Goal: Task Accomplishment & Management: Manage account settings

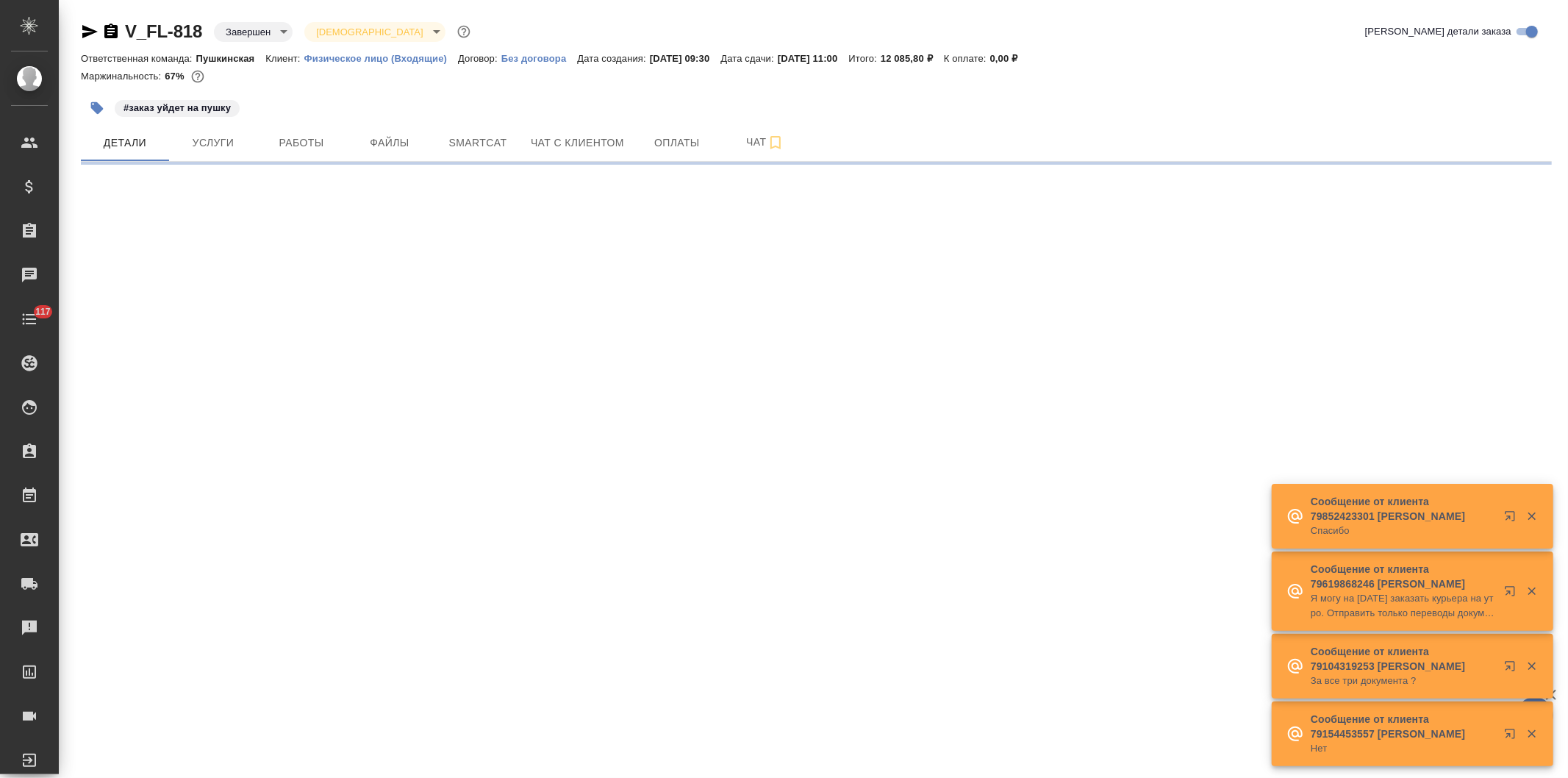
select select "RU"
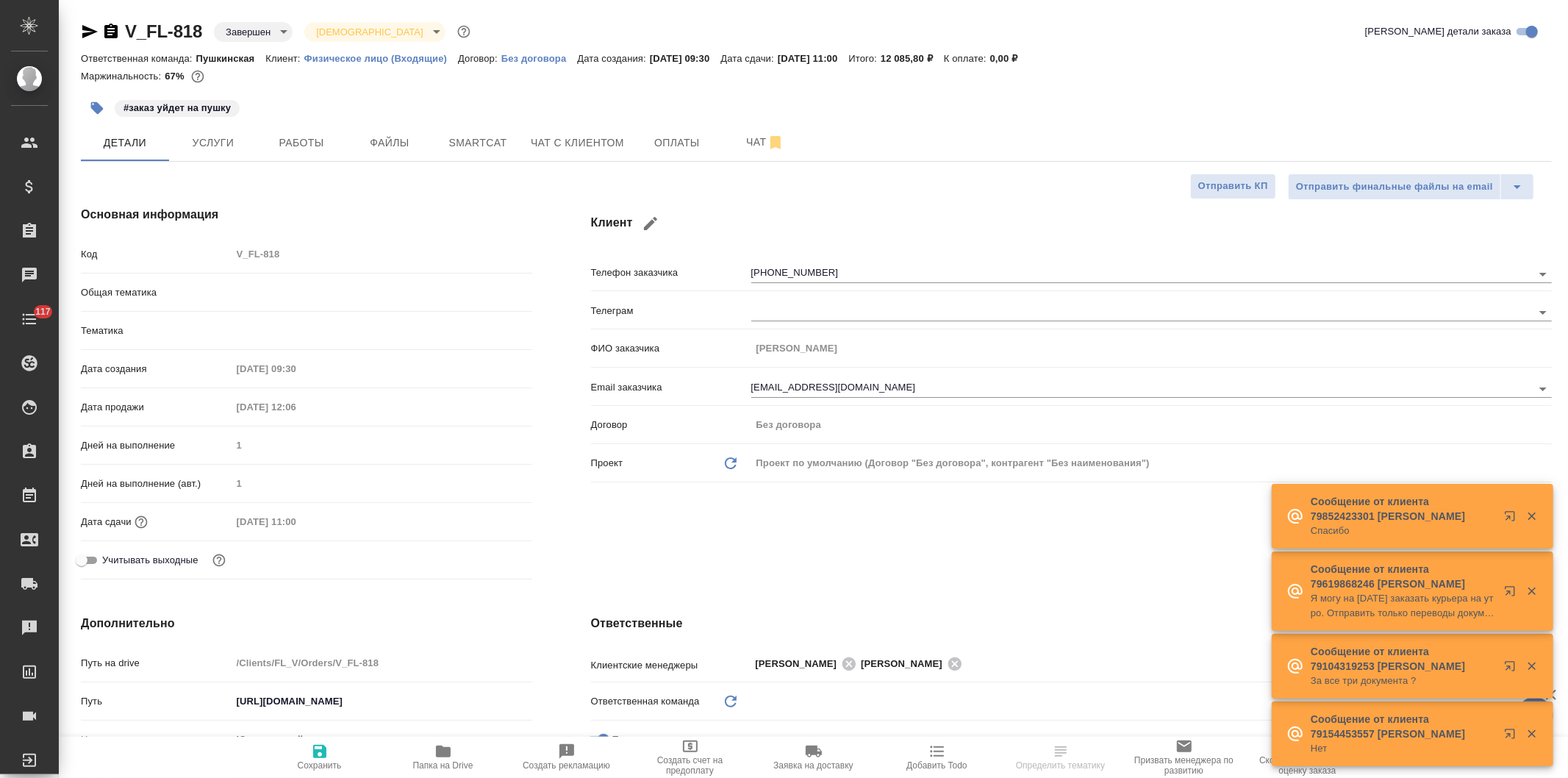
type textarea "x"
type input "Шаблонные документы"
type input "Газизов Ринат"
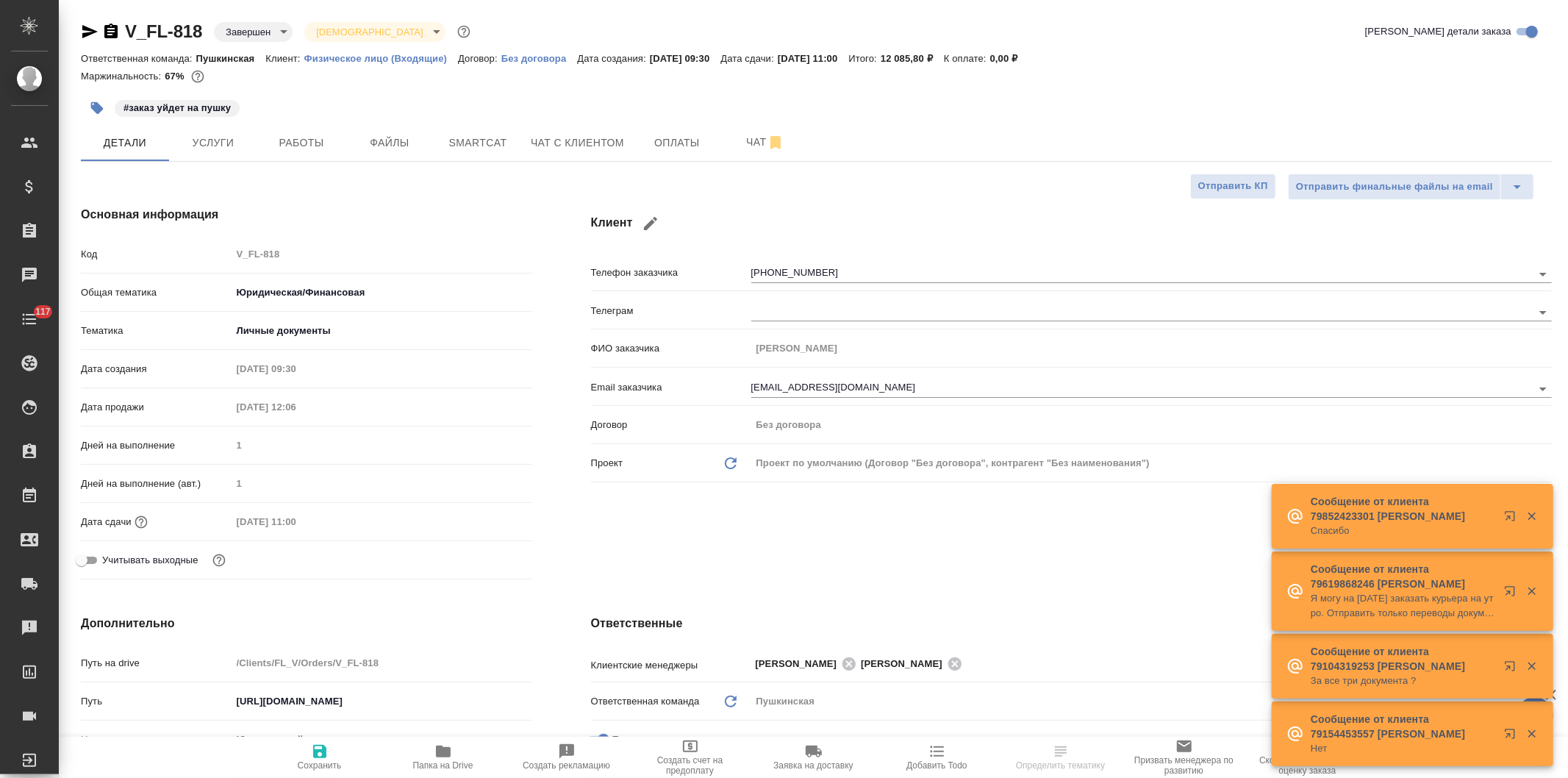
type input "[PERSON_NAME]"
click at [656, 148] on span "Оплаты" at bounding box center [676, 143] width 70 height 18
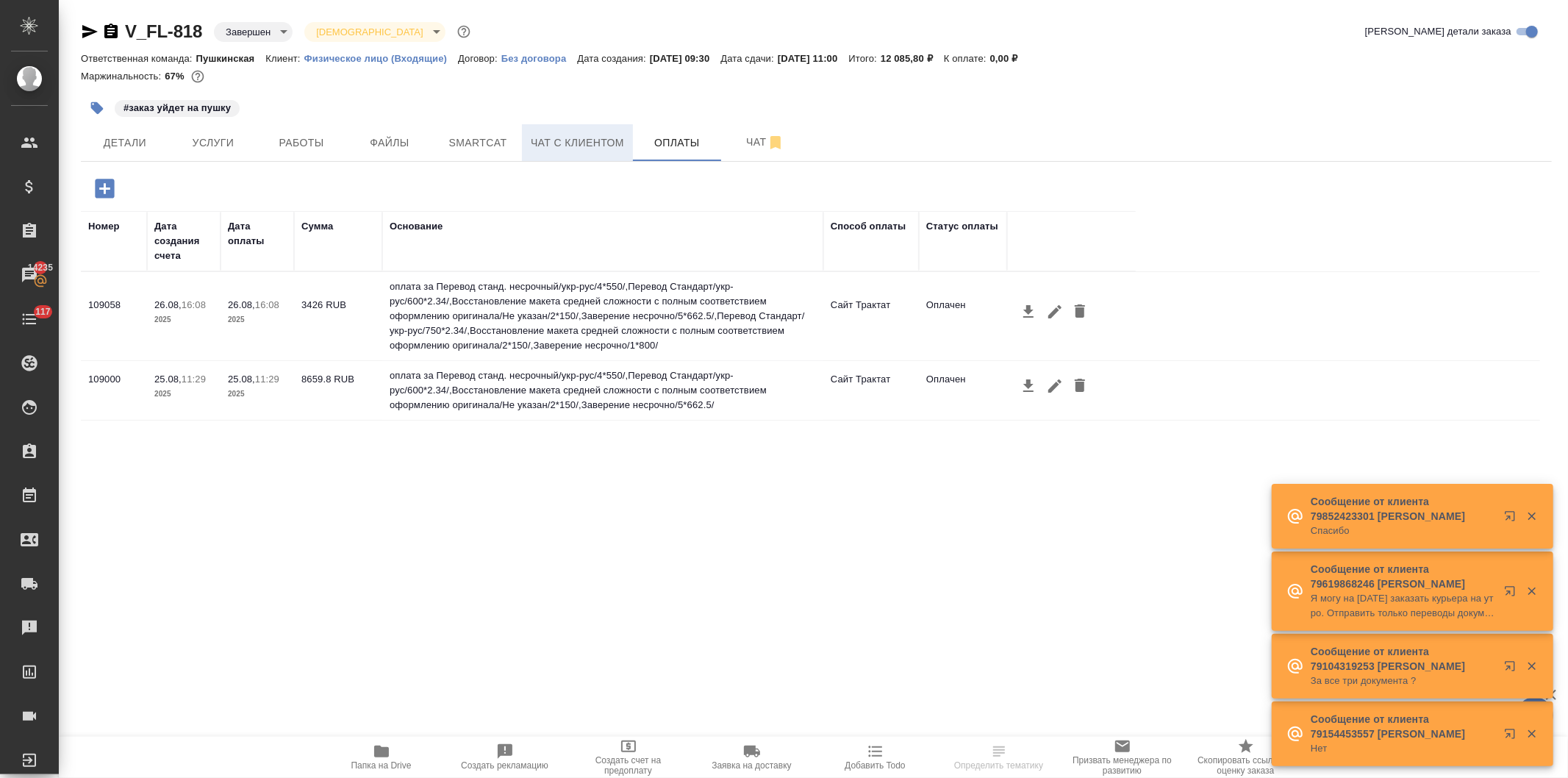
click at [586, 144] on span "Чат с клиентом" at bounding box center [577, 143] width 94 height 18
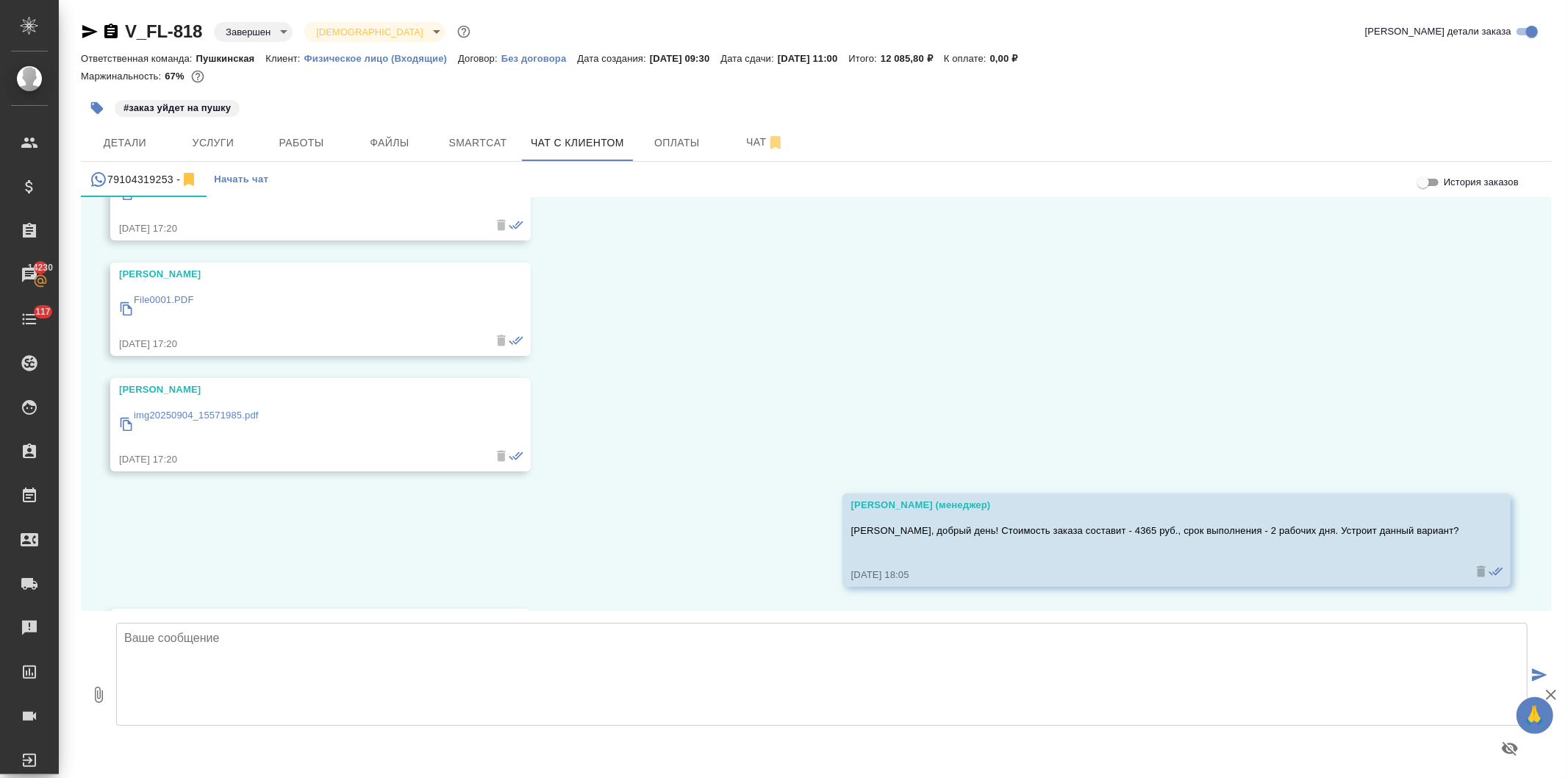
scroll to position [13516, 0]
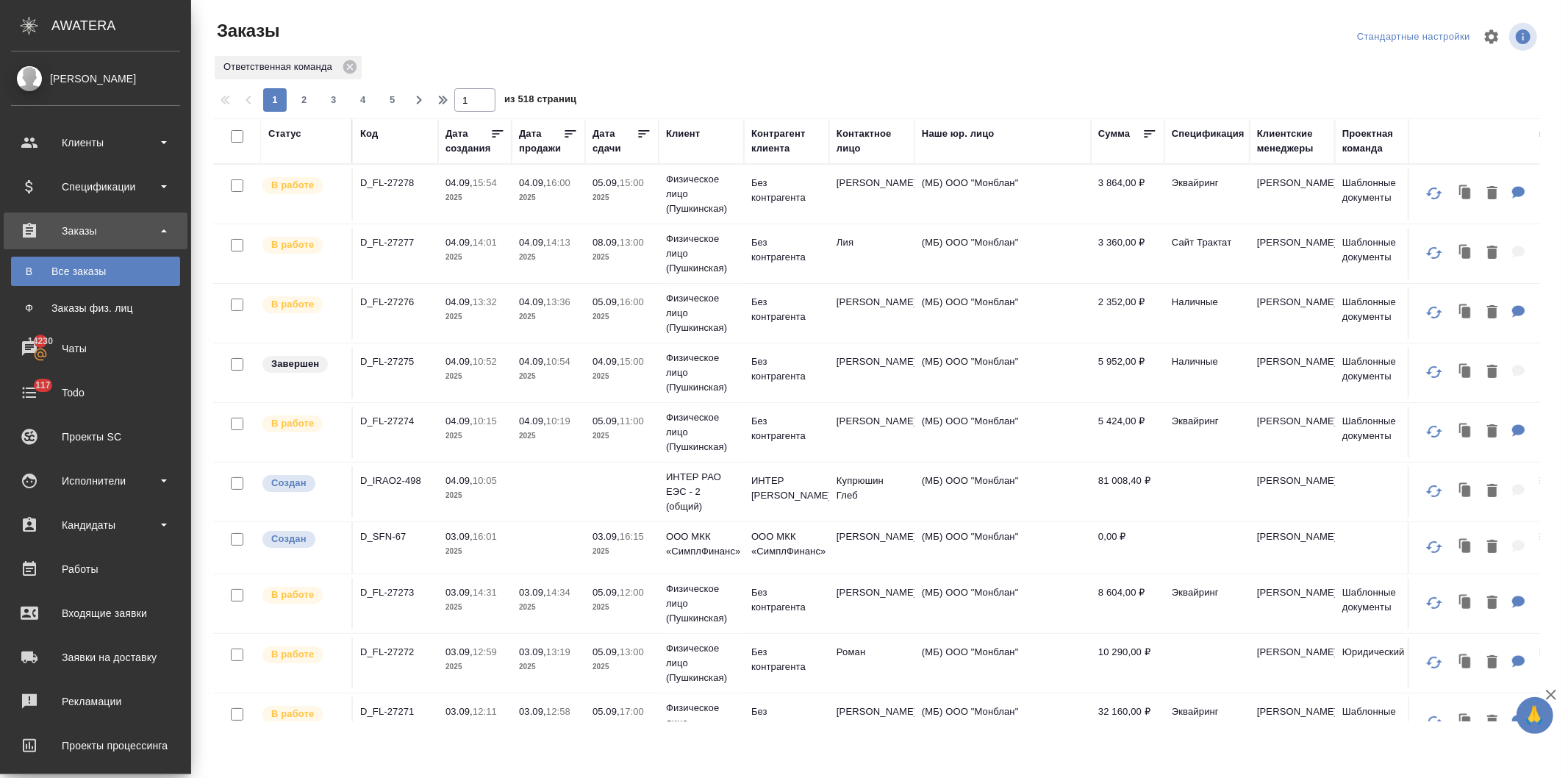
click at [360, 132] on div "Код" at bounding box center [369, 133] width 17 height 14
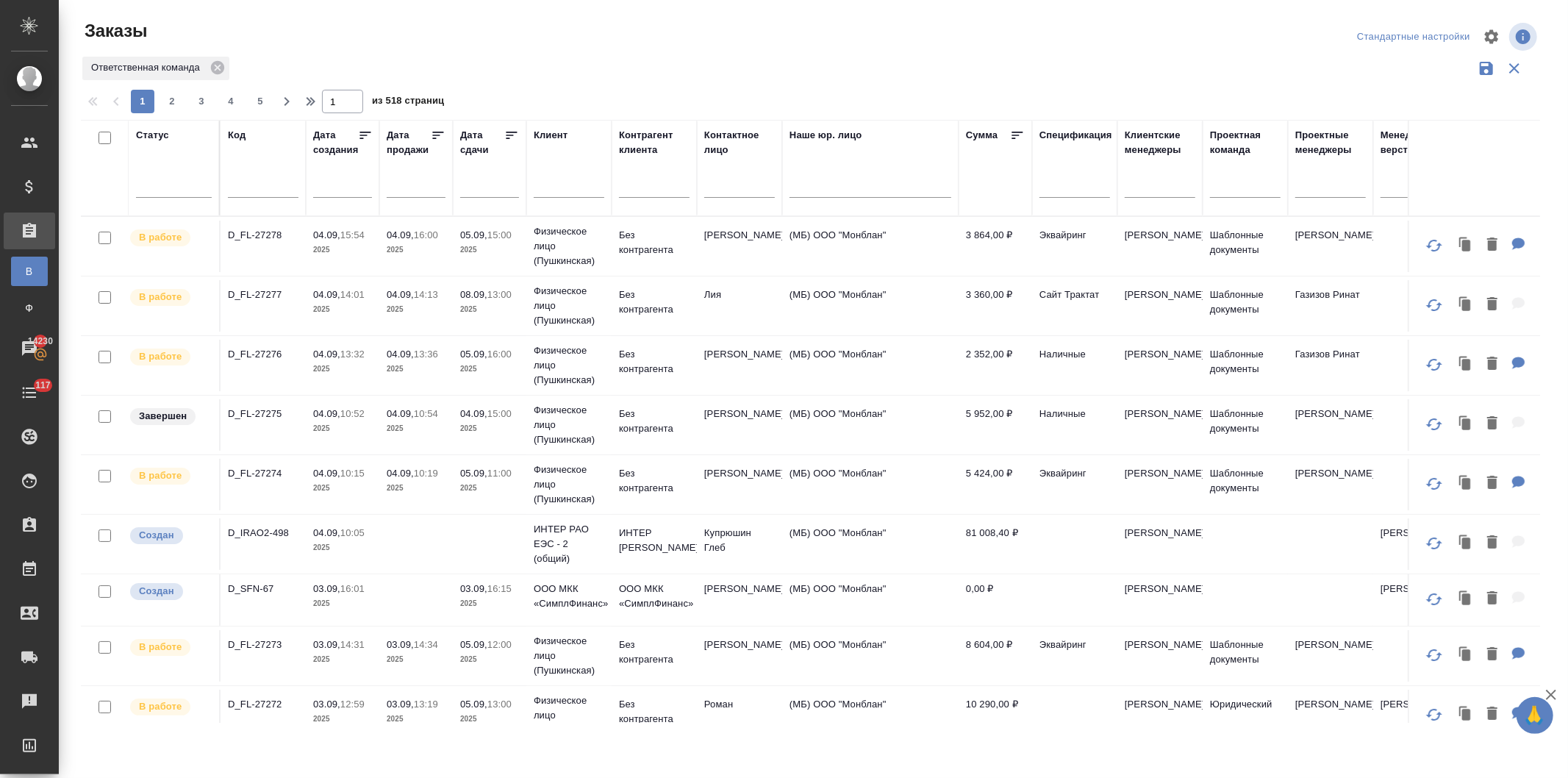
click at [243, 188] on input "text" at bounding box center [263, 188] width 70 height 18
paste input "D_FL-27252"
type input "D_FL-27252"
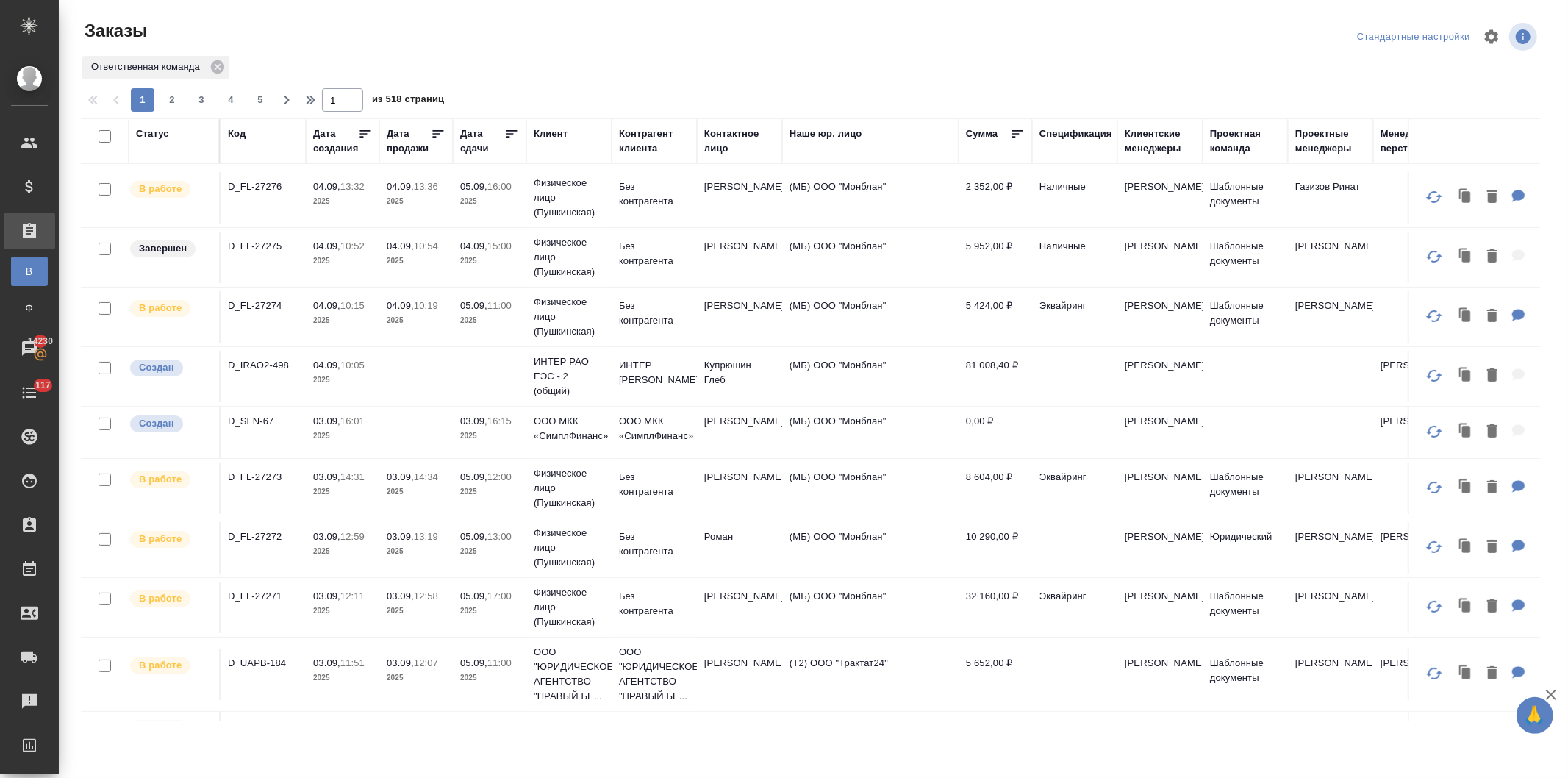
scroll to position [163, 0]
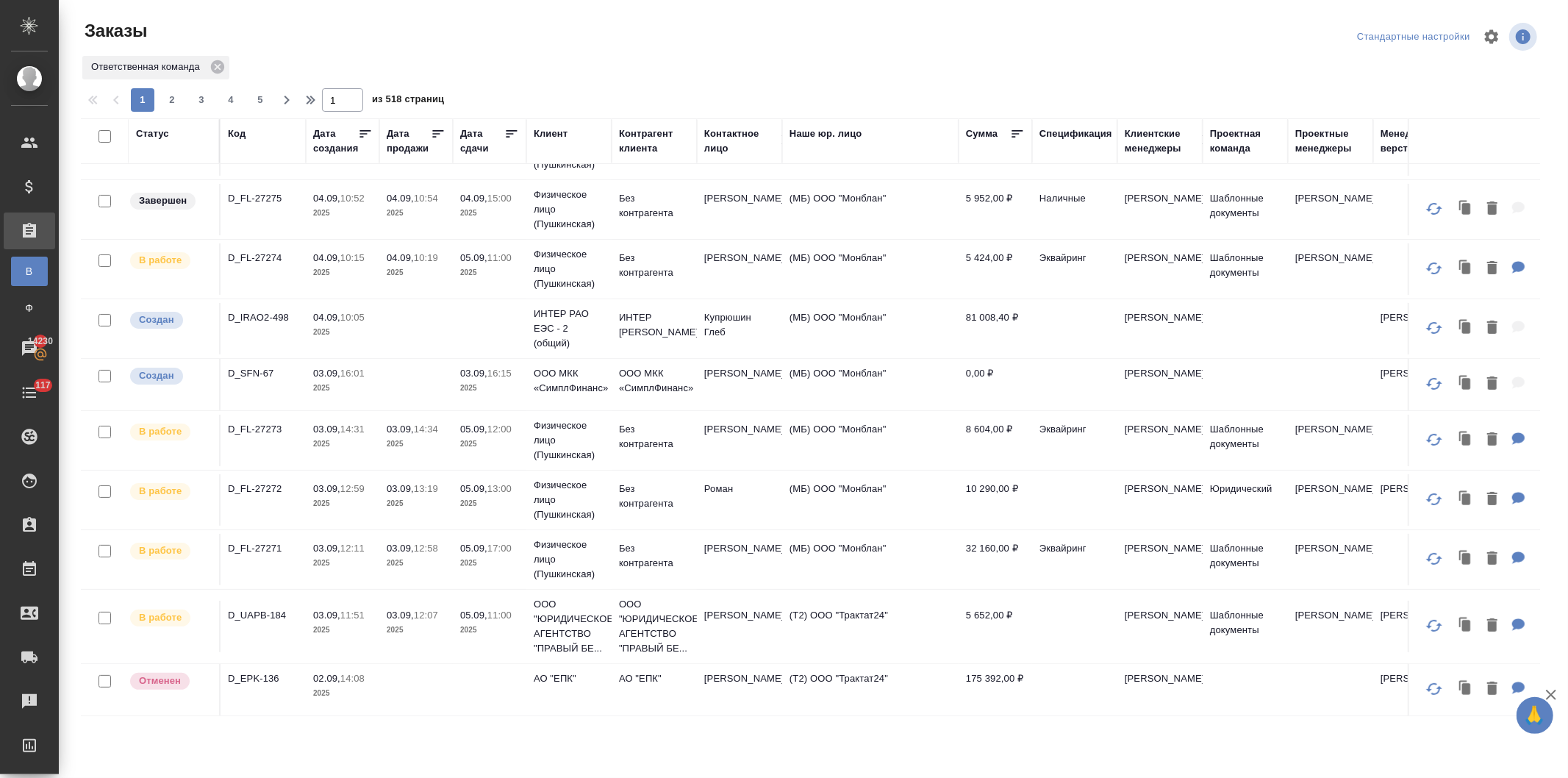
click at [426, 552] on p "12:58" at bounding box center [426, 548] width 24 height 11
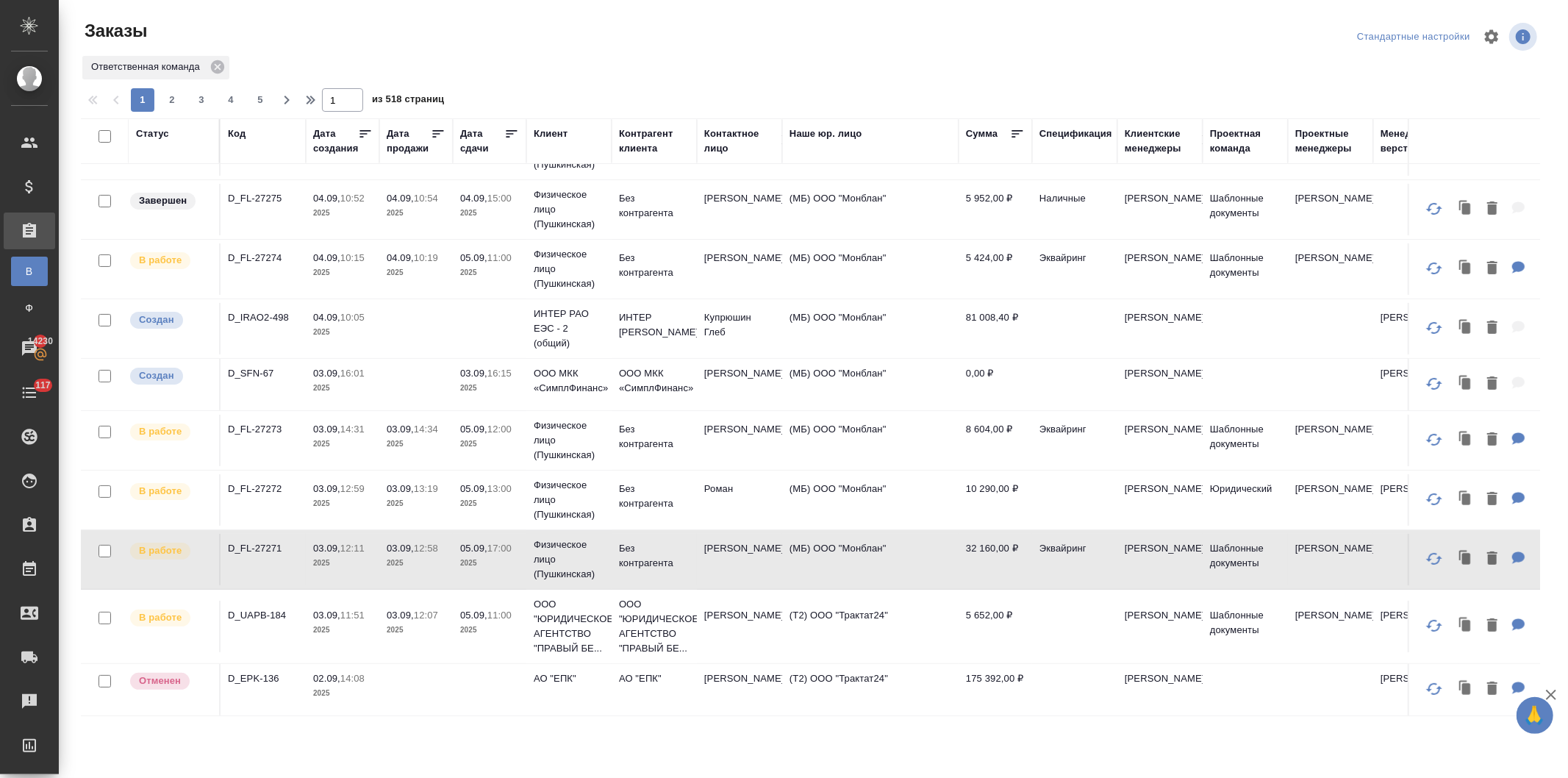
click at [231, 129] on div "Код" at bounding box center [237, 133] width 17 height 14
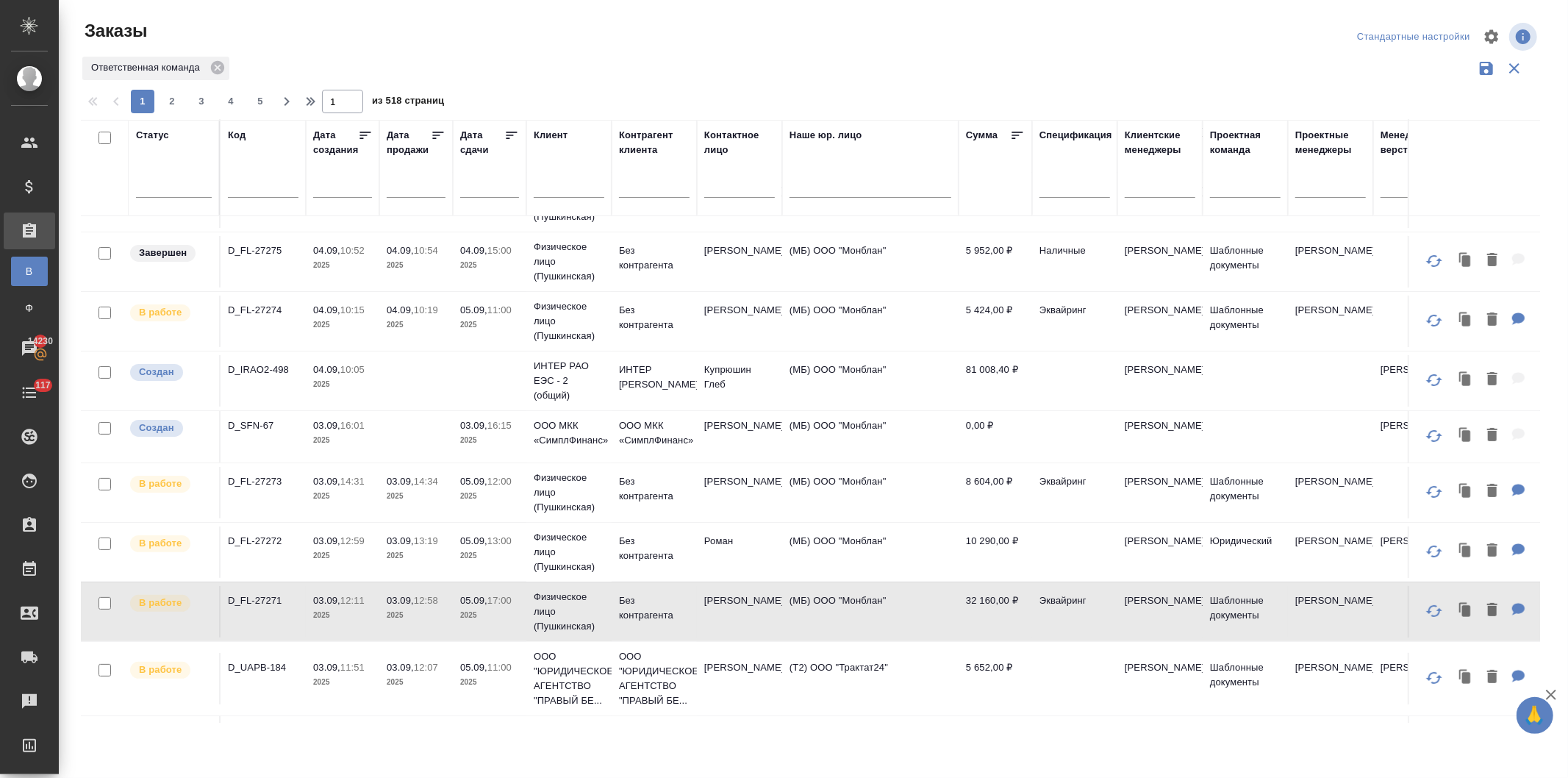
scroll to position [214, 0]
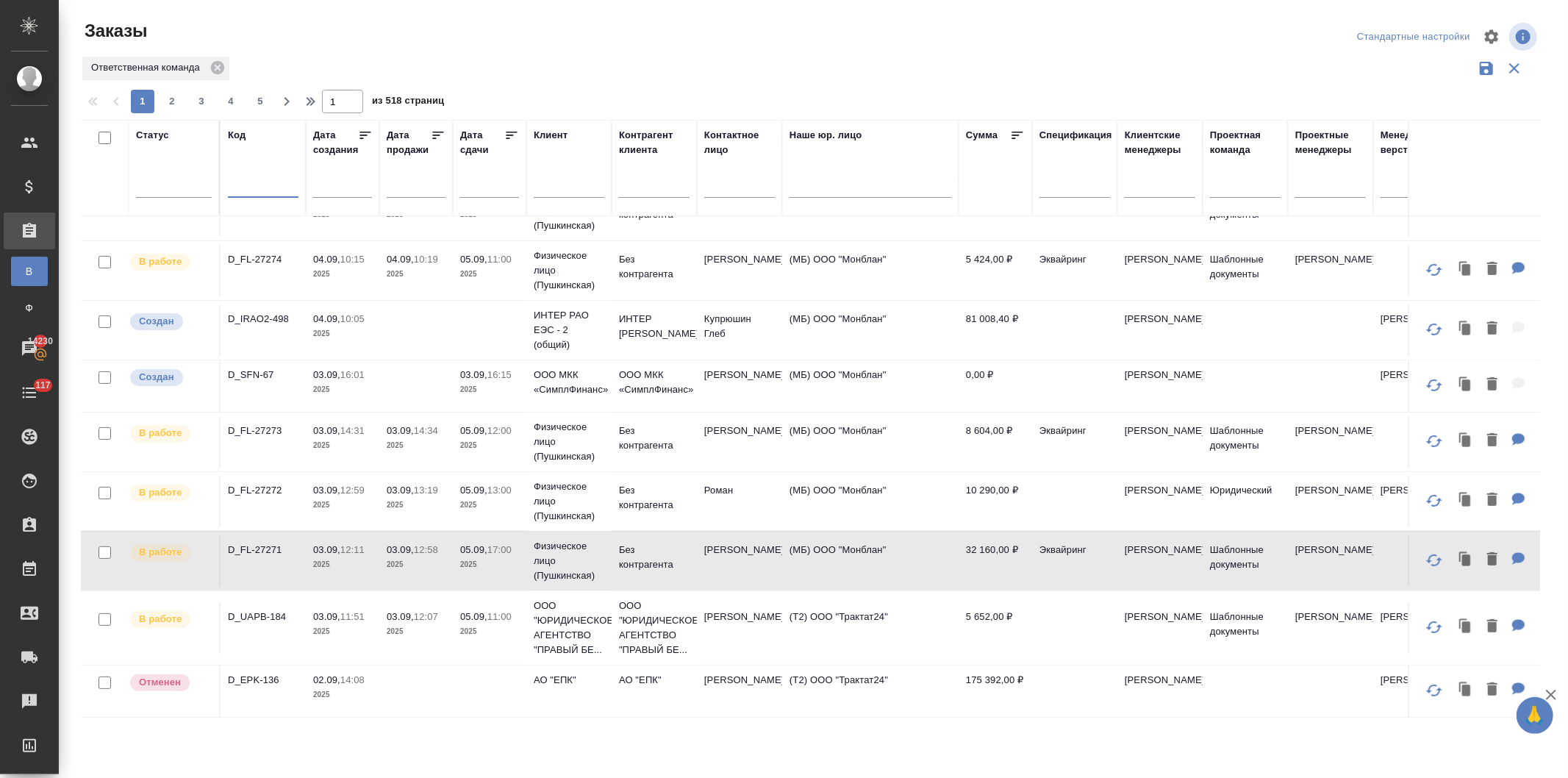
click at [252, 186] on input "text" at bounding box center [263, 188] width 70 height 18
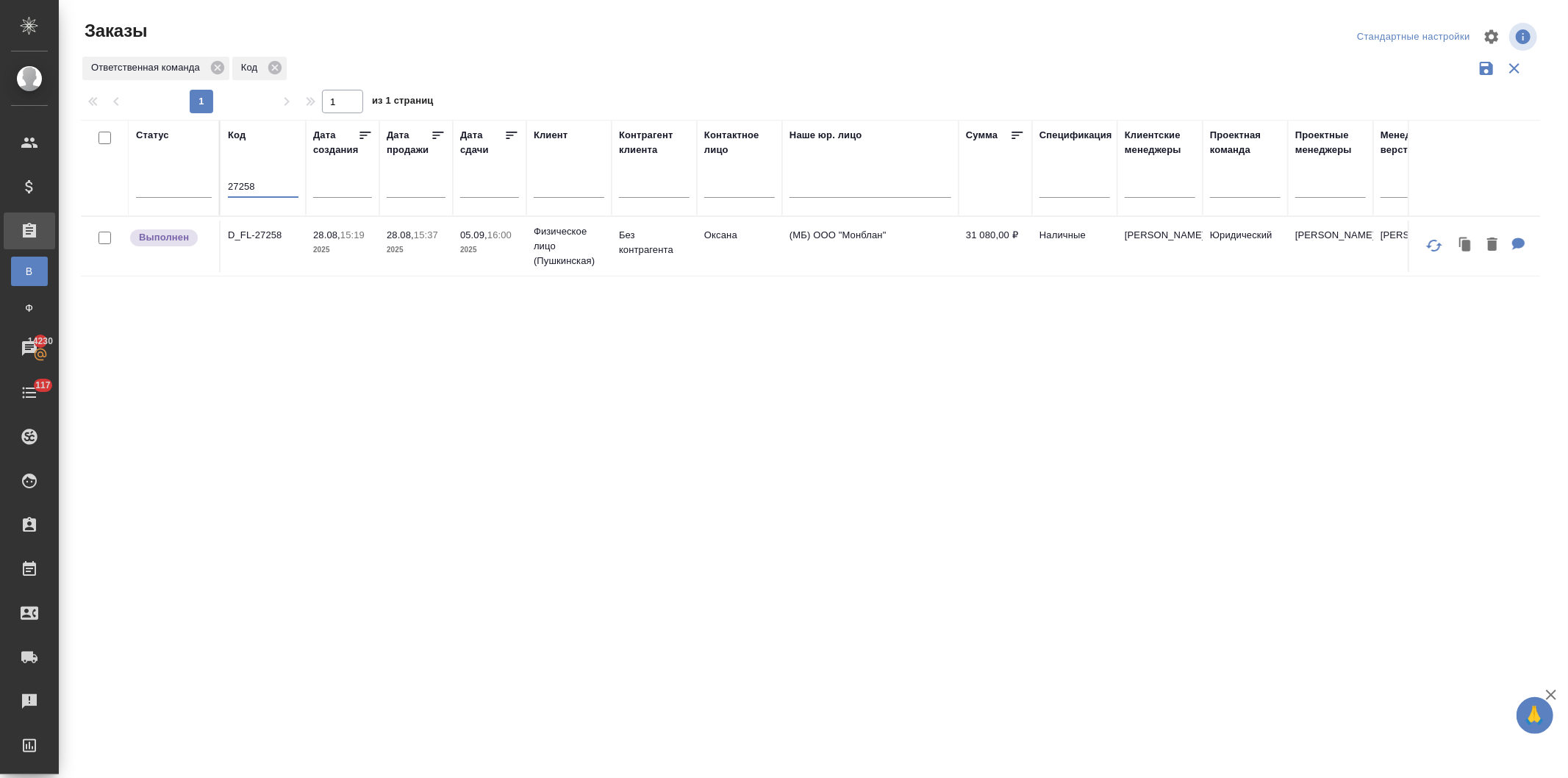
scroll to position [0, 0]
click at [149, 179] on tr "Статус Код 27258 Дата создания Дата продажи Дата сдачи Клиент Контрагент клиент…" at bounding box center [1311, 168] width 2461 height 96
paste input "D_UAPB-184"
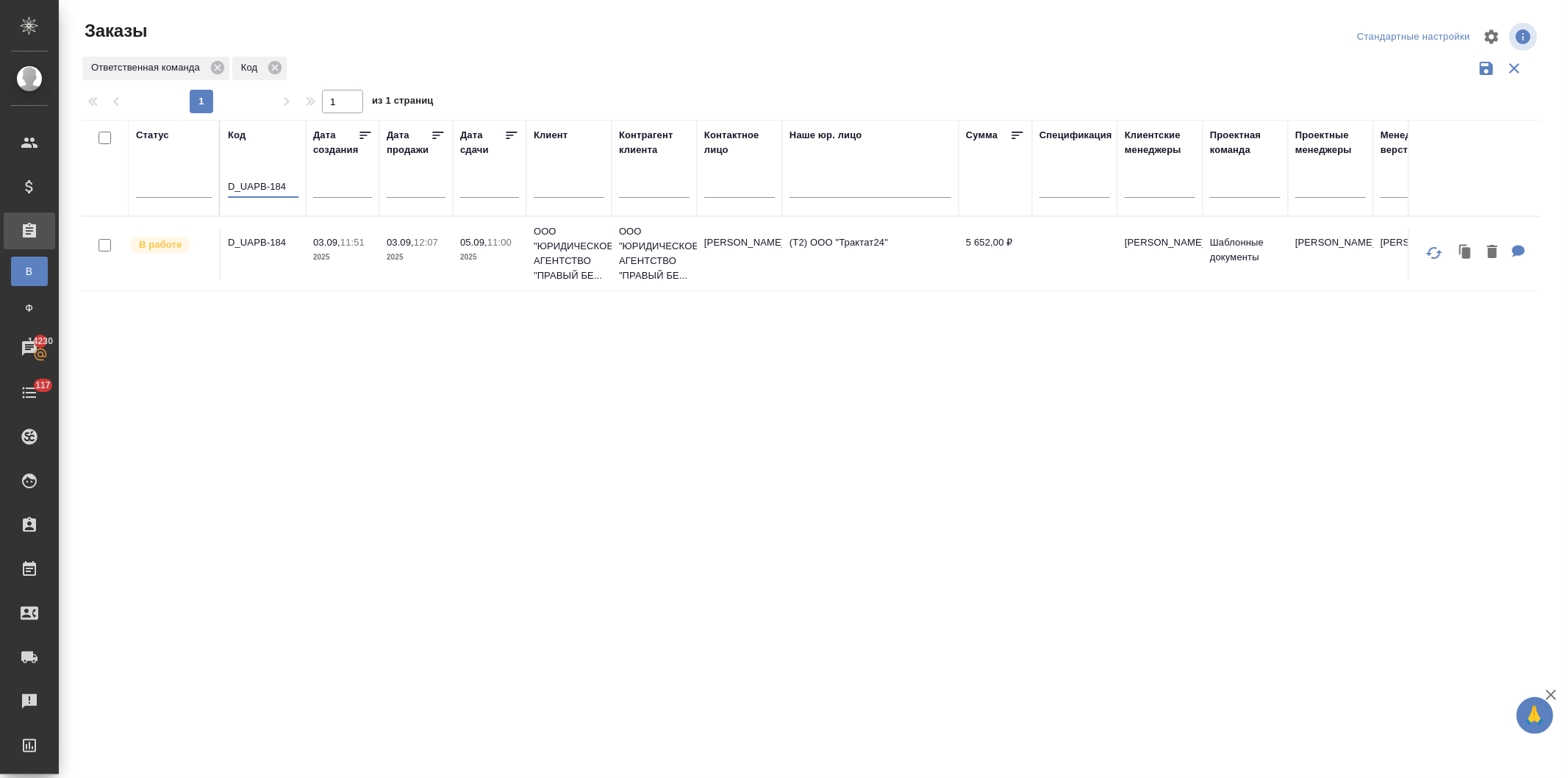
click at [285, 248] on p "D_UAPB-184" at bounding box center [263, 242] width 70 height 14
drag, startPoint x: 290, startPoint y: 184, endPoint x: 200, endPoint y: 179, distance: 90.1
click at [177, 182] on tr "Статус Код D_UAPB-184 Дата создания Дата продажи Дата сдачи Клиент Контрагент к…" at bounding box center [1311, 168] width 2461 height 96
paste input "FL-27272"
type input "D_FL-27272"
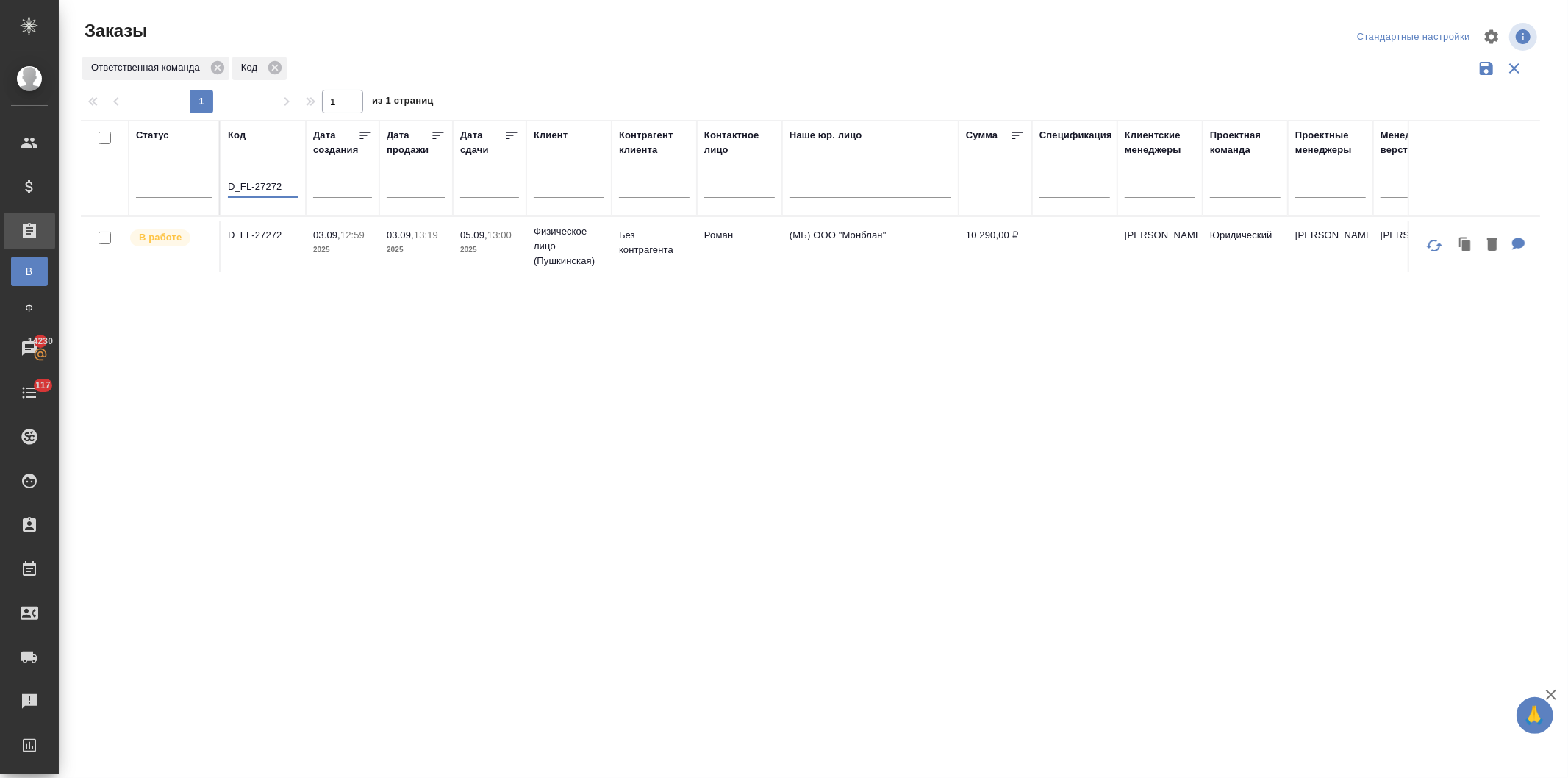
click at [246, 243] on td "D_FL-27272" at bounding box center [263, 246] width 85 height 51
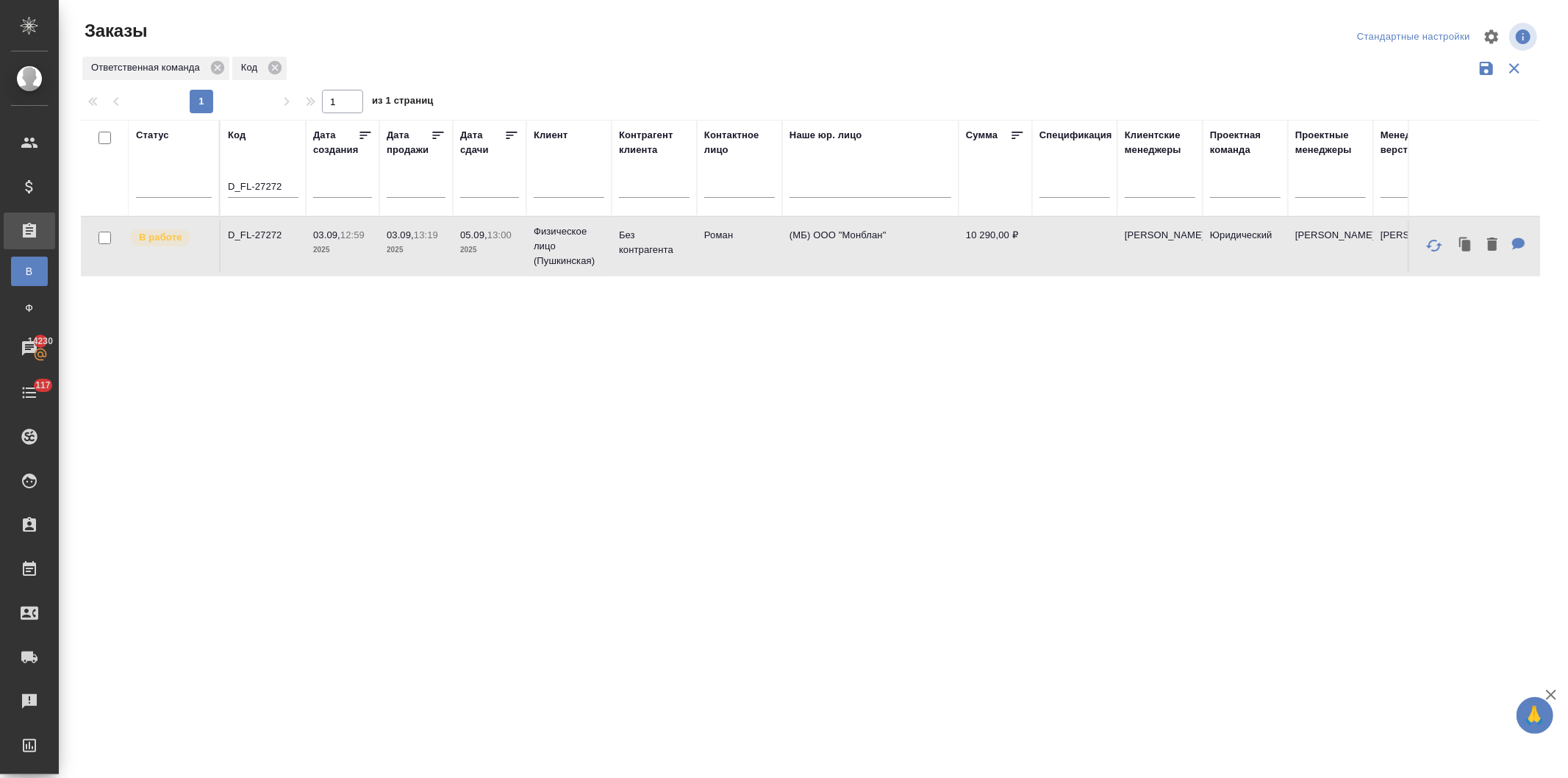
click at [246, 243] on td "D_FL-27272" at bounding box center [263, 246] width 85 height 51
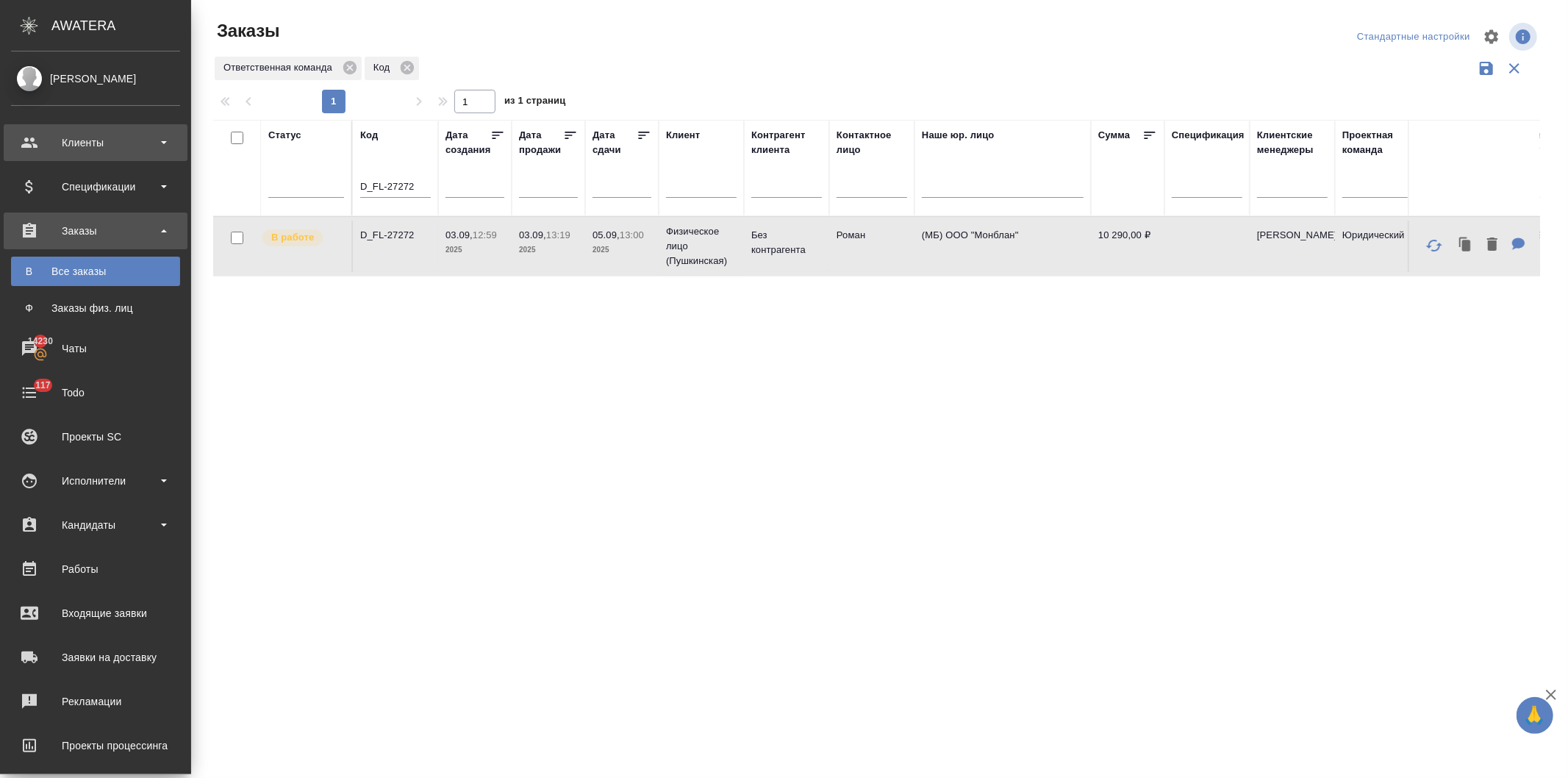
click at [76, 133] on div "Клиенты" at bounding box center [96, 142] width 169 height 22
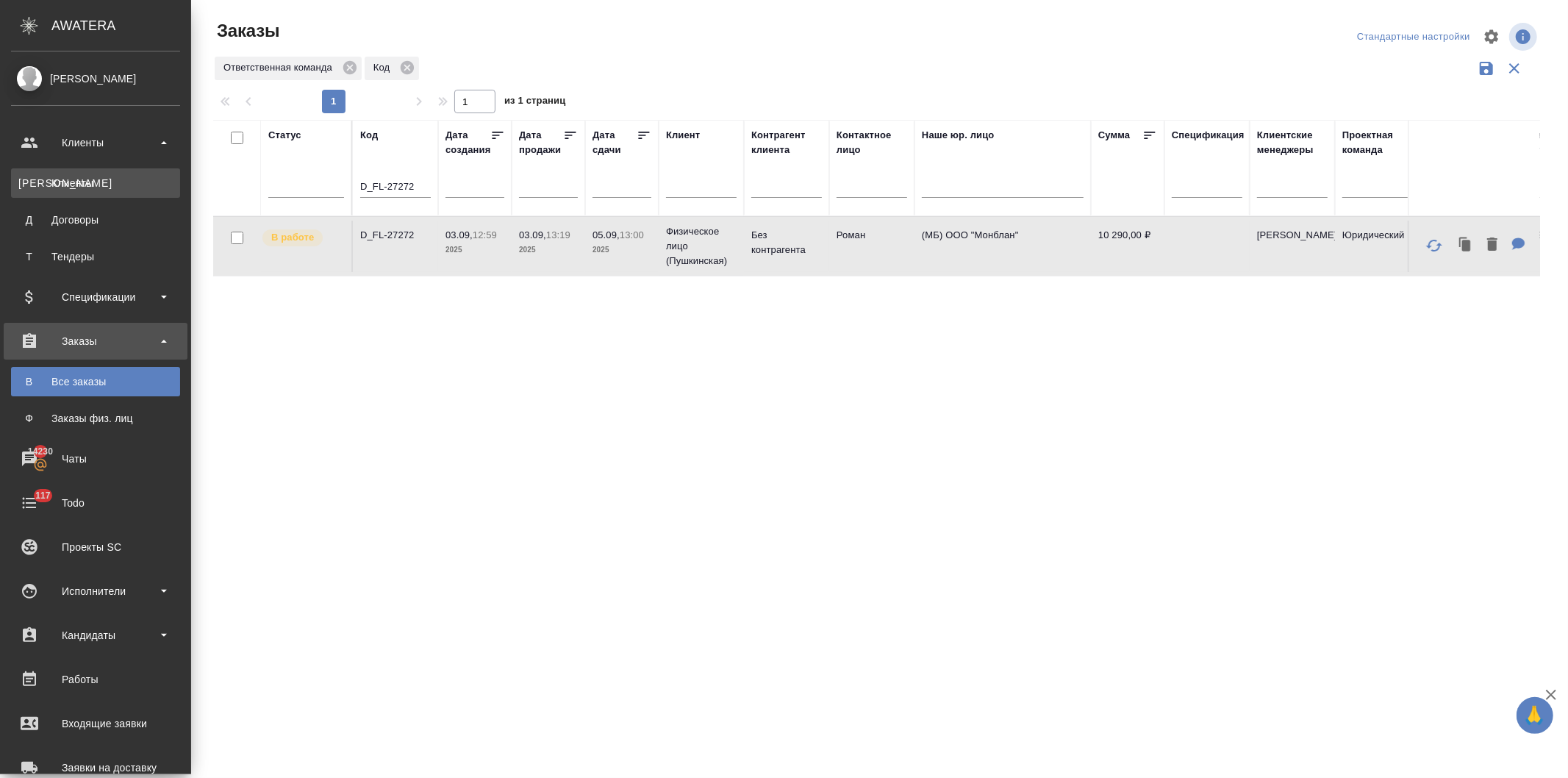
click at [65, 180] on div "Клиенты" at bounding box center [95, 182] width 154 height 14
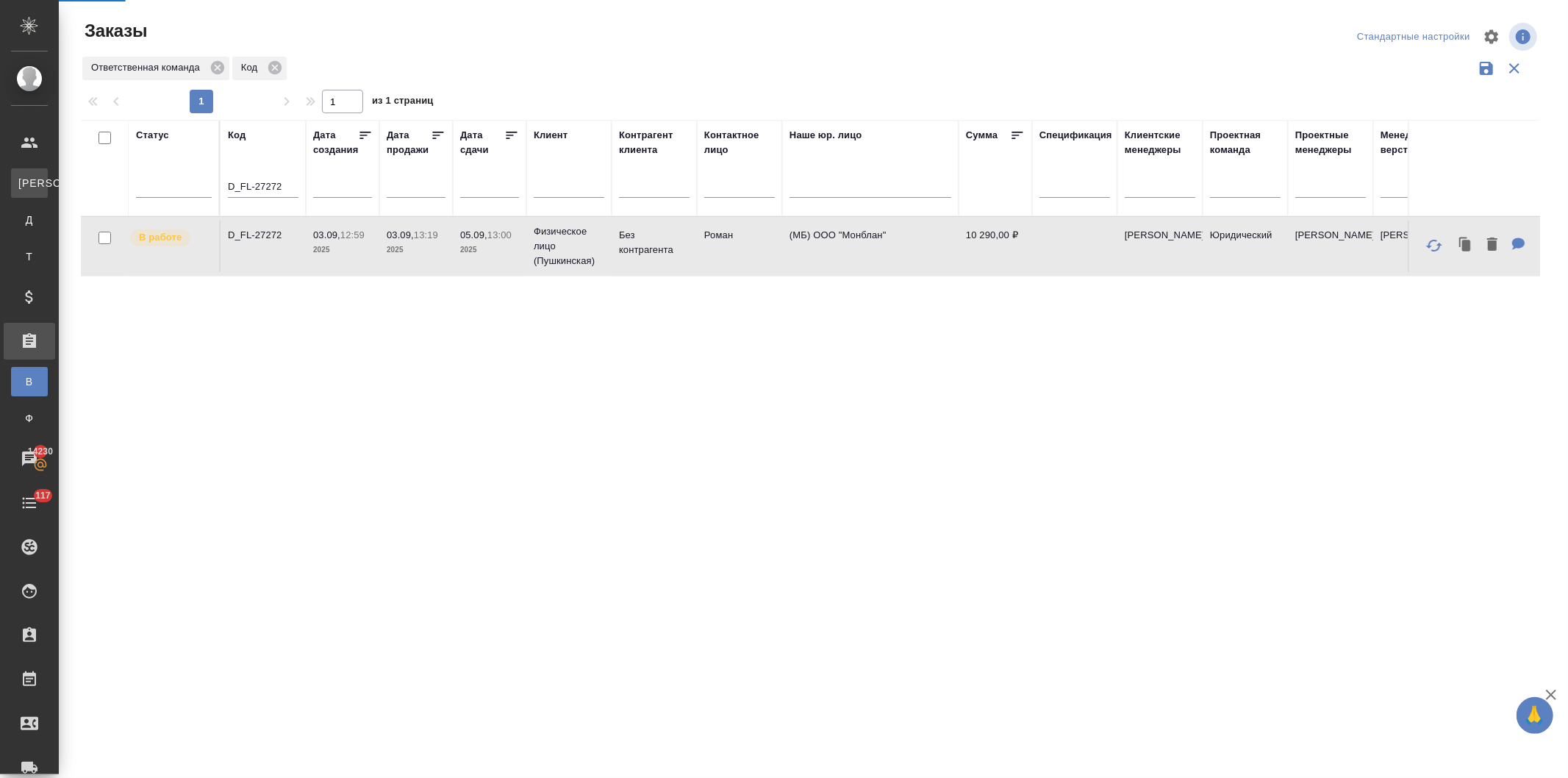
select select "RU"
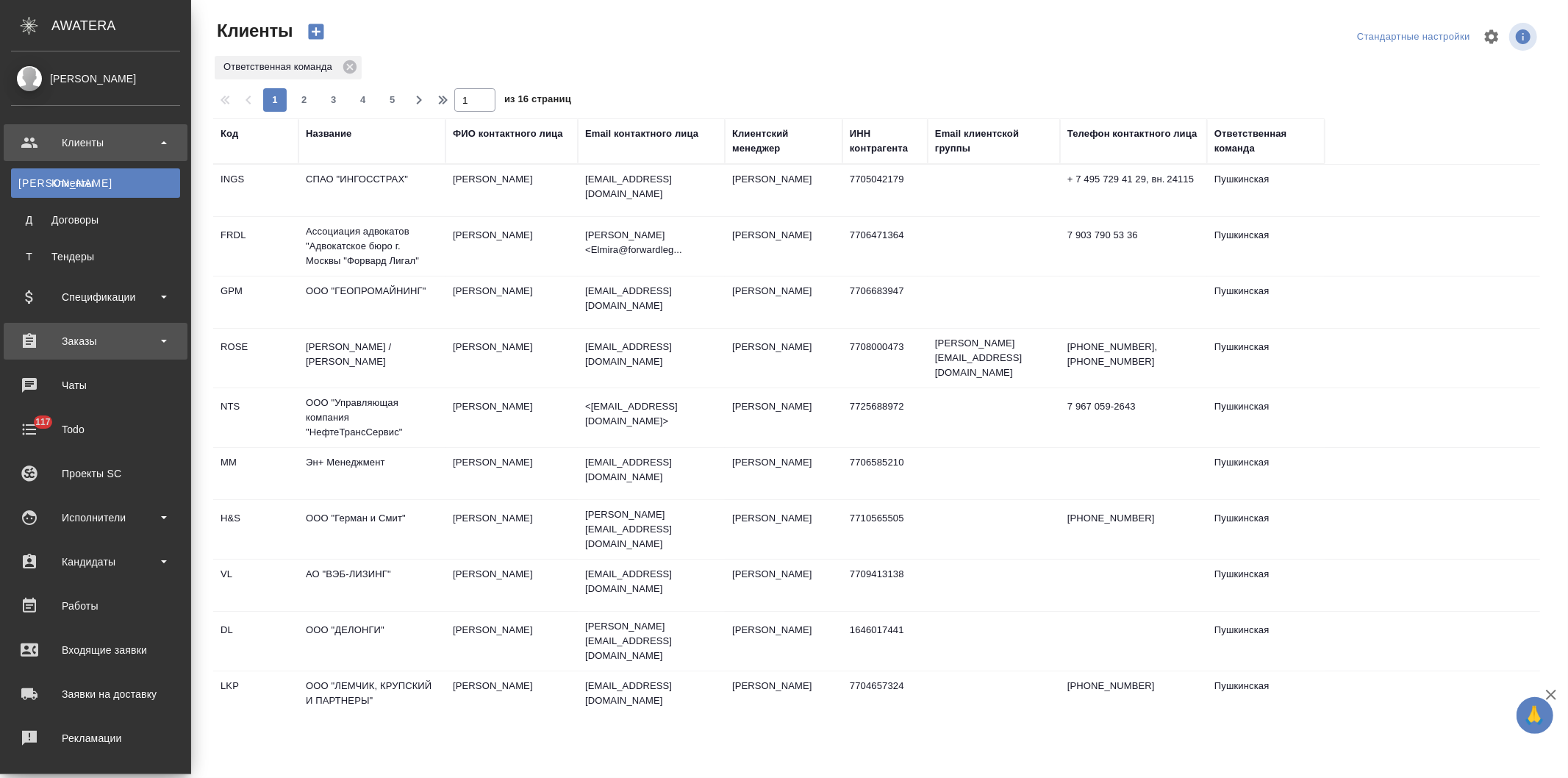
click at [65, 332] on div "Заказы" at bounding box center [96, 341] width 169 height 22
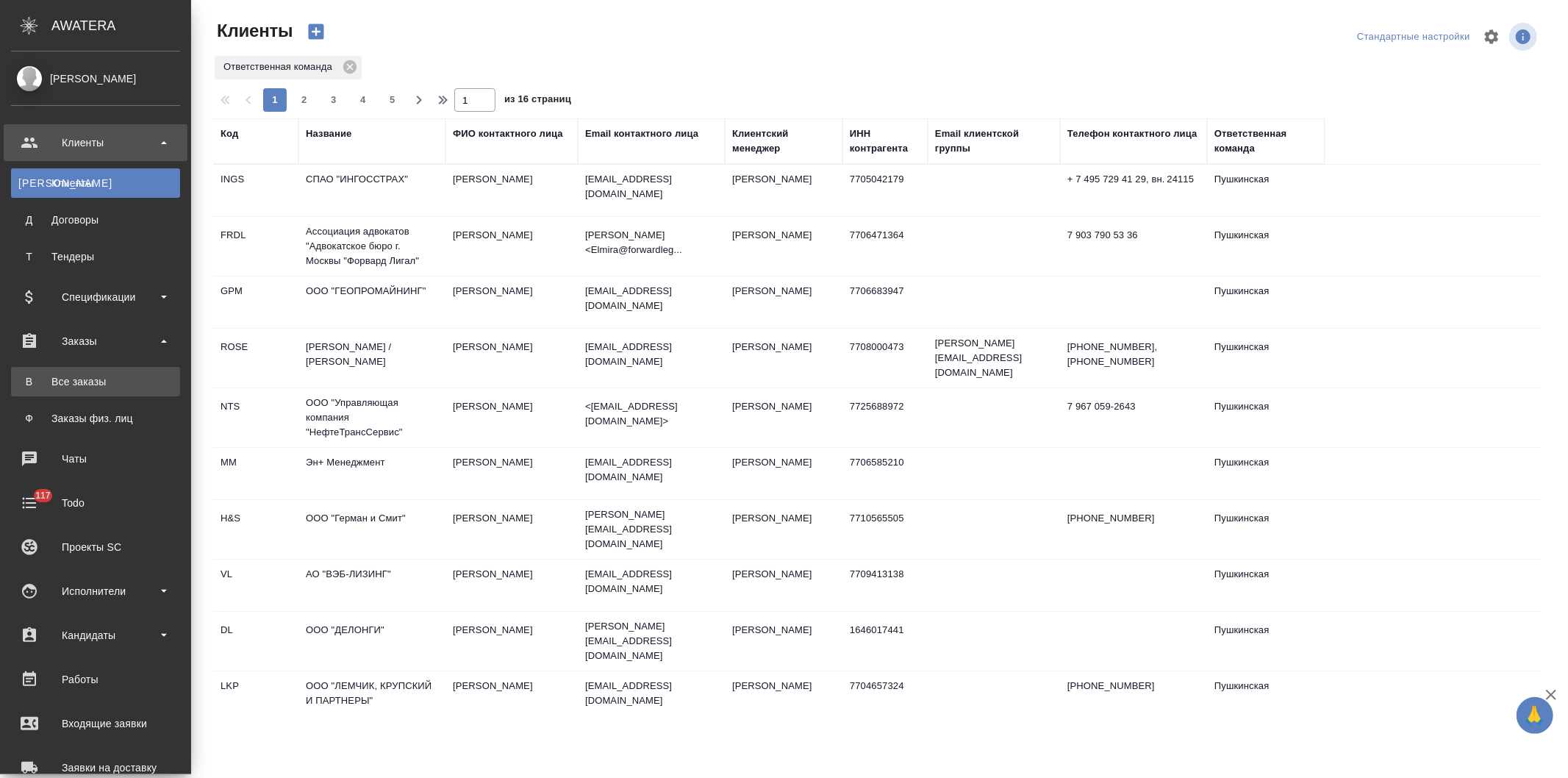
click at [81, 383] on div "Все заказы" at bounding box center [95, 381] width 154 height 14
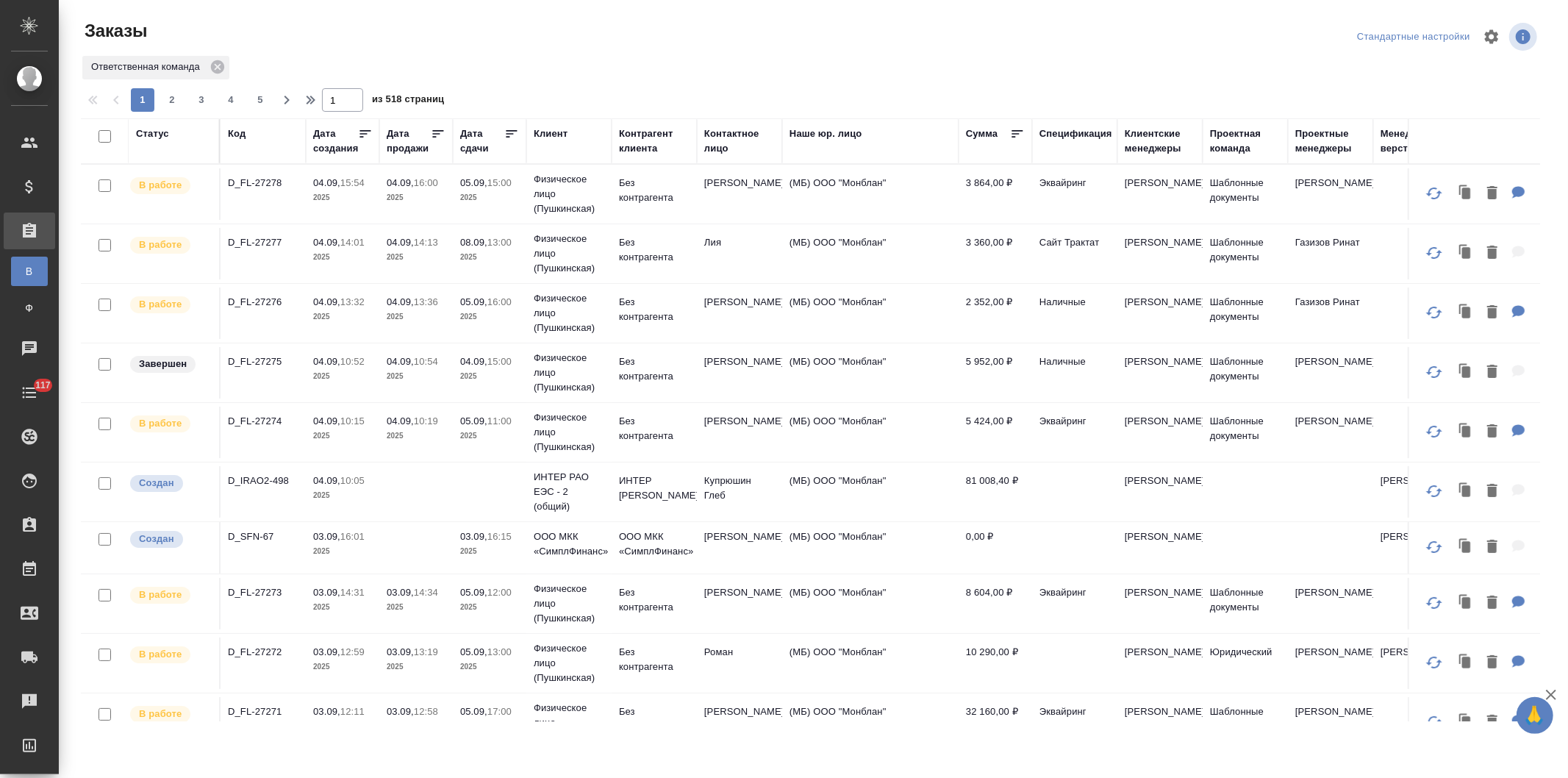
click at [546, 129] on div "Клиент" at bounding box center [550, 133] width 34 height 14
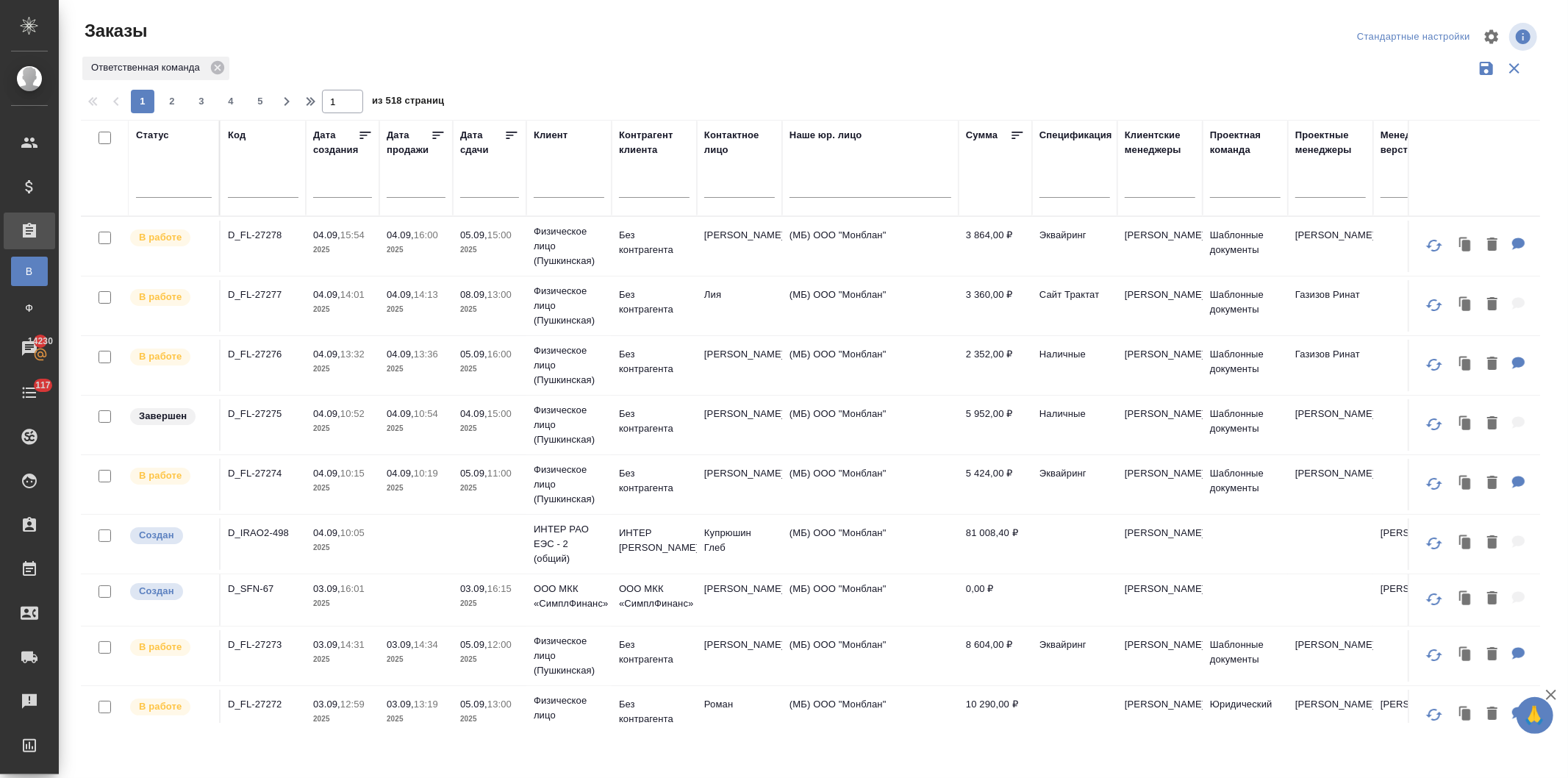
click at [548, 193] on input "text" at bounding box center [568, 188] width 70 height 18
type input "конвиаса"
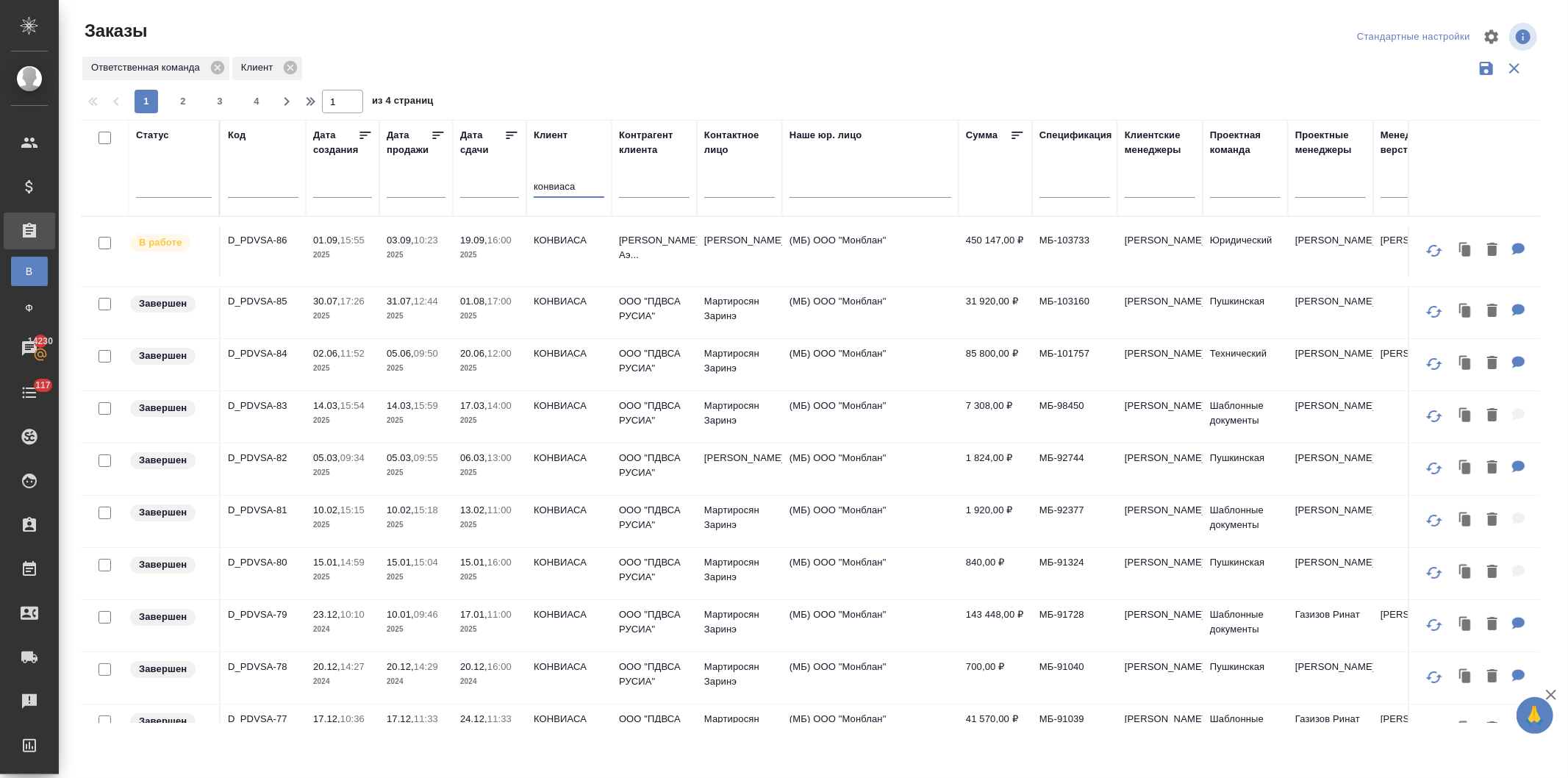
click at [533, 240] on p "КОНВИАСА" at bounding box center [568, 240] width 70 height 14
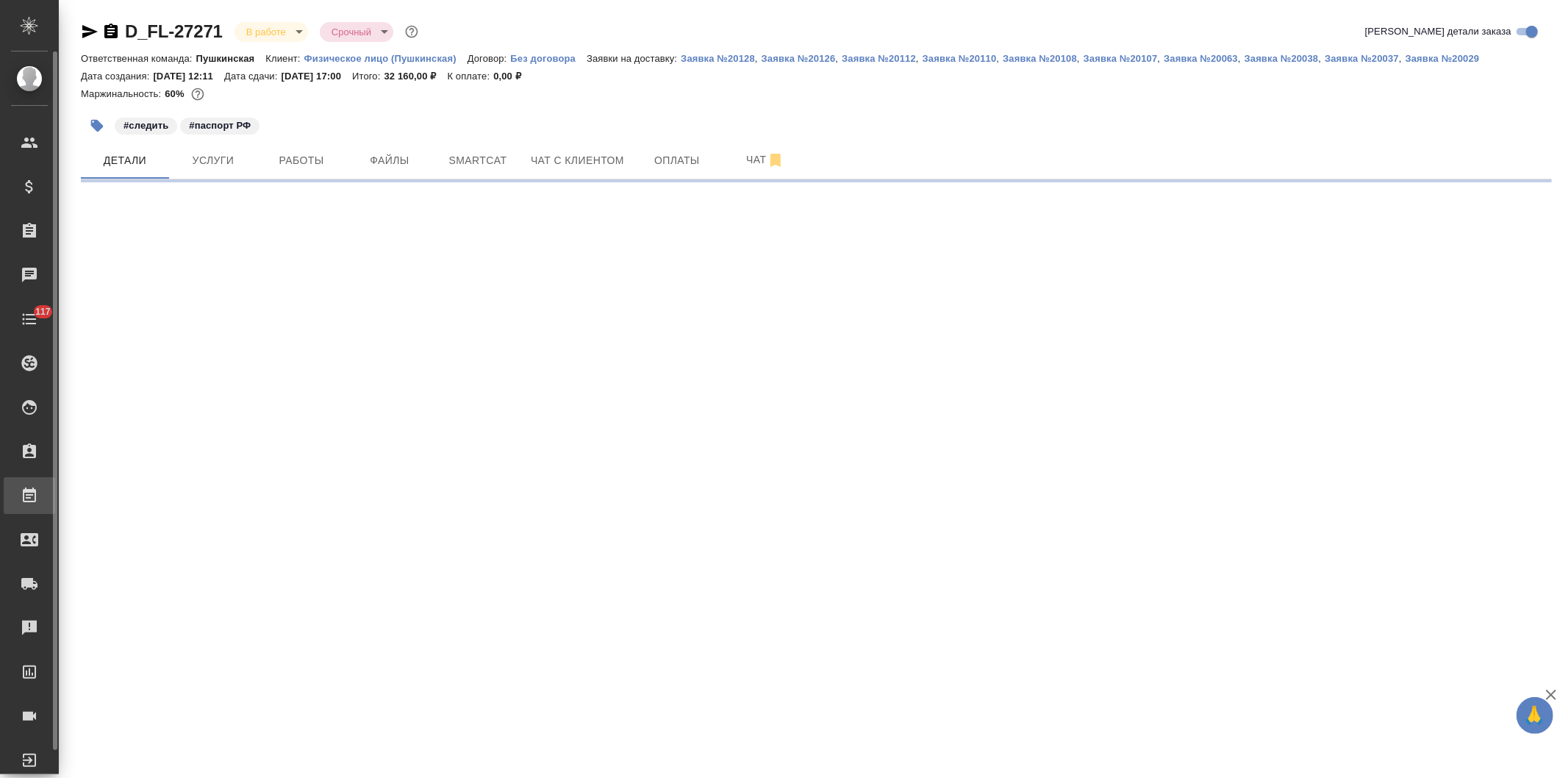
select select "RU"
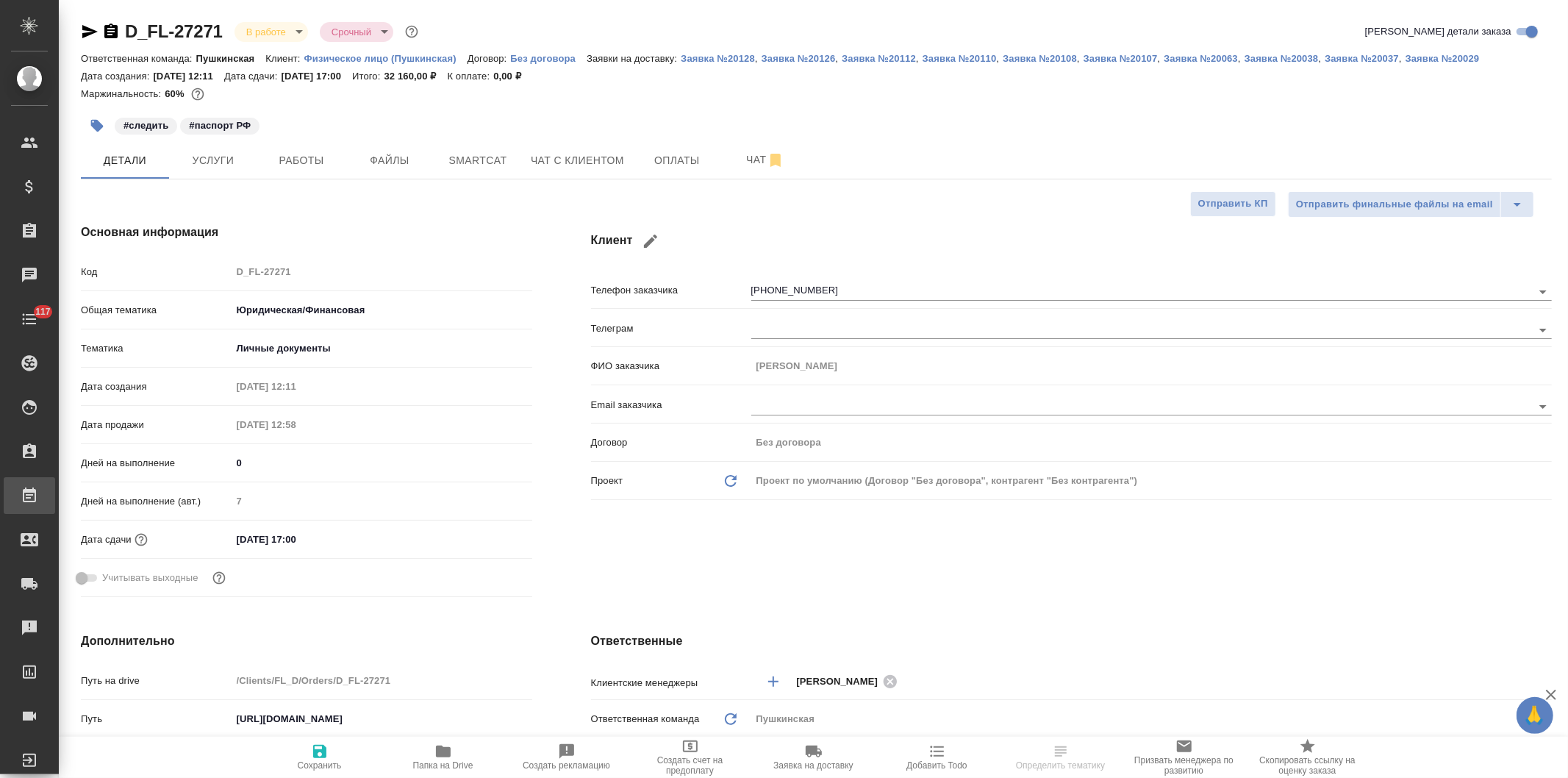
type textarea "x"
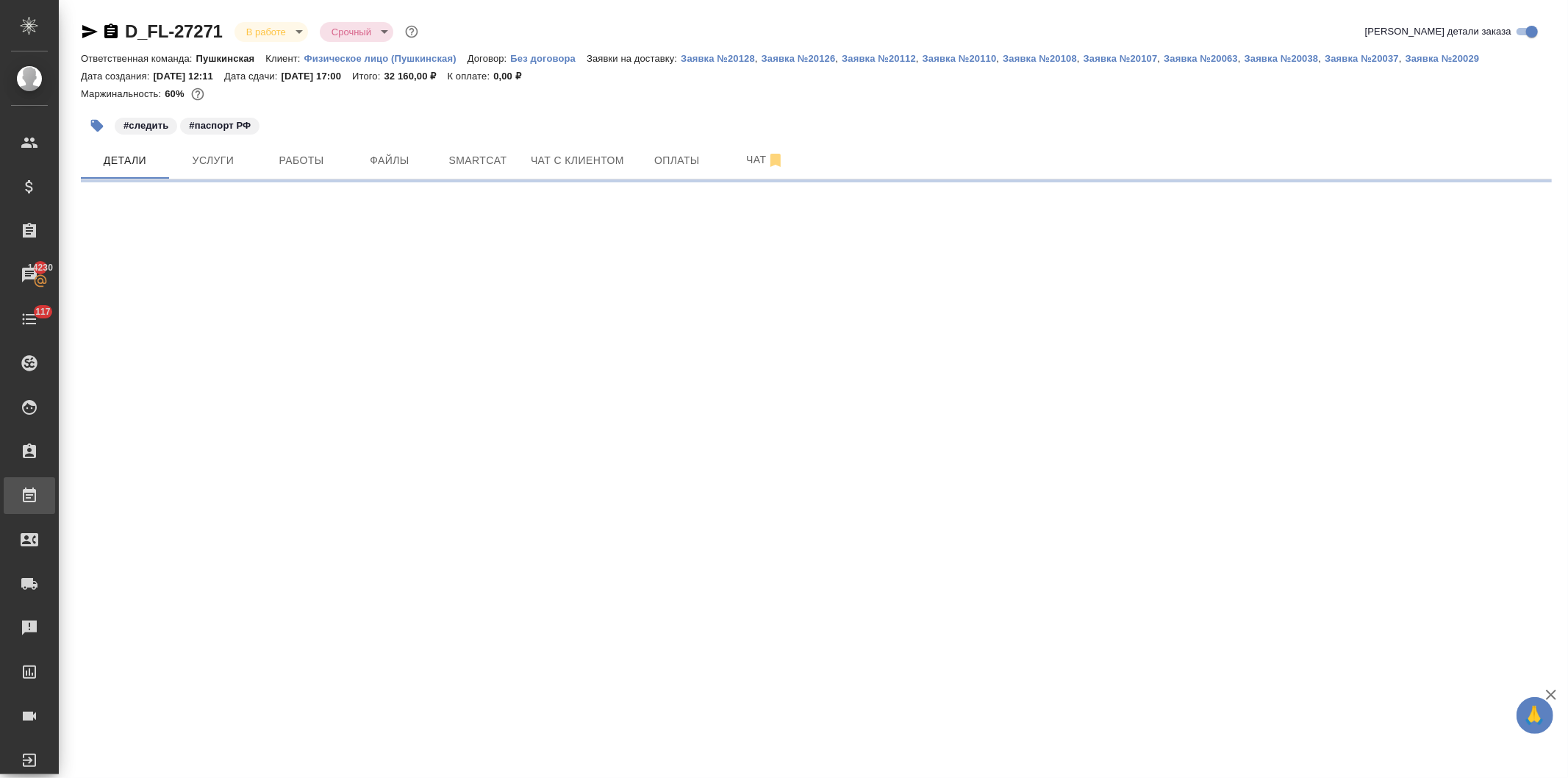
select select "RU"
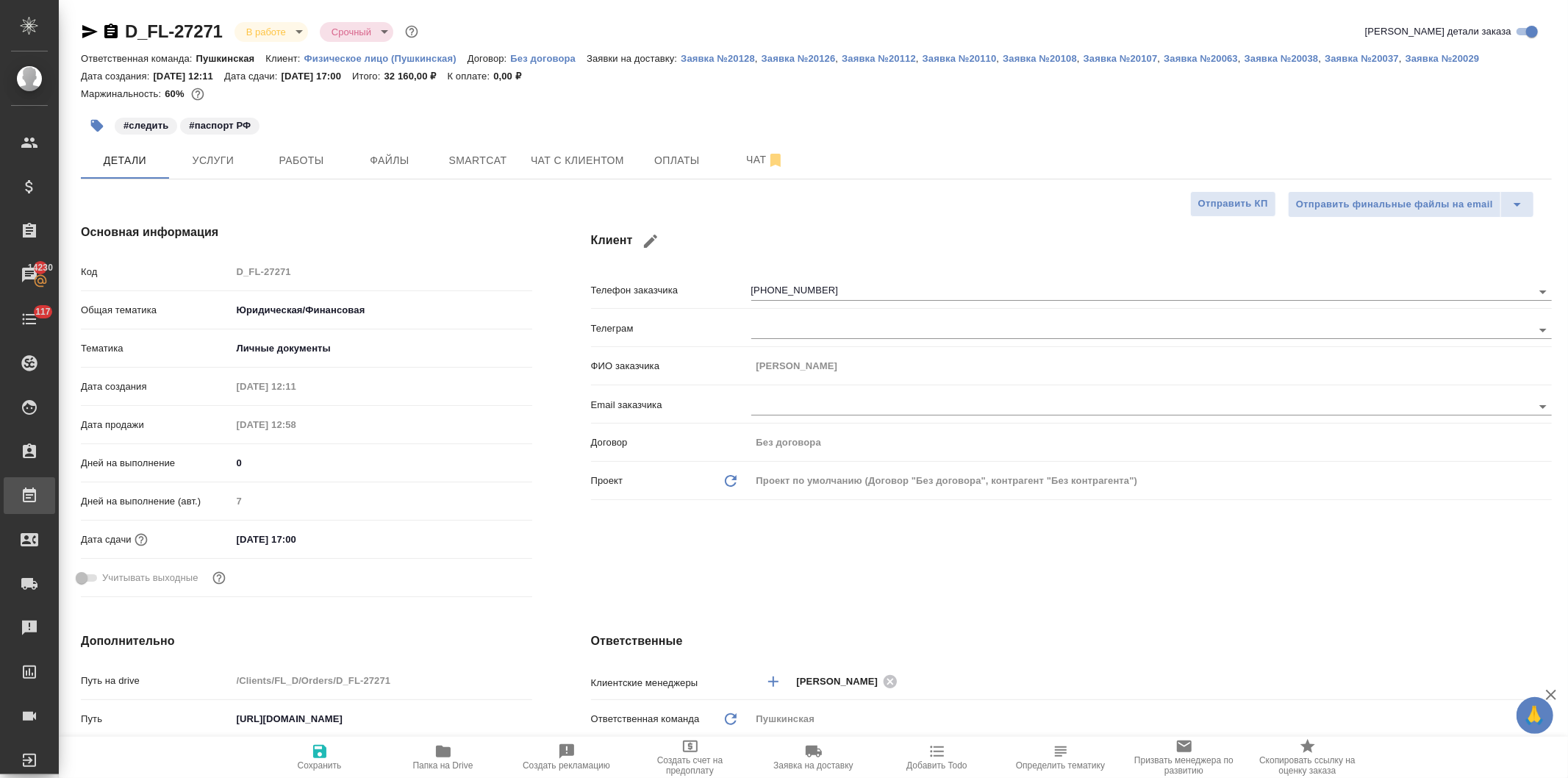
type textarea "x"
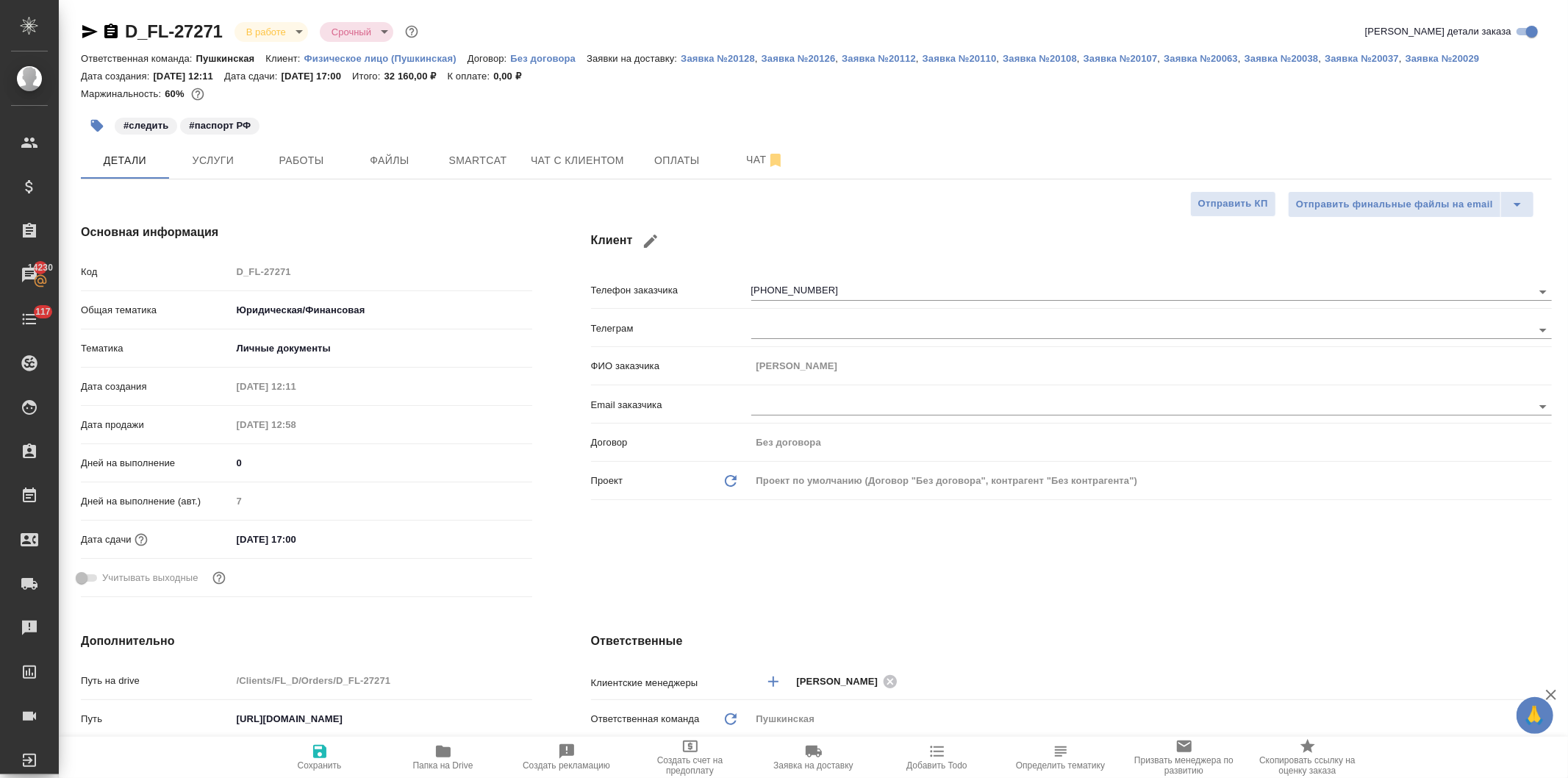
type textarea "x"
click at [215, 162] on span "Услуги" at bounding box center [212, 160] width 70 height 18
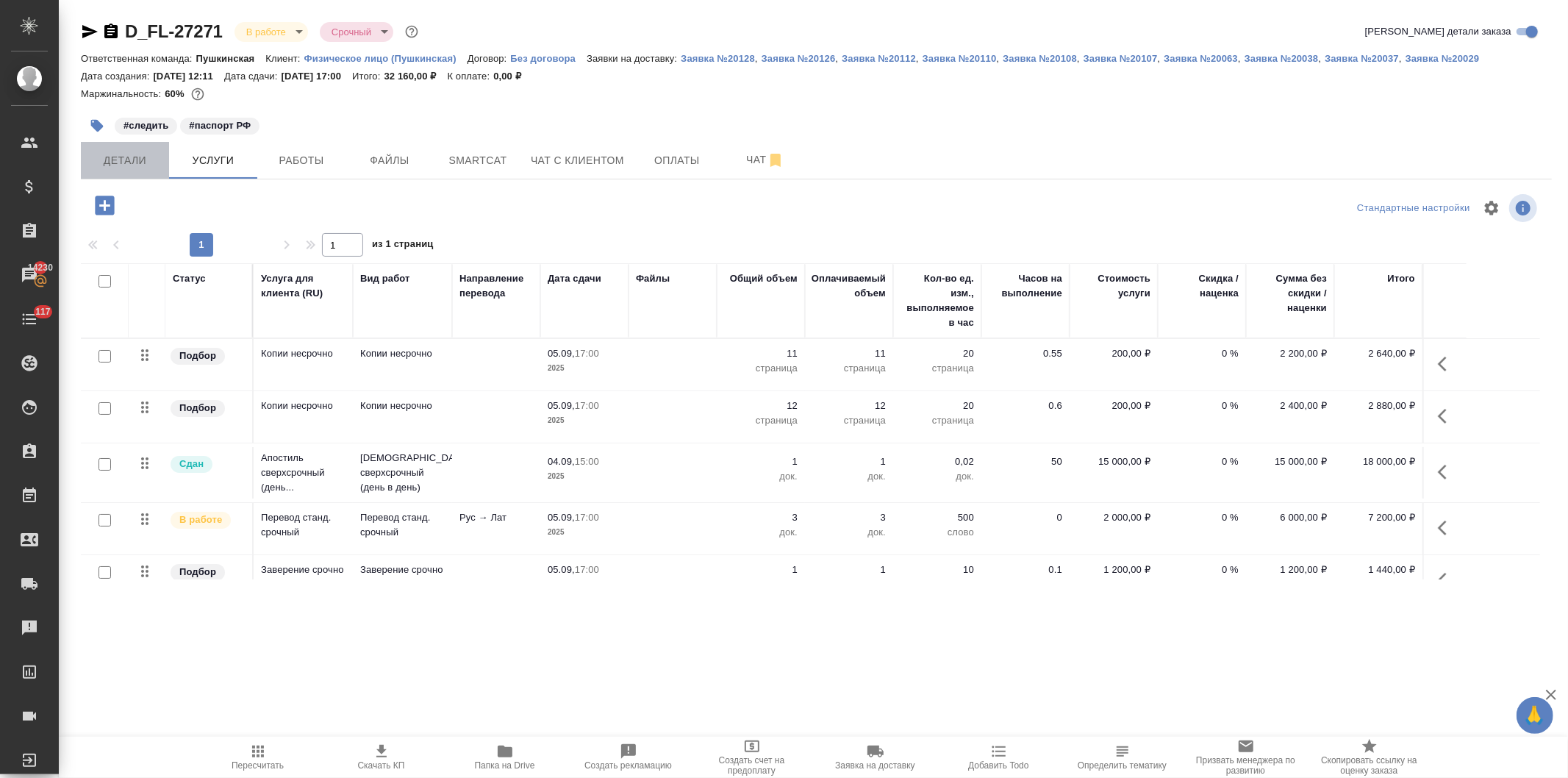
click at [116, 160] on span "Детали" at bounding box center [125, 160] width 70 height 18
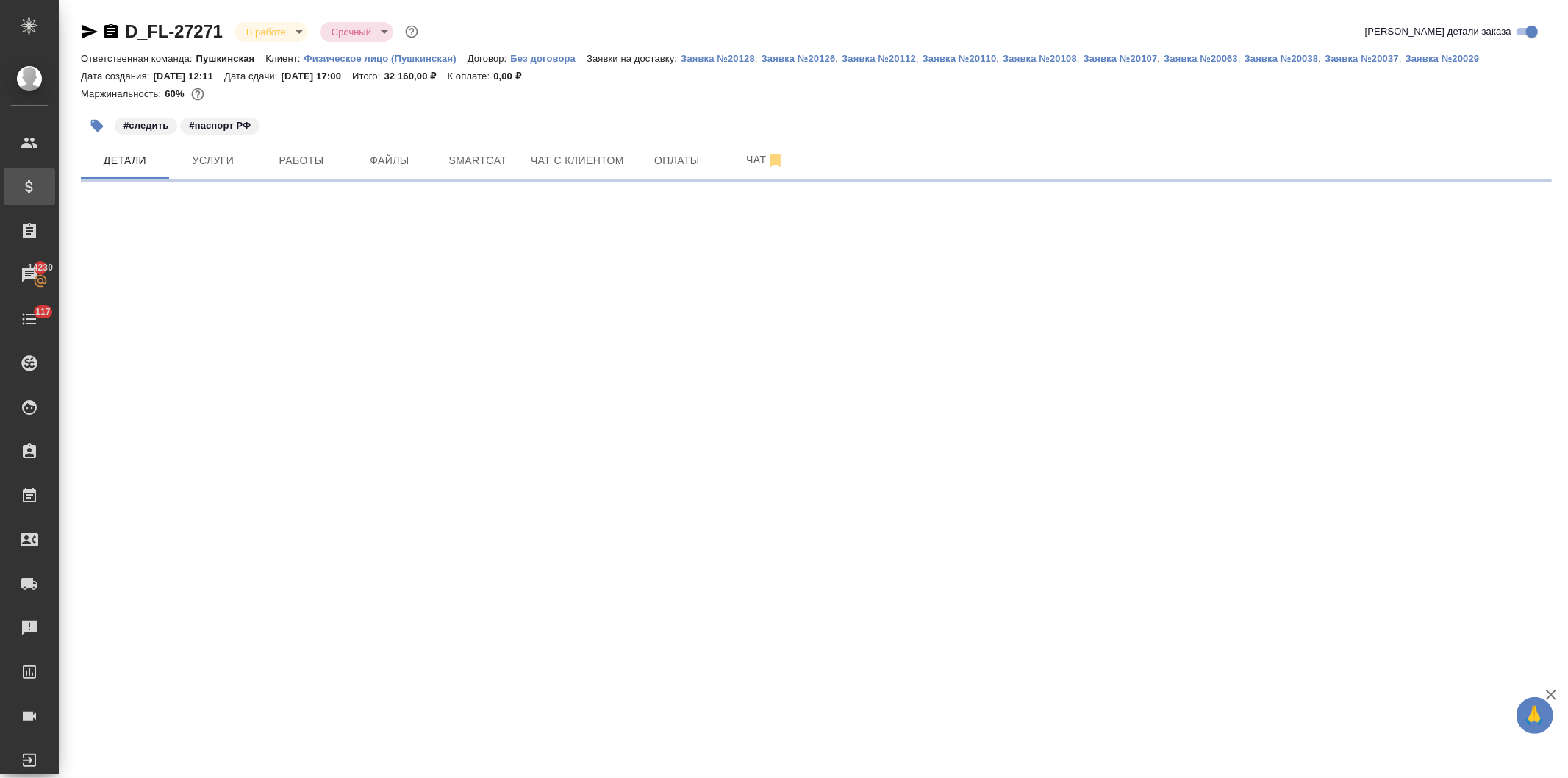
select select "RU"
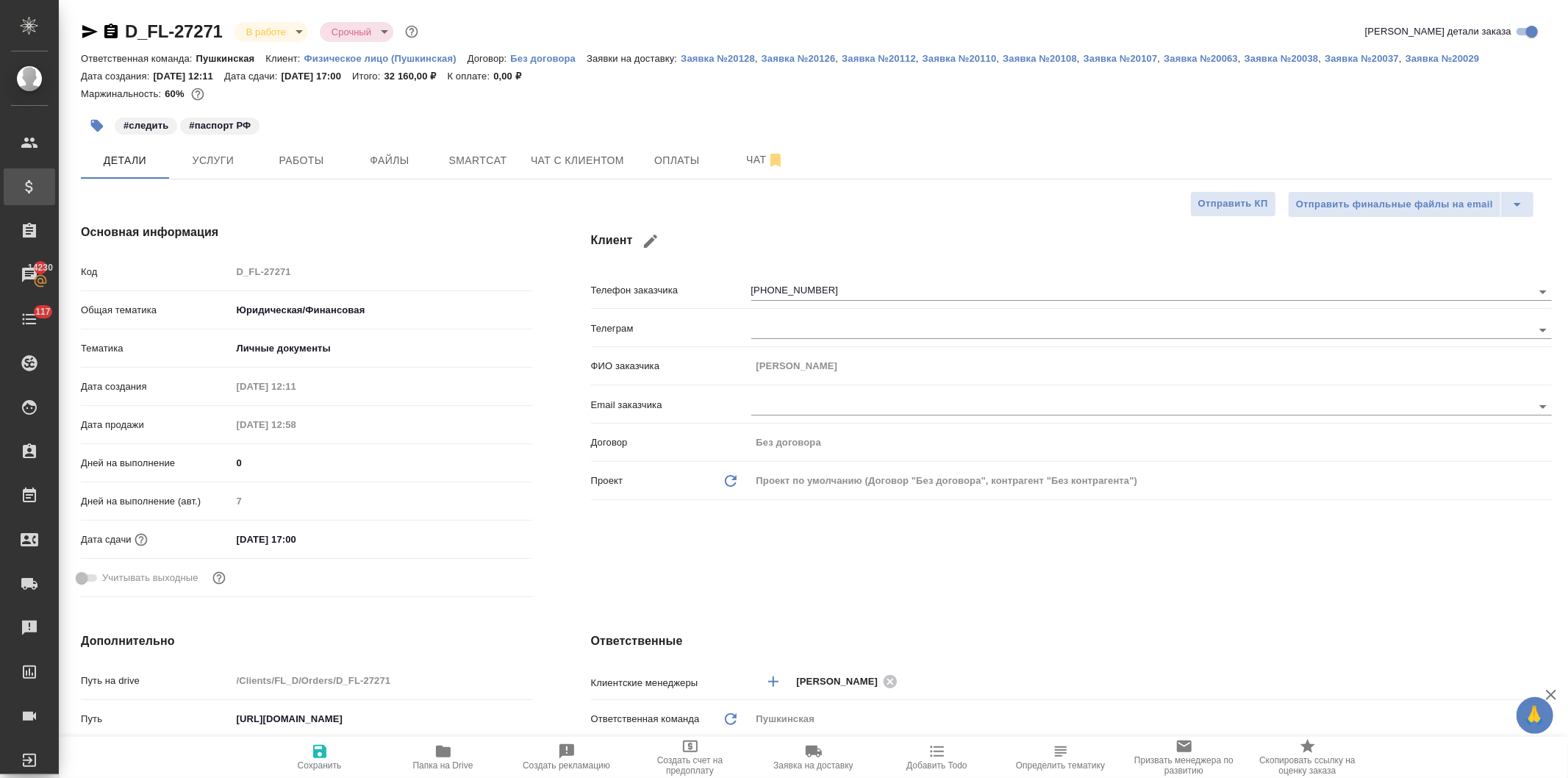
type textarea "x"
click at [83, 26] on icon "button" at bounding box center [90, 32] width 15 height 14
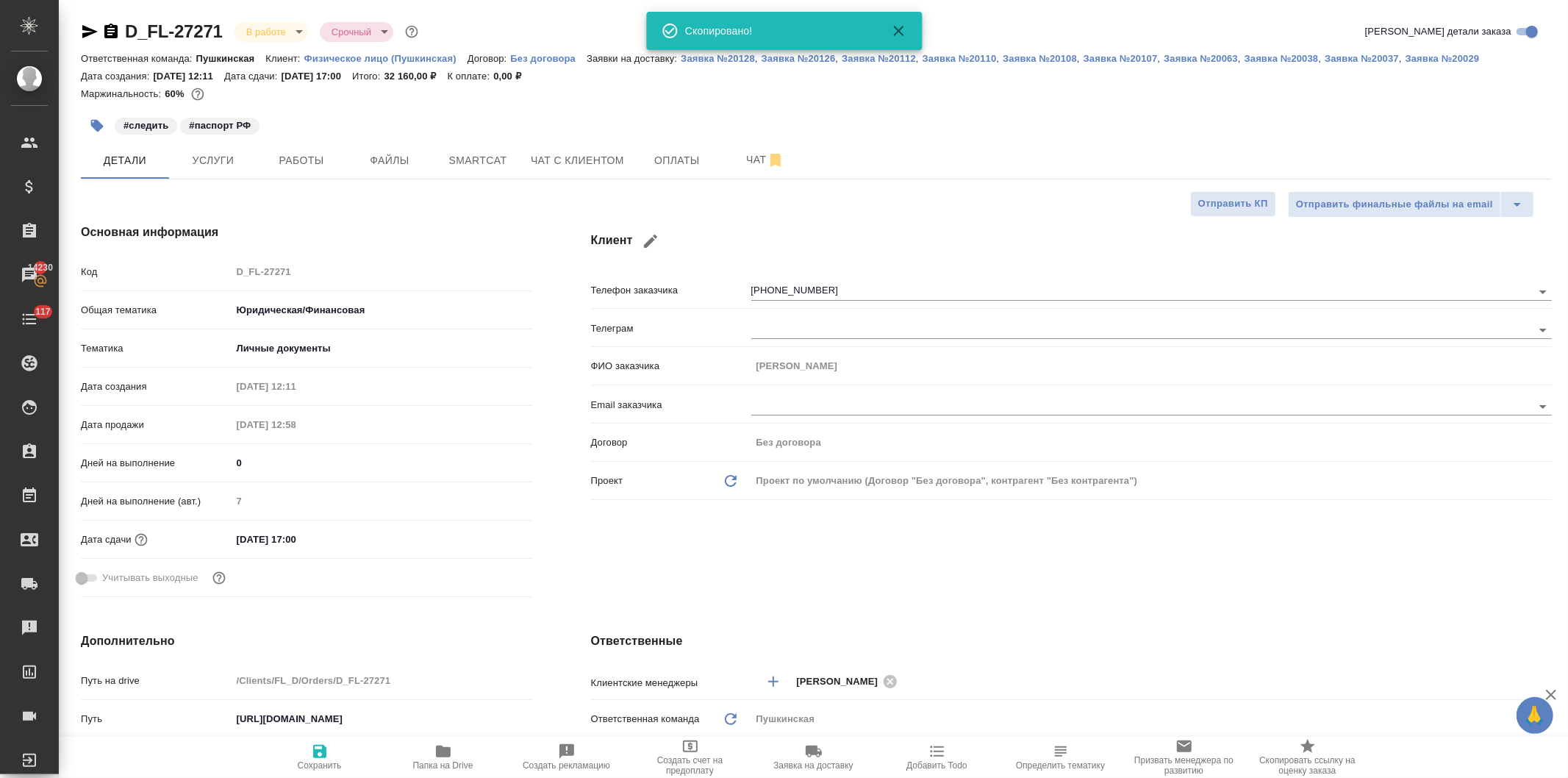
type textarea "x"
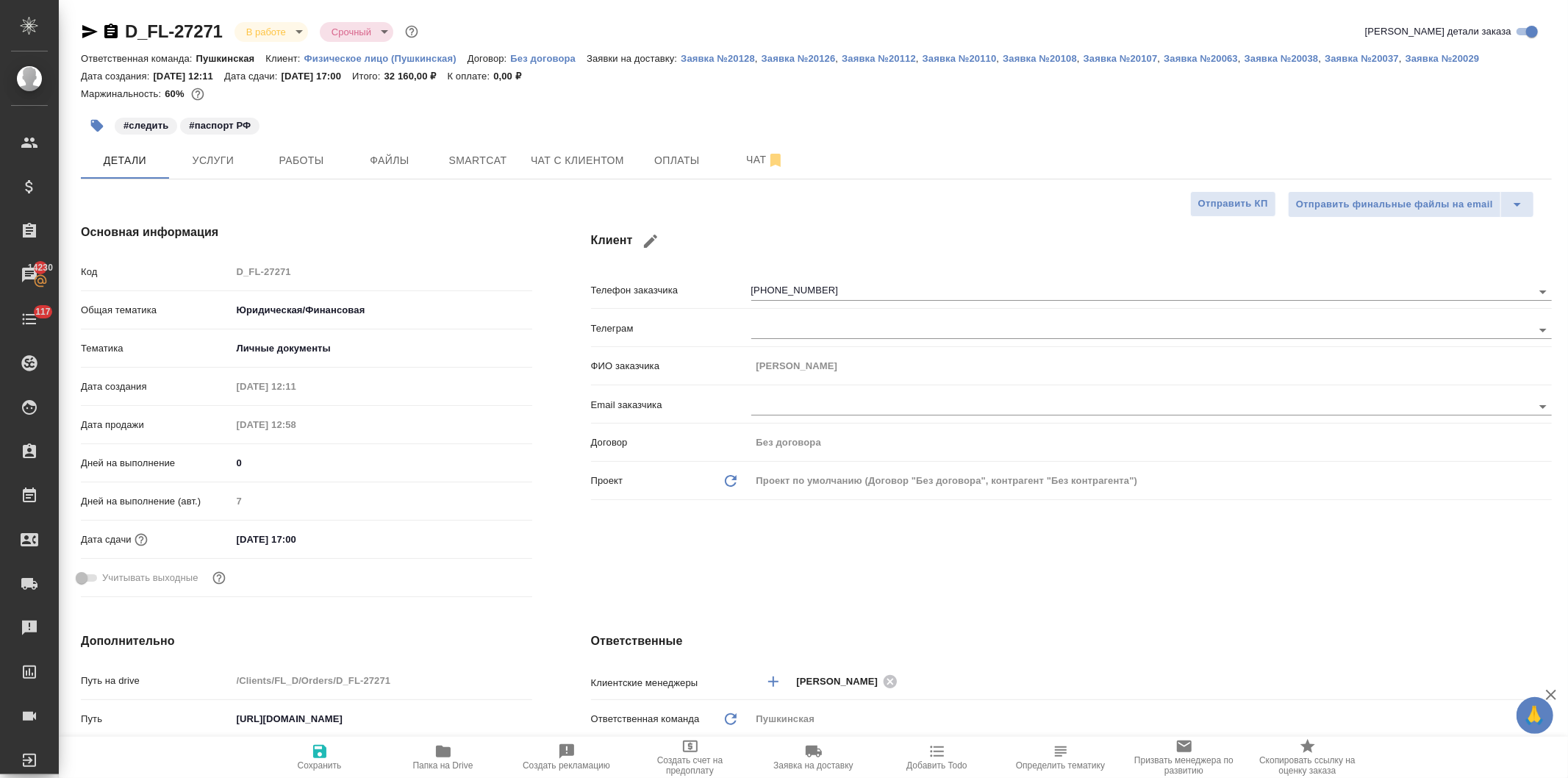
type textarea "x"
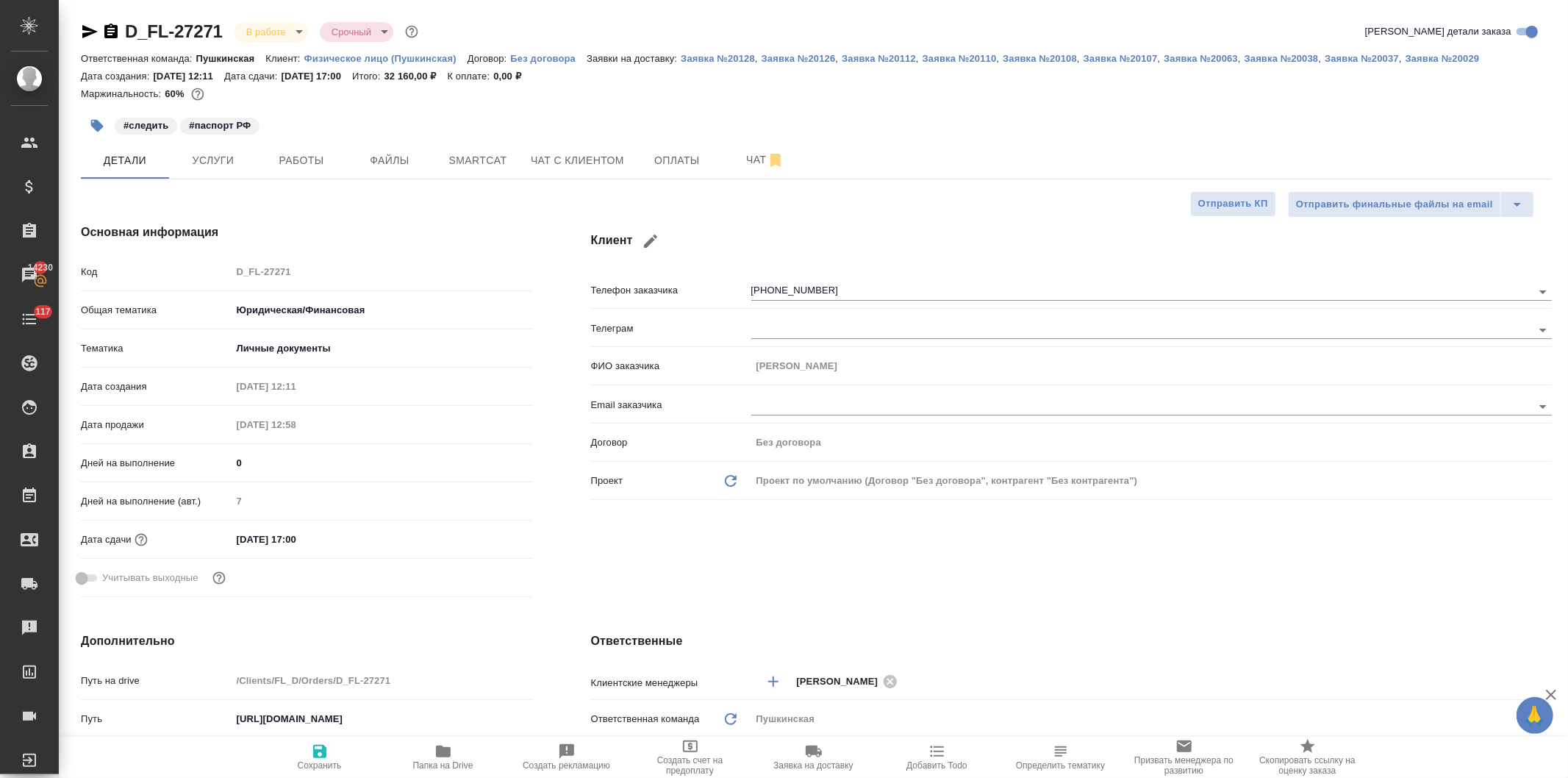
type textarea "x"
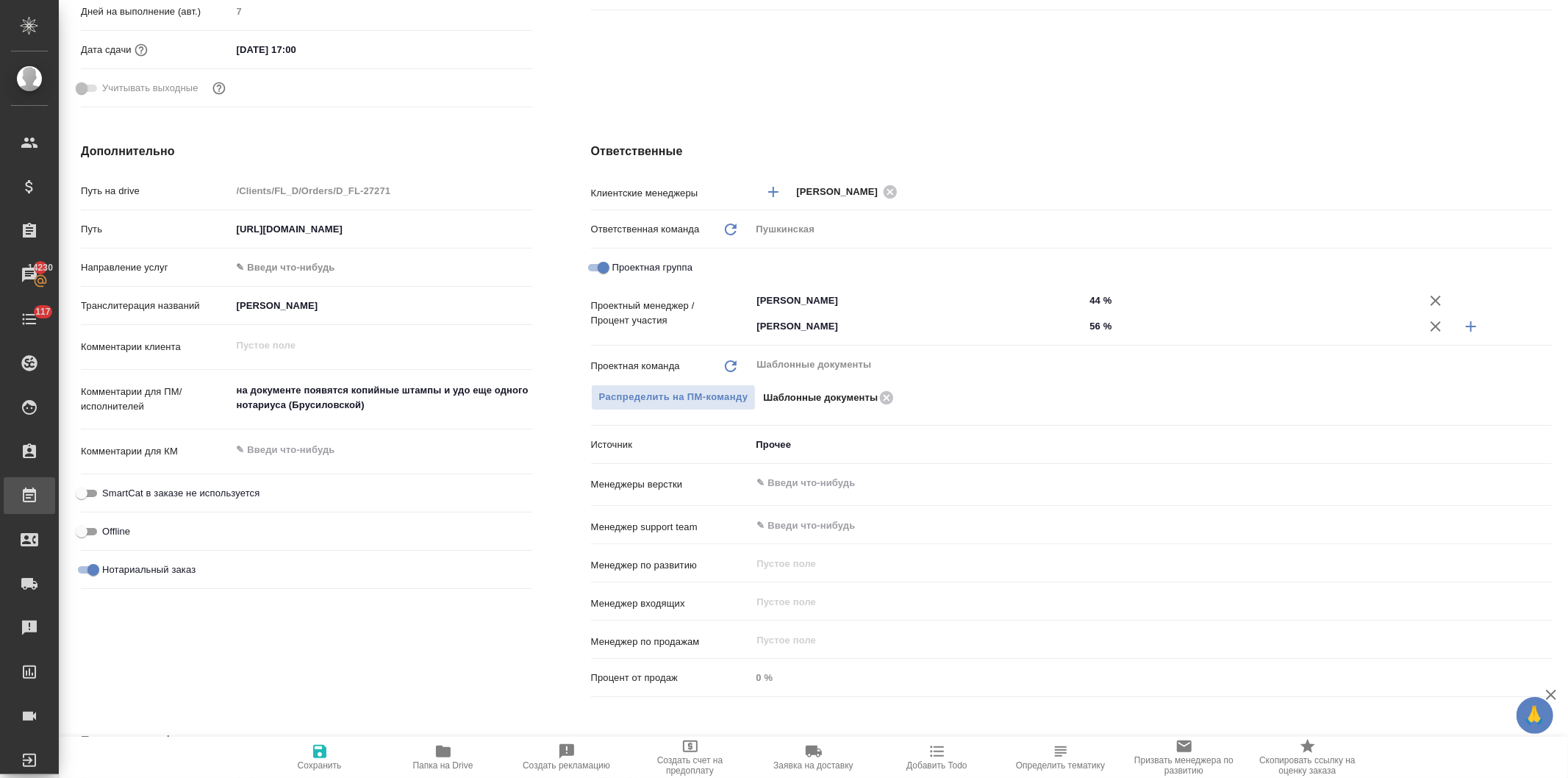
type textarea "x"
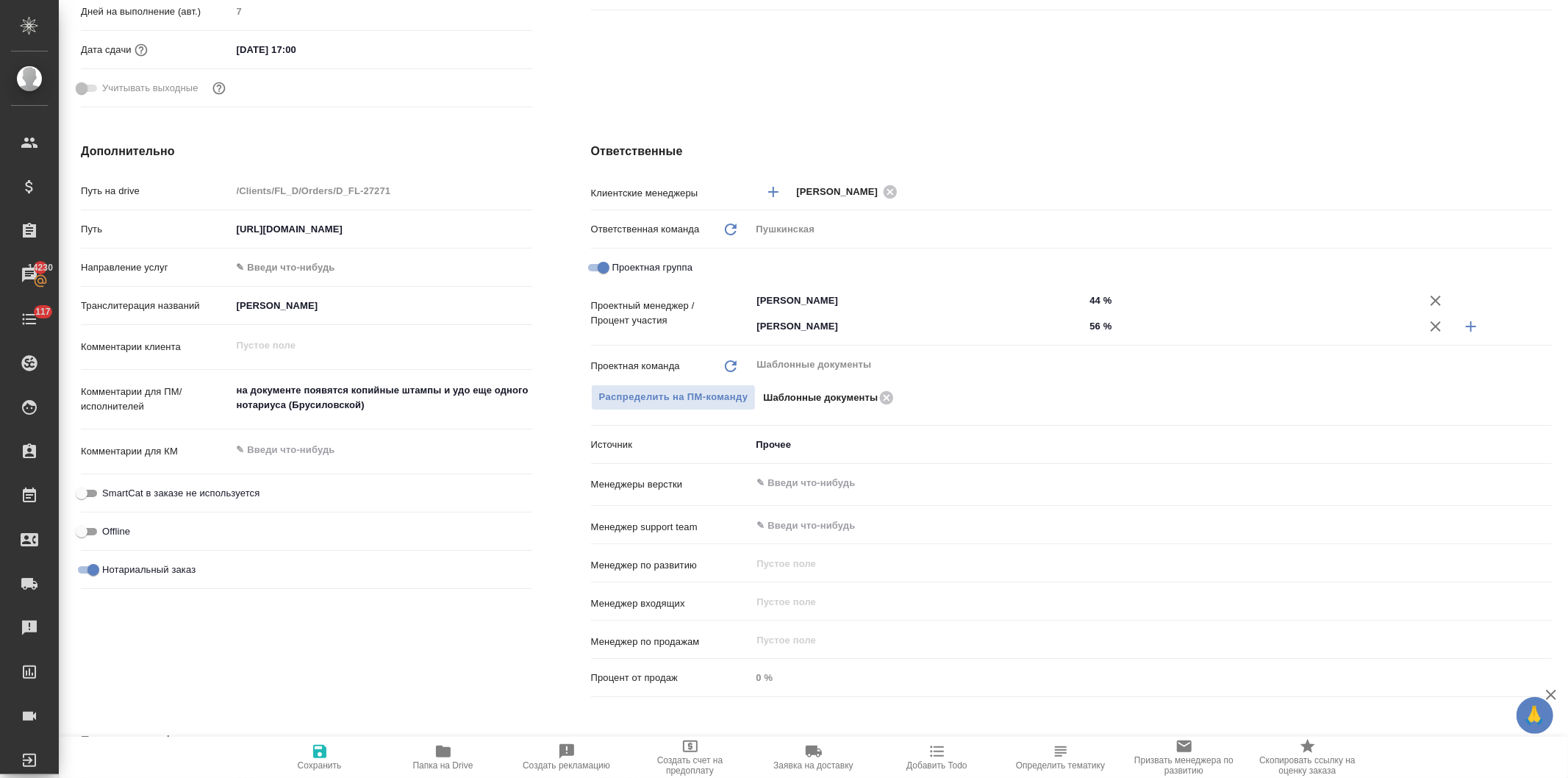
type textarea "x"
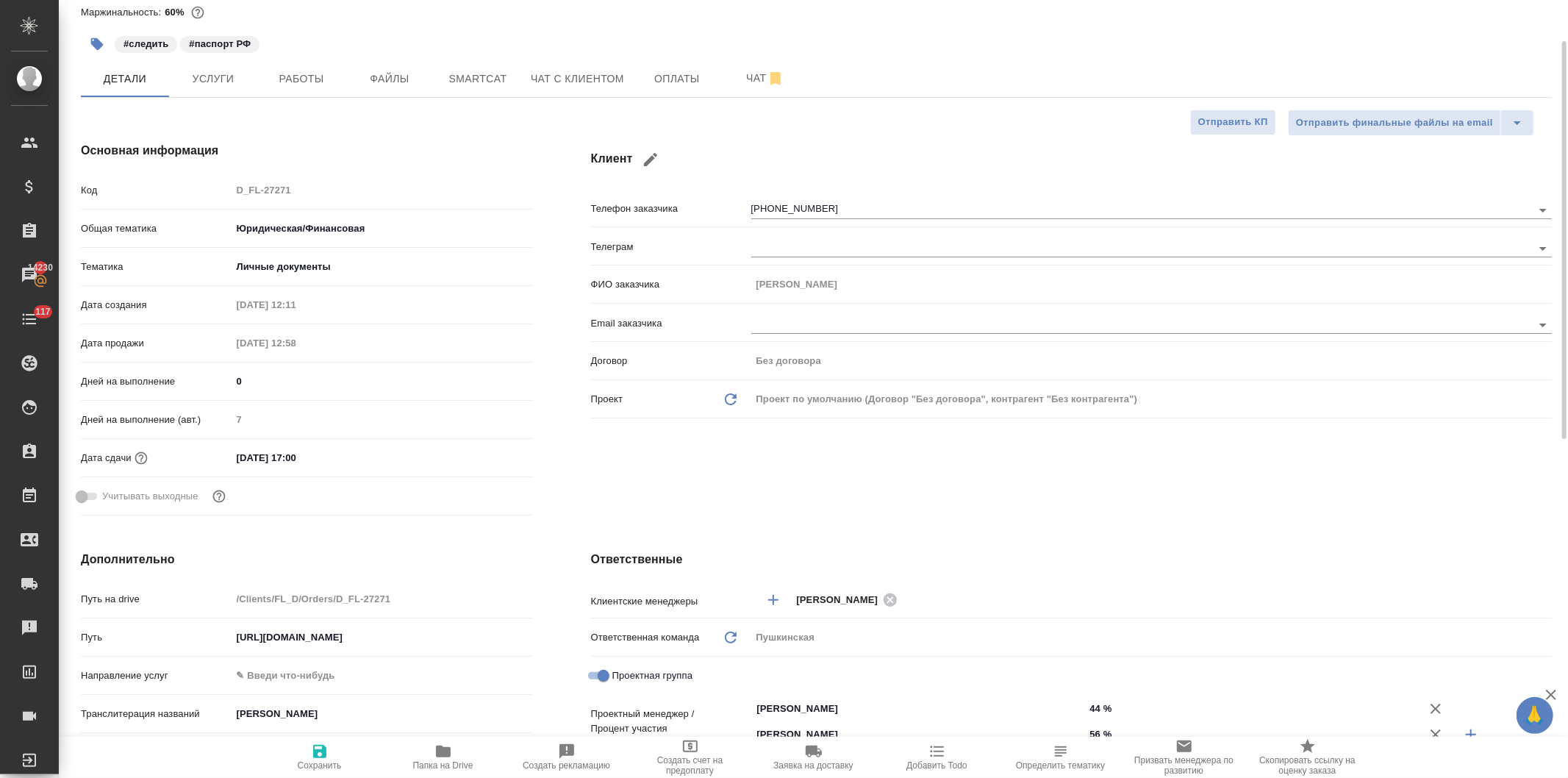
scroll to position [0, 0]
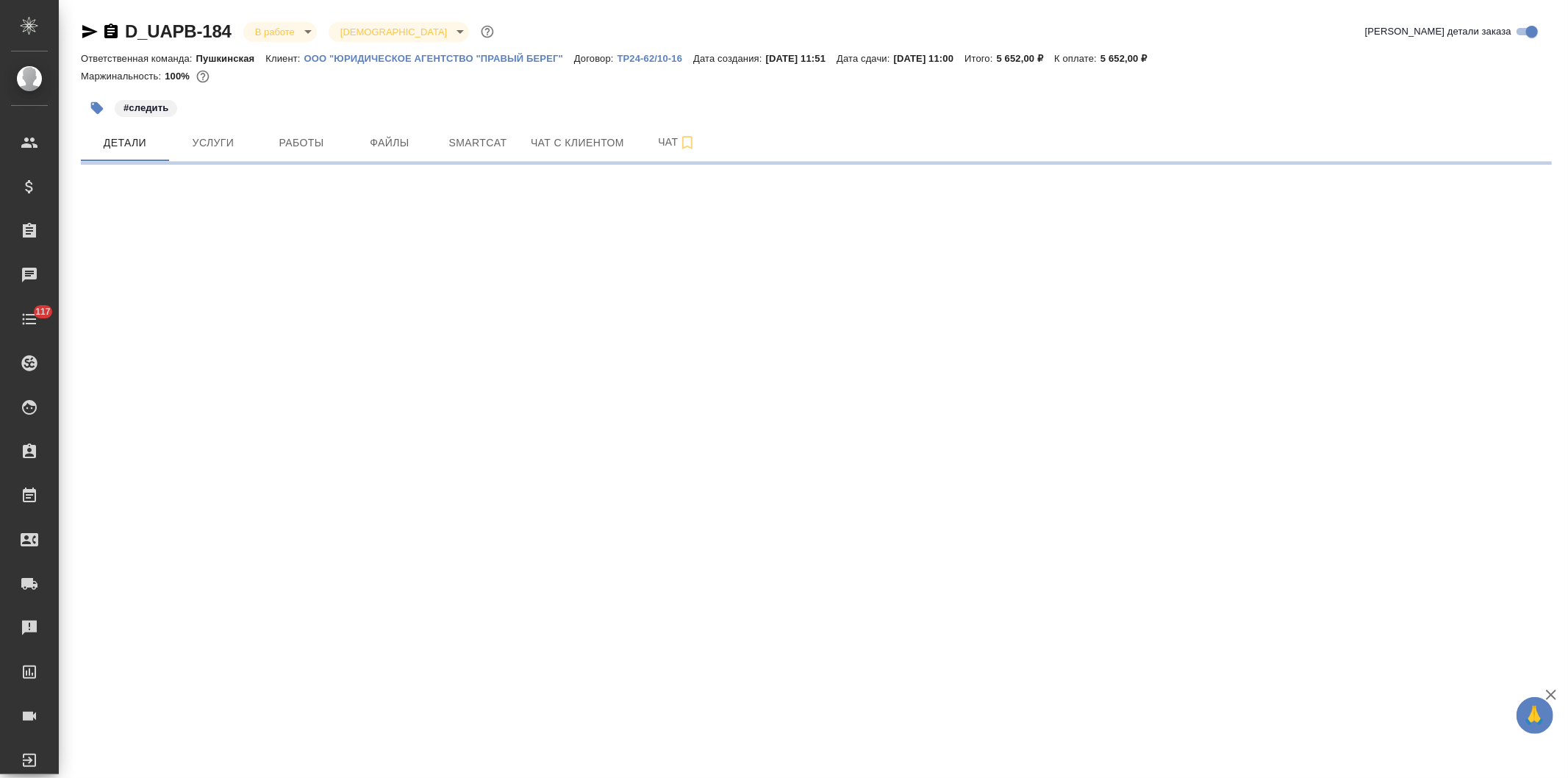
select select "RU"
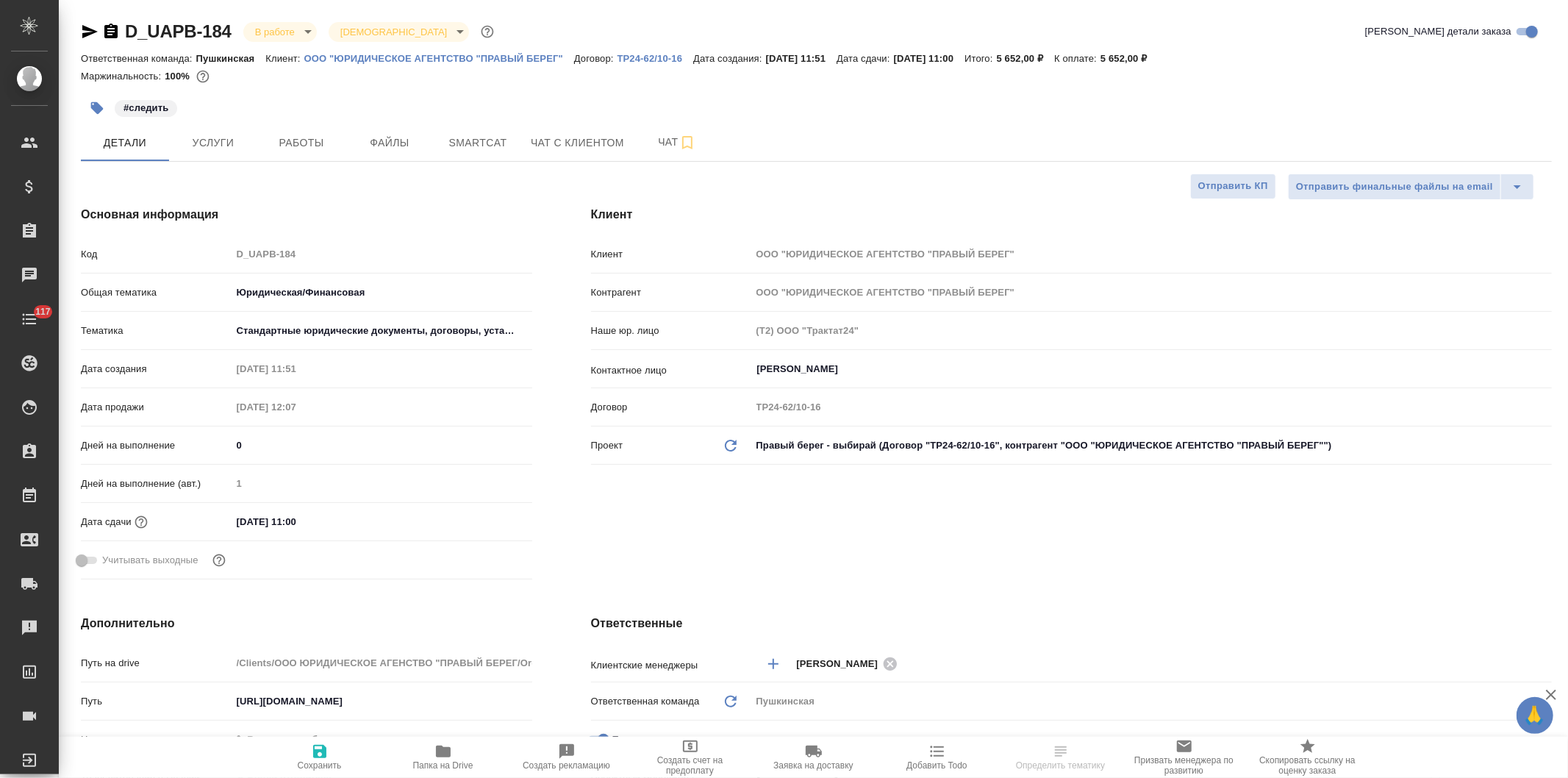
type textarea "x"
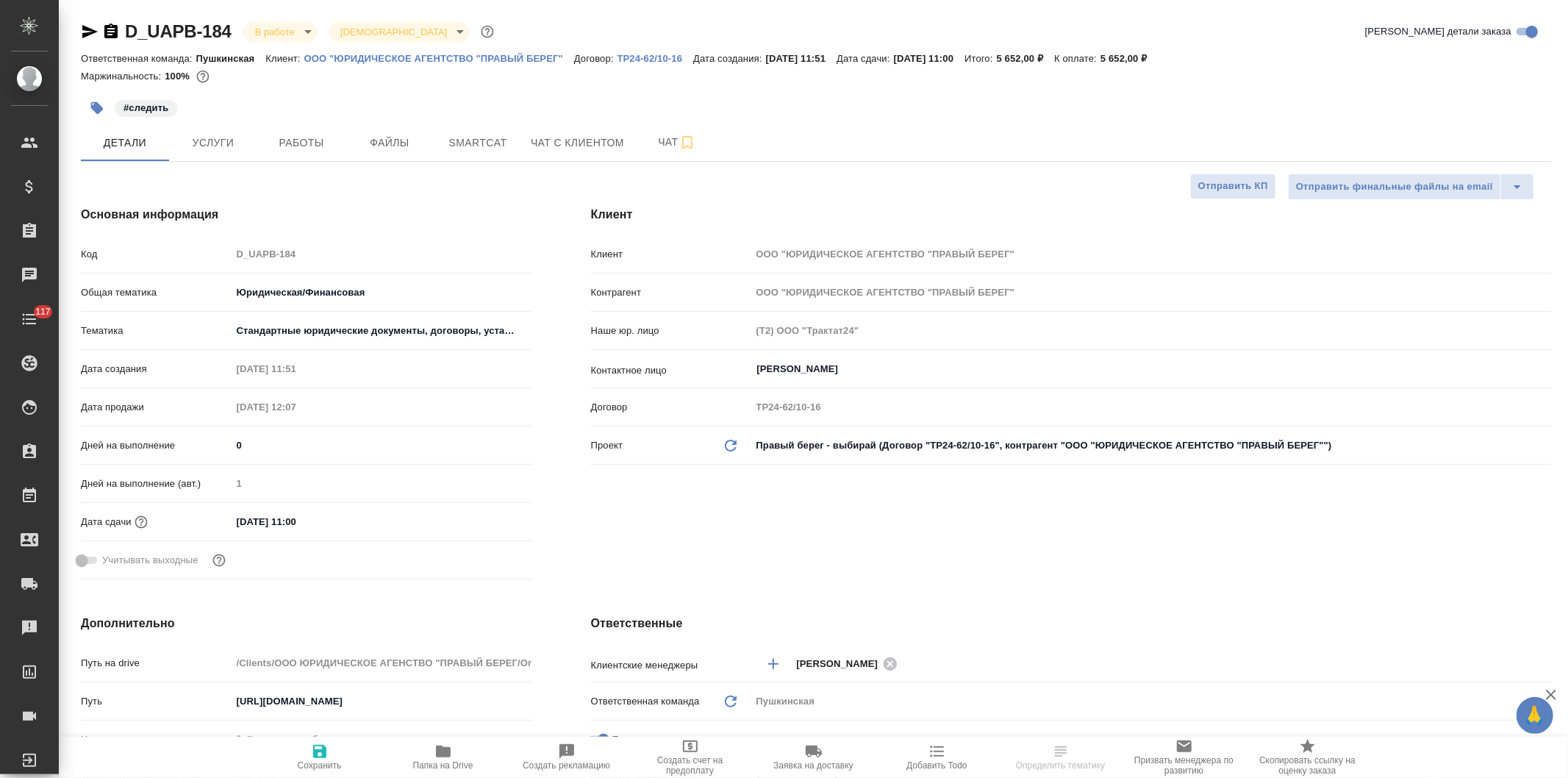
type textarea "x"
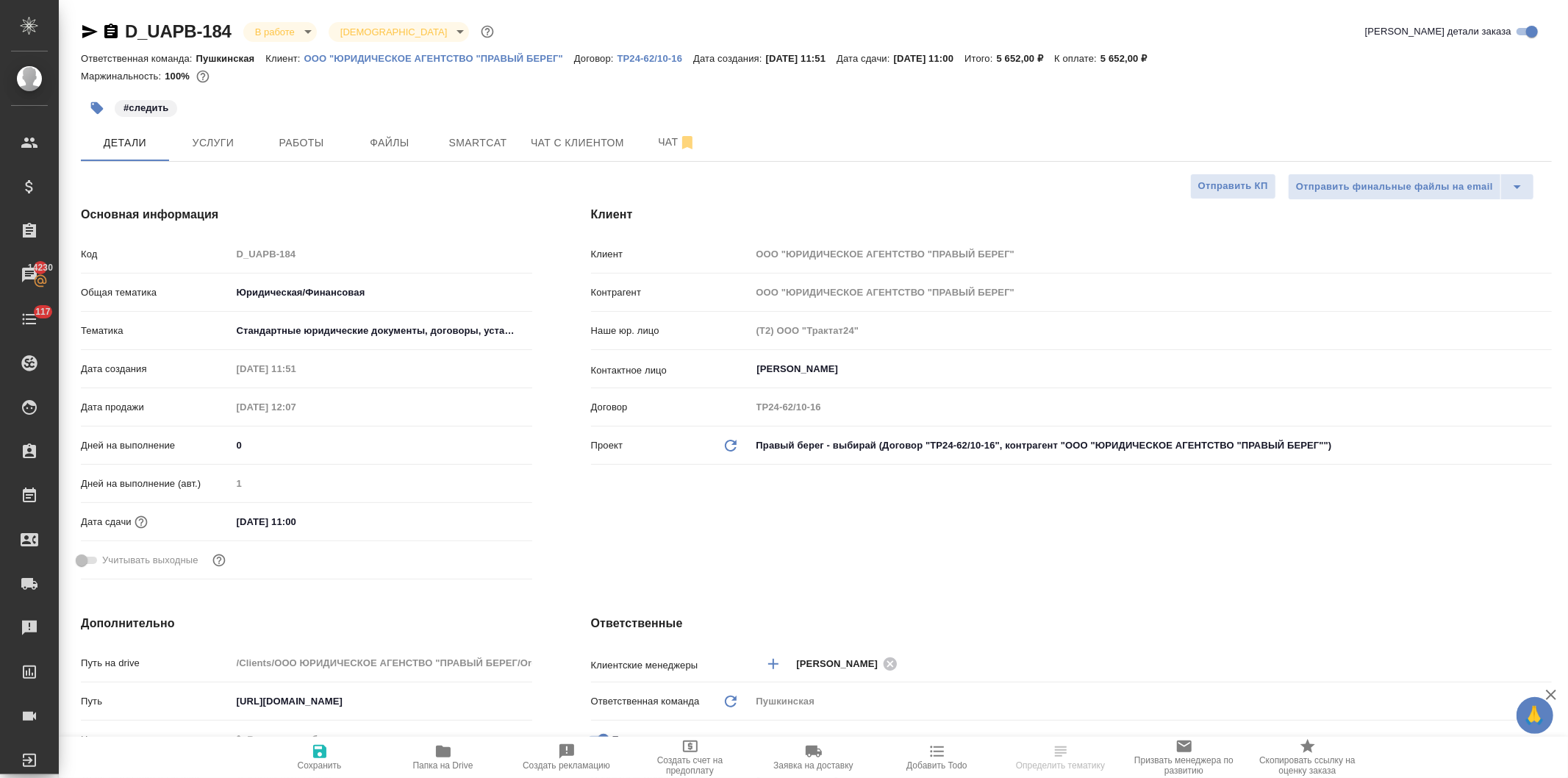
type textarea "x"
select select "RU"
type textarea "x"
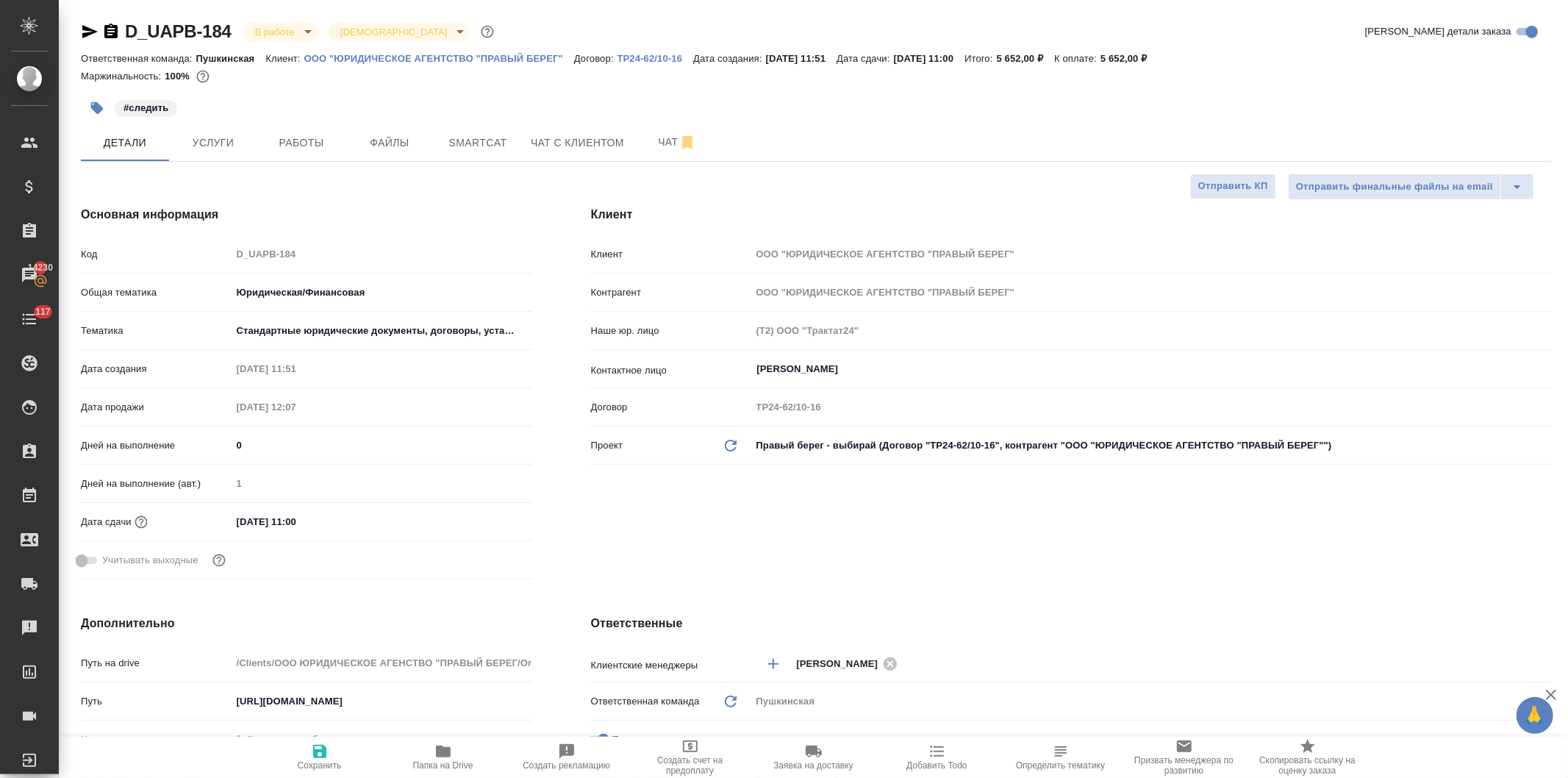
type textarea "x"
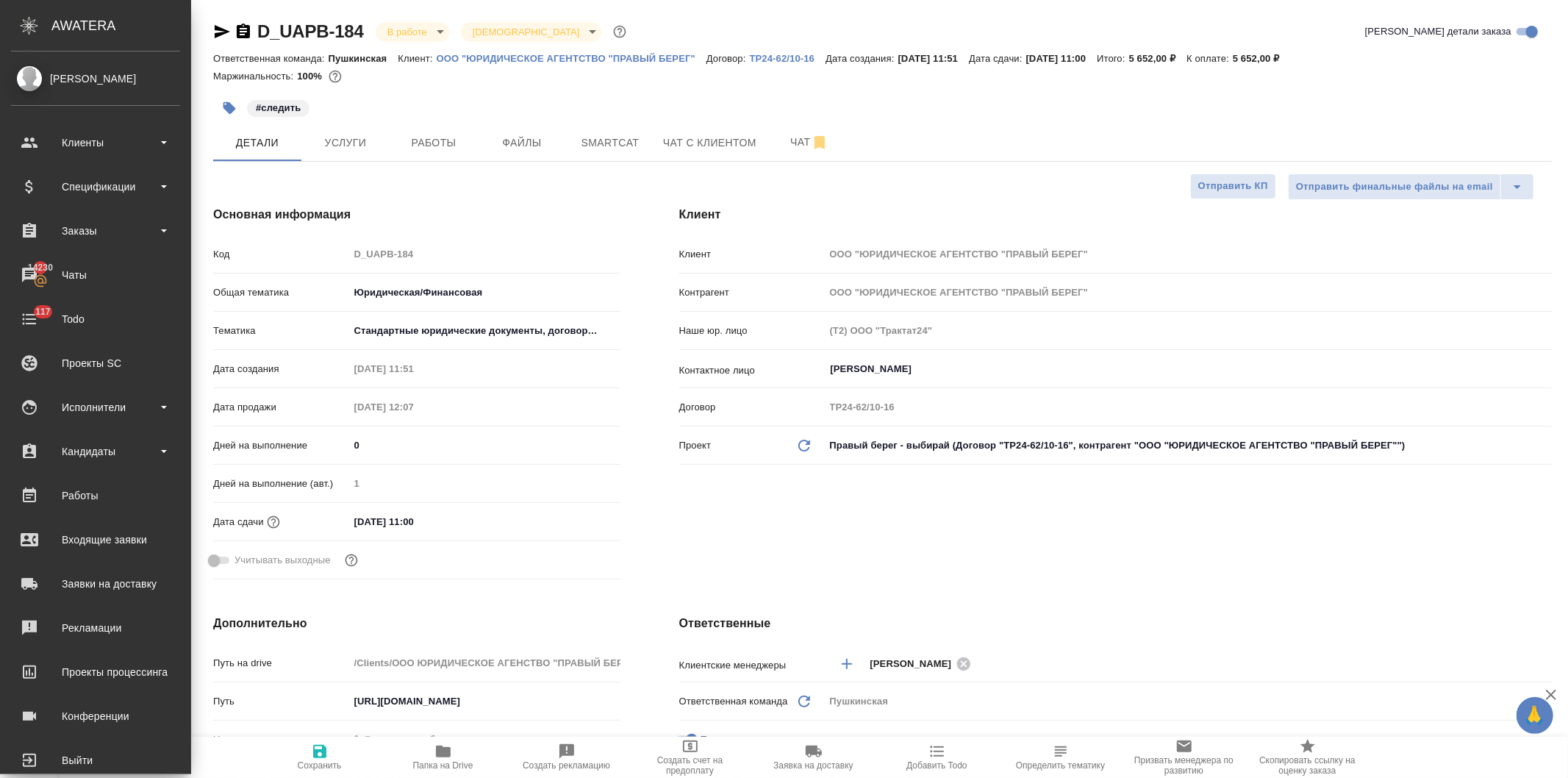
type textarea "x"
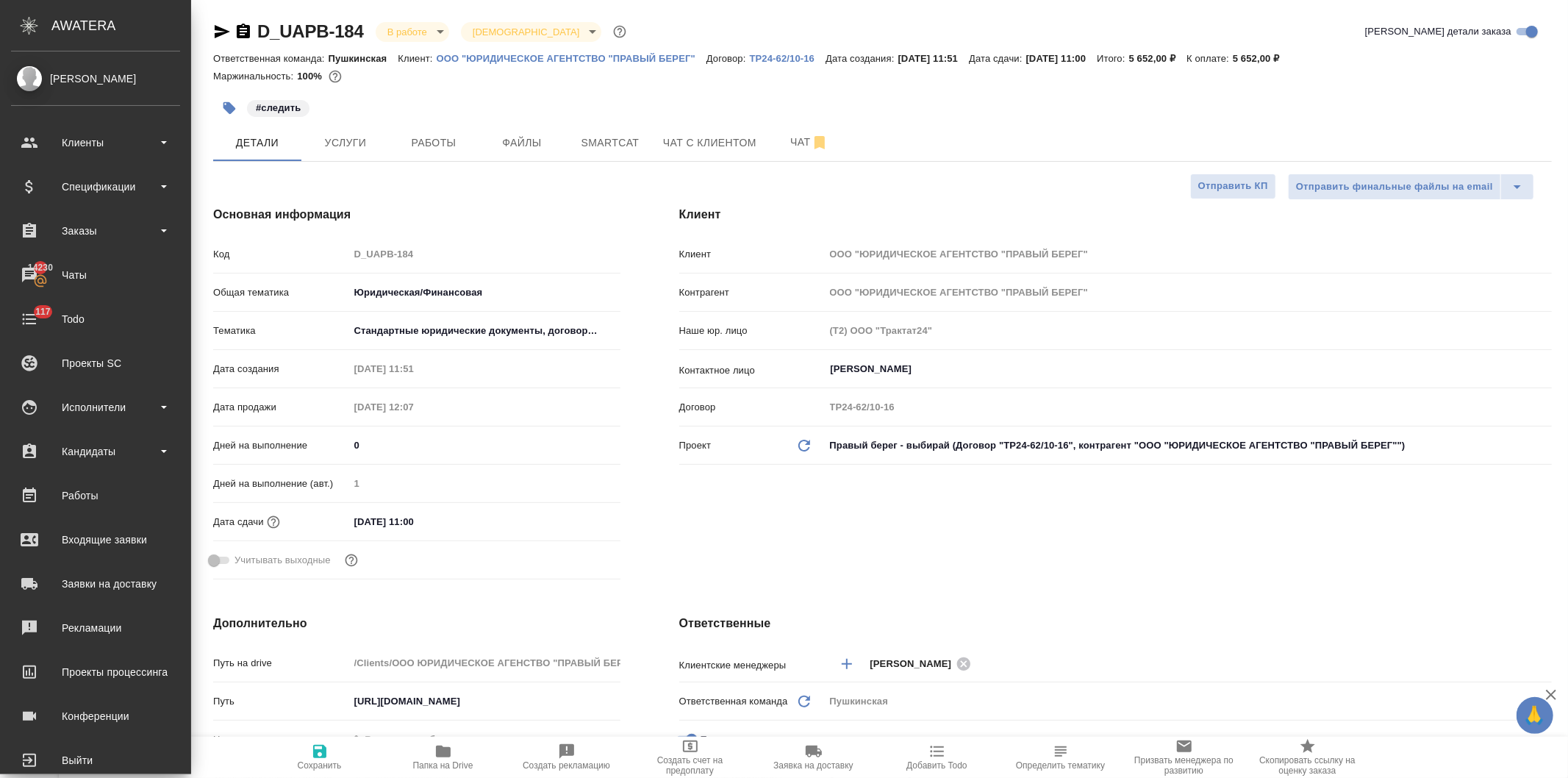
type textarea "x"
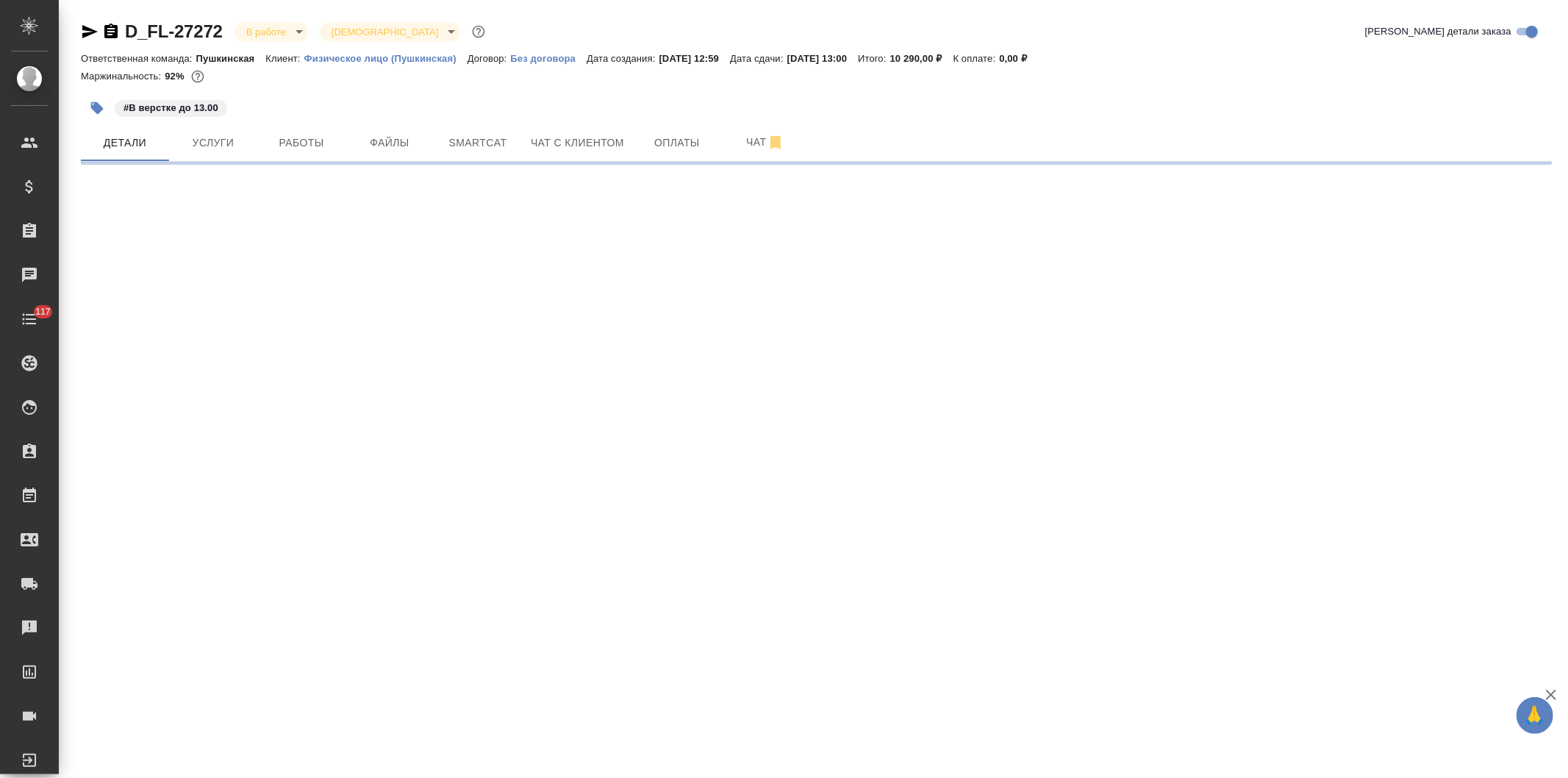
select select "RU"
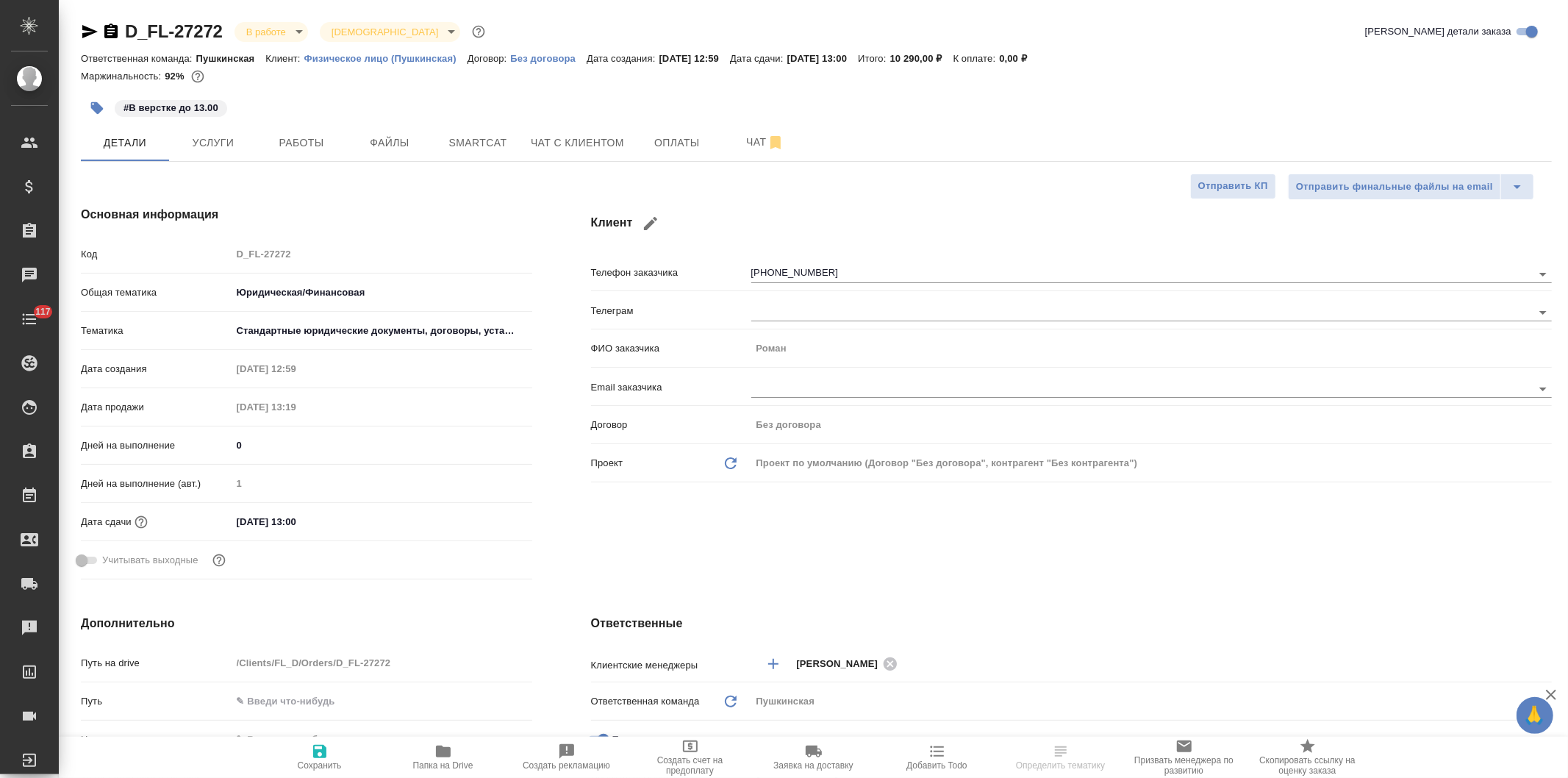
type textarea "x"
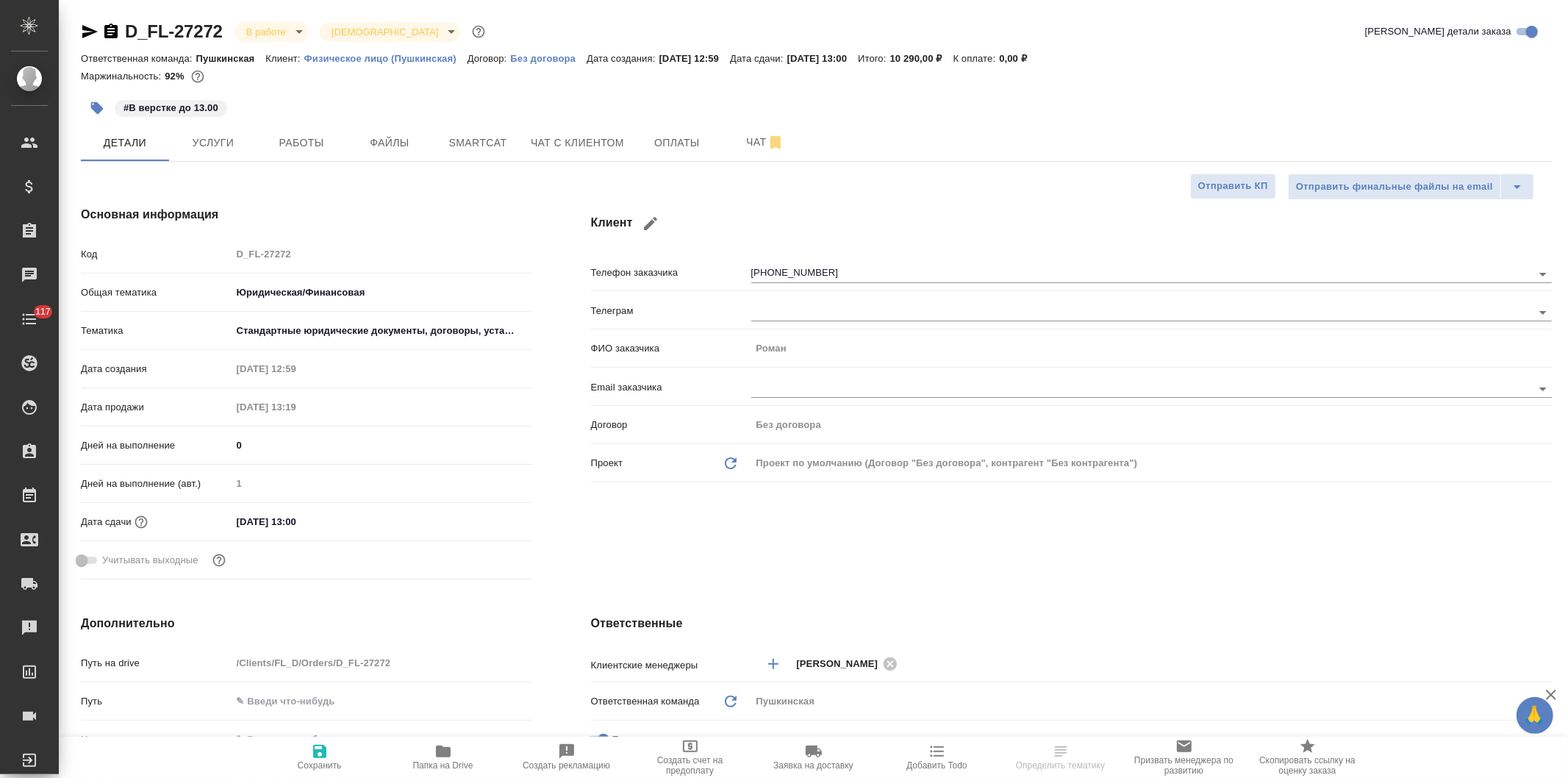
type textarea "x"
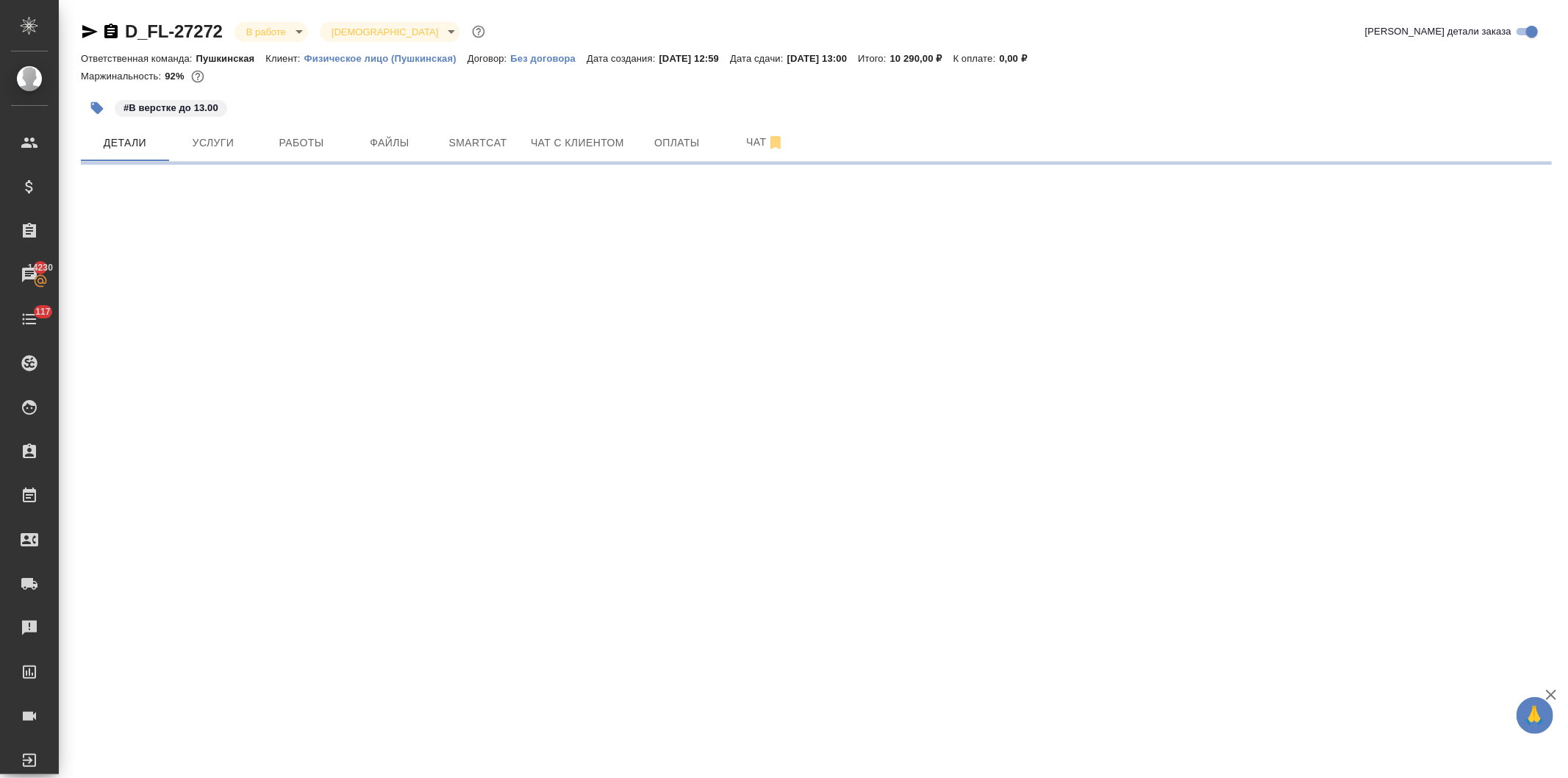
select select "RU"
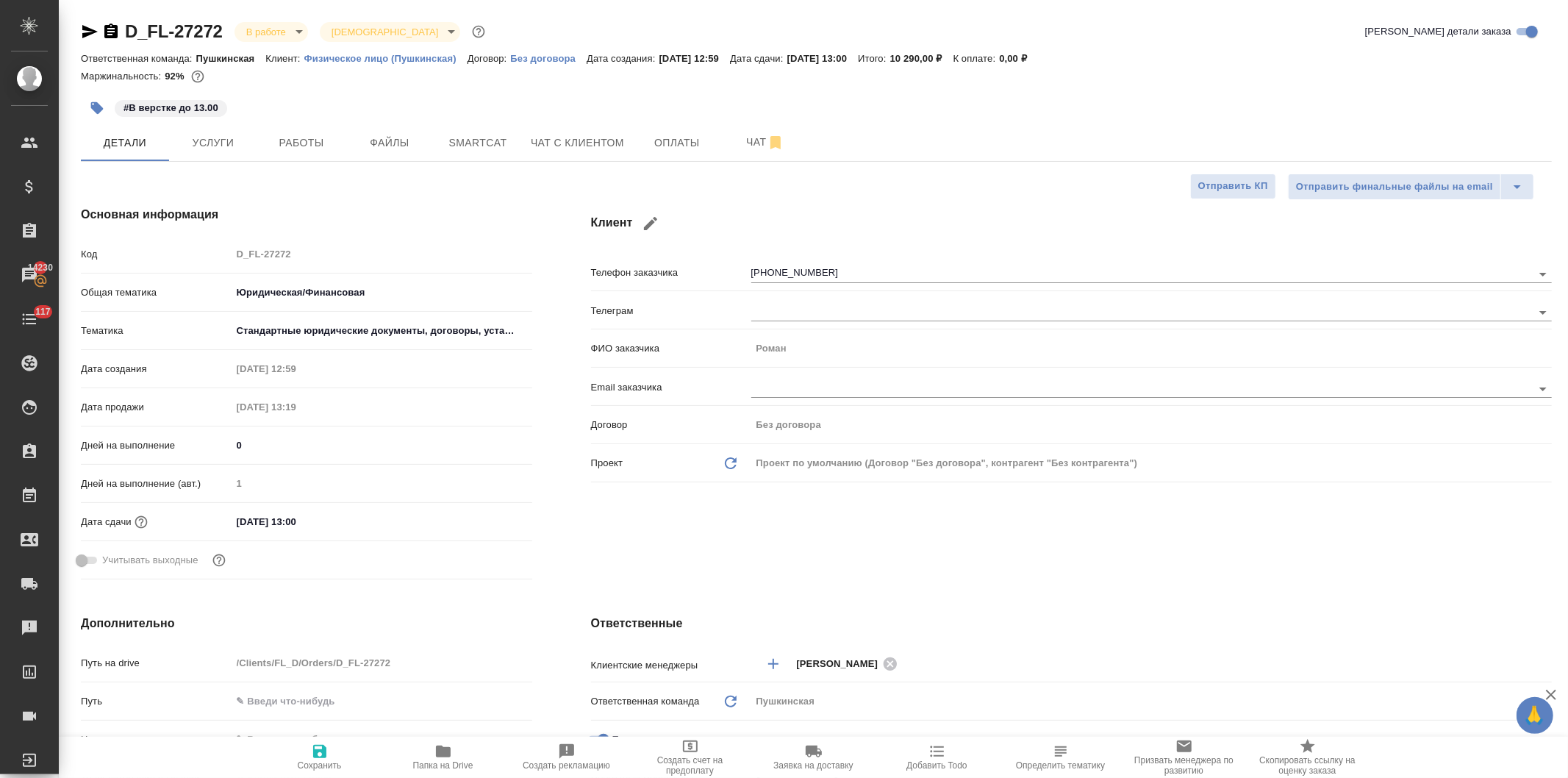
type textarea "x"
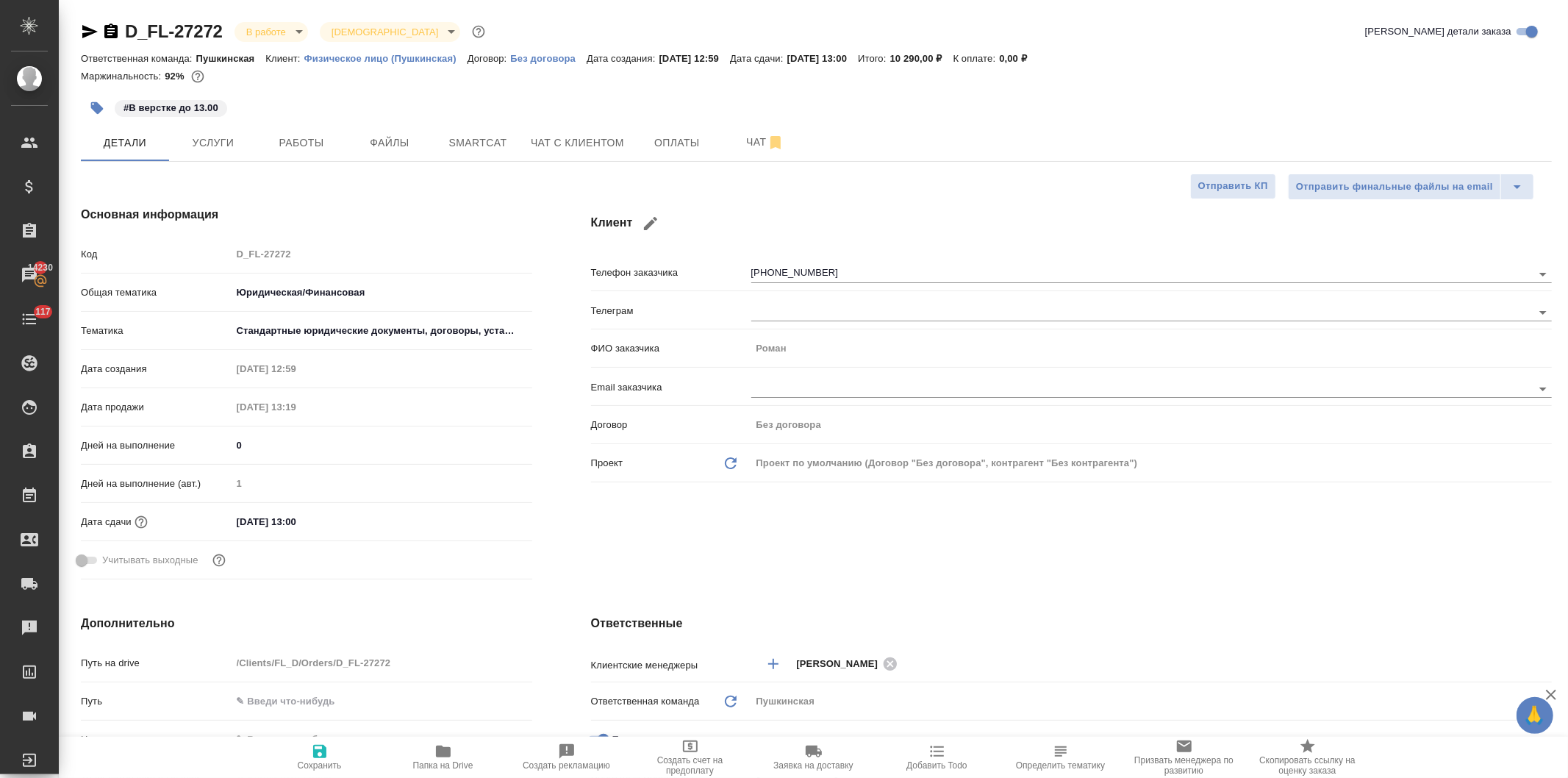
type textarea "x"
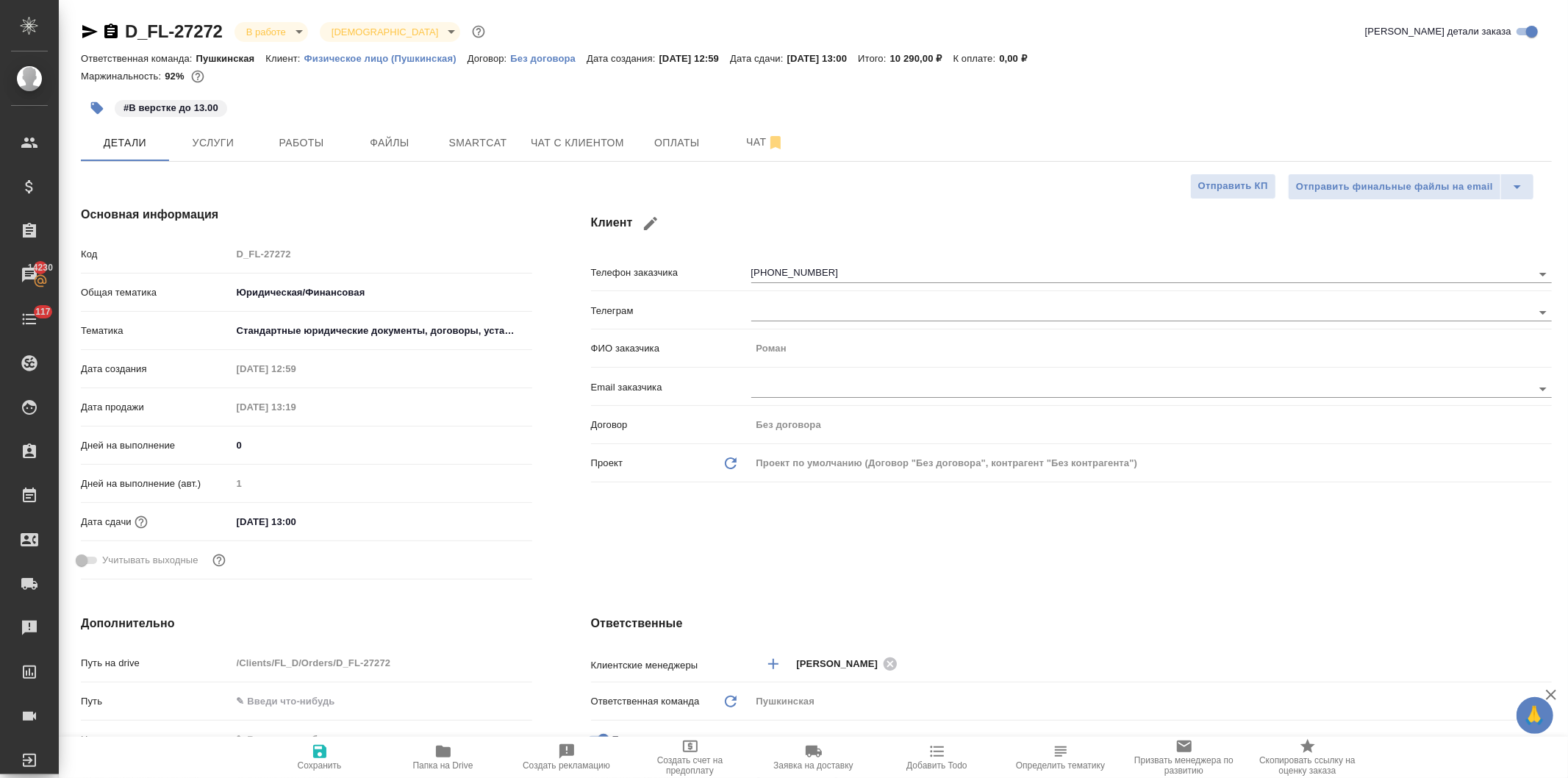
type textarea "x"
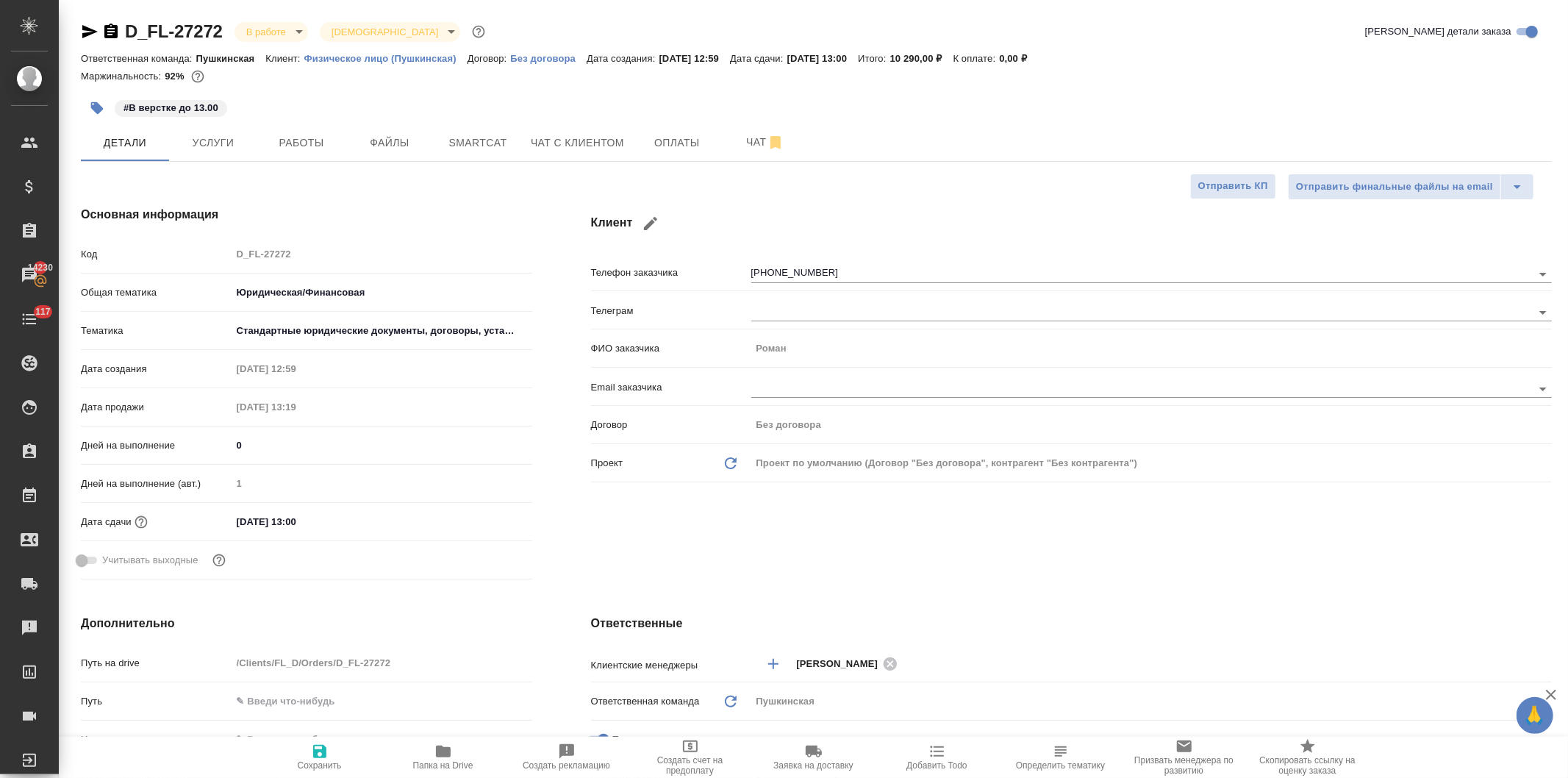
type textarea "x"
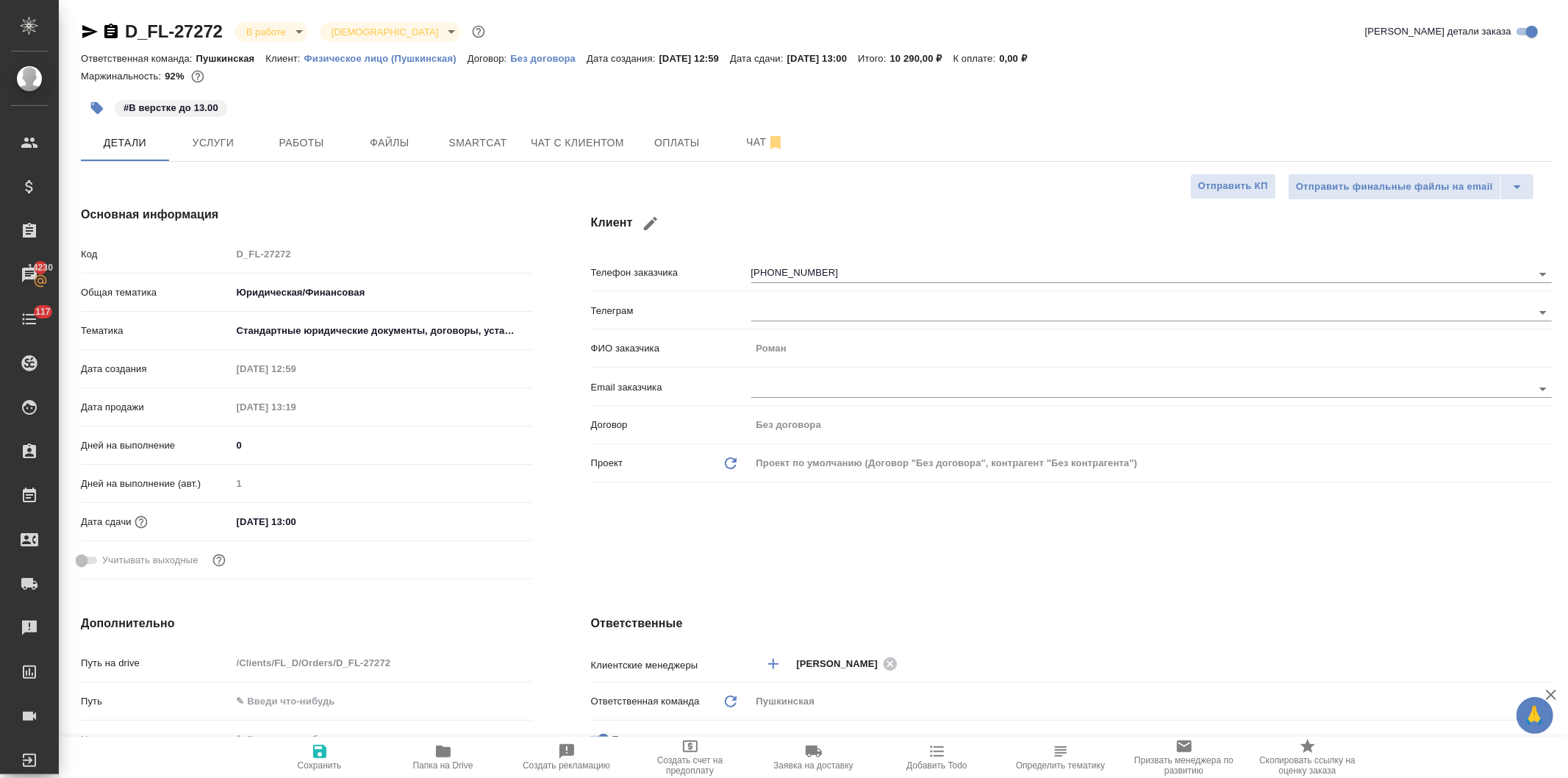
type textarea "x"
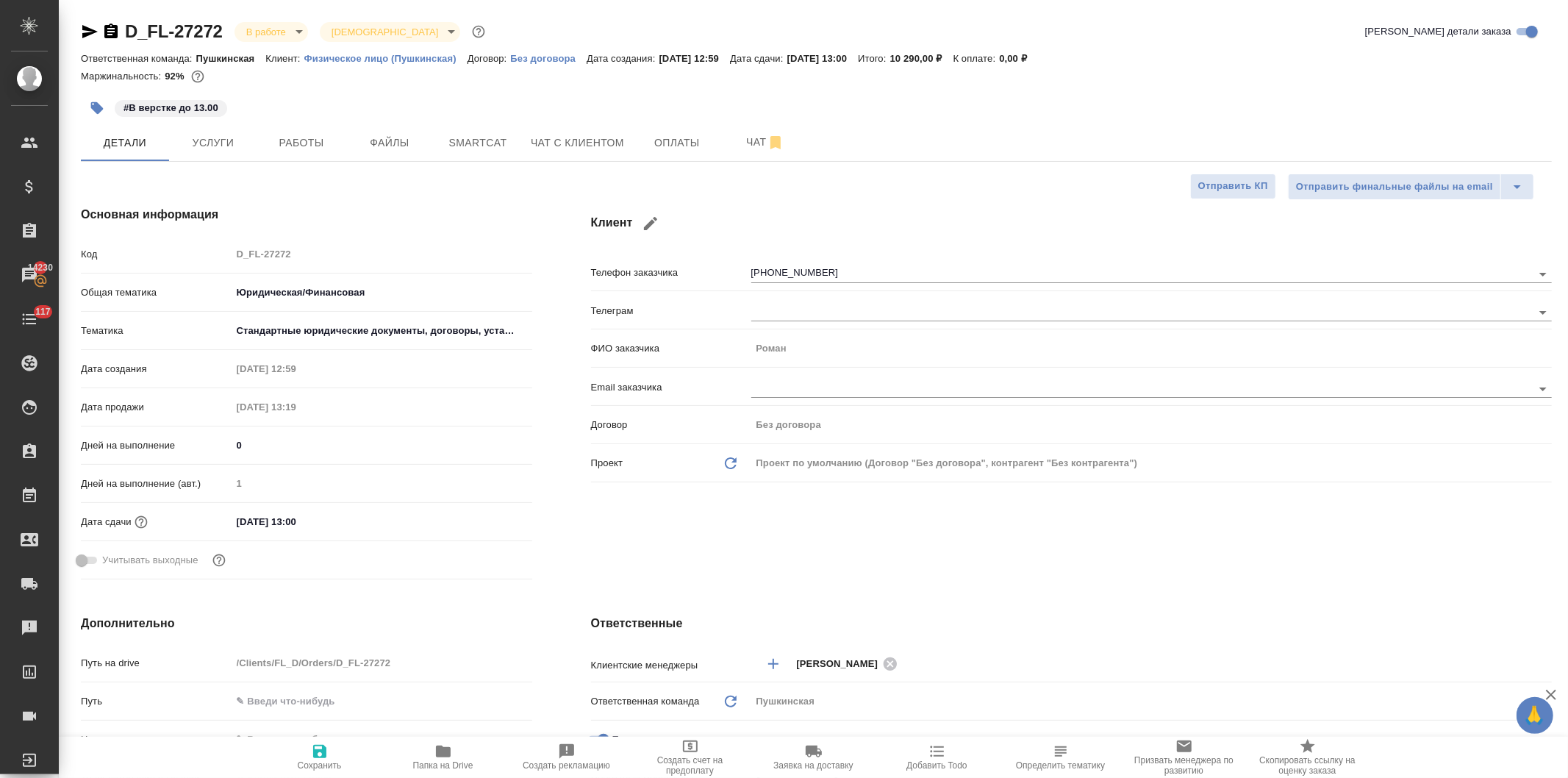
type textarea "x"
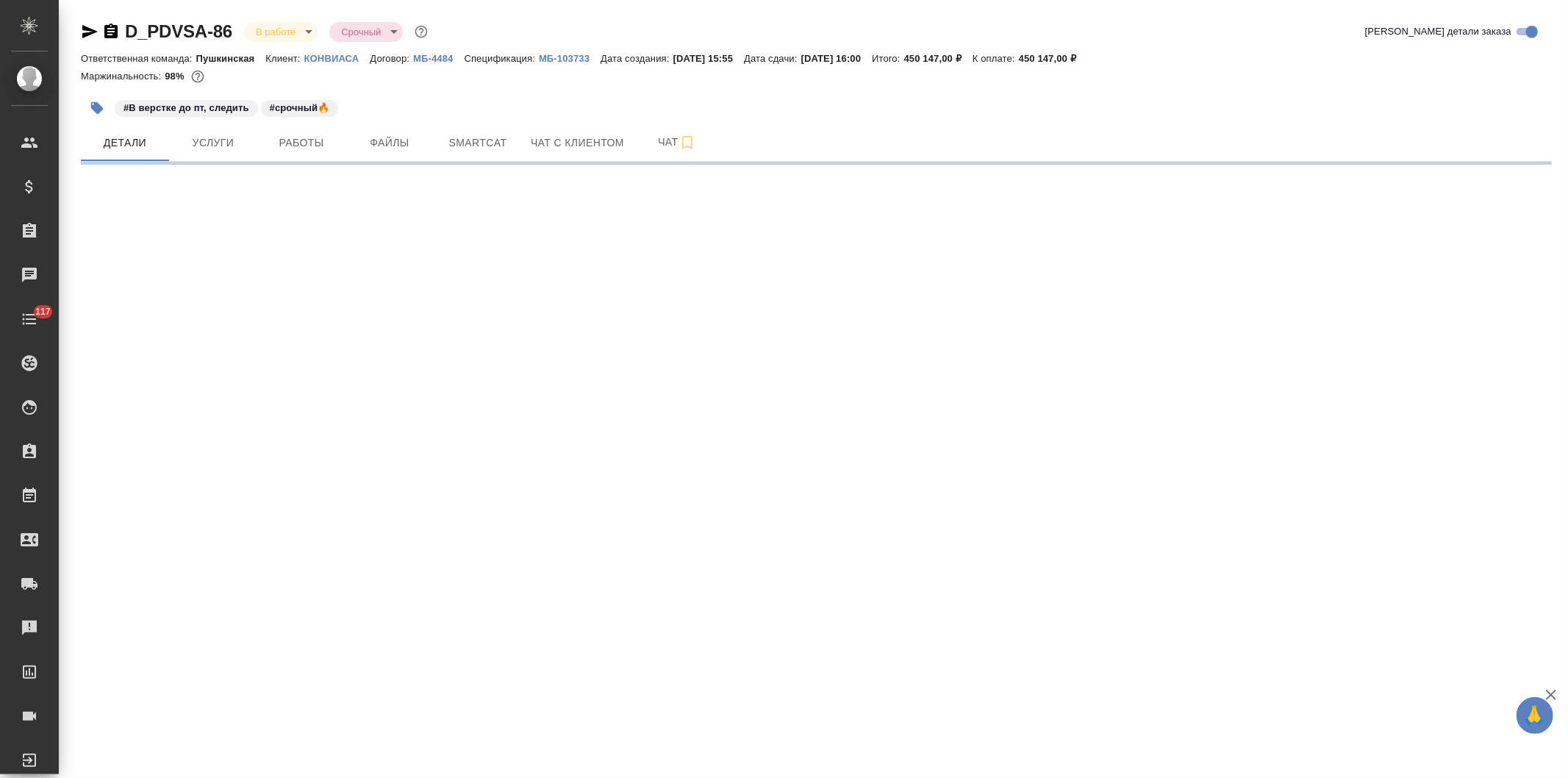
select select "RU"
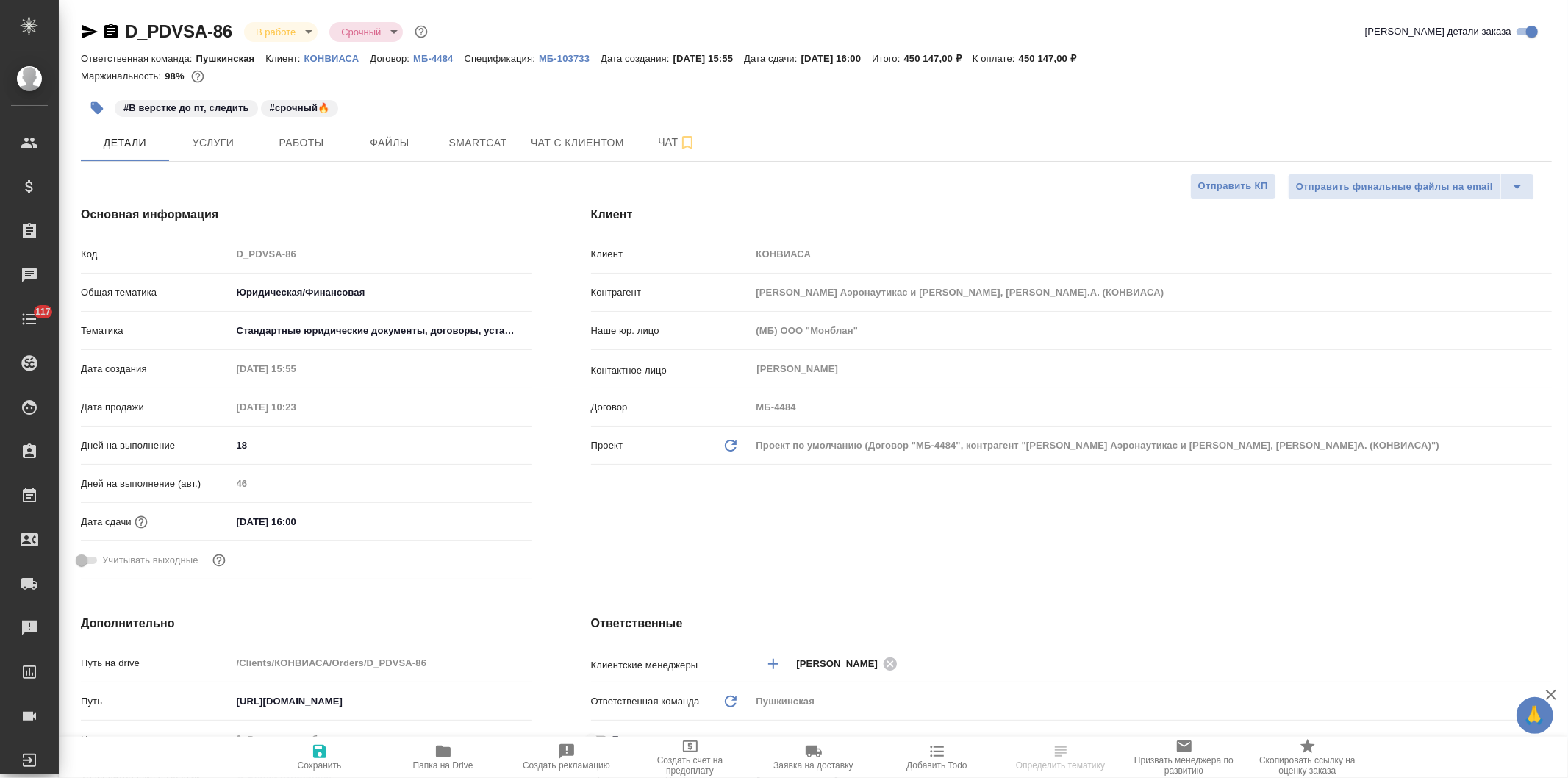
type textarea "x"
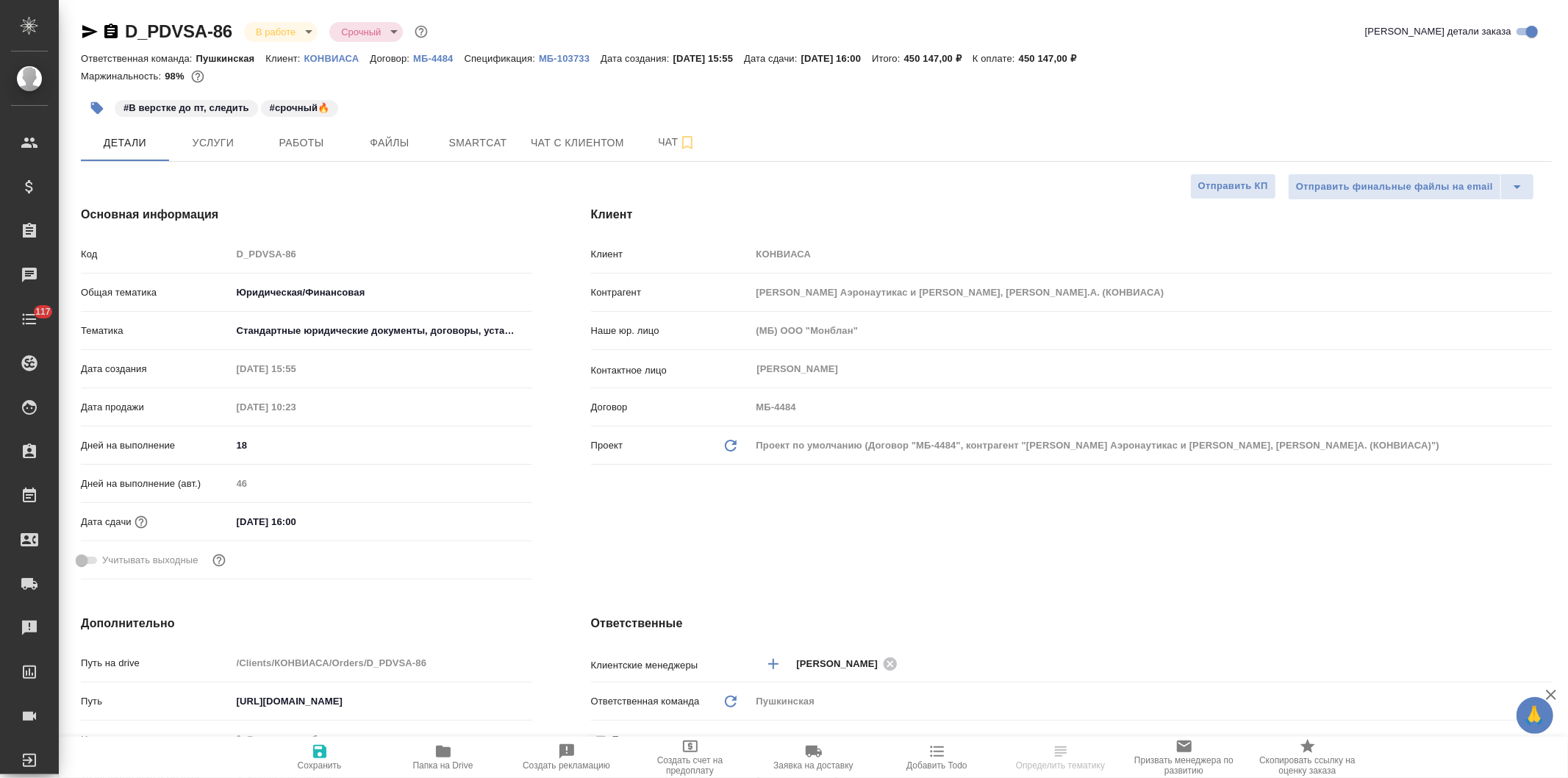
type textarea "x"
click at [568, 49] on div "Ответственная команда: Пушкинская Клиент: КОНВИАСА Договор: МБ-4484 Спецификаци…" at bounding box center [816, 57] width 1471 height 17
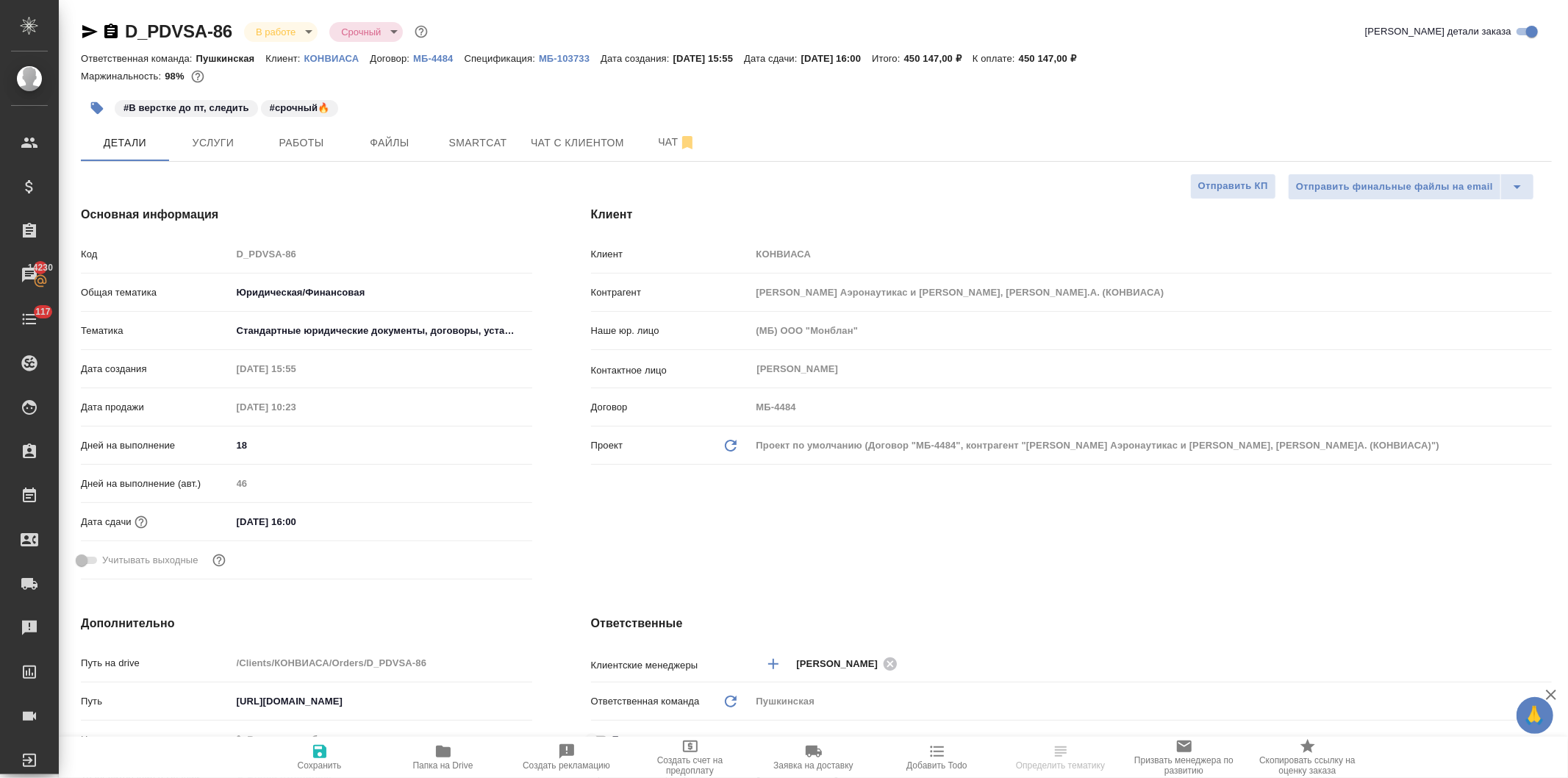
click at [567, 54] on p "МБ-103733" at bounding box center [570, 58] width 62 height 11
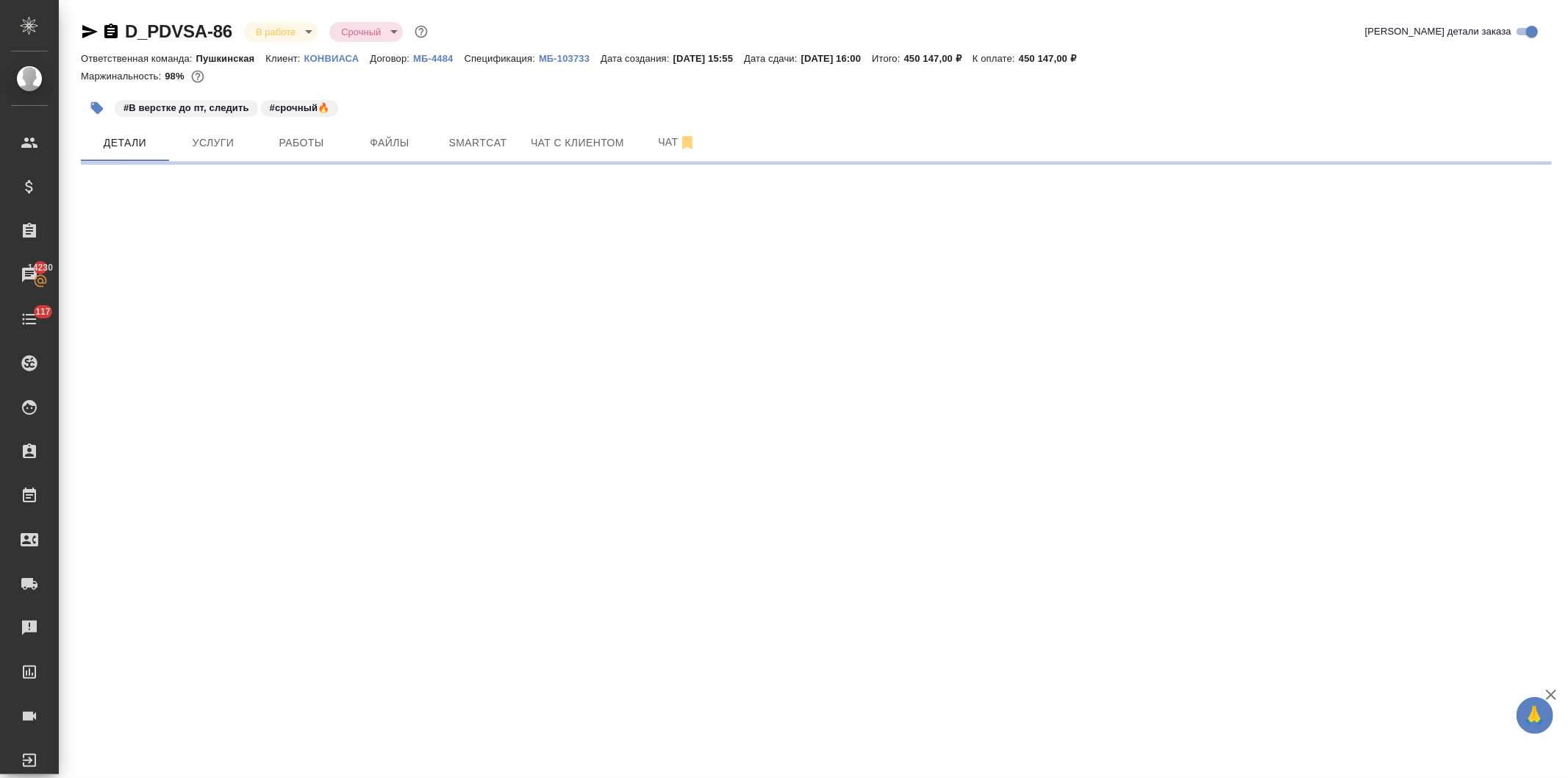
select select "RU"
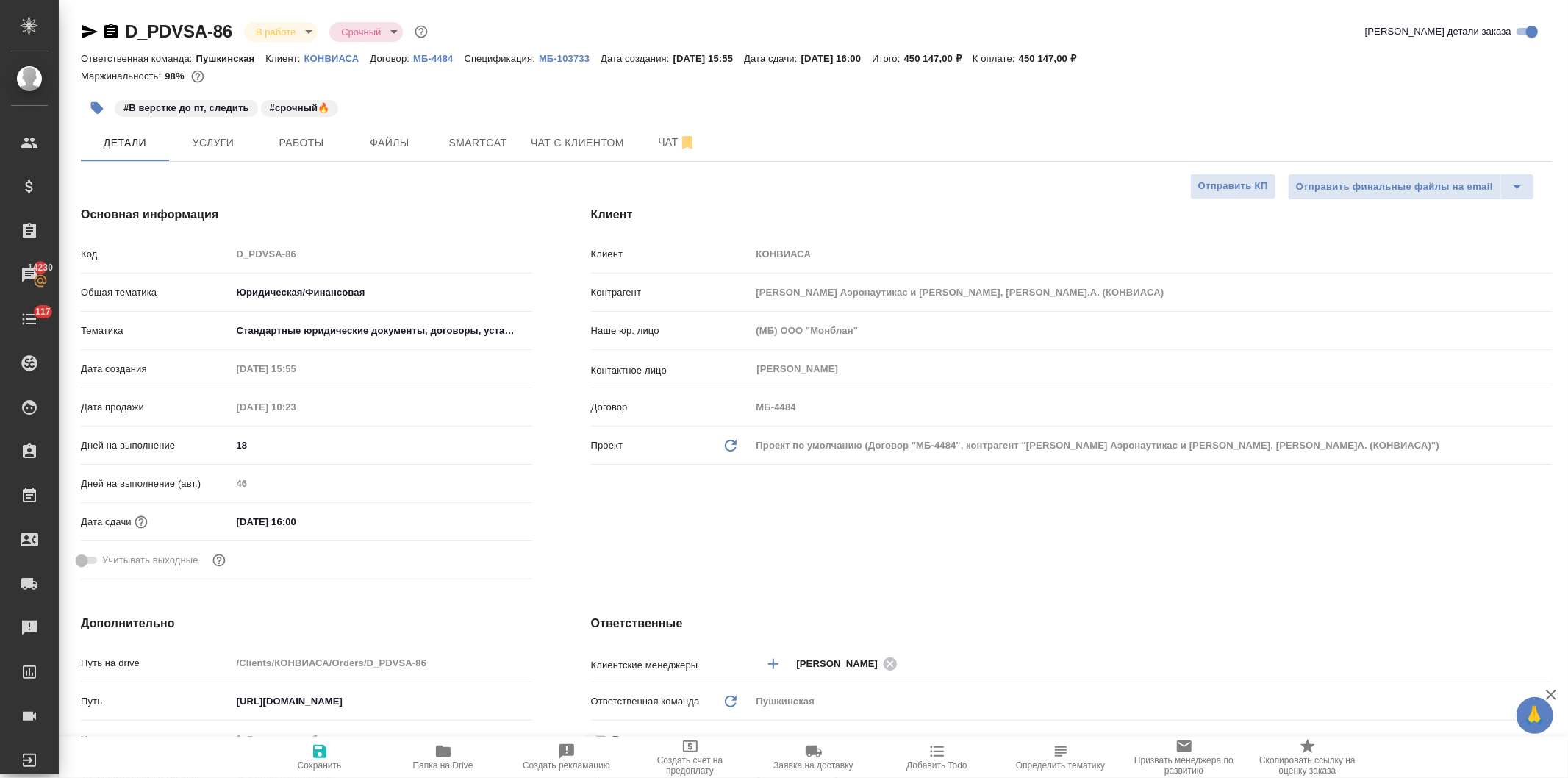
type textarea "x"
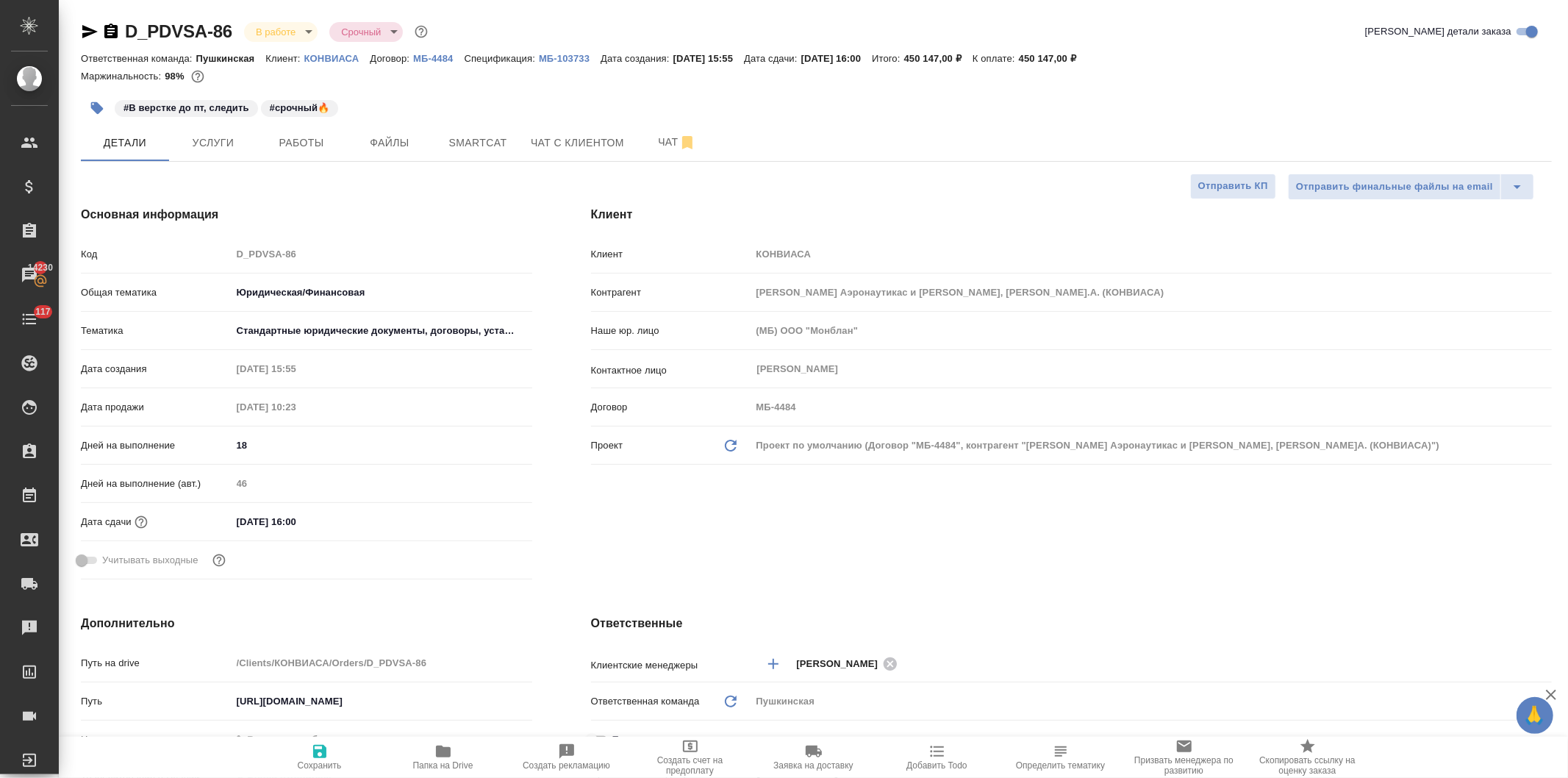
type textarea "x"
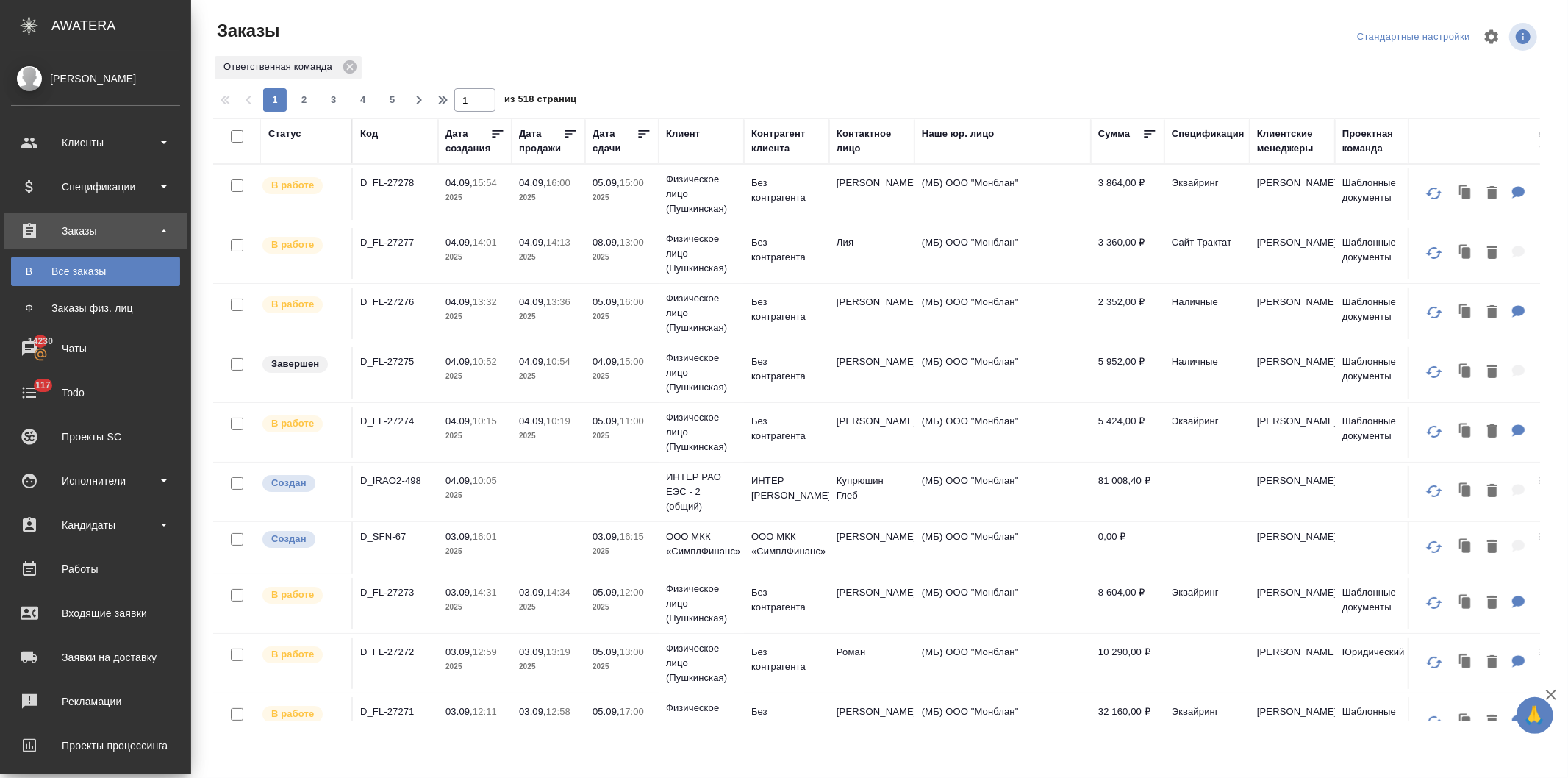
click at [361, 128] on div "Код" at bounding box center [369, 133] width 17 height 14
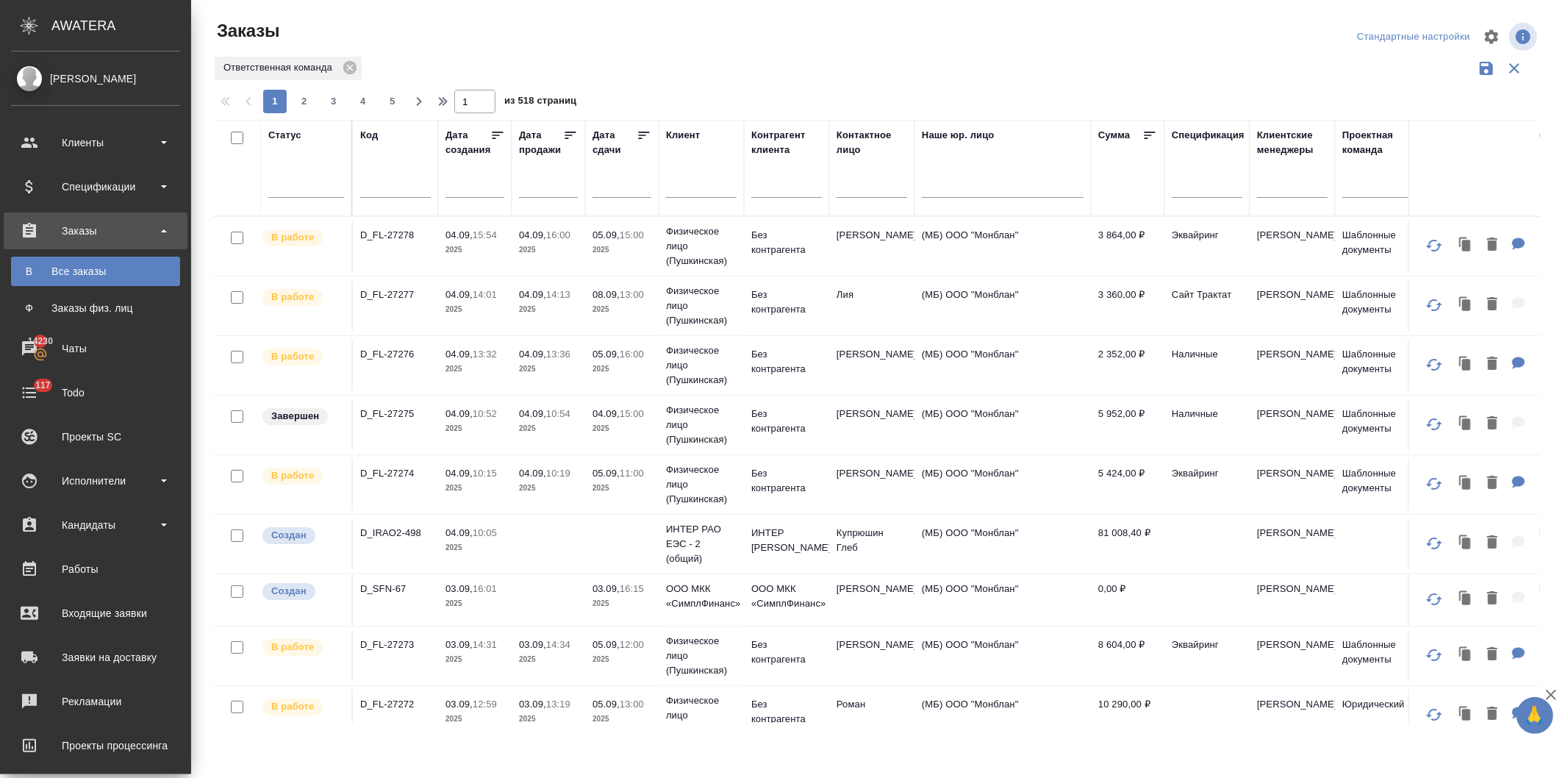
click at [382, 186] on input "text" at bounding box center [395, 188] width 70 height 18
paste input "D_FL-27258"
type input "D_FL-27258"
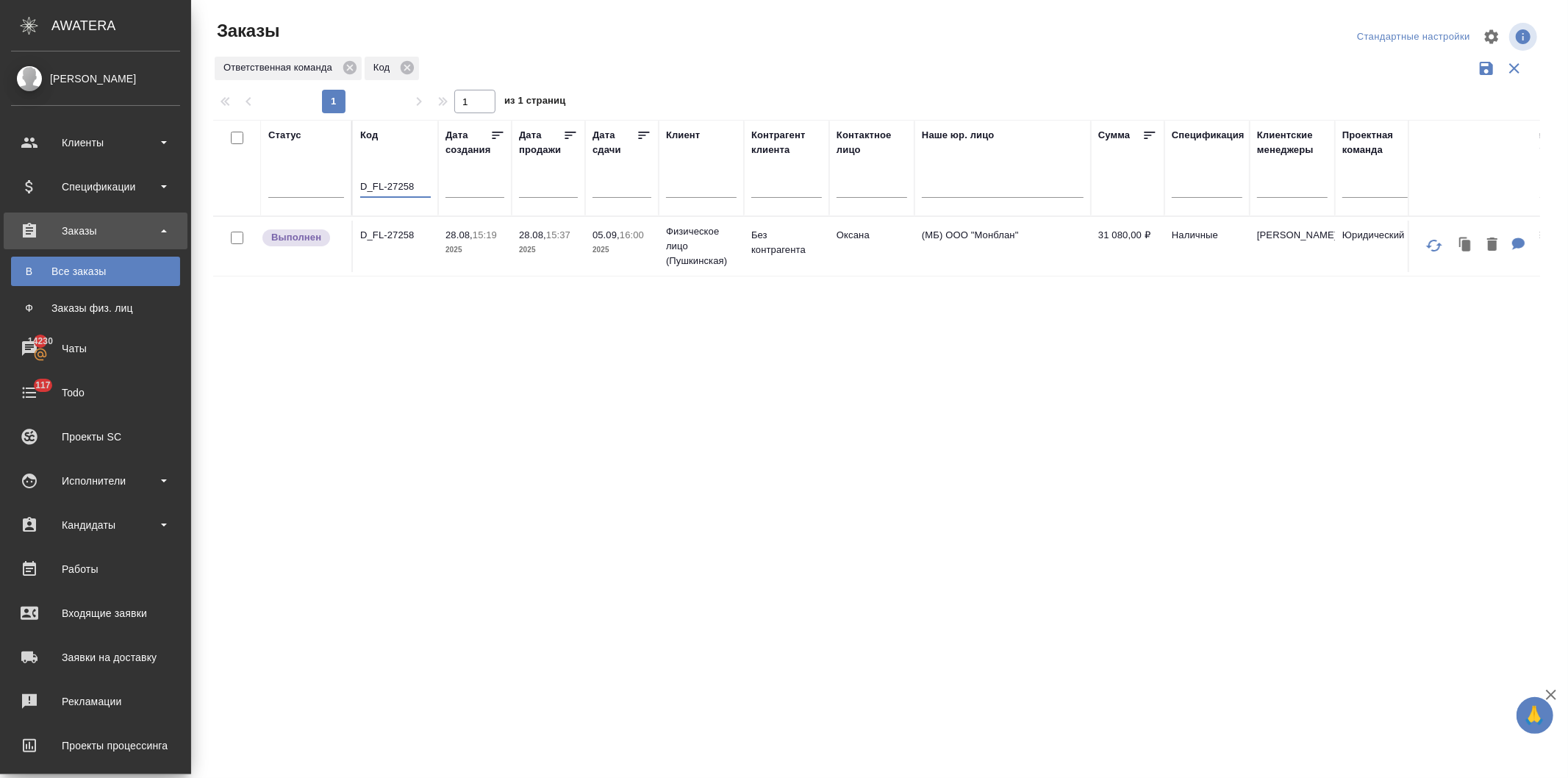
click at [487, 249] on p "2025" at bounding box center [475, 250] width 59 height 14
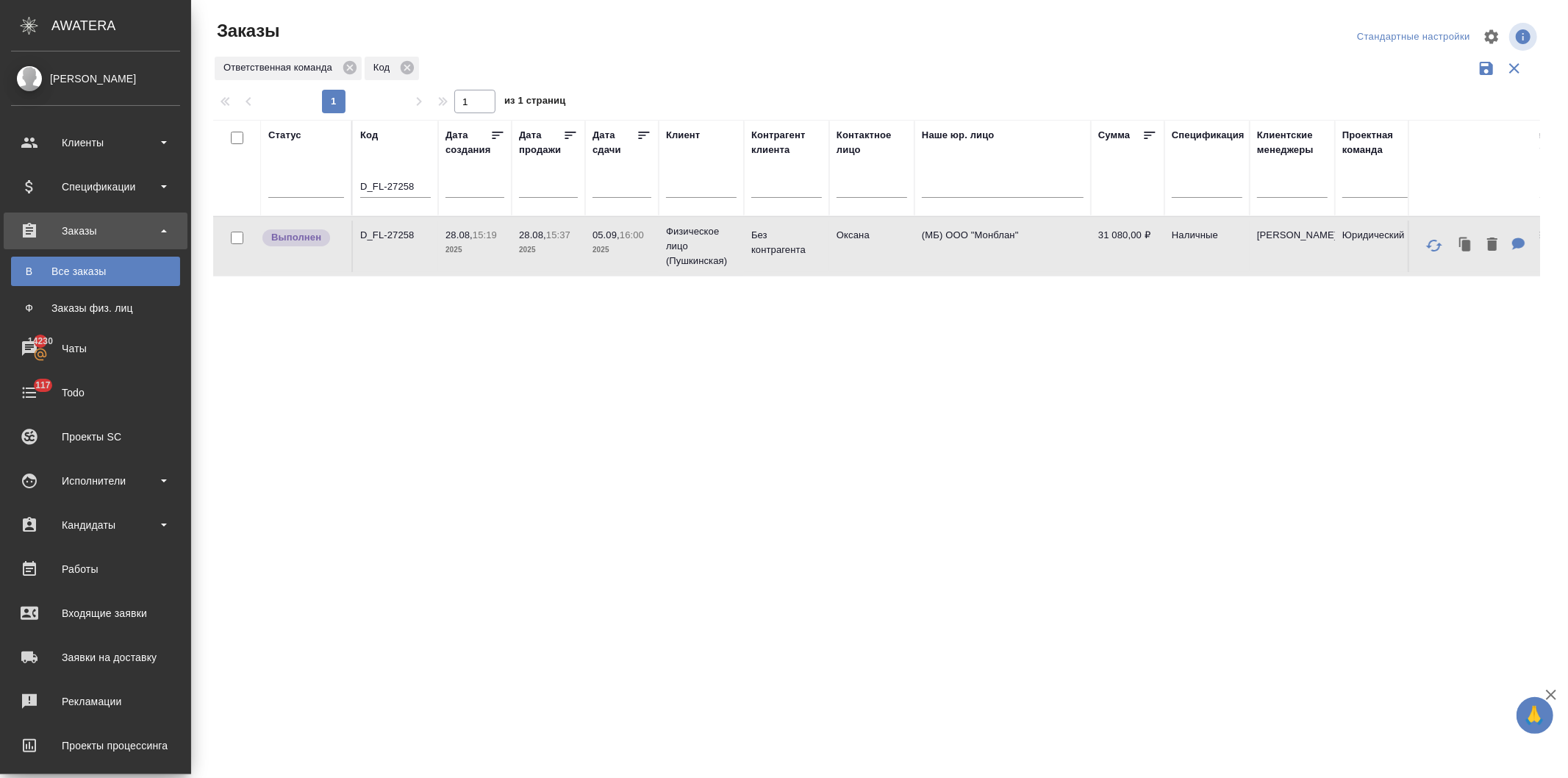
click at [487, 249] on p "2025" at bounding box center [475, 250] width 59 height 14
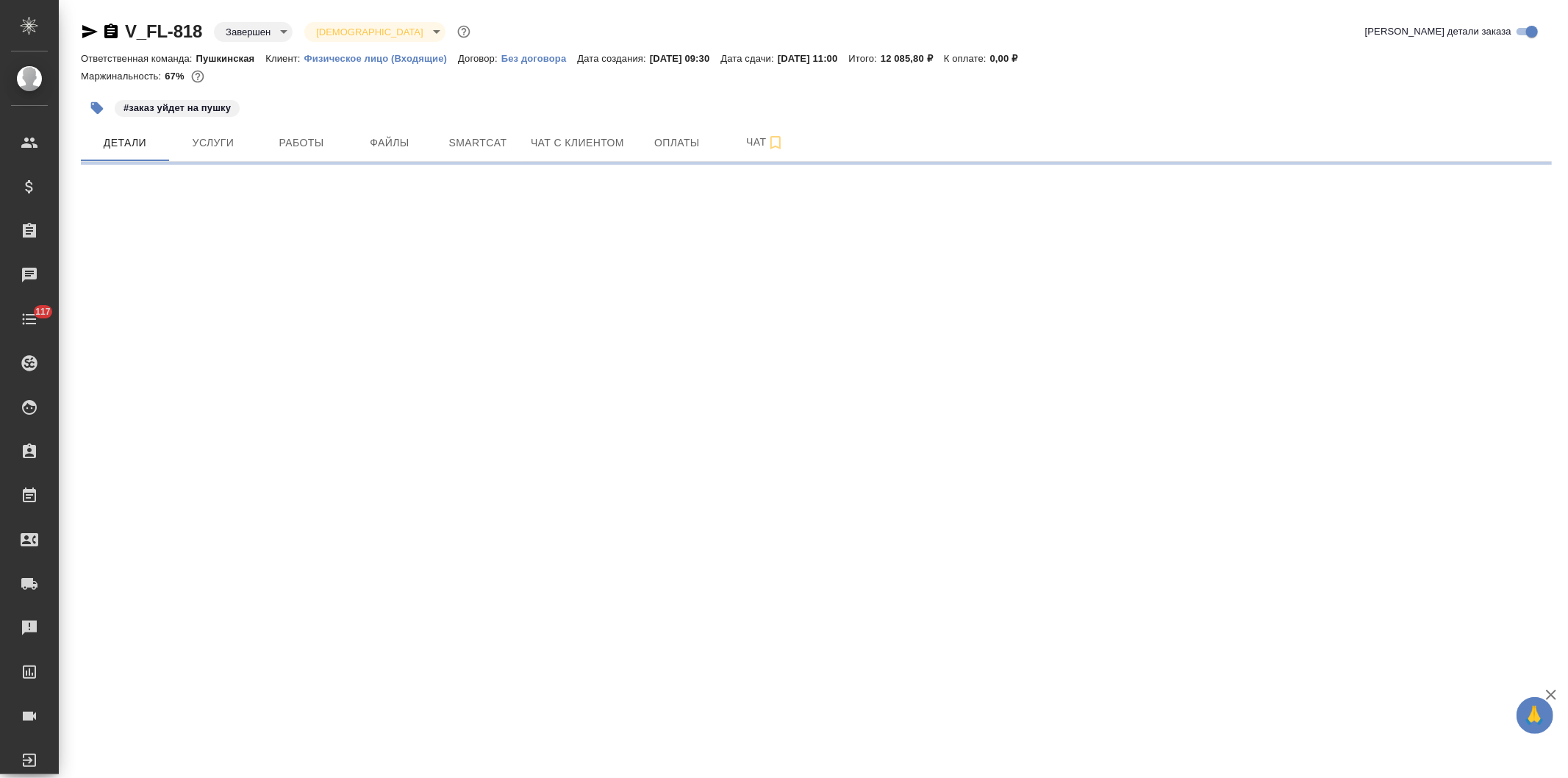
select select "RU"
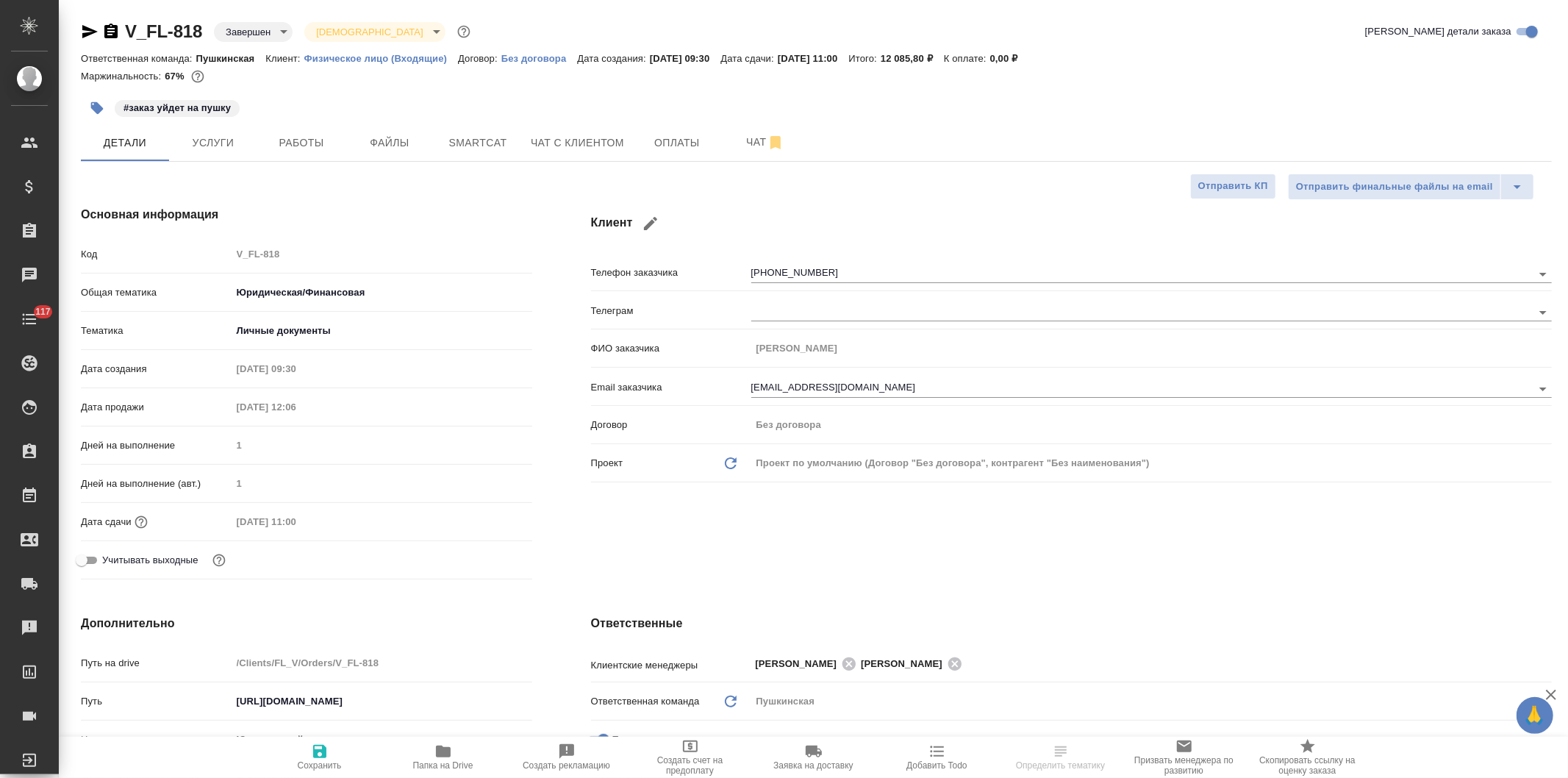
type textarea "x"
click at [582, 146] on span "Чат с клиентом" at bounding box center [577, 143] width 94 height 18
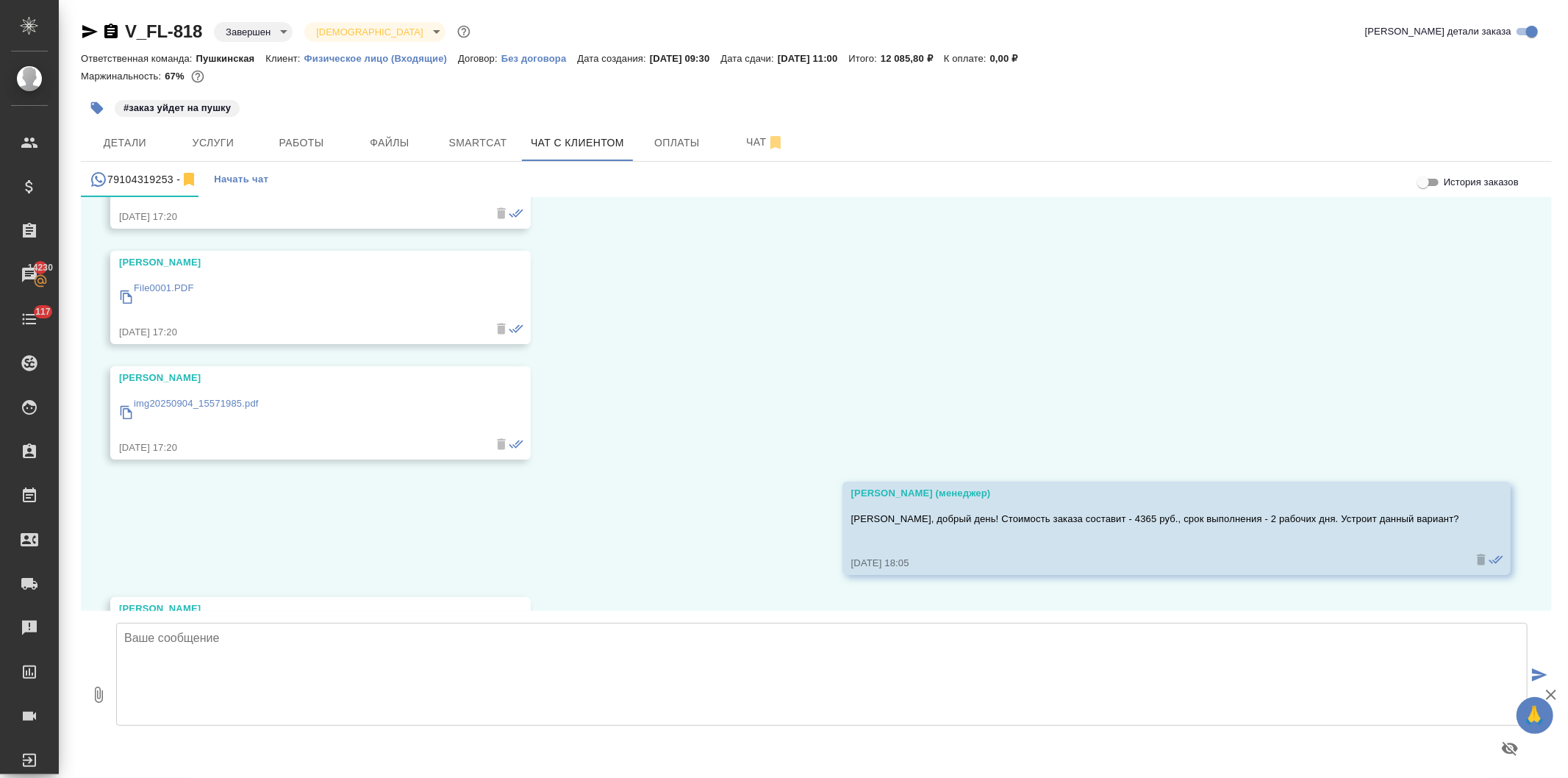
scroll to position [13516, 0]
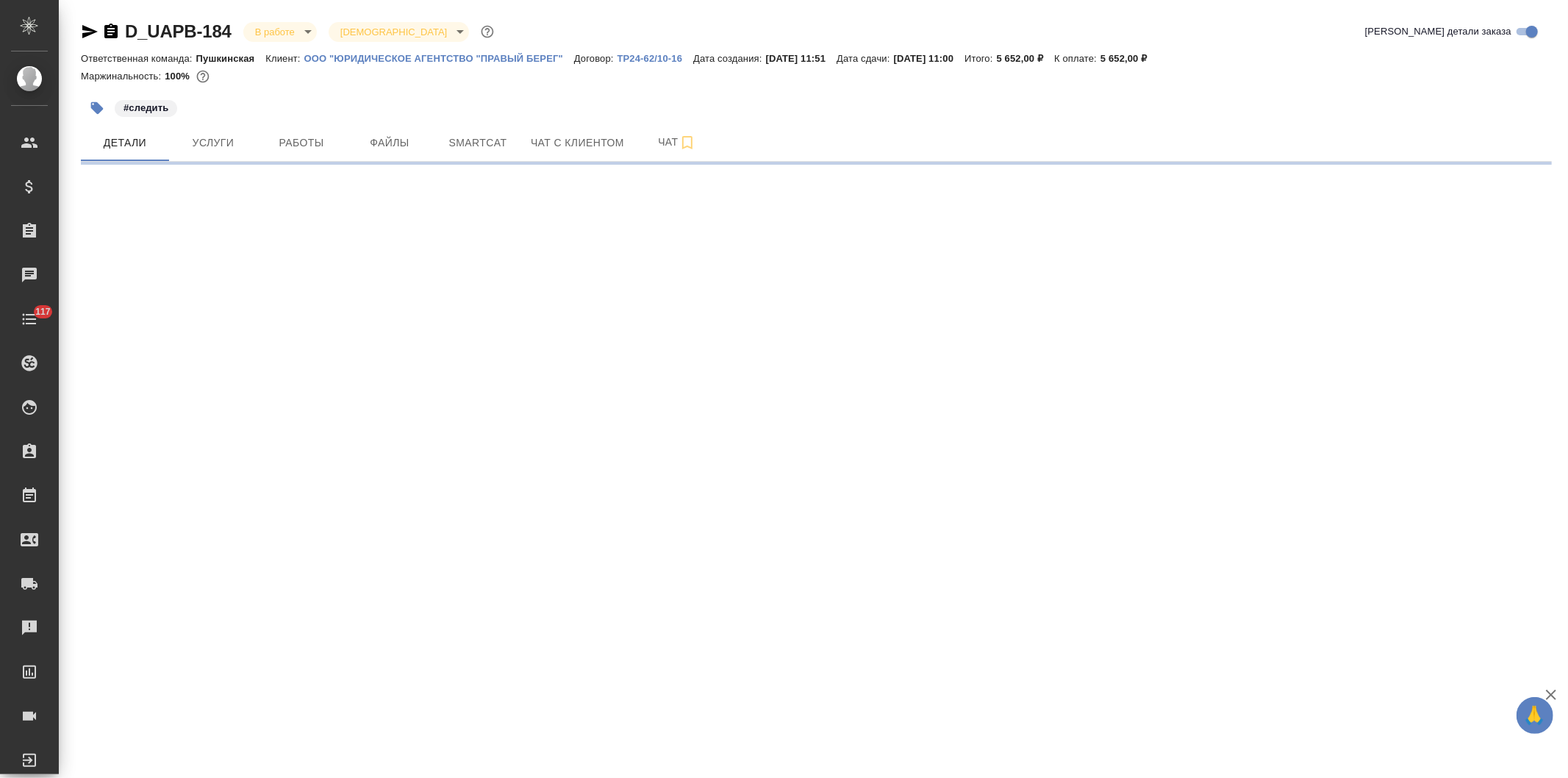
select select "RU"
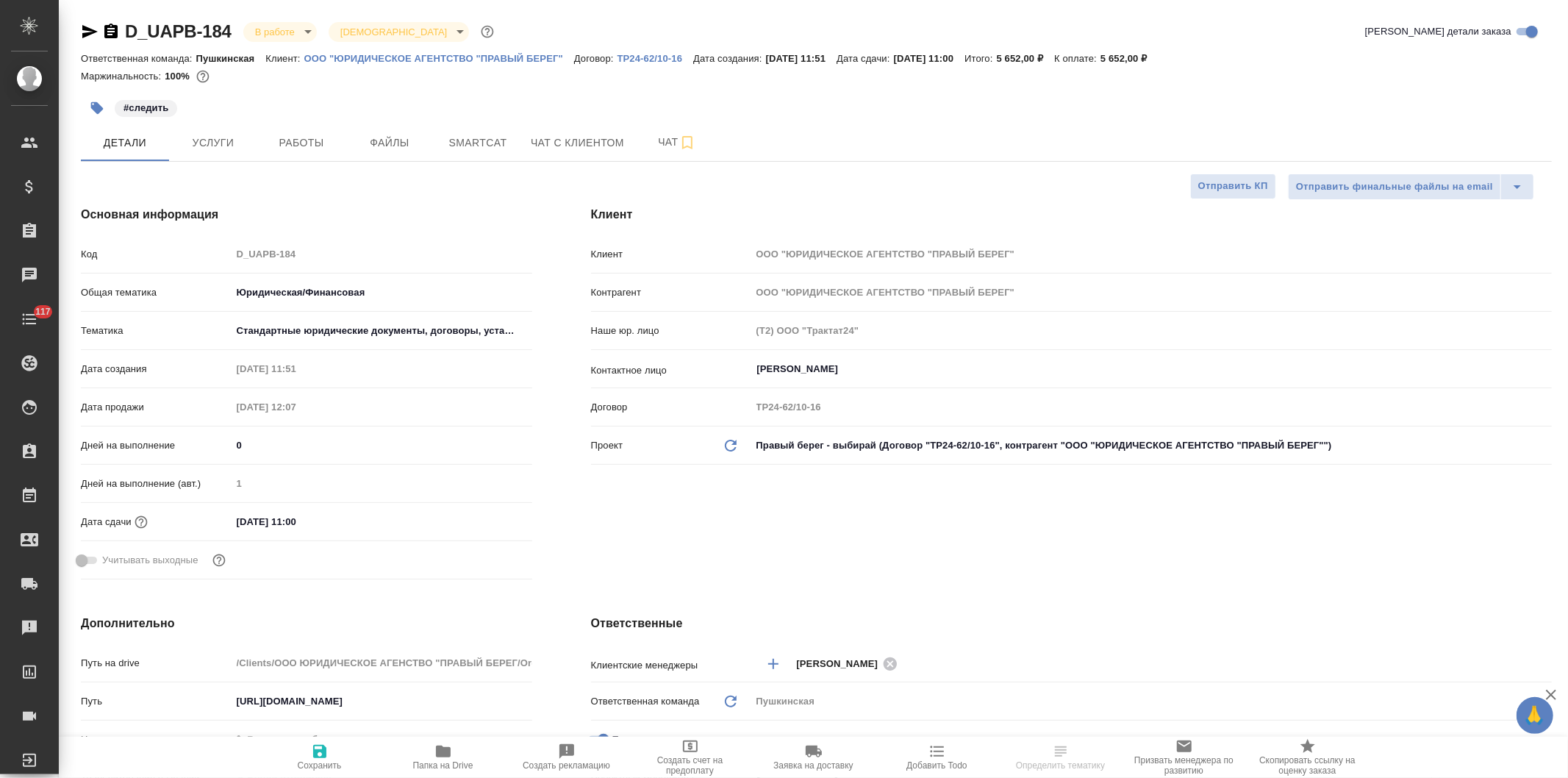
type textarea "x"
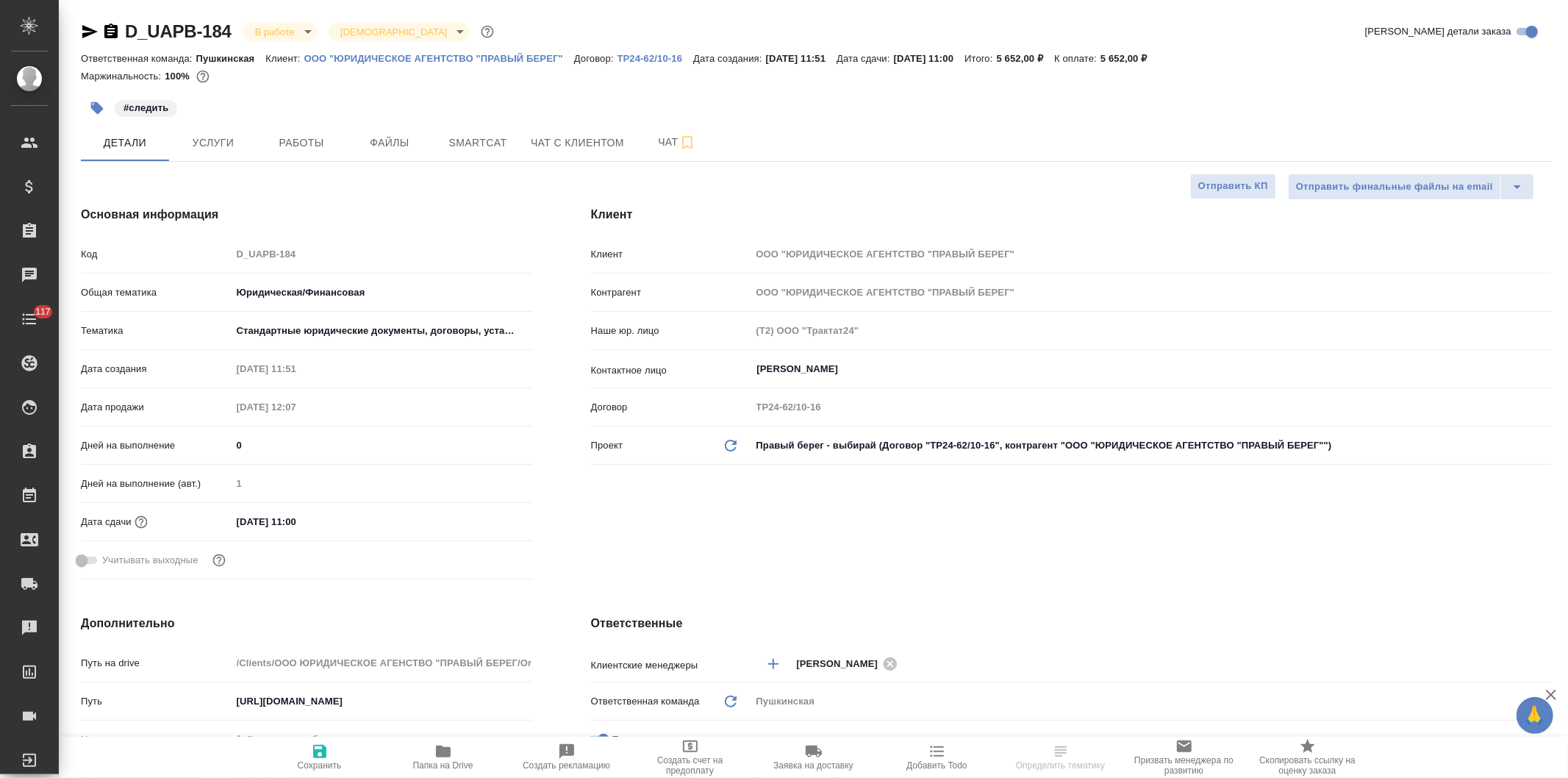
type textarea "x"
select select "RU"
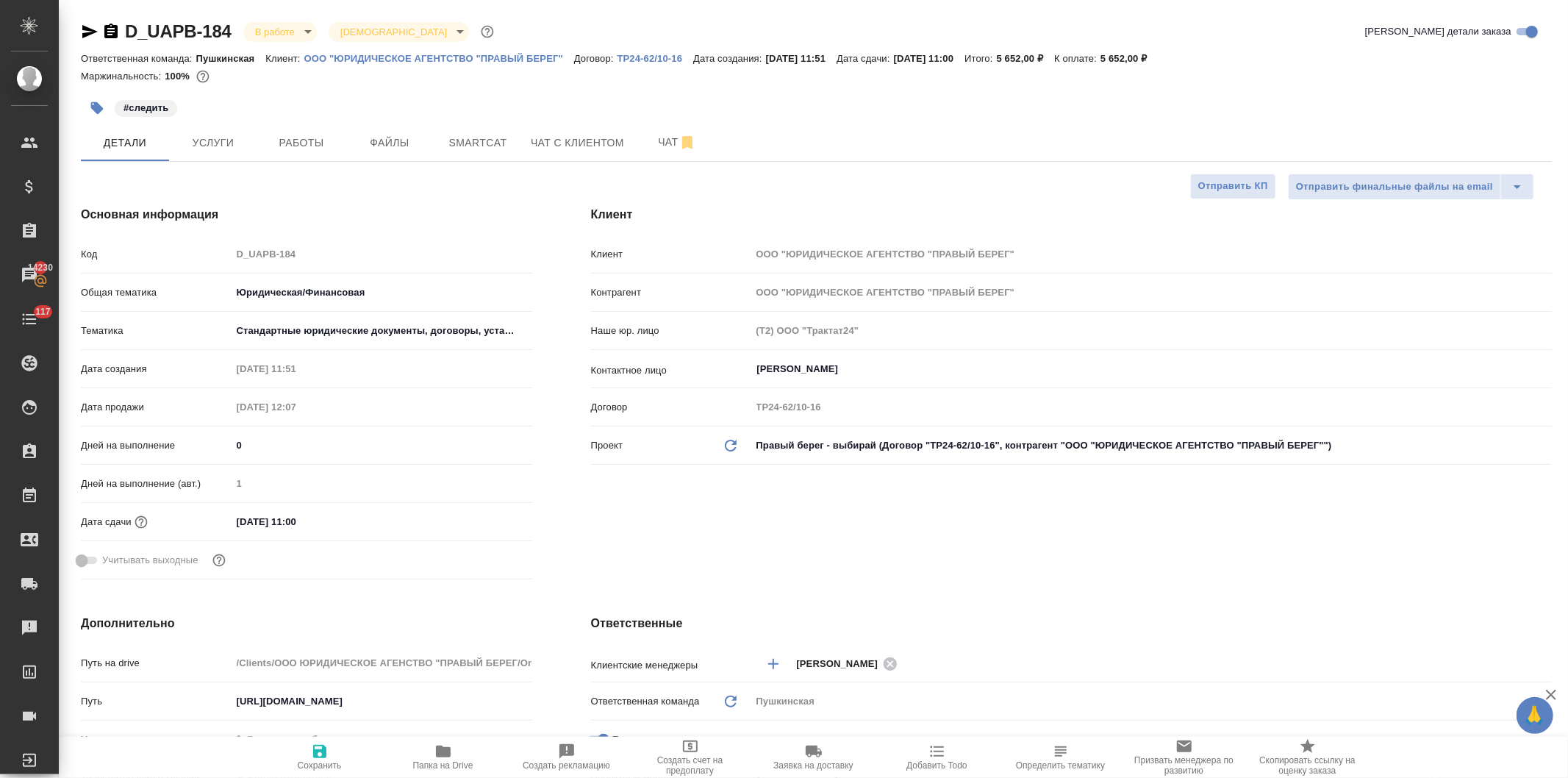
type textarea "x"
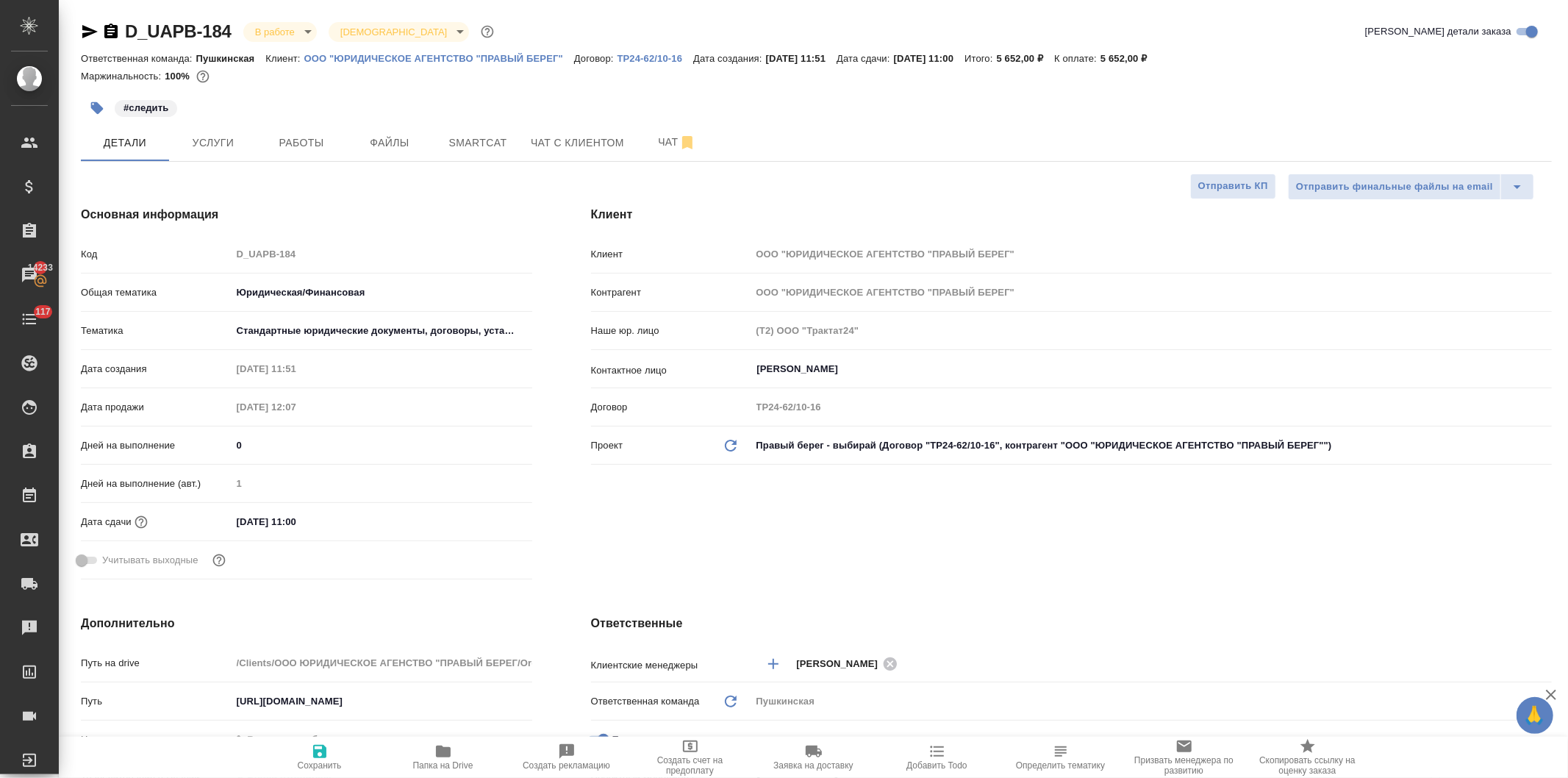
type textarea "x"
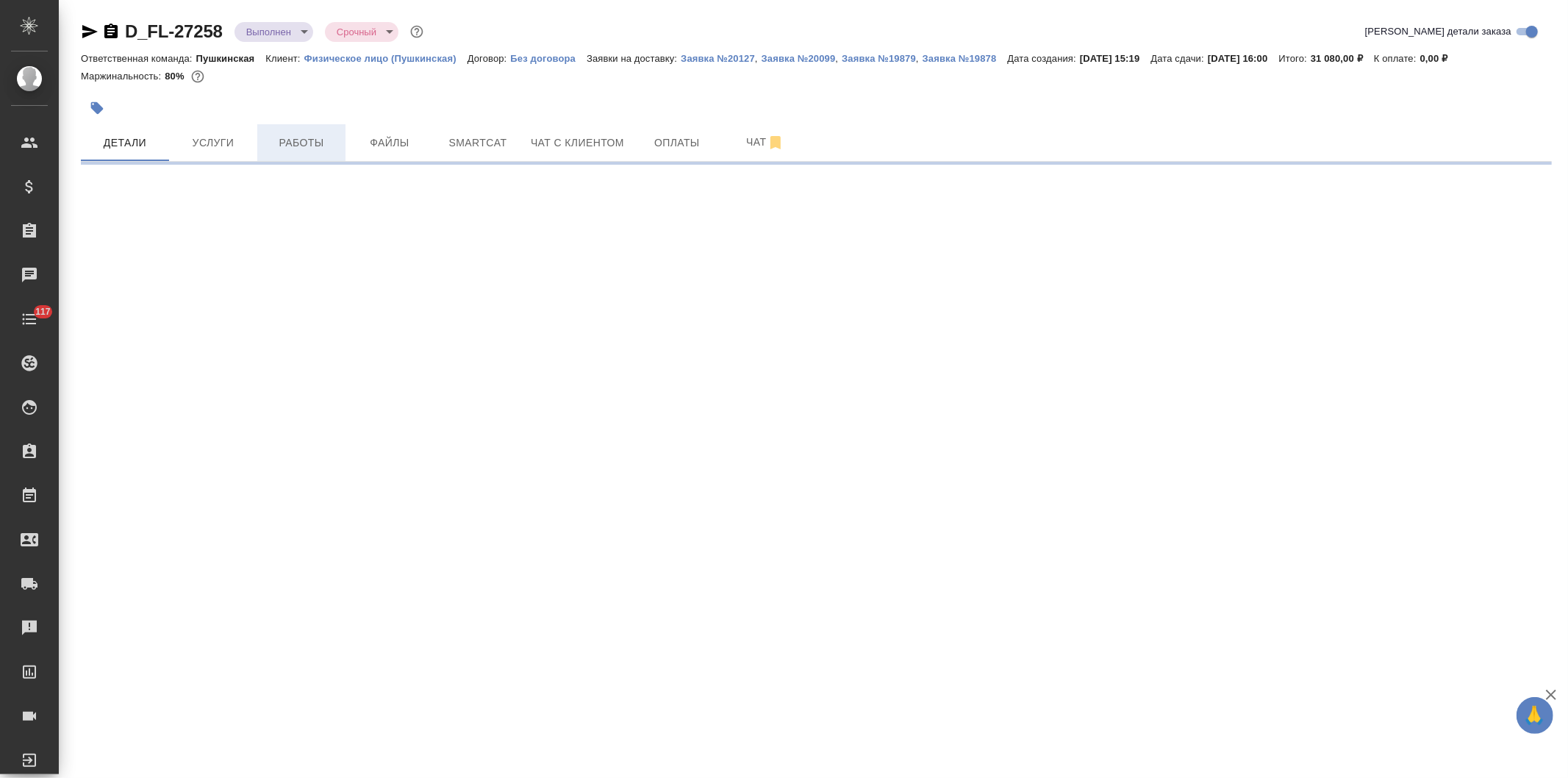
select select "RU"
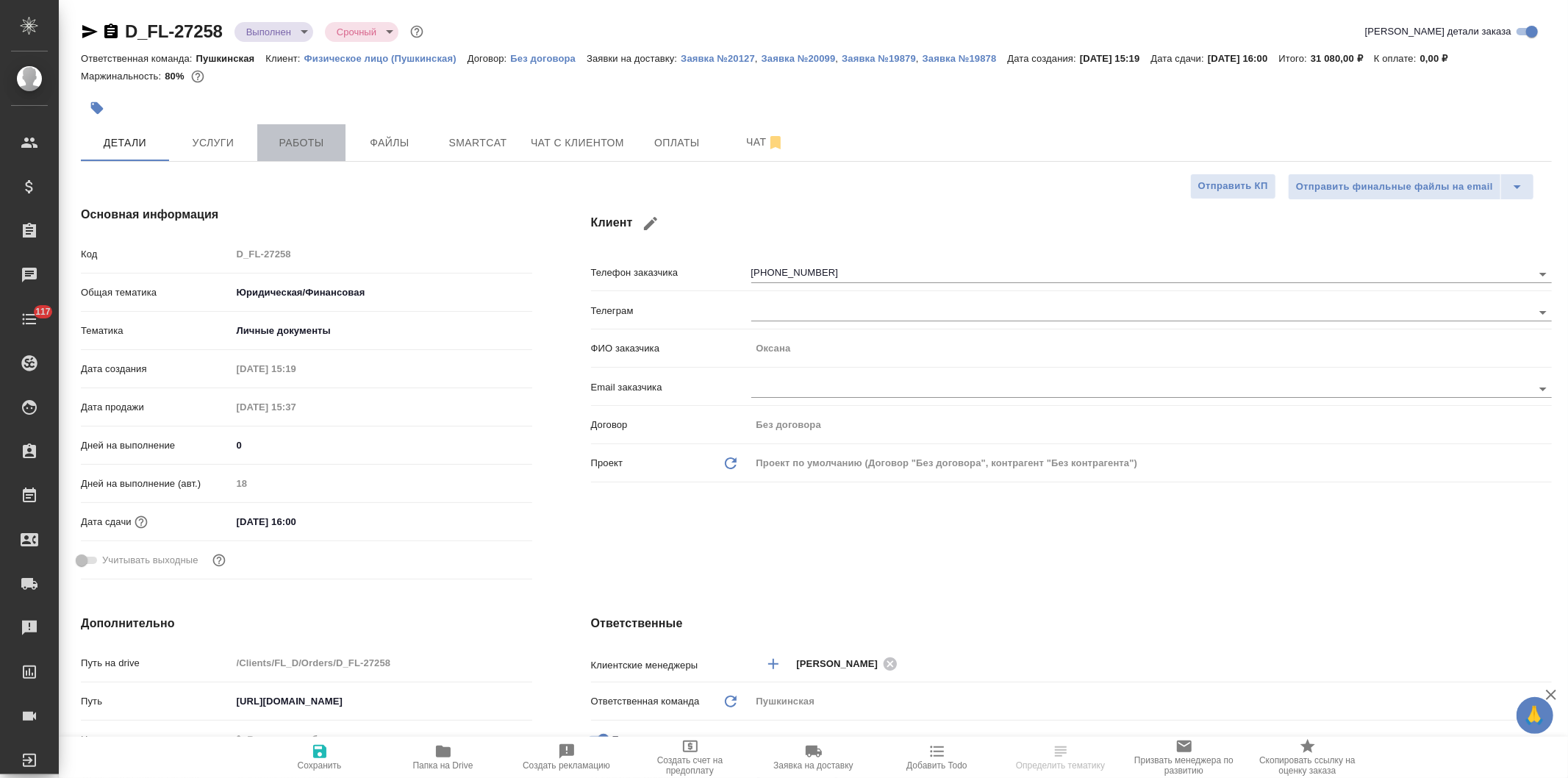
click at [305, 148] on span "Работы" at bounding box center [301, 143] width 70 height 18
type textarea "x"
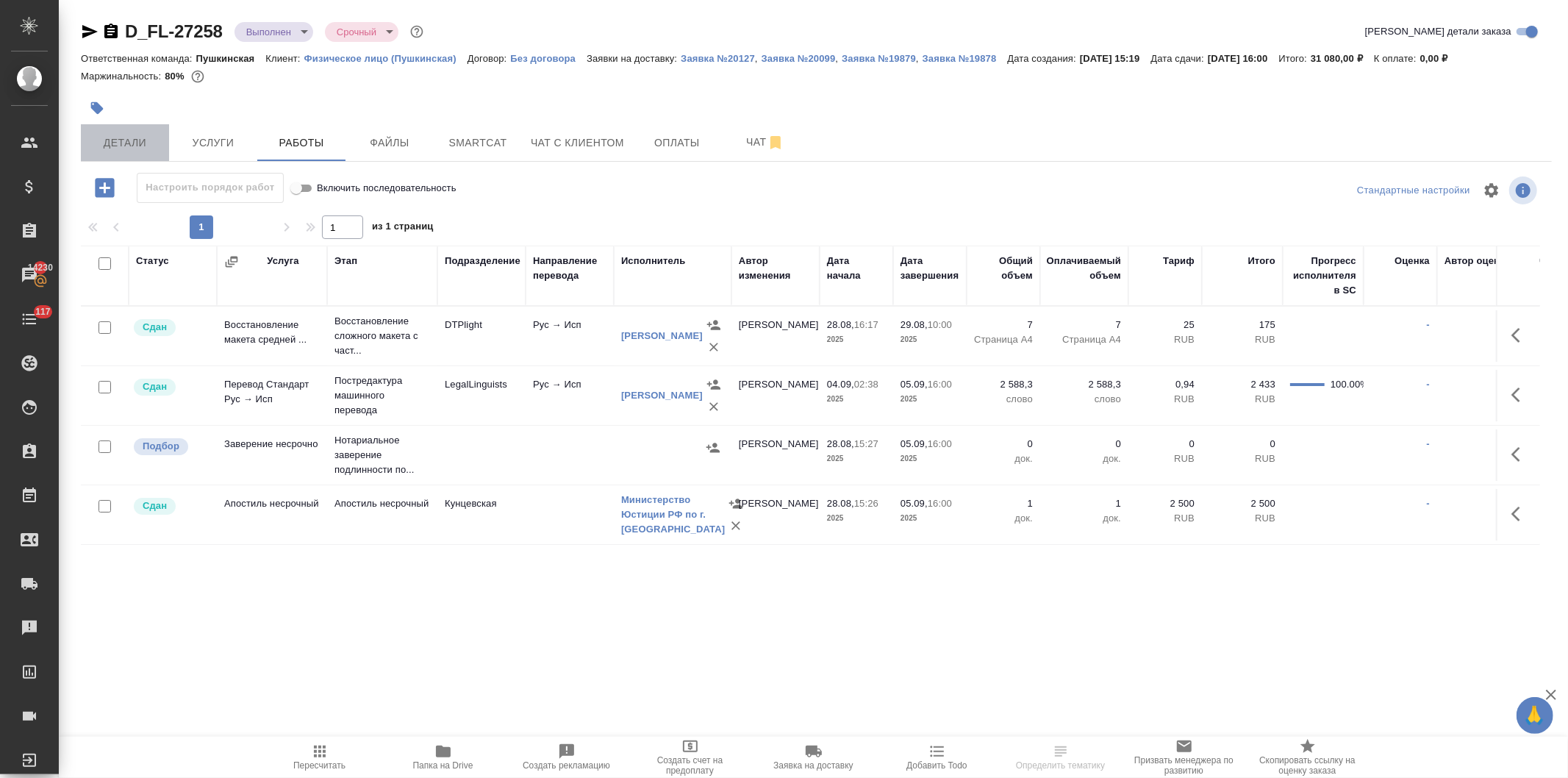
click at [115, 144] on span "Детали" at bounding box center [125, 143] width 70 height 18
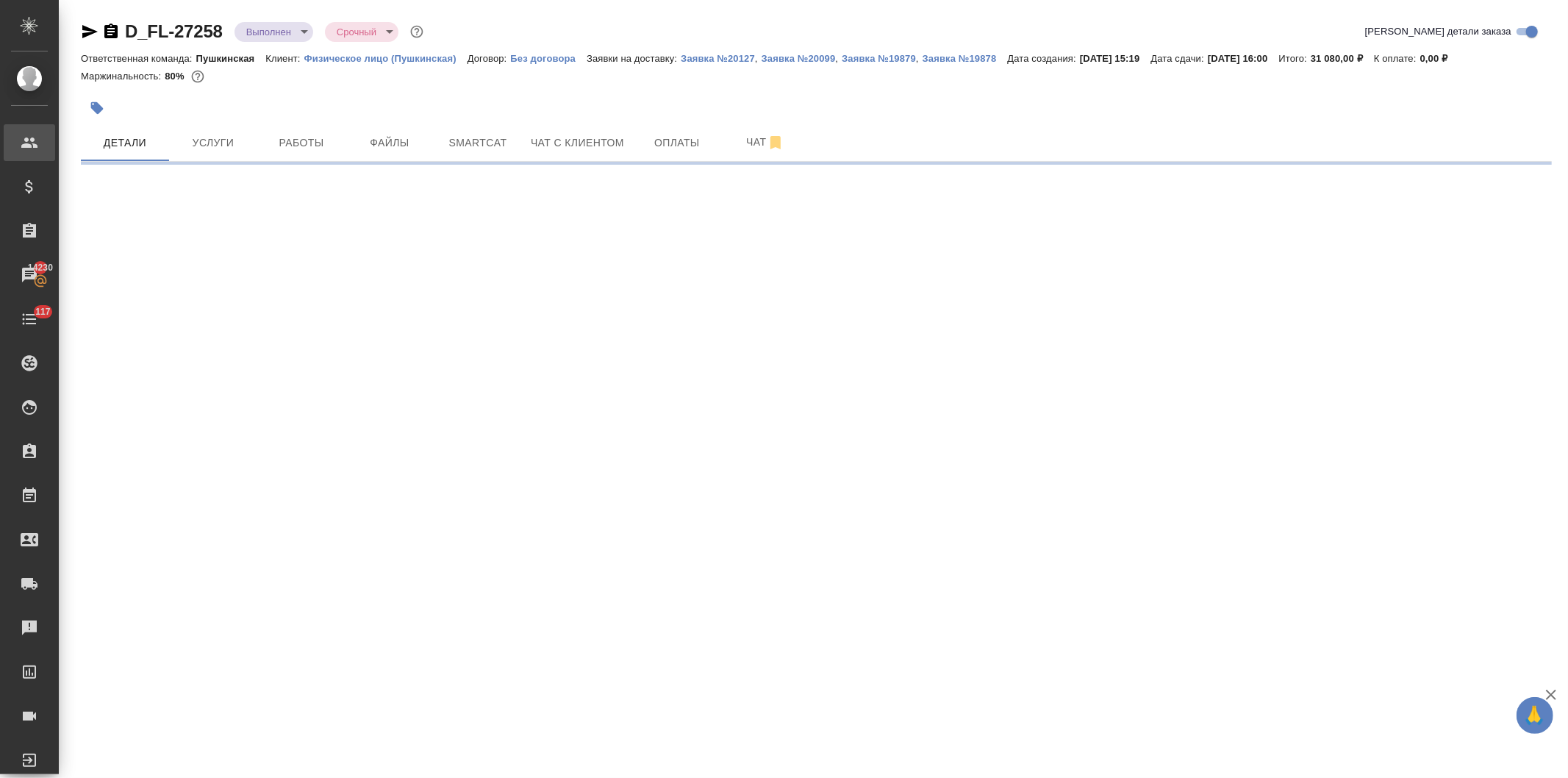
select select "RU"
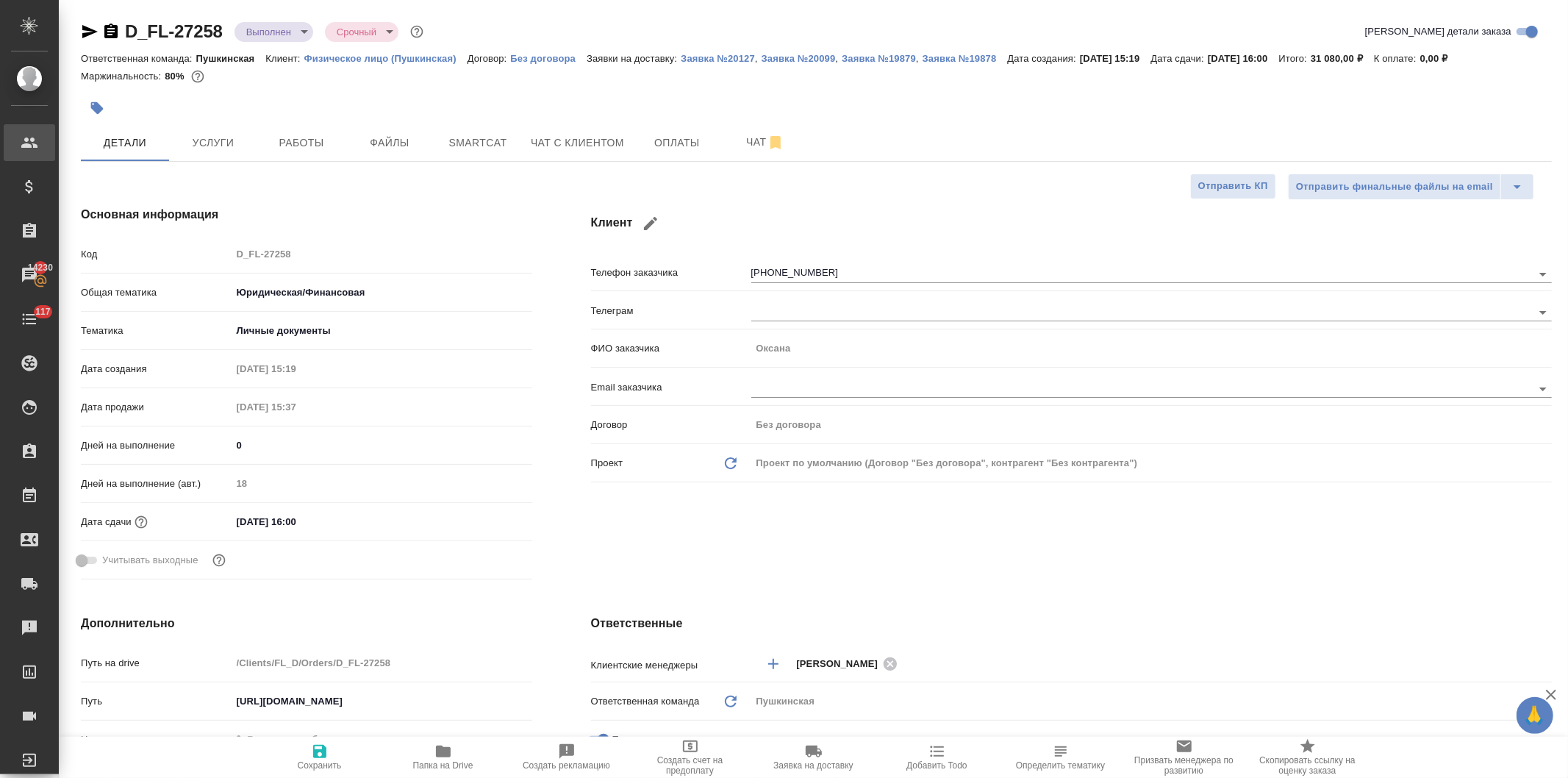
type textarea "x"
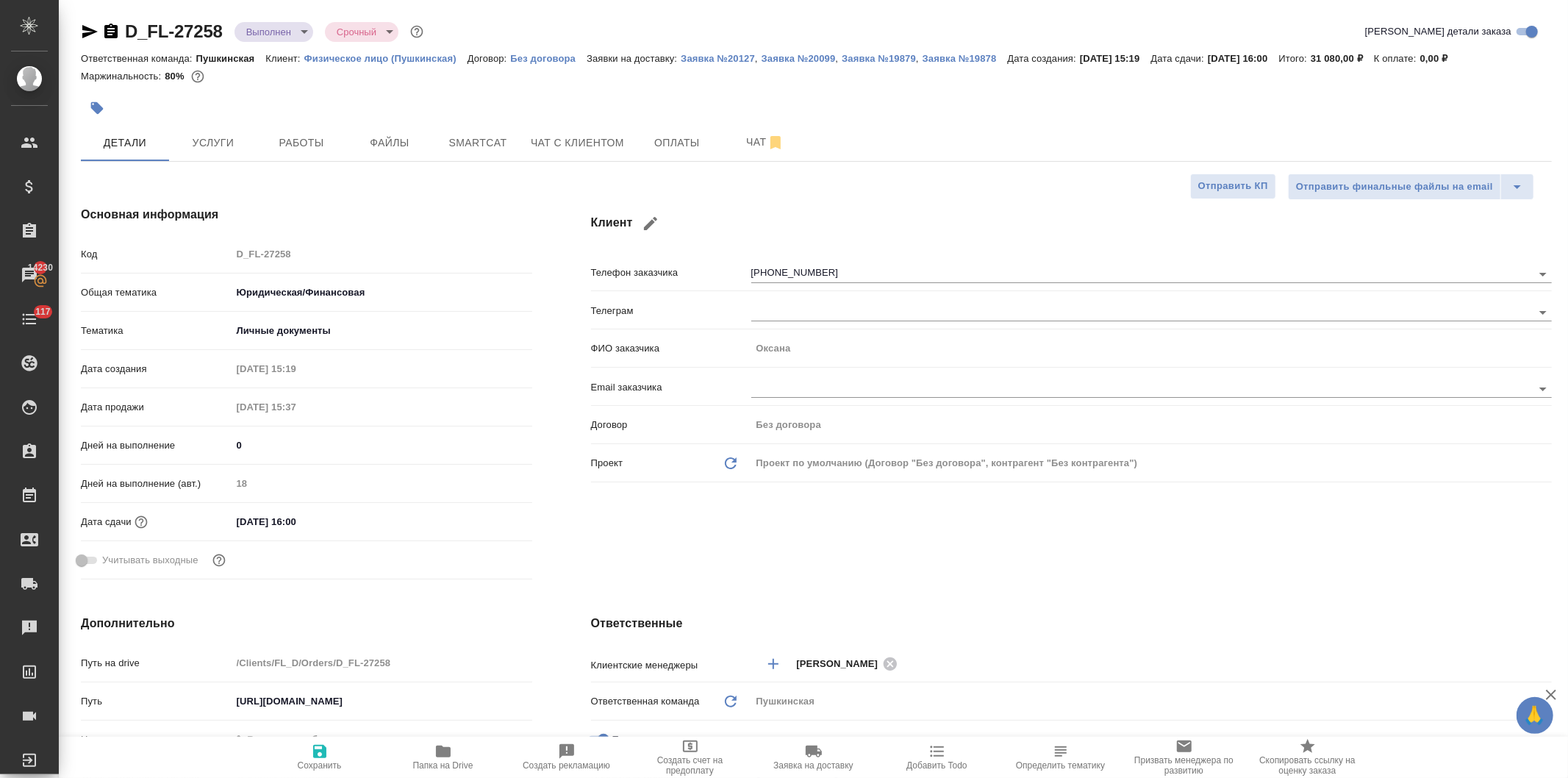
type textarea "x"
click at [84, 29] on icon "button" at bounding box center [90, 32] width 15 height 14
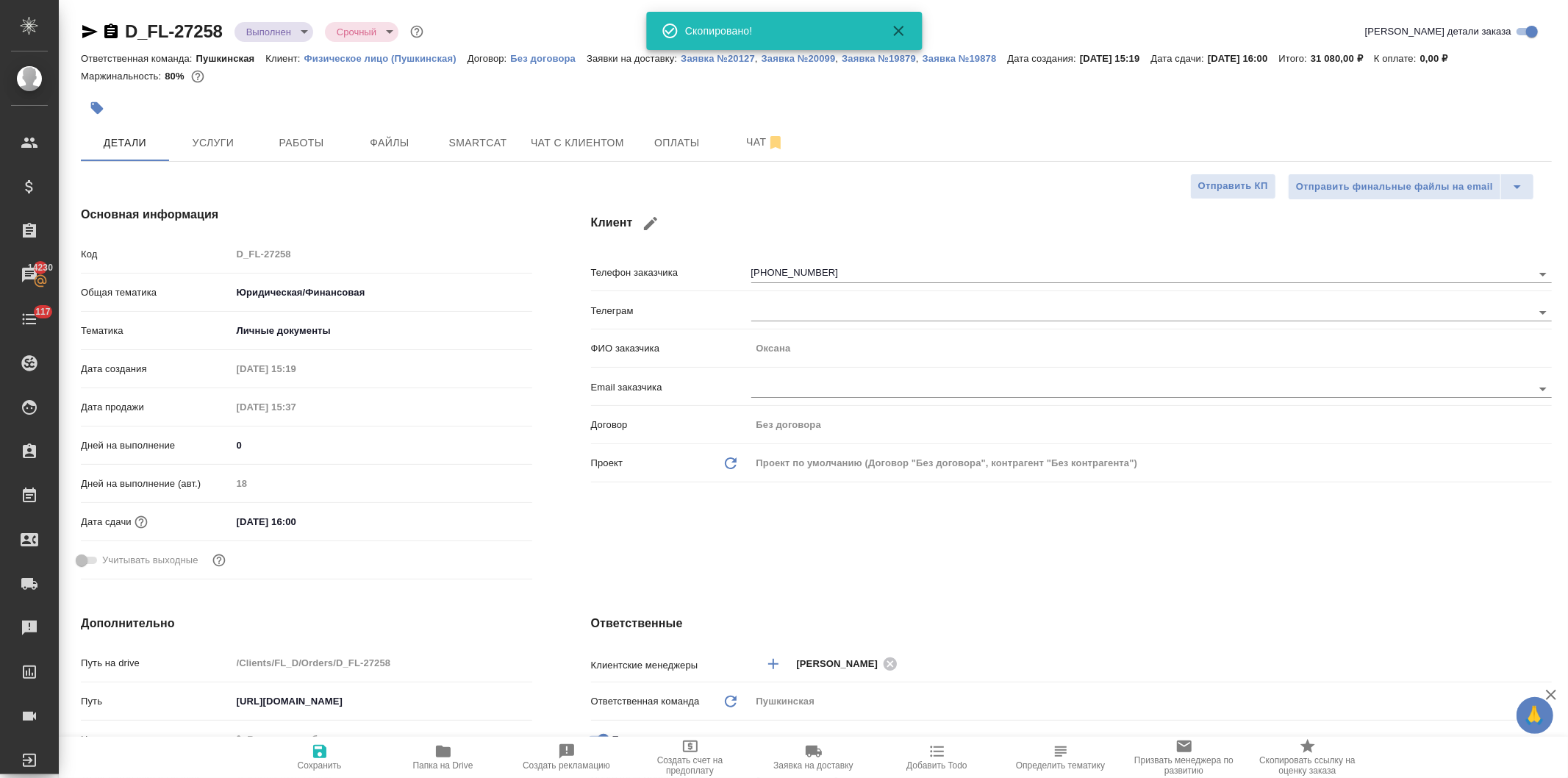
type textarea "x"
click at [445, 754] on icon "button" at bounding box center [443, 752] width 14 height 12
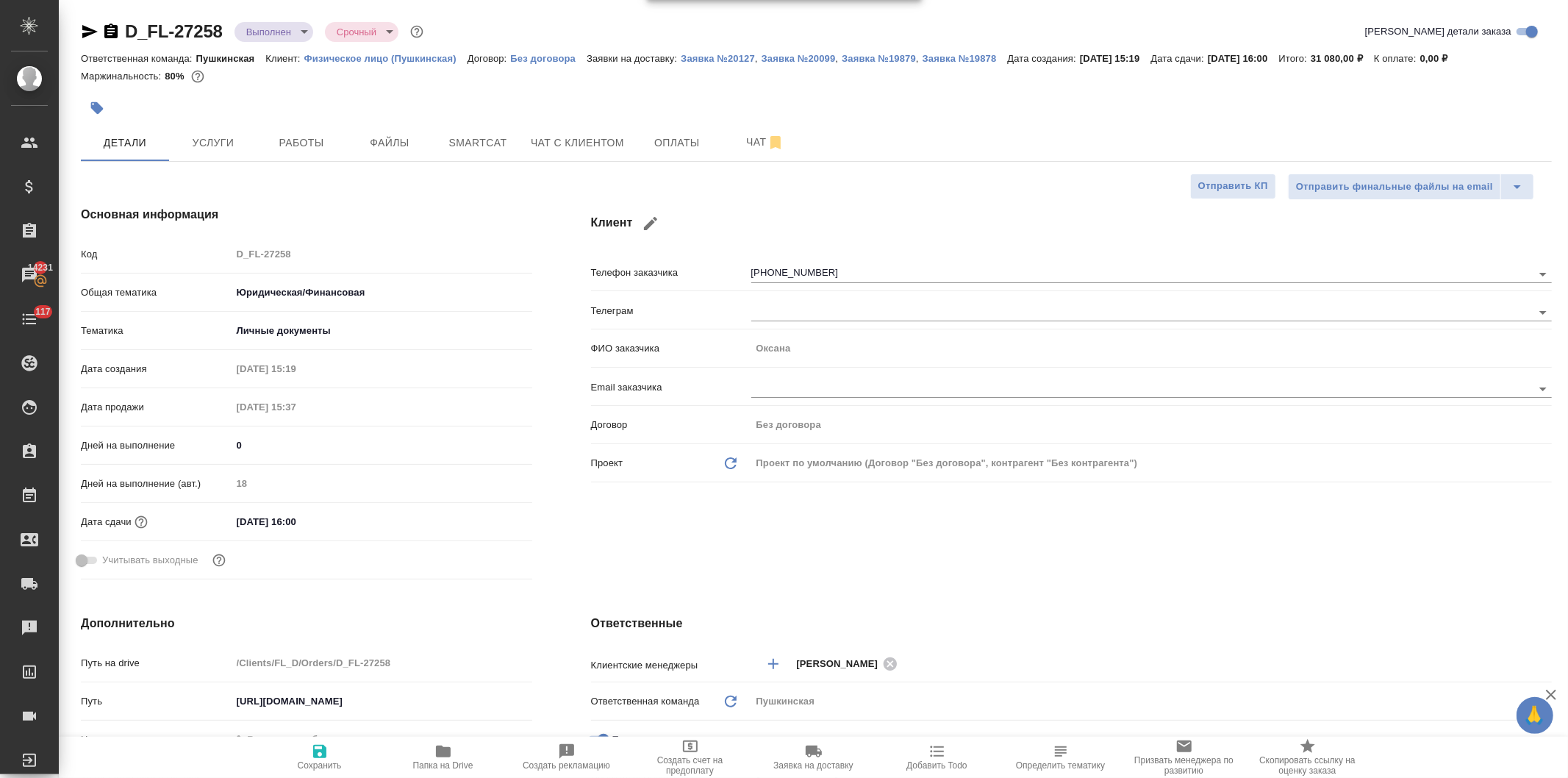
type textarea "x"
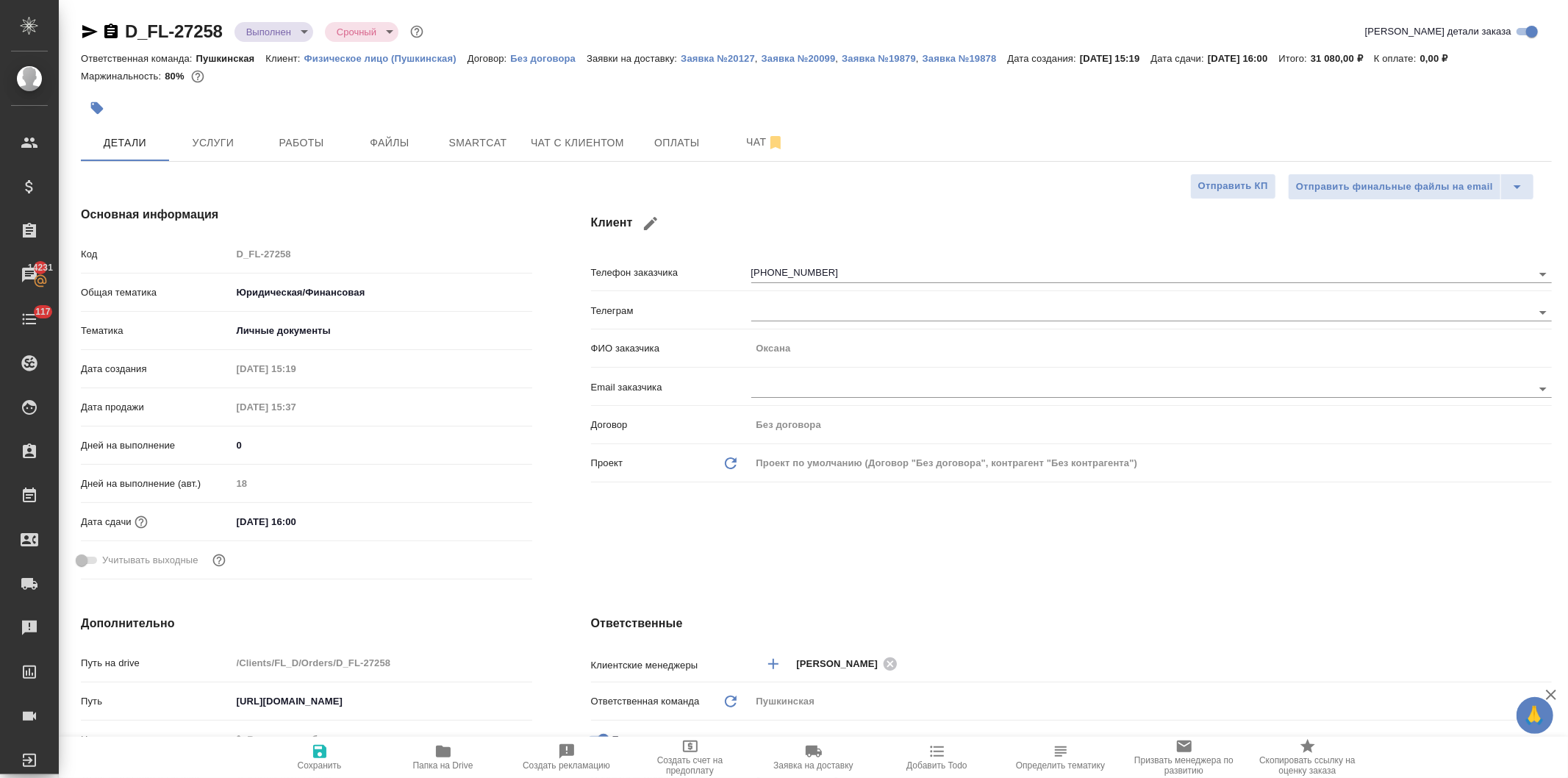
type textarea "x"
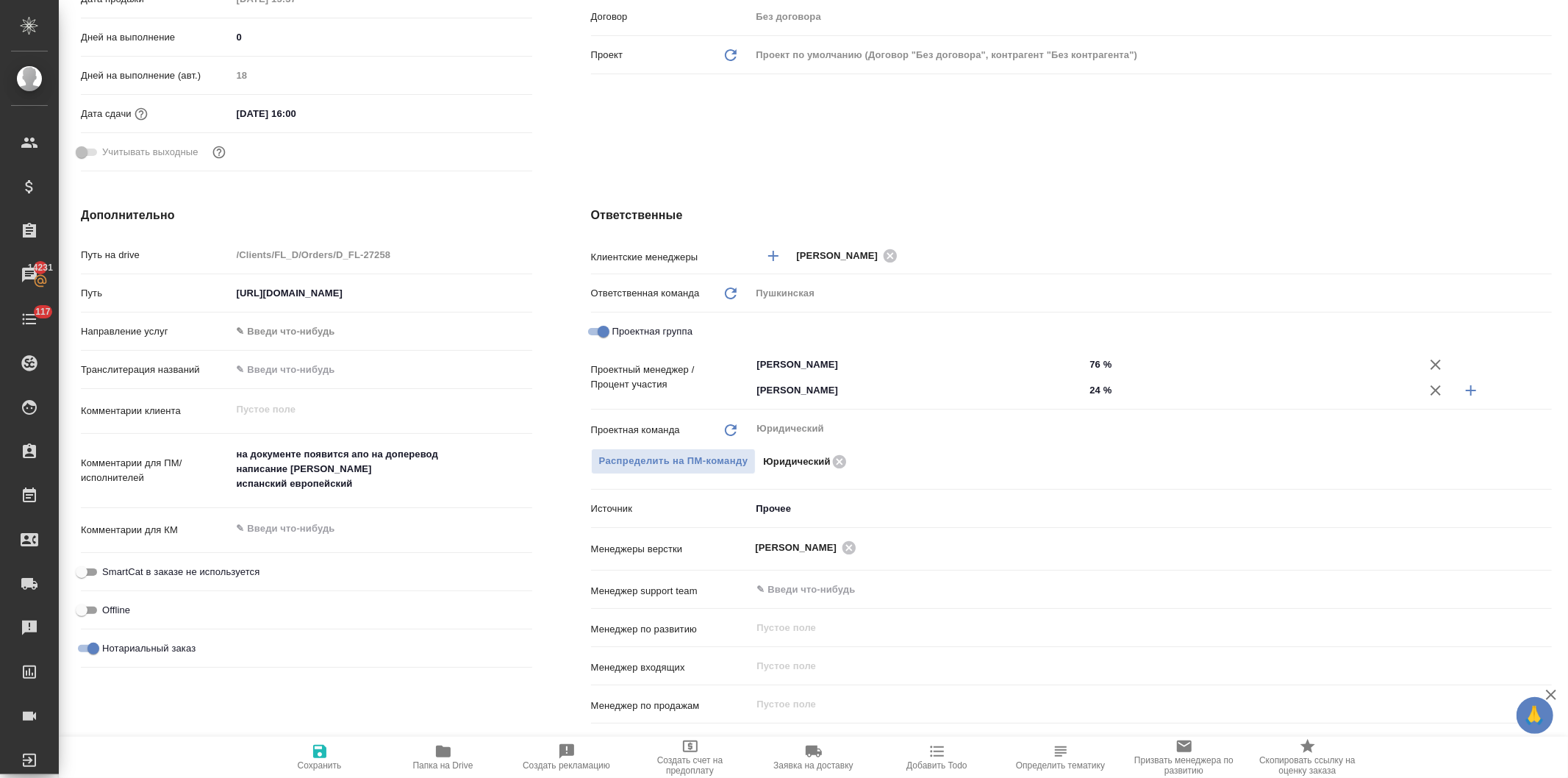
type textarea "x"
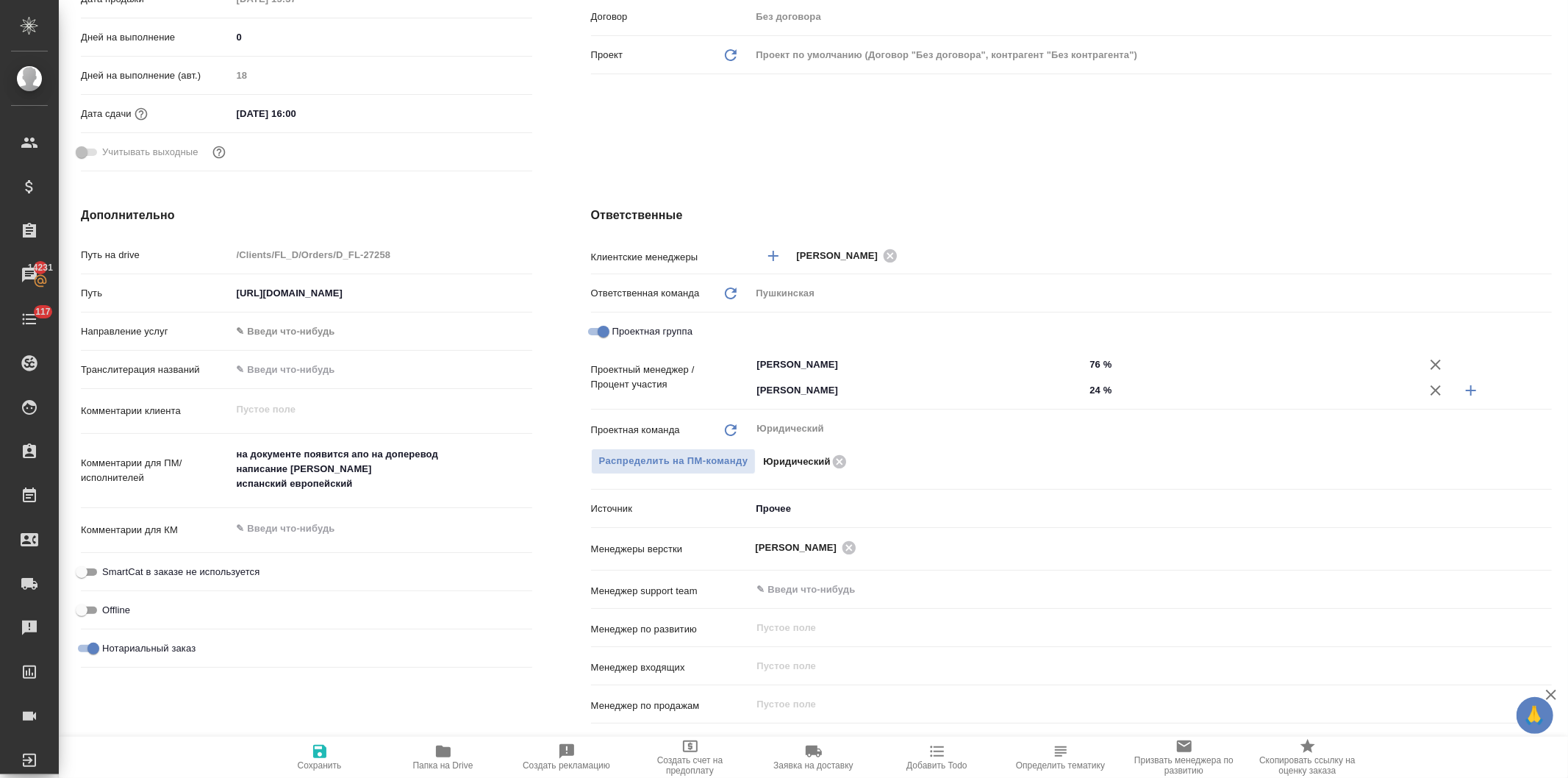
type textarea "x"
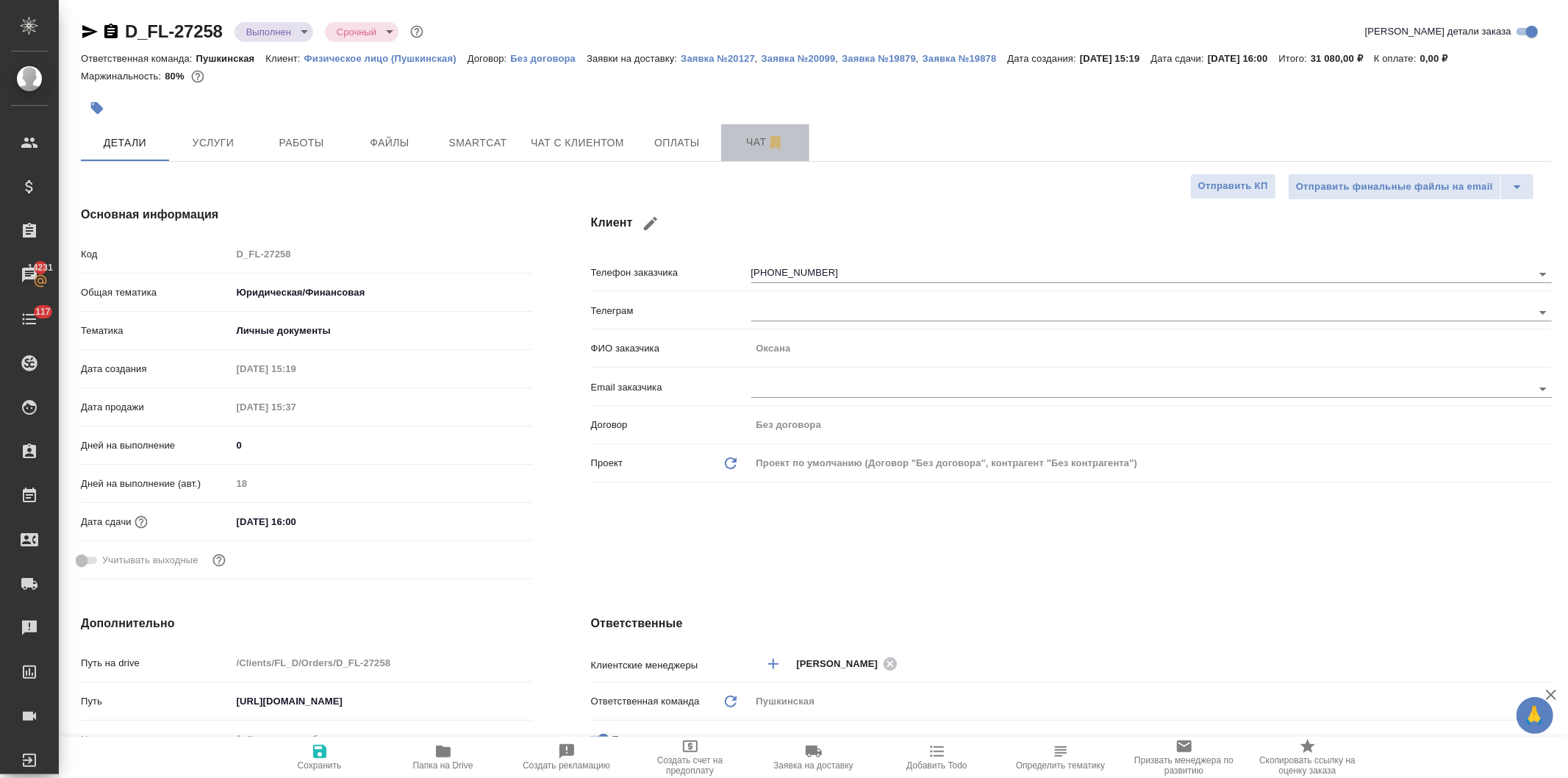
click at [753, 138] on span "Чат" at bounding box center [765, 142] width 70 height 18
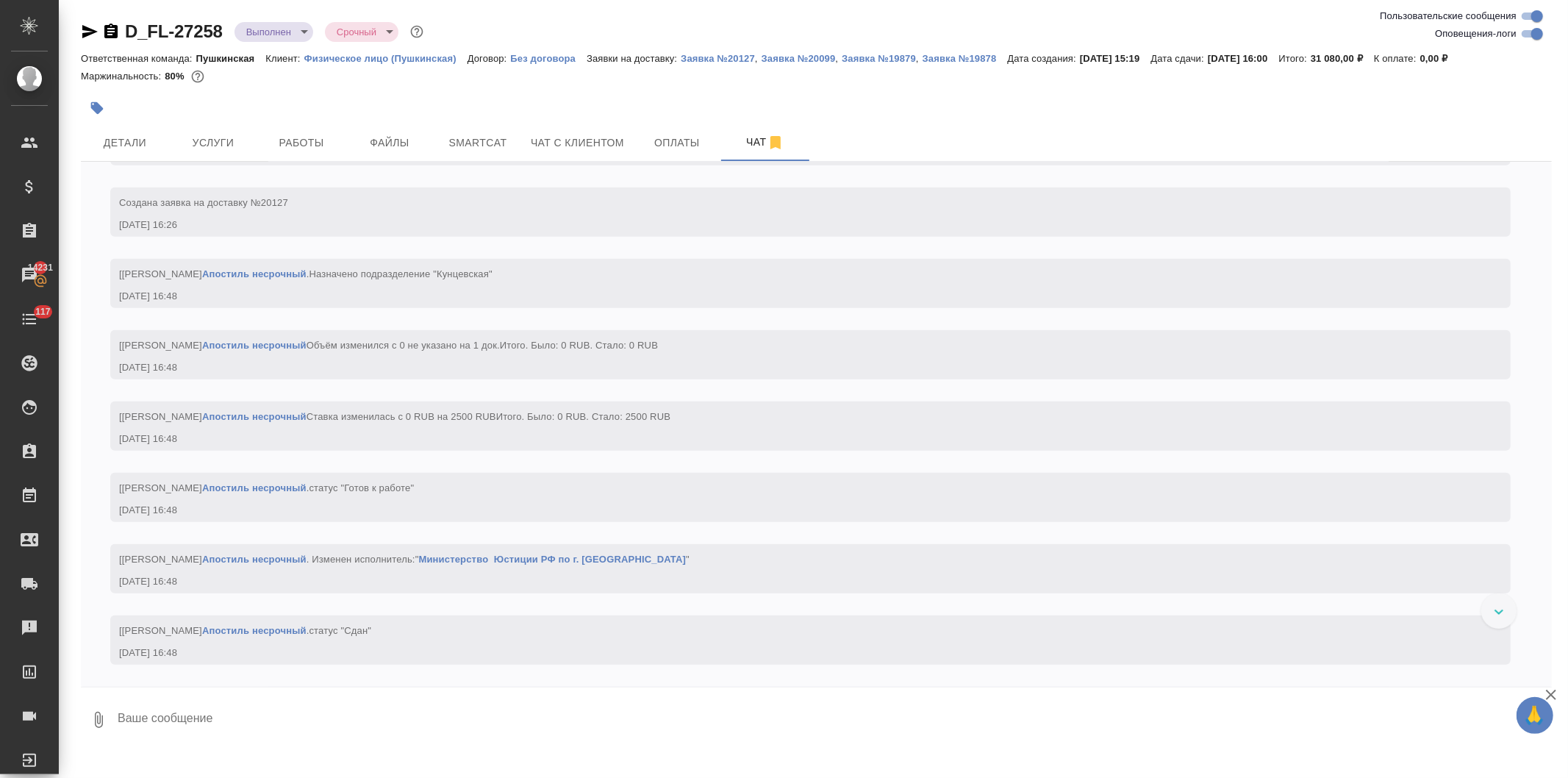
scroll to position [5541, 0]
click at [122, 147] on span "Детали" at bounding box center [125, 143] width 70 height 18
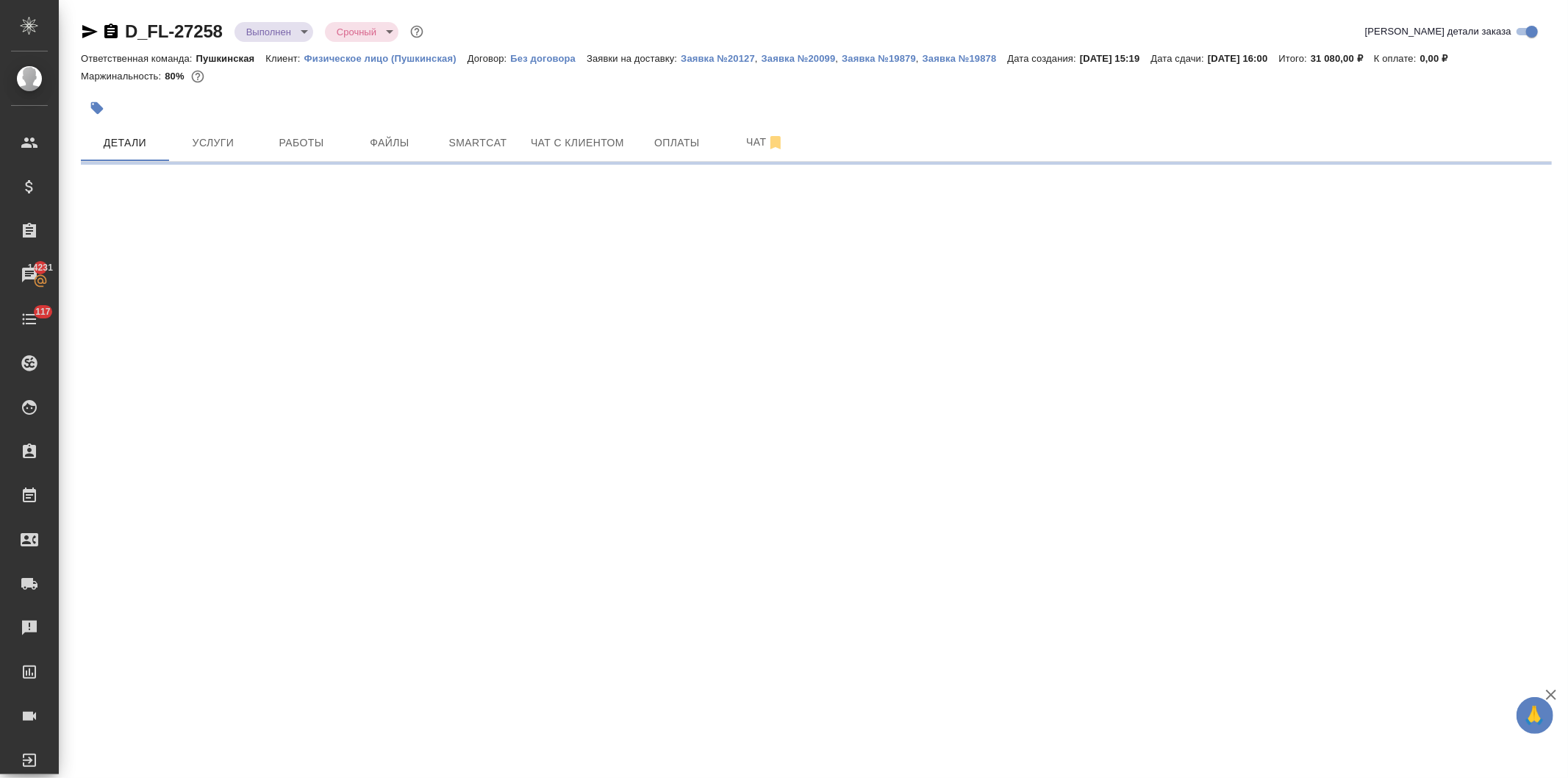
select select "RU"
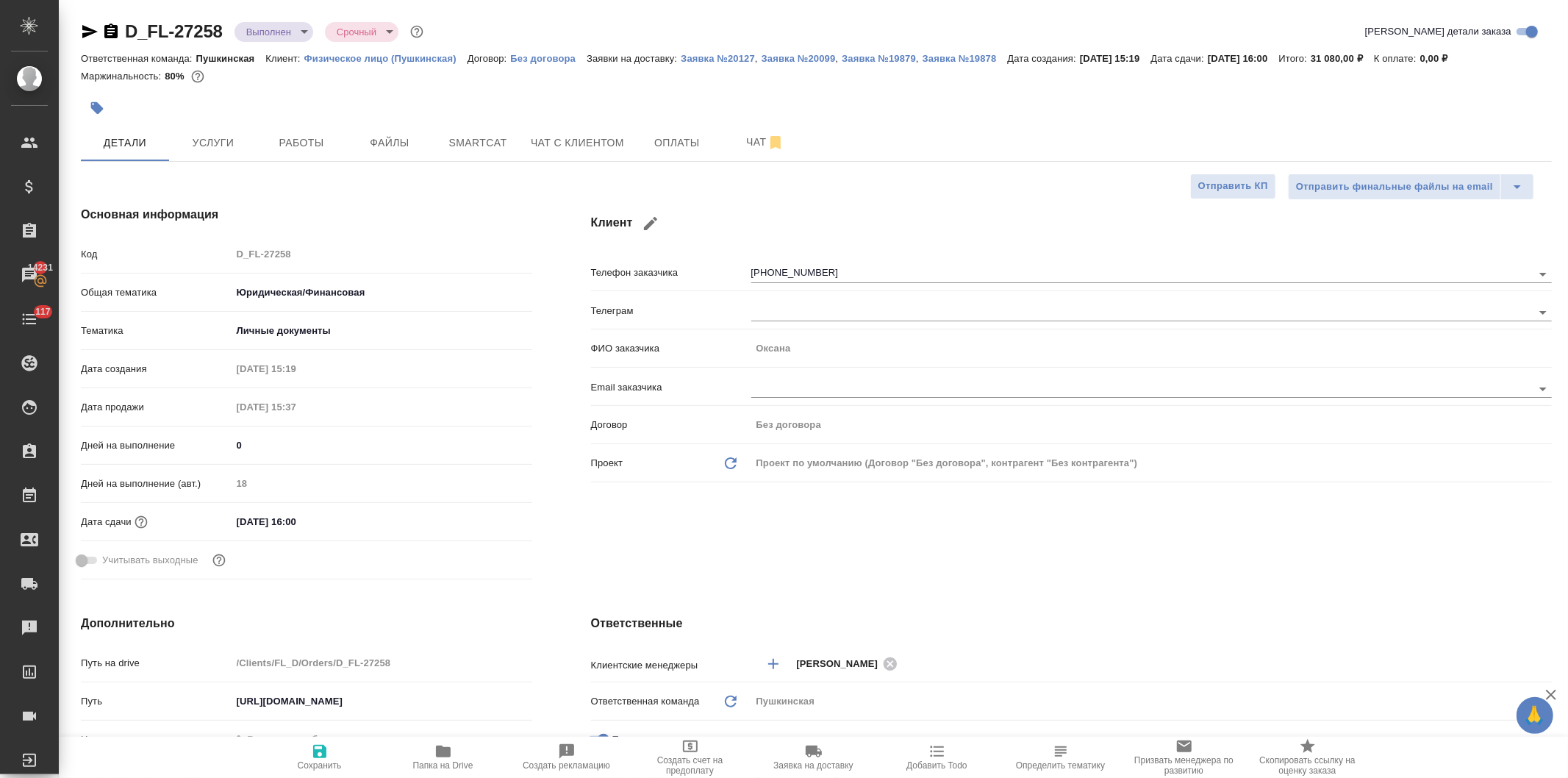
type textarea "x"
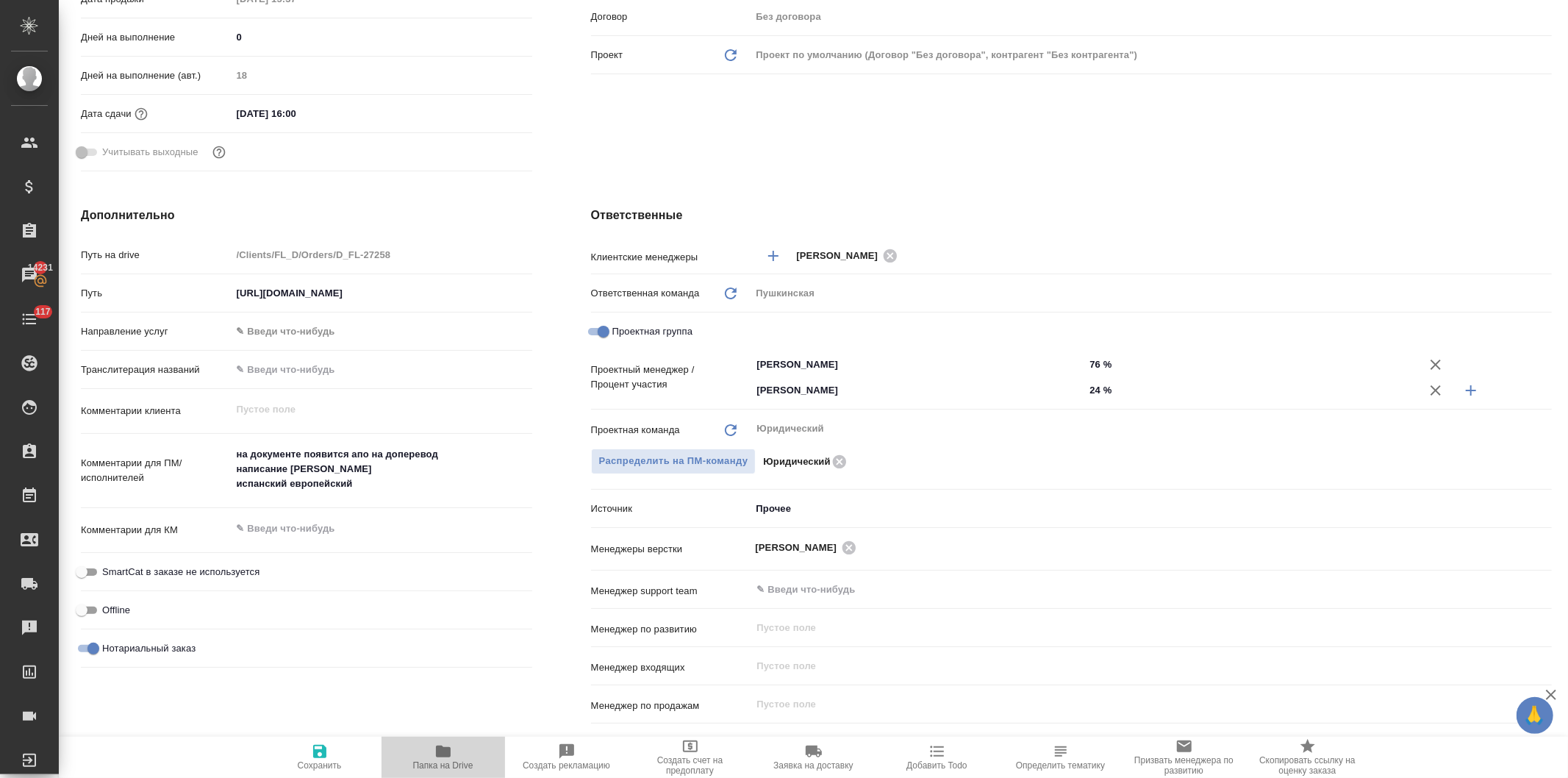
click at [444, 755] on icon "button" at bounding box center [443, 752] width 14 height 12
type textarea "x"
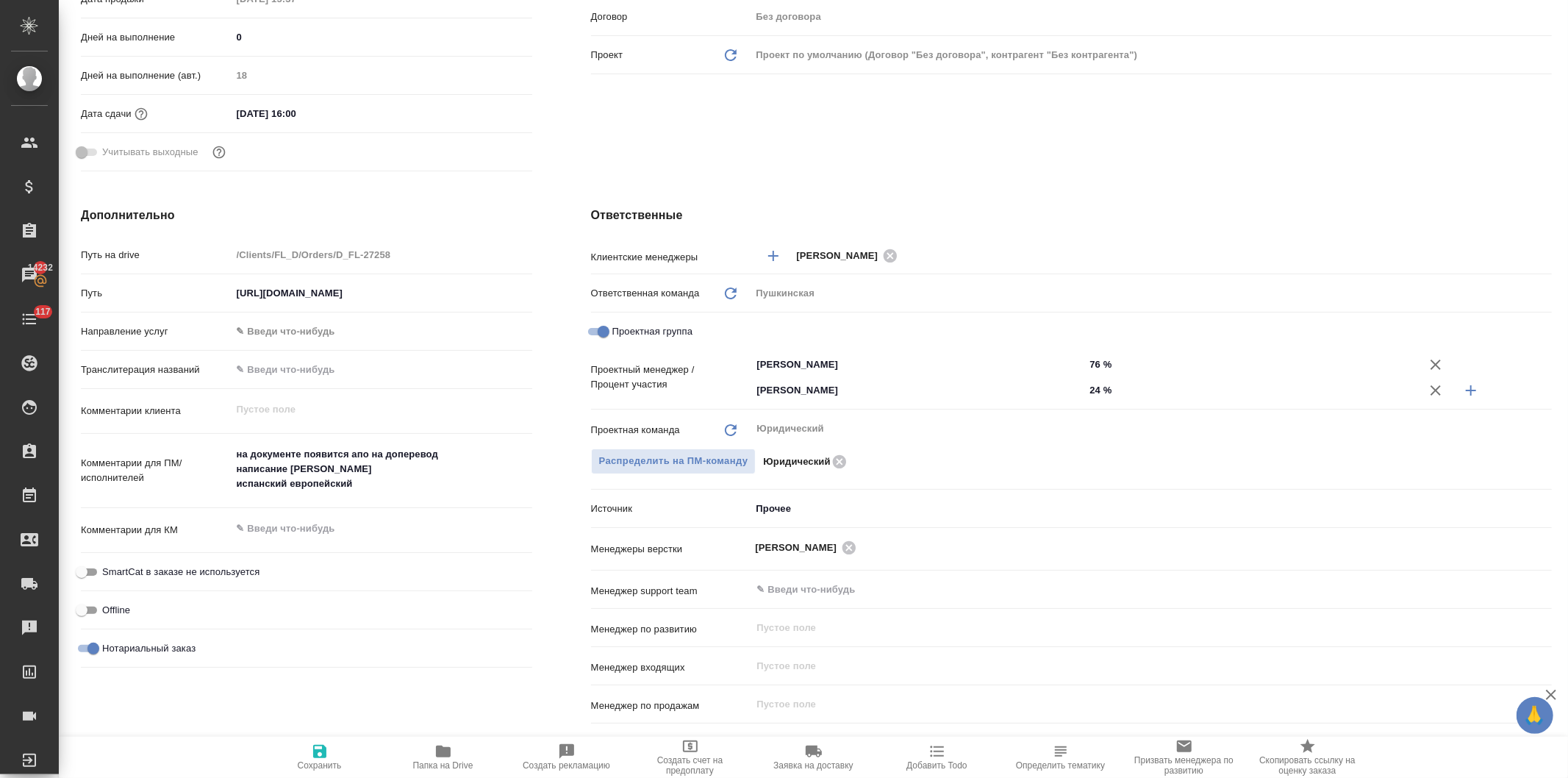
type textarea "x"
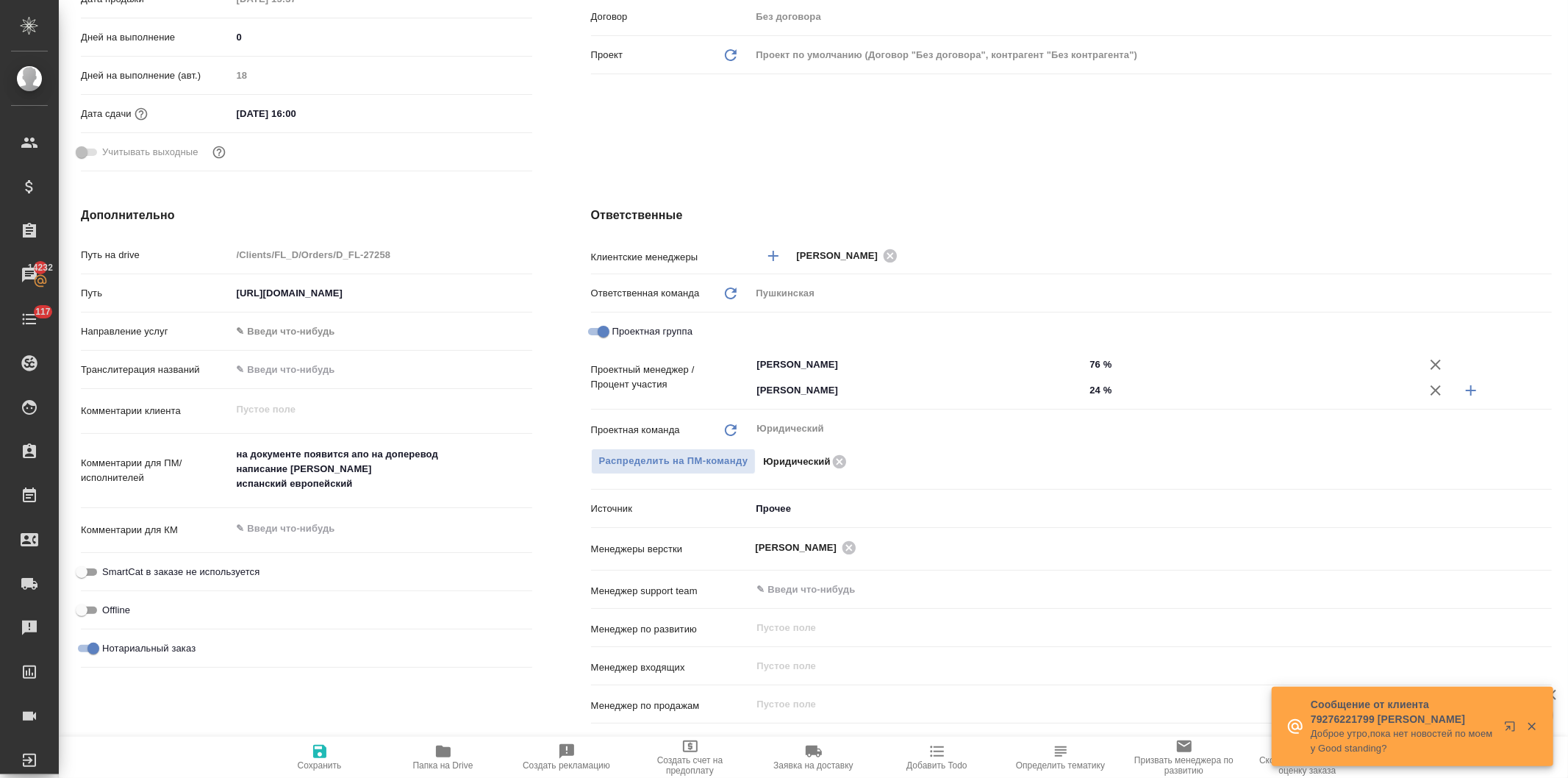
scroll to position [0, 0]
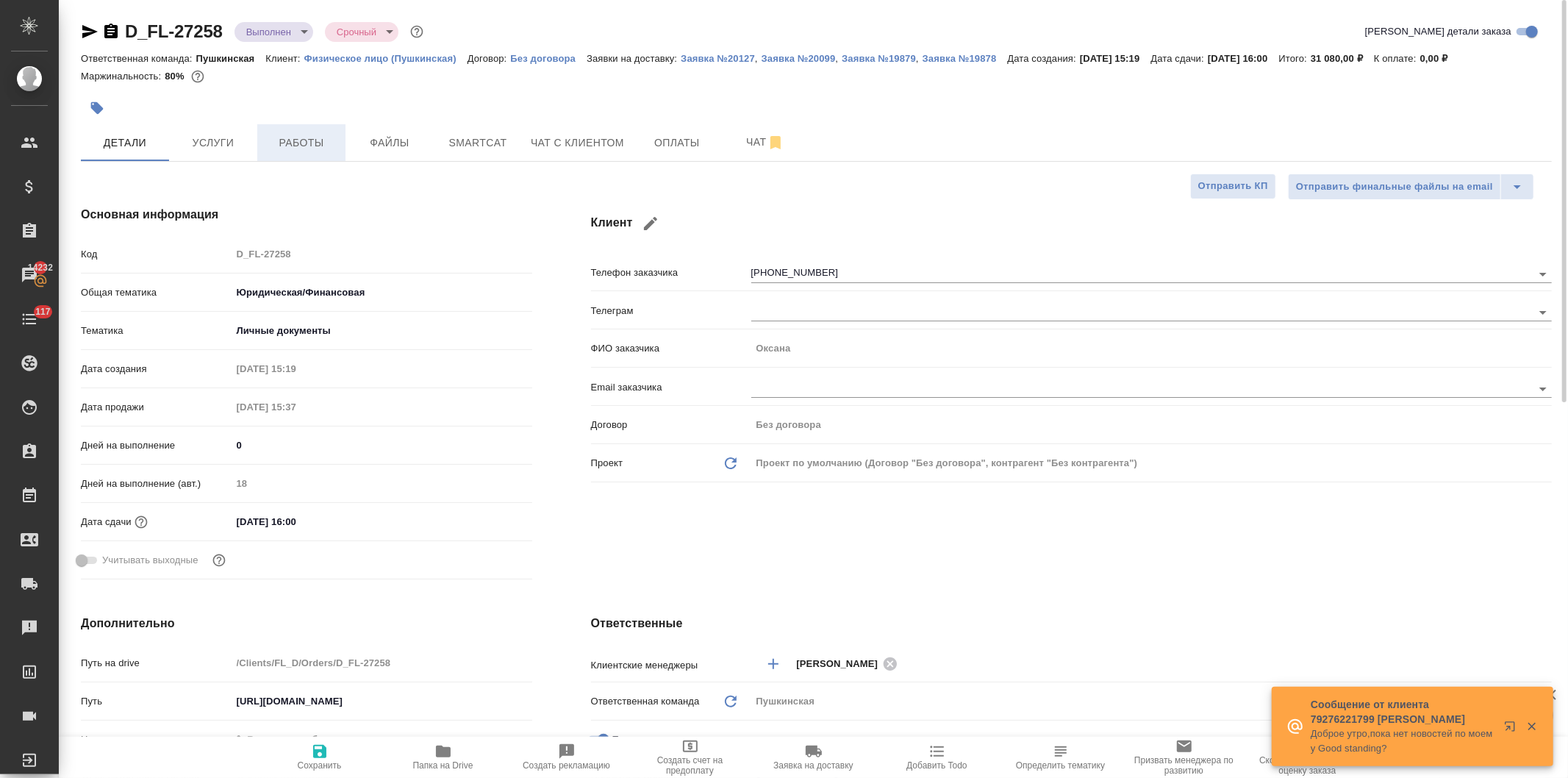
click at [291, 144] on span "Работы" at bounding box center [301, 143] width 70 height 18
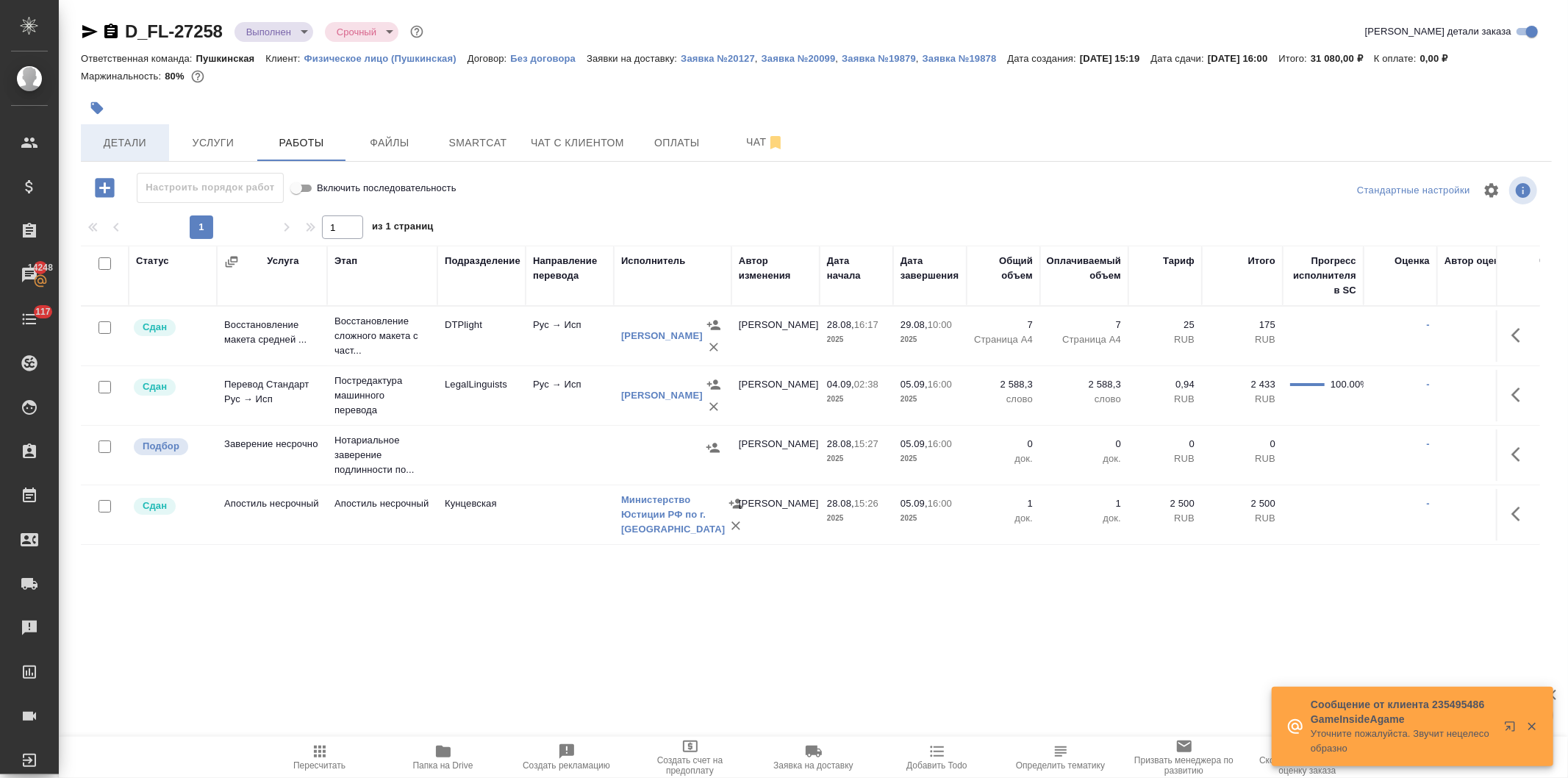
click at [128, 141] on span "Детали" at bounding box center [125, 143] width 70 height 18
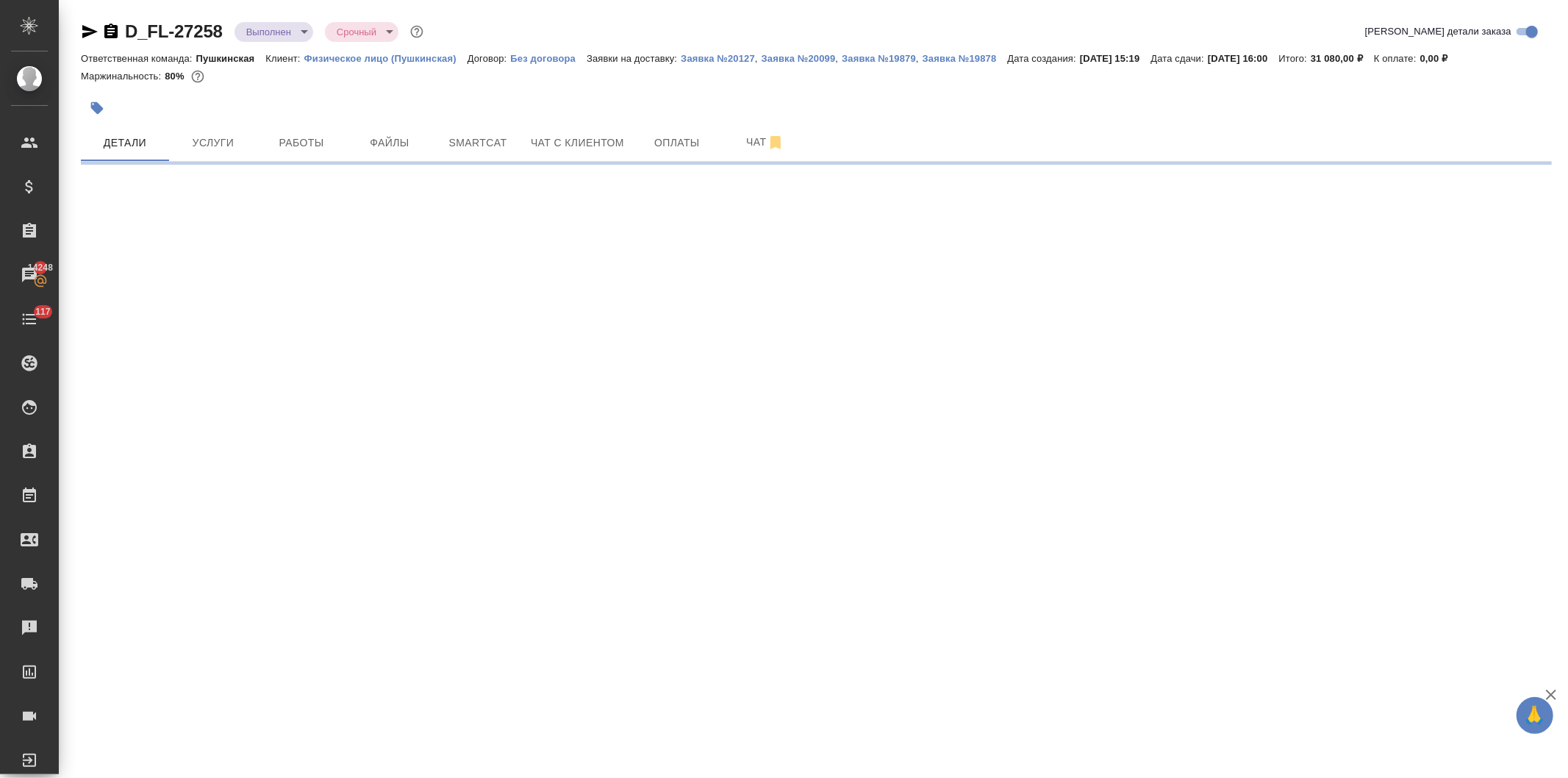
select select "RU"
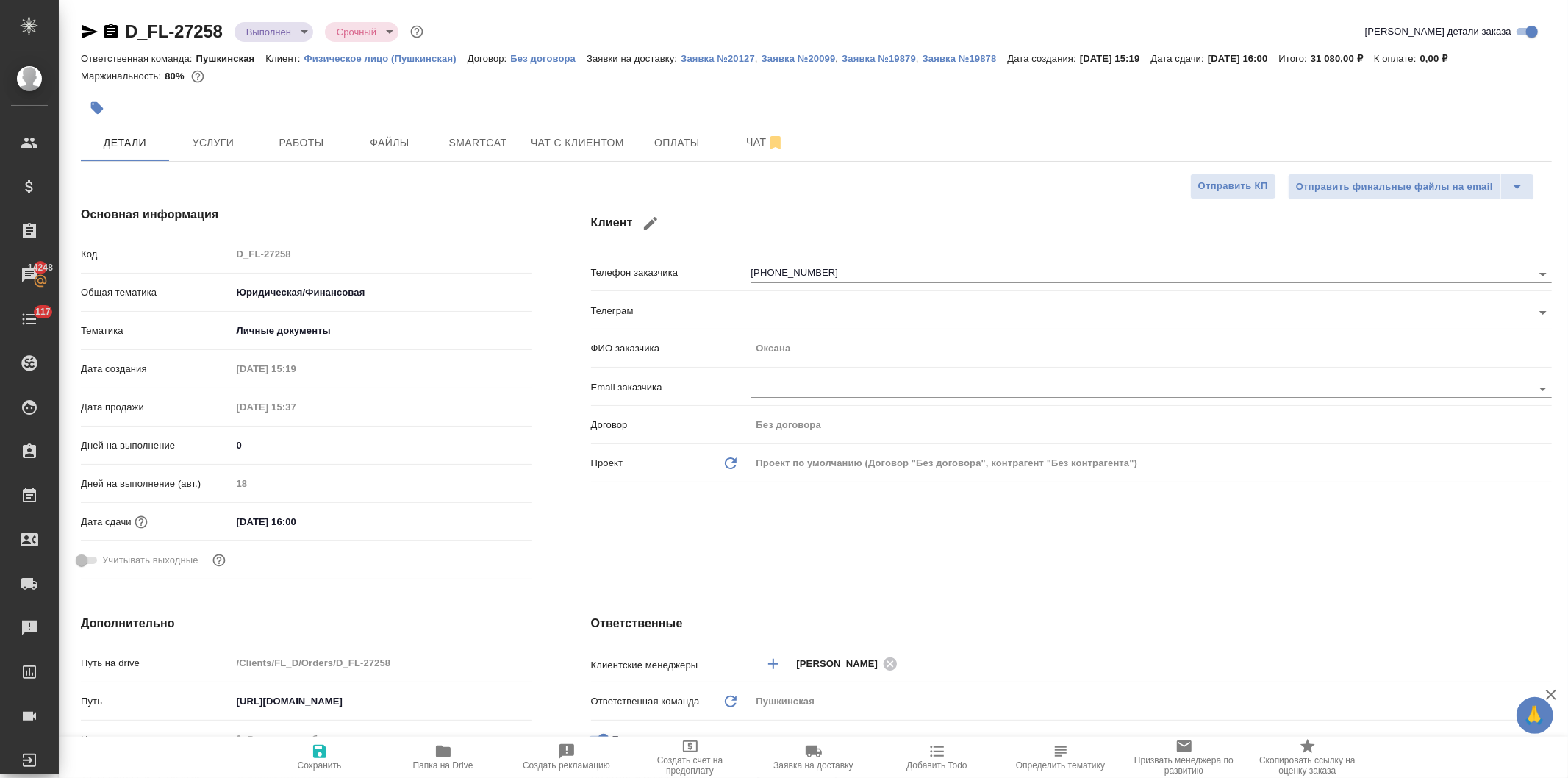
type textarea "x"
click at [299, 138] on span "Работы" at bounding box center [301, 143] width 70 height 18
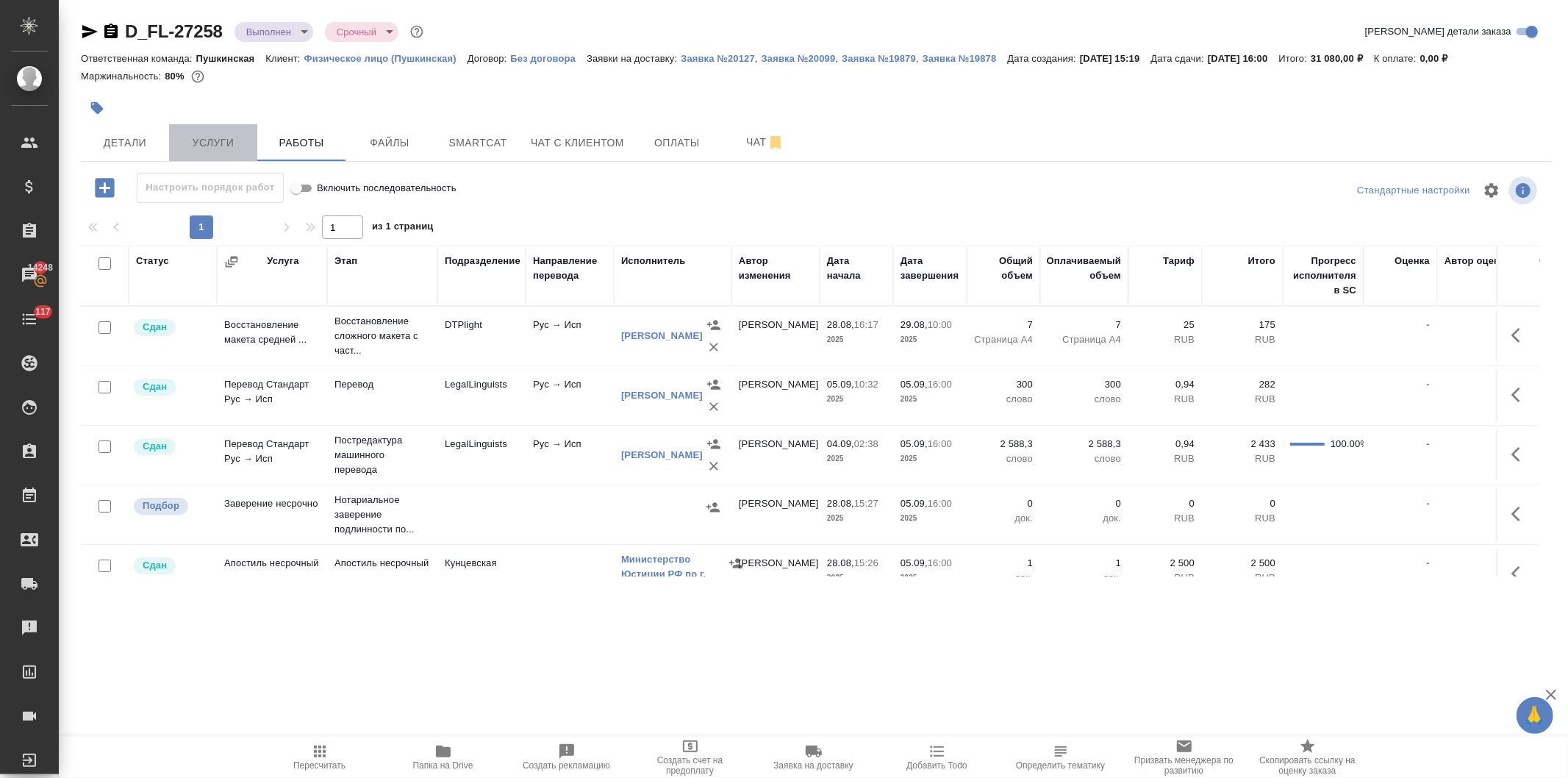
click at [209, 138] on span "Услуги" at bounding box center [212, 143] width 70 height 18
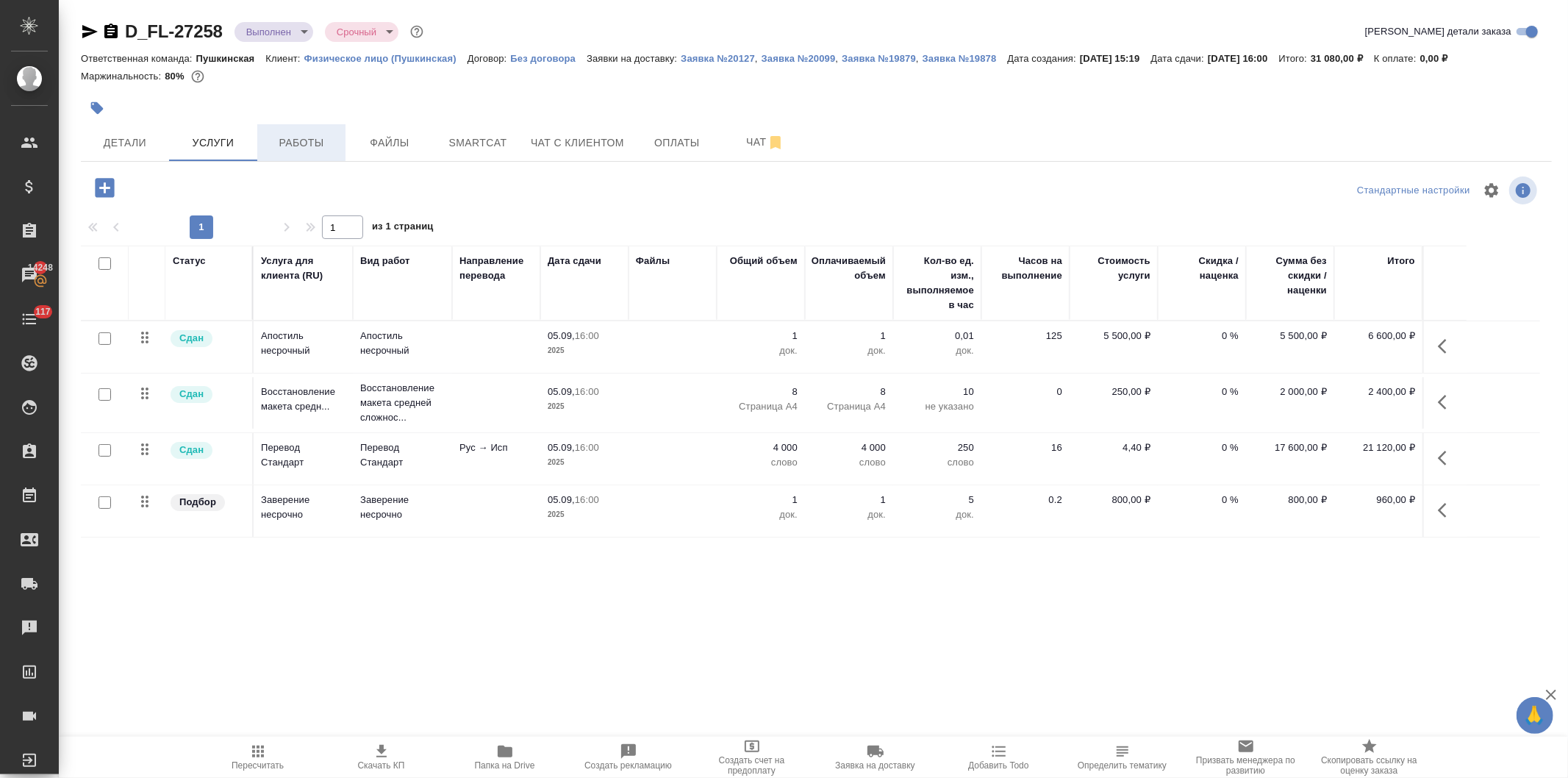
click at [290, 138] on span "Работы" at bounding box center [301, 143] width 70 height 18
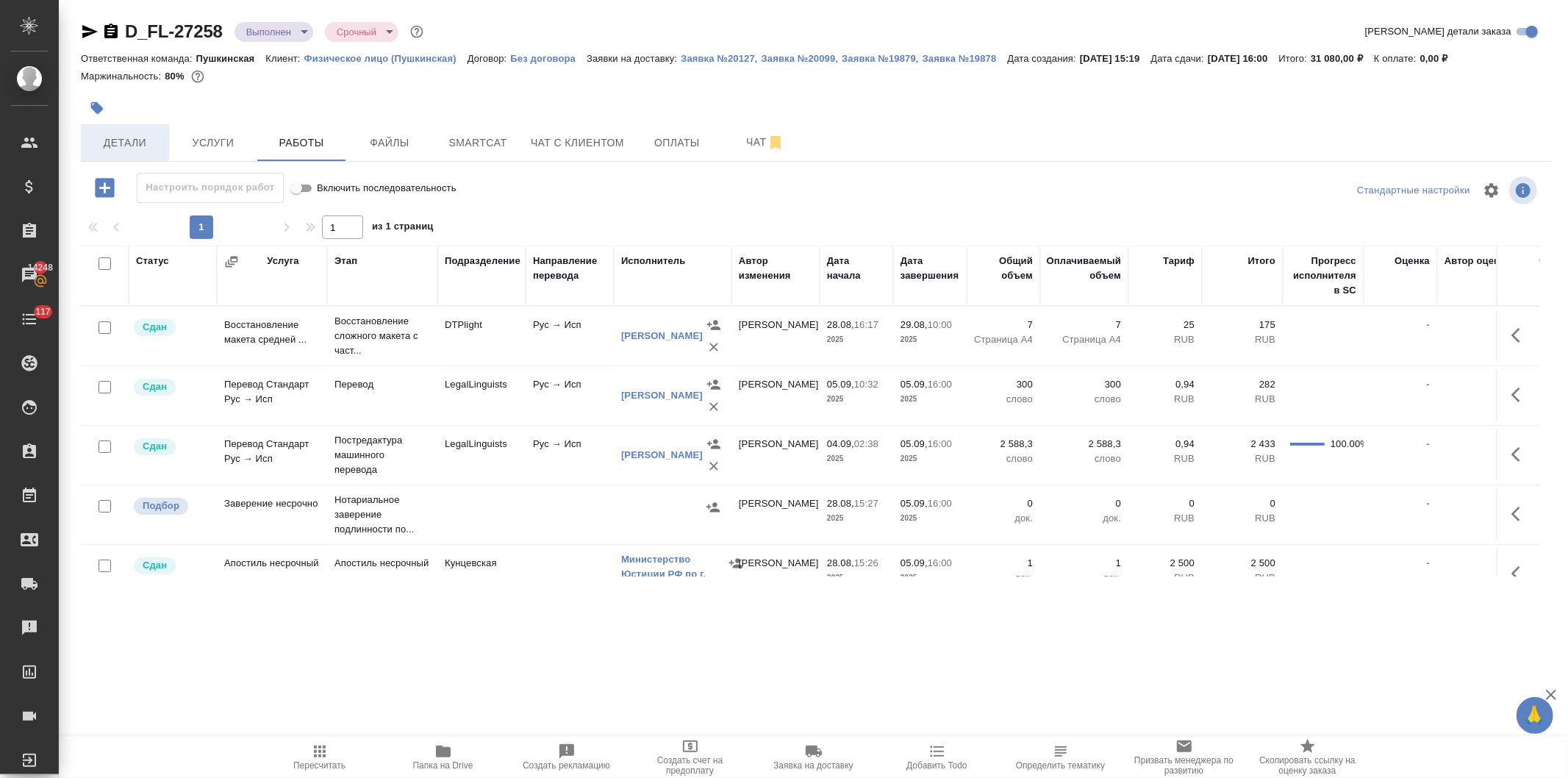
click at [122, 145] on span "Детали" at bounding box center [125, 143] width 70 height 18
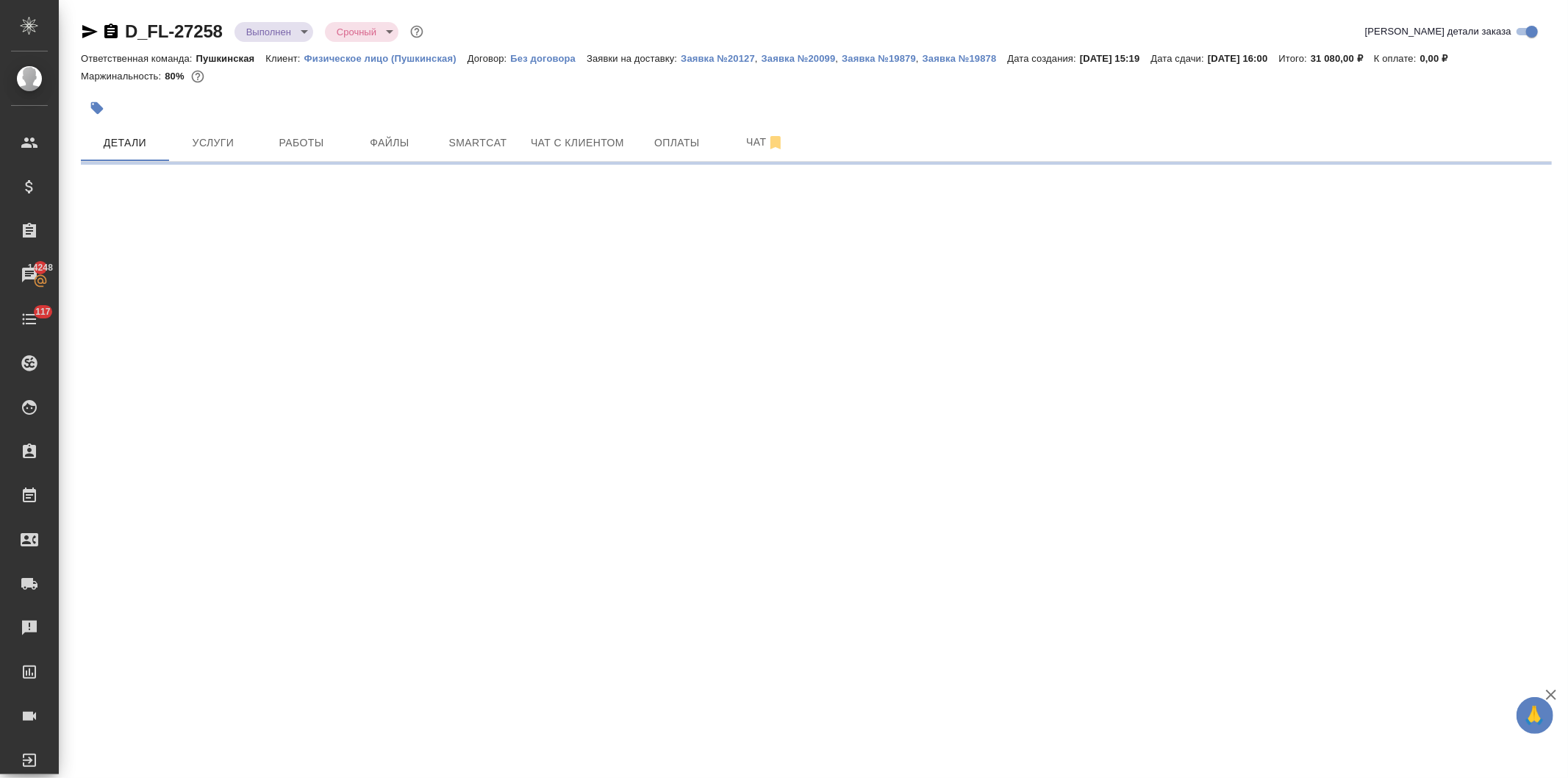
select select "RU"
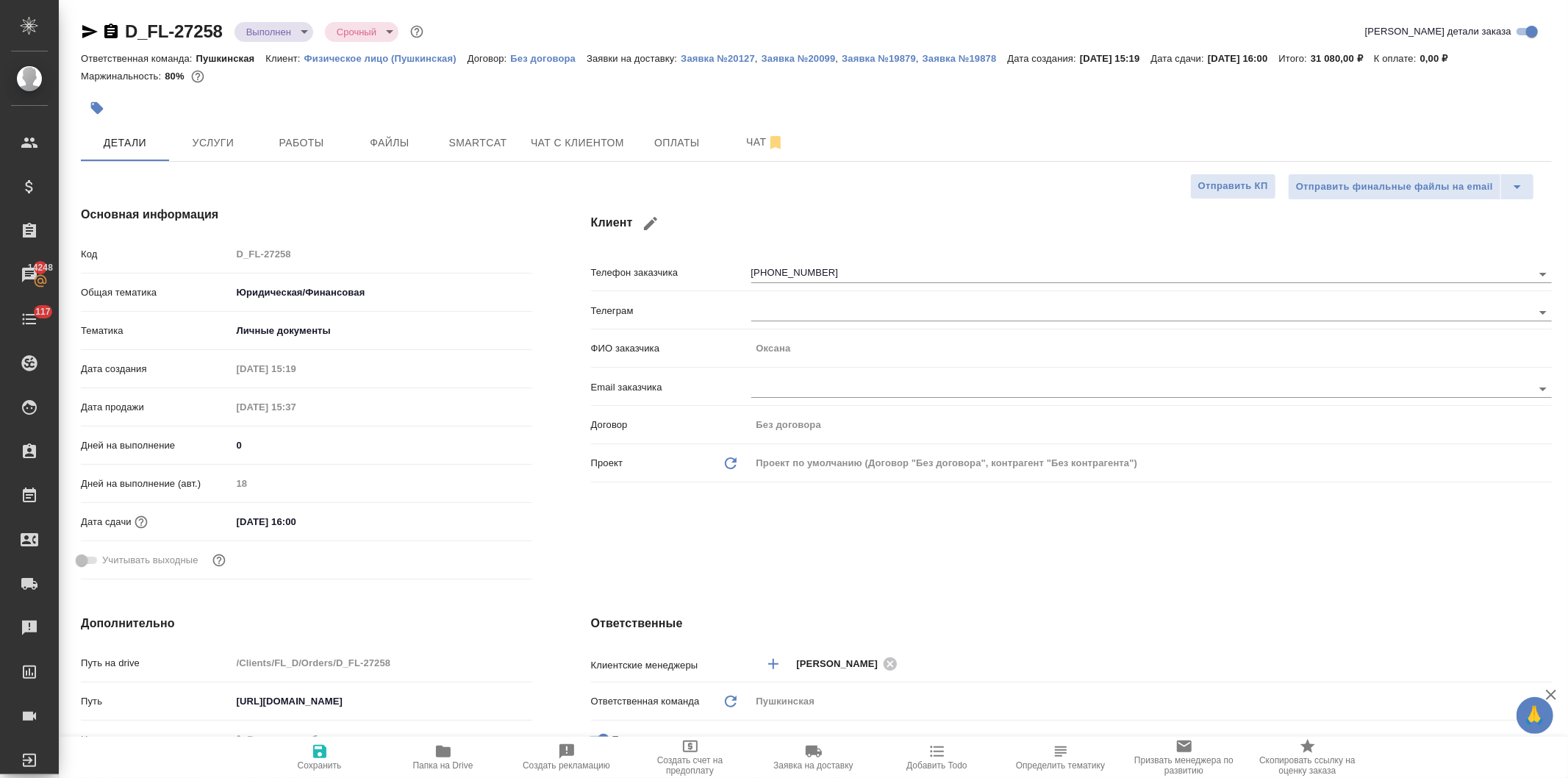
type textarea "x"
click at [182, 256] on div "Код D_FL-27258" at bounding box center [306, 254] width 451 height 26
type textarea "x"
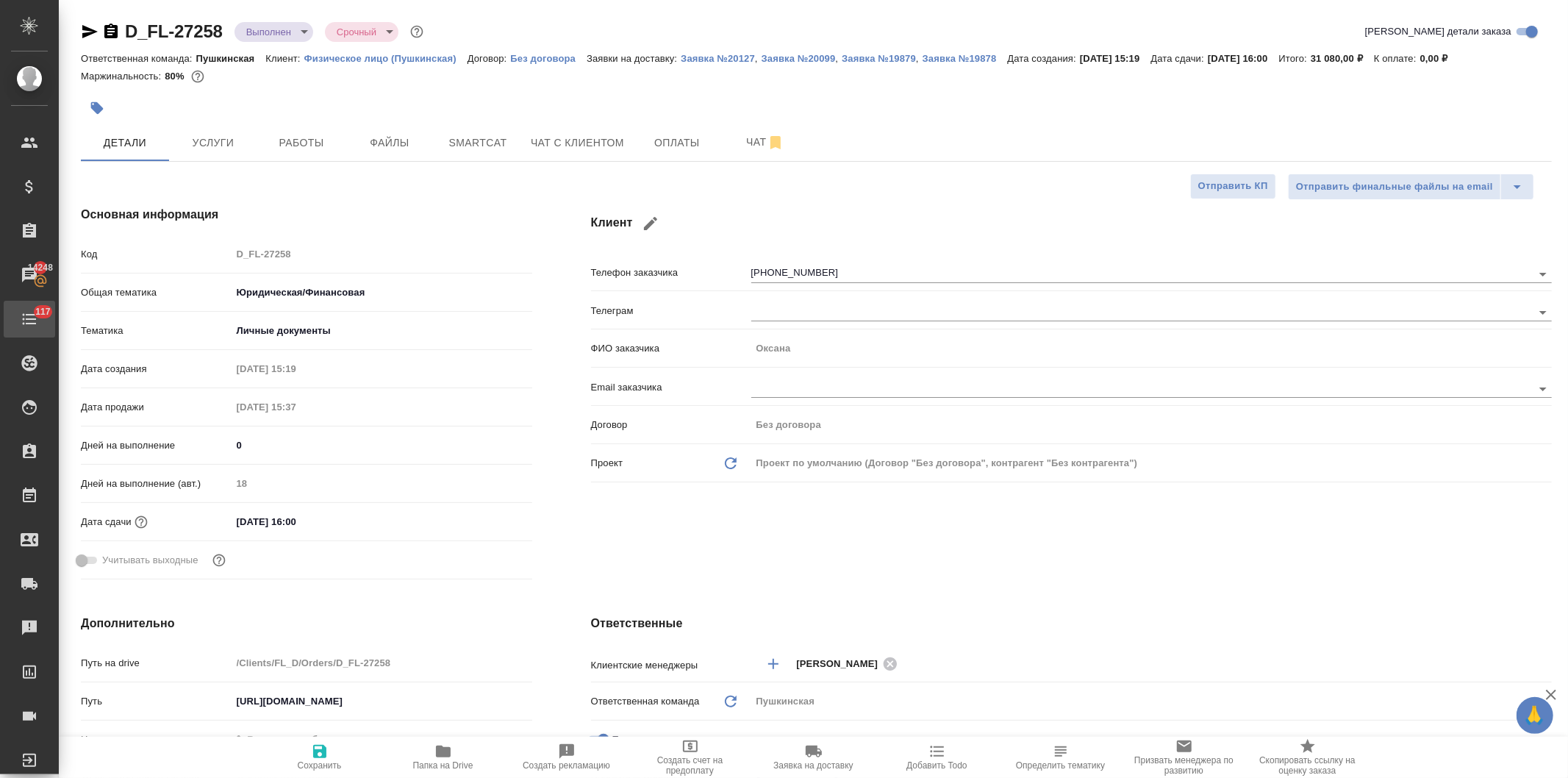
type textarea "x"
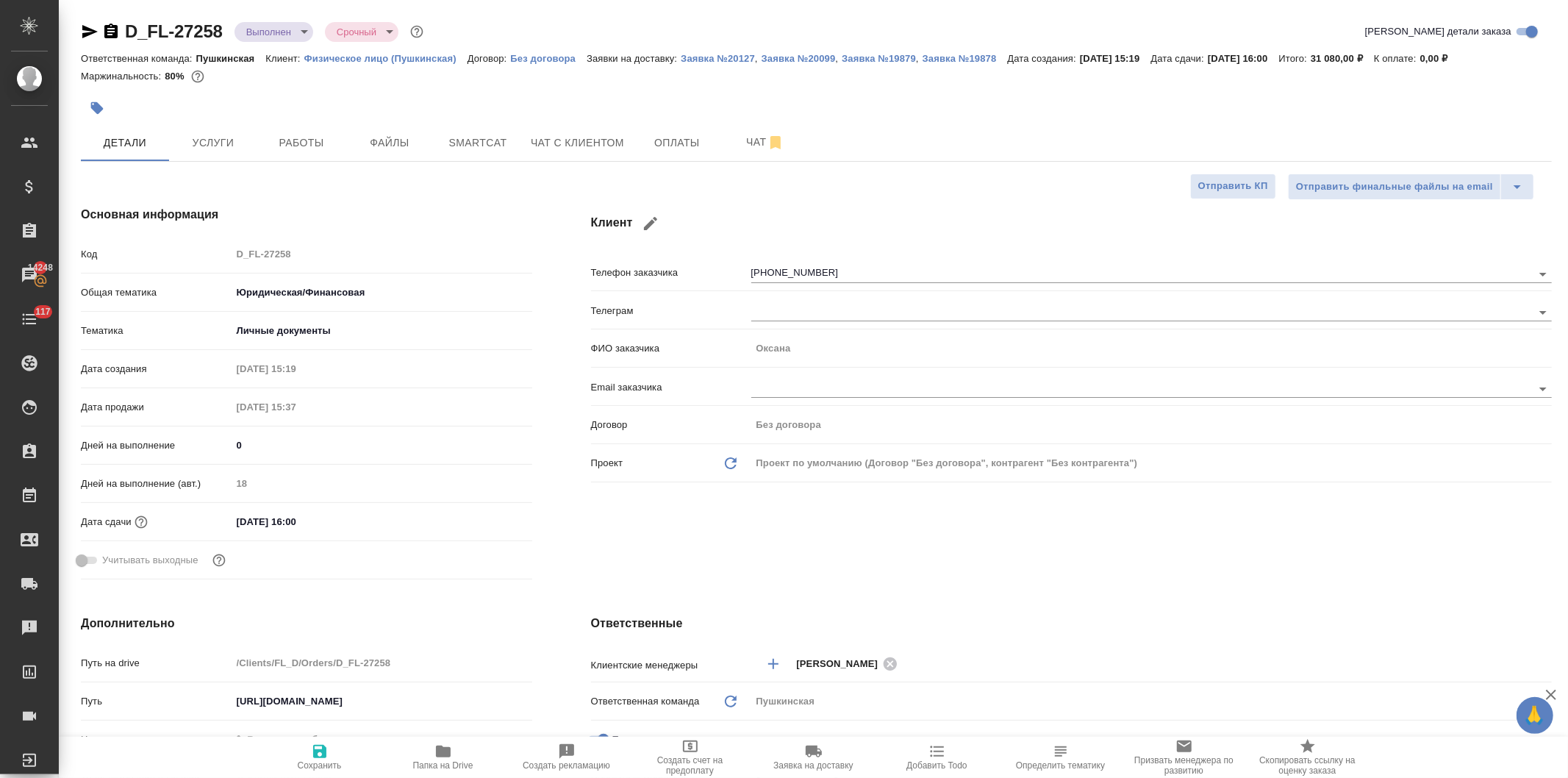
type textarea "x"
click at [453, 748] on span "Папка на Drive" at bounding box center [444, 756] width 106 height 28
type textarea "x"
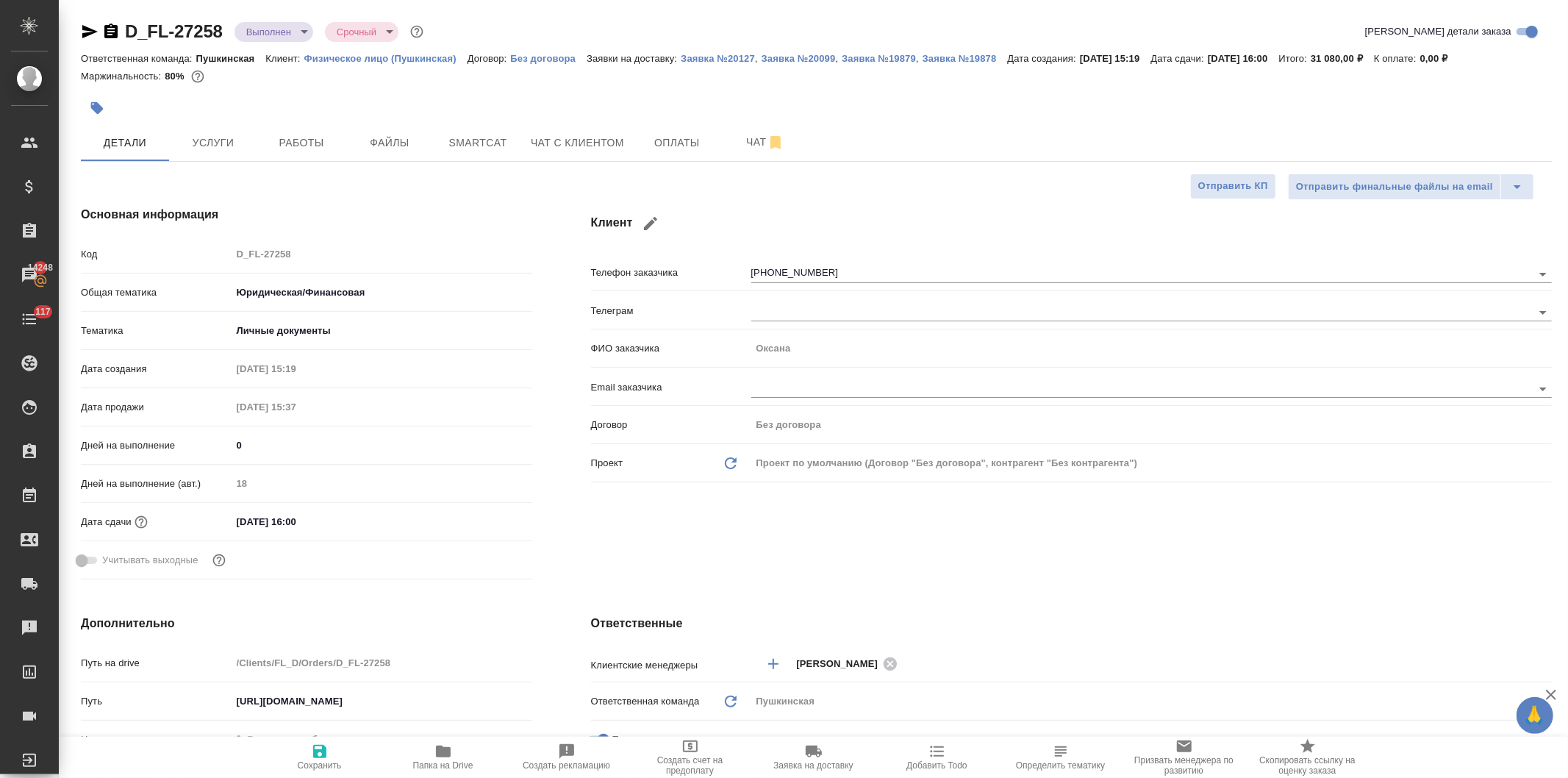
type textarea "x"
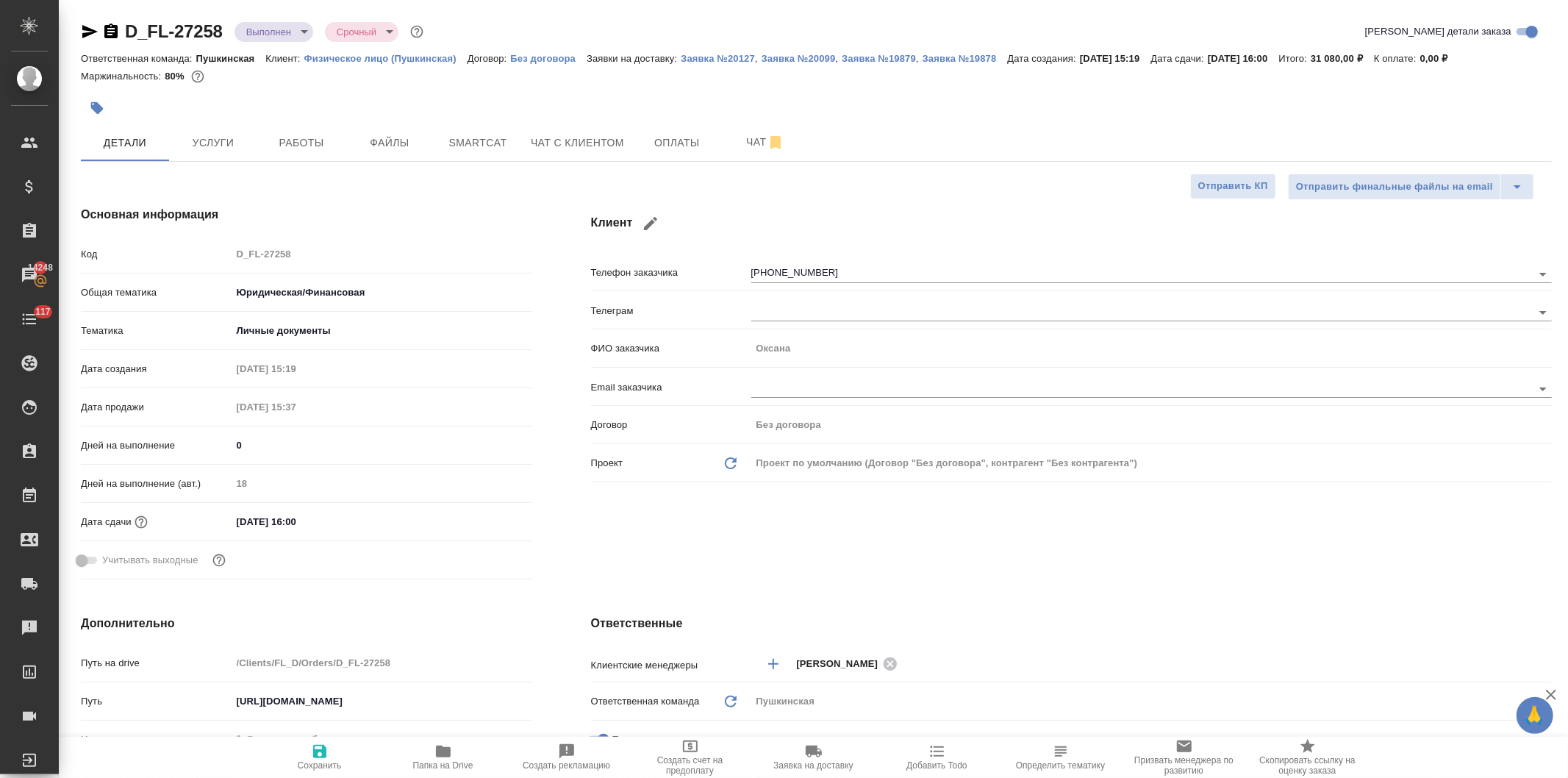
type textarea "x"
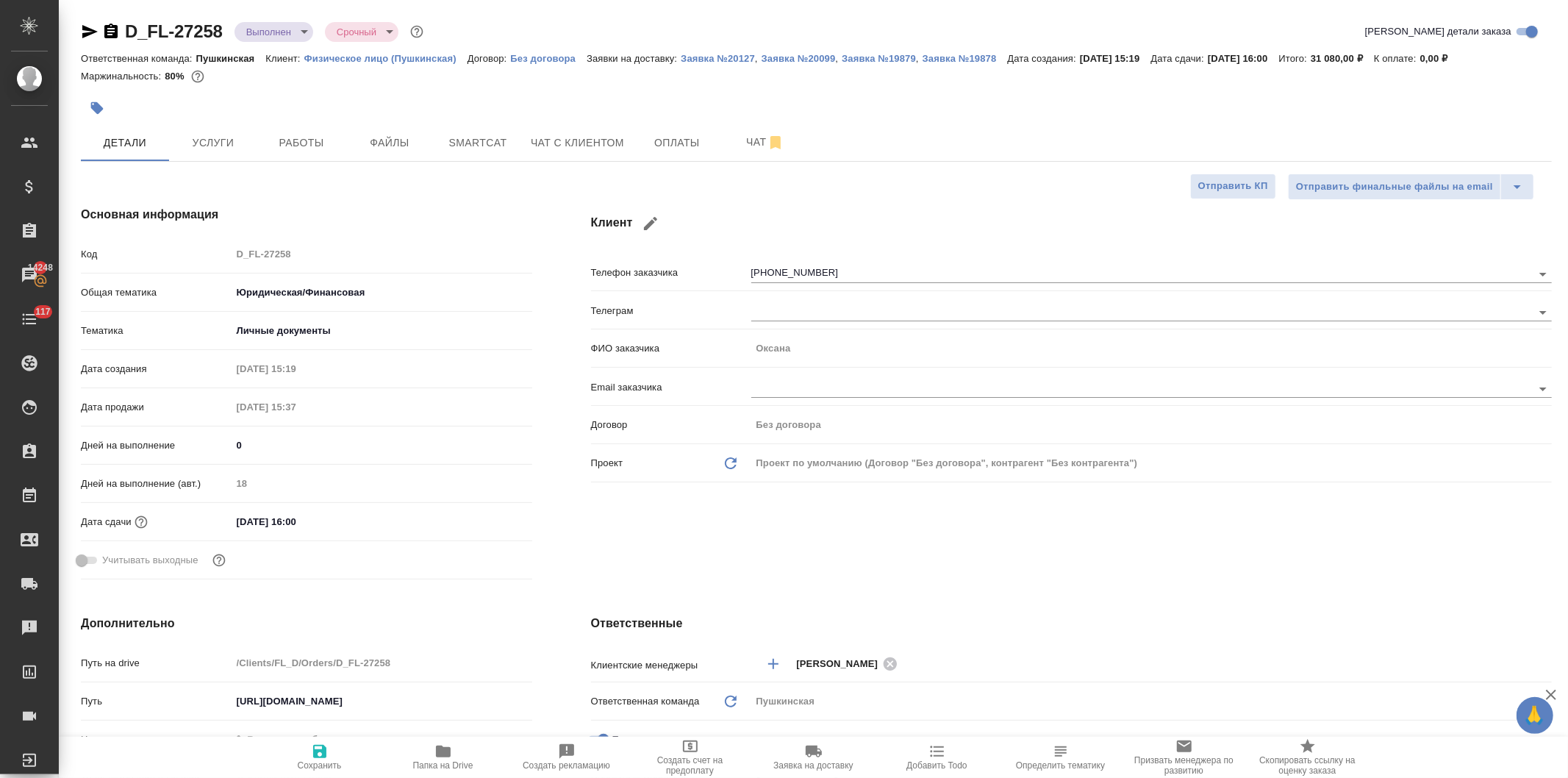
type textarea "x"
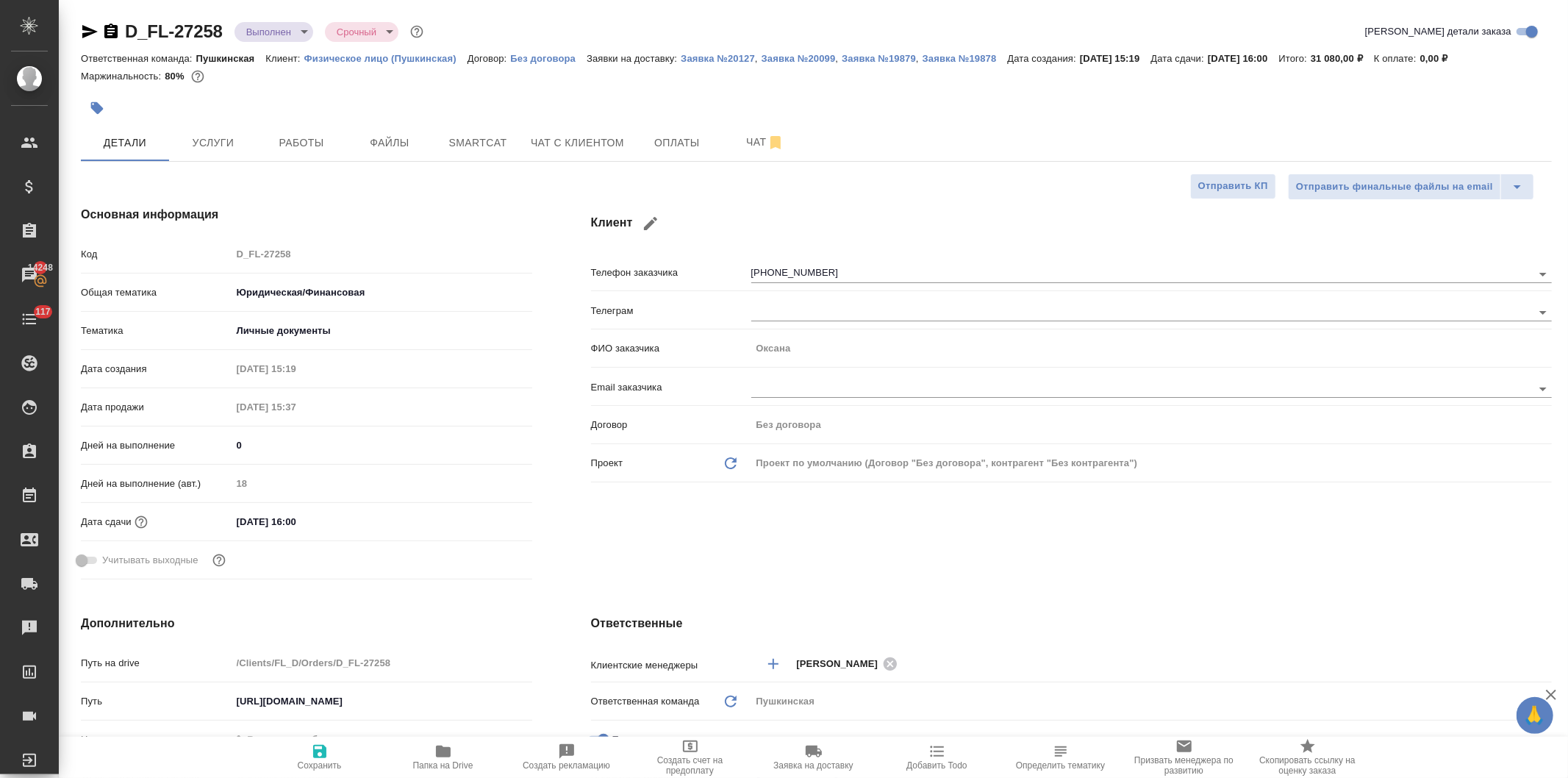
type textarea "x"
click at [443, 756] on icon "button" at bounding box center [443, 752] width 14 height 12
type textarea "x"
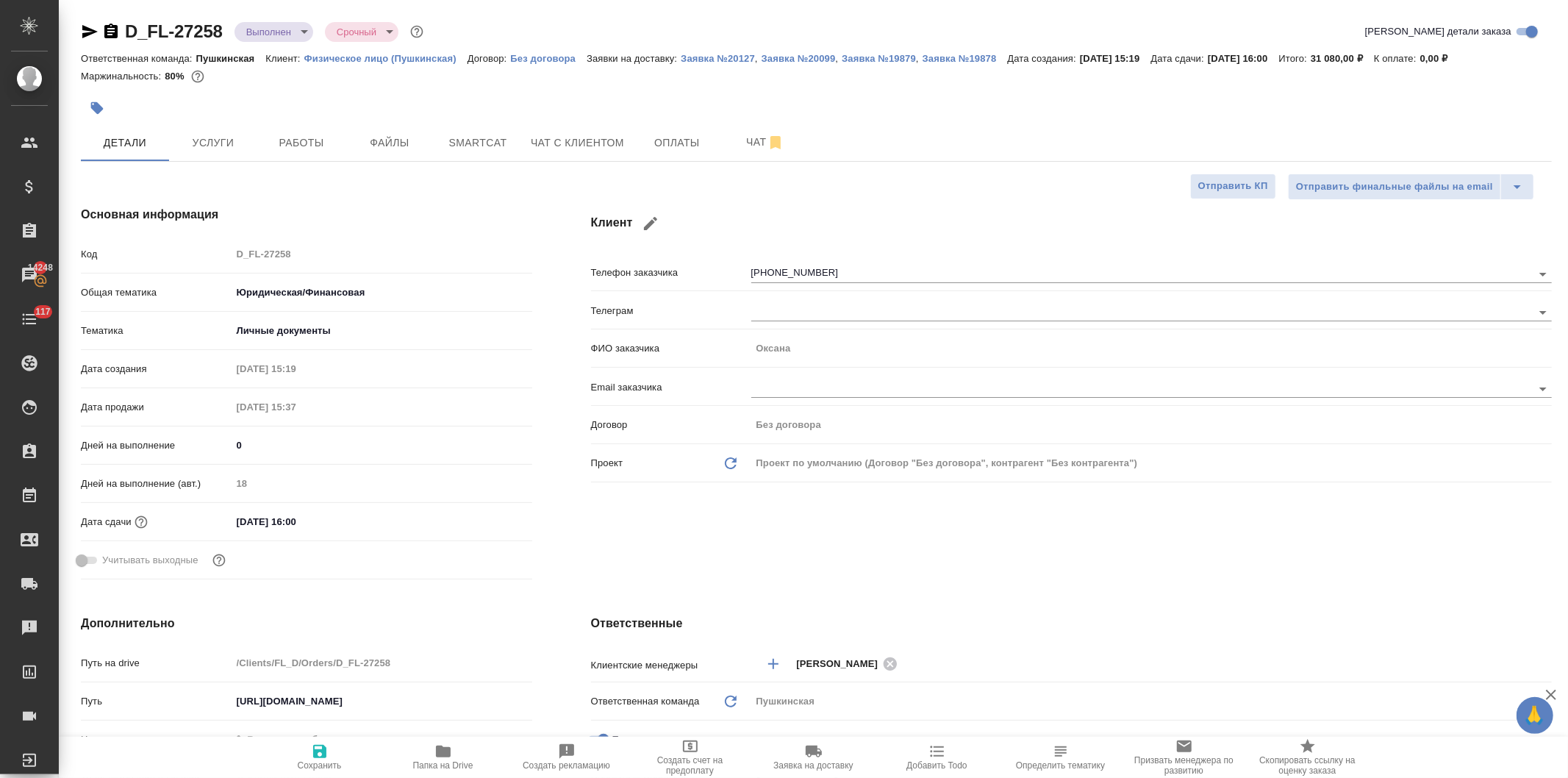
type textarea "x"
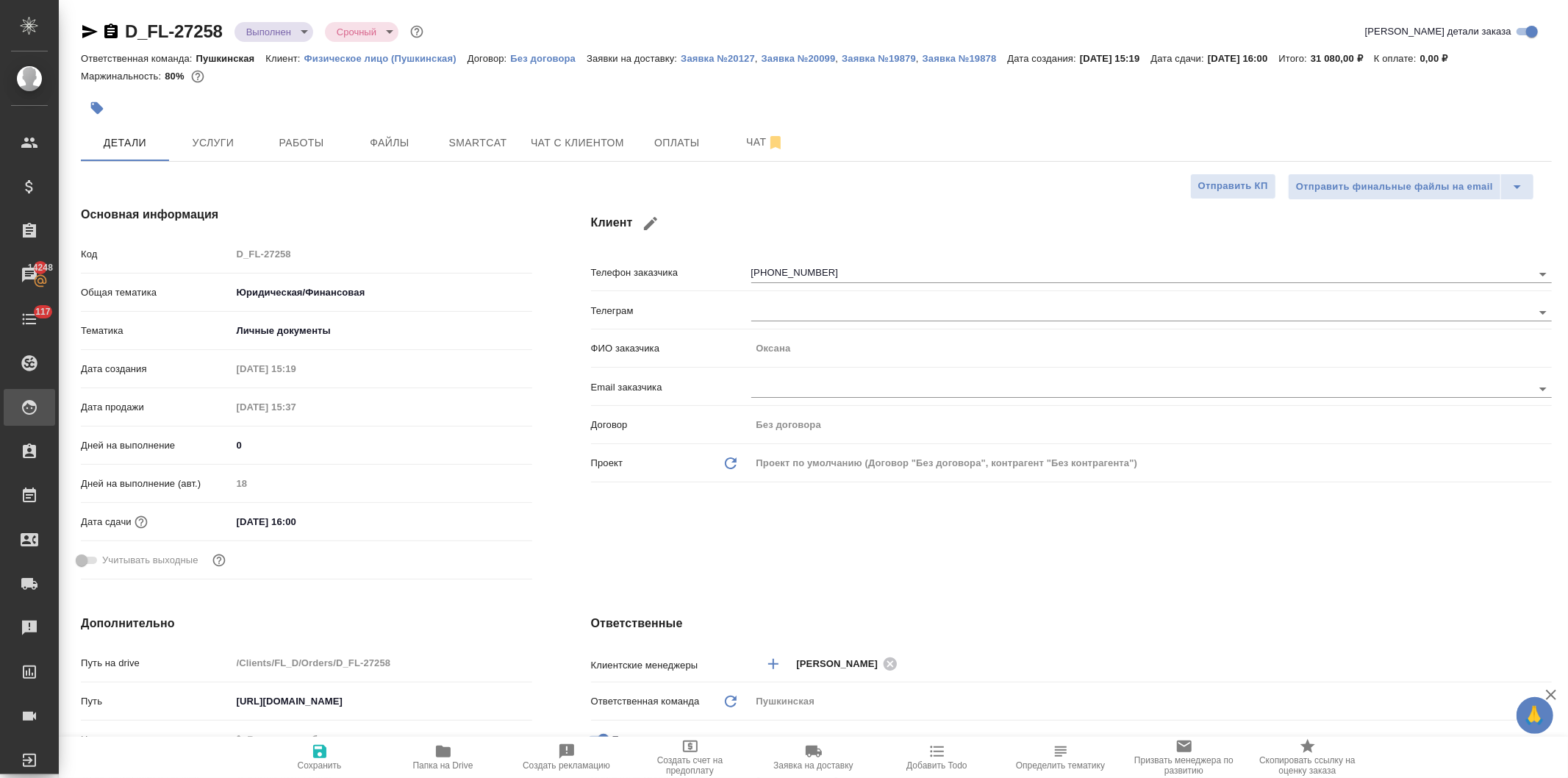
type textarea "x"
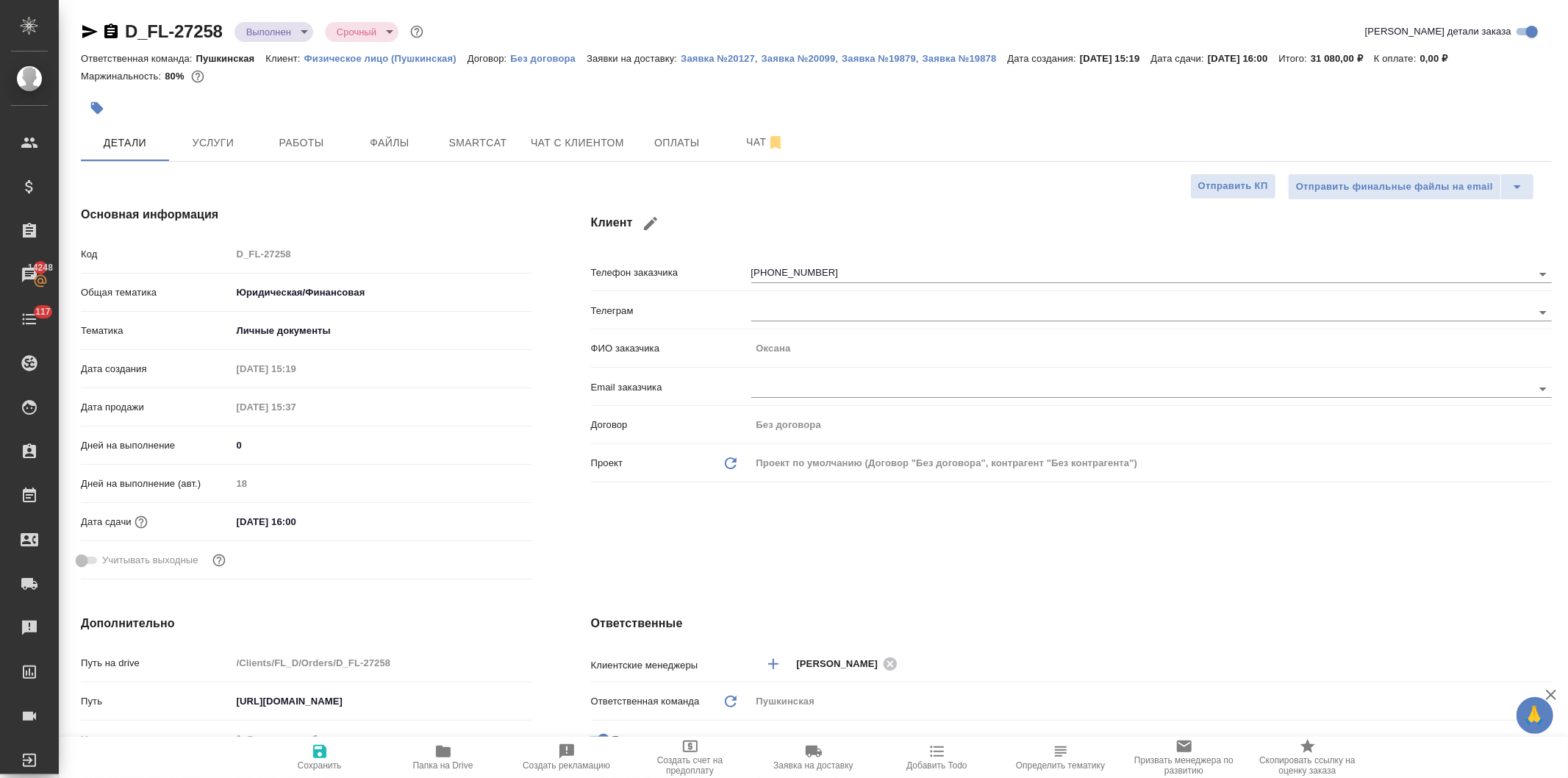
type textarea "x"
click at [560, 137] on span "Чат с клиентом" at bounding box center [577, 143] width 94 height 18
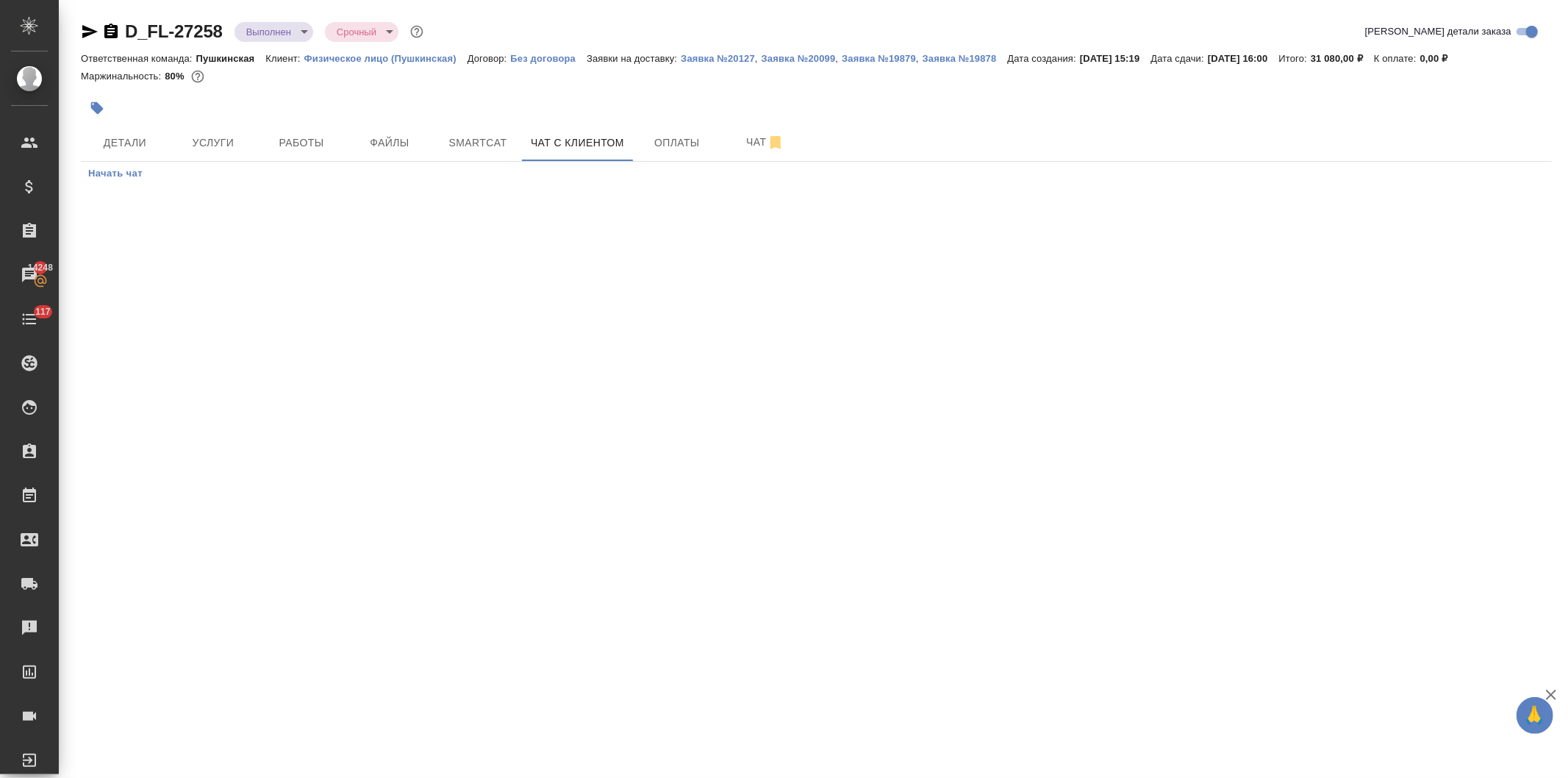
click at [120, 171] on span "Начать чат" at bounding box center [116, 174] width 54 height 17
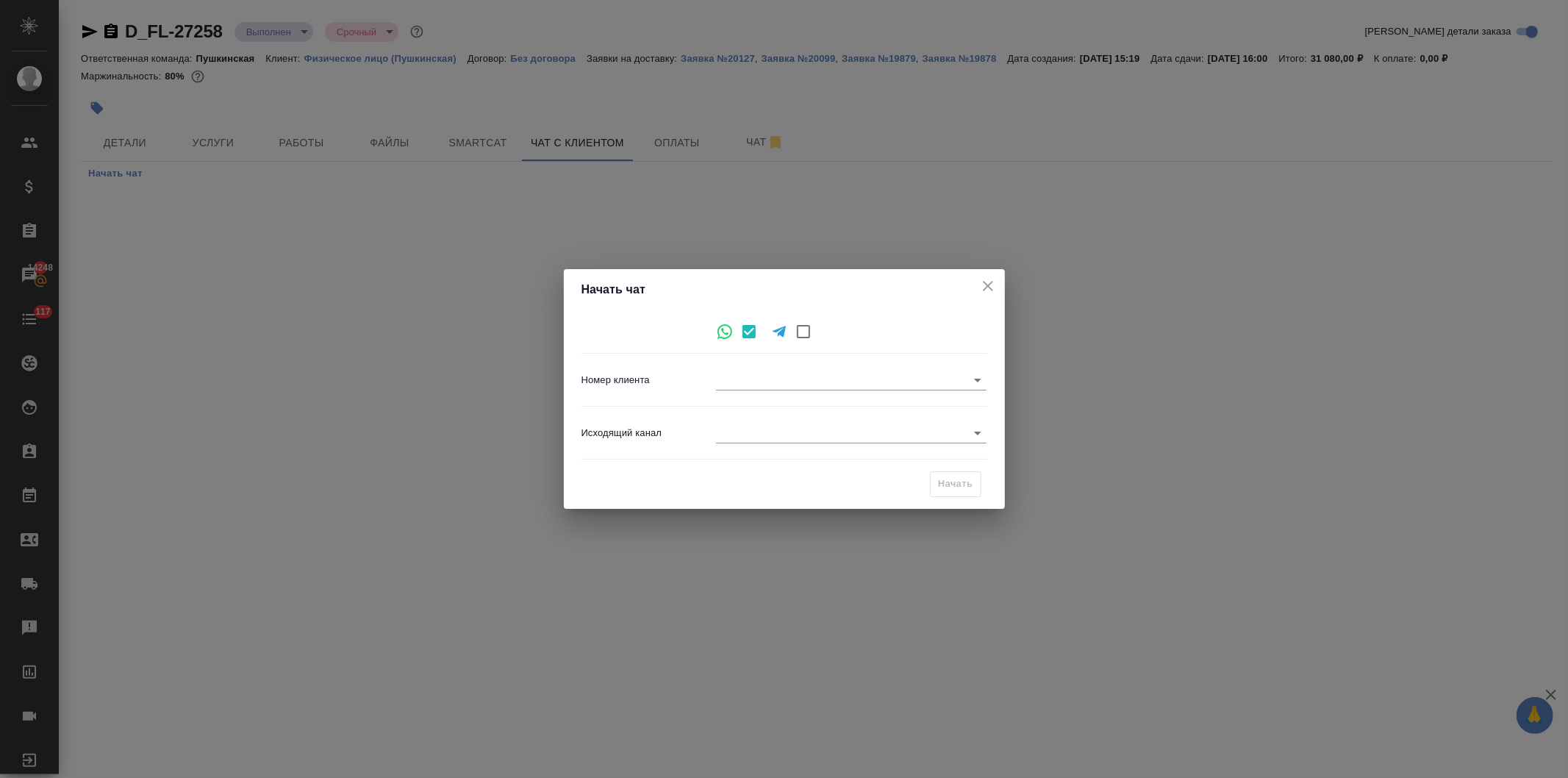
type input "4416c2bdd37309d0f2b3c29e"
click at [725, 431] on body "🙏 .cls-1 fill:#fff; AWATERA Давыдова Елена Клиенты Спецификации Заказы 14248 Ча…" at bounding box center [784, 389] width 1568 height 778
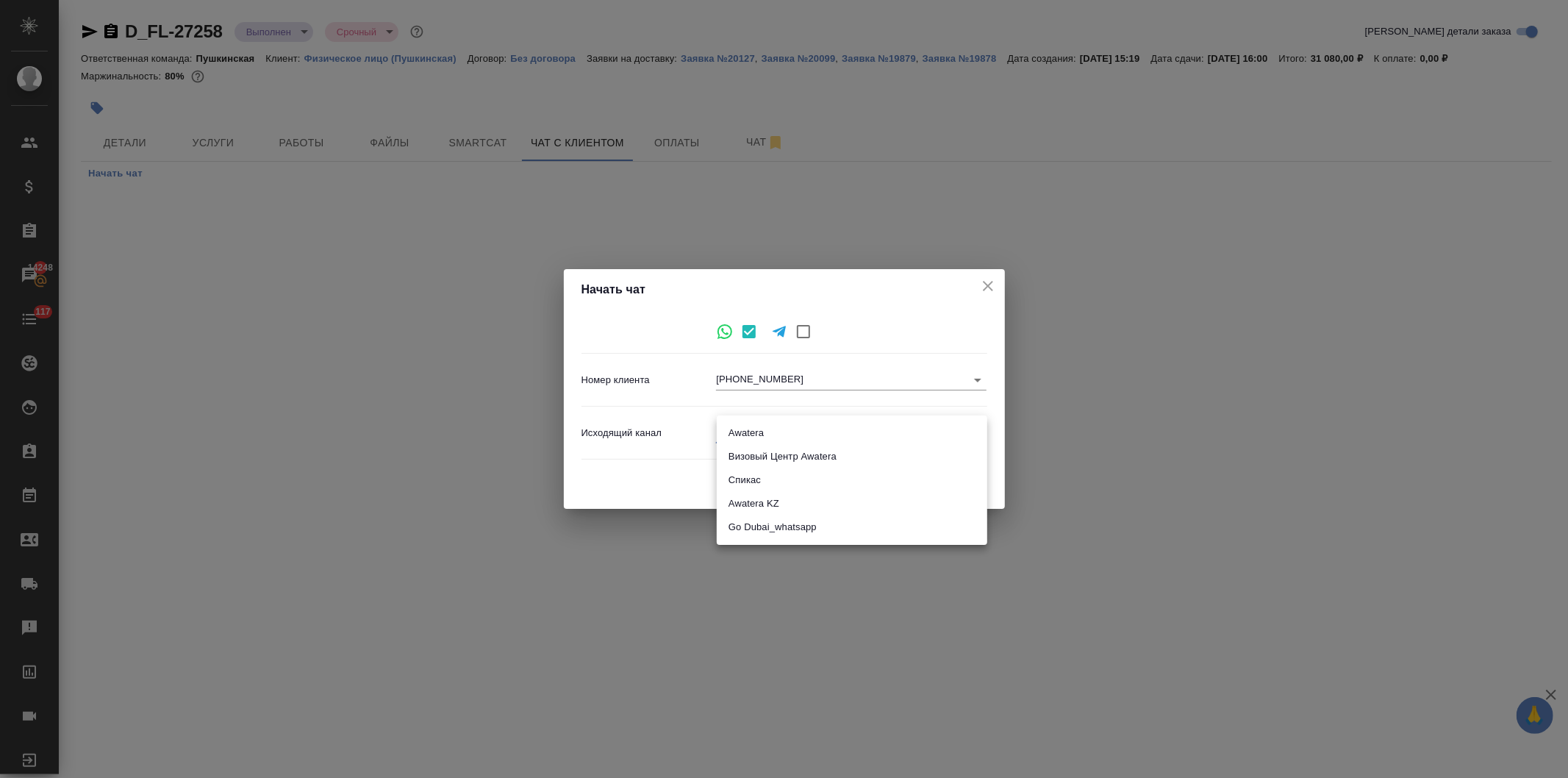
click at [742, 435] on li "Awatera" at bounding box center [852, 432] width 271 height 23
type input "2"
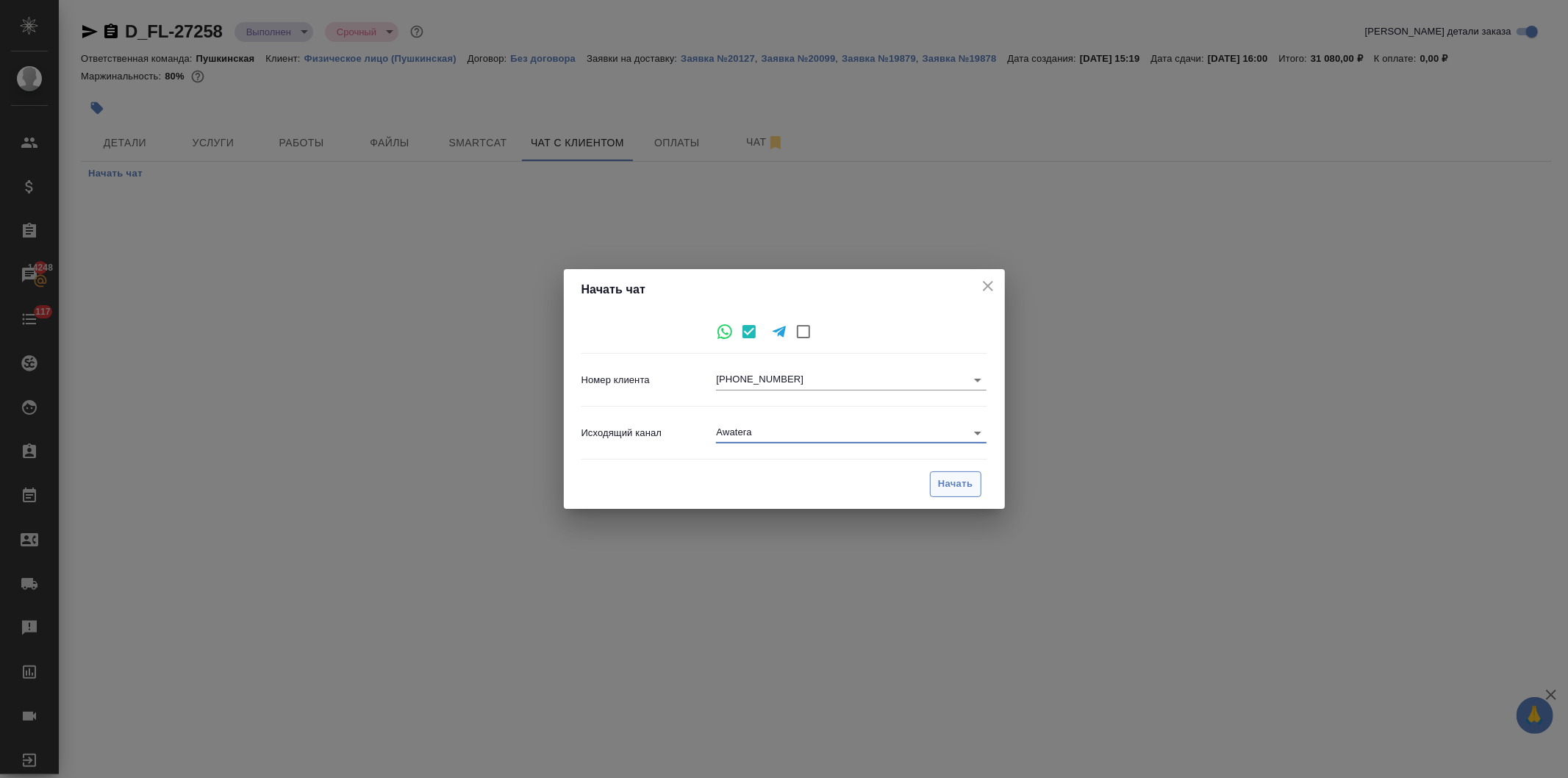
click at [950, 479] on span "Начать" at bounding box center [955, 484] width 36 height 17
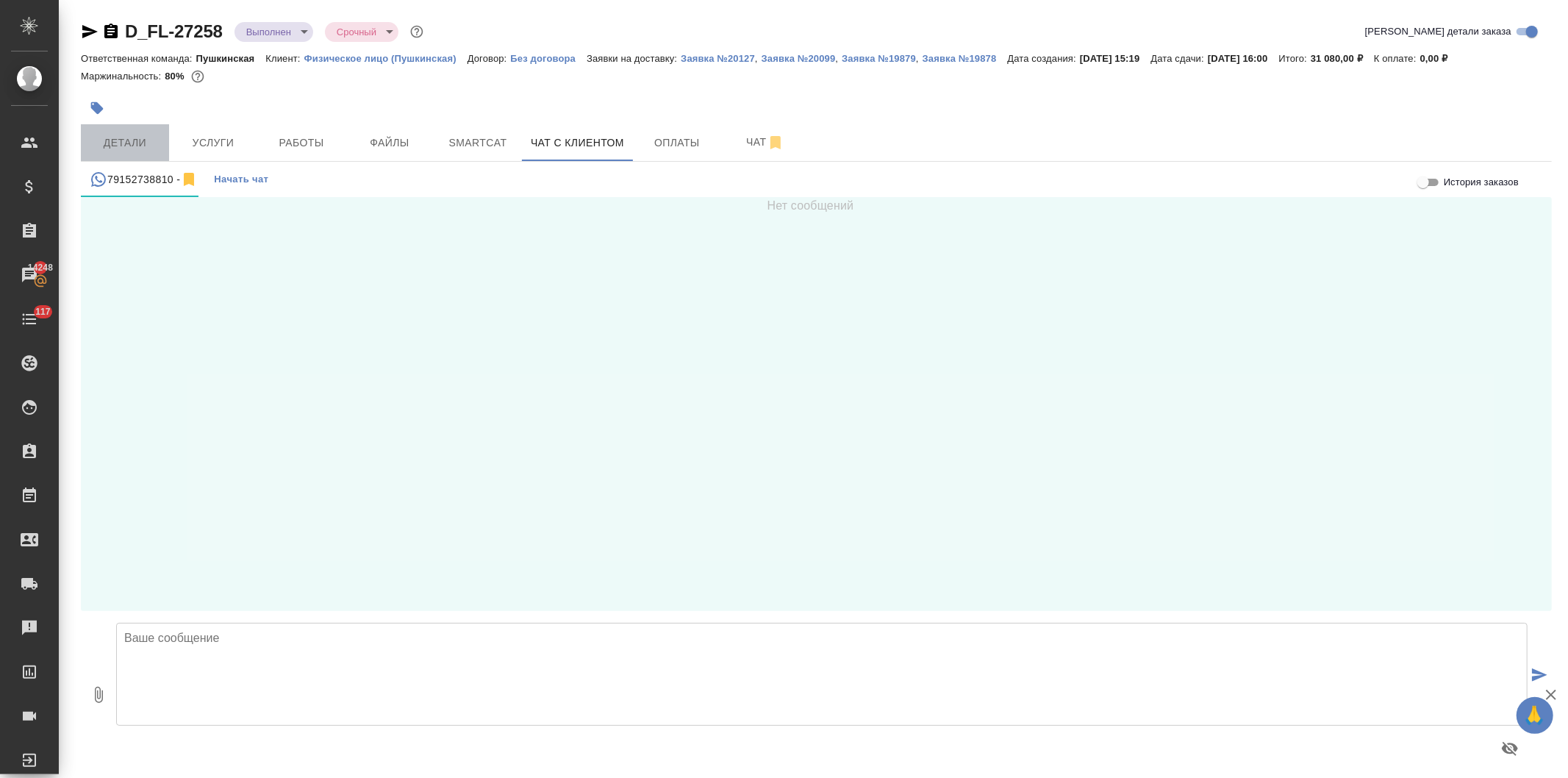
click at [107, 140] on span "Детали" at bounding box center [125, 143] width 70 height 18
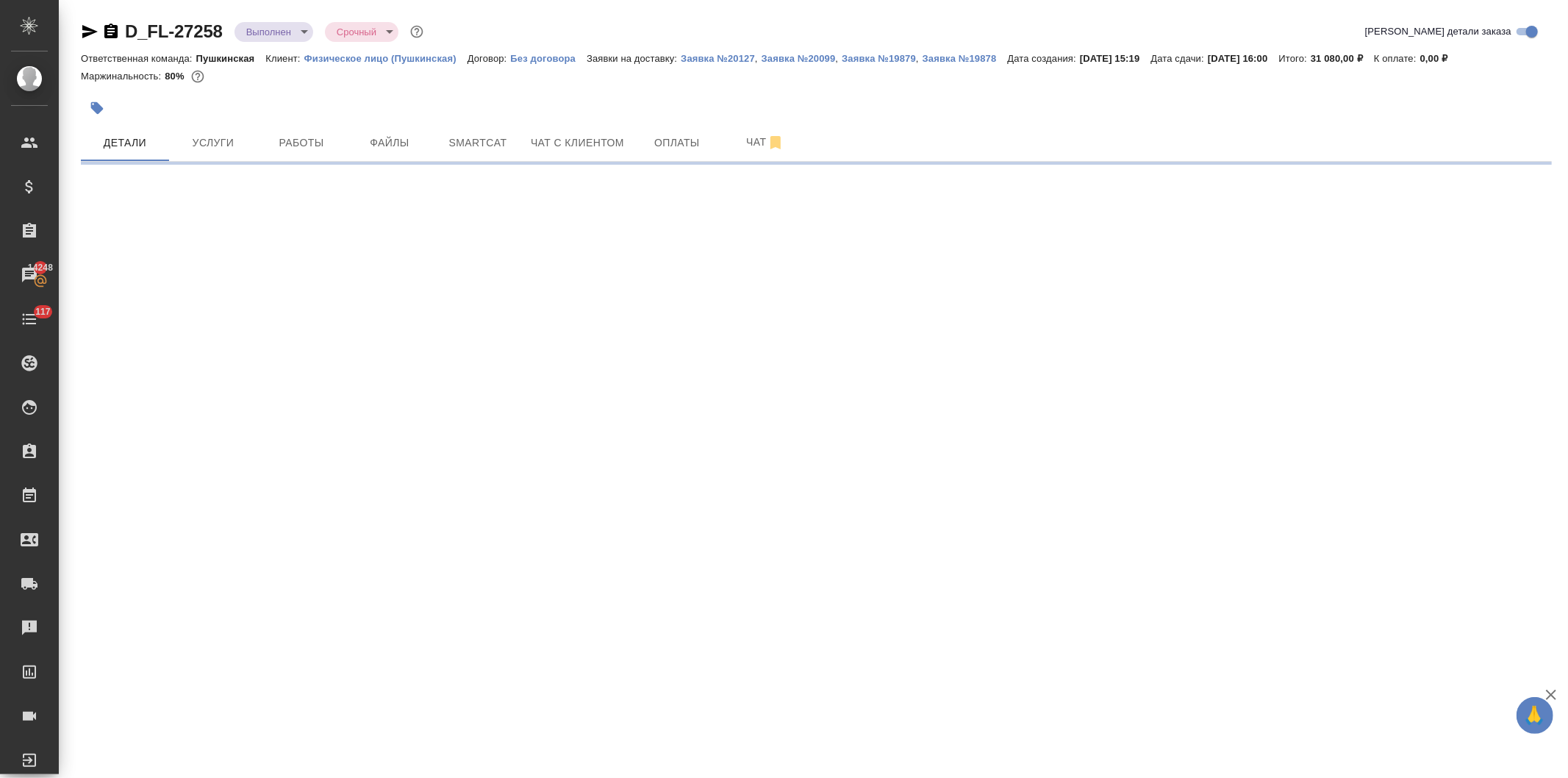
select select "RU"
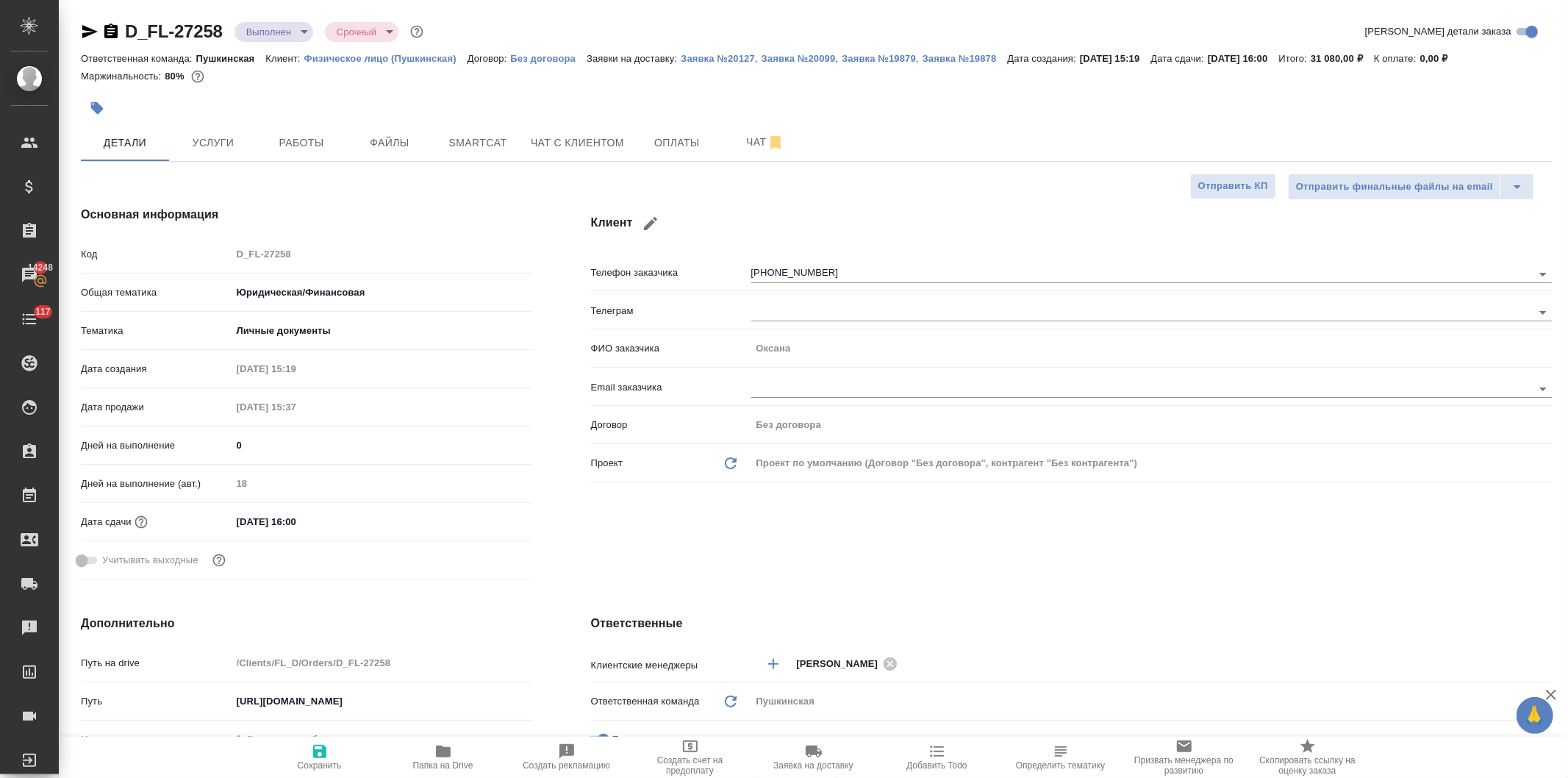
type textarea "x"
click at [599, 144] on span "Чат с клиентом" at bounding box center [577, 143] width 94 height 18
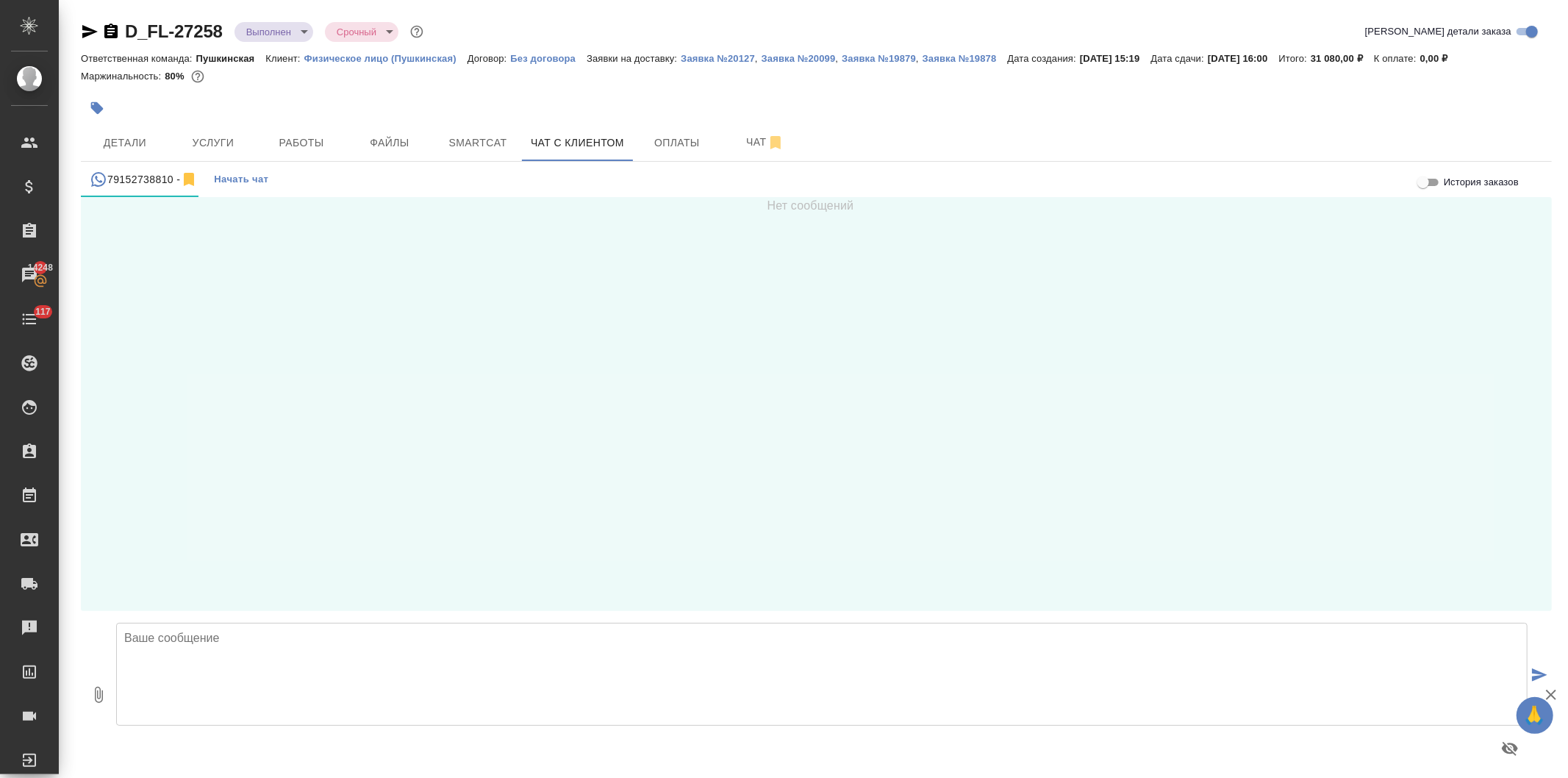
click at [216, 653] on textarea at bounding box center [822, 674] width 1412 height 103
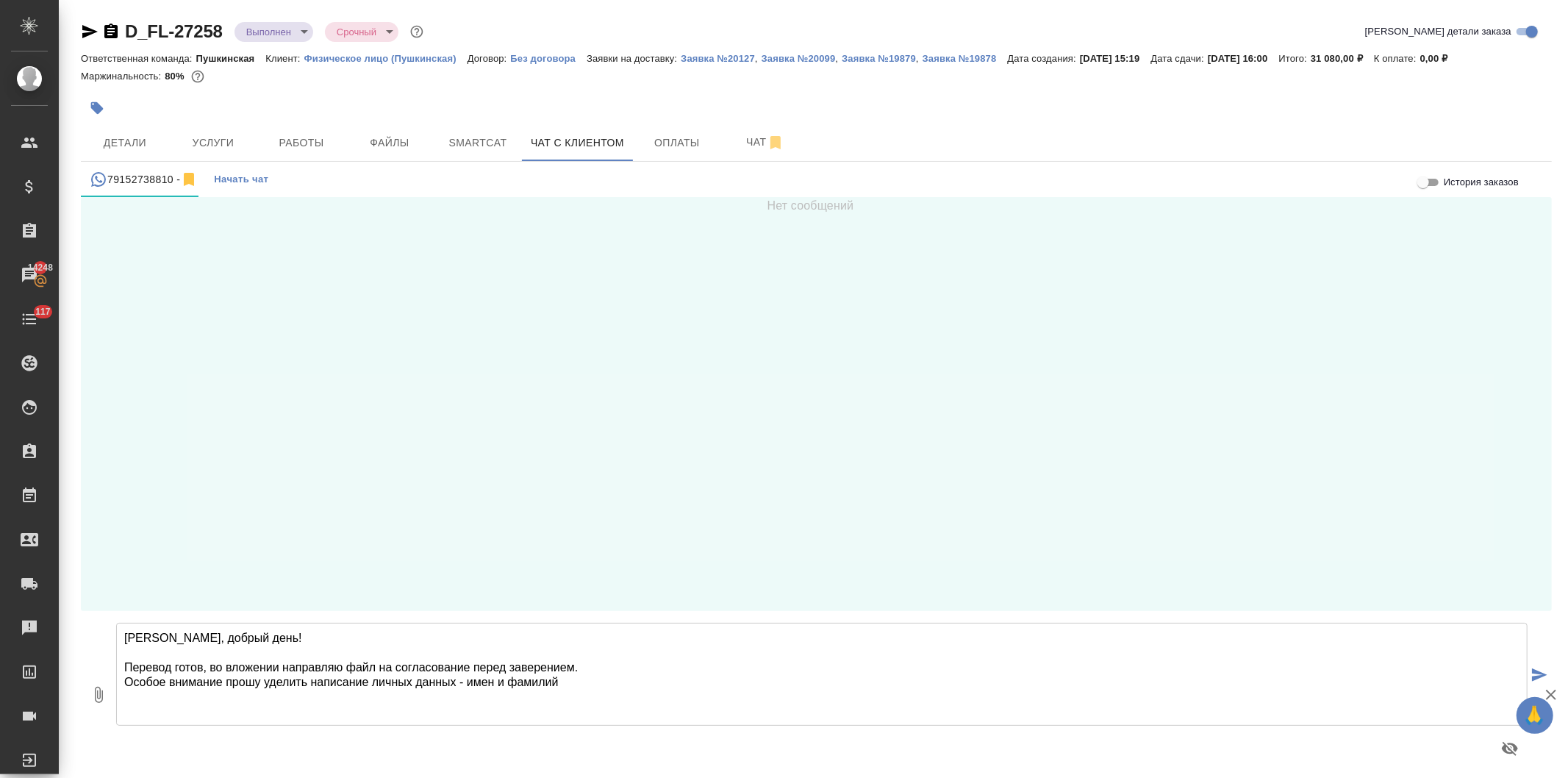
type textarea "Оксана, добрый день! Перевод готов, во вложении направляю файл на согласование …"
click at [94, 695] on icon "button" at bounding box center [98, 695] width 17 height 17
type input "C:\fakepath\doc01768920250828150124(es) (2)_с апостилем.docx"
click at [1532, 673] on icon "submit" at bounding box center [1539, 675] width 15 height 14
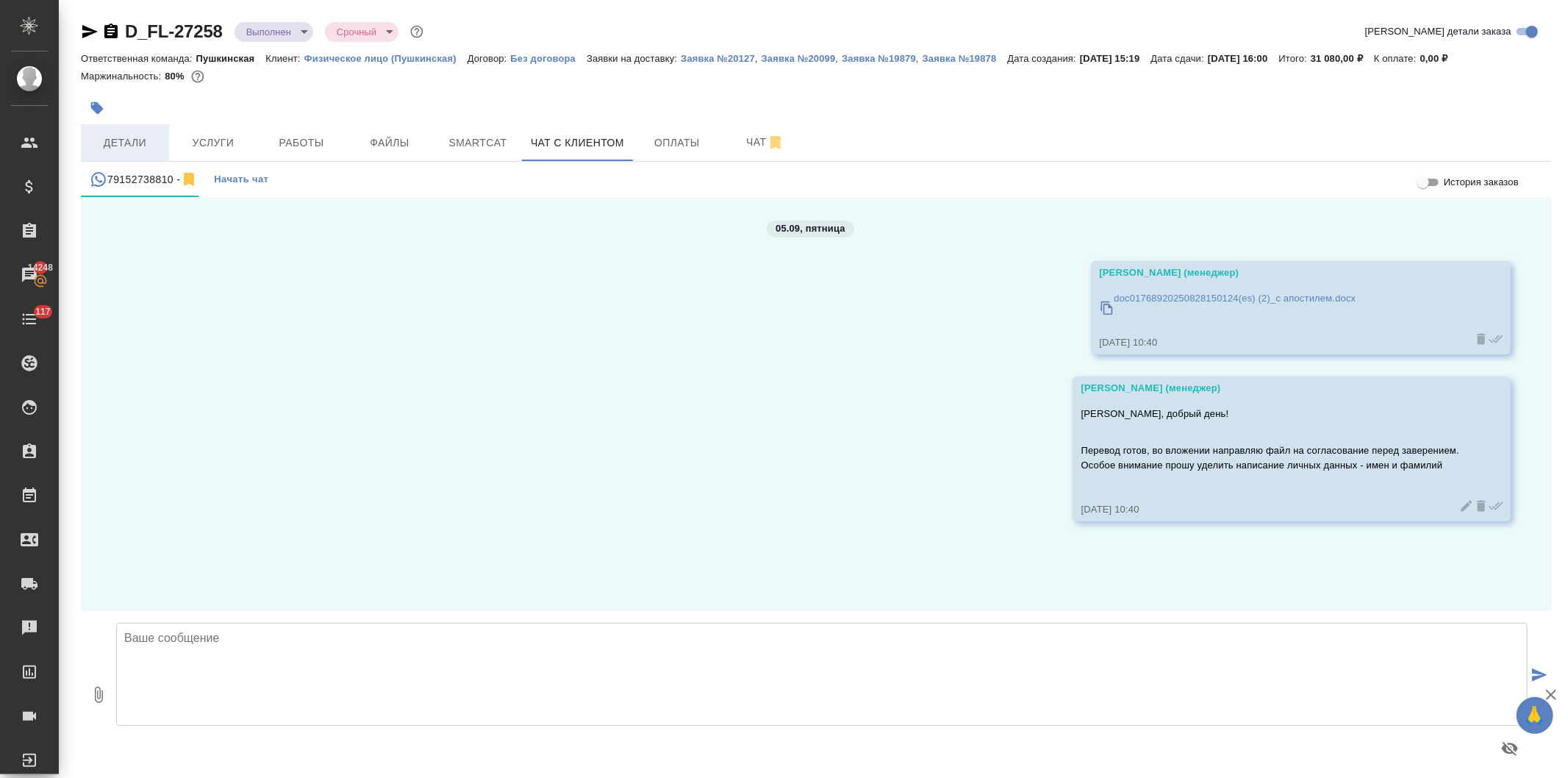
click at [120, 144] on span "Детали" at bounding box center [125, 143] width 70 height 18
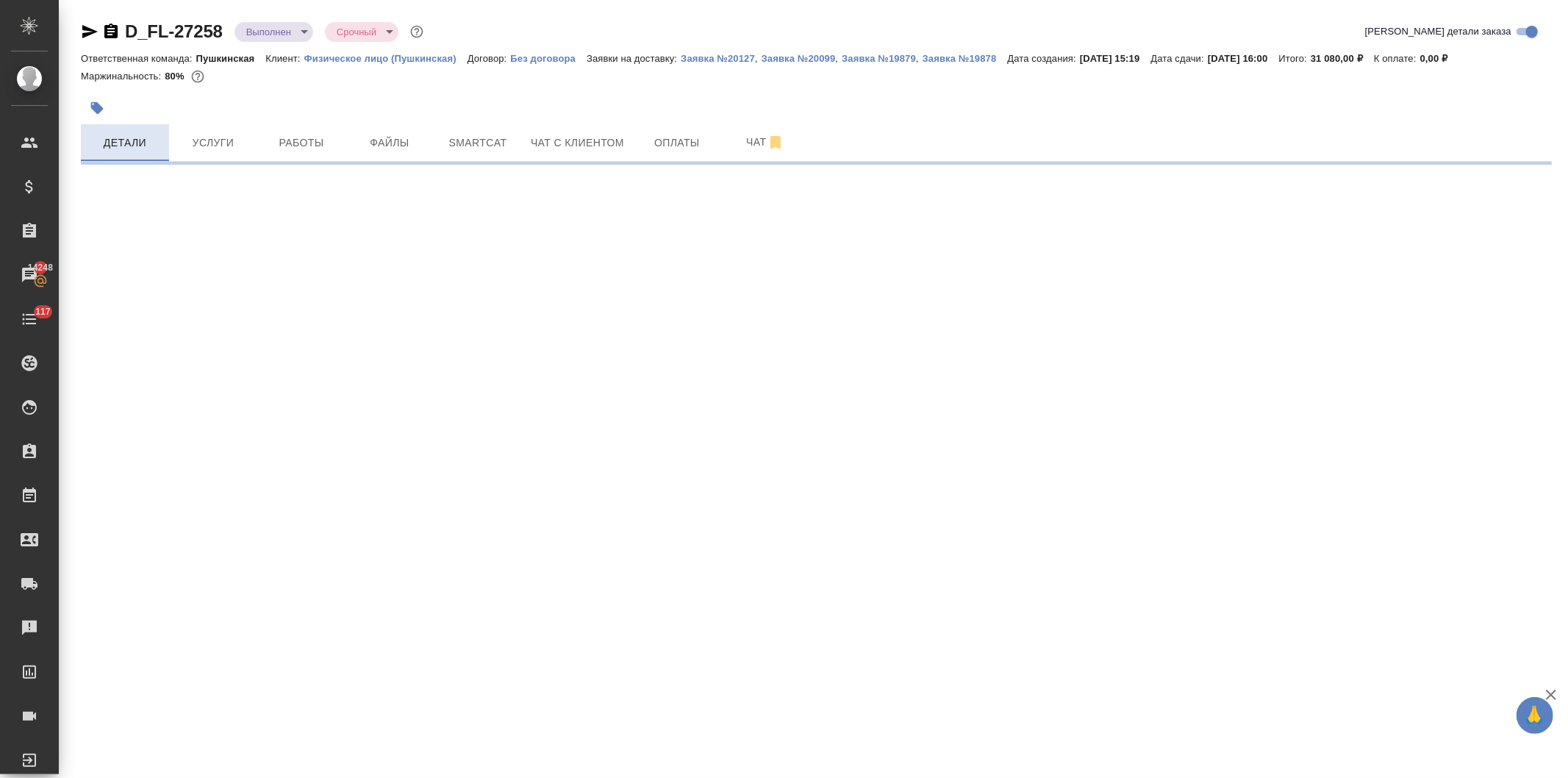
select select "RU"
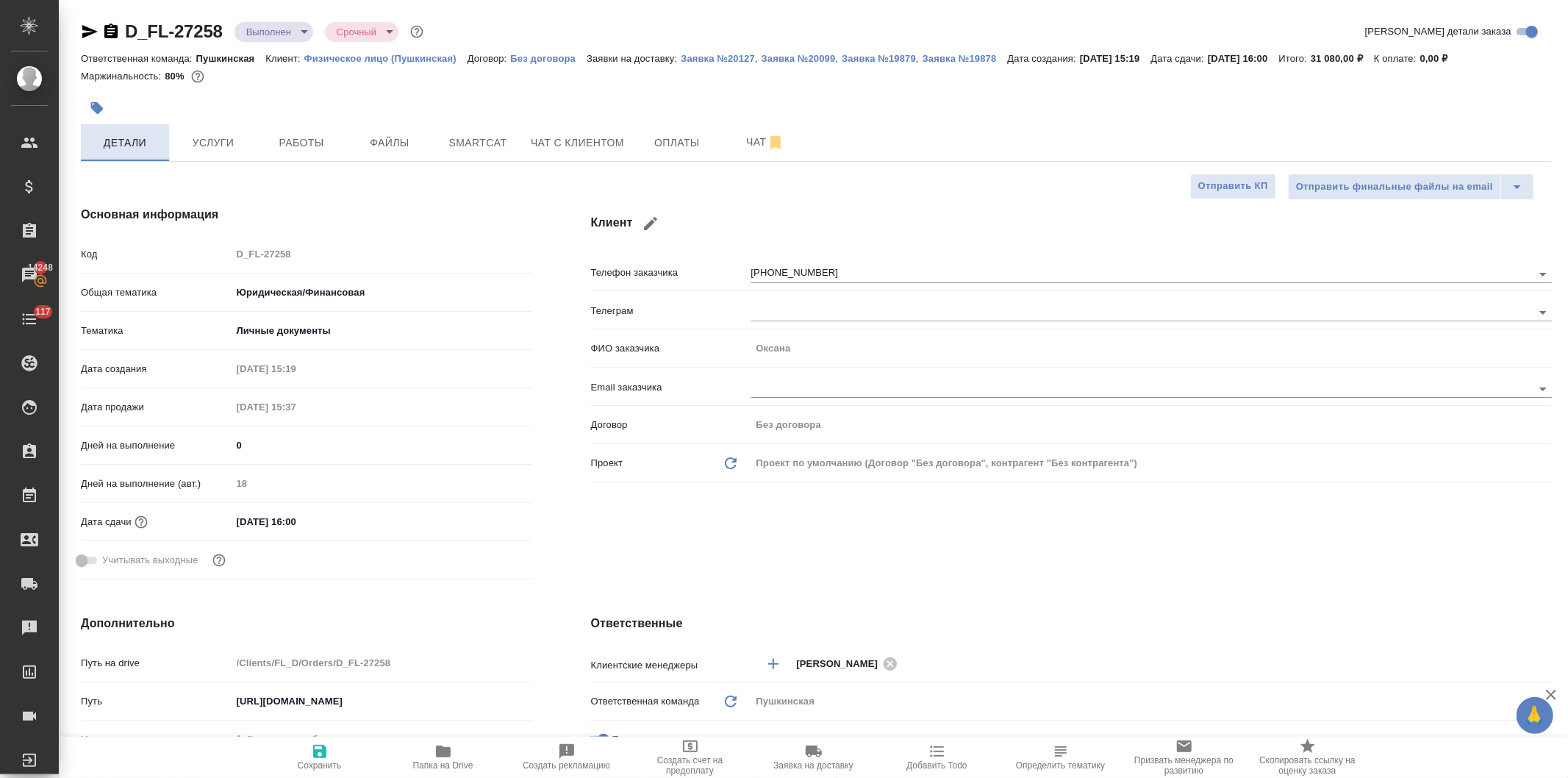
type textarea "x"
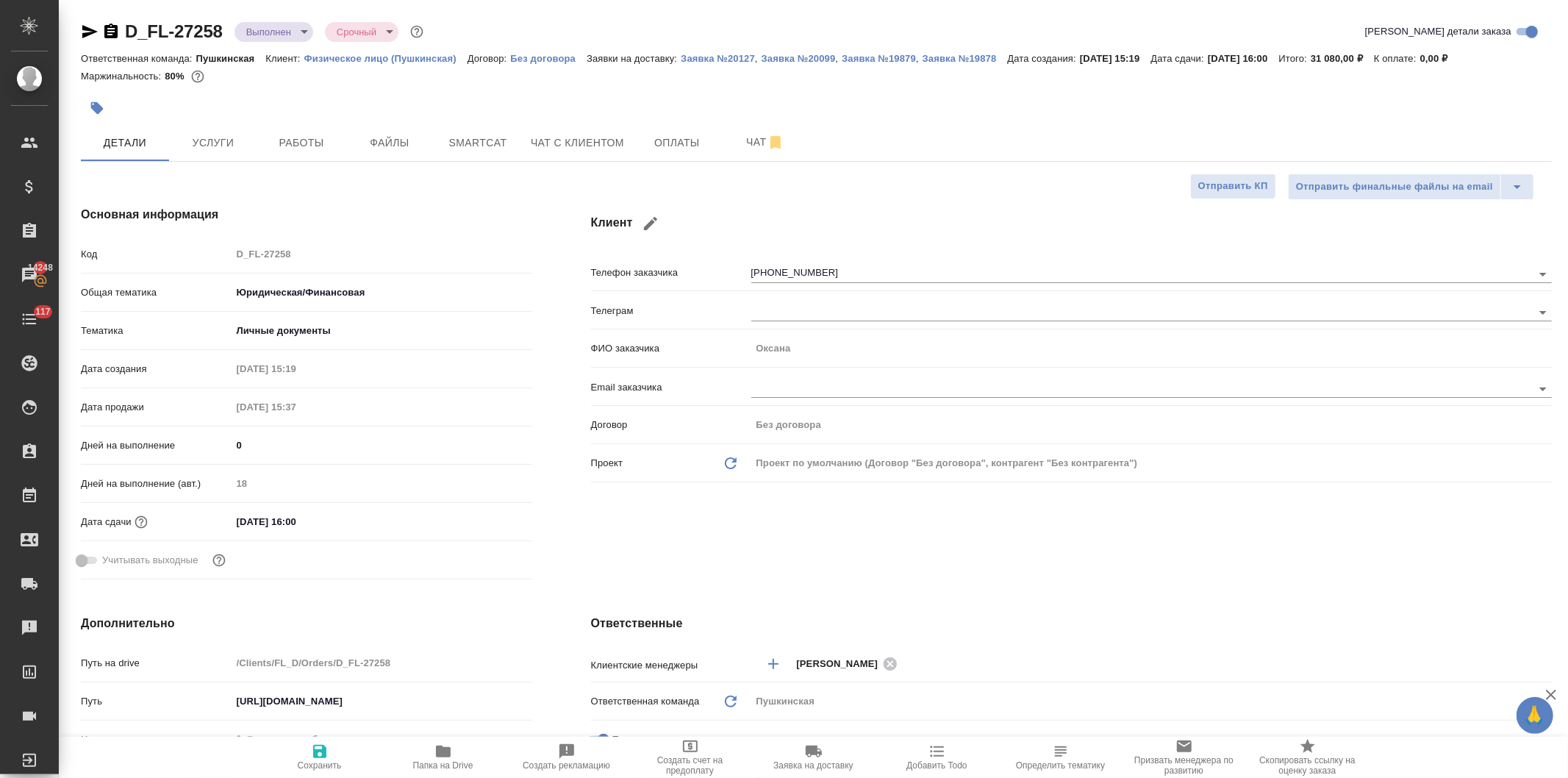
type textarea "x"
click at [598, 144] on span "Чат с клиентом" at bounding box center [577, 143] width 94 height 18
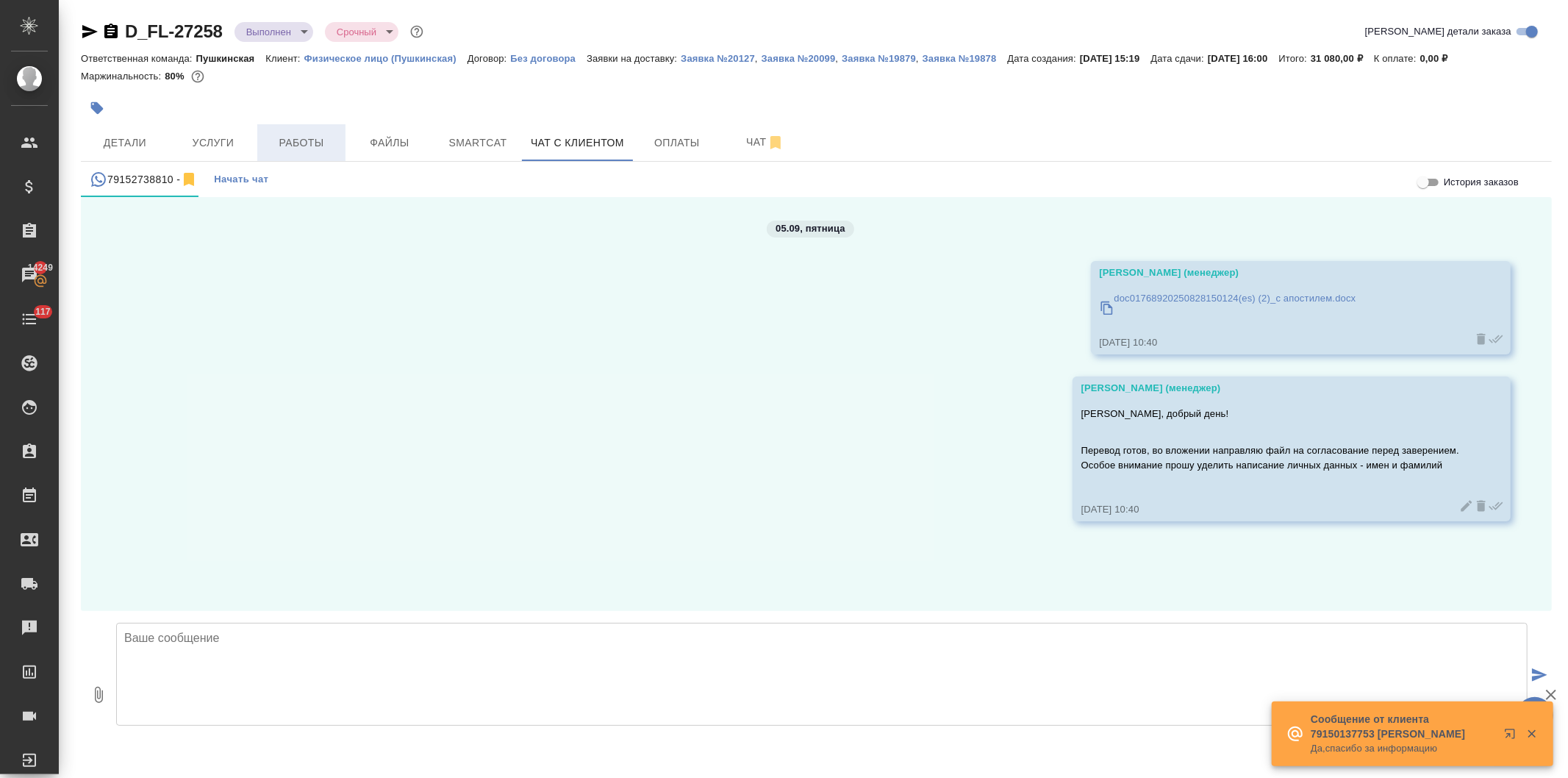
click at [309, 141] on span "Работы" at bounding box center [301, 143] width 70 height 18
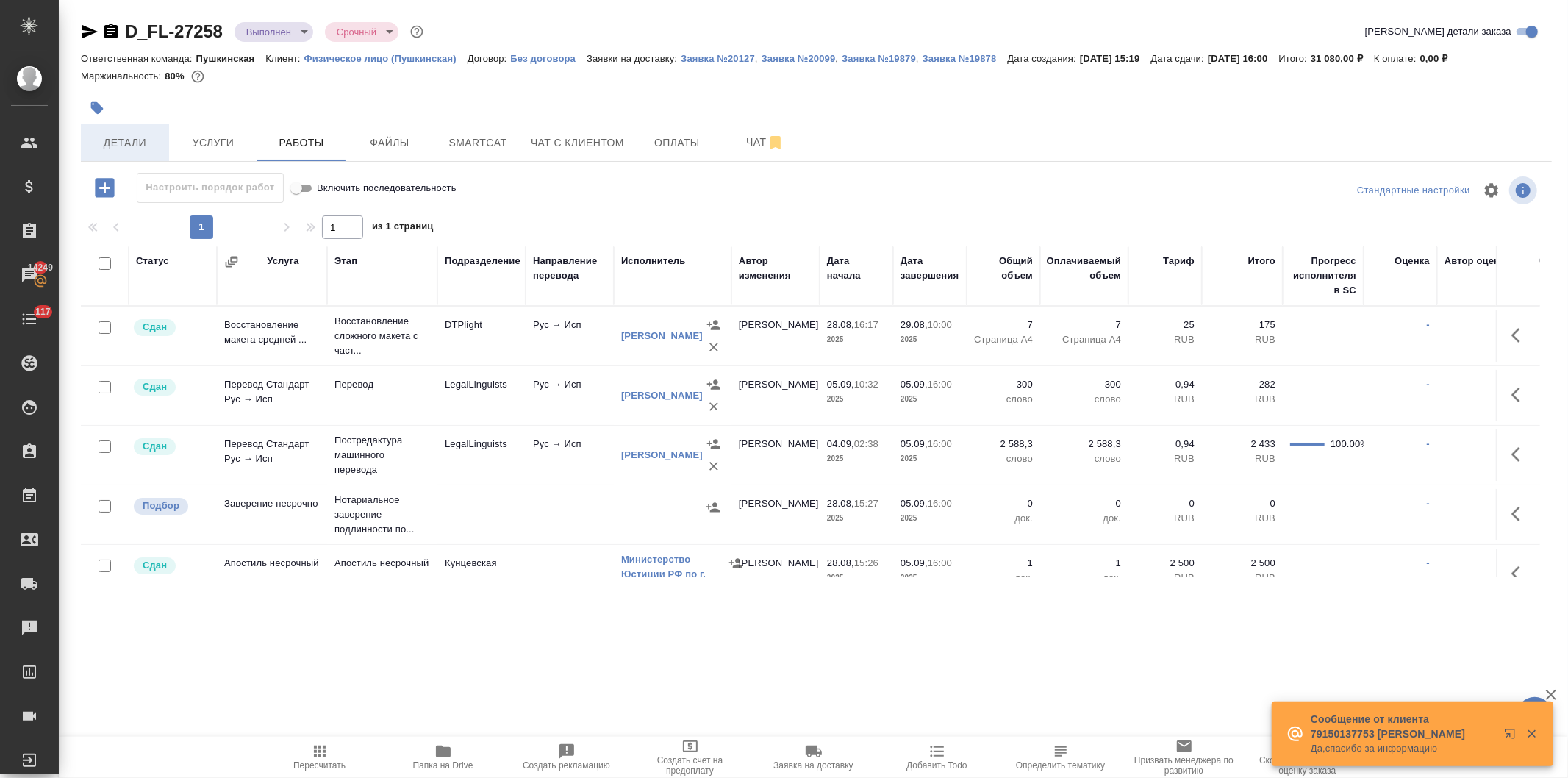
click at [123, 138] on span "Детали" at bounding box center [125, 143] width 70 height 18
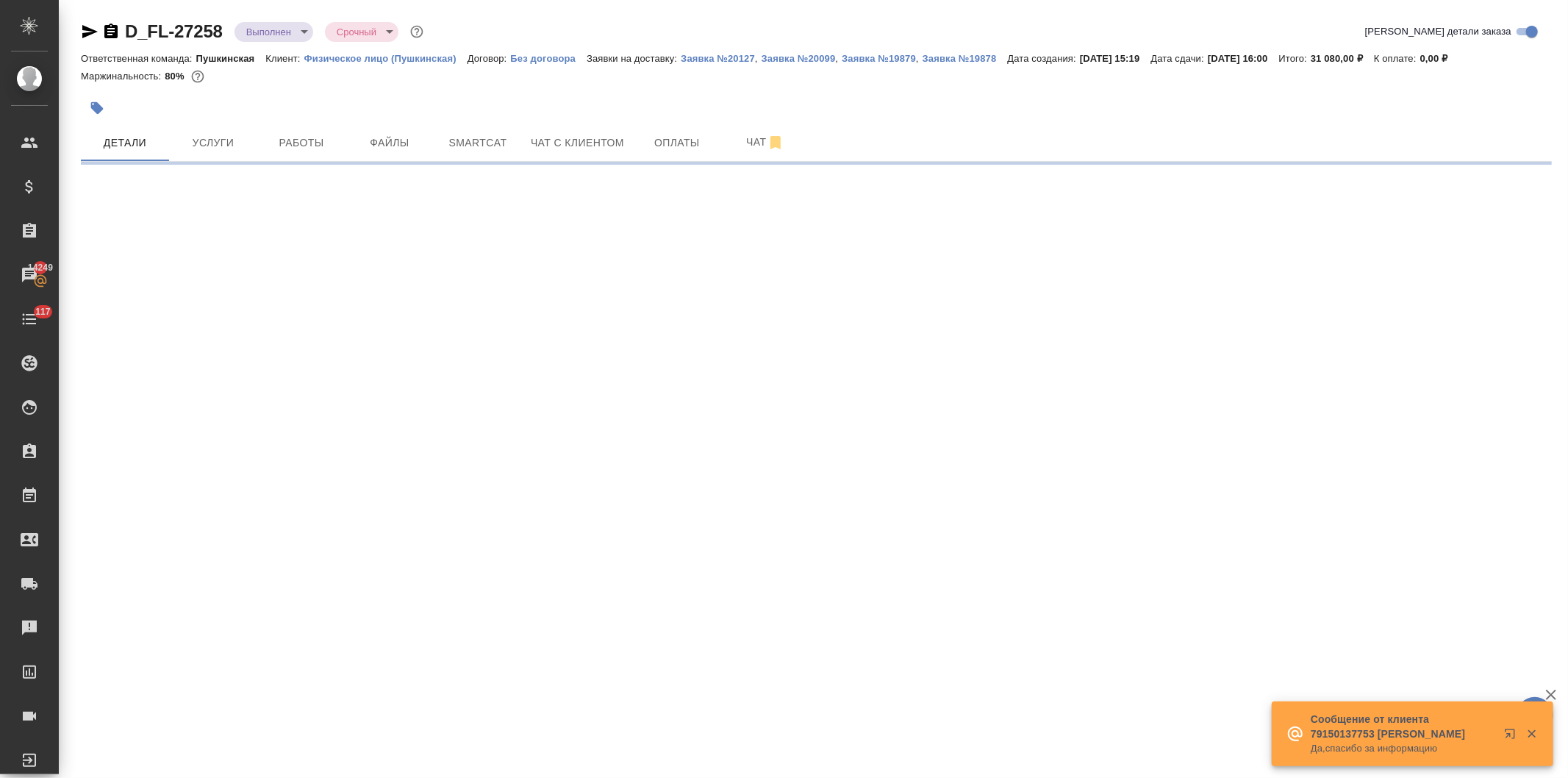
select select "RU"
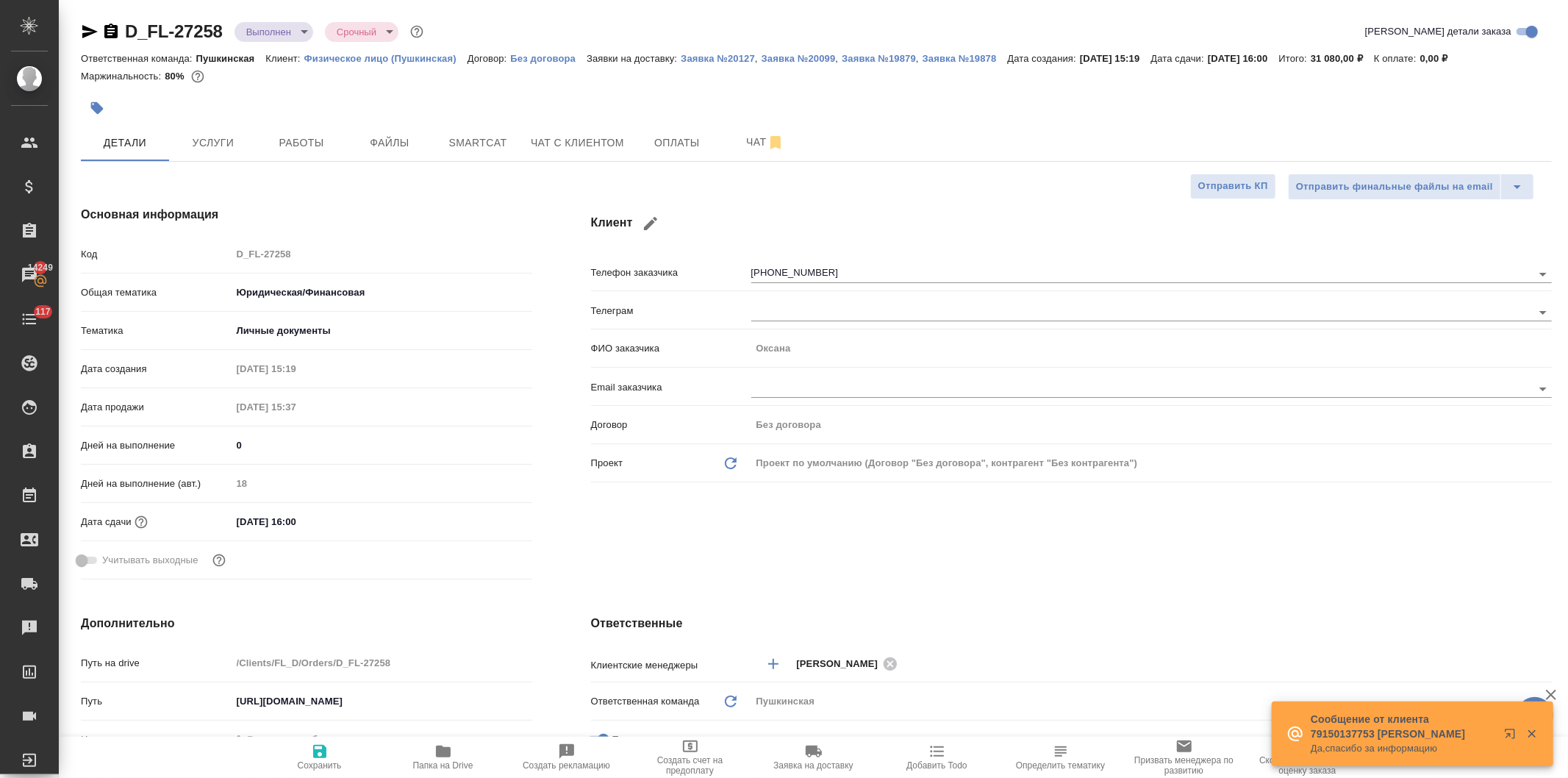
type textarea "x"
click at [557, 146] on span "Чат с клиентом" at bounding box center [577, 143] width 94 height 18
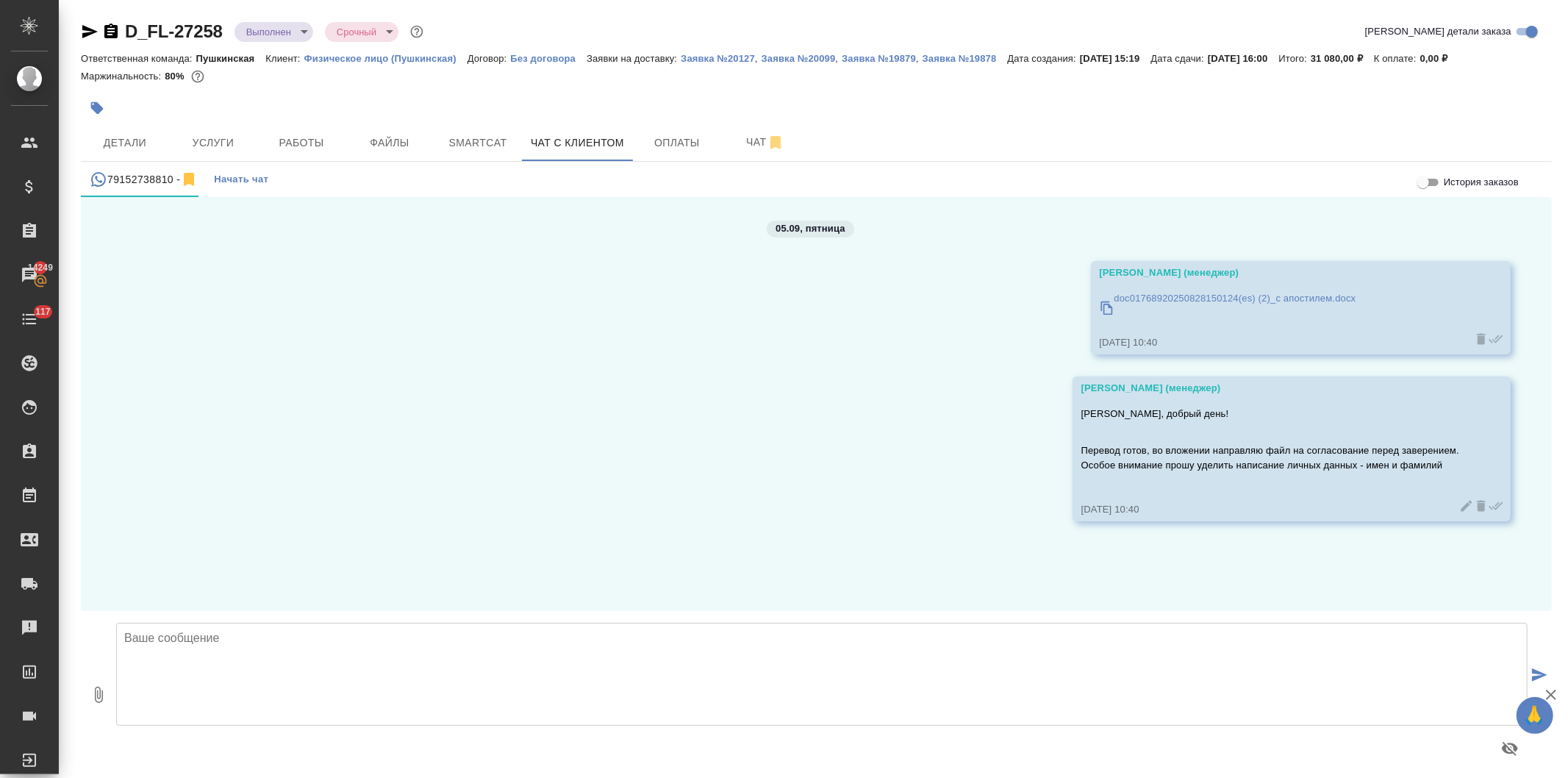
scroll to position [8, 0]
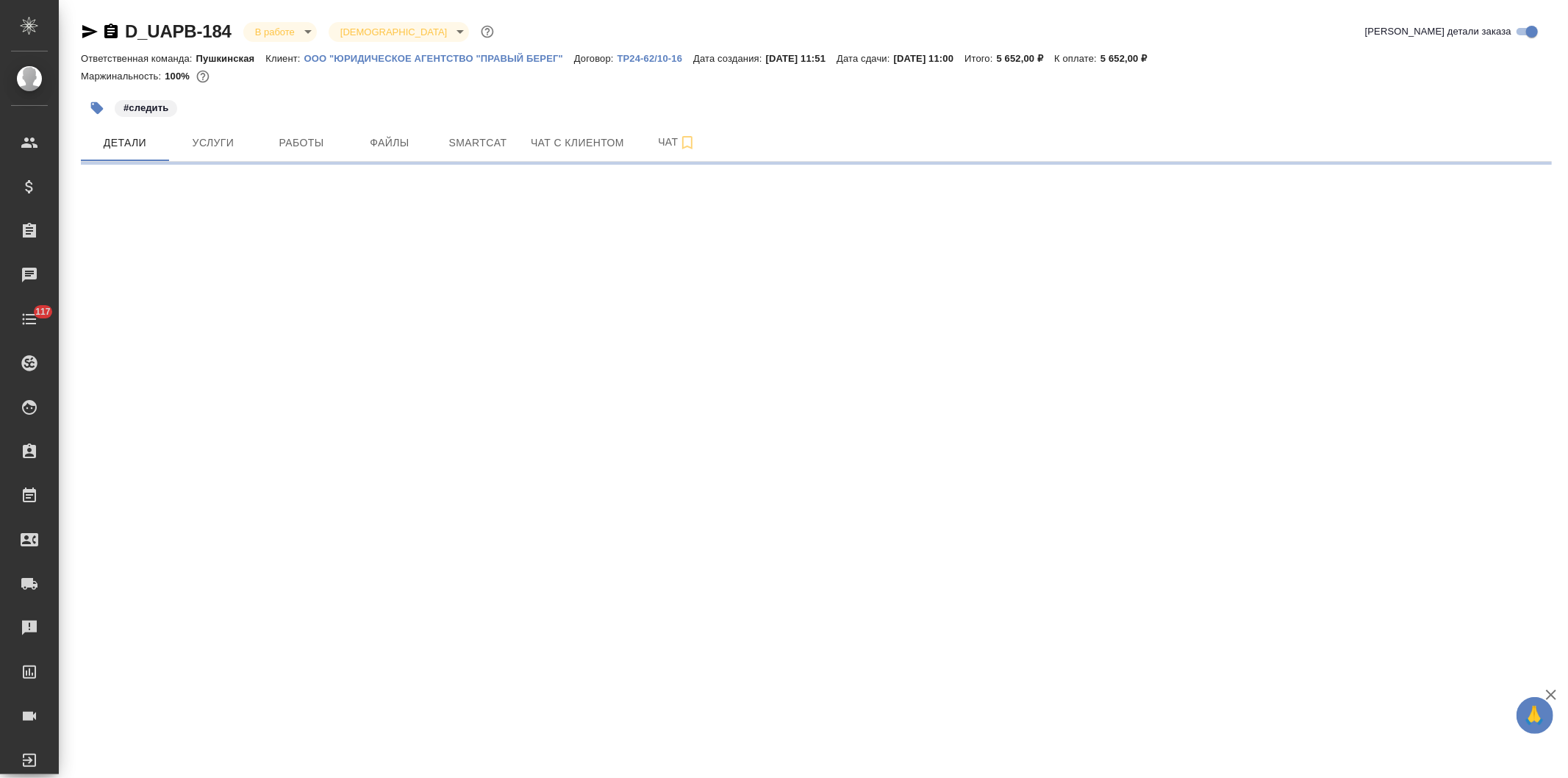
select select "RU"
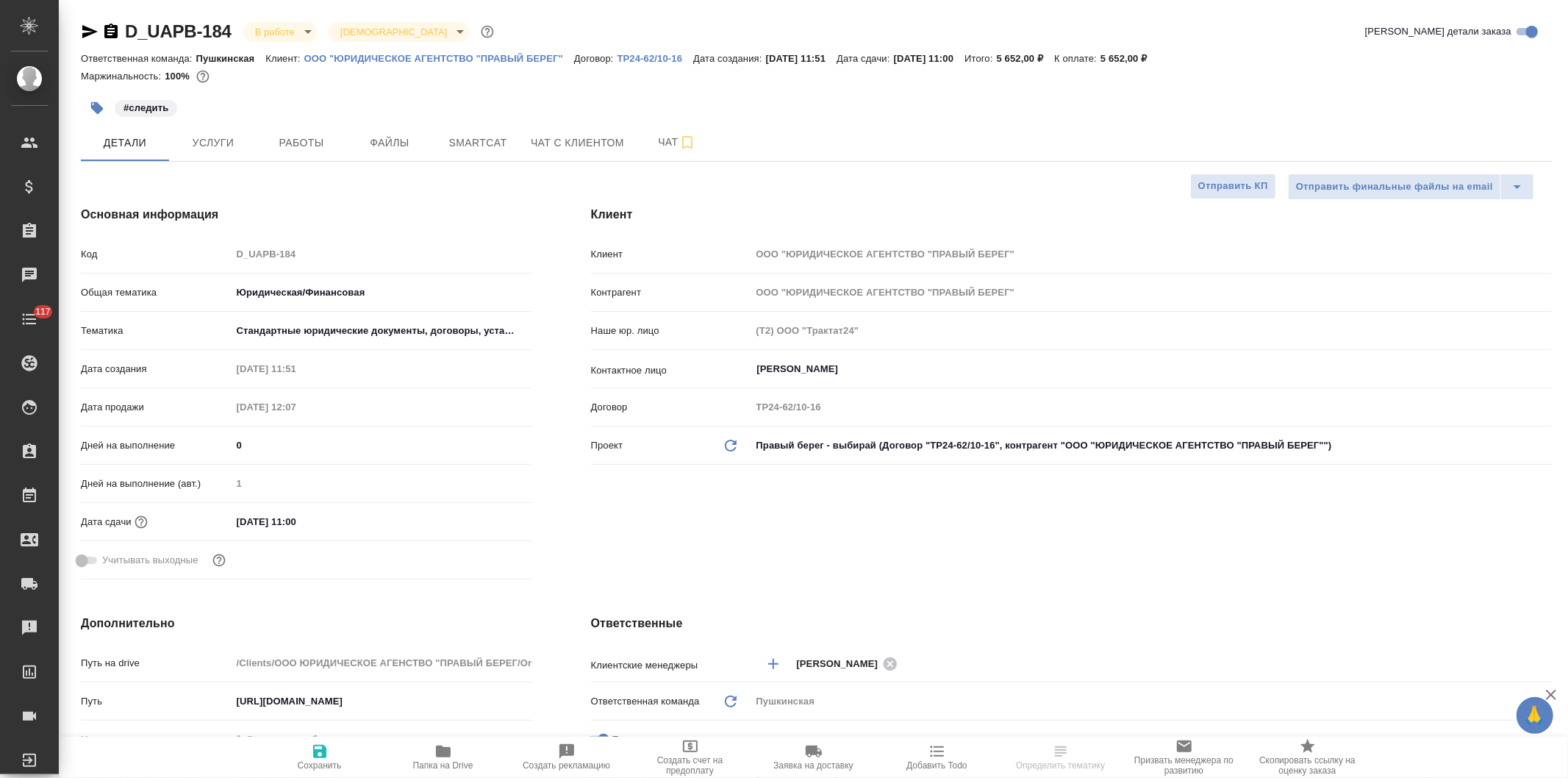
type textarea "x"
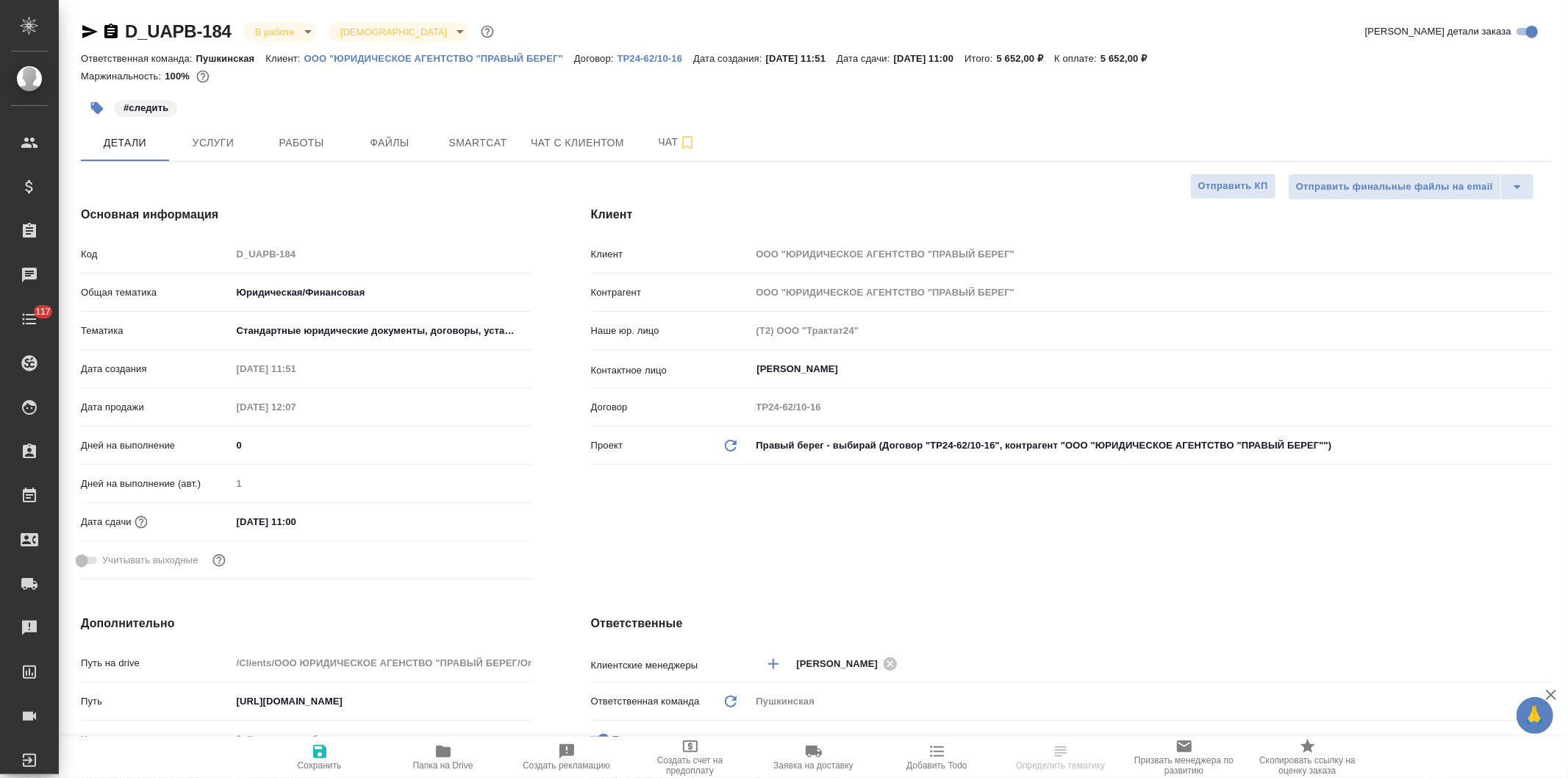
type textarea "x"
select select "RU"
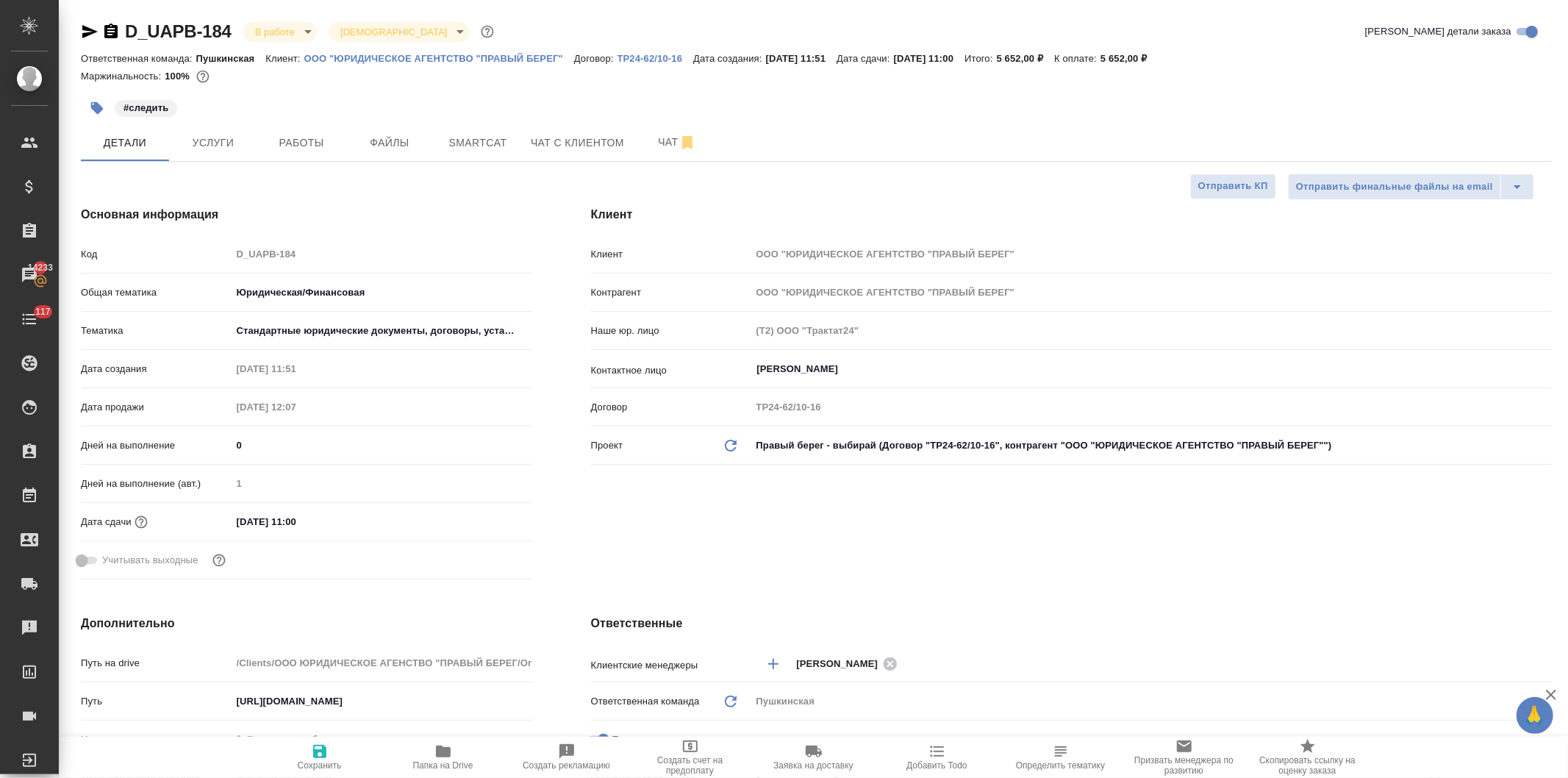
type textarea "x"
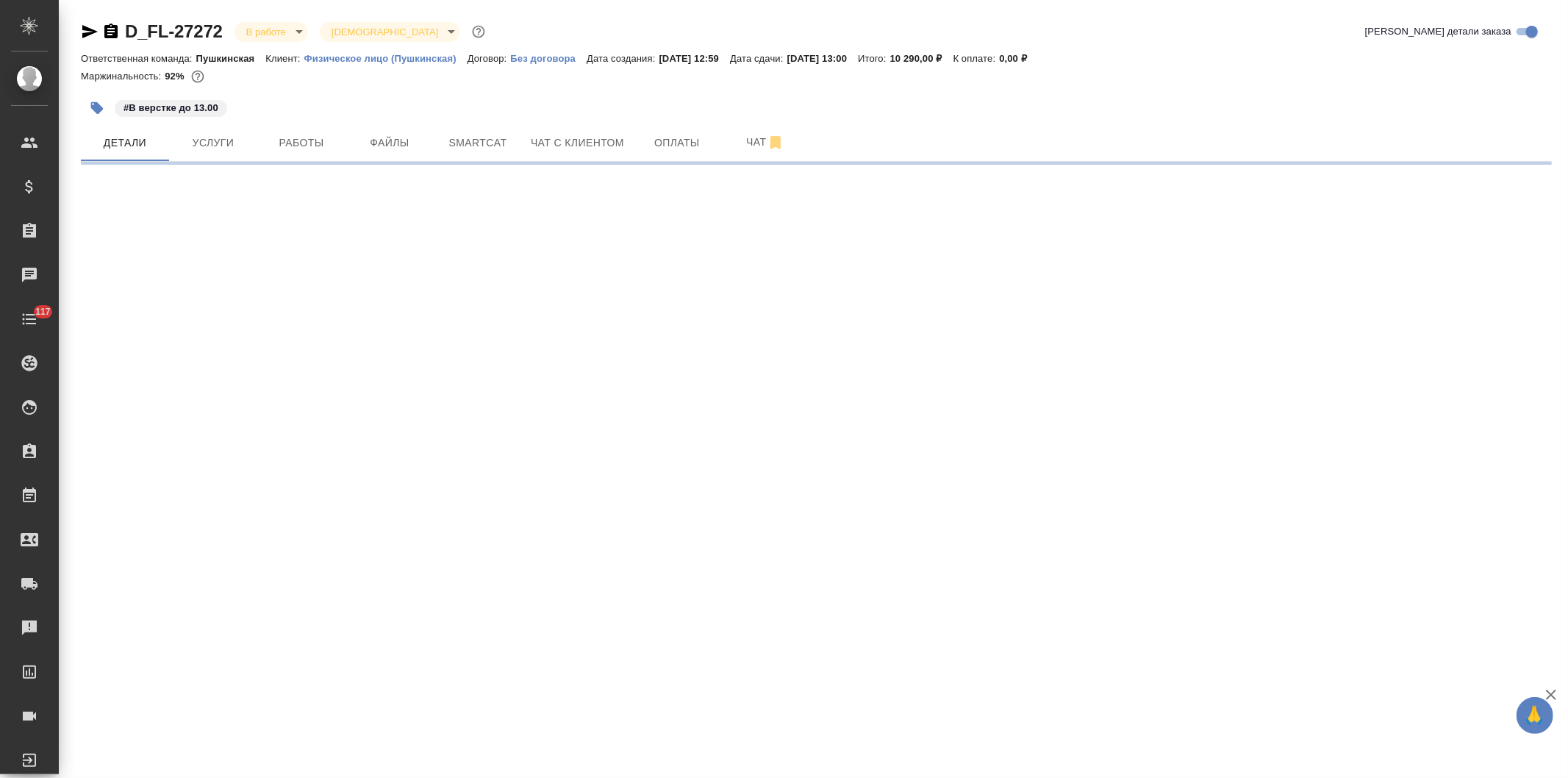
select select "RU"
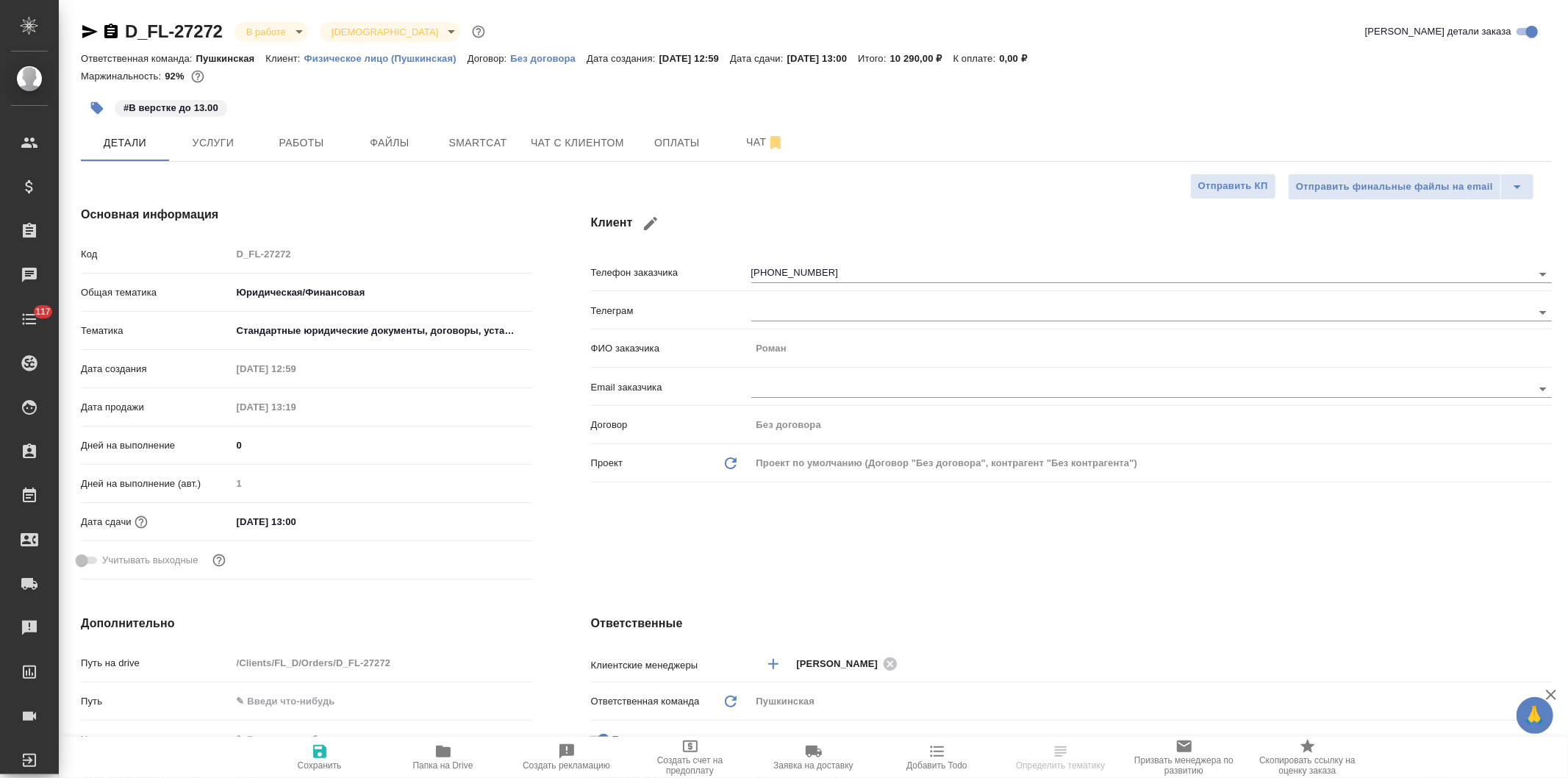
type textarea "x"
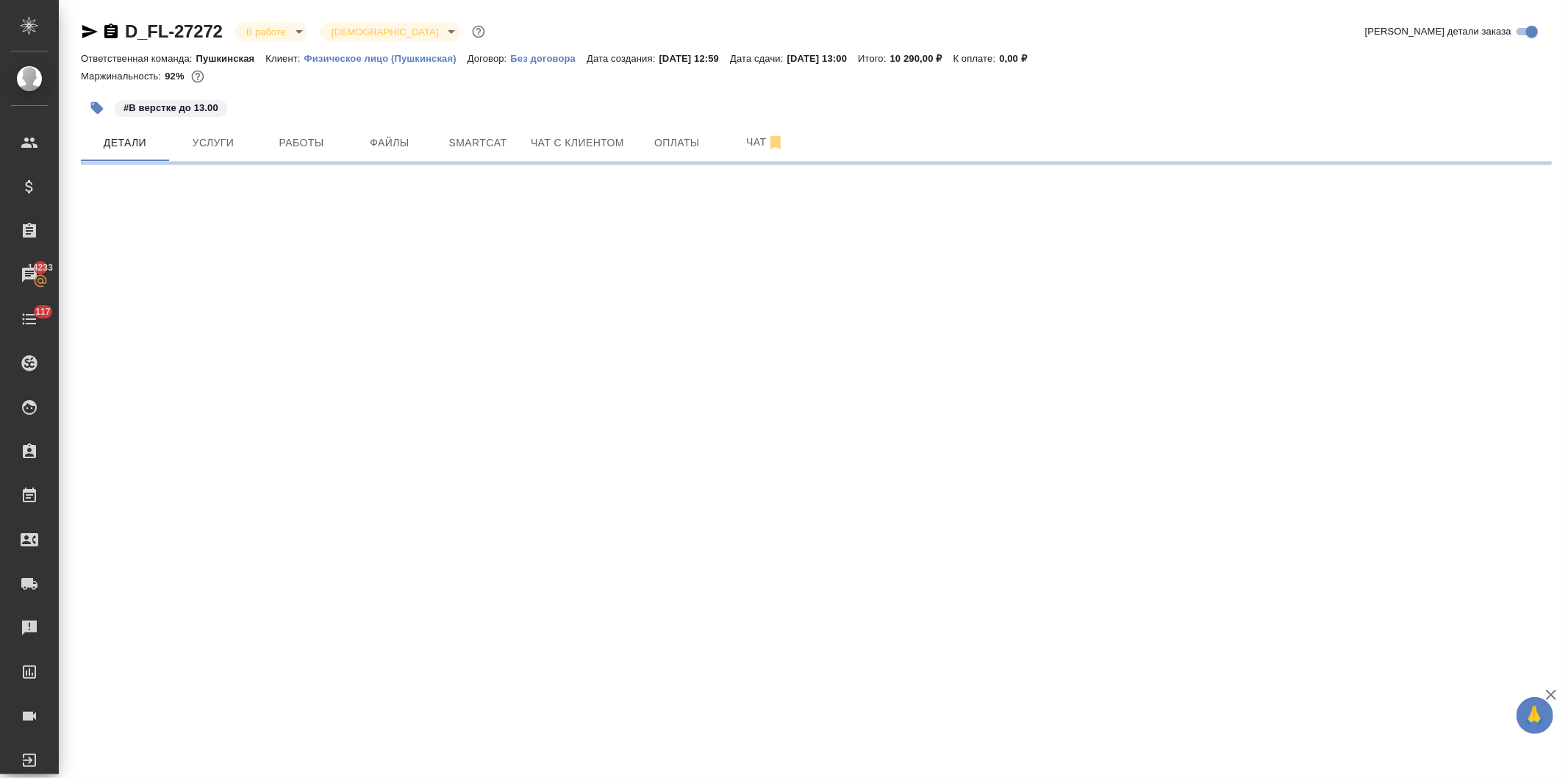
select select "RU"
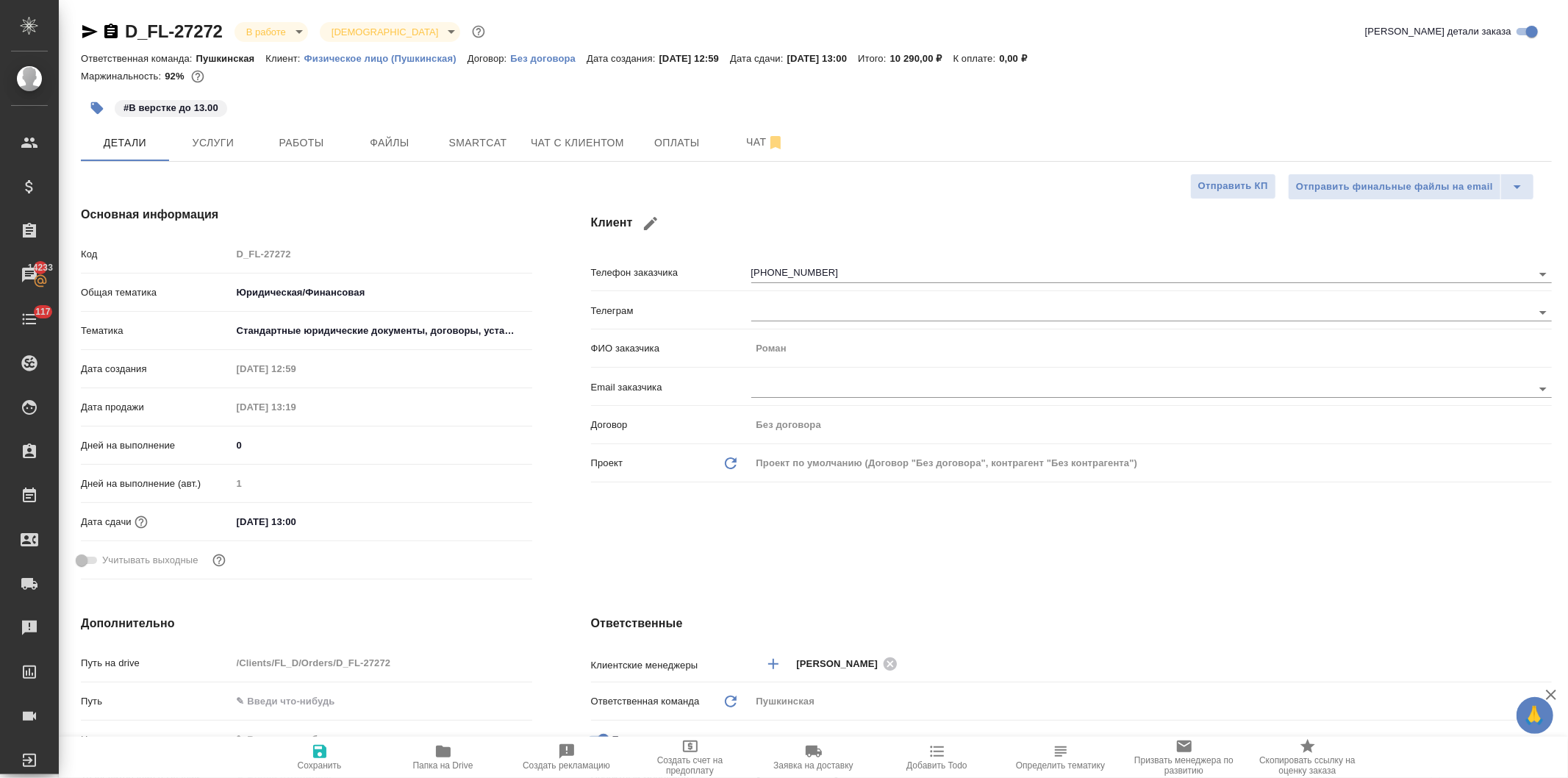
type textarea "x"
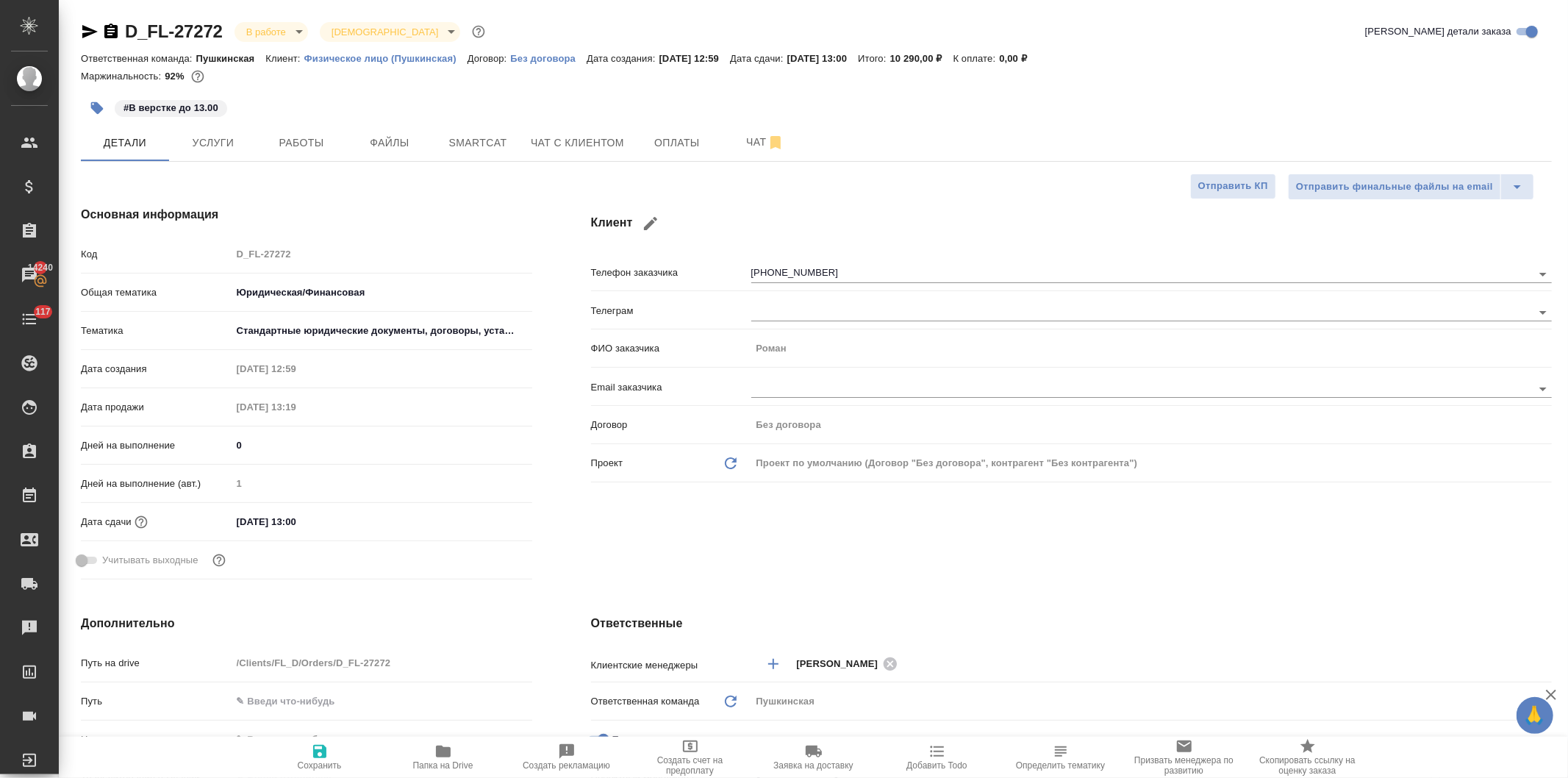
type textarea "x"
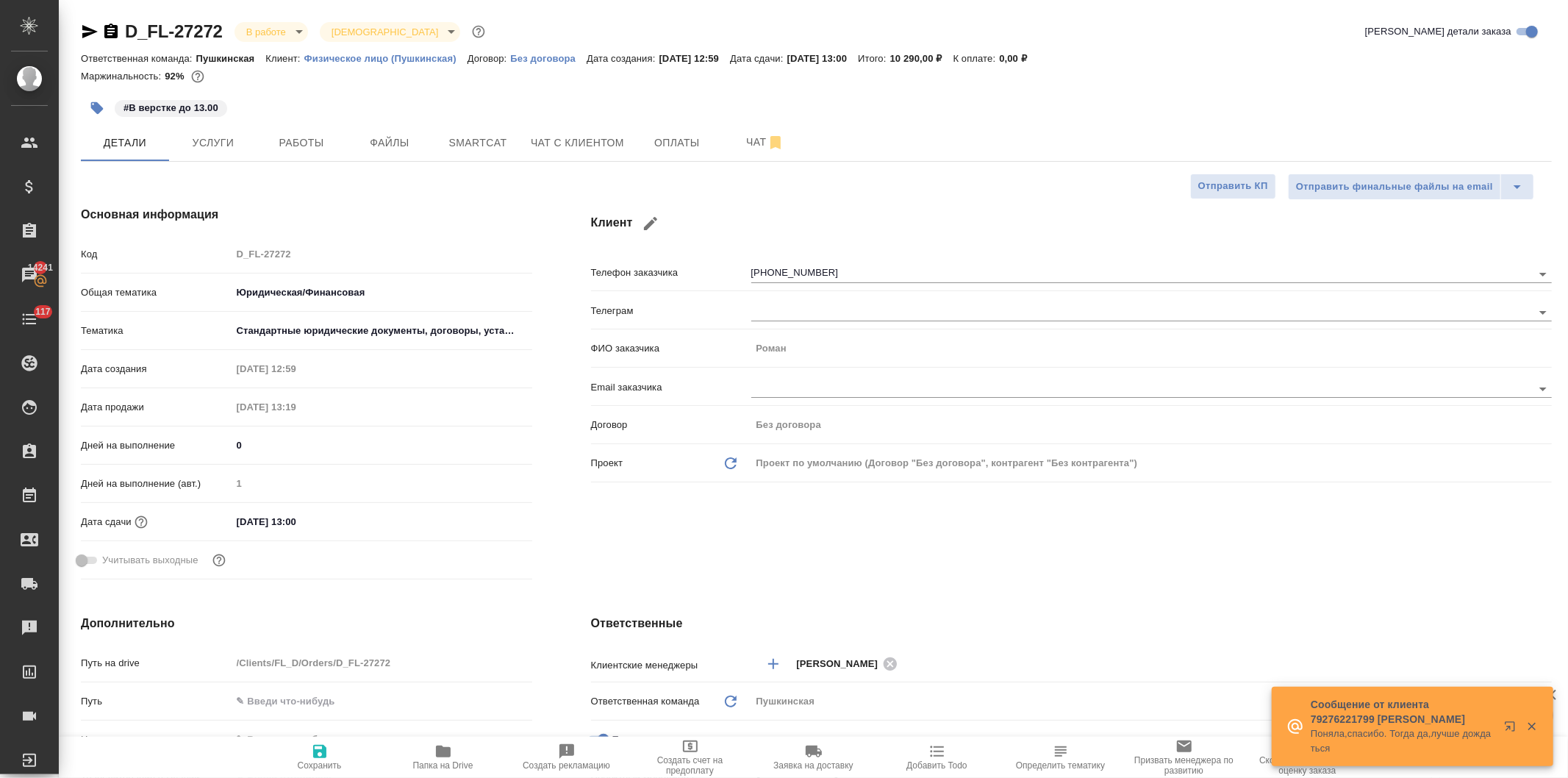
type textarea "x"
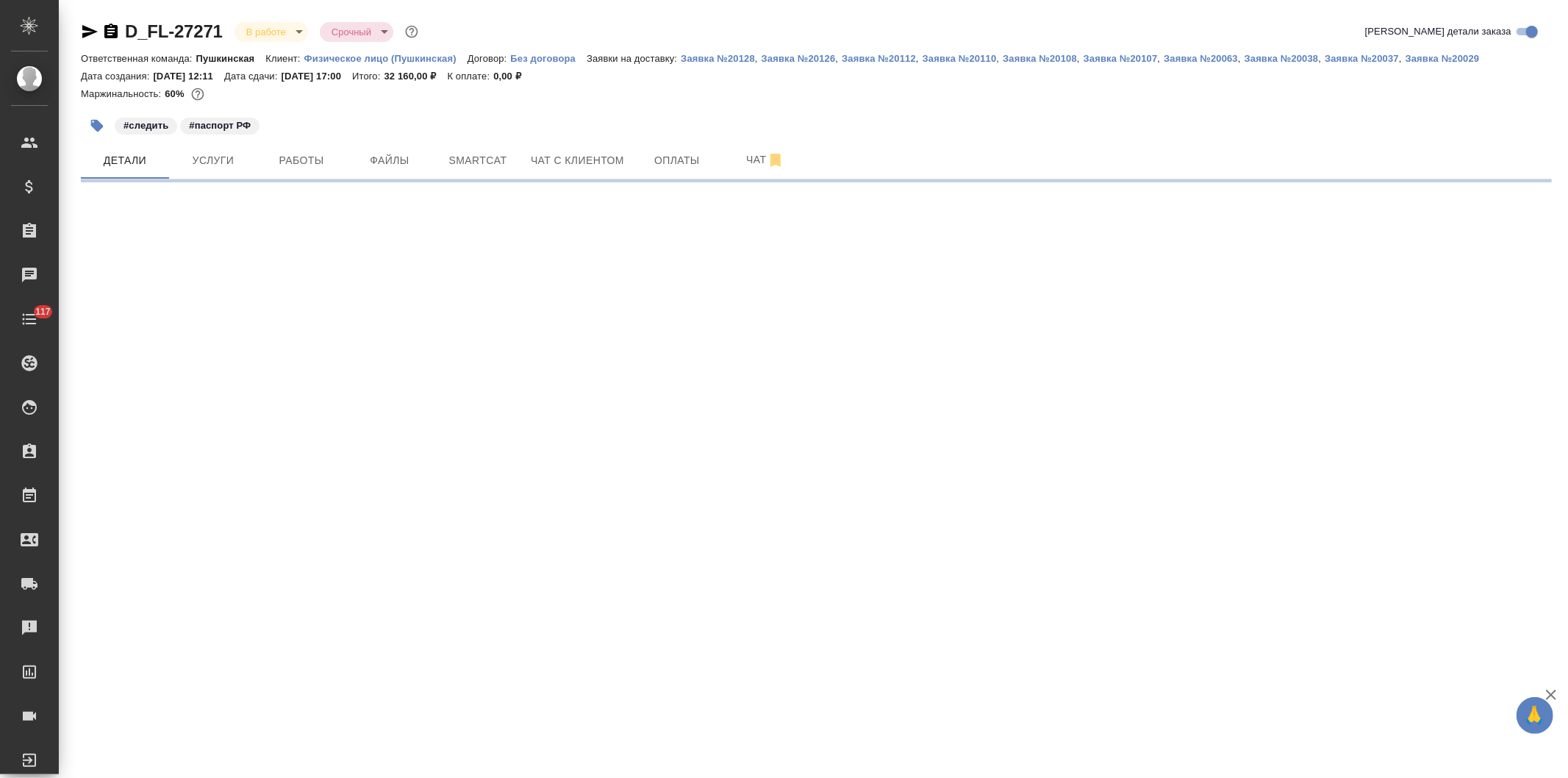
select select "RU"
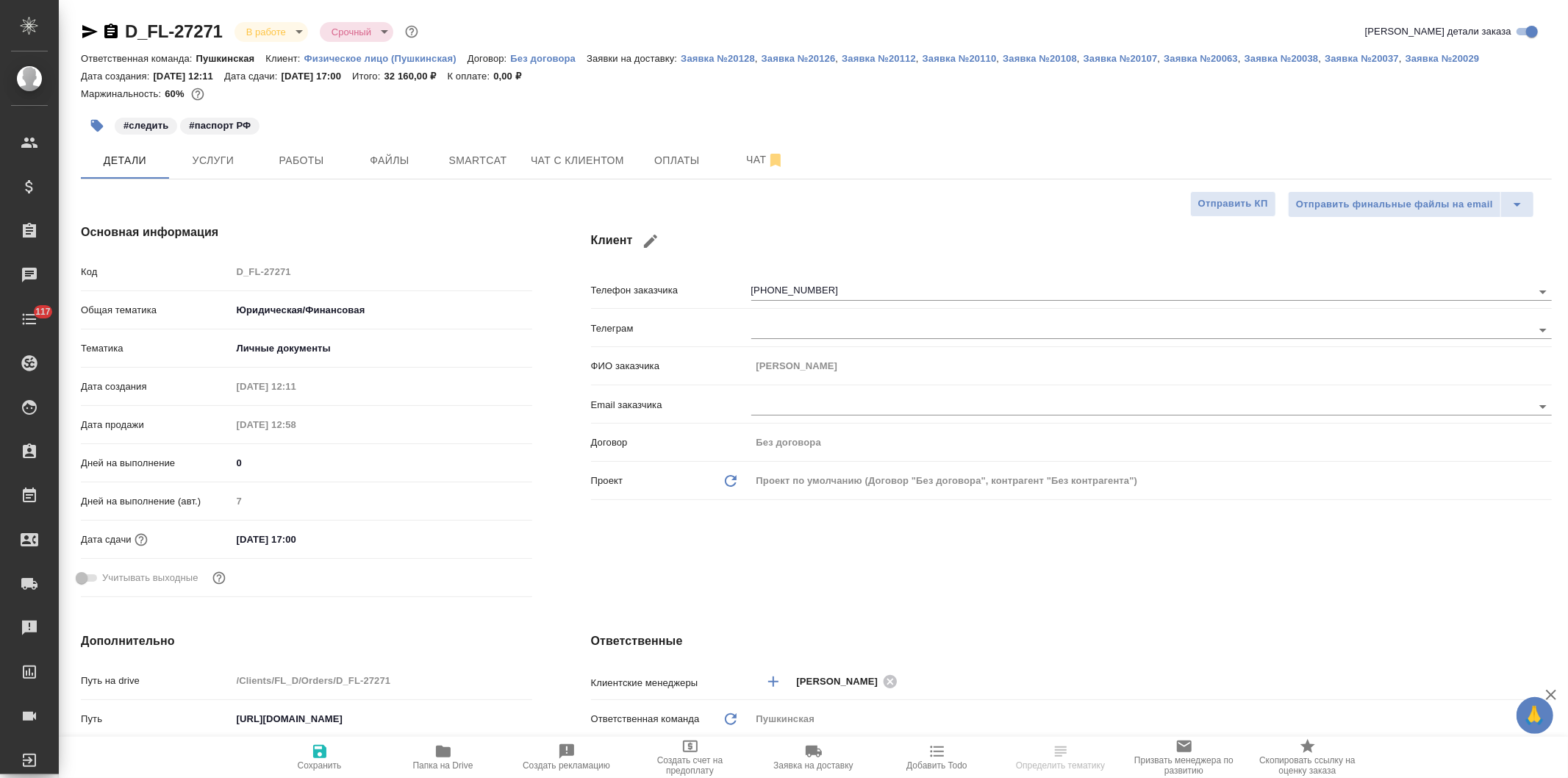
type textarea "x"
click at [298, 162] on span "Работы" at bounding box center [301, 160] width 70 height 18
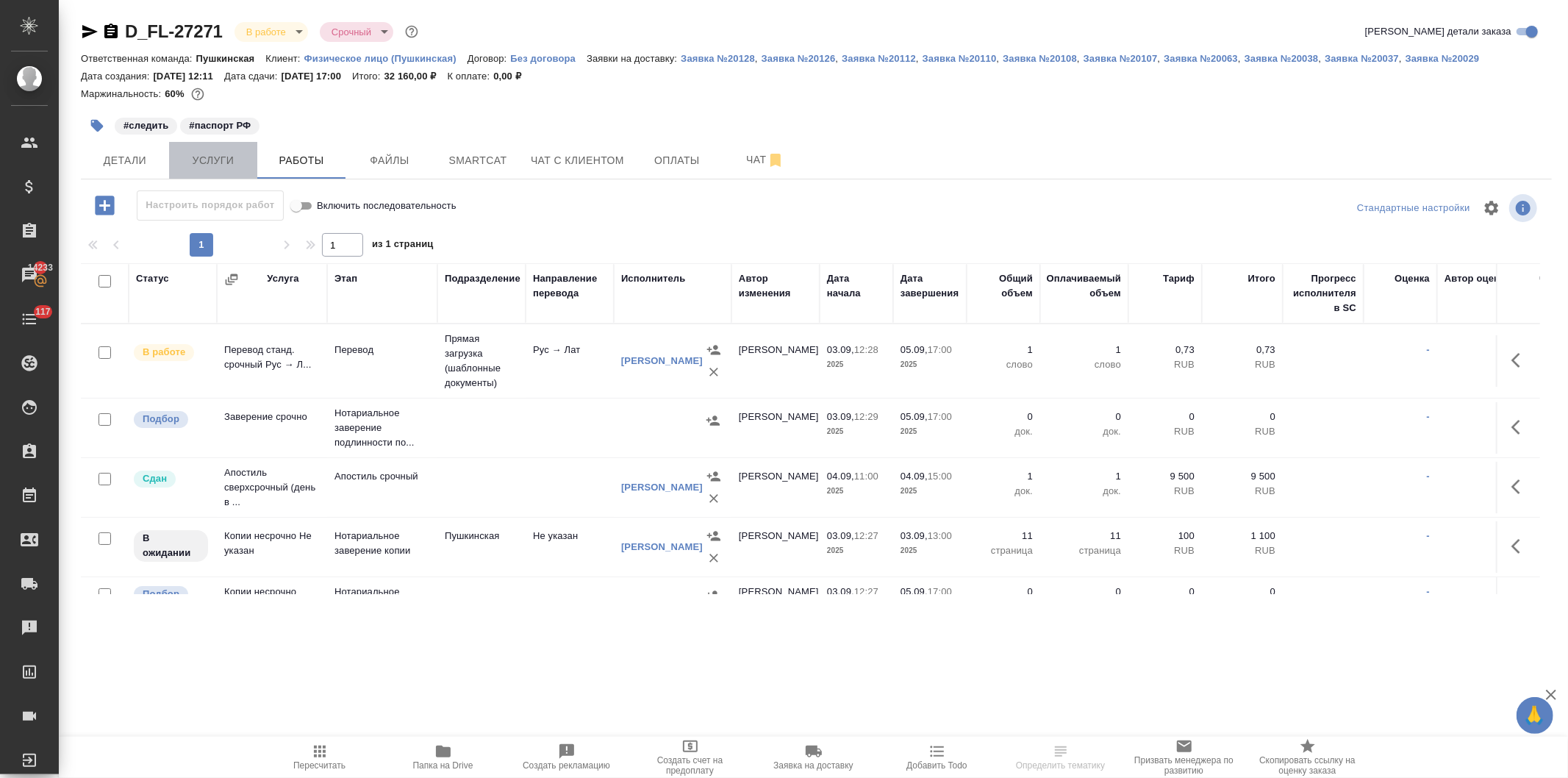
click at [208, 160] on span "Услуги" at bounding box center [212, 160] width 70 height 18
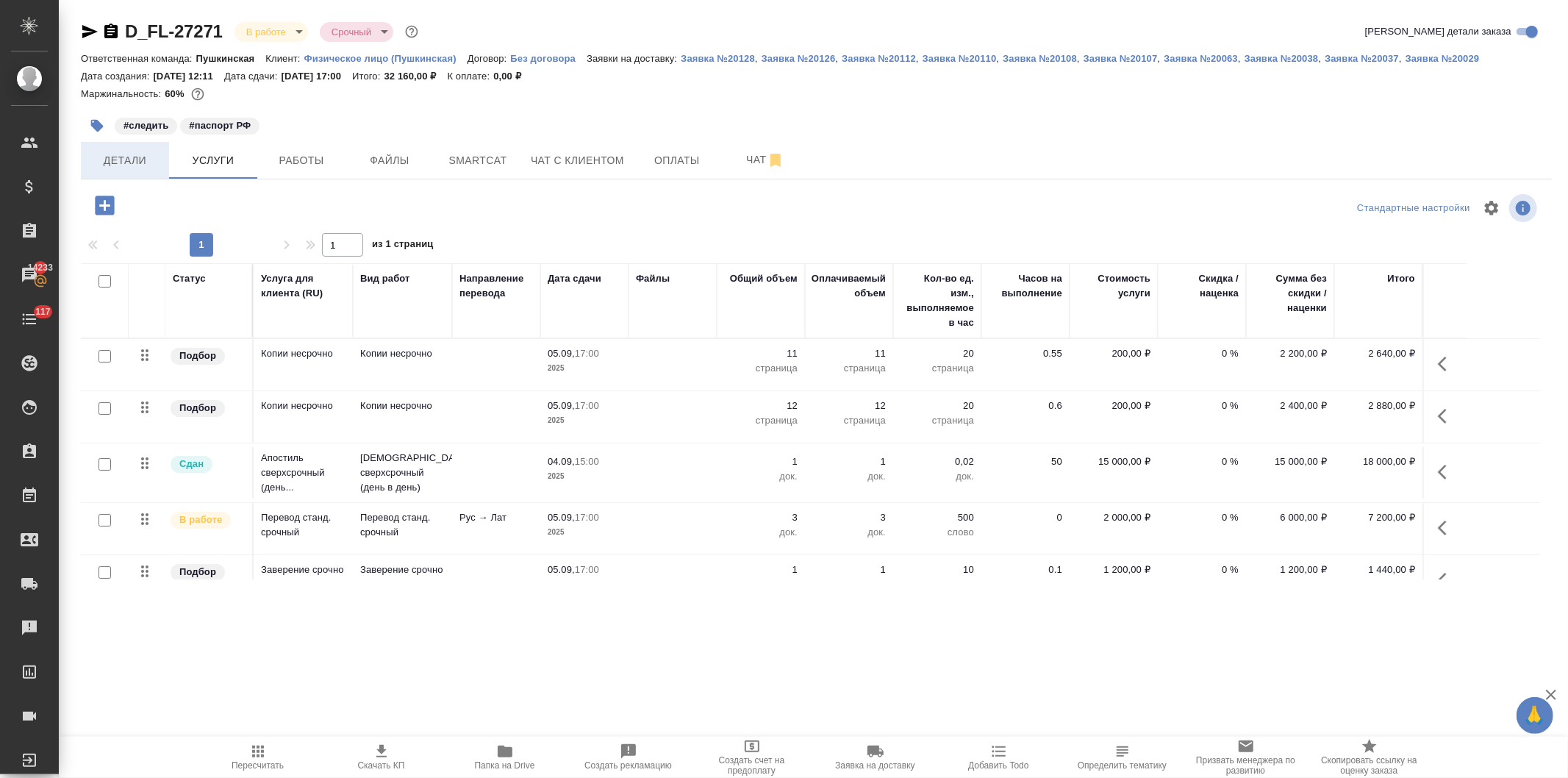
click at [128, 156] on span "Детали" at bounding box center [125, 160] width 70 height 18
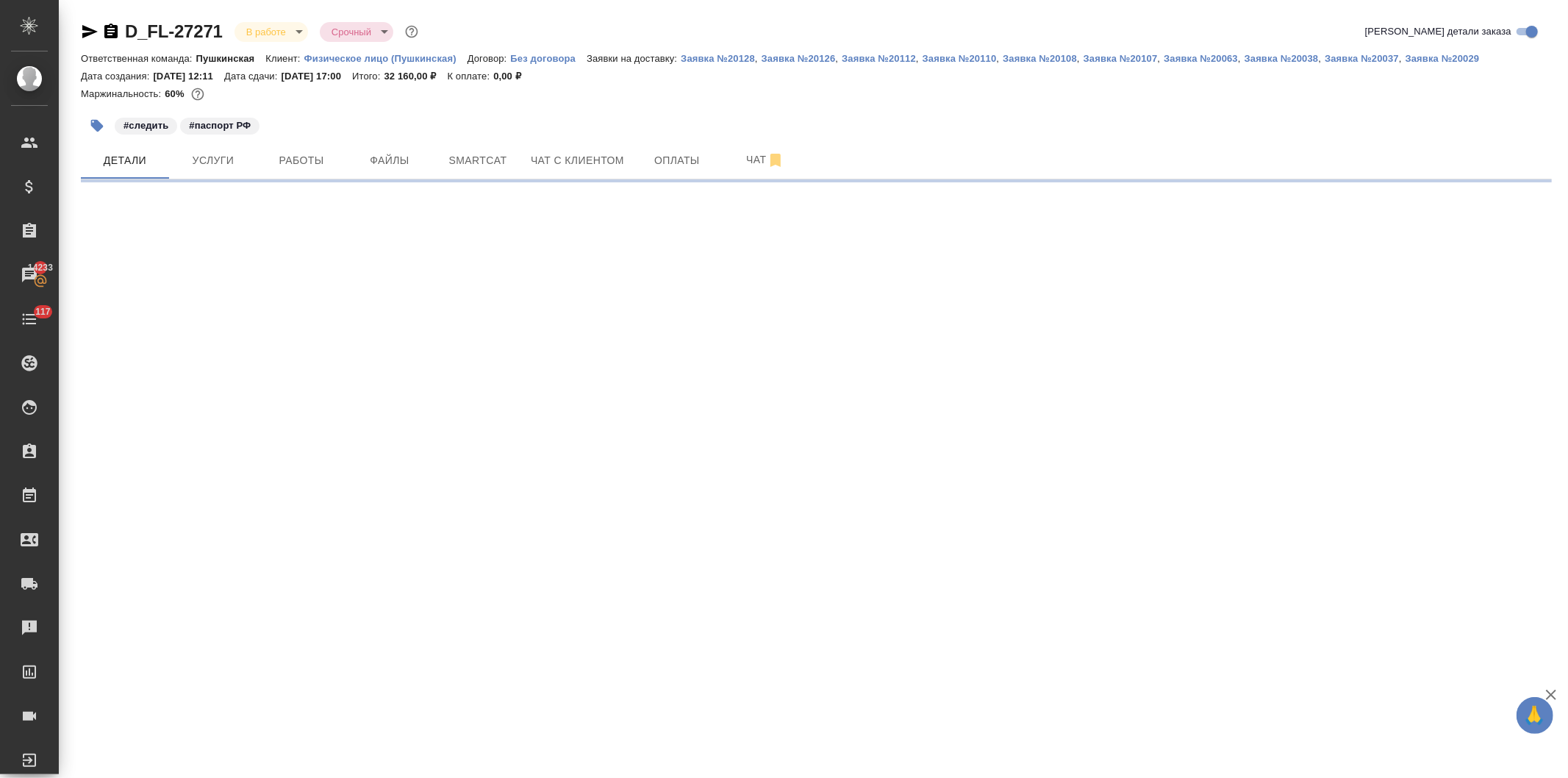
select select "RU"
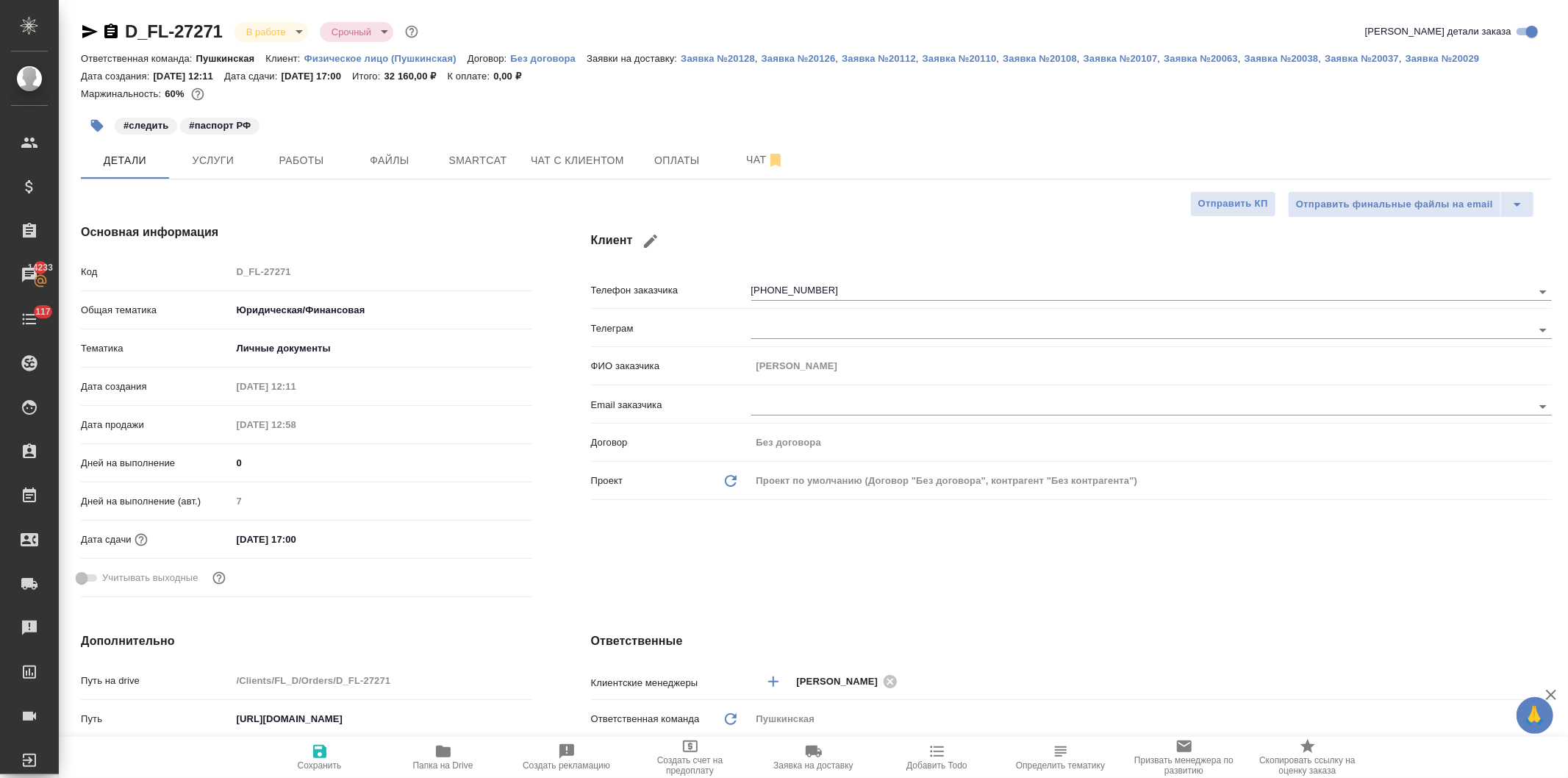
type textarea "x"
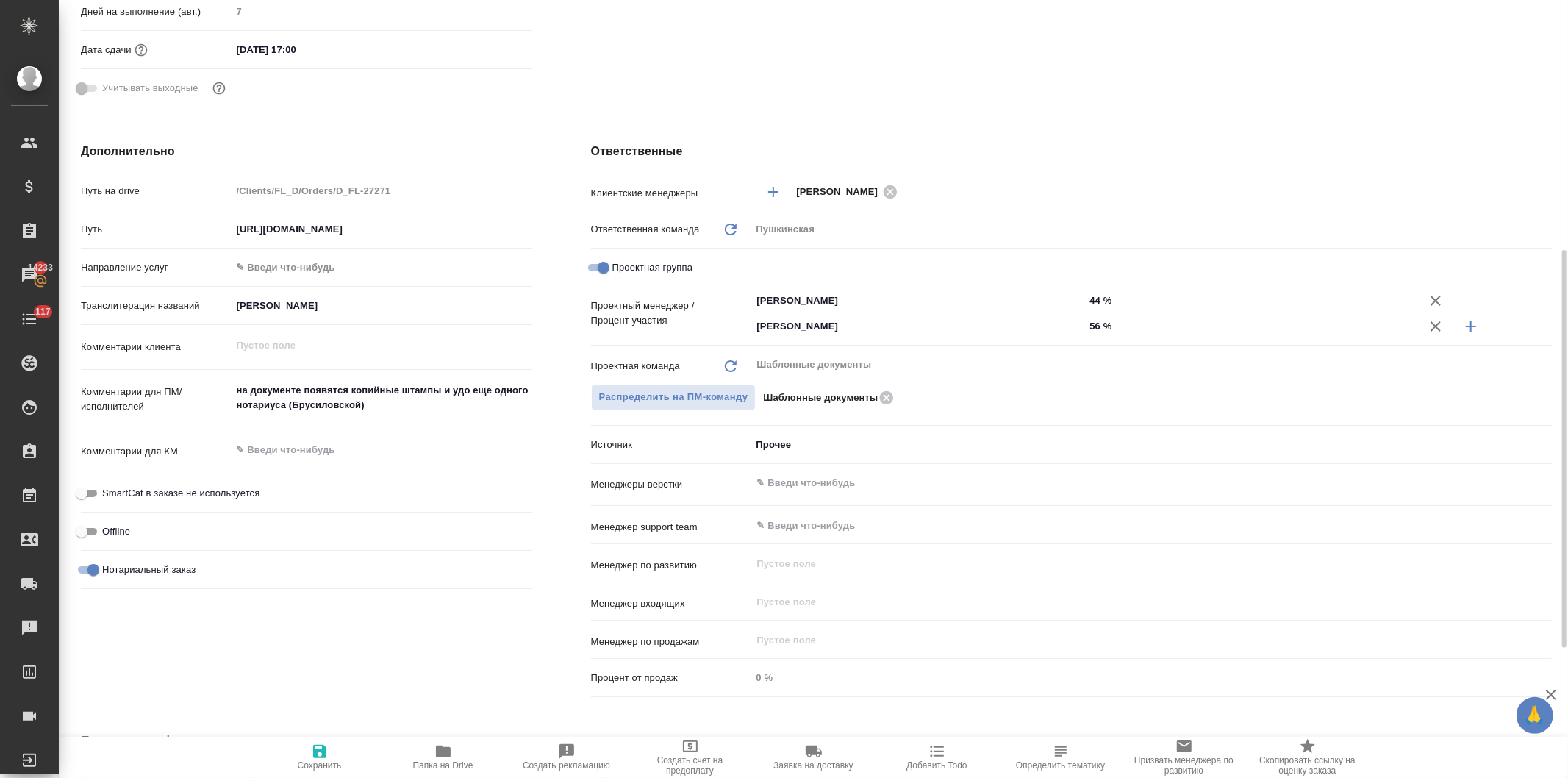
click at [1463, 325] on icon "button" at bounding box center [1471, 326] width 17 height 17
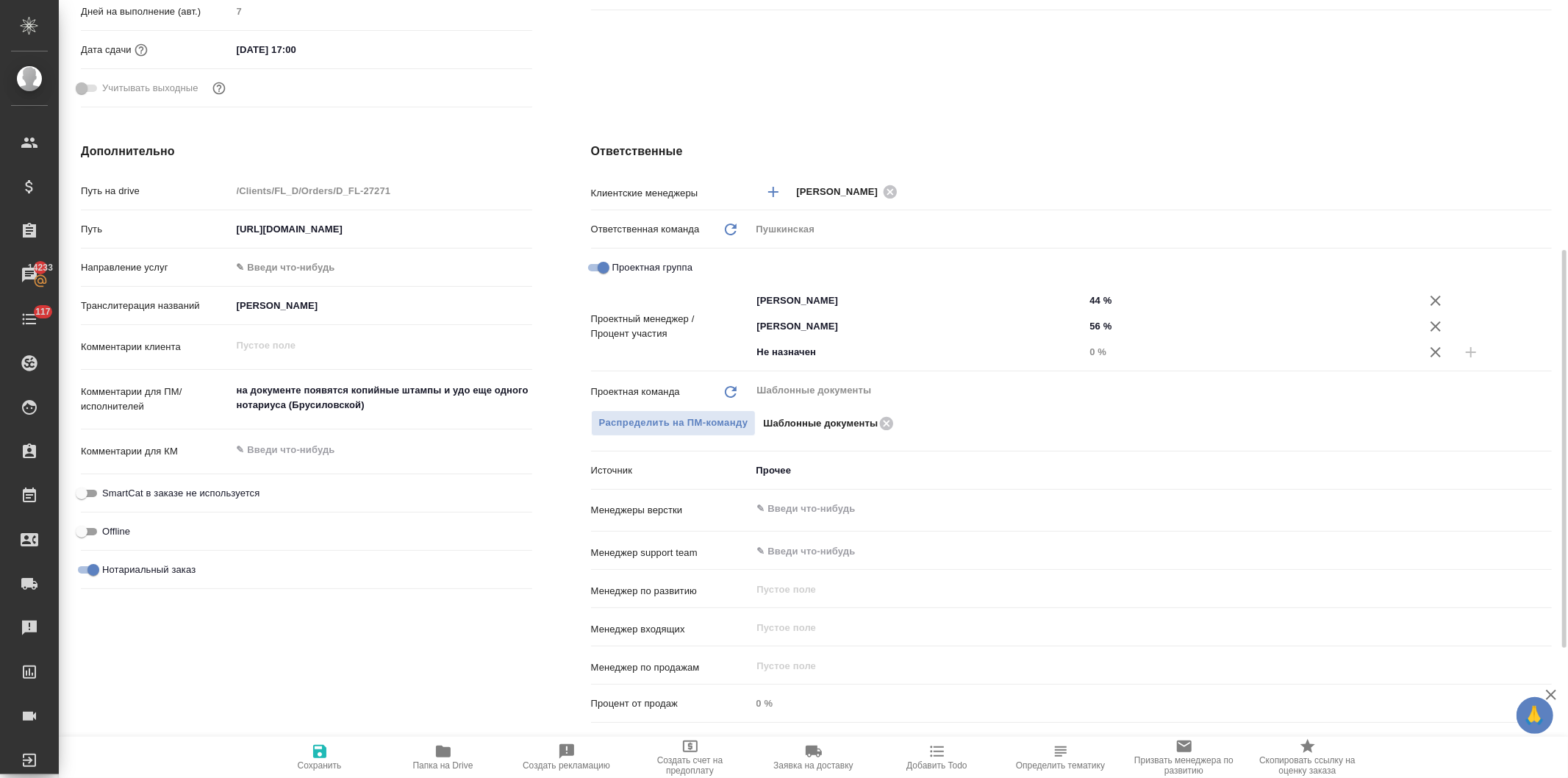
type textarea "x"
click at [782, 353] on input "Не назначен" at bounding box center [893, 352] width 276 height 17
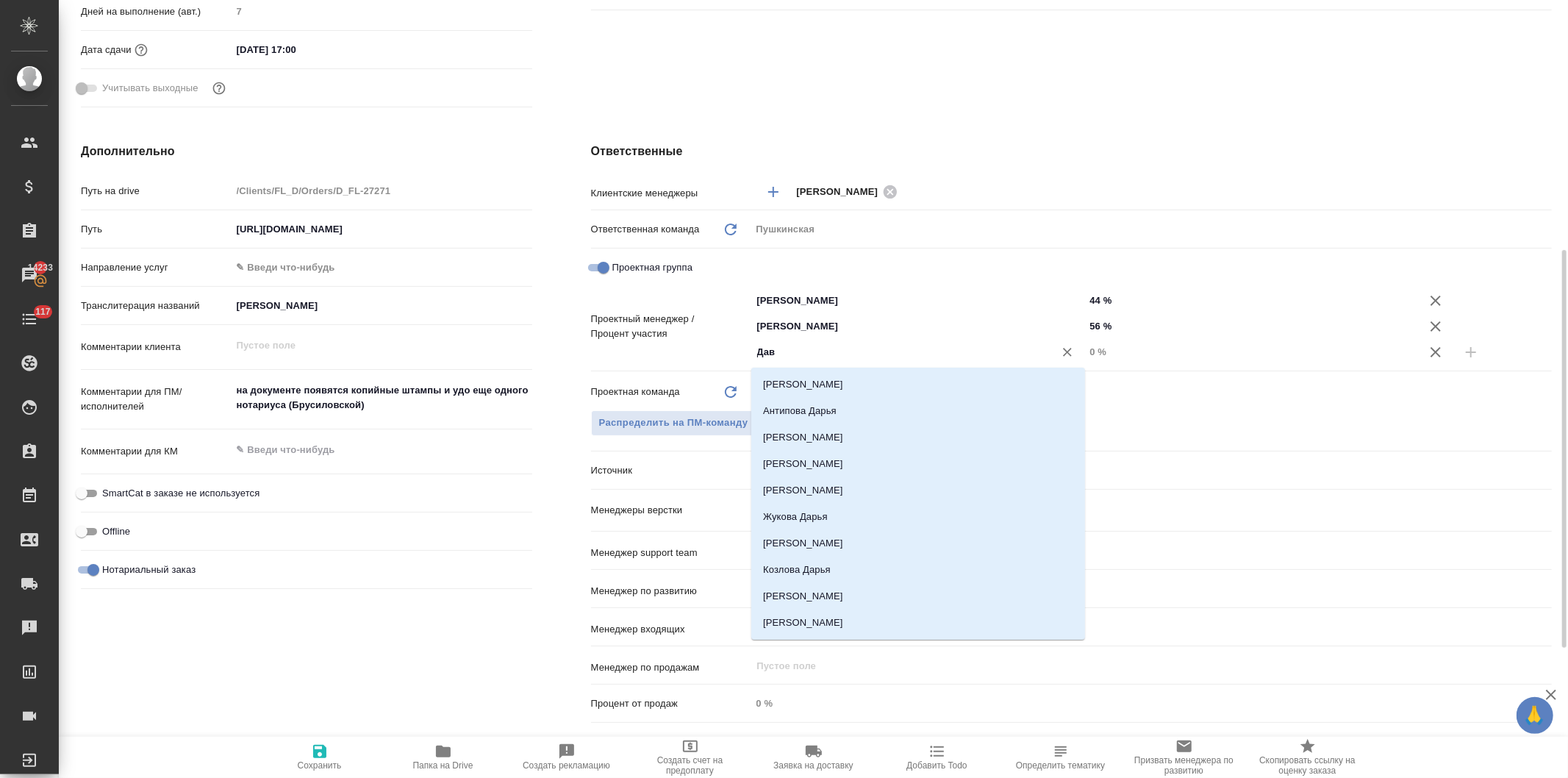
type input "Давы"
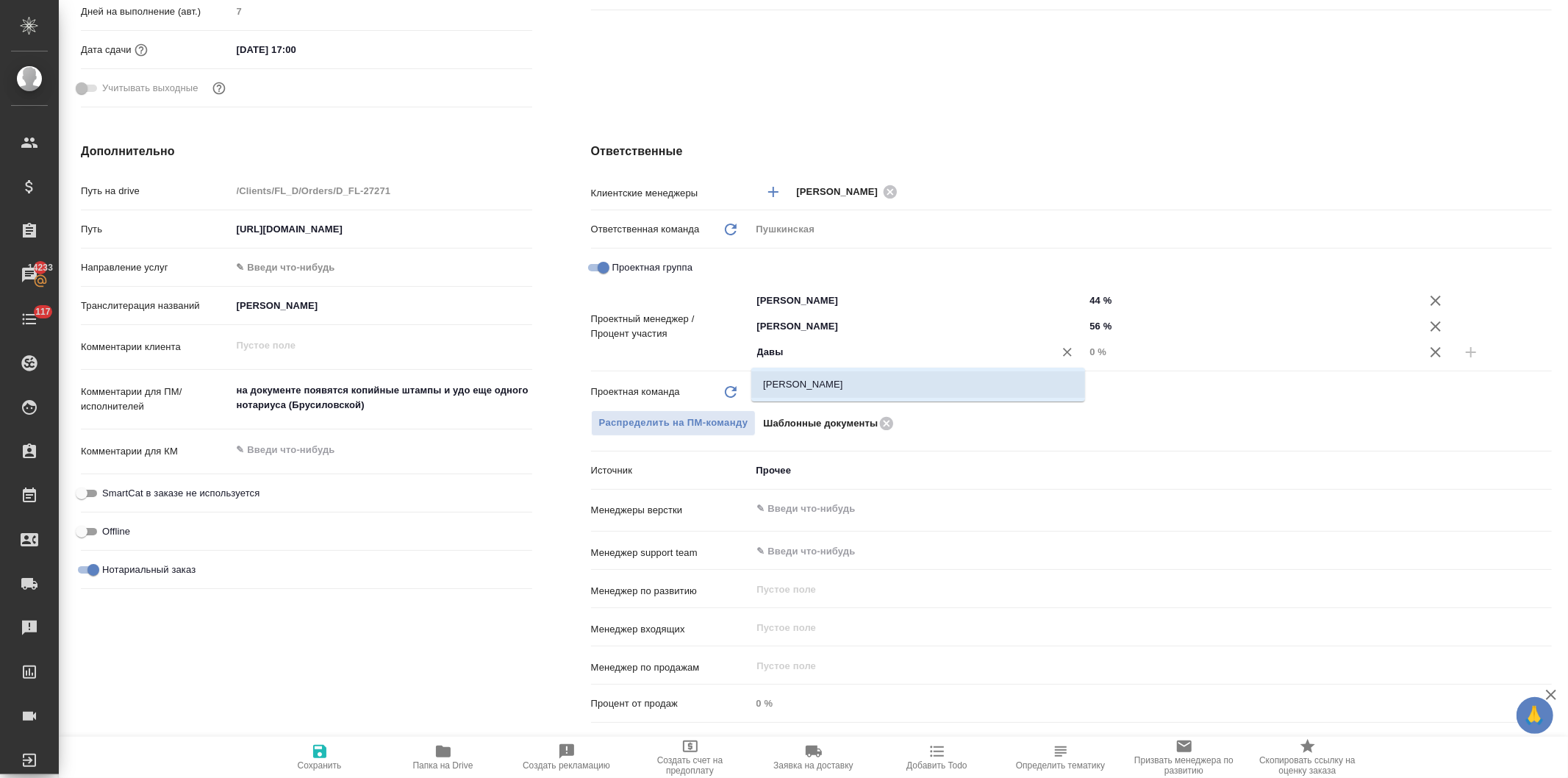
click at [794, 384] on li "[PERSON_NAME]" at bounding box center [918, 384] width 334 height 26
type textarea "x"
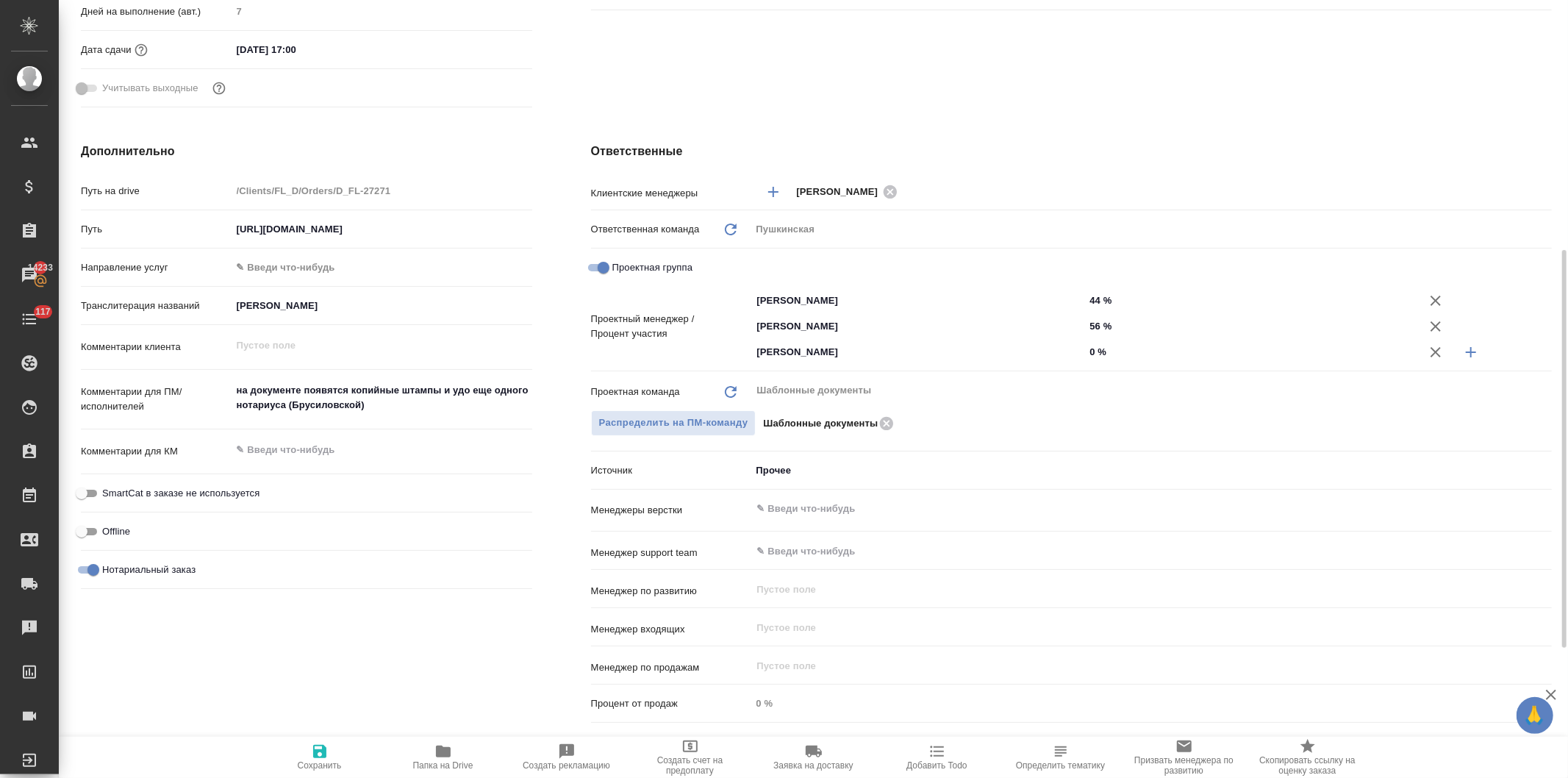
click at [1098, 352] on input "0 %" at bounding box center [1251, 352] width 334 height 21
type textarea "x"
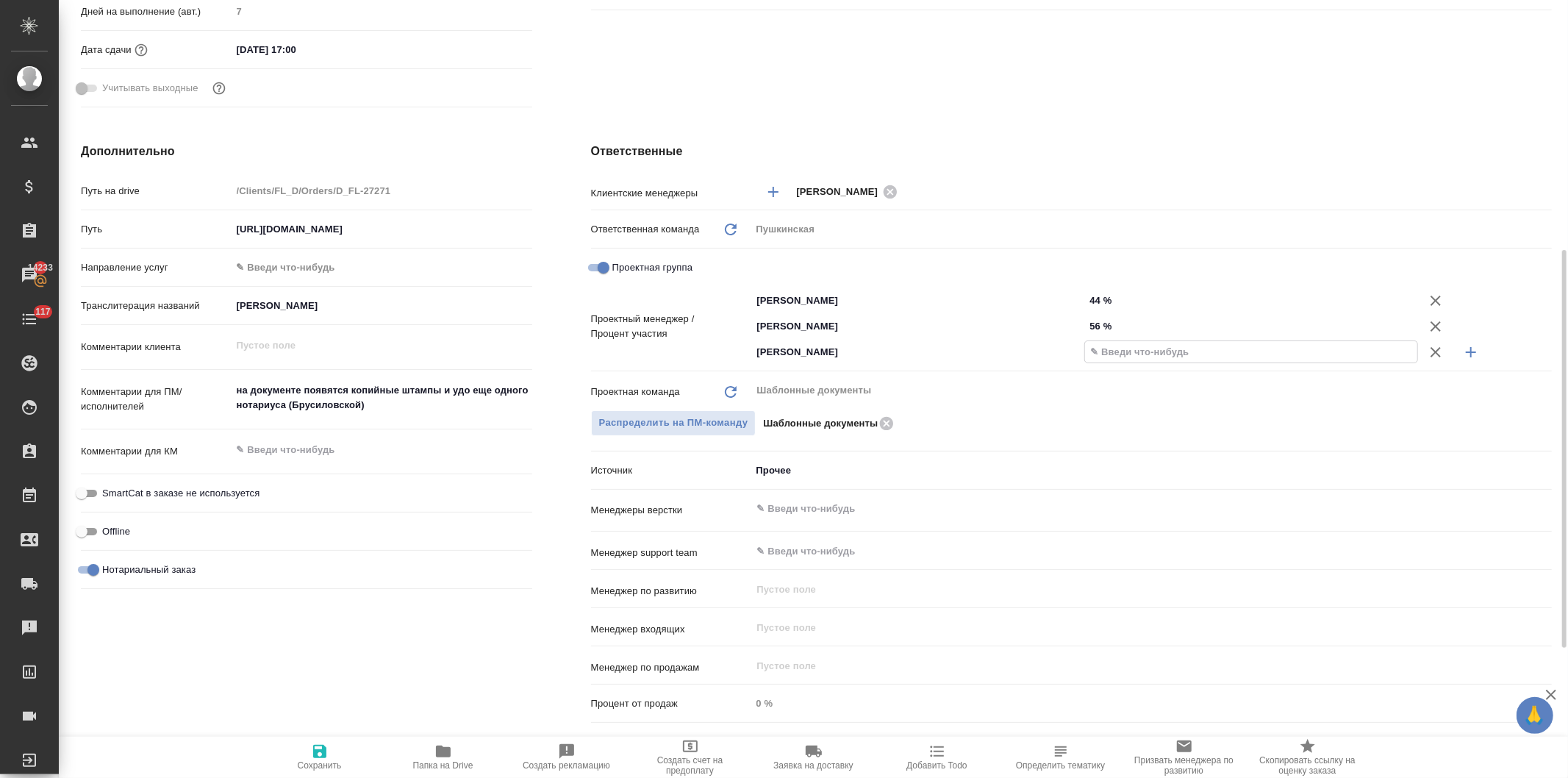
type textarea "x"
type input "1 %"
type textarea "x"
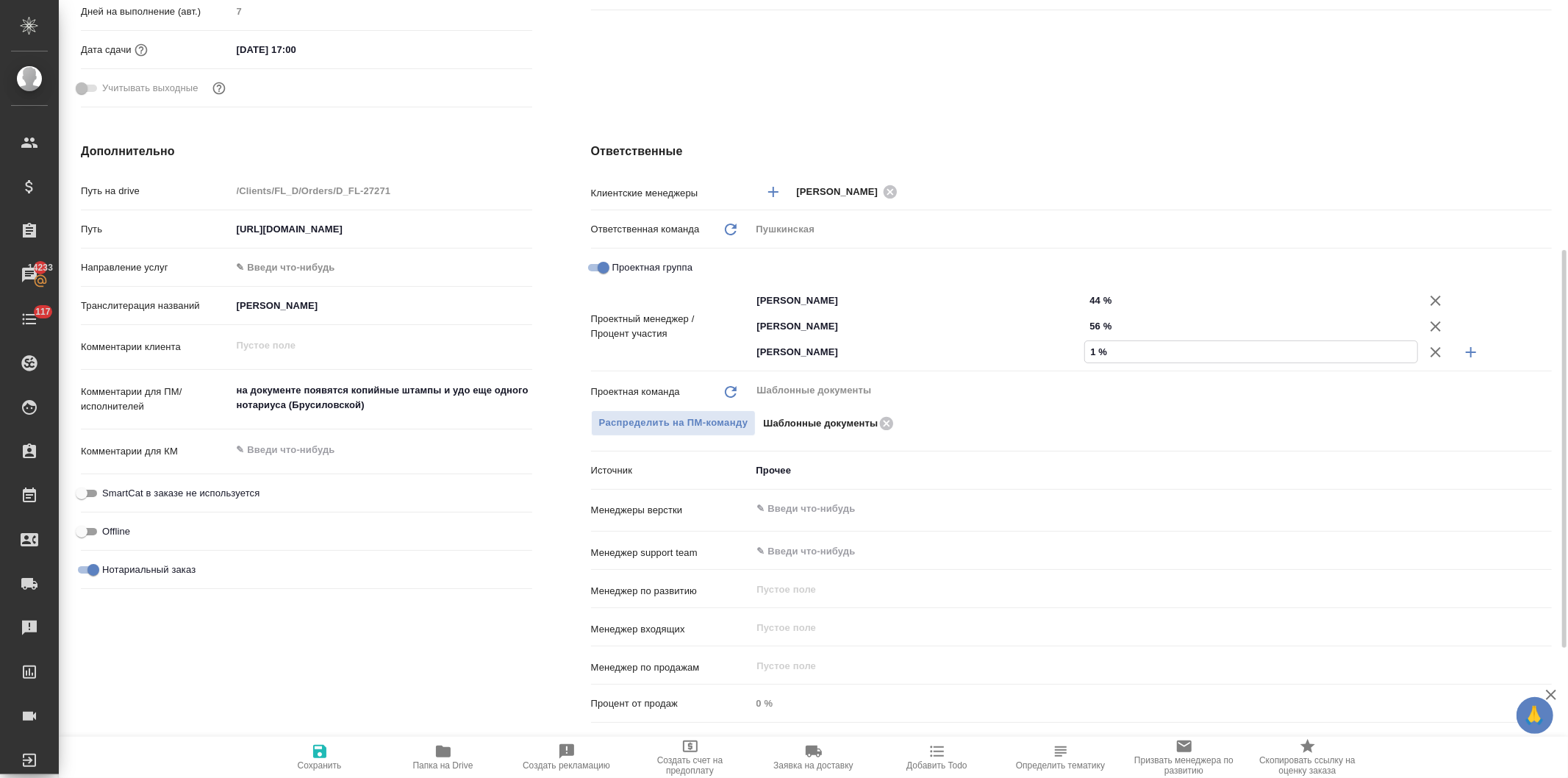
type textarea "x"
type input "13 %"
click at [1095, 324] on input "56 %" at bounding box center [1251, 326] width 334 height 21
type input "5 %"
type textarea "x"
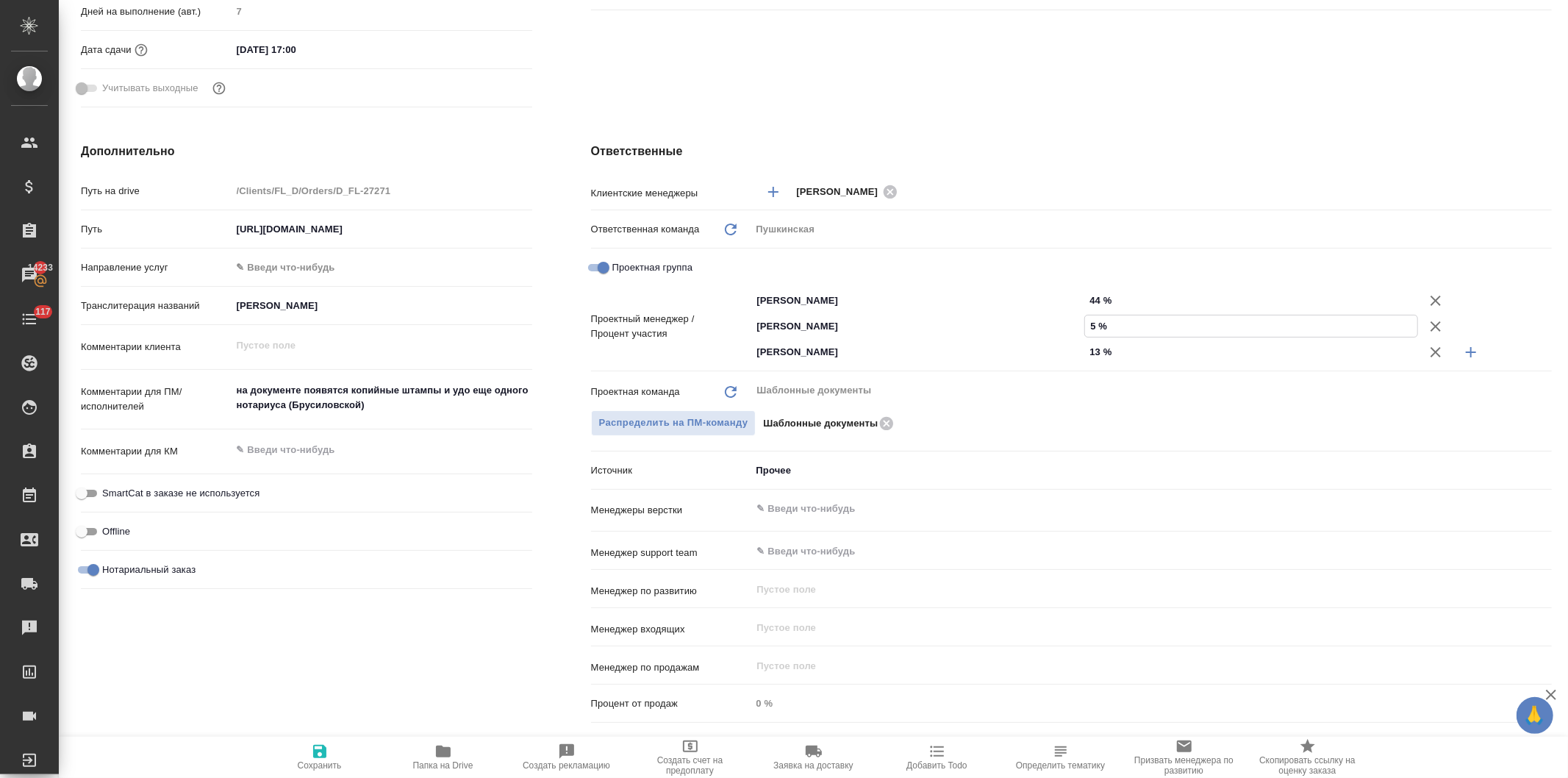
type textarea "x"
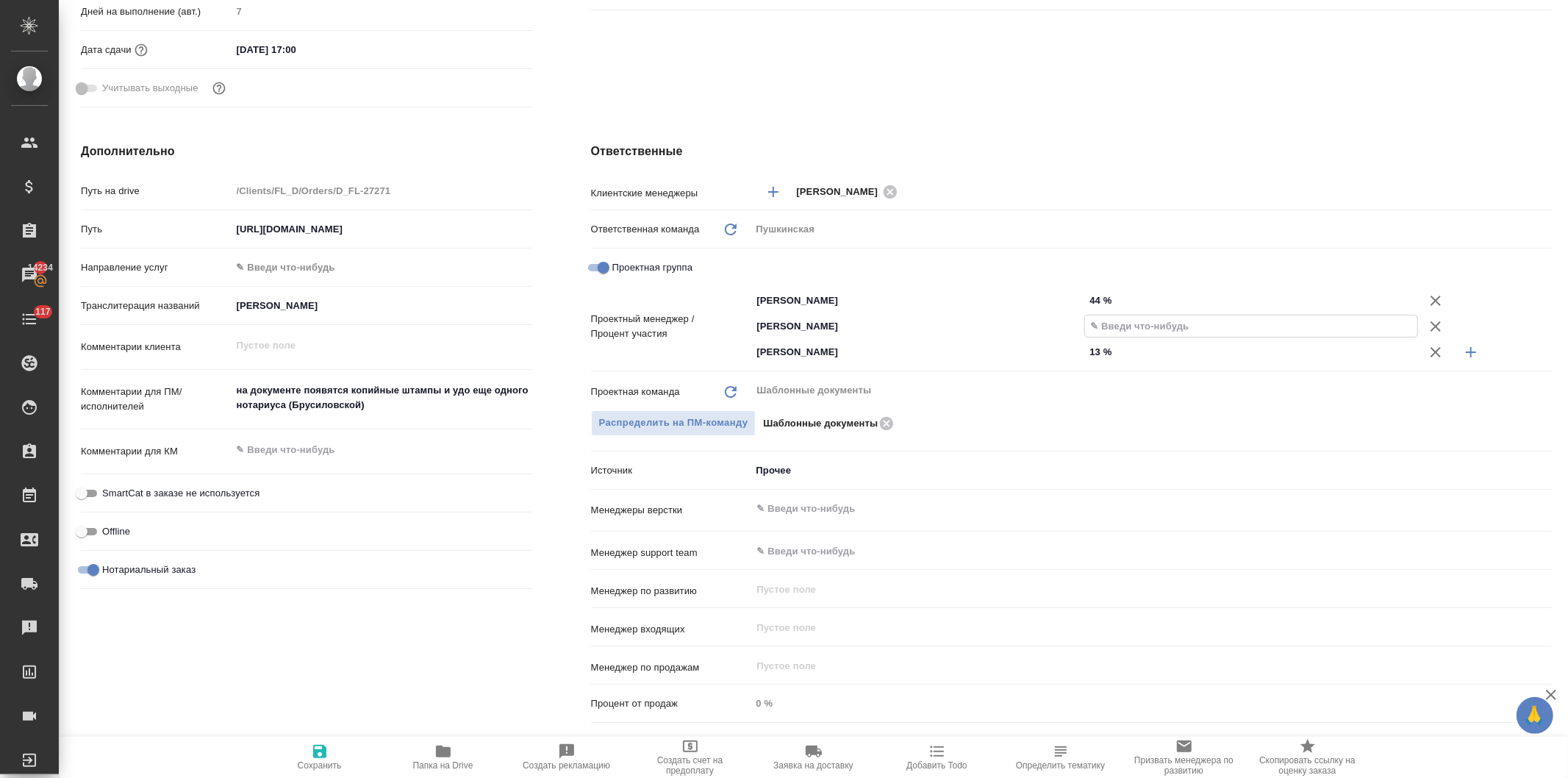
type input "4 %"
type textarea "x"
type input "43 %"
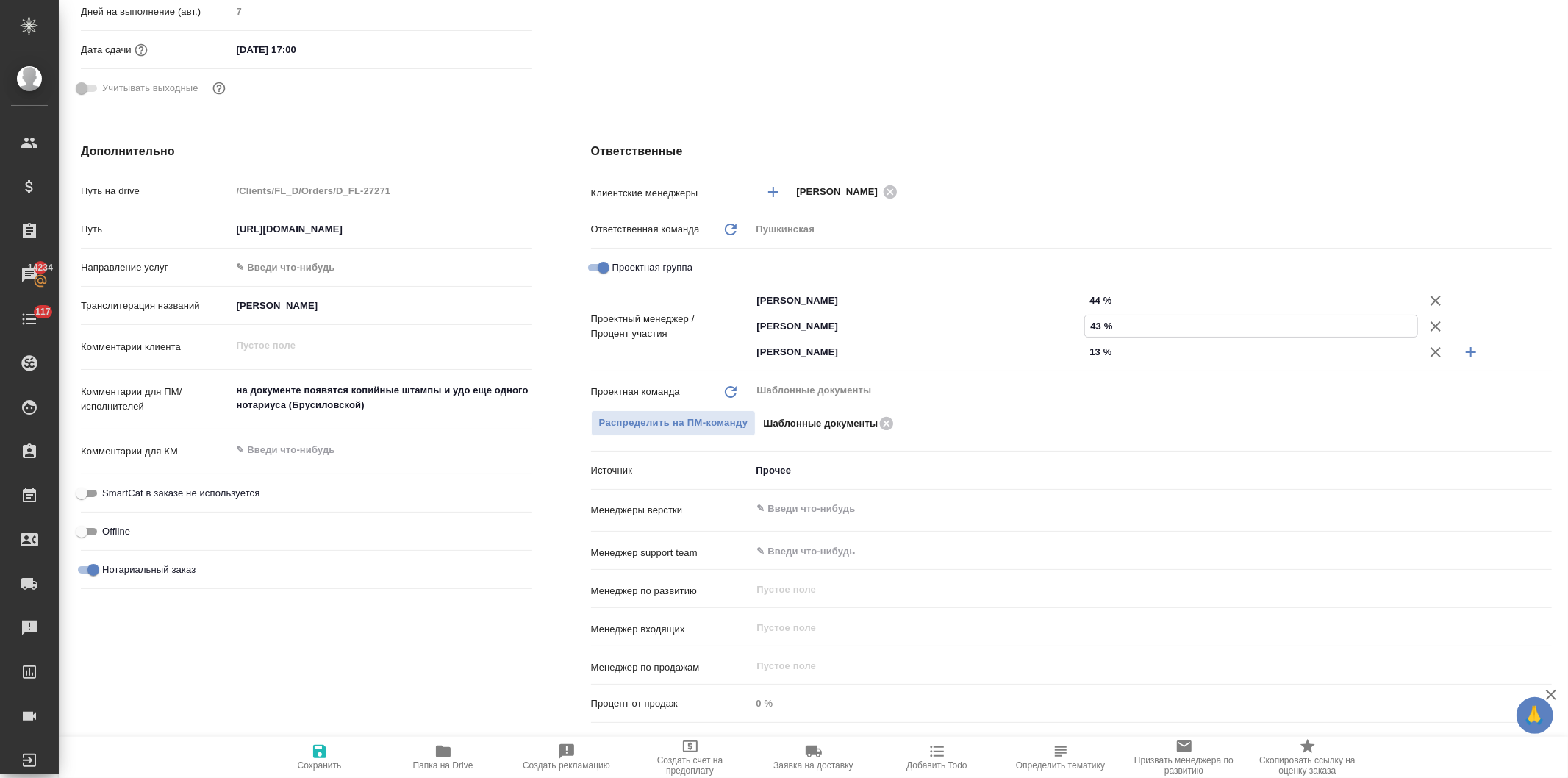
type textarea "x"
type input "43 %"
click at [1140, 122] on div "Ответственные Клиентские менеджеры Давыдова Елена ​ Ответственная команда Обнов…" at bounding box center [1071, 435] width 1019 height 645
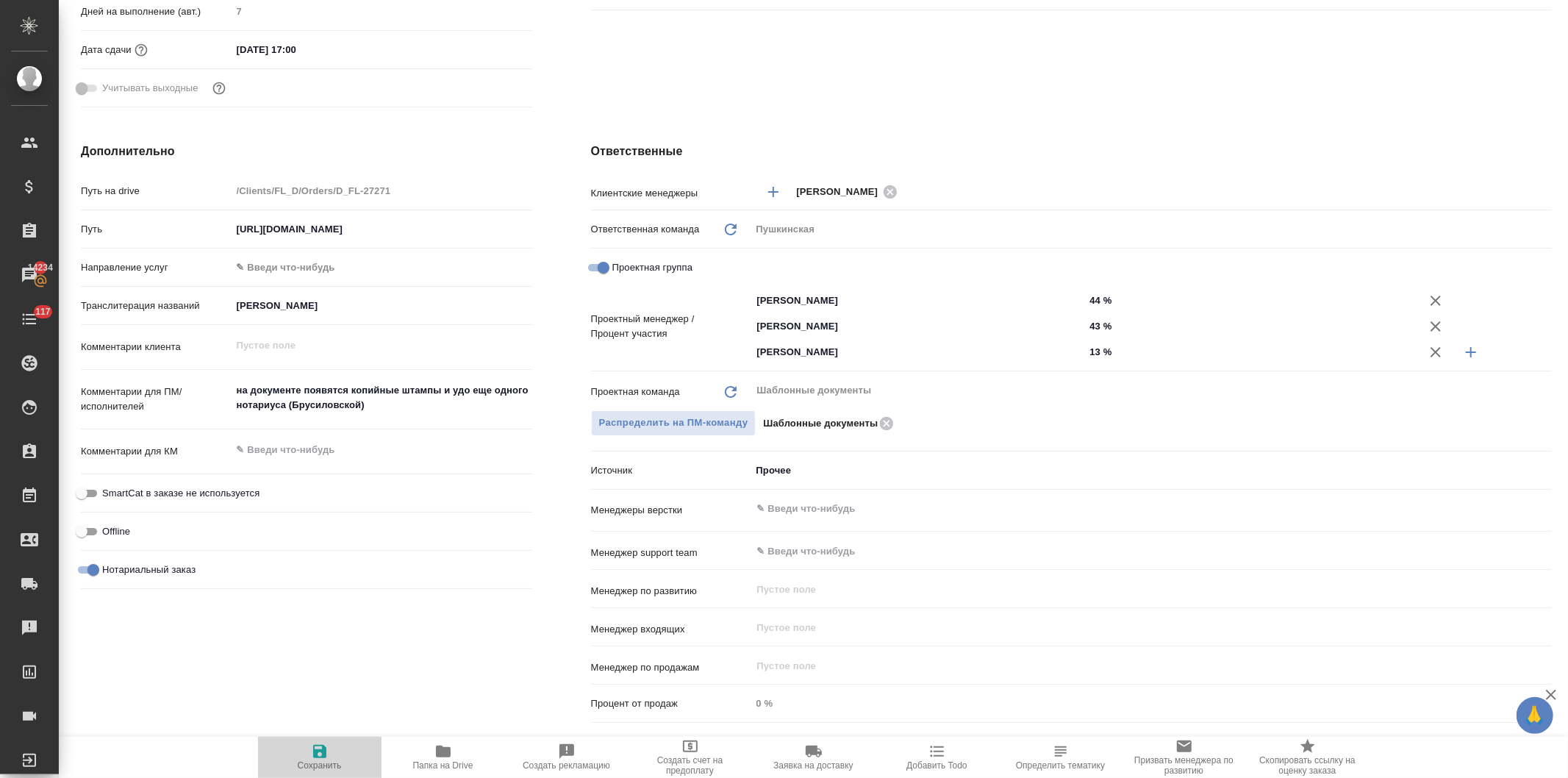
click at [318, 755] on icon "button" at bounding box center [319, 751] width 17 height 17
type textarea "x"
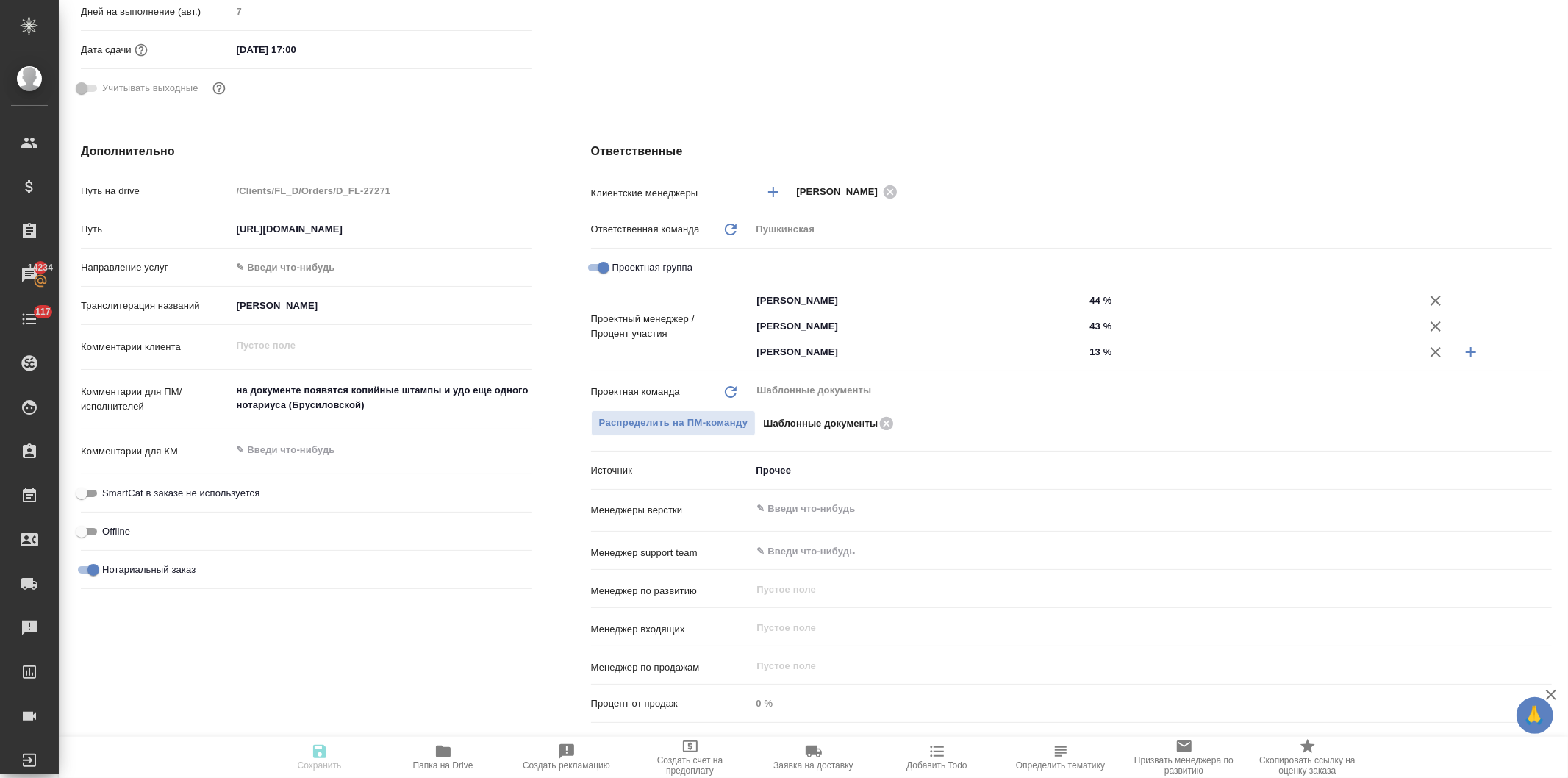
type textarea "x"
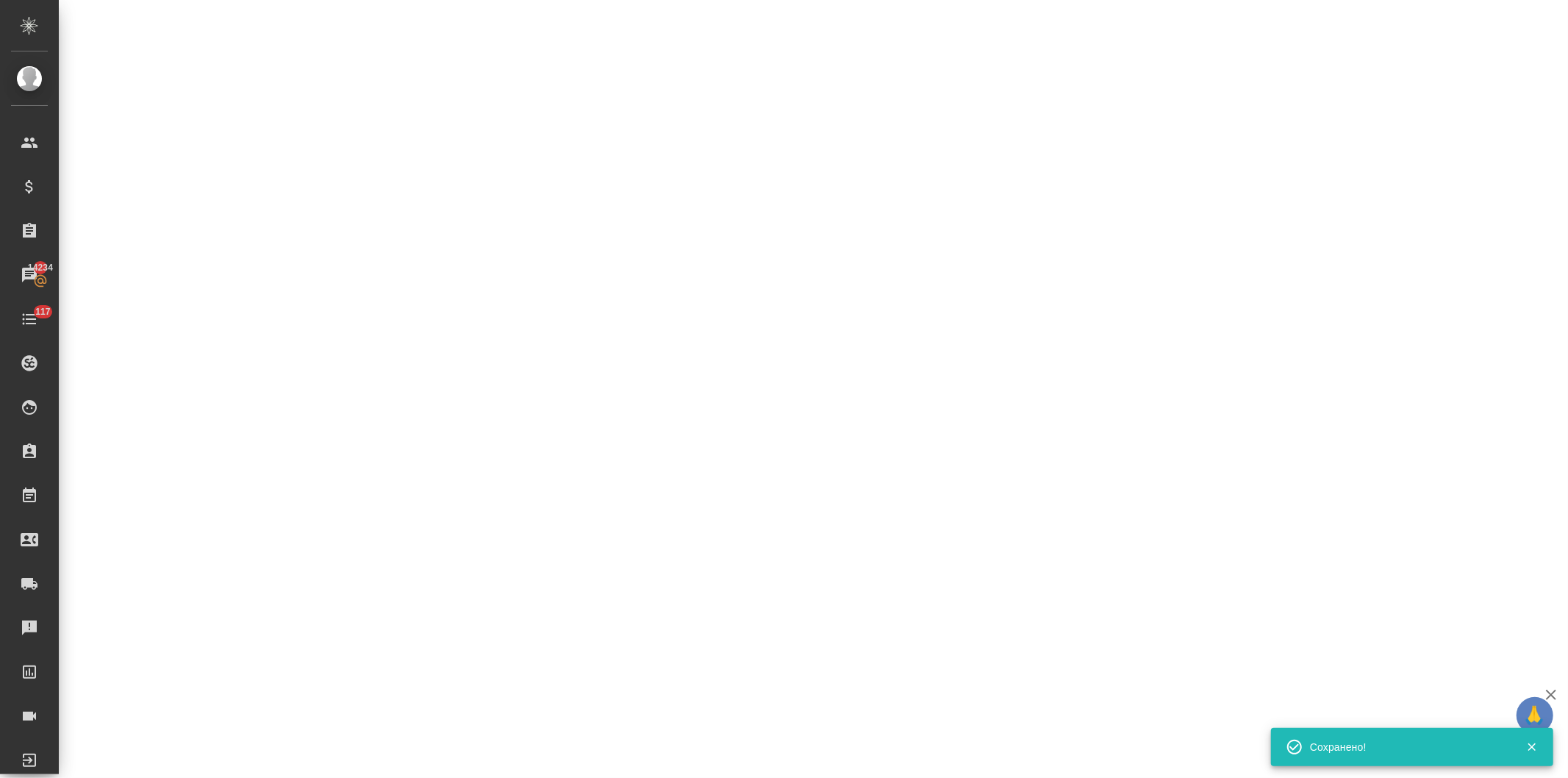
select select "RU"
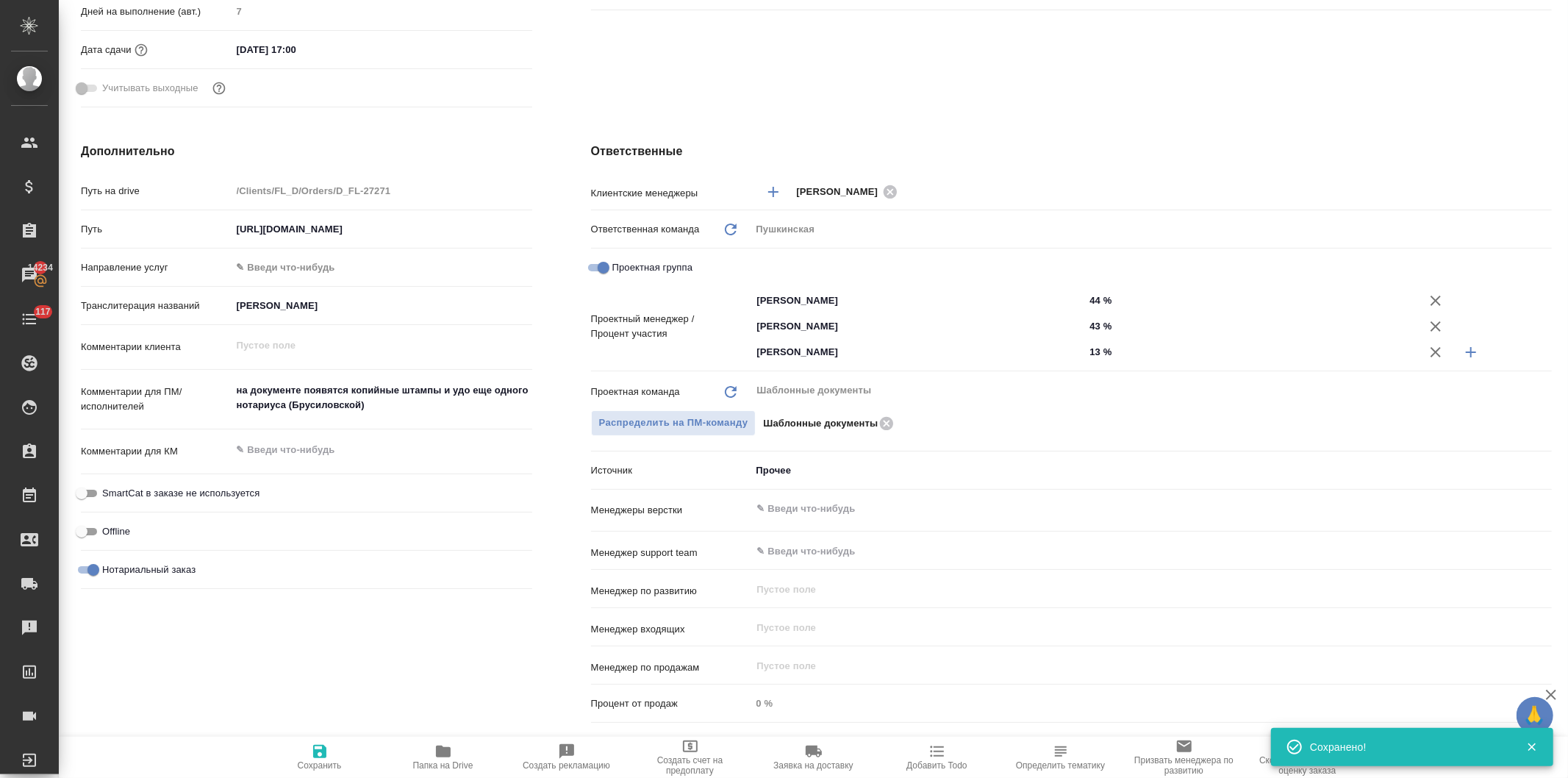
type textarea "x"
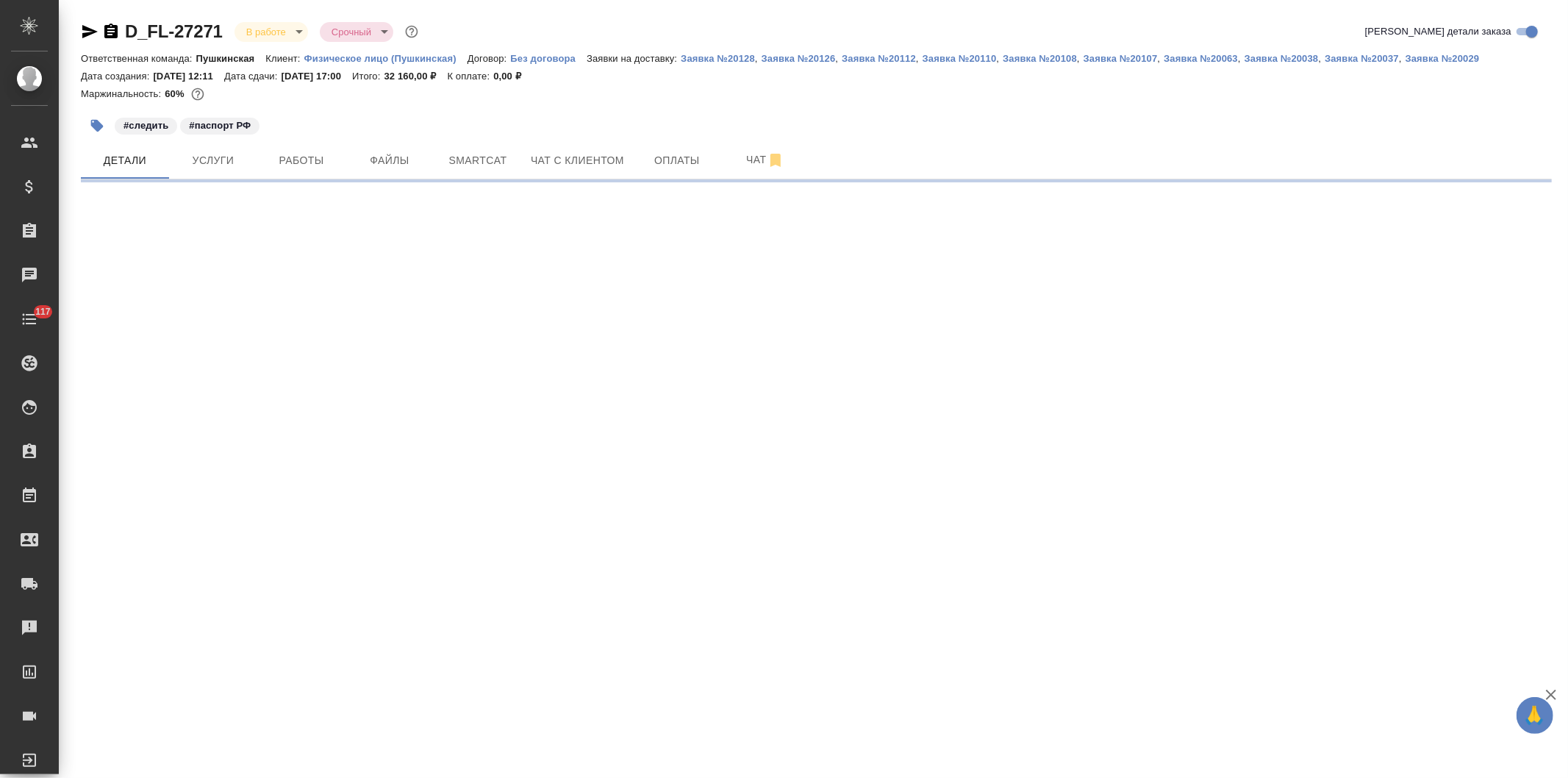
select select "RU"
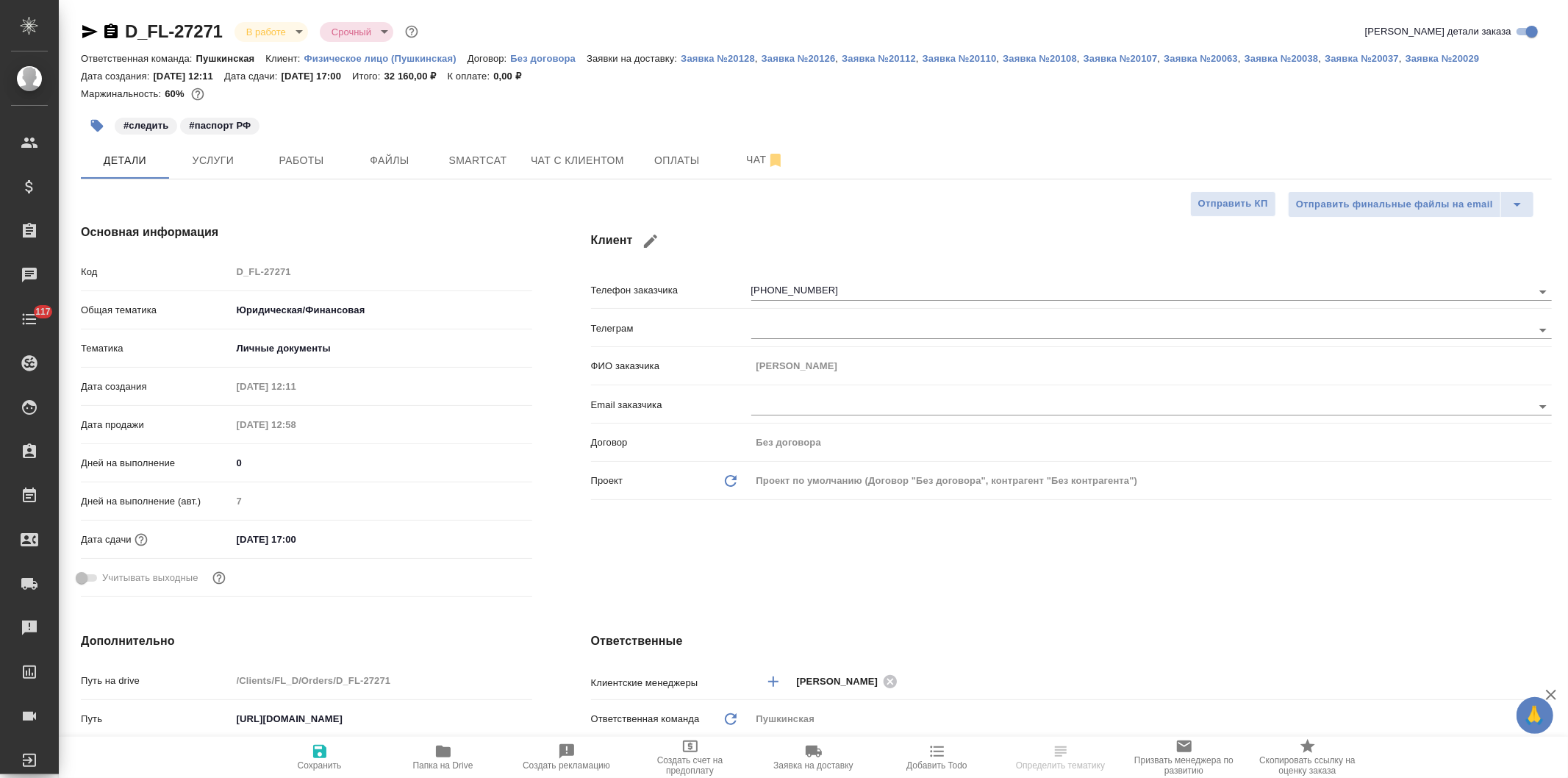
type textarea "x"
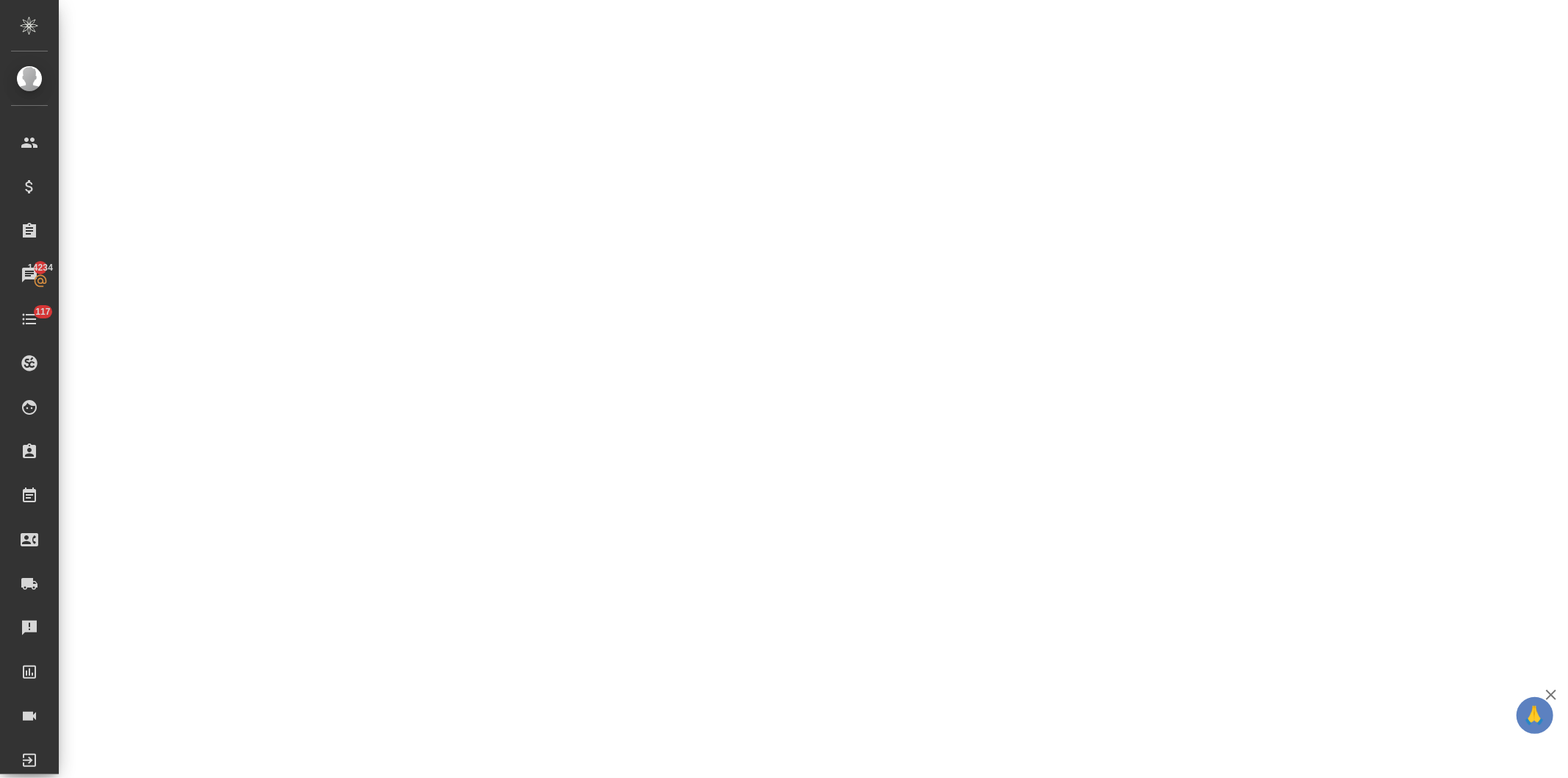
select select "RU"
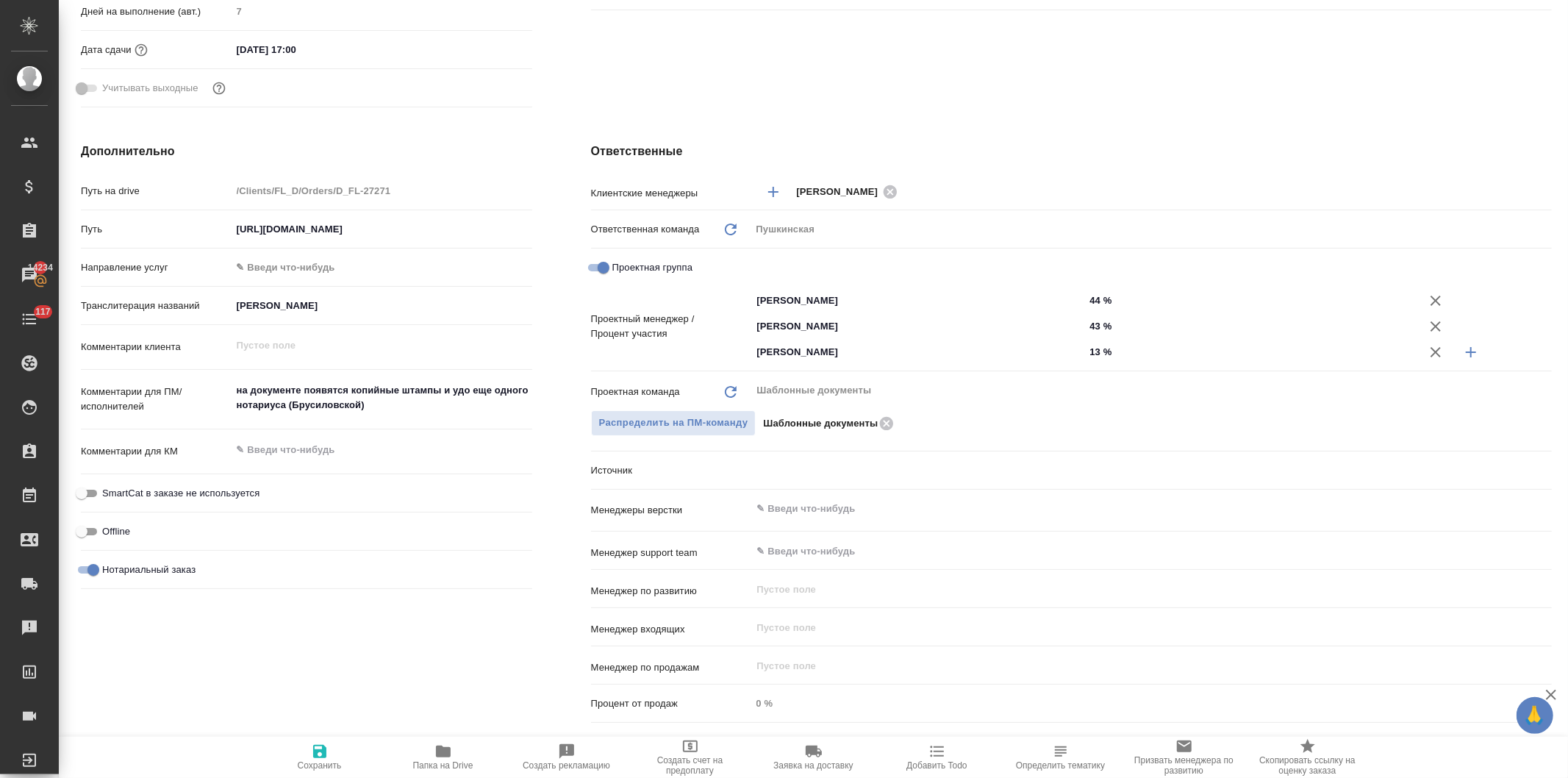
type textarea "x"
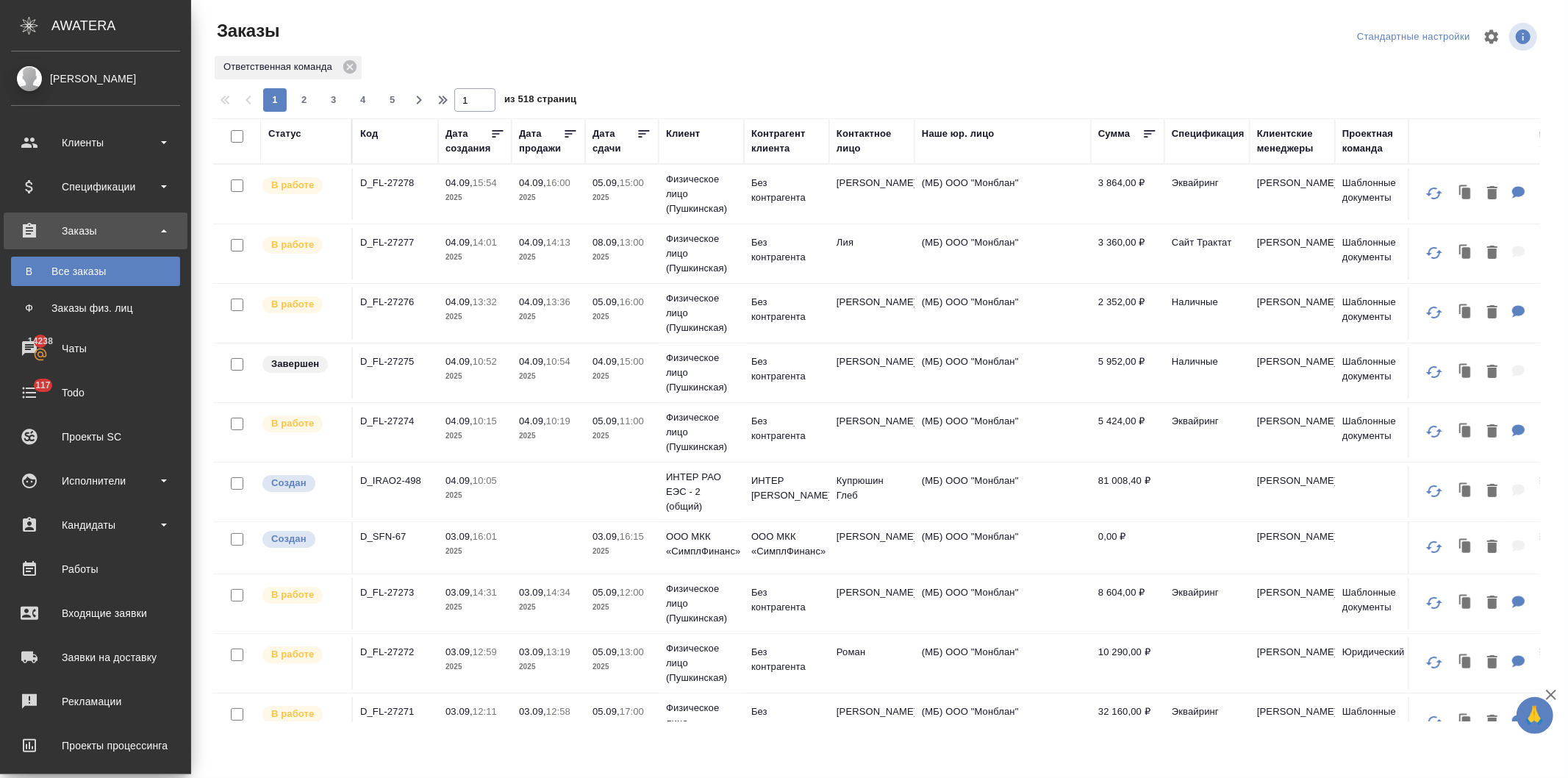
click at [360, 129] on div "Код" at bounding box center [369, 133] width 17 height 14
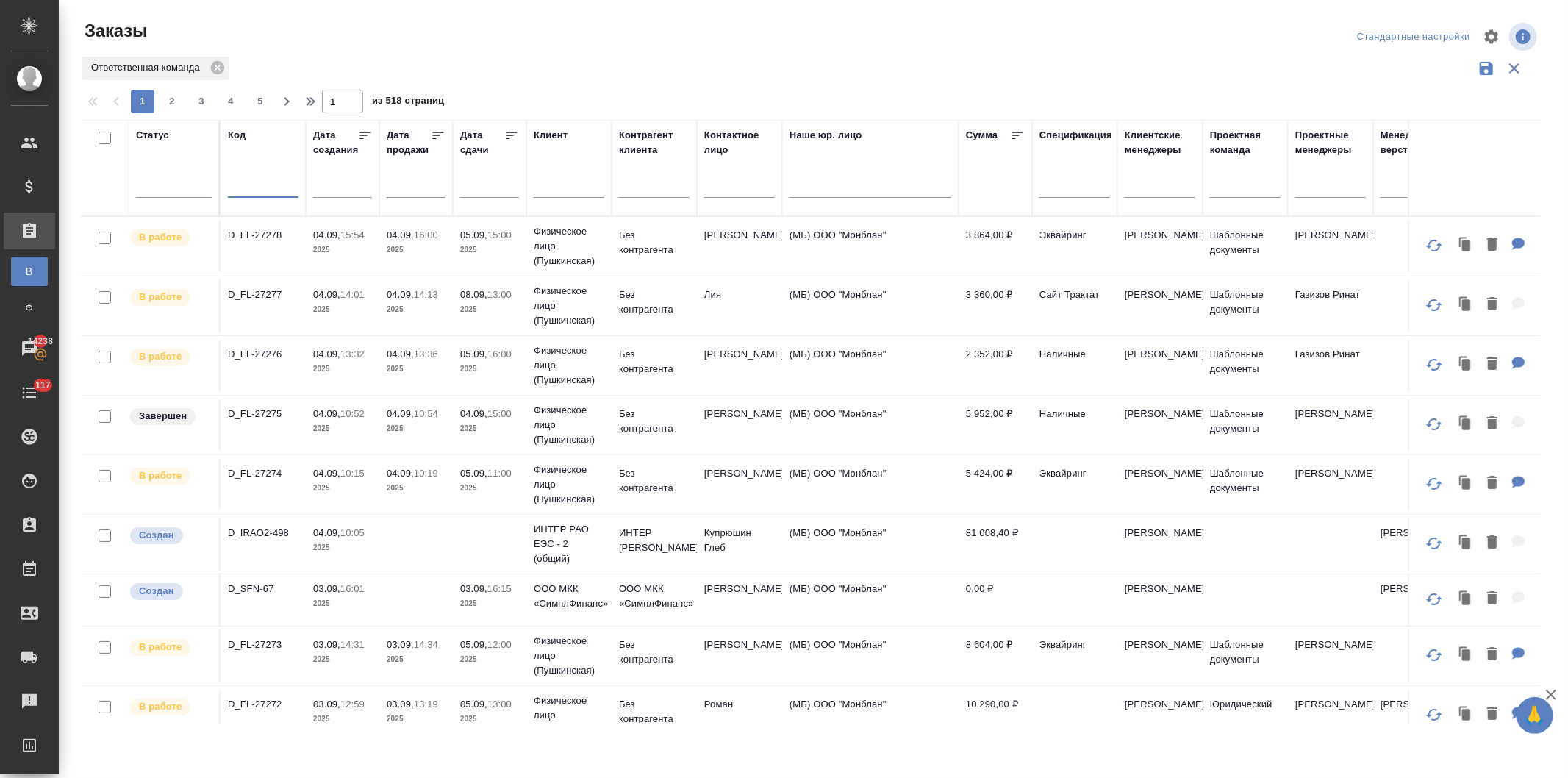
click at [243, 186] on input "text" at bounding box center [263, 188] width 70 height 18
paste input "D_FL-27271"
type input "D_FL-27271"
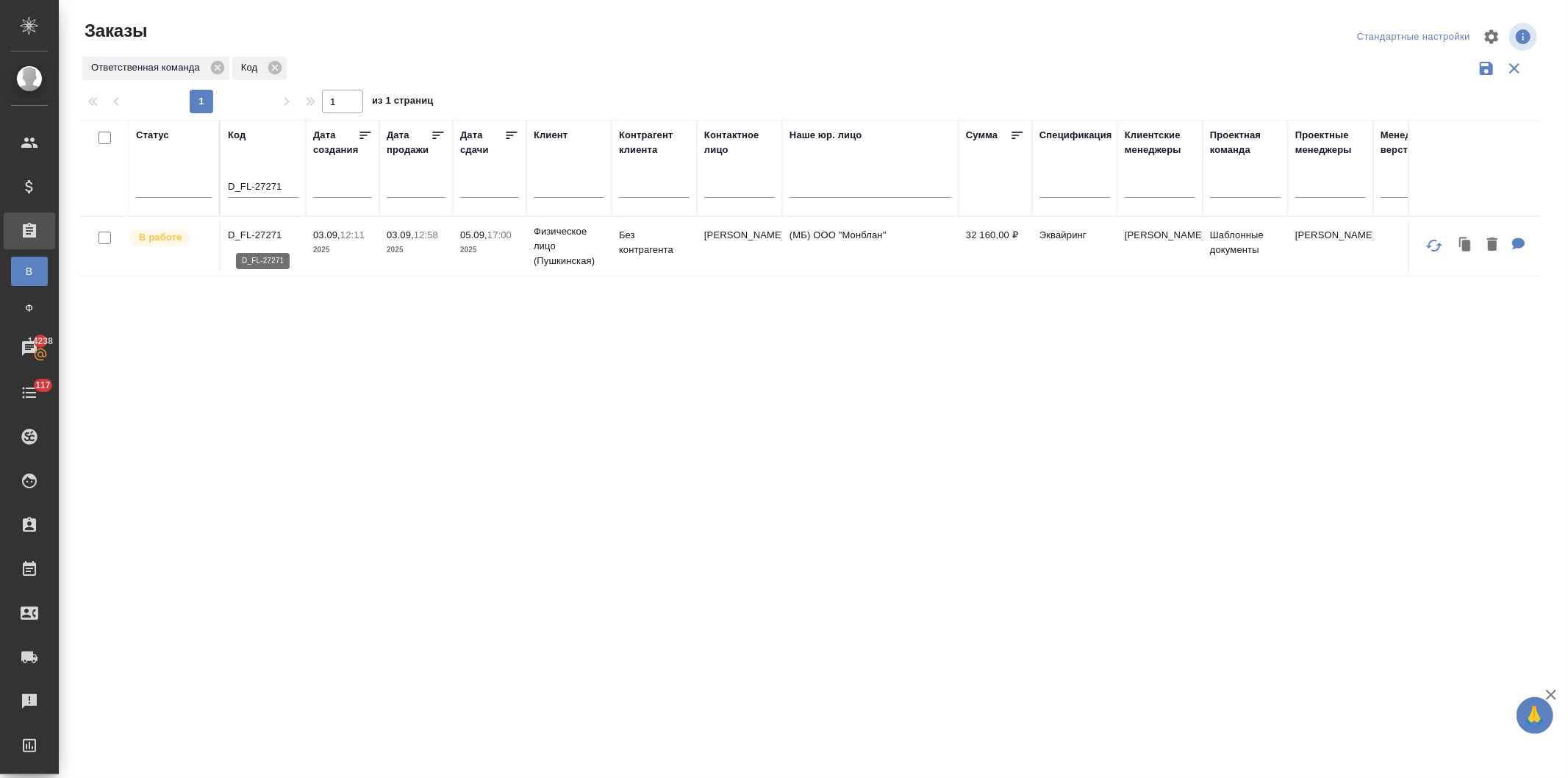
click at [296, 236] on p "D_FL-27271" at bounding box center [263, 235] width 70 height 14
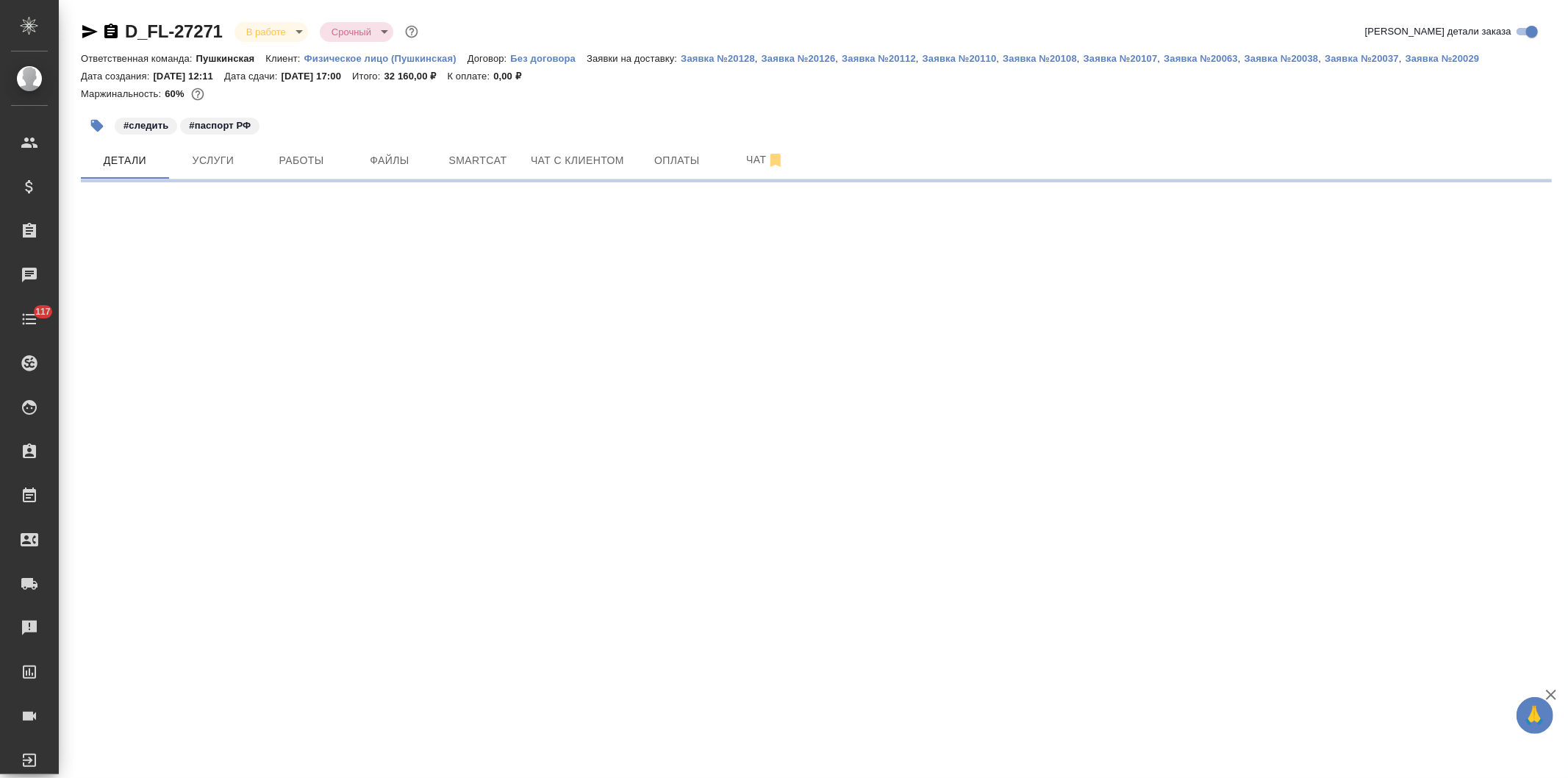
select select "RU"
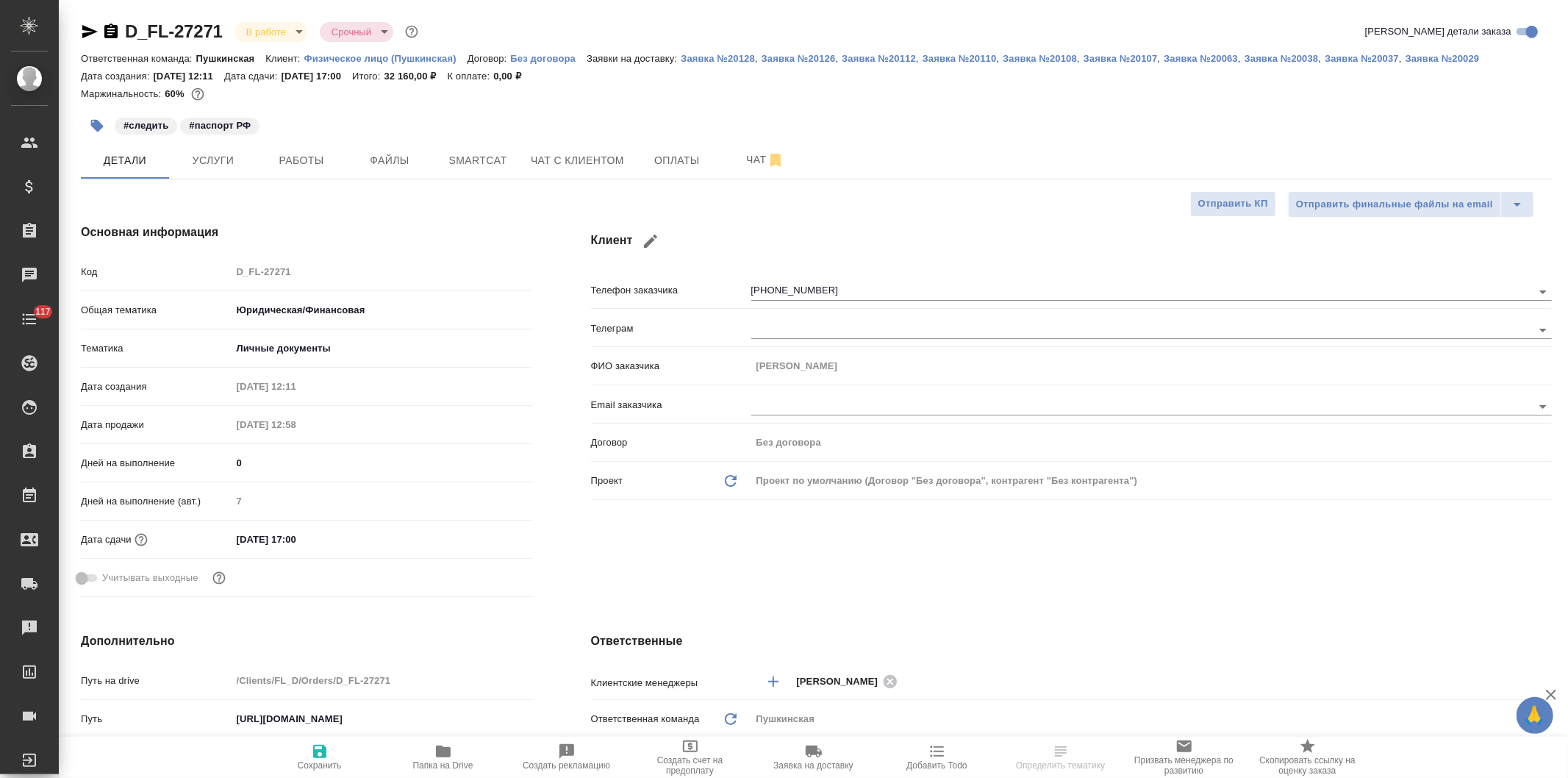
type textarea "x"
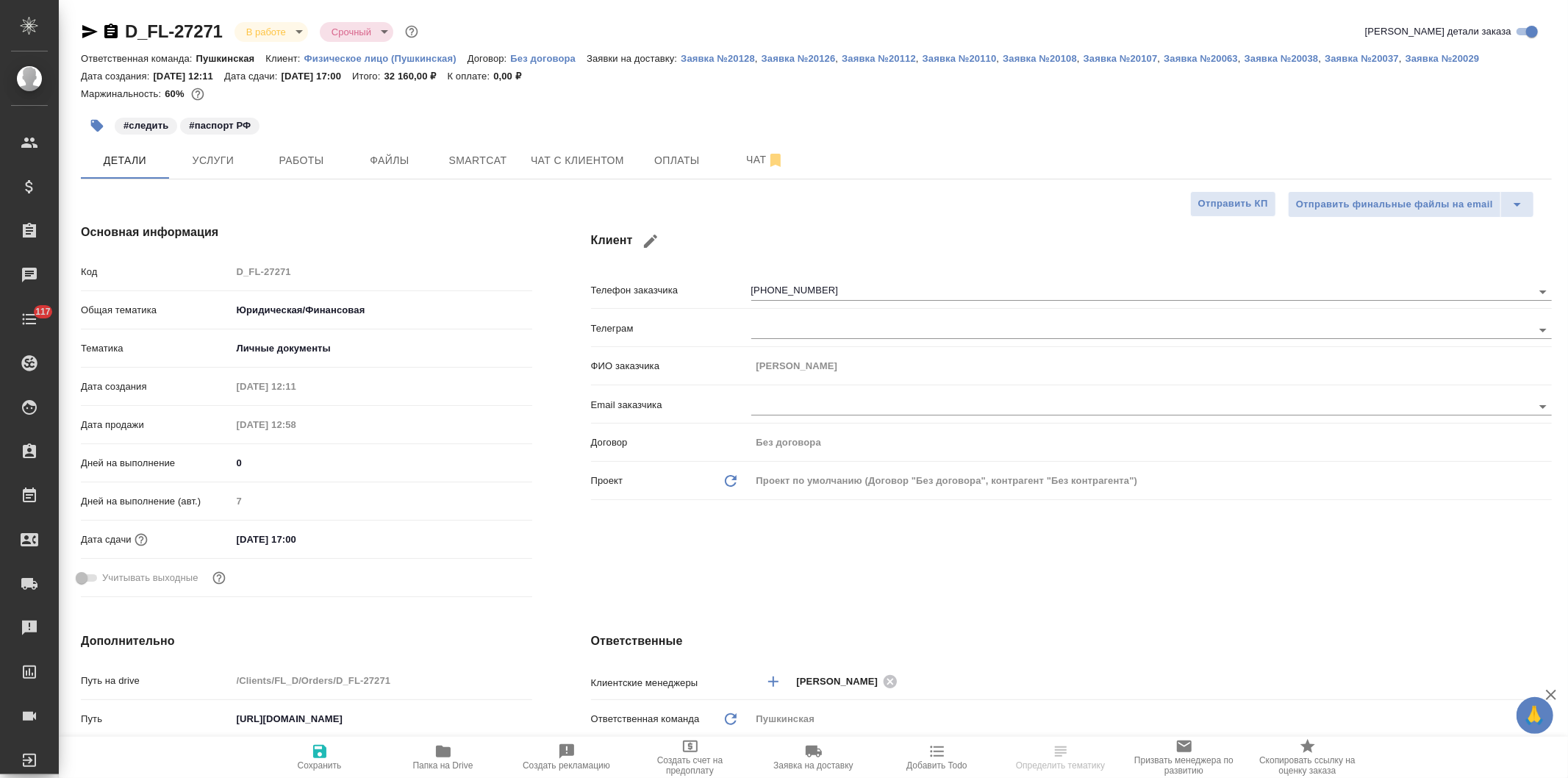
type textarea "x"
click at [300, 156] on span "Работы" at bounding box center [301, 160] width 70 height 18
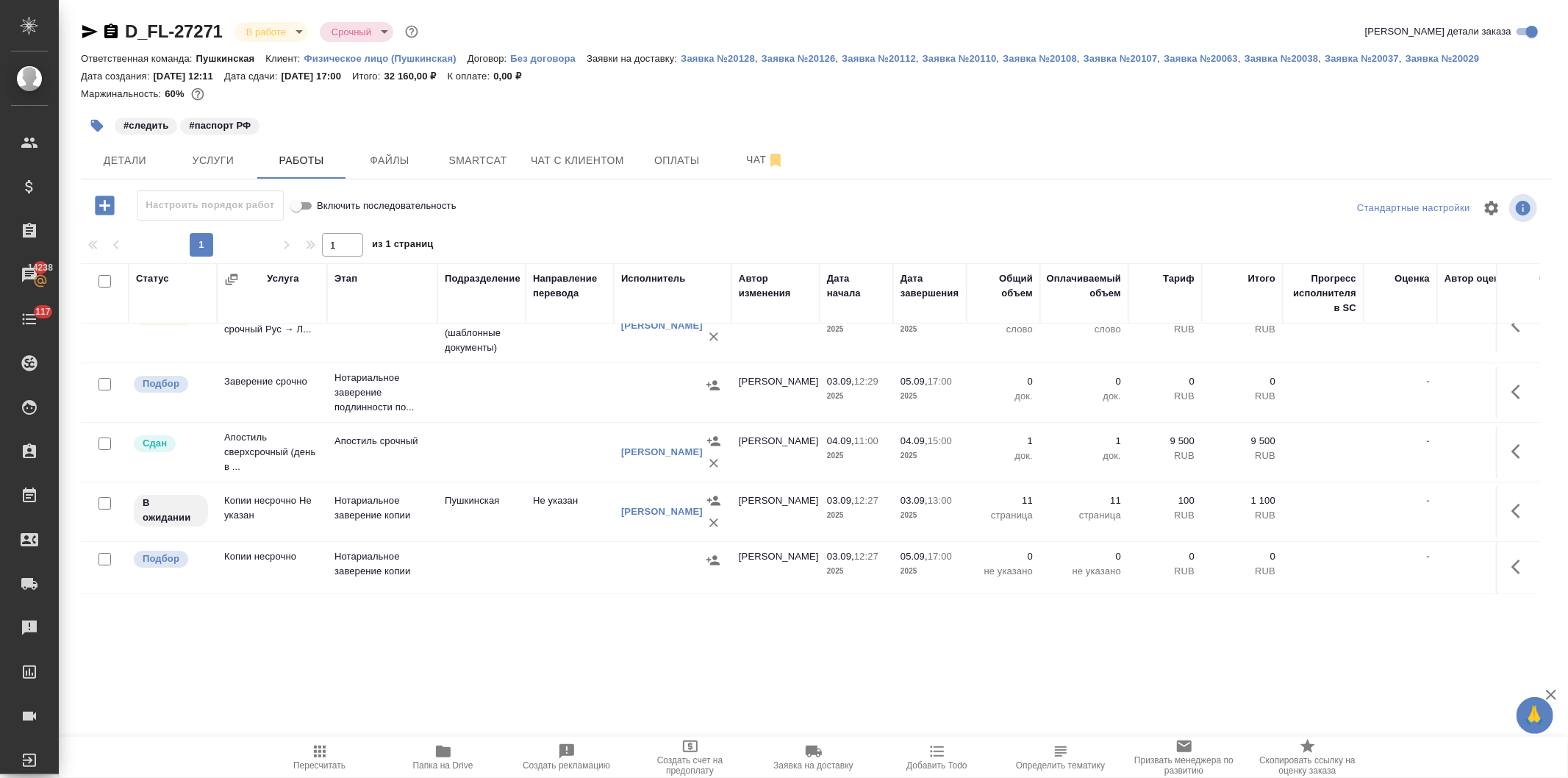
scroll to position [77, 0]
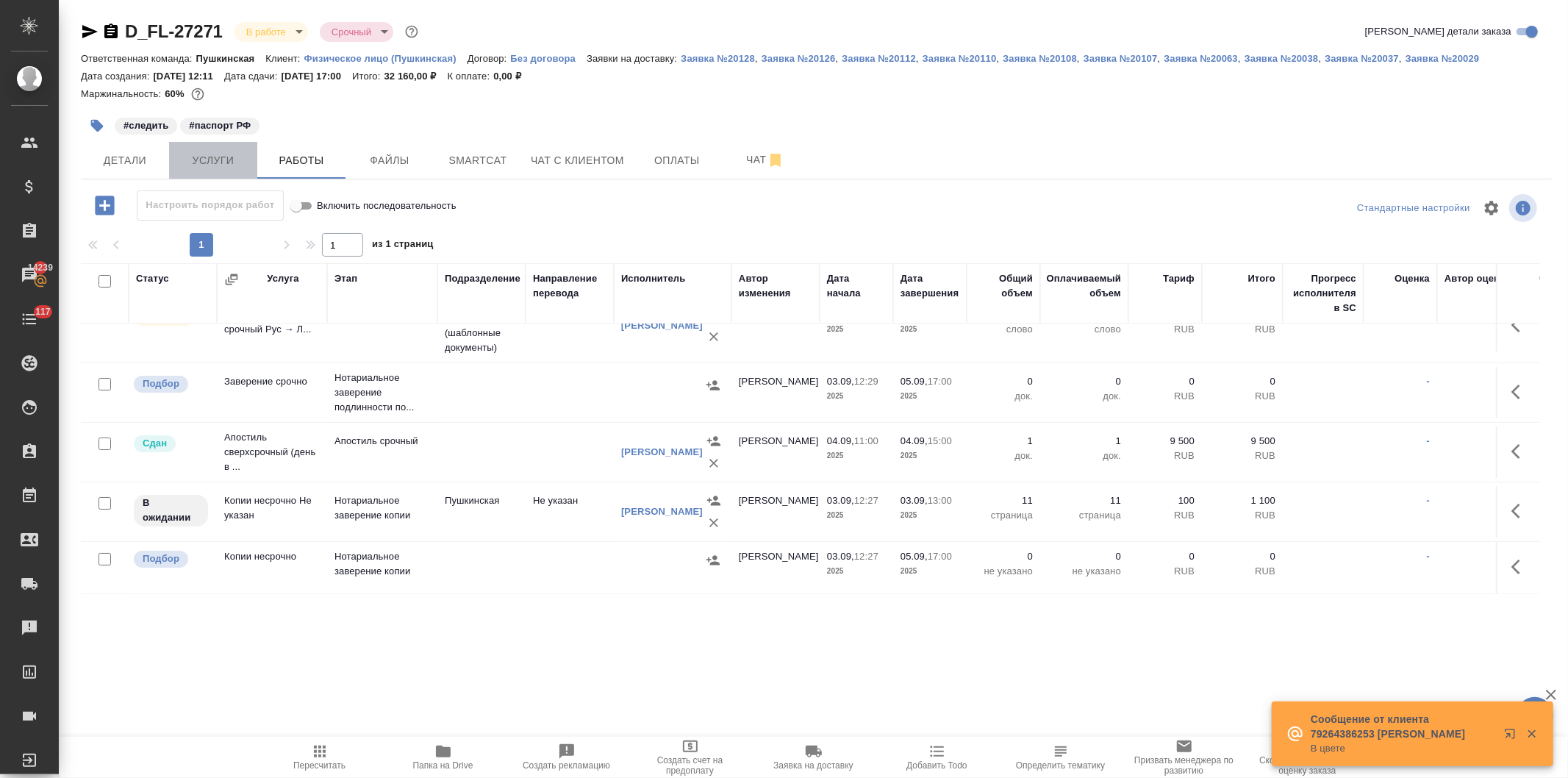
click at [209, 157] on span "Услуги" at bounding box center [212, 160] width 70 height 18
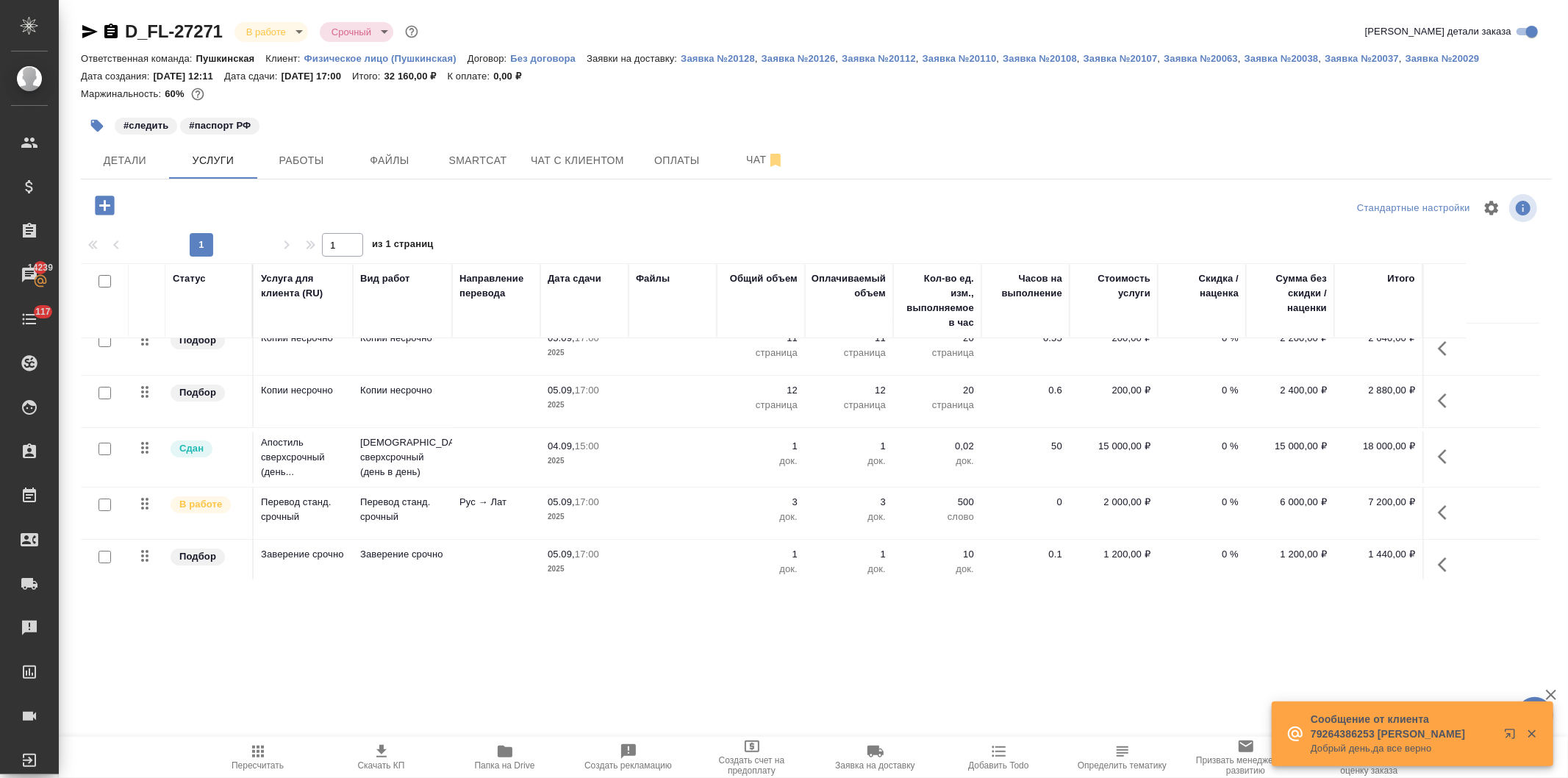
scroll to position [28, 0]
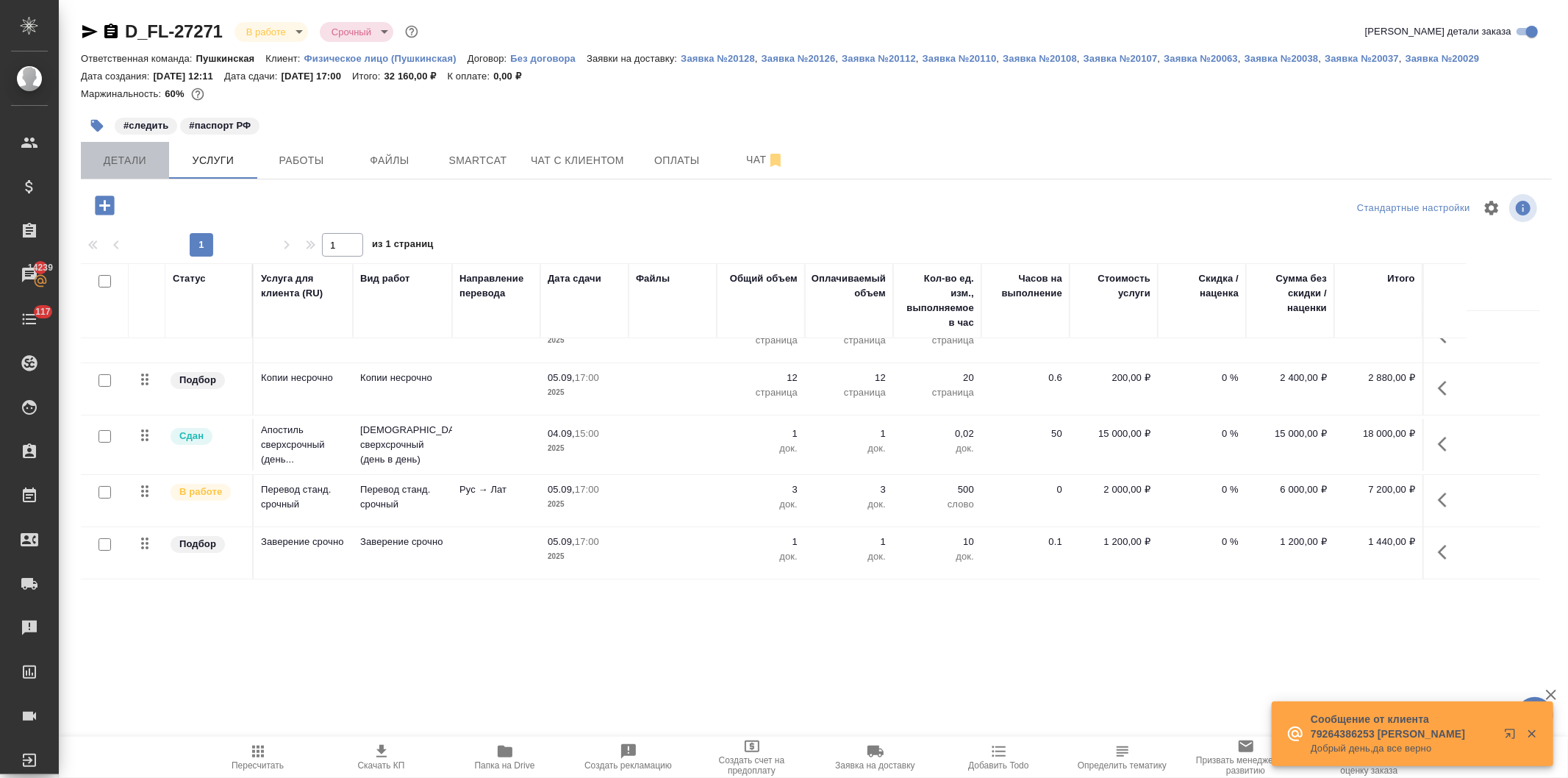
click at [131, 158] on span "Детали" at bounding box center [125, 160] width 70 height 18
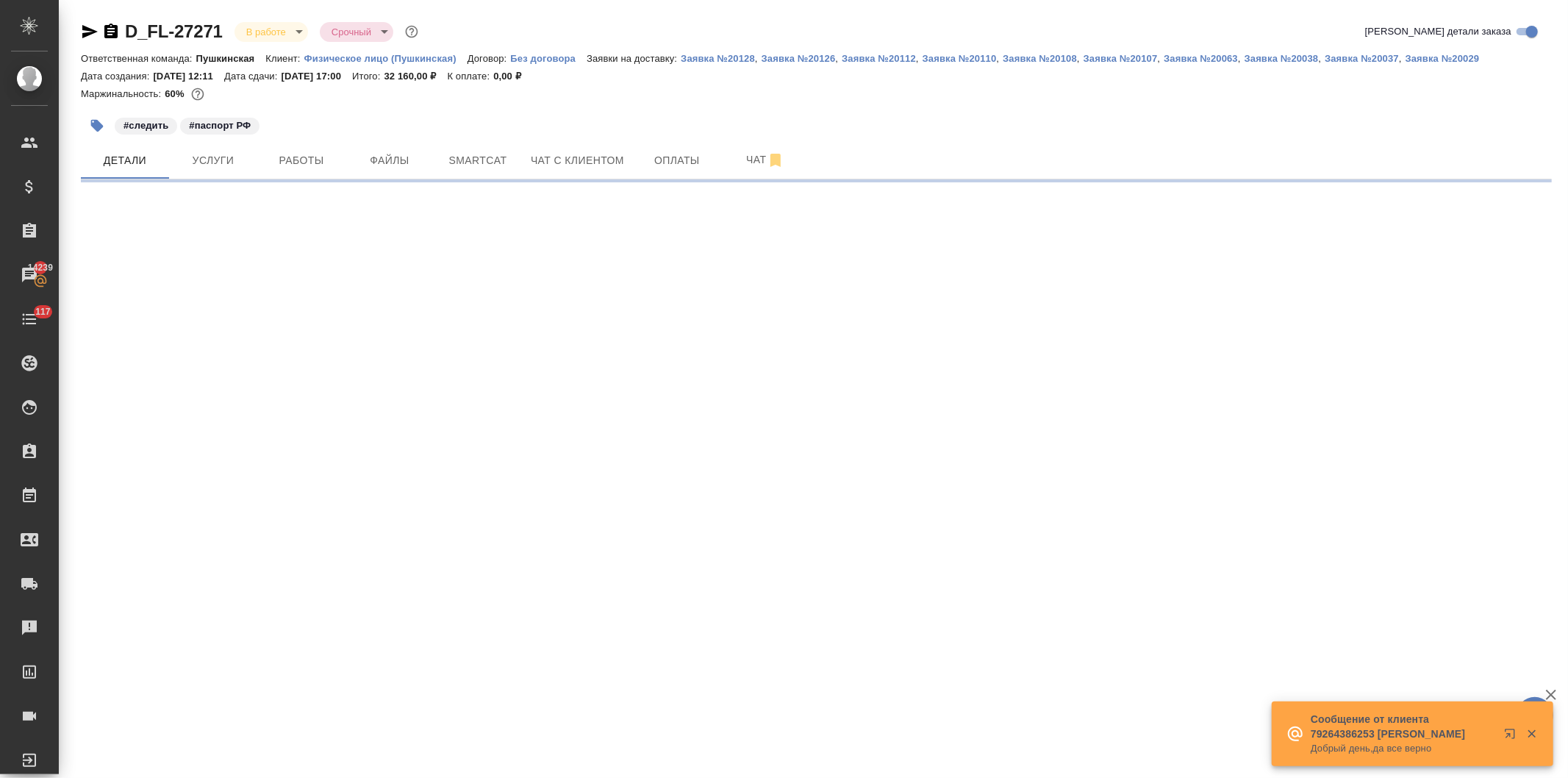
click at [83, 26] on icon "button" at bounding box center [90, 32] width 15 height 14
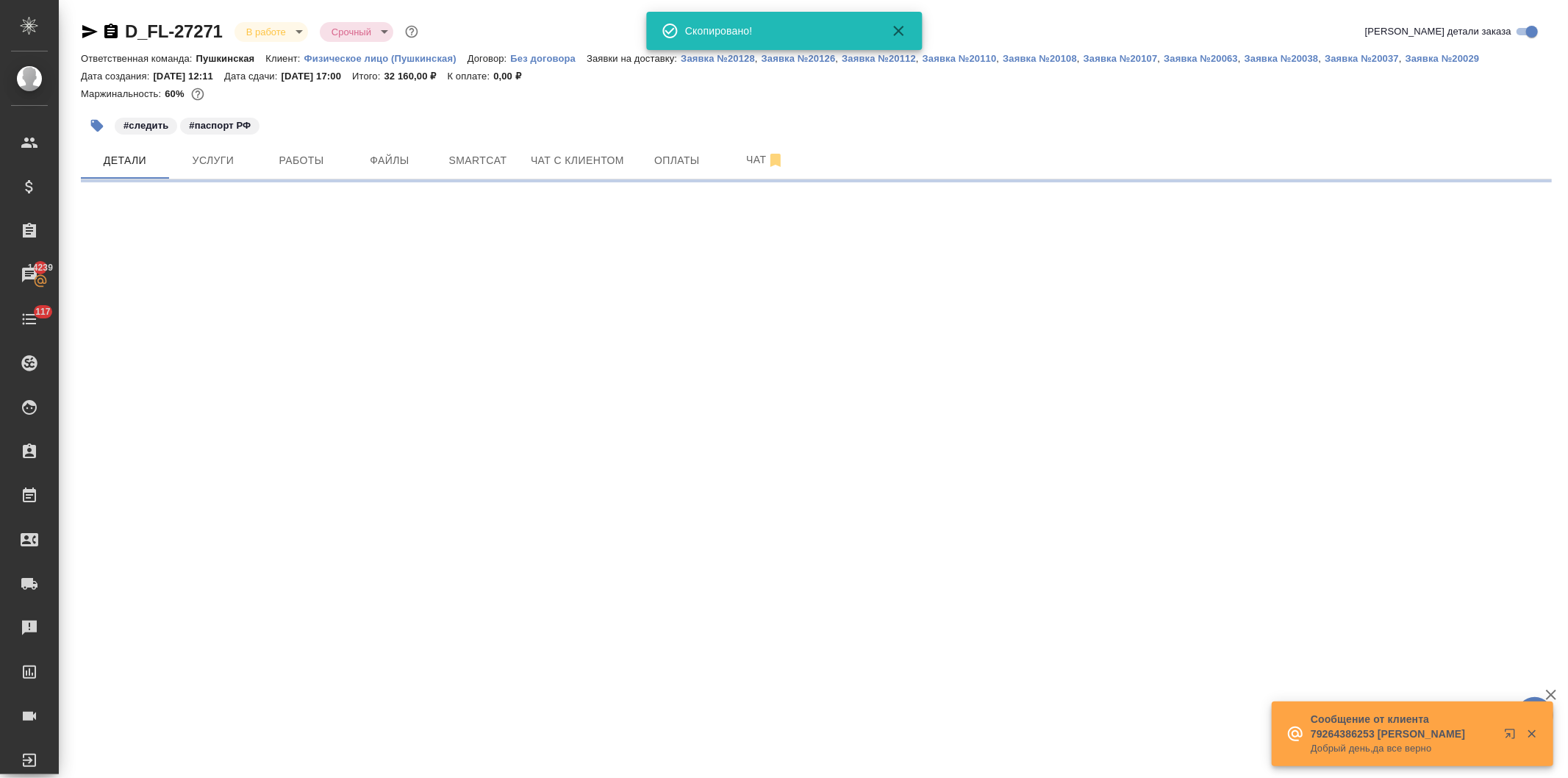
select select "RU"
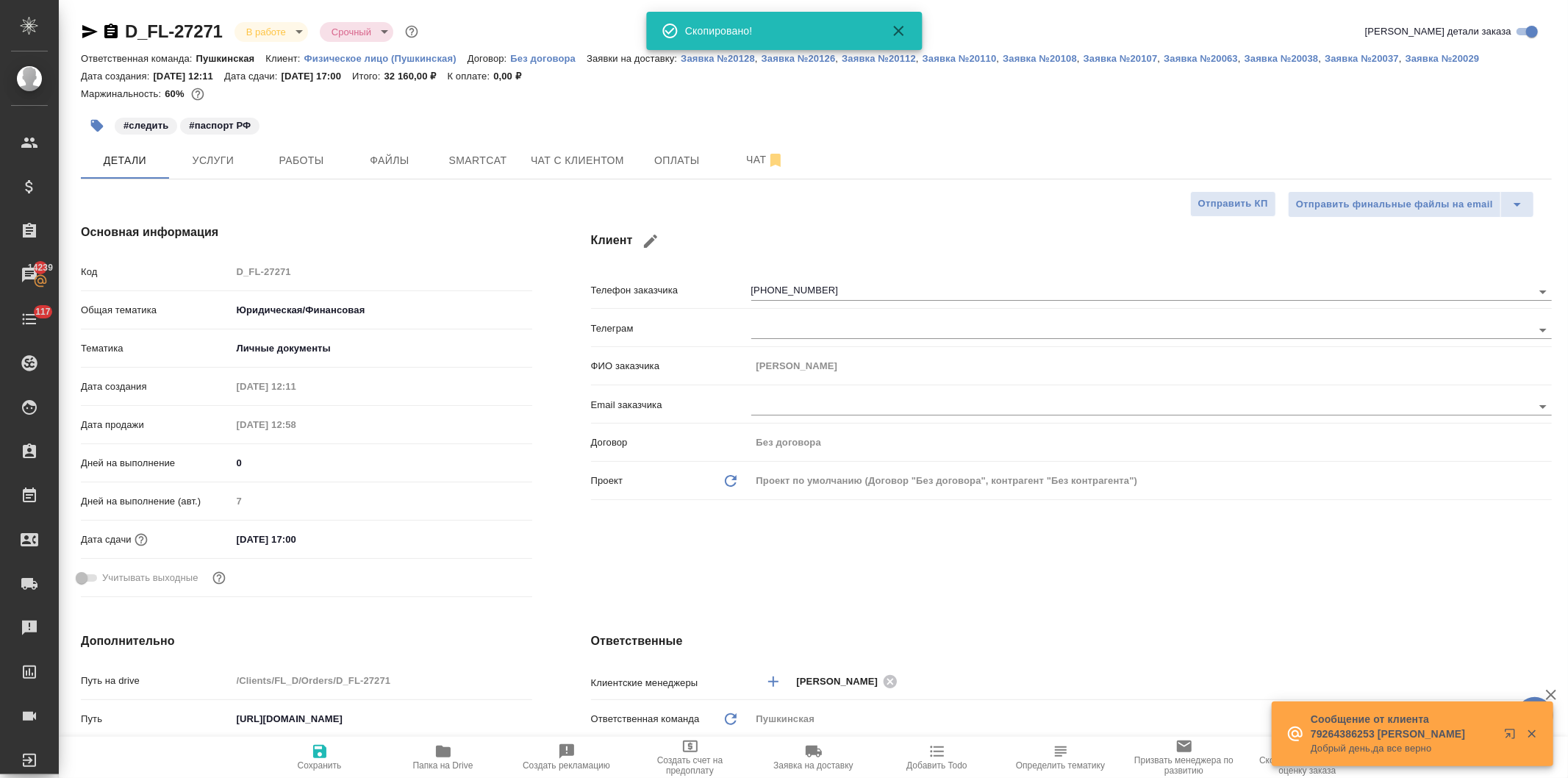
type textarea "x"
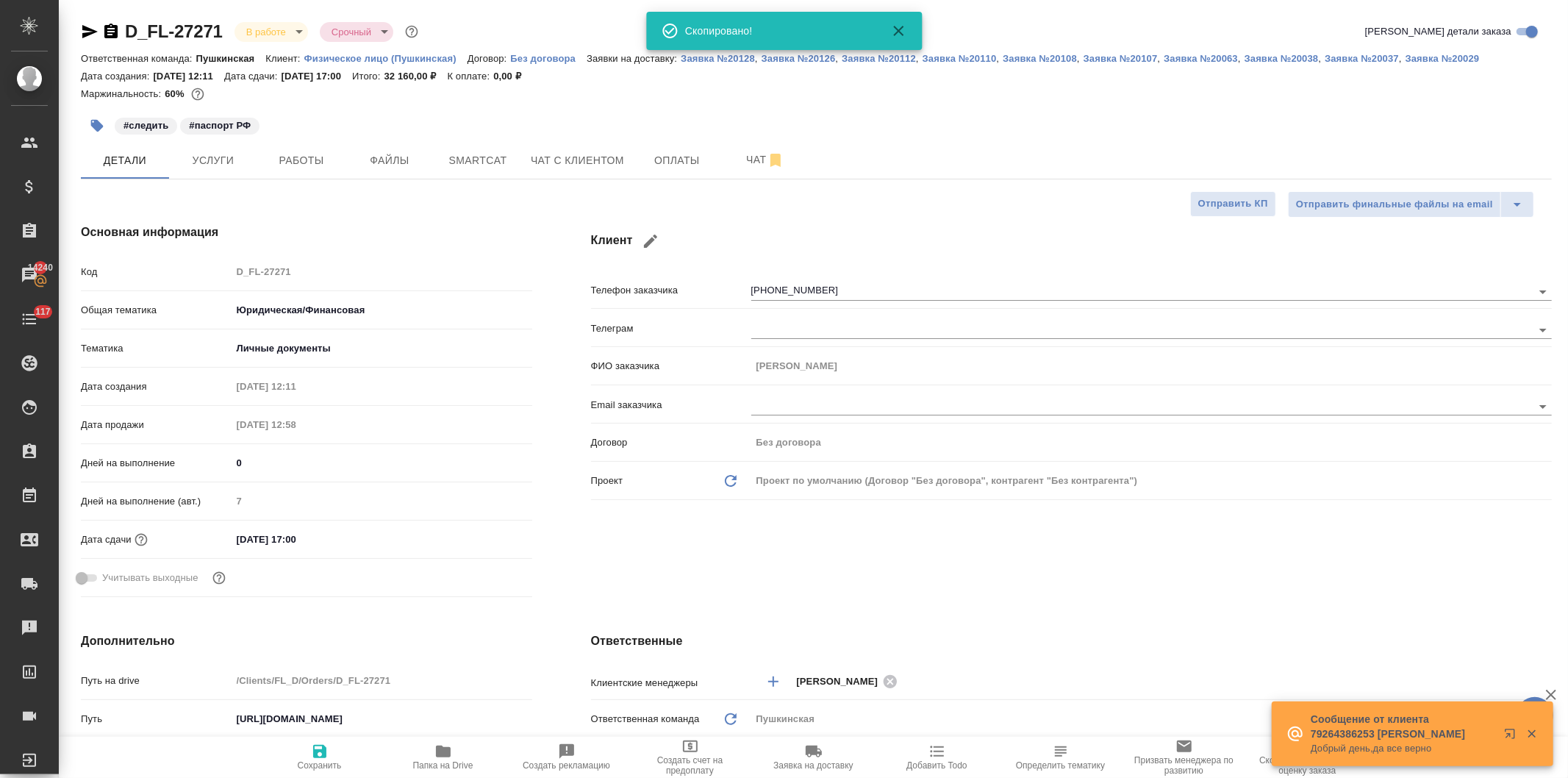
type textarea "x"
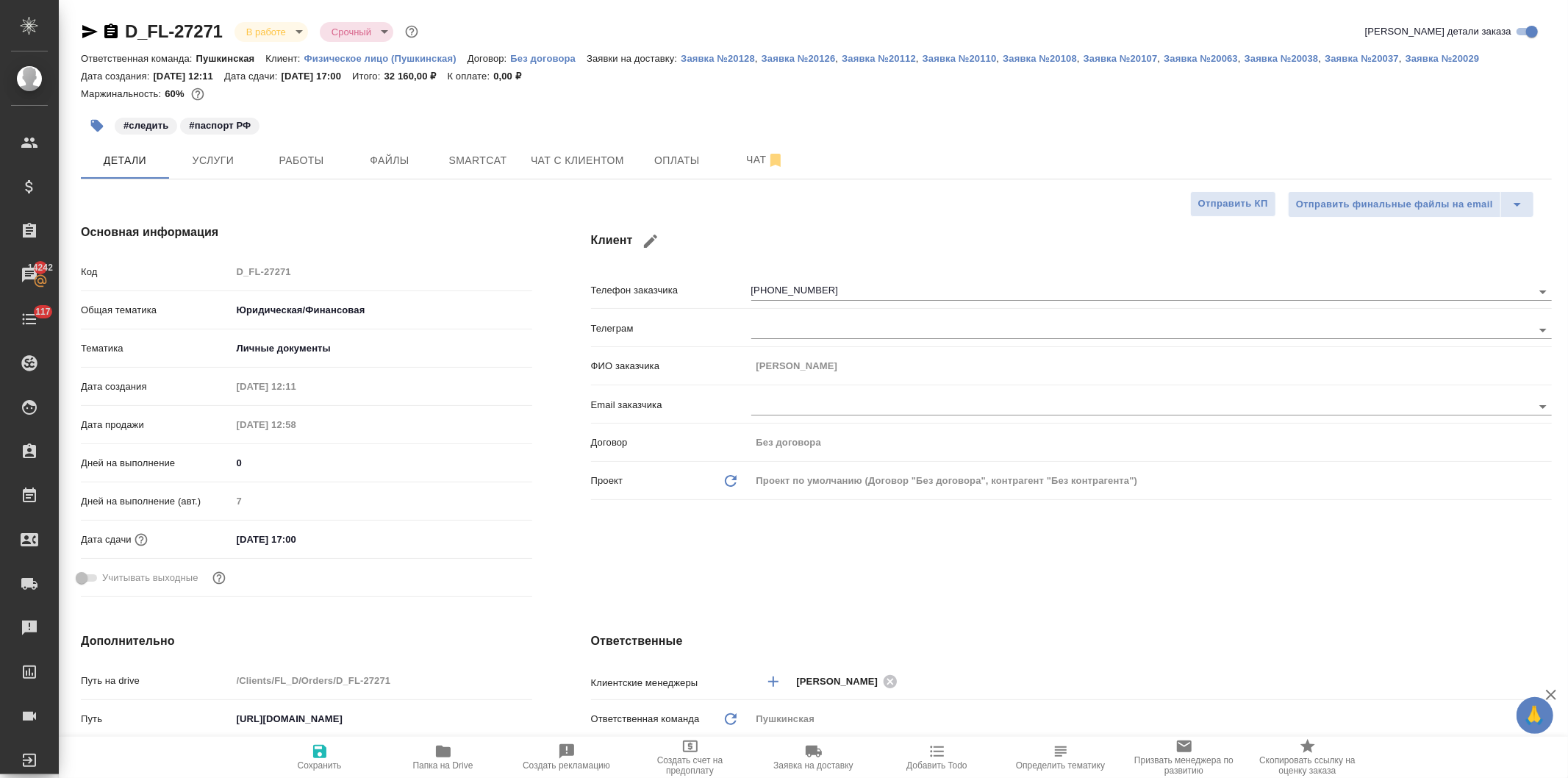
type textarea "x"
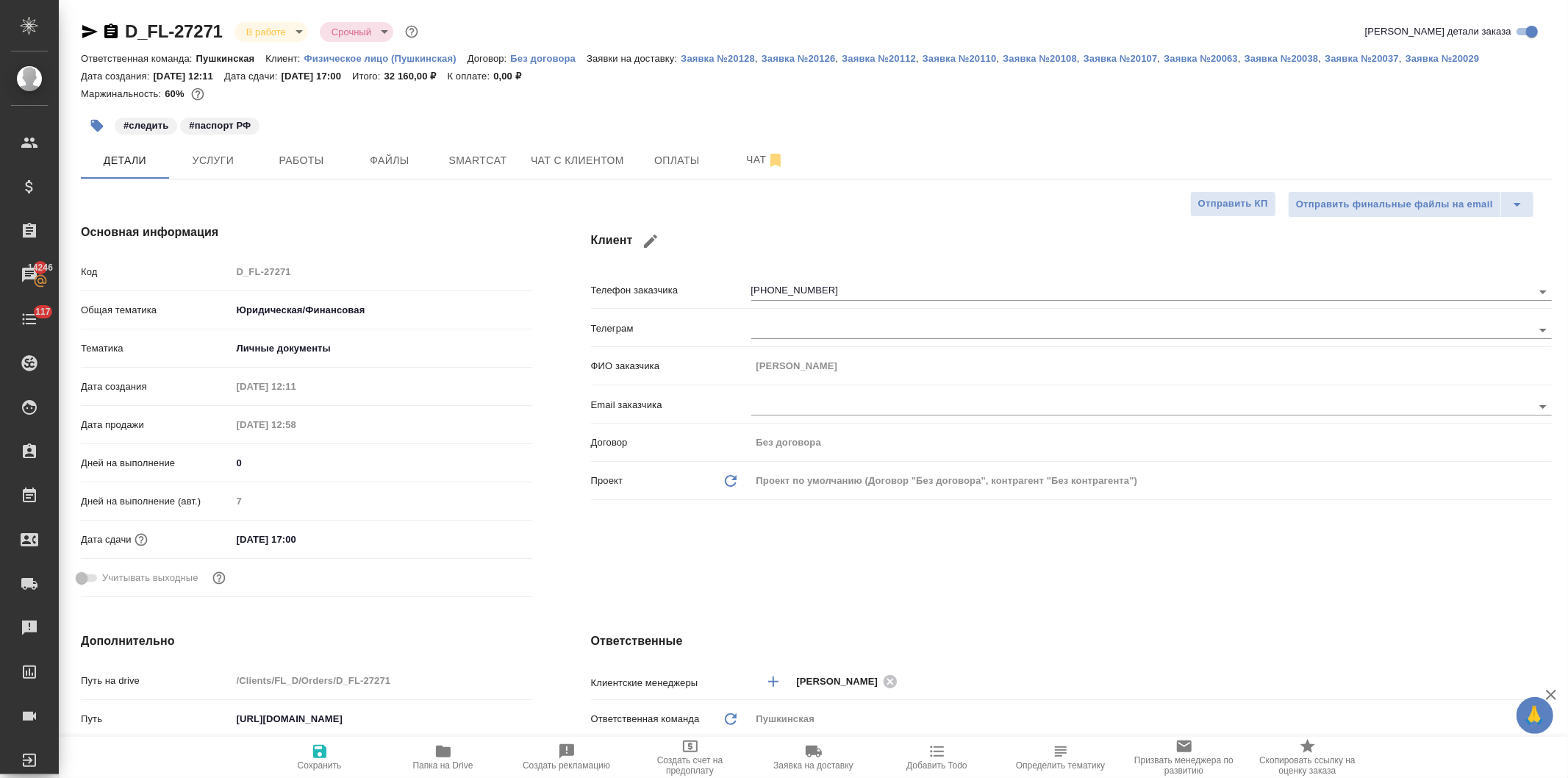
type textarea "x"
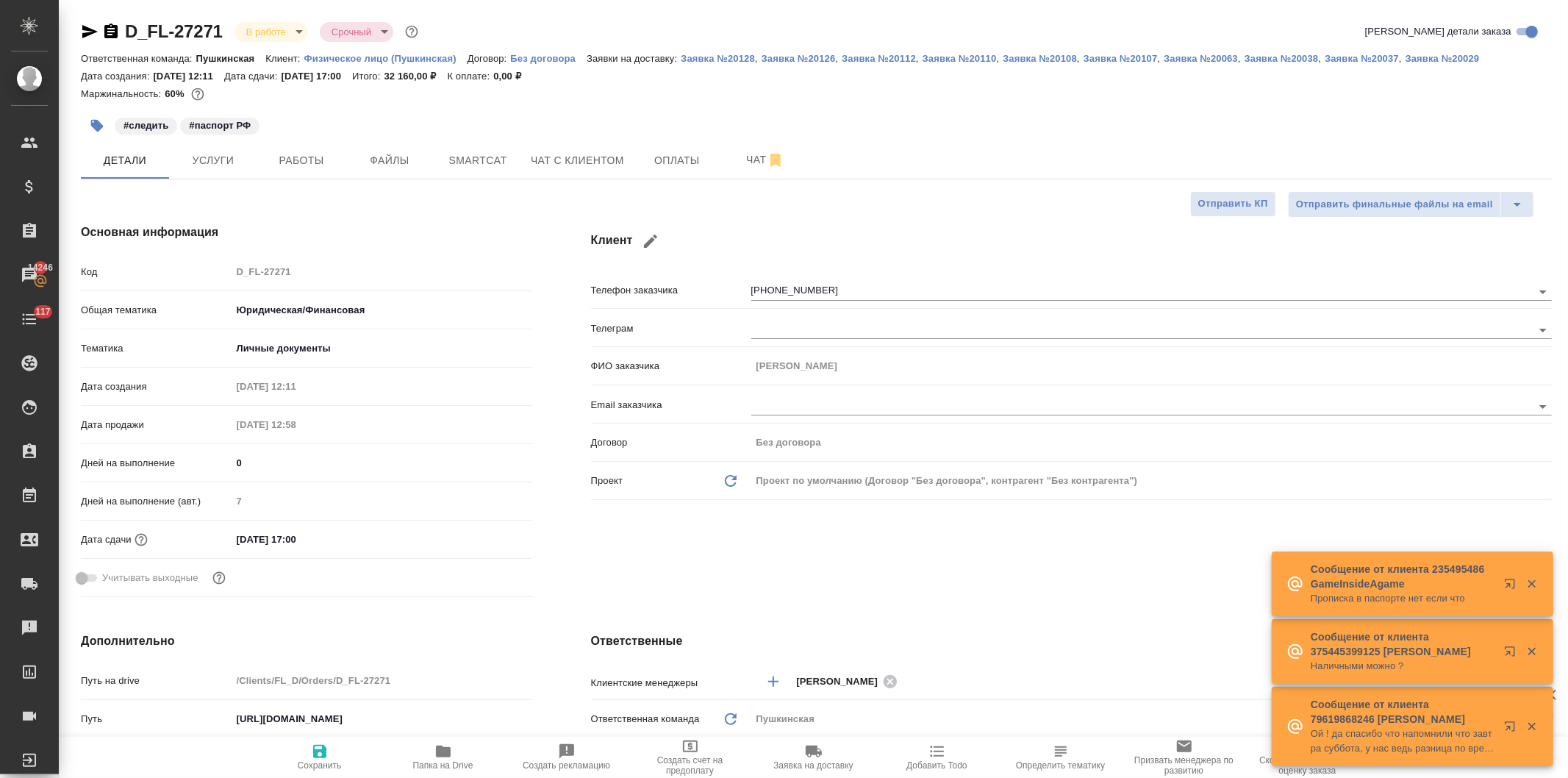
type textarea "x"
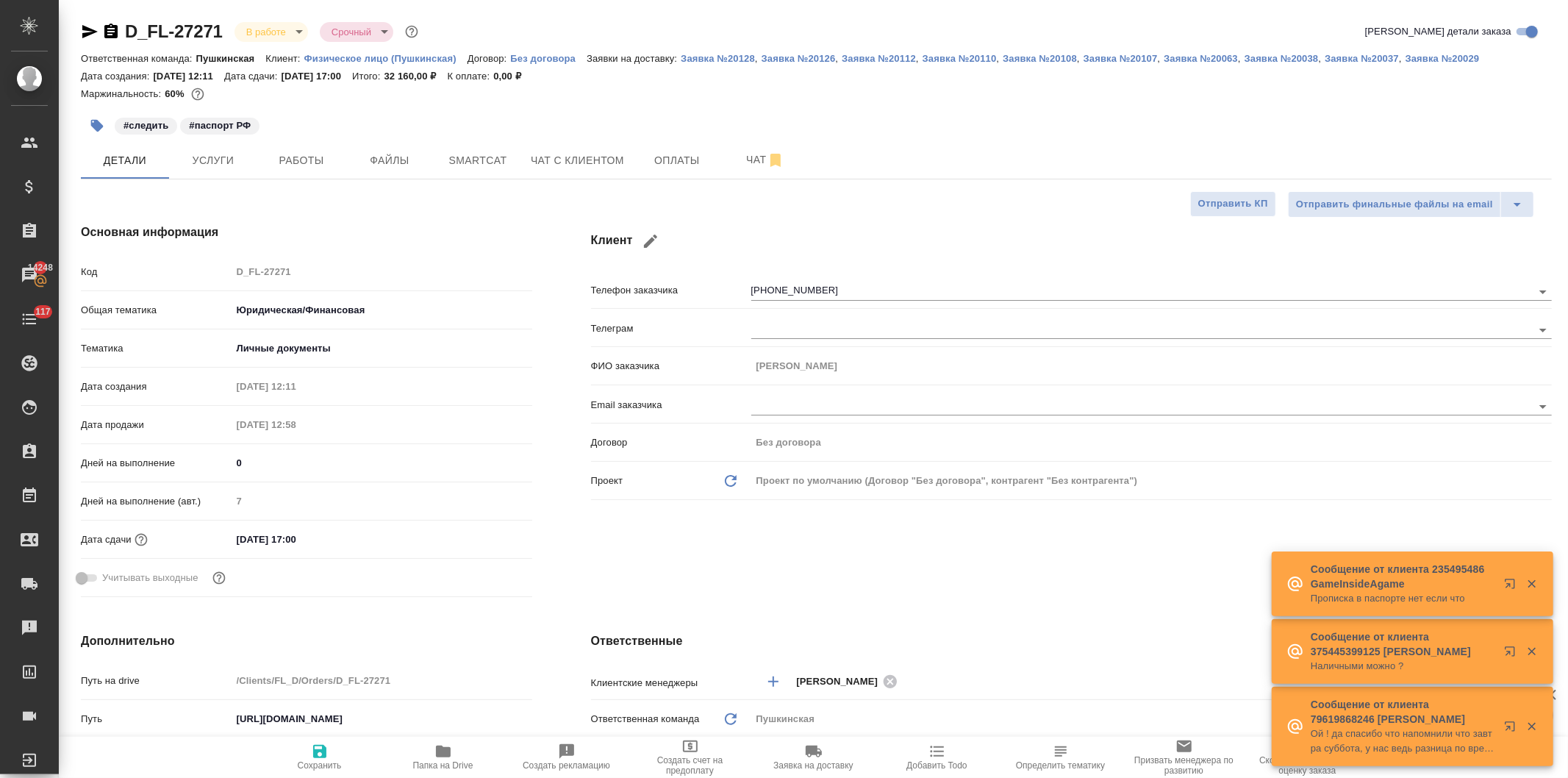
type textarea "x"
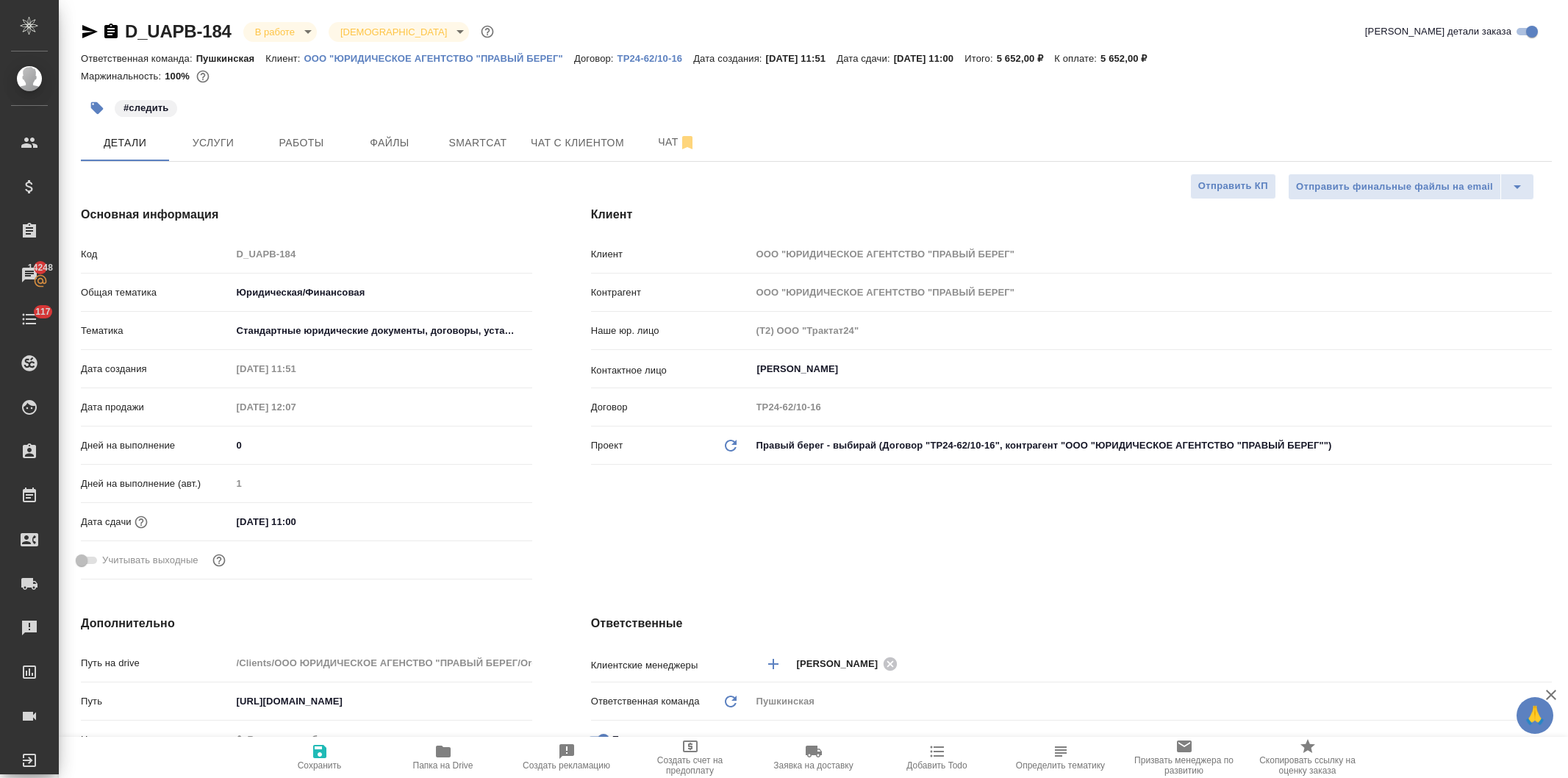
select select "RU"
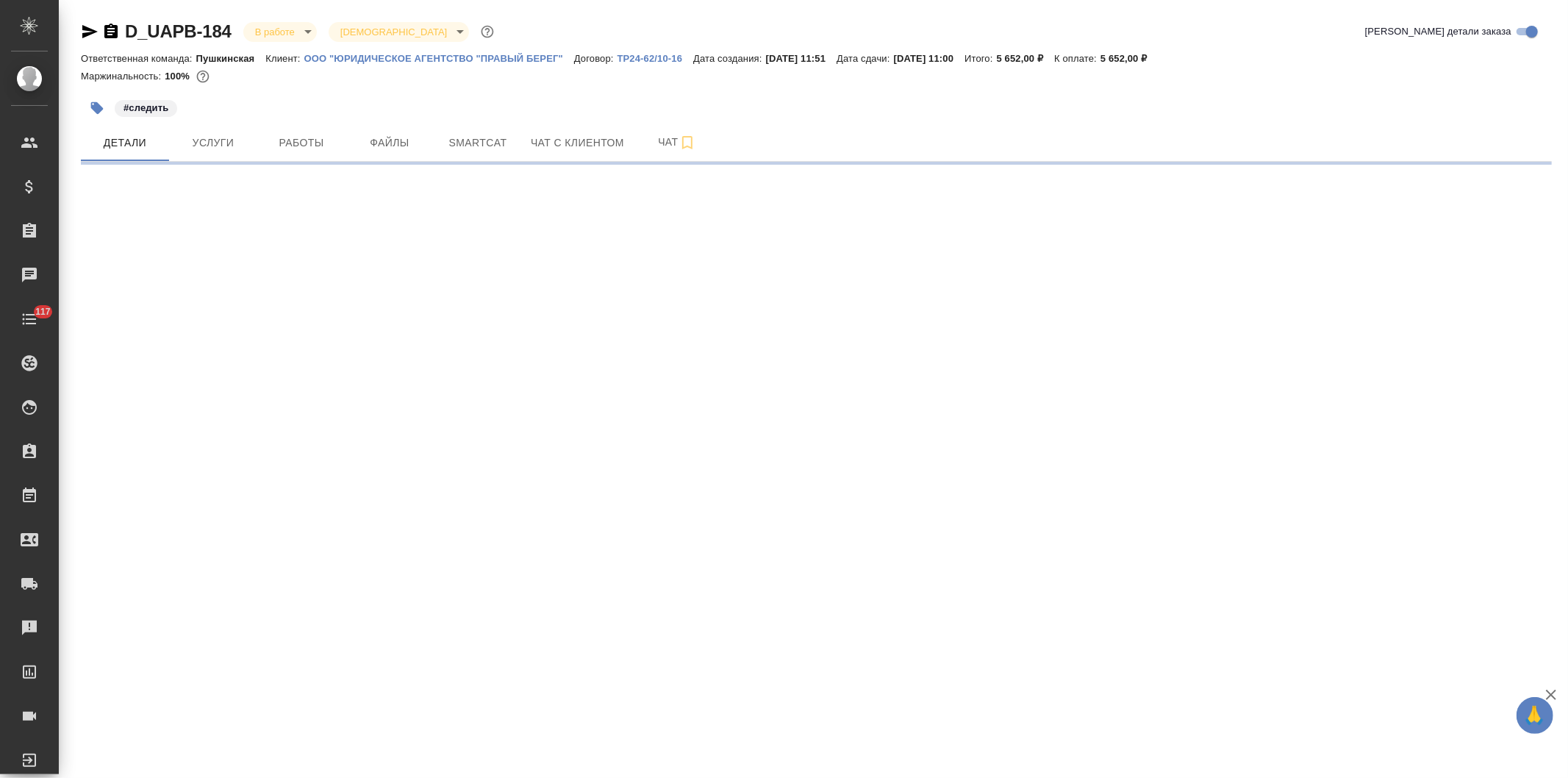
select select "RU"
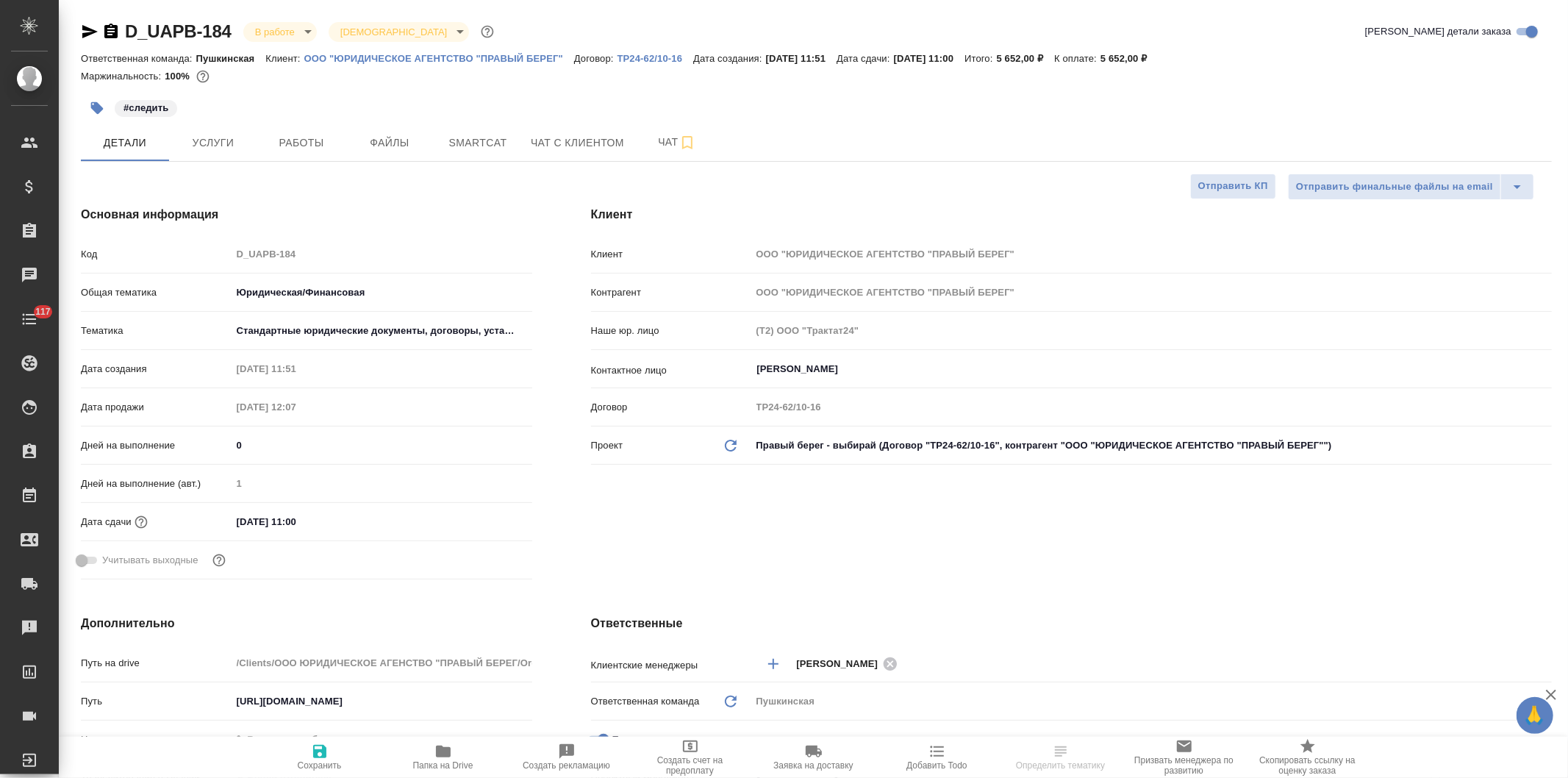
type textarea "x"
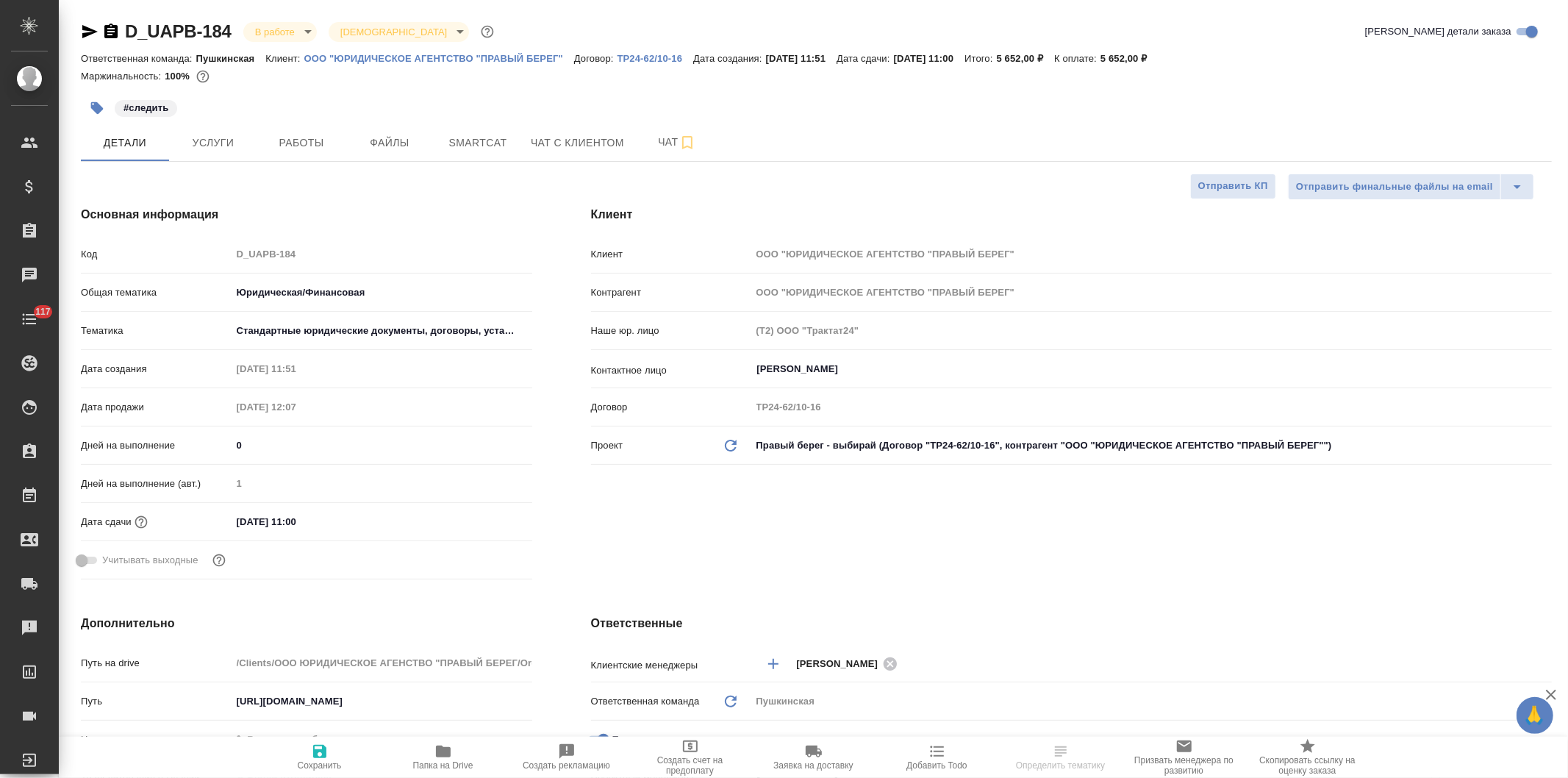
type textarea "x"
select select "RU"
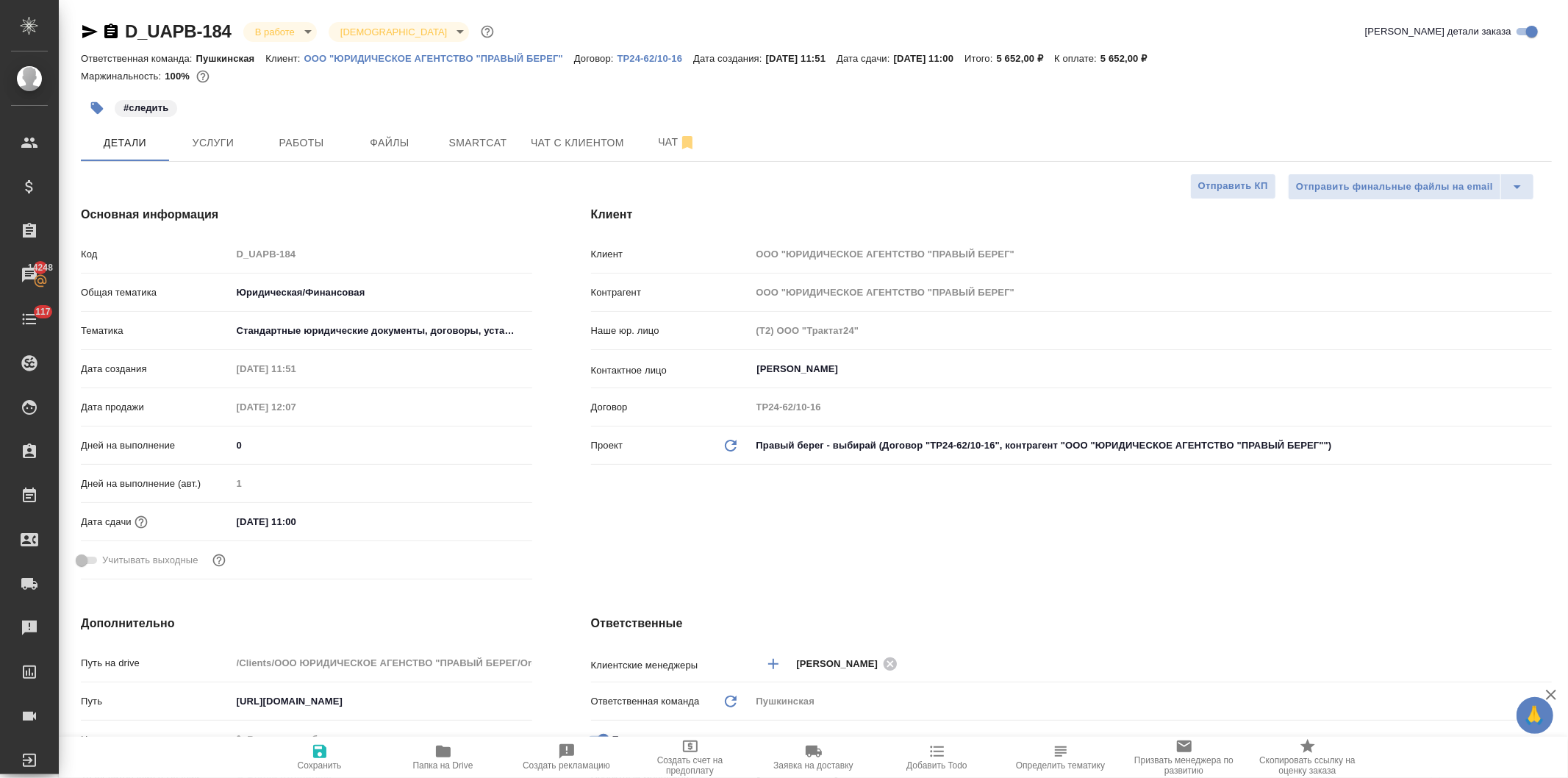
type textarea "x"
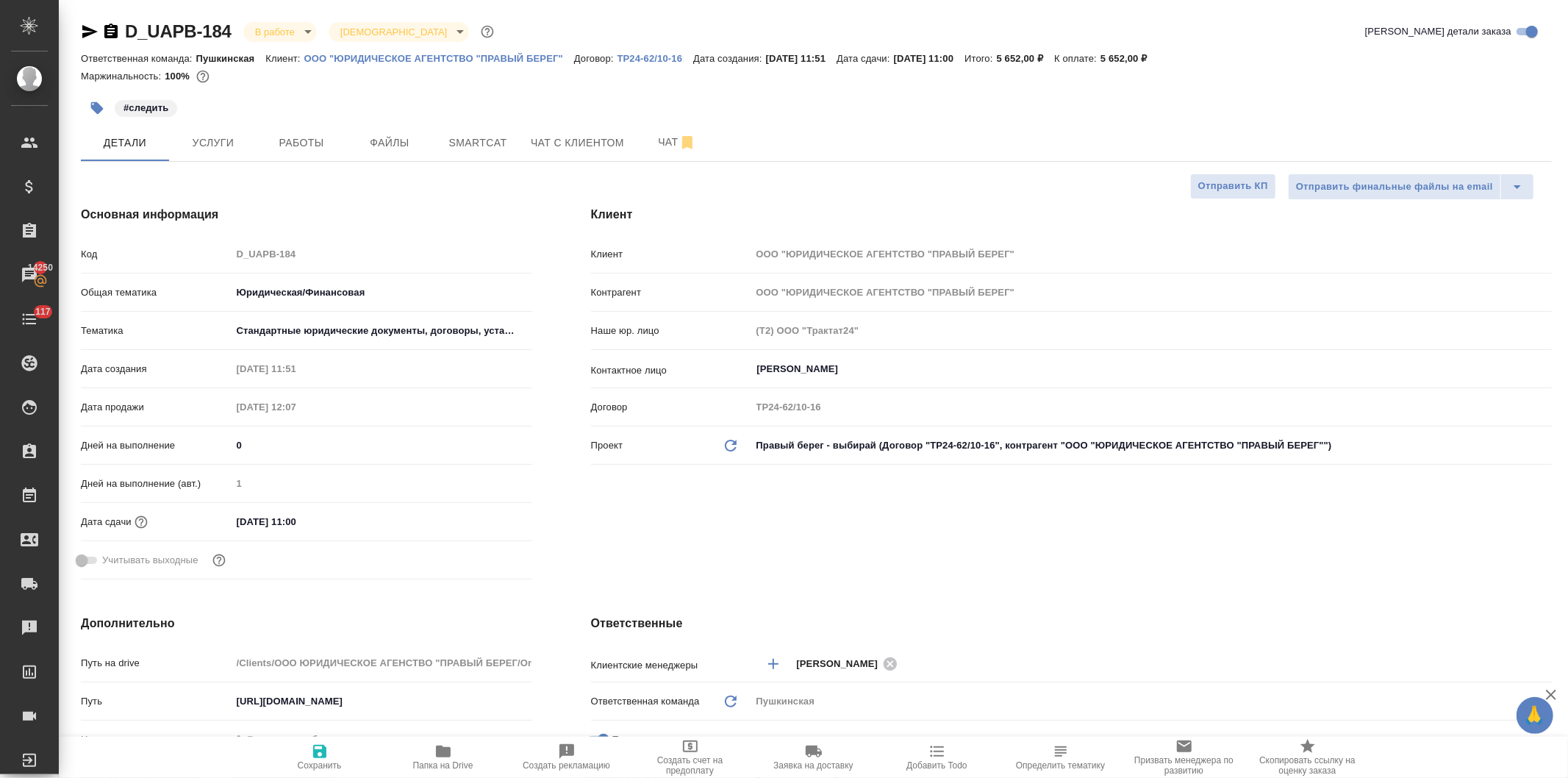
type textarea "x"
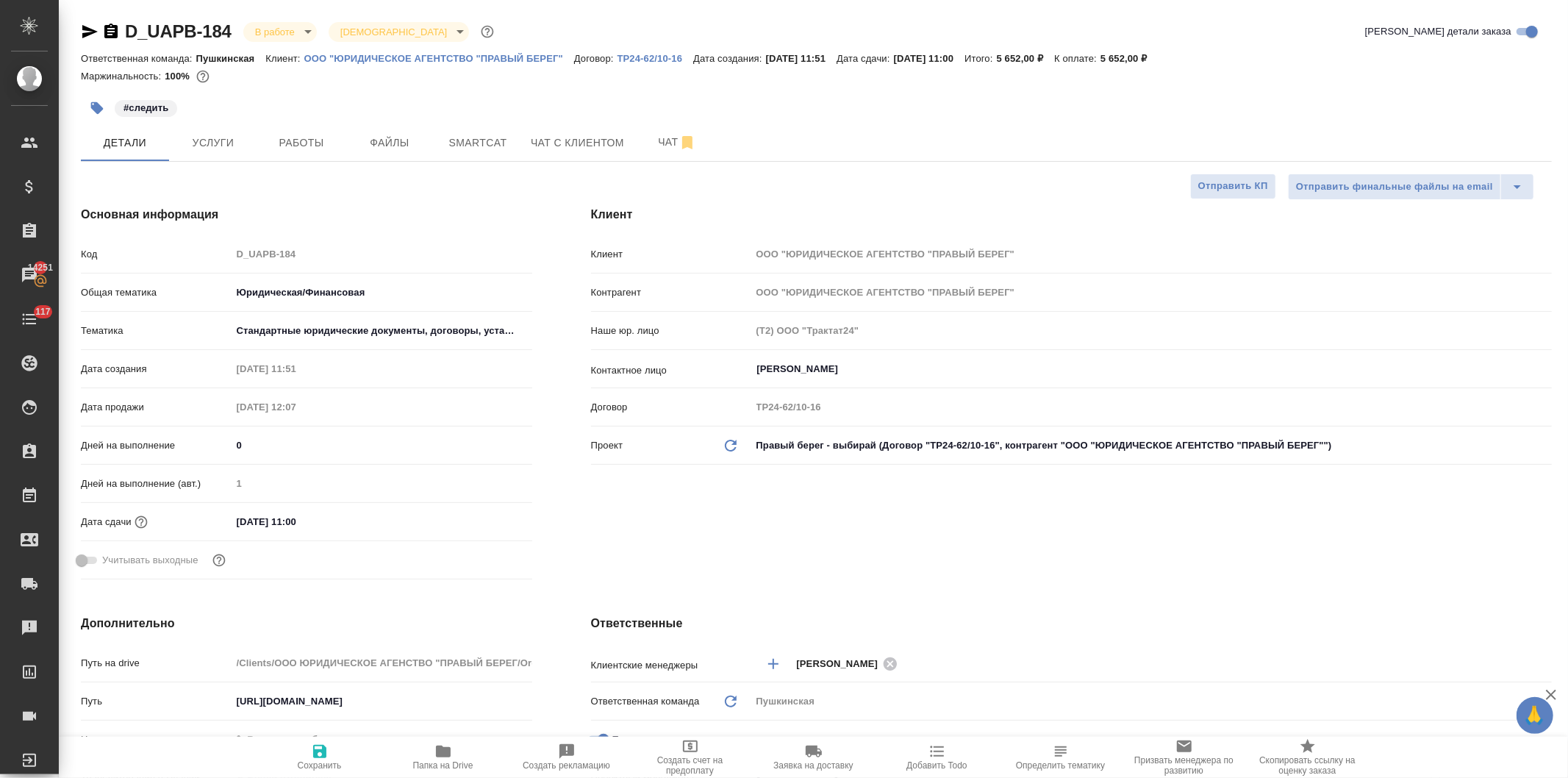
type textarea "x"
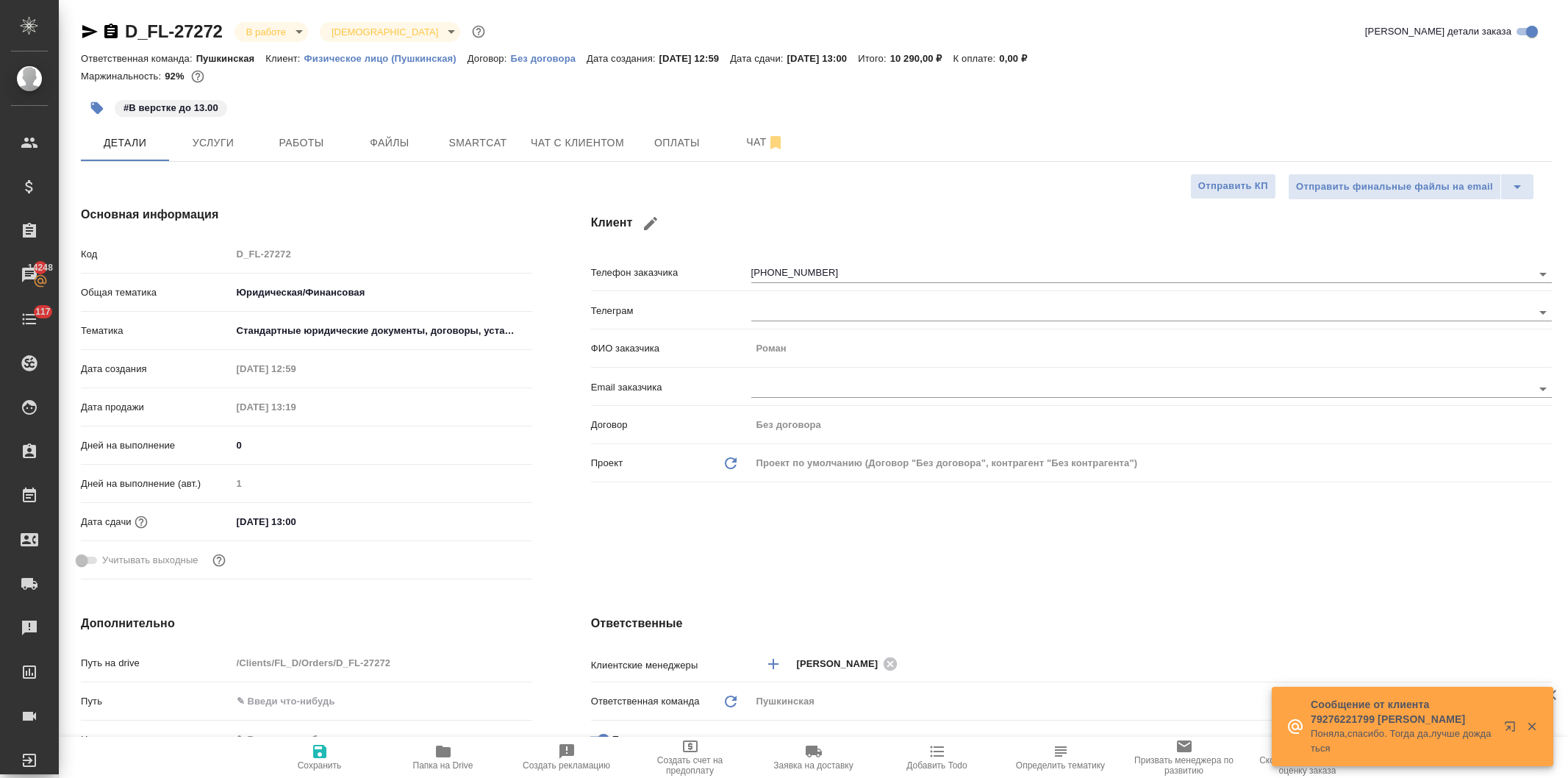
select select "RU"
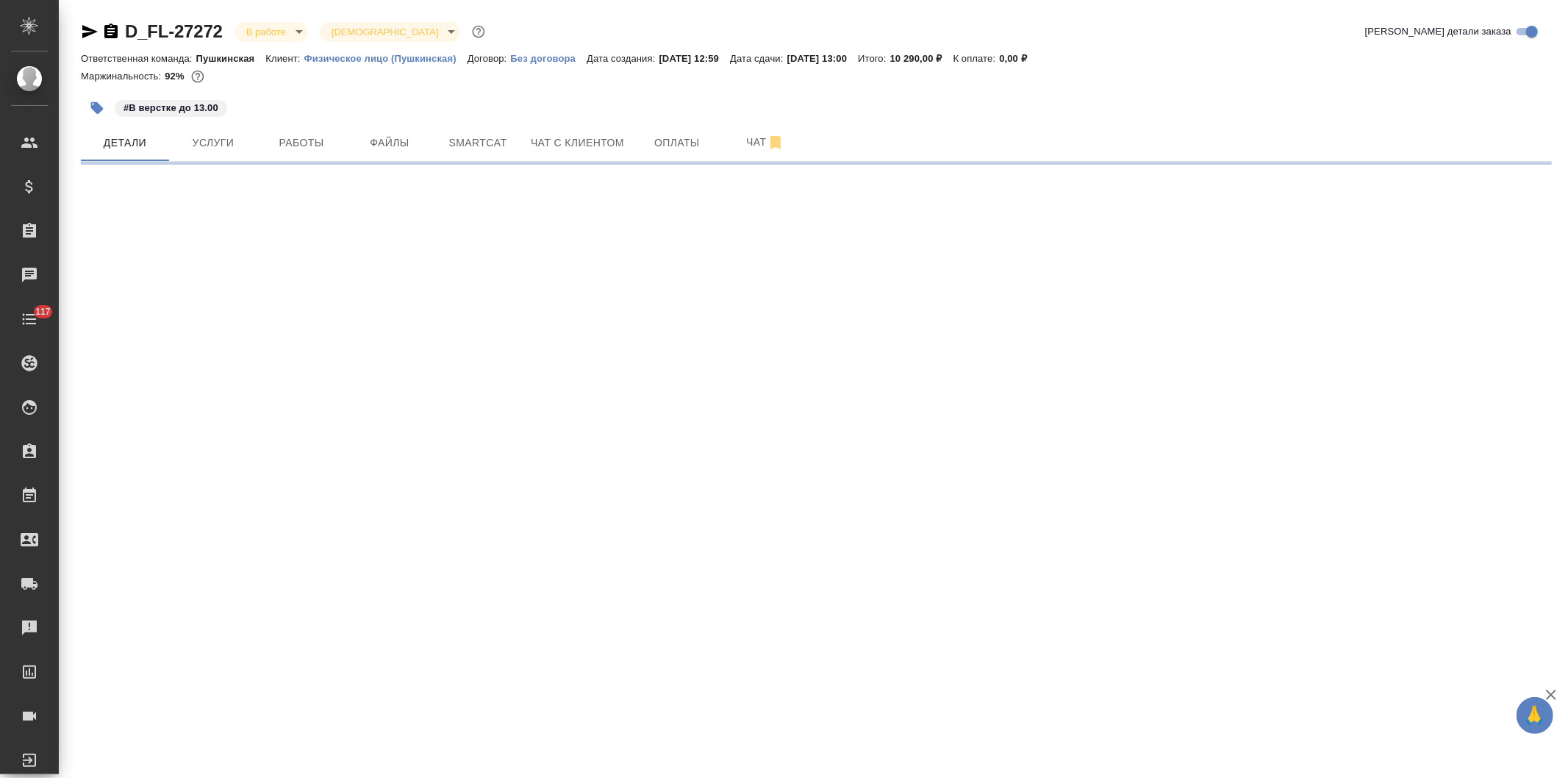
select select "RU"
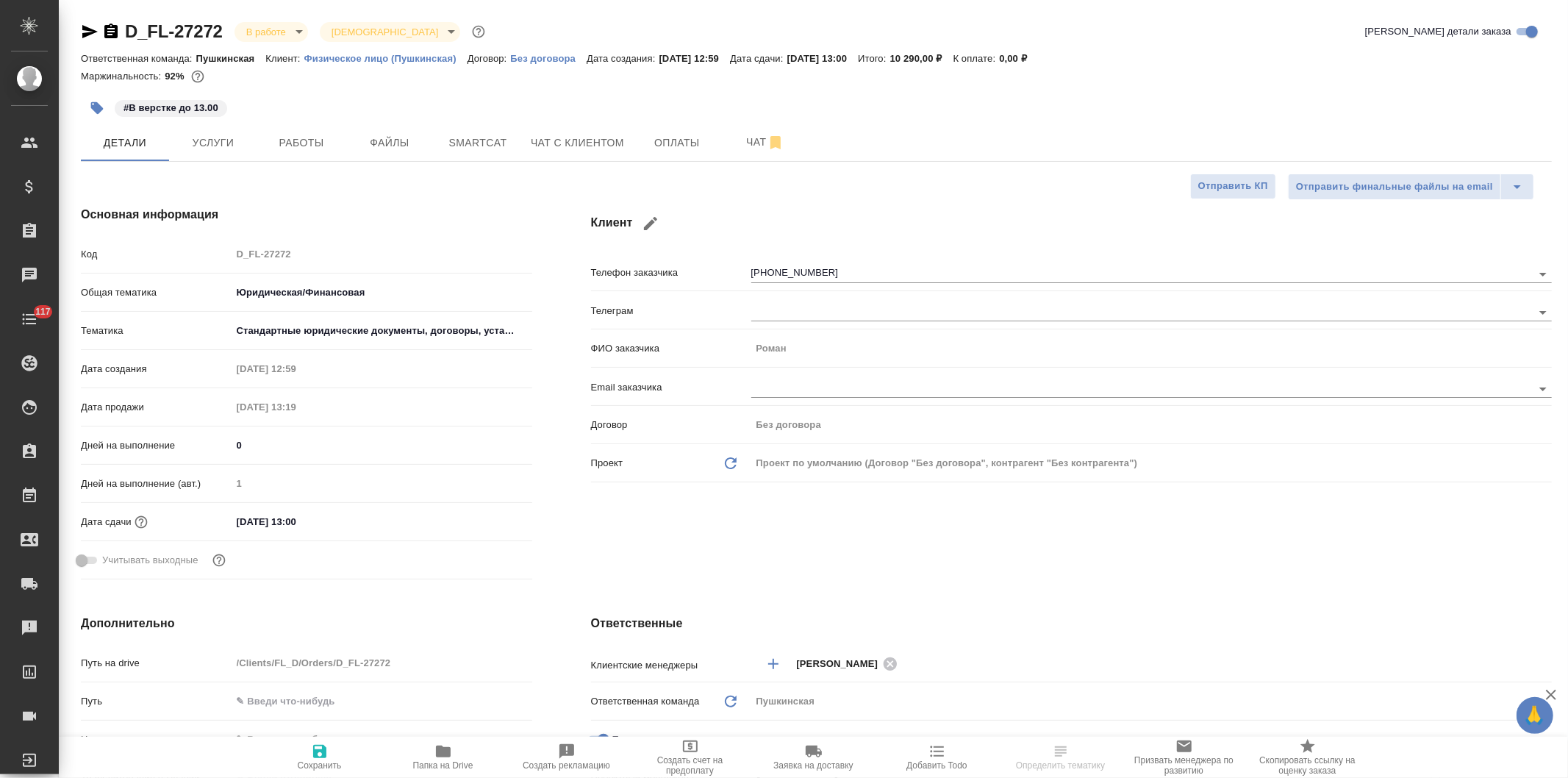
type textarea "x"
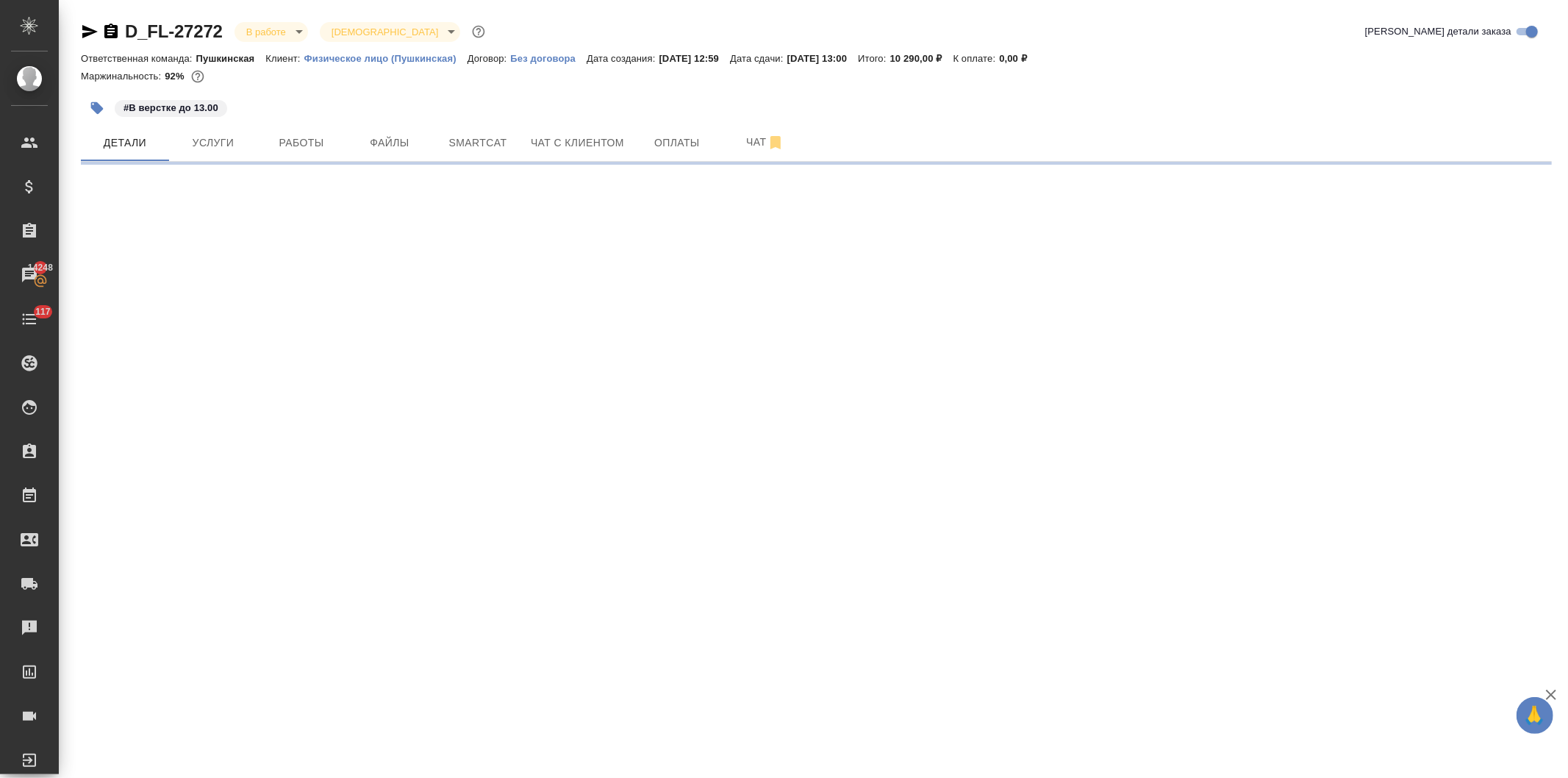
select select "RU"
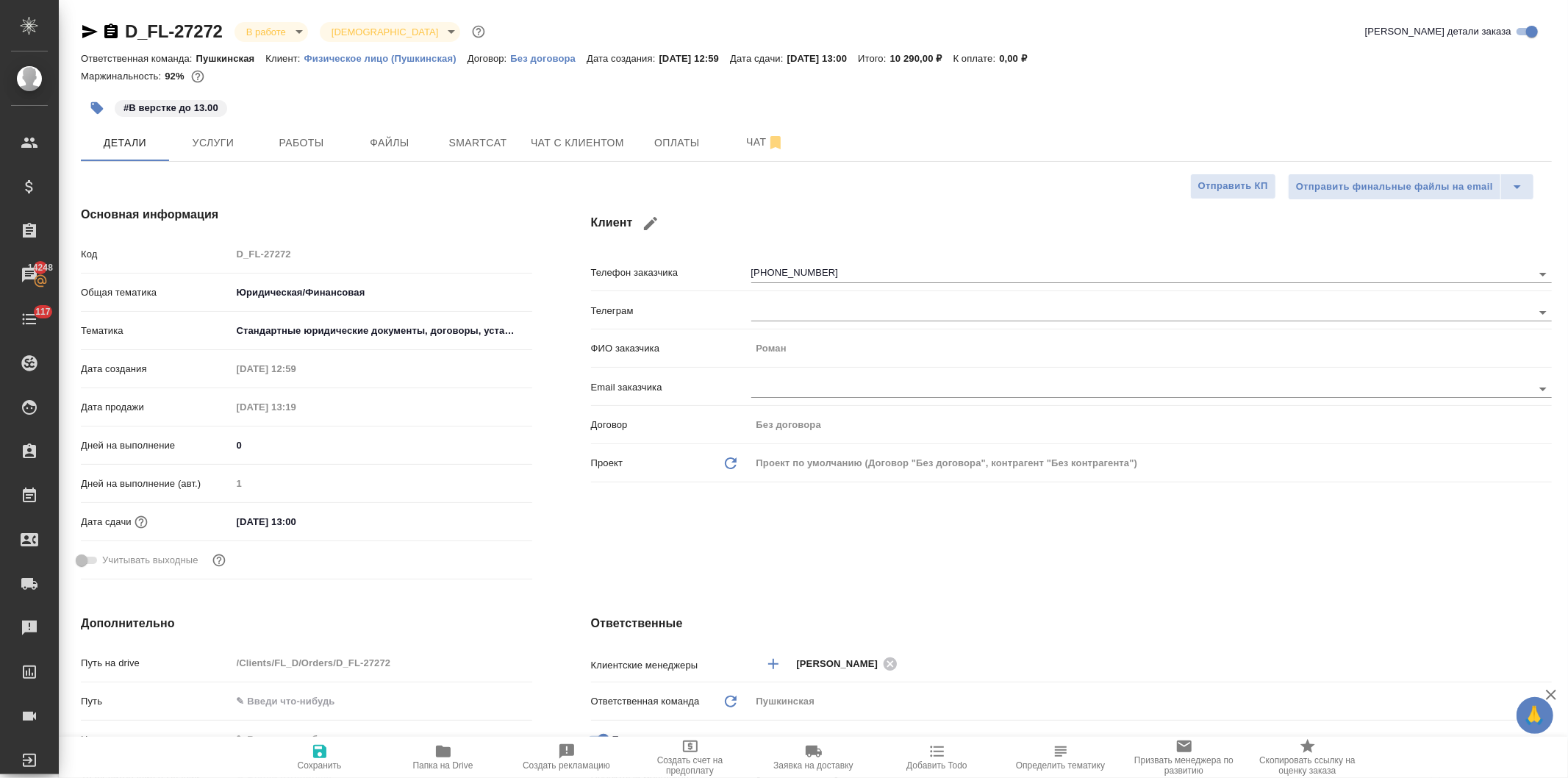
type textarea "x"
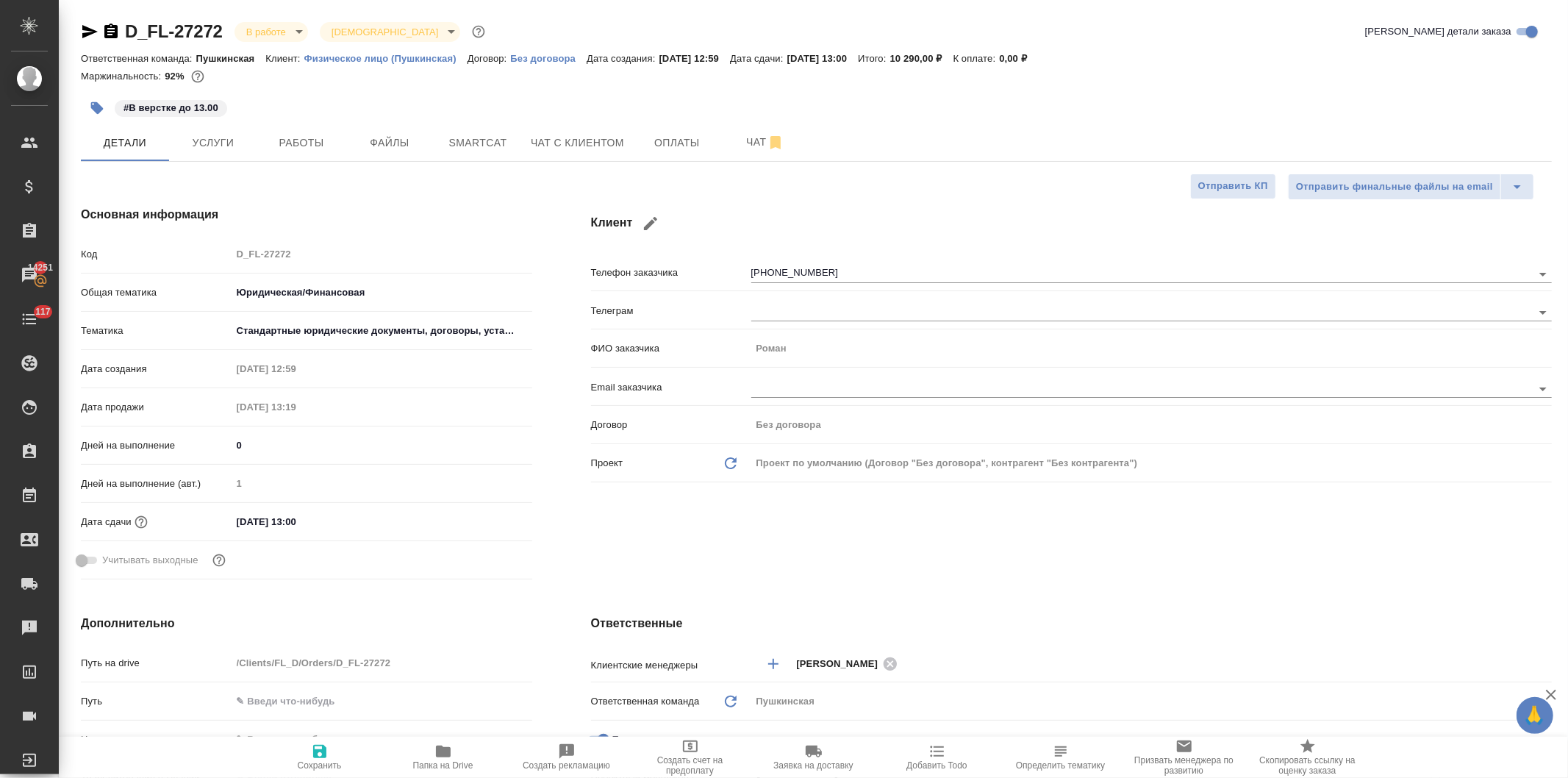
type textarea "x"
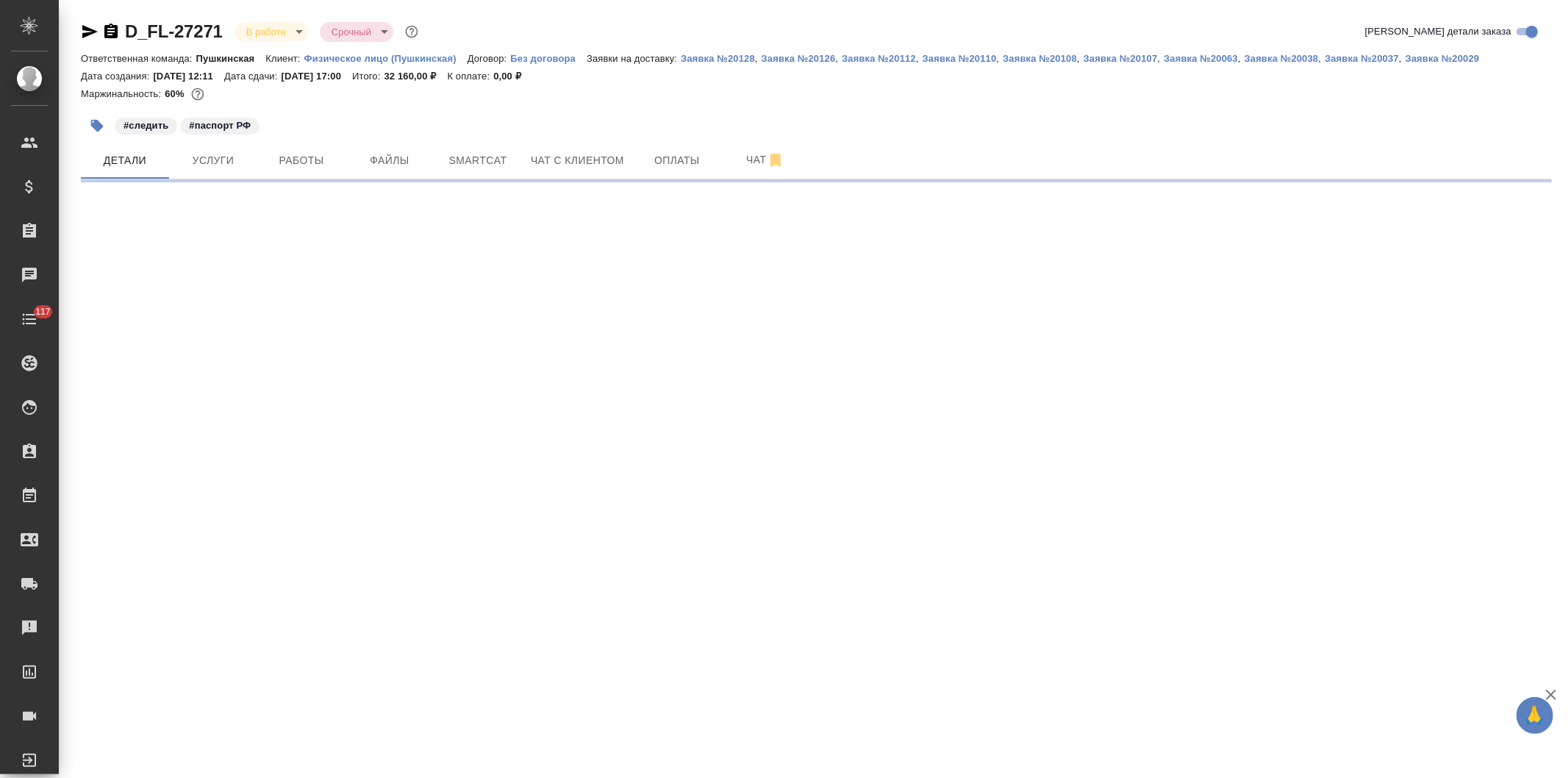
select select "RU"
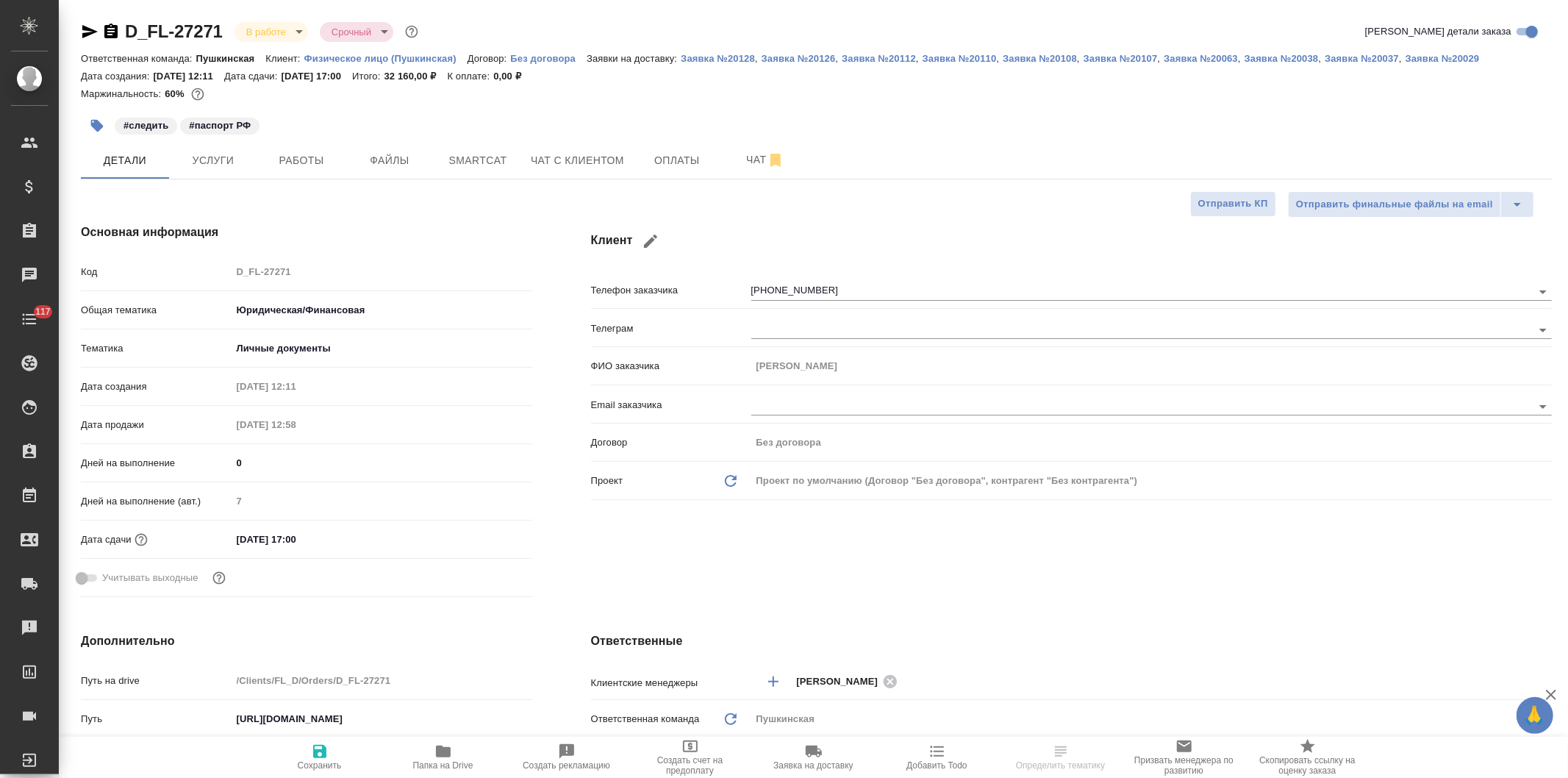
type textarea "x"
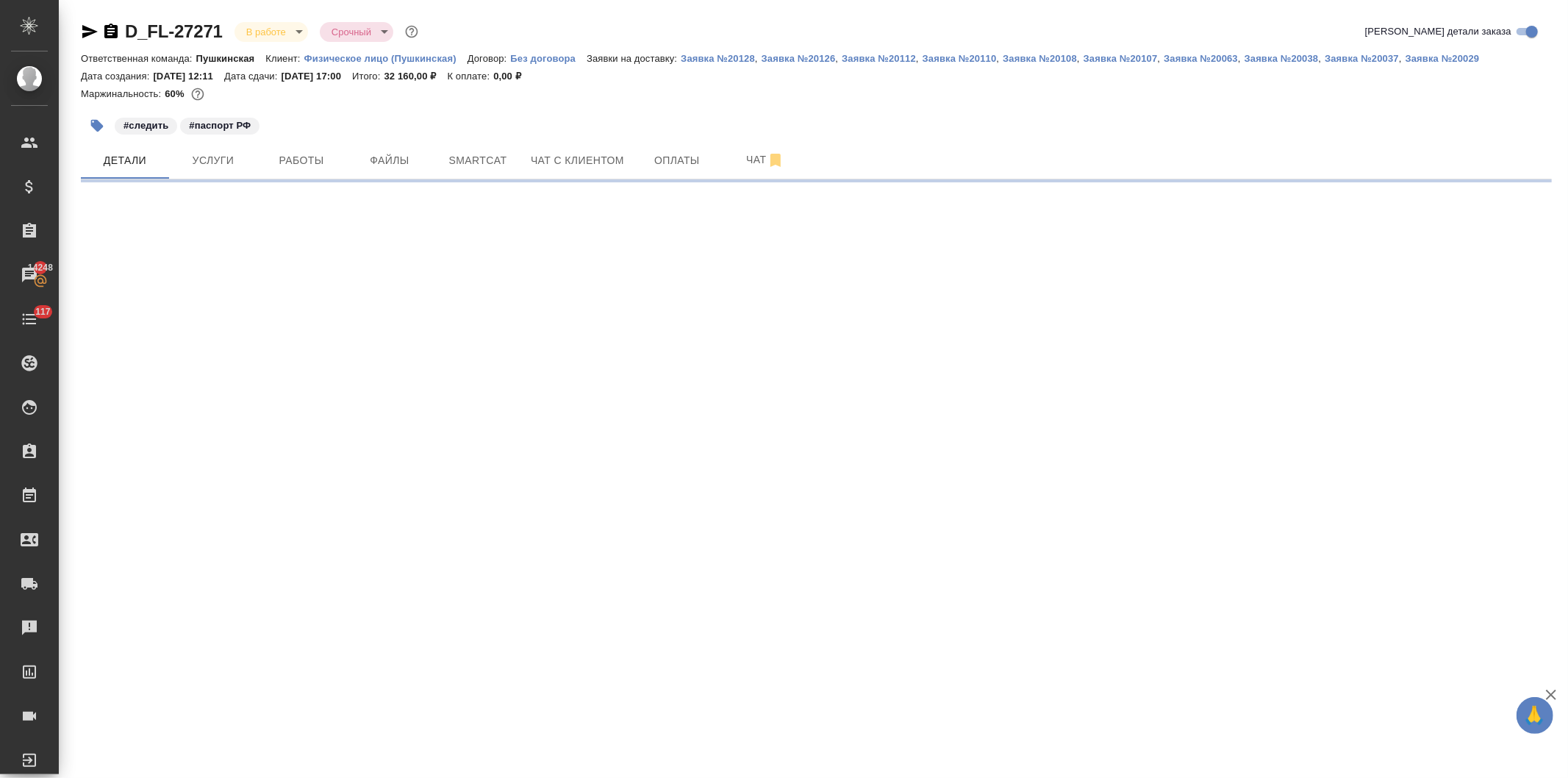
select select "RU"
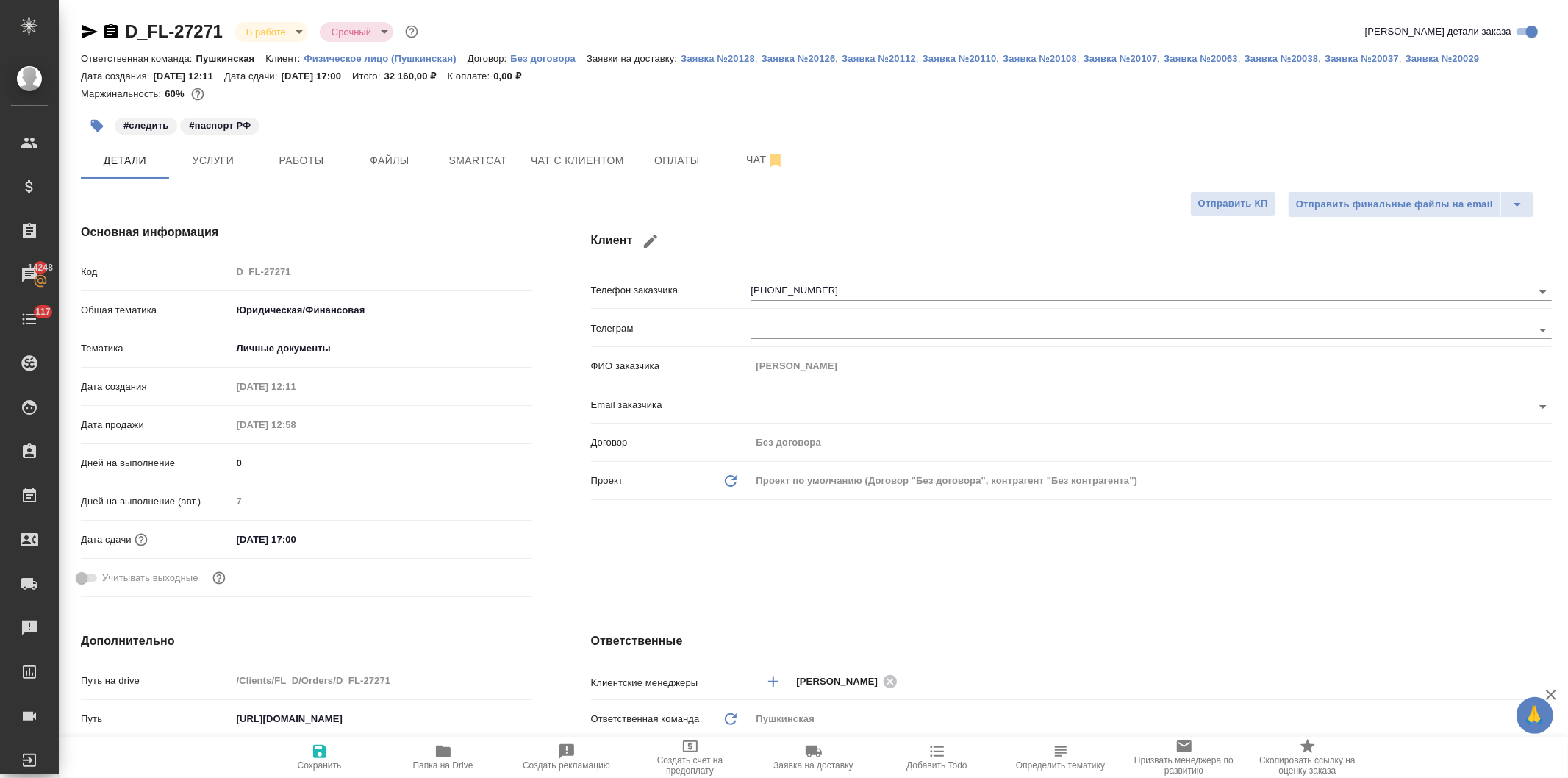
type textarea "x"
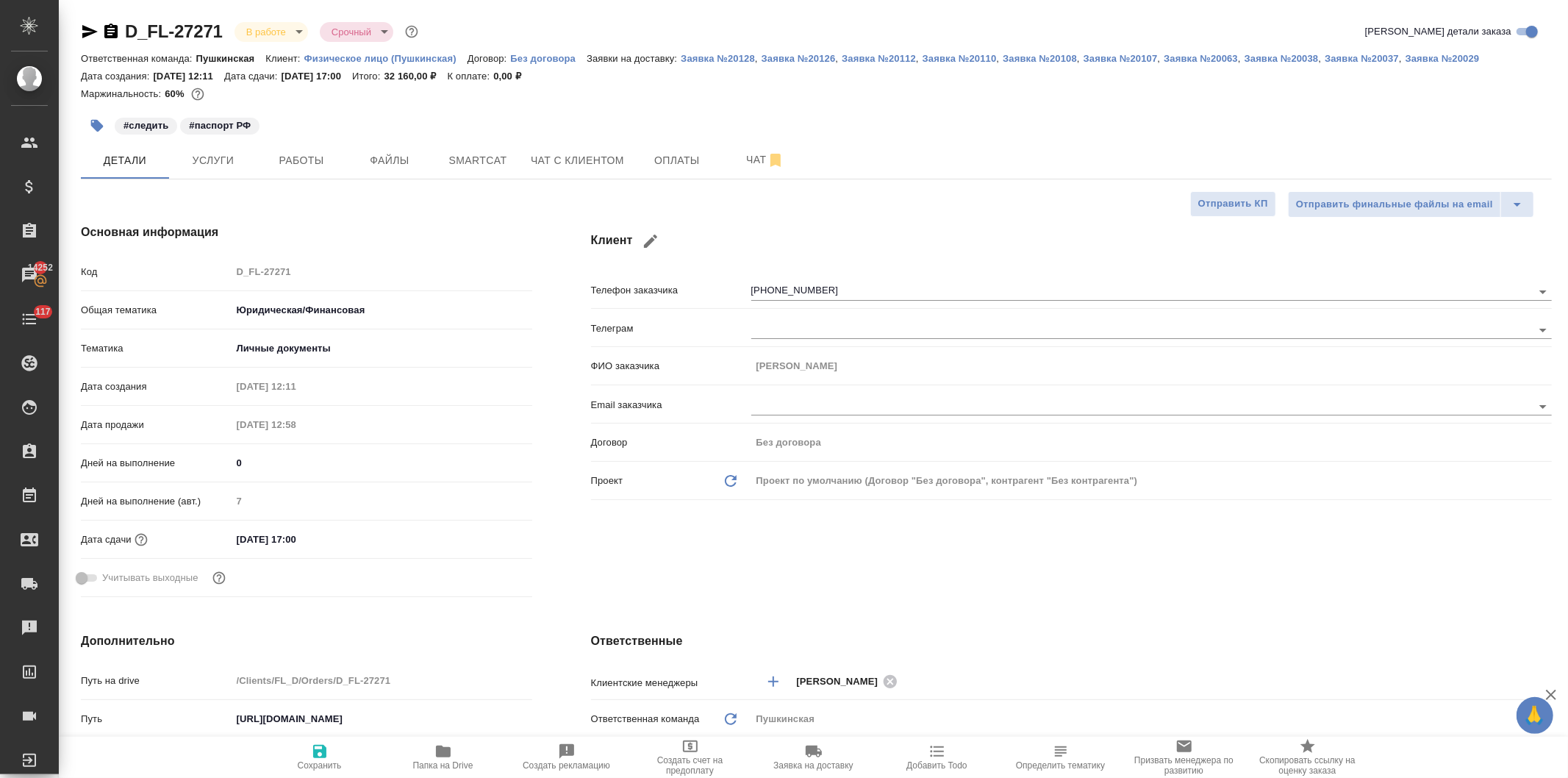
type textarea "x"
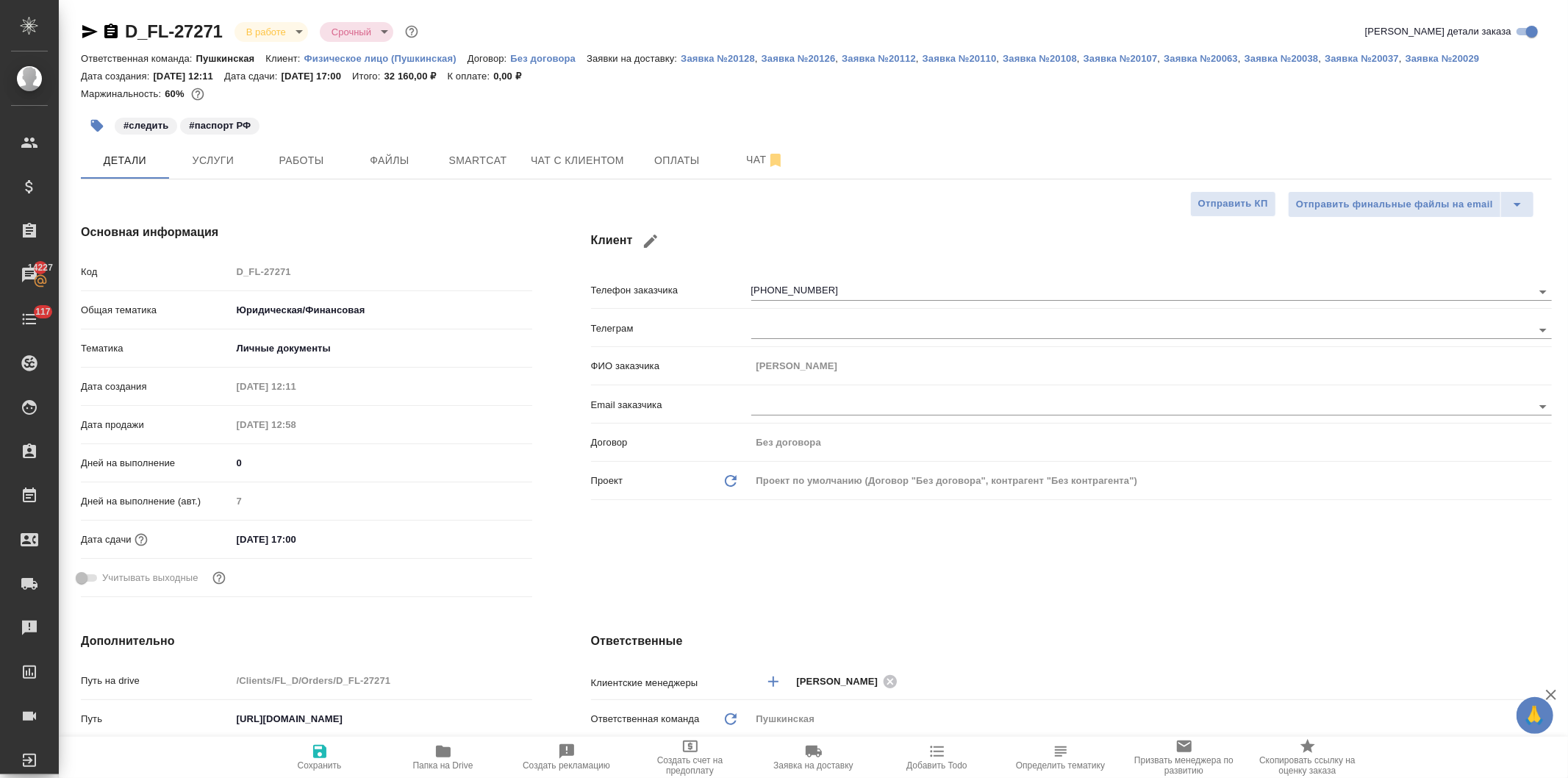
type textarea "x"
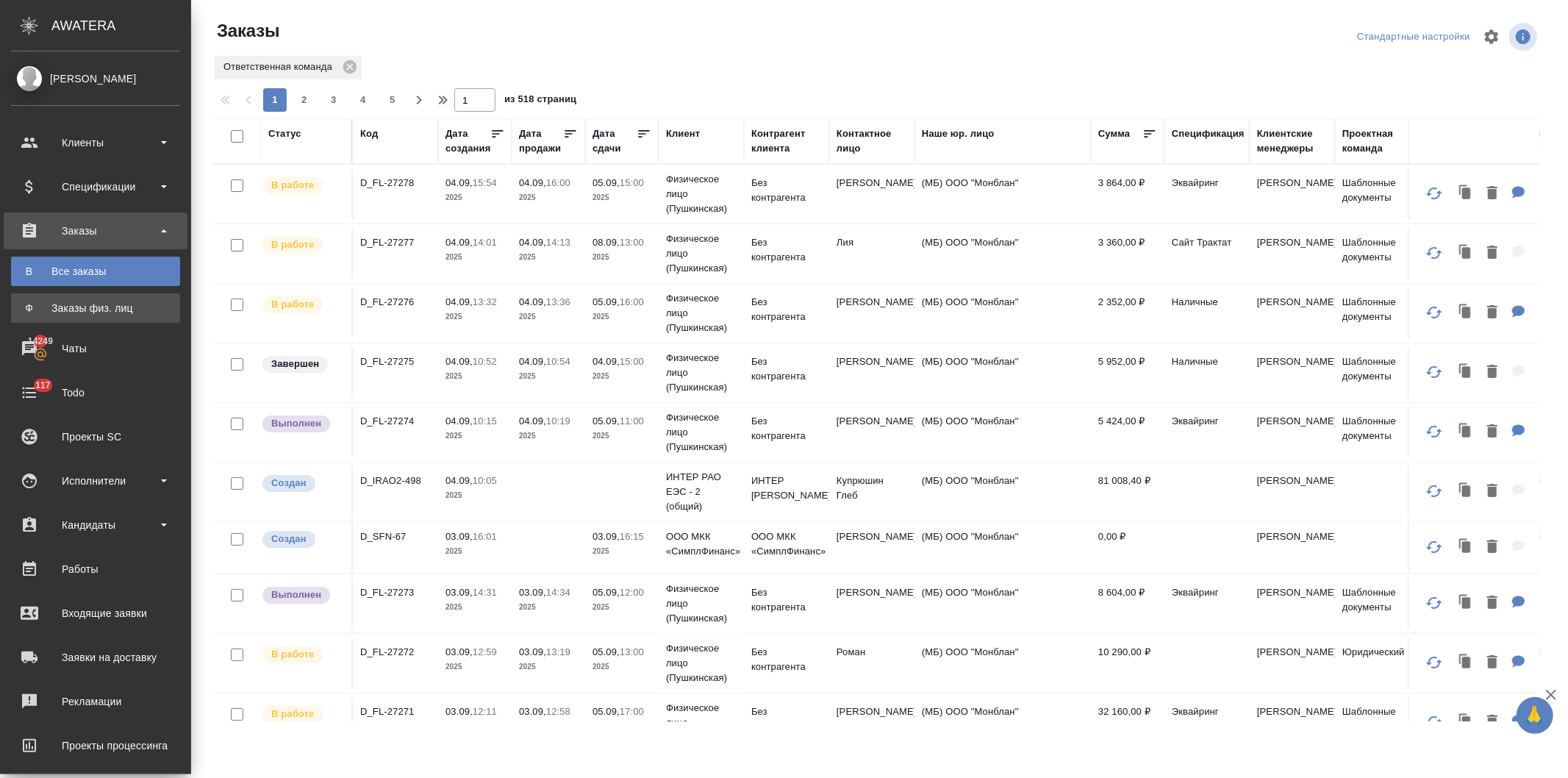
click at [101, 312] on div "Заказы физ. лиц" at bounding box center [95, 308] width 154 height 14
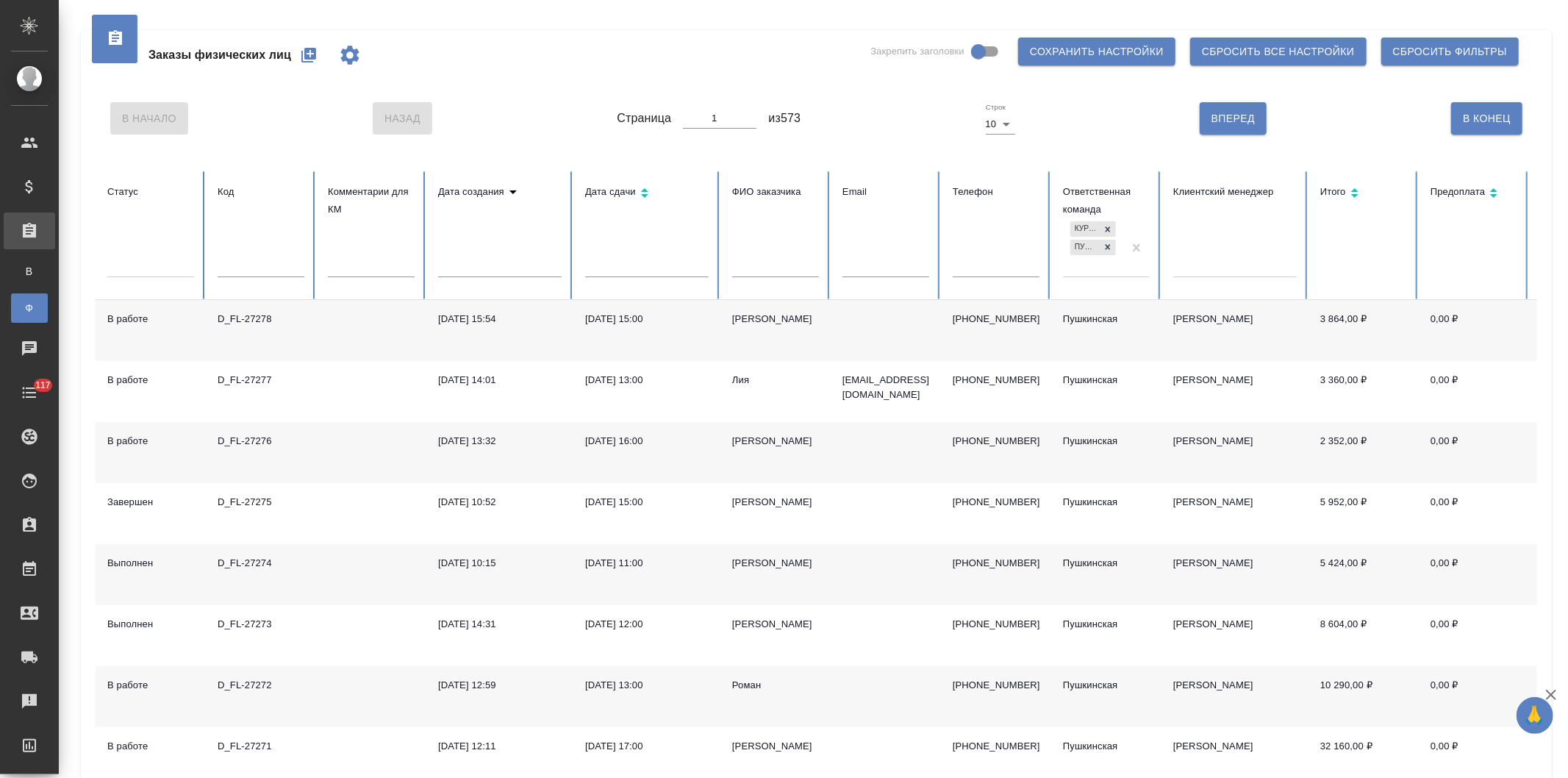
click at [777, 267] on input "text" at bounding box center [775, 266] width 87 height 20
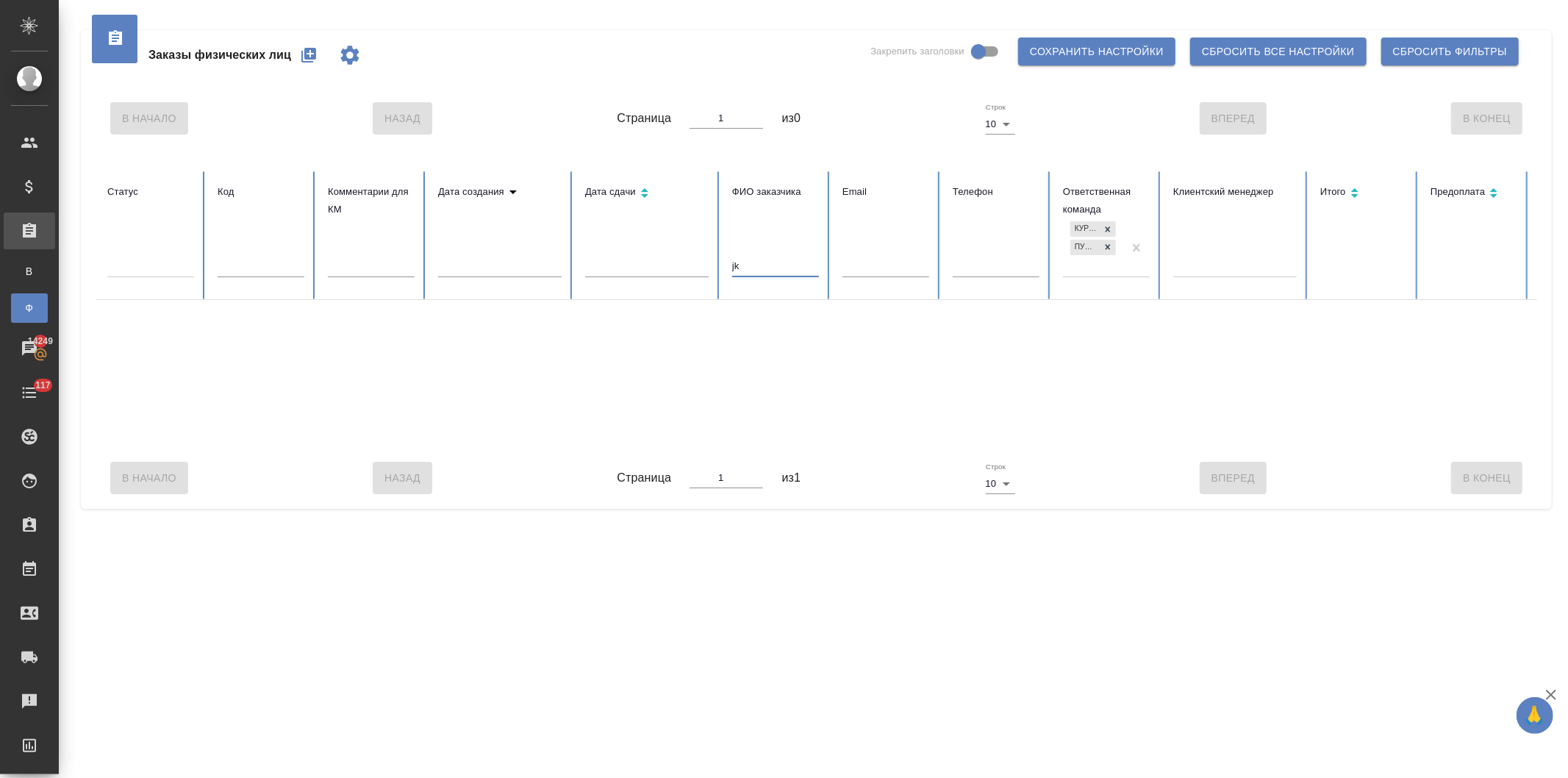
type input "j"
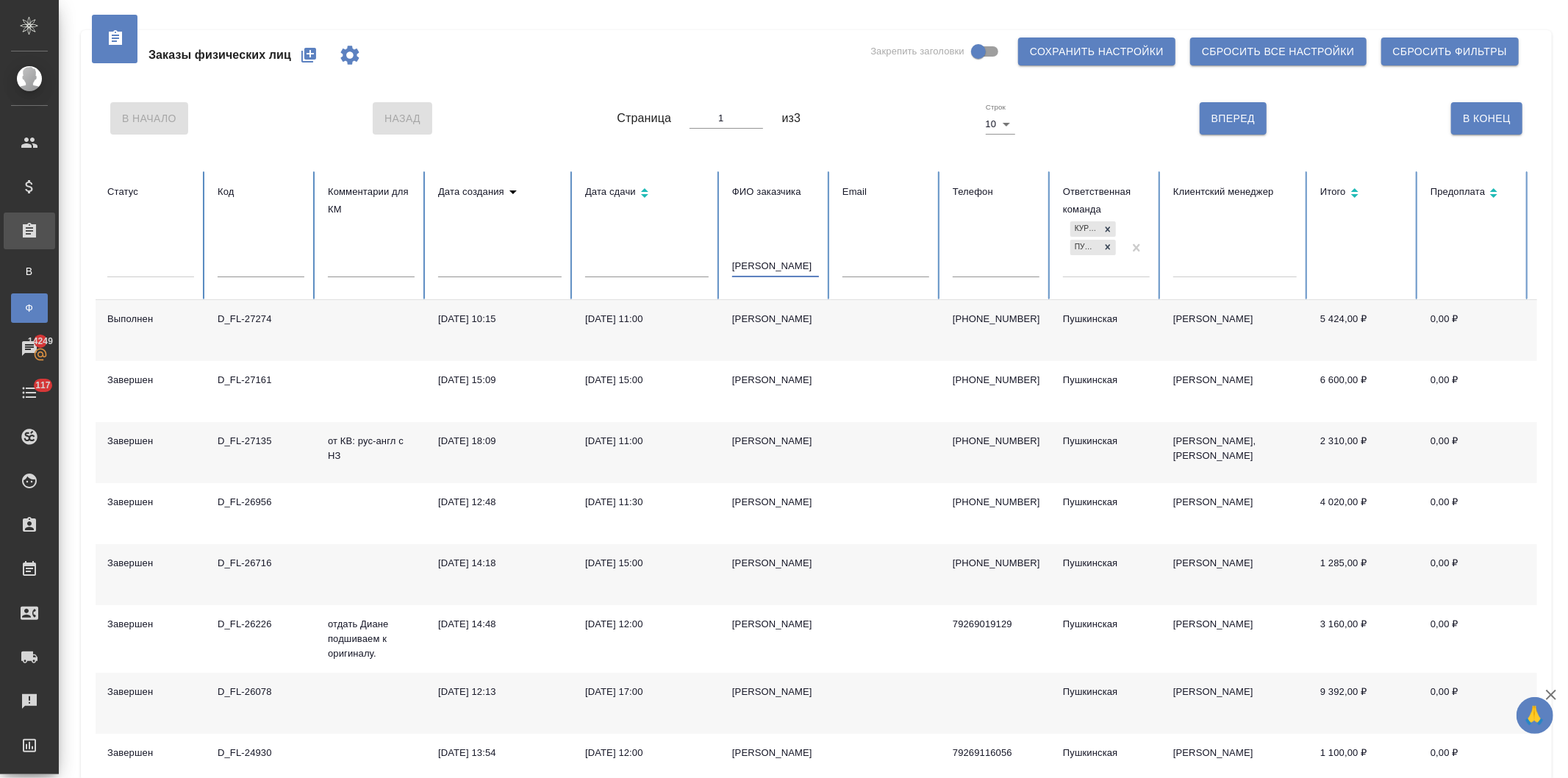
type input "олег"
click at [707, 335] on td "05.09.2025, 11:00" at bounding box center [647, 330] width 147 height 61
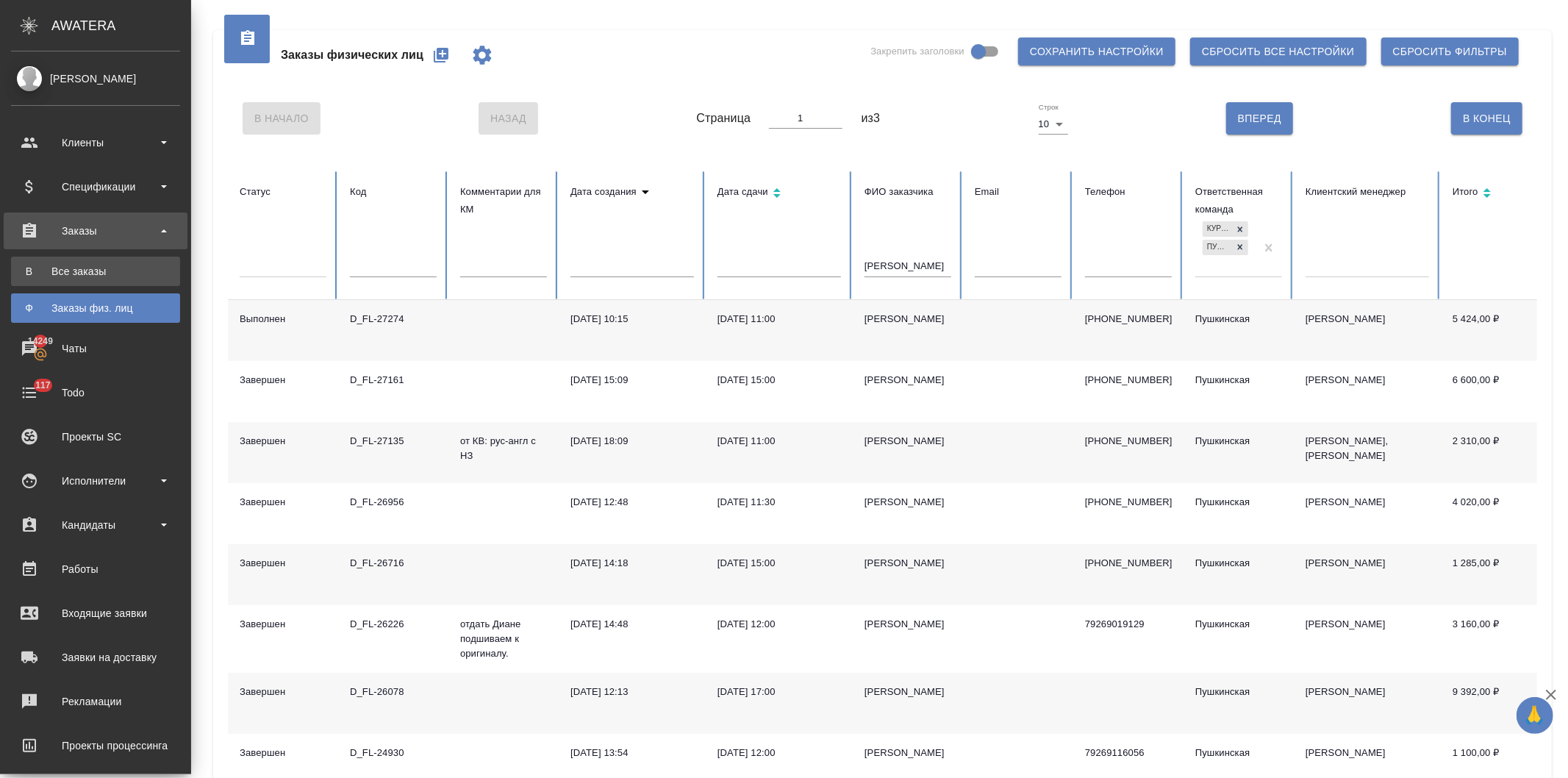
click at [83, 277] on div "Все заказы" at bounding box center [95, 271] width 154 height 14
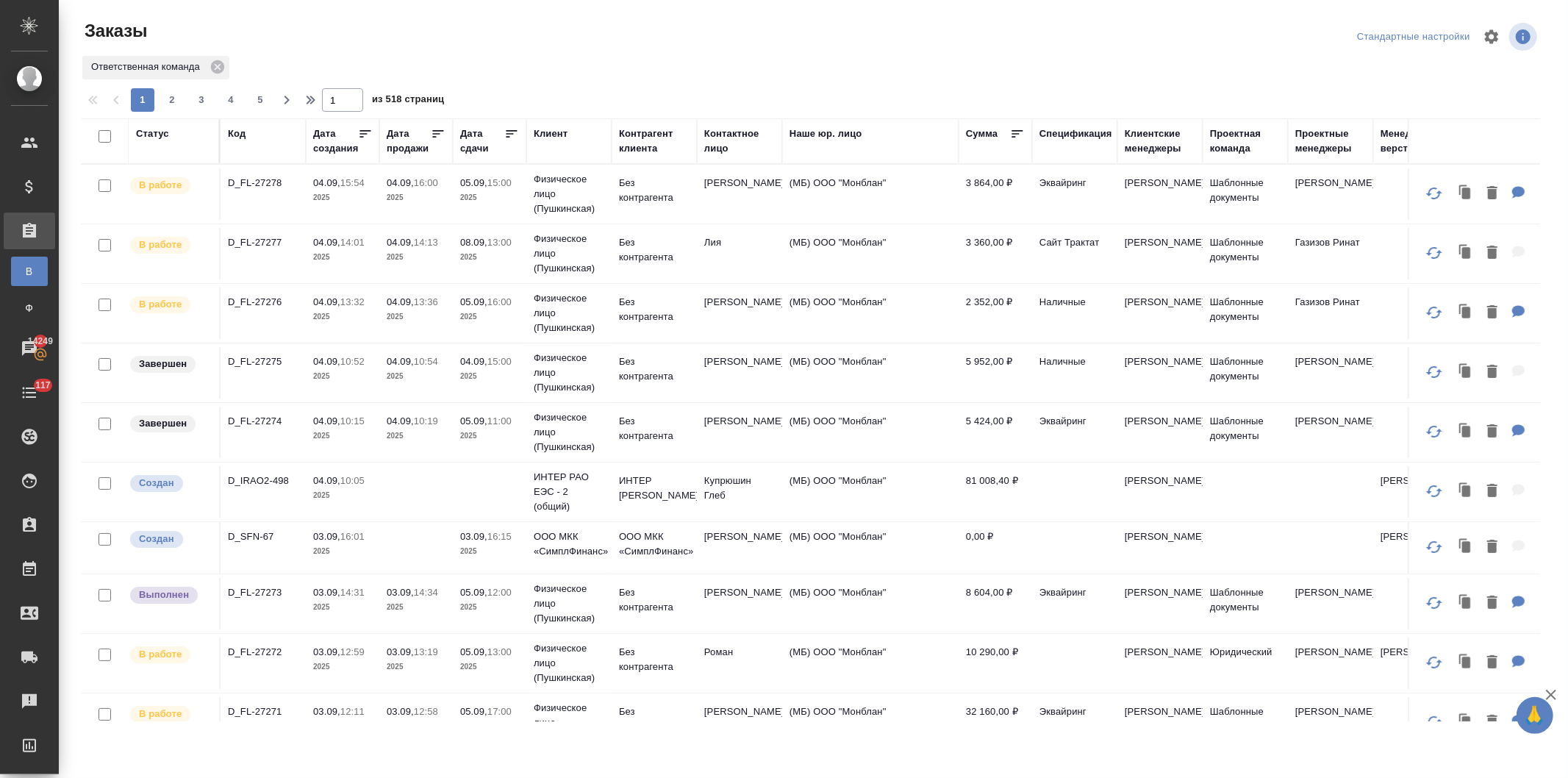
click at [230, 129] on div "Код" at bounding box center [237, 133] width 17 height 14
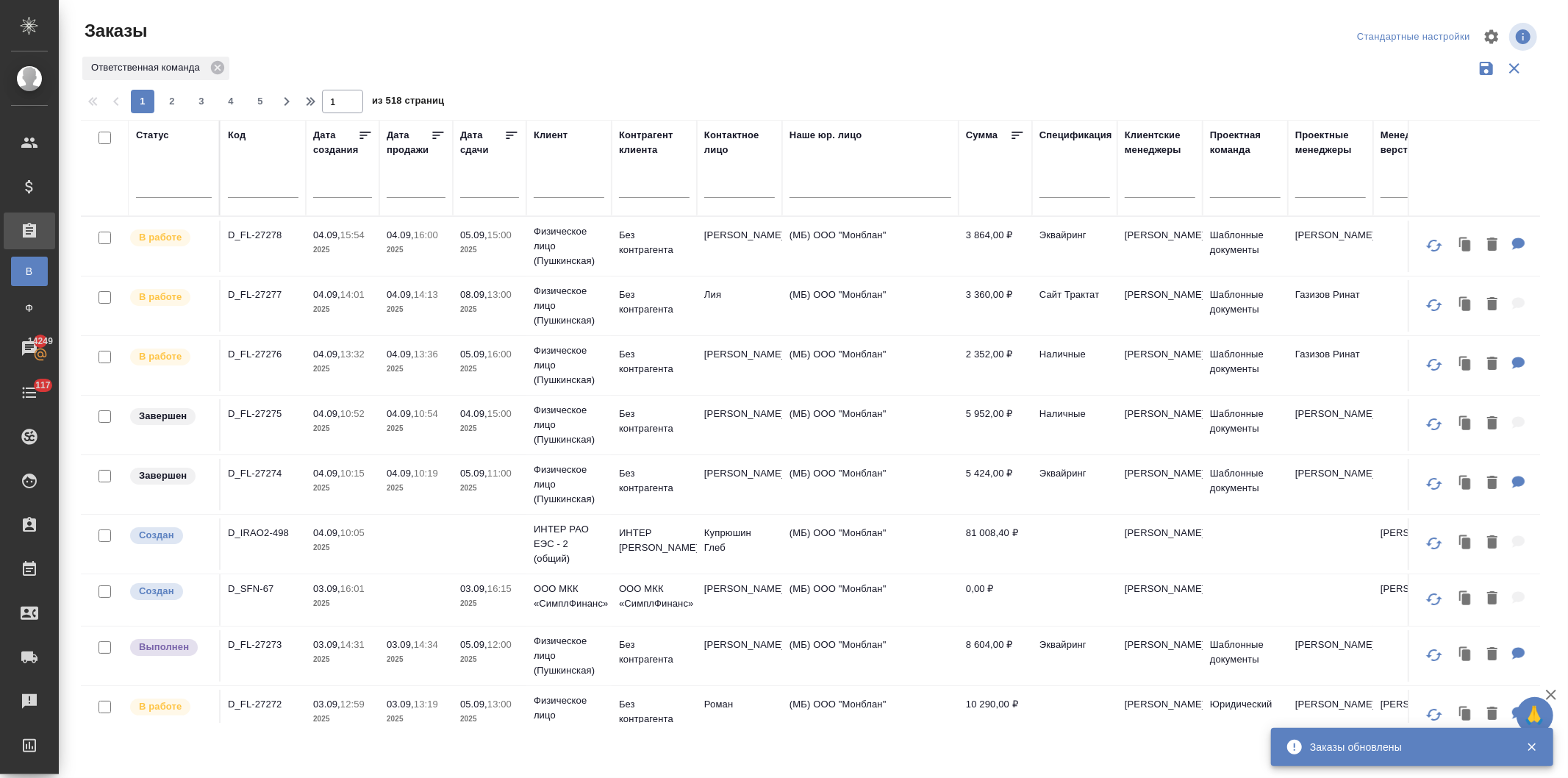
click at [252, 189] on input "text" at bounding box center [263, 188] width 70 height 18
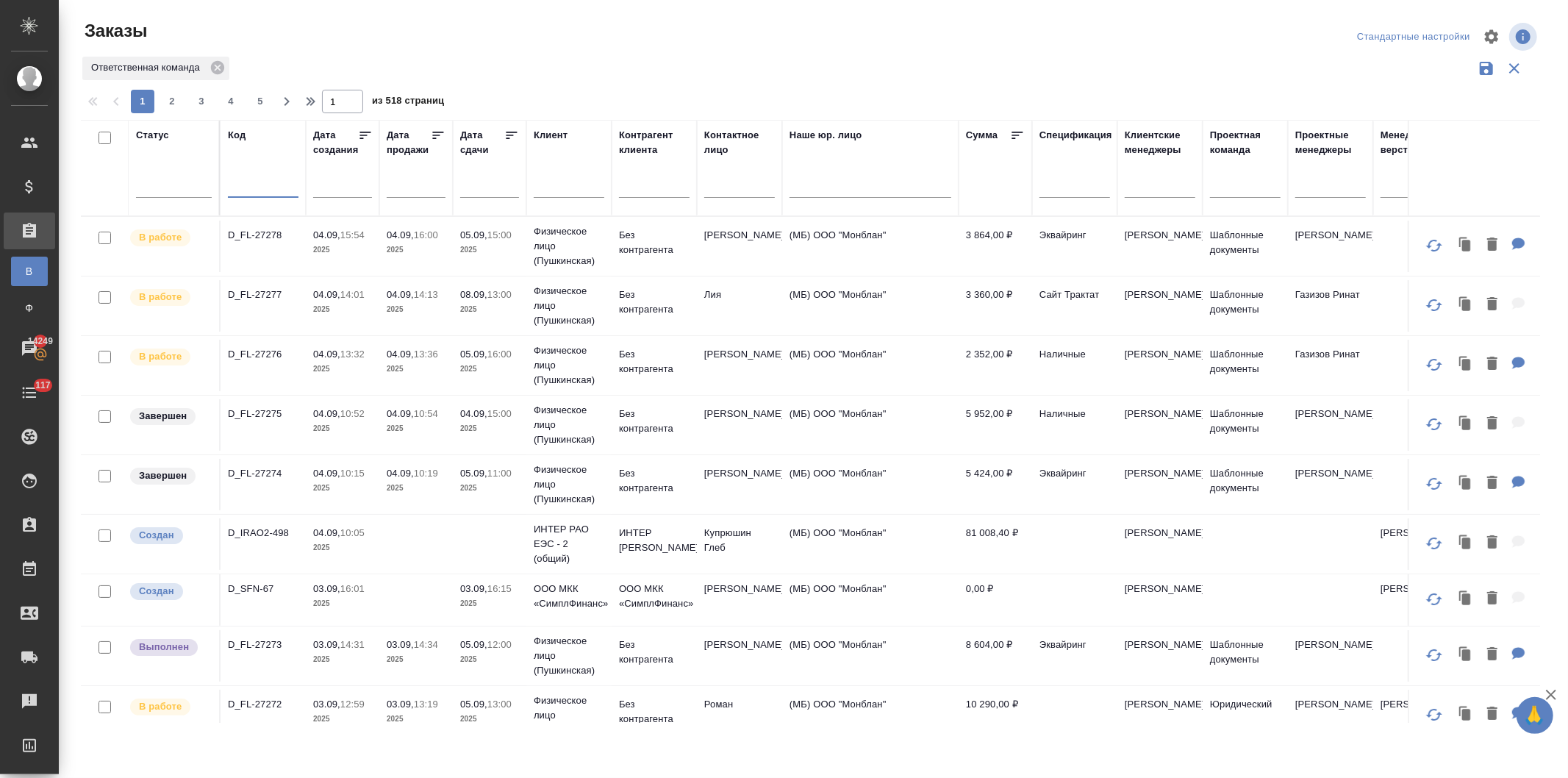
paste input "D_FL-27262"
type input "D_FL-27262"
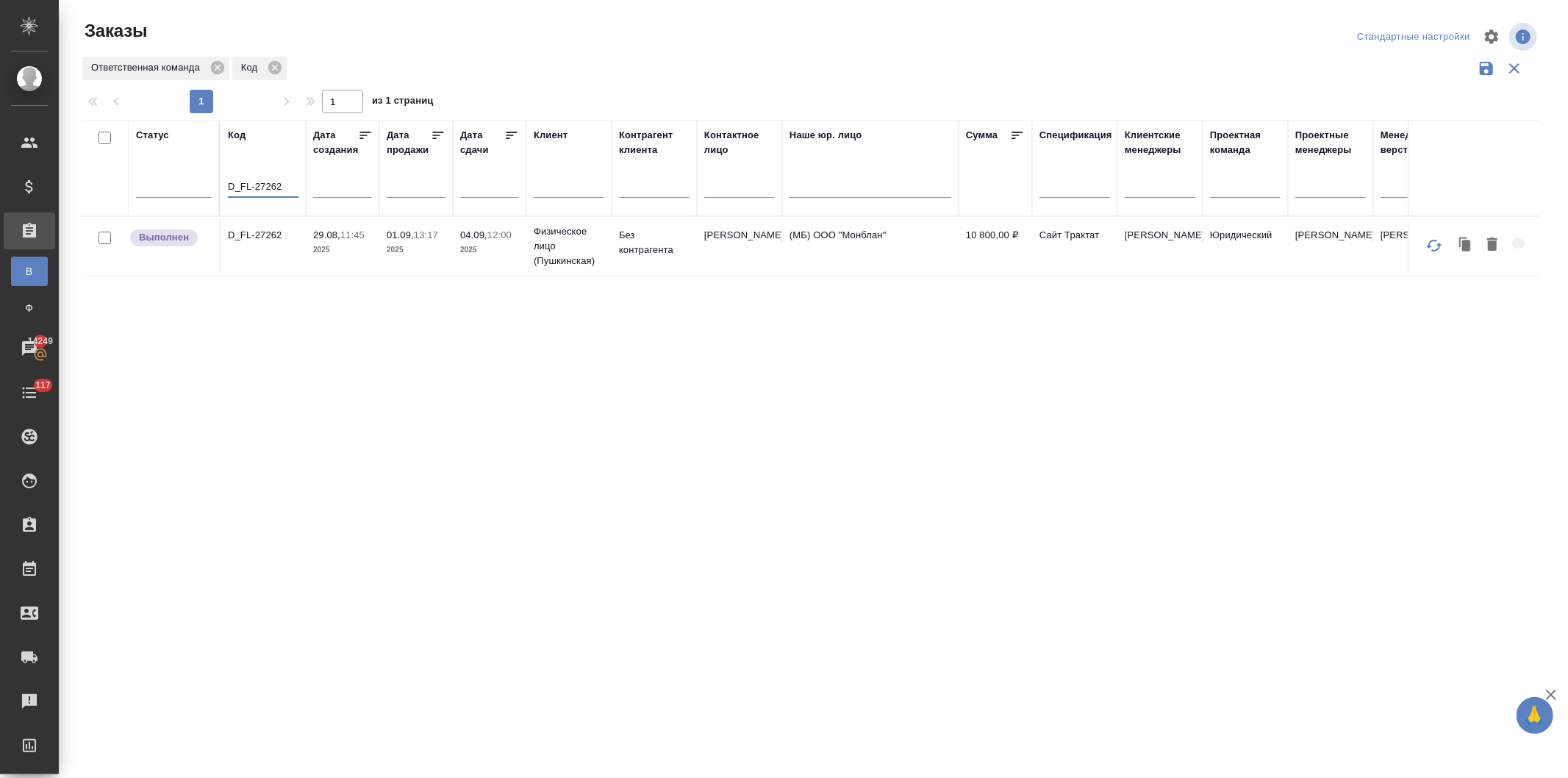
click at [313, 237] on p "29.08," at bounding box center [326, 235] width 27 height 11
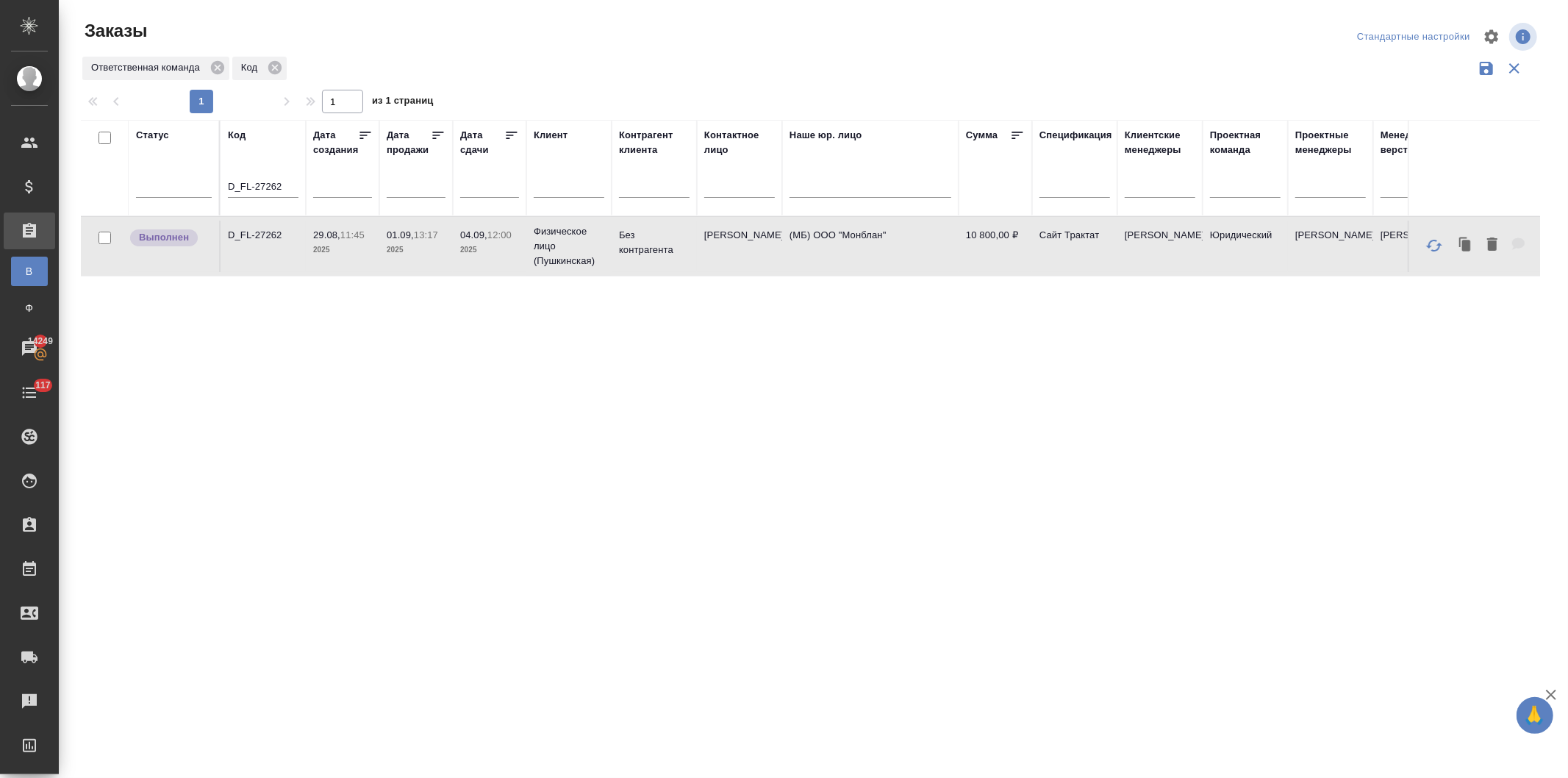
click at [313, 237] on p "29.08," at bounding box center [326, 235] width 27 height 11
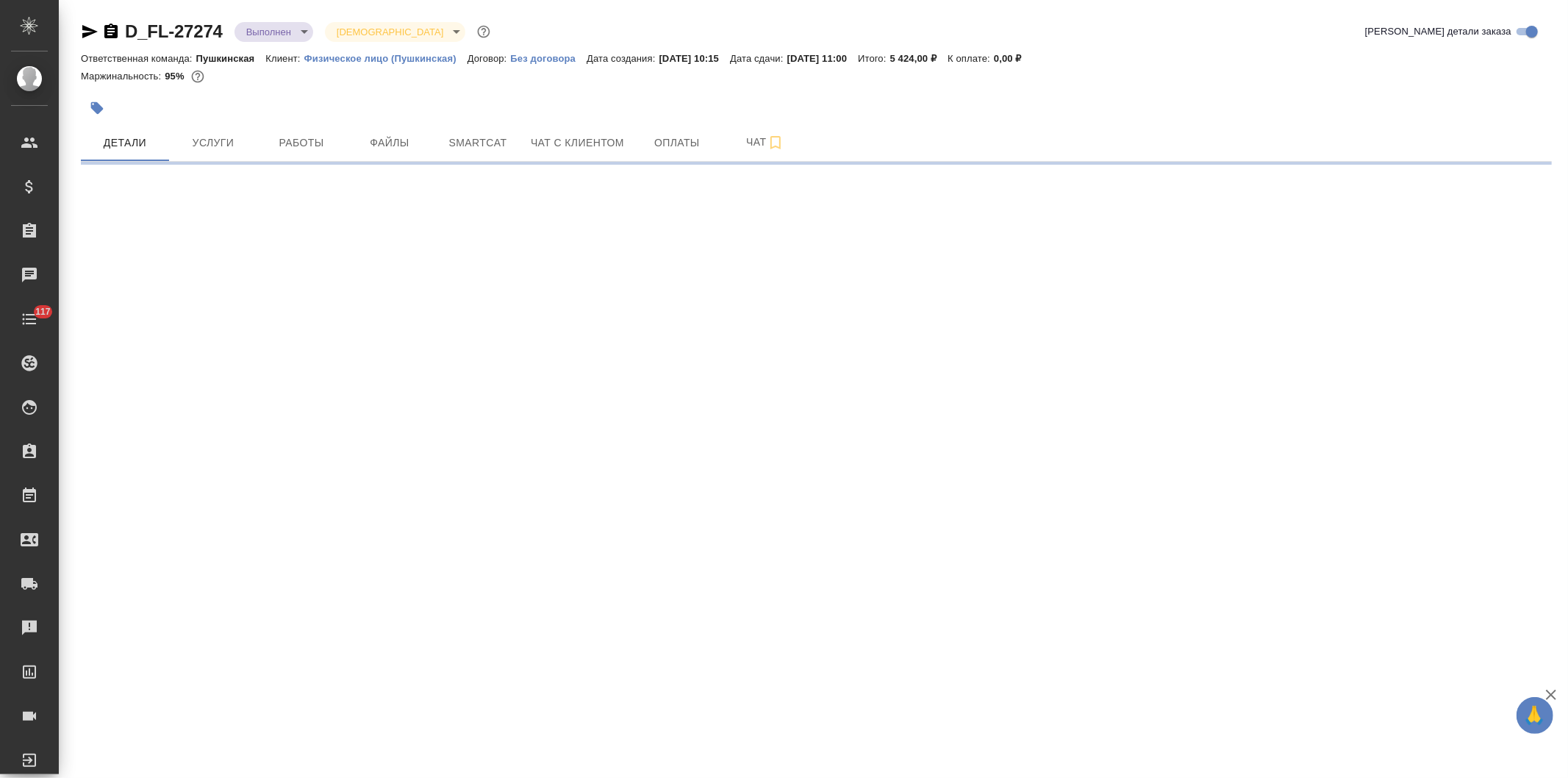
select select "RU"
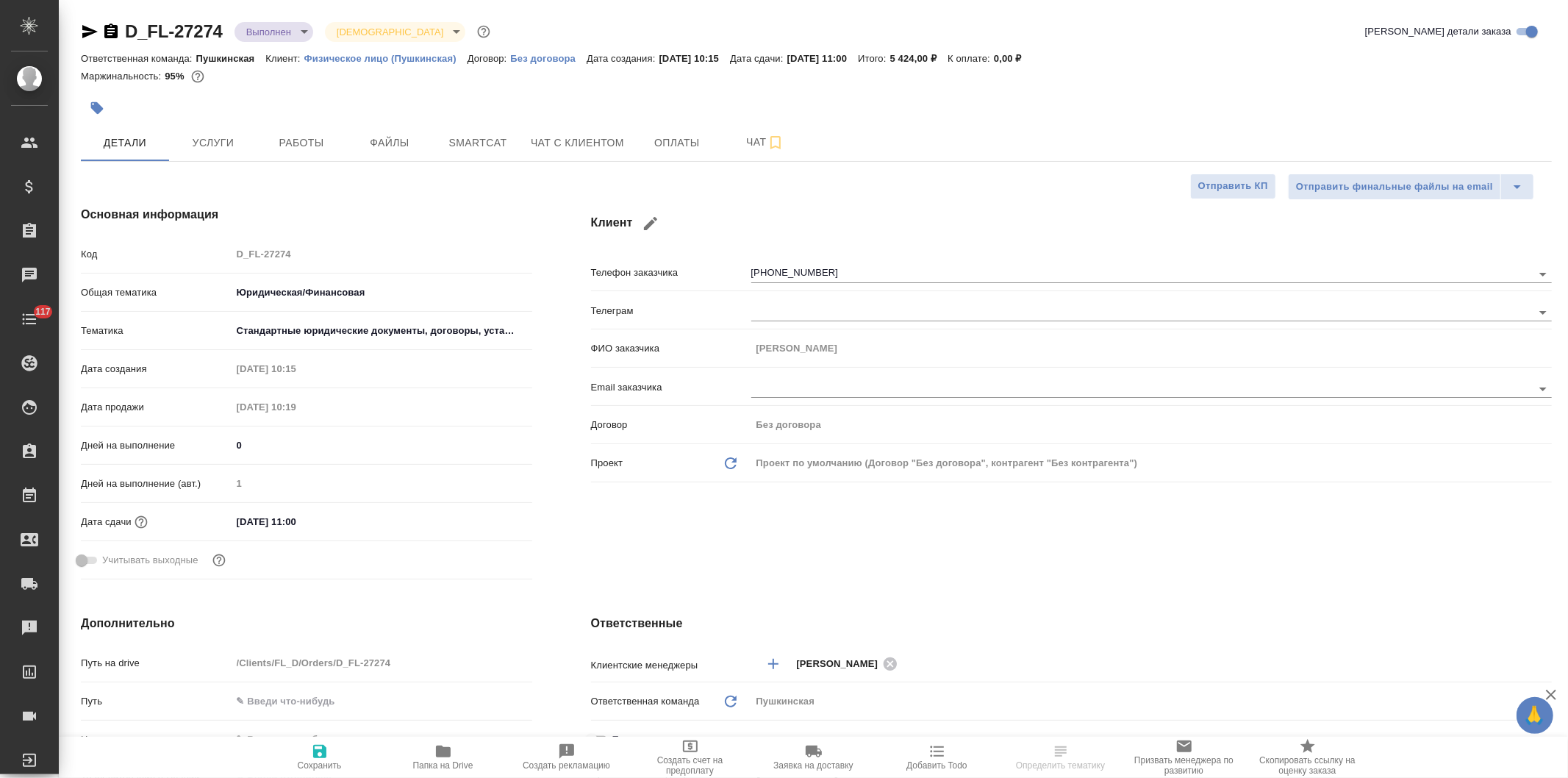
type textarea "x"
click at [214, 140] on span "Услуги" at bounding box center [212, 143] width 70 height 18
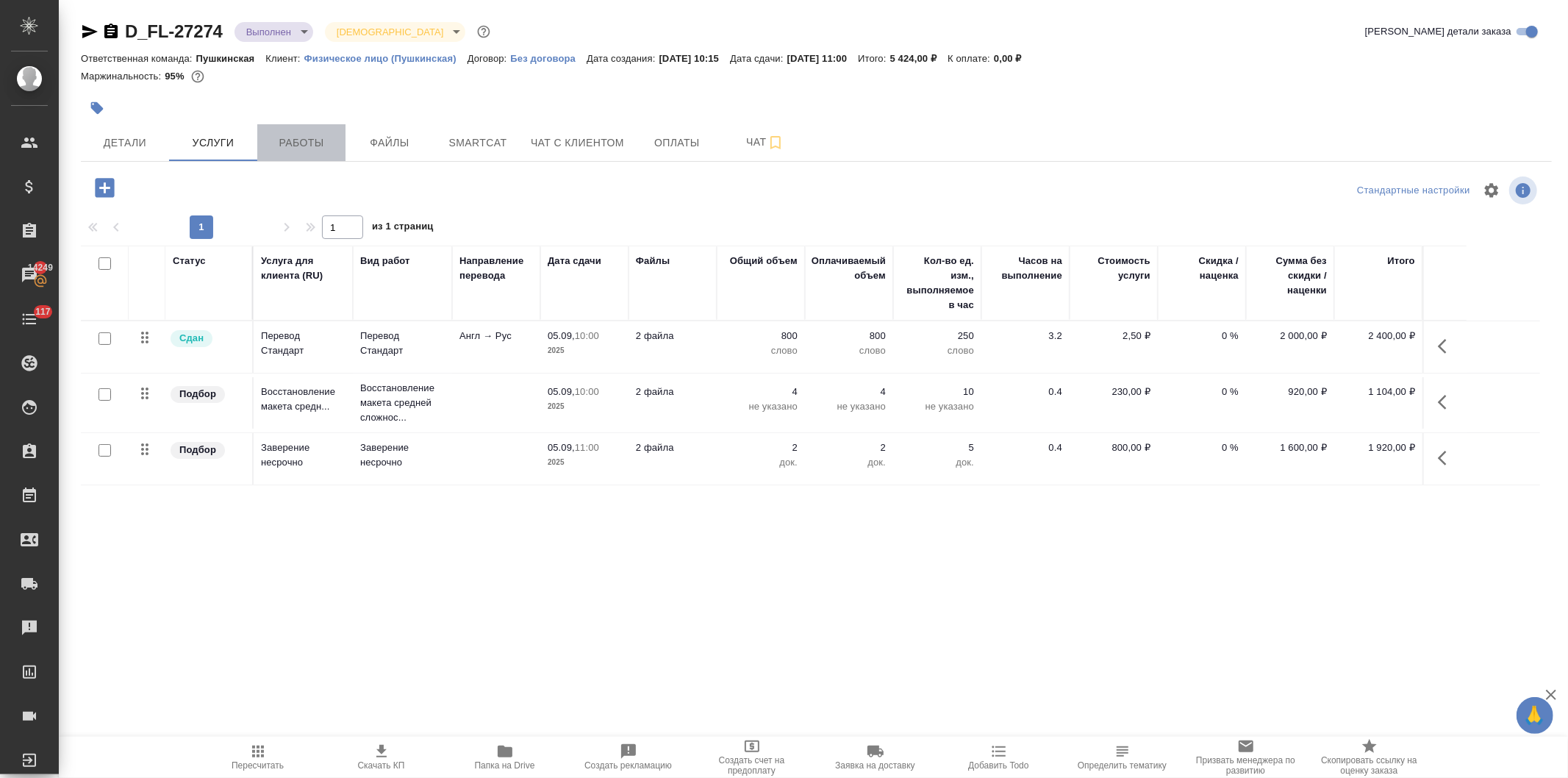
click at [302, 137] on span "Работы" at bounding box center [301, 143] width 70 height 18
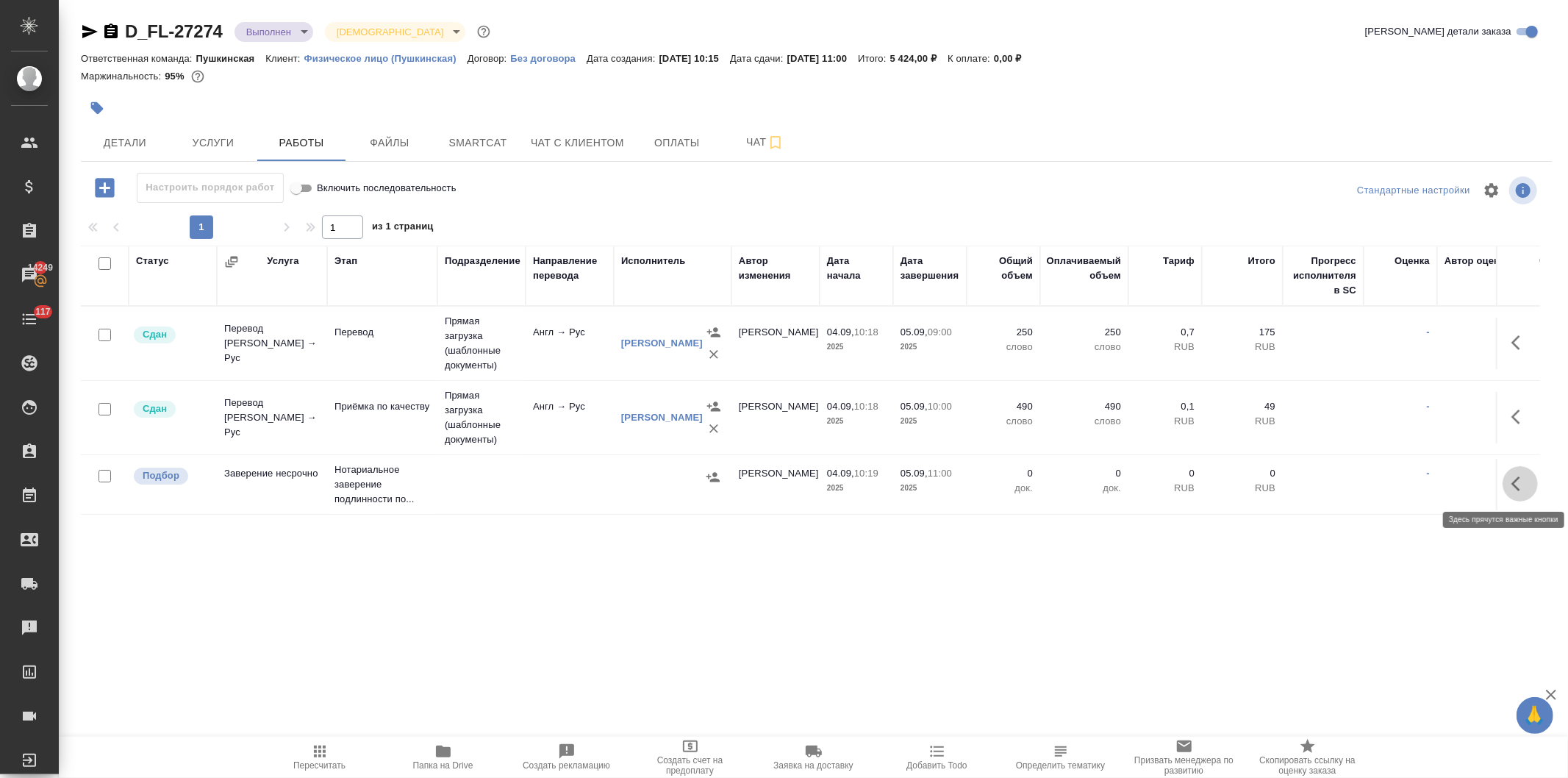
click at [1510, 476] on button "button" at bounding box center [1520, 484] width 36 height 36
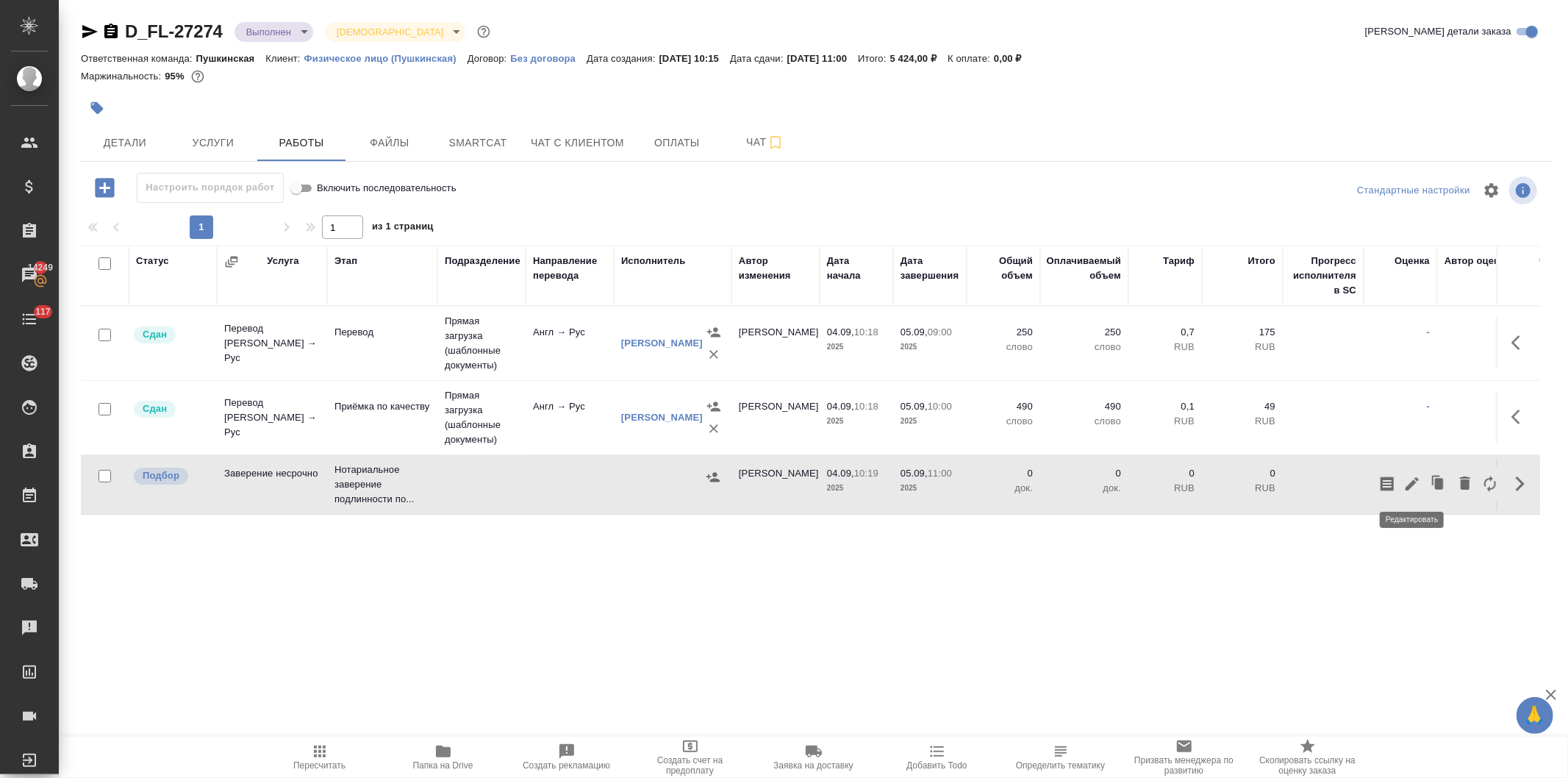
click at [1407, 479] on icon "button" at bounding box center [1412, 483] width 17 height 17
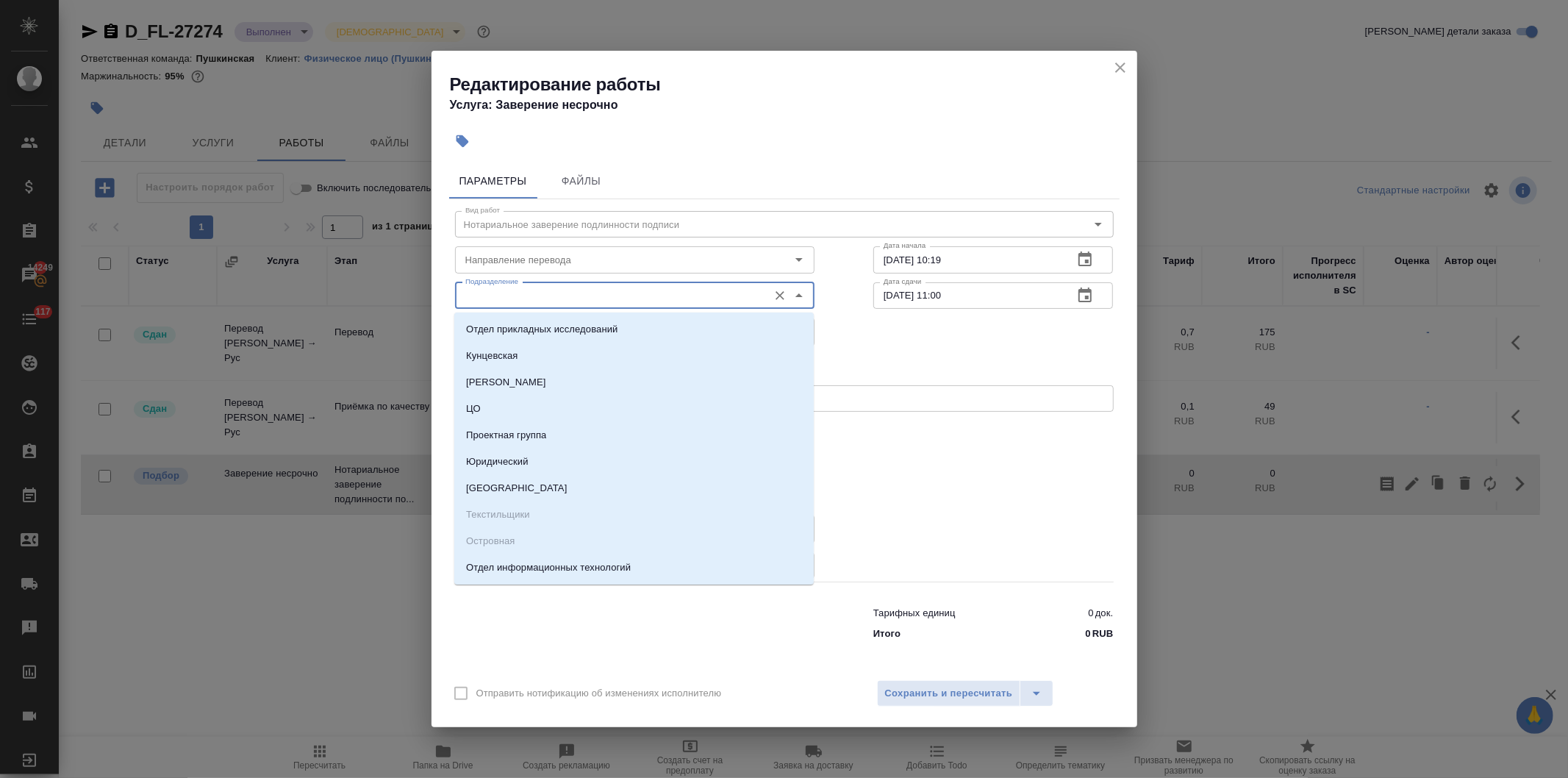
click at [589, 296] on input "Подразделение" at bounding box center [610, 295] width 302 height 17
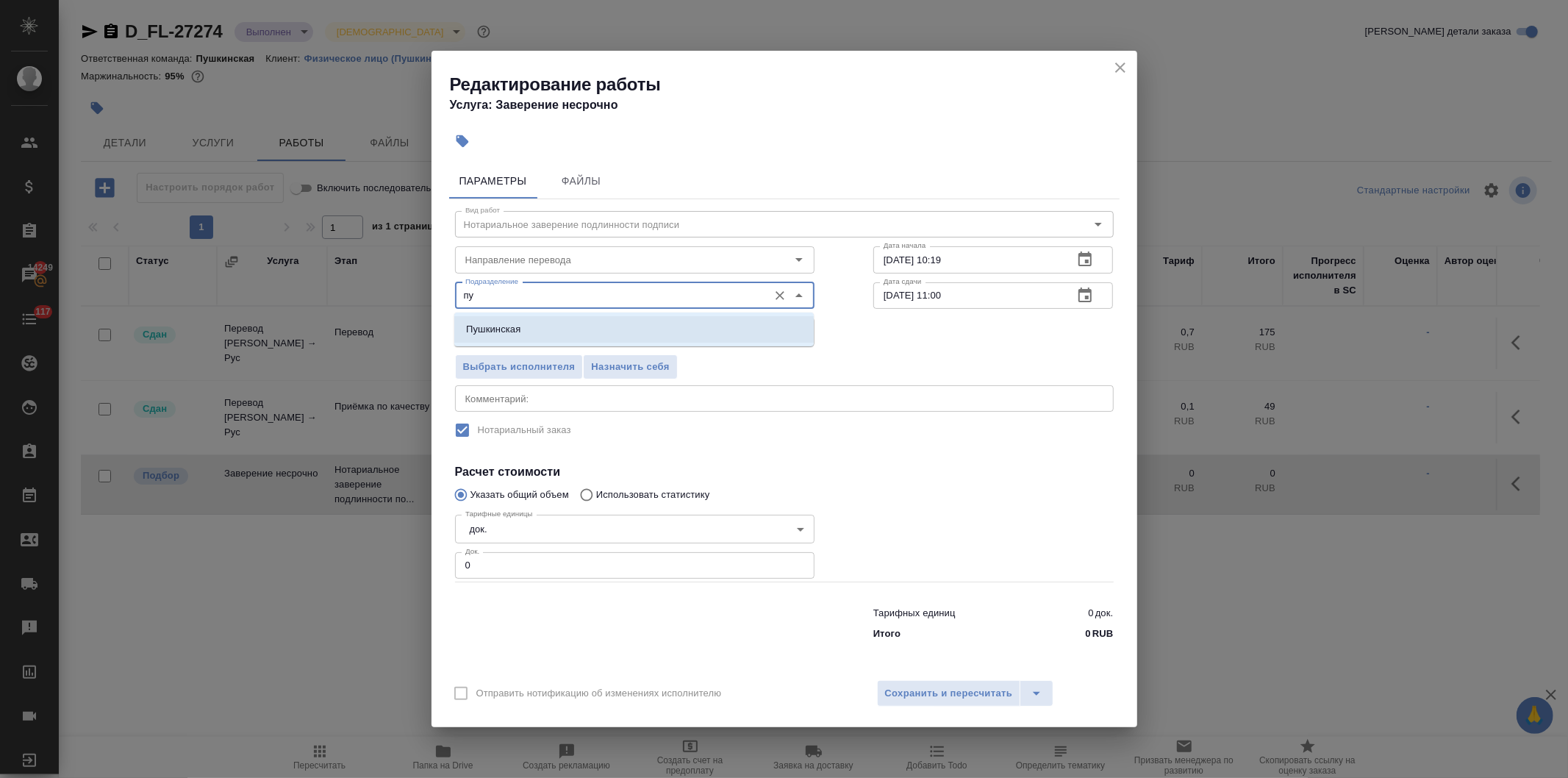
click at [562, 330] on li "Пушкинская" at bounding box center [634, 329] width 360 height 26
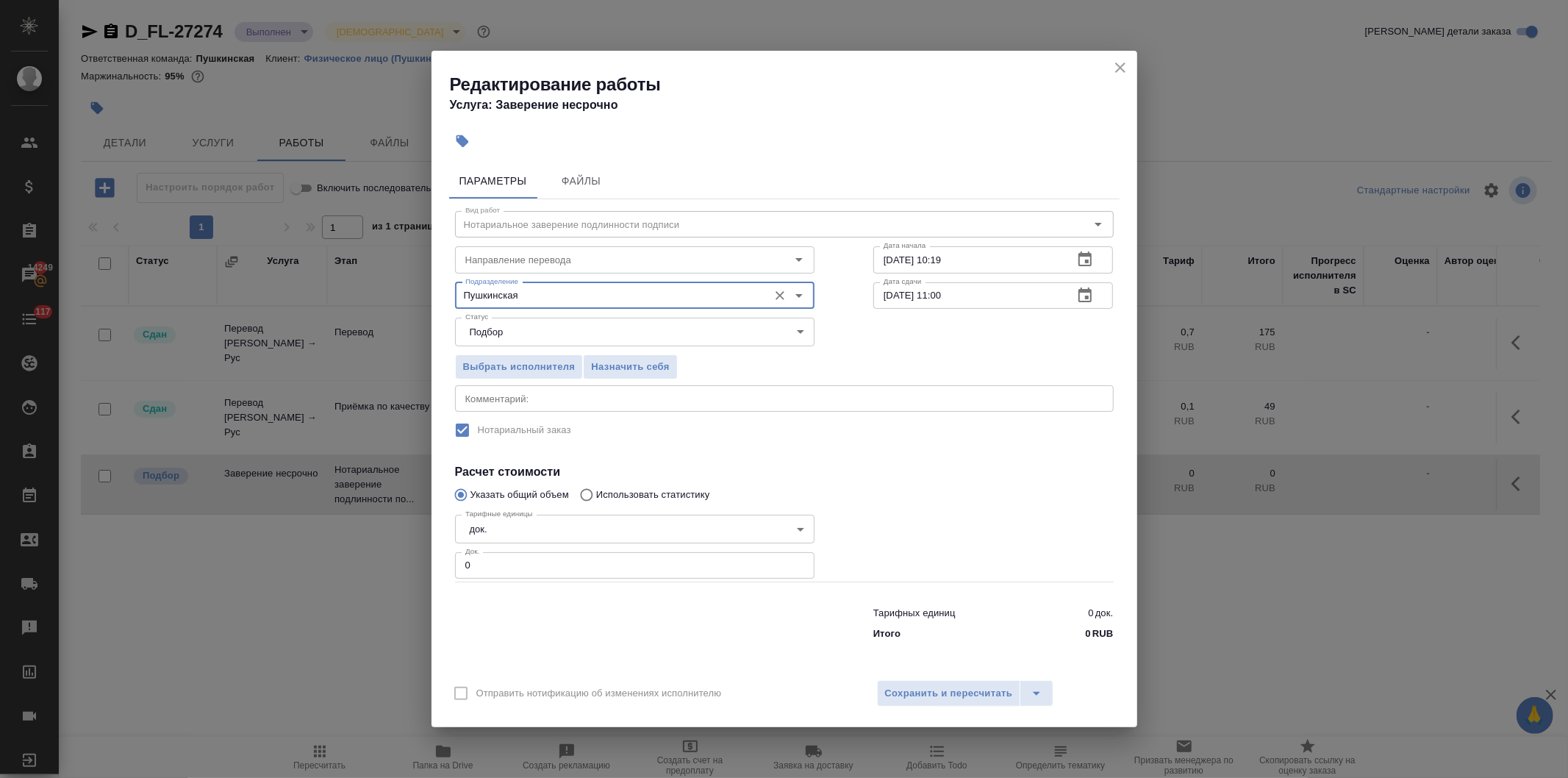
type input "Пушкинская"
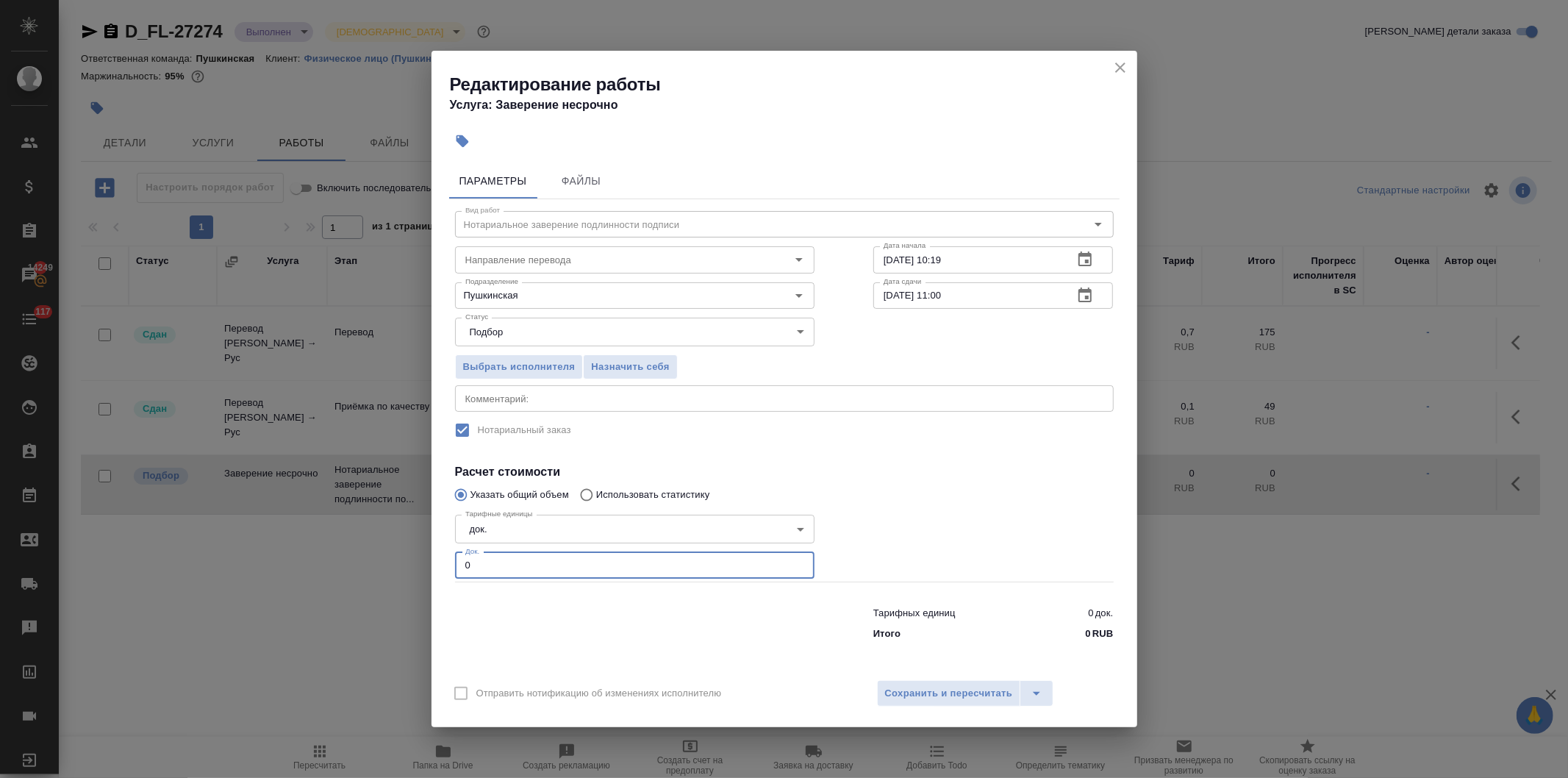
drag, startPoint x: 518, startPoint y: 570, endPoint x: 413, endPoint y: 575, distance: 105.1
click at [413, 575] on div "Редактирование работы Услуга: Заверение несрочно Параметры Файлы Вид работ Нота…" at bounding box center [784, 389] width 1568 height 778
type input "2"
click at [903, 689] on span "Сохранить и пересчитать" at bounding box center [948, 694] width 128 height 17
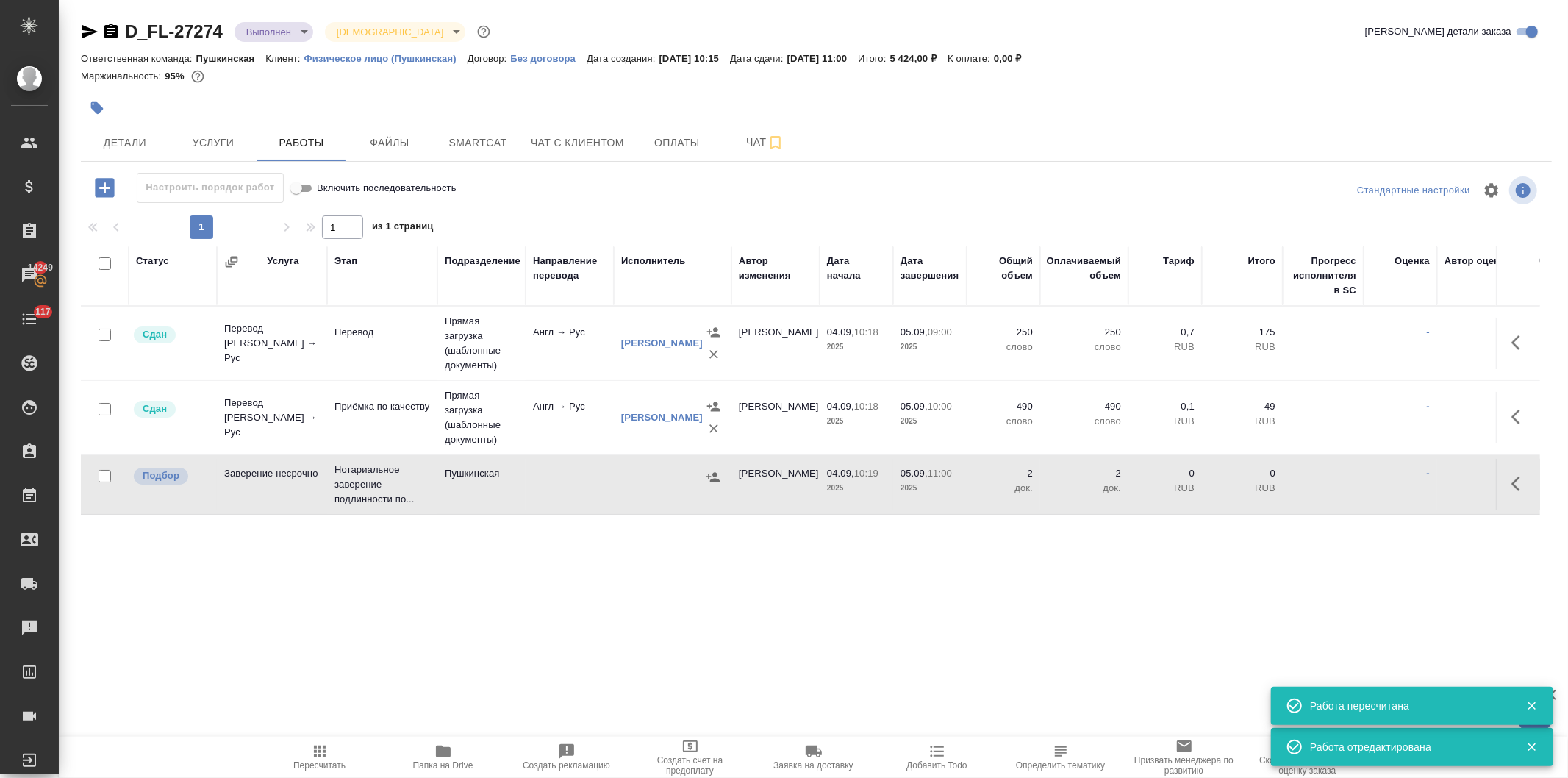
click at [707, 478] on icon "button" at bounding box center [713, 477] width 14 height 14
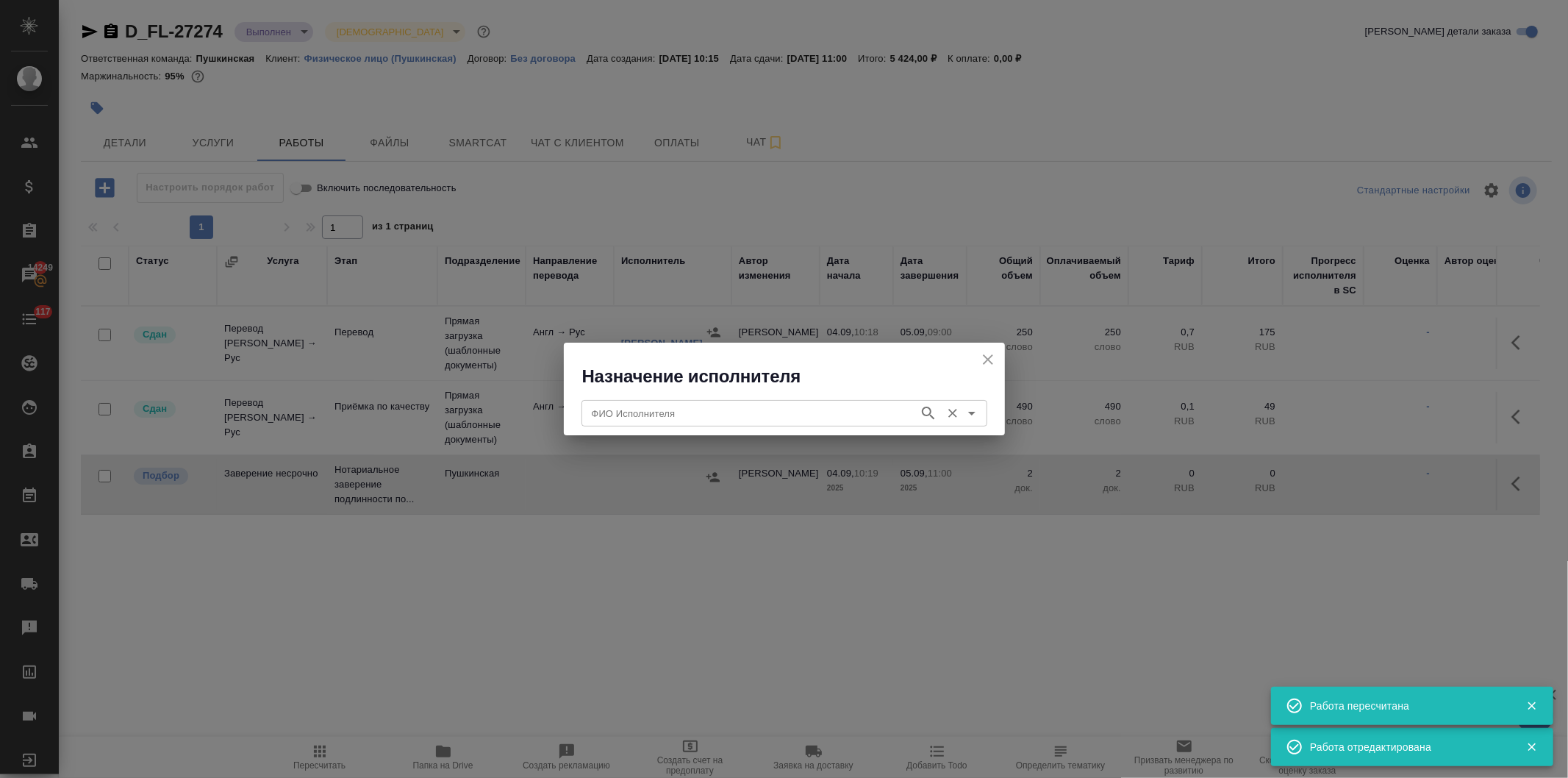
click at [689, 414] on input "ФИО Исполнителя" at bounding box center [748, 413] width 326 height 17
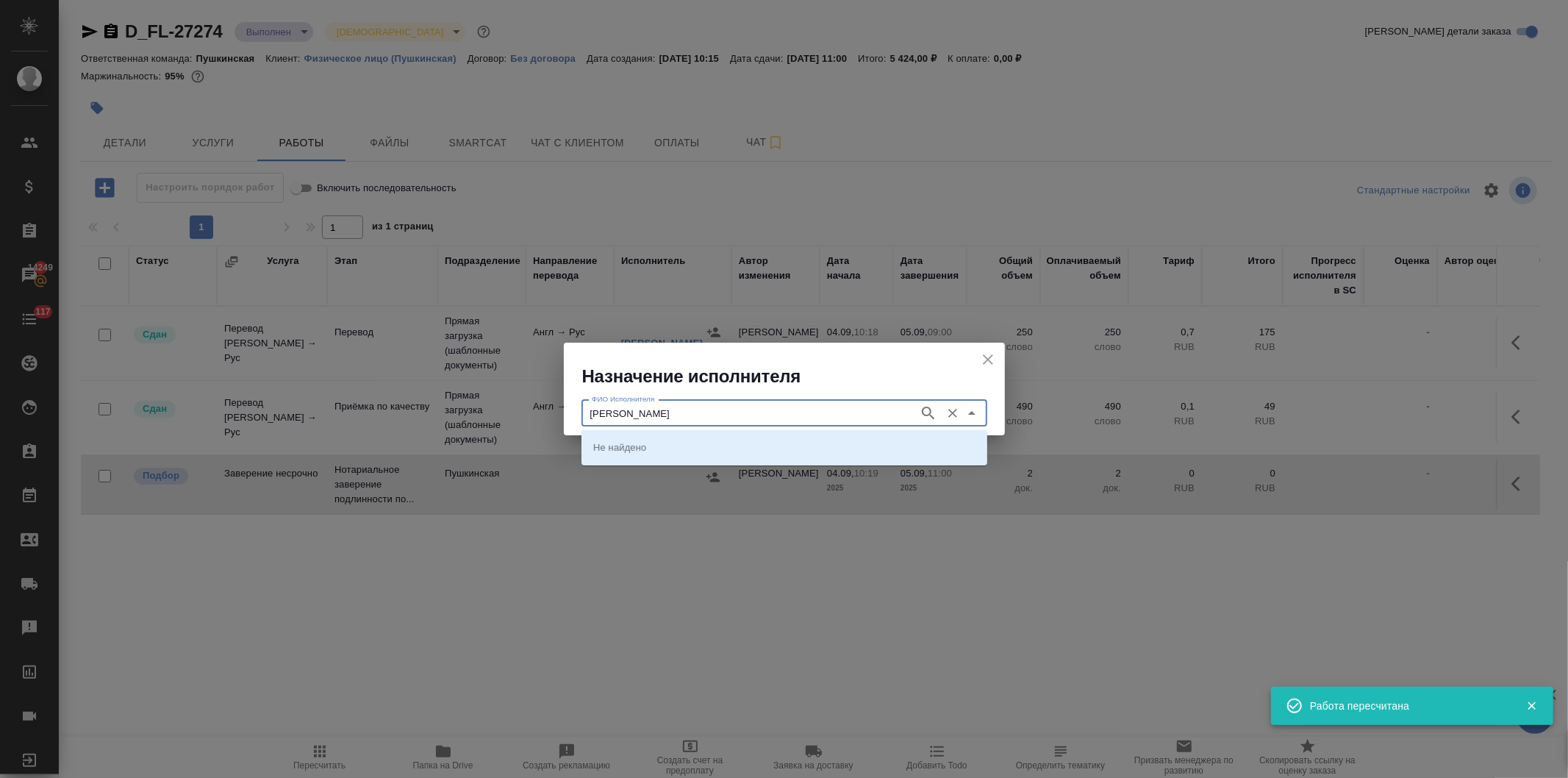
type input "федорченко"
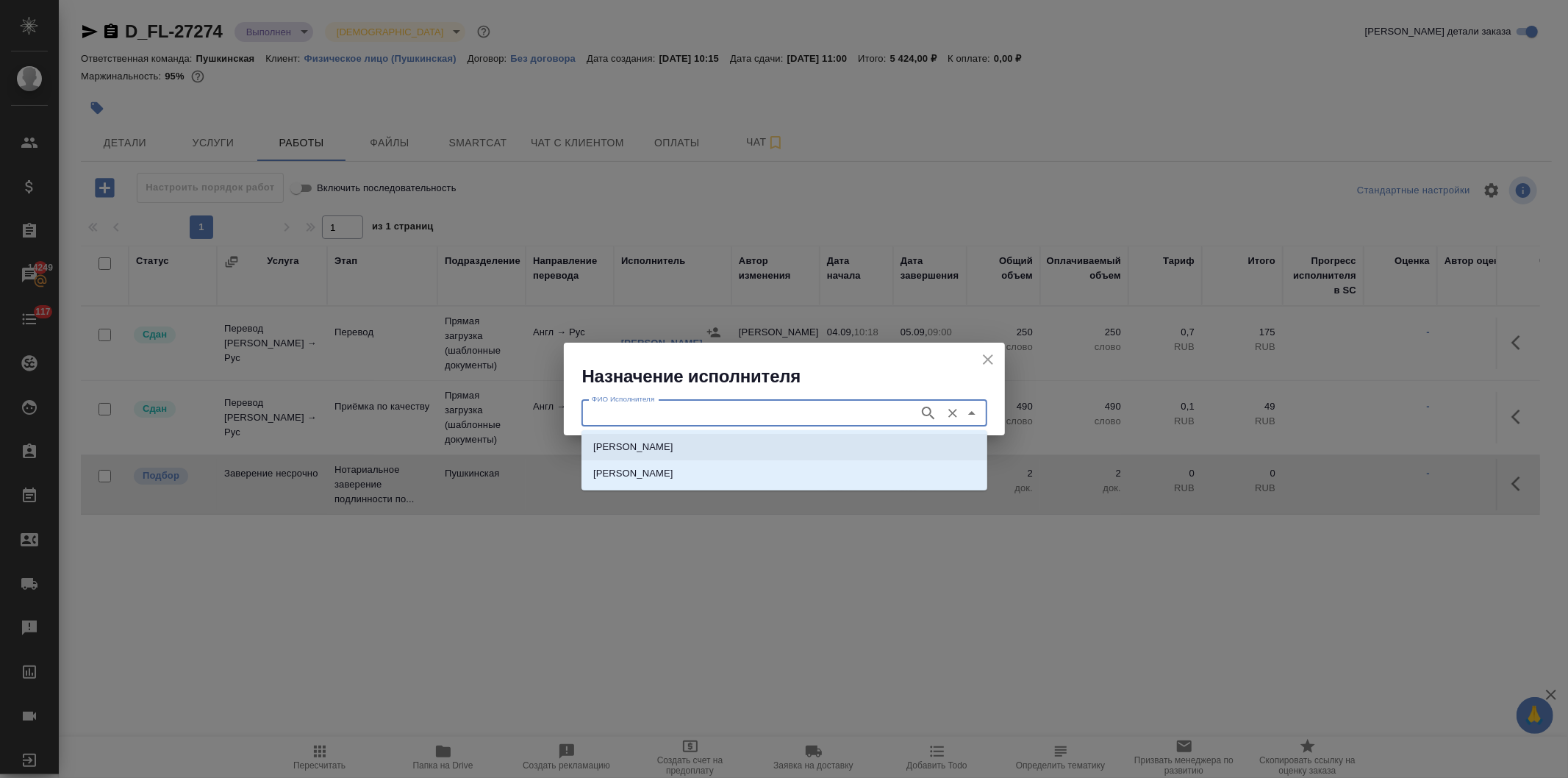
click at [673, 445] on p "НОТАРИУС Федорченко Александр Вячеславович" at bounding box center [633, 447] width 80 height 14
type input "НОТАРИУС Федорченко Александр Вячеславович"
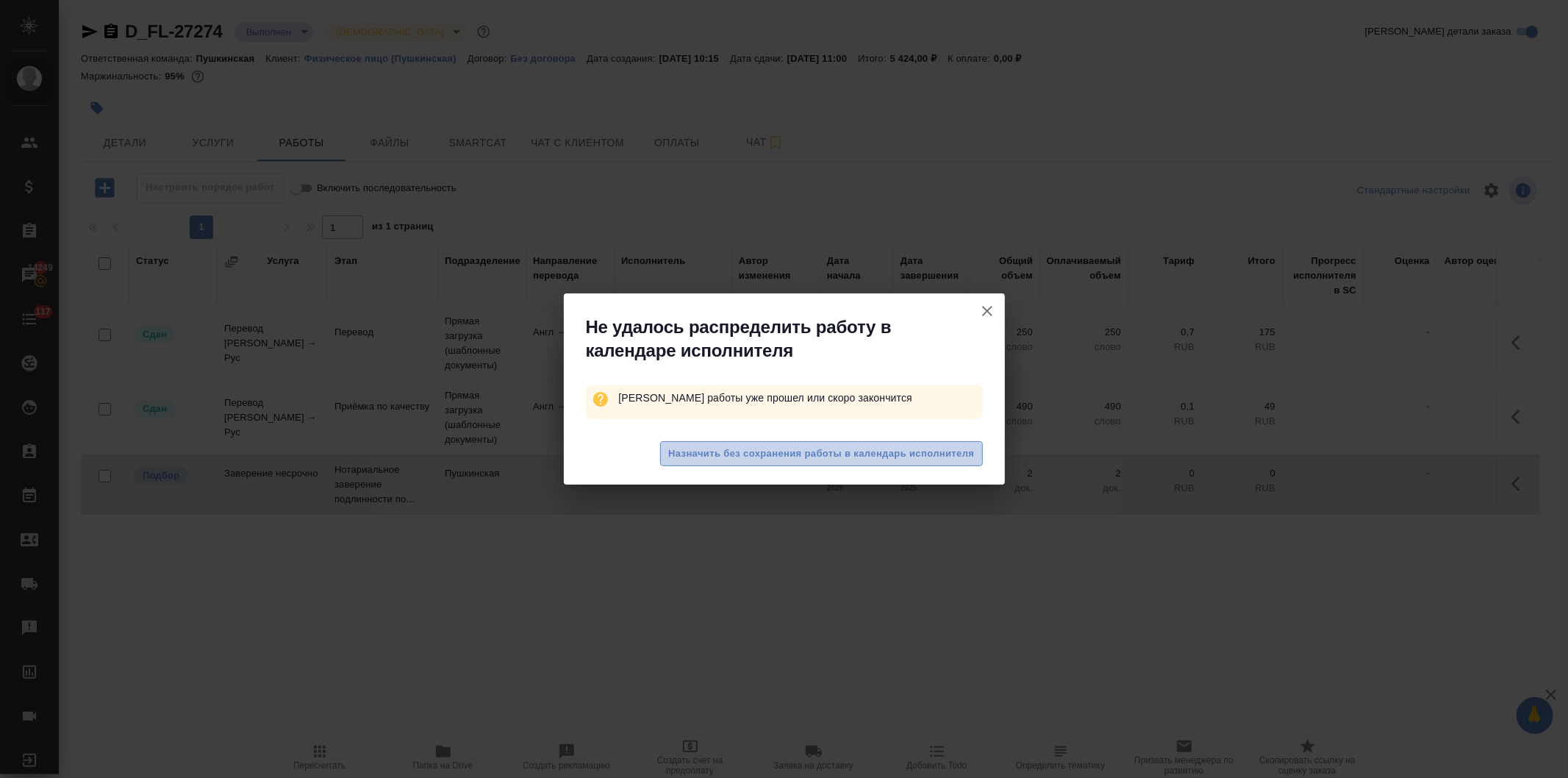
click at [739, 451] on span "Назначить без сохранения работы в календарь исполнителя" at bounding box center [821, 454] width 306 height 17
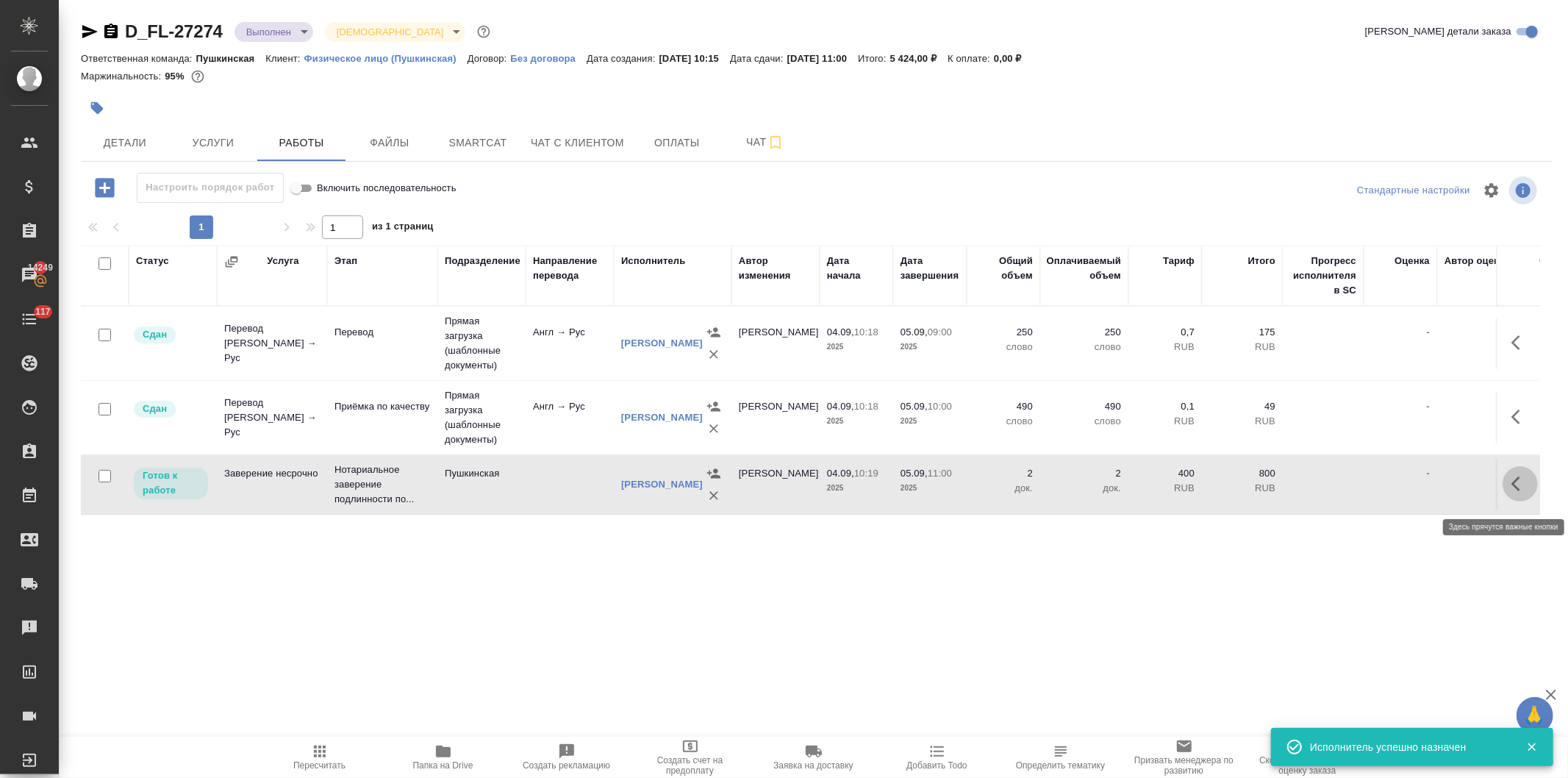
click at [1508, 486] on button "button" at bounding box center [1520, 484] width 36 height 36
click at [1406, 487] on icon "button" at bounding box center [1412, 483] width 17 height 17
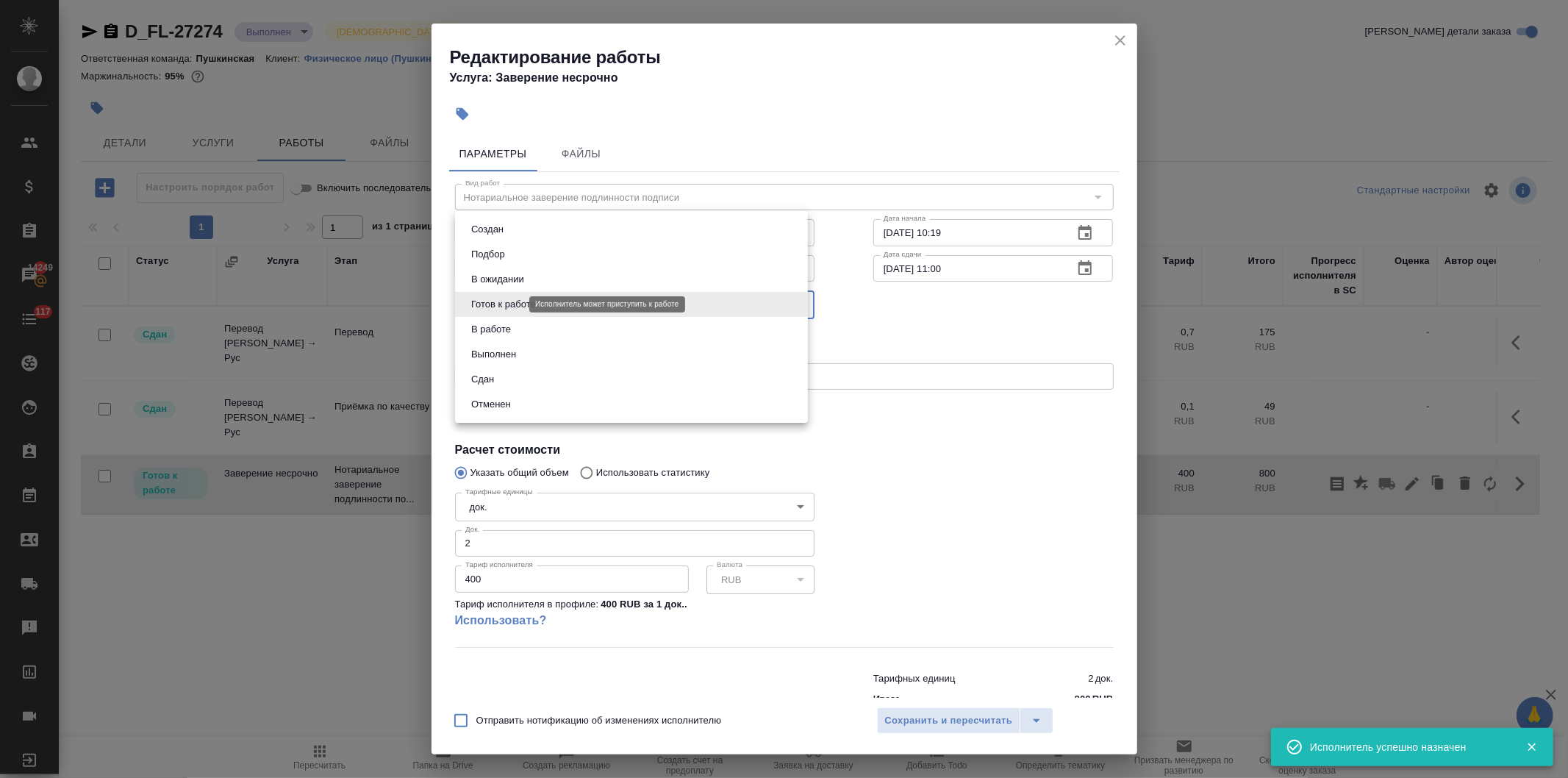
click at [518, 305] on body "🙏 .cls-1 fill:#fff; AWATERA Давыдова Елена Клиенты Спецификации Заказы 14249 Ча…" at bounding box center [784, 389] width 1568 height 778
click at [513, 383] on li "Сдан" at bounding box center [631, 379] width 353 height 25
type input "closed"
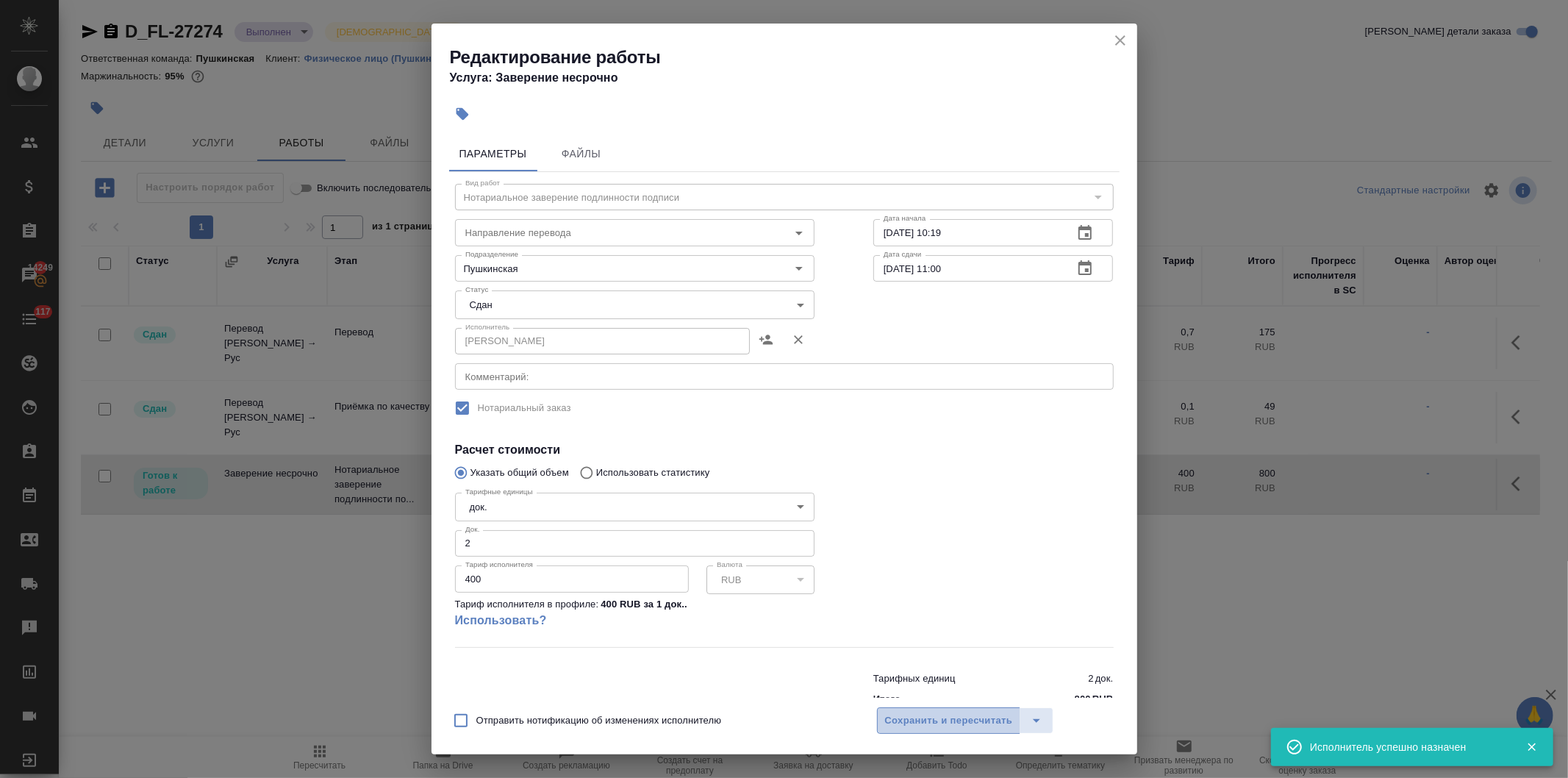
click at [922, 718] on span "Сохранить и пересчитать" at bounding box center [948, 721] width 128 height 17
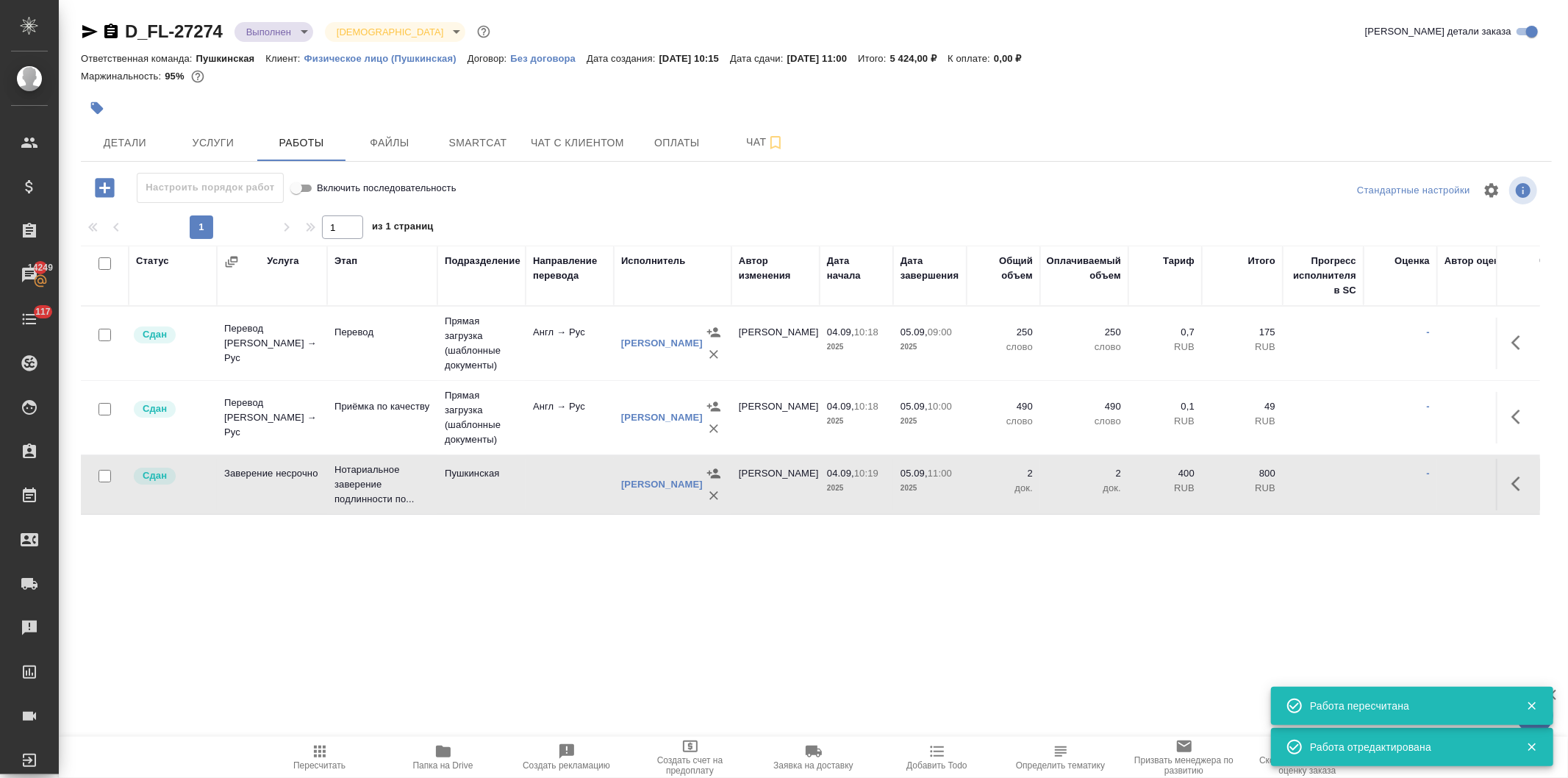
click at [317, 759] on icon "button" at bounding box center [319, 751] width 17 height 17
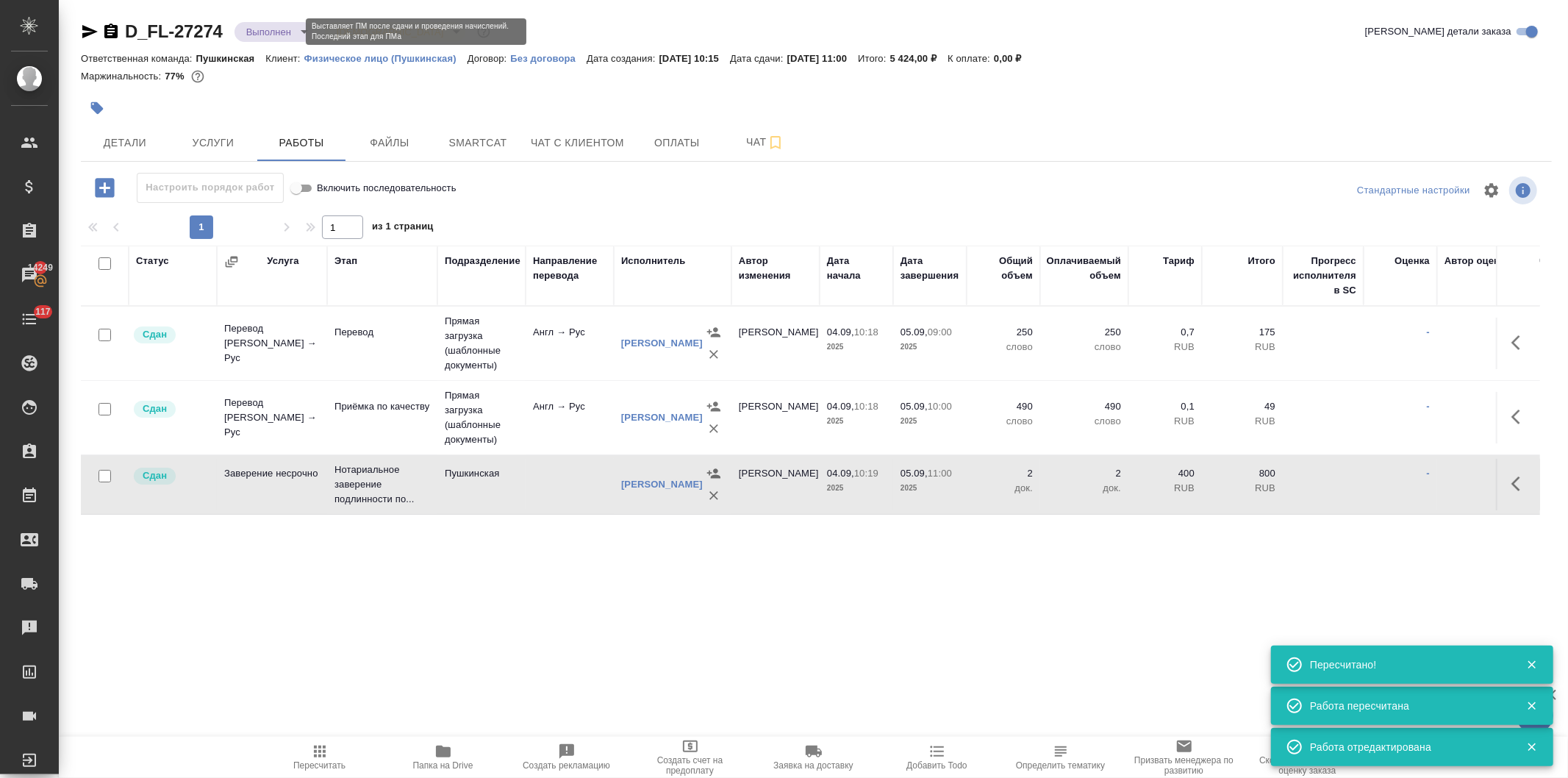
click at [268, 28] on body "🙏 .cls-1 fill:#fff; AWATERA Давыдова Елена Клиенты Спецификации Заказы 14249 Ча…" at bounding box center [784, 389] width 1568 height 778
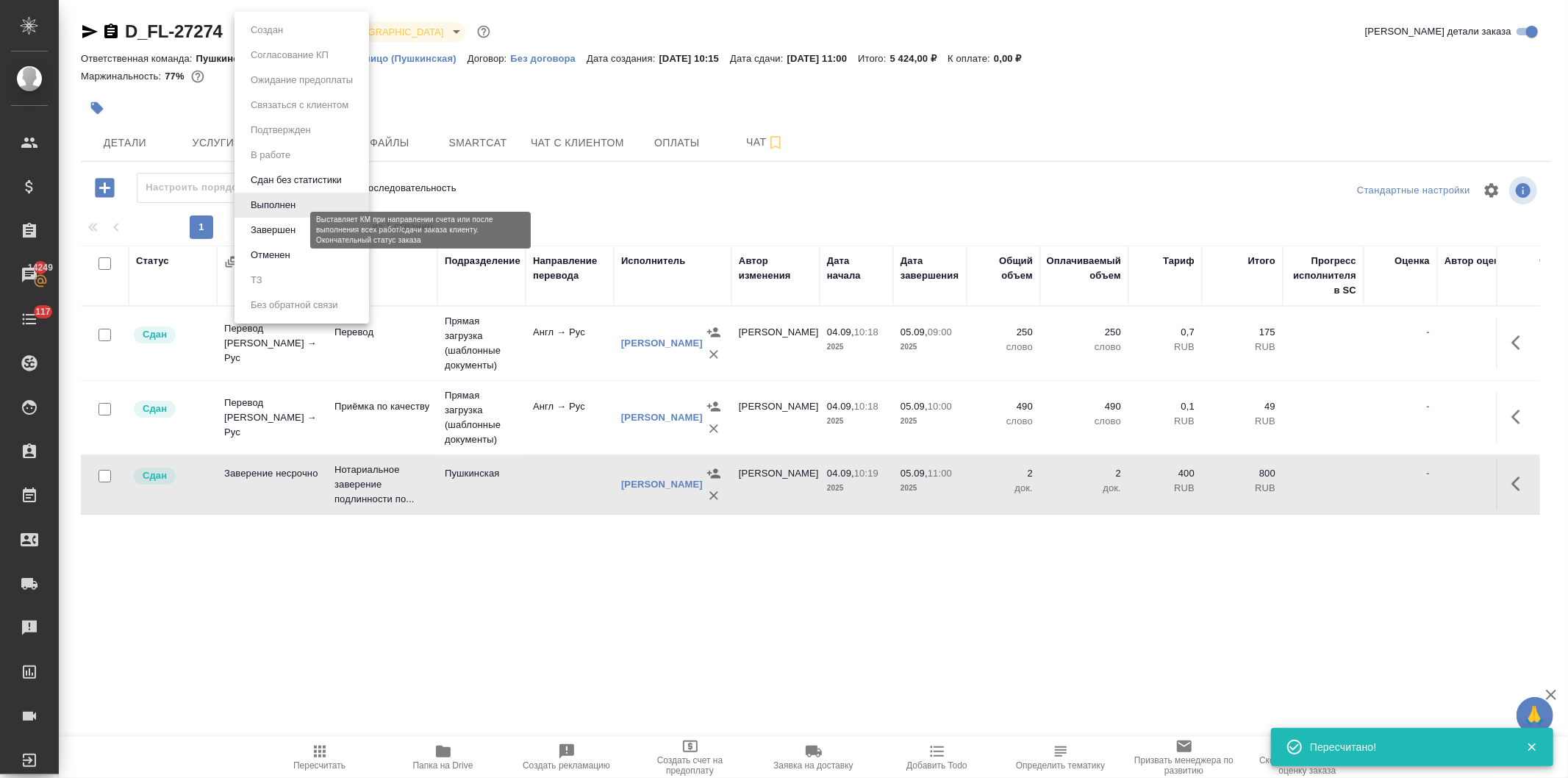
click at [288, 231] on button "Завершен" at bounding box center [273, 230] width 54 height 16
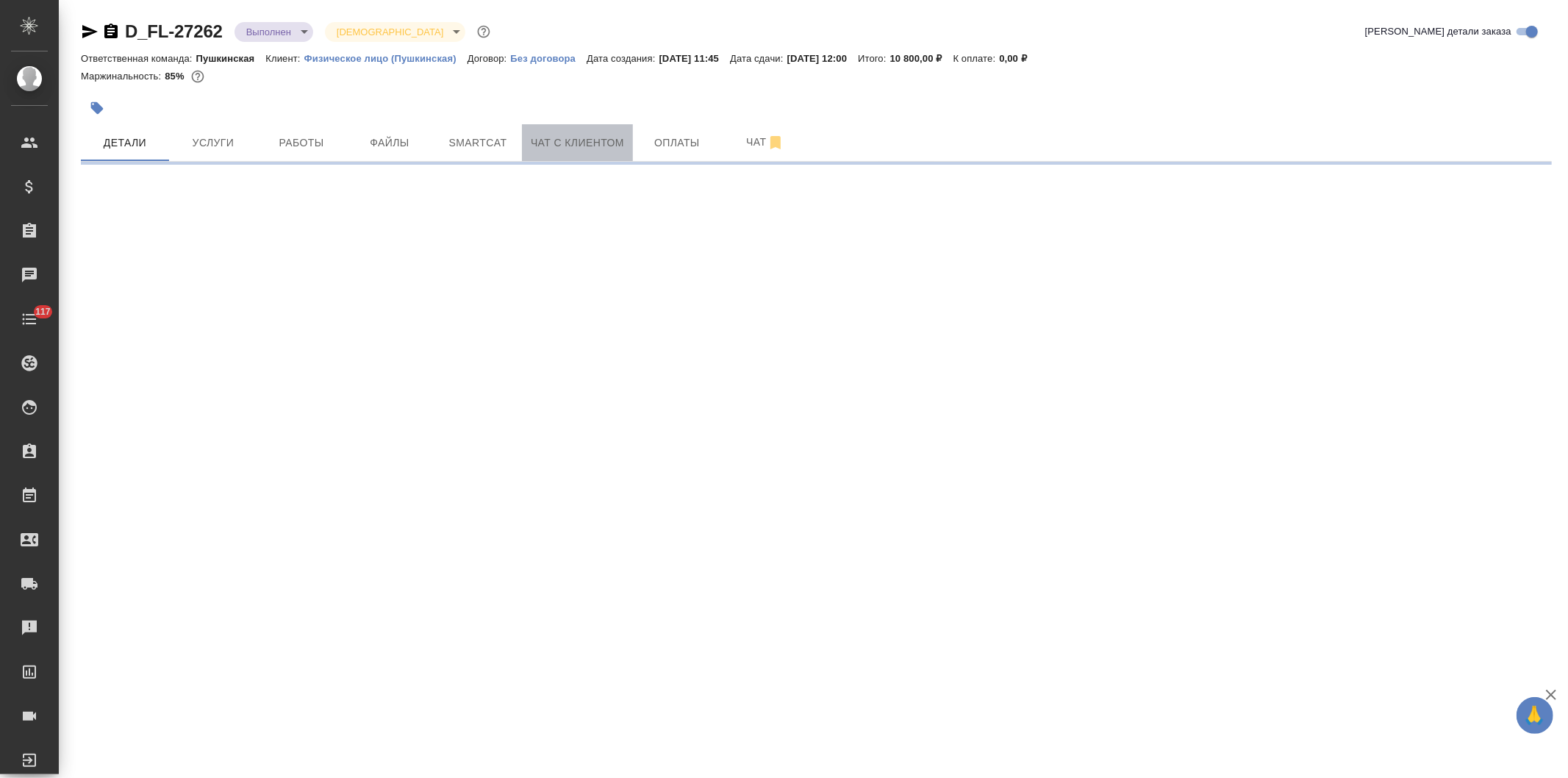
click at [555, 144] on span "Чат с клиентом" at bounding box center [577, 143] width 94 height 18
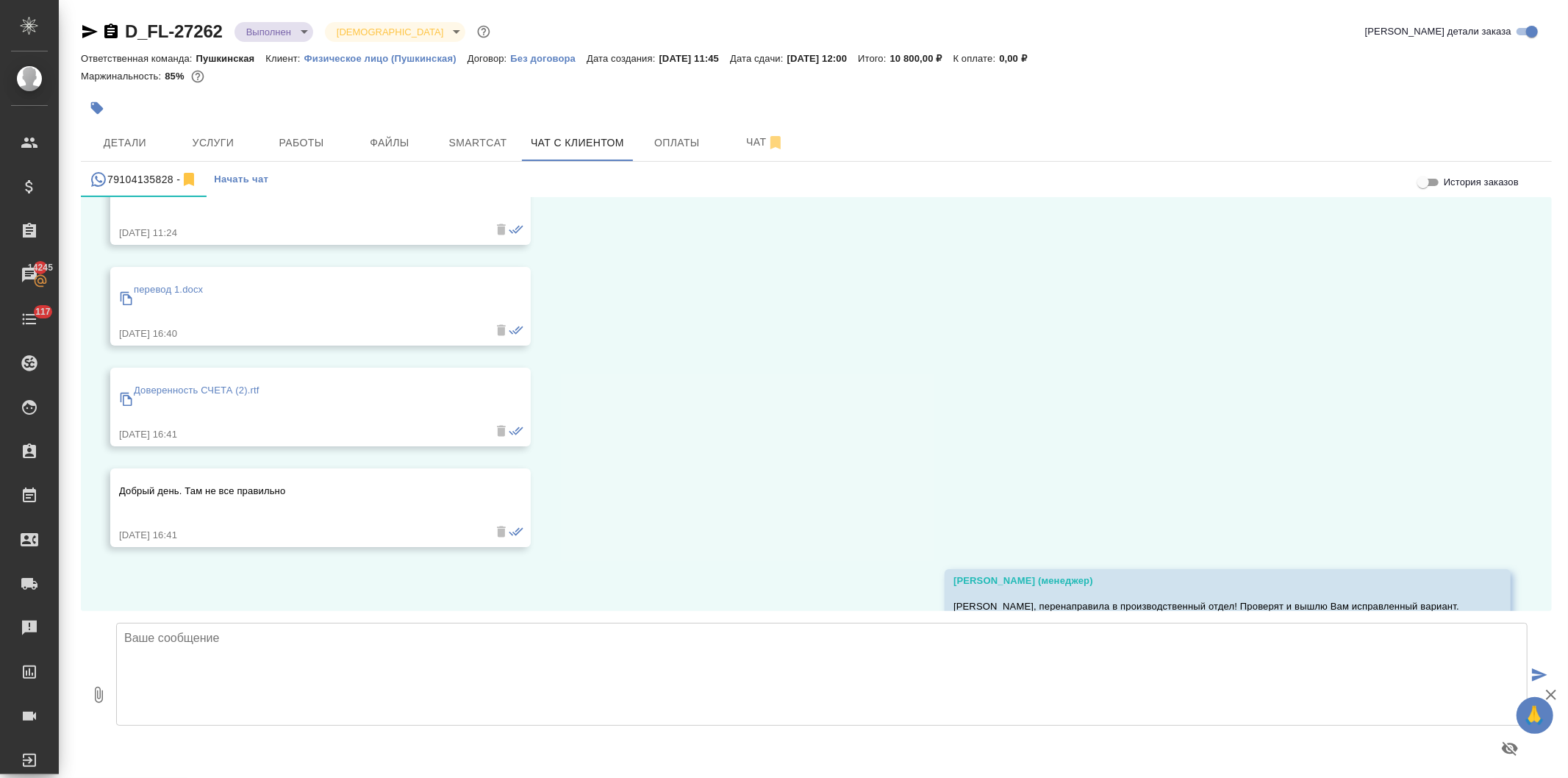
scroll to position [2466, 0]
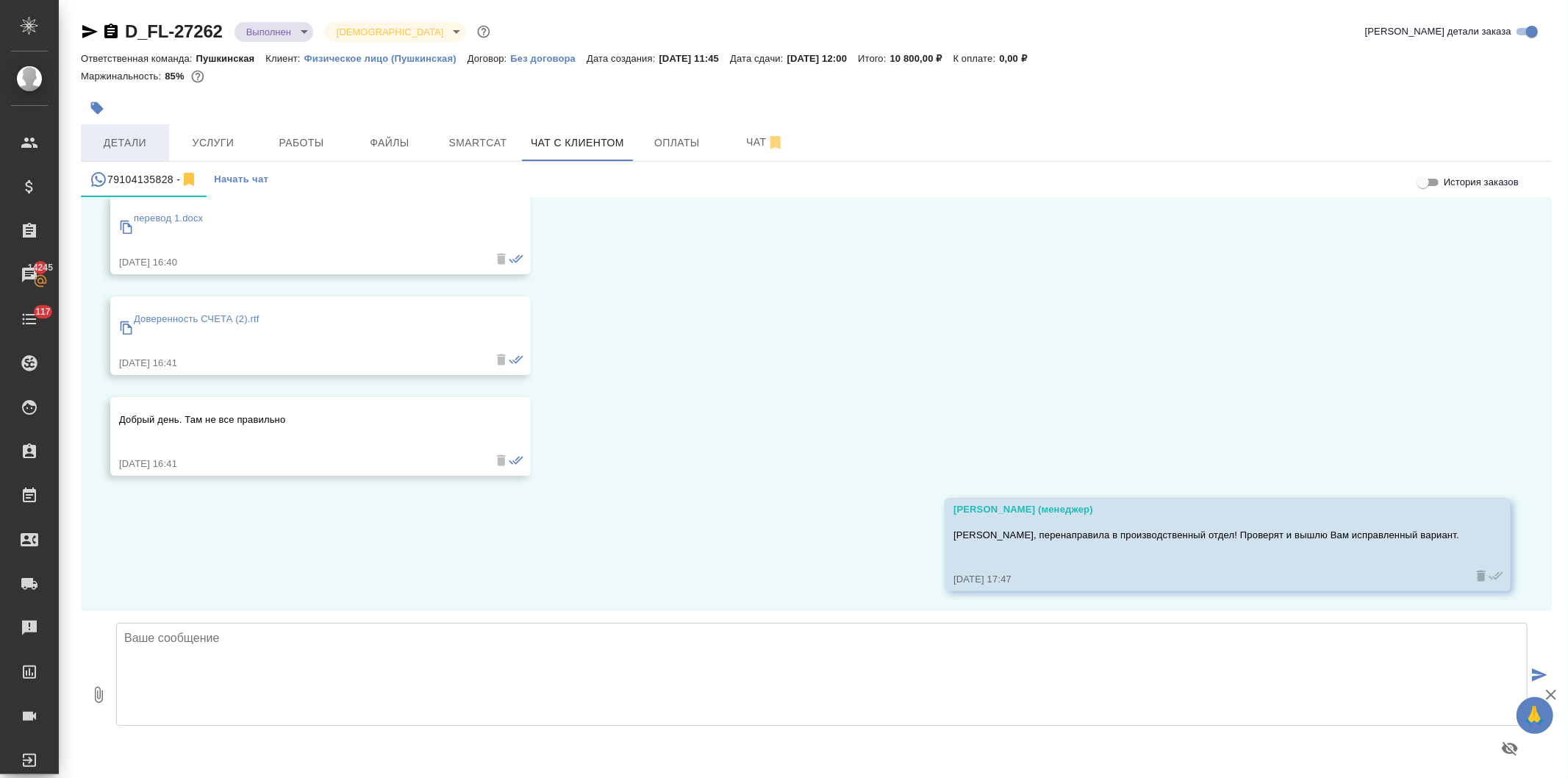
click at [119, 136] on span "Детали" at bounding box center [125, 143] width 70 height 18
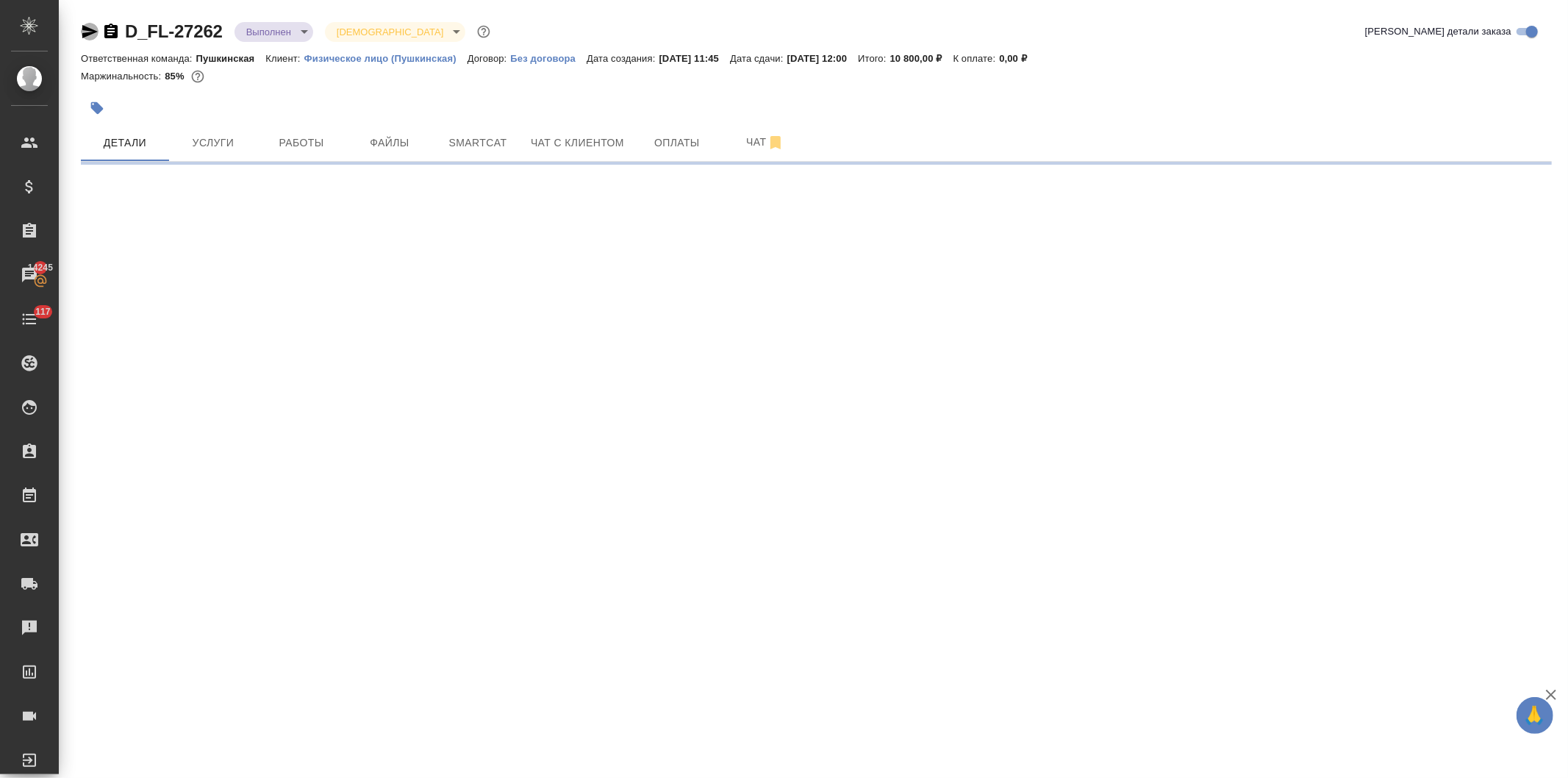
click at [86, 23] on icon "button" at bounding box center [89, 31] width 17 height 17
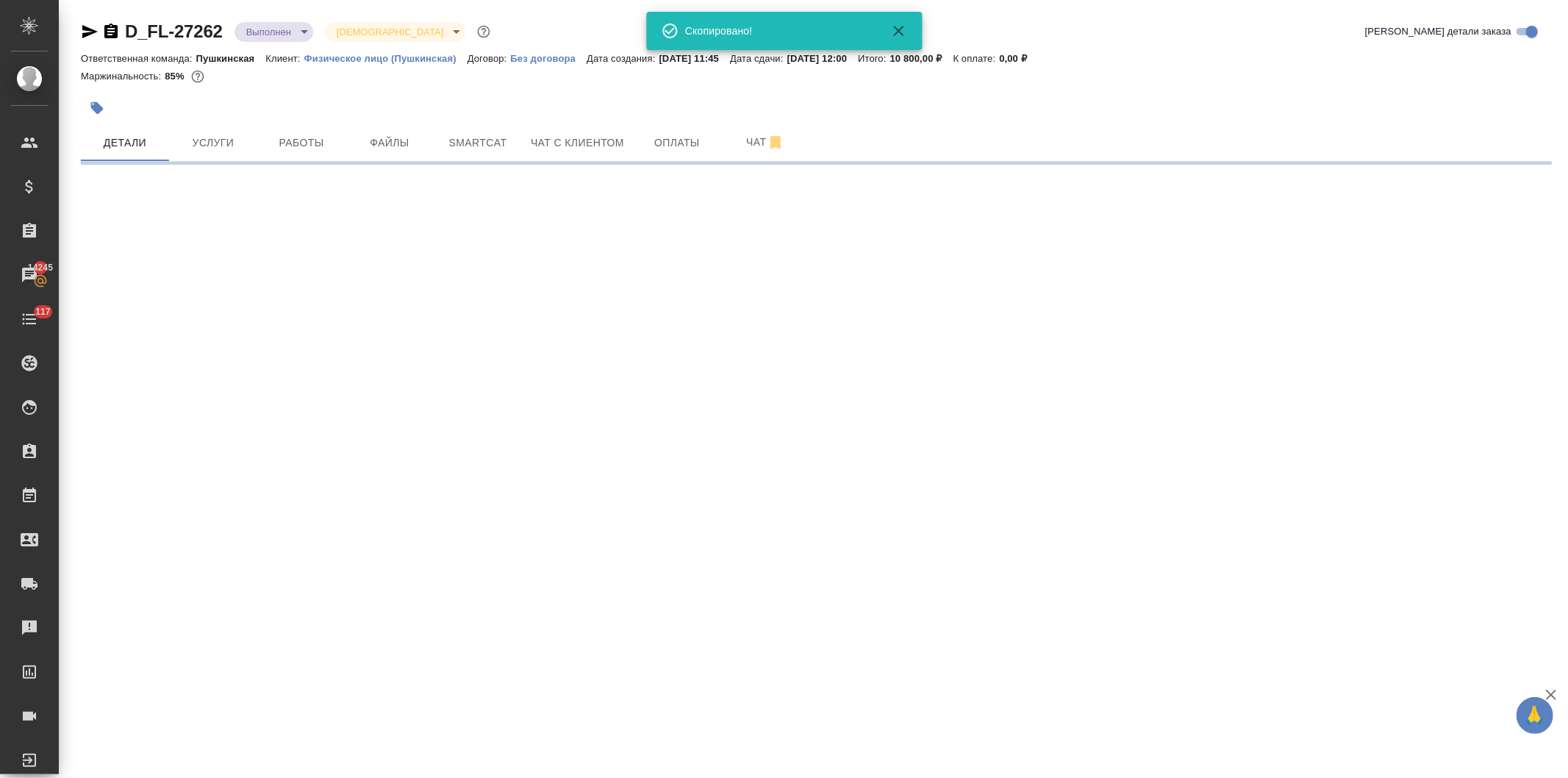
select select "RU"
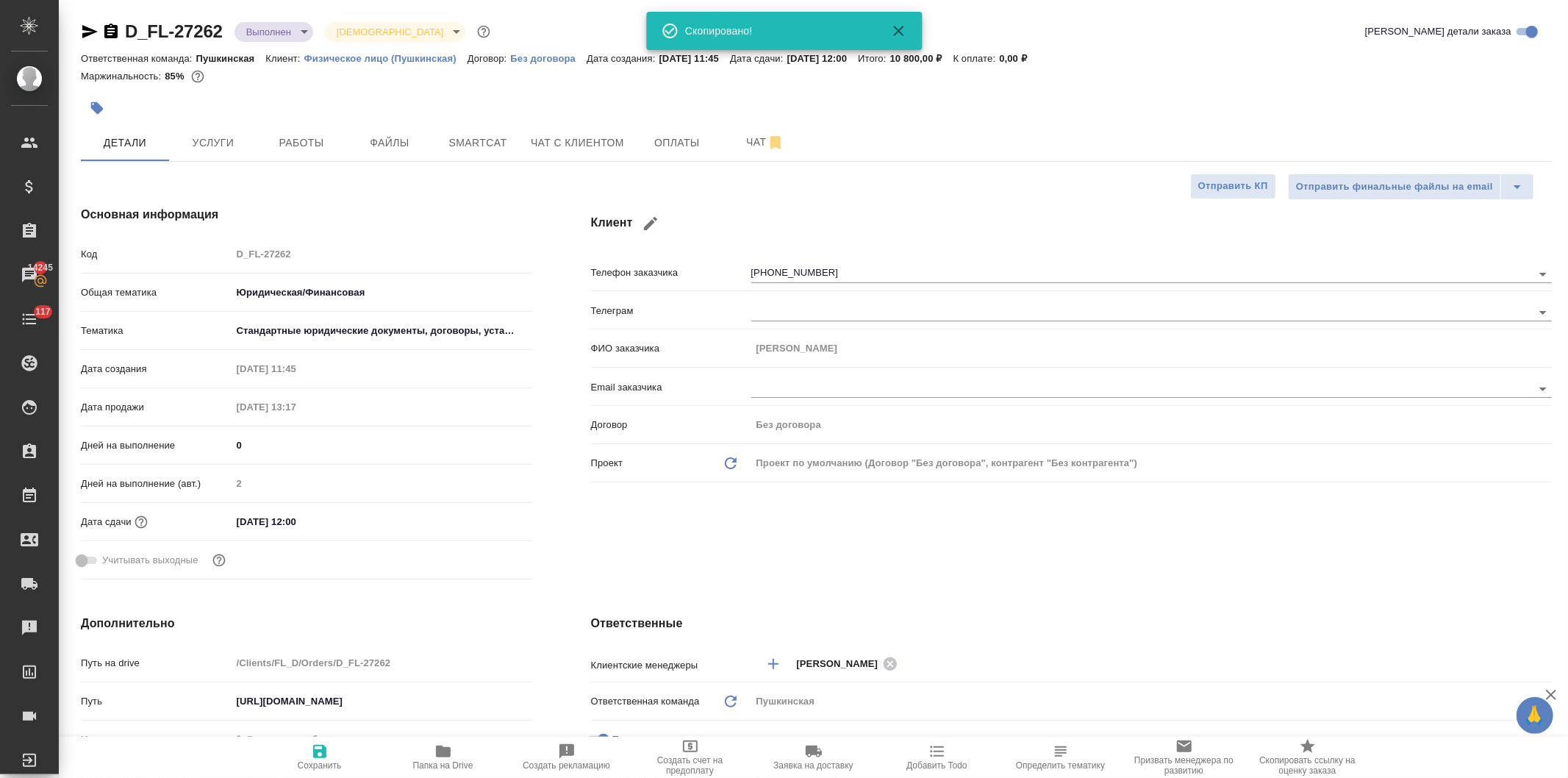
type textarea "x"
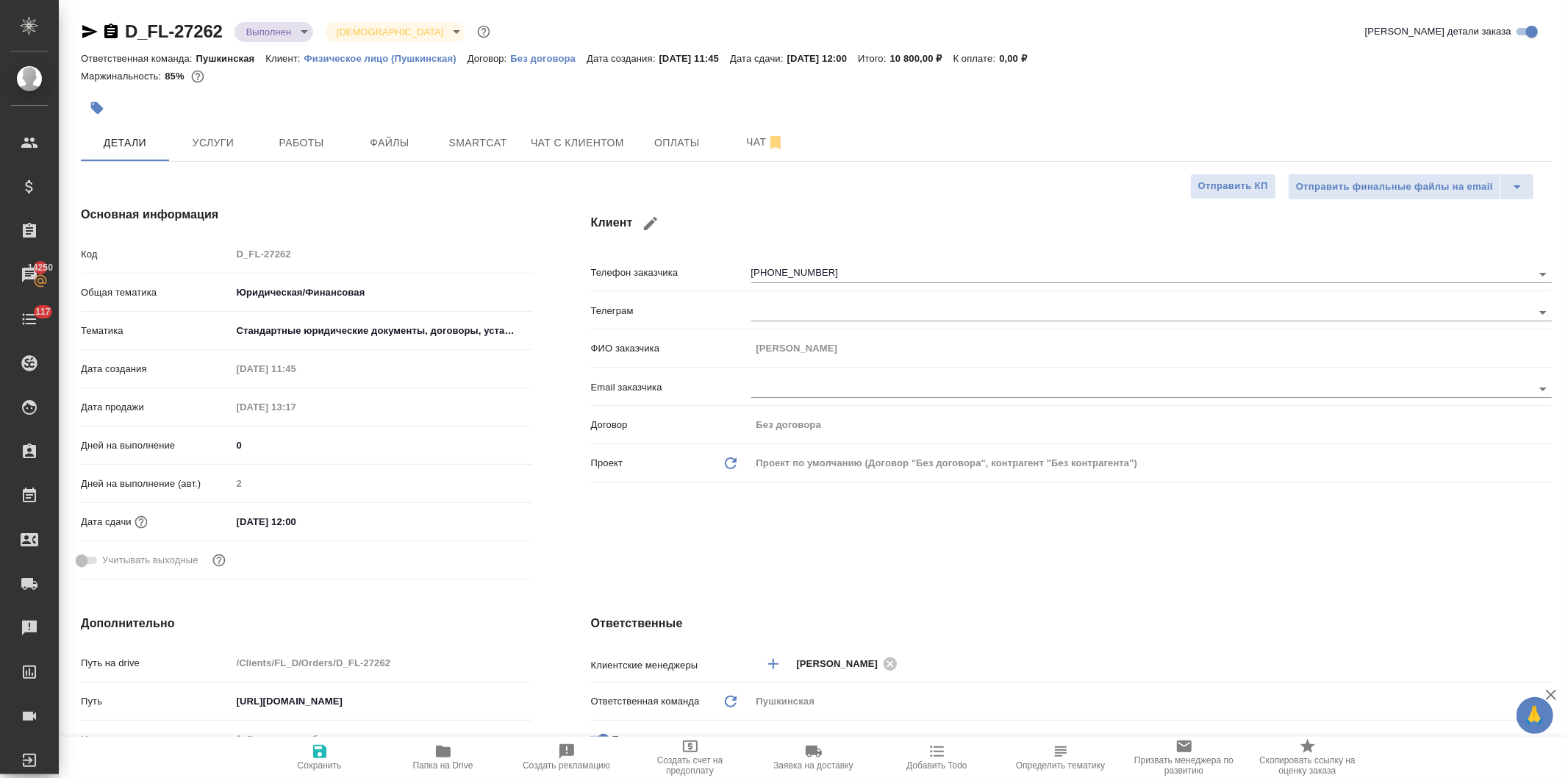
type textarea "x"
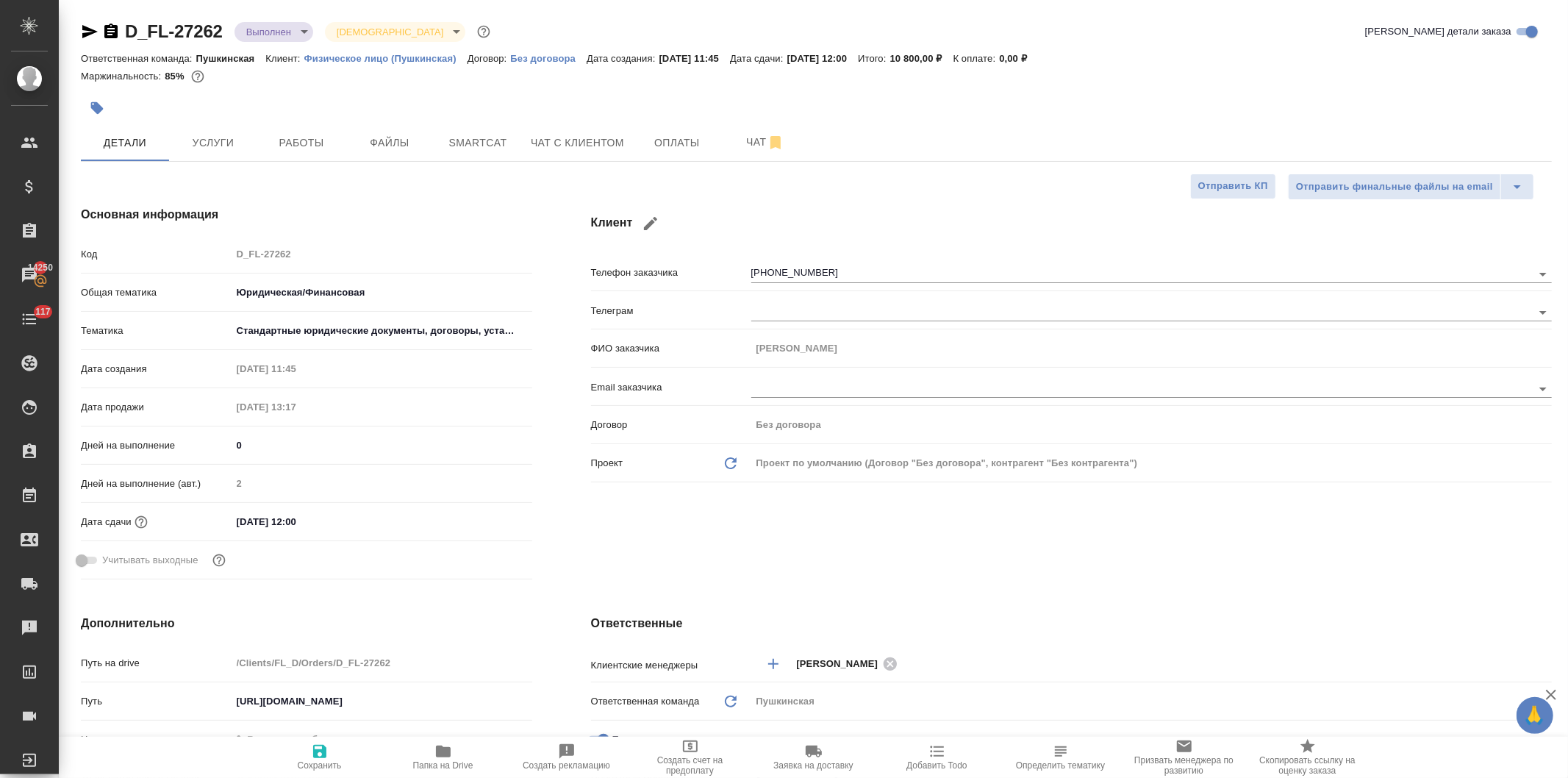
type textarea "x"
click at [446, 754] on icon "button" at bounding box center [443, 752] width 14 height 12
type textarea "x"
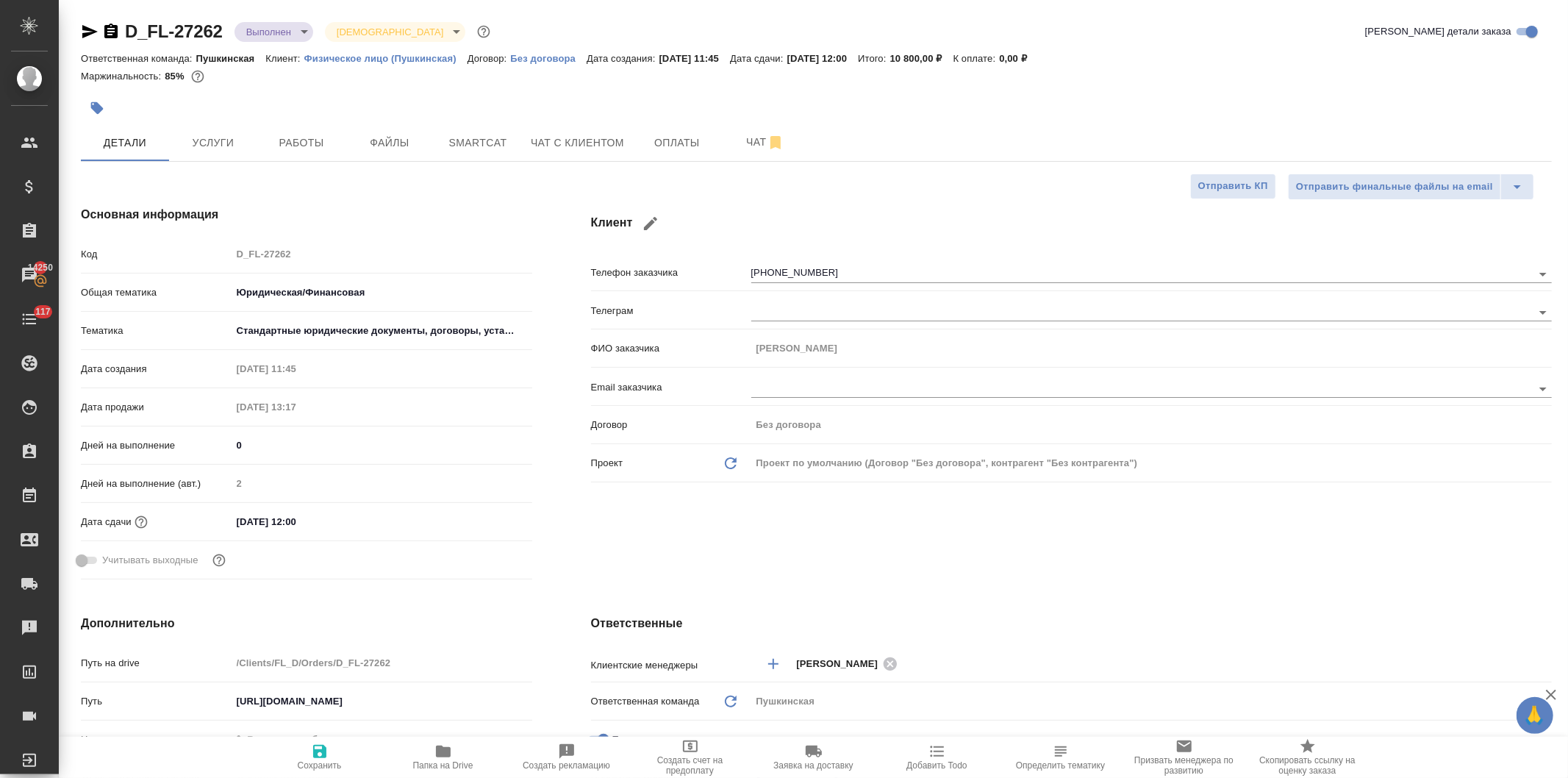
type textarea "x"
click at [174, 247] on div "Код D_FL-27262" at bounding box center [306, 254] width 451 height 26
type textarea "x"
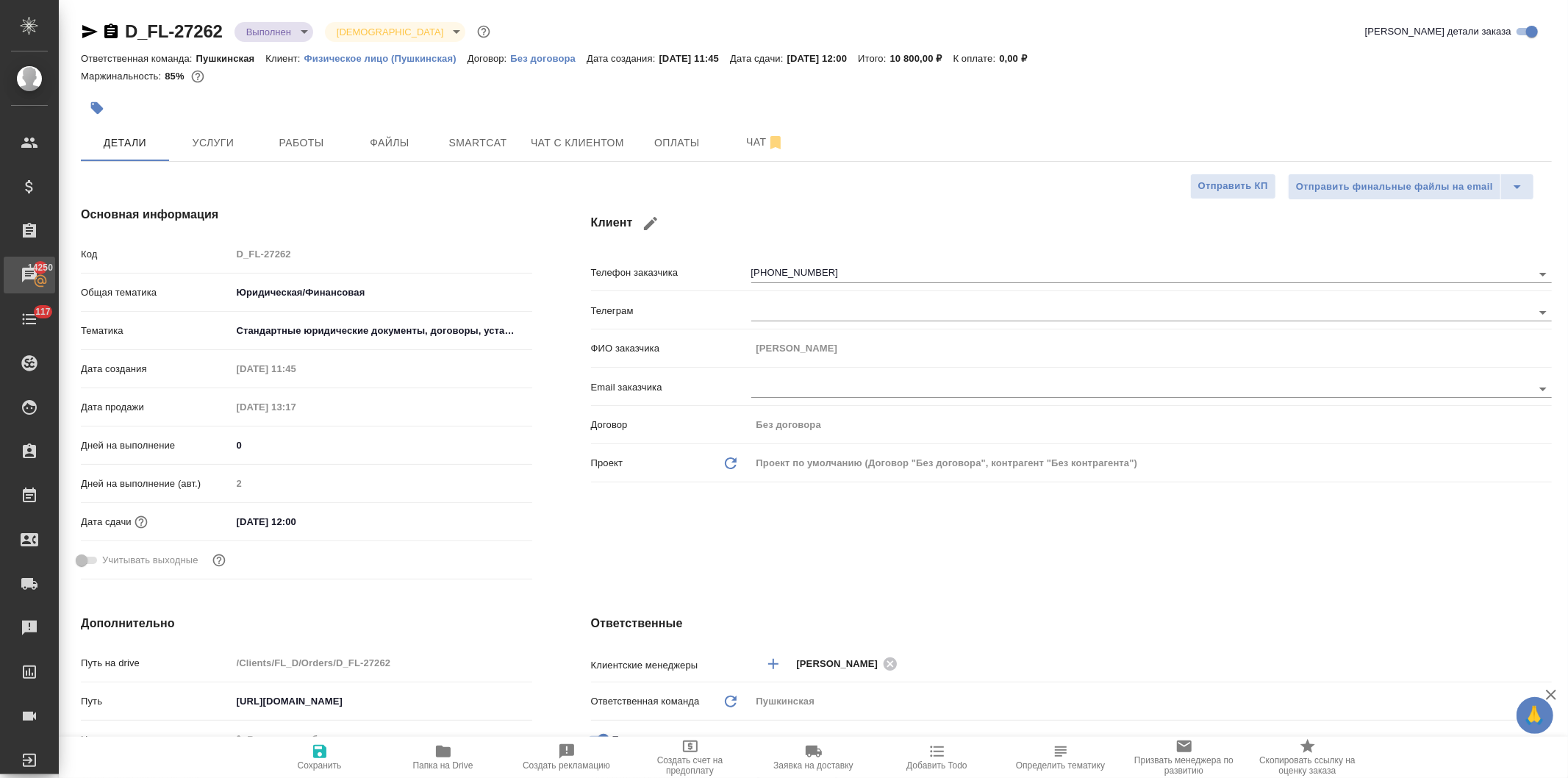
type textarea "x"
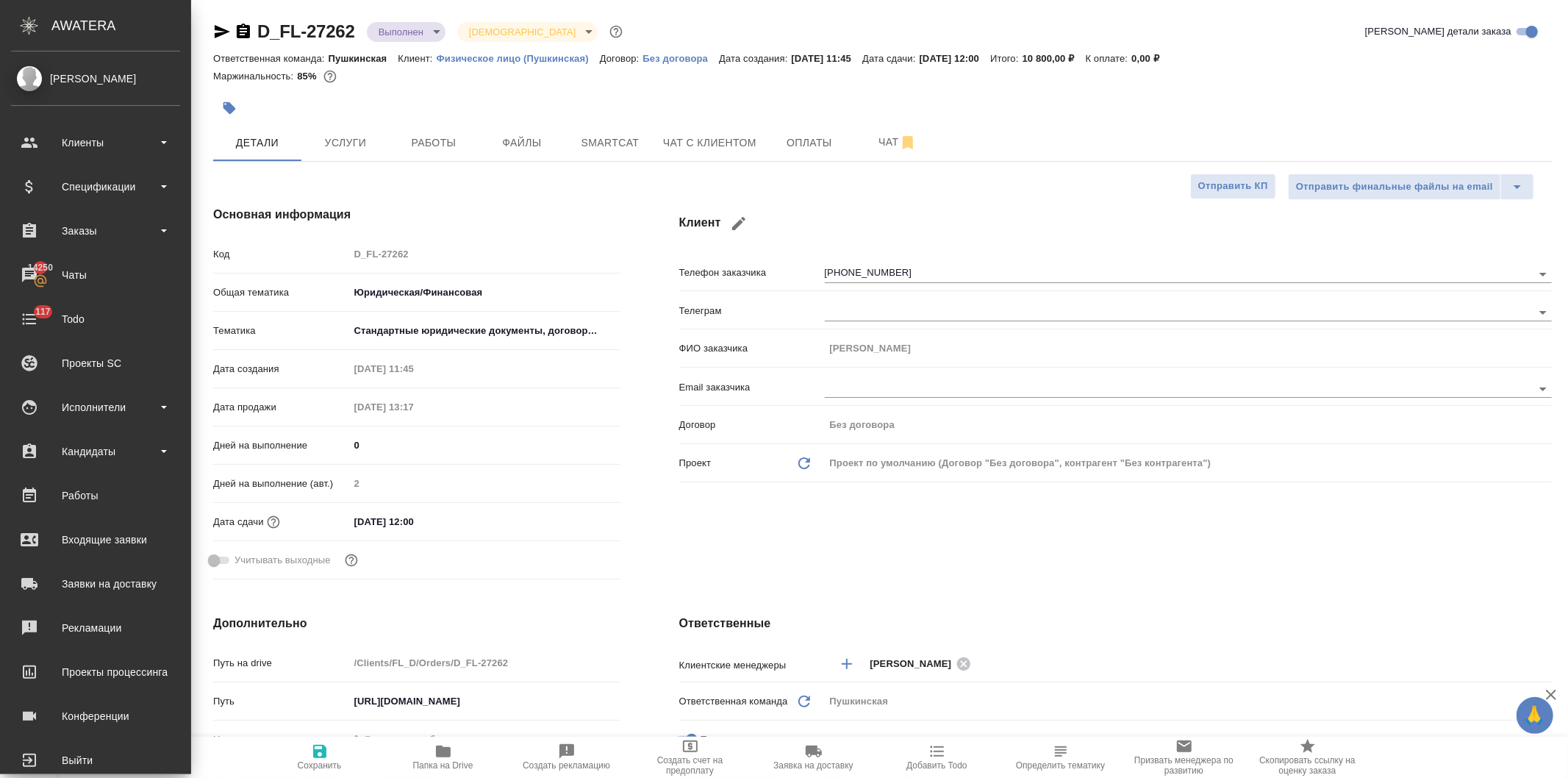
type textarea "x"
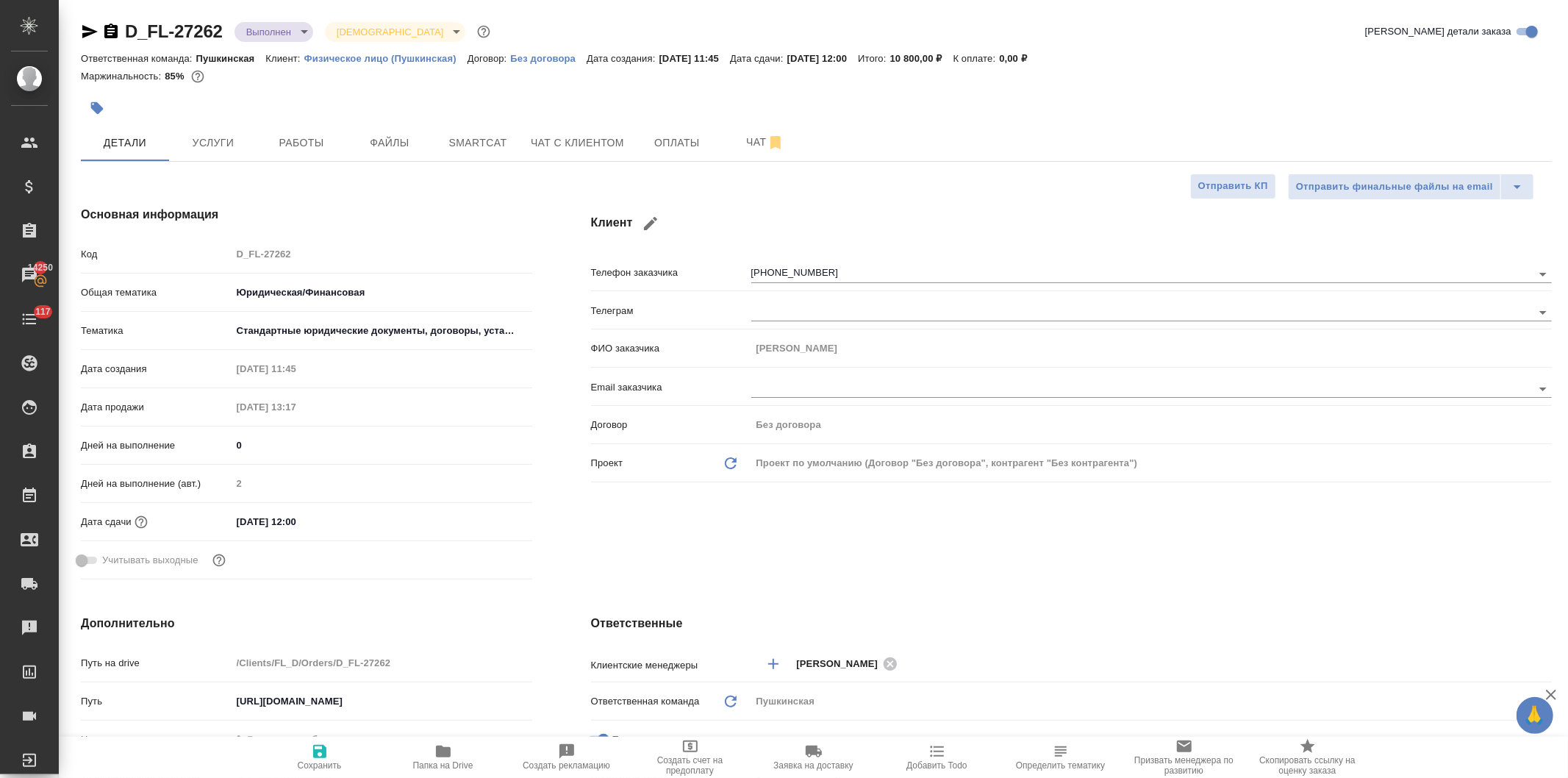
click at [438, 752] on icon "button" at bounding box center [443, 752] width 14 height 12
type textarea "x"
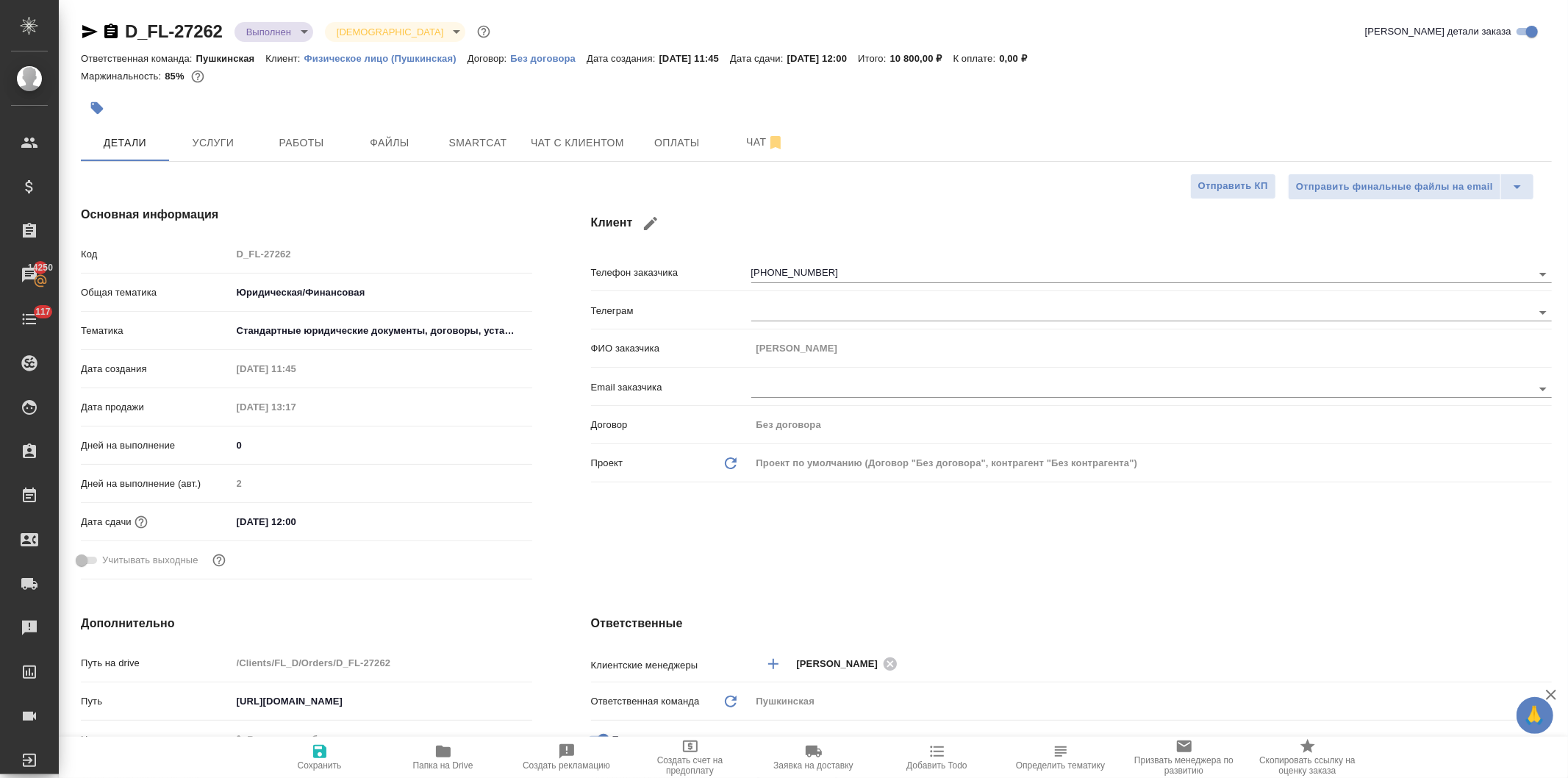
type textarea "x"
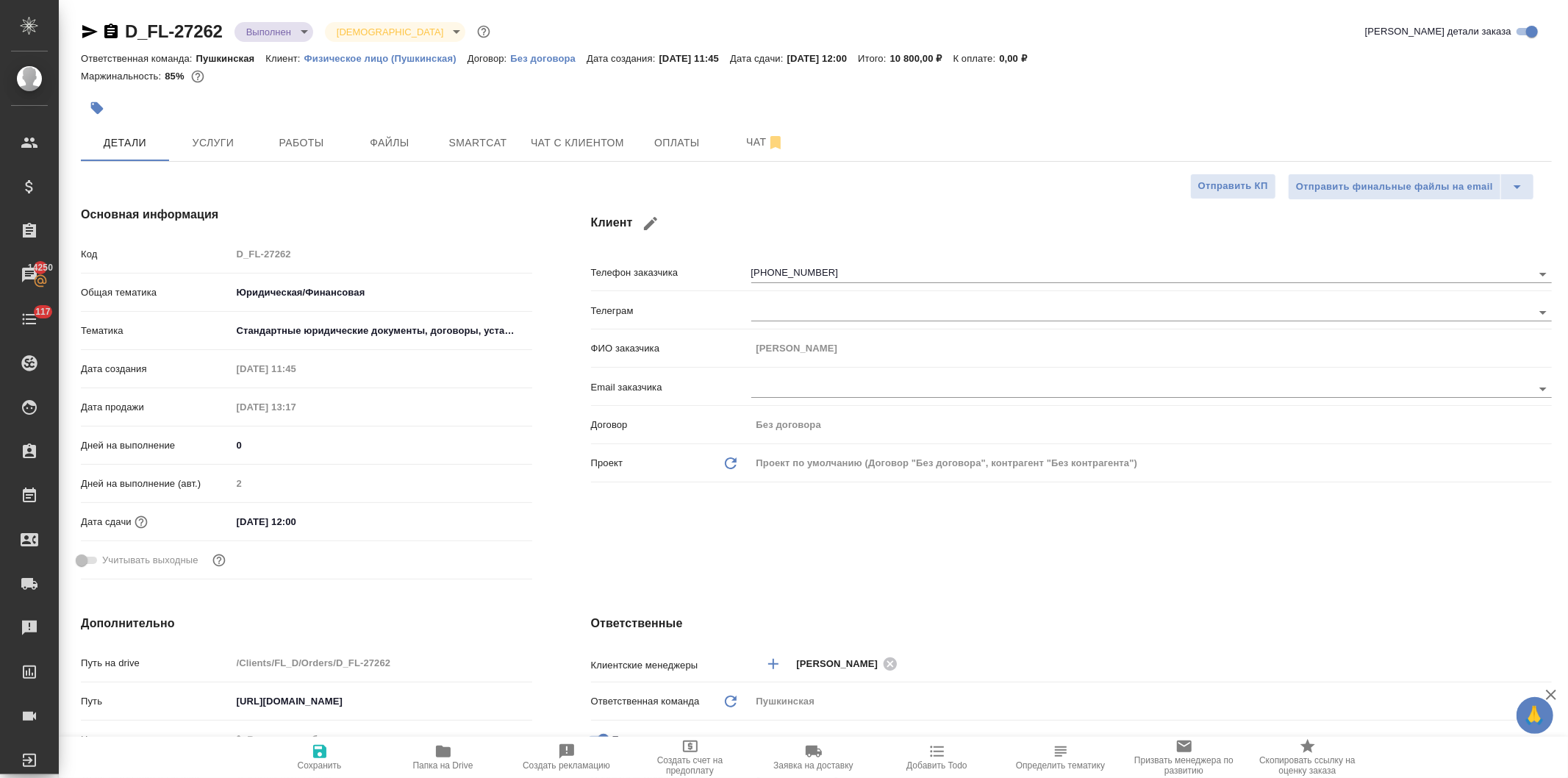
type textarea "x"
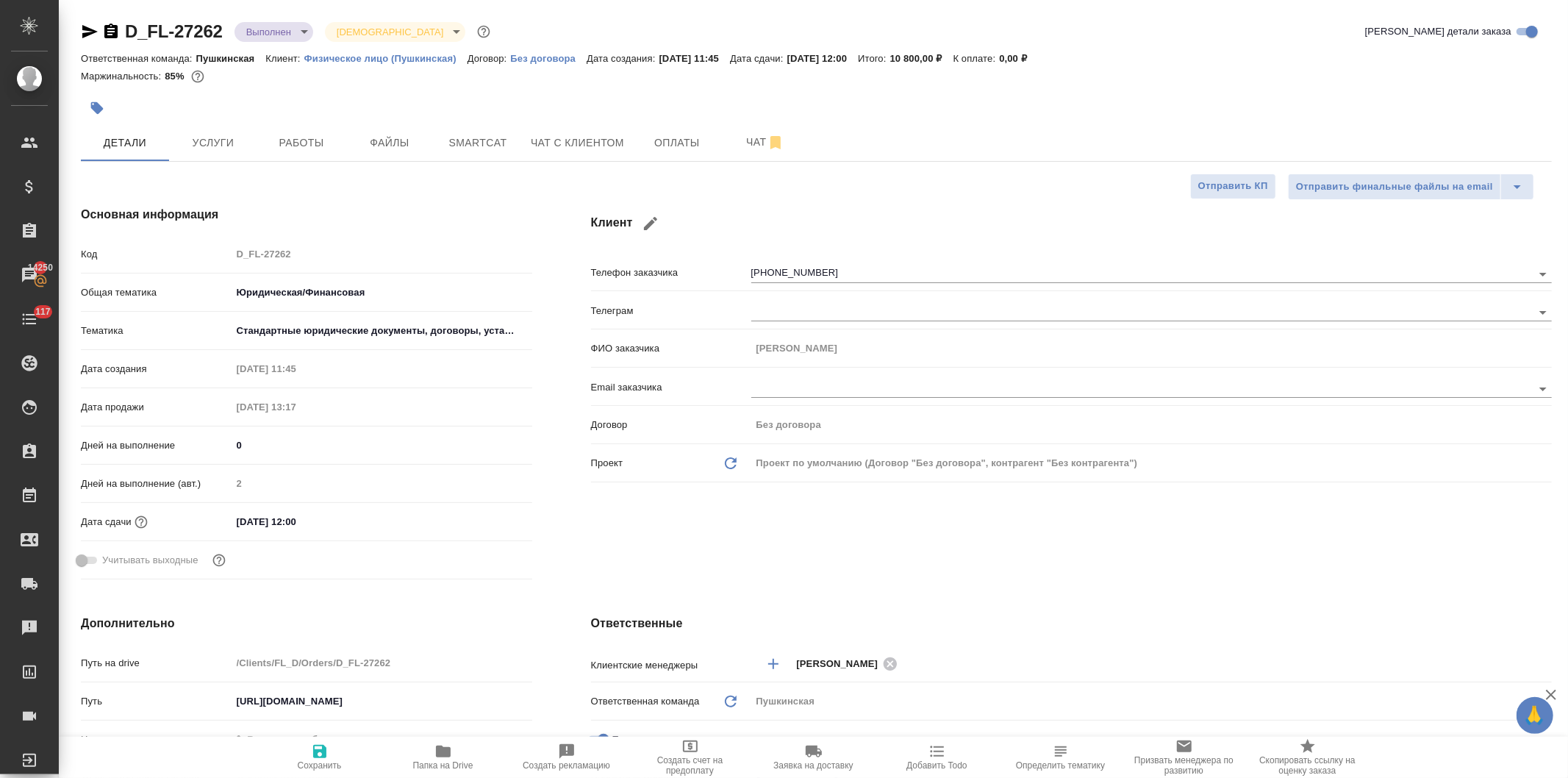
type textarea "x"
click at [555, 141] on span "Чат с клиентом" at bounding box center [577, 143] width 94 height 18
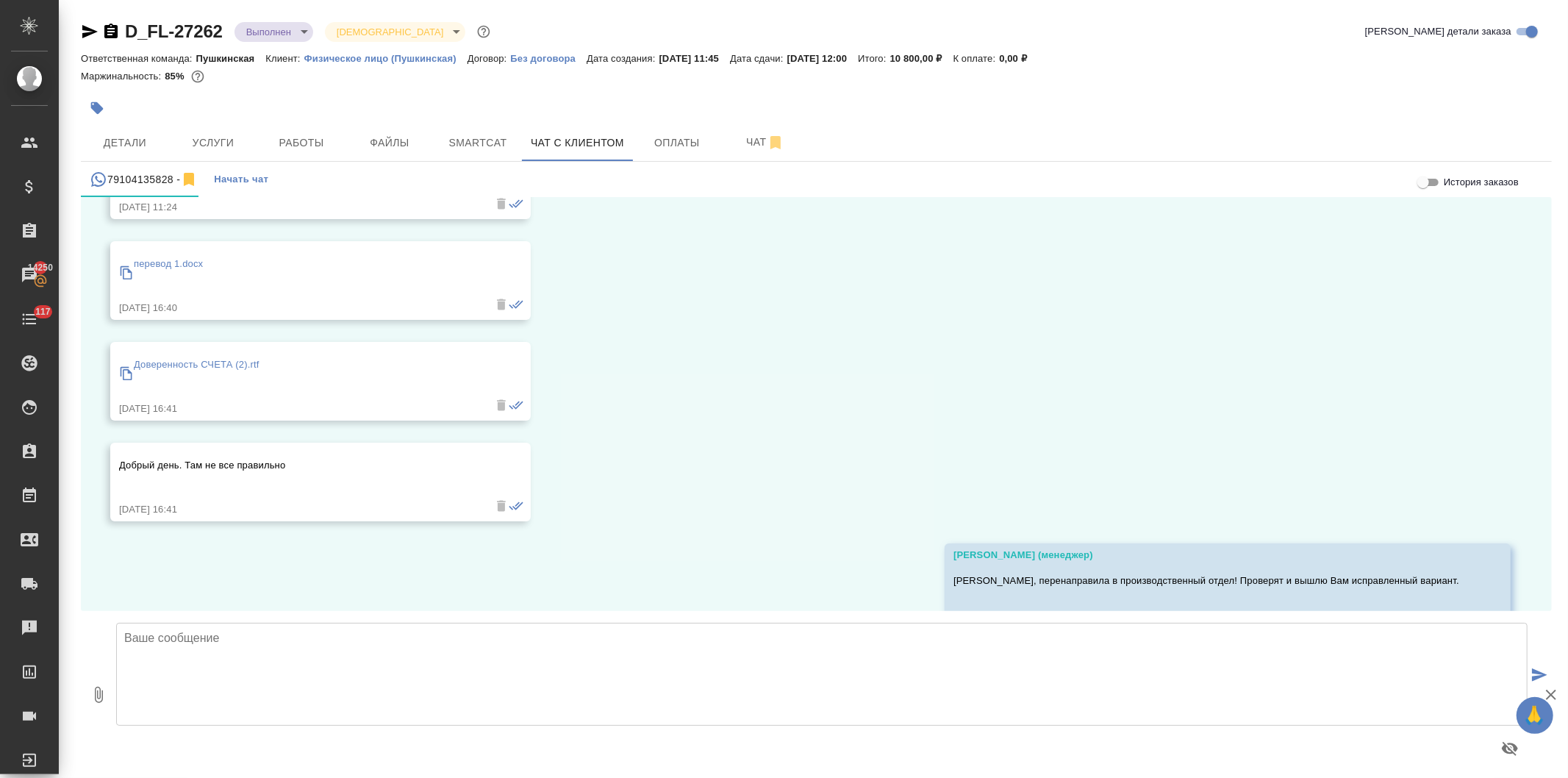
scroll to position [2466, 0]
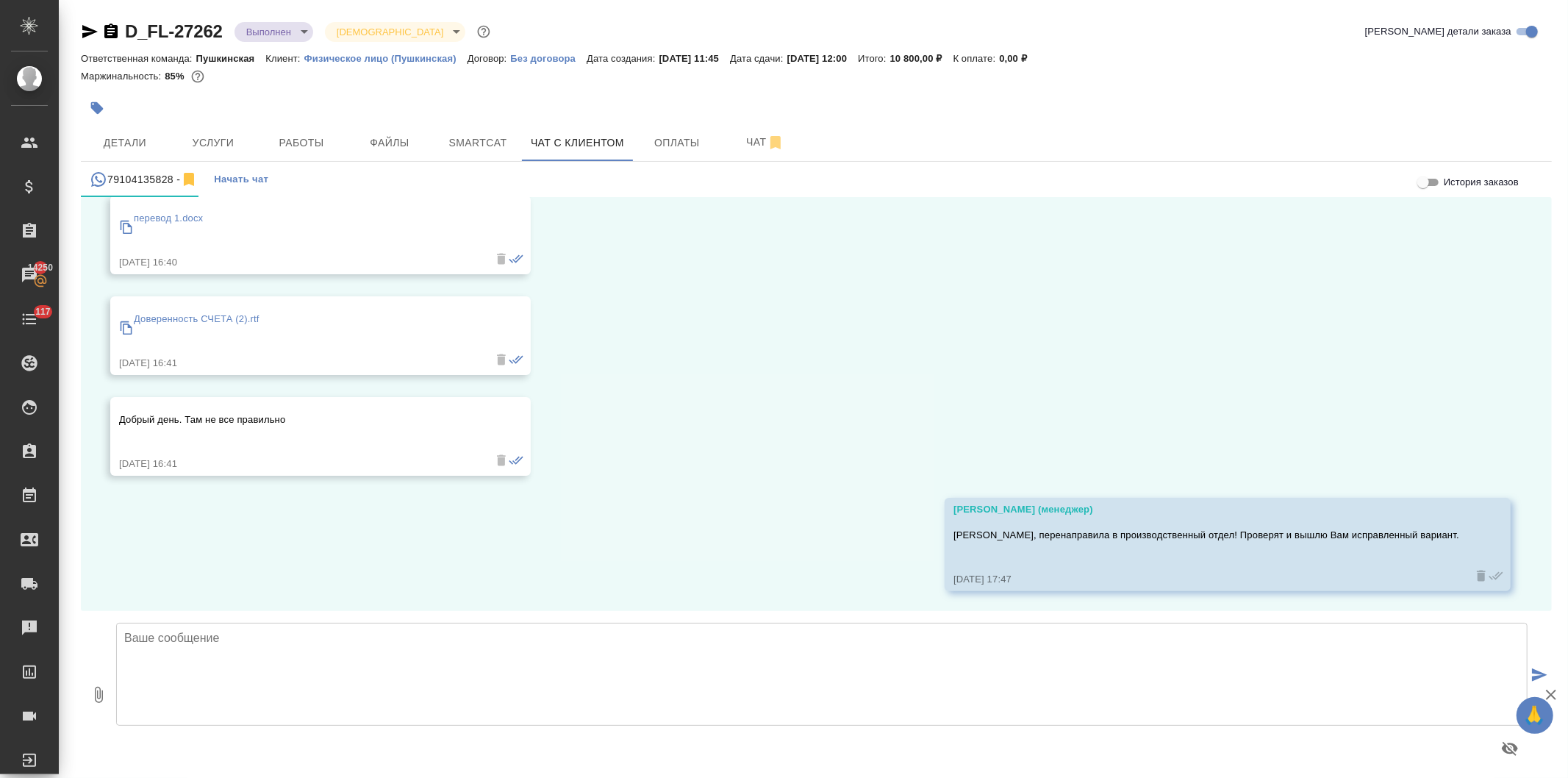
click at [272, 674] on textarea at bounding box center [822, 674] width 1412 height 103
click at [340, 680] on textarea "[PERSON_NAME], добрый день! Направляю во вложении файл для итогового согласован…" at bounding box center [822, 674] width 1412 height 103
click at [436, 689] on textarea "[PERSON_NAME], добрый день! Направляю во вложении файл для итогового согласован…" at bounding box center [822, 674] width 1412 height 103
paste textarea "По поводу правок : Место выдачи паспорта -моя невнимательность, клиент абсолютн…"
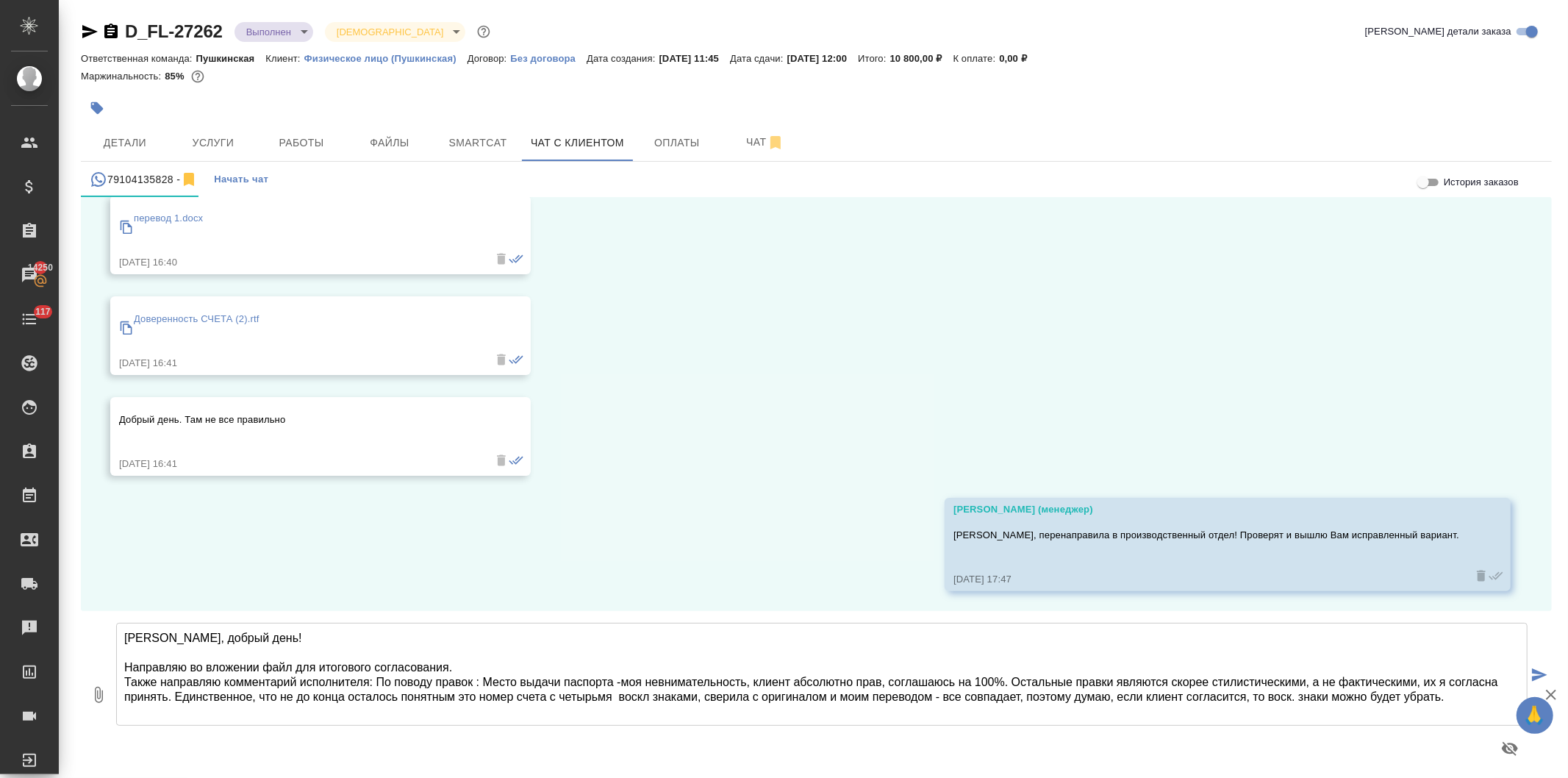
click at [381, 684] on textarea "[PERSON_NAME], добрый день! Направляю во вложении файл для итогового согласован…" at bounding box center [822, 674] width 1412 height 103
click at [475, 681] on textarea "[PERSON_NAME], добрый день! Направляю во вложении файл для итогового согласован…" at bounding box center [822, 674] width 1412 height 103
click at [618, 680] on textarea "[PERSON_NAME], добрый день! Направляю во вложении файл для итогового согласован…" at bounding box center [822, 674] width 1412 height 103
click at [666, 699] on textarea "[PERSON_NAME], добрый день! Направляю во вложении файл для итогового согласован…" at bounding box center [822, 674] width 1412 height 103
click at [694, 693] on textarea "[PERSON_NAME], добрый день! Направляю во вложении файл для итогового согласован…" at bounding box center [822, 674] width 1412 height 103
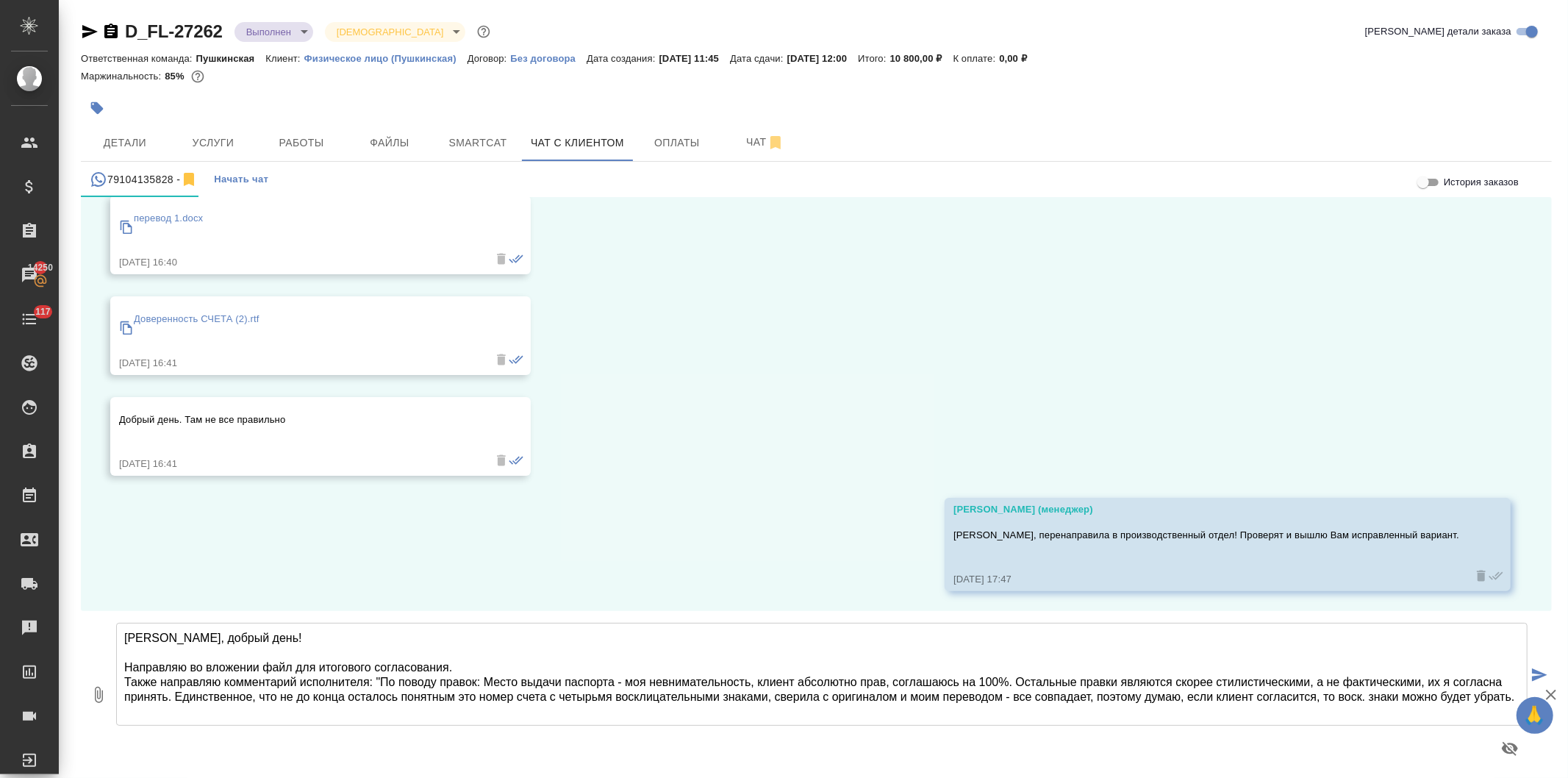
click at [1423, 697] on textarea "[PERSON_NAME], добрый день! Направляю во вложении файл для итогового согласован…" at bounding box center [822, 674] width 1412 height 103
drag, startPoint x: 1390, startPoint y: 695, endPoint x: 1448, endPoint y: 696, distance: 58.0
click at [1448, 696] on textarea "[PERSON_NAME], добрый день! Направляю во вложении файл для итогового согласован…" at bounding box center [822, 674] width 1412 height 103
click at [169, 716] on textarea "[PERSON_NAME], добрый день! Направляю во вложении файл для итогового согласован…" at bounding box center [822, 674] width 1412 height 103
type textarea "[PERSON_NAME], добрый день! Направляю во вложении файл для итогового согласован…"
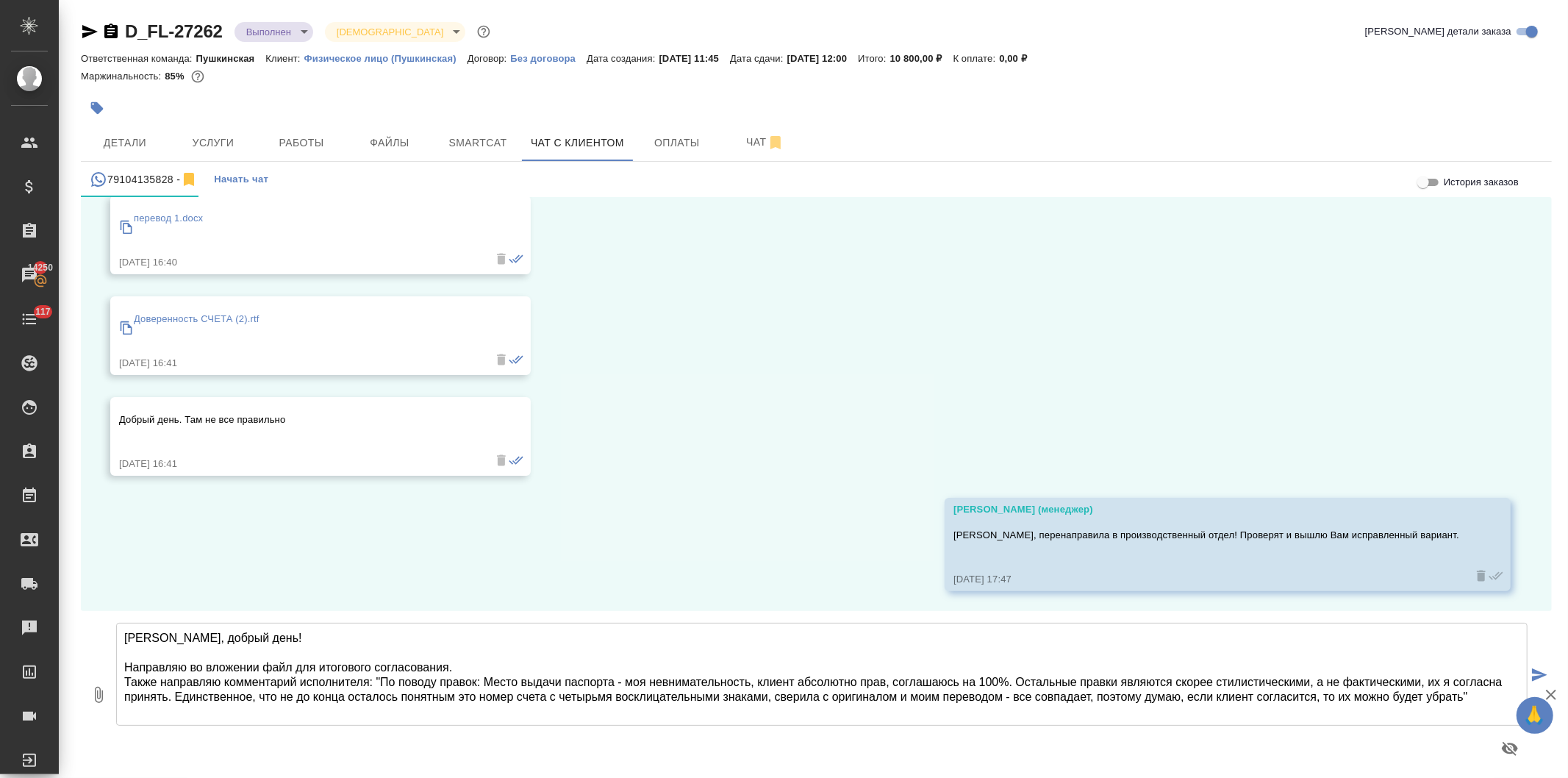
click at [95, 693] on icon "button" at bounding box center [98, 695] width 8 height 16
type input "C:\fakepath\1(rus).docx"
click at [1532, 671] on icon "submit" at bounding box center [1539, 675] width 15 height 14
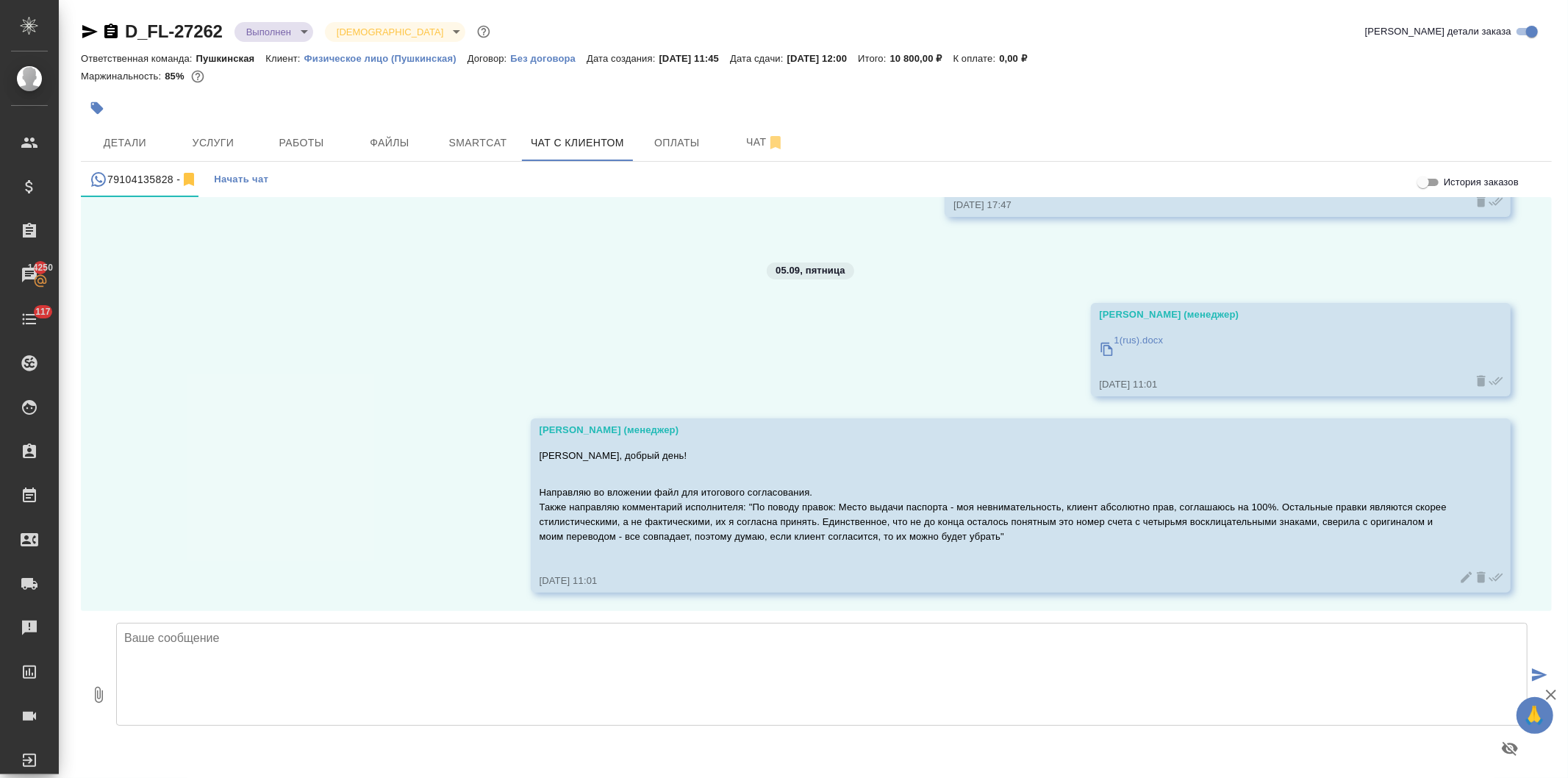
scroll to position [2842, 0]
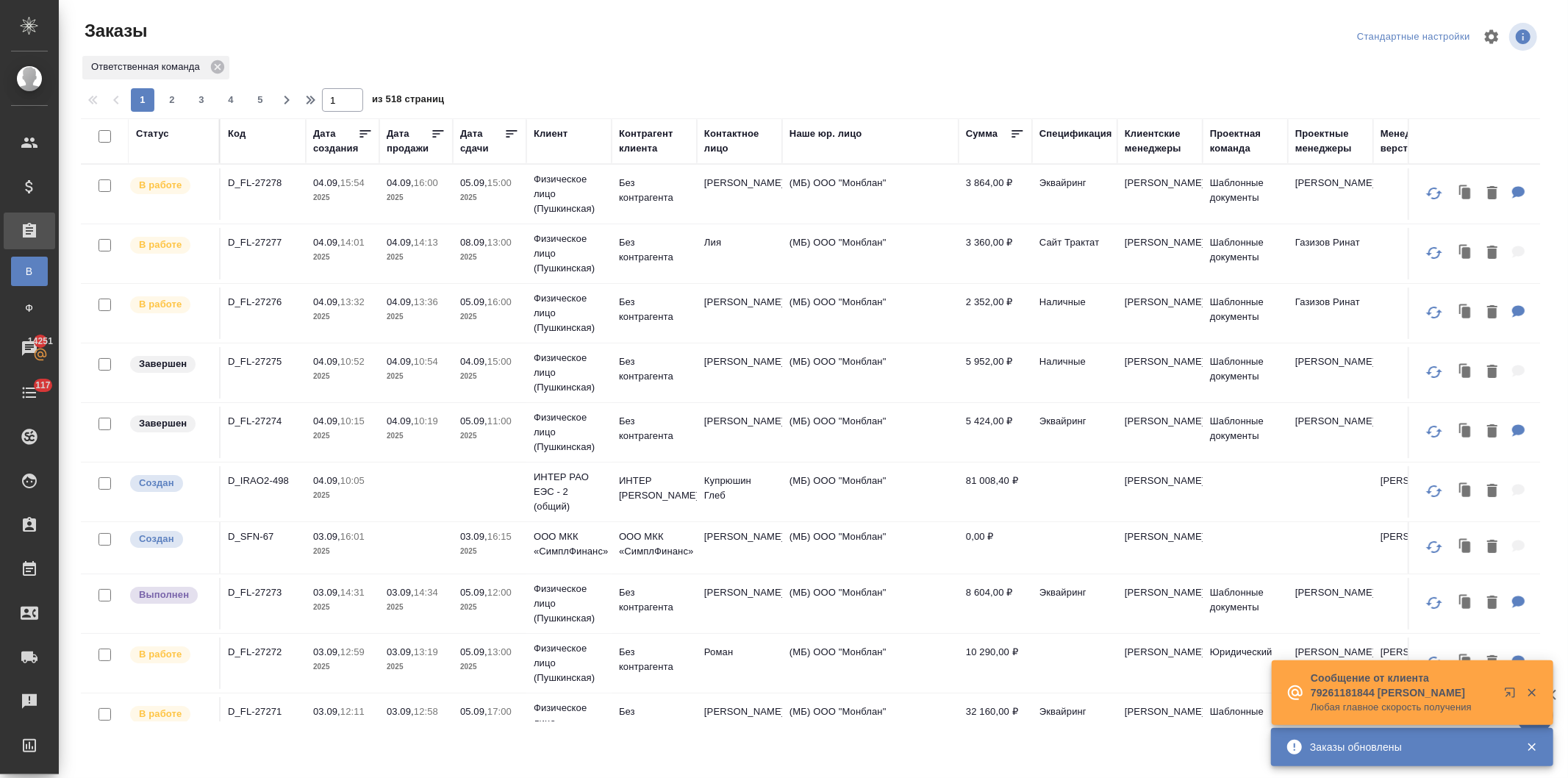
click at [533, 131] on div "Клиент" at bounding box center [550, 133] width 34 height 14
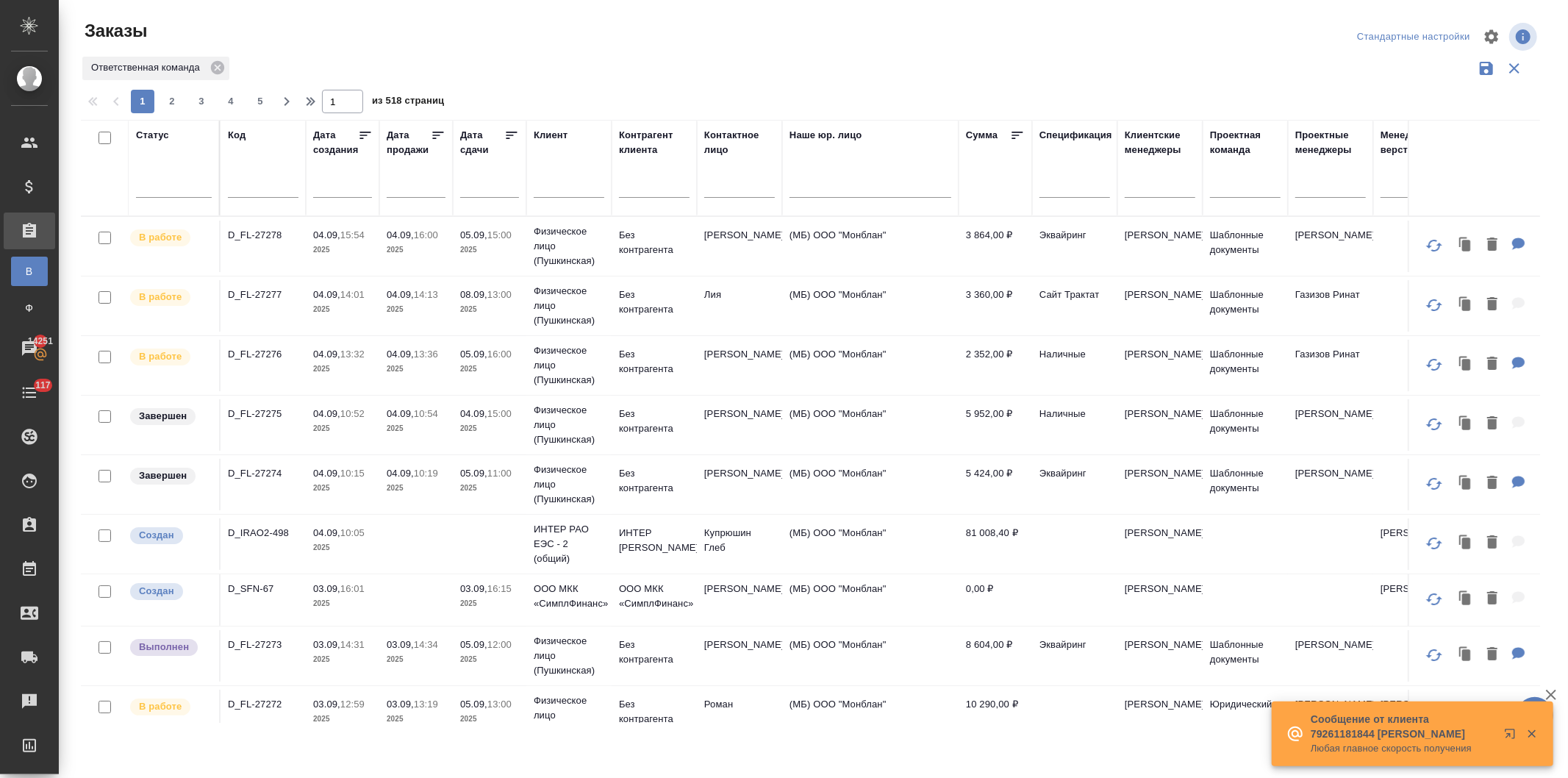
click at [553, 191] on input "text" at bounding box center [568, 188] width 70 height 18
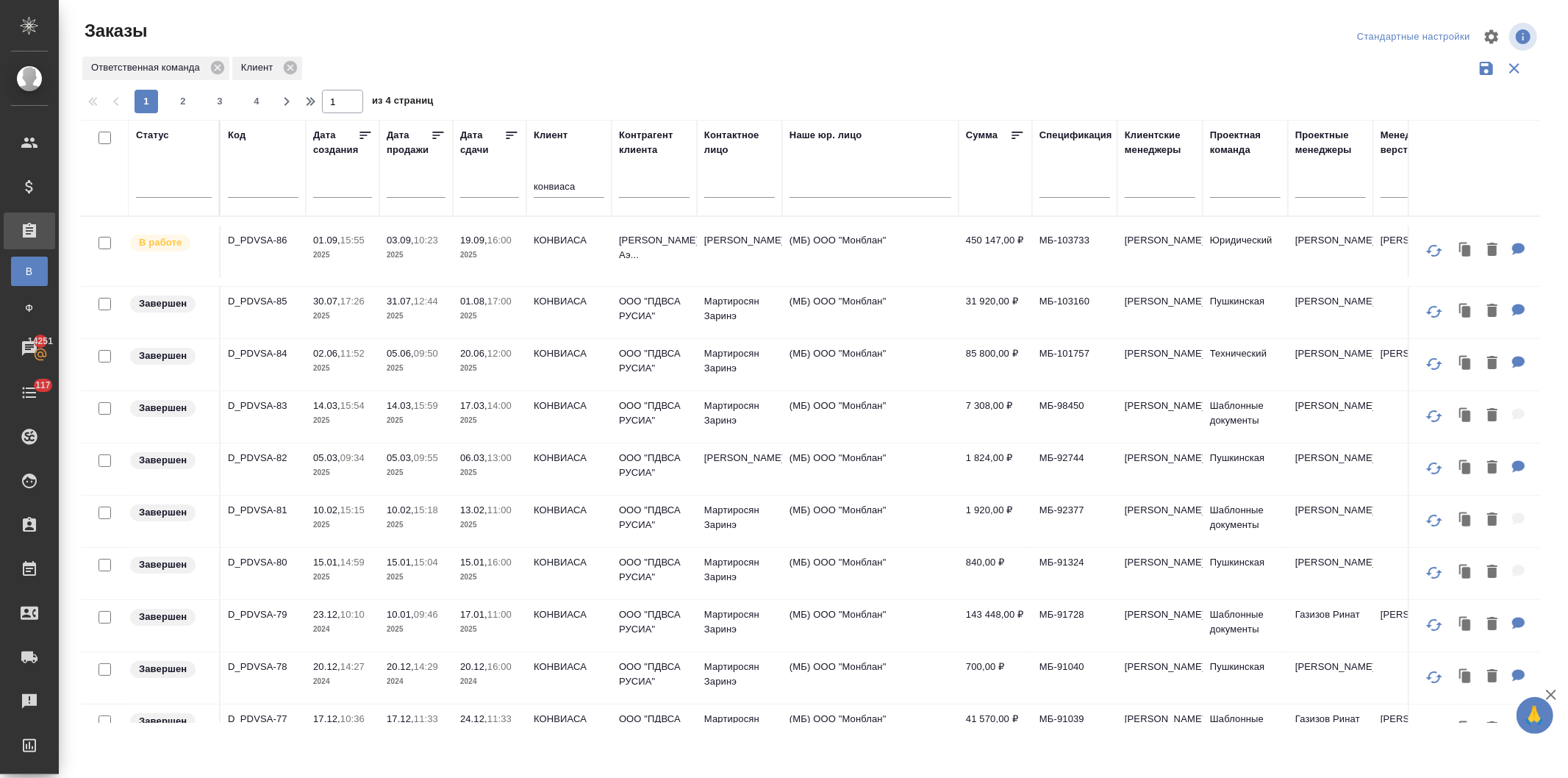
click at [570, 251] on td "КОНВИАСА" at bounding box center [569, 252] width 85 height 51
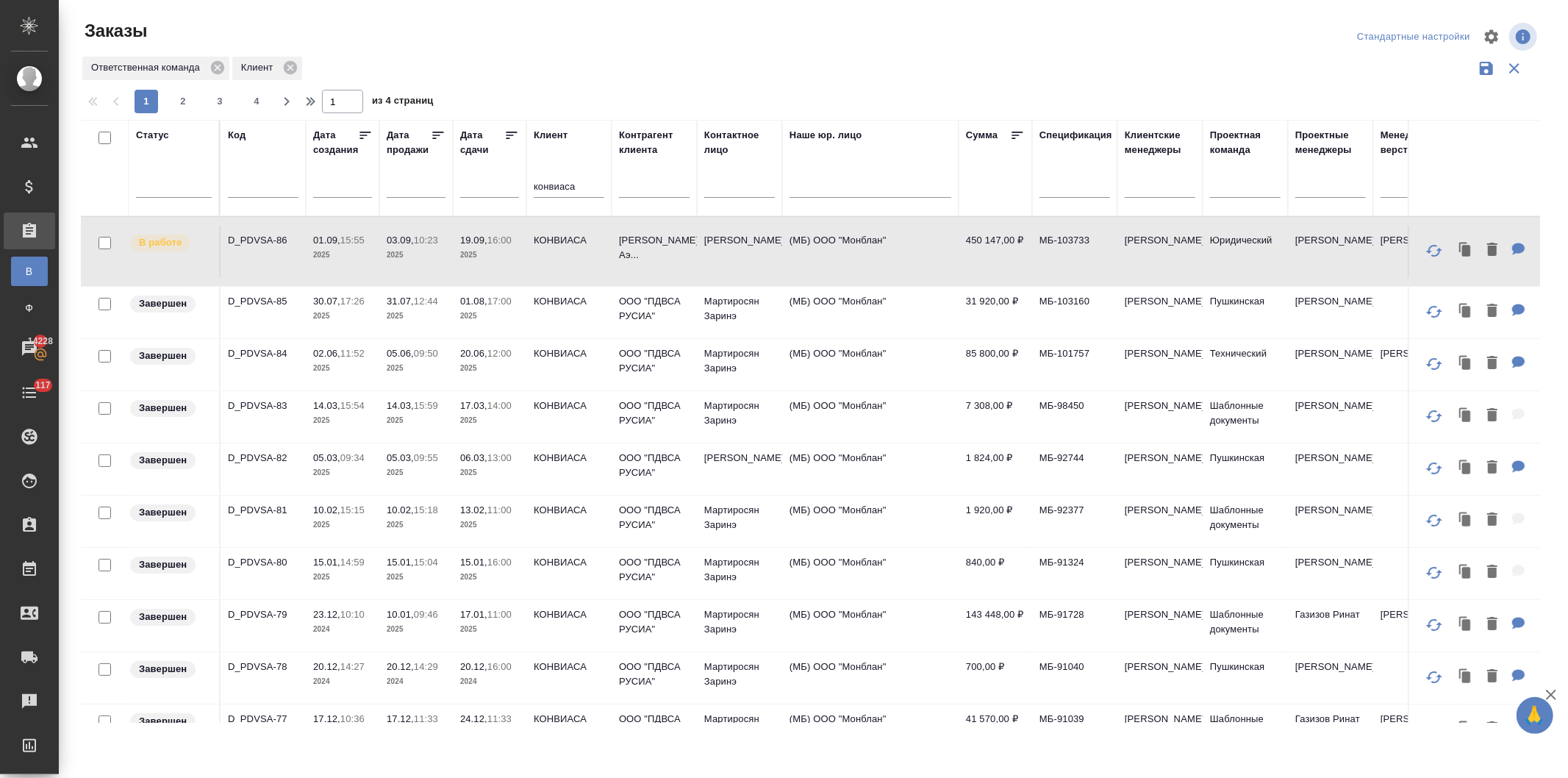
click at [442, 181] on tr "Статус Код Дата создания Дата продажи Дата сдачи Клиент конвиаса Контрагент кли…" at bounding box center [1311, 168] width 2461 height 96
type input "бюро"
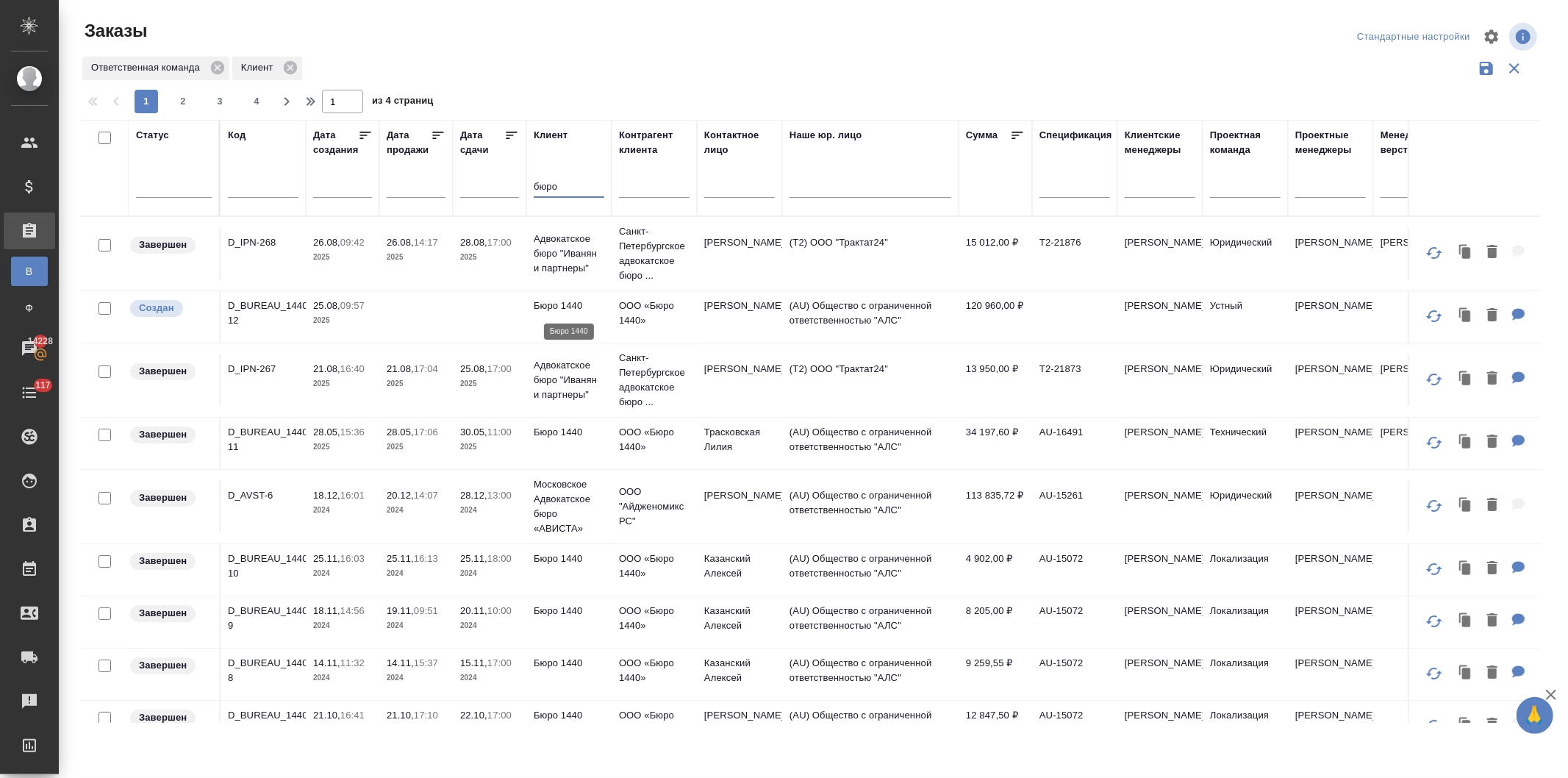
click at [571, 311] on p "Бюро 1440" at bounding box center [568, 305] width 70 height 14
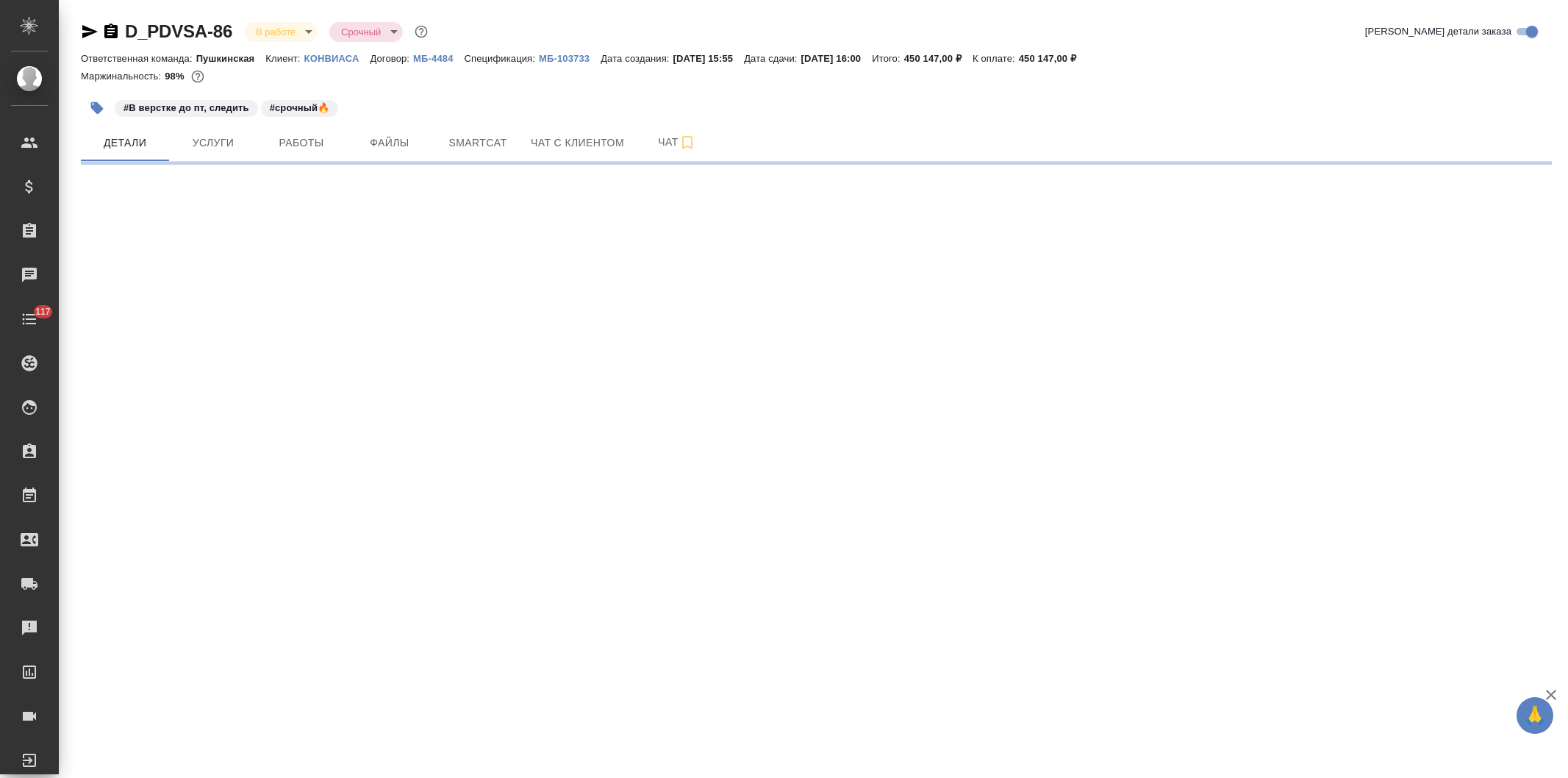
select select "RU"
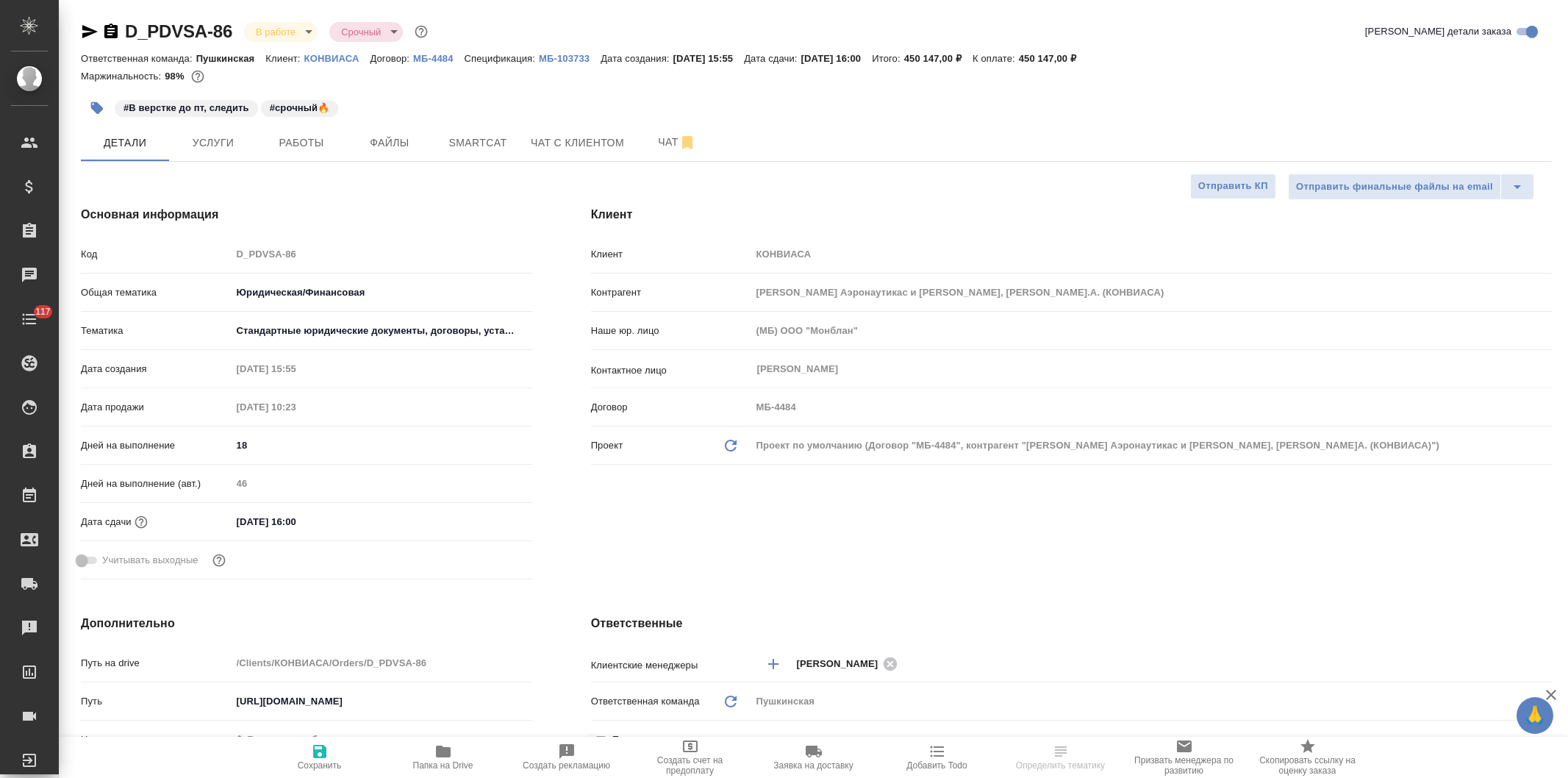
type textarea "x"
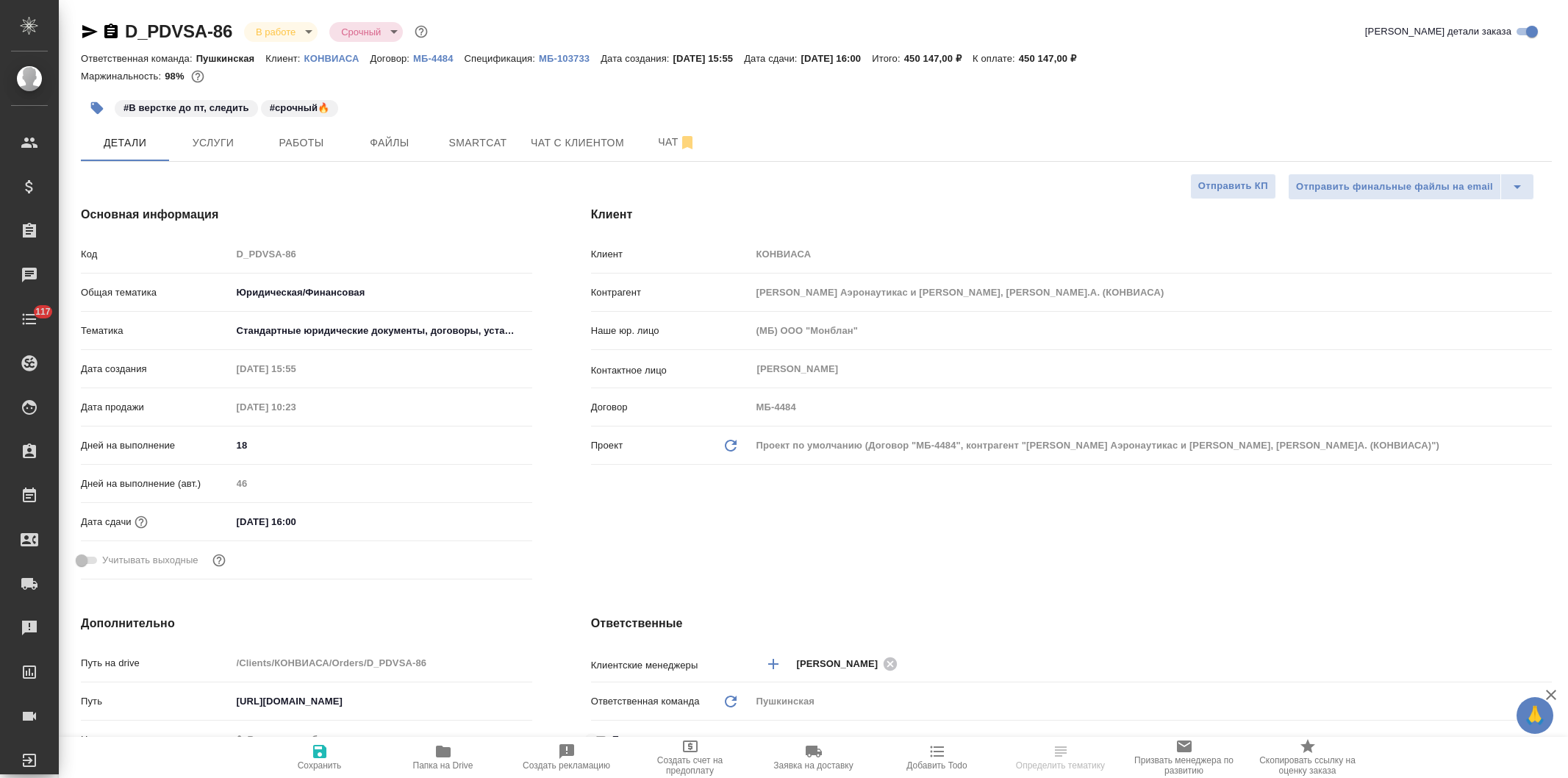
type textarea "x"
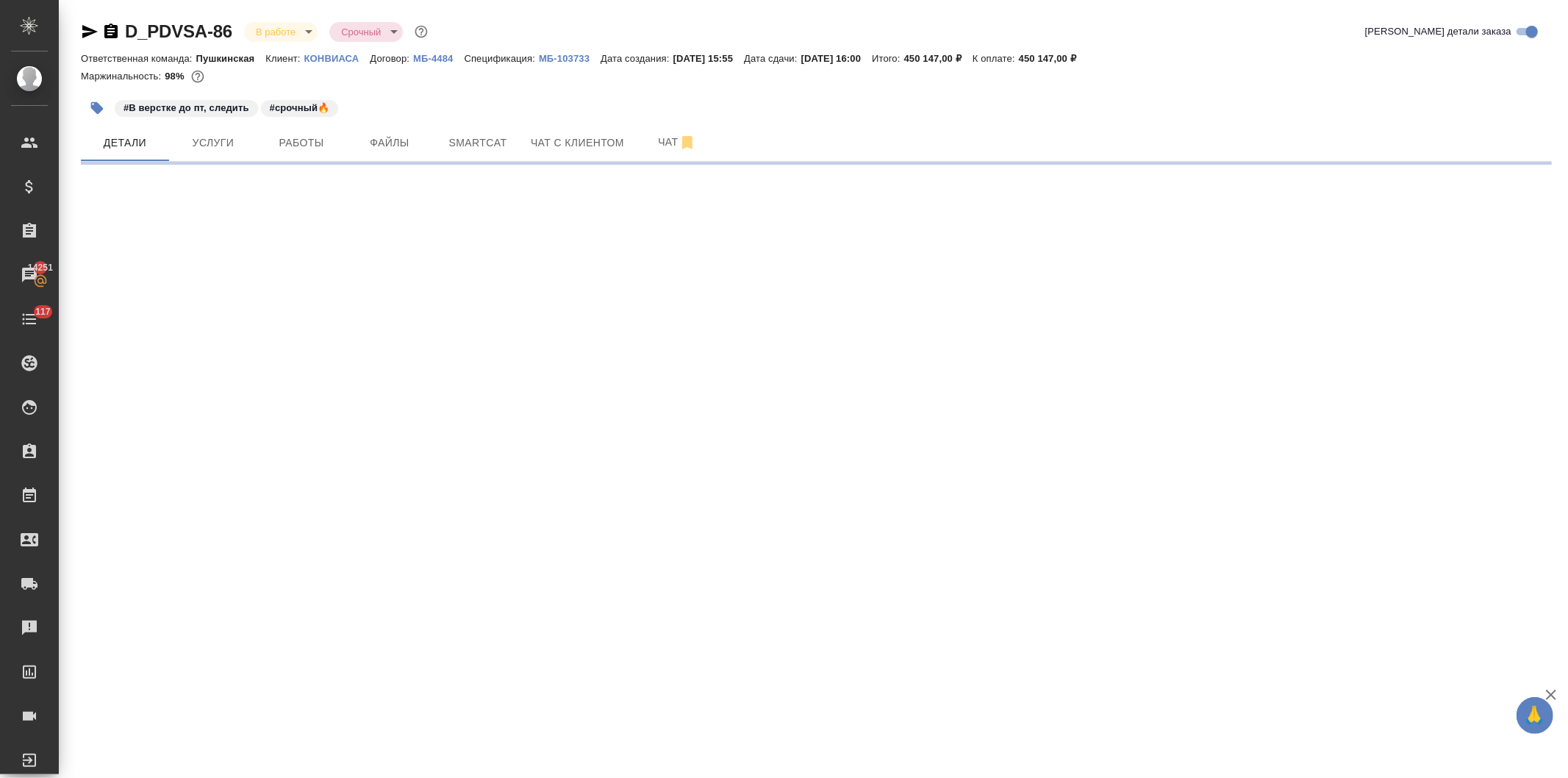
select select "RU"
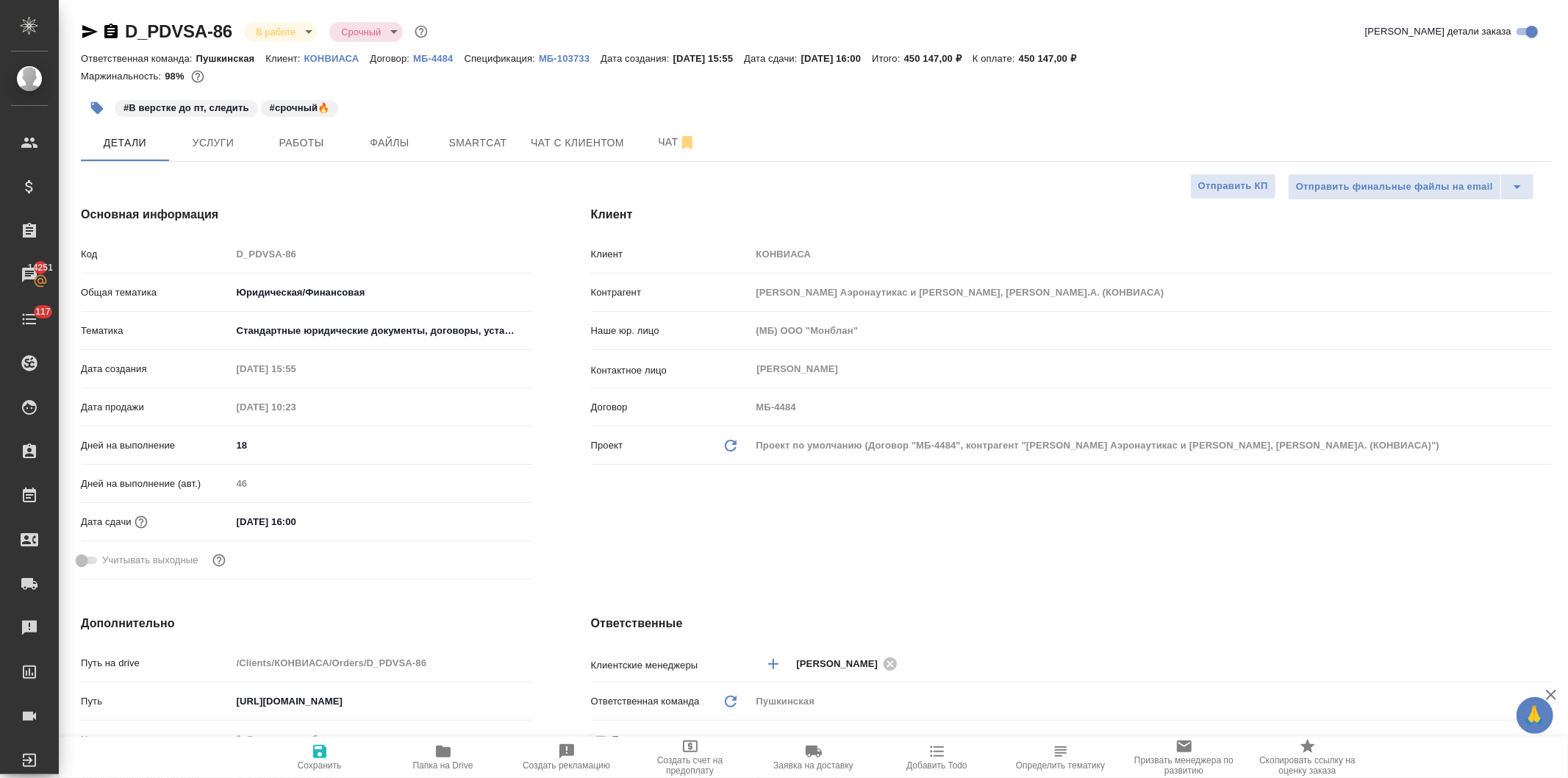
type textarea "x"
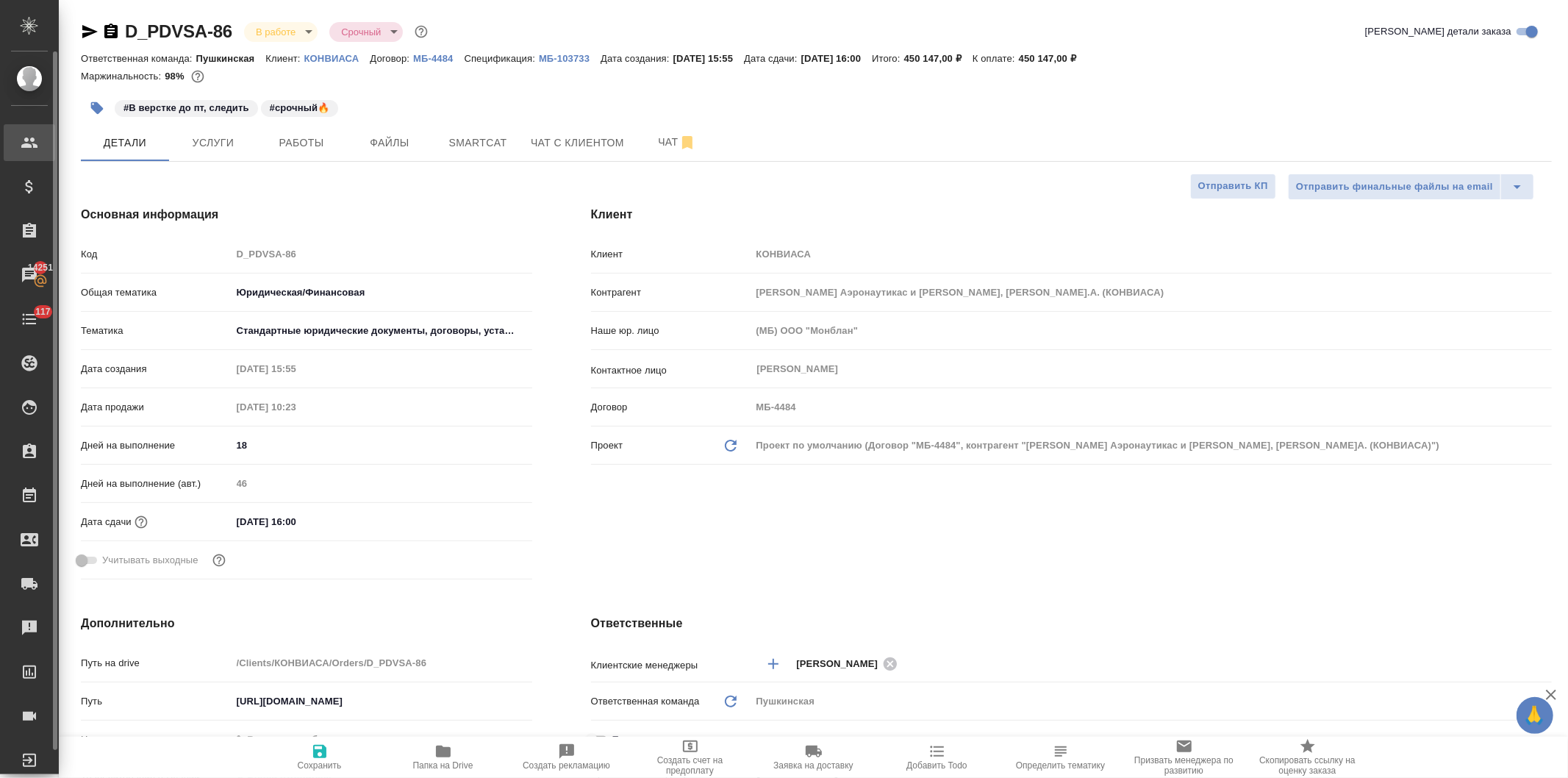
type textarea "x"
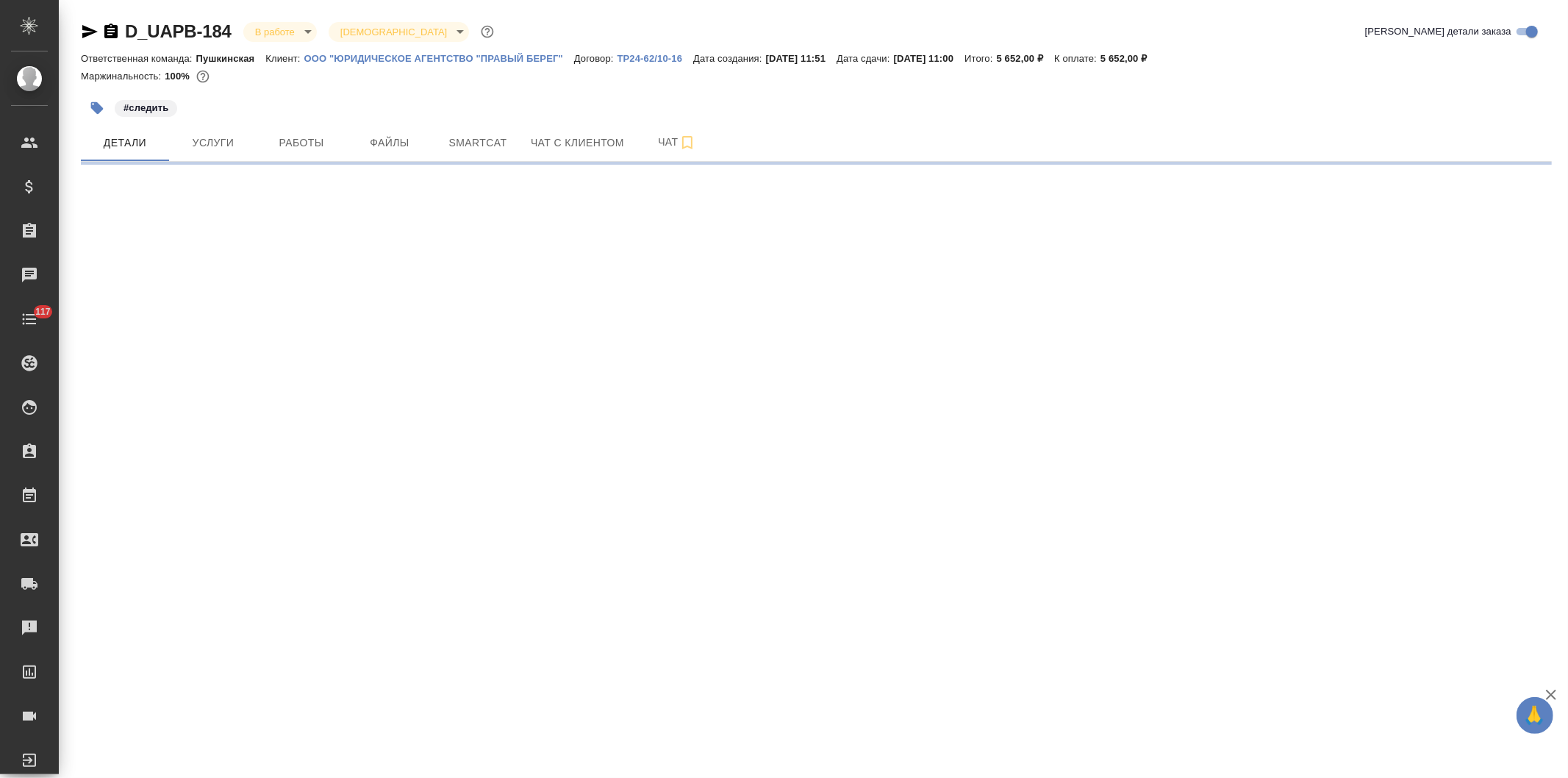
select select "RU"
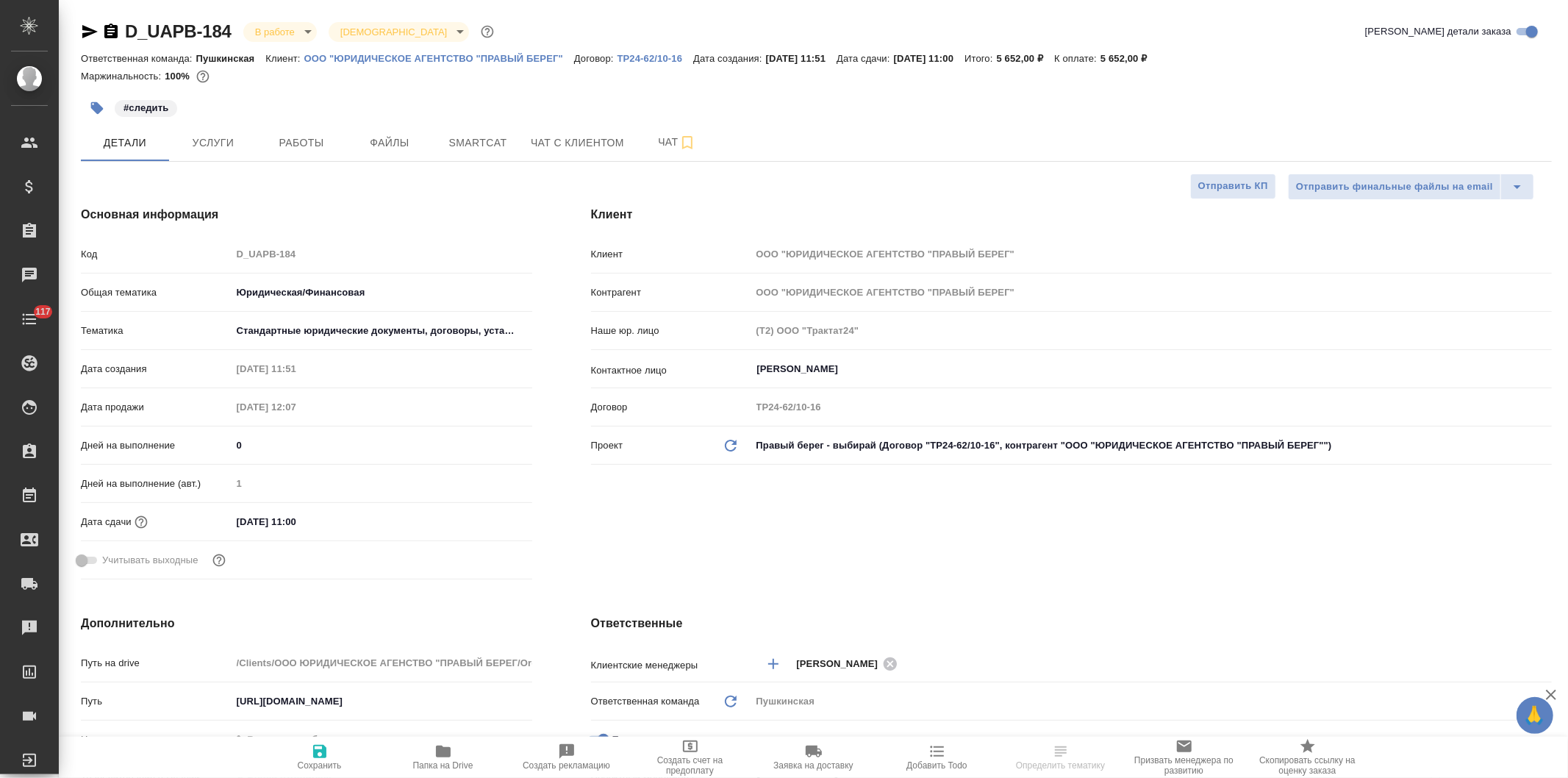
type textarea "x"
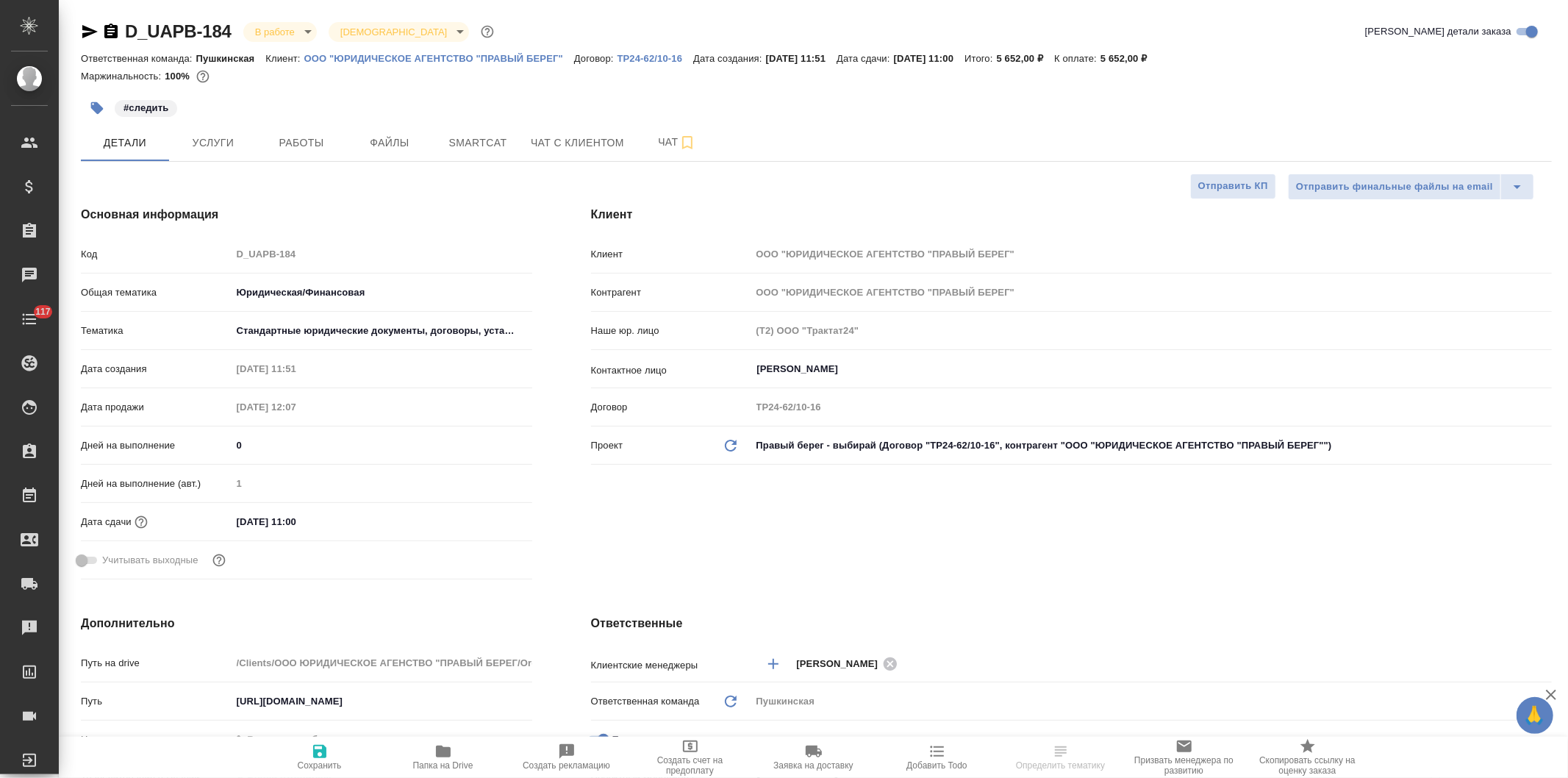
type textarea "x"
click at [556, 143] on span "Чат с клиентом" at bounding box center [577, 143] width 94 height 18
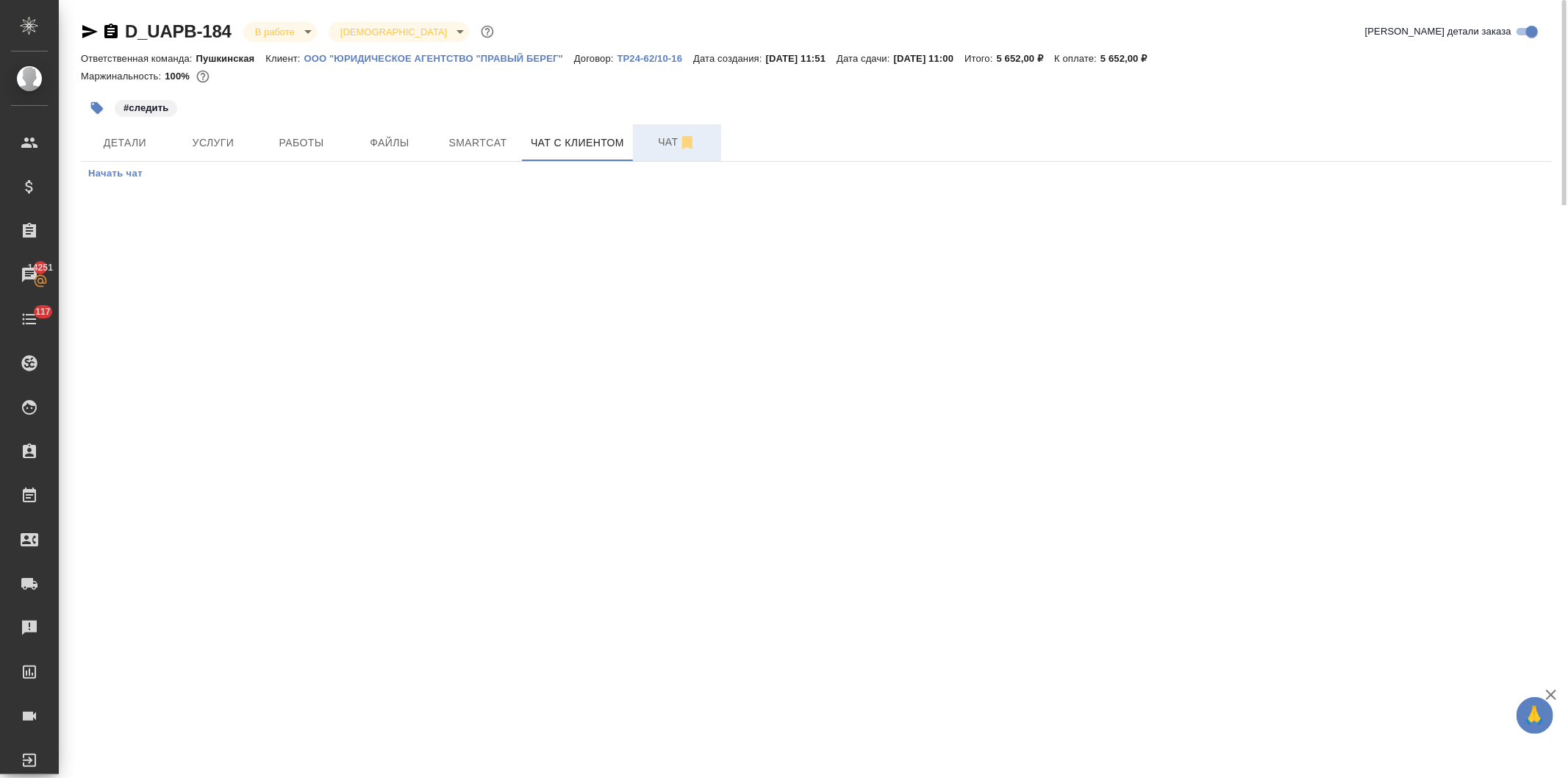
click at [662, 138] on span "Чат" at bounding box center [676, 142] width 70 height 18
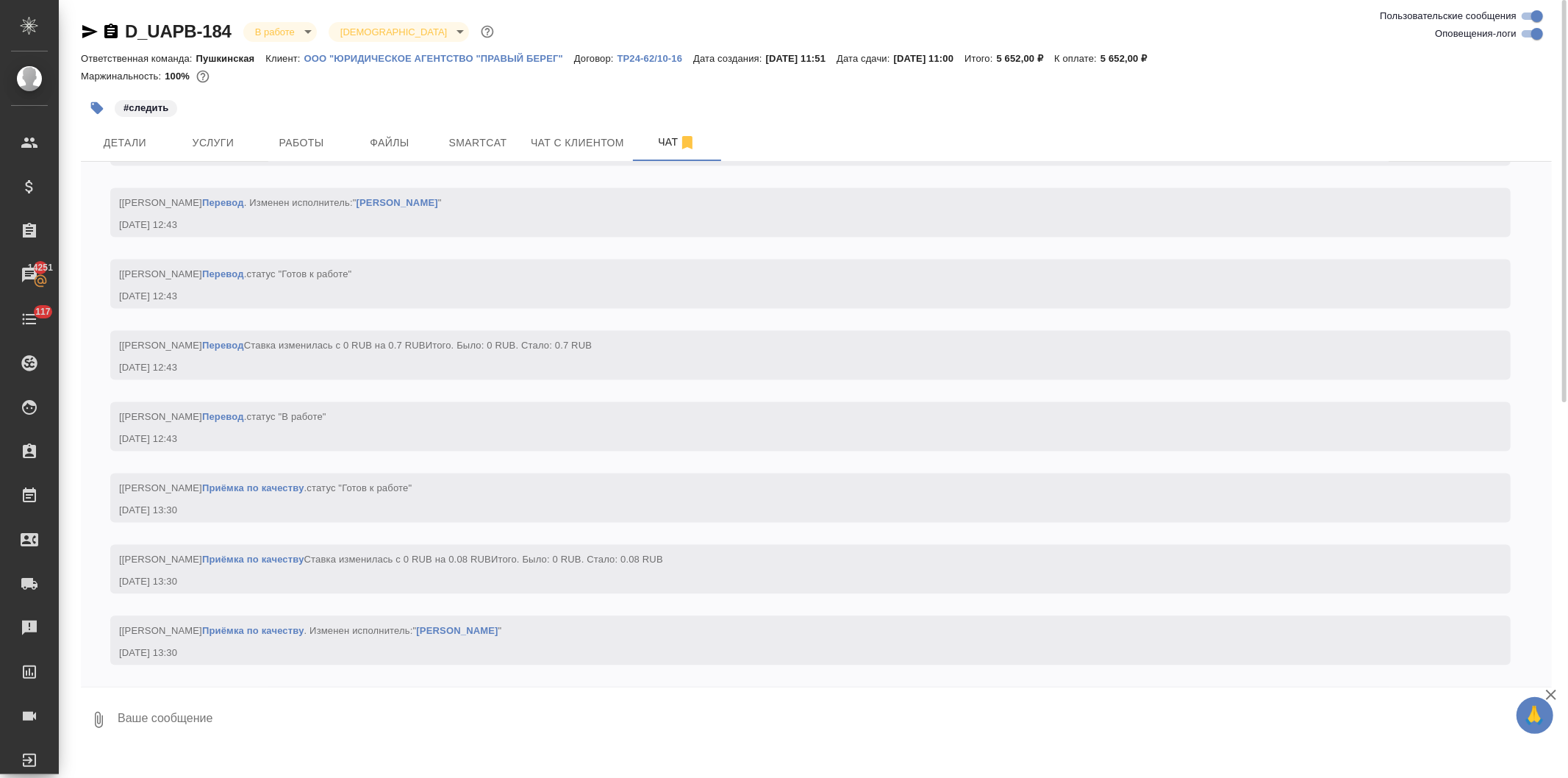
scroll to position [2665, 0]
click at [300, 135] on span "Работы" at bounding box center [301, 143] width 70 height 18
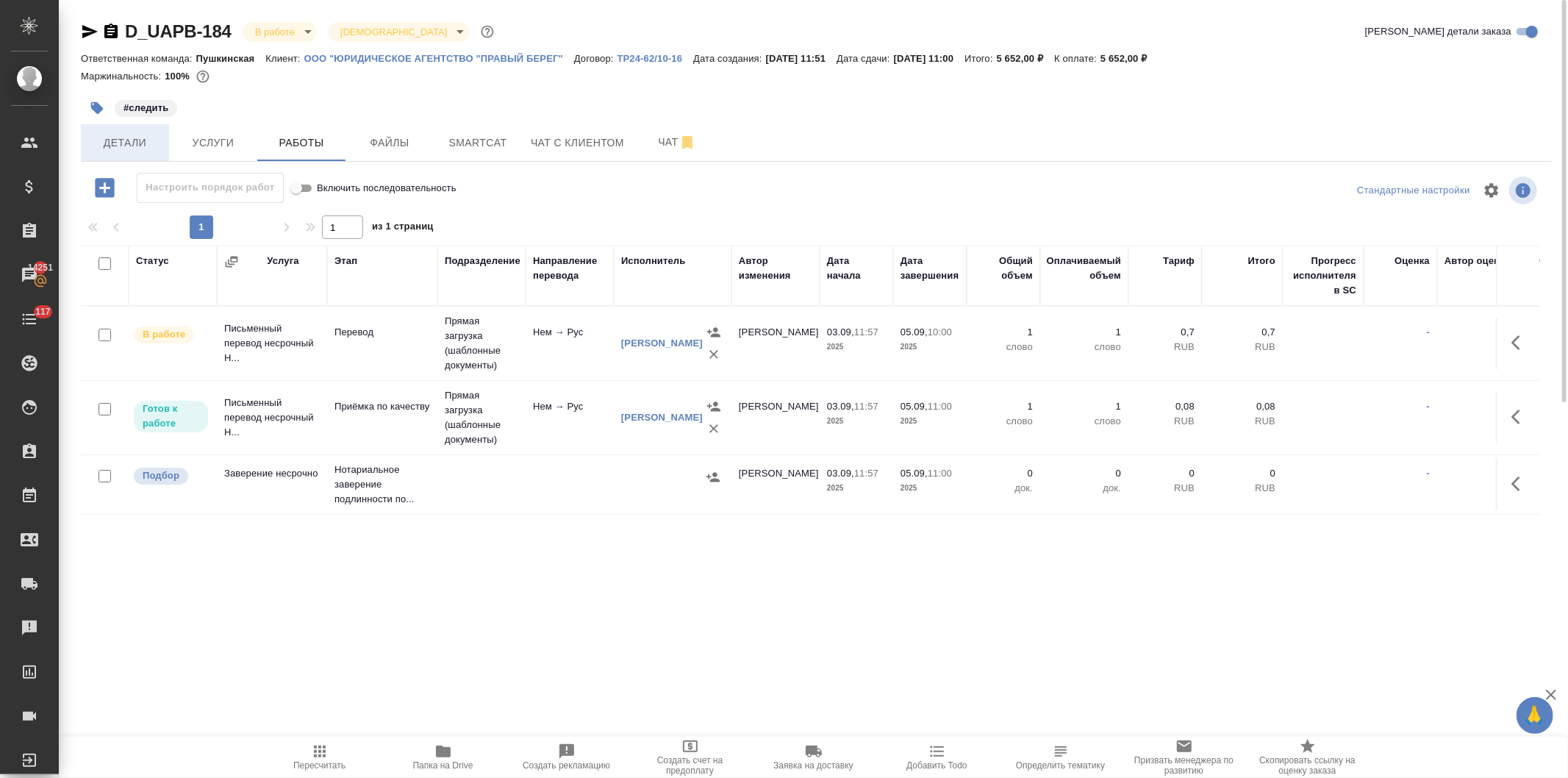
click at [111, 143] on span "Детали" at bounding box center [125, 143] width 70 height 18
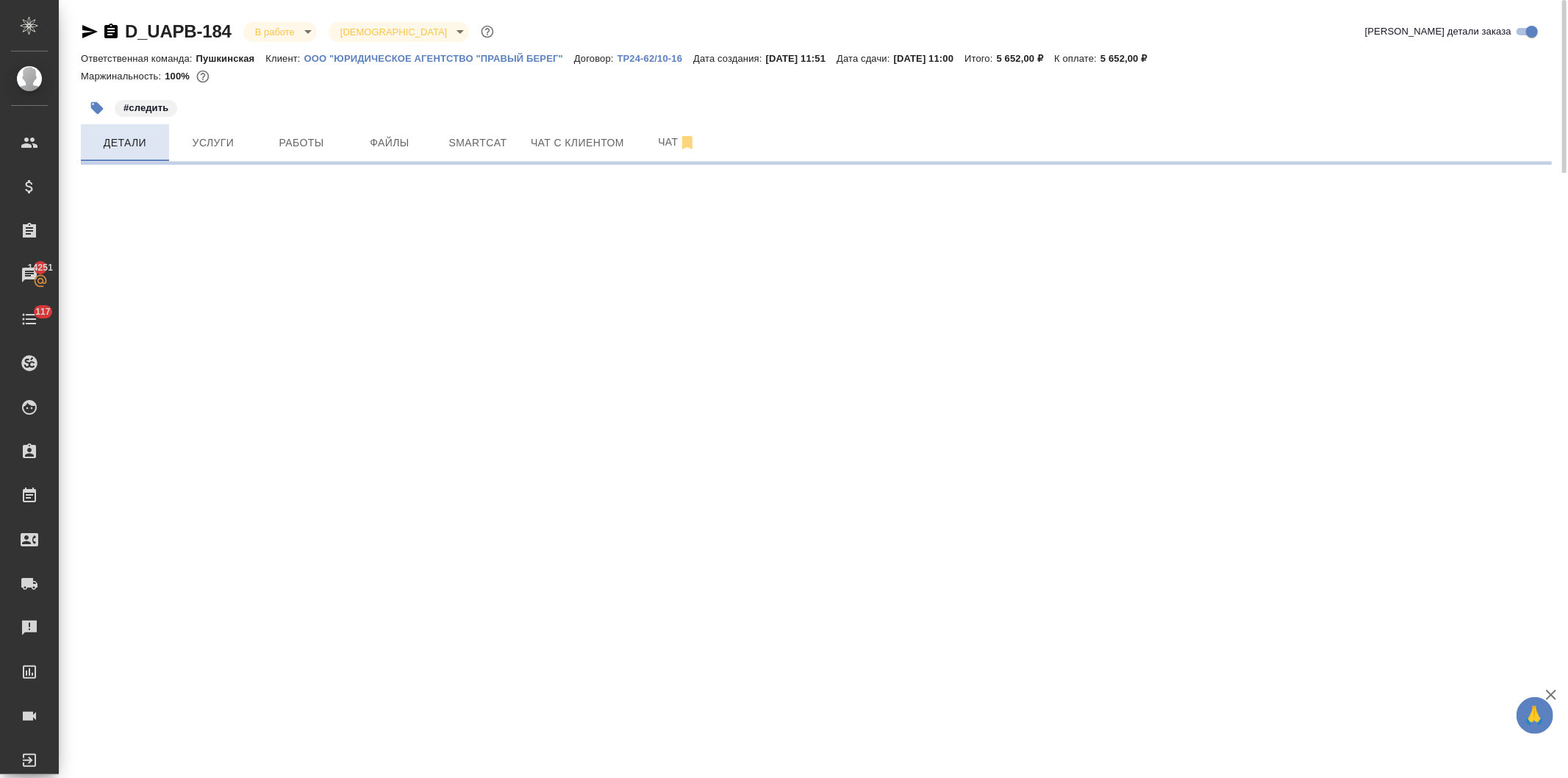
select select "RU"
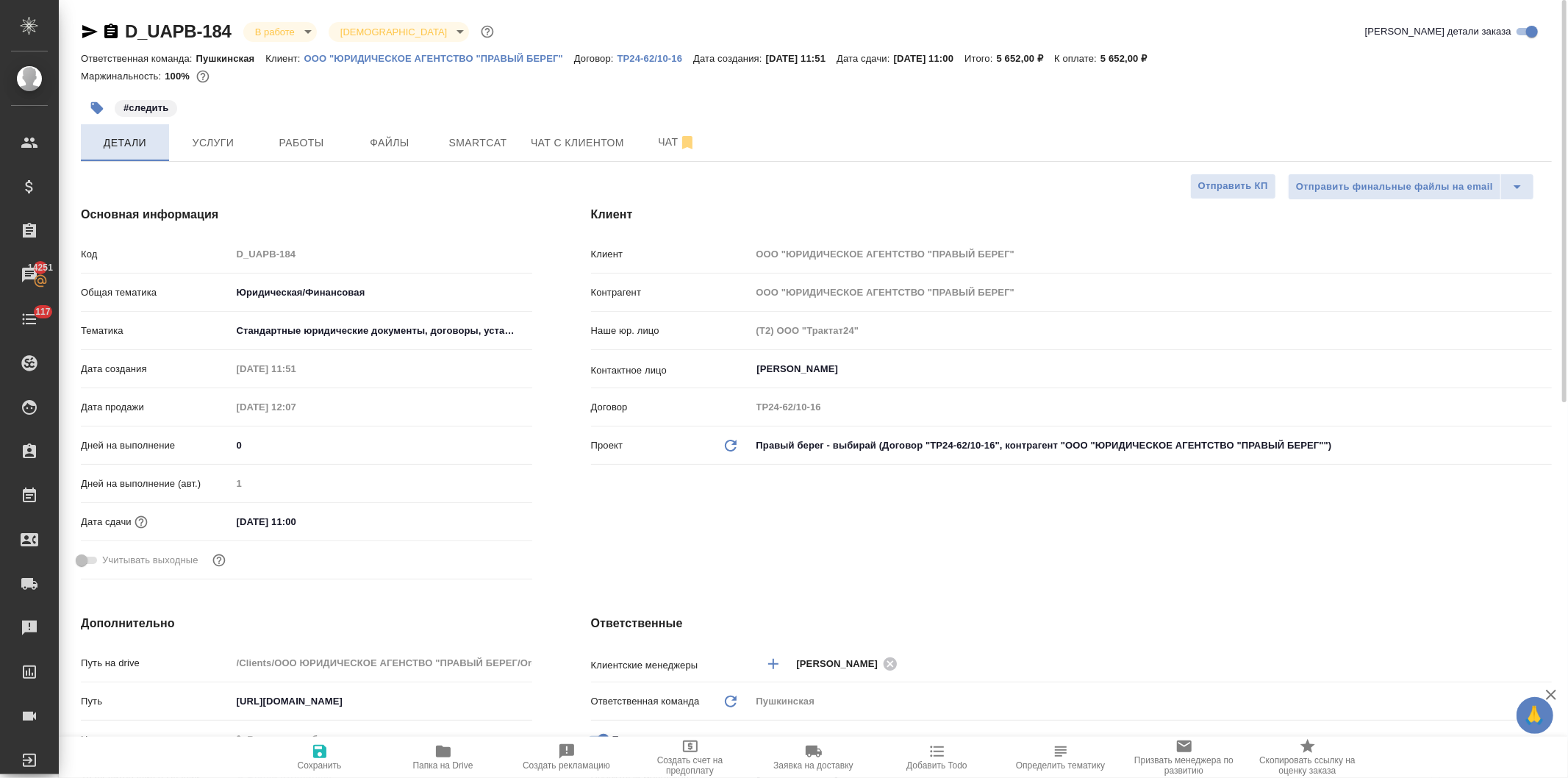
type textarea "x"
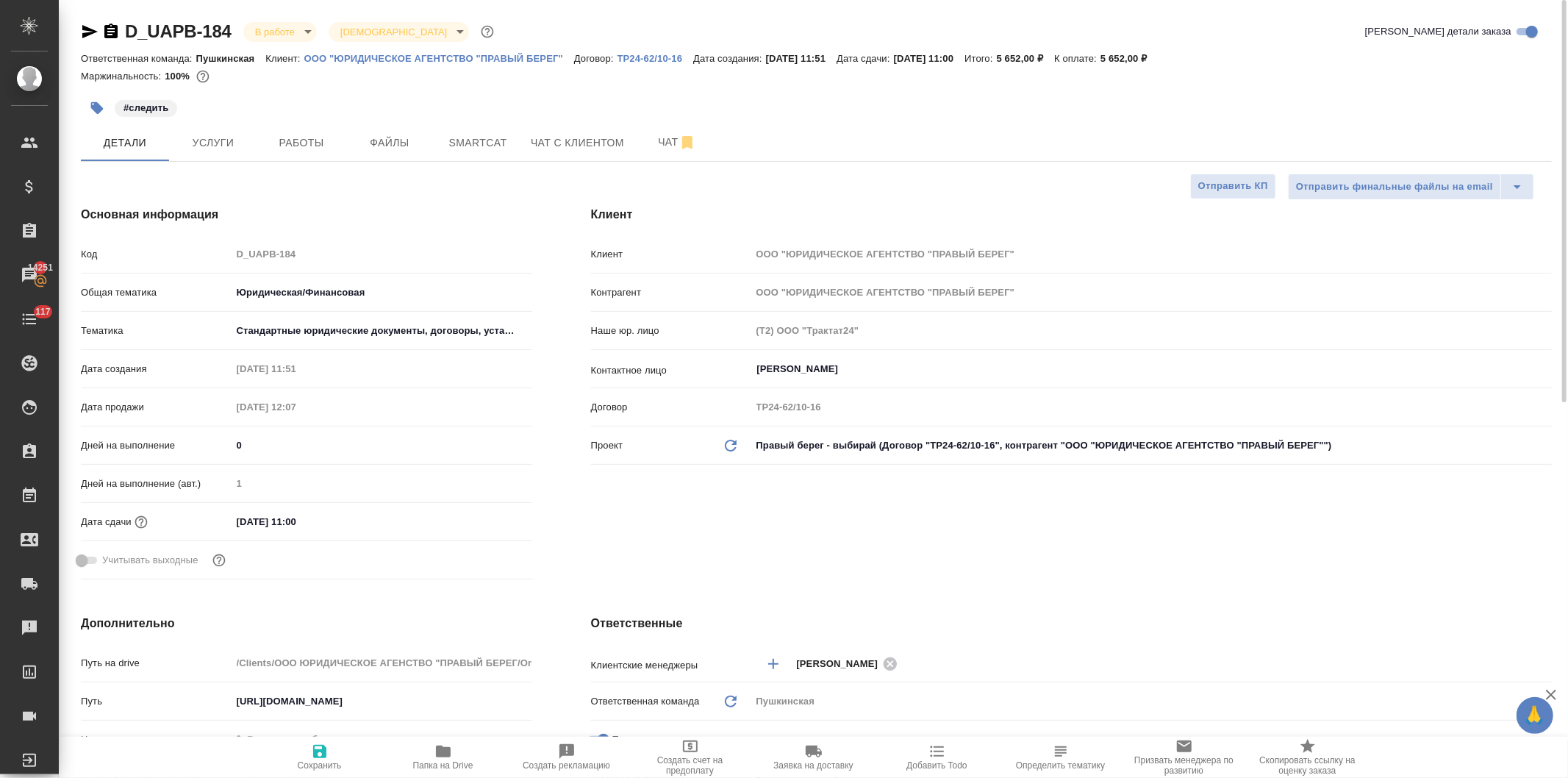
type textarea "x"
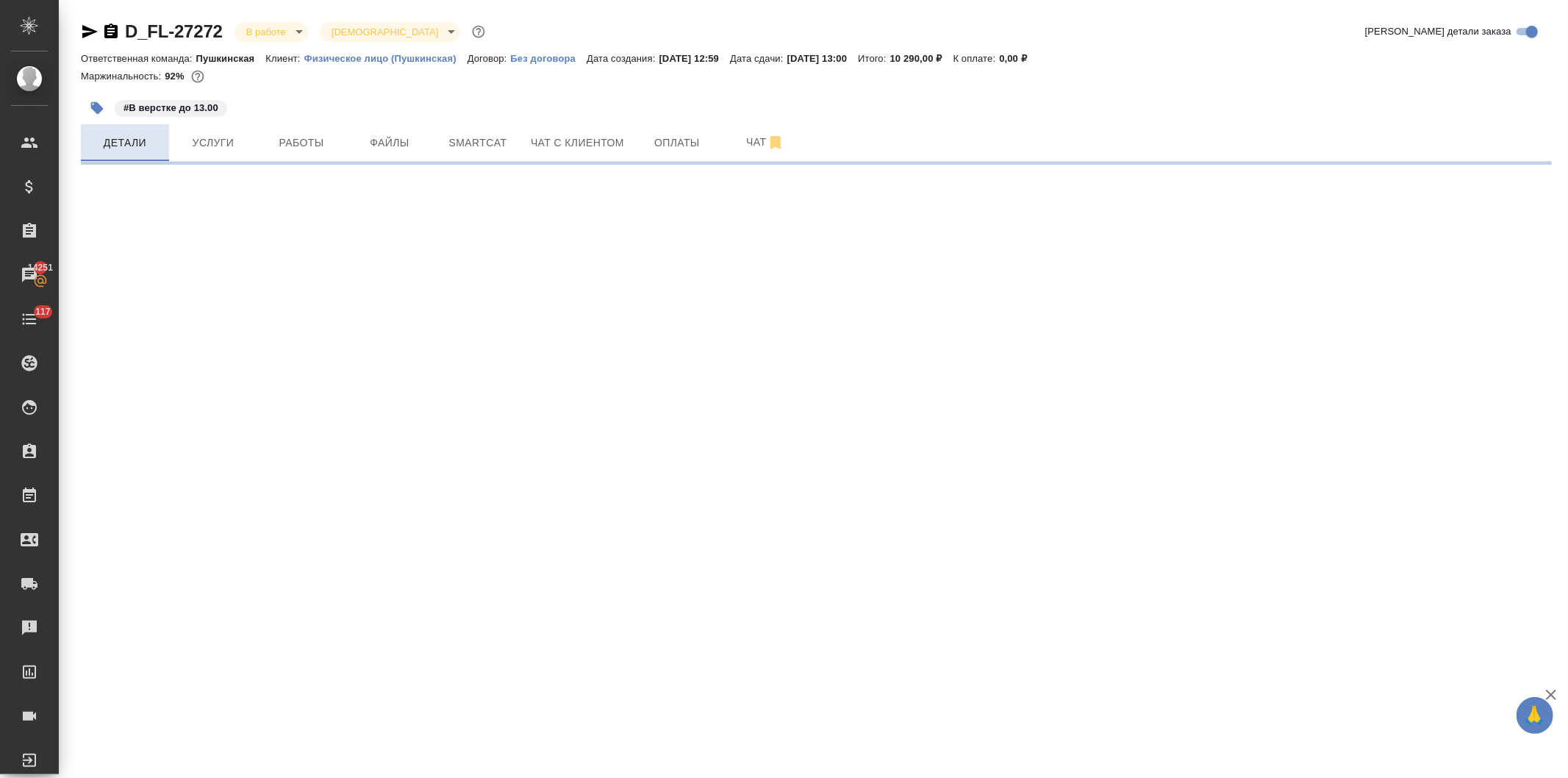
select select "RU"
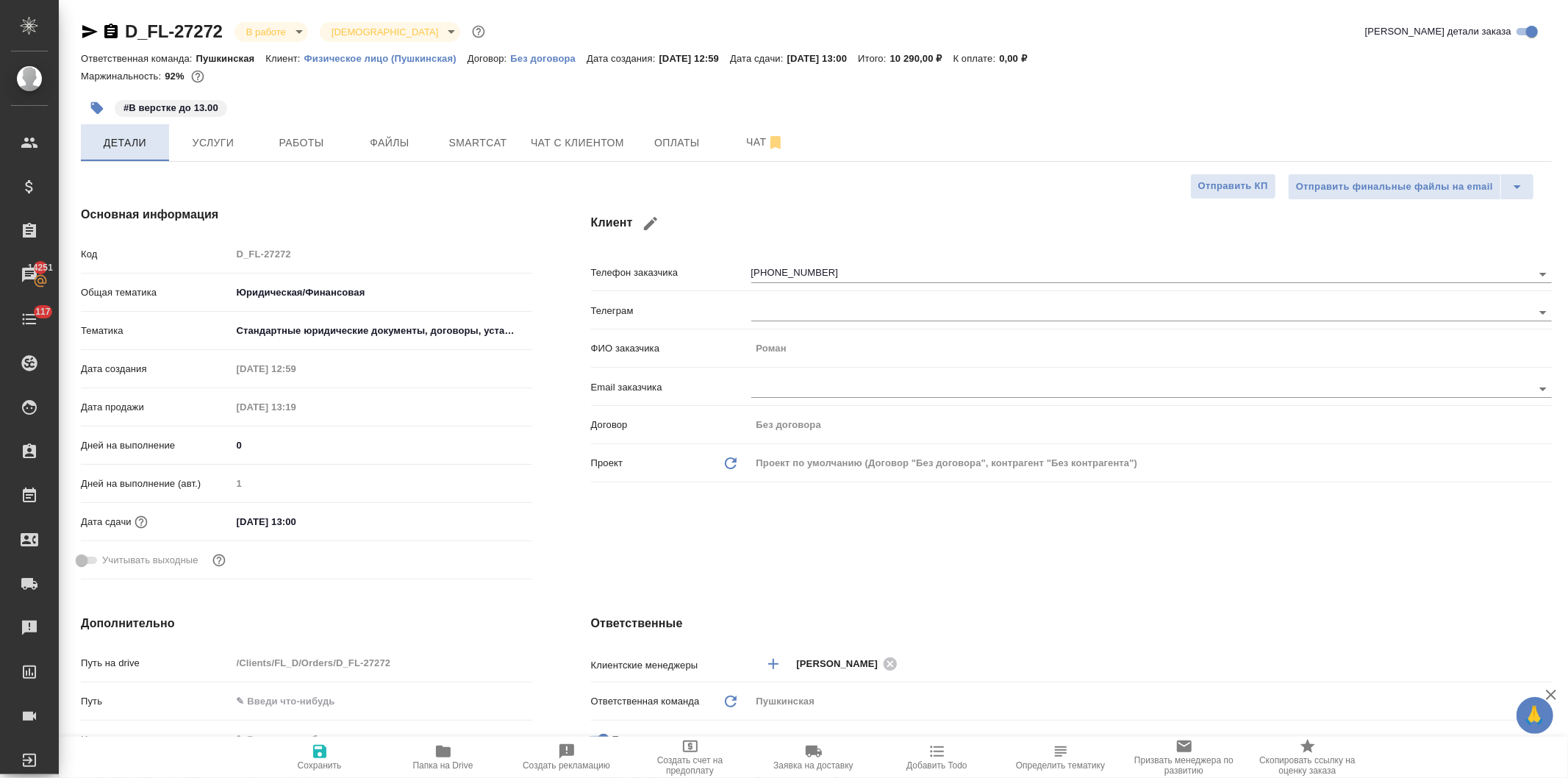
type textarea "x"
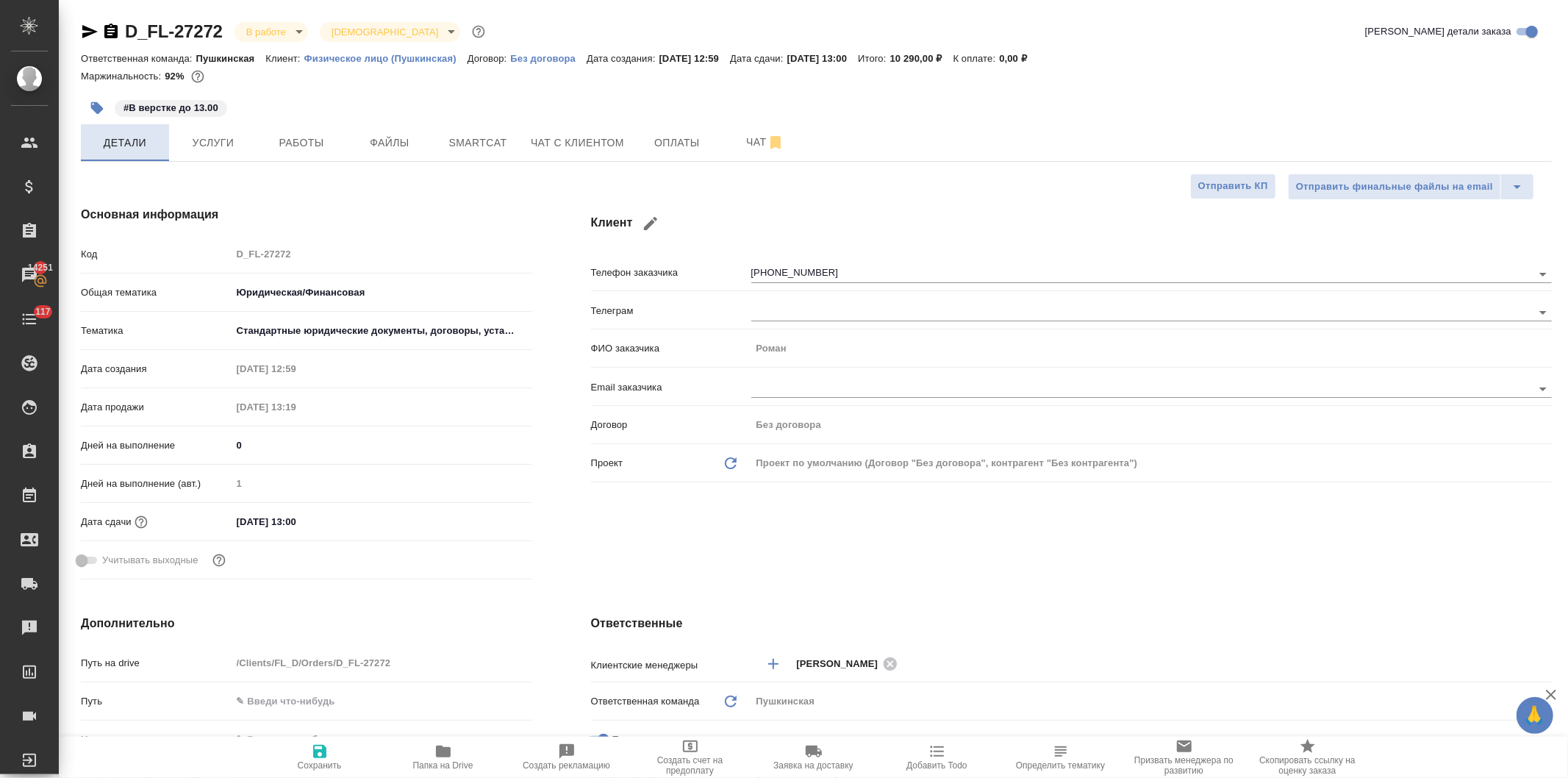
type textarea "x"
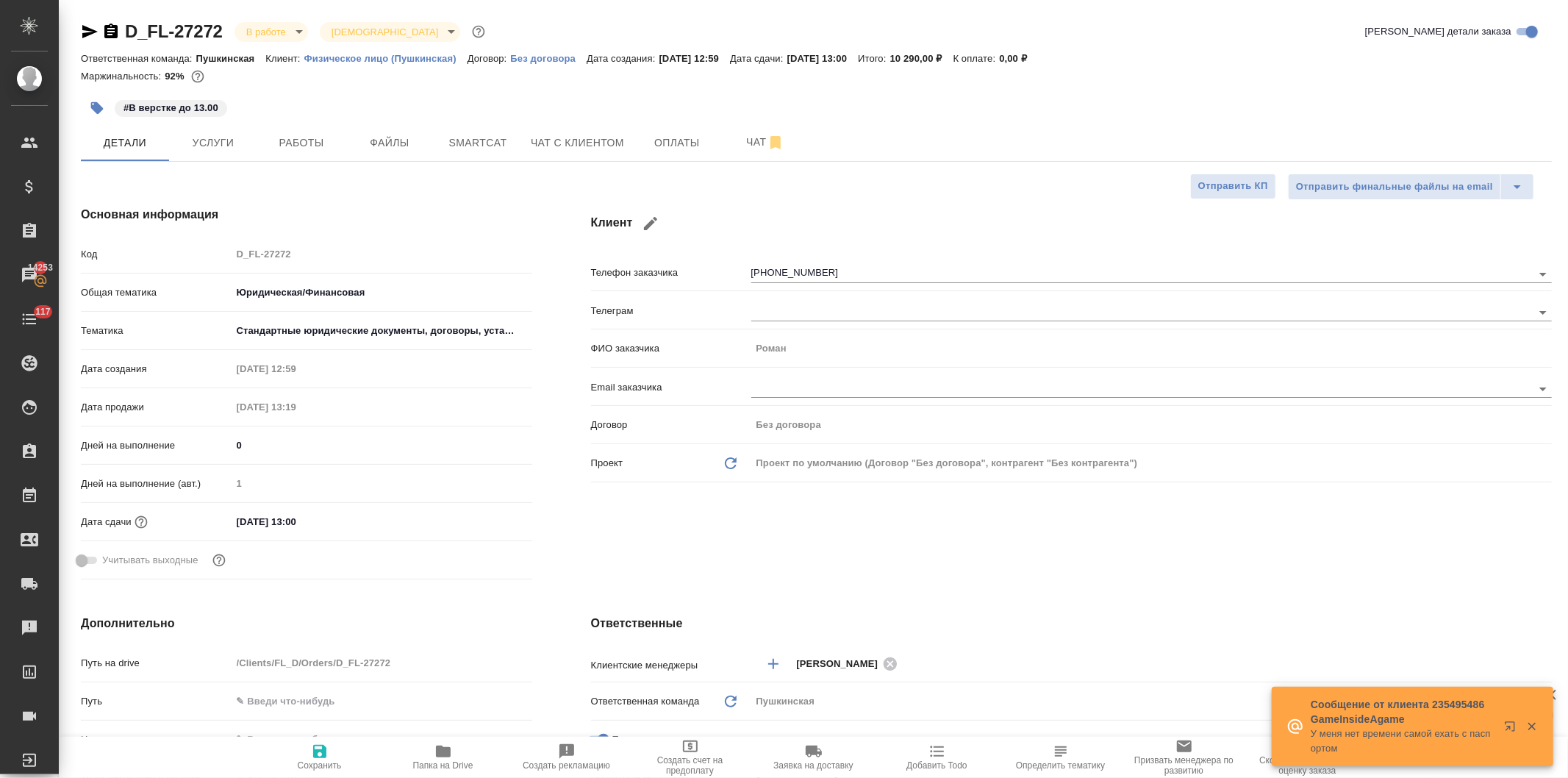
type textarea "x"
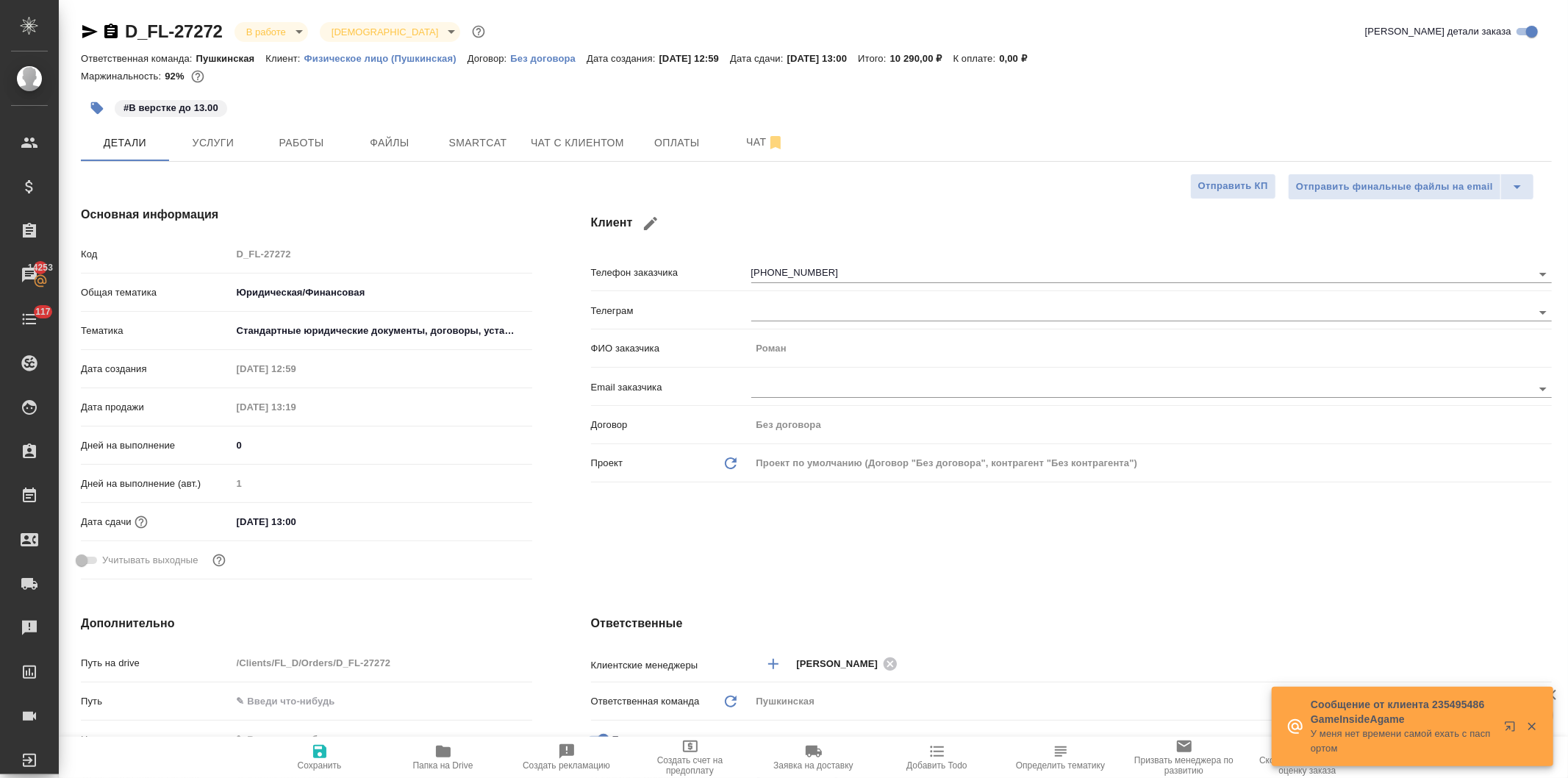
type textarea "x"
click at [1504, 723] on icon "button" at bounding box center [1512, 729] width 17 height 17
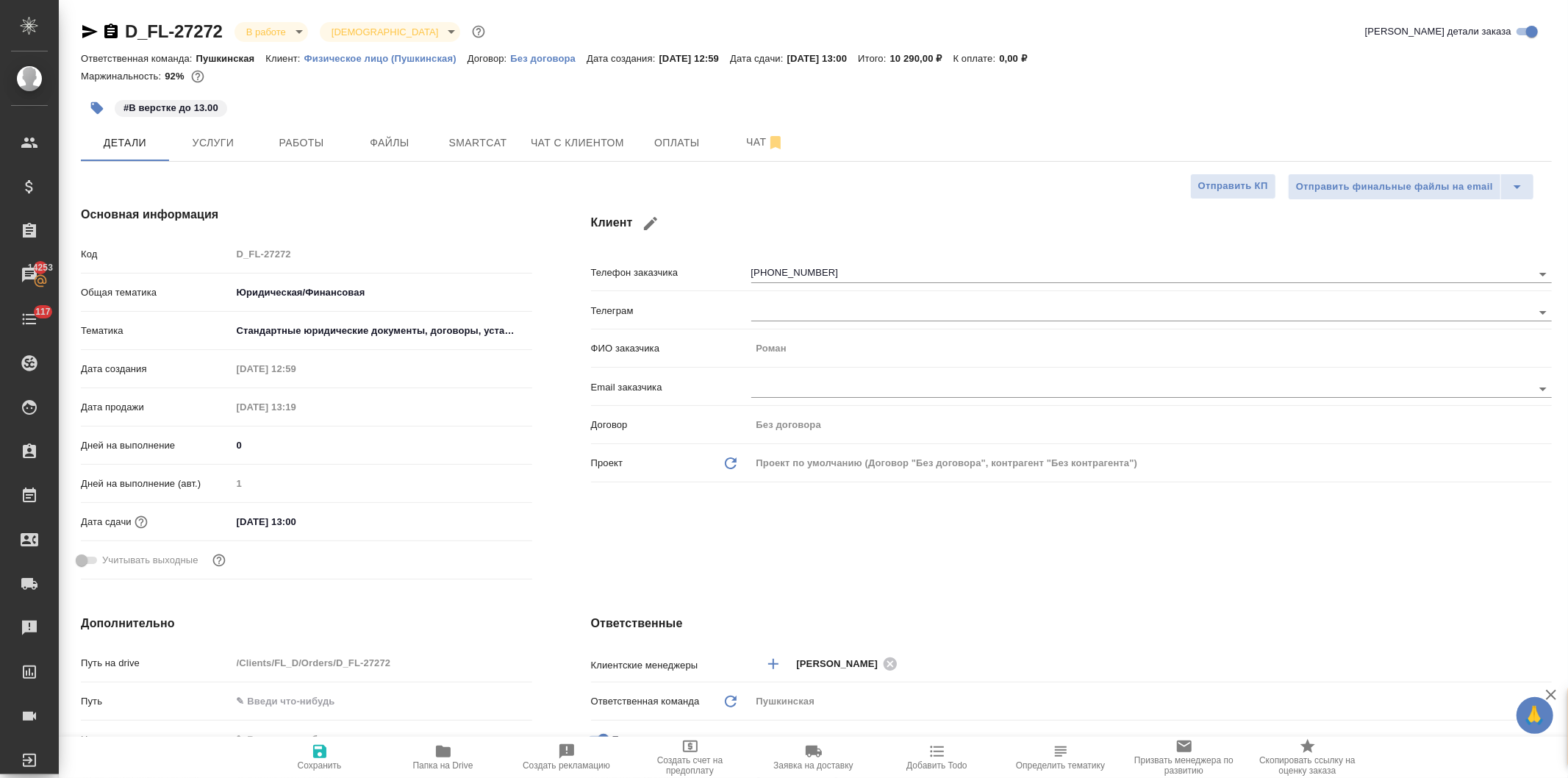
type textarea "x"
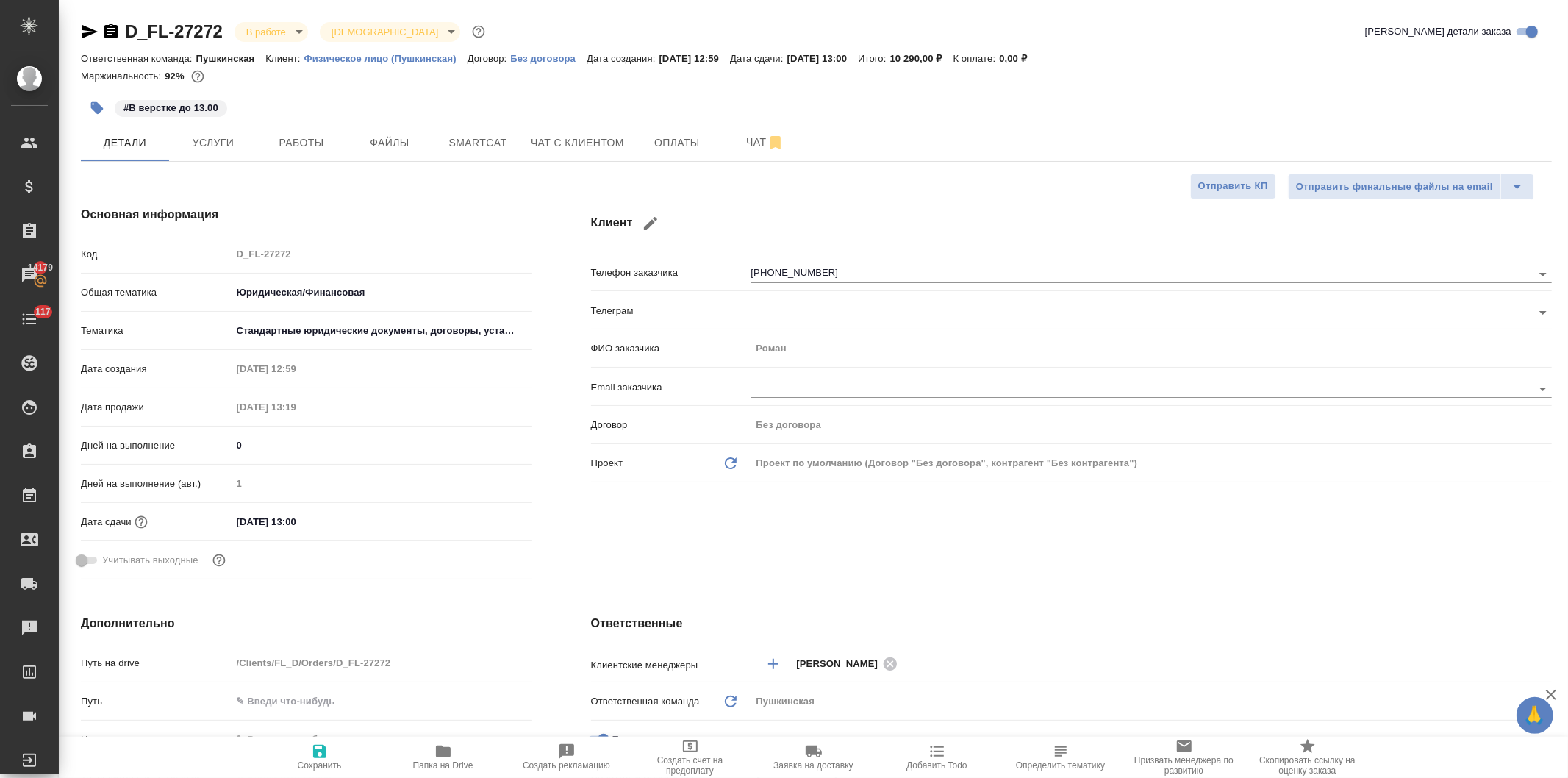
type textarea "x"
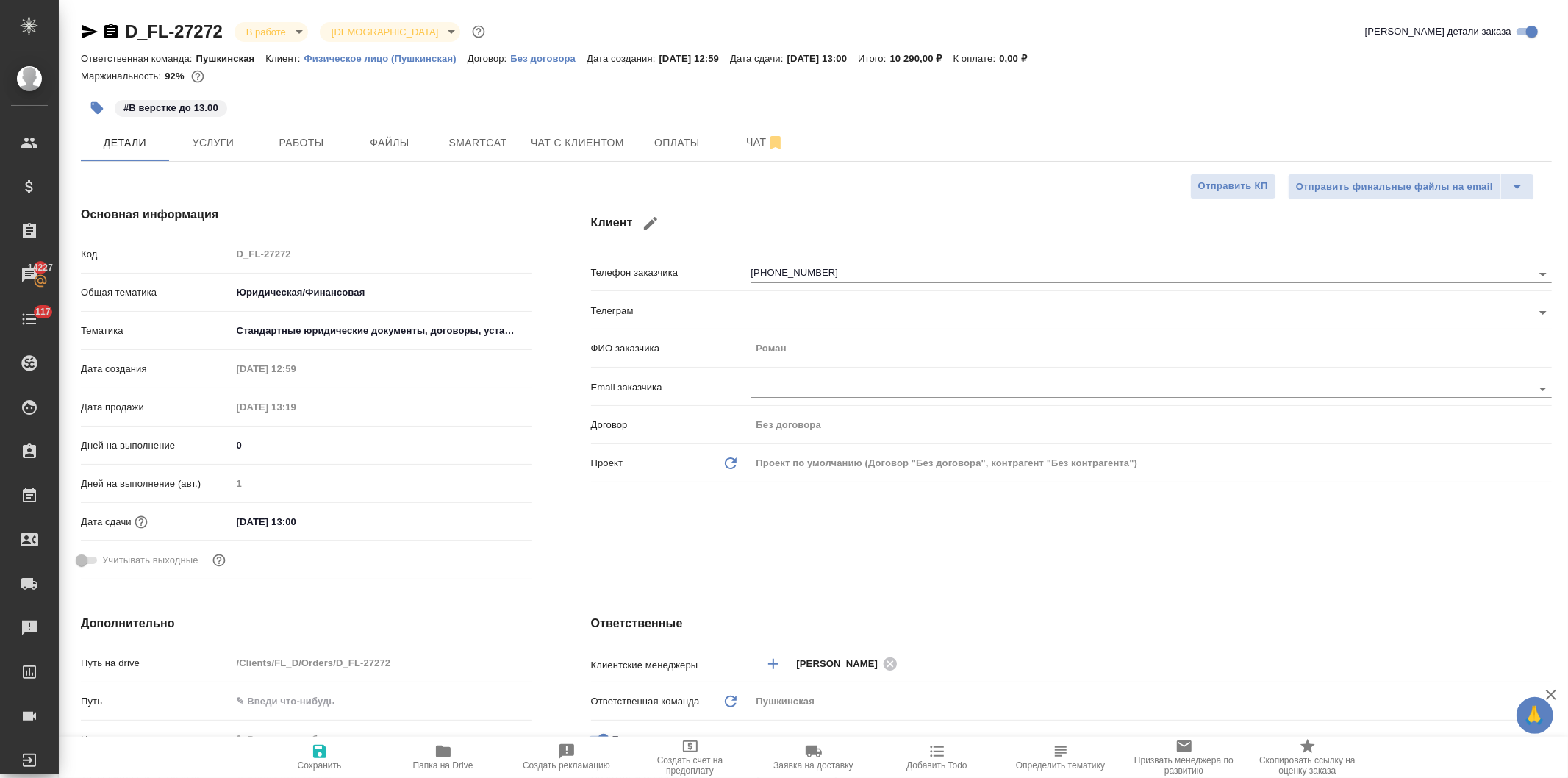
type textarea "x"
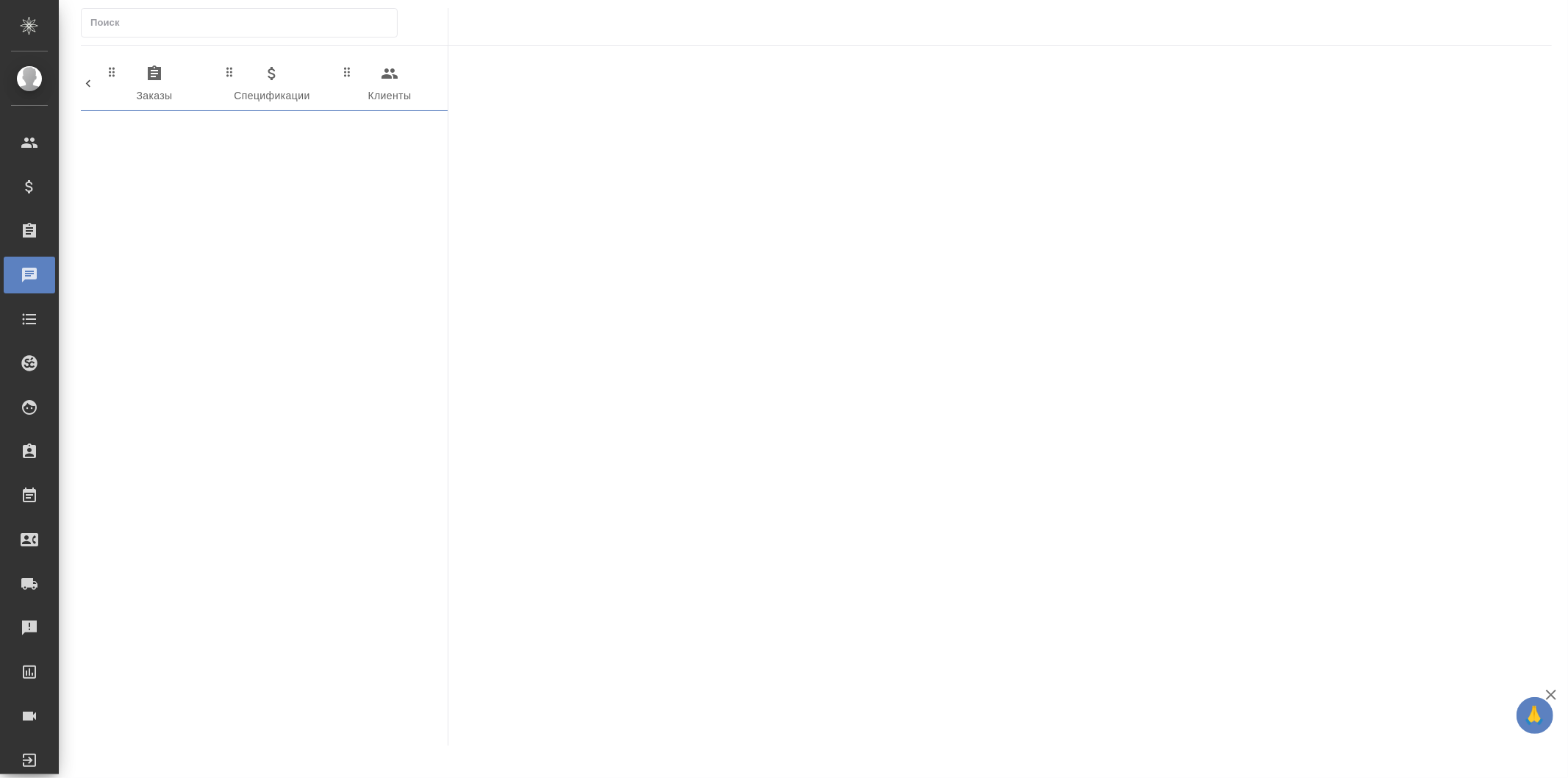
scroll to position [0, 732]
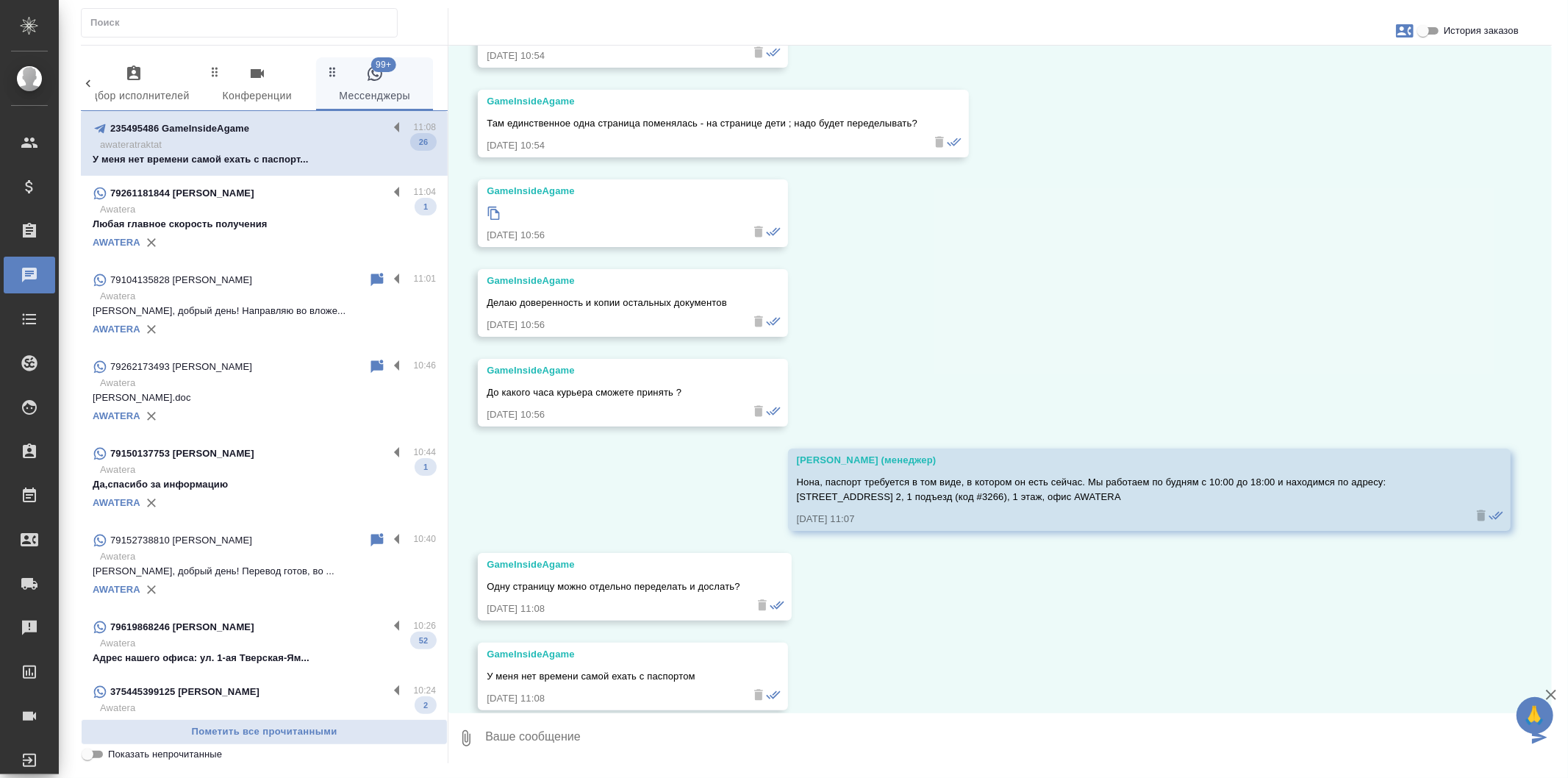
scroll to position [4071, 0]
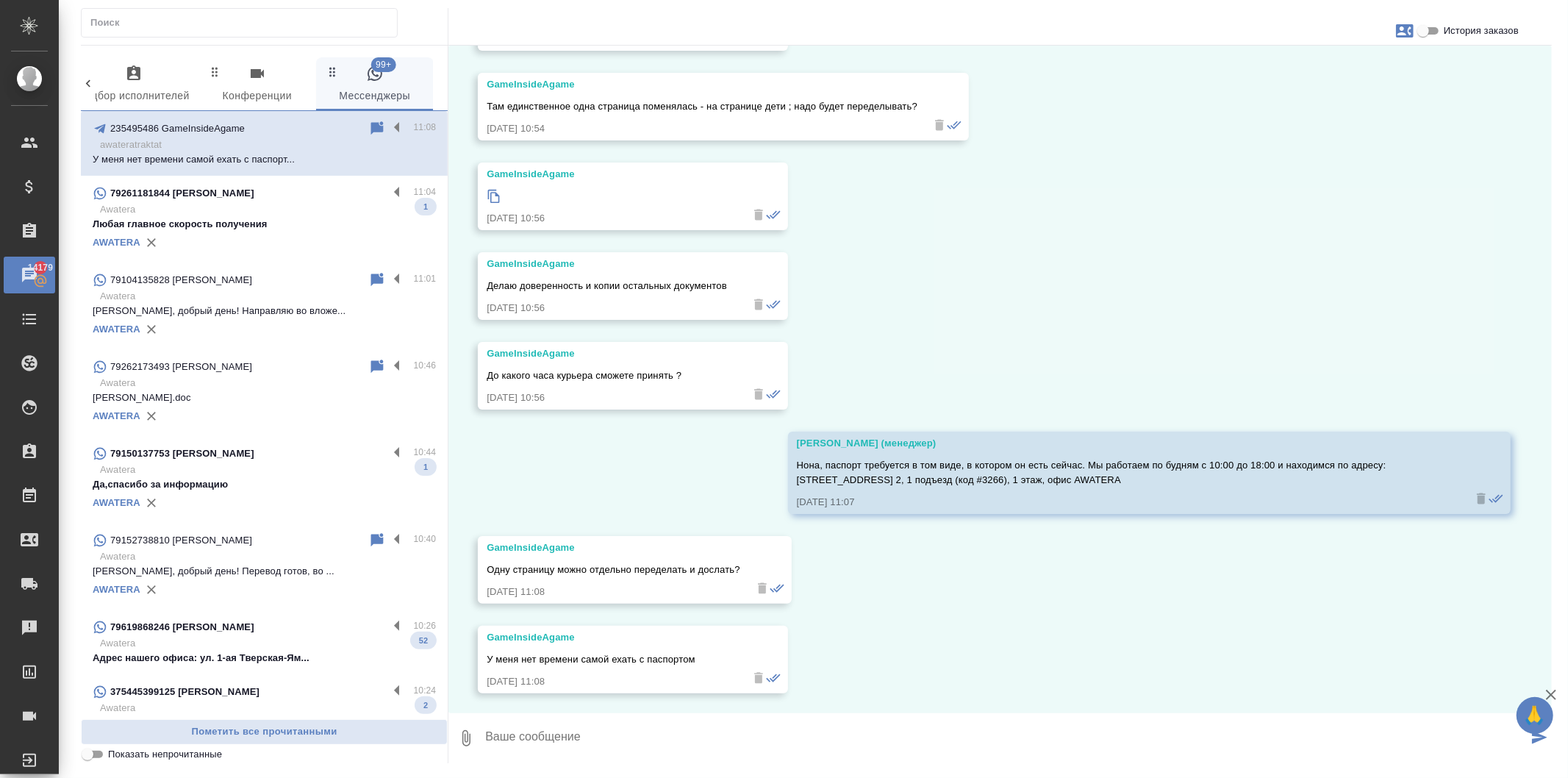
drag, startPoint x: 307, startPoint y: 145, endPoint x: 368, endPoint y: 129, distance: 63.1
click at [371, 129] on icon at bounding box center [377, 129] width 13 height 14
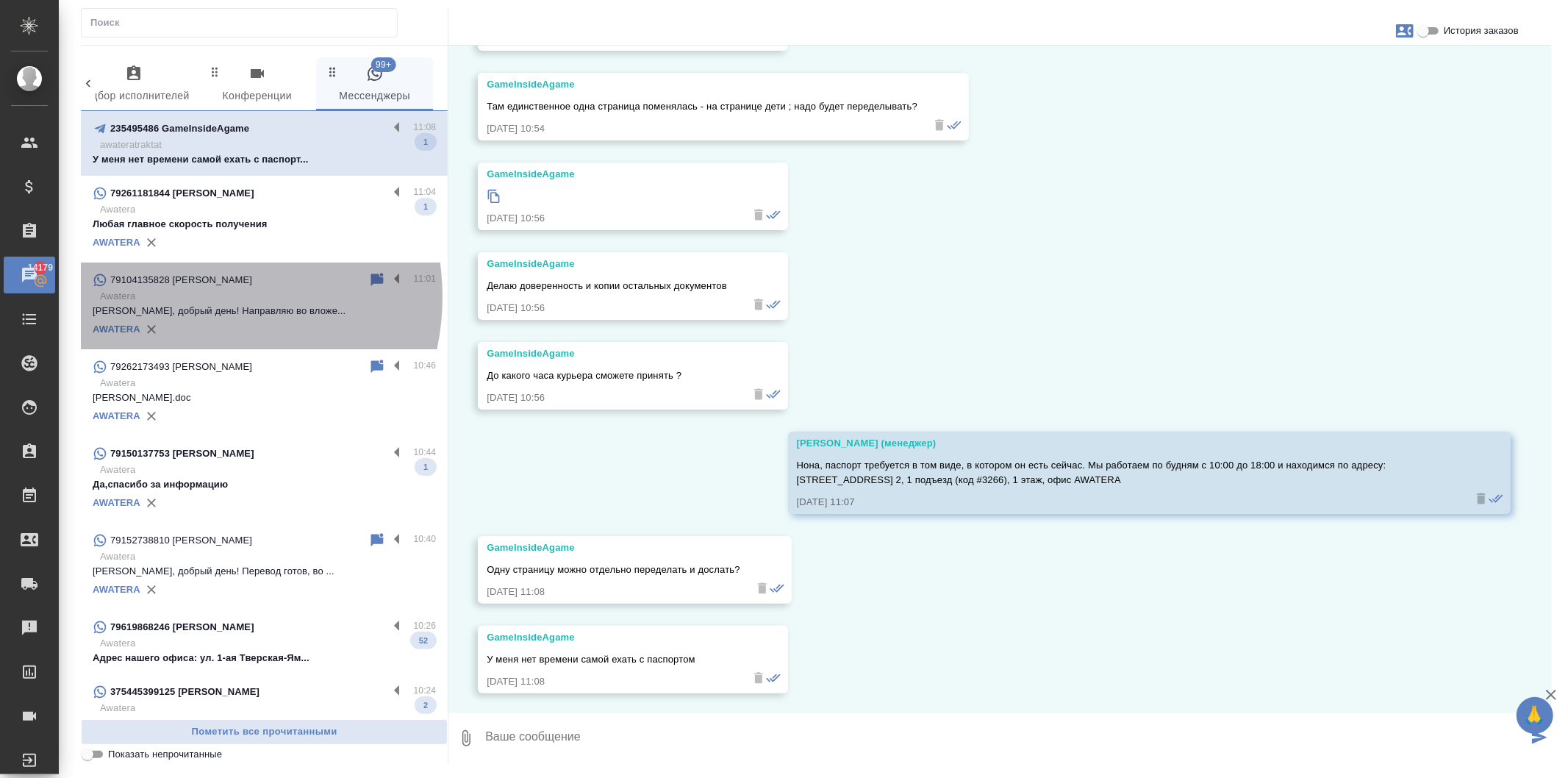
click at [194, 297] on p "Awatera" at bounding box center [268, 296] width 336 height 14
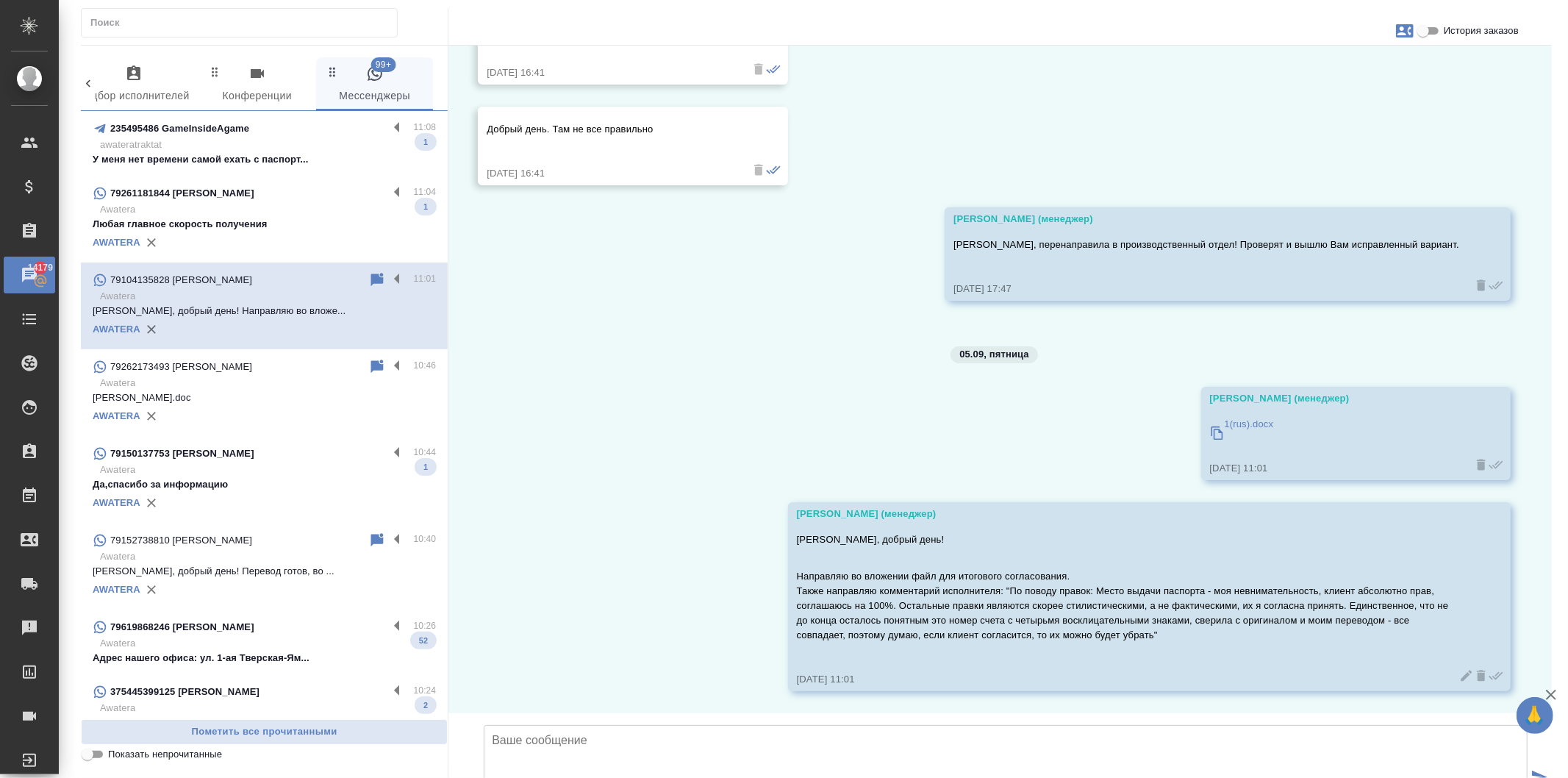
scroll to position [2714, 0]
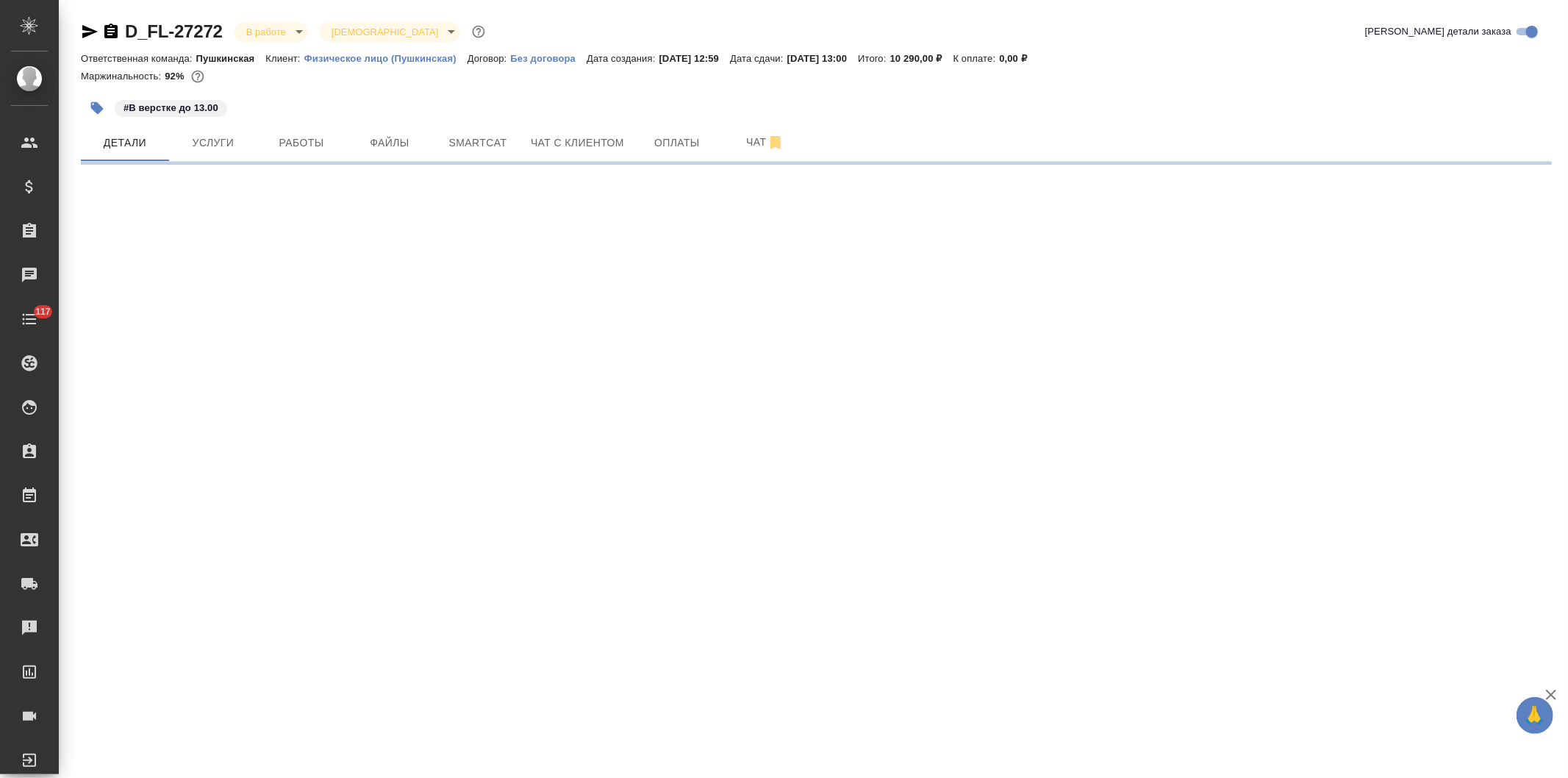
select select "RU"
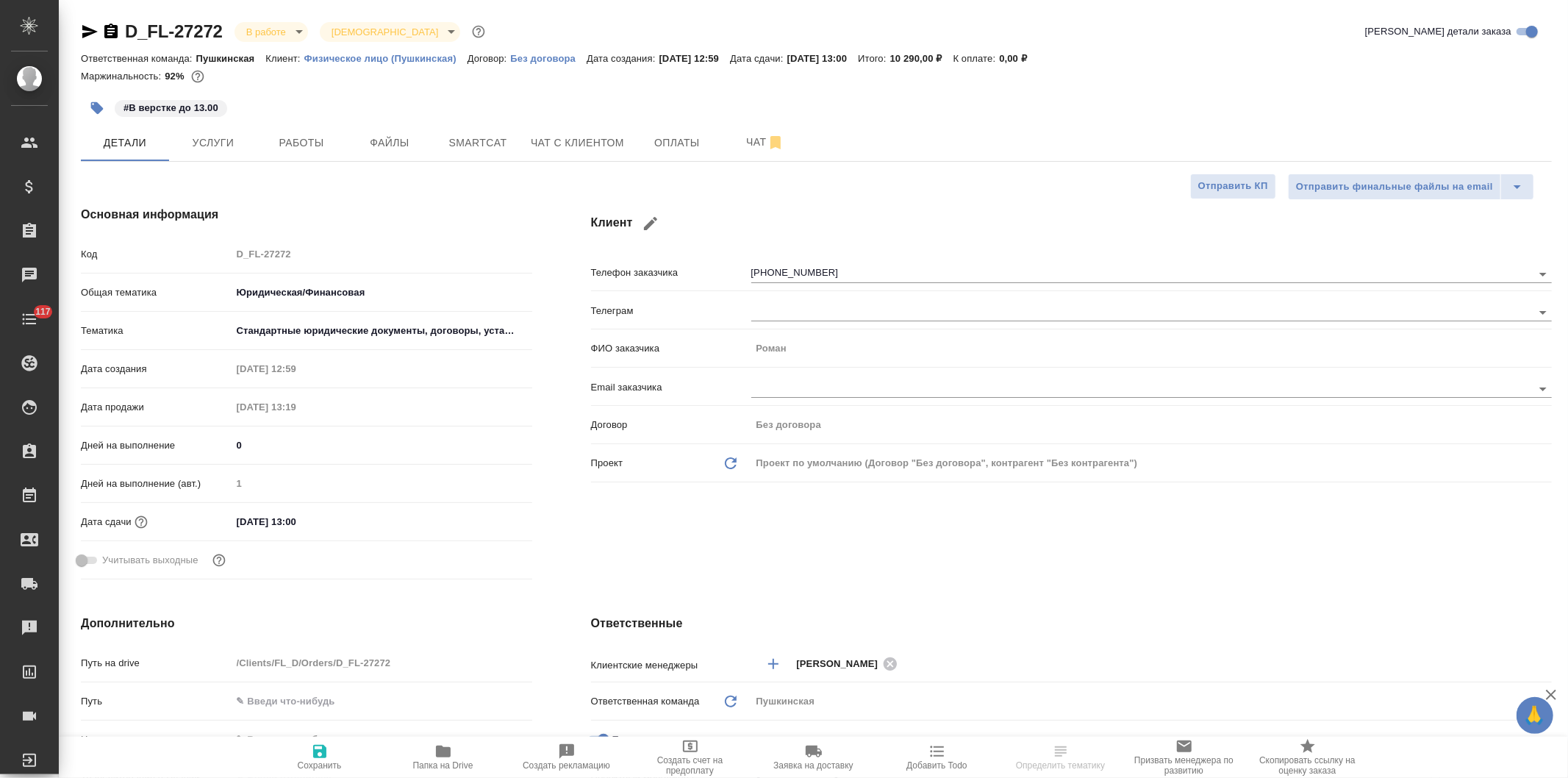
type textarea "x"
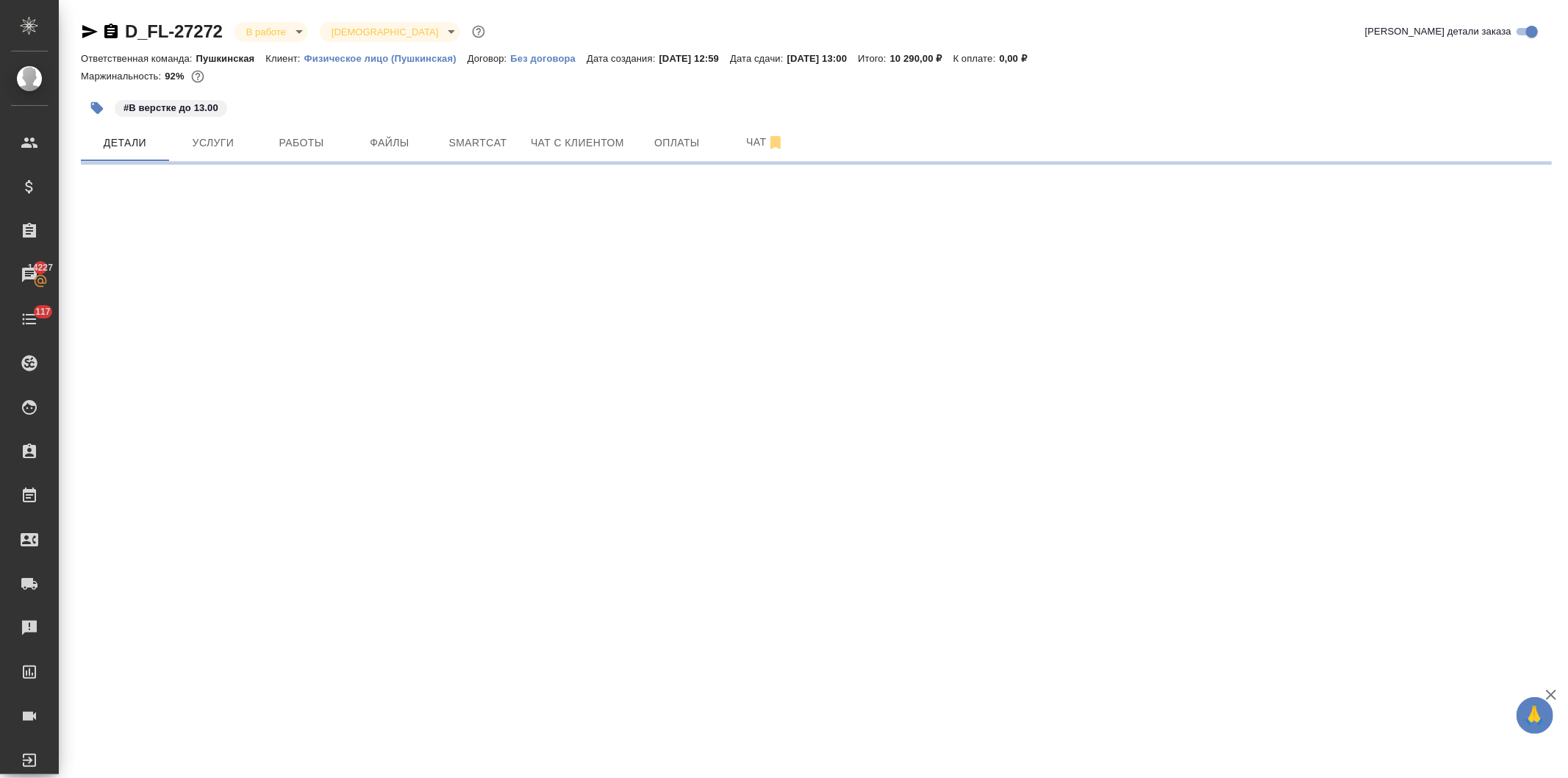
select select "RU"
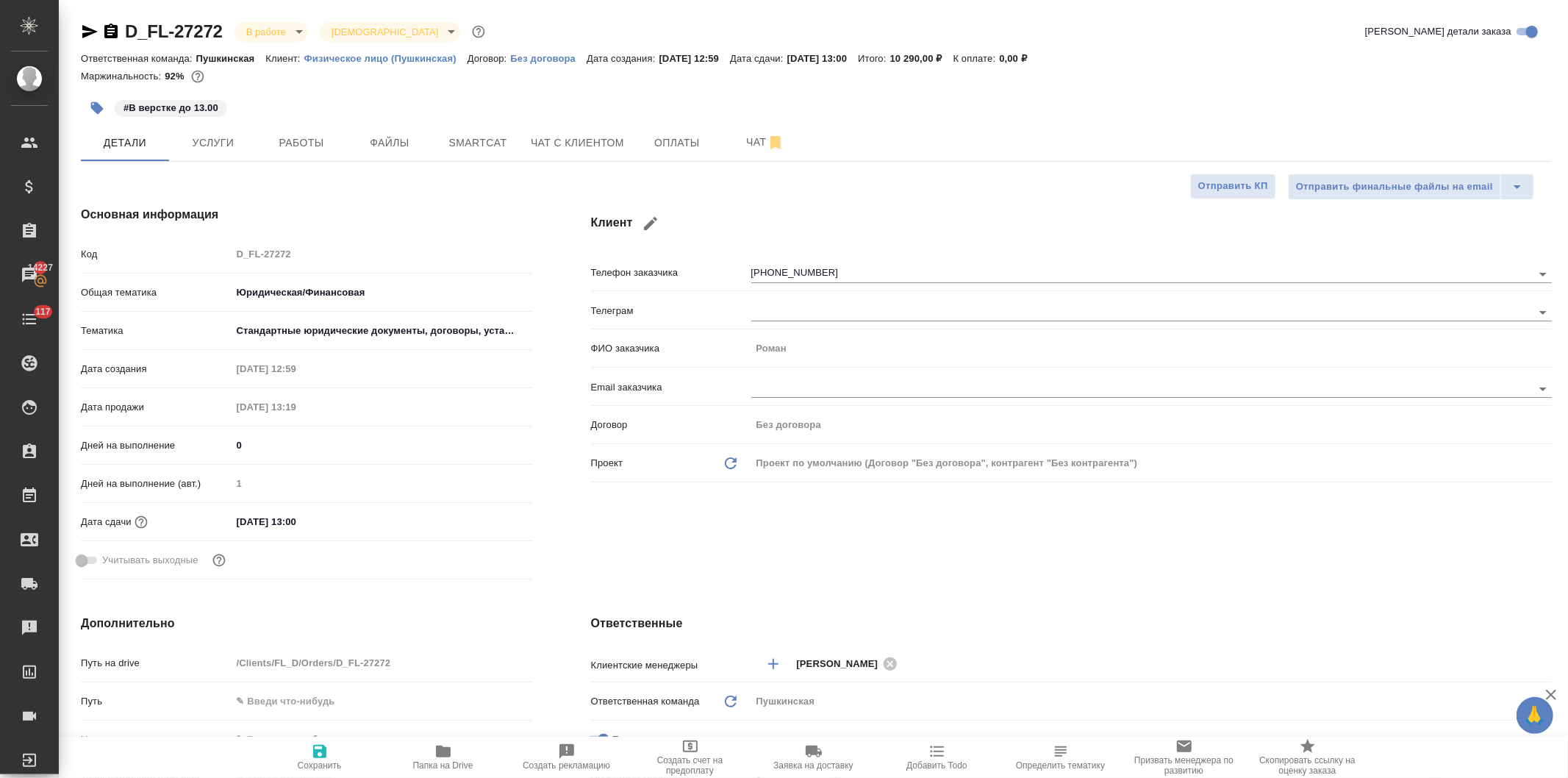
type textarea "x"
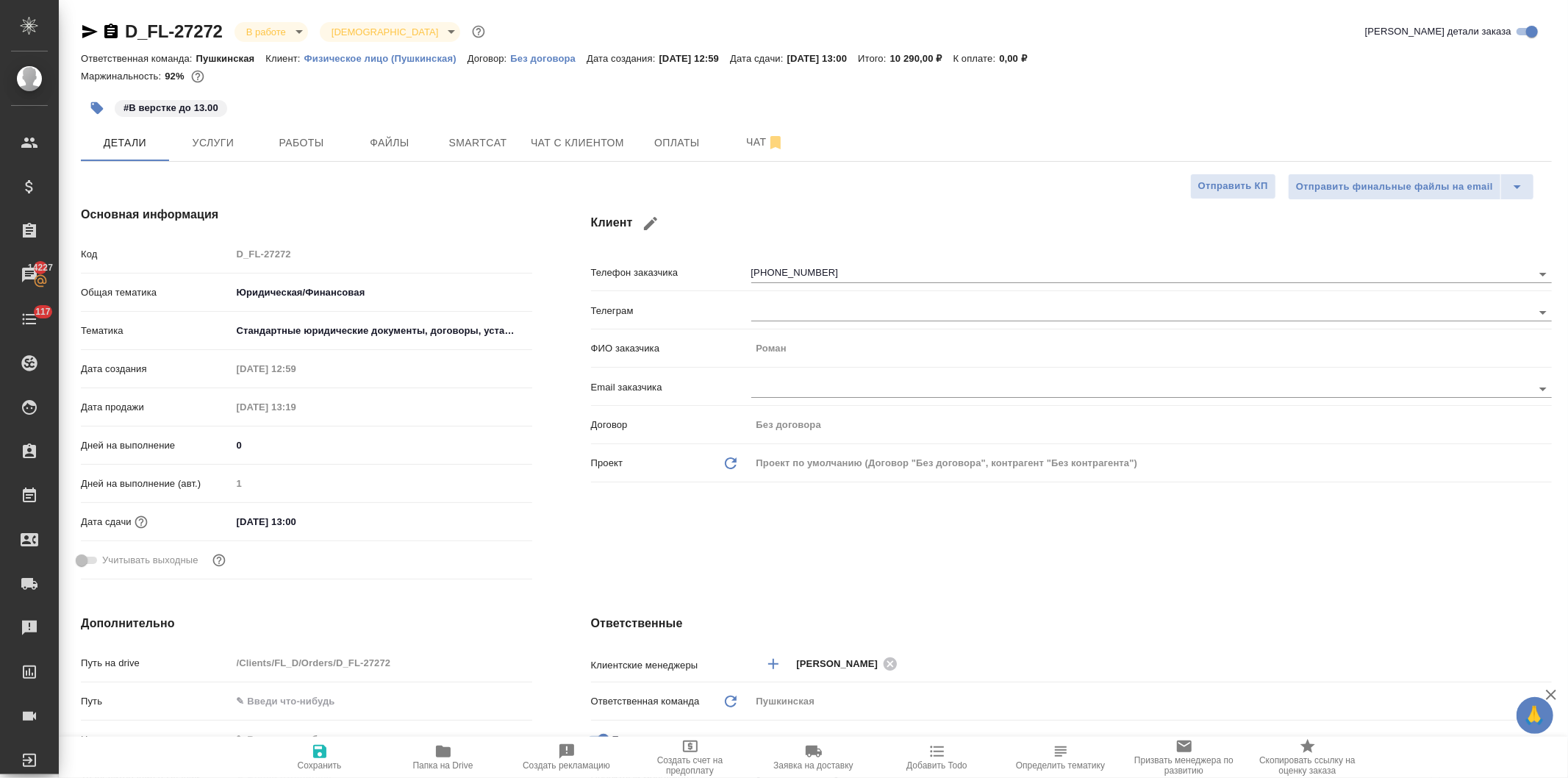
type textarea "x"
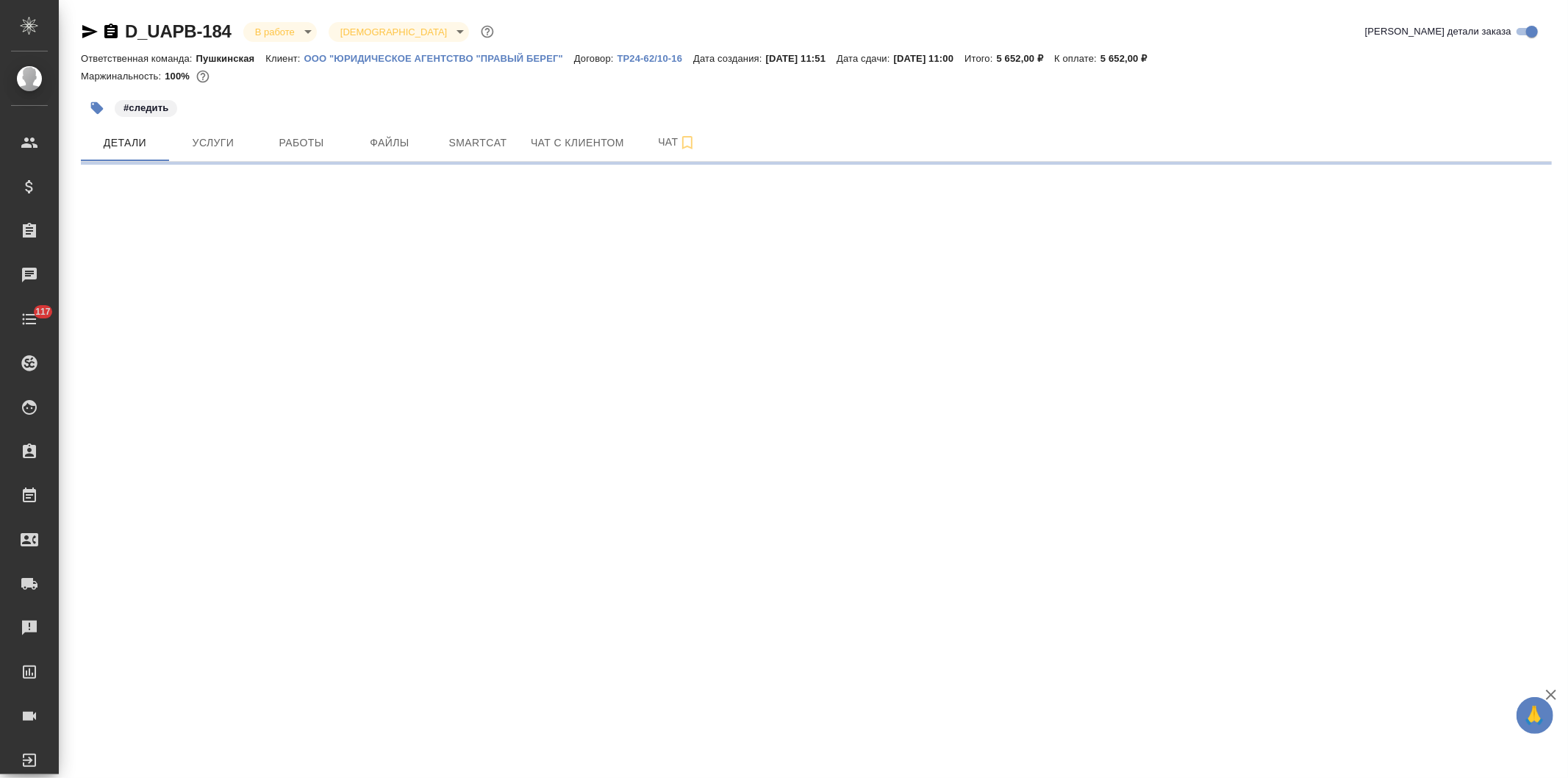
select select "RU"
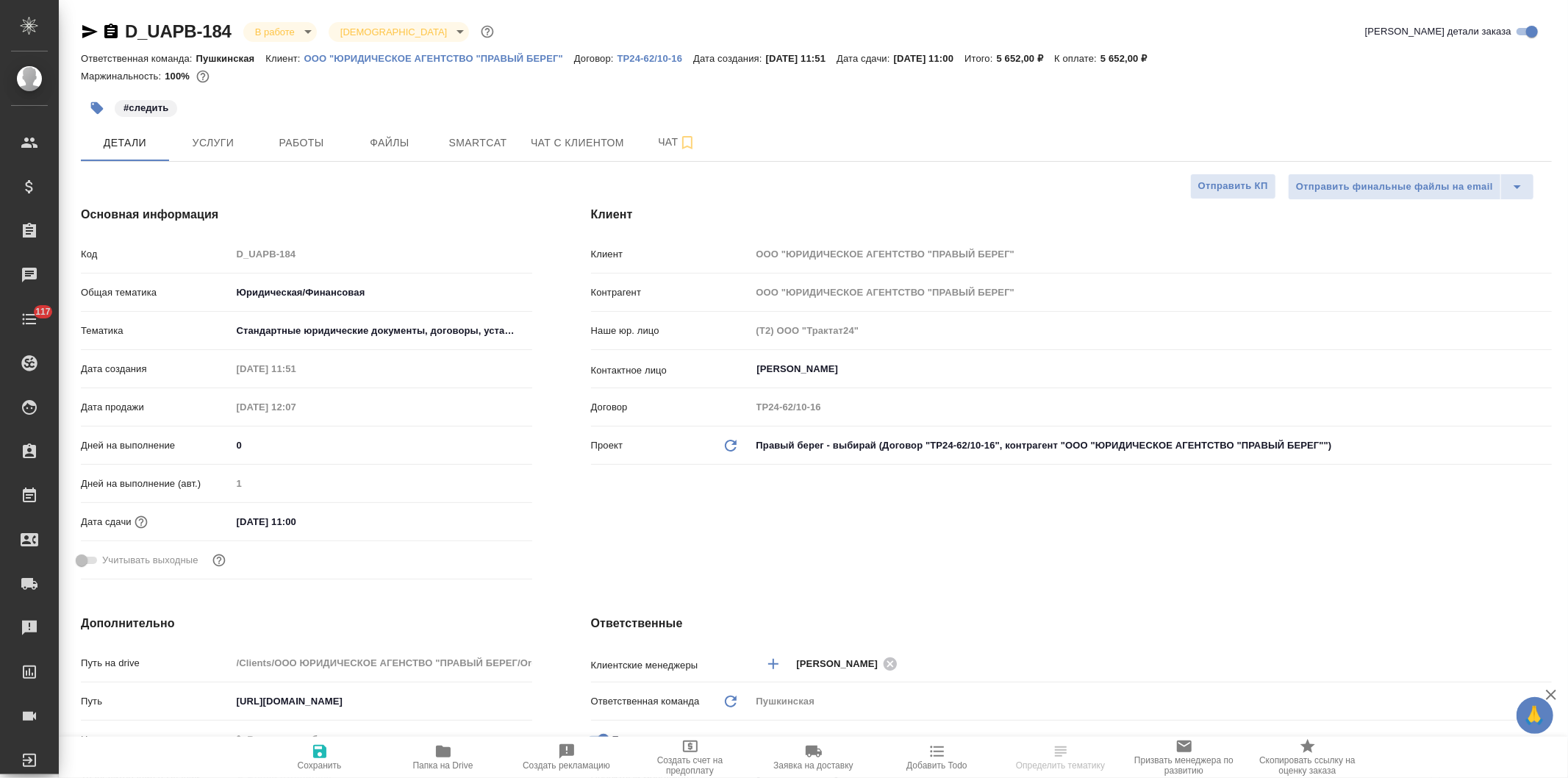
type textarea "x"
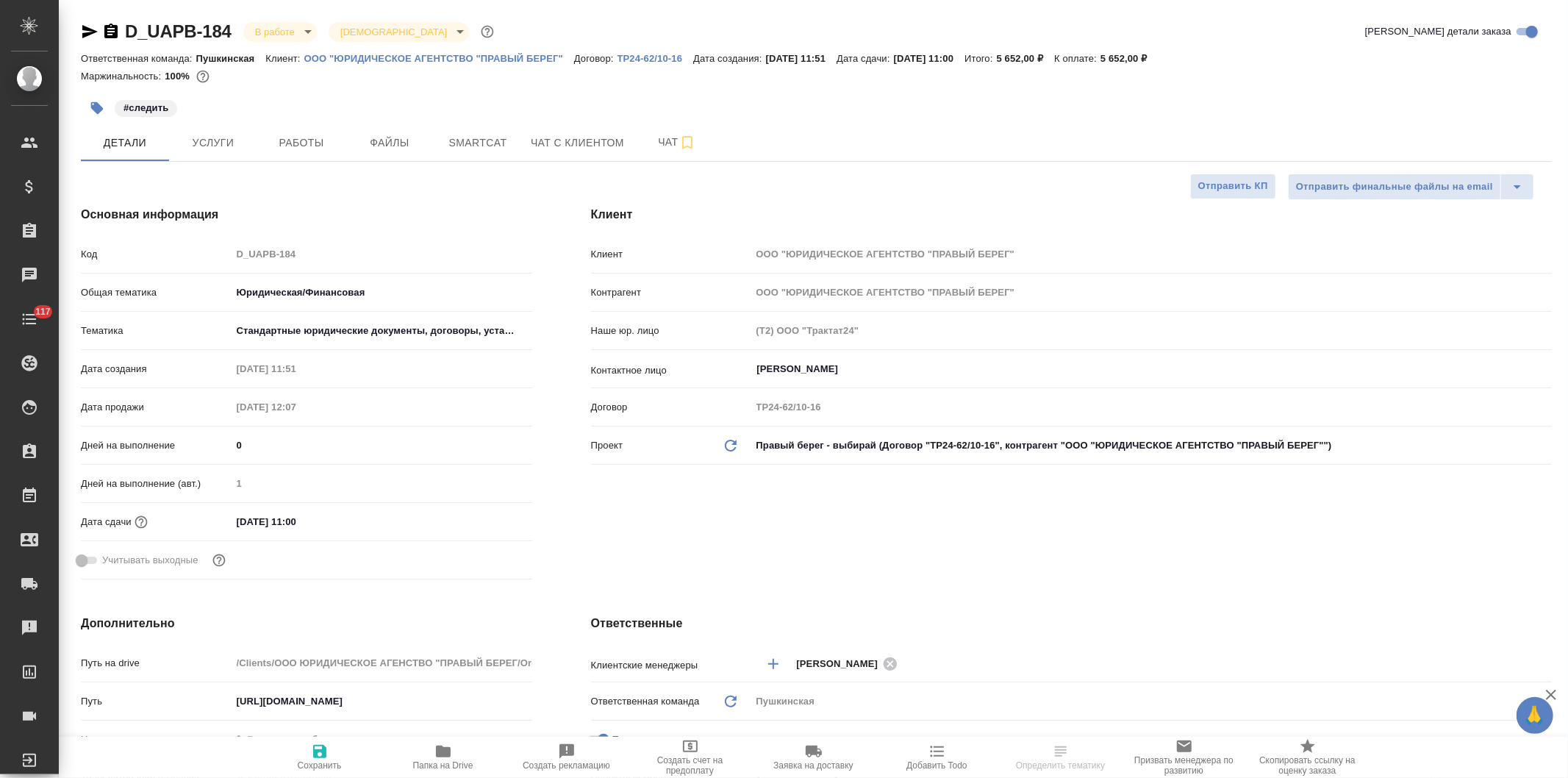
type textarea "x"
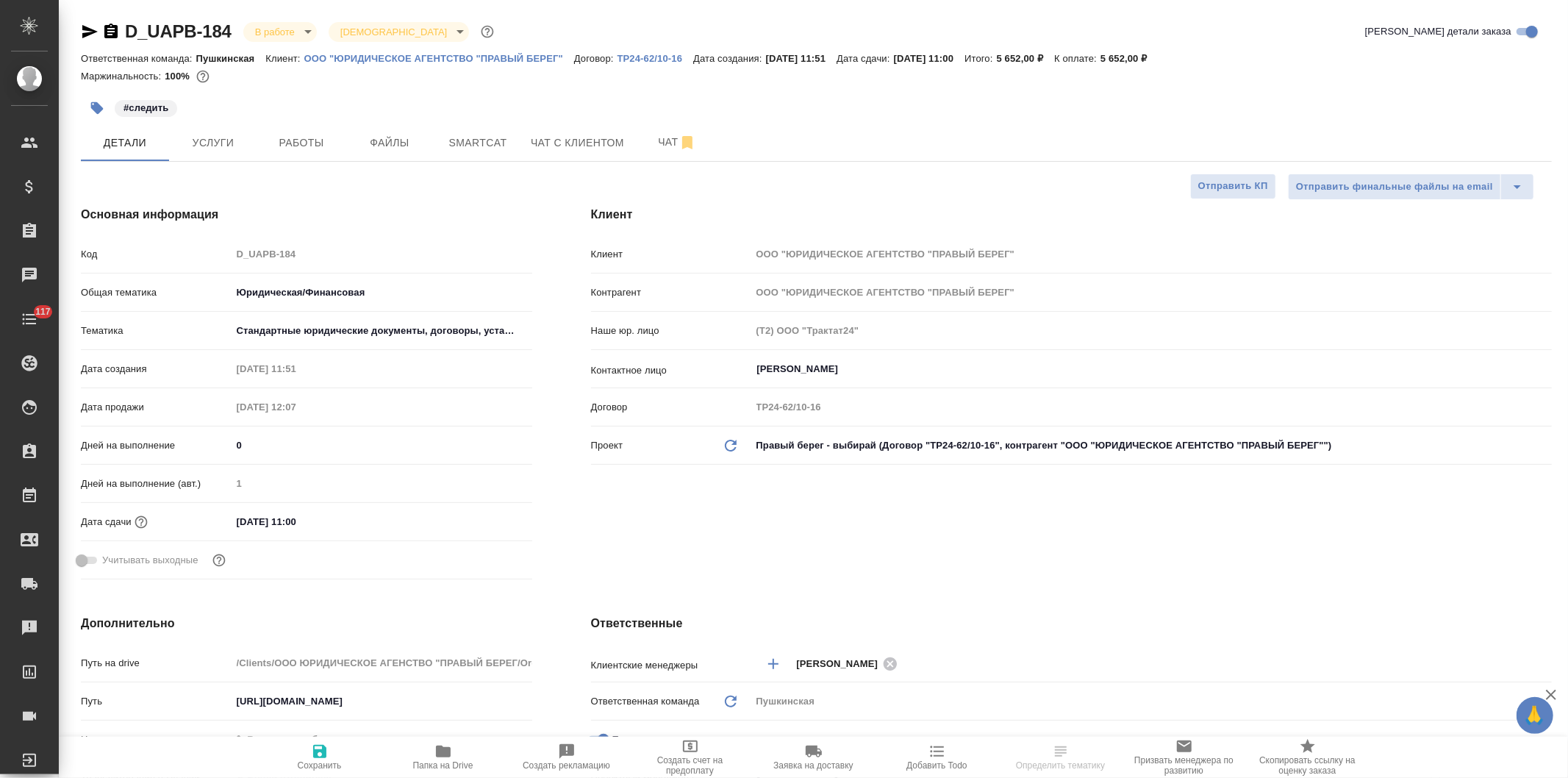
type textarea "x"
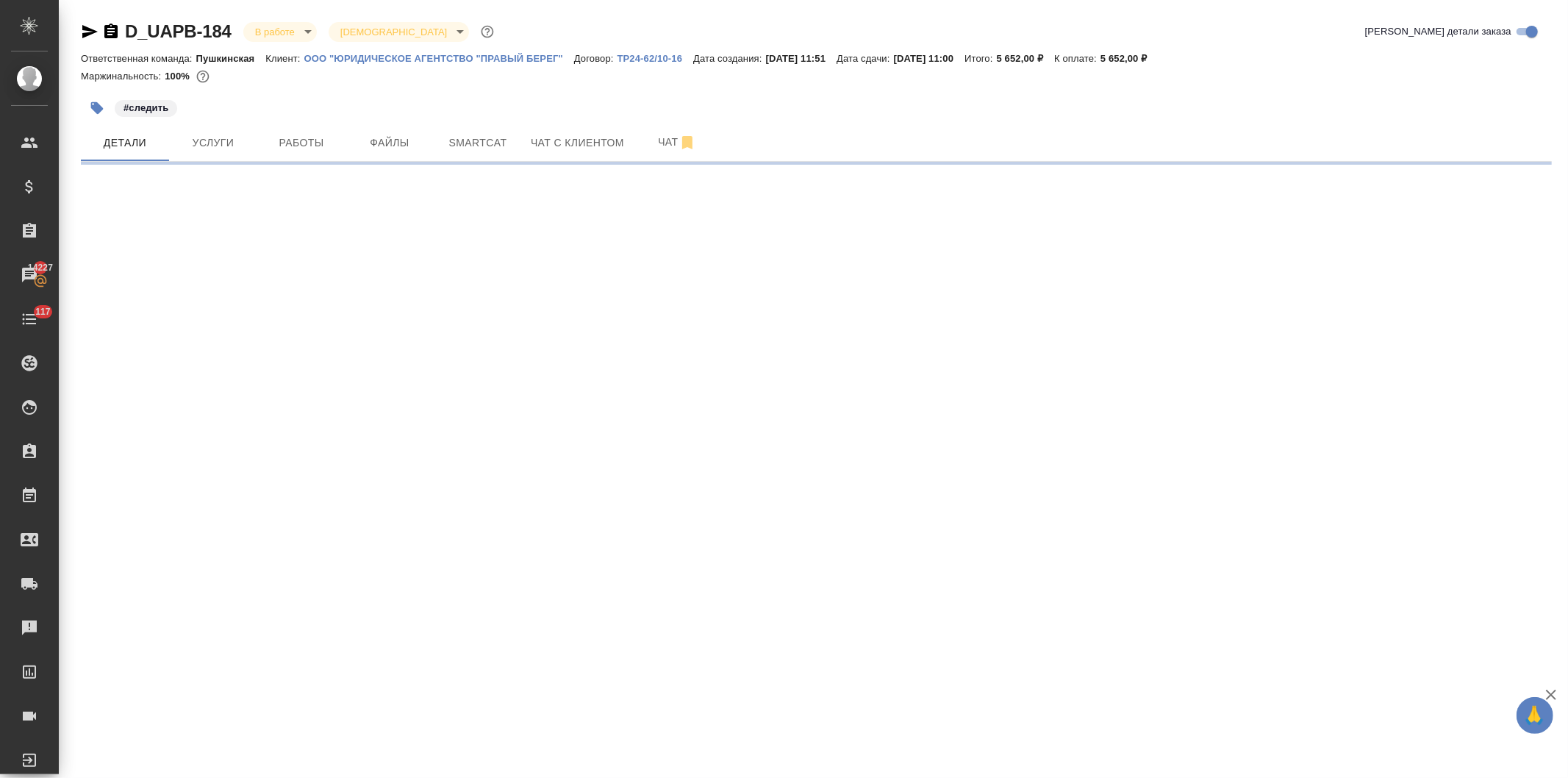
select select "RU"
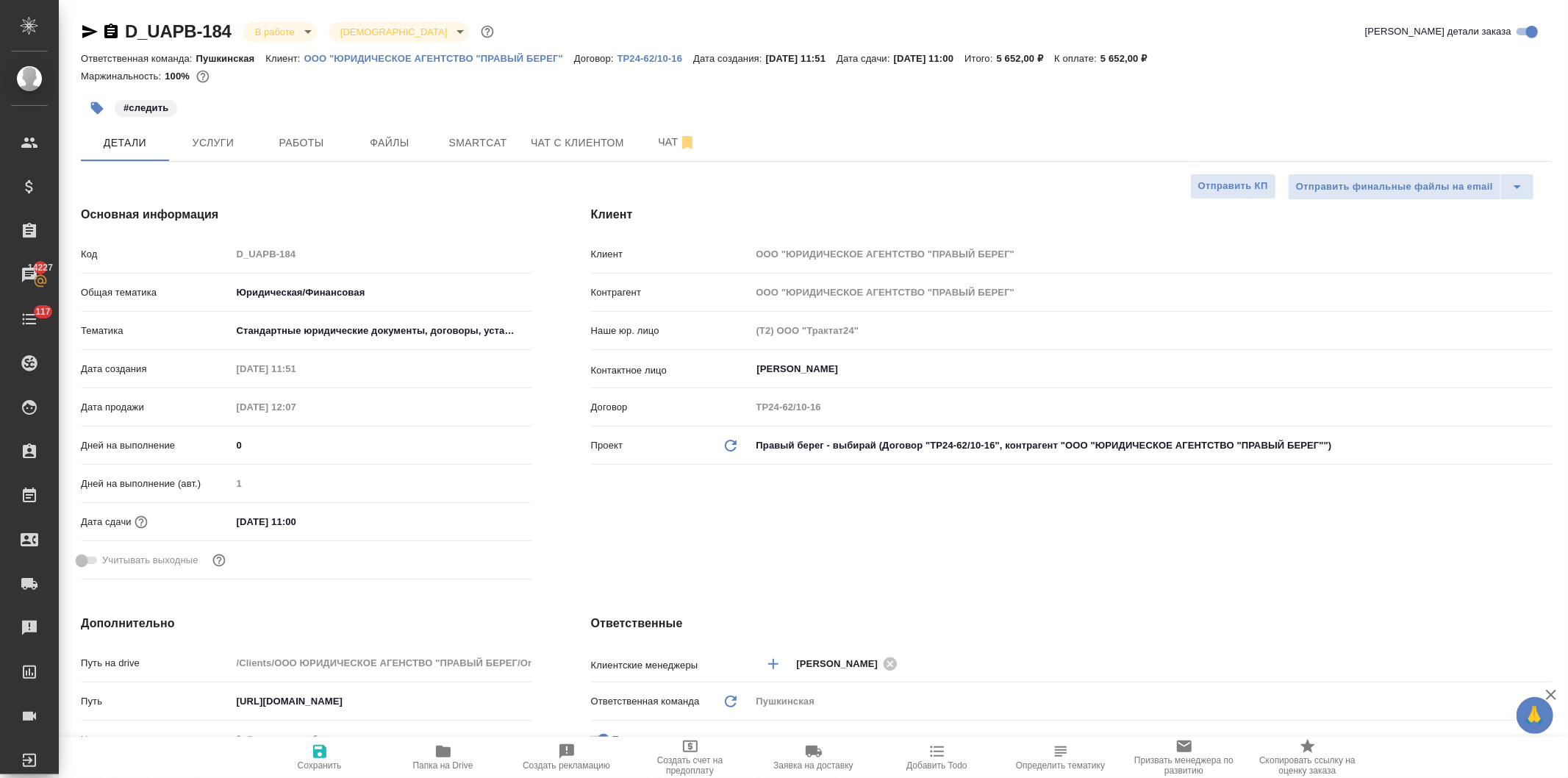
type textarea "x"
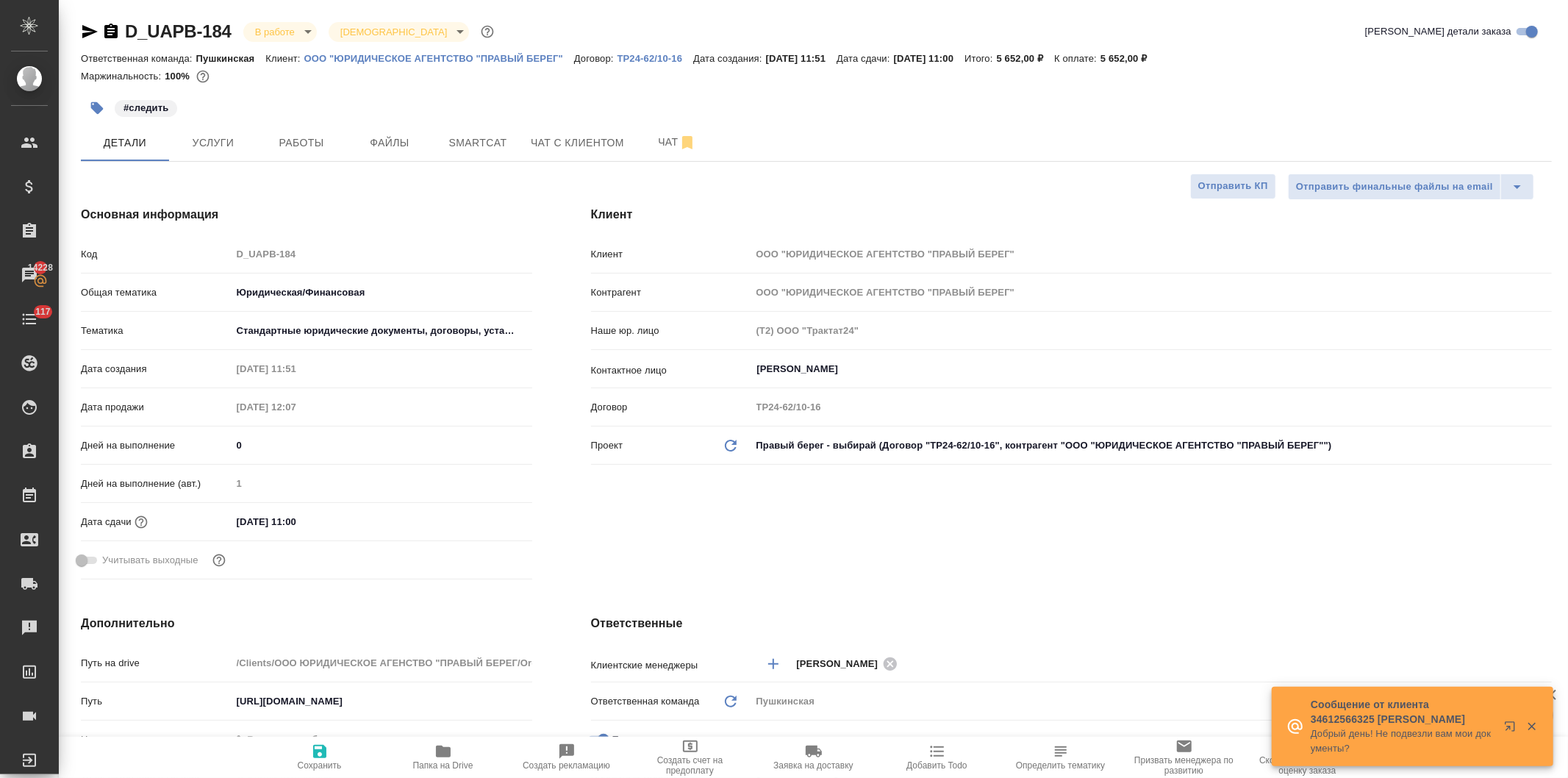
type textarea "x"
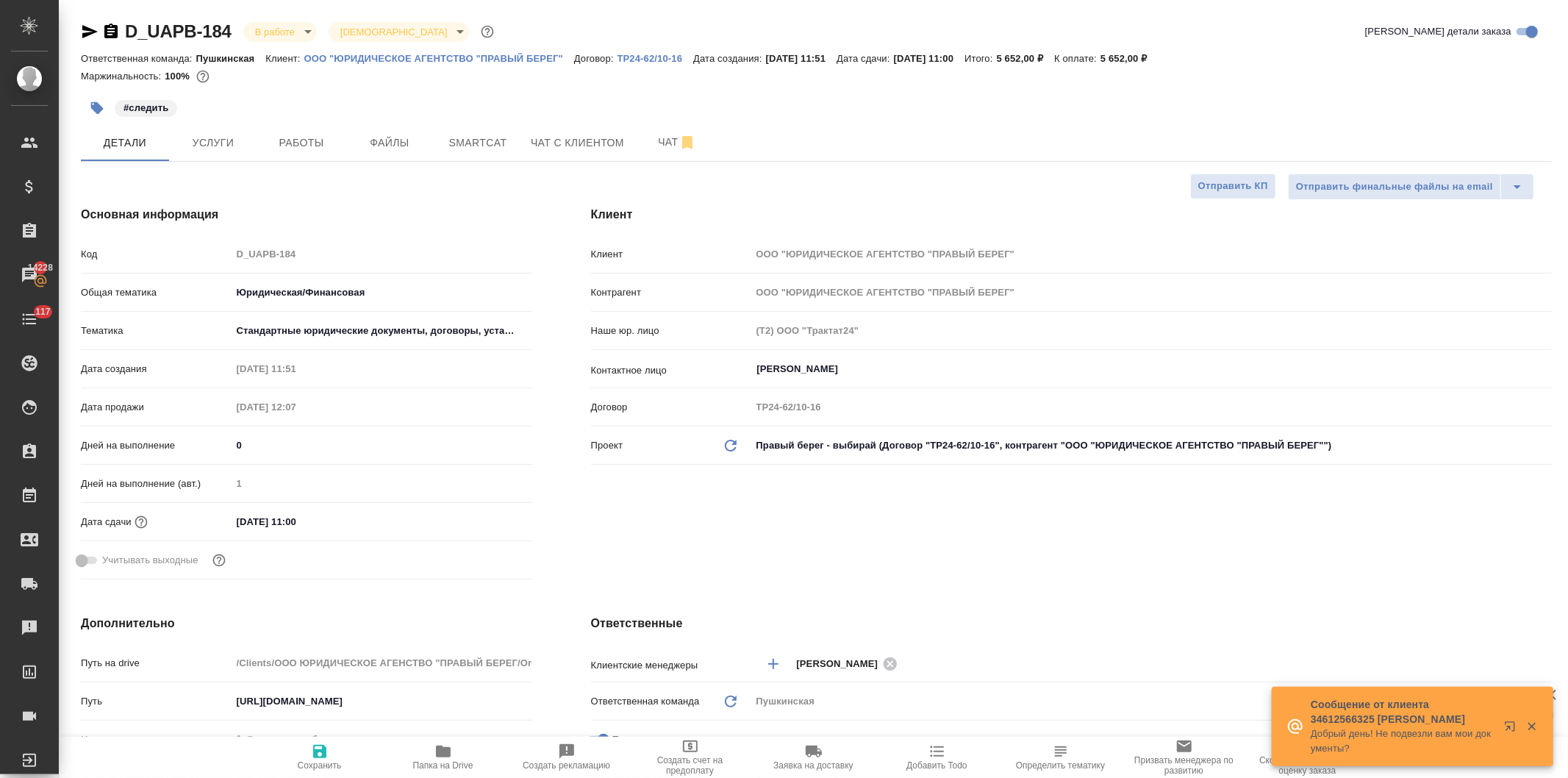
type textarea "x"
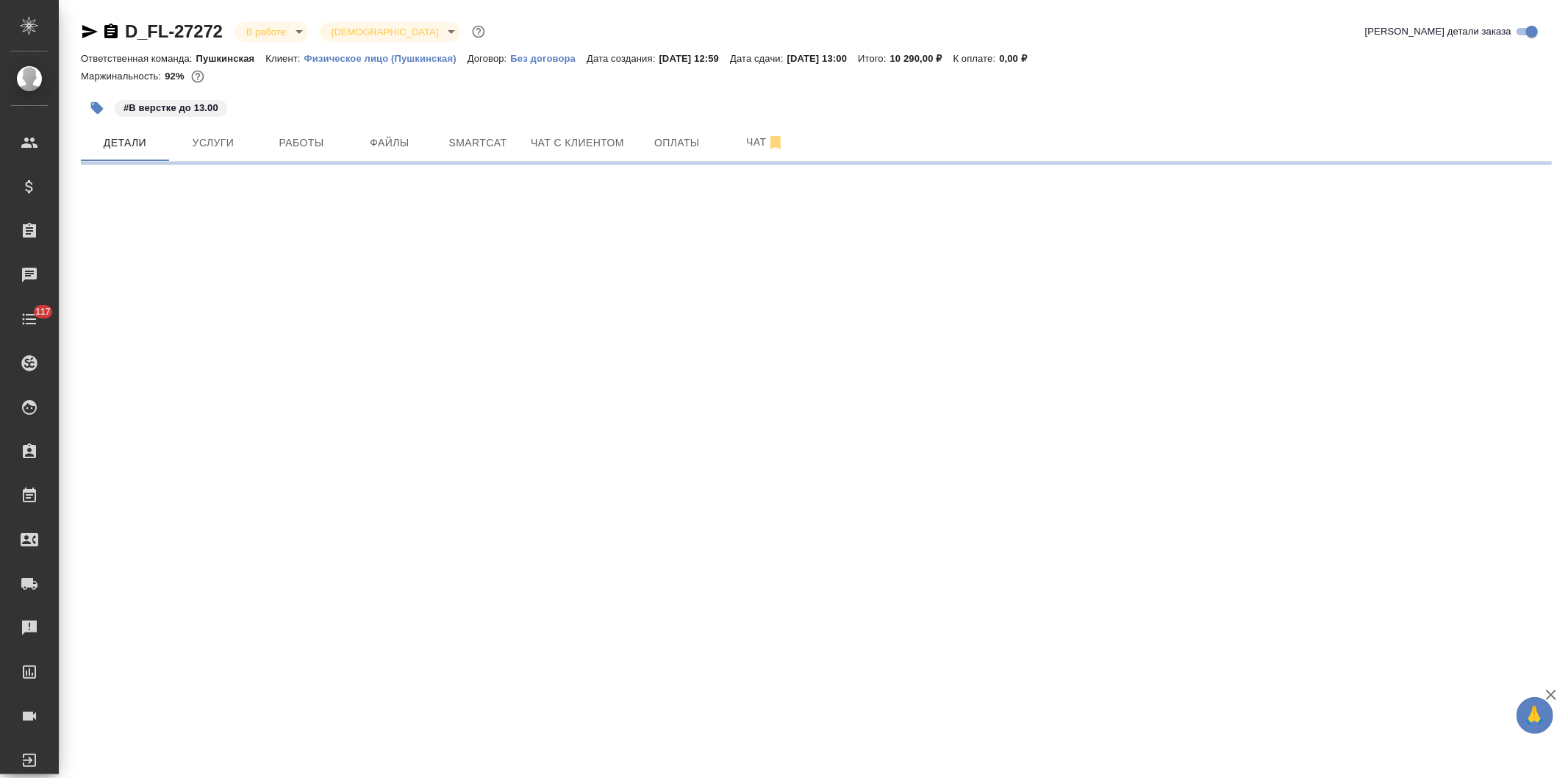
select select "RU"
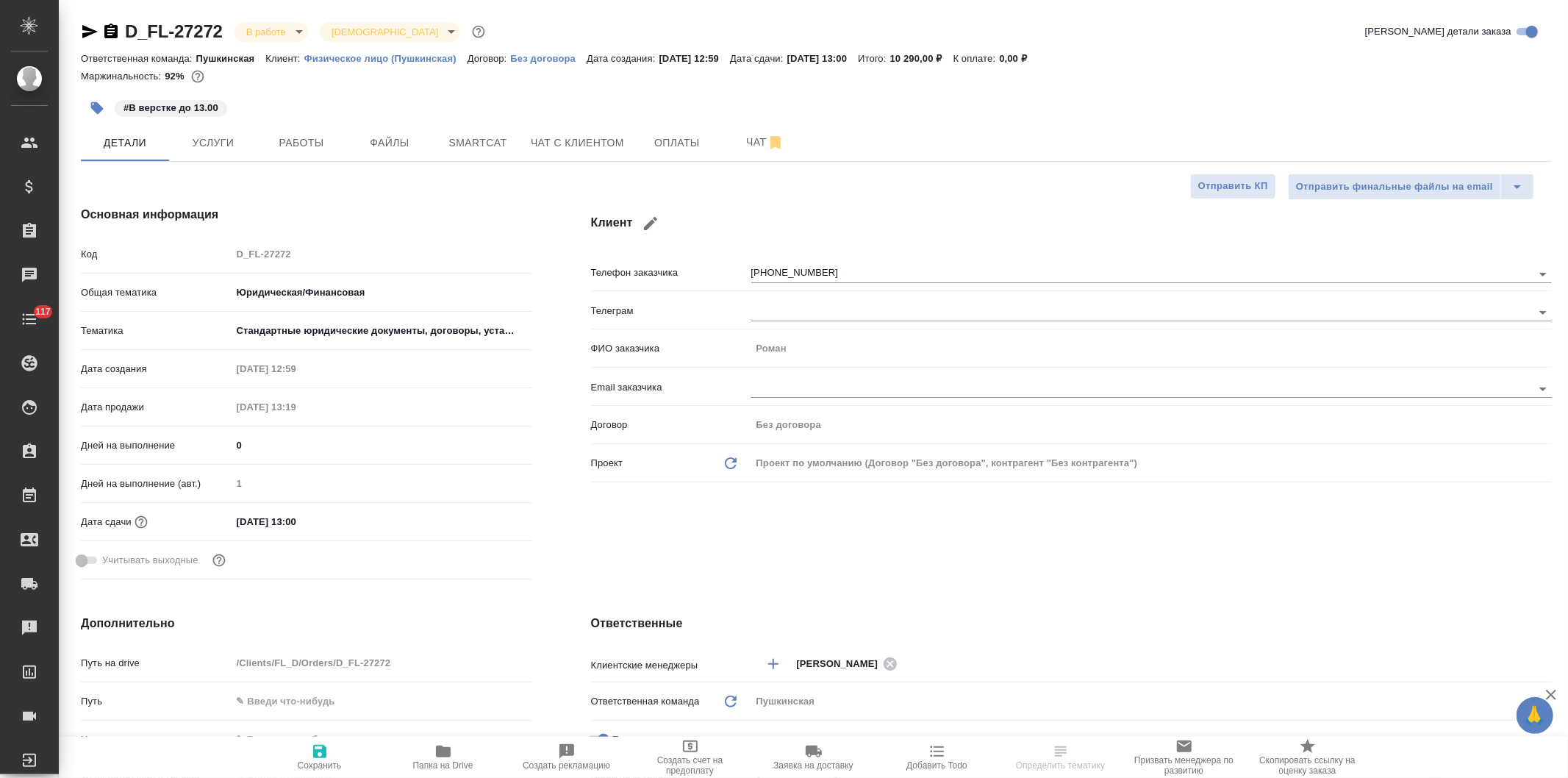
type textarea "x"
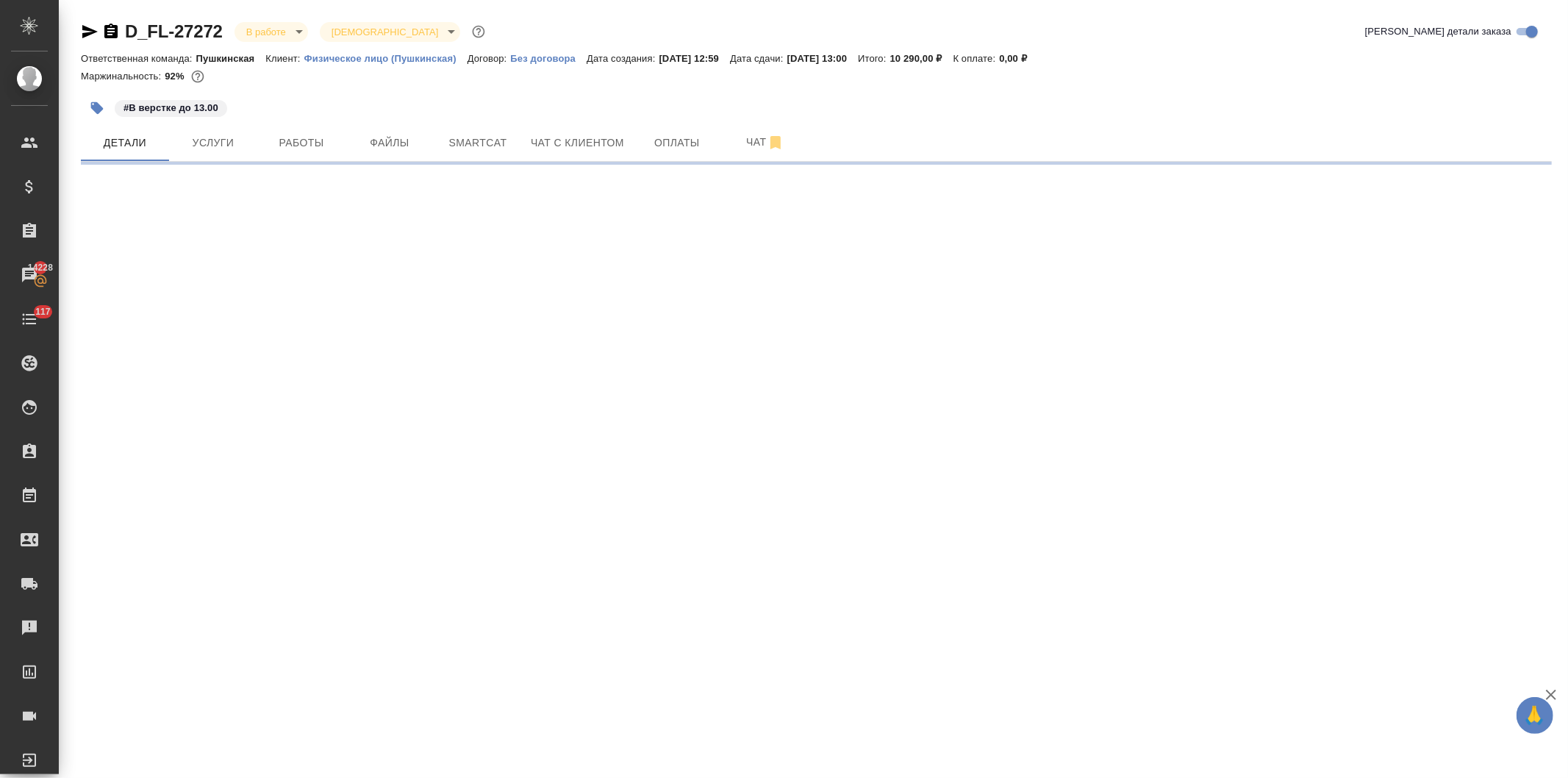
select select "RU"
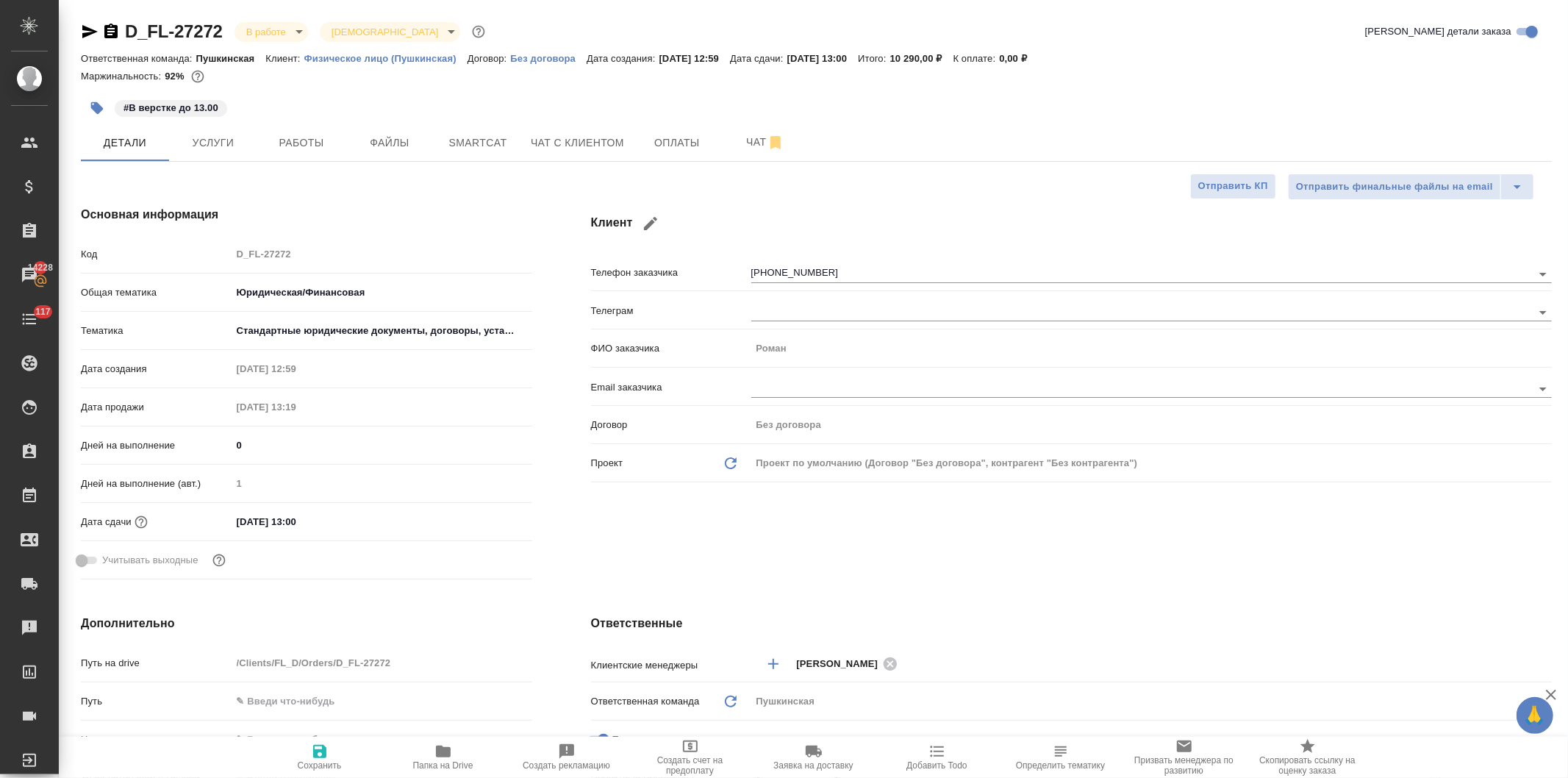
type textarea "x"
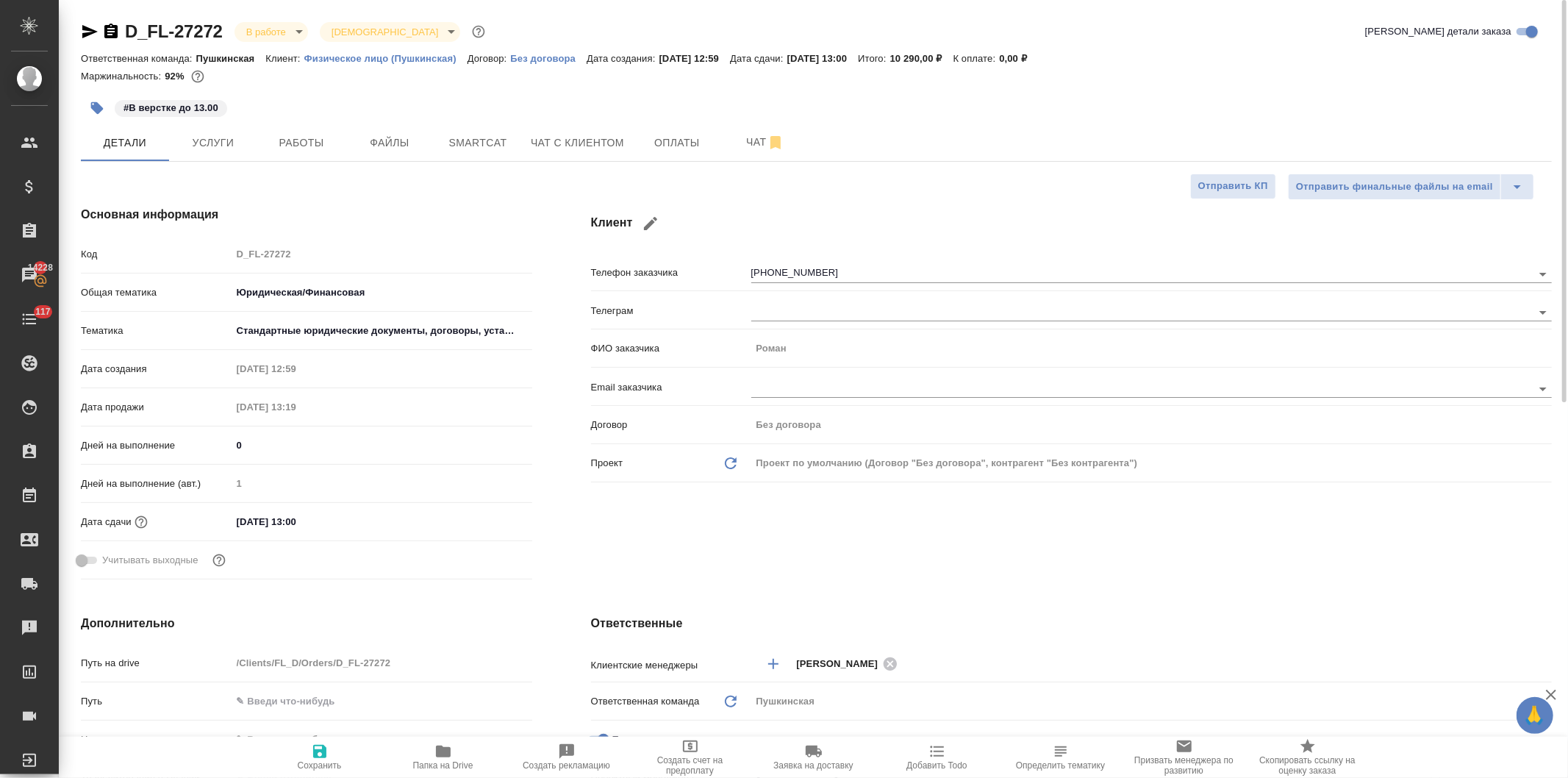
type textarea "x"
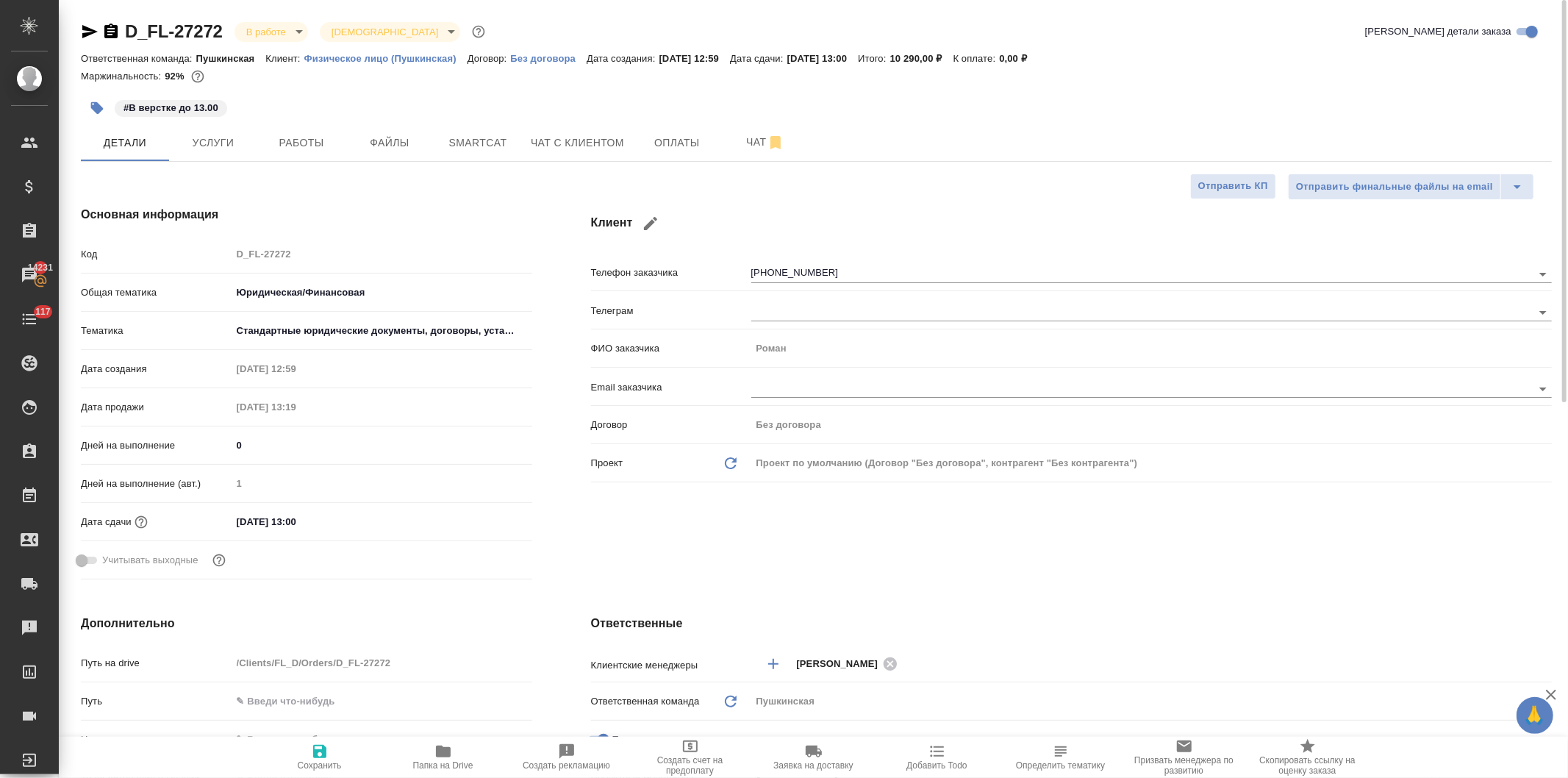
type textarea "x"
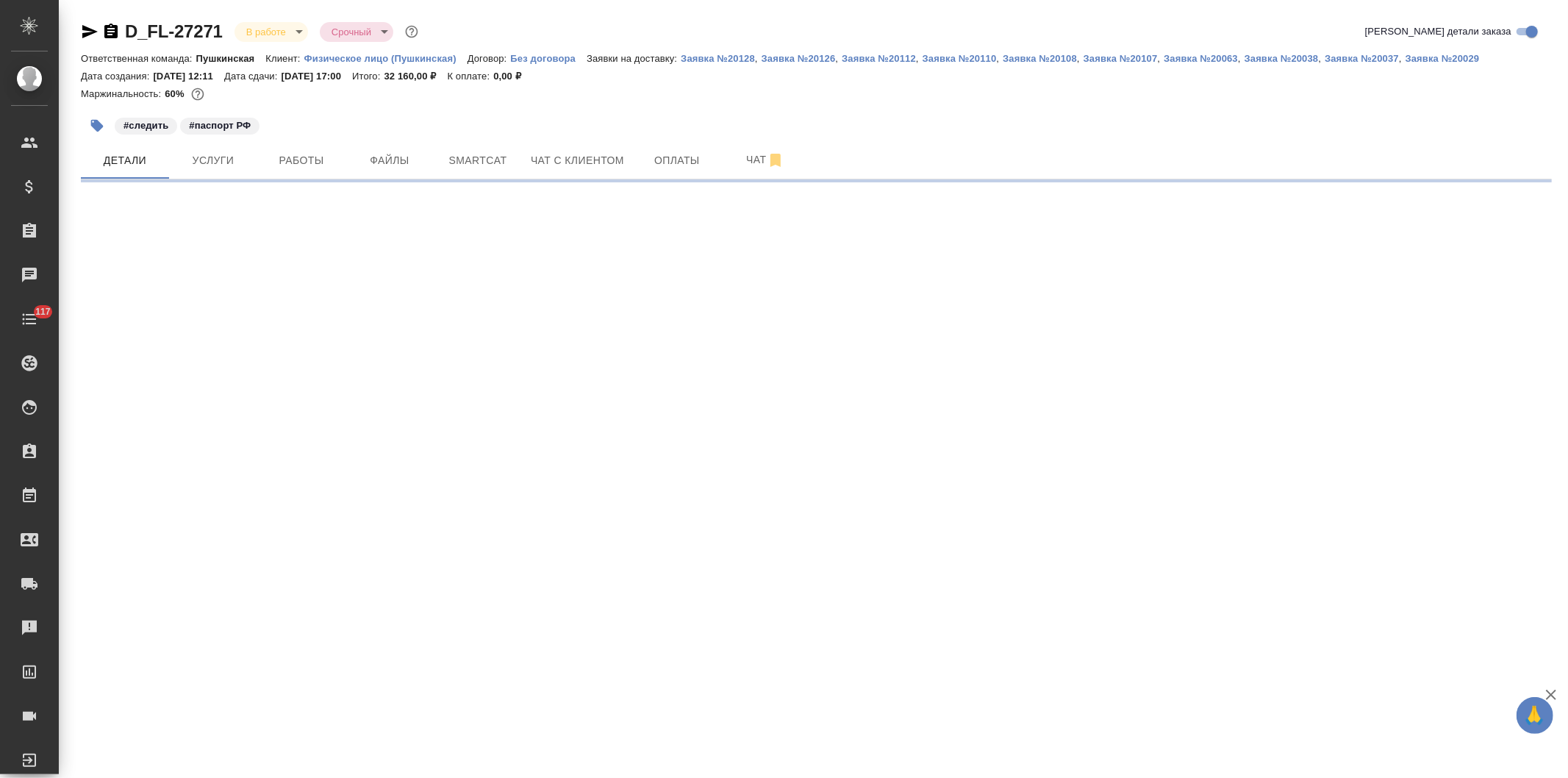
select select "RU"
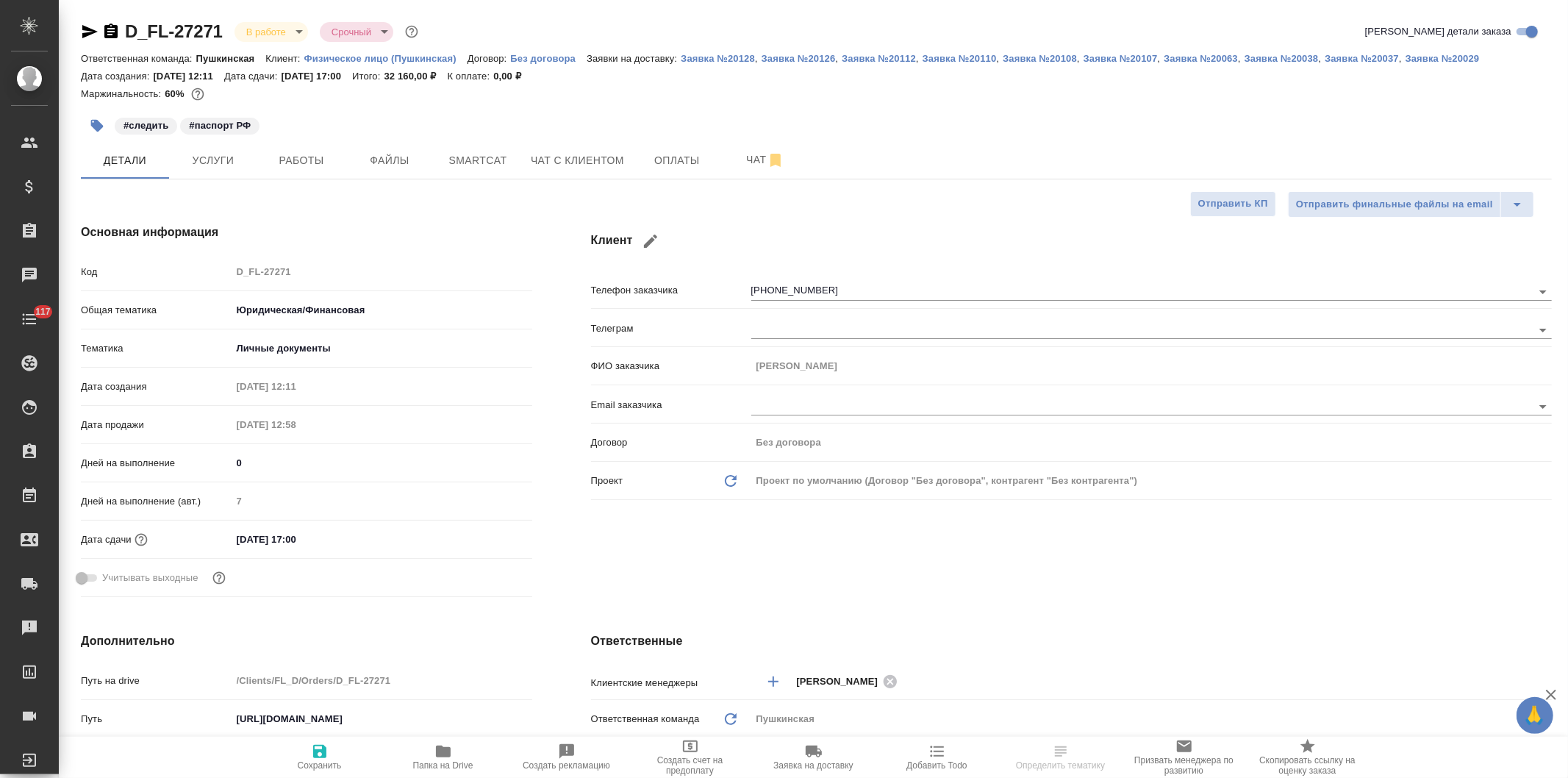
type textarea "x"
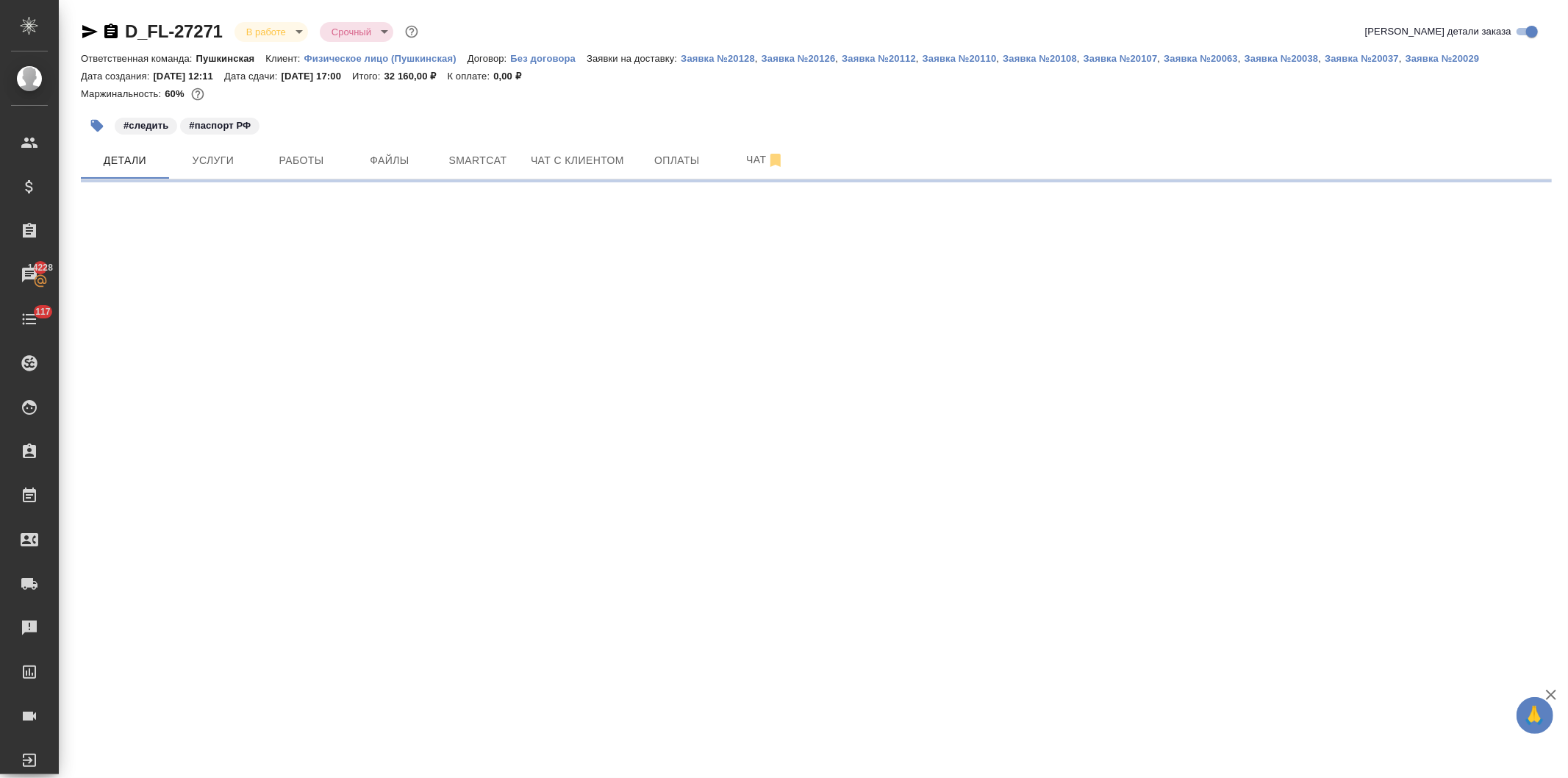
select select "RU"
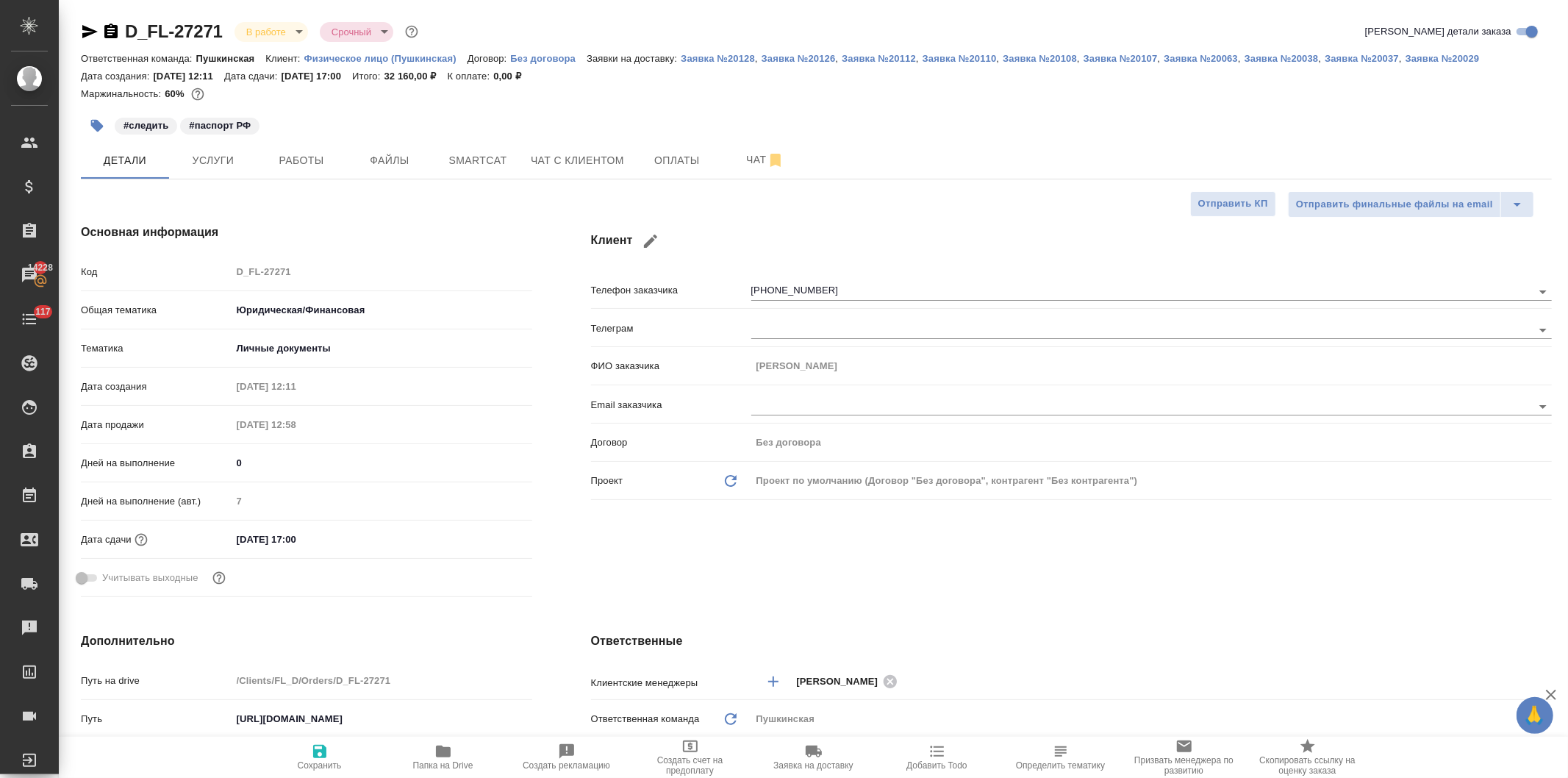
type textarea "x"
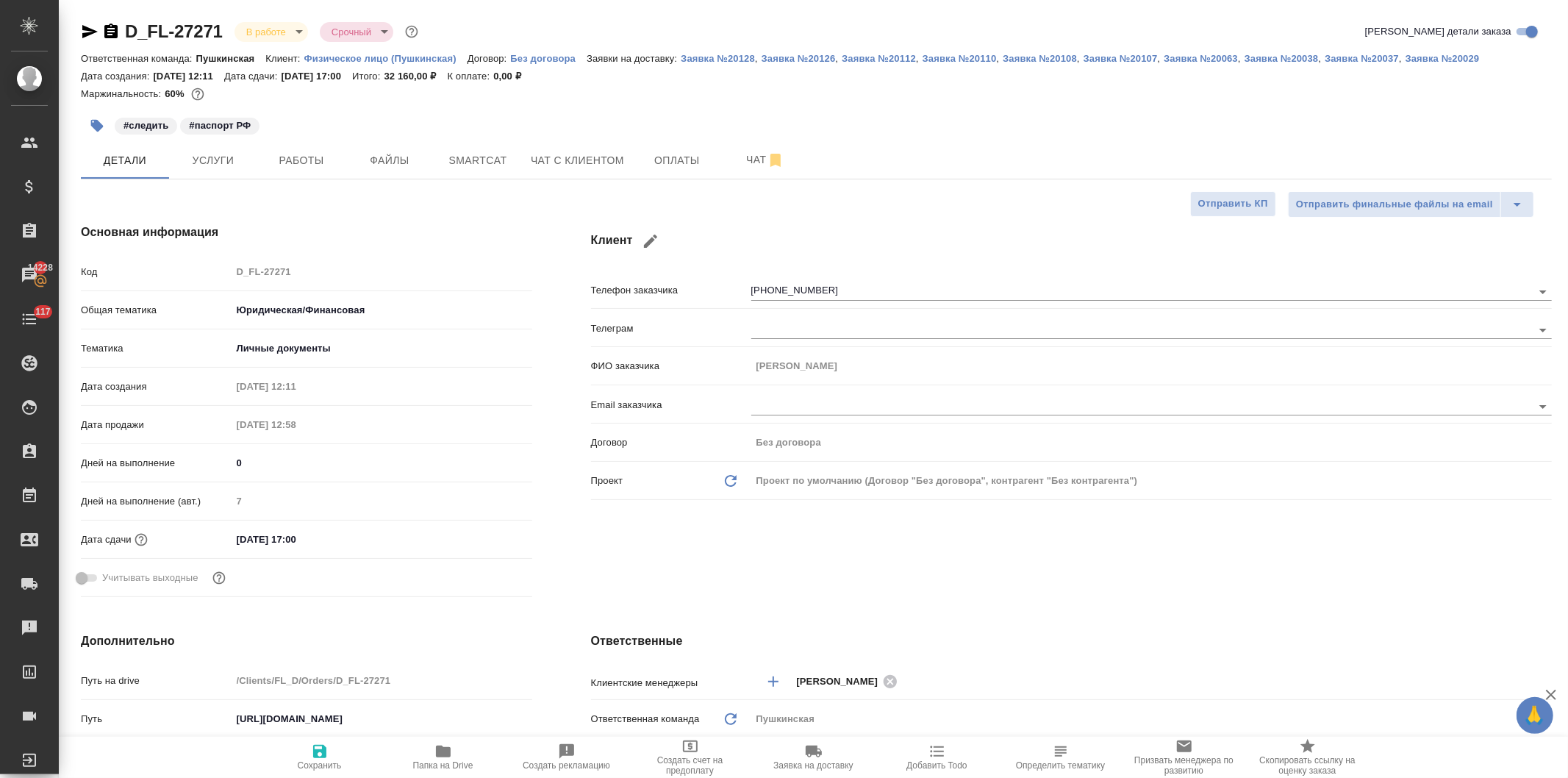
type textarea "x"
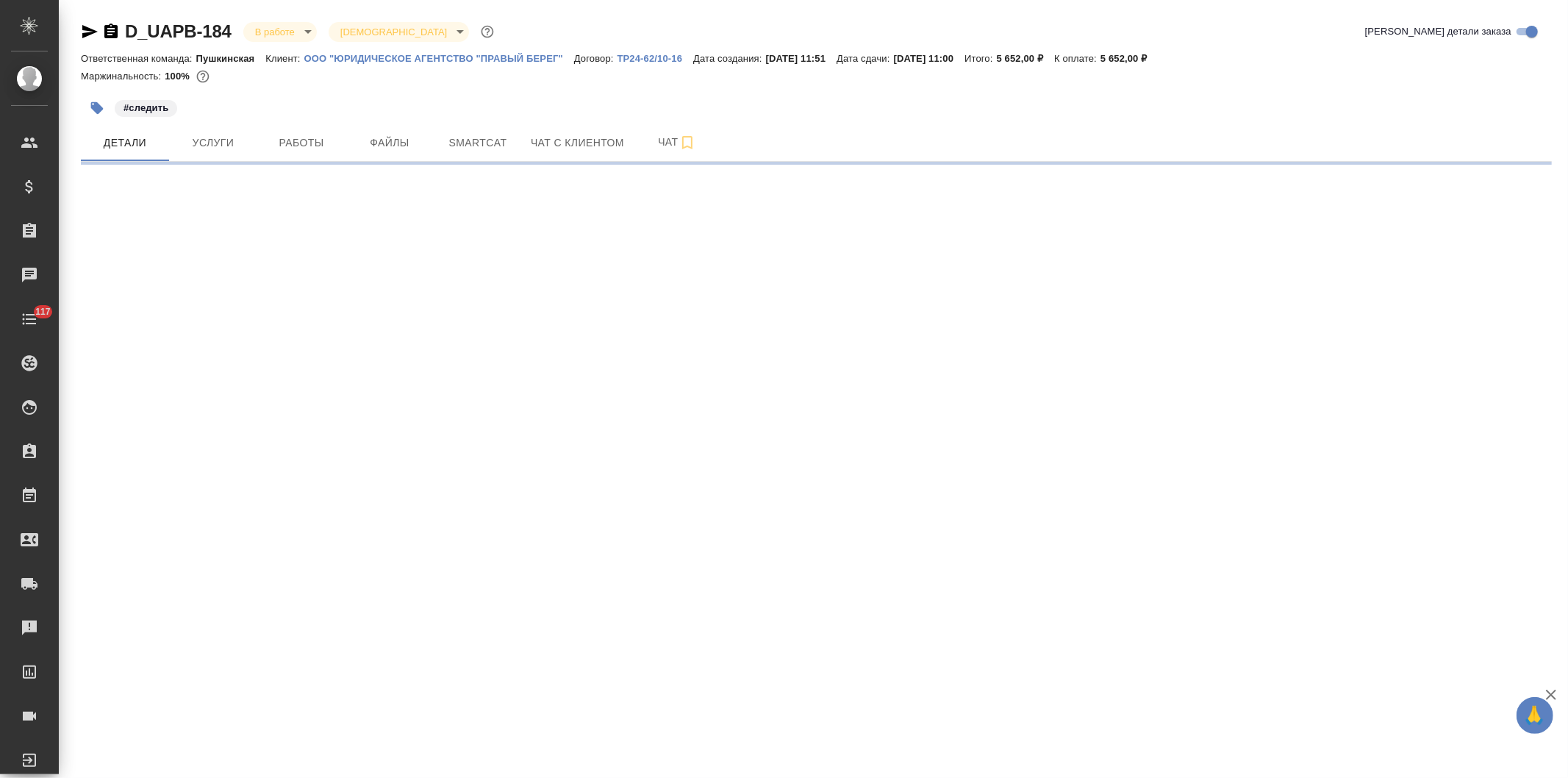
select select "RU"
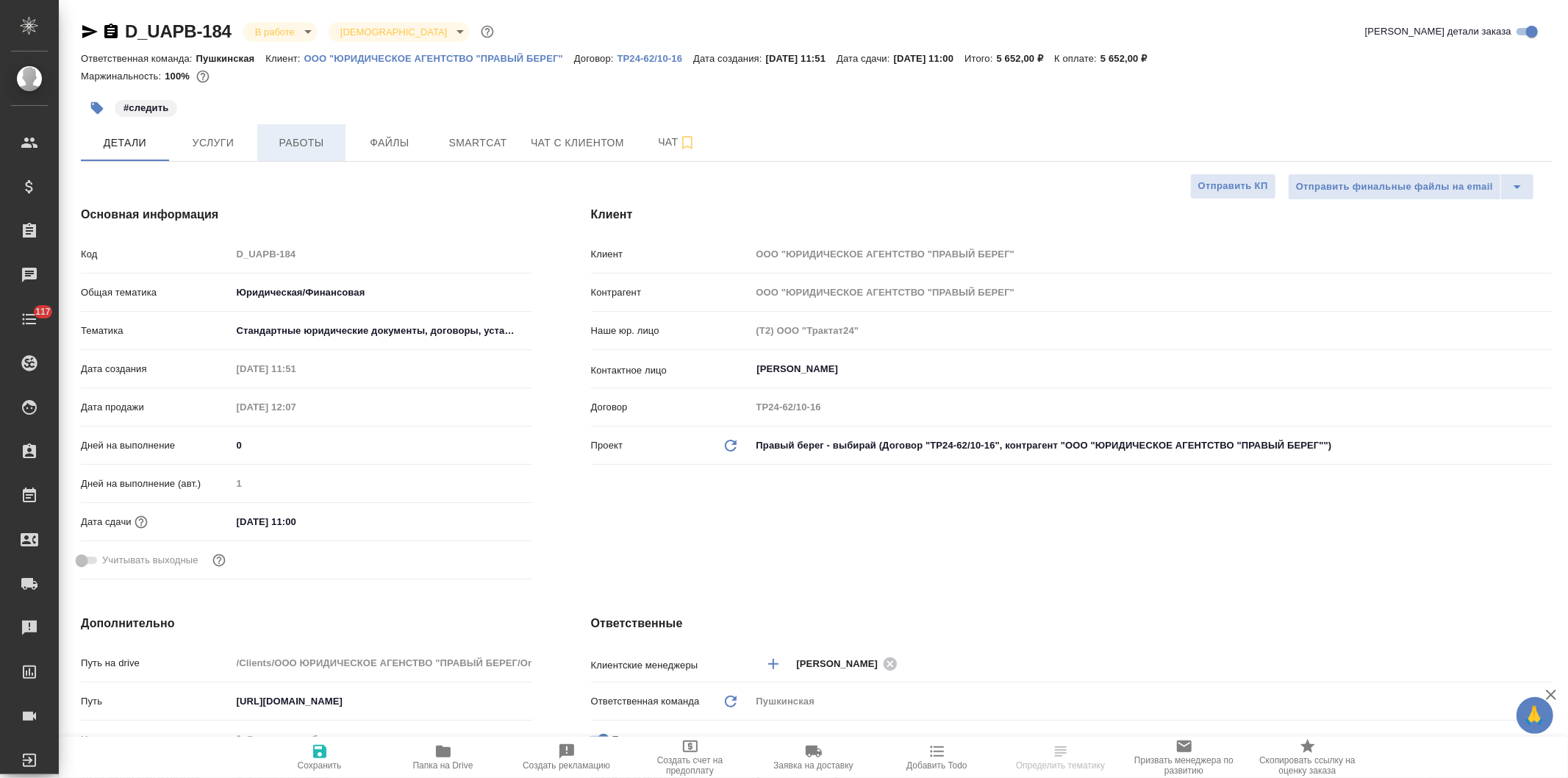
type textarea "x"
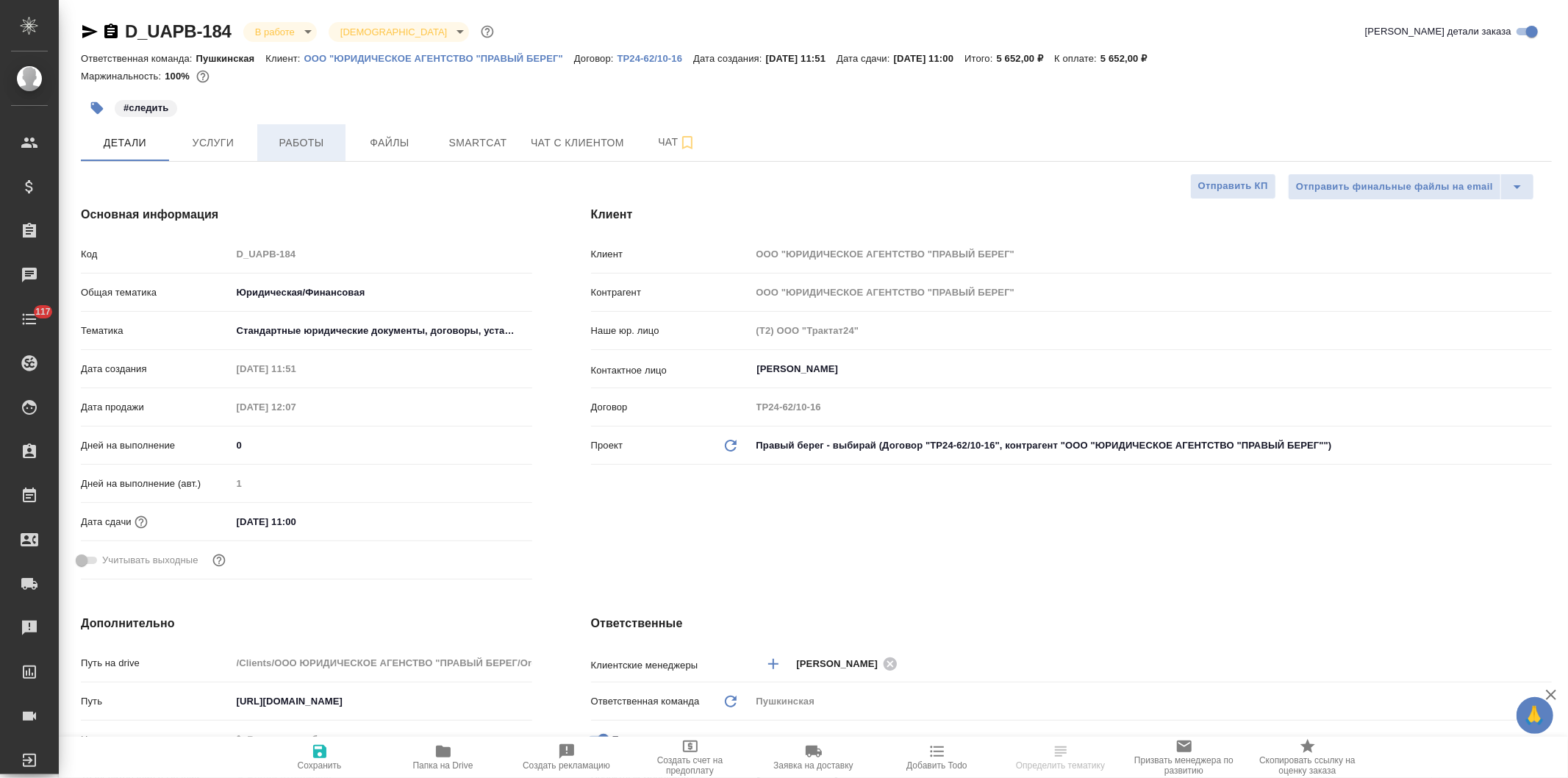
type textarea "x"
click at [281, 138] on span "Работы" at bounding box center [301, 143] width 70 height 18
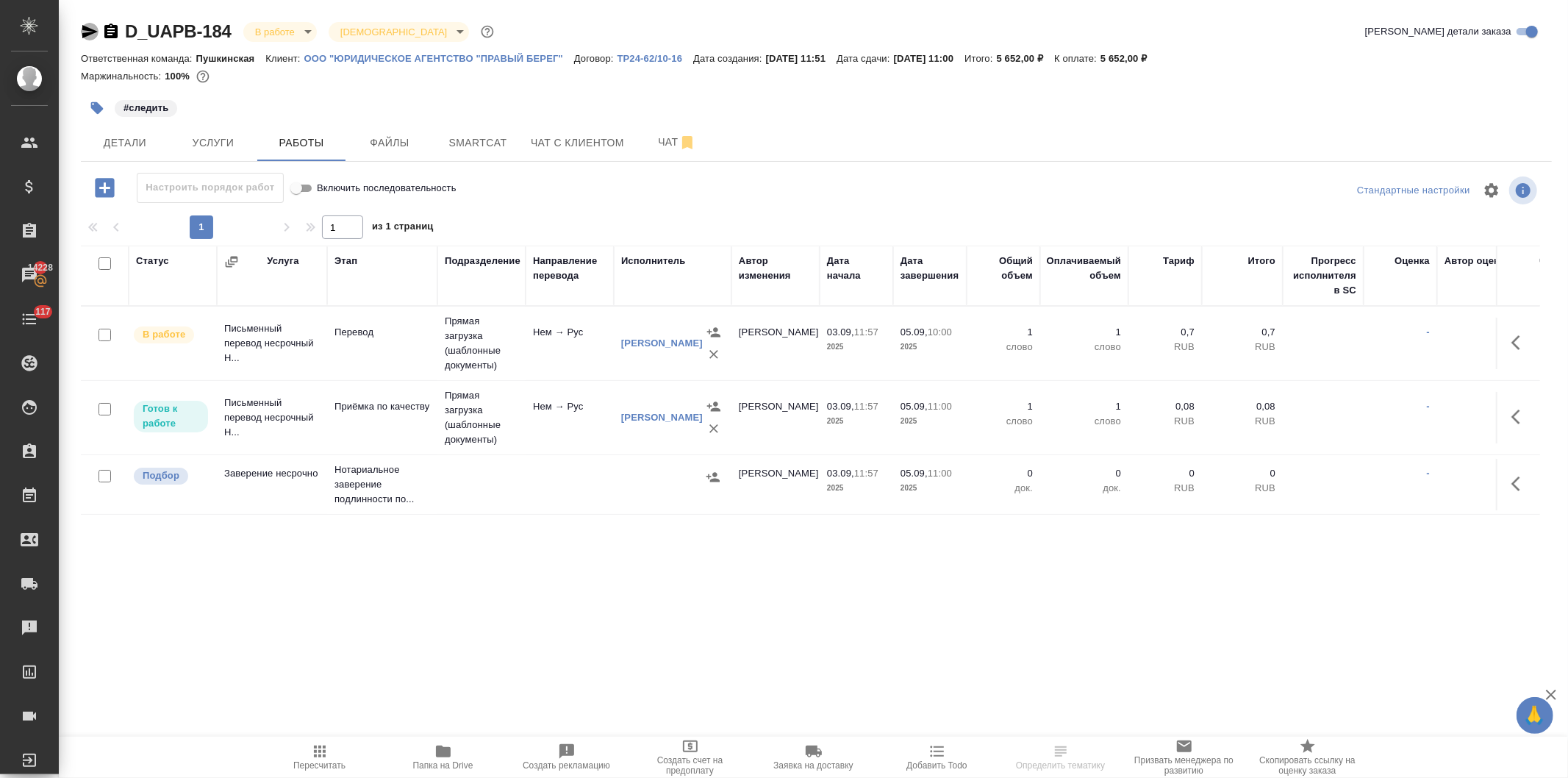
click at [83, 26] on icon "button" at bounding box center [90, 32] width 15 height 14
click at [114, 135] on span "Детали" at bounding box center [125, 143] width 70 height 18
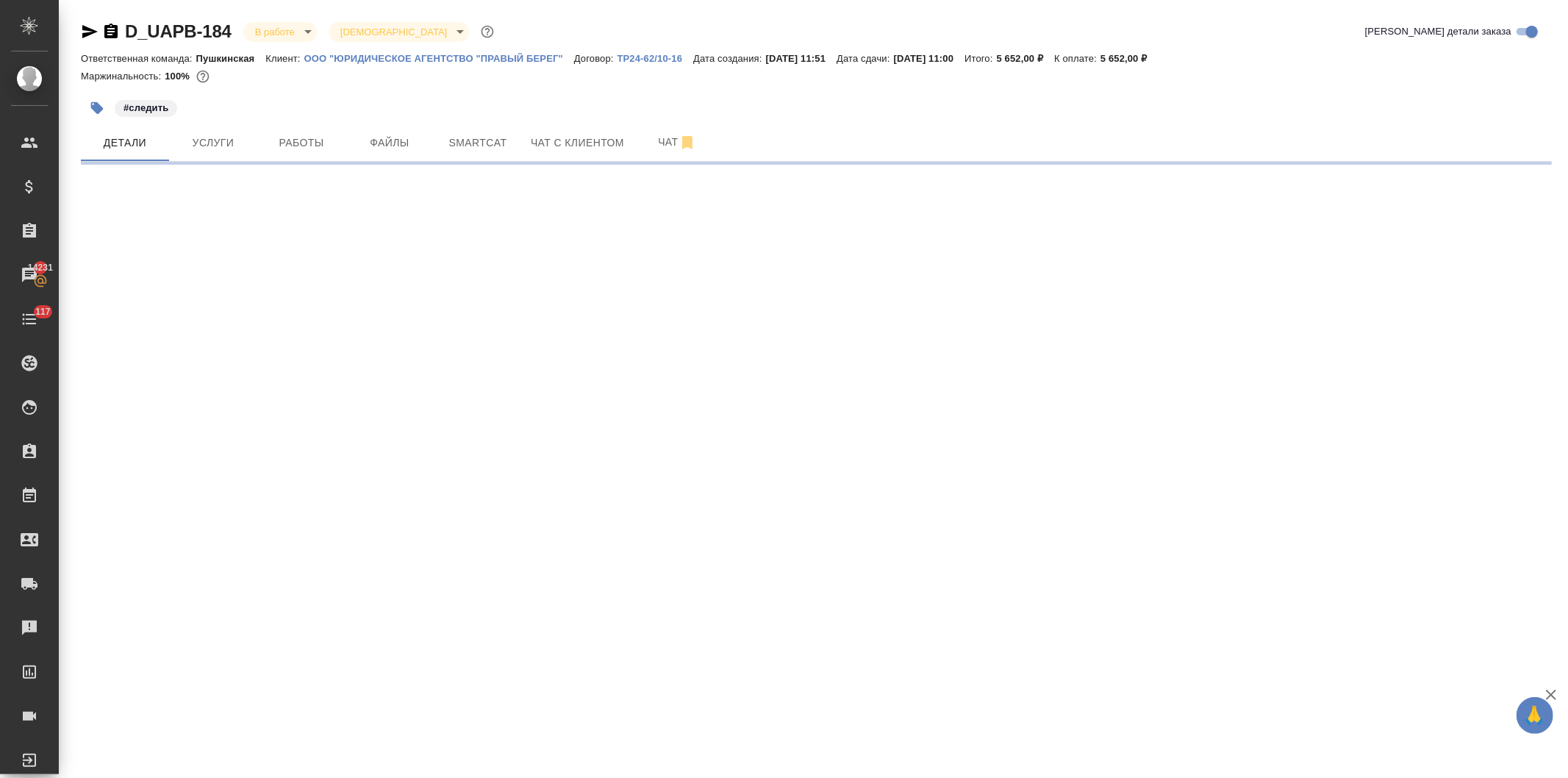
select select "RU"
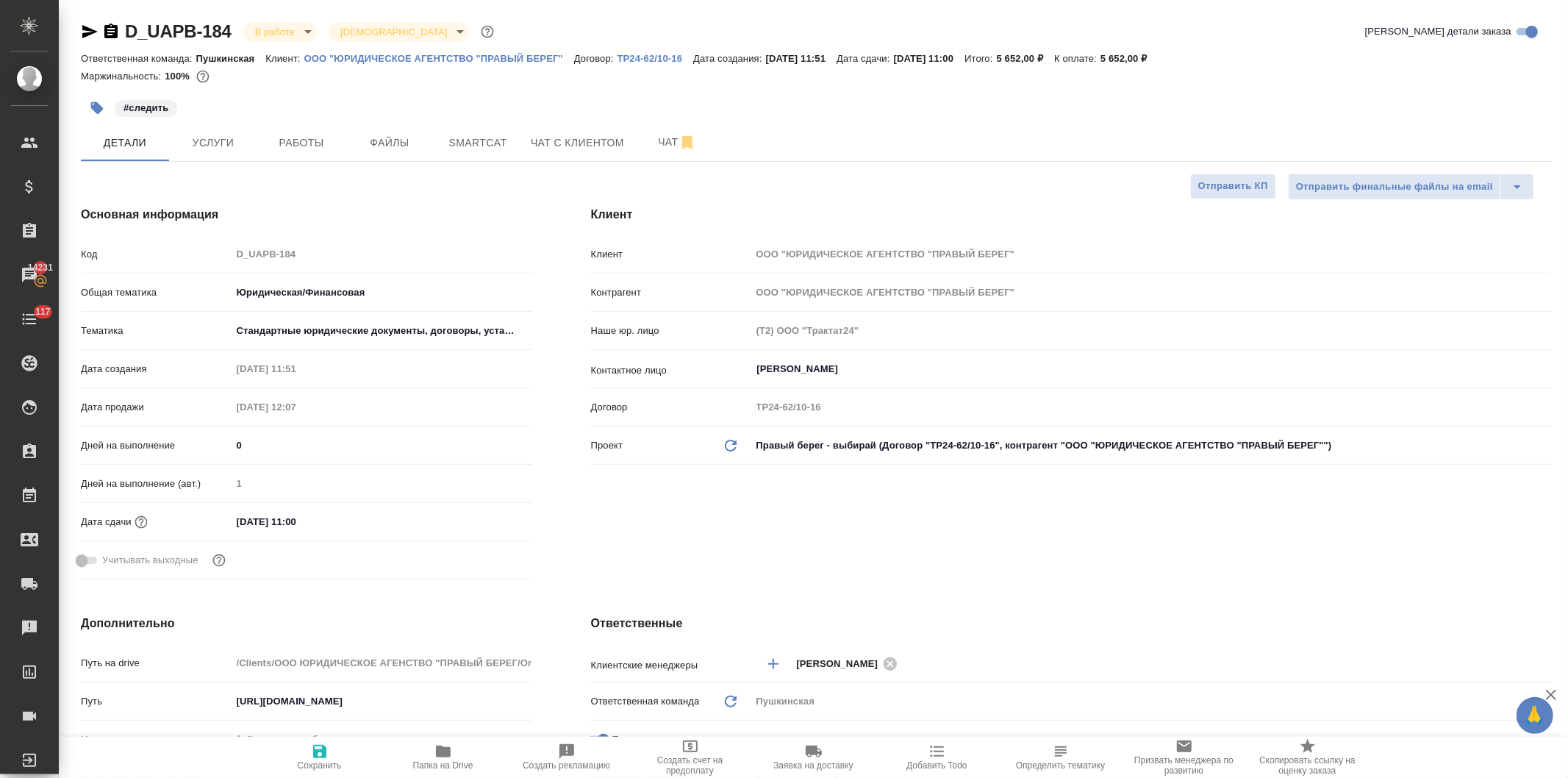
type textarea "x"
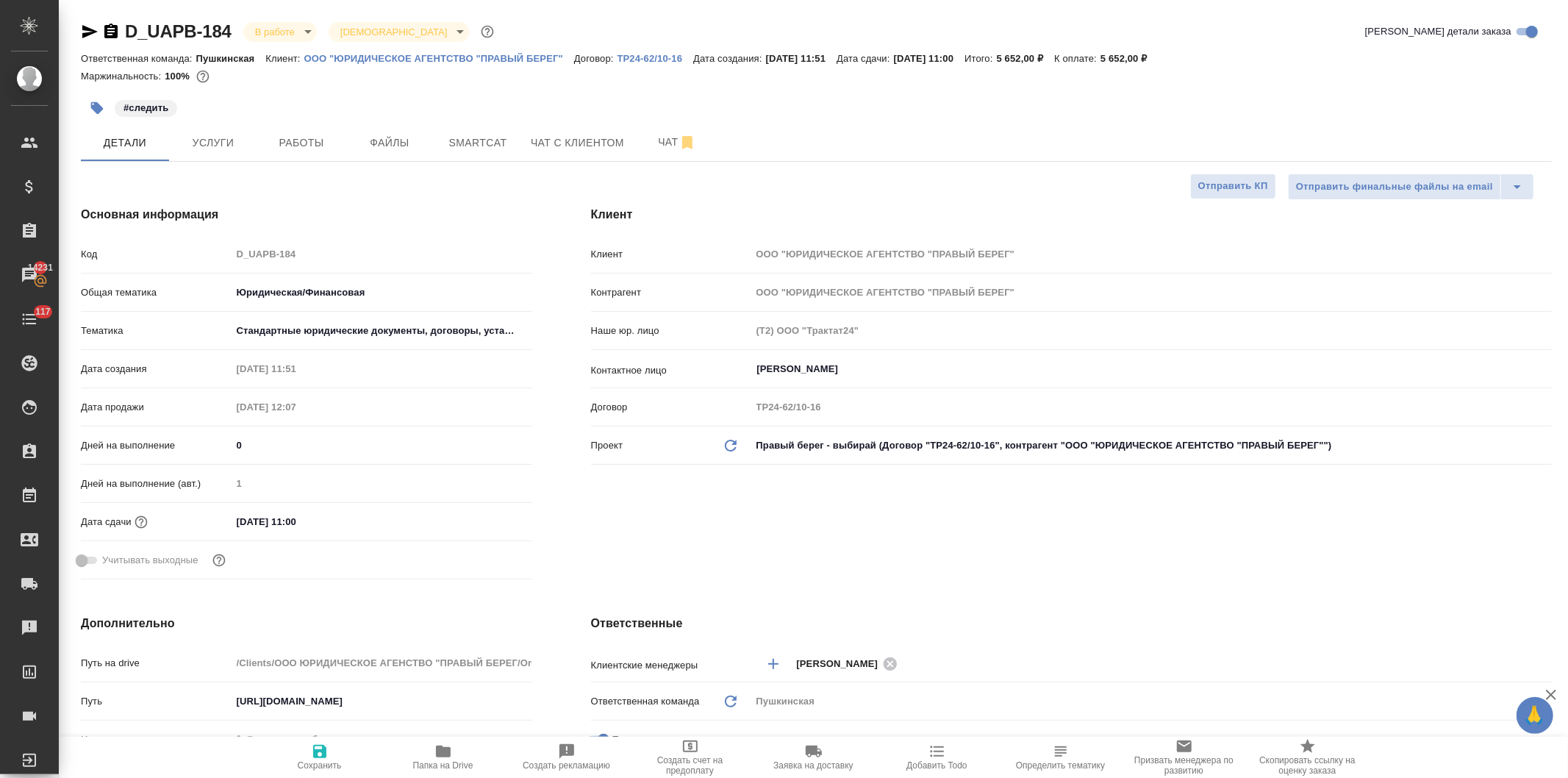
type textarea "x"
click at [210, 268] on div "Код D_UAPB-184" at bounding box center [306, 260] width 451 height 39
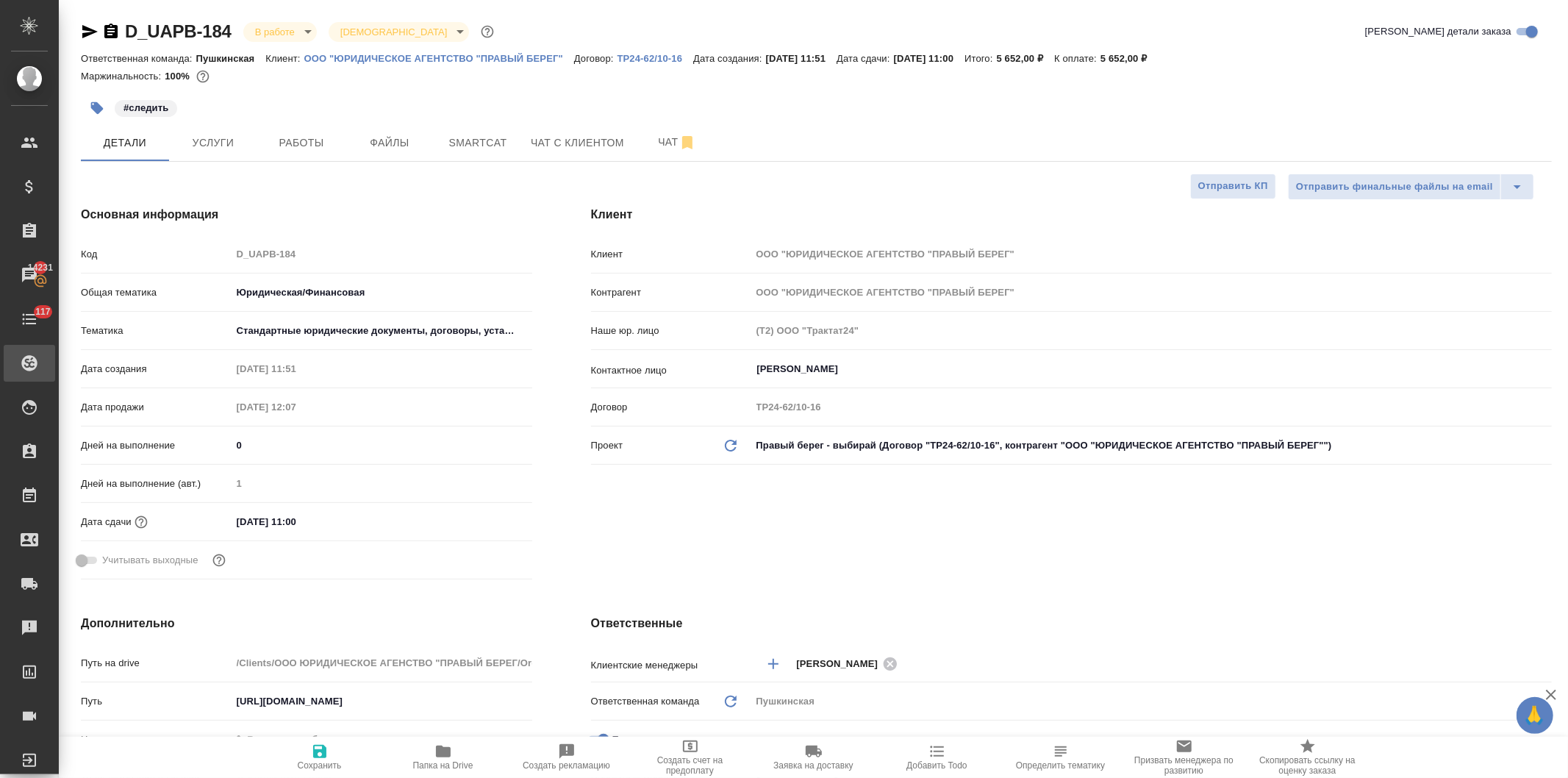
type textarea "x"
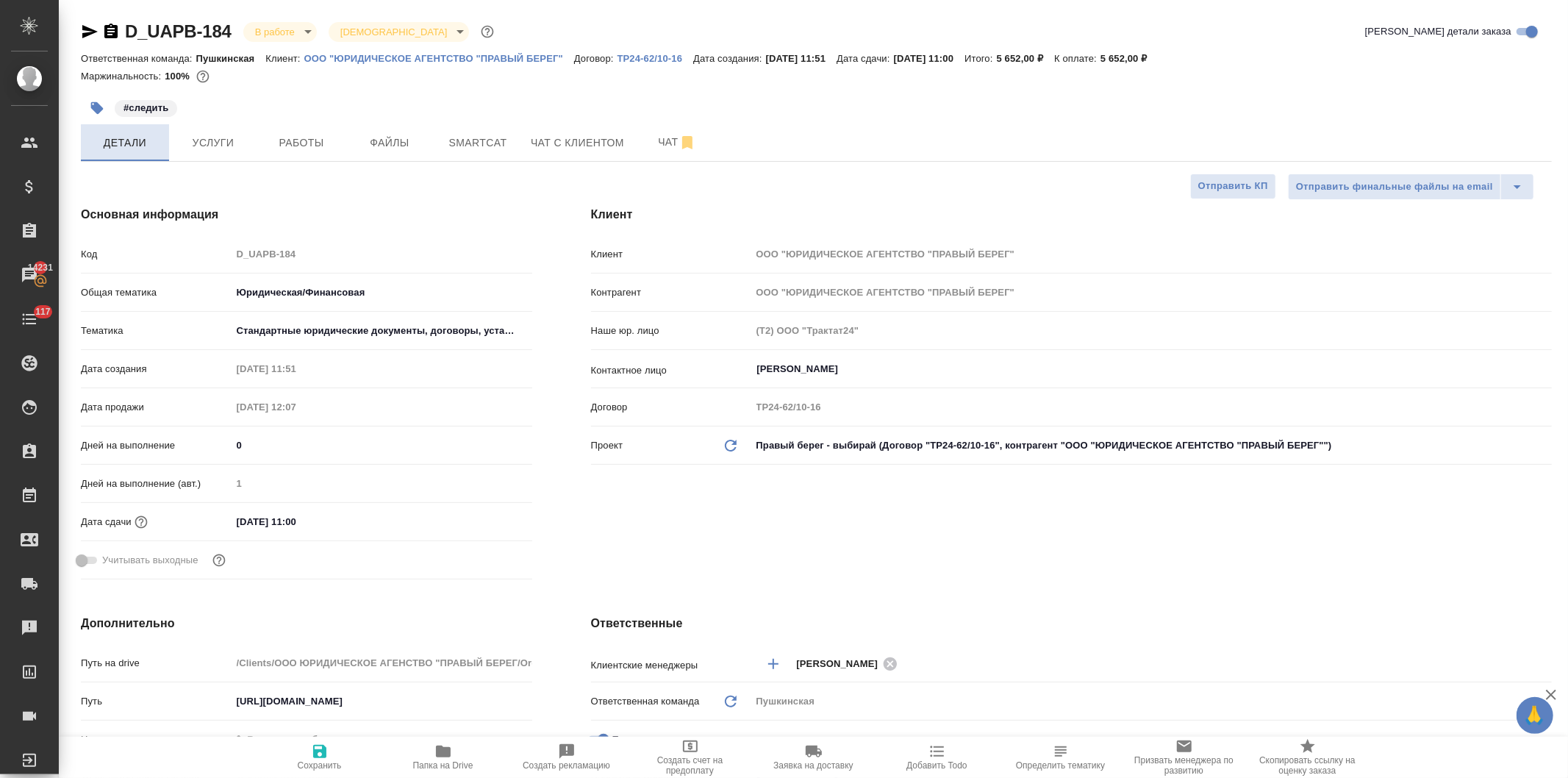
type textarea "x"
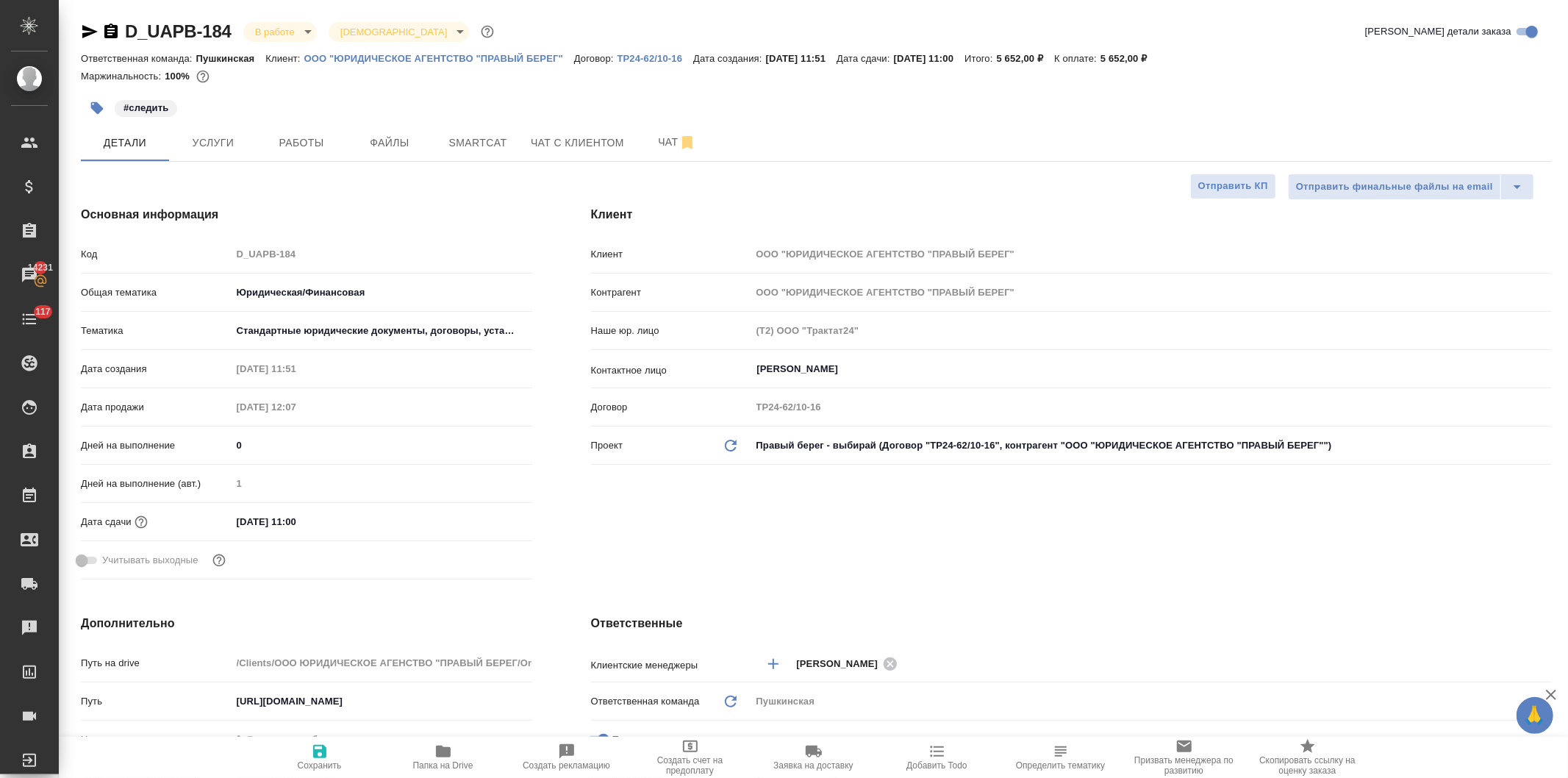
type textarea "x"
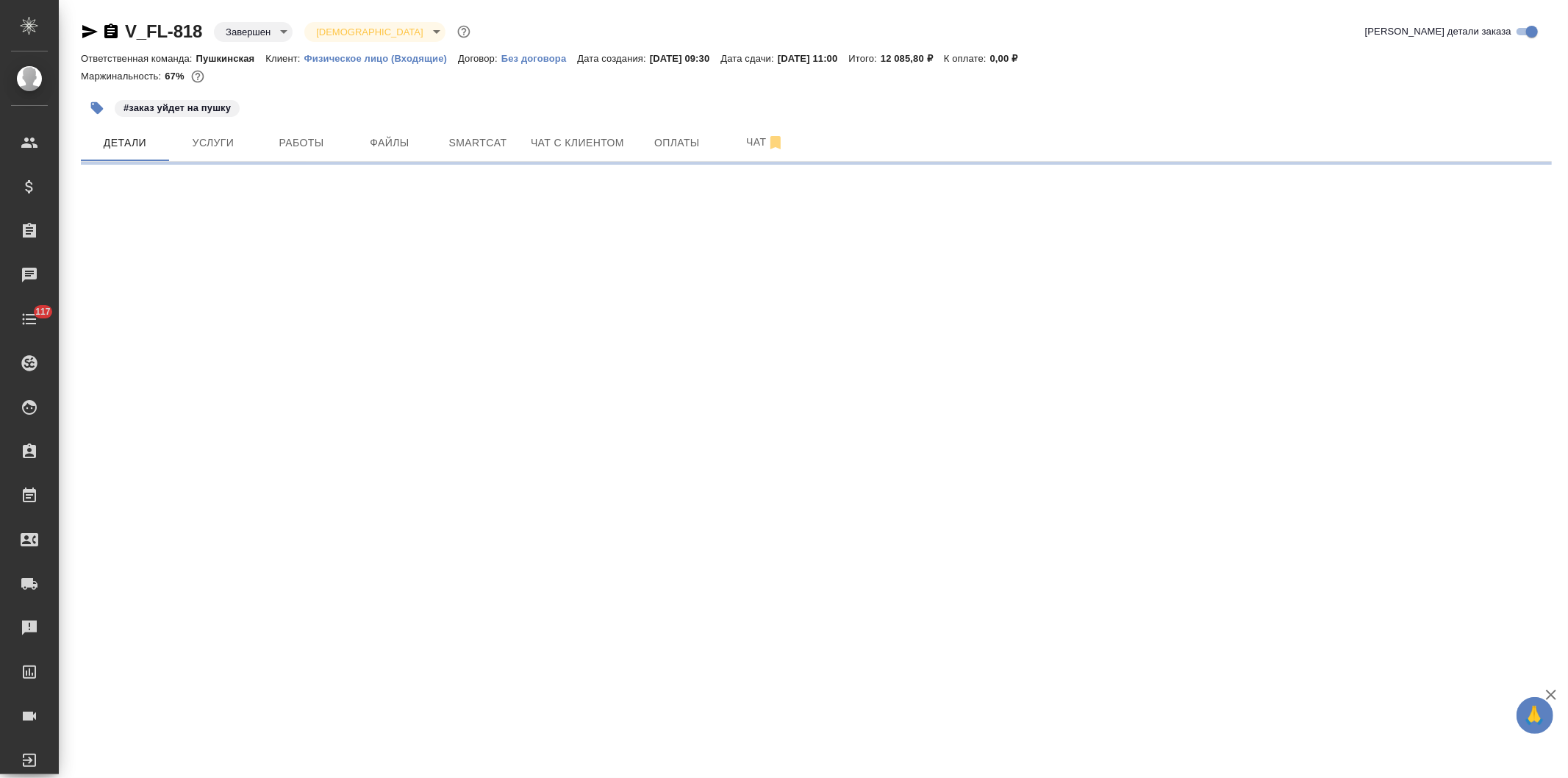
select select "RU"
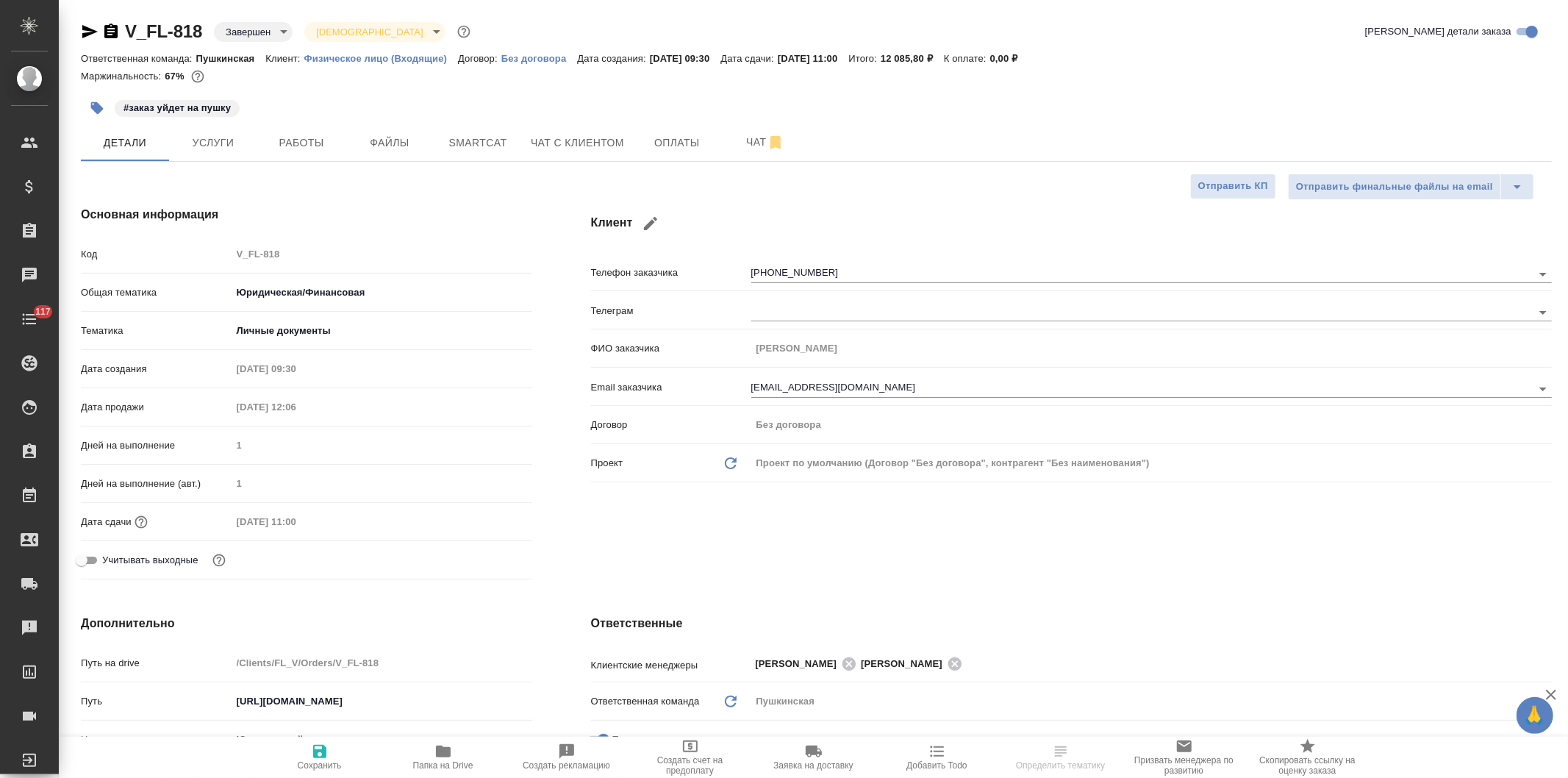
type textarea "x"
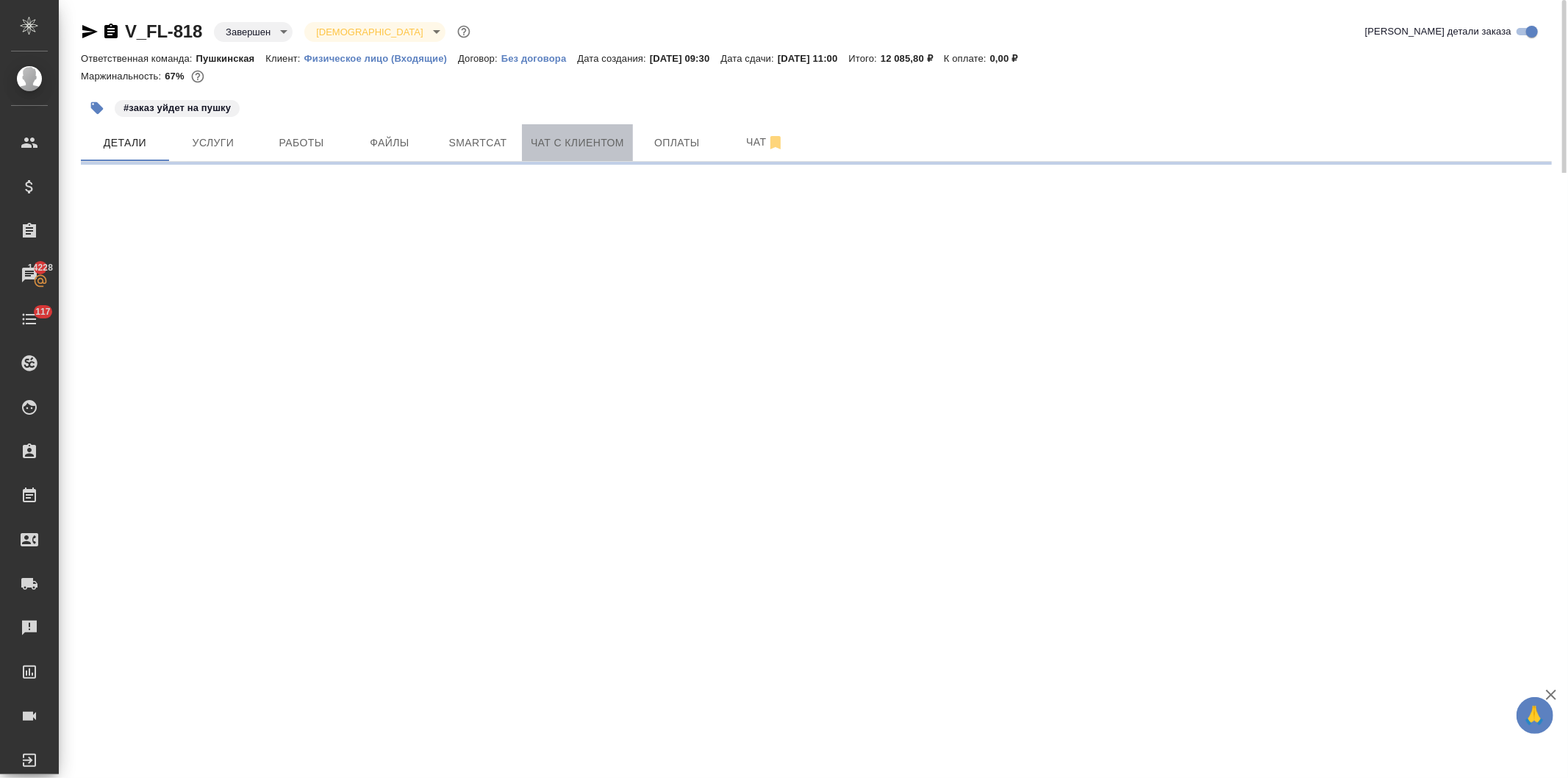
click at [585, 141] on span "Чат с клиентом" at bounding box center [577, 143] width 94 height 18
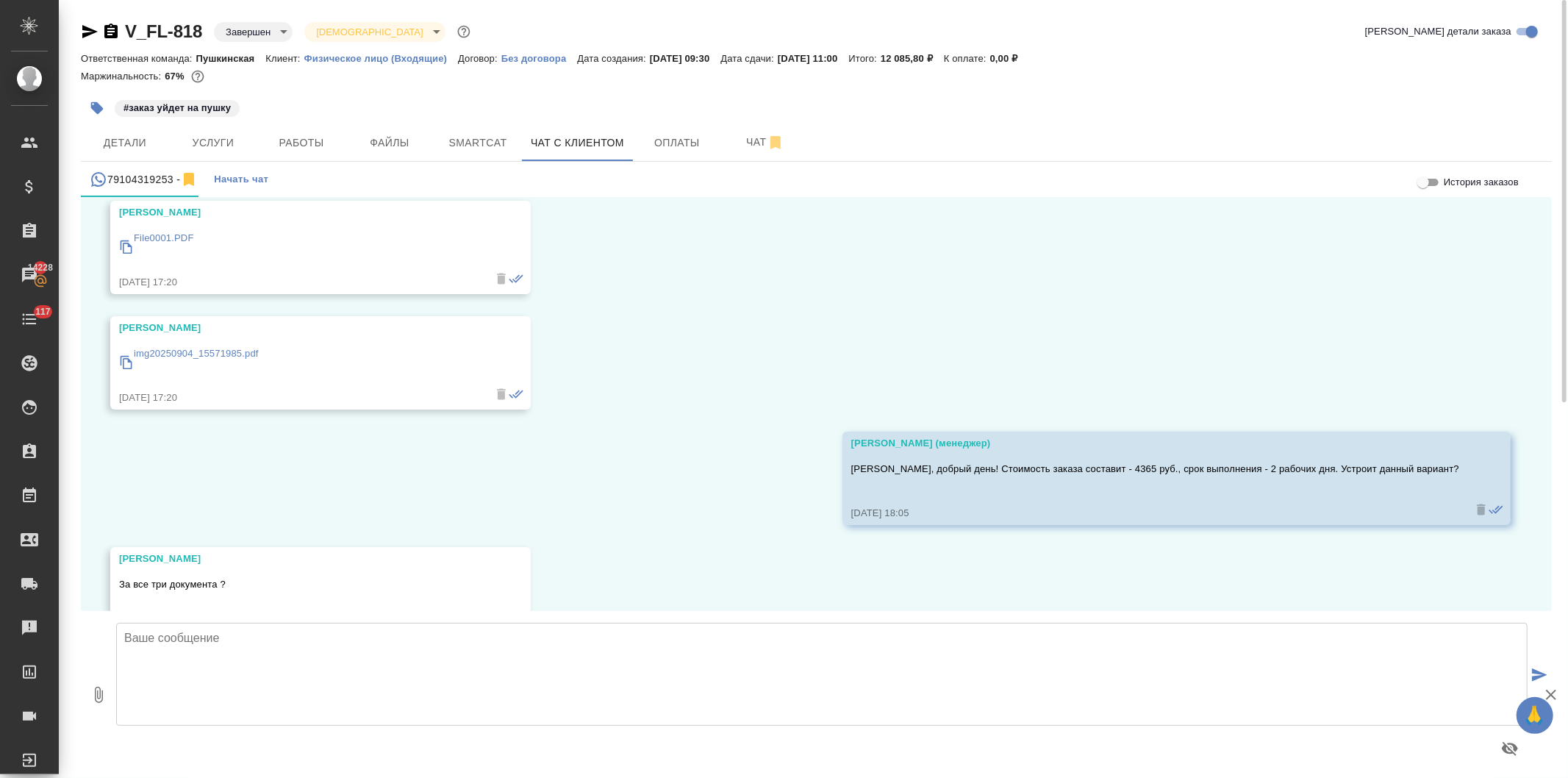
scroll to position [13516, 0]
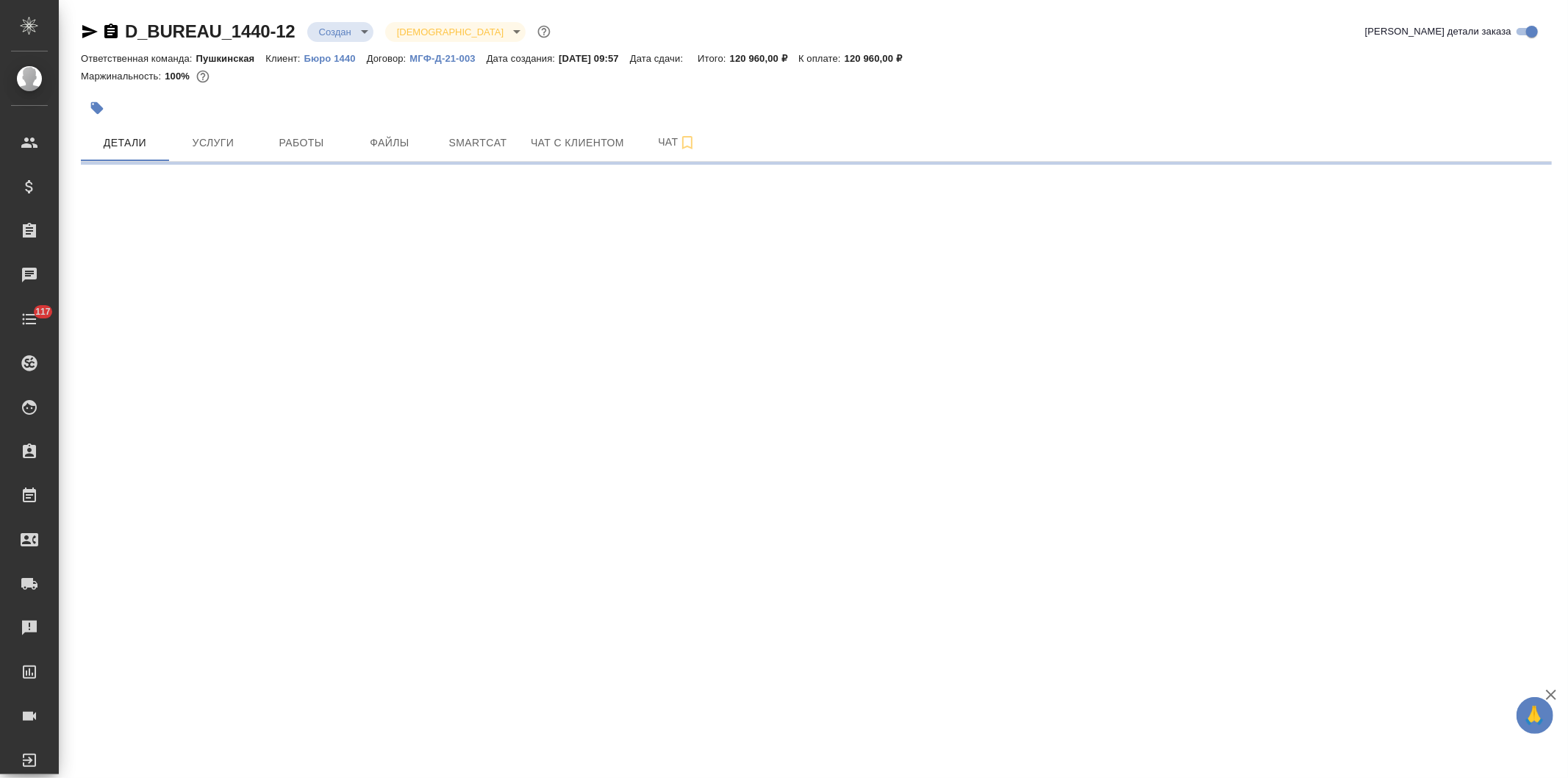
select select "RU"
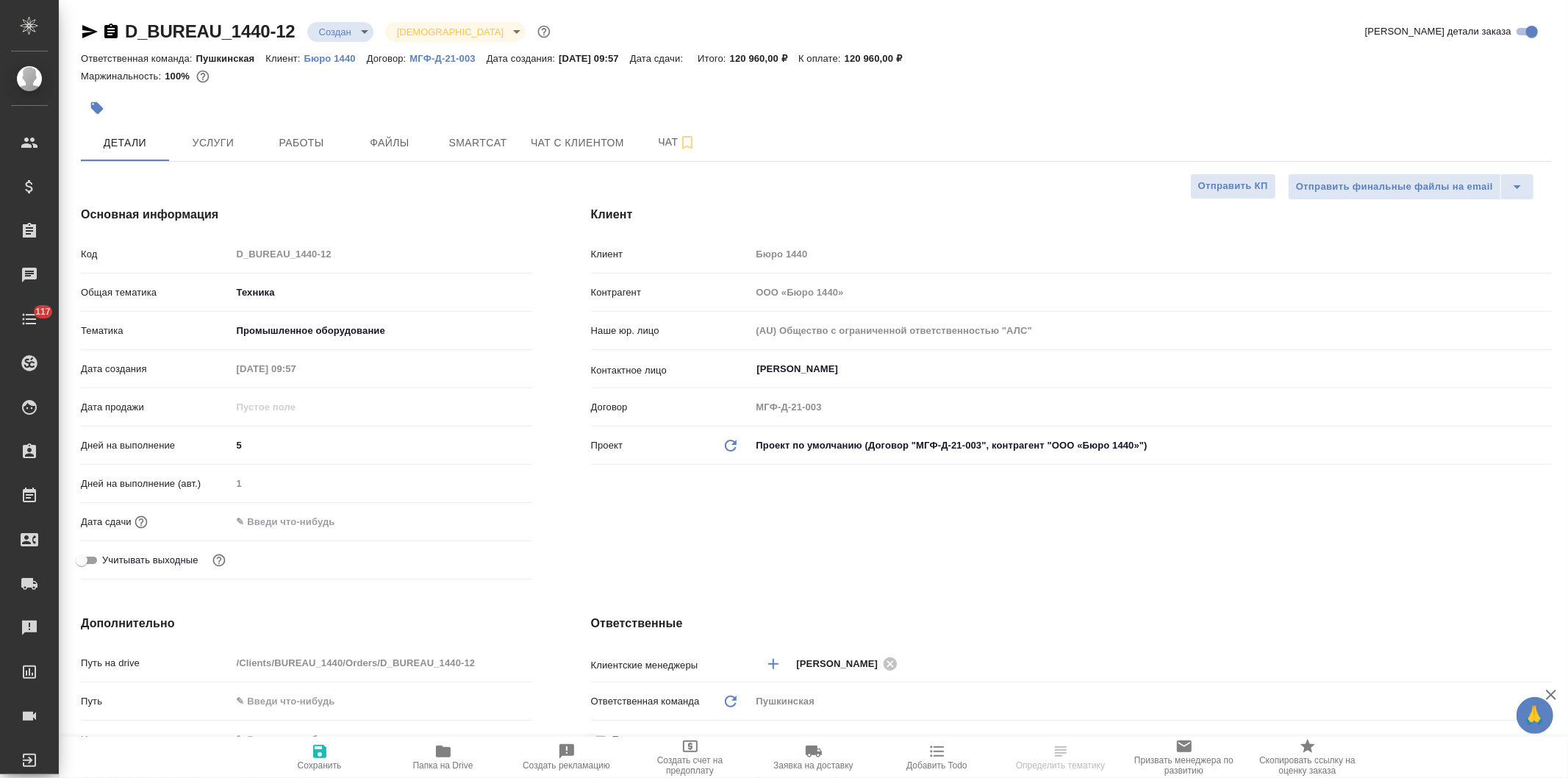
type textarea "x"
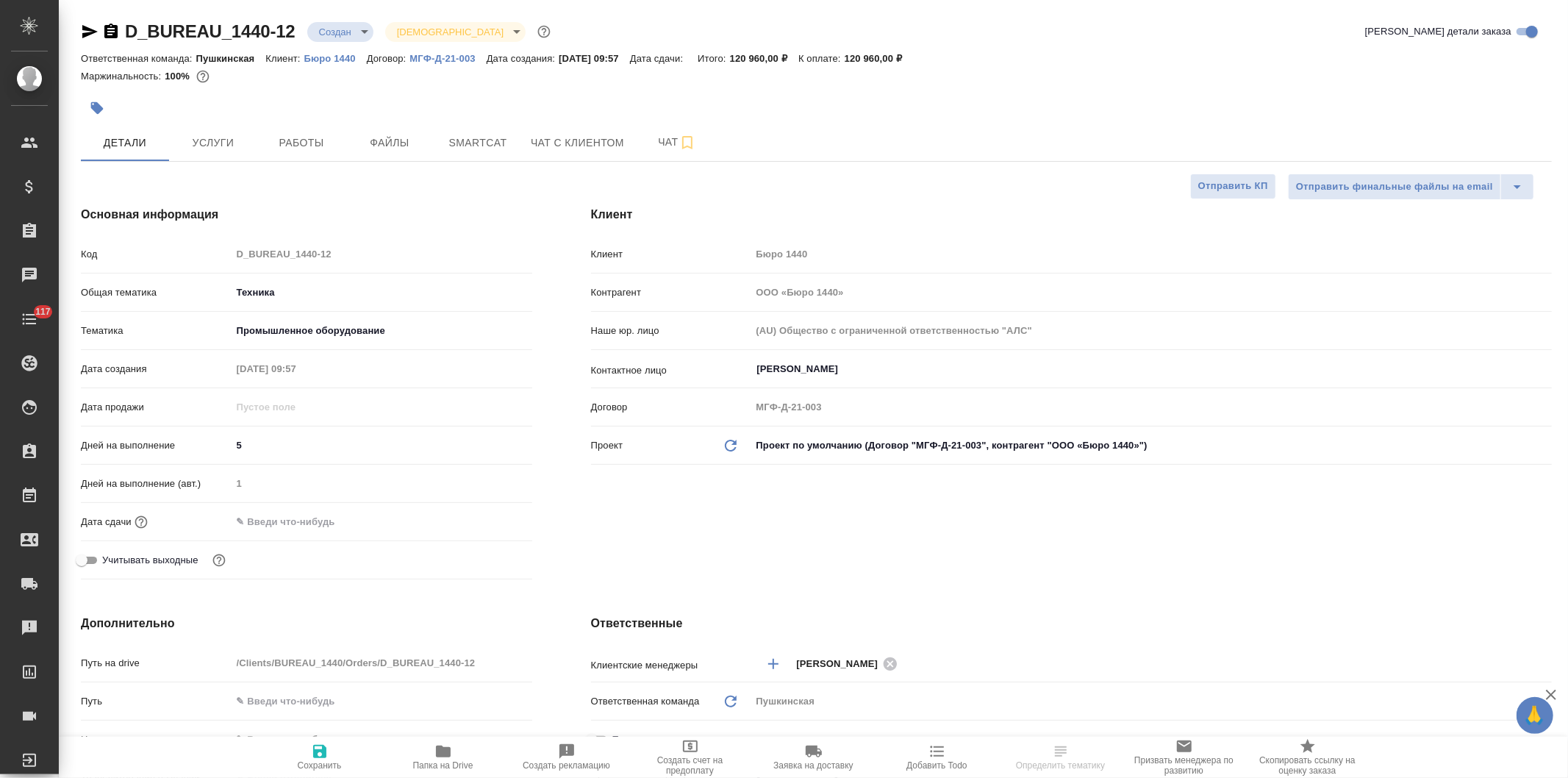
type textarea "x"
click at [332, 53] on p "Бюро 1440" at bounding box center [336, 58] width 63 height 11
type textarea "x"
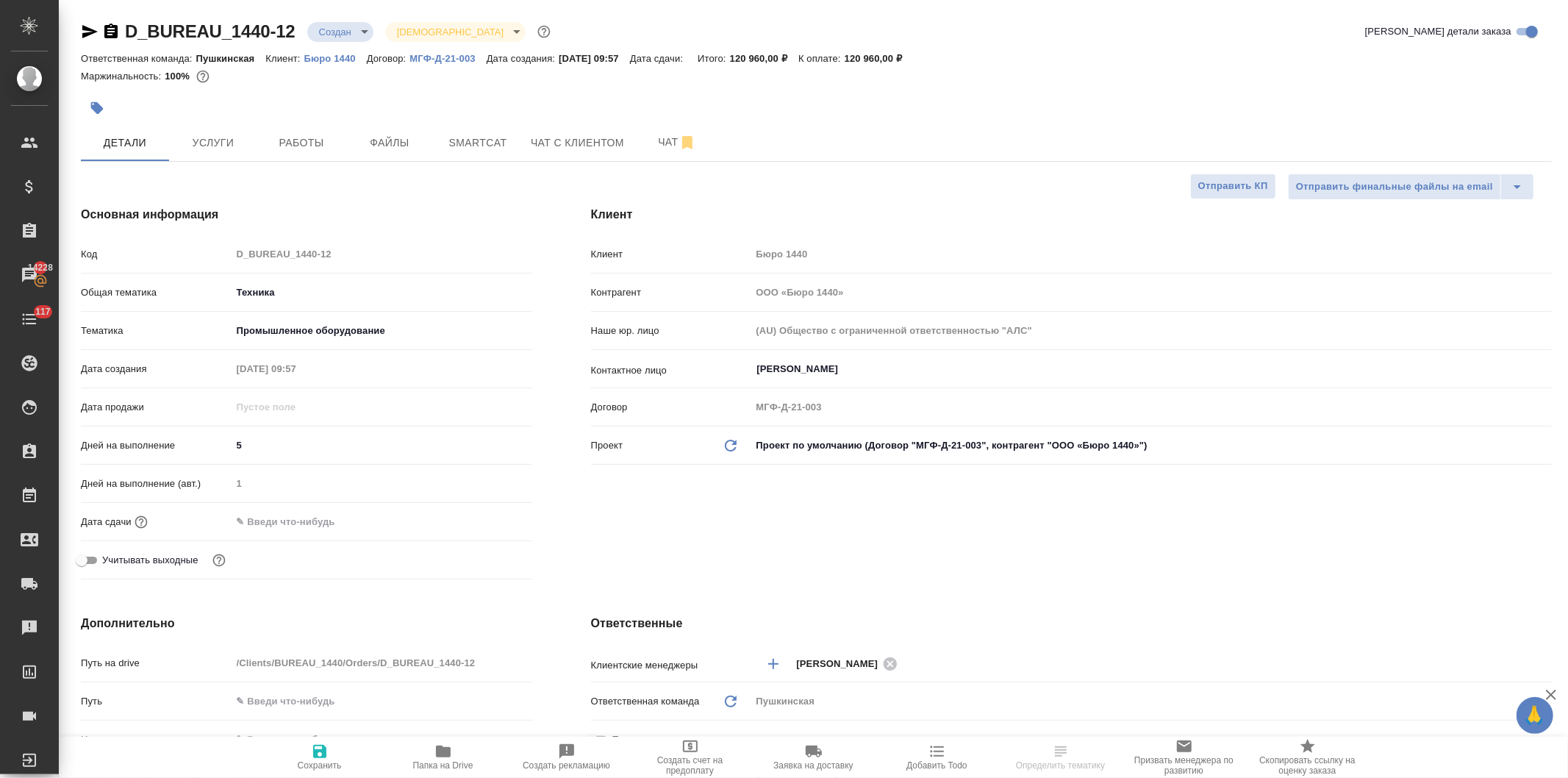
select select "RU"
type textarea "x"
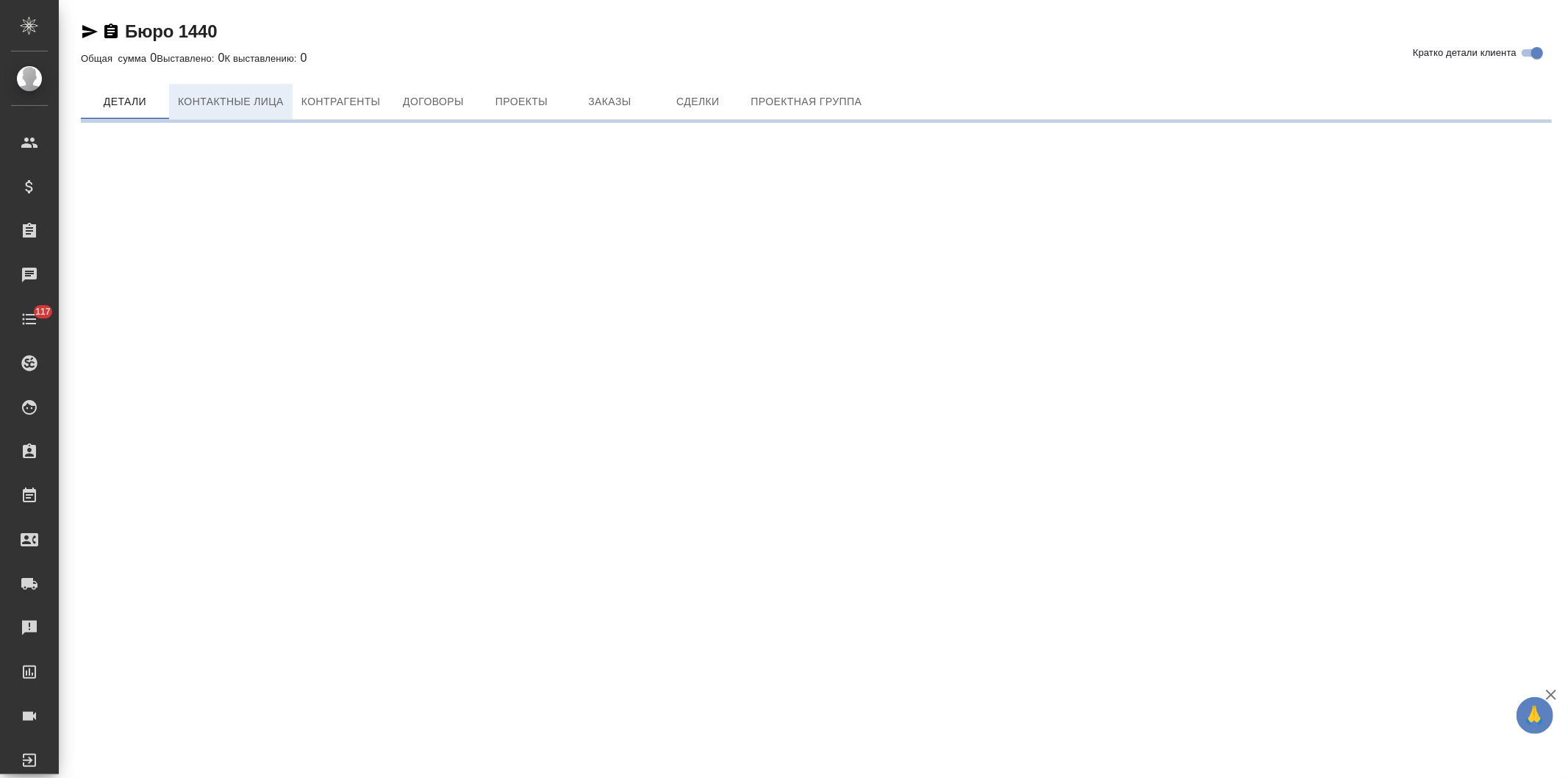
click at [243, 91] on button "Контактные лица" at bounding box center [230, 101] width 123 height 36
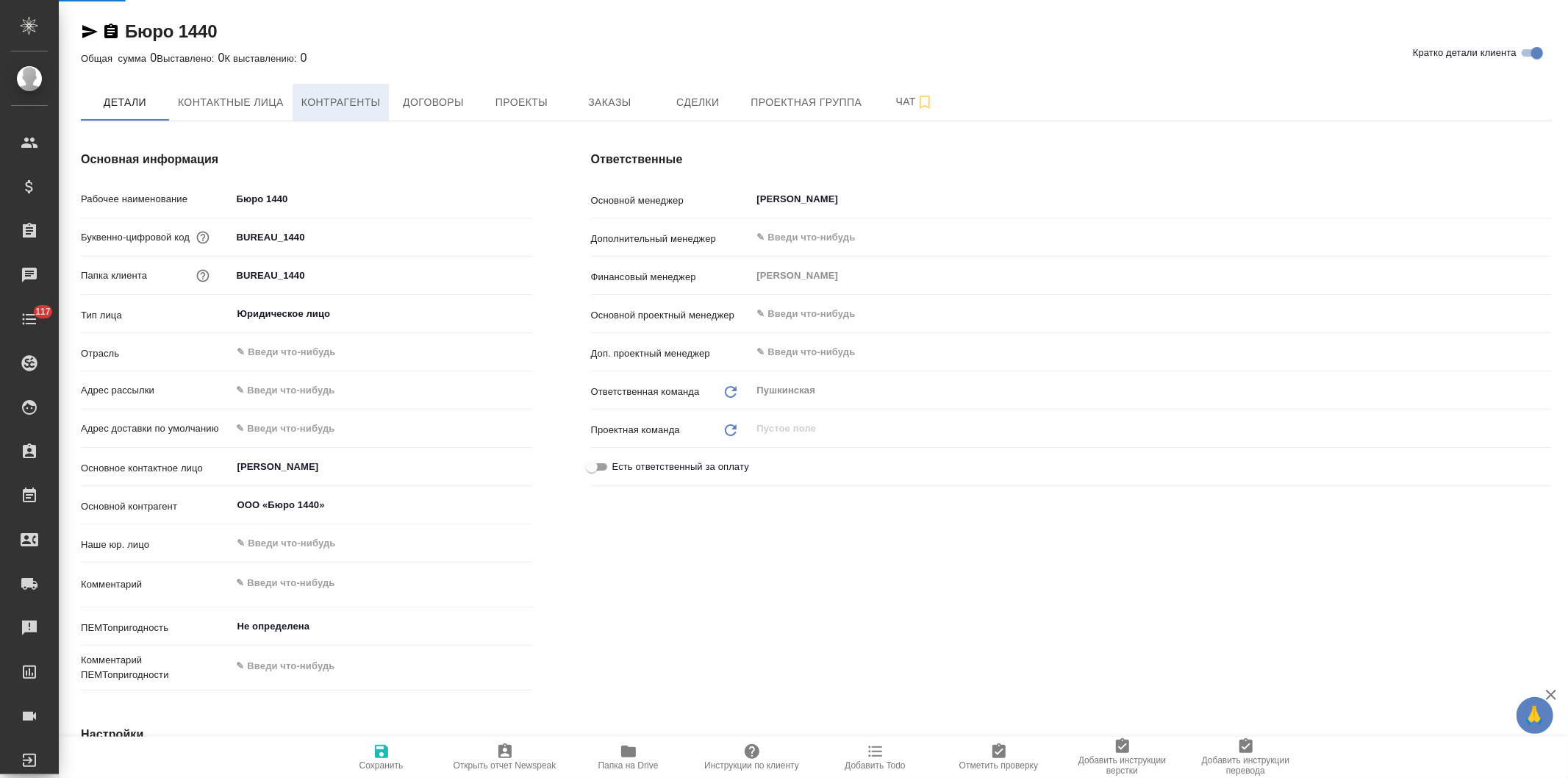
select select "RU"
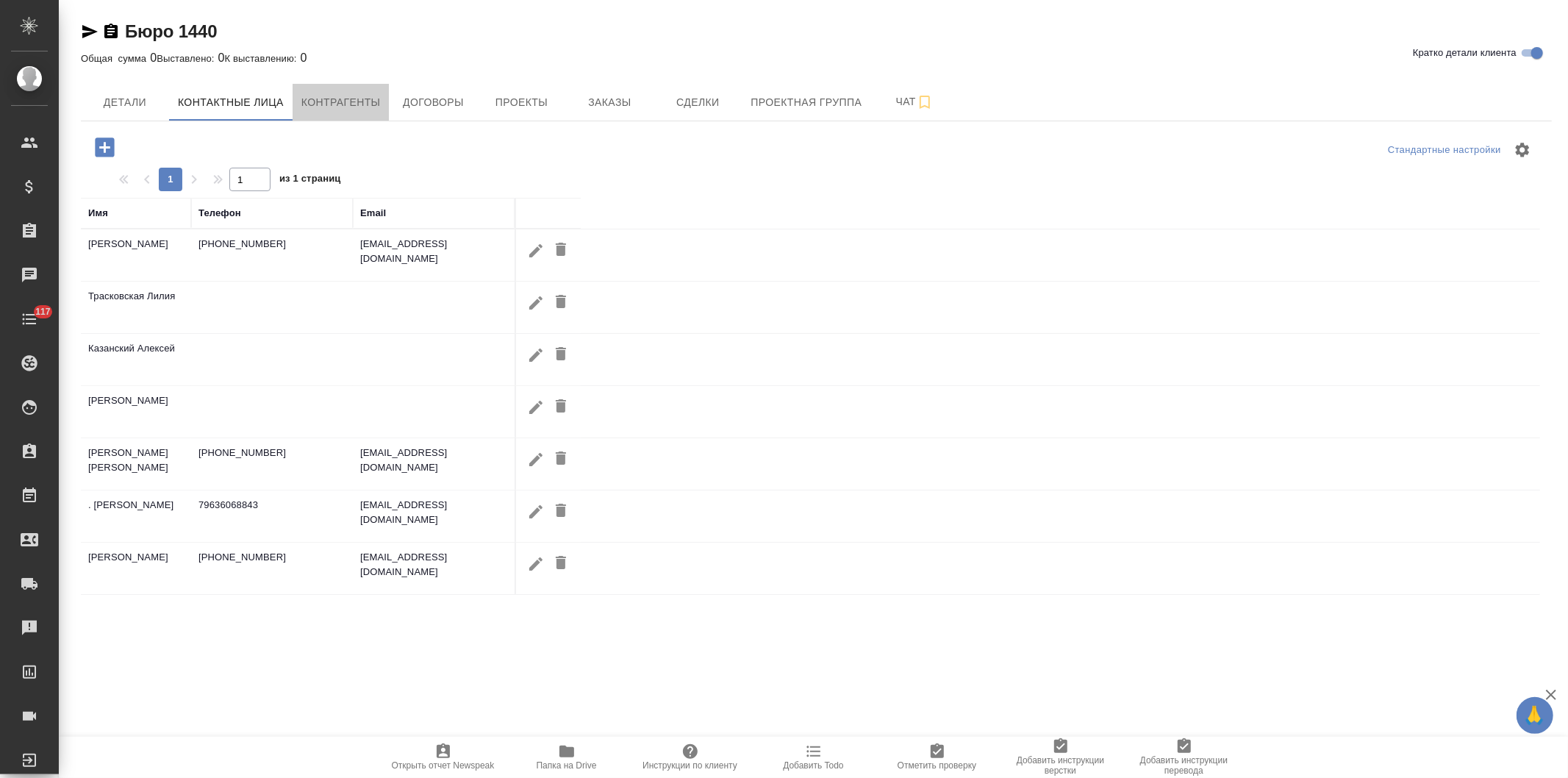
click at [336, 103] on span "Контрагенты" at bounding box center [341, 103] width 79 height 18
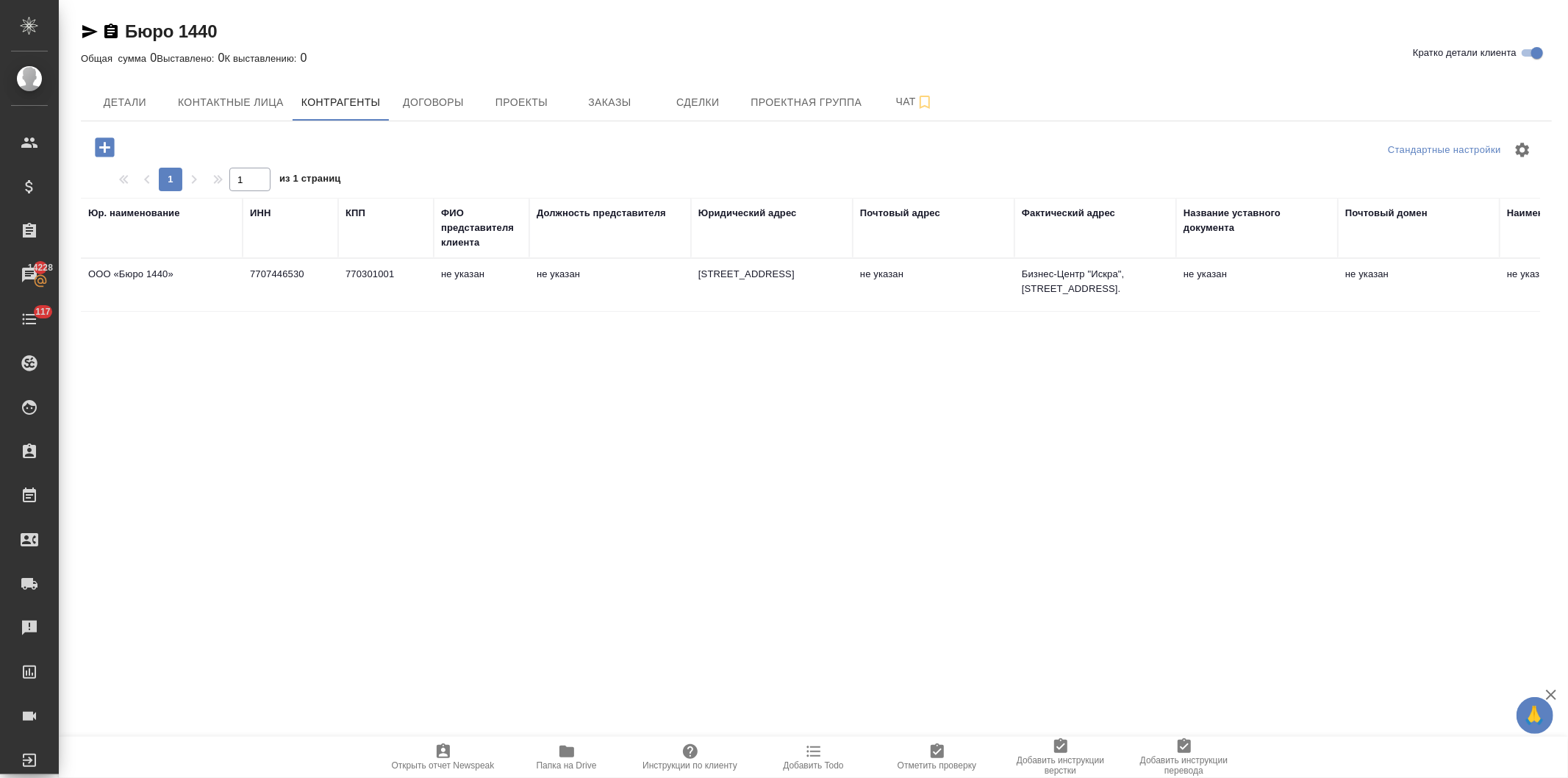
drag, startPoint x: 308, startPoint y: 277, endPoint x: 241, endPoint y: 277, distance: 67.0
click at [243, 277] on td "7707446530" at bounding box center [290, 285] width 95 height 51
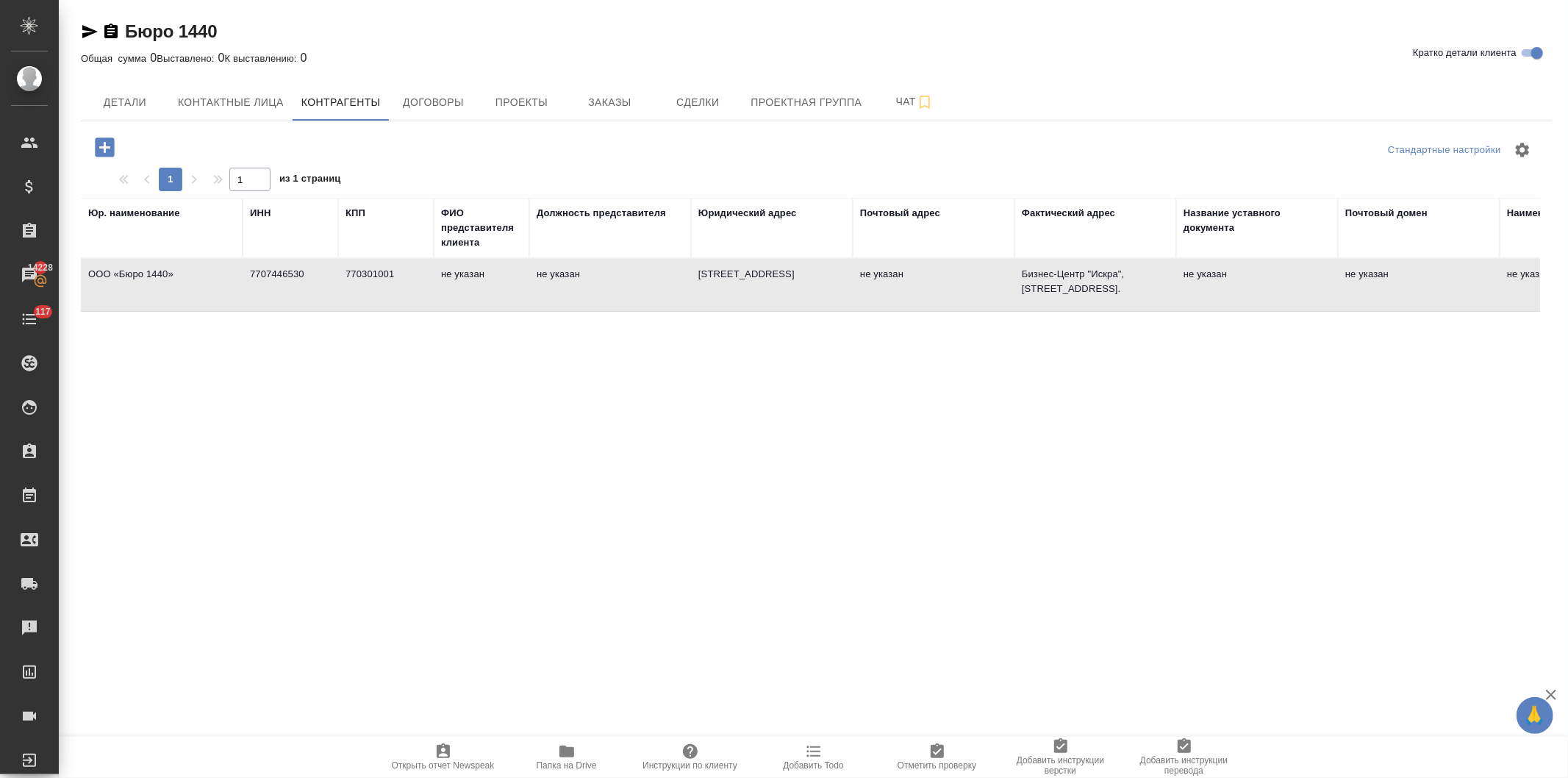
click at [311, 275] on td "7707446530" at bounding box center [290, 285] width 95 height 51
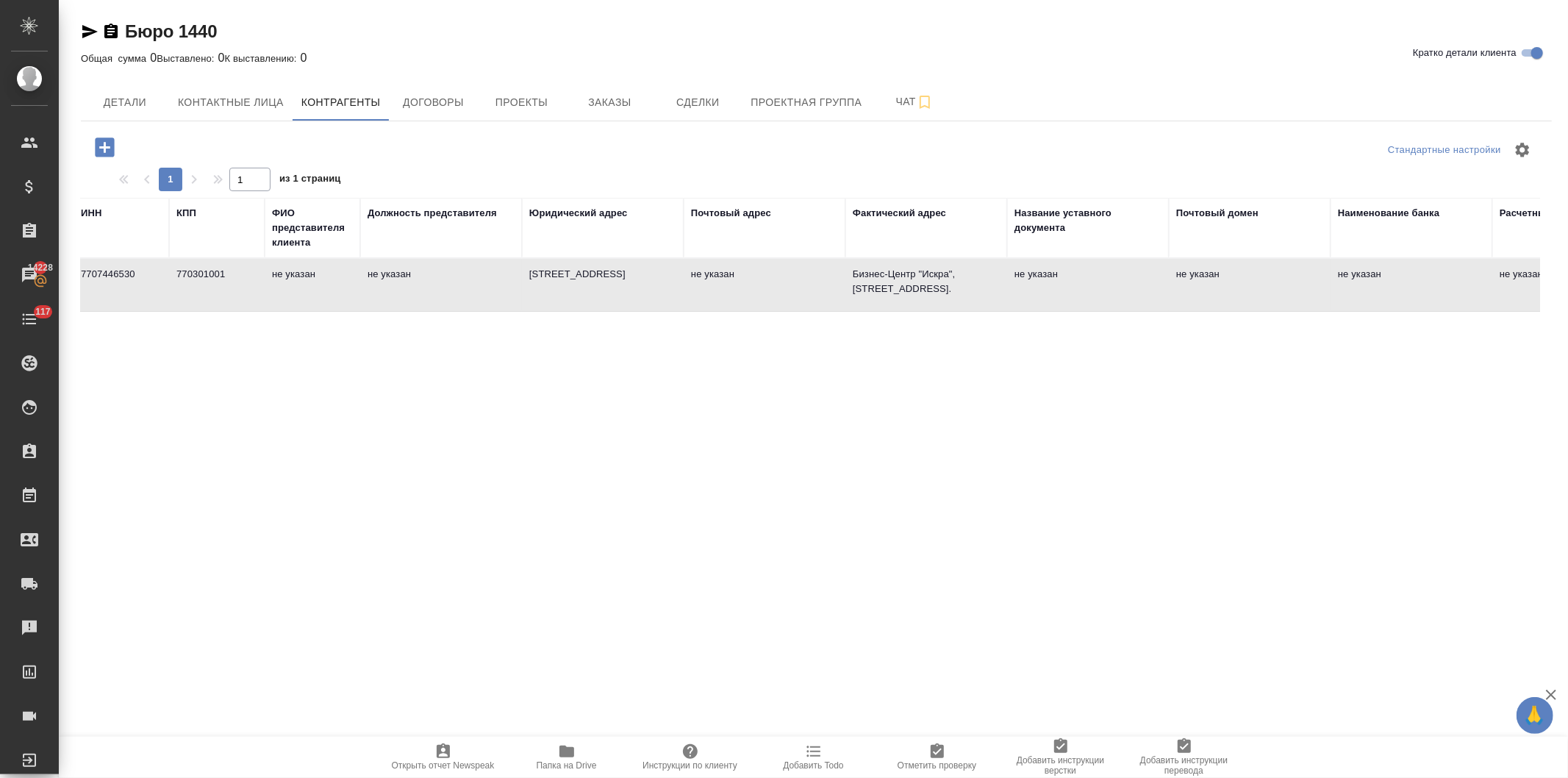
scroll to position [0, 670]
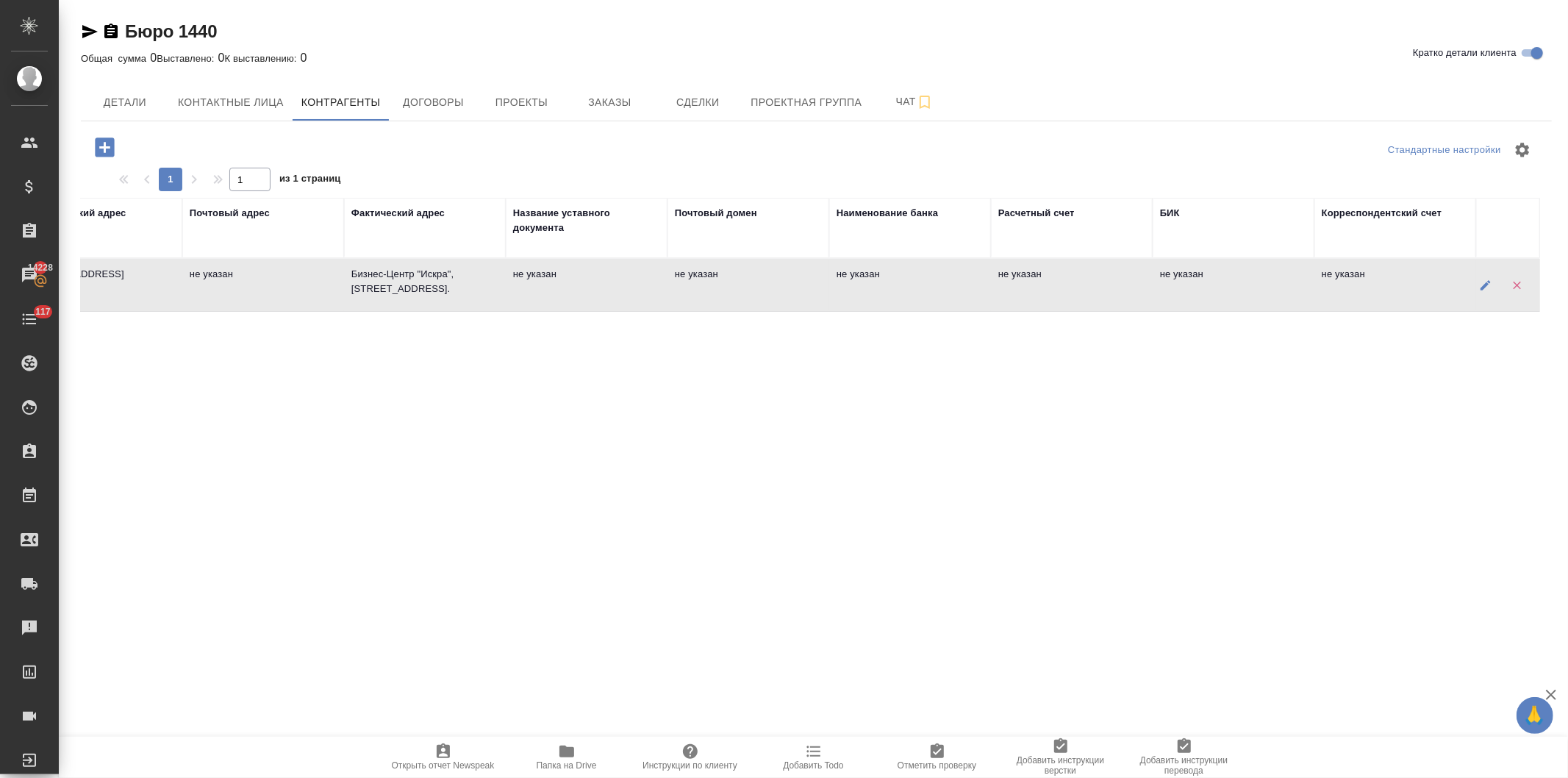
click at [1476, 284] on button "button" at bounding box center [1486, 285] width 30 height 30
type textarea "ООО «Бюро 1440»"
type input "7707446530"
type input "770301001"
type textarea "127006, Москва г., Оружейный пер., дом 41, этаж 4, помещение 4.38"
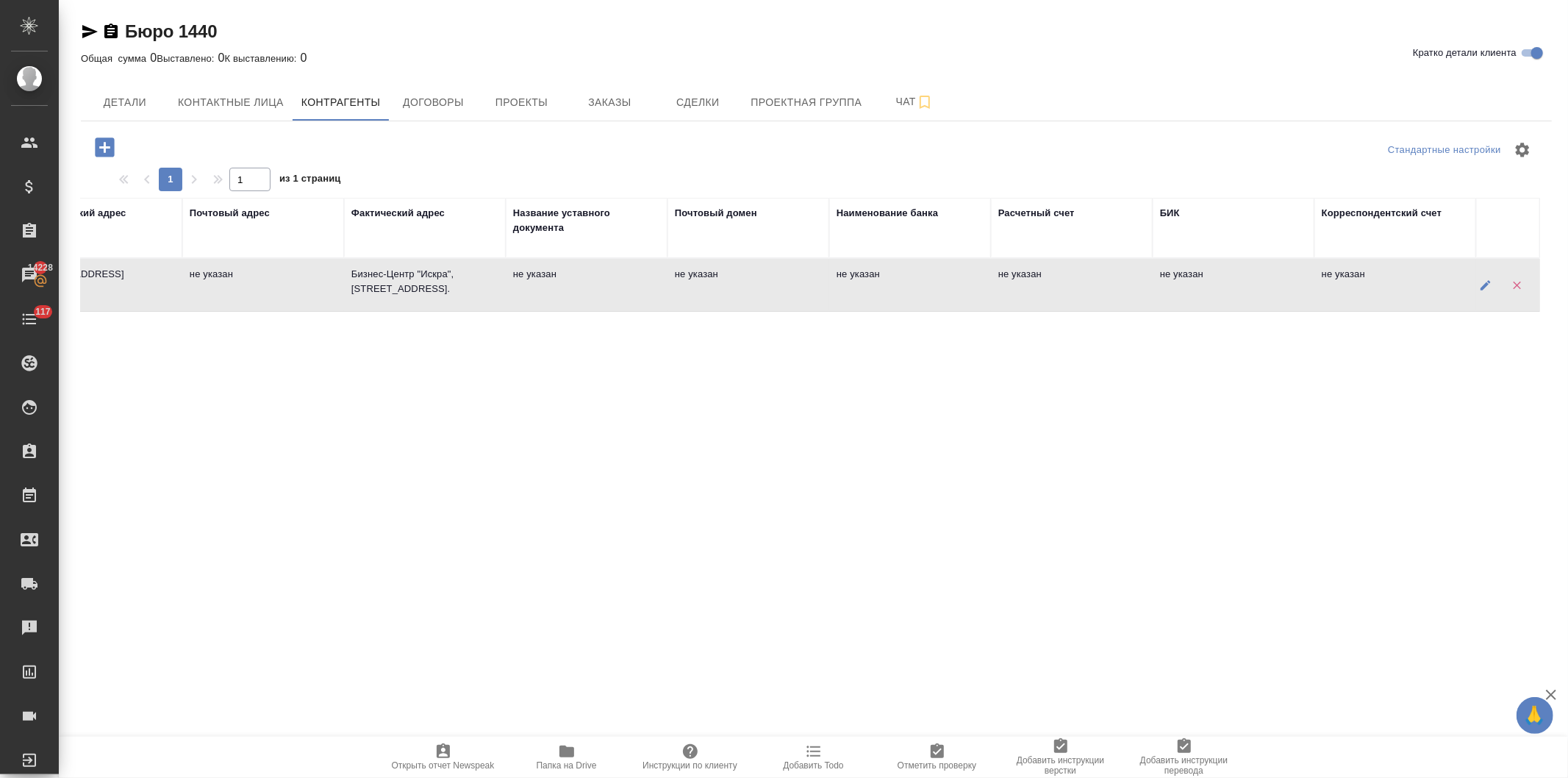
type textarea "Бизнес-Центр "Искра", Ленинградский проспект 35, строение 1."
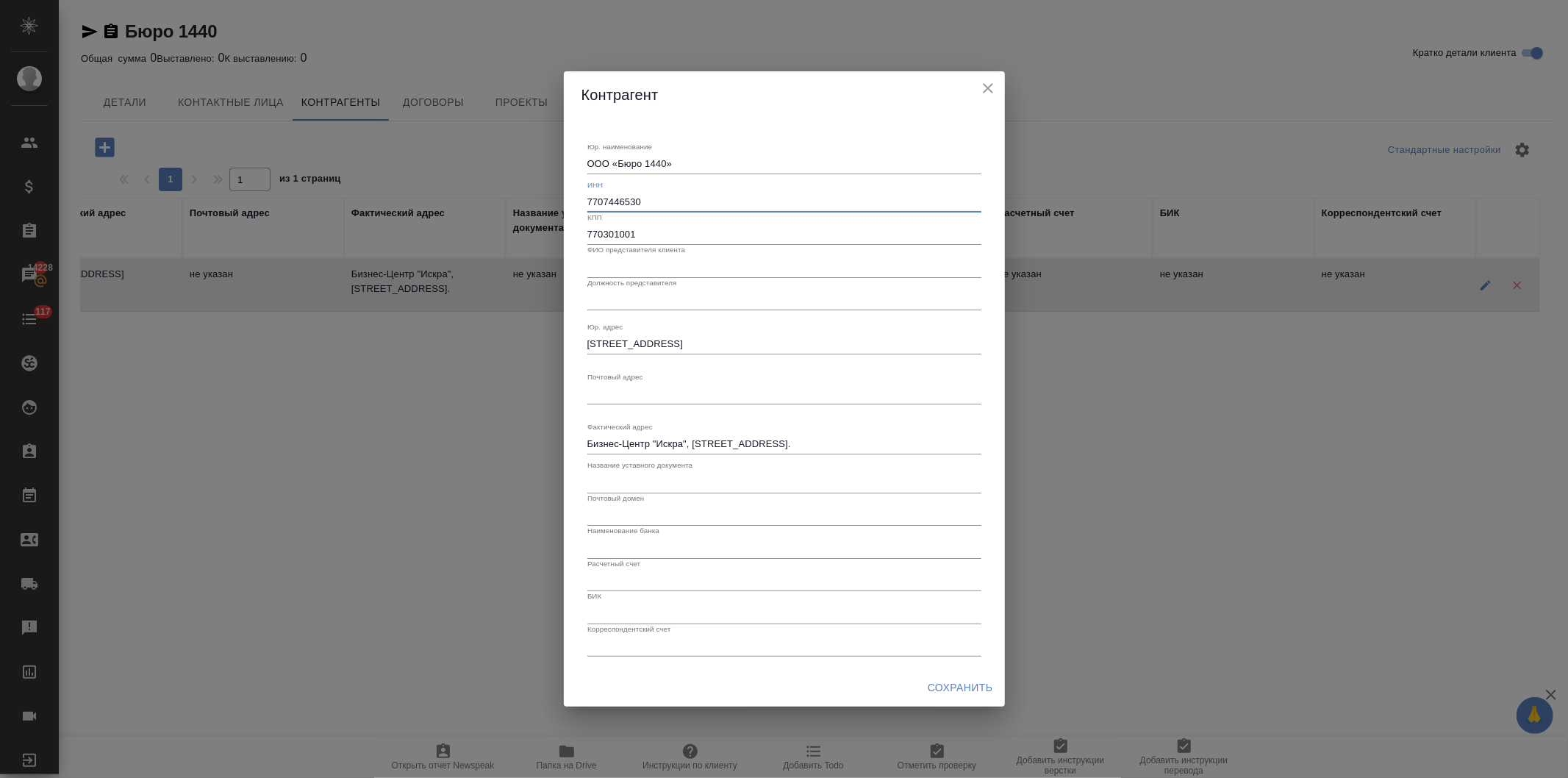
drag, startPoint x: 685, startPoint y: 209, endPoint x: 537, endPoint y: 199, distance: 148.3
click at [537, 199] on div "Контрагент Юр. наименование ООО «Бюро 1440» x ИНН 7707446530 КПП 770301001 ФИО …" at bounding box center [784, 389] width 1568 height 778
click at [988, 85] on icon "close" at bounding box center [988, 88] width 17 height 17
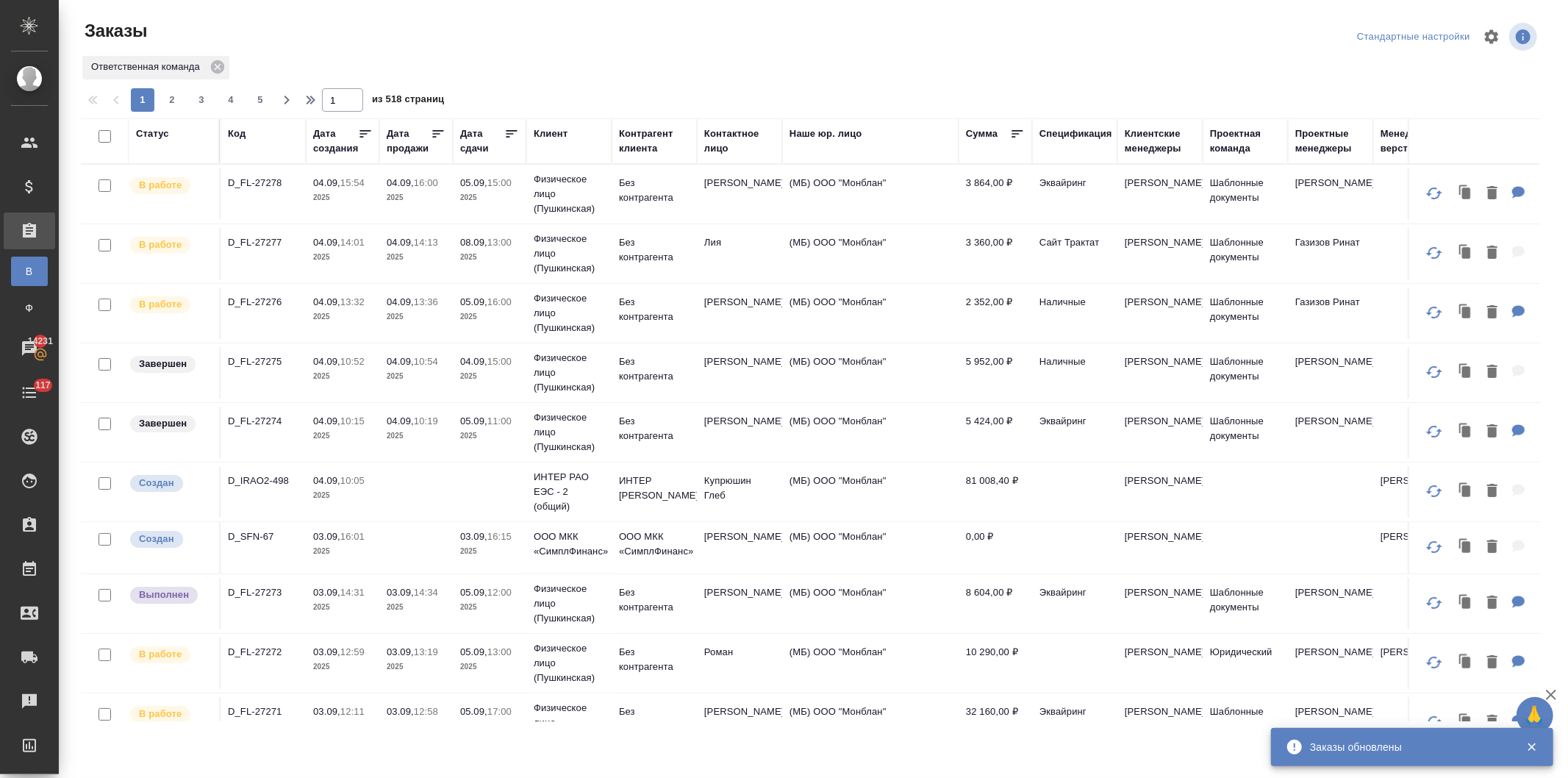
click at [233, 133] on div "Код" at bounding box center [237, 133] width 17 height 14
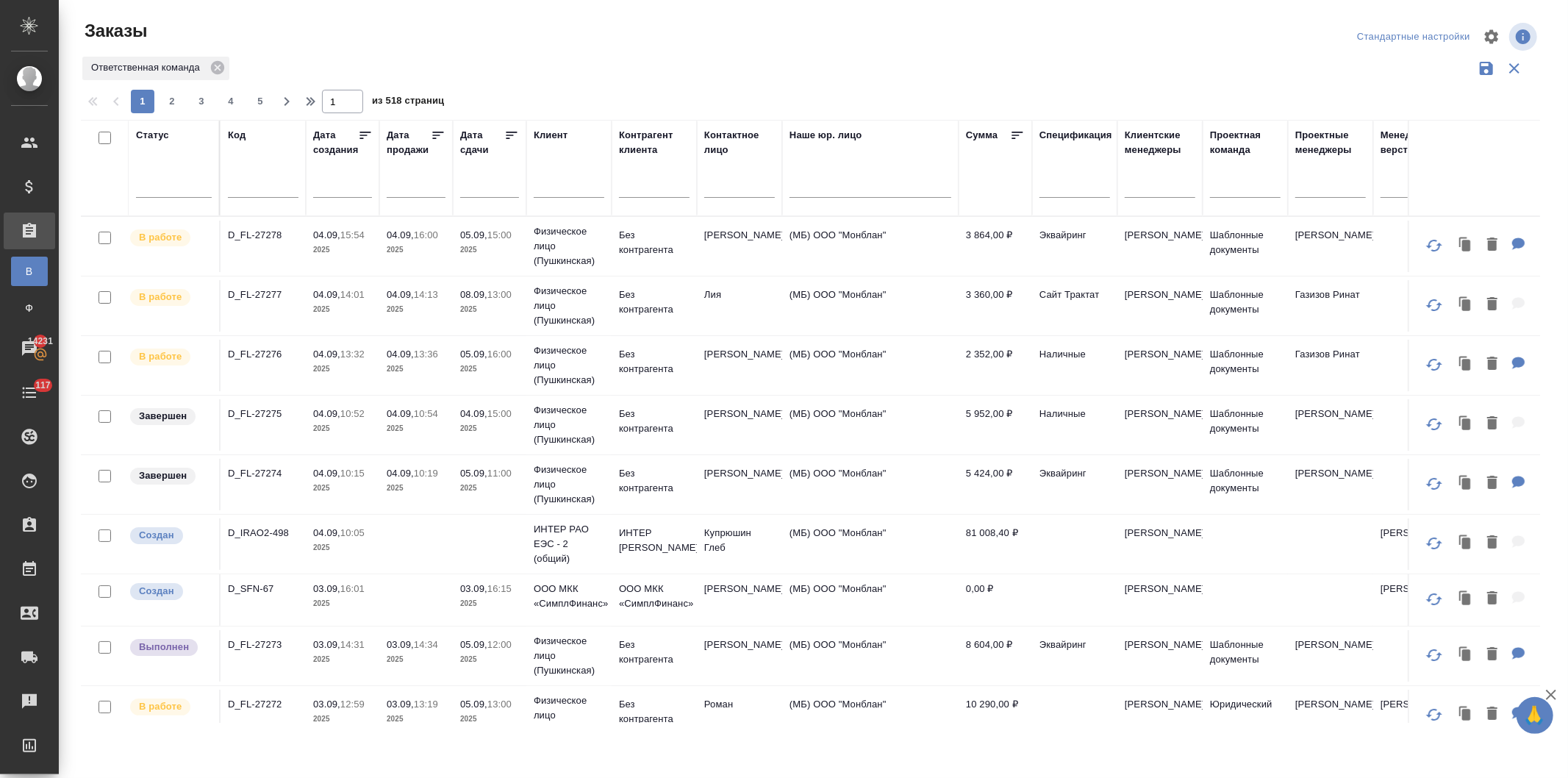
click at [257, 188] on input "text" at bounding box center [263, 188] width 70 height 18
paste input "D_PMZ-16"
type input "D_PMZ-16"
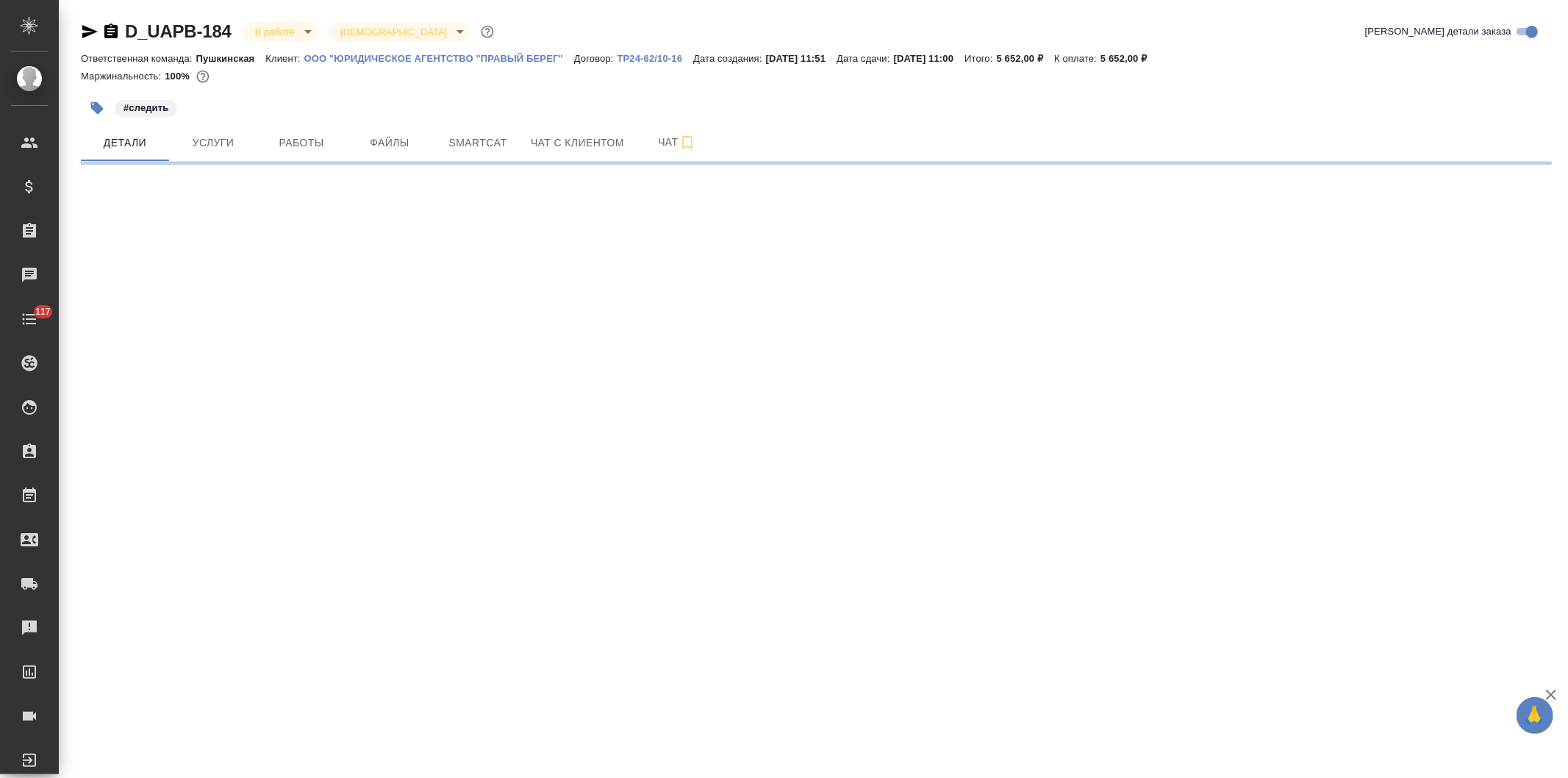
select select "RU"
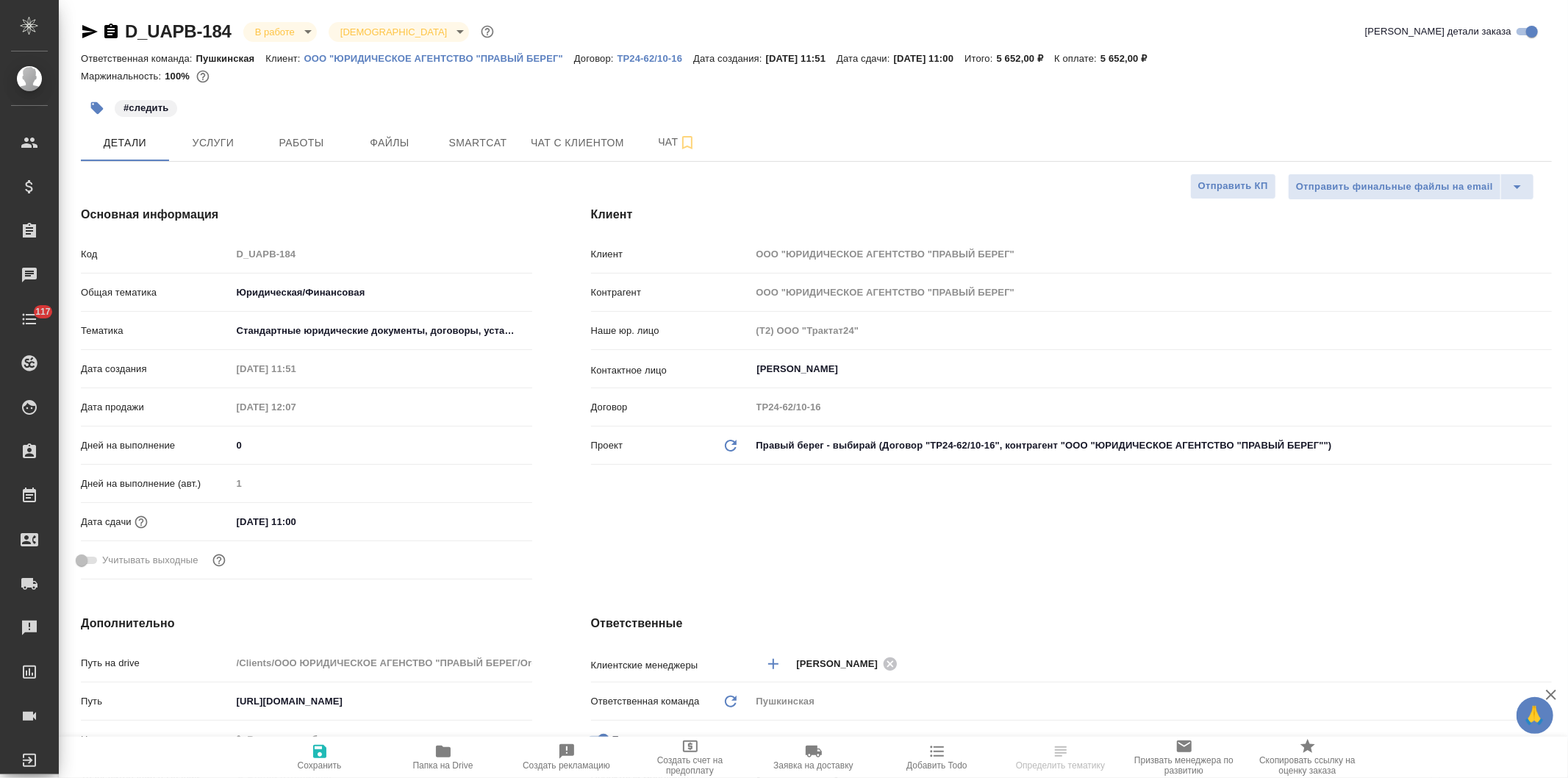
type textarea "x"
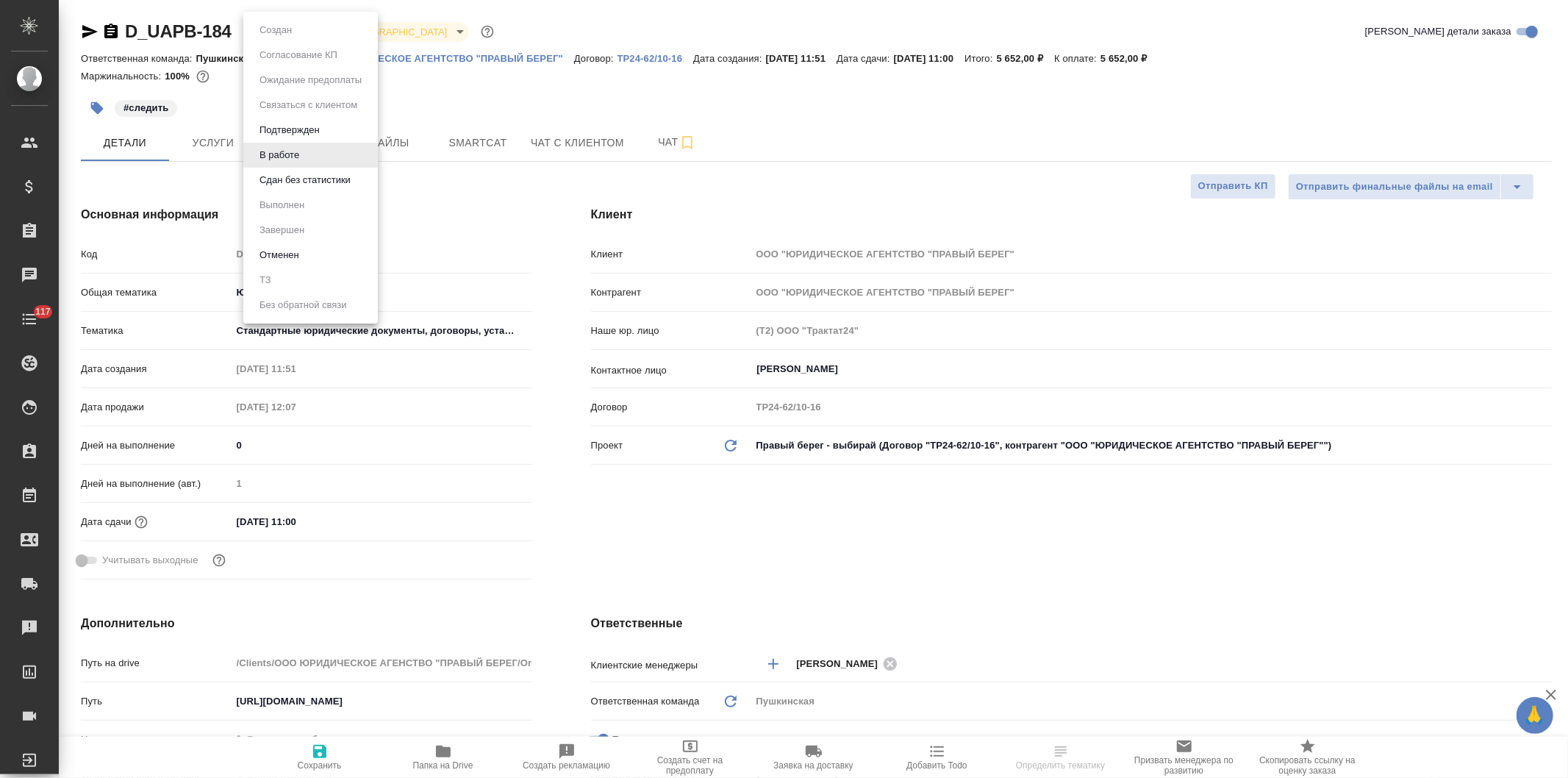
click at [261, 31] on body "🙏 .cls-1 fill:#fff; AWATERA Давыдова Елена Клиенты Спецификации Заказы Чаты 117…" at bounding box center [784, 389] width 1568 height 778
type textarea "x"
click at [292, 176] on button "Сдан без статистики" at bounding box center [305, 180] width 100 height 16
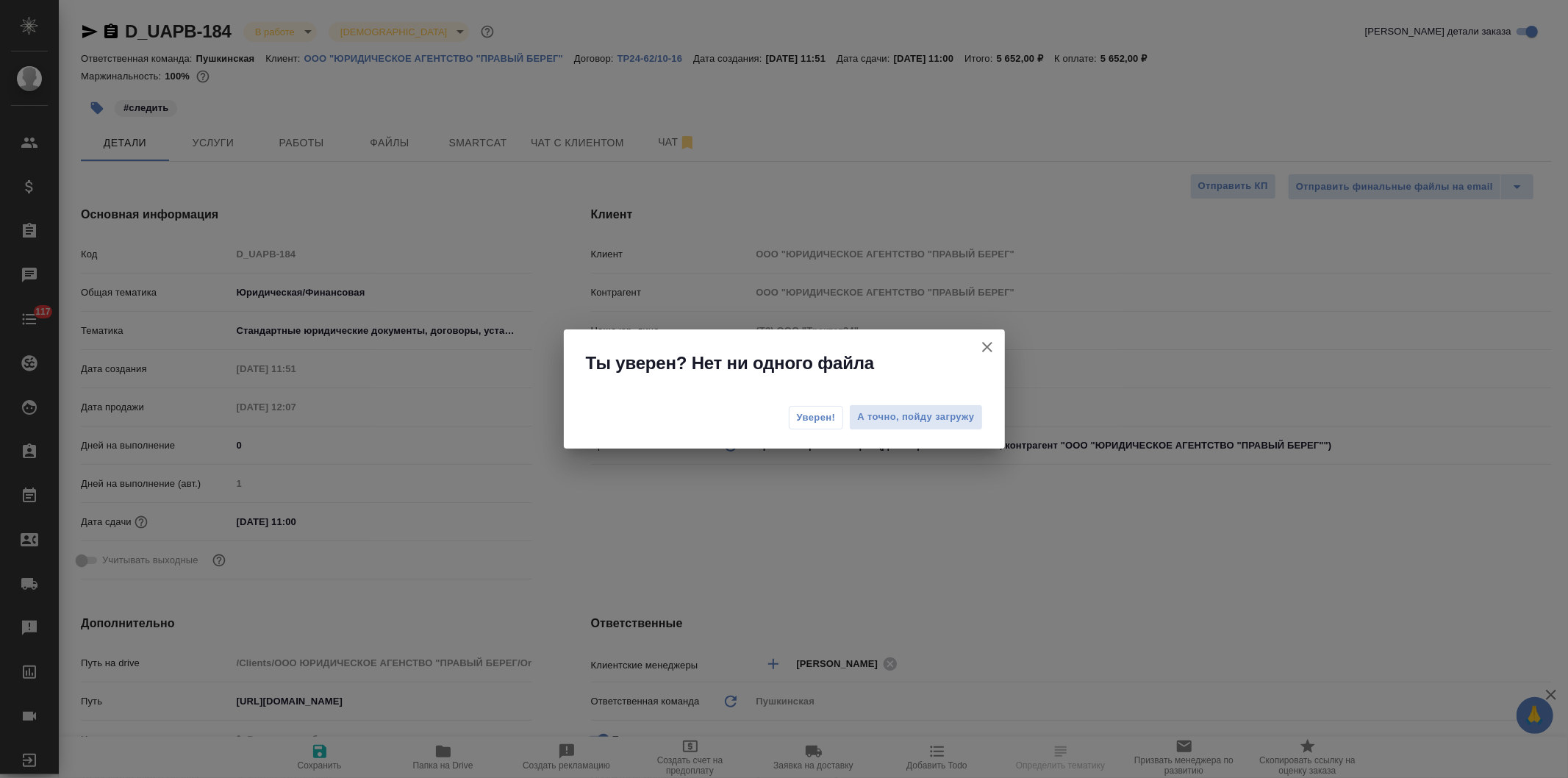
click at [810, 418] on span "Уверен!" at bounding box center [816, 417] width 39 height 14
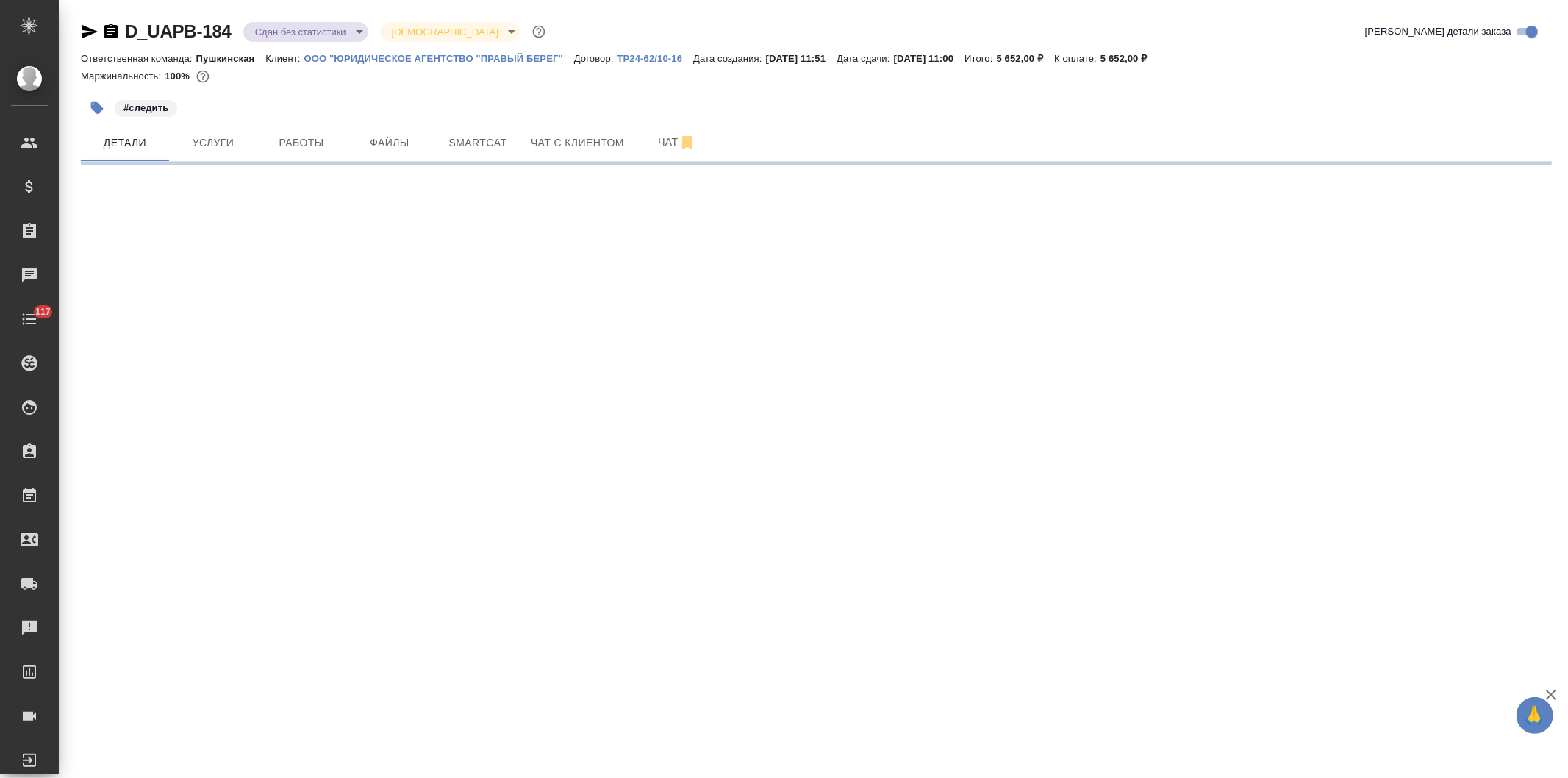
select select "RU"
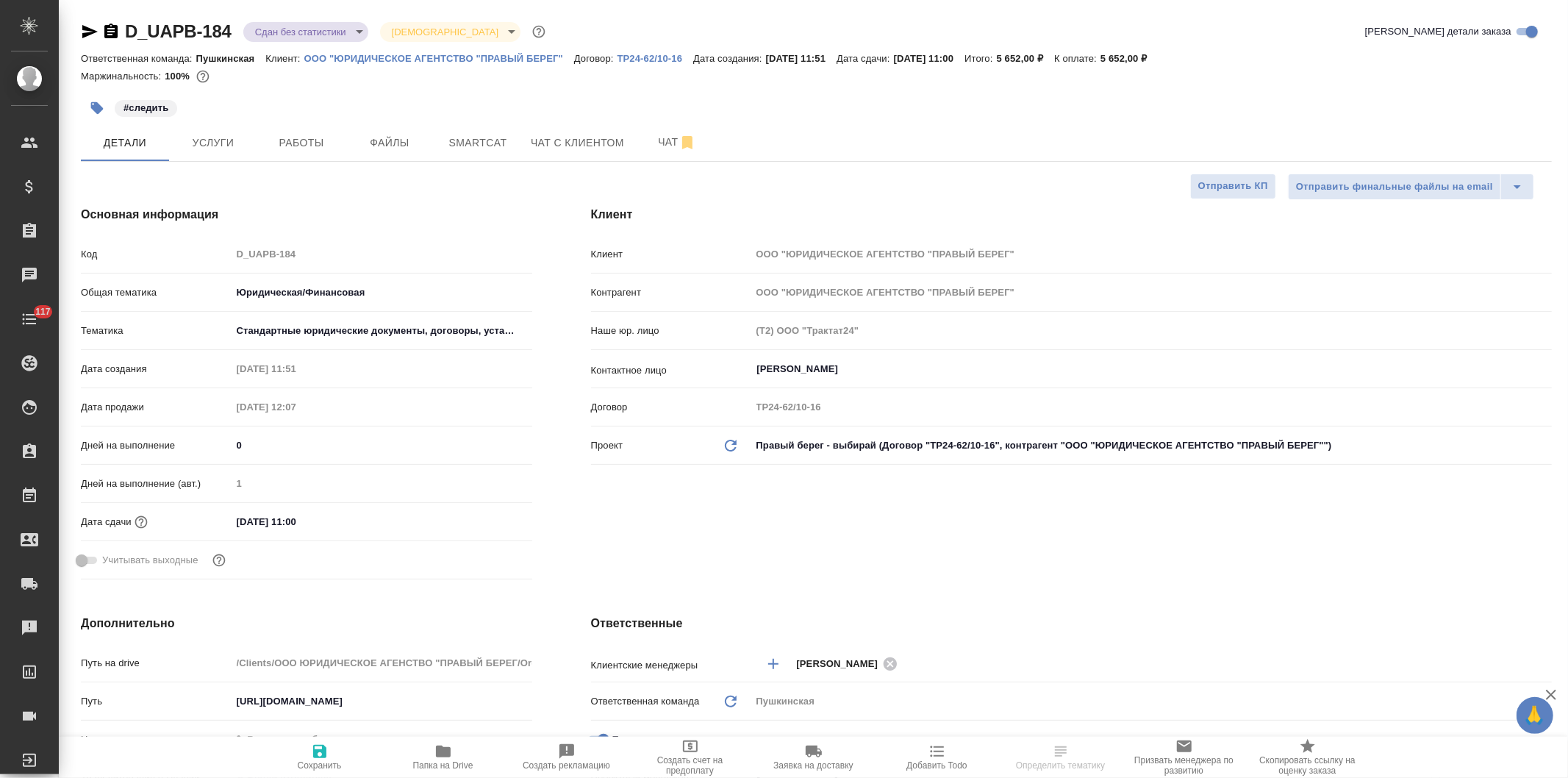
type textarea "x"
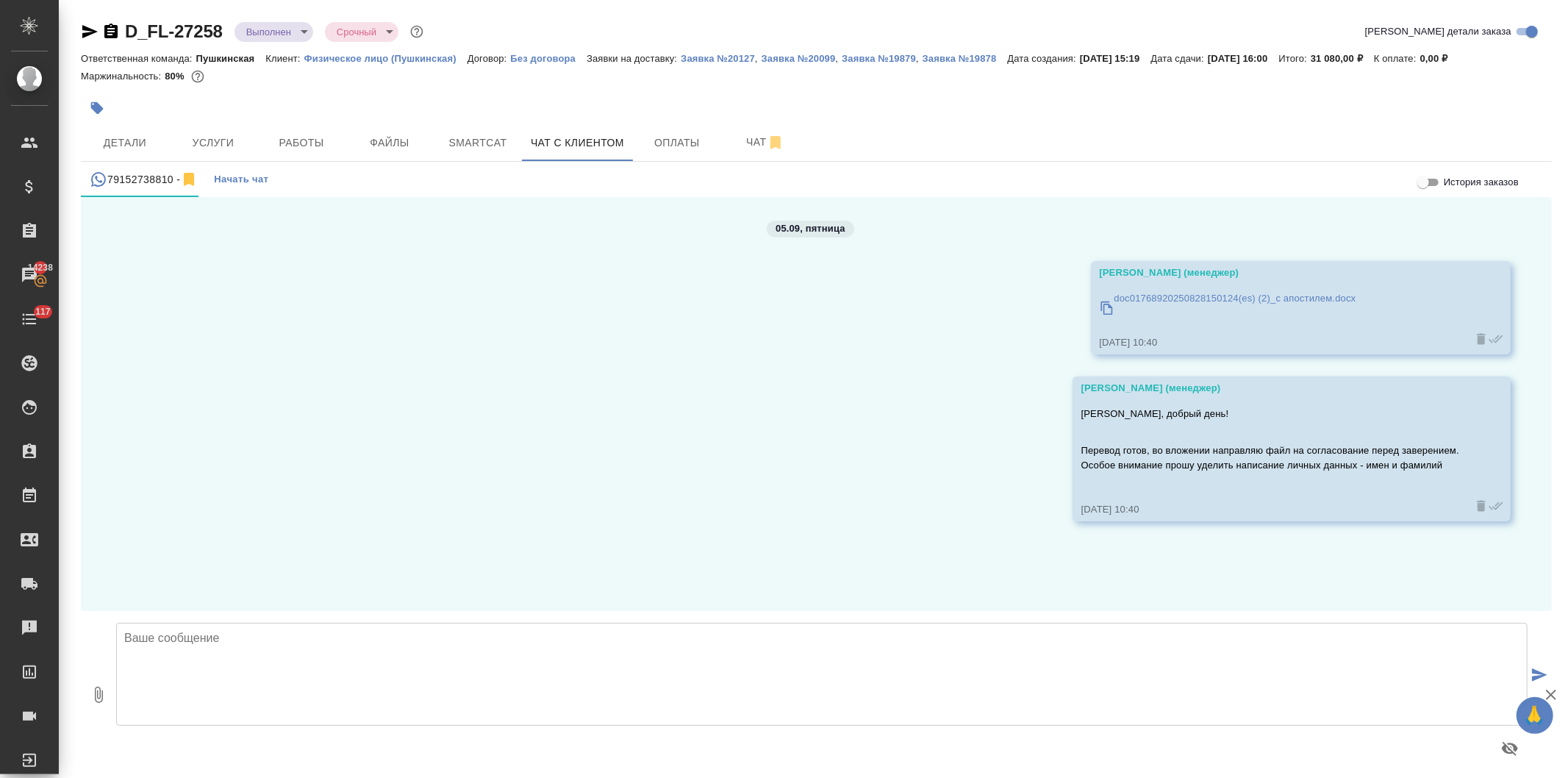
scroll to position [8, 0]
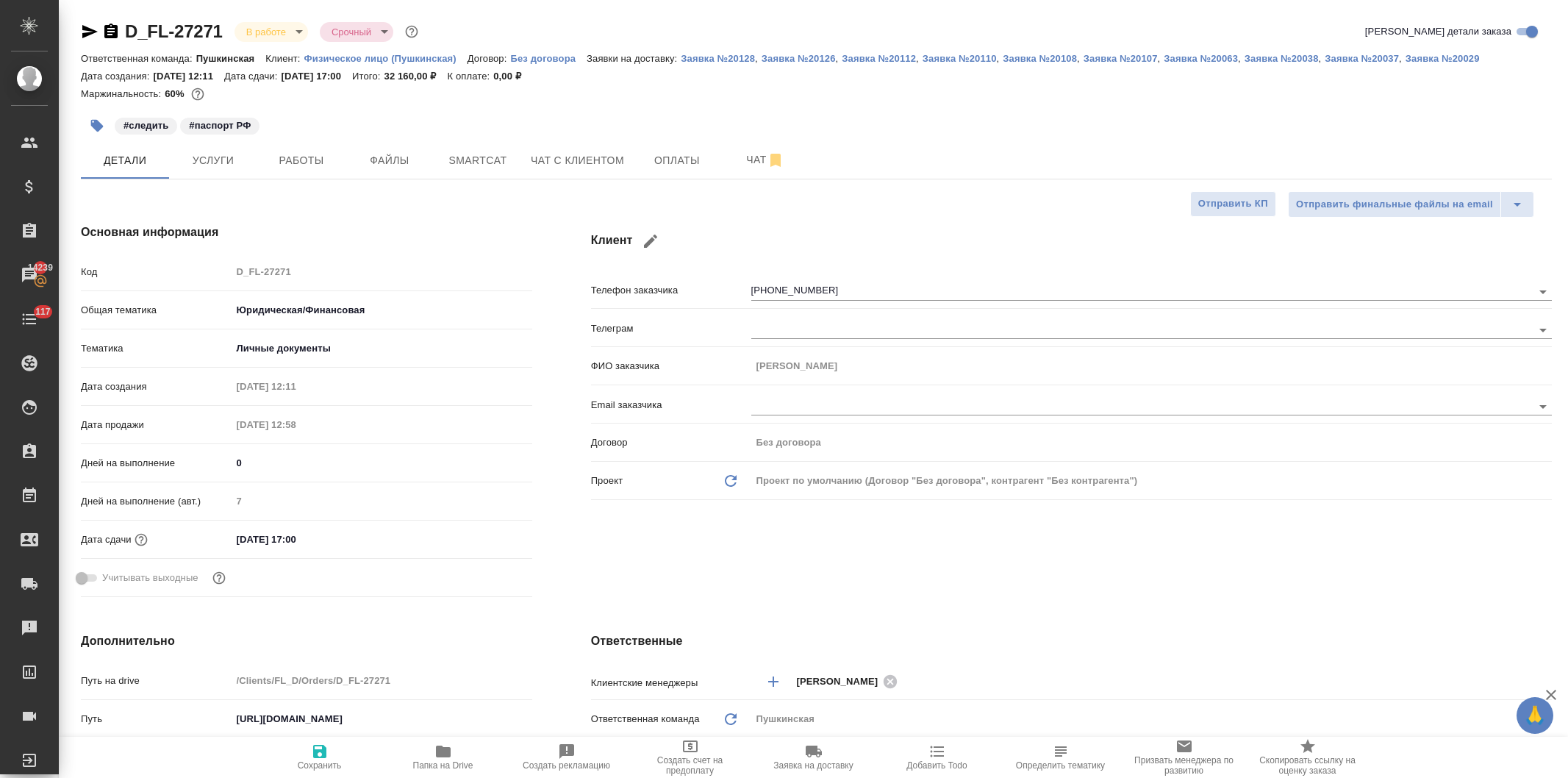
select select "RU"
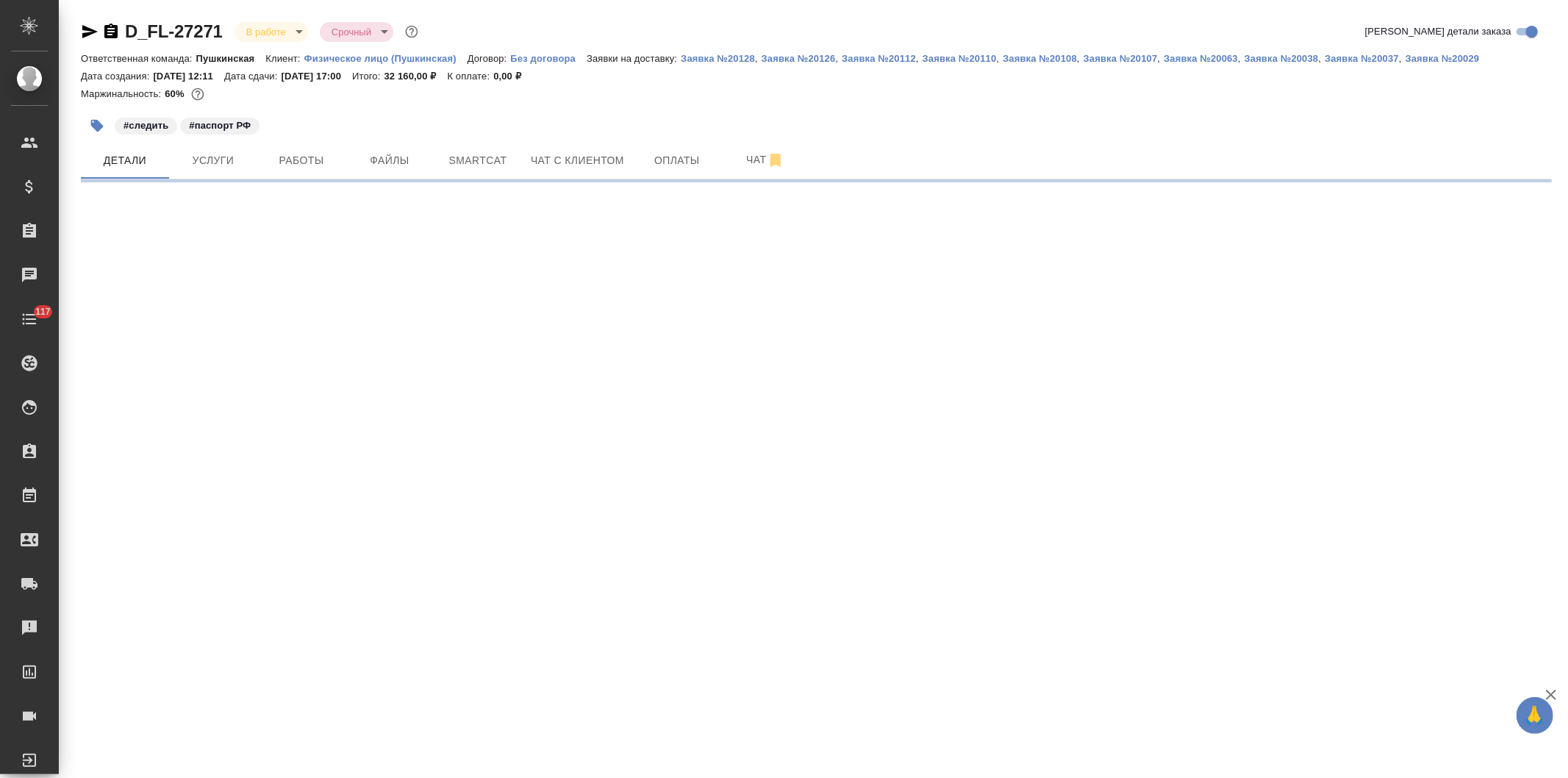
select select "RU"
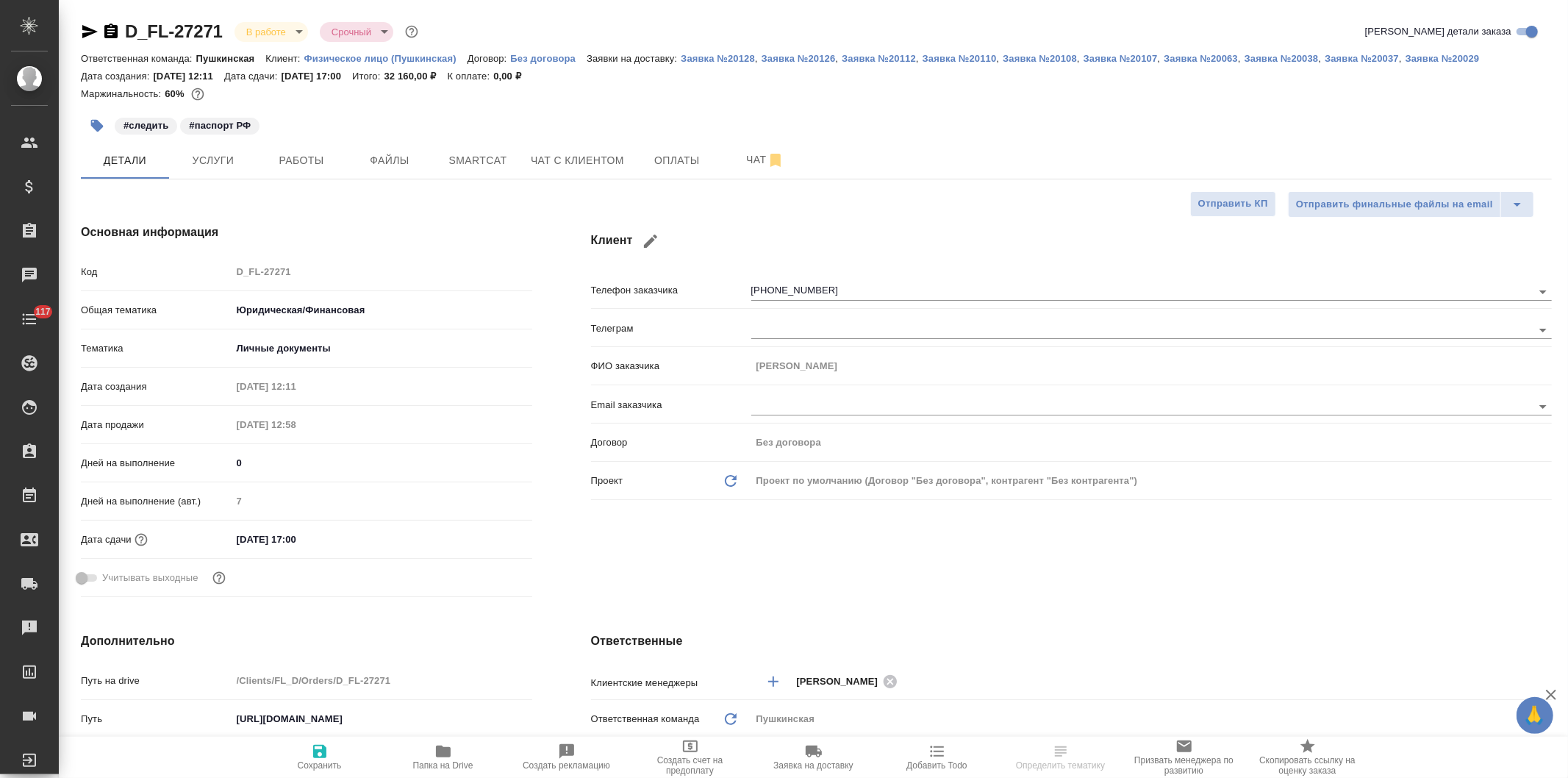
type textarea "x"
type input "Тарабановская Анастасия"
type input "Козлова Мария"
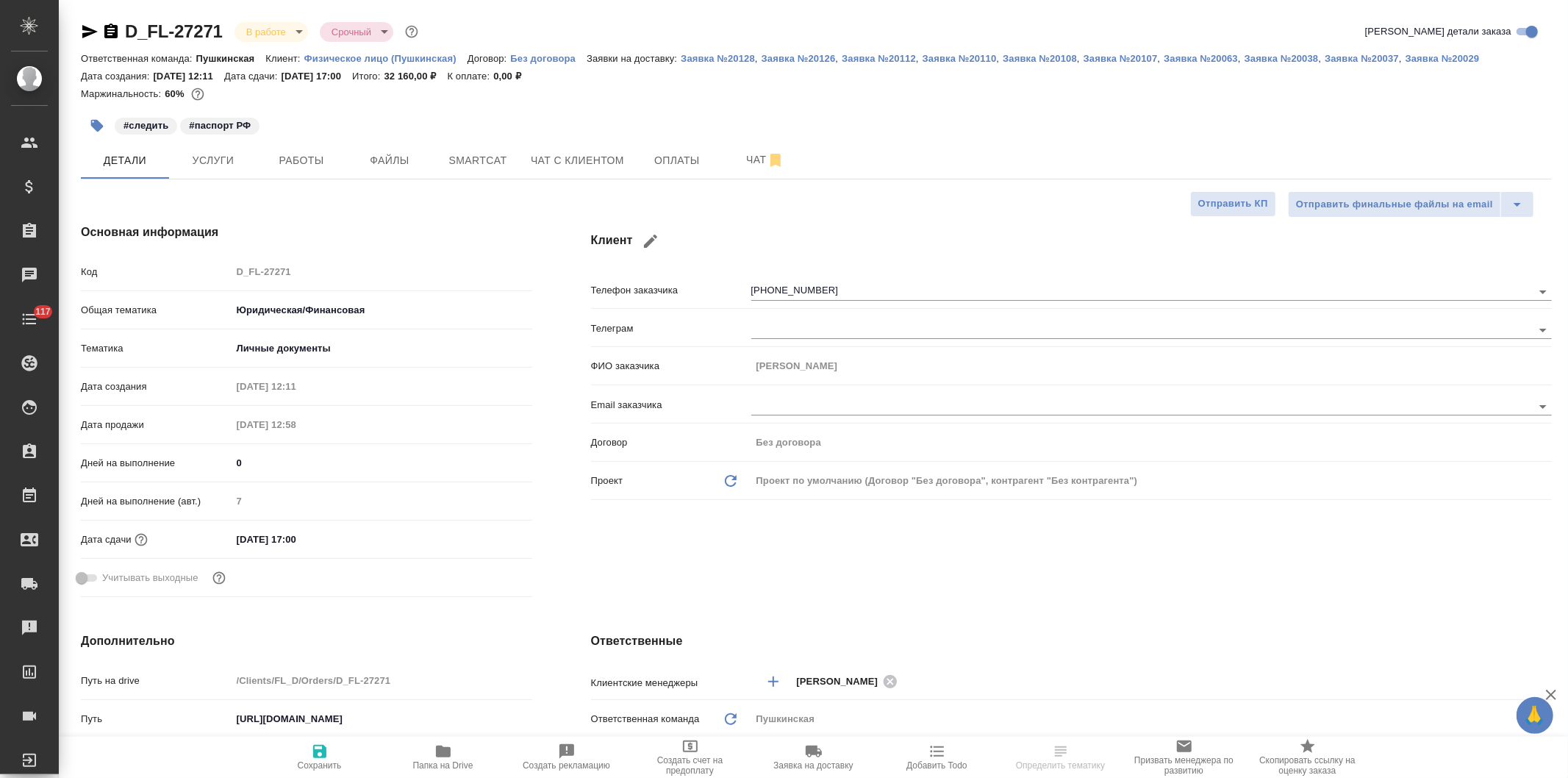
type input "[PERSON_NAME]"
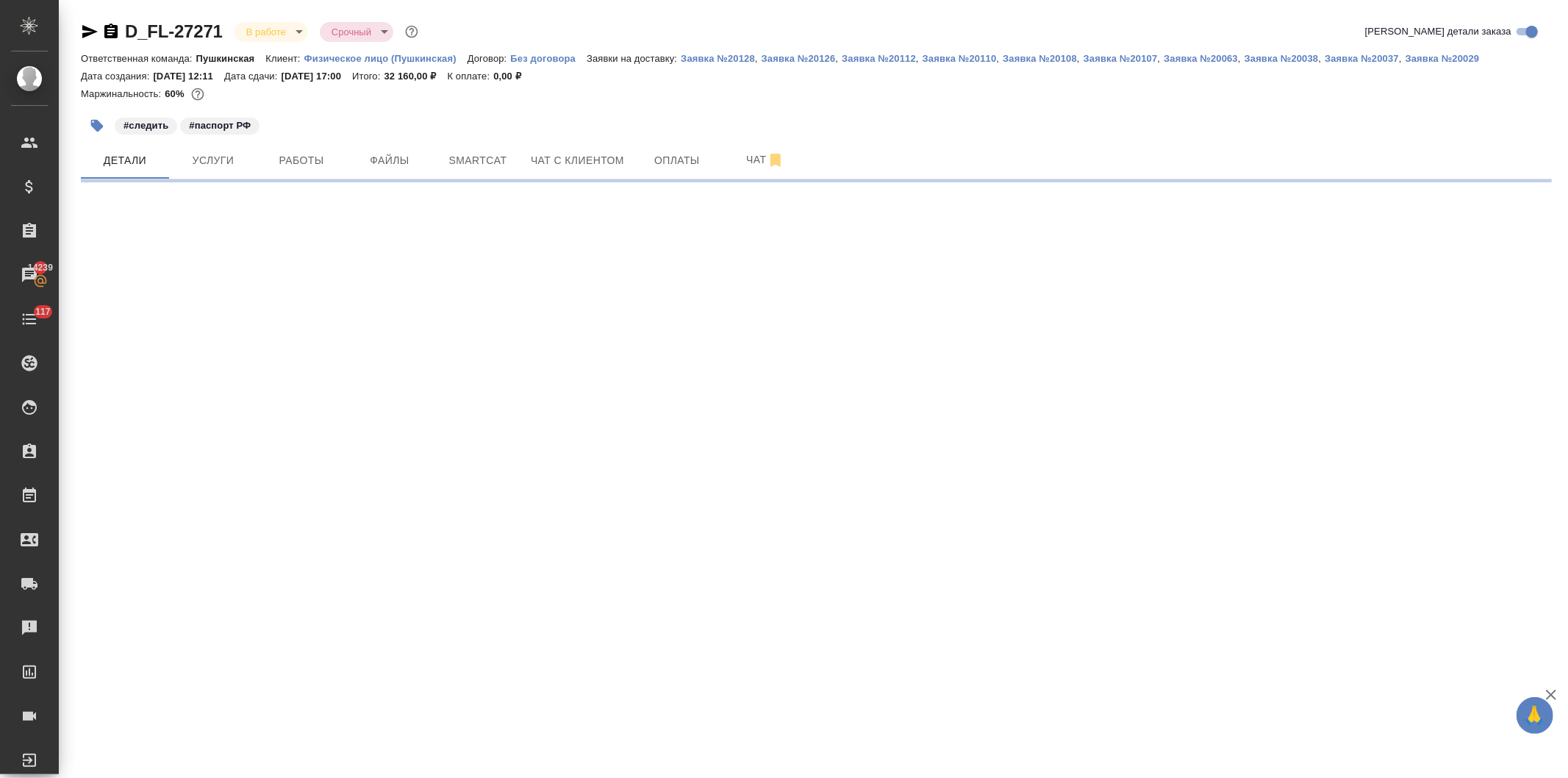
select select "RU"
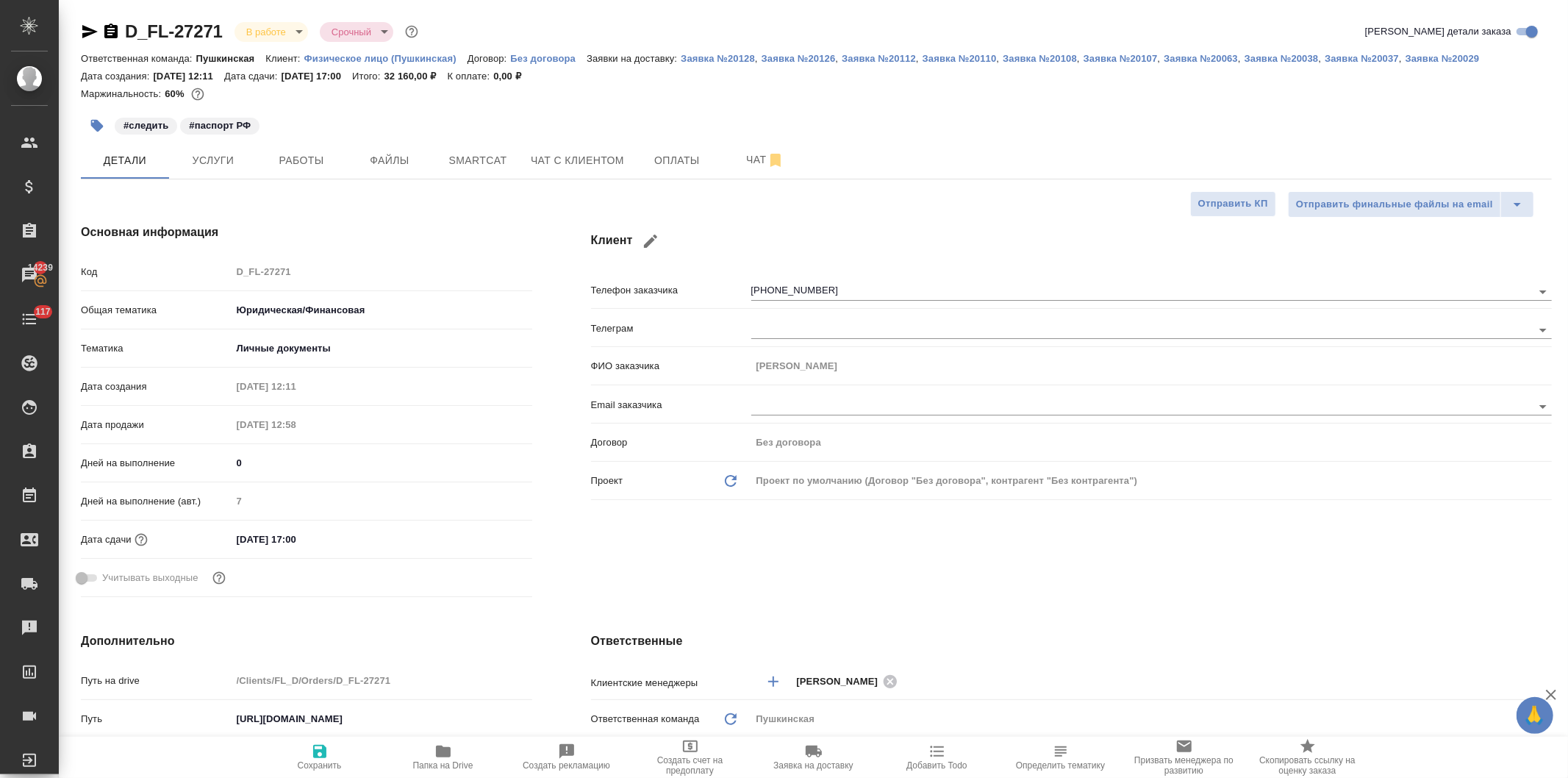
type textarea "x"
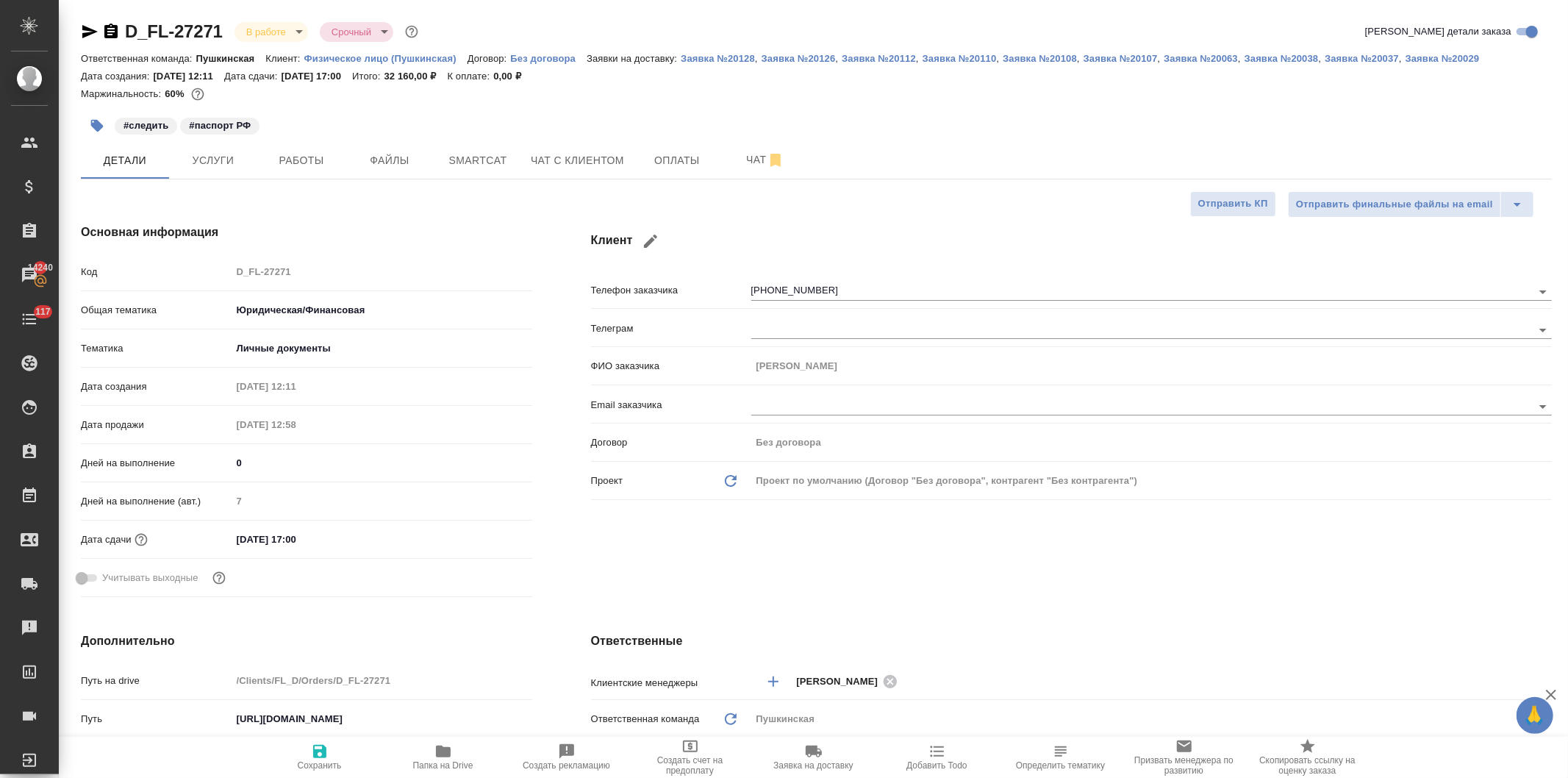
type textarea "x"
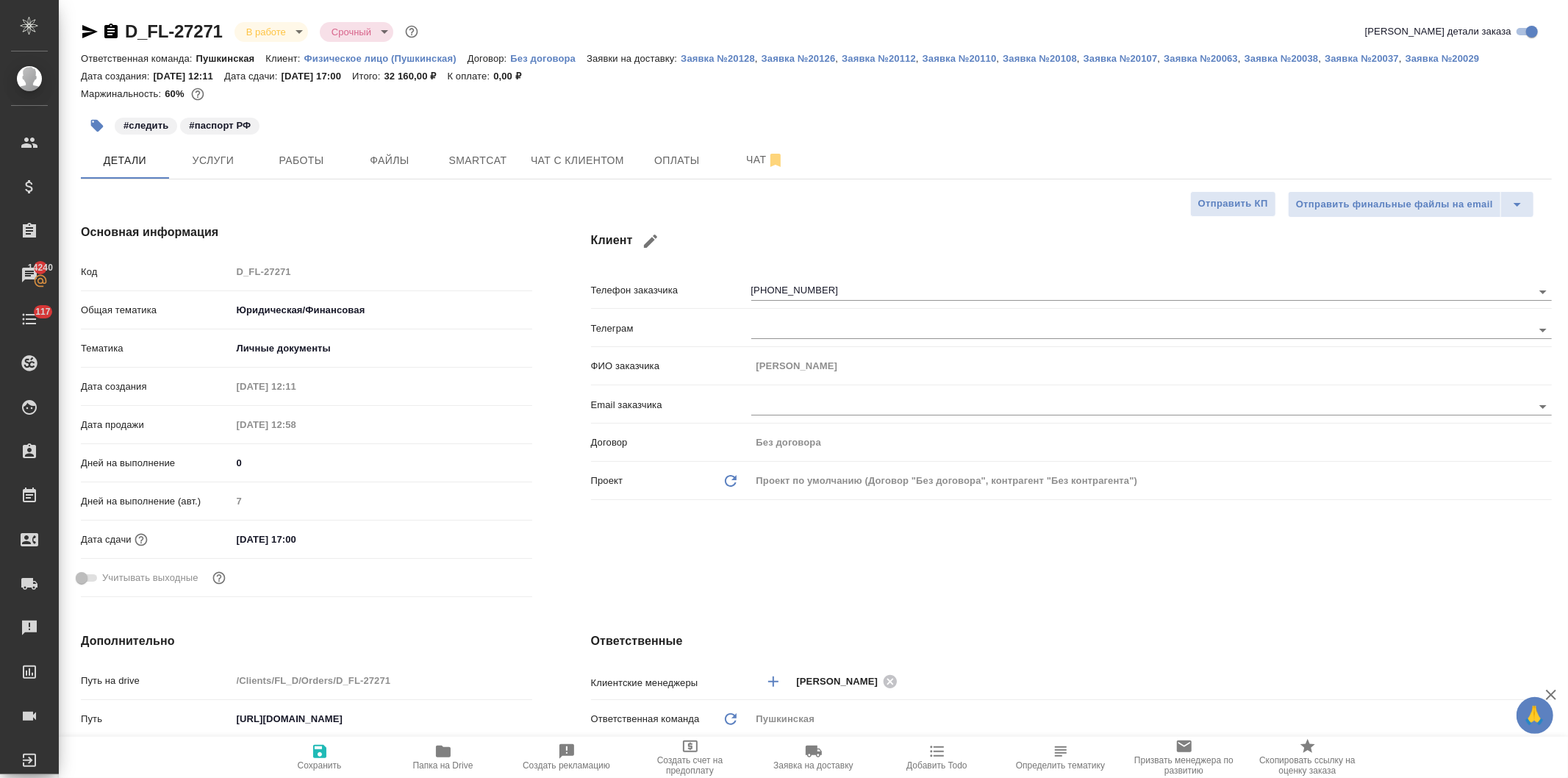
type textarea "x"
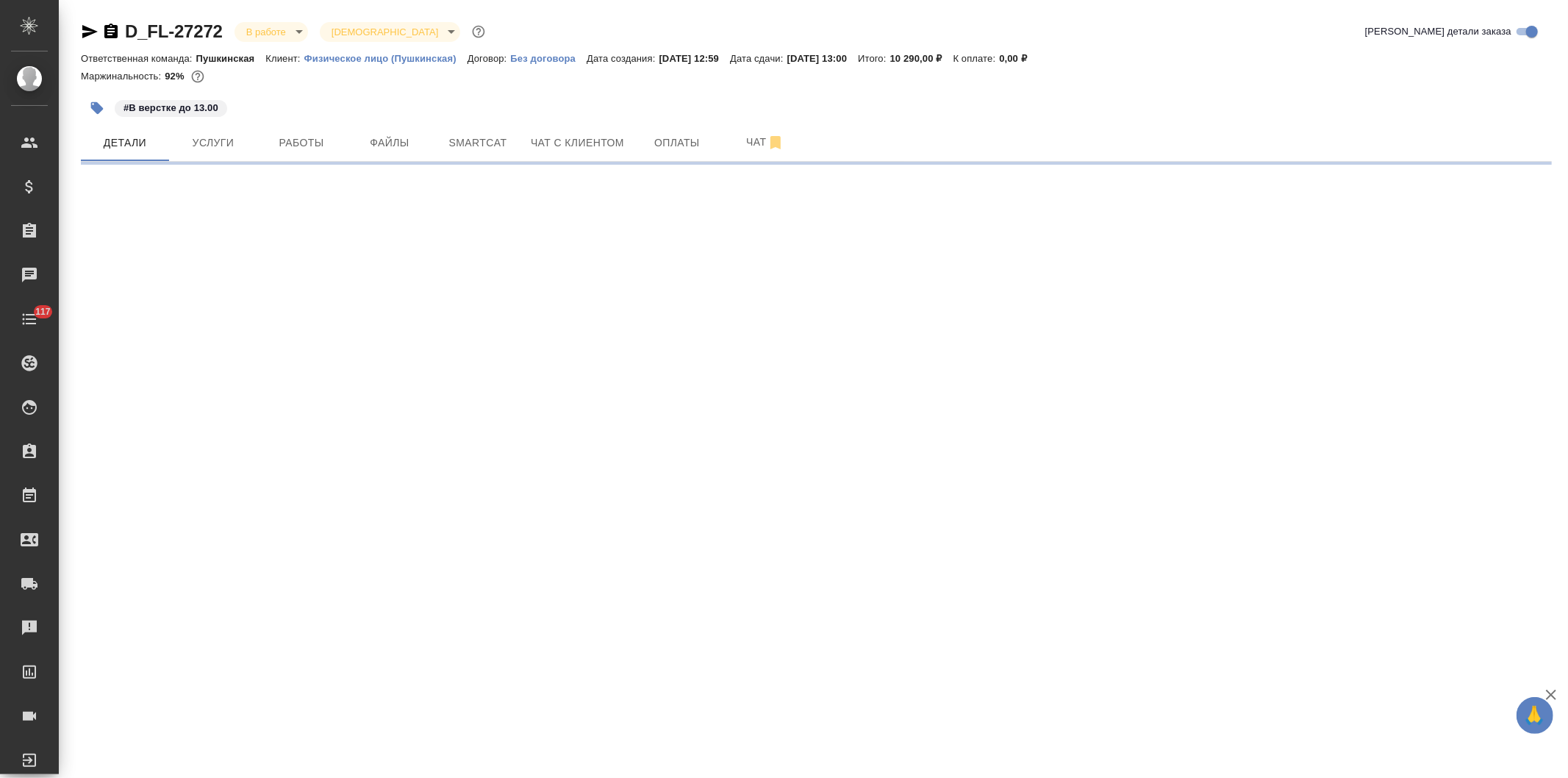
select select "RU"
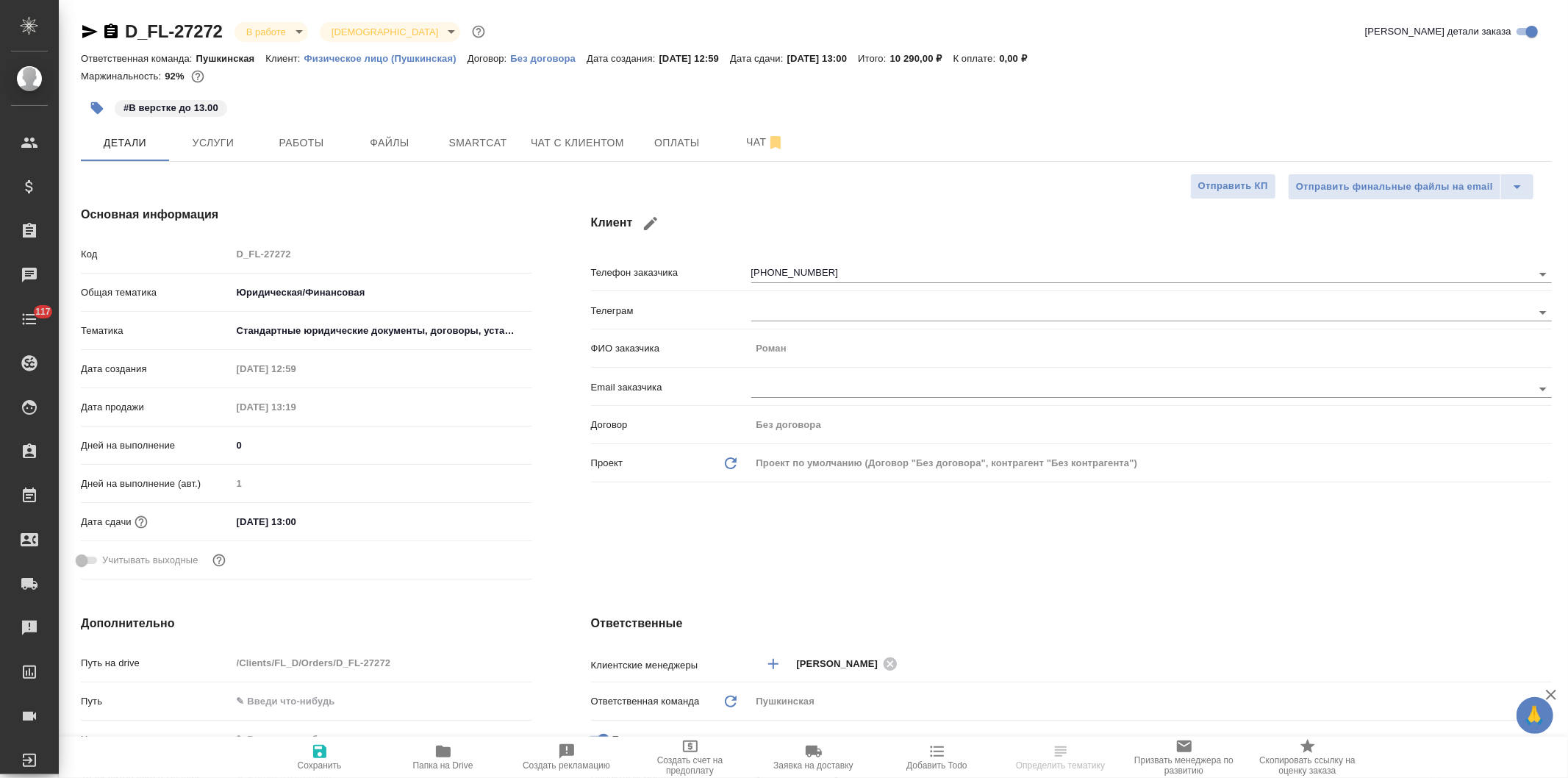
type textarea "x"
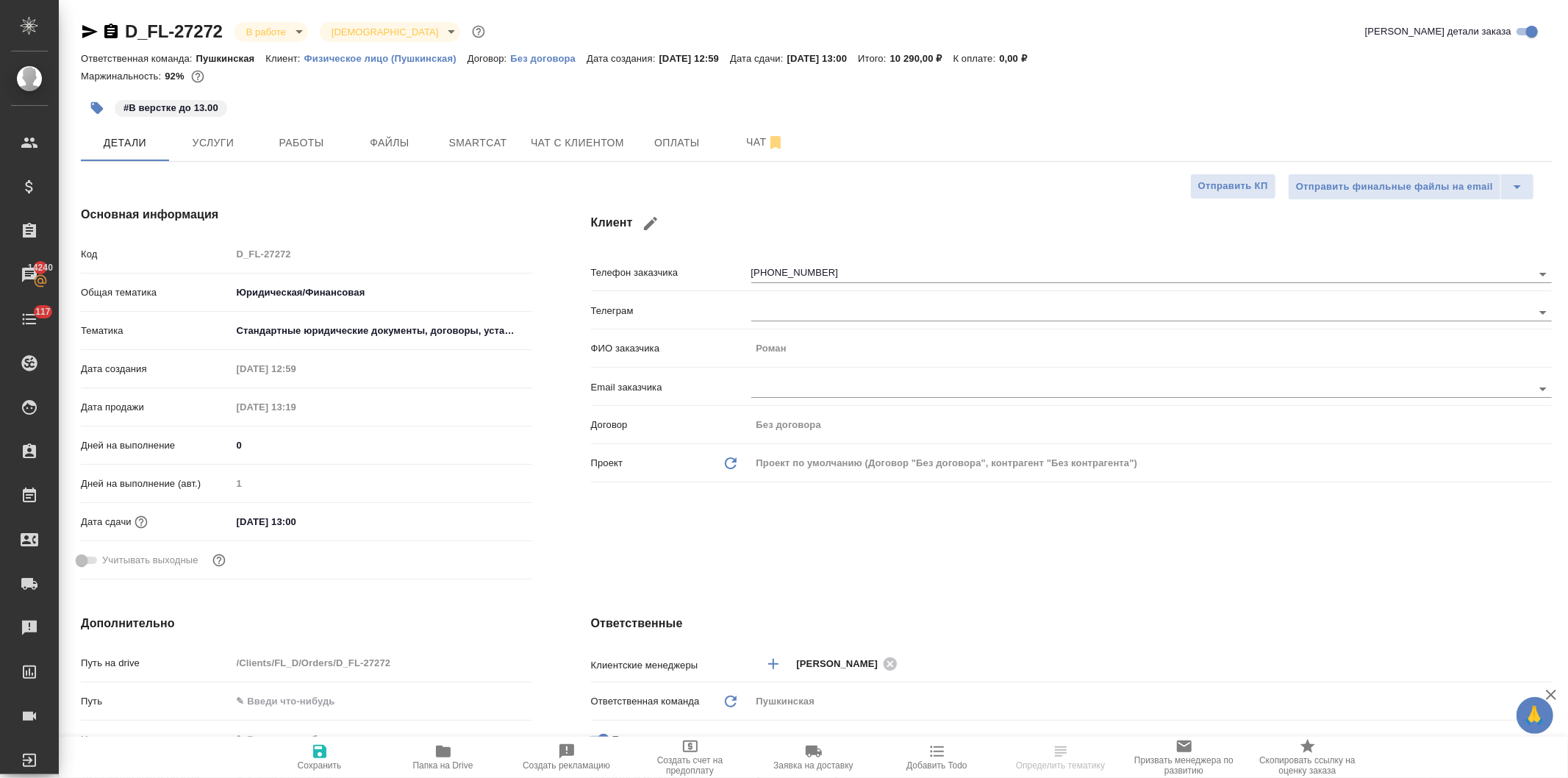
type textarea "x"
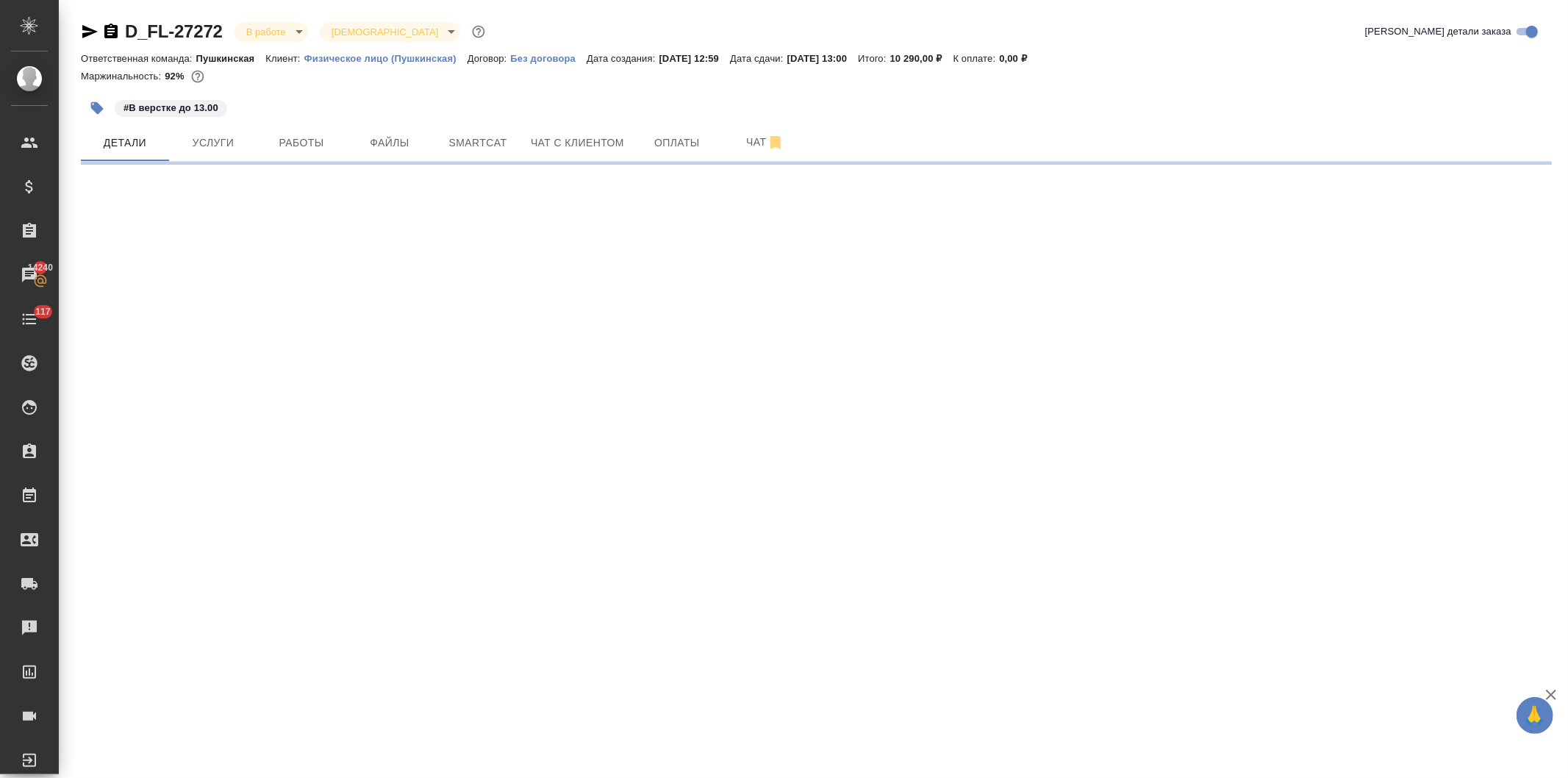
select select "RU"
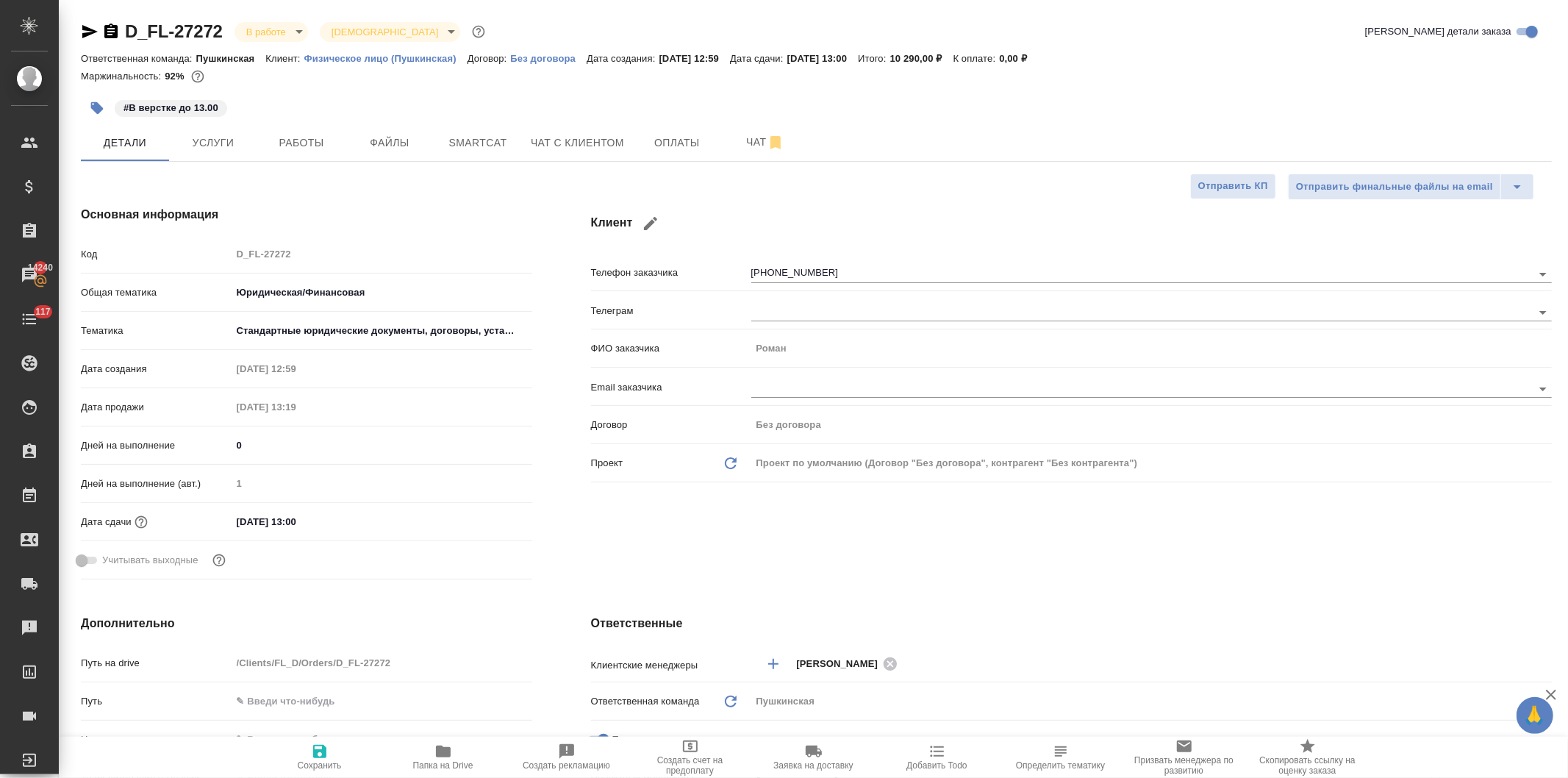
type textarea "x"
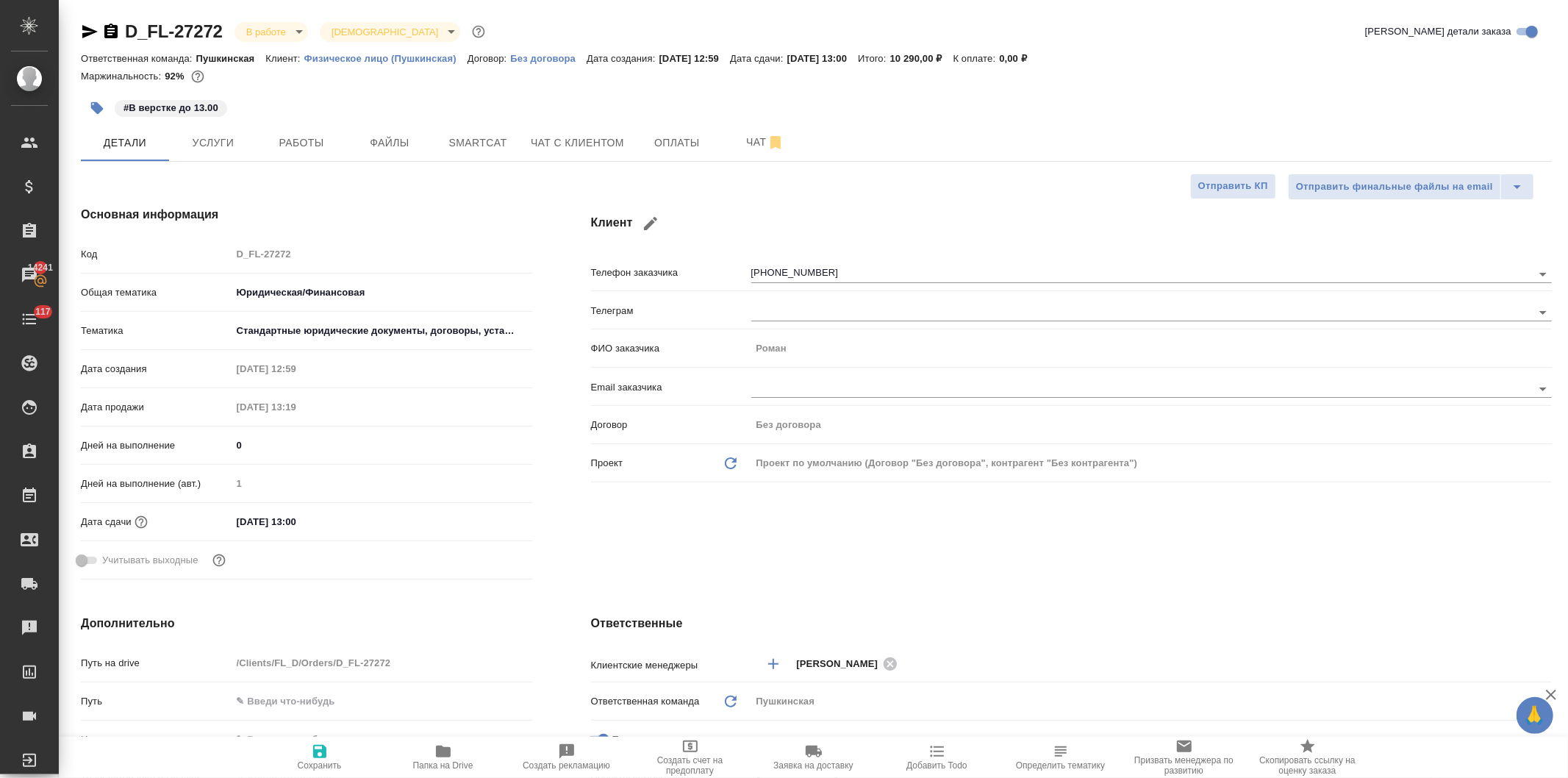
type textarea "x"
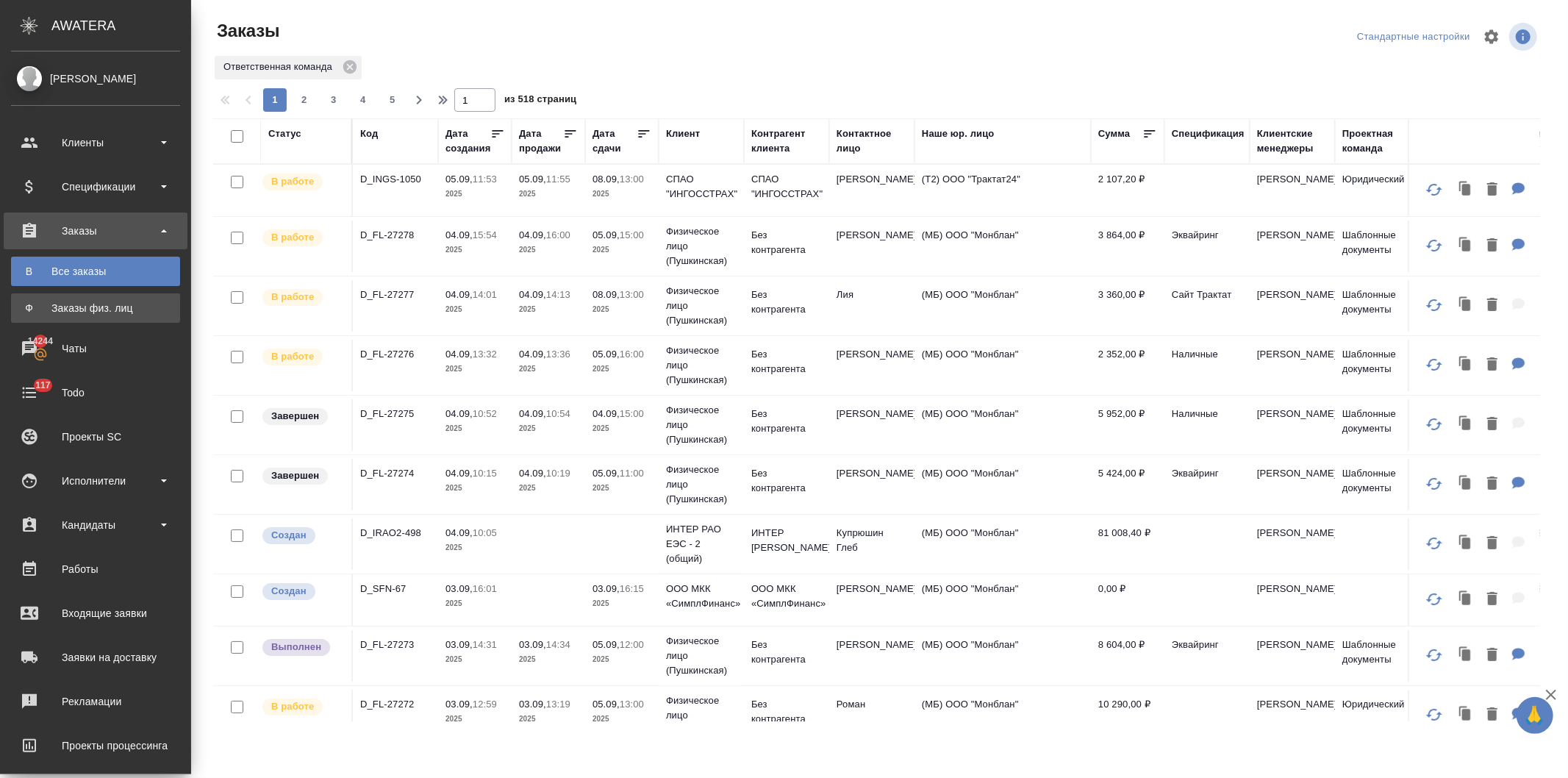
click at [101, 309] on div "Заказы физ. лиц" at bounding box center [95, 308] width 154 height 14
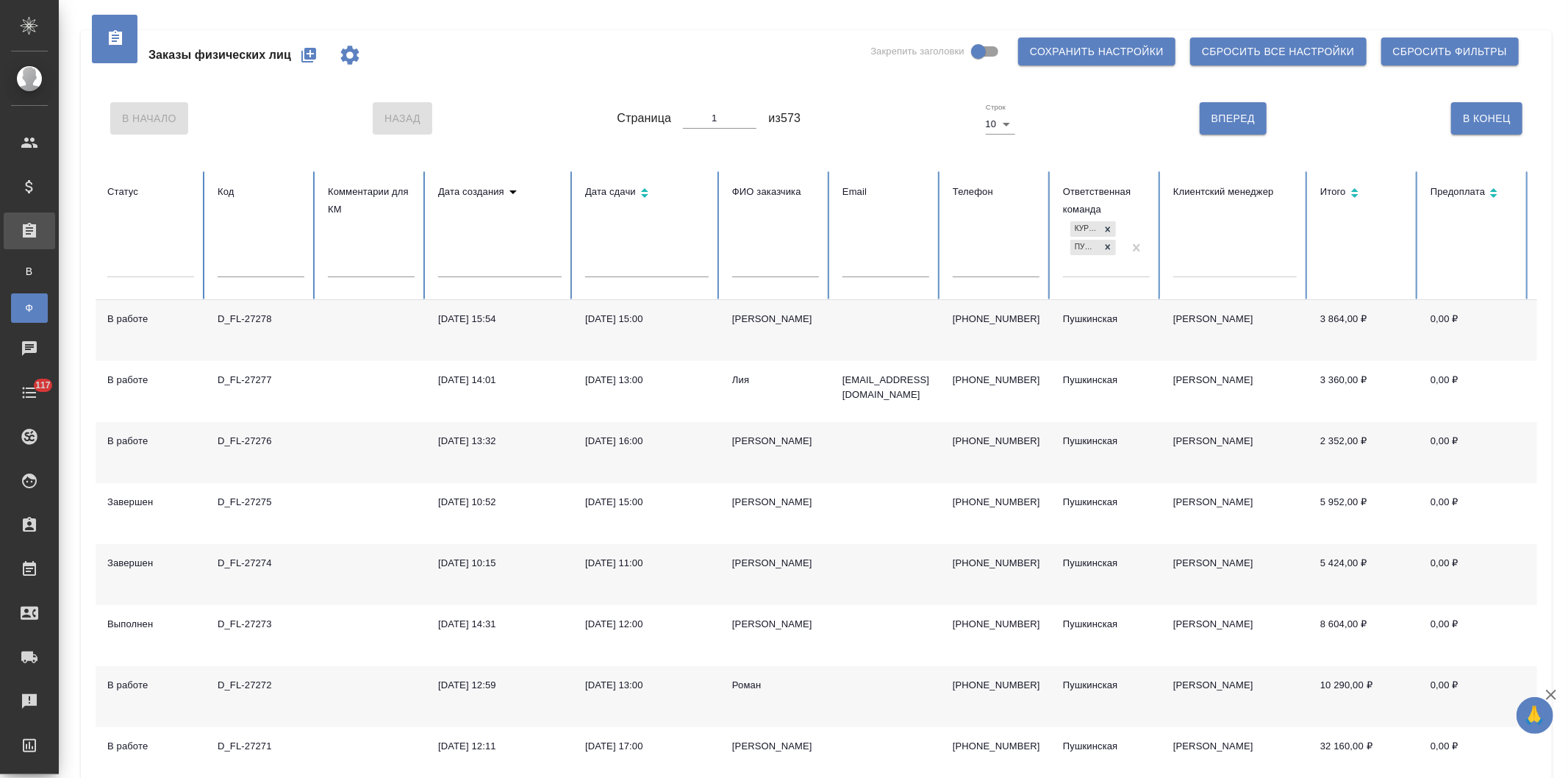
click at [297, 53] on button "button" at bounding box center [308, 55] width 36 height 36
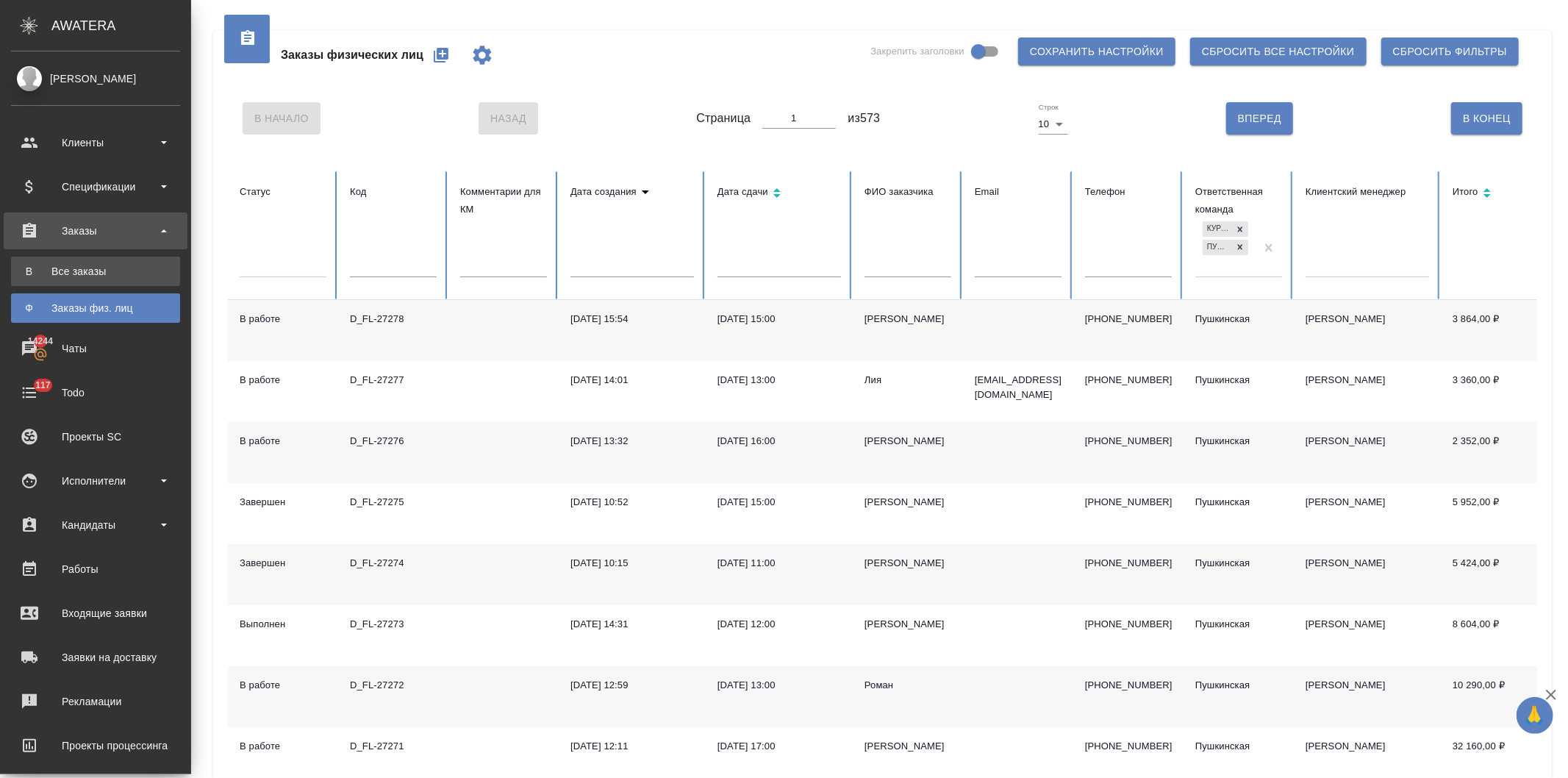
click at [88, 265] on div "Все заказы" at bounding box center [95, 271] width 154 height 14
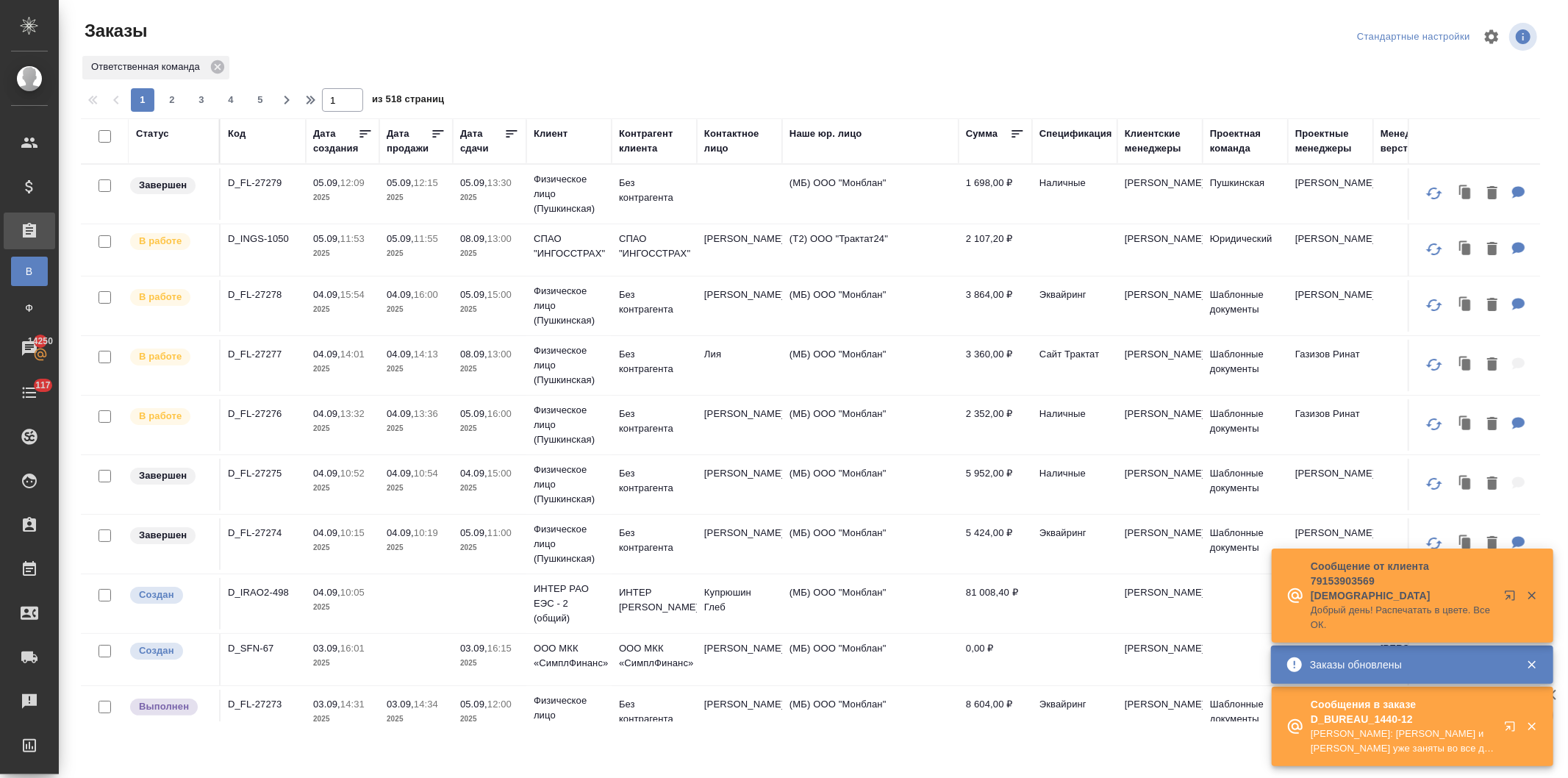
click at [540, 132] on div "Клиент" at bounding box center [550, 133] width 34 height 14
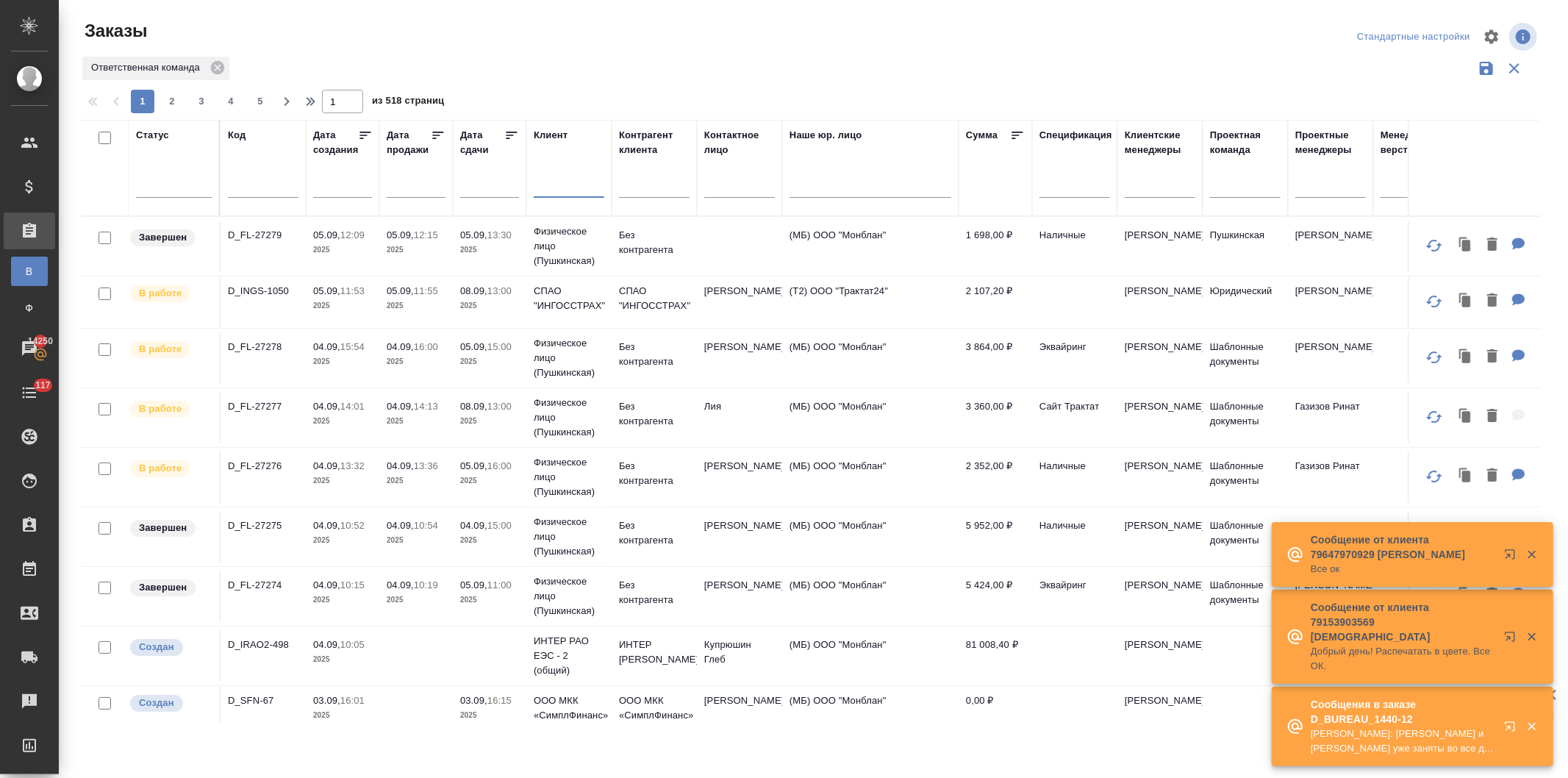
click at [547, 191] on input "text" at bounding box center [568, 188] width 70 height 18
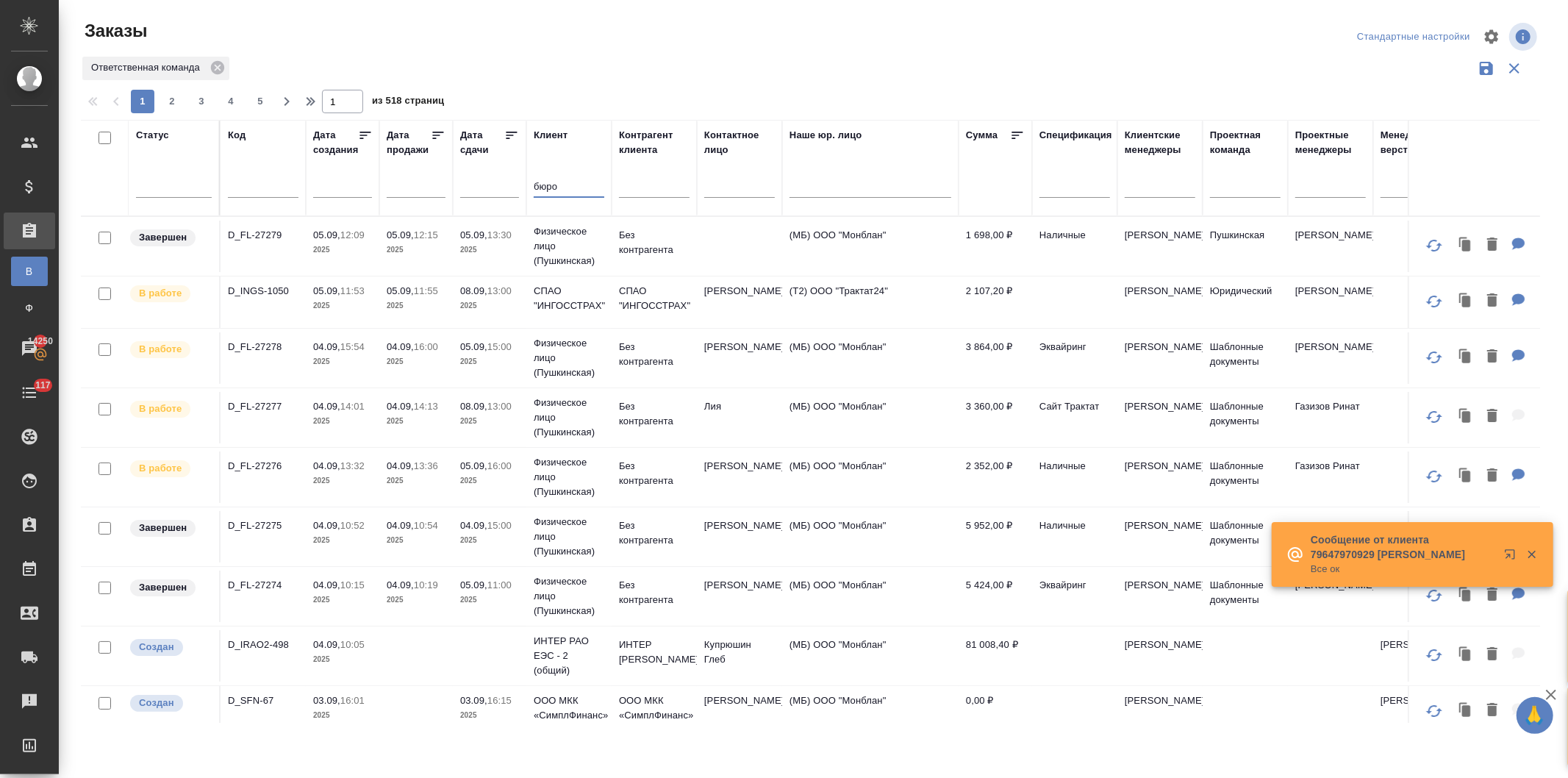
type input "бюро"
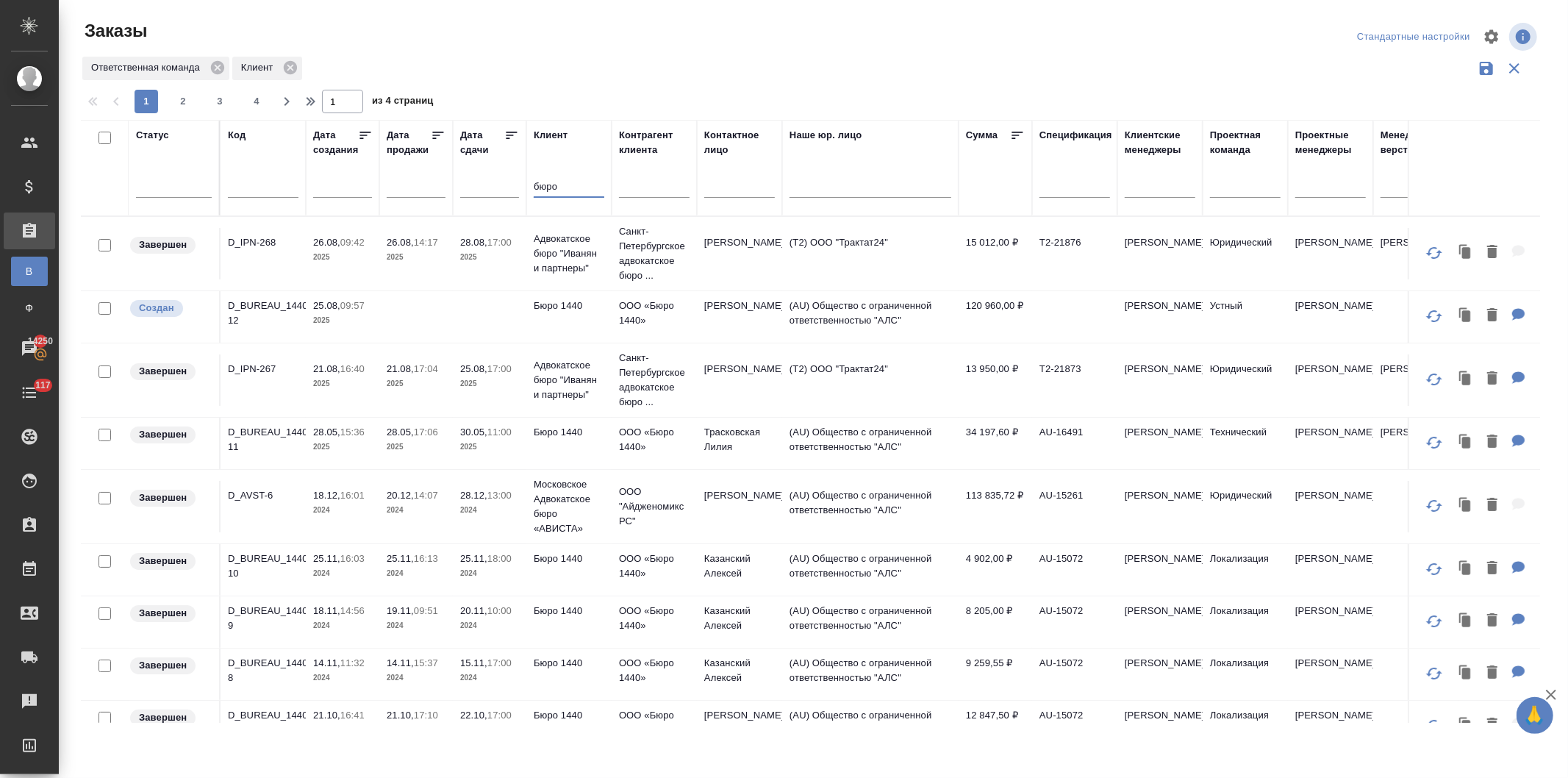
click at [489, 311] on td at bounding box center [489, 317] width 73 height 51
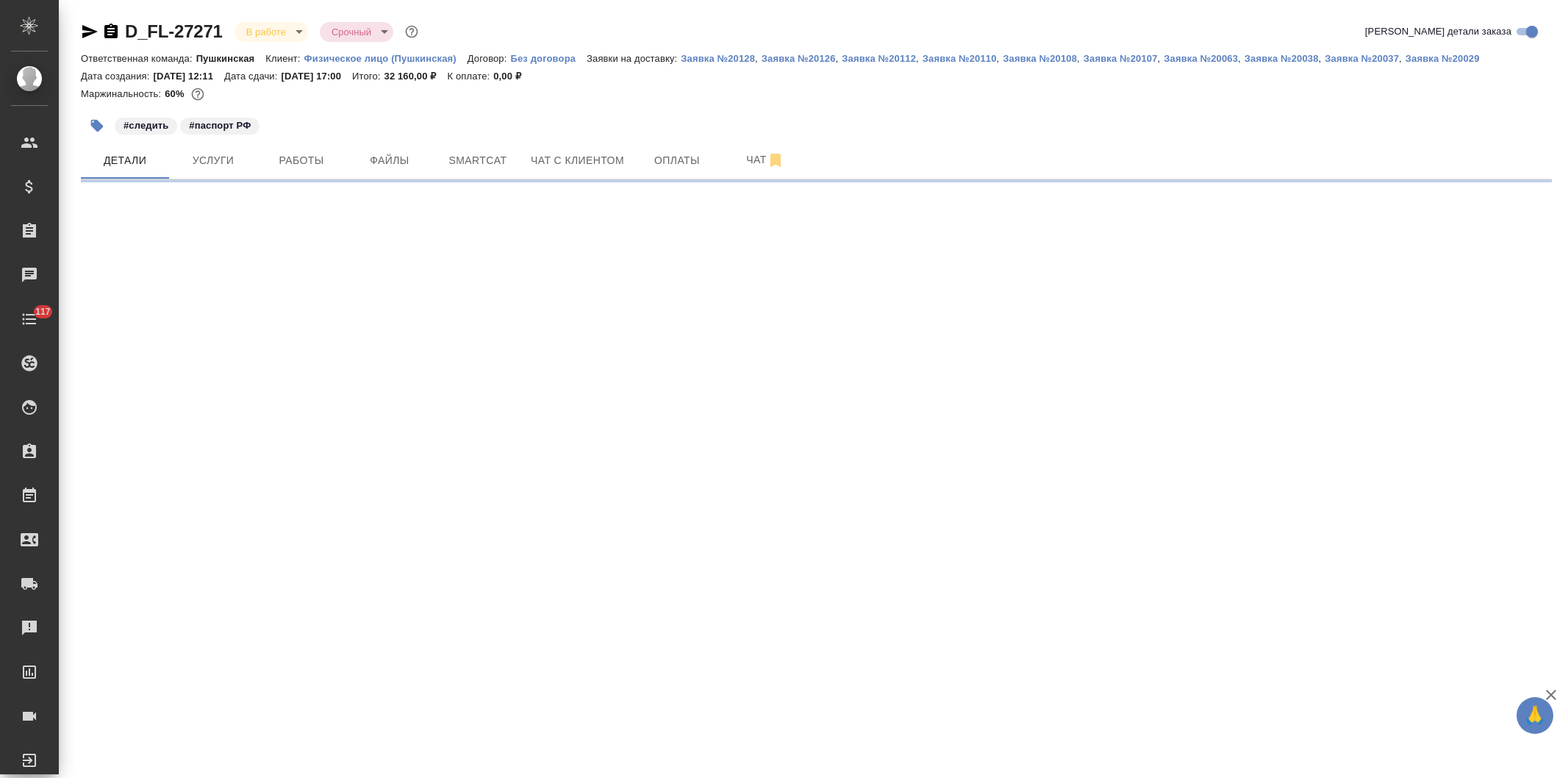
select select "RU"
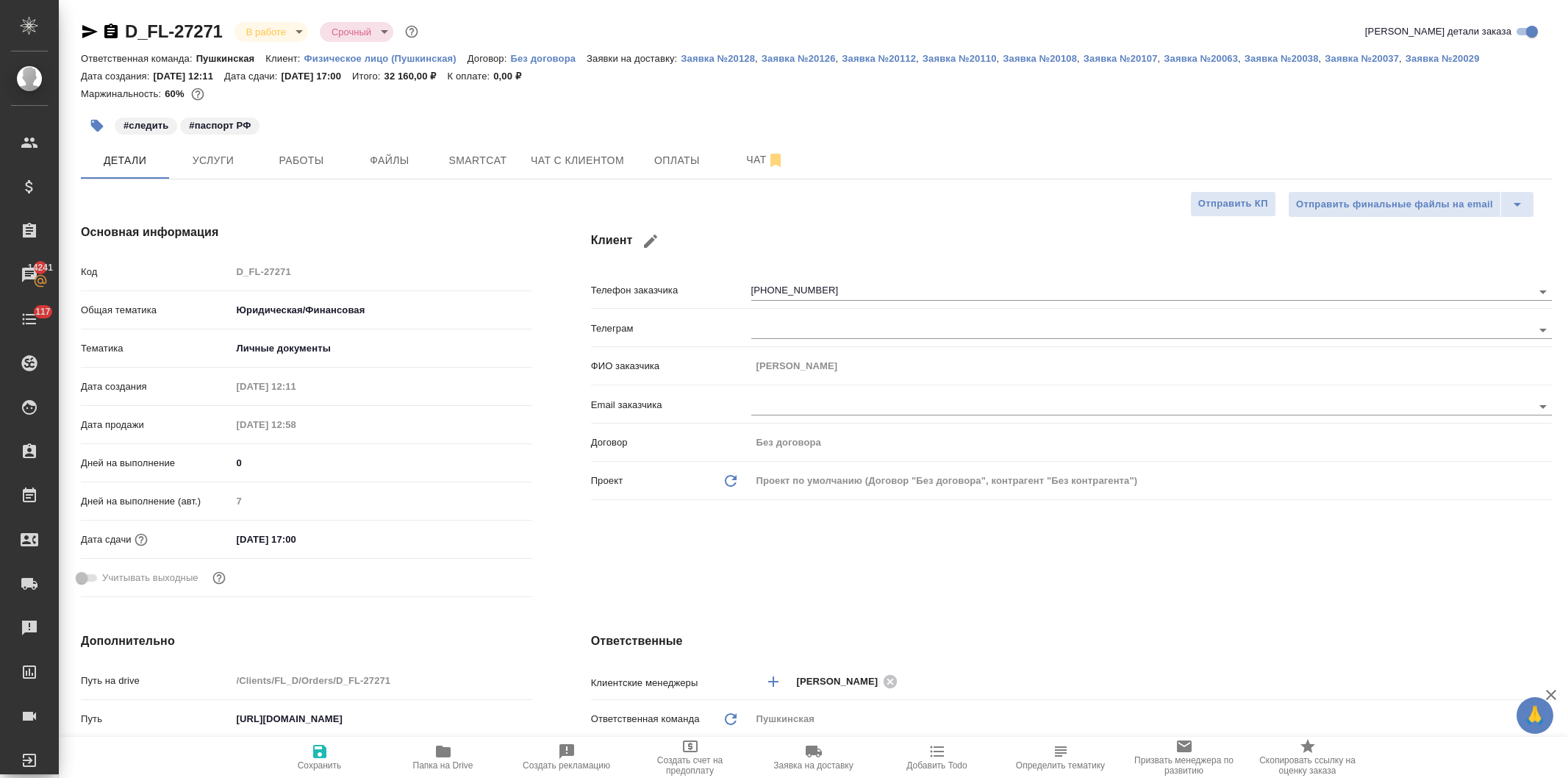
type textarea "x"
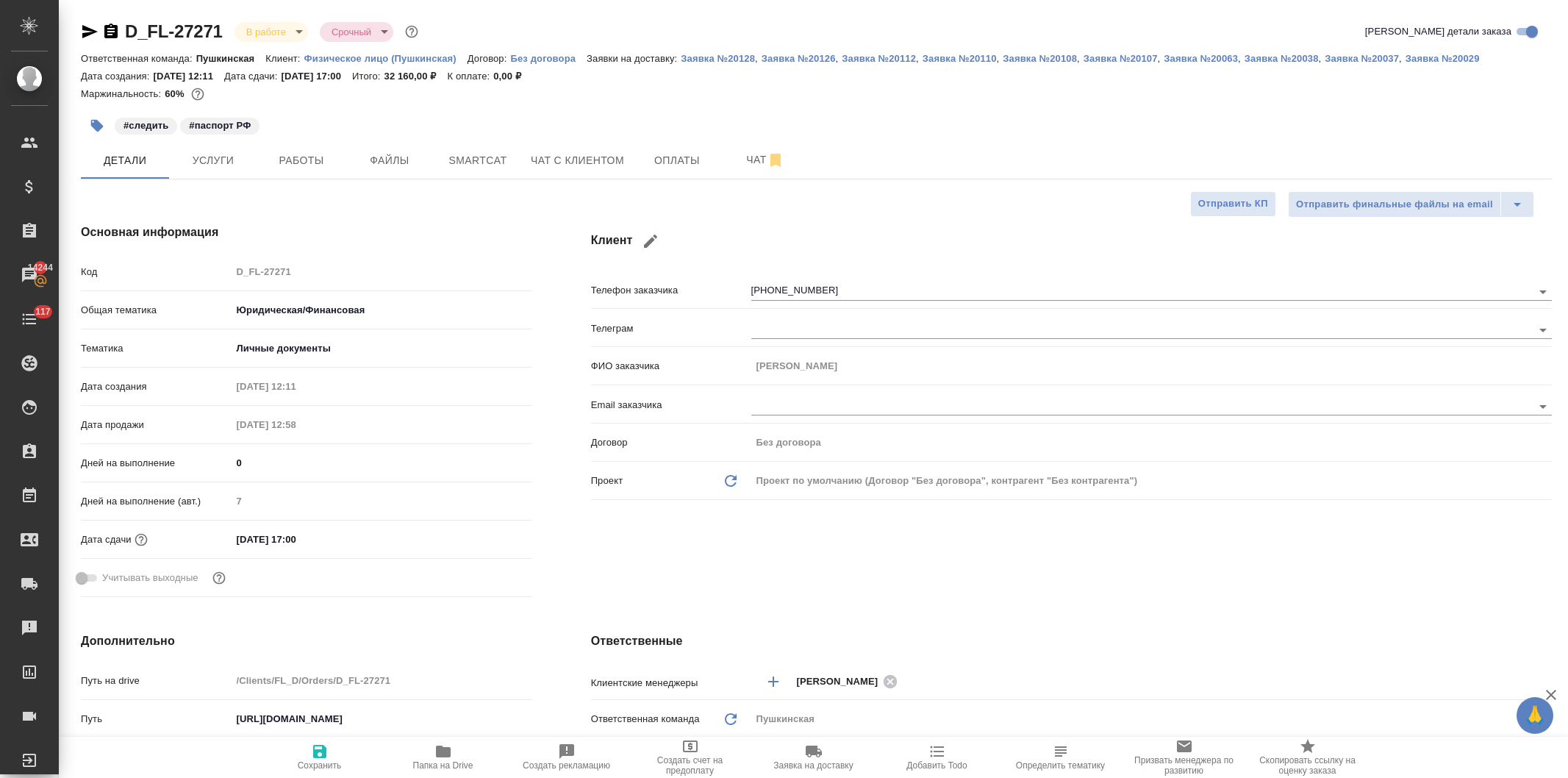
type textarea "x"
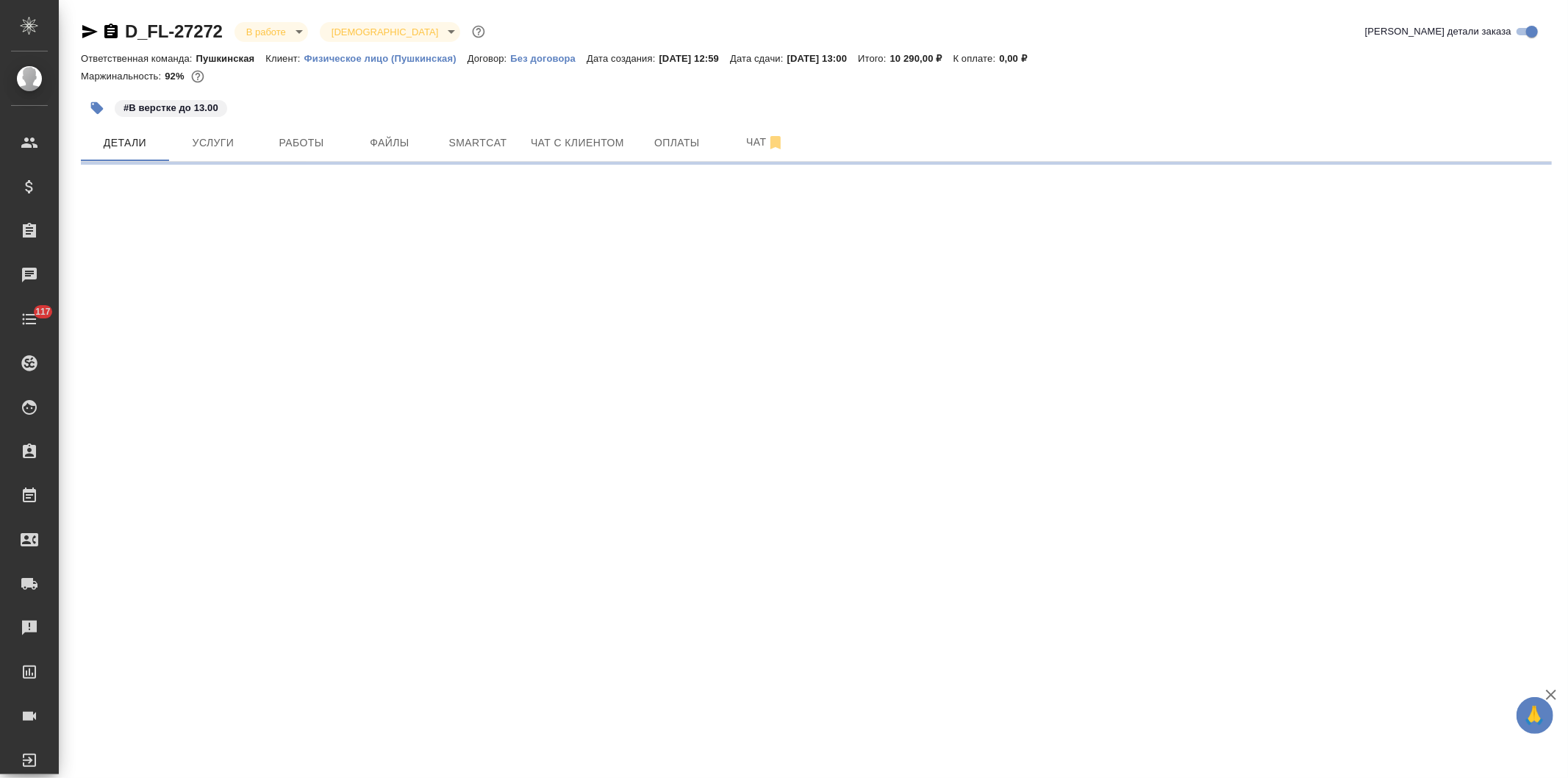
select select "RU"
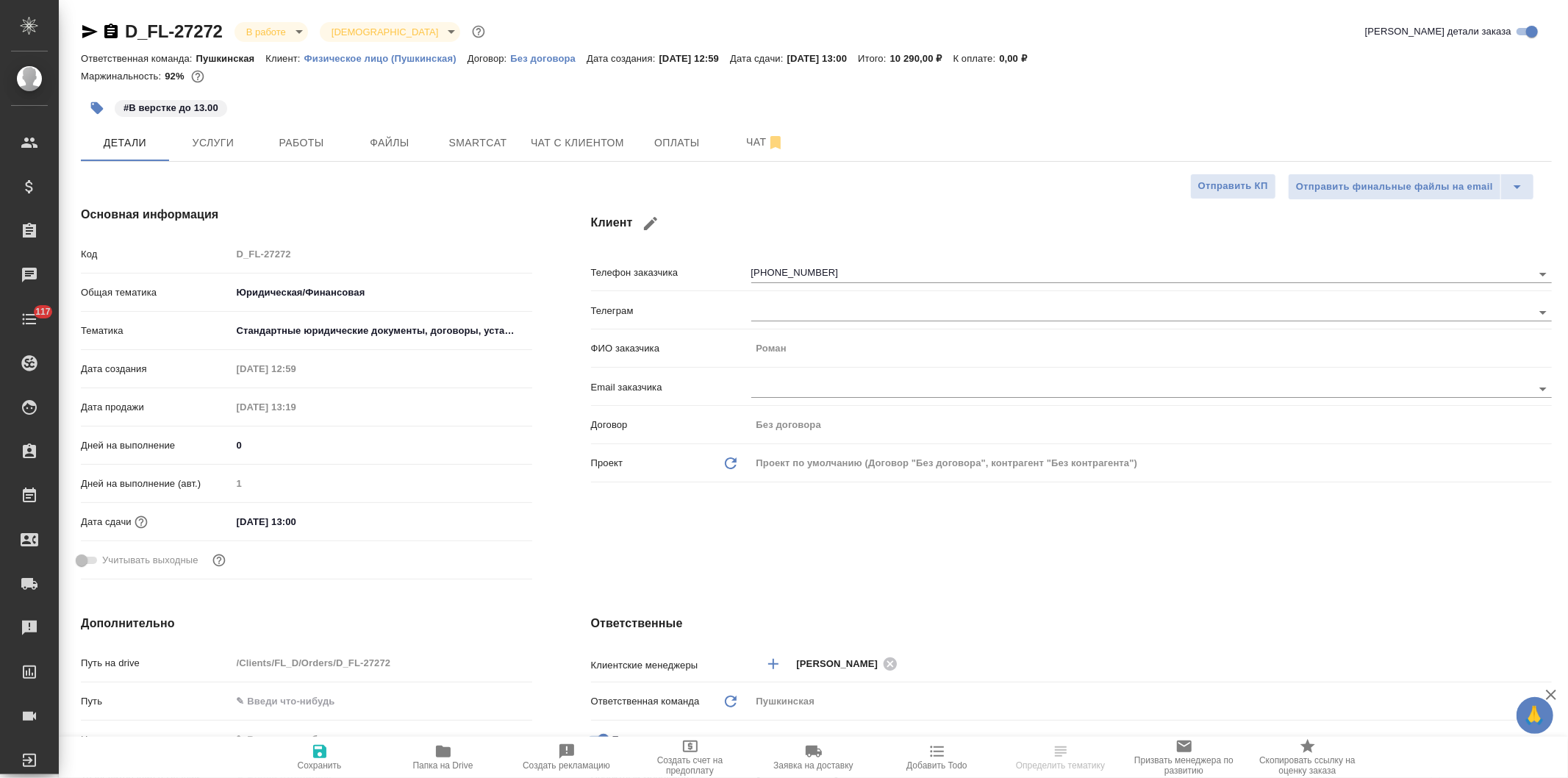
type textarea "x"
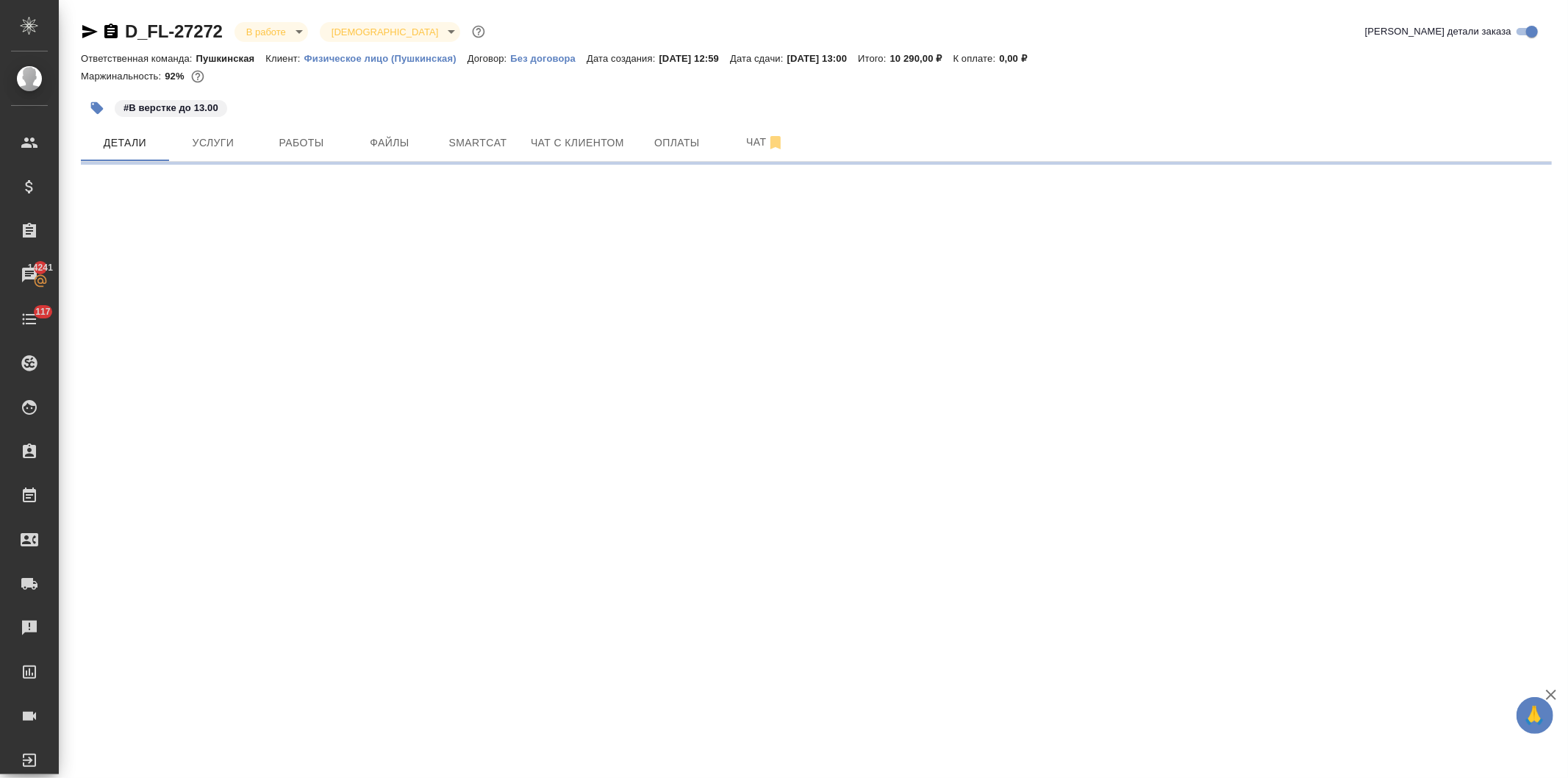
select select "RU"
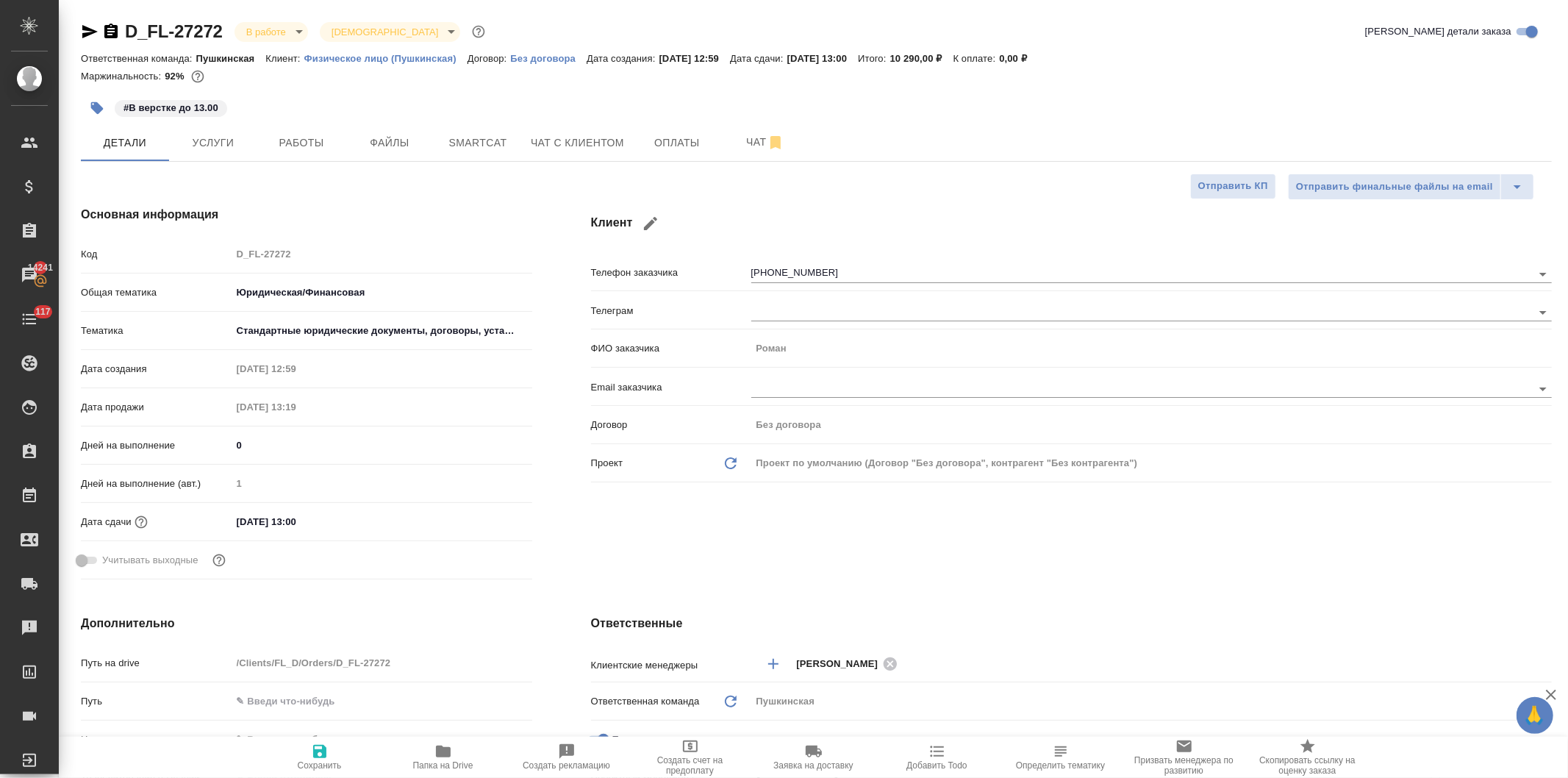
type textarea "x"
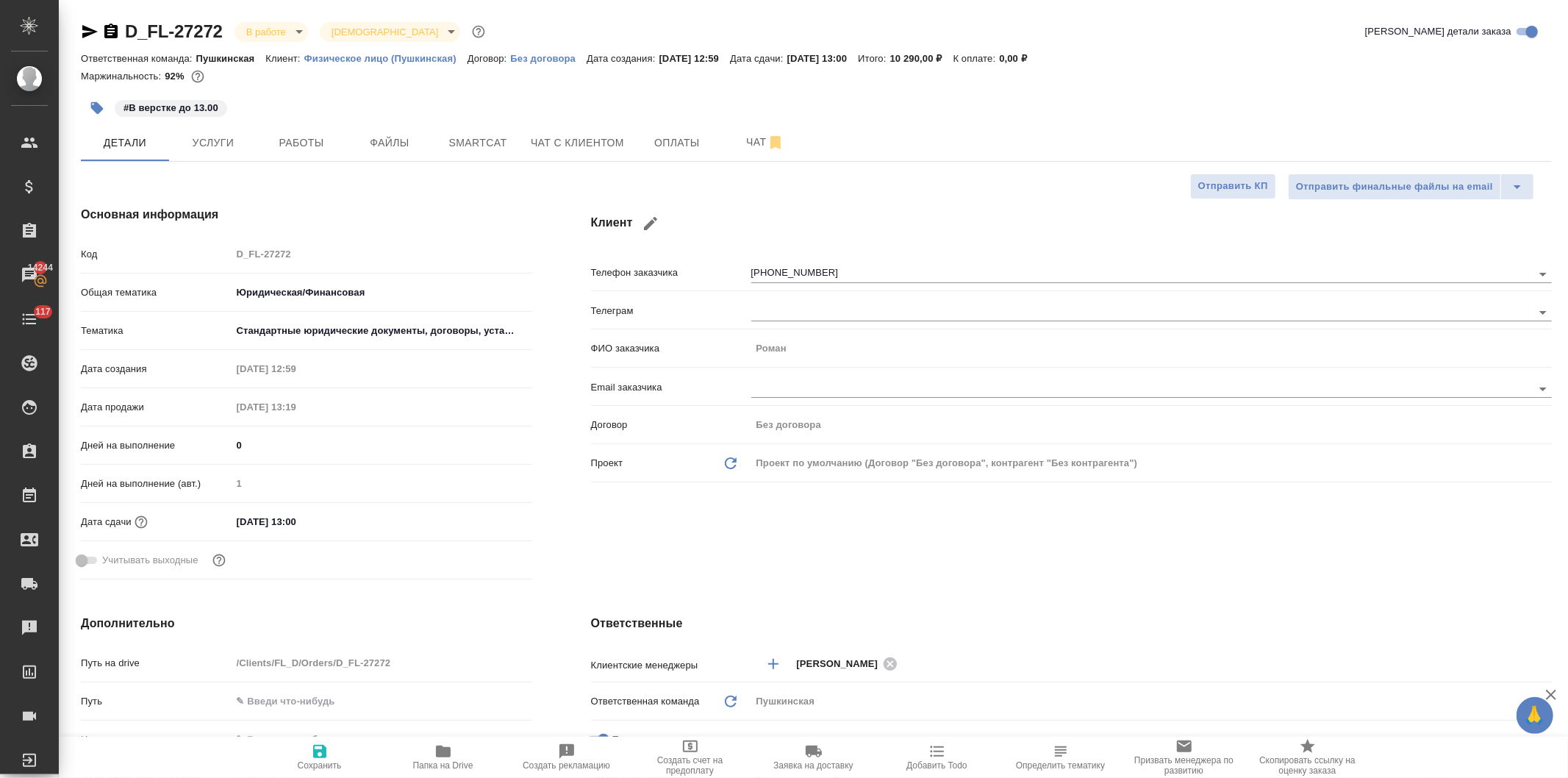
type textarea "x"
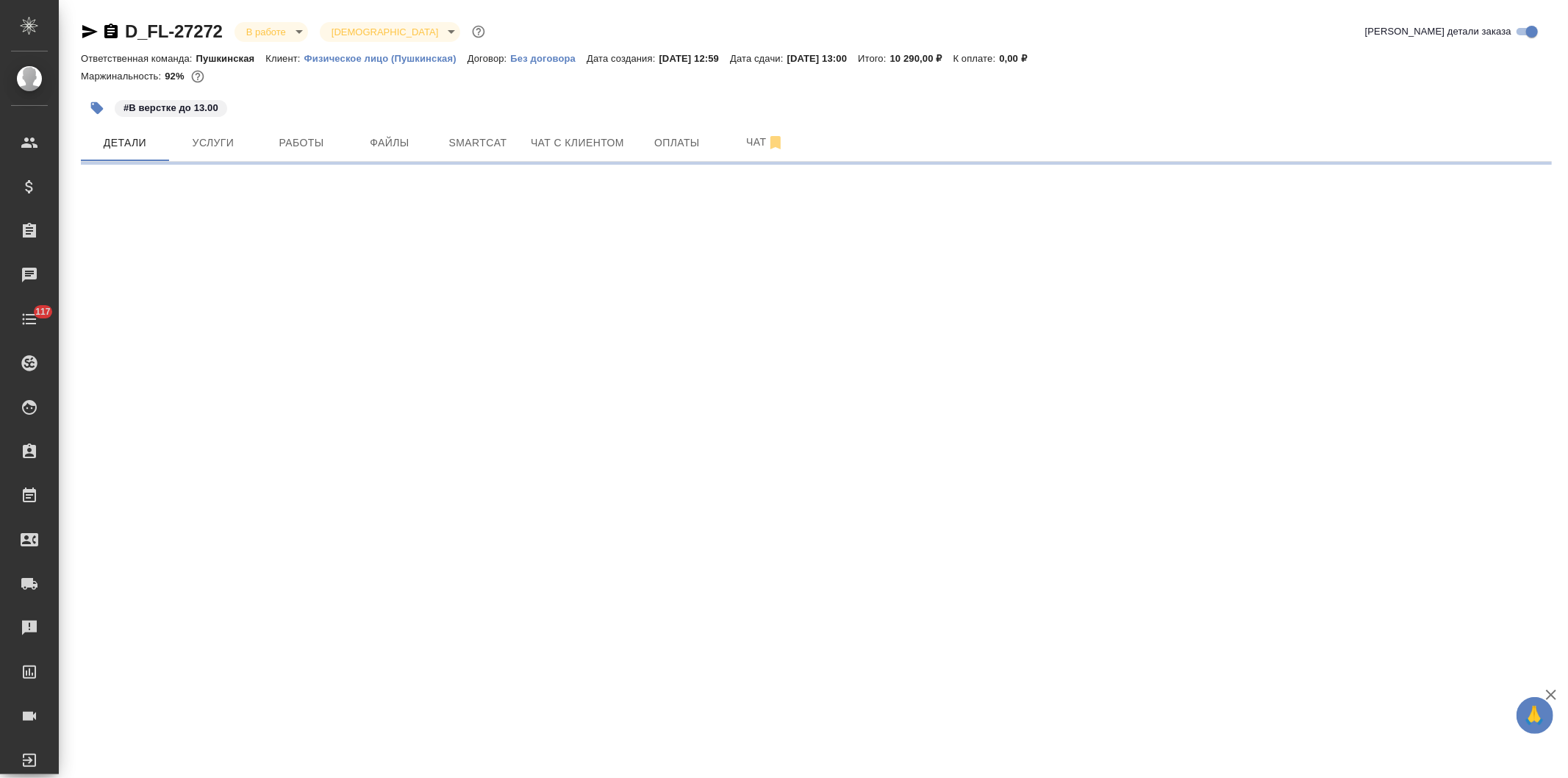
select select "RU"
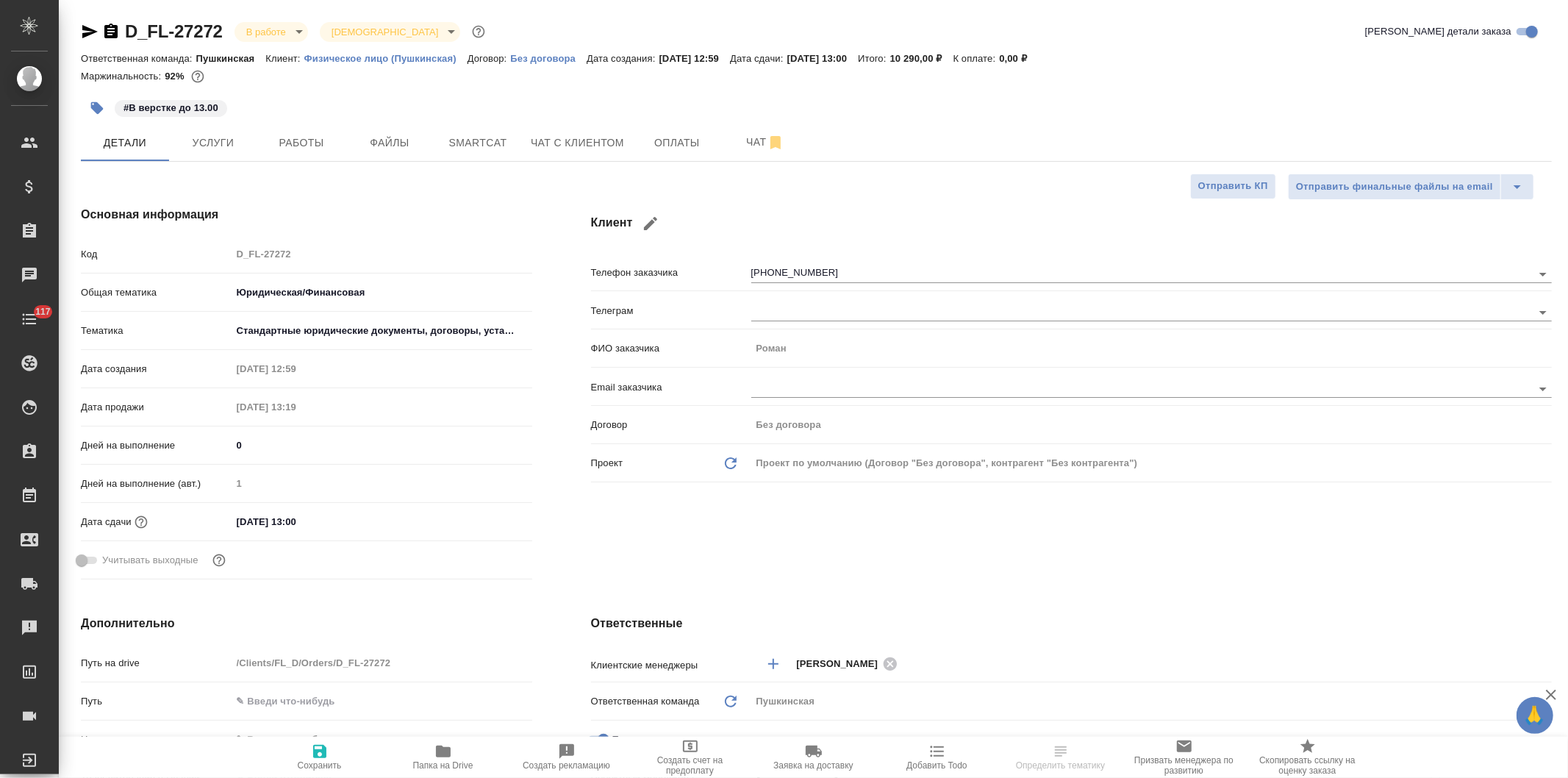
type textarea "x"
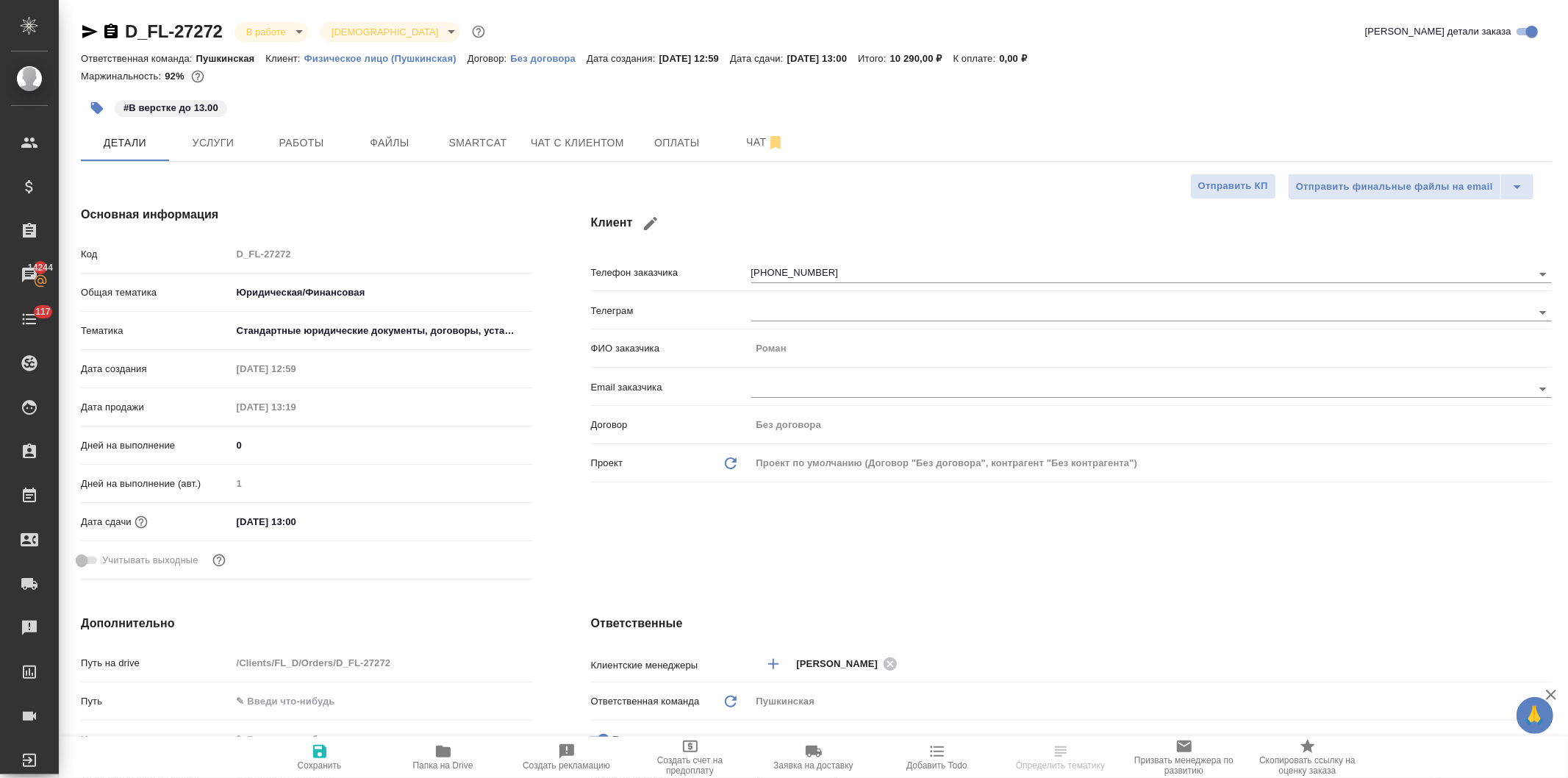
type textarea "x"
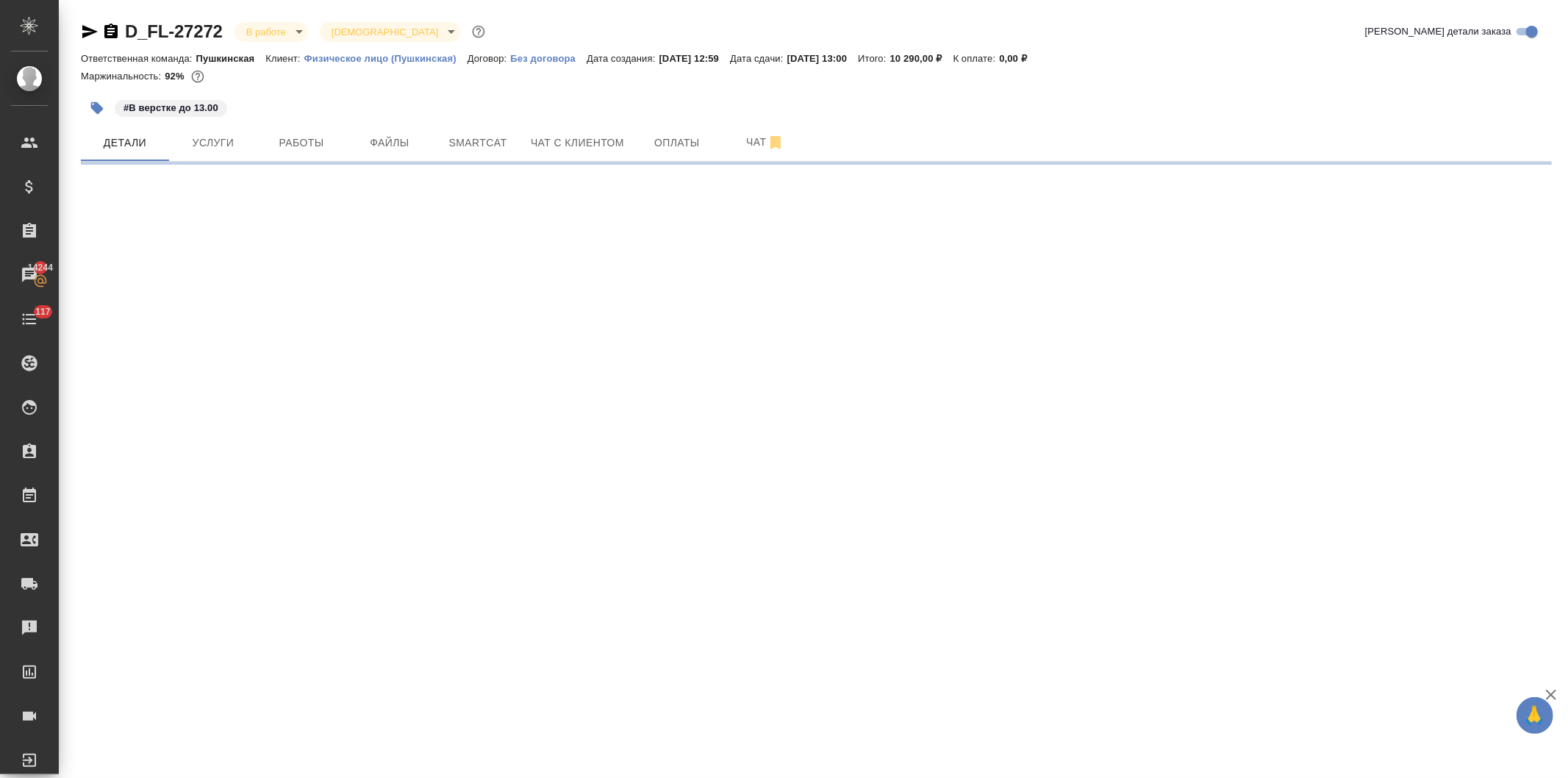
select select "RU"
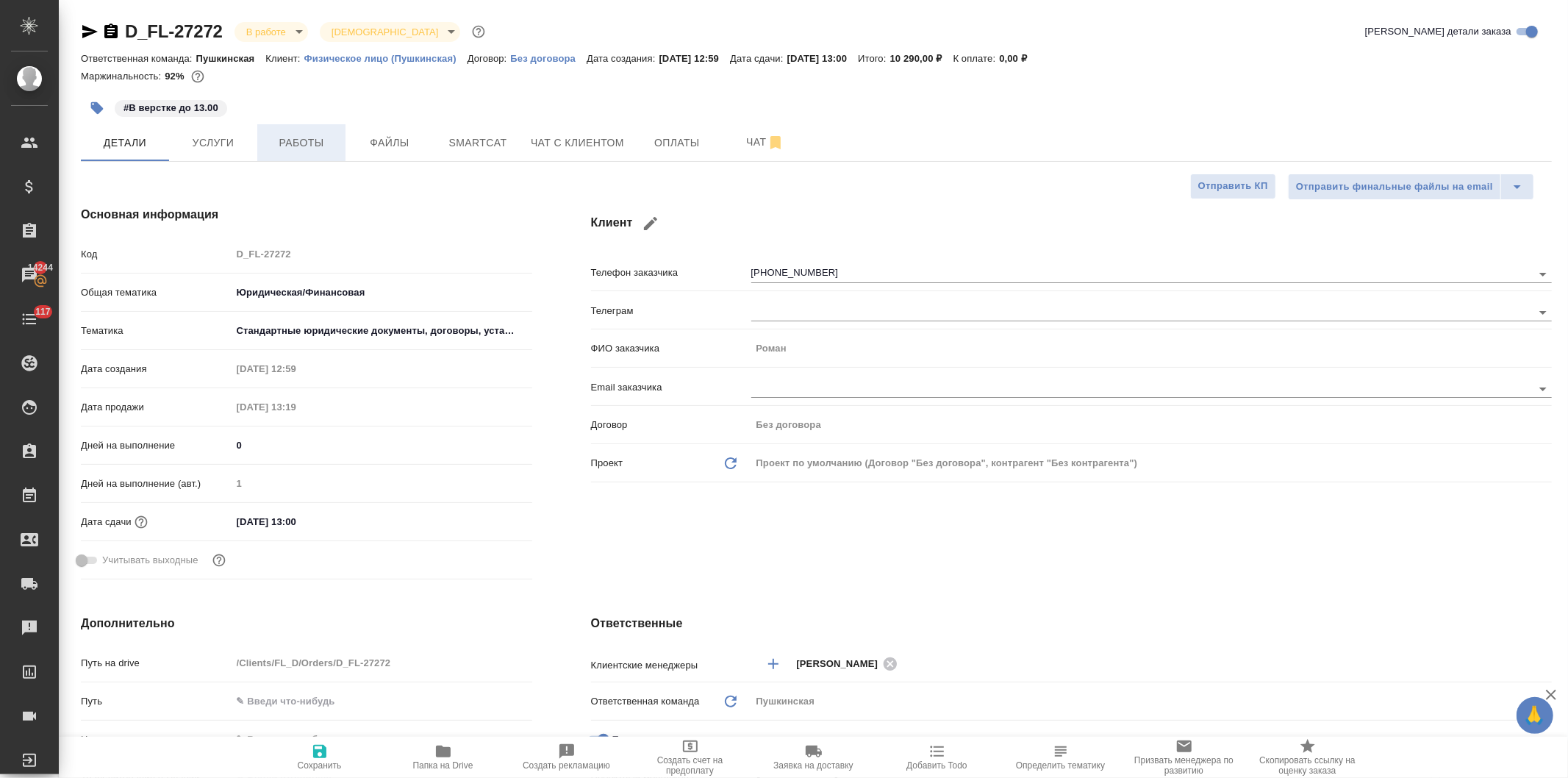
type textarea "x"
click at [302, 138] on span "Работы" at bounding box center [301, 143] width 70 height 18
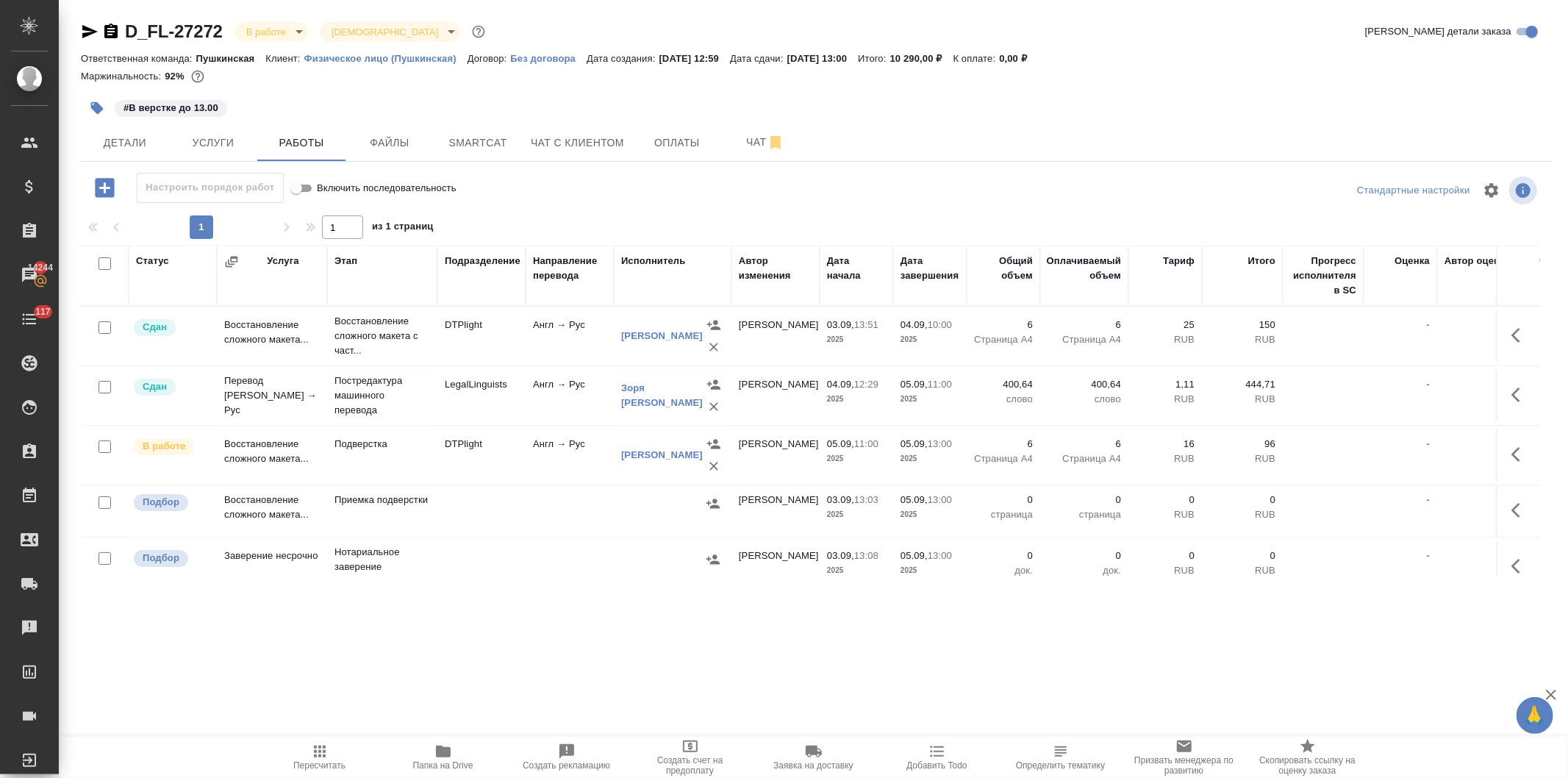
scroll to position [33, 0]
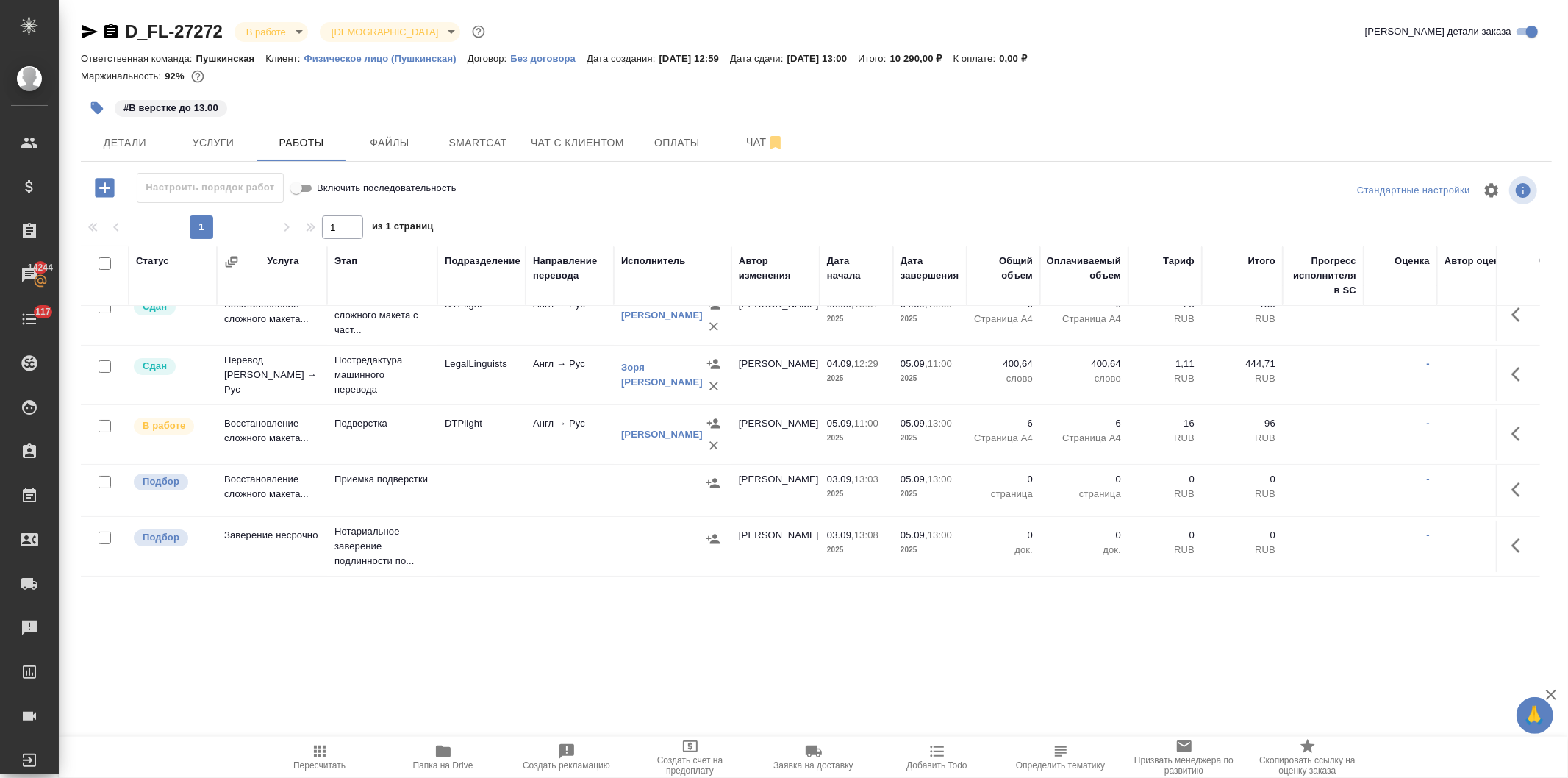
click at [101, 532] on input "checkbox" at bounding box center [104, 538] width 13 height 13
checkbox input "true"
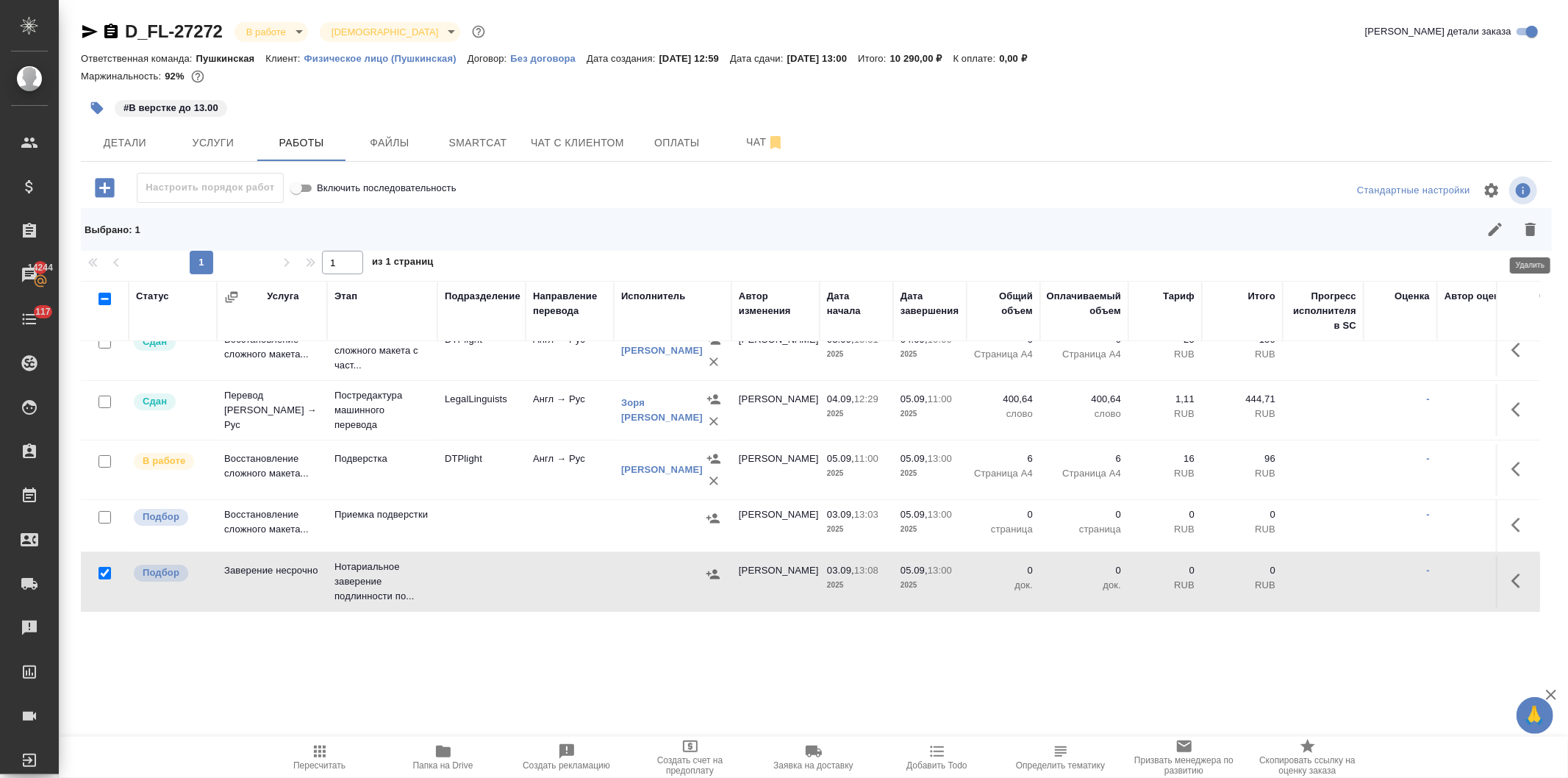
click at [1524, 229] on icon "button" at bounding box center [1530, 229] width 17 height 17
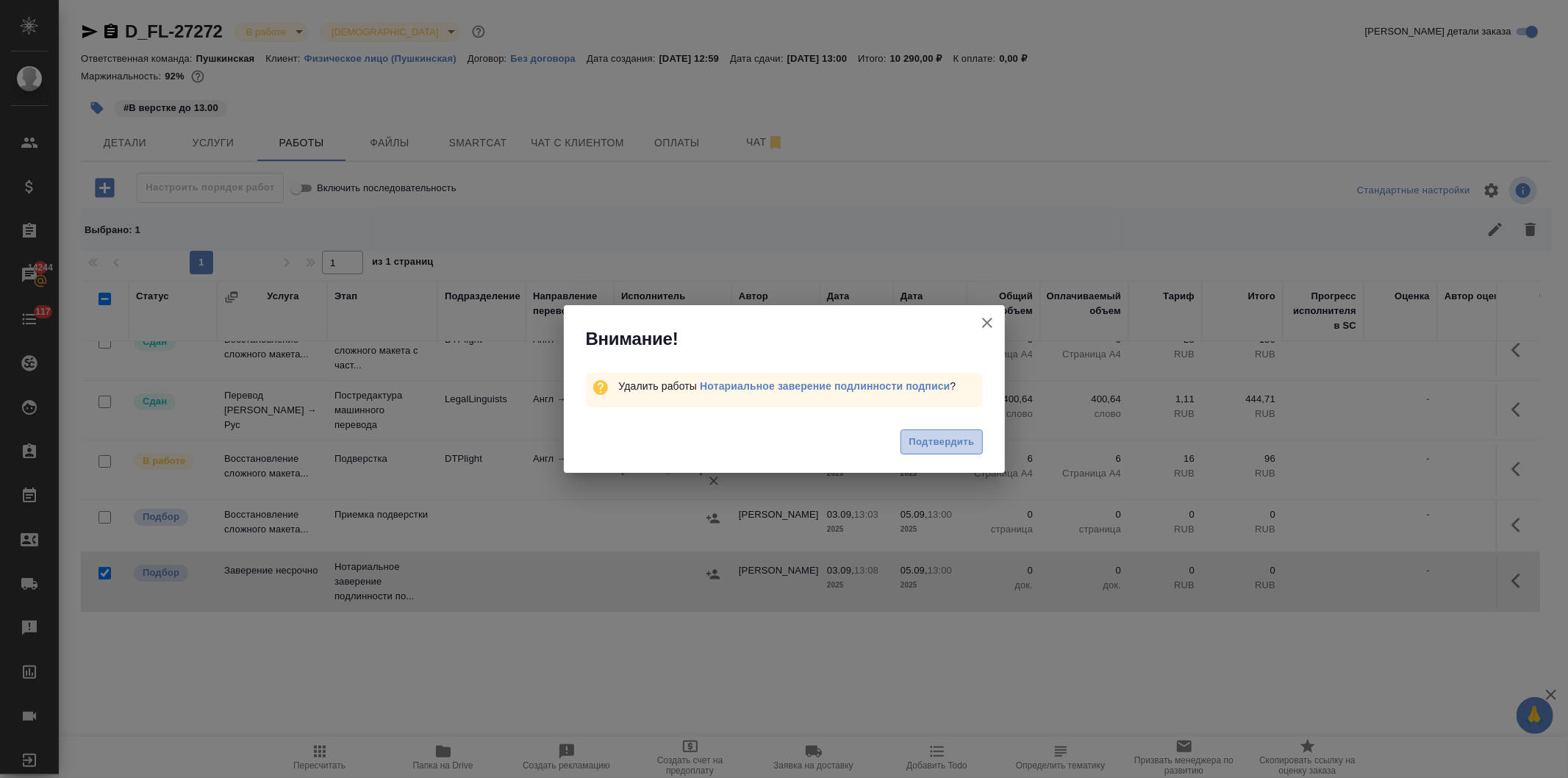
click at [936, 436] on span "Подтвердить" at bounding box center [941, 442] width 66 height 17
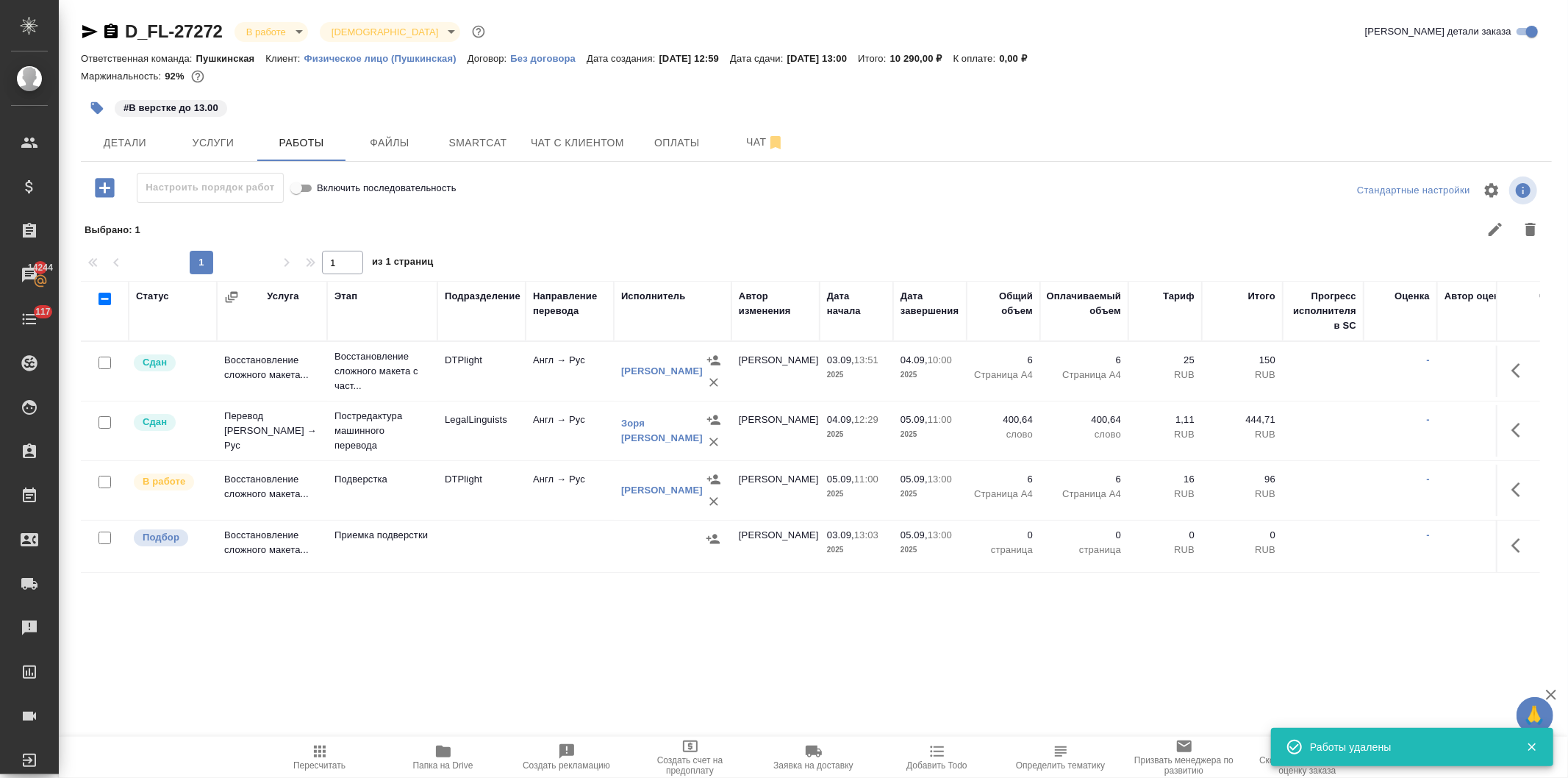
scroll to position [0, 0]
click at [116, 138] on span "Детали" at bounding box center [125, 143] width 70 height 18
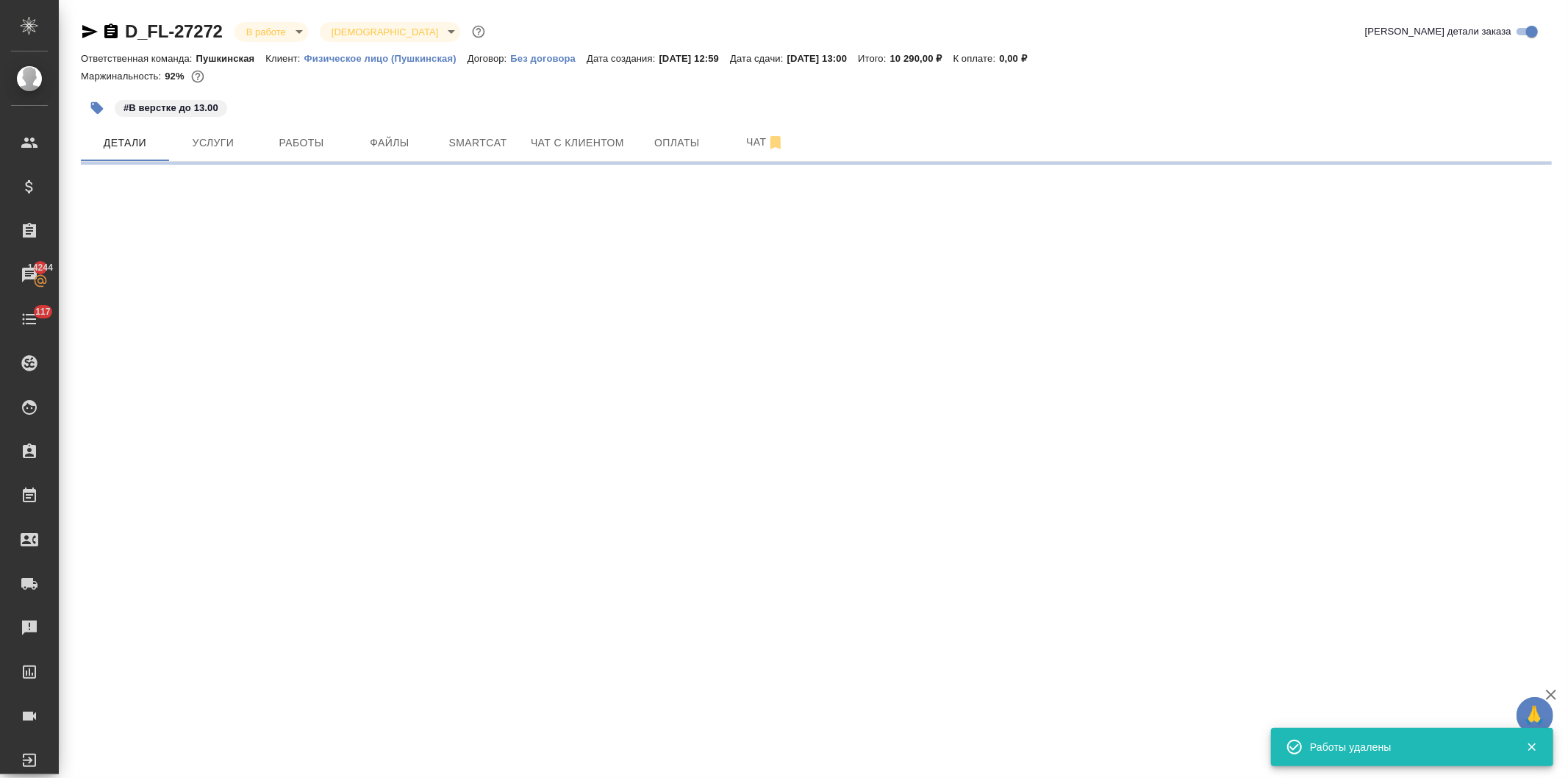
select select "RU"
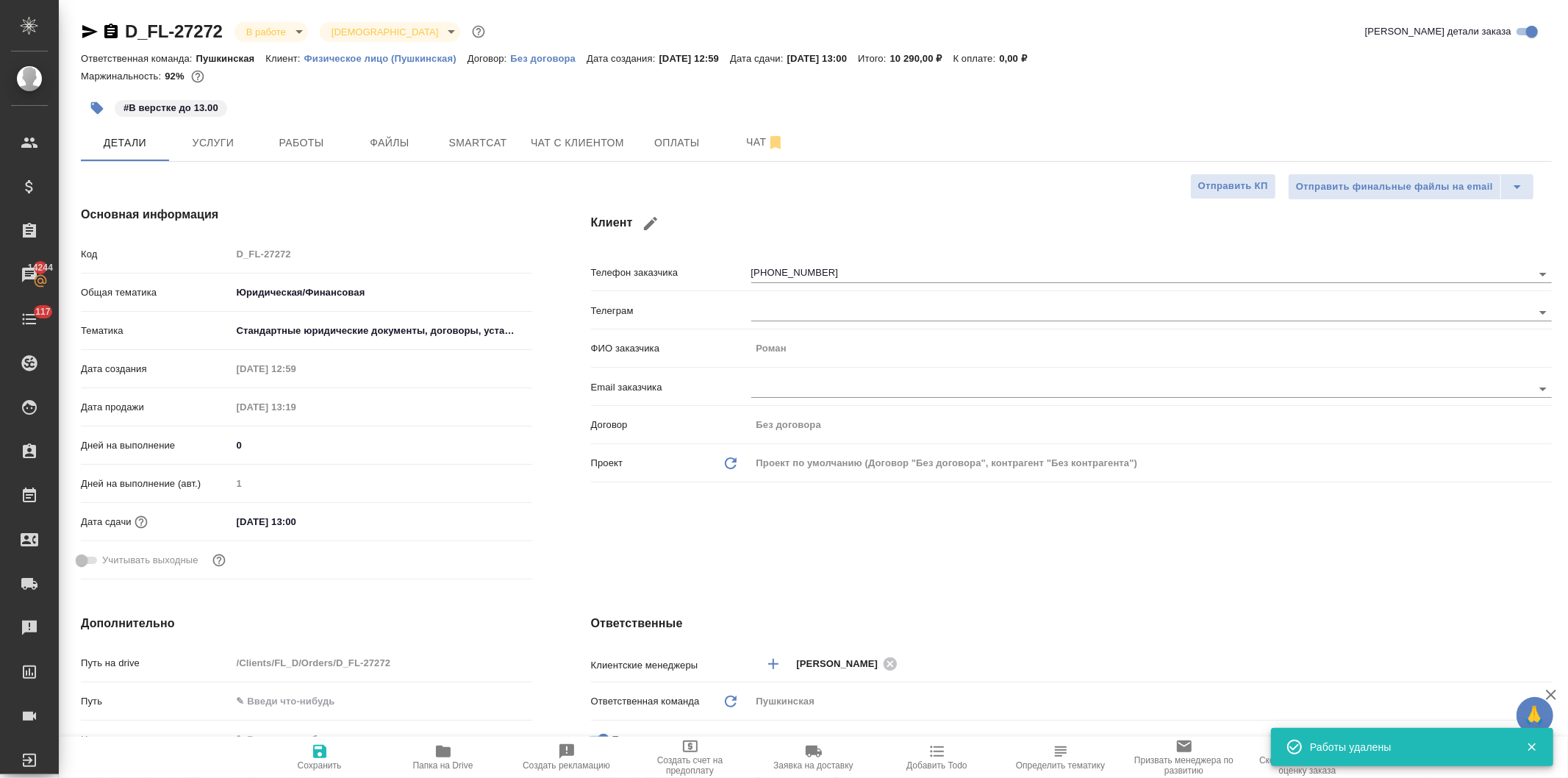
type textarea "x"
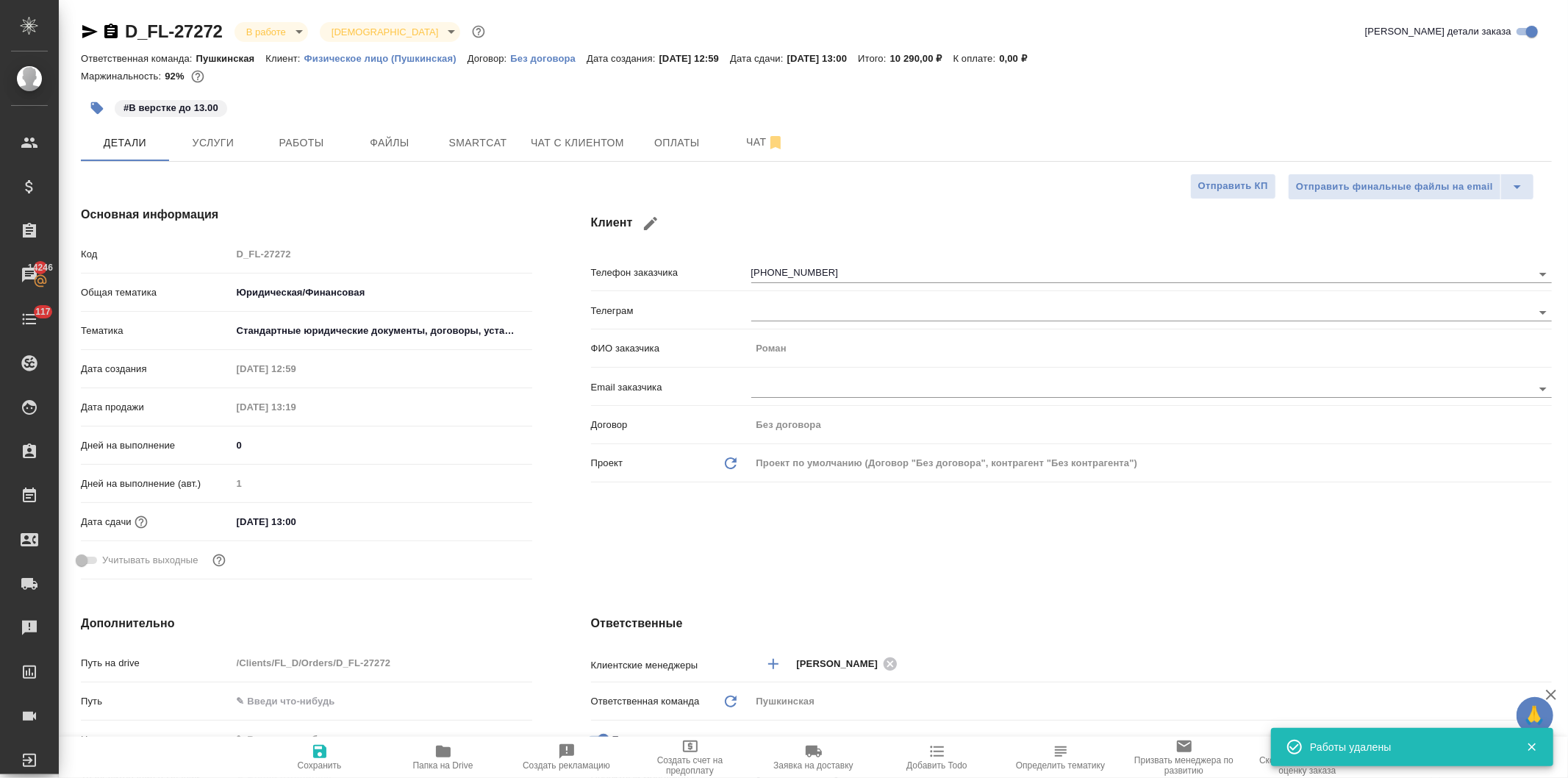
type textarea "x"
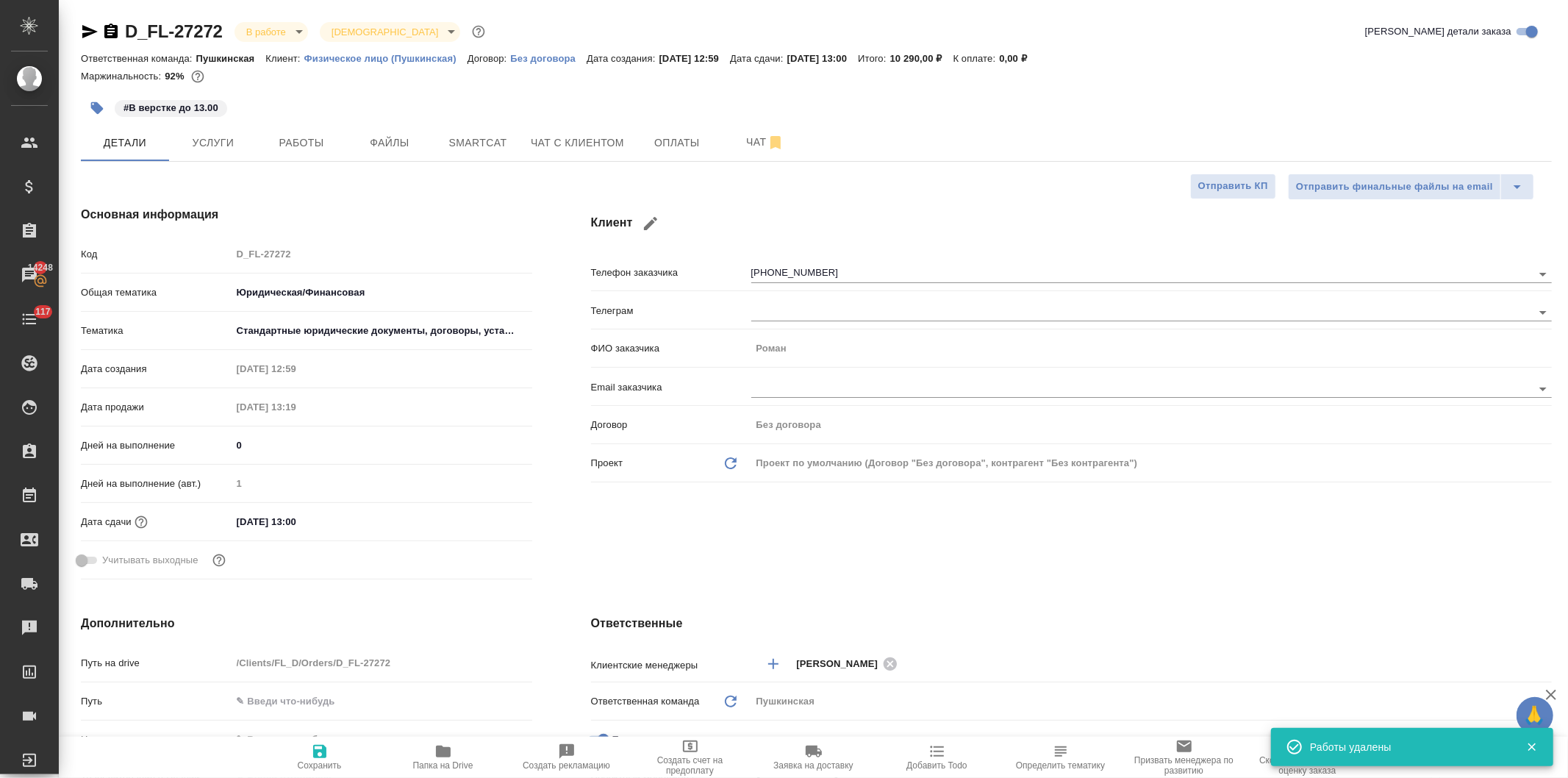
type textarea "x"
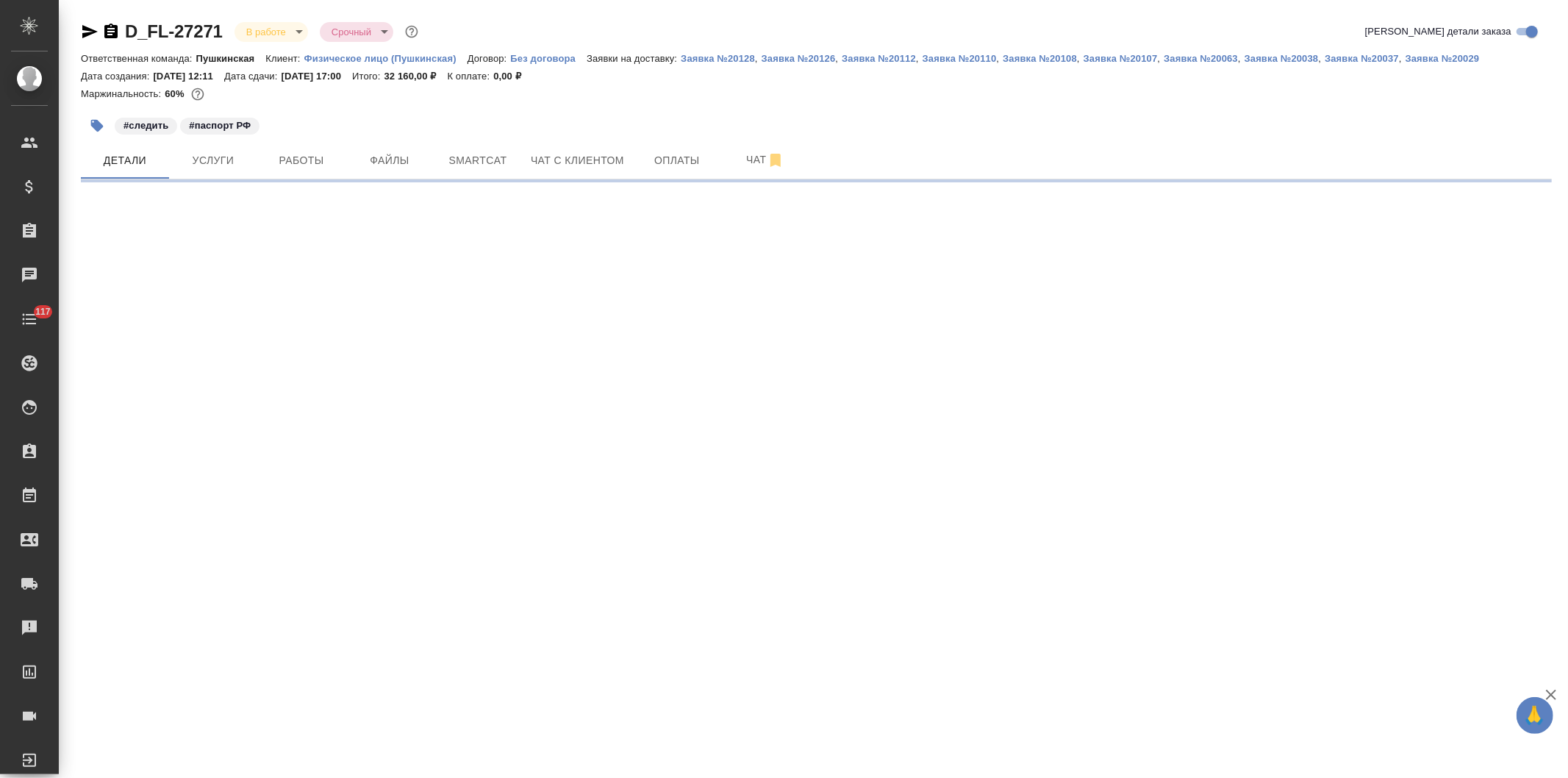
select select "RU"
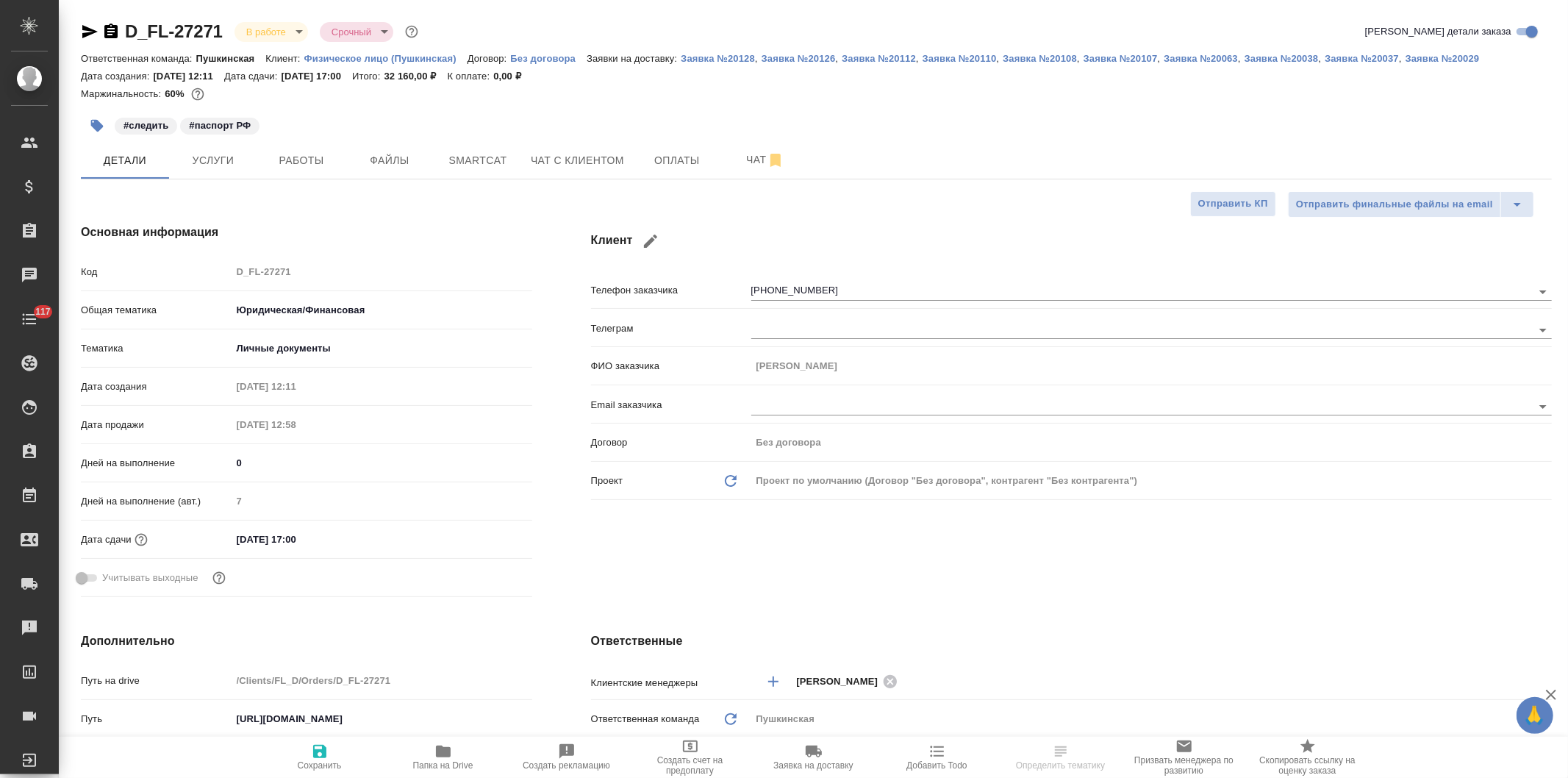
type textarea "x"
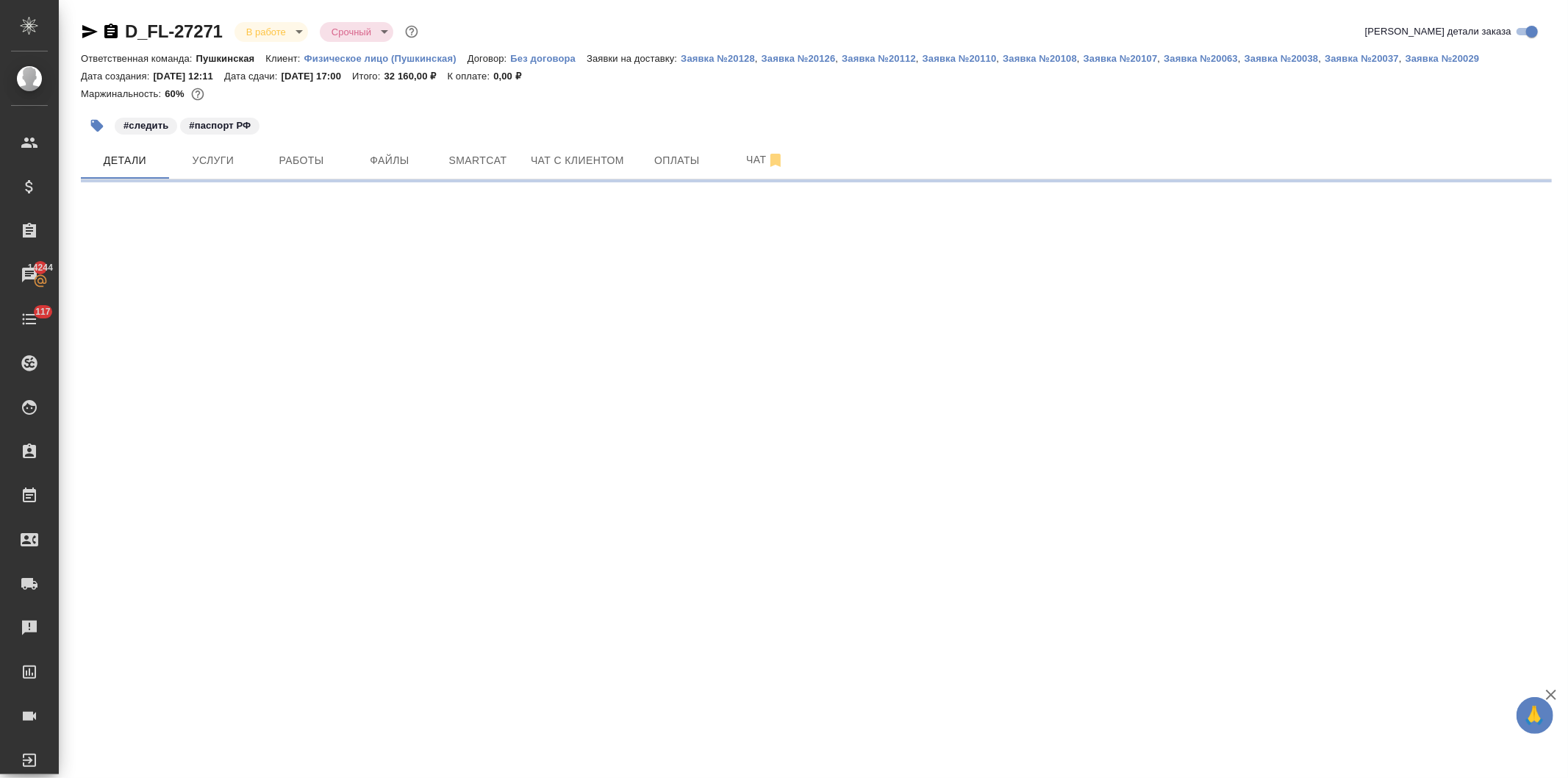
select select "RU"
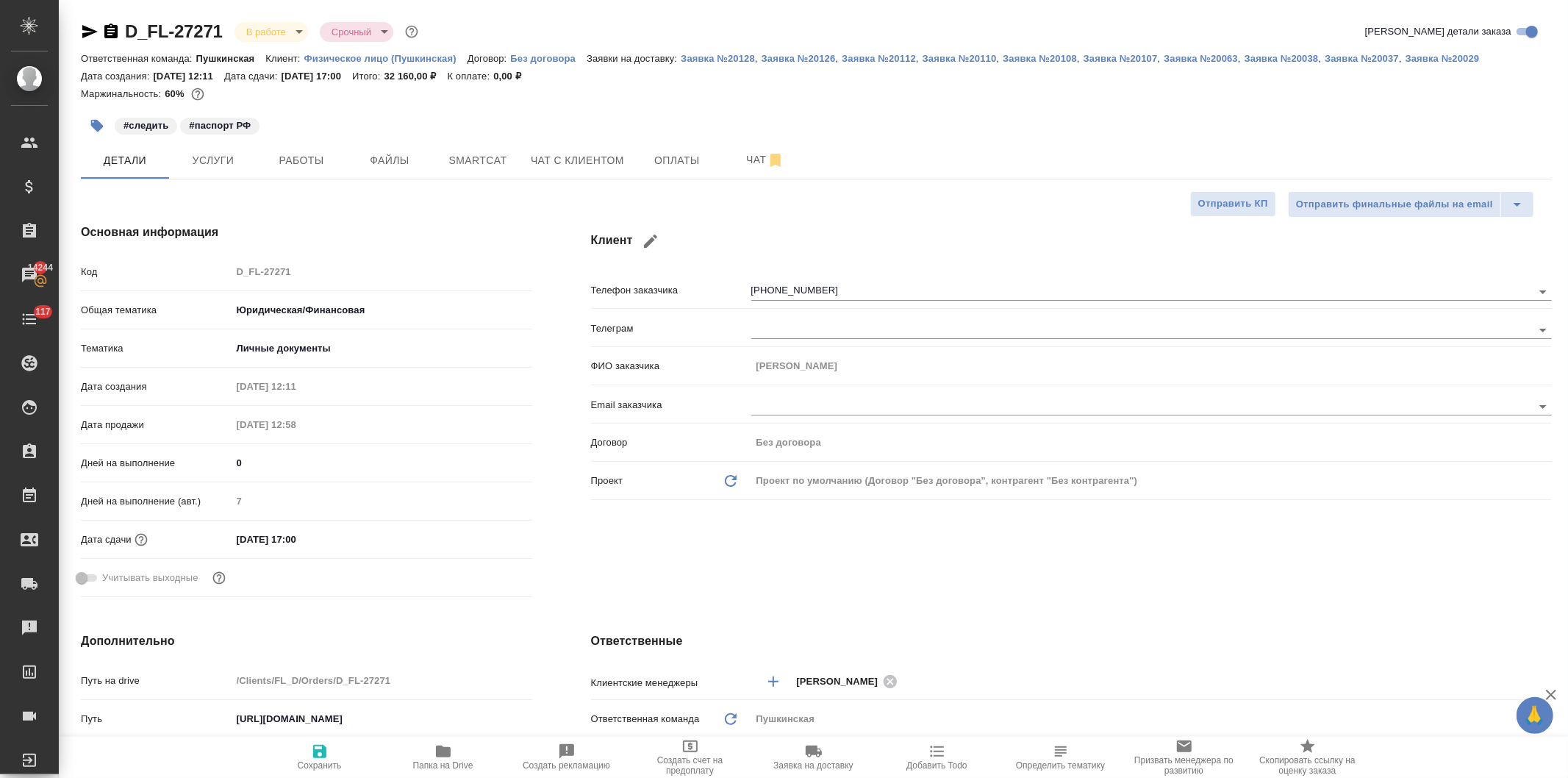
type textarea "x"
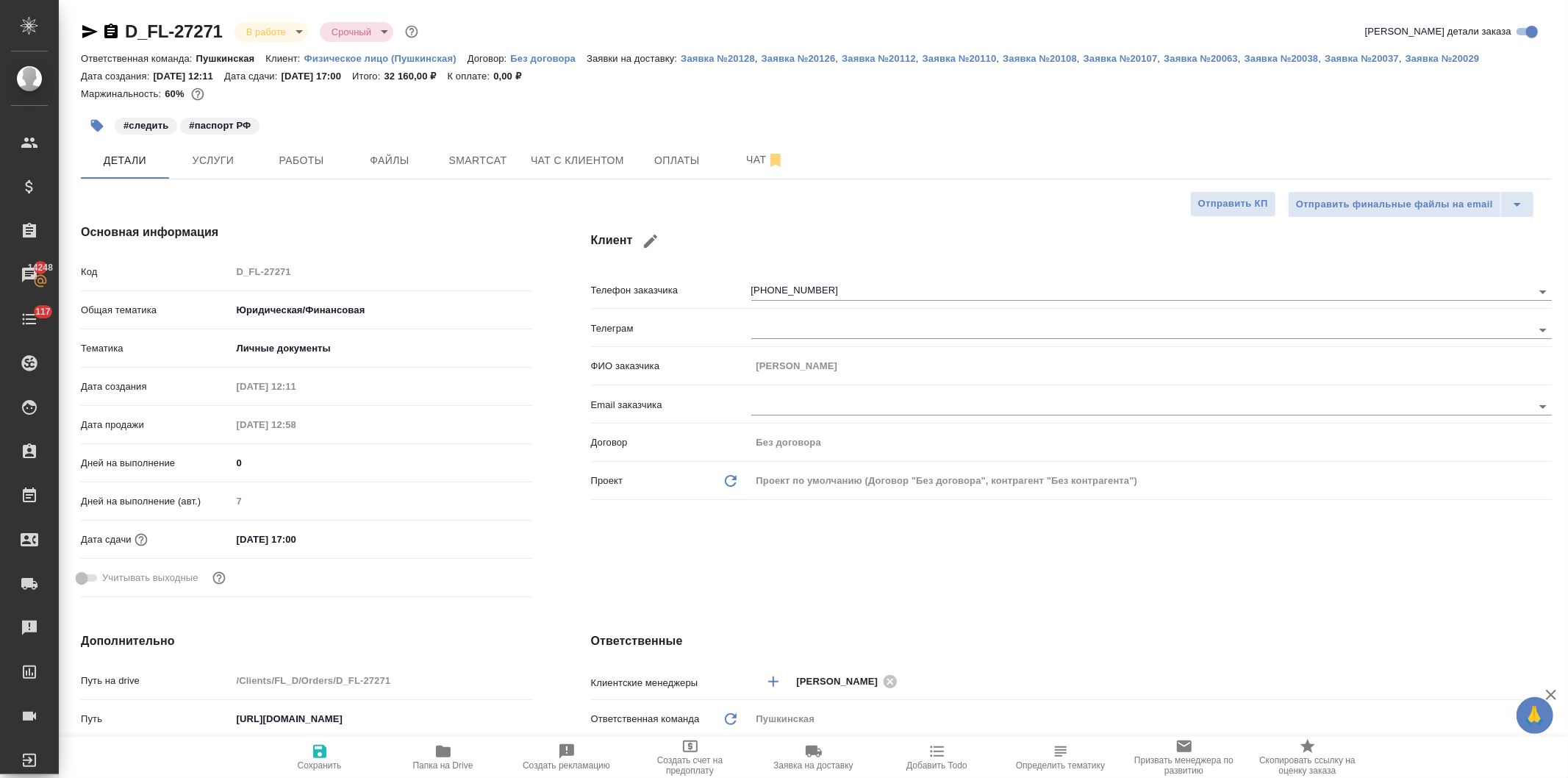
type textarea "x"
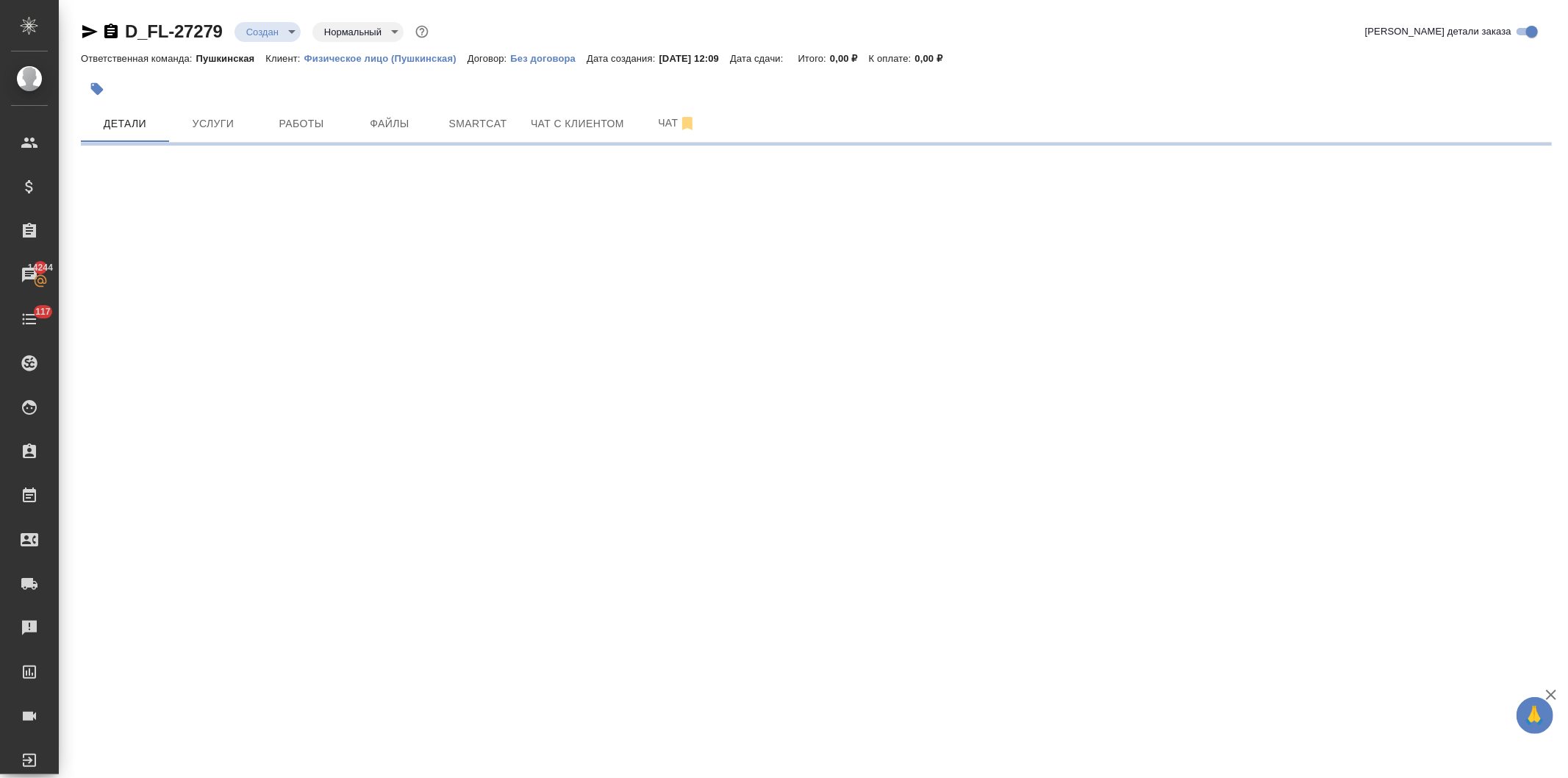
select select "RU"
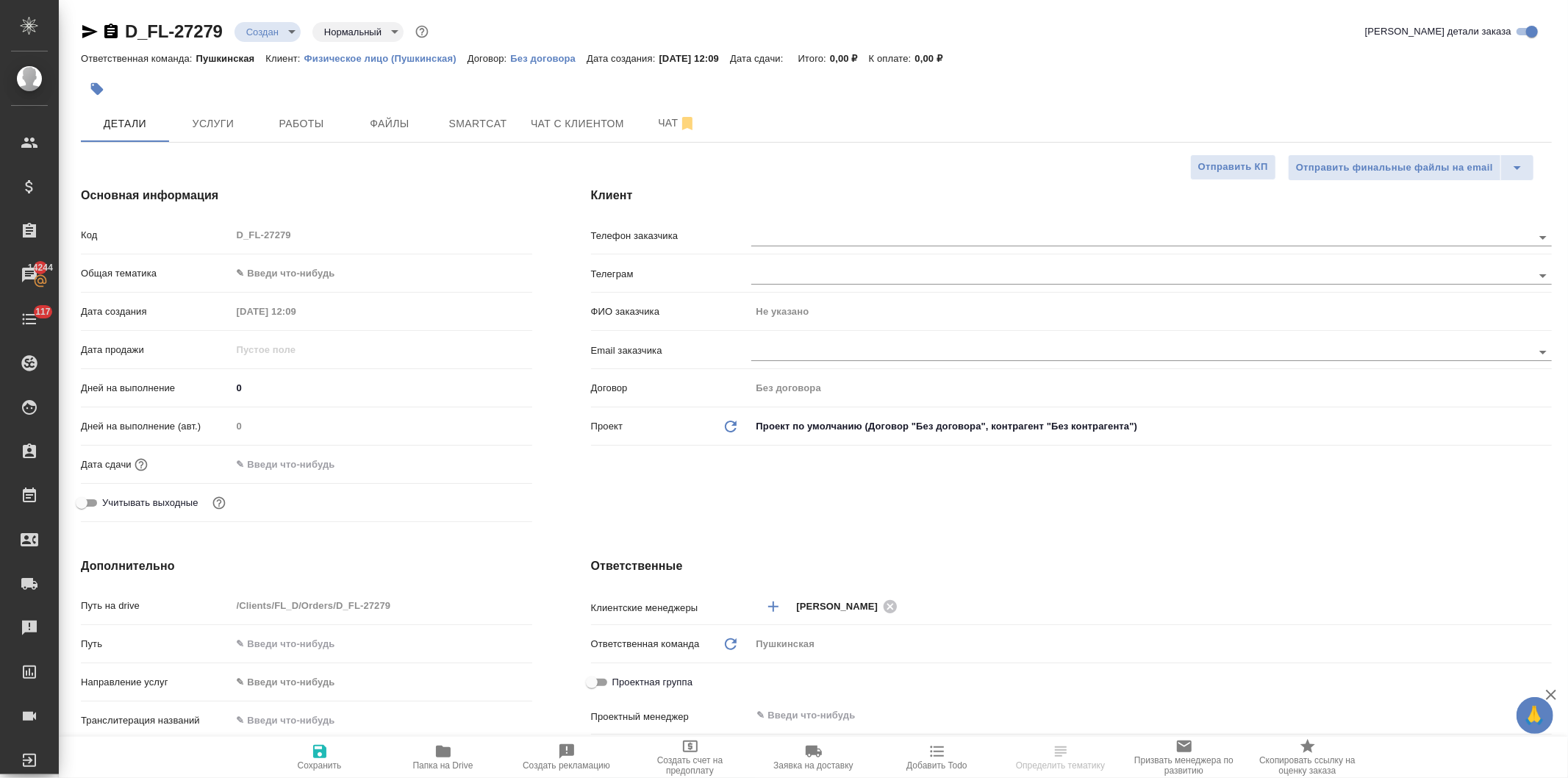
type textarea "x"
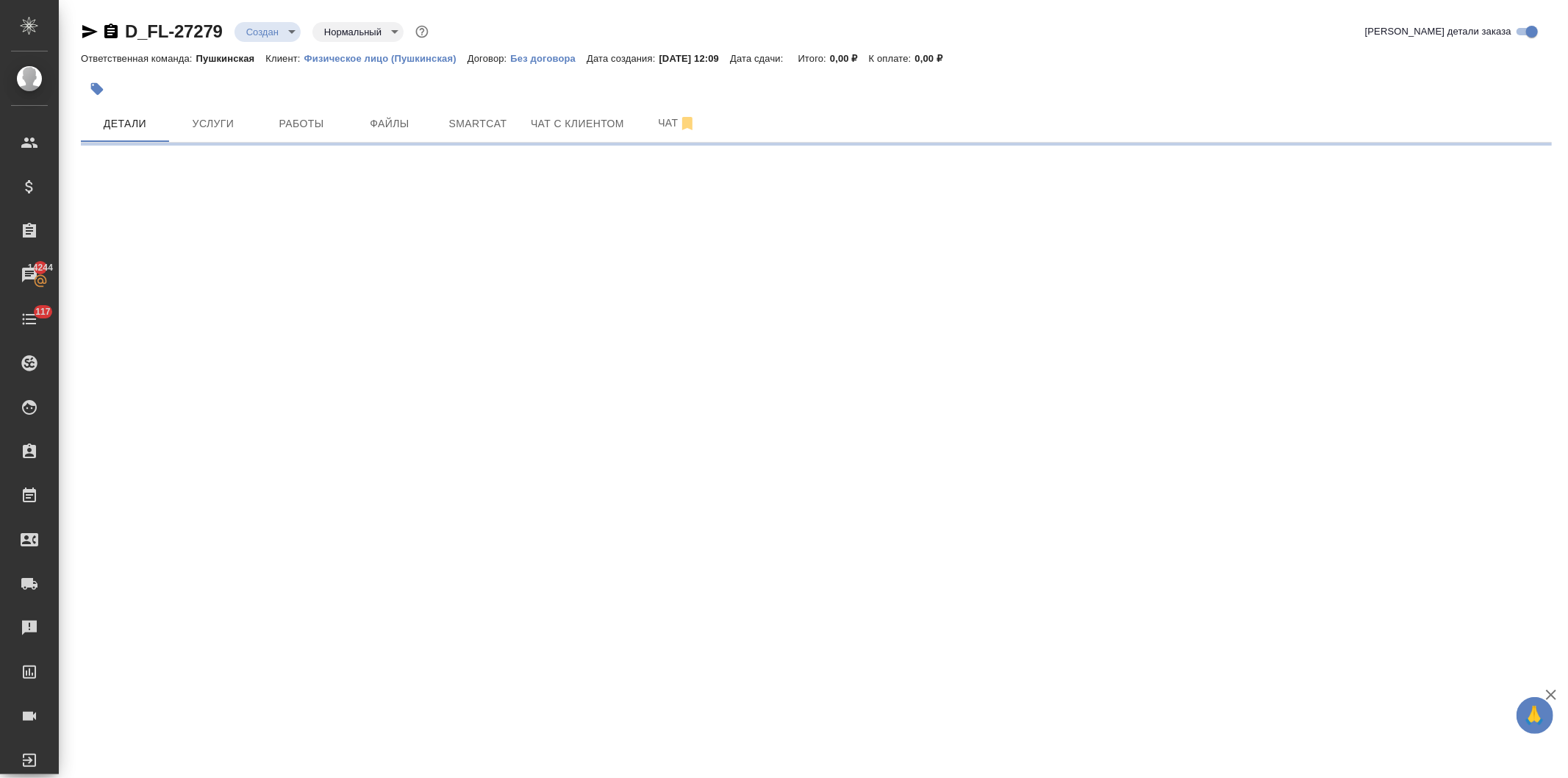
select select "RU"
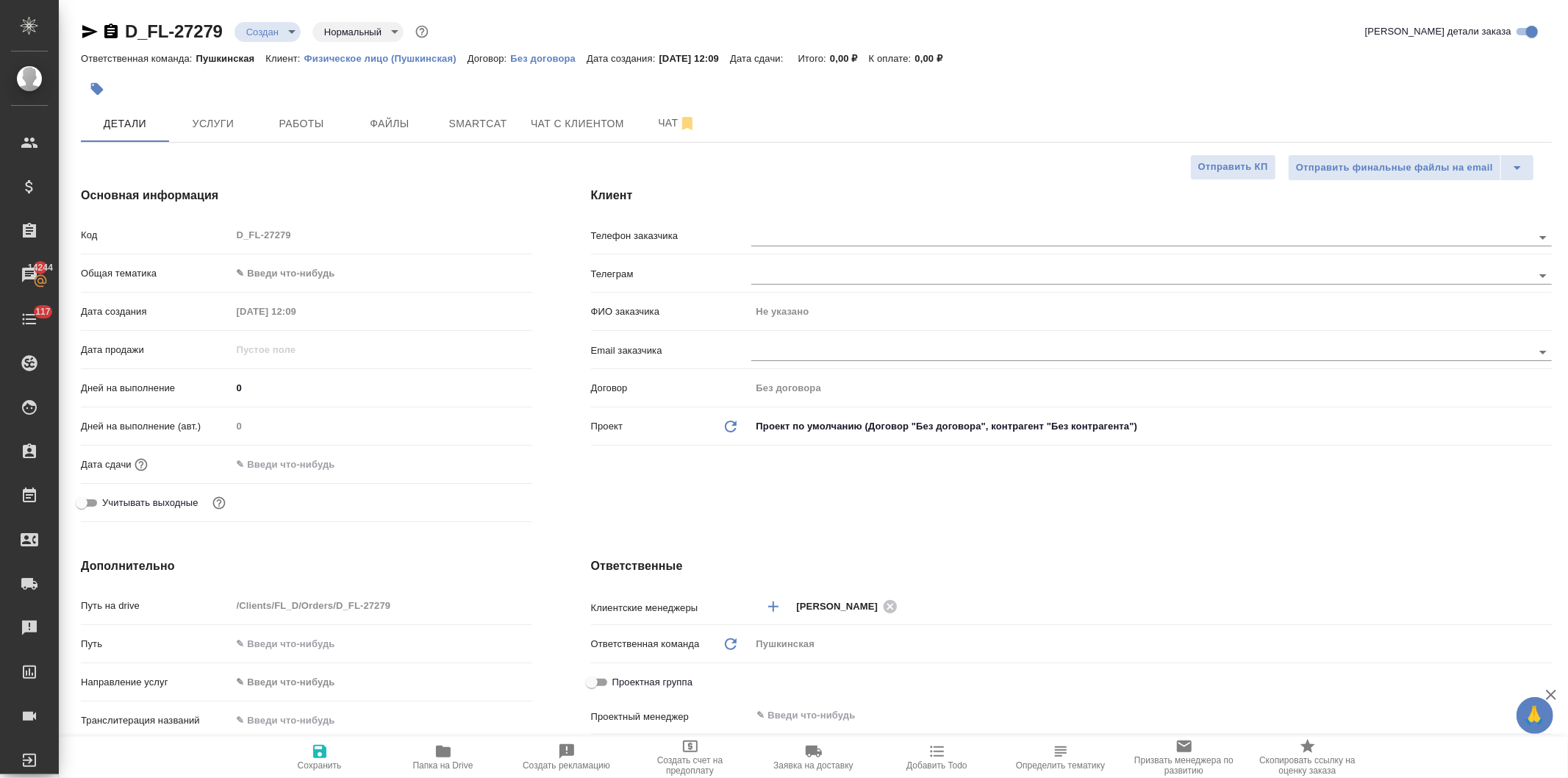
type textarea "x"
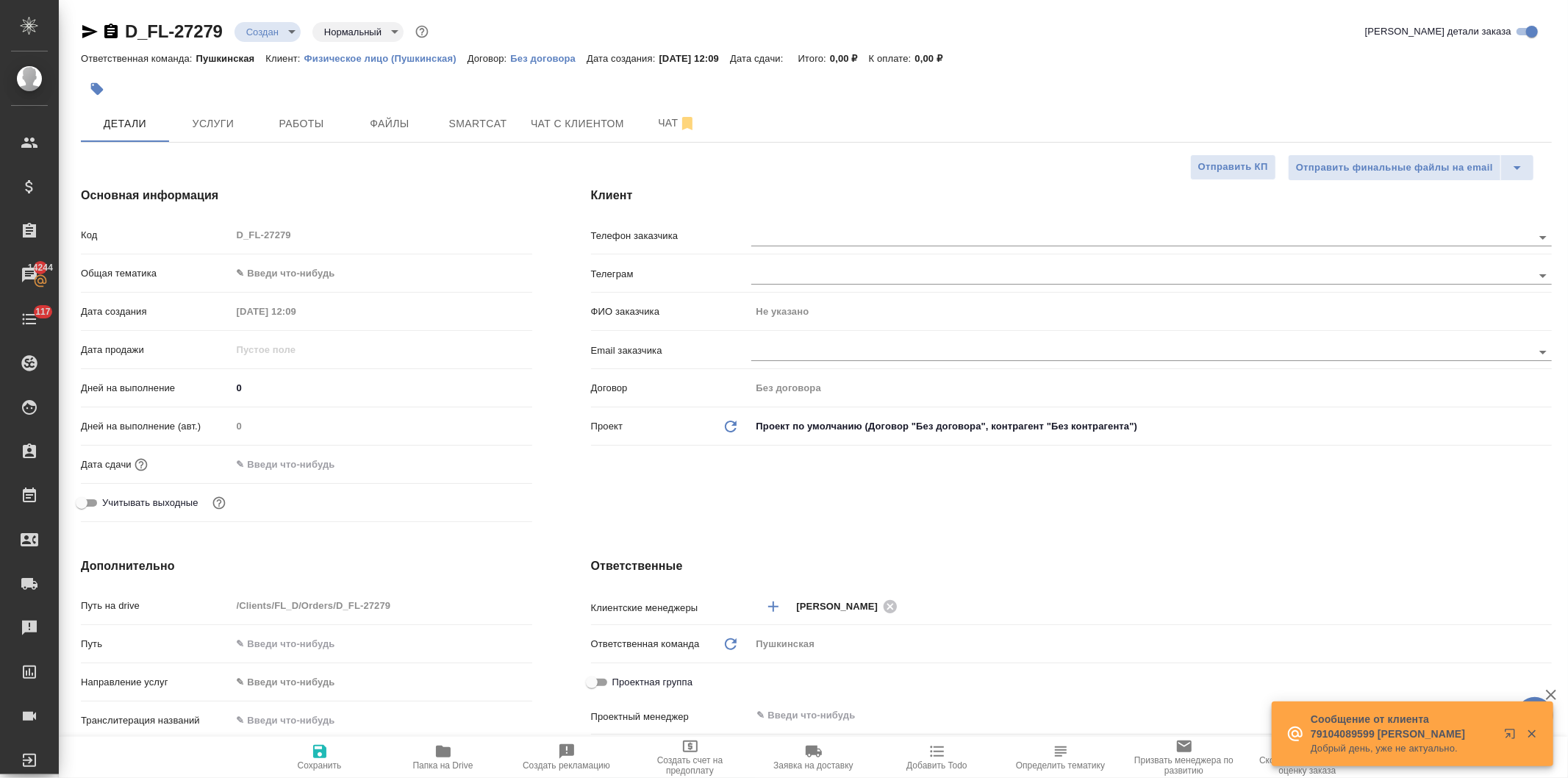
type textarea "x"
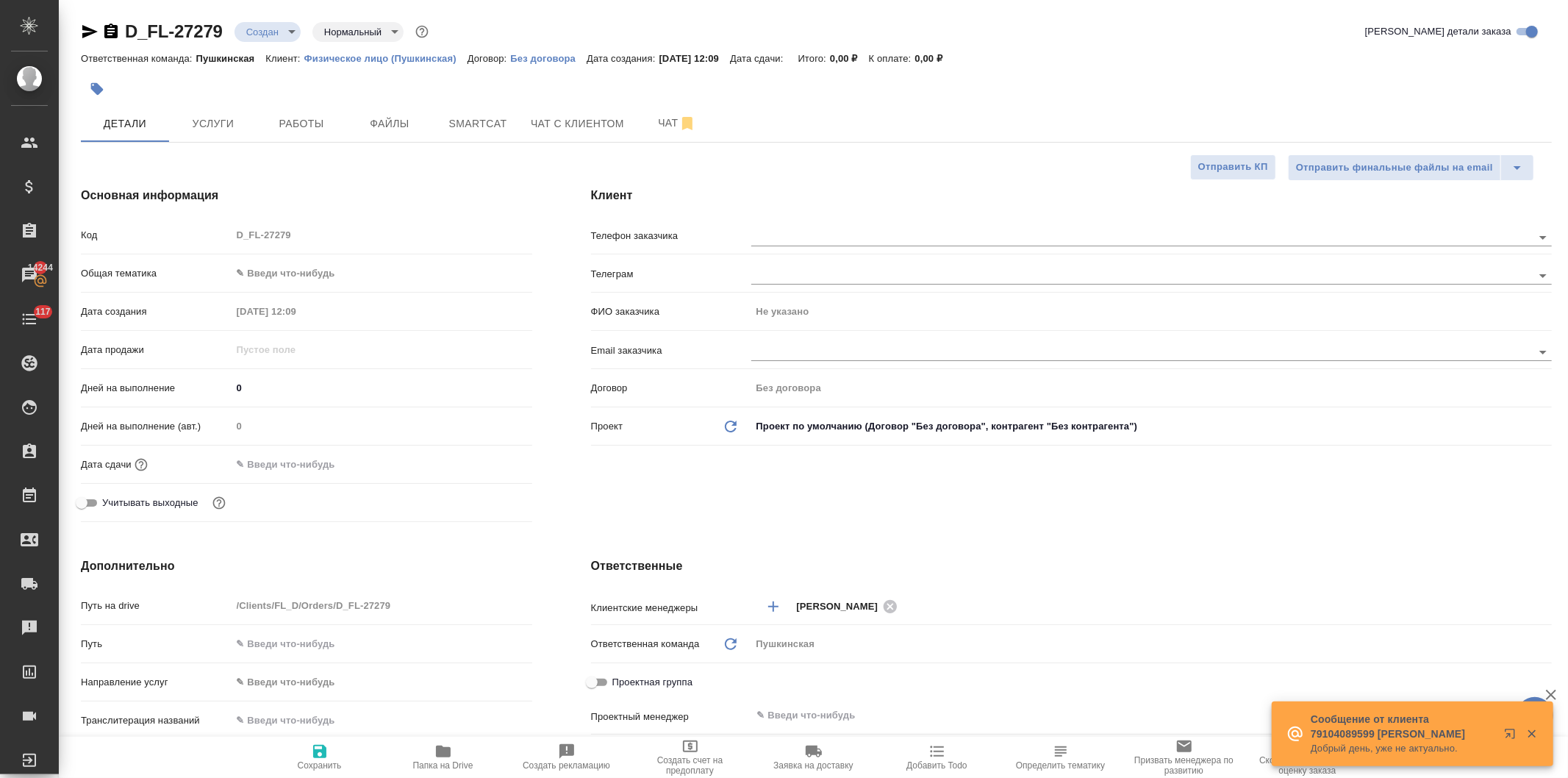
type textarea "x"
click at [444, 755] on icon "button" at bounding box center [443, 752] width 14 height 12
type textarea "x"
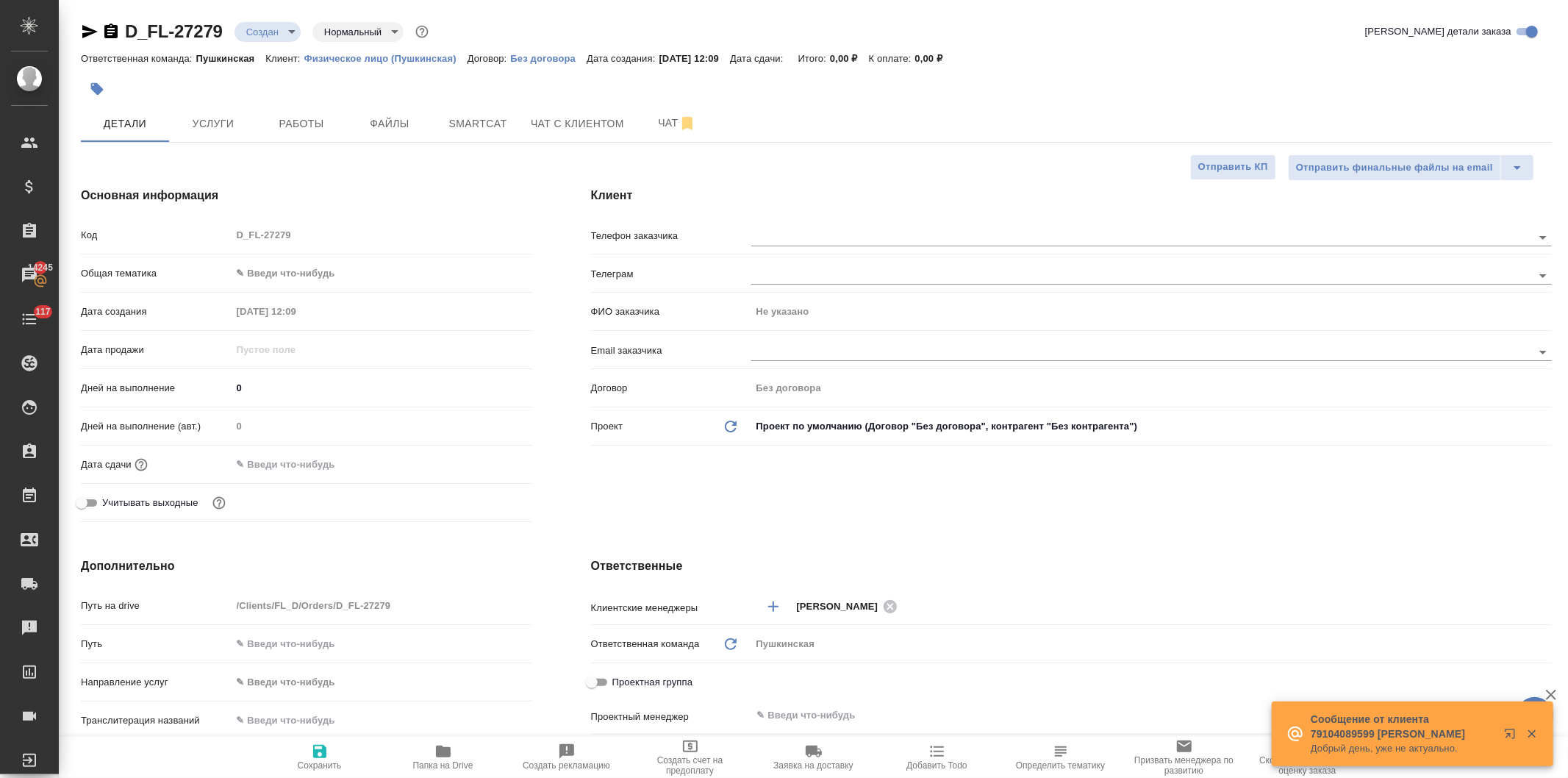
type textarea "x"
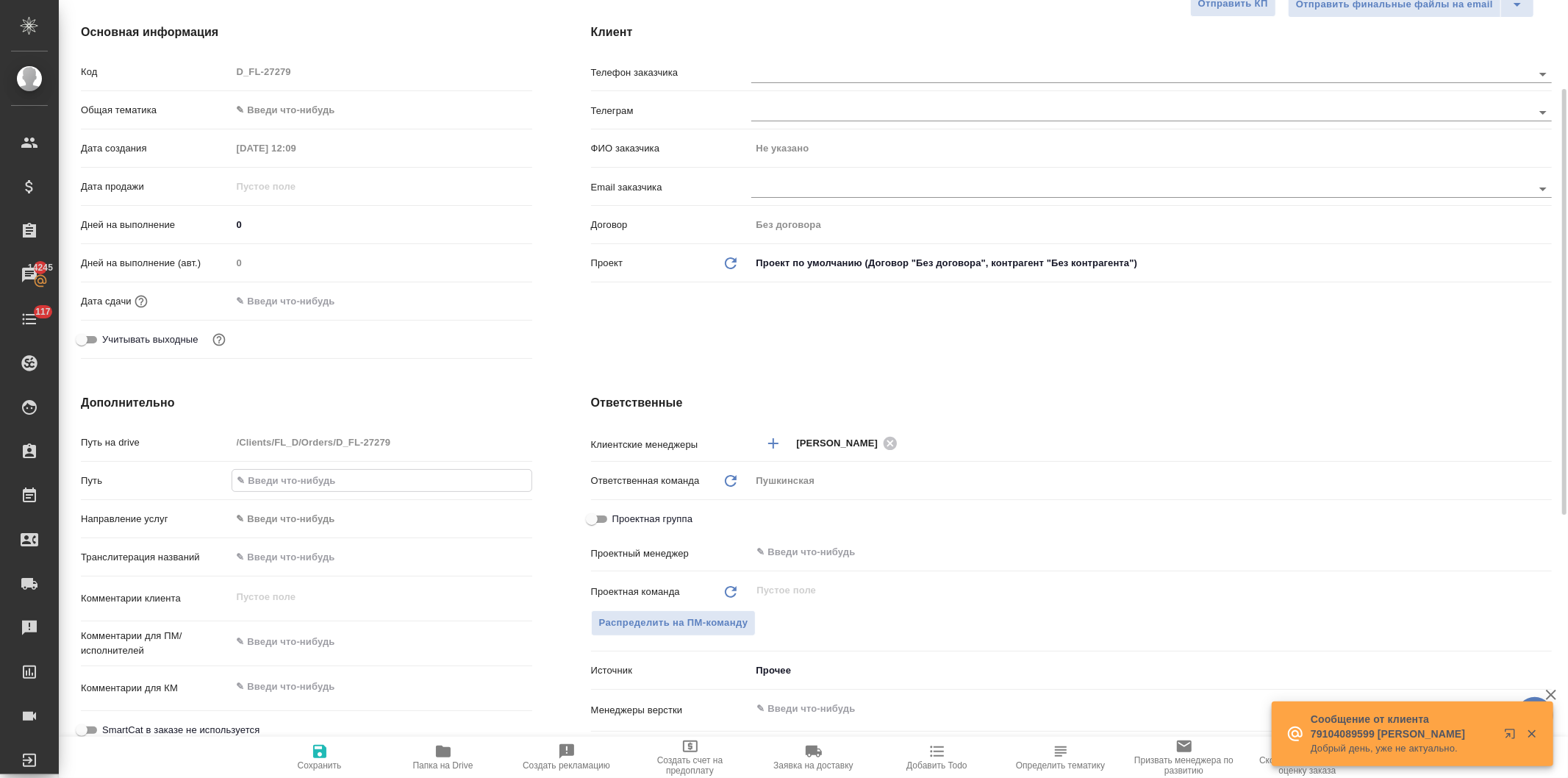
click at [336, 487] on input "text" at bounding box center [382, 481] width 299 height 21
paste input "[URL][DOMAIN_NAME]"
type input "[URL][DOMAIN_NAME]"
type textarea "x"
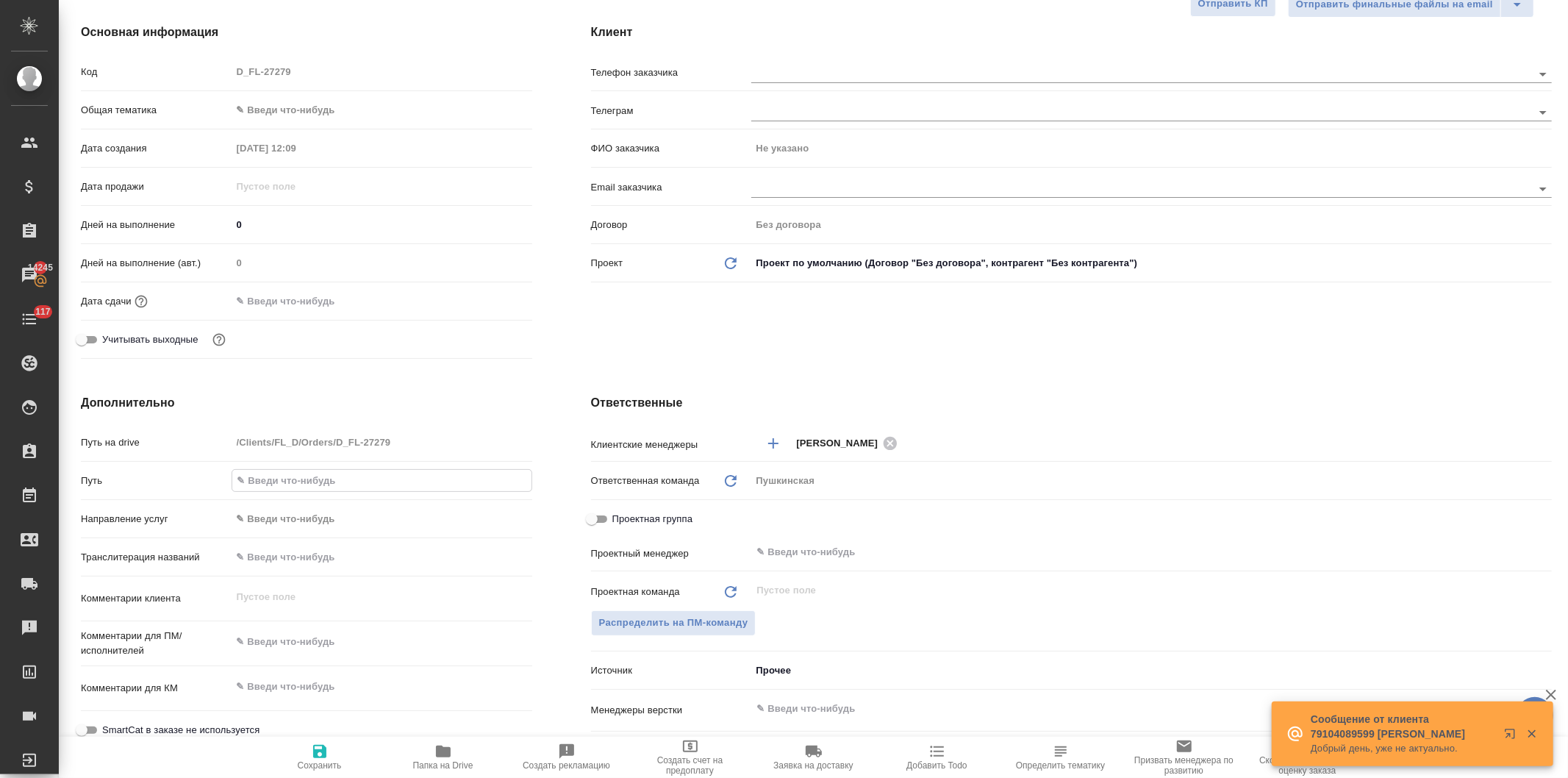
type textarea "x"
type input "[URL][DOMAIN_NAME]"
click at [708, 312] on div "Клиент Телефон заказчика Телеграм ФИО заказчика Не указано Email заказчика Дого…" at bounding box center [1071, 194] width 1019 height 400
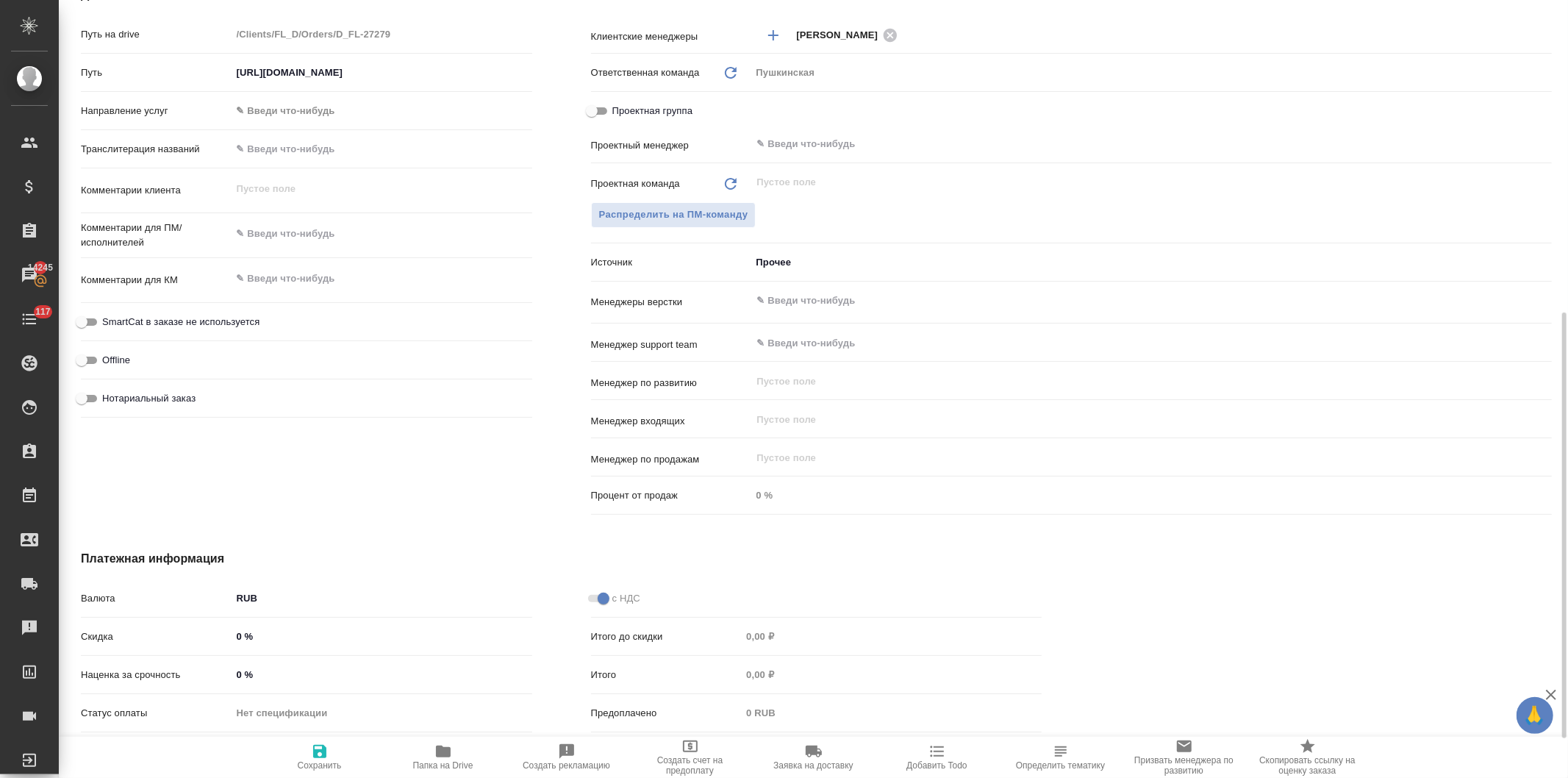
click at [86, 383] on div "Offline" at bounding box center [306, 366] width 451 height 39
click at [85, 392] on input "Нотариальный заказ" at bounding box center [82, 398] width 53 height 17
checkbox input "true"
type textarea "x"
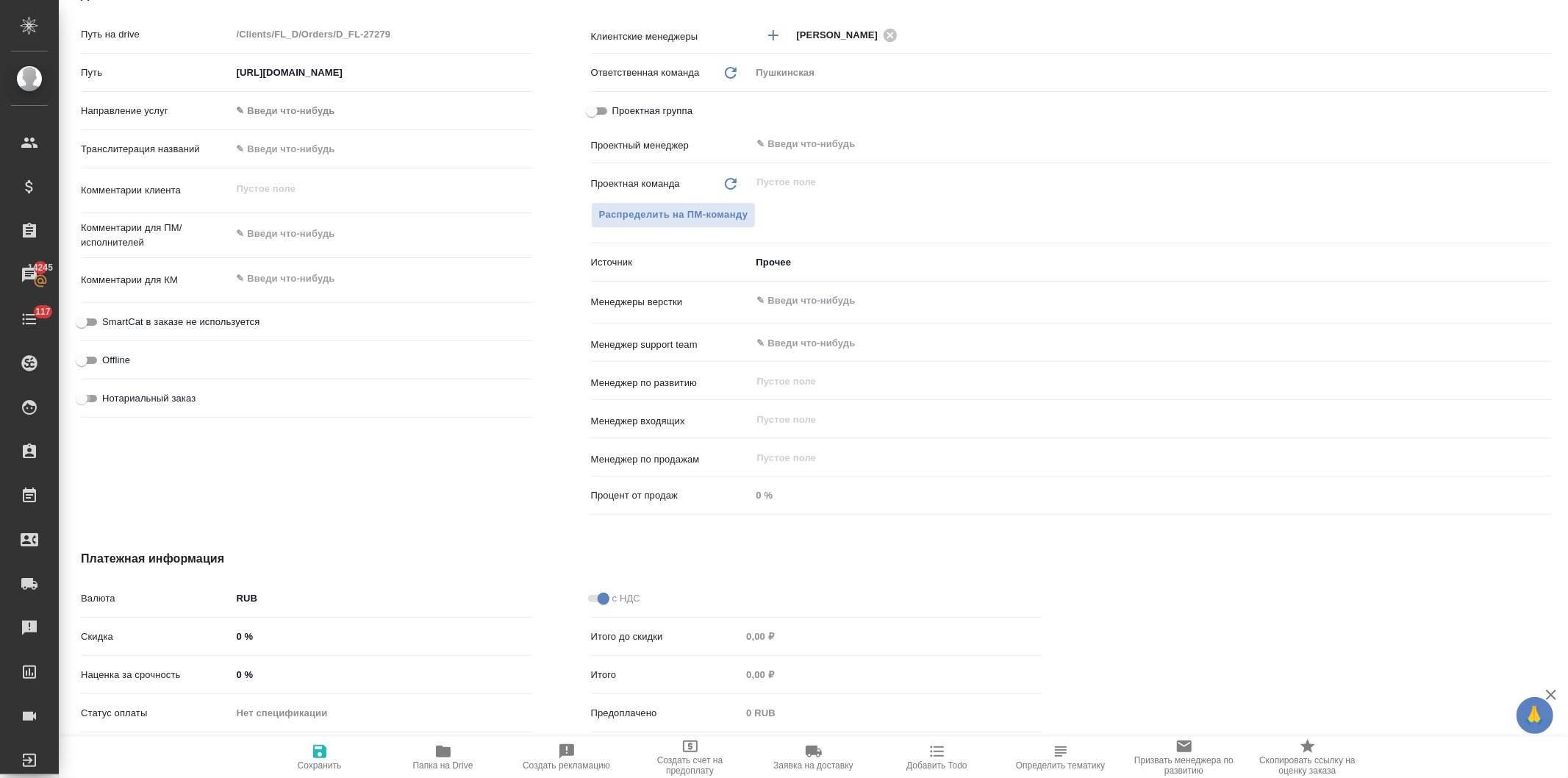
type textarea "x"
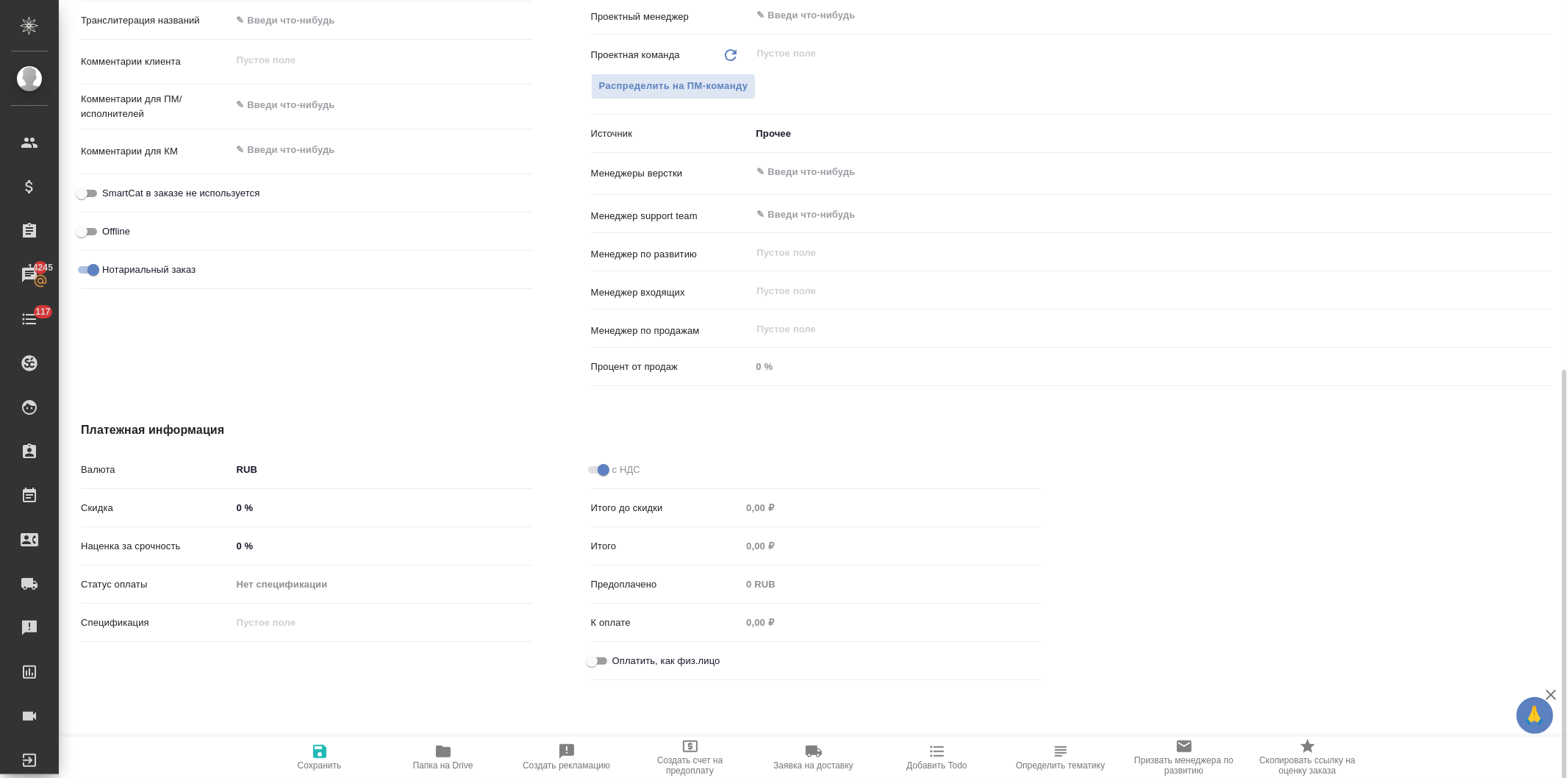
scroll to position [701, 0]
click at [597, 656] on input "Оплатить, как физ.лицо" at bounding box center [592, 660] width 53 height 17
checkbox input "true"
type textarea "x"
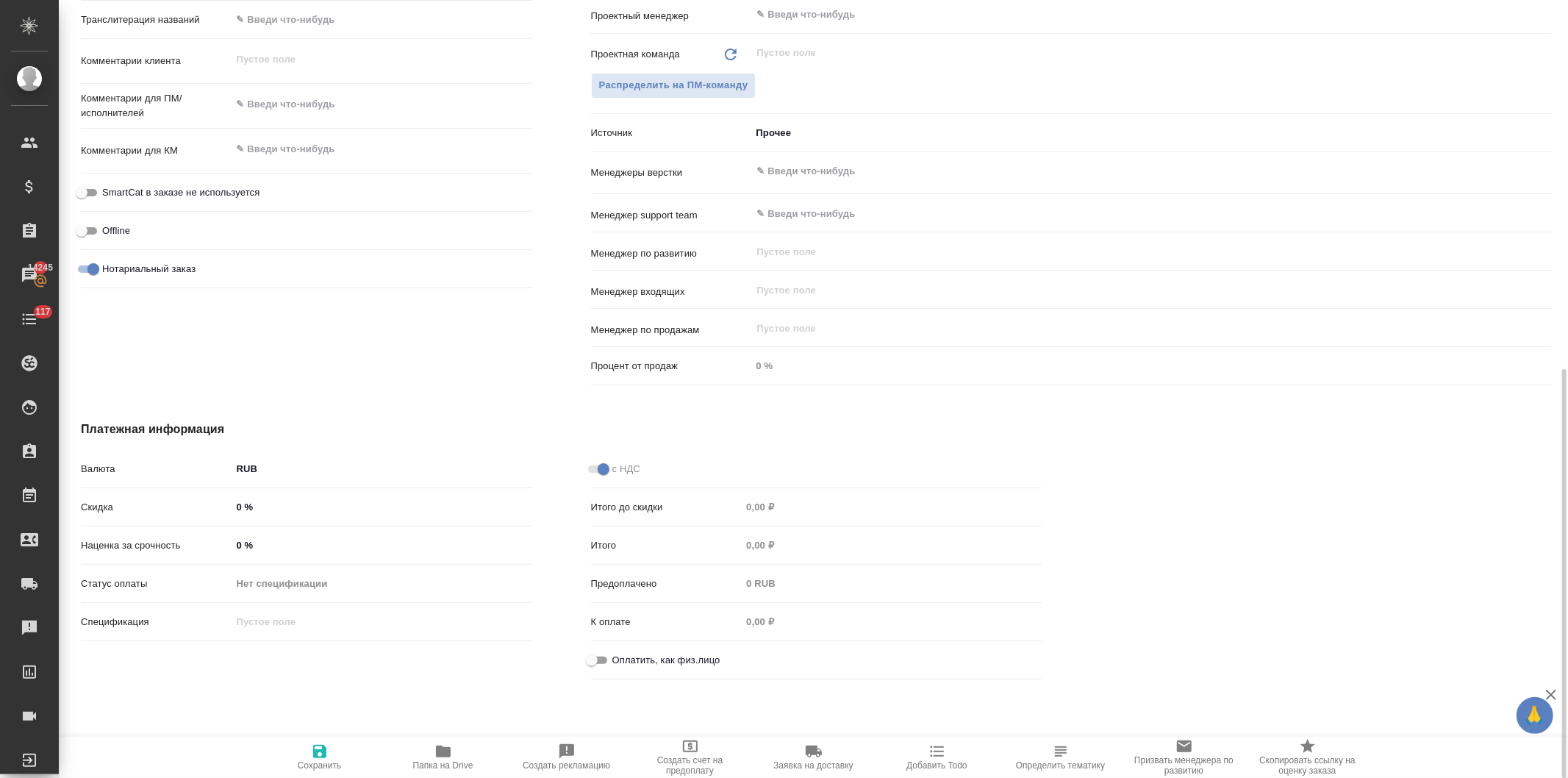
type textarea "x"
click at [325, 753] on icon "button" at bounding box center [320, 752] width 14 height 14
type textarea "x"
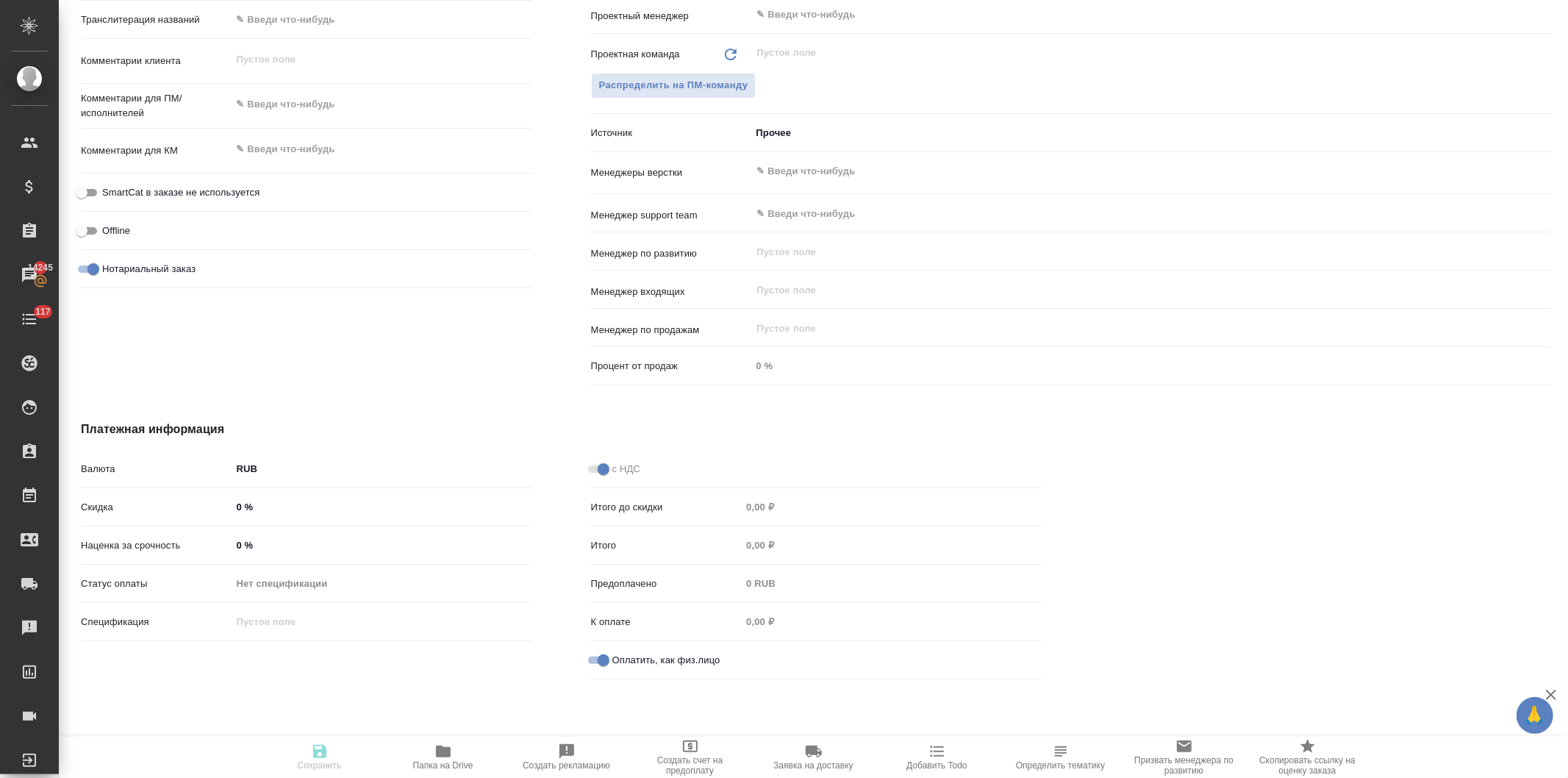
type textarea "x"
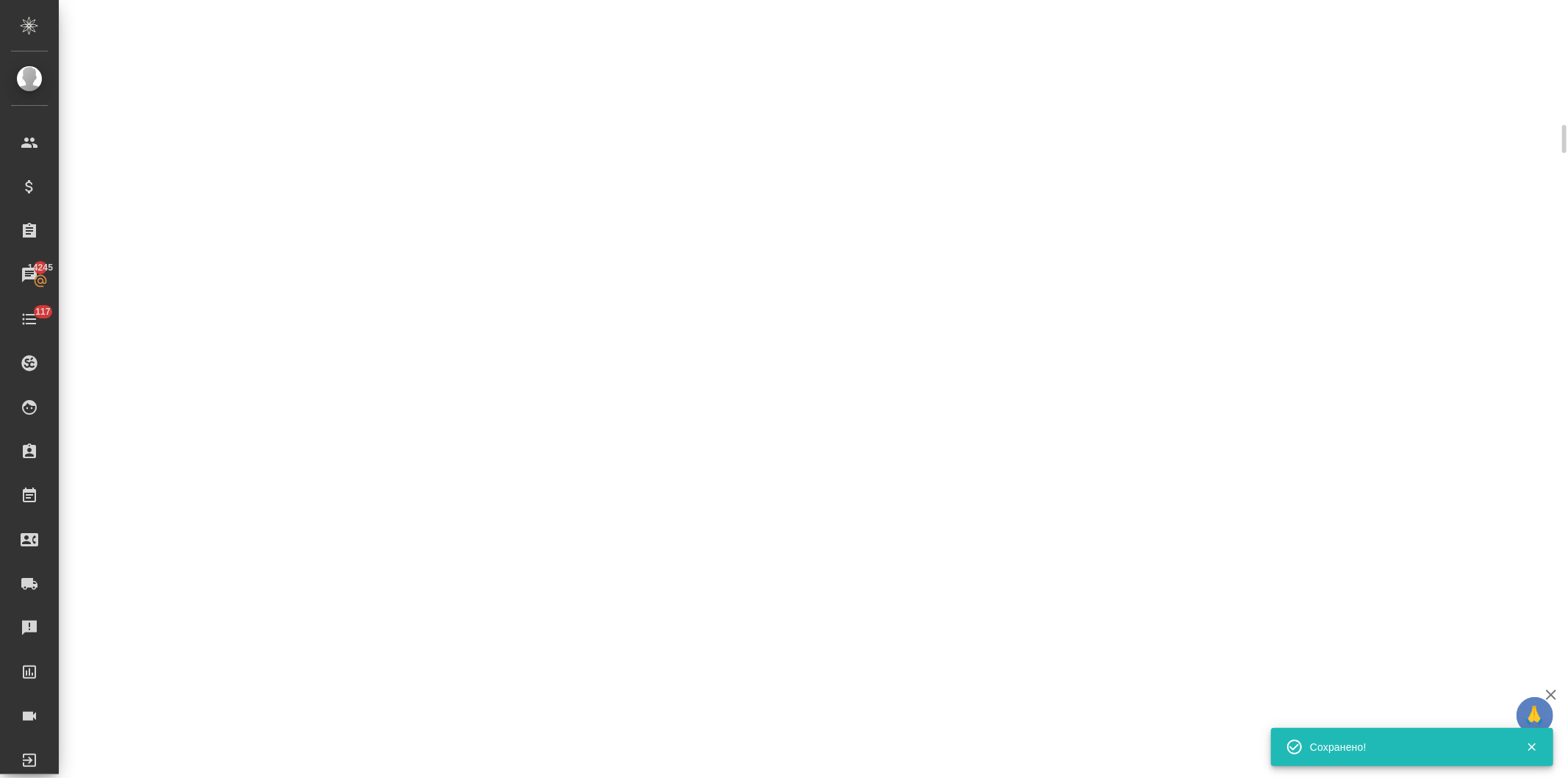
scroll to position [688, 0]
select select "RU"
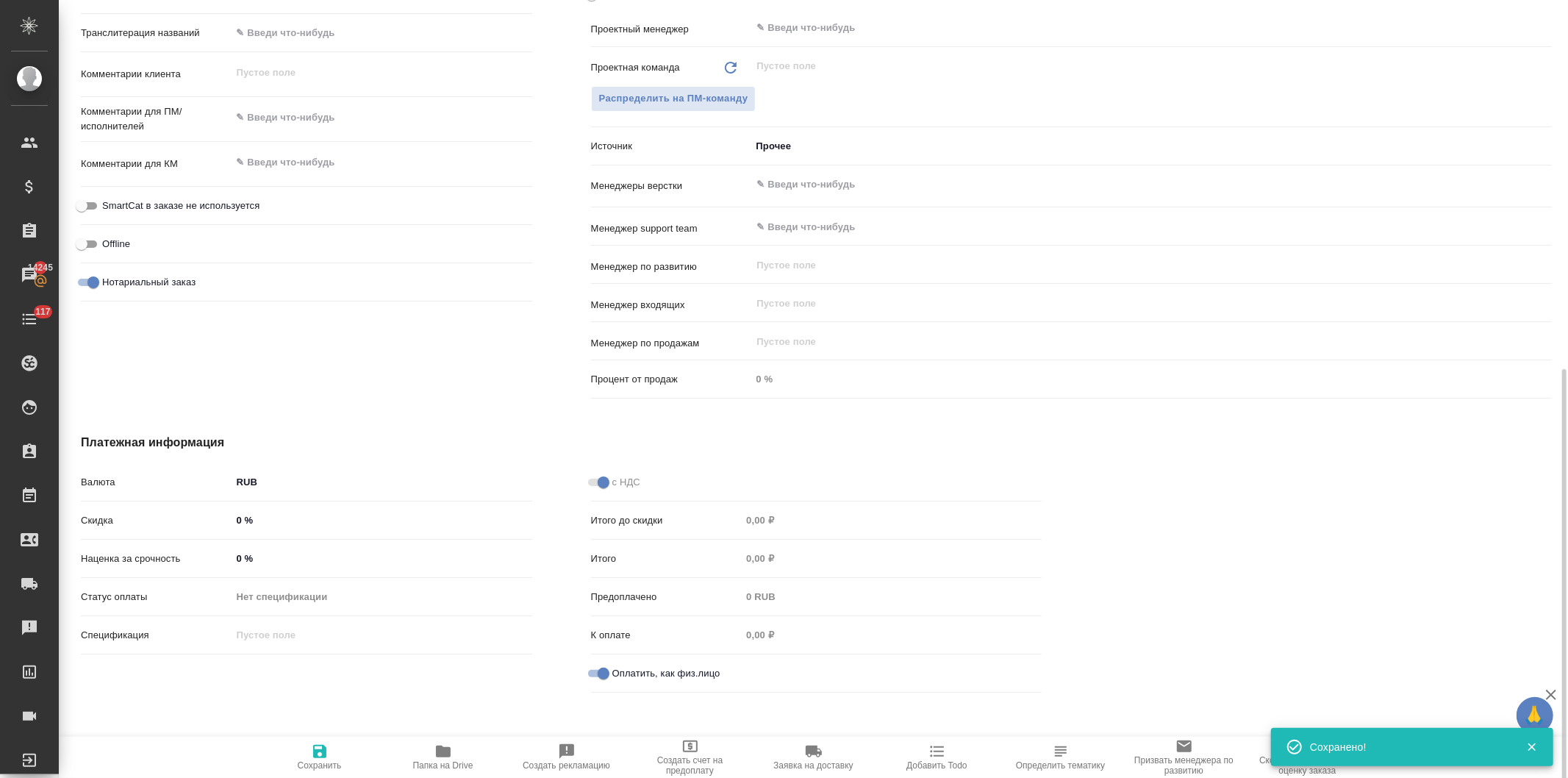
scroll to position [701, 0]
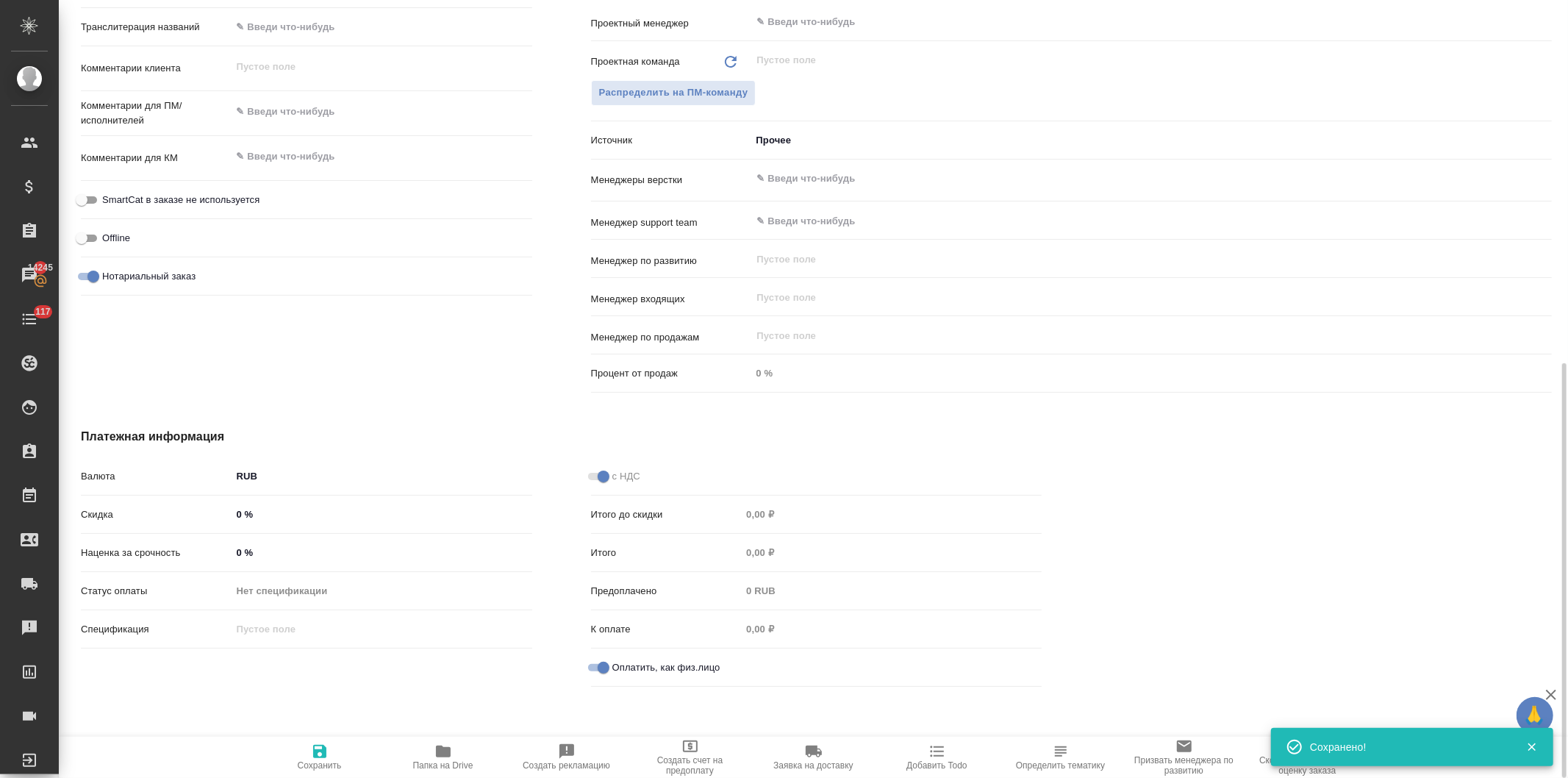
type textarea "x"
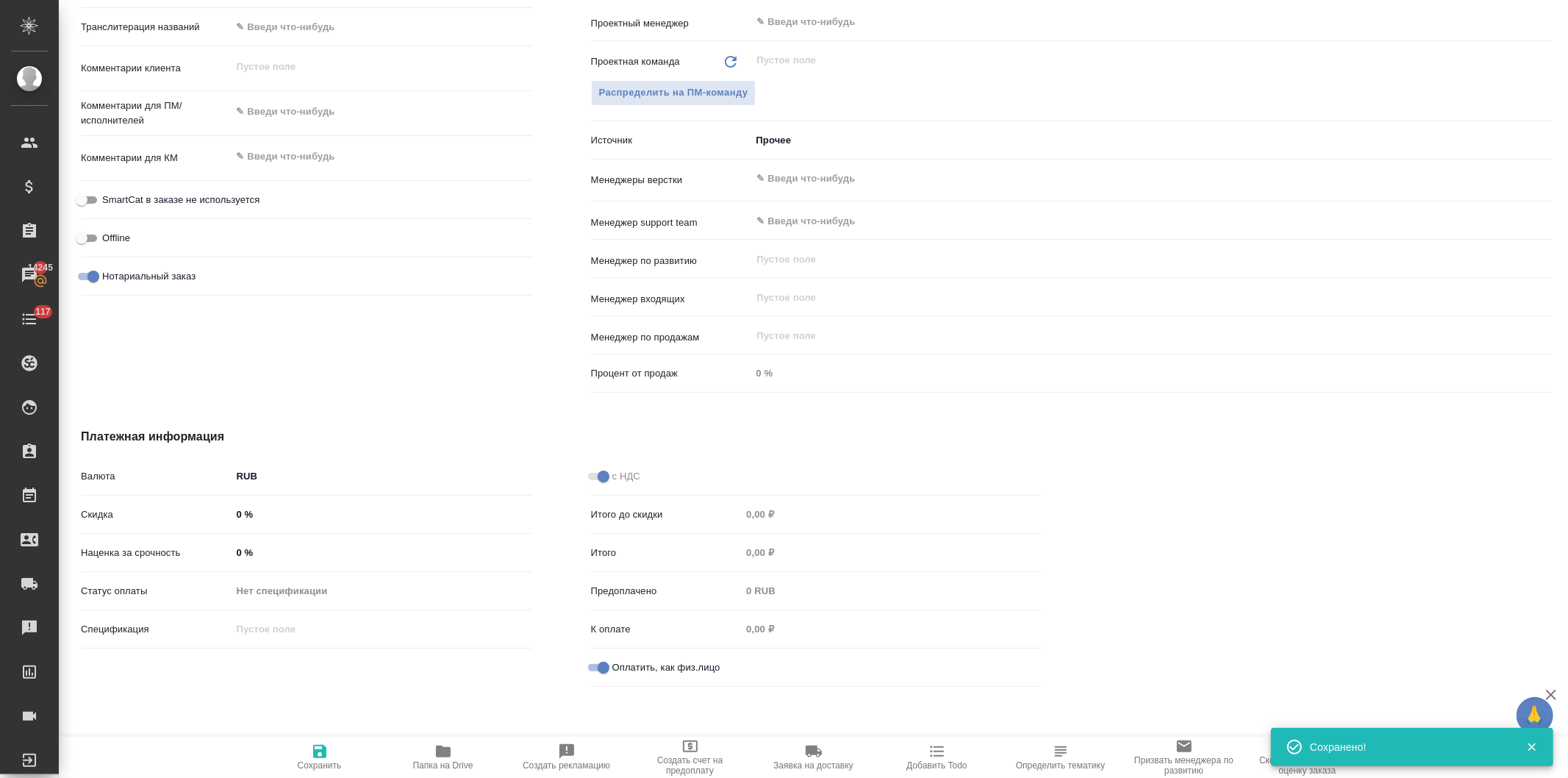
type textarea "x"
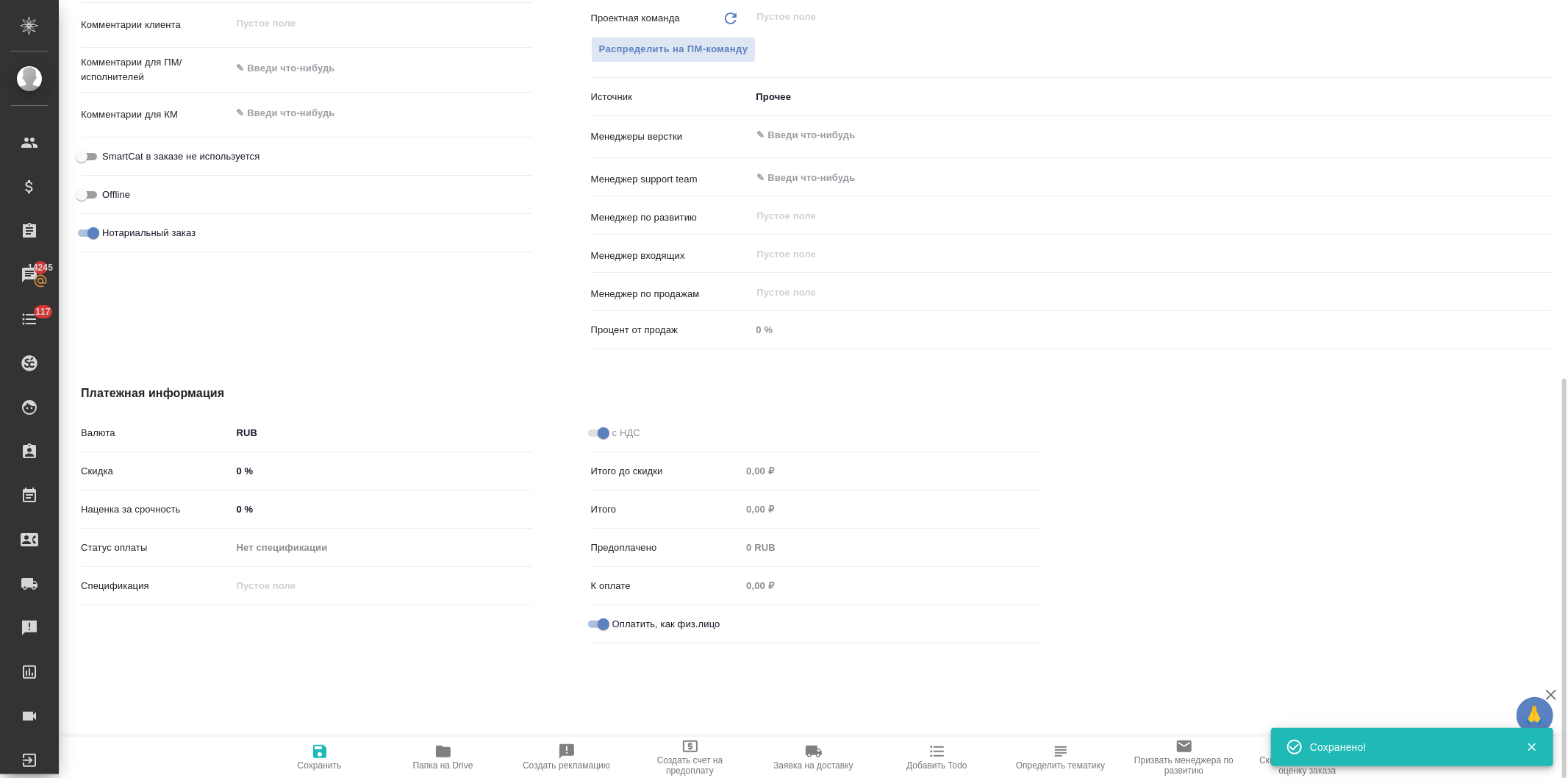
scroll to position [0, 0]
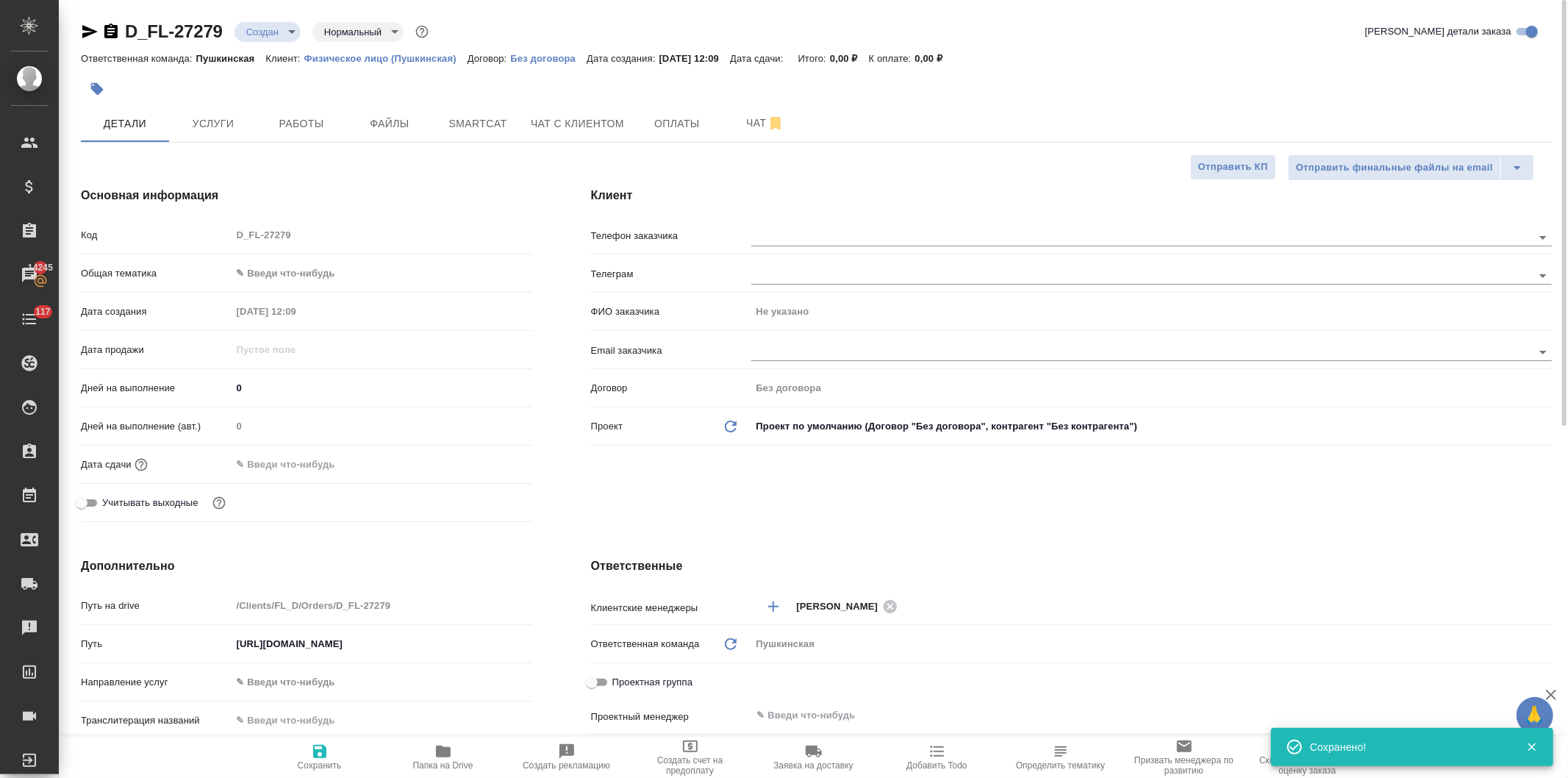
click at [338, 686] on body "🙏 .cls-1 fill:#fff; AWATERA Давыдова Елена Клиенты Спецификации Заказы 14245 Ча…" at bounding box center [784, 389] width 1568 height 778
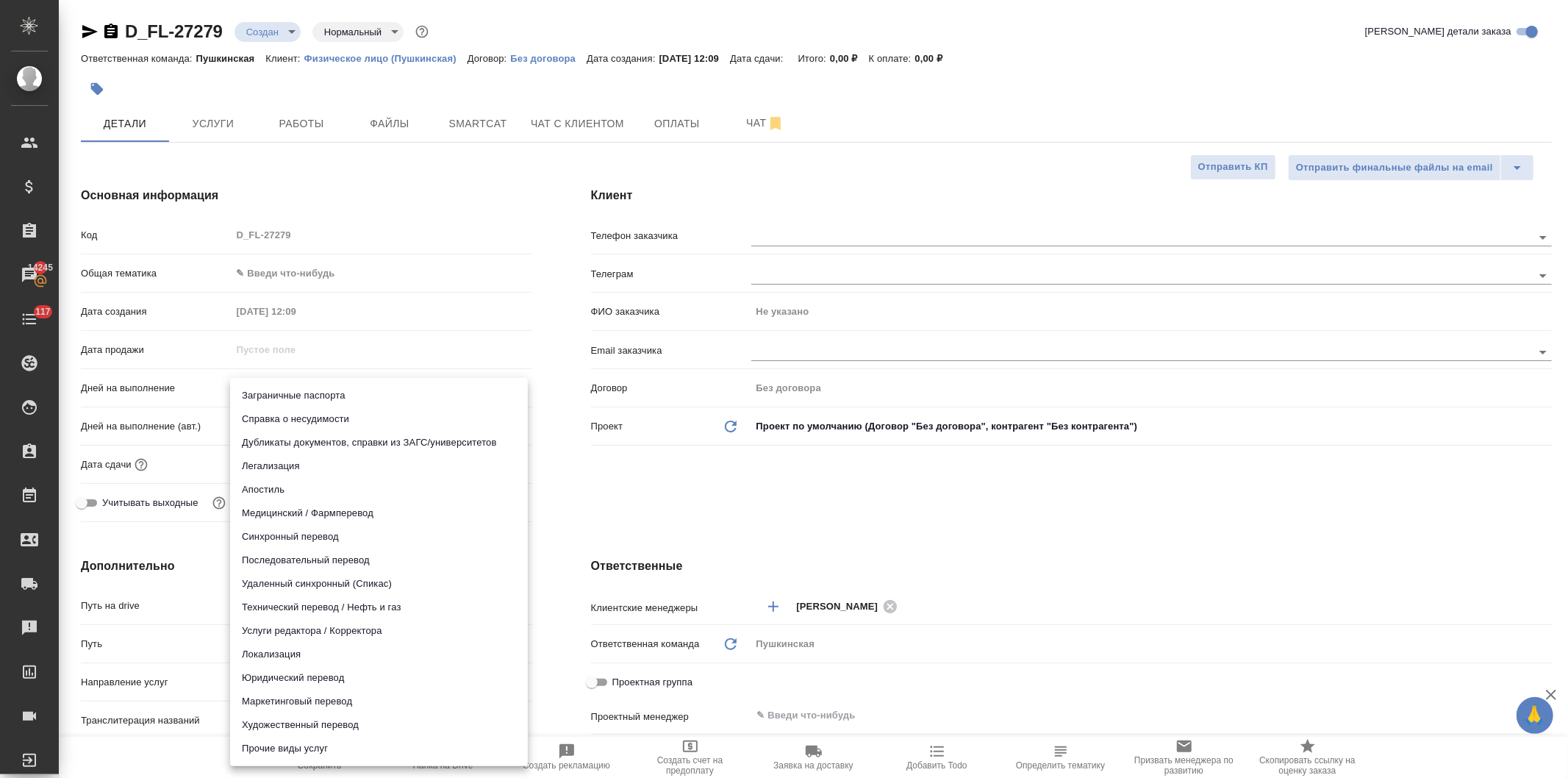
click at [691, 491] on div at bounding box center [784, 389] width 1568 height 778
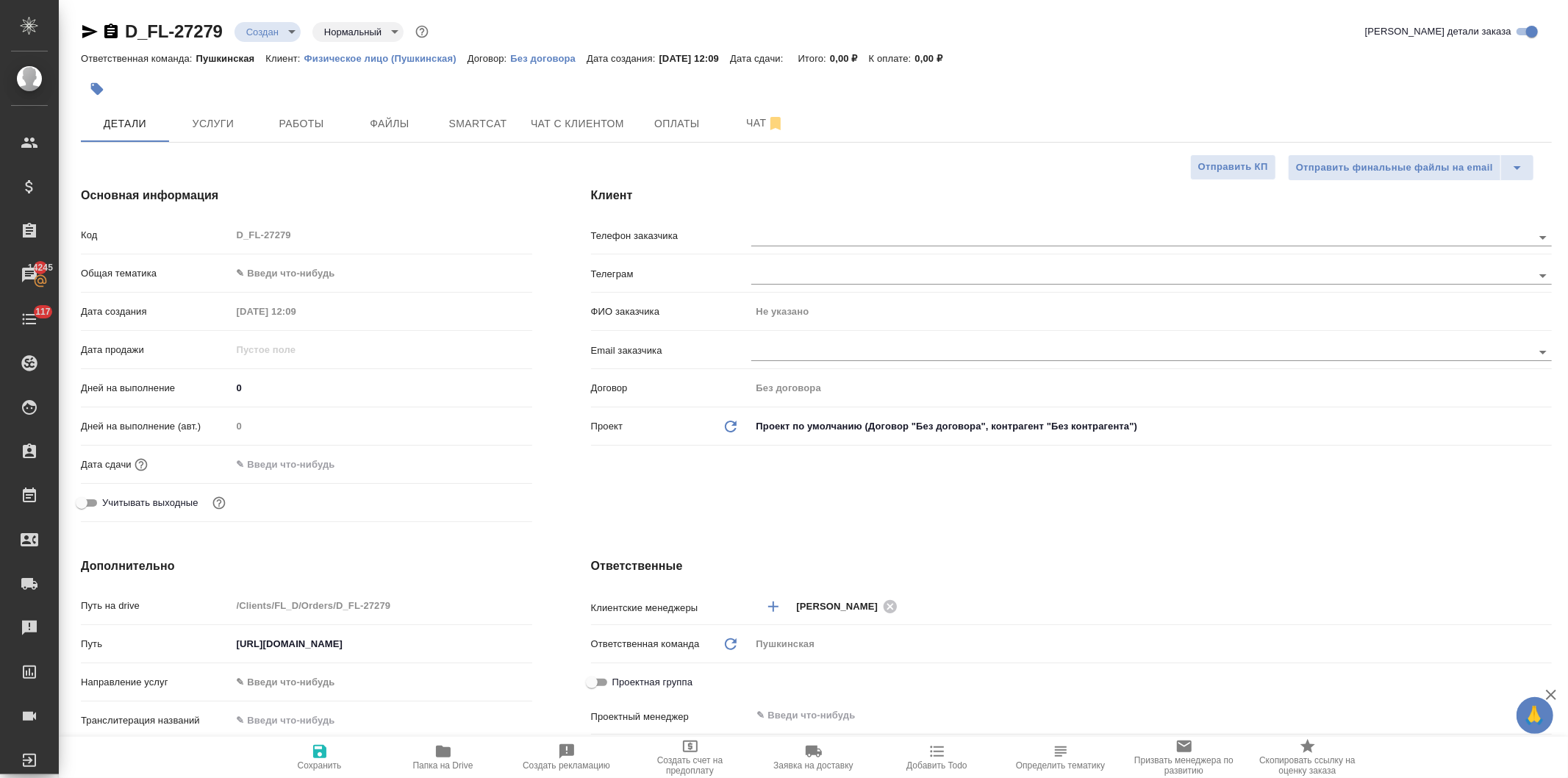
click at [317, 260] on body "🙏 .cls-1 fill:#fff; AWATERA Давыдова Елена Клиенты Спецификации Заказы 14245 Ча…" at bounding box center [784, 389] width 1568 height 778
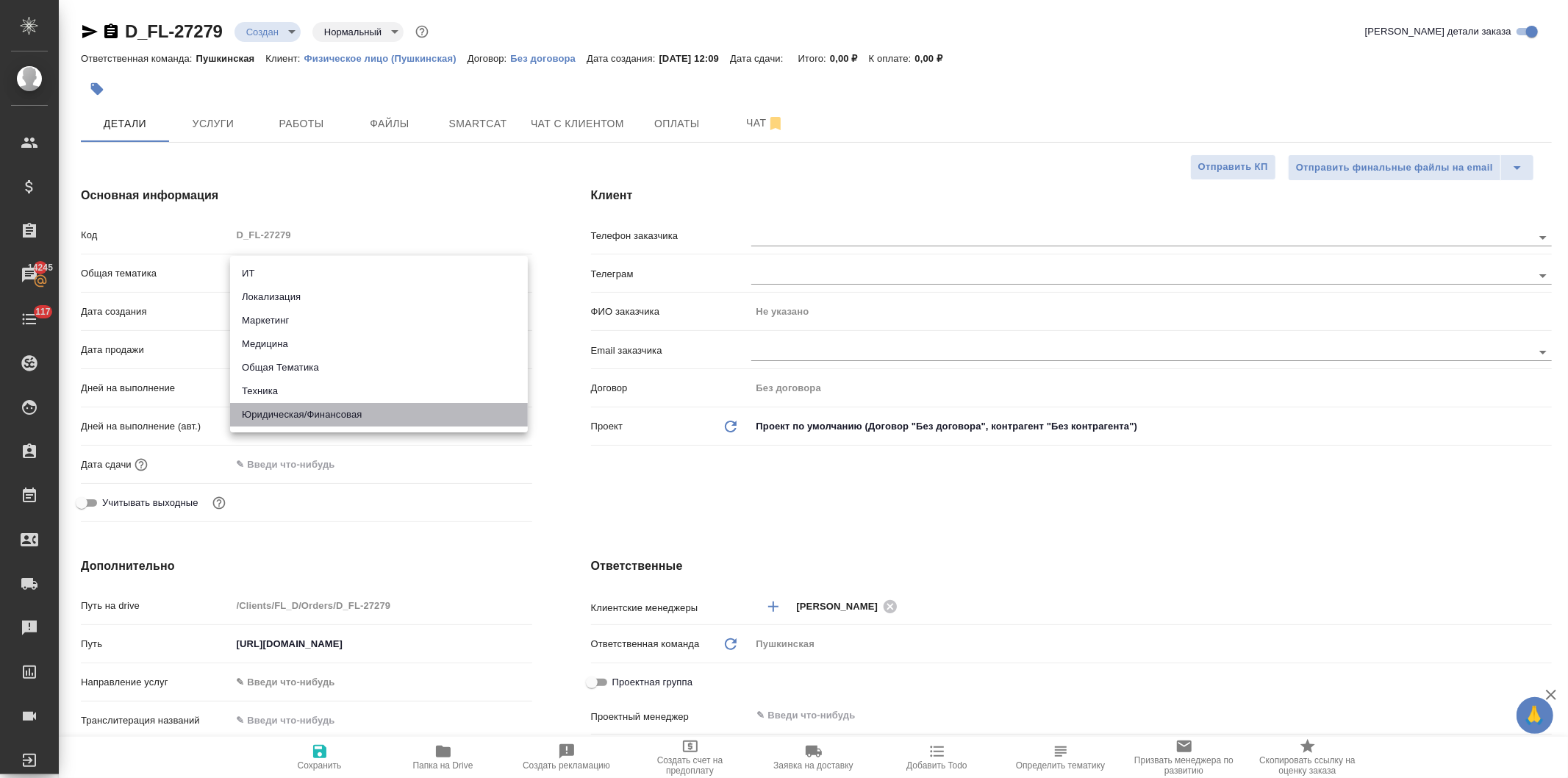
click at [329, 411] on li "Юридическая/Финансовая" at bounding box center [379, 414] width 298 height 23
type input "yr-fn"
type textarea "x"
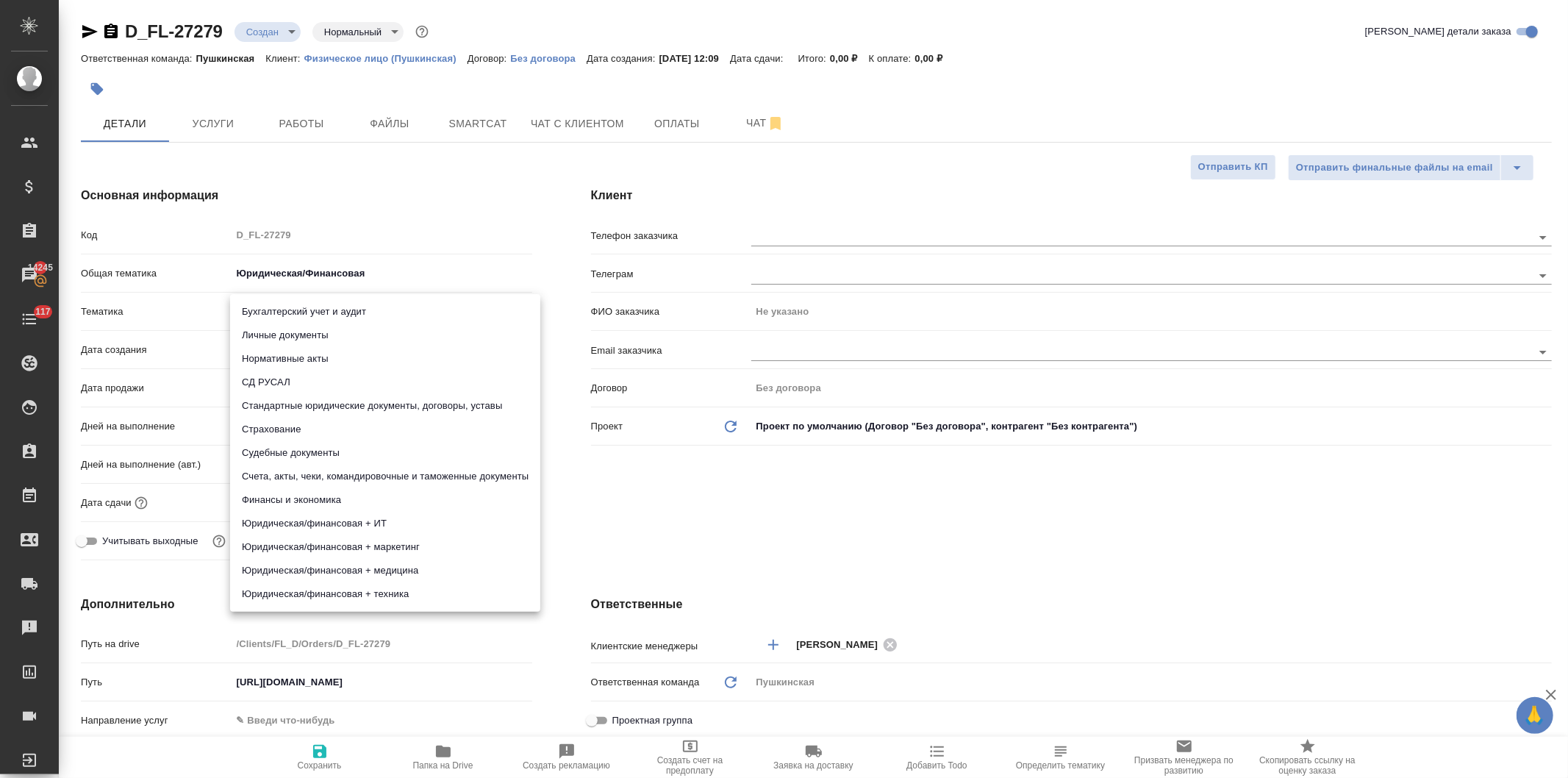
click at [283, 299] on body "🙏 .cls-1 fill:#fff; AWATERA Давыдова Елена Клиенты Спецификации Заказы 14245 Ча…" at bounding box center [784, 389] width 1568 height 778
click at [281, 334] on li "Личные документы" at bounding box center [385, 335] width 311 height 23
type textarea "x"
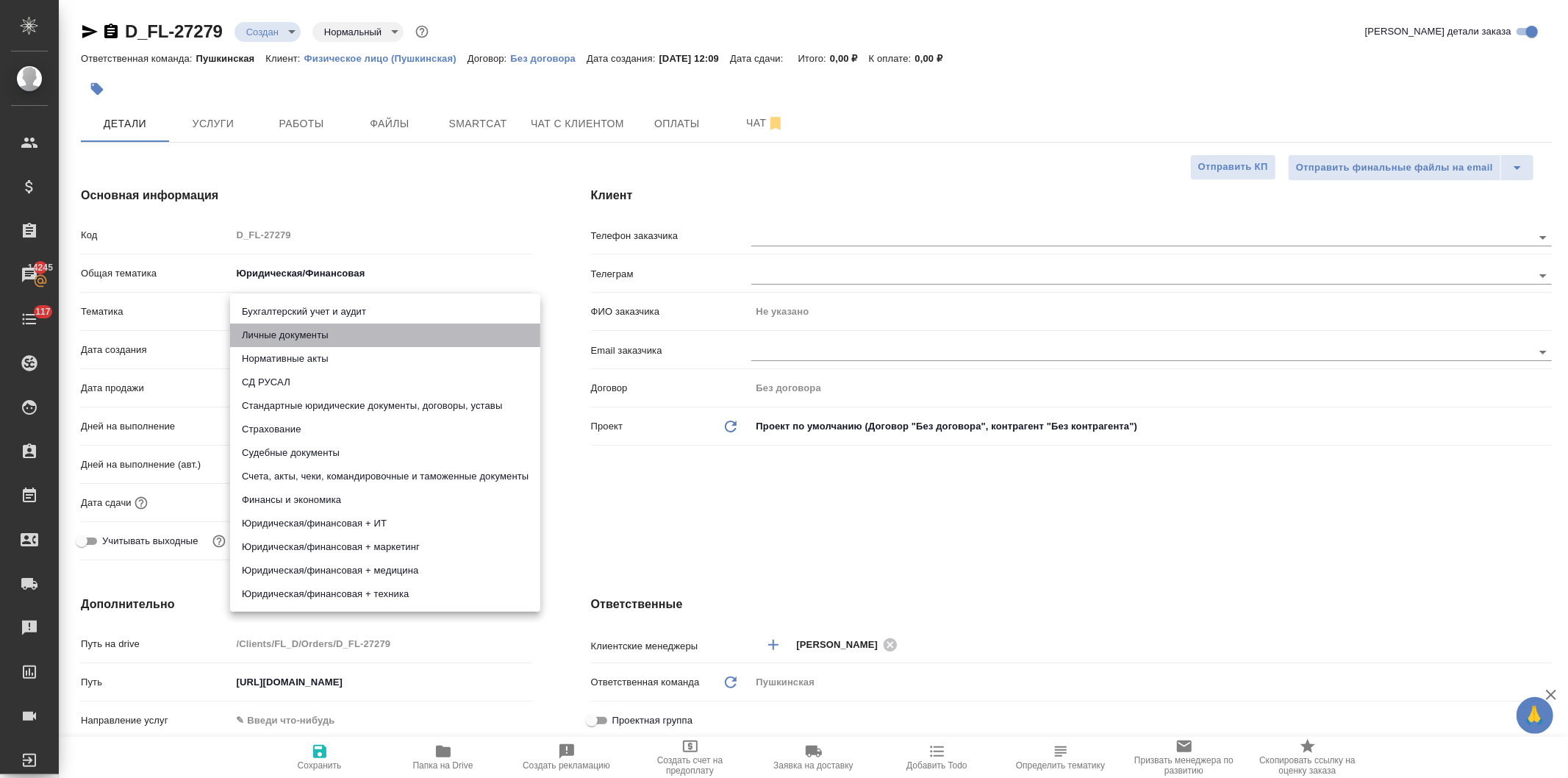
type input "5a8b8b956a9677013d343cfe"
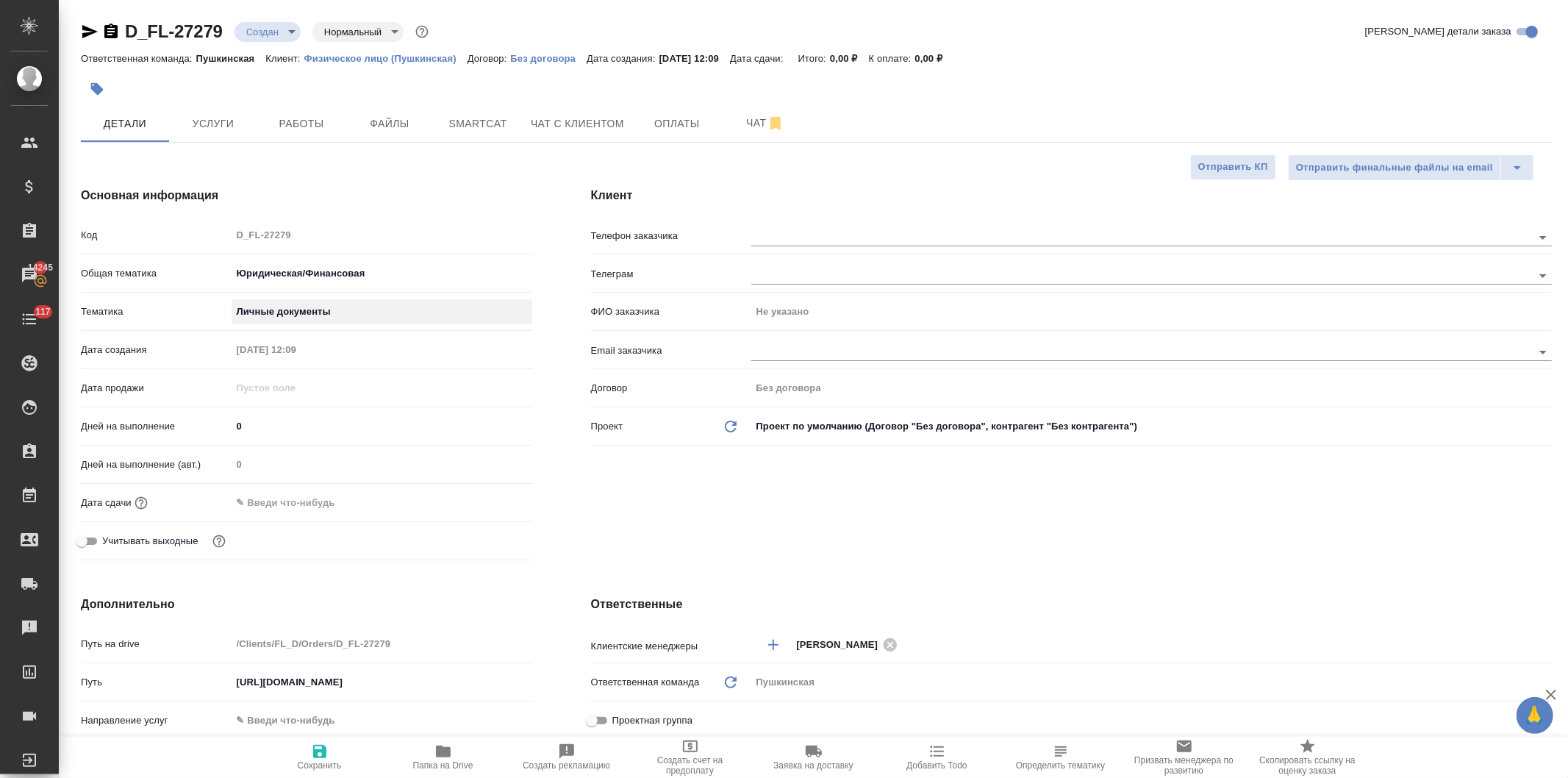
scroll to position [408, 0]
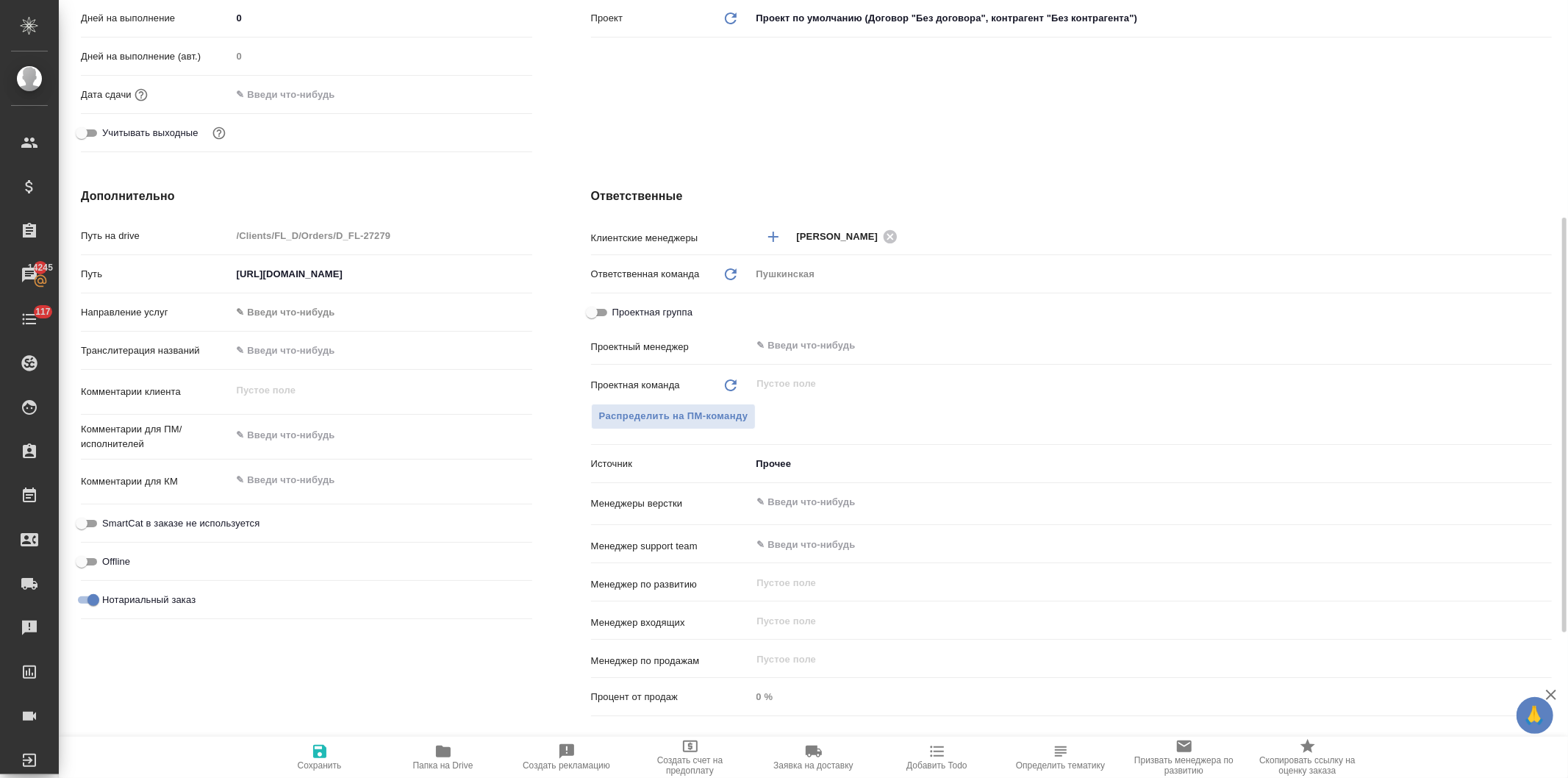
type textarea "x"
click at [294, 442] on textarea at bounding box center [382, 435] width 301 height 25
type textarea "н"
type textarea "x"
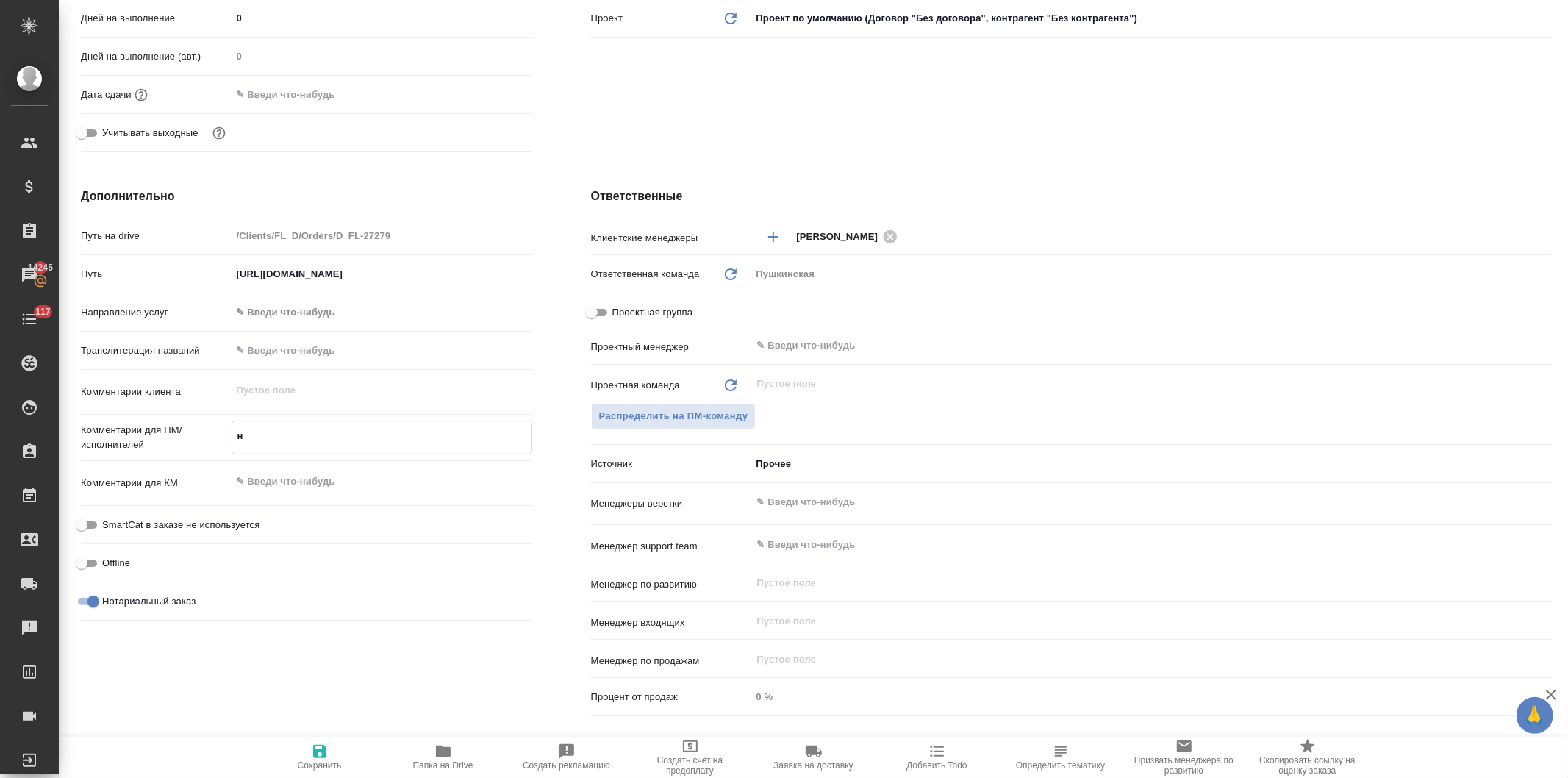
type textarea "x"
type textarea "на"
type textarea "x"
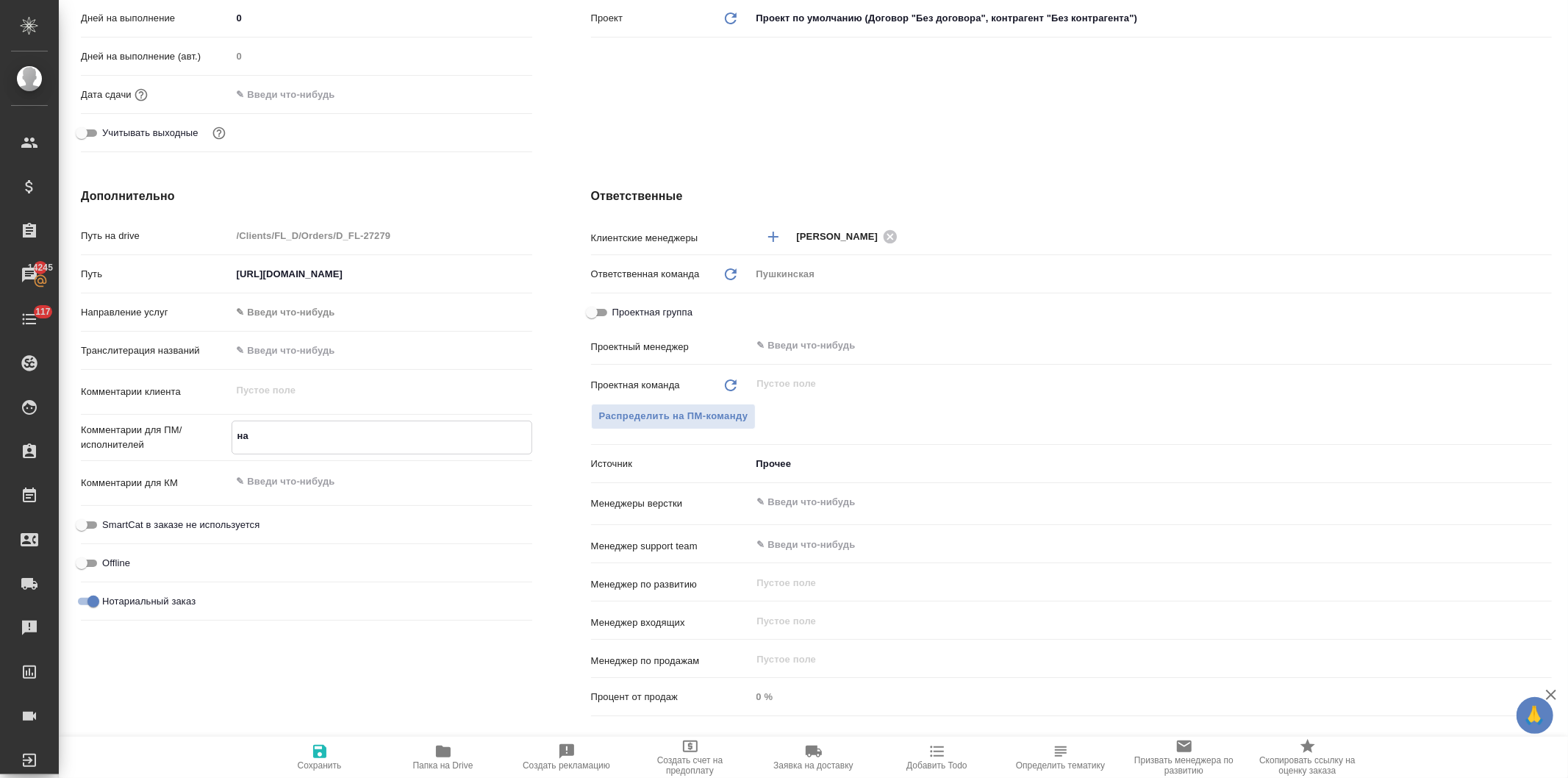
type textarea "нап"
type textarea "x"
type textarea "напи"
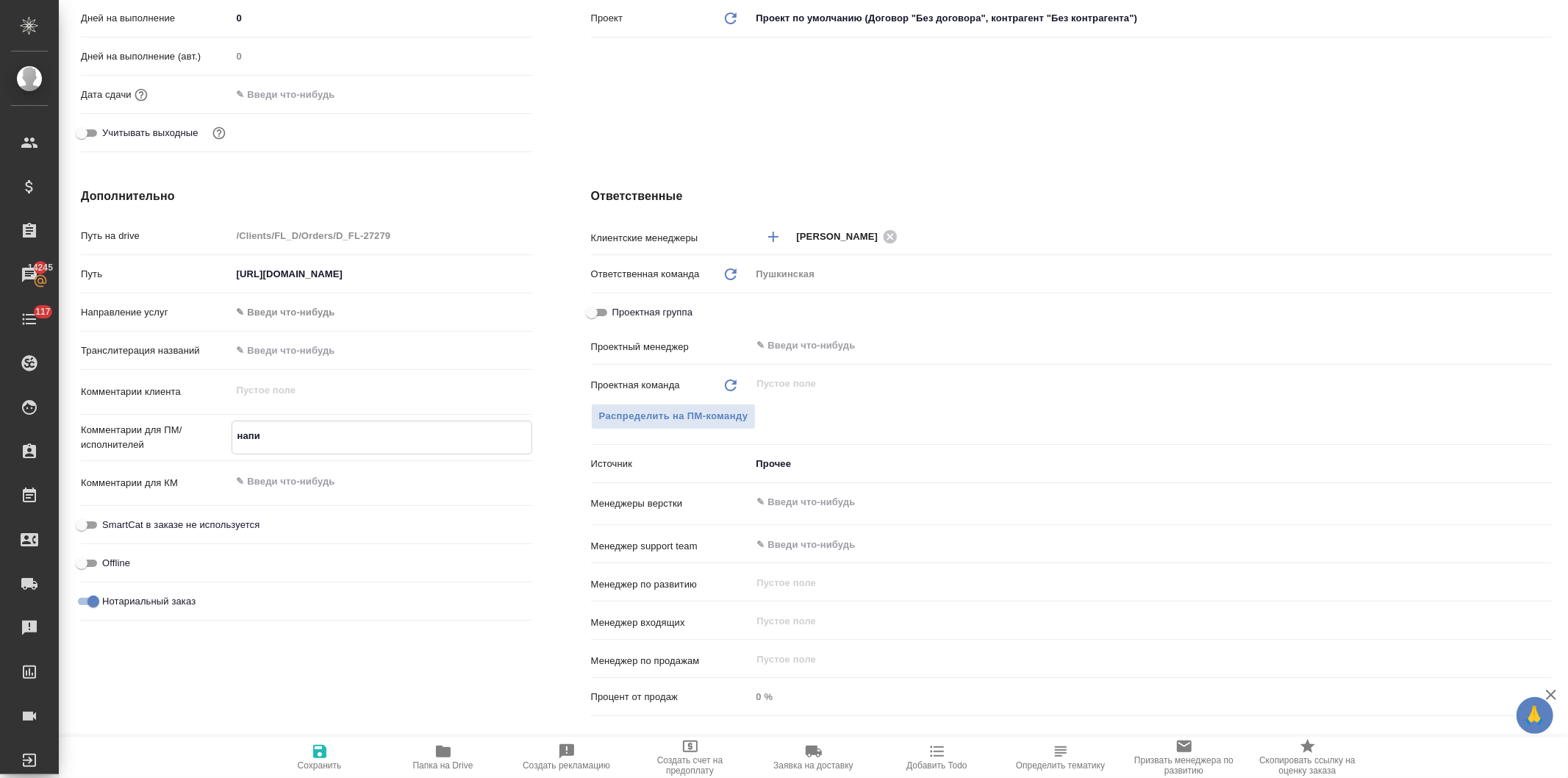
type textarea "x"
type textarea "напис"
type textarea "x"
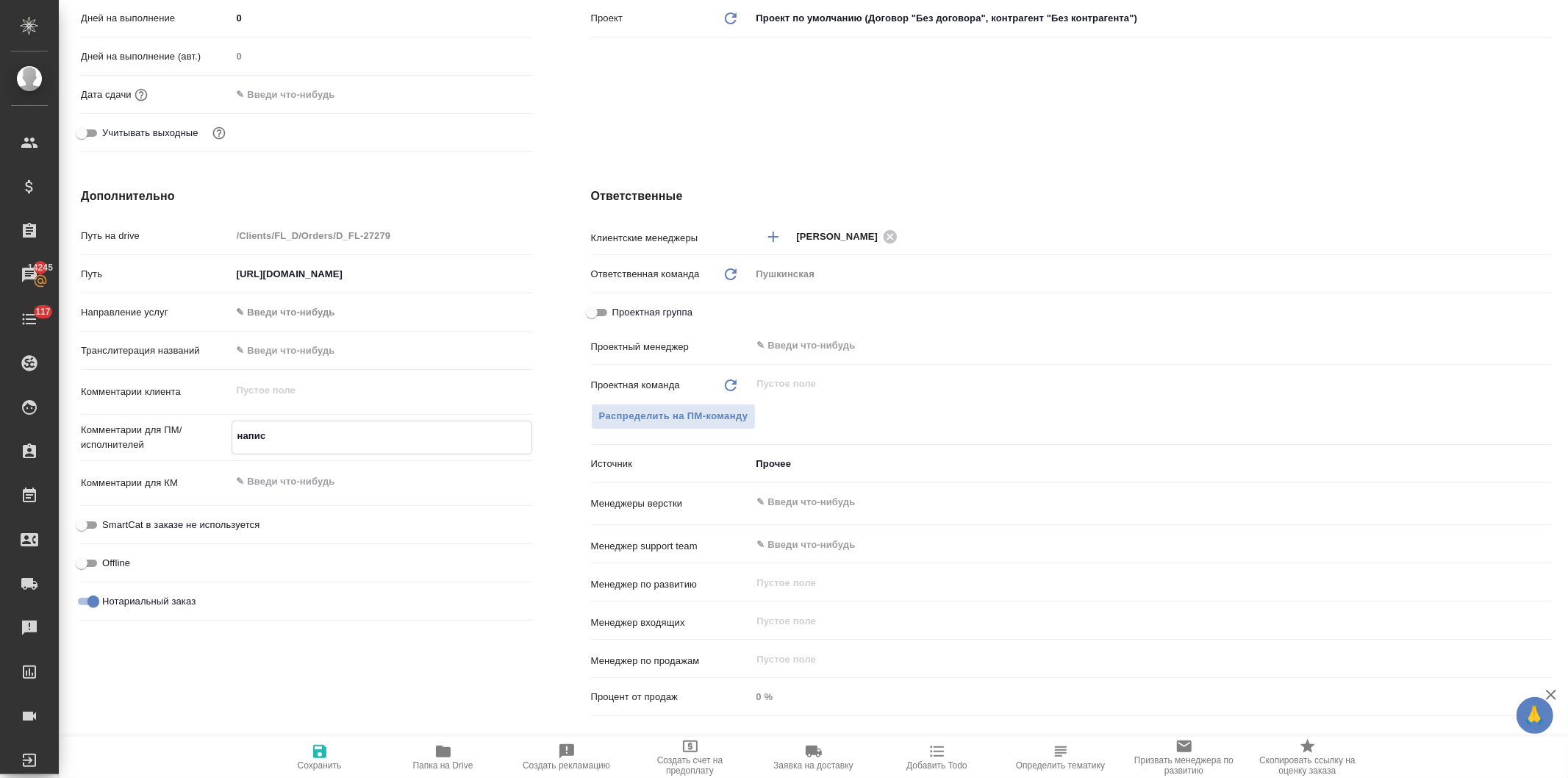
type textarea "x"
type textarea "написание"
type textarea "x"
type textarea "написание"
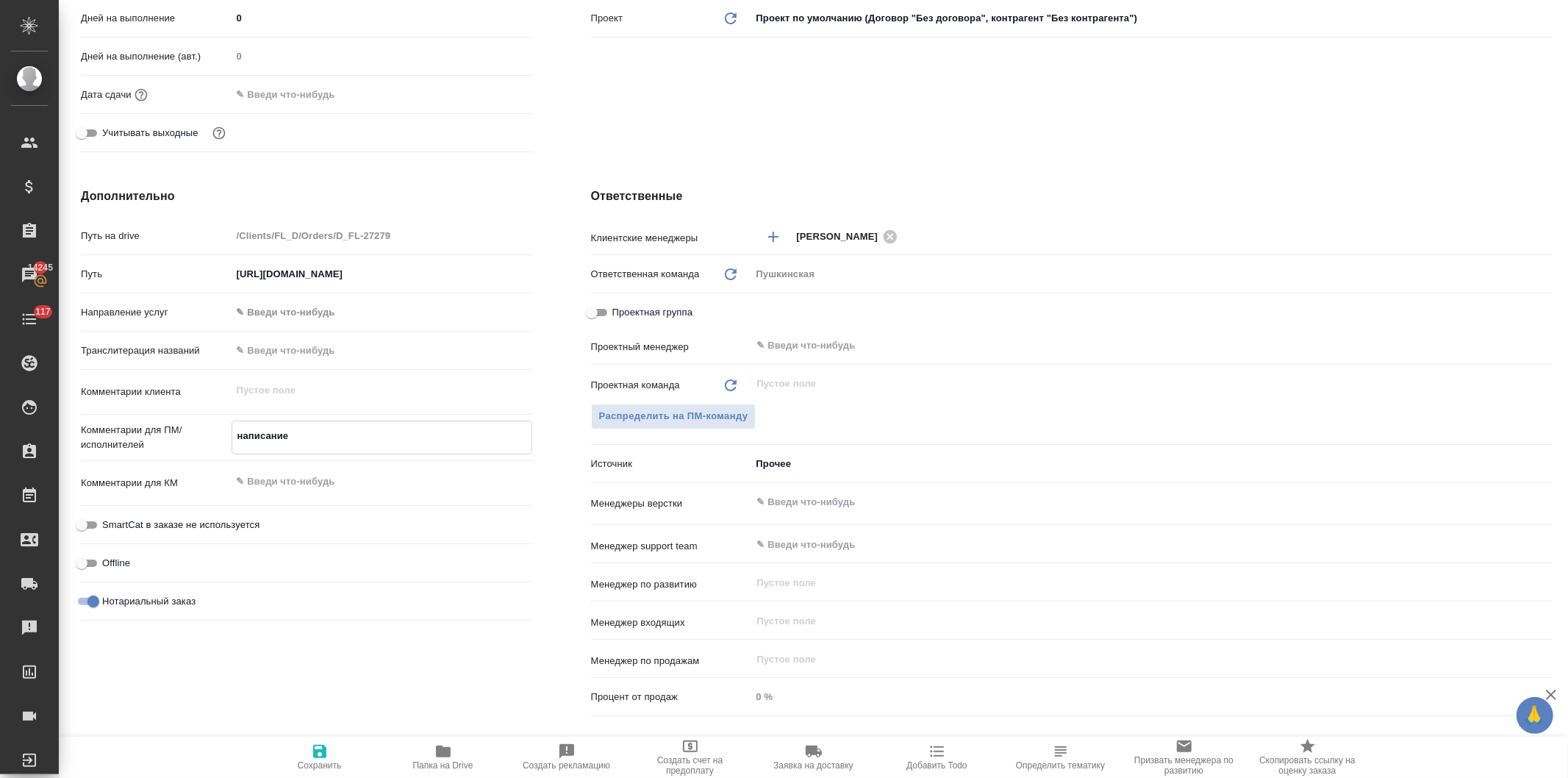
type textarea "x"
type textarea "написание в"
type textarea "x"
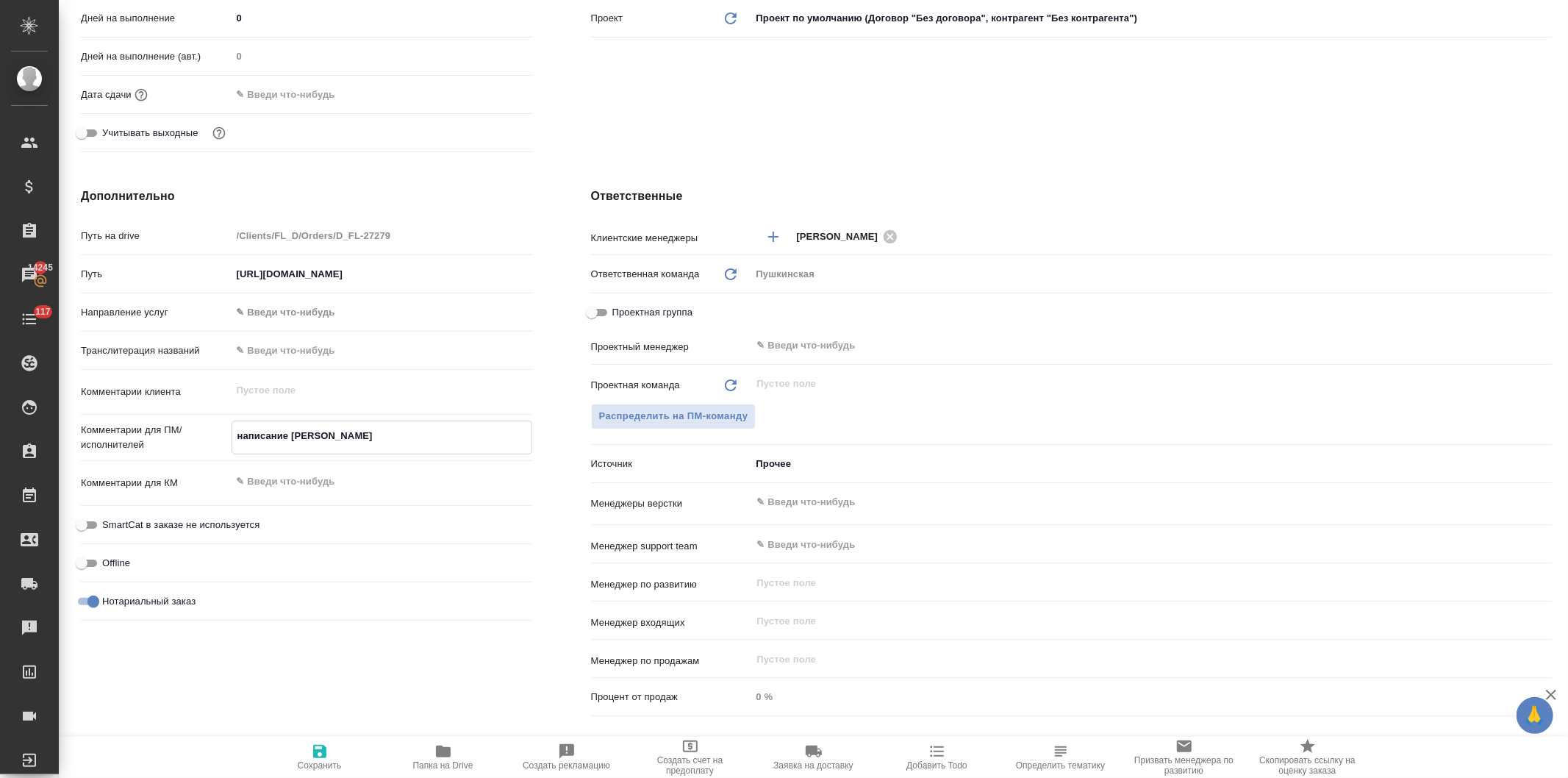
type textarea "x"
type textarea "написание в Р"
type textarea "x"
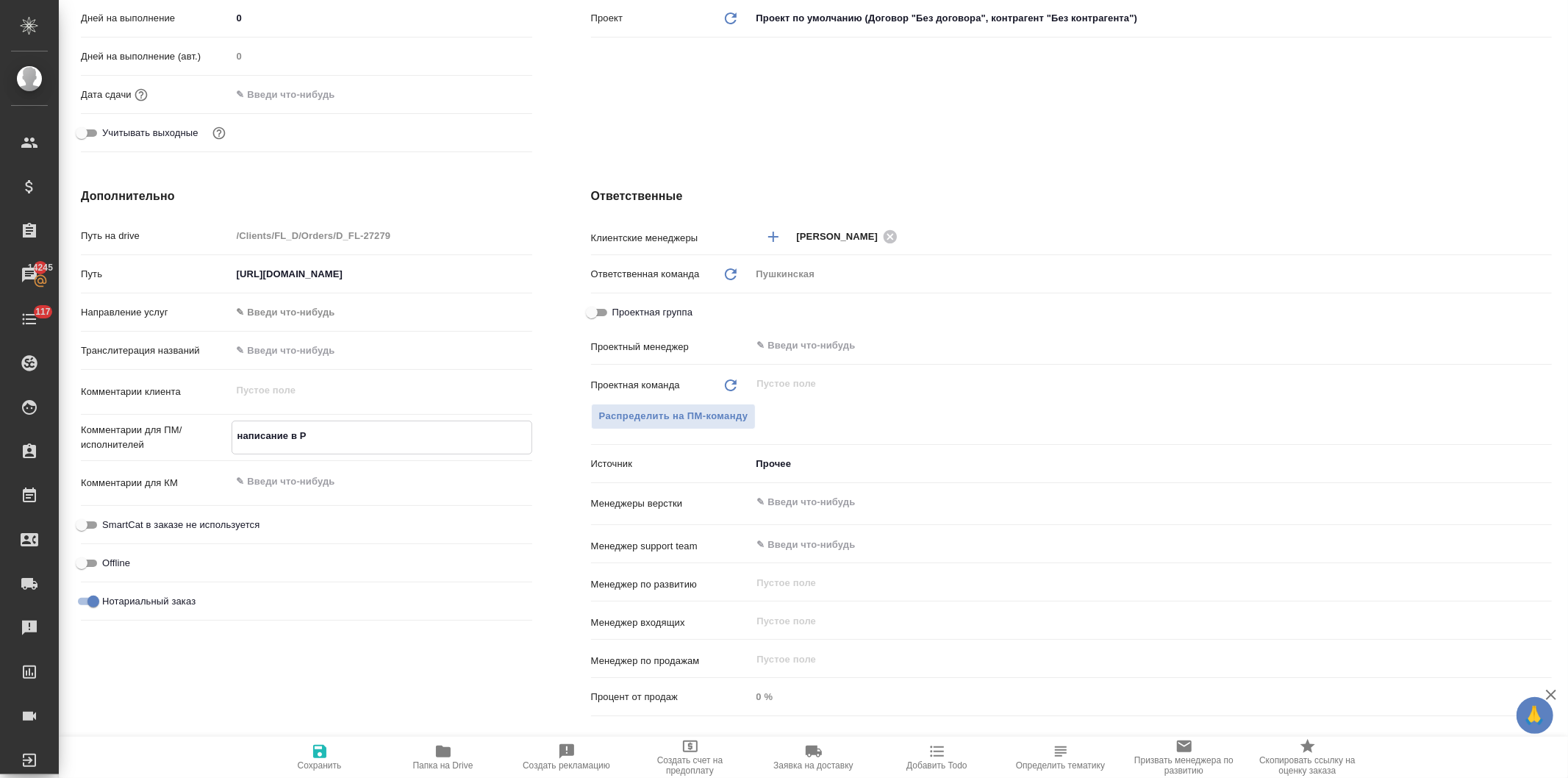
type textarea "написание в Ре"
type textarea "x"
type textarea "написание в Реф"
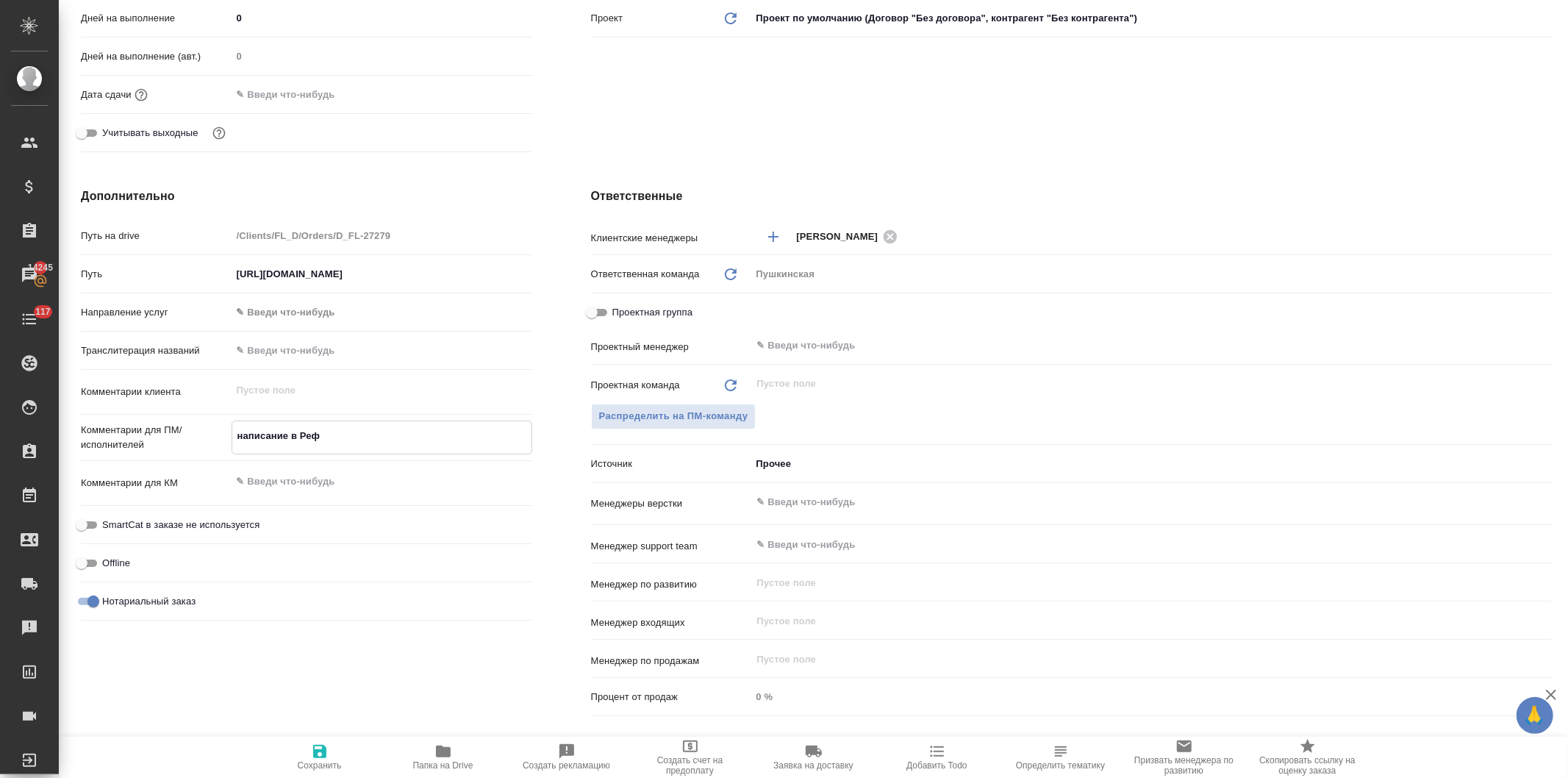
type textarea "x"
type textarea "написание в Рефе"
type textarea "x"
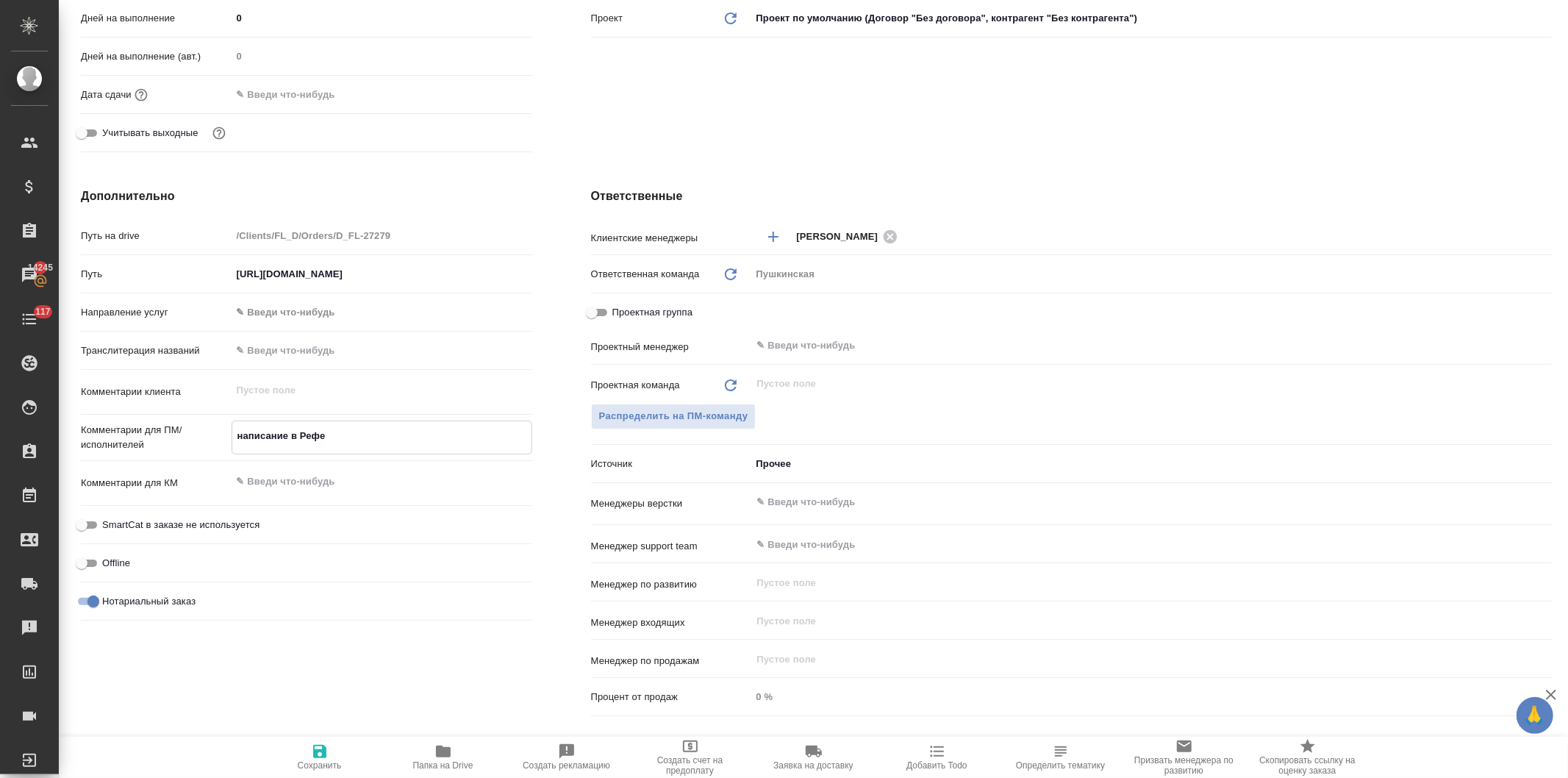
type textarea "x"
type textarea "написание в Рефер"
type textarea "x"
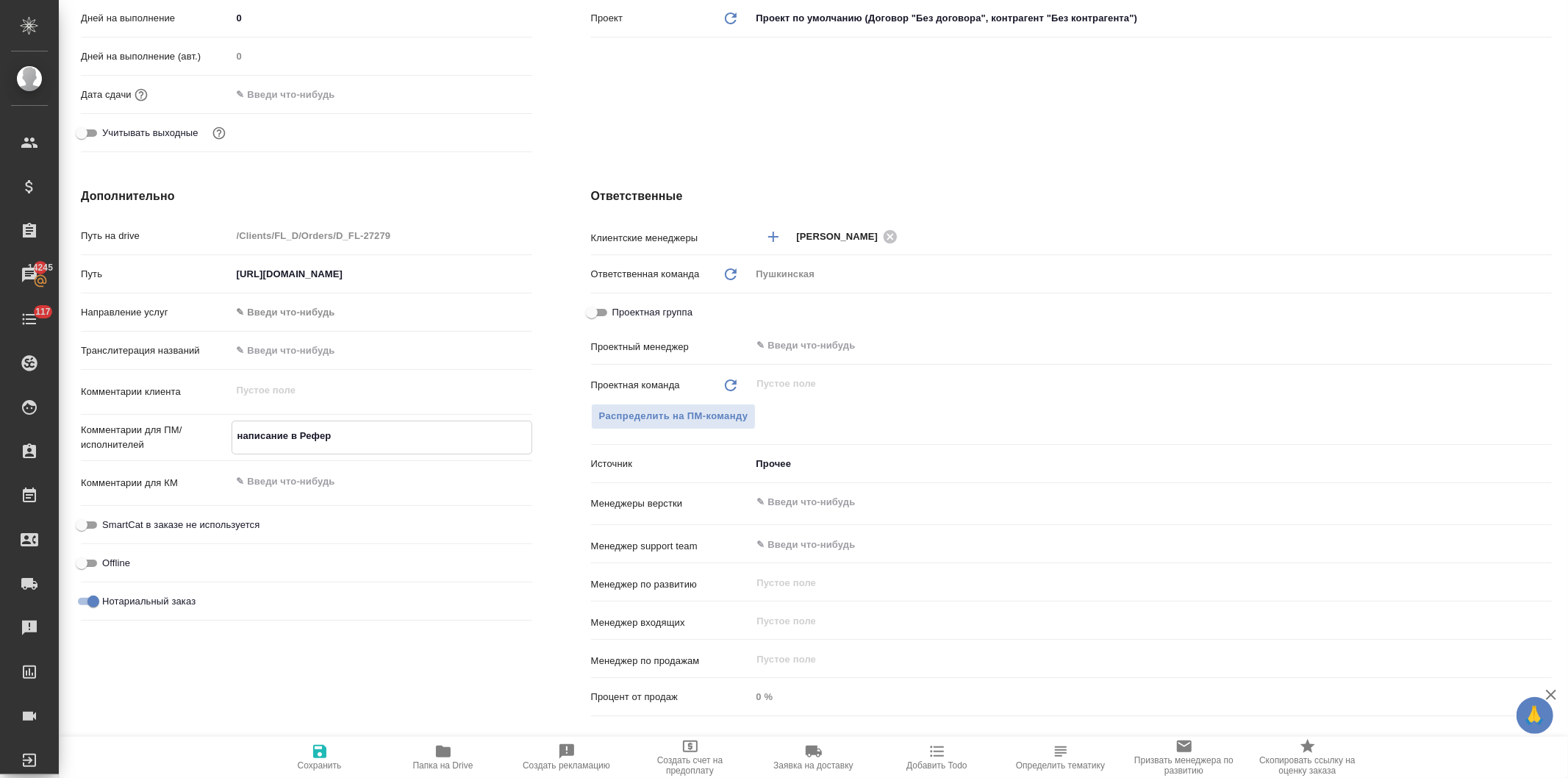
type textarea "x"
type textarea "написание в Рефере"
type textarea "x"
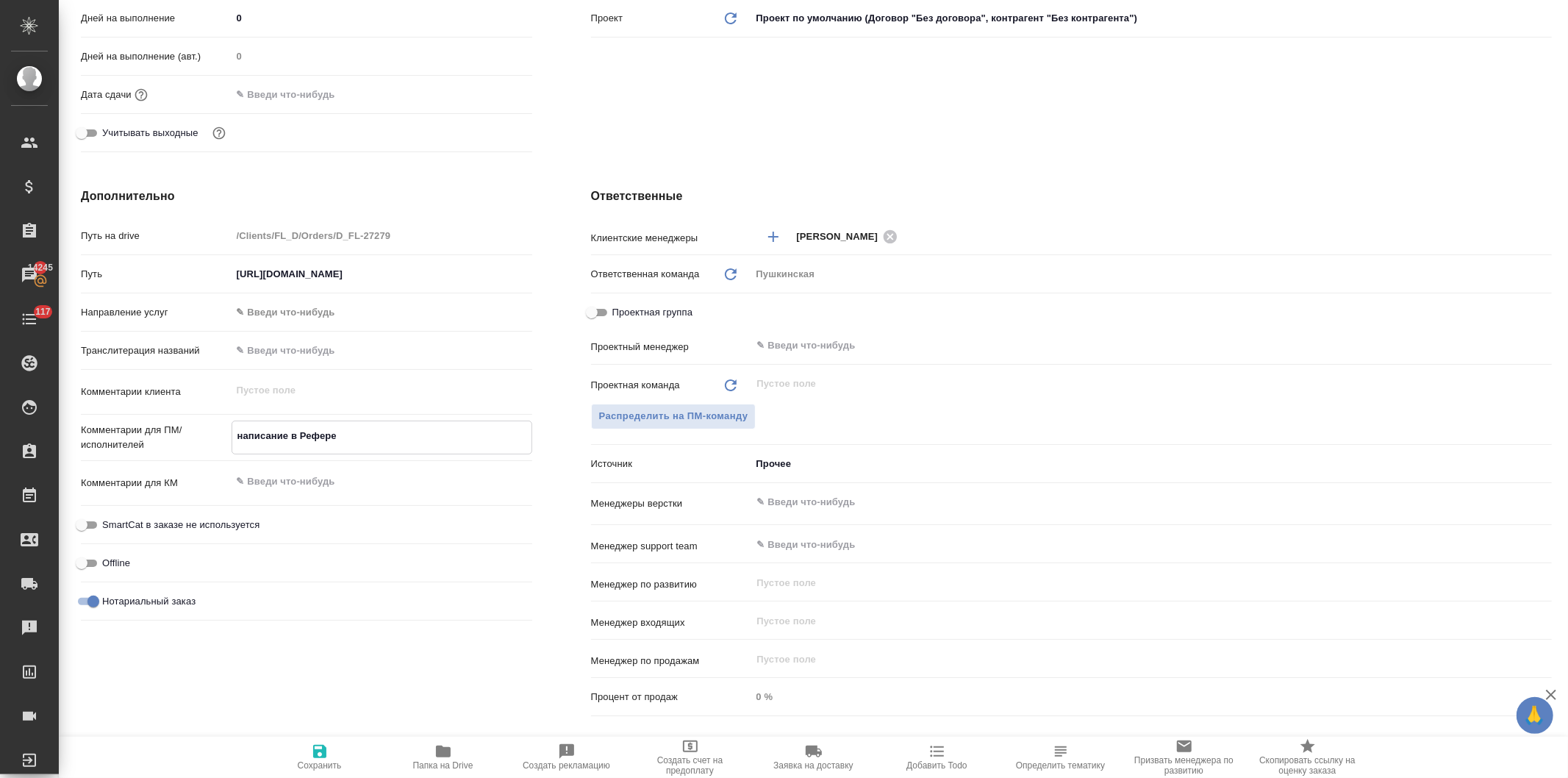
type textarea "написание в Референ"
type textarea "x"
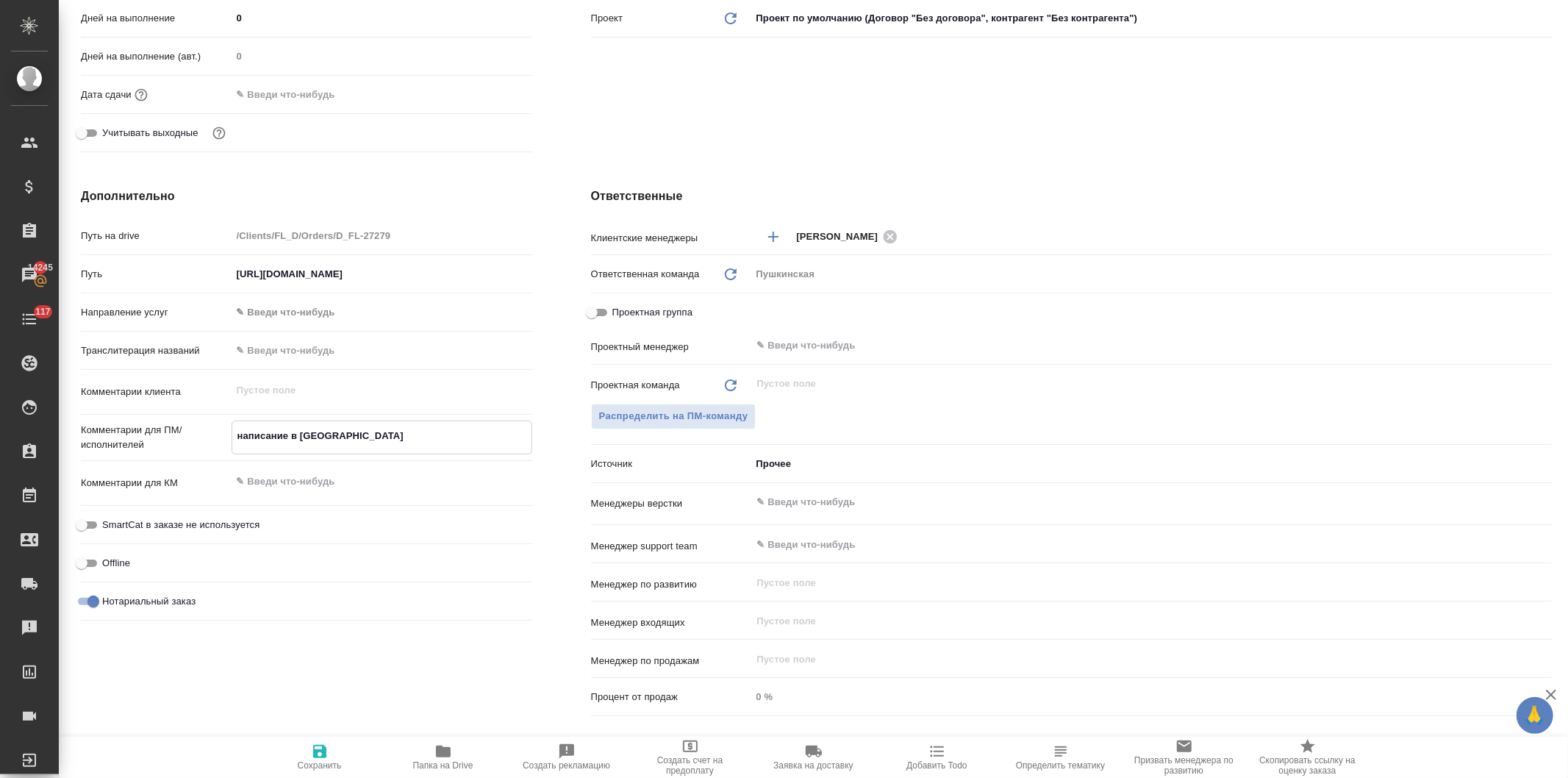
type textarea "написание в Референс"
type textarea "x"
type textarea "написание в [GEOGRAPHIC_DATA]"
type textarea "x"
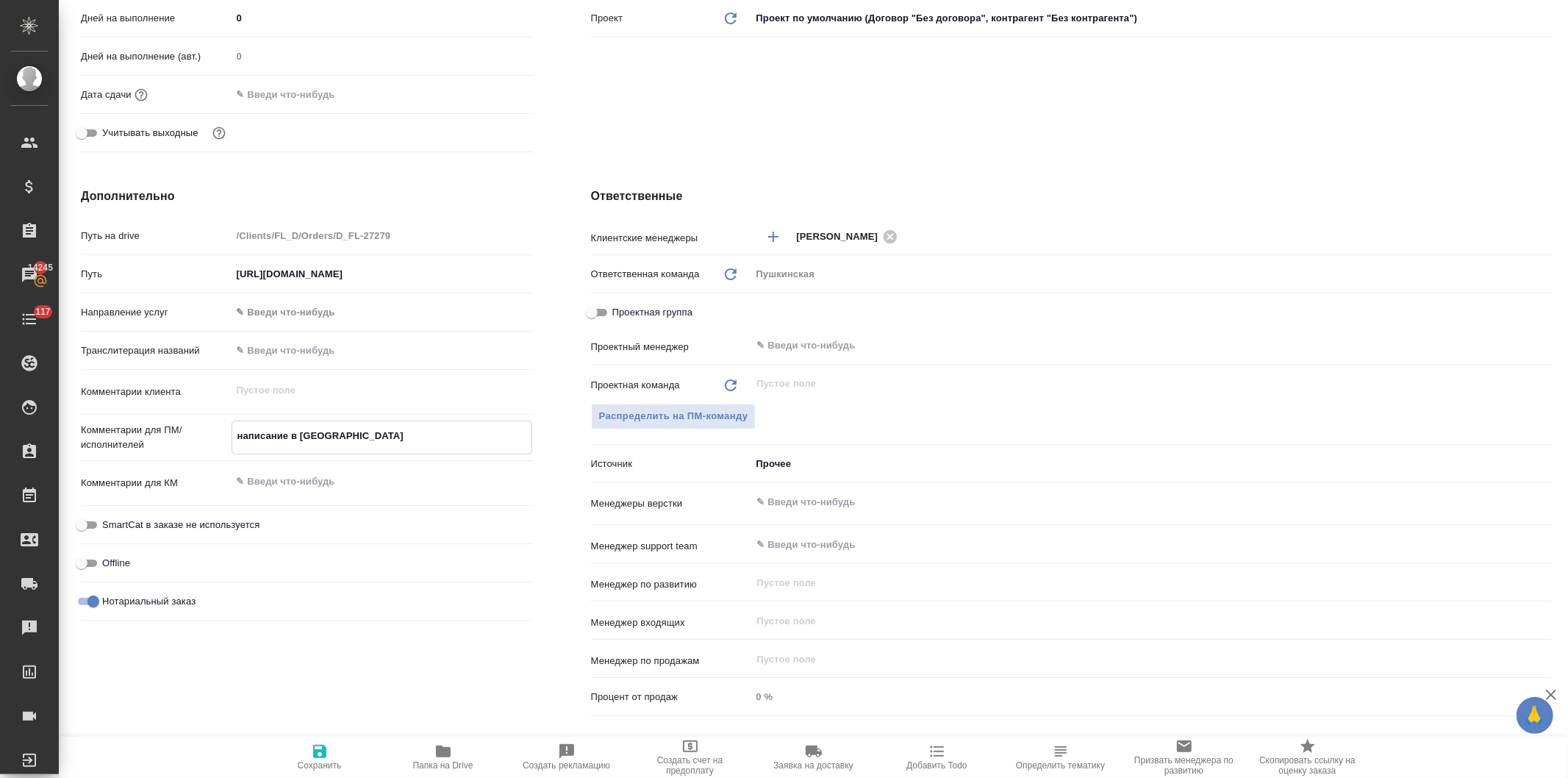
type textarea "x"
type textarea "написание в [GEOGRAPHIC_DATA]"
type textarea "x"
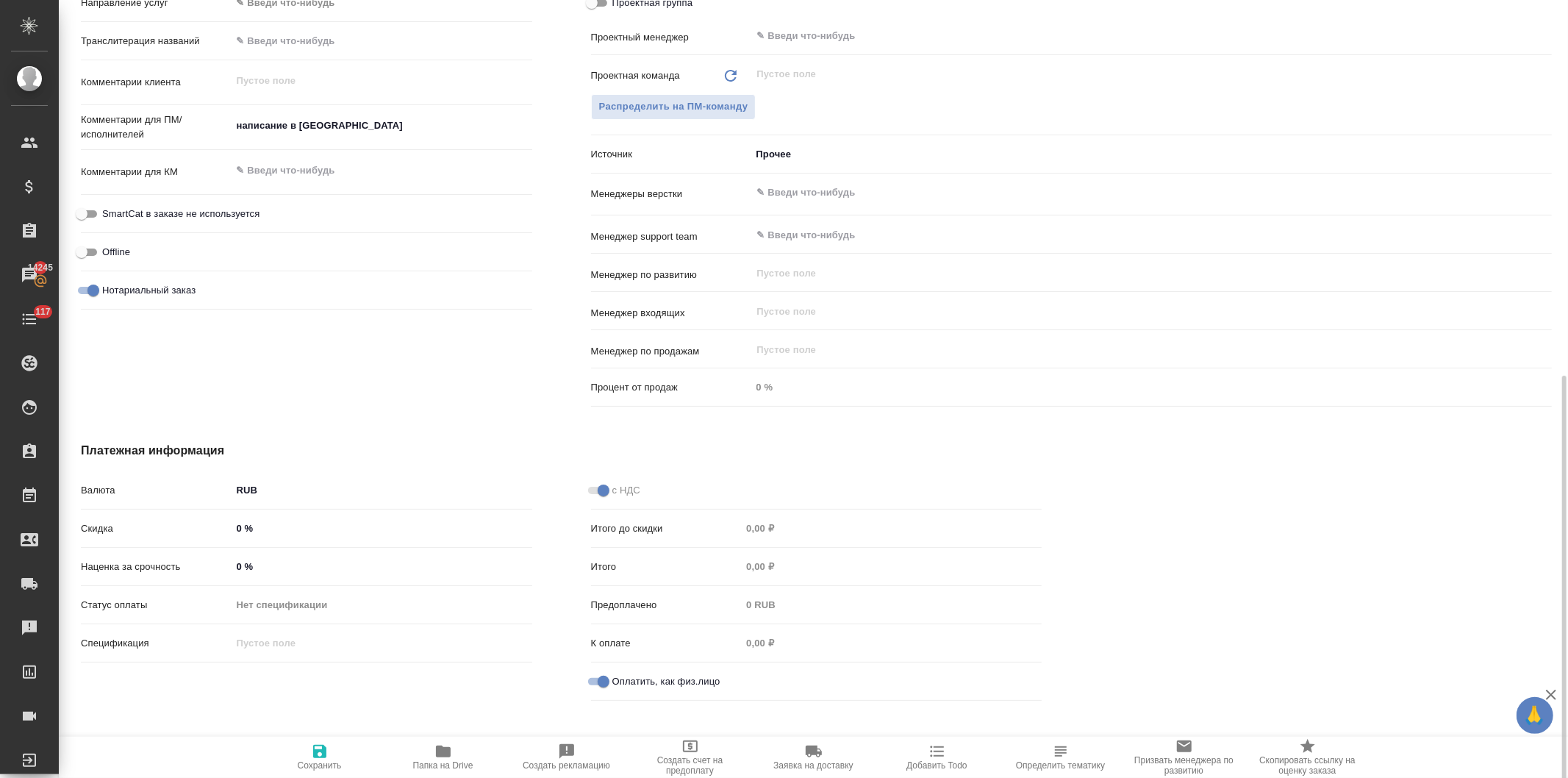
scroll to position [719, 0]
click at [320, 755] on icon "button" at bounding box center [319, 751] width 17 height 17
type textarea "x"
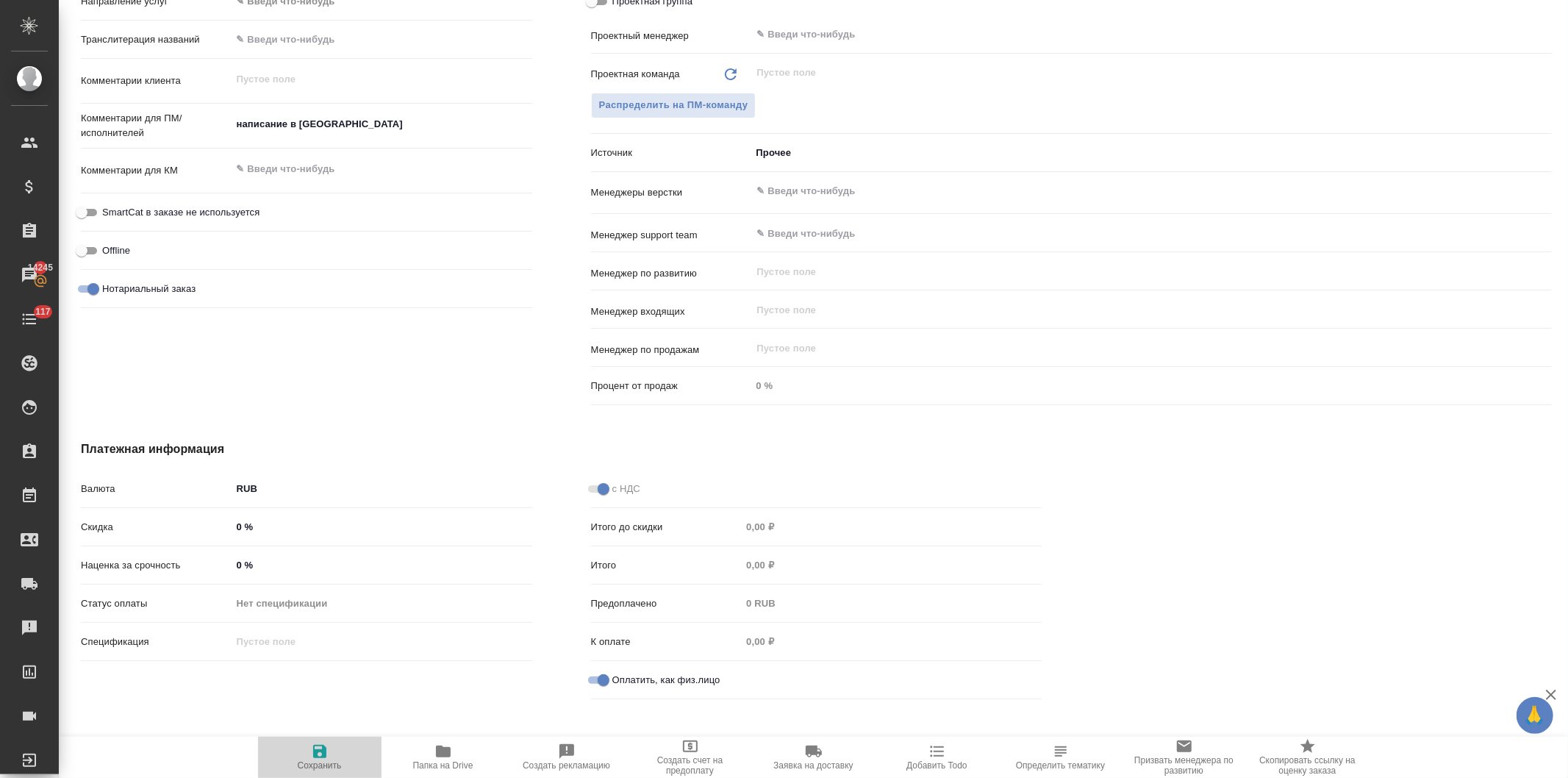
type textarea "x"
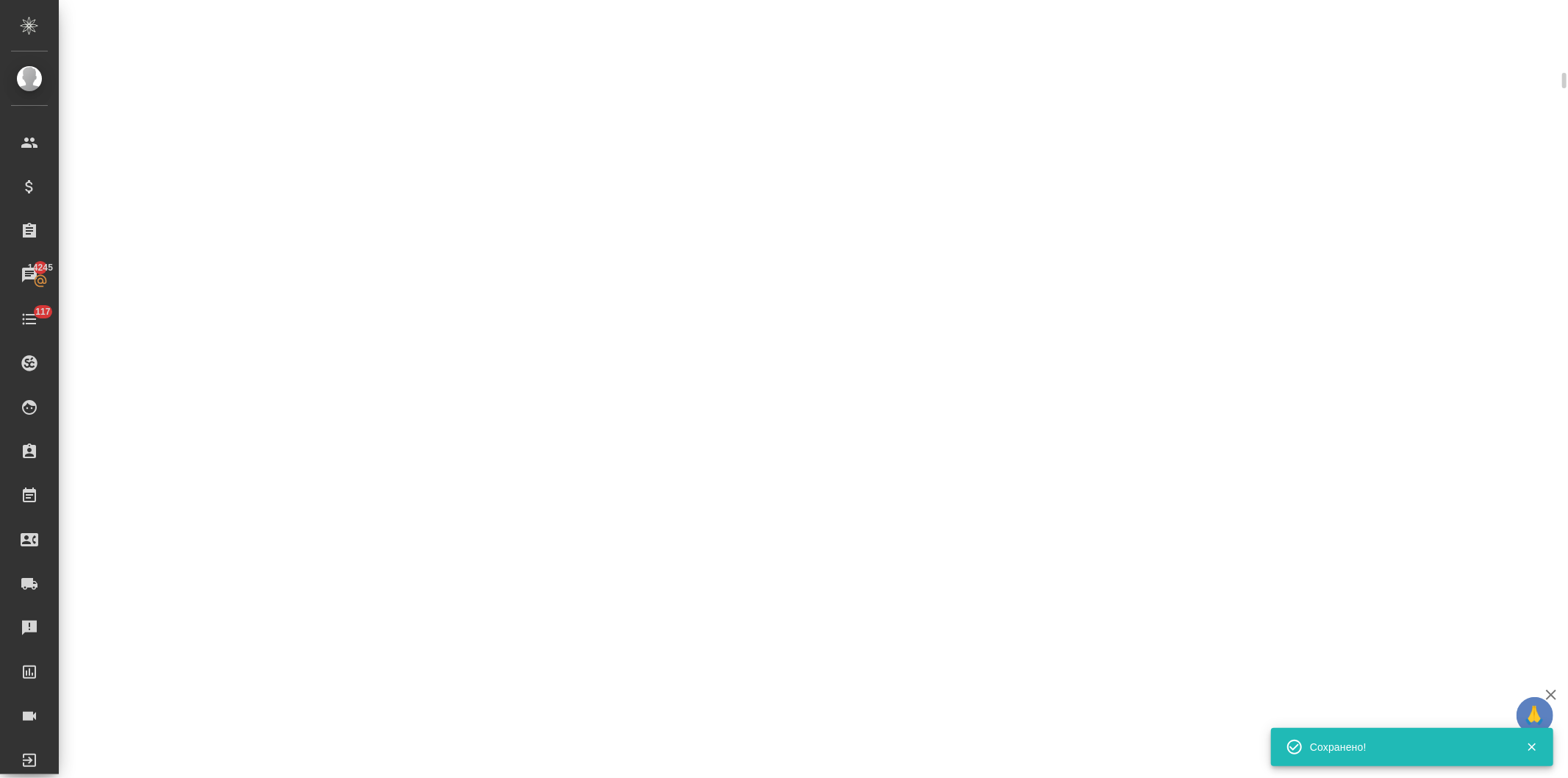
scroll to position [708, 0]
select select "RU"
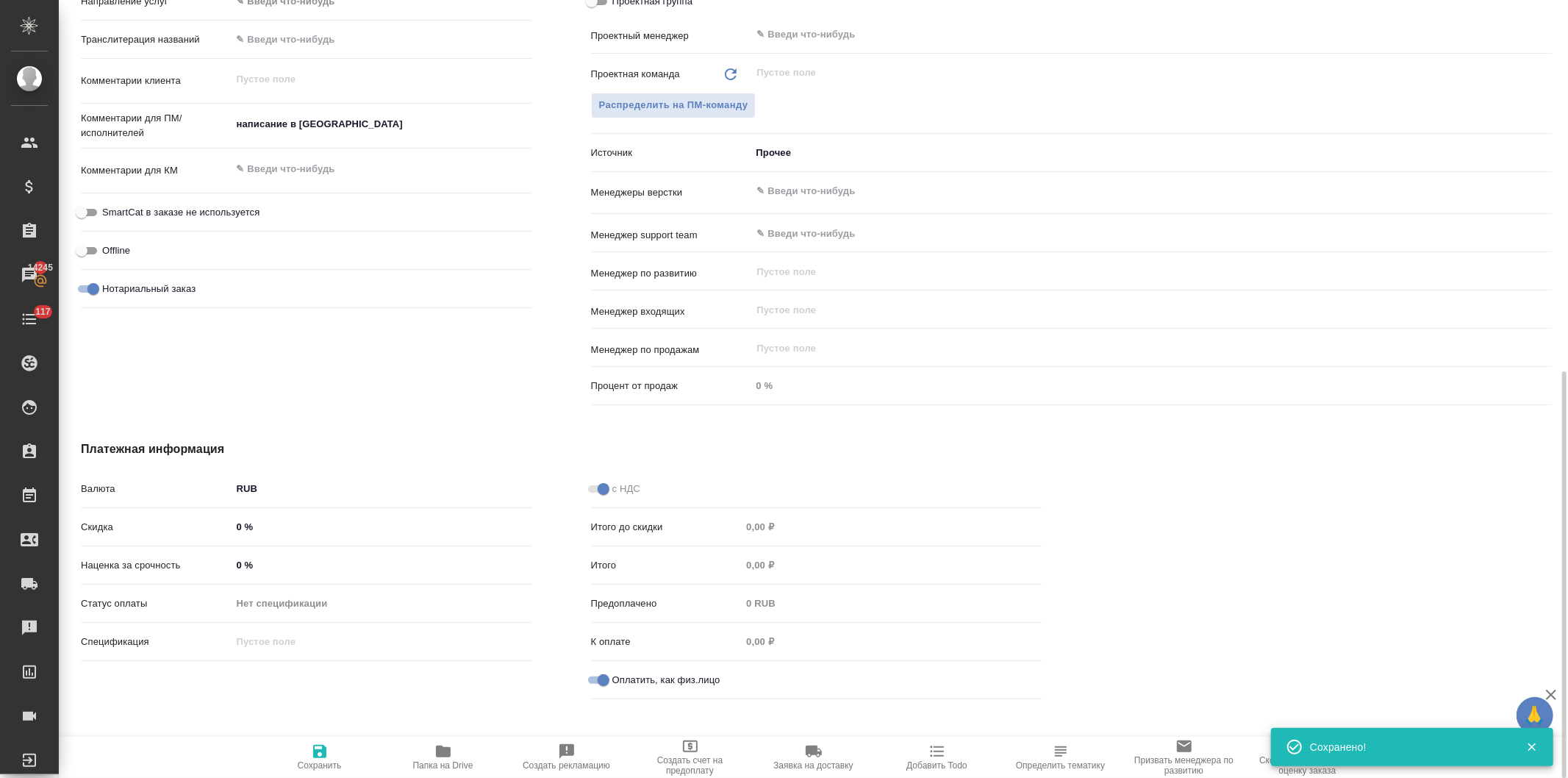
type textarea "x"
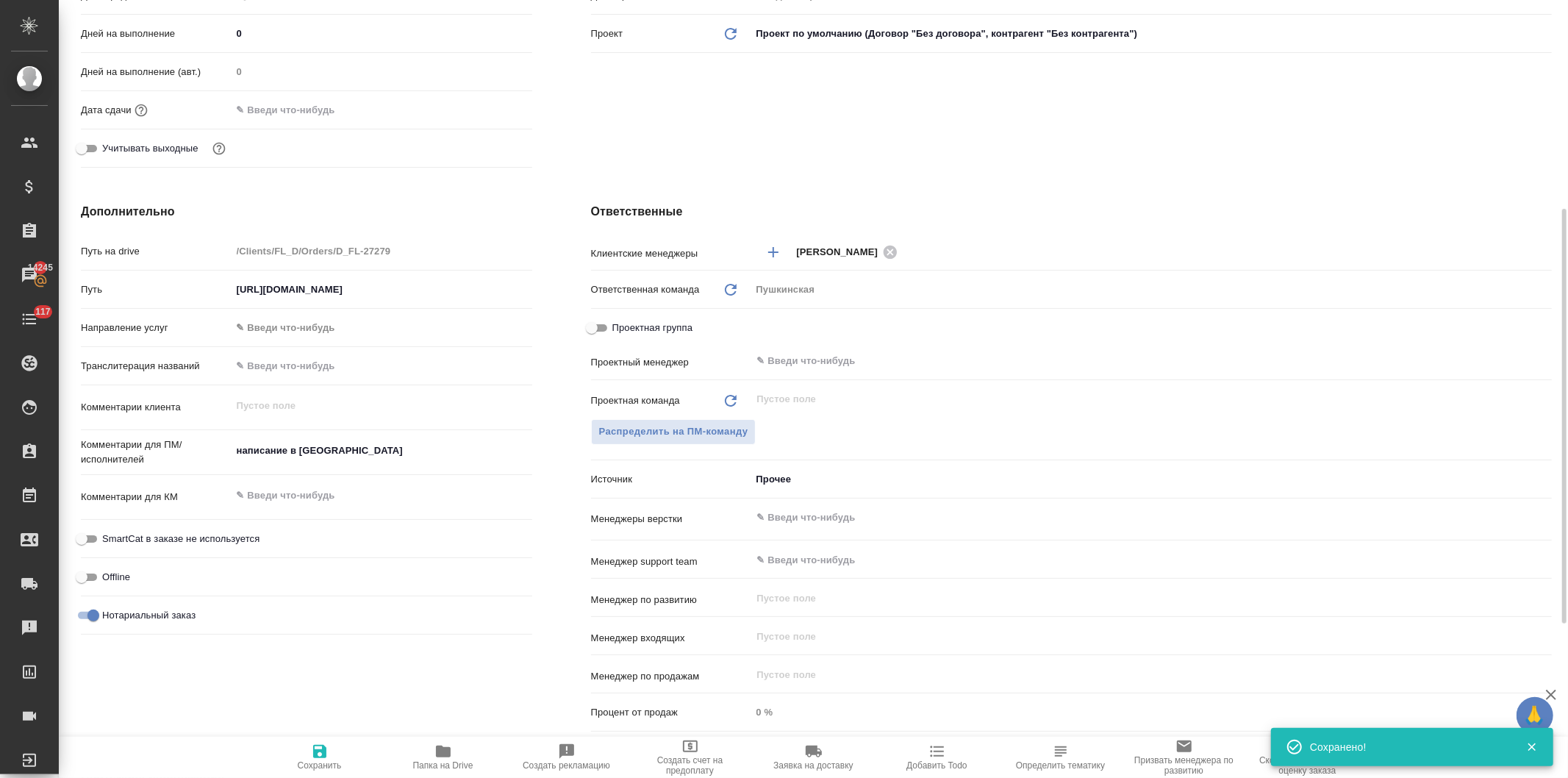
scroll to position [67, 0]
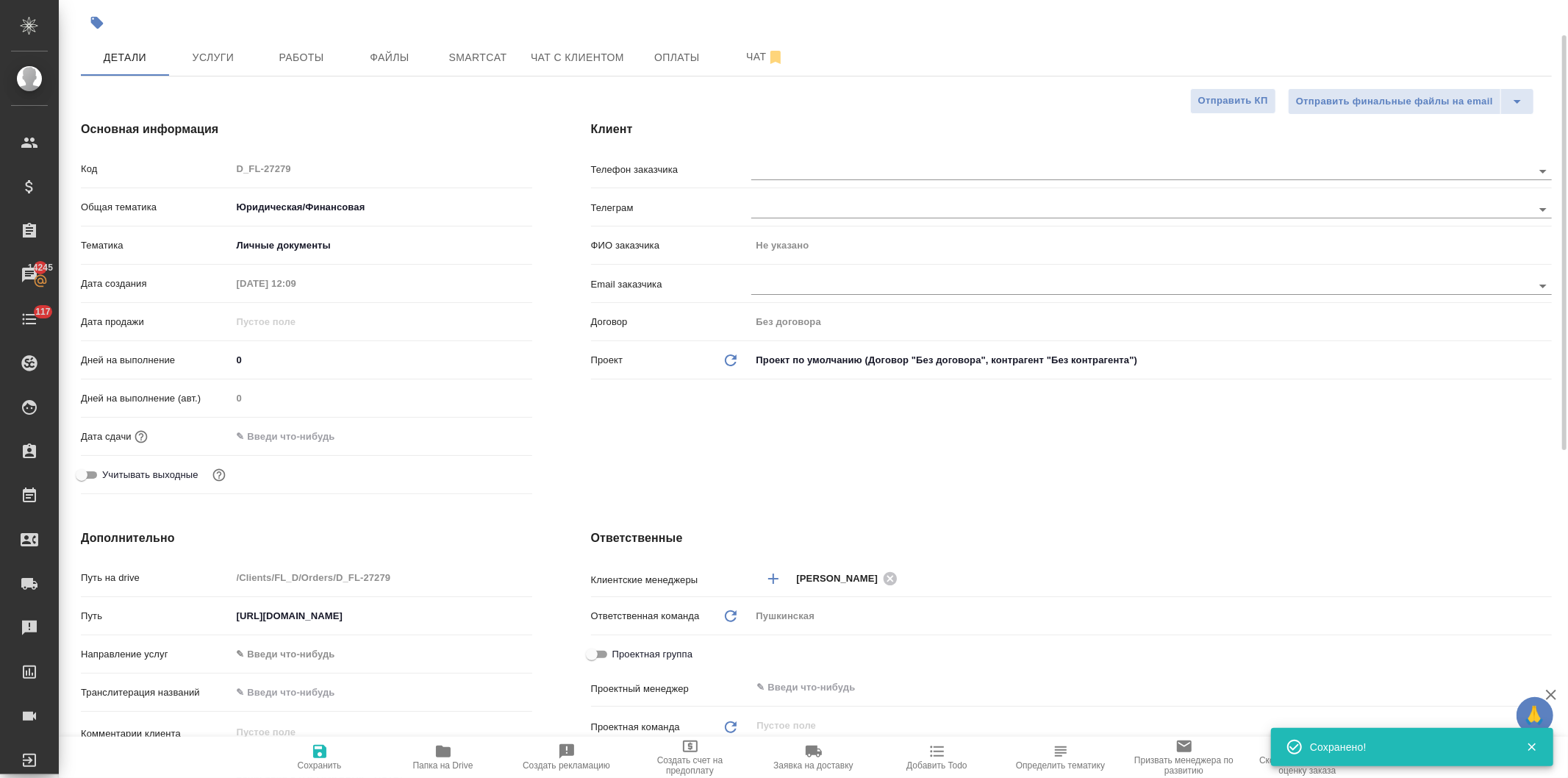
click at [263, 429] on input "text" at bounding box center [295, 436] width 128 height 21
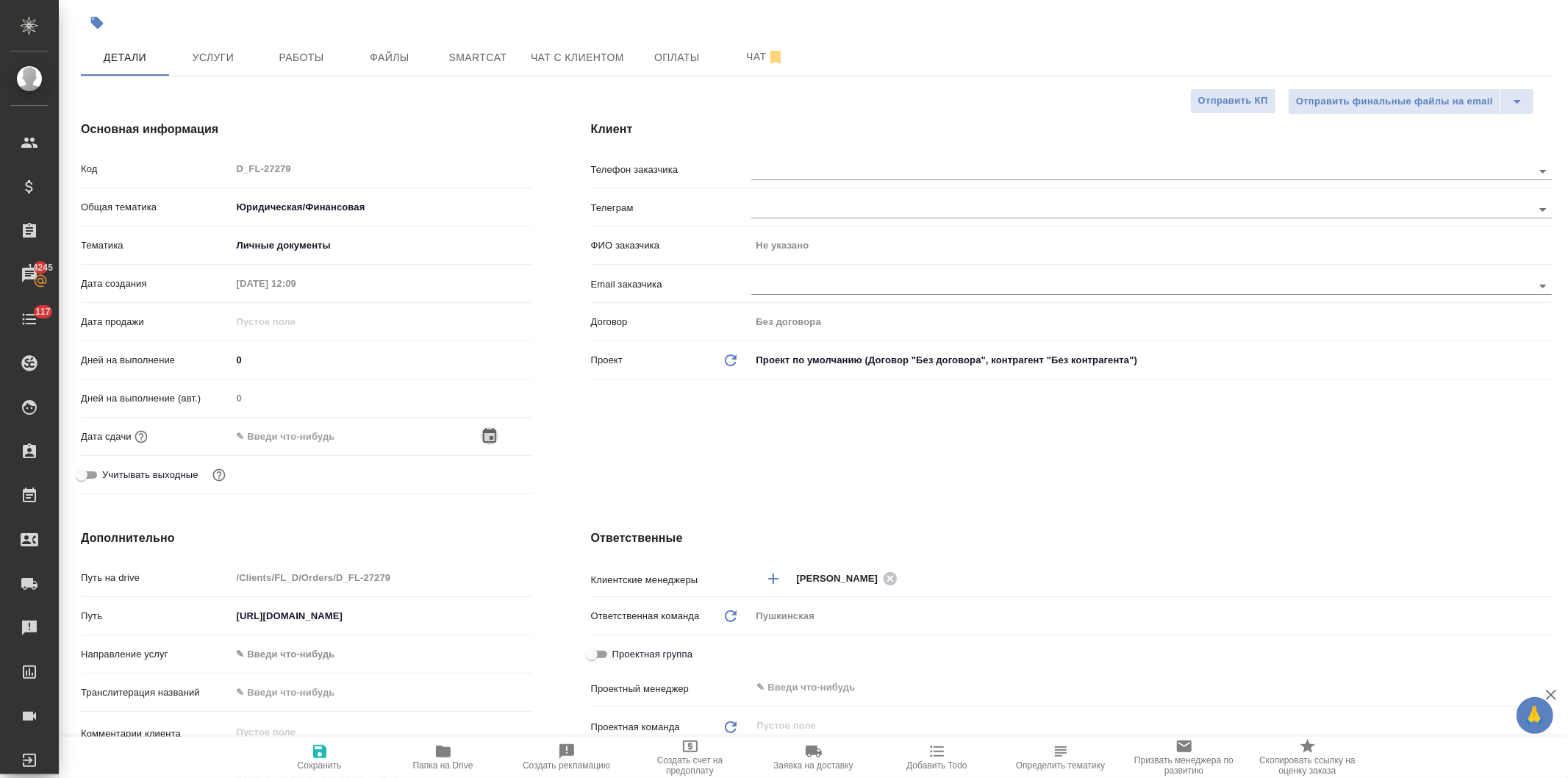
click at [481, 432] on icon "button" at bounding box center [489, 435] width 17 height 17
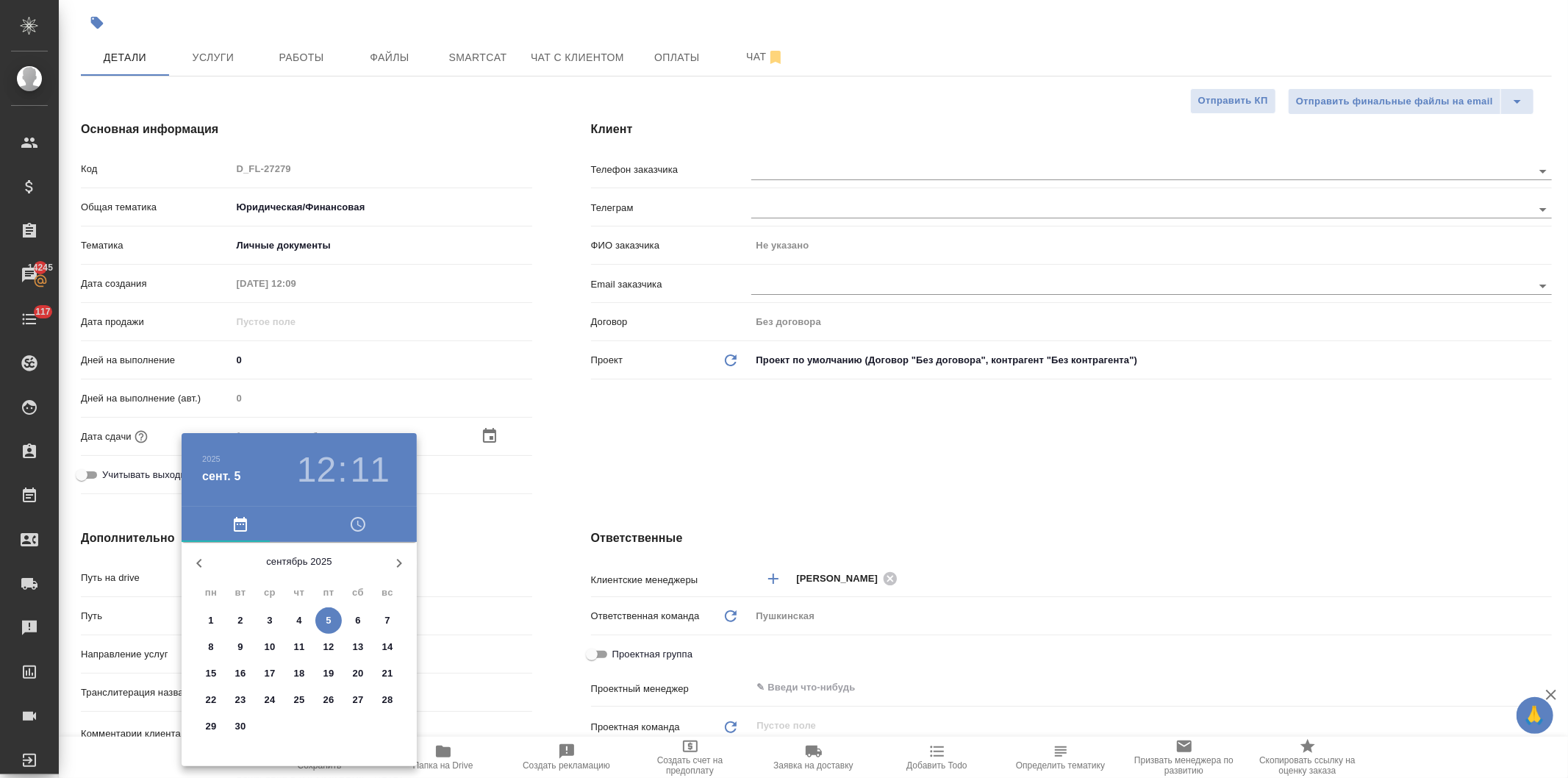
click at [319, 619] on span "5" at bounding box center [328, 620] width 26 height 14
type input "05.09.2025 12:11"
type textarea "x"
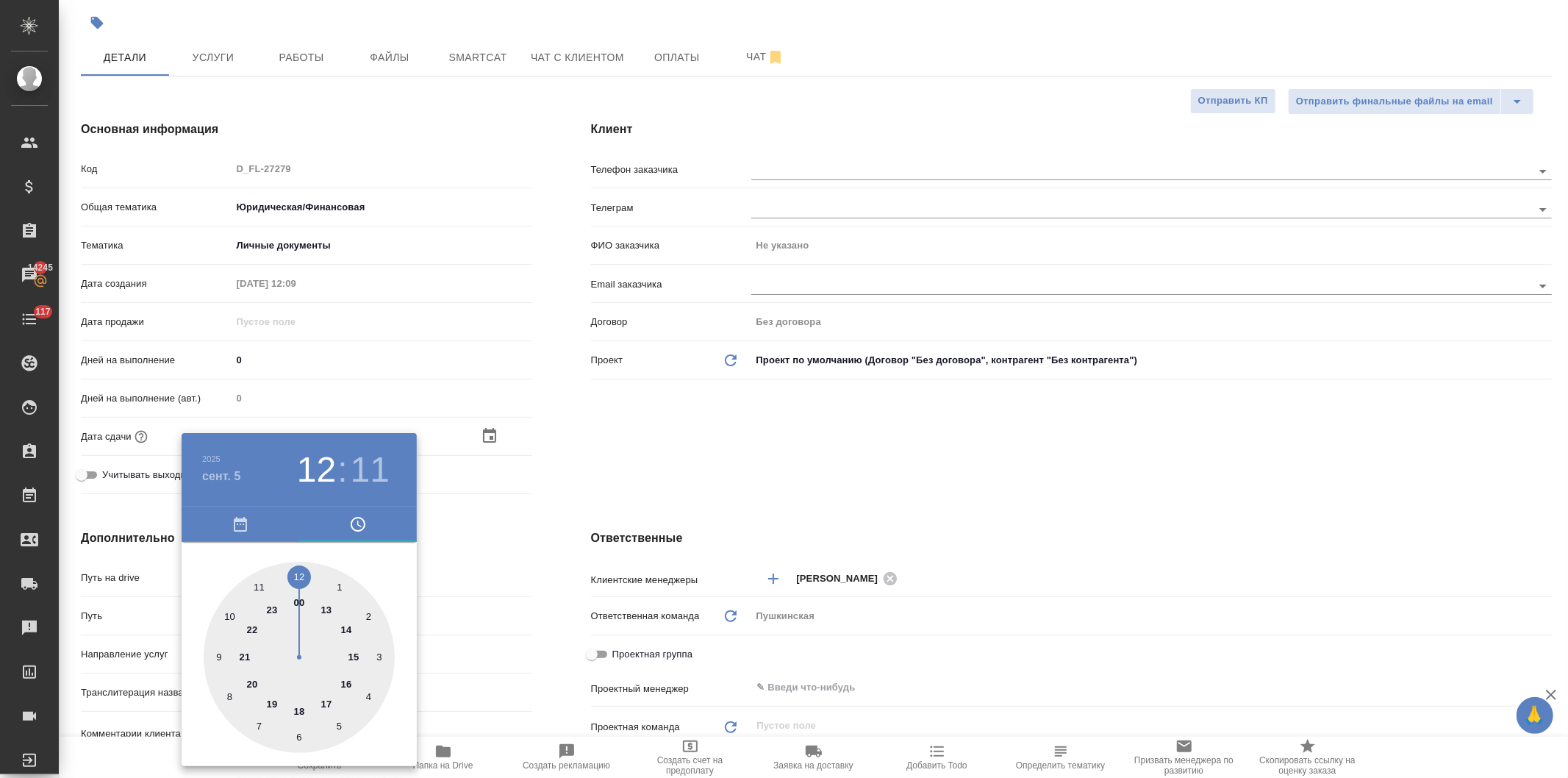
click at [326, 610] on div at bounding box center [298, 657] width 191 height 191
type input "05.09.2025 13:11"
type textarea "x"
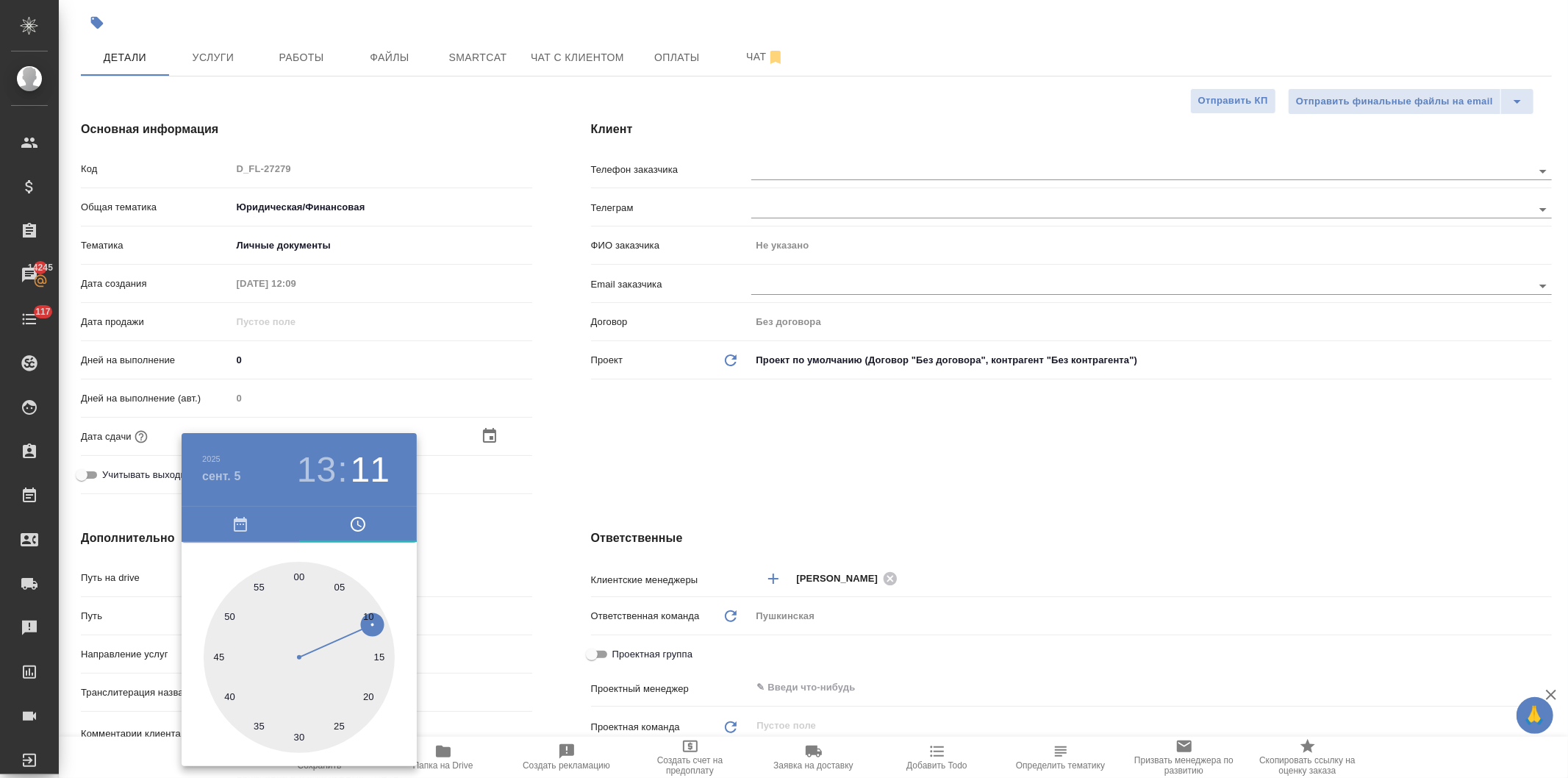
click at [299, 731] on div at bounding box center [298, 657] width 191 height 191
type input "[DATE] 13:30"
type textarea "x"
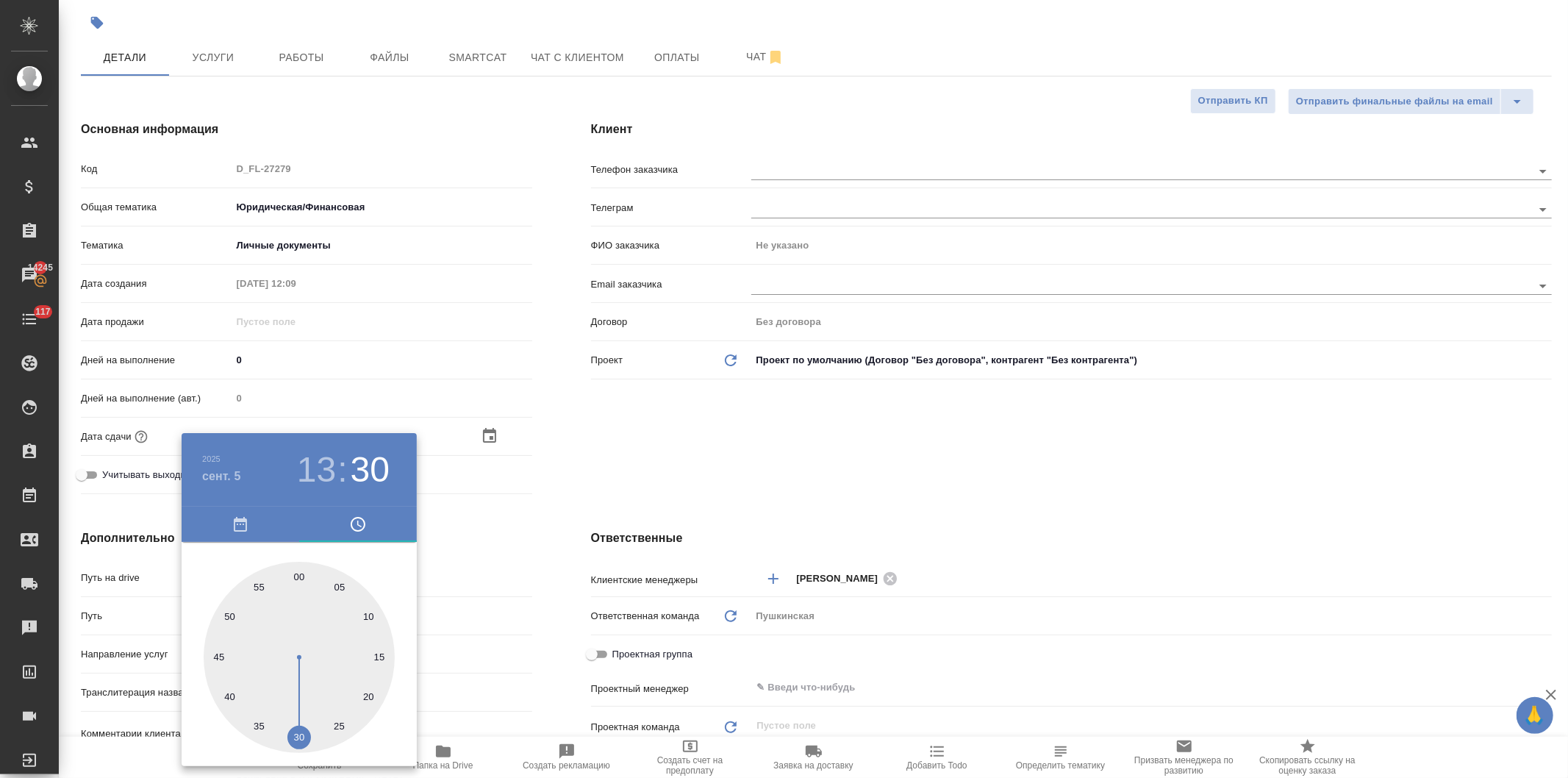
click at [595, 458] on div at bounding box center [784, 389] width 1568 height 778
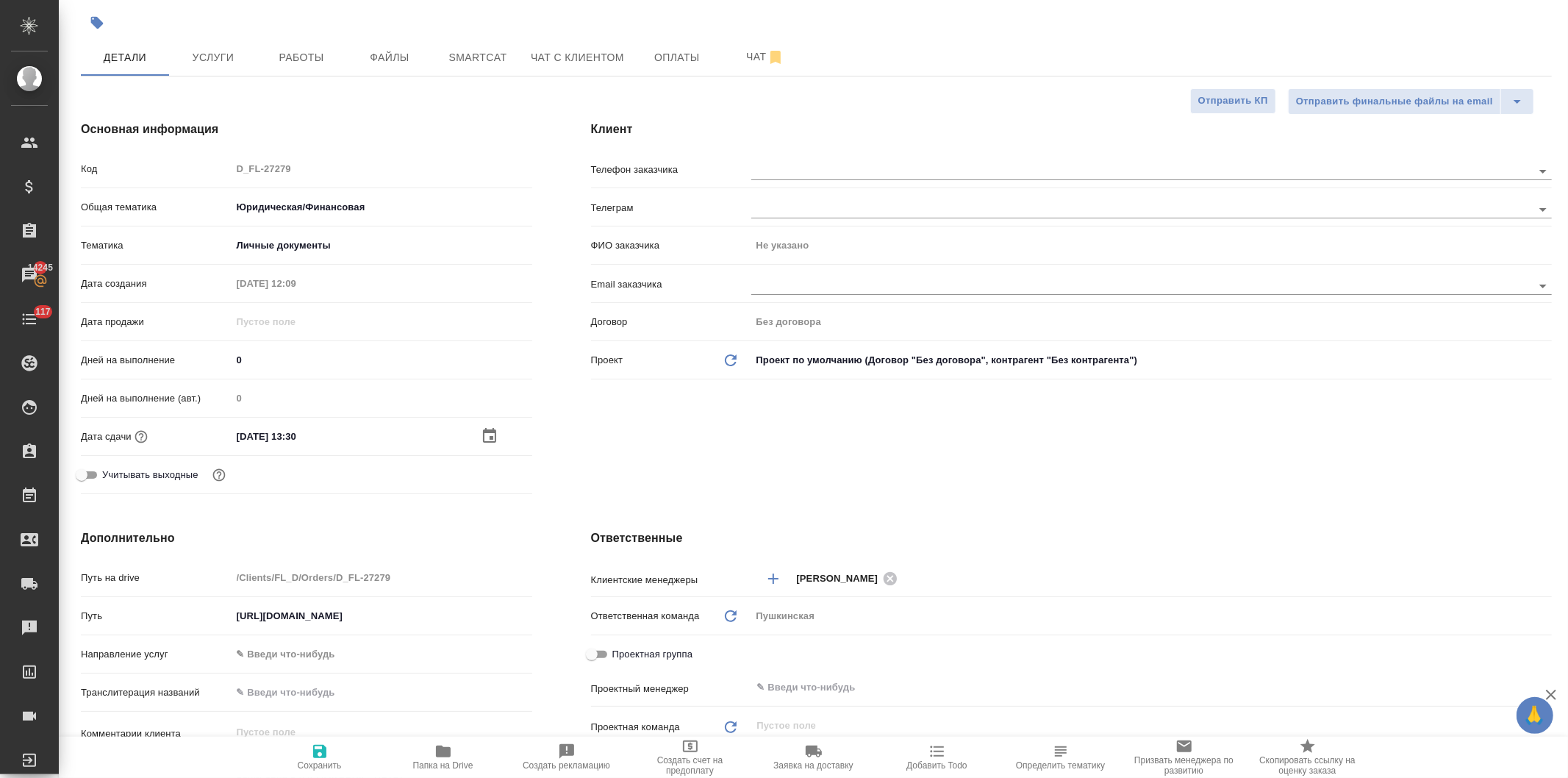
click at [319, 755] on icon "button" at bounding box center [319, 751] width 17 height 17
type textarea "x"
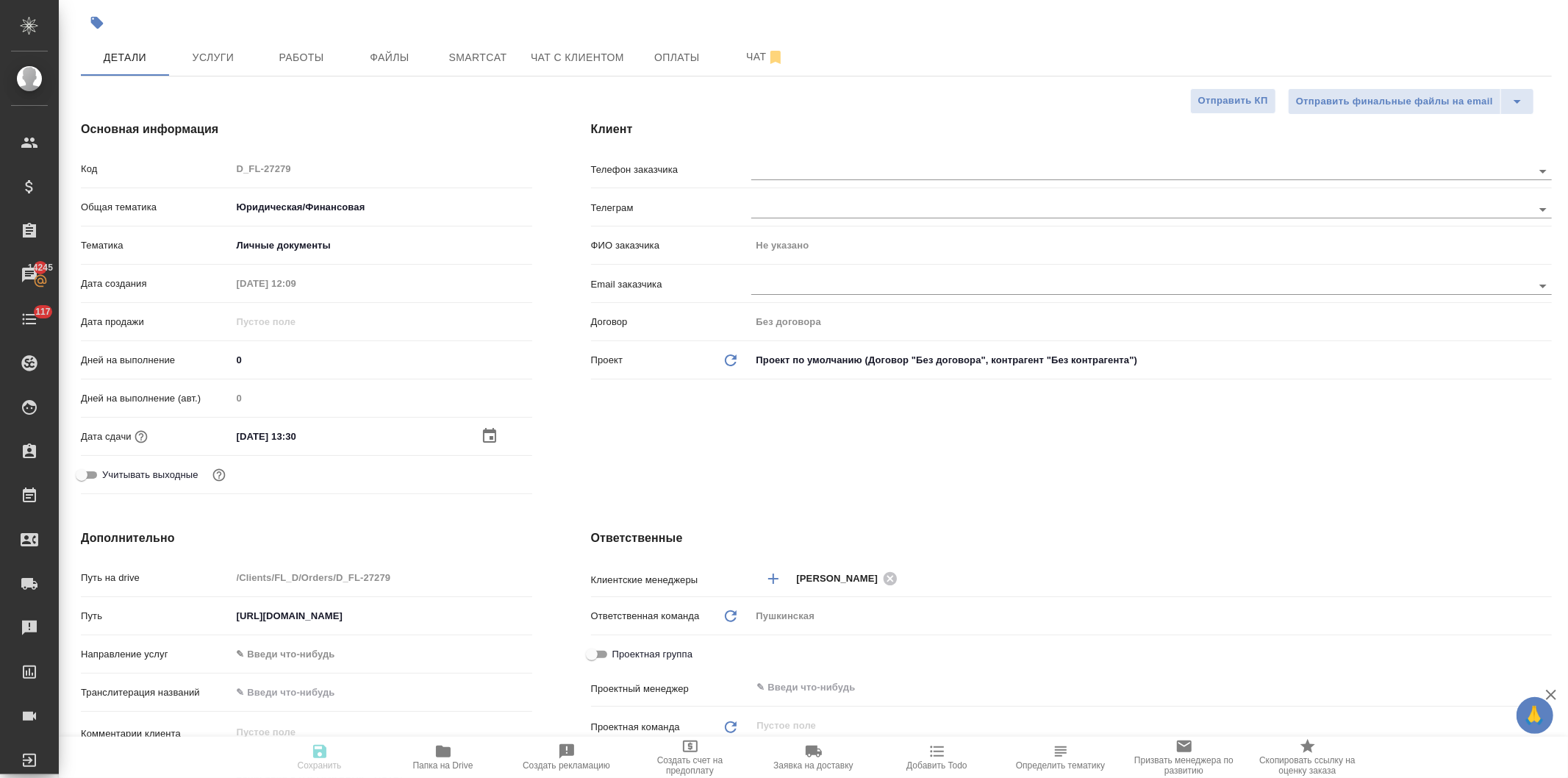
type textarea "x"
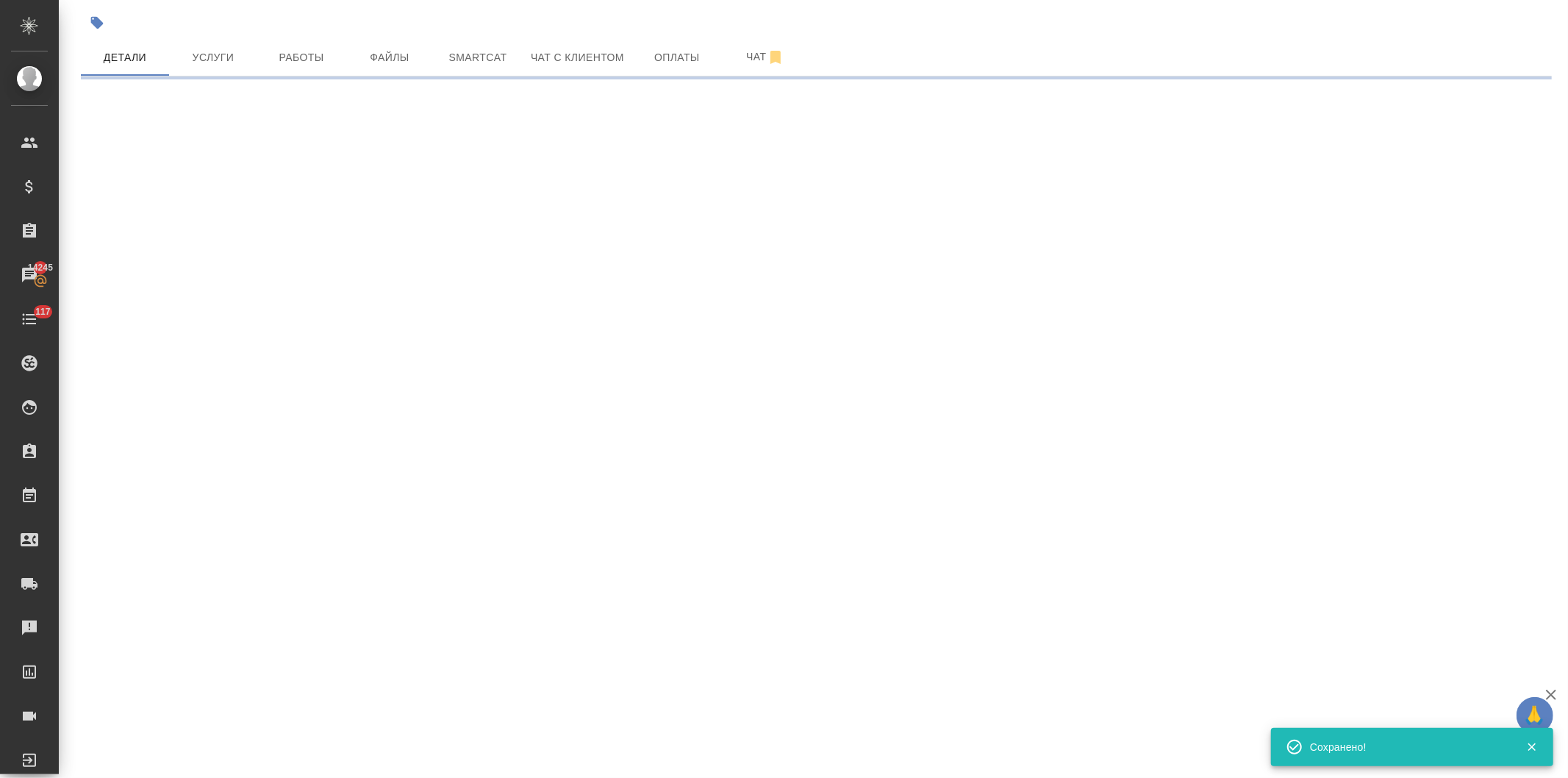
select select "RU"
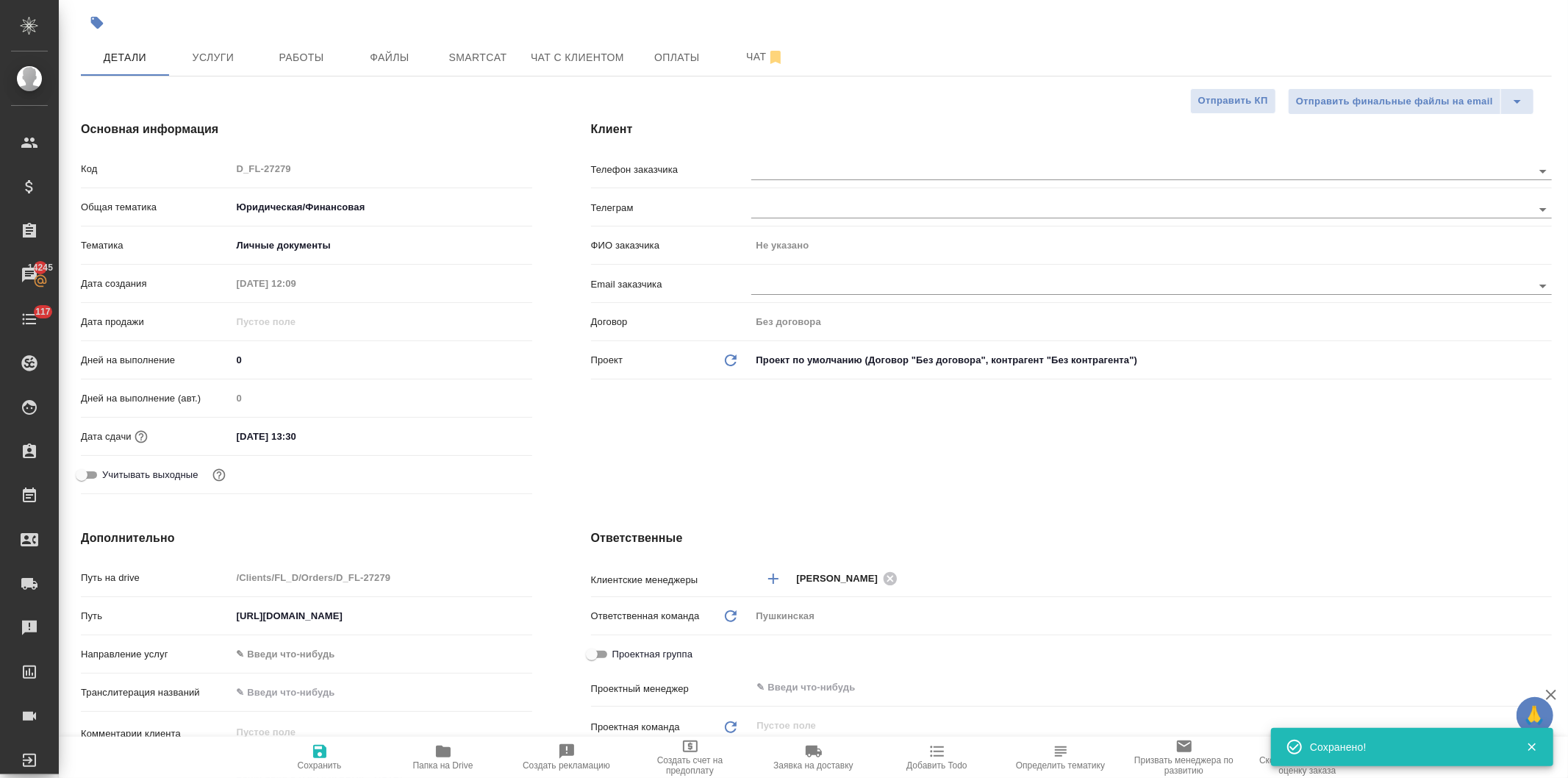
type textarea "x"
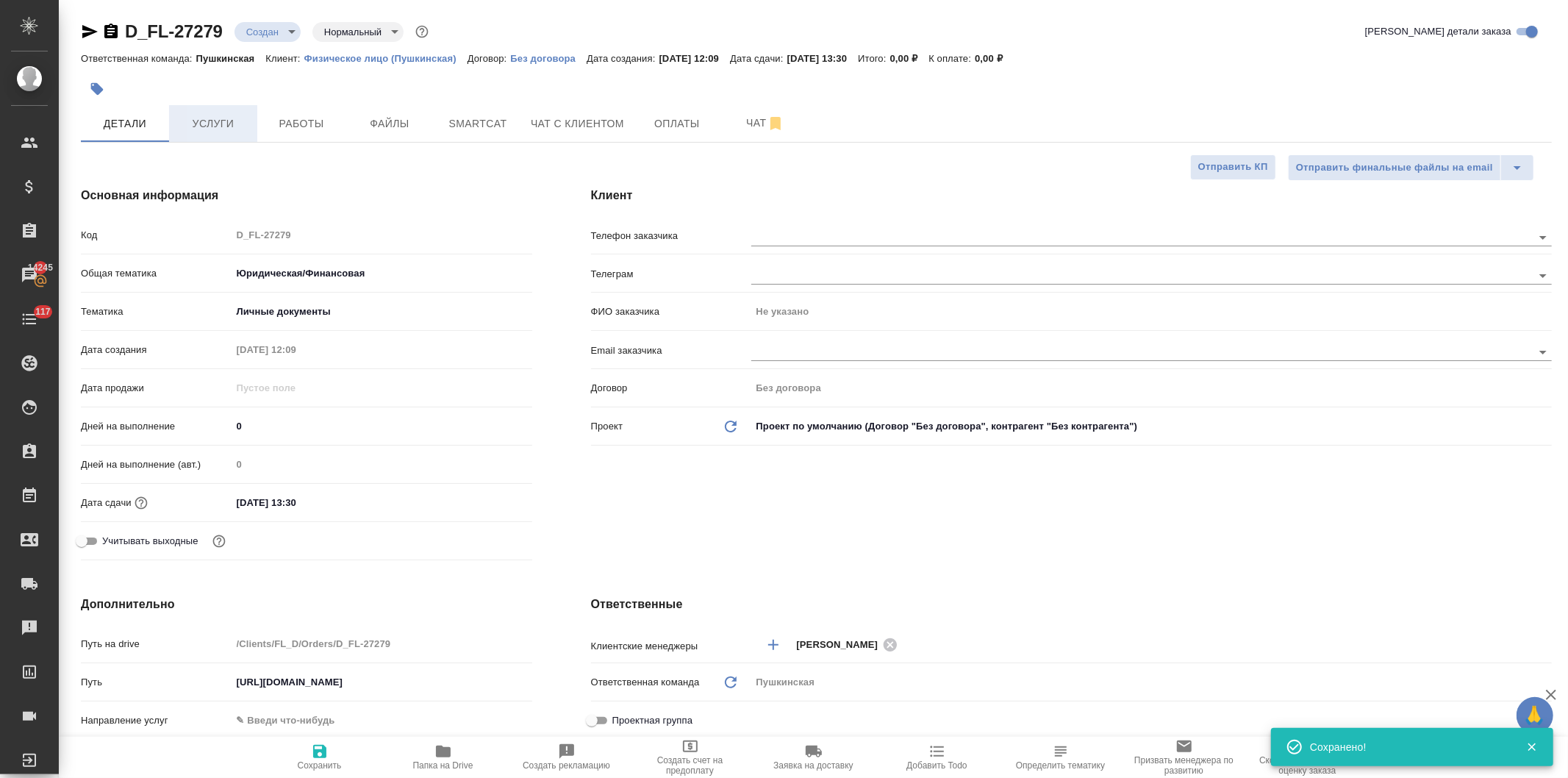
click at [223, 109] on button "Услуги" at bounding box center [213, 123] width 88 height 37
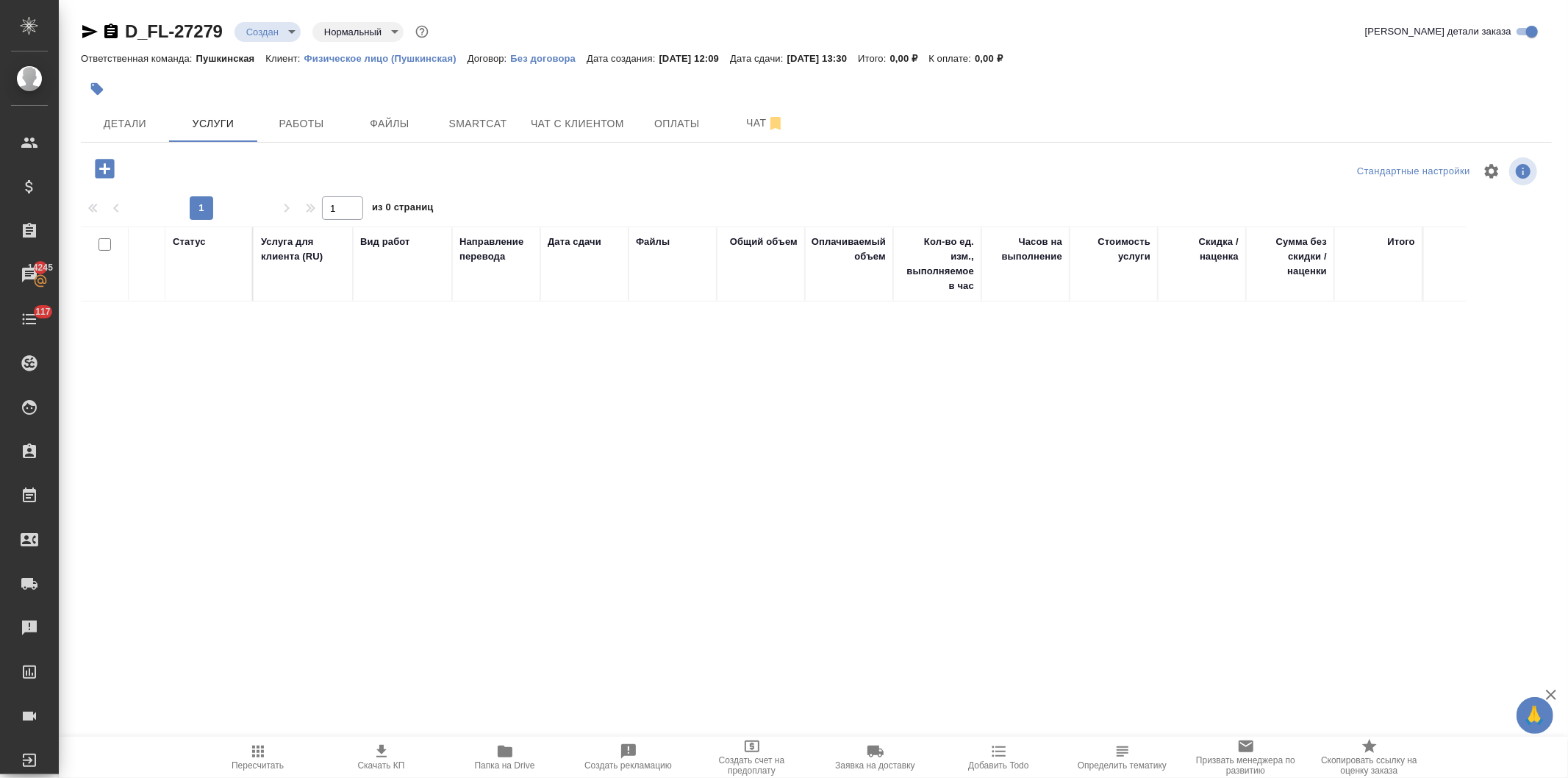
click at [99, 169] on icon "button" at bounding box center [105, 169] width 26 height 26
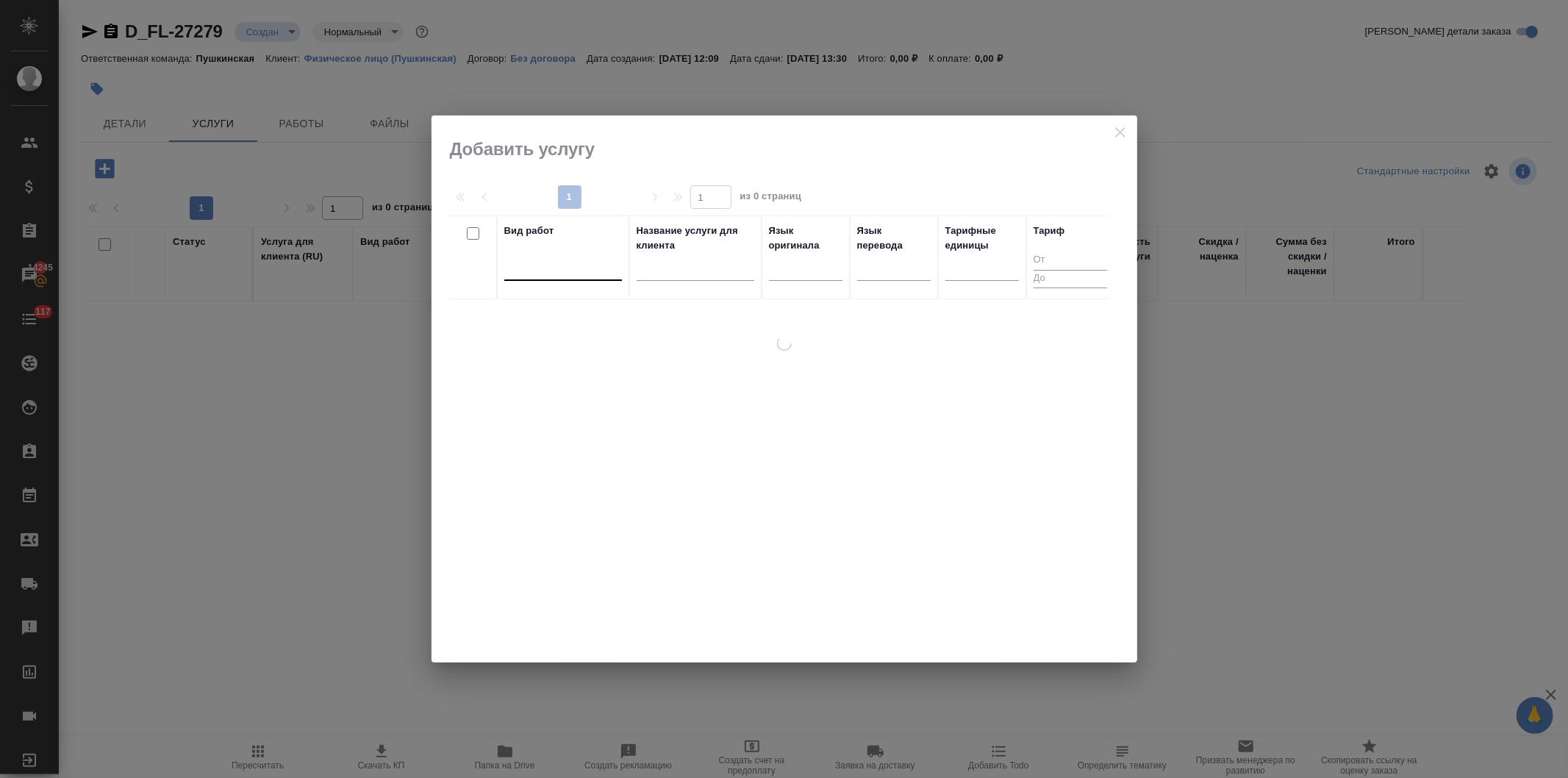
click at [591, 272] on div at bounding box center [563, 266] width 118 height 21
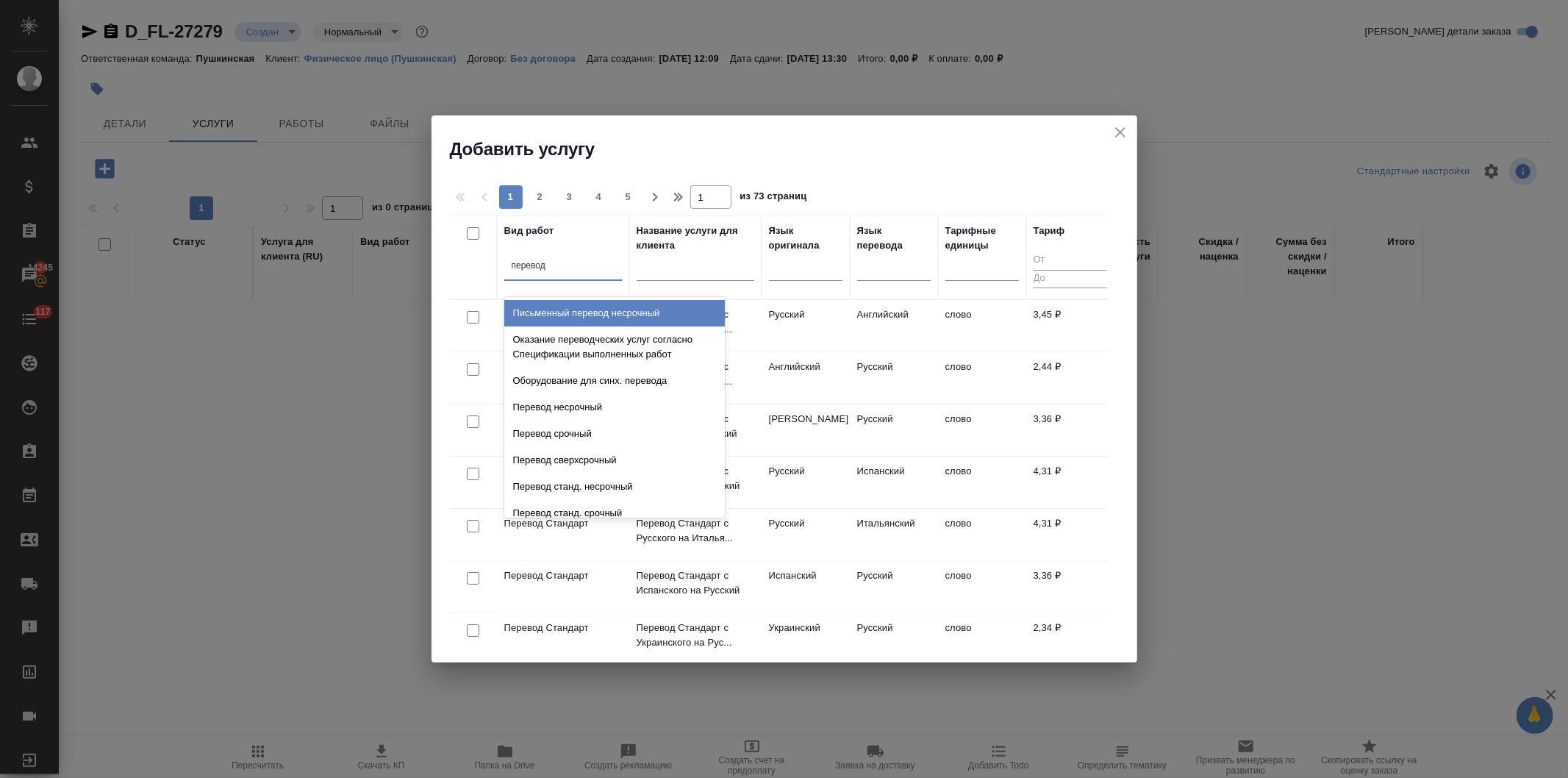
type input "перевод стан"
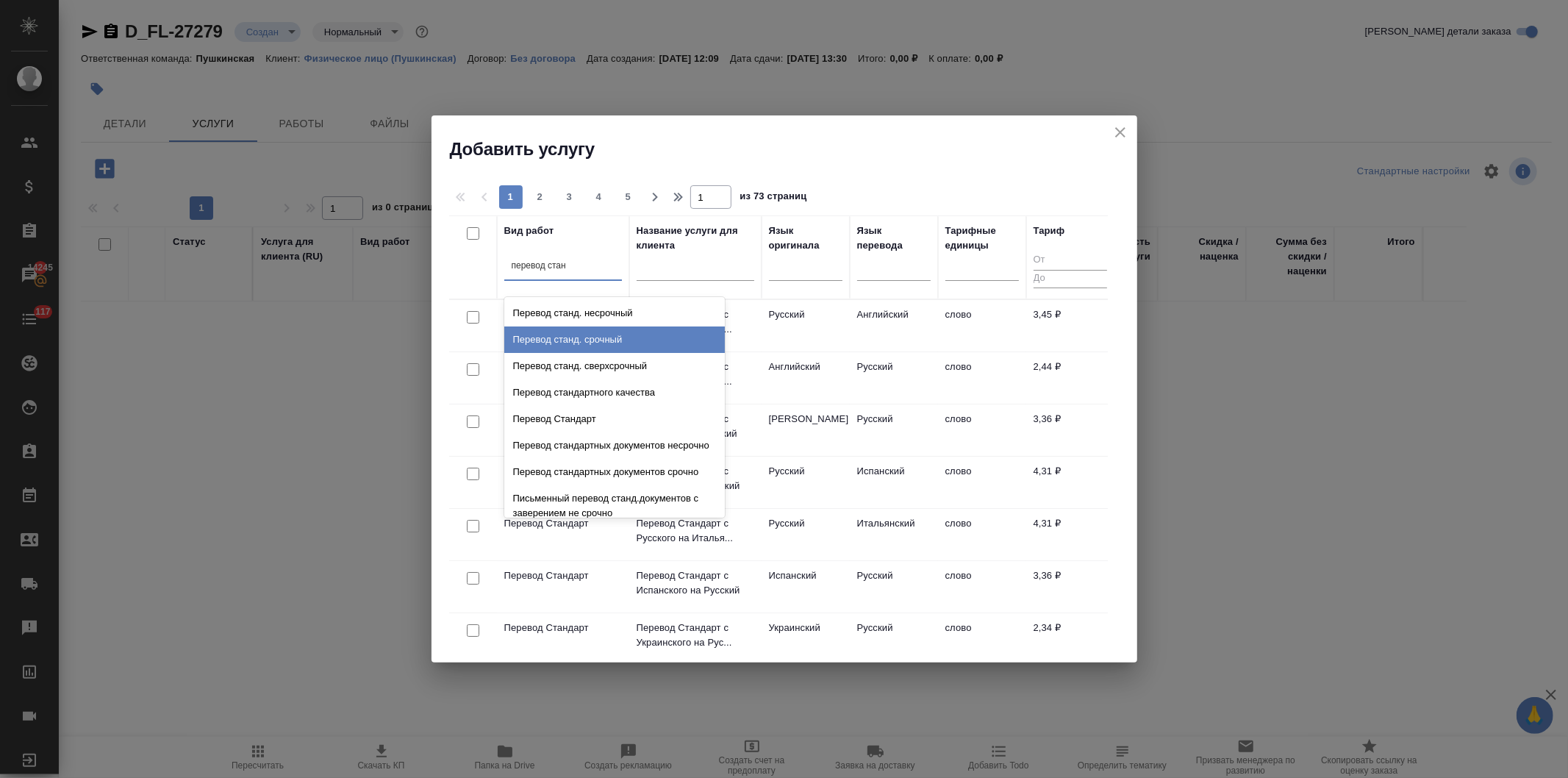
click at [589, 334] on div "Перевод станд. срочный" at bounding box center [614, 339] width 221 height 26
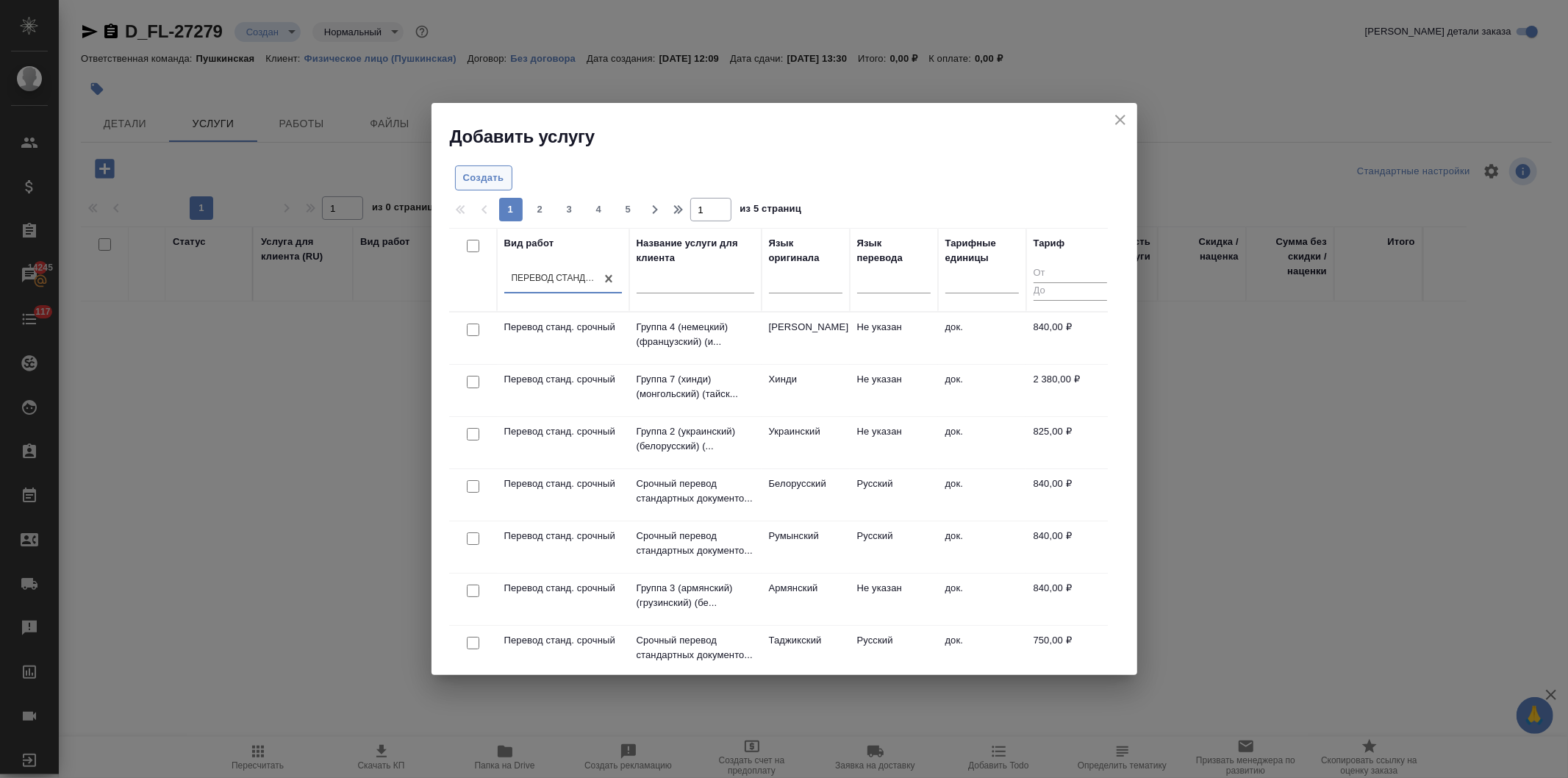
click at [473, 170] on span "Создать" at bounding box center [484, 178] width 41 height 17
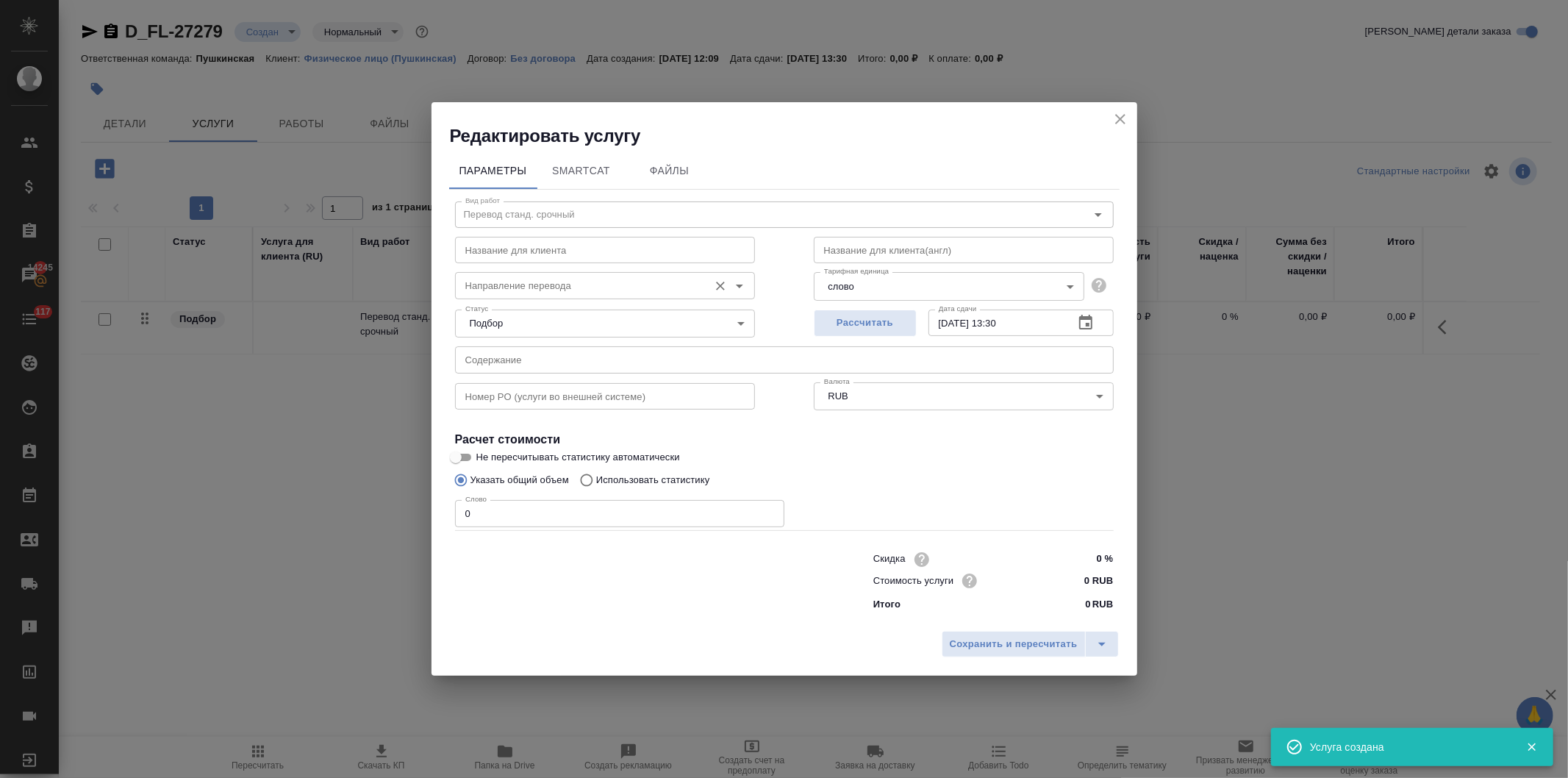
click at [507, 285] on input "Направление перевода" at bounding box center [580, 285] width 242 height 17
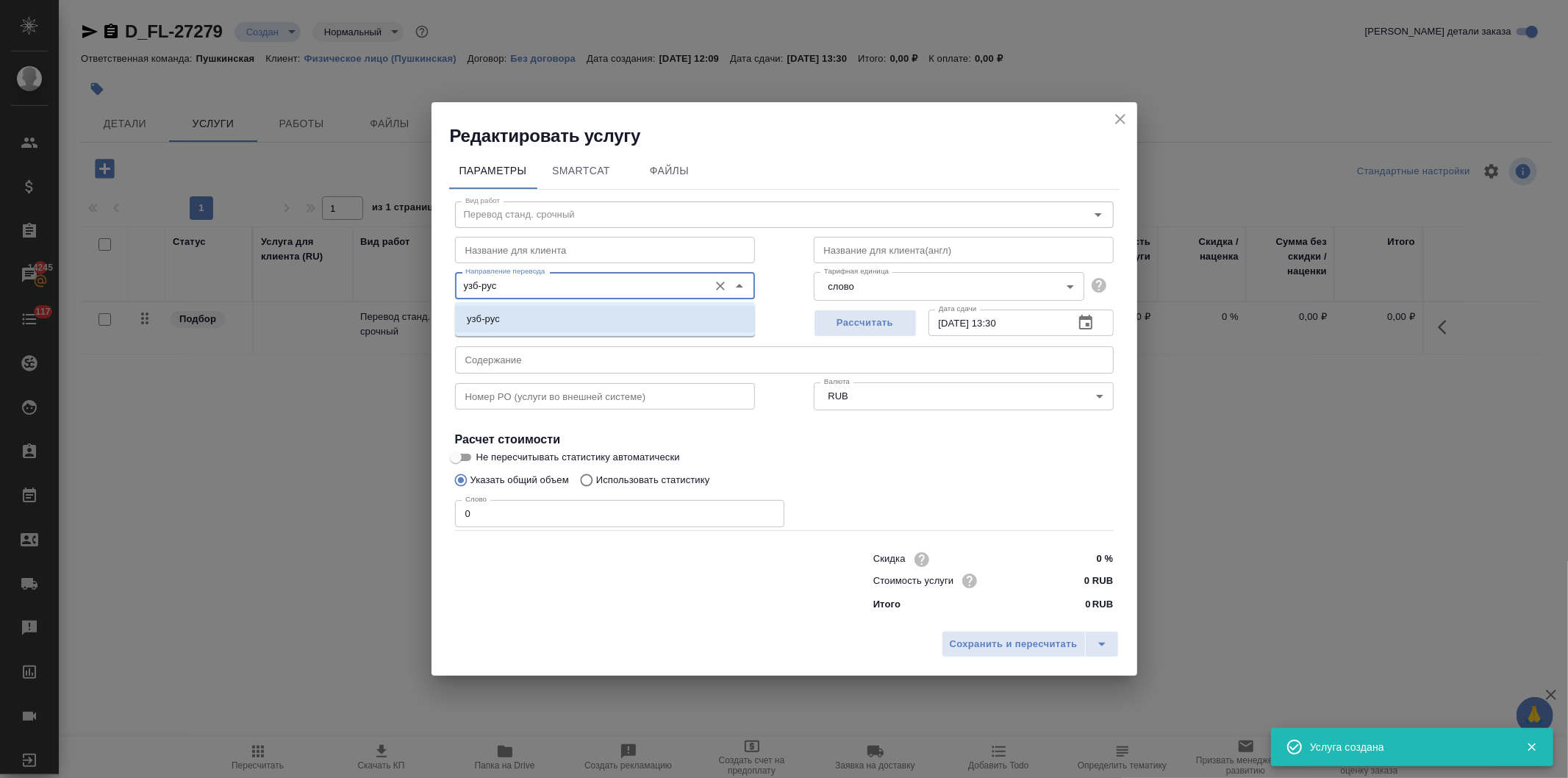
click at [515, 317] on li "узб-рус" at bounding box center [605, 319] width 300 height 26
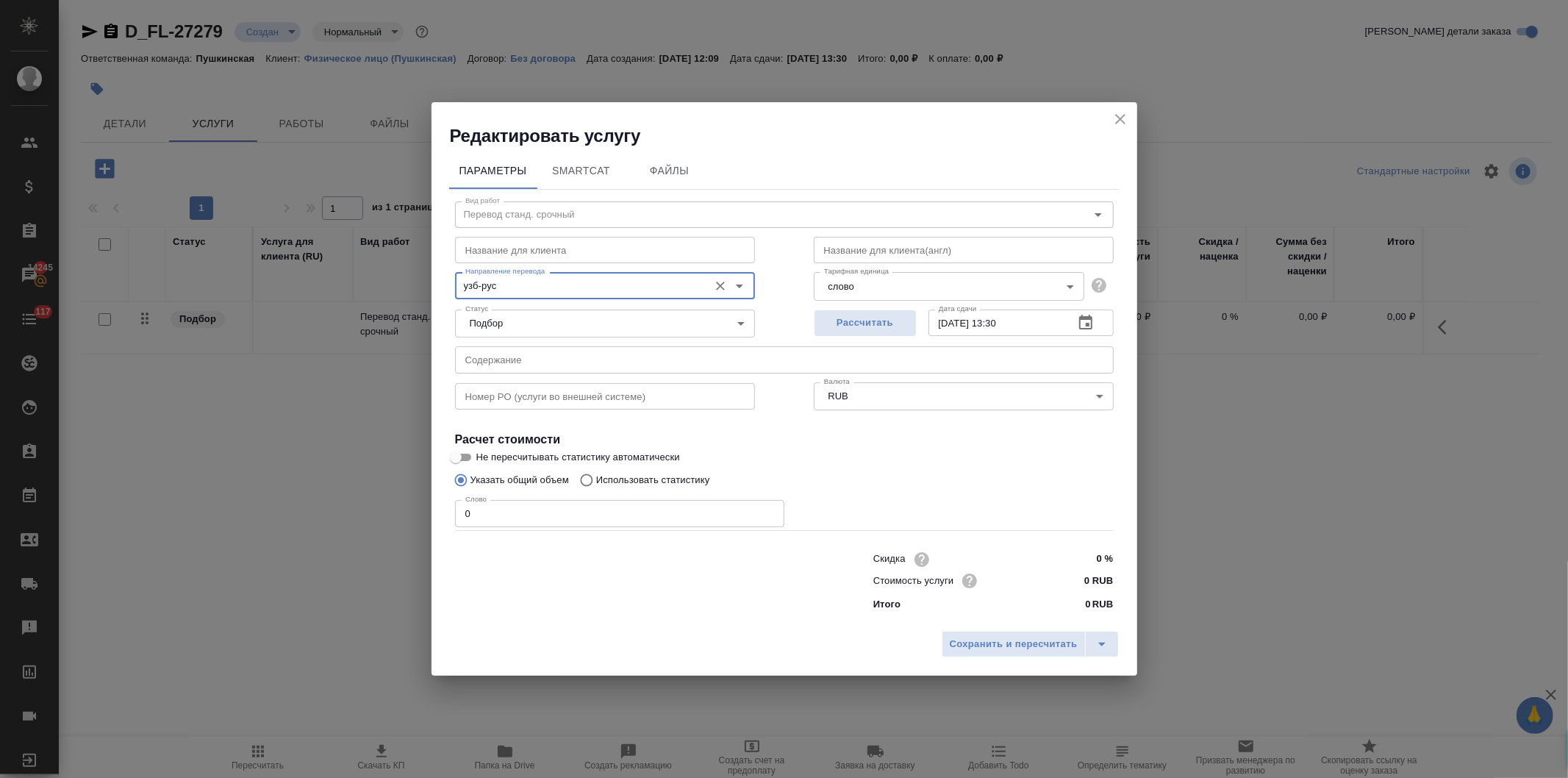
type input "узб-рус"
click at [913, 291] on body "🙏 .cls-1 fill:#fff; AWATERA Давыдова Елена Клиенты Спецификации Заказы 14245 Ча…" at bounding box center [784, 389] width 1568 height 778
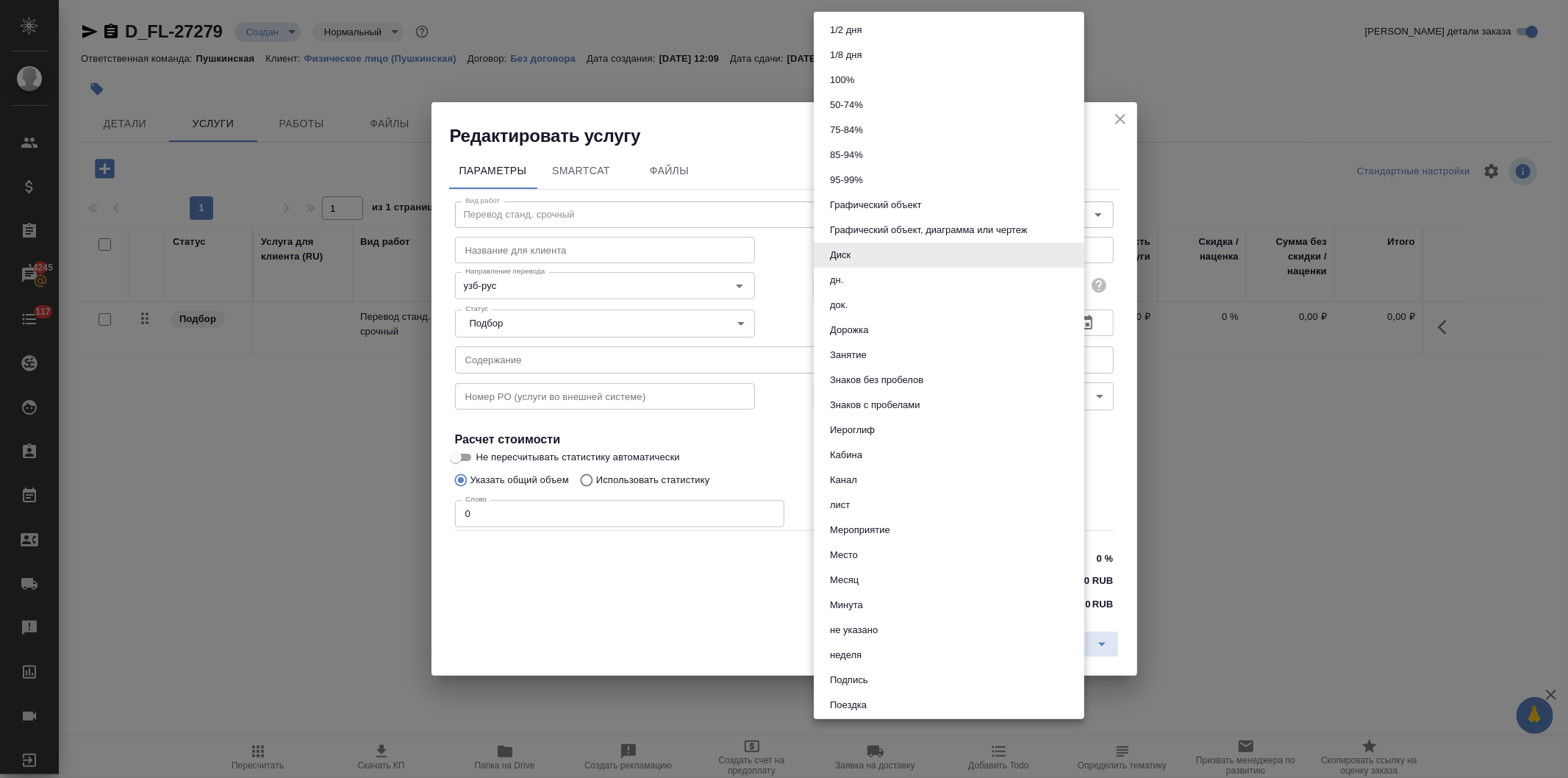
click at [861, 300] on li "док." at bounding box center [949, 305] width 271 height 25
type input "5a8b1489cc6b4906c91bfd8b"
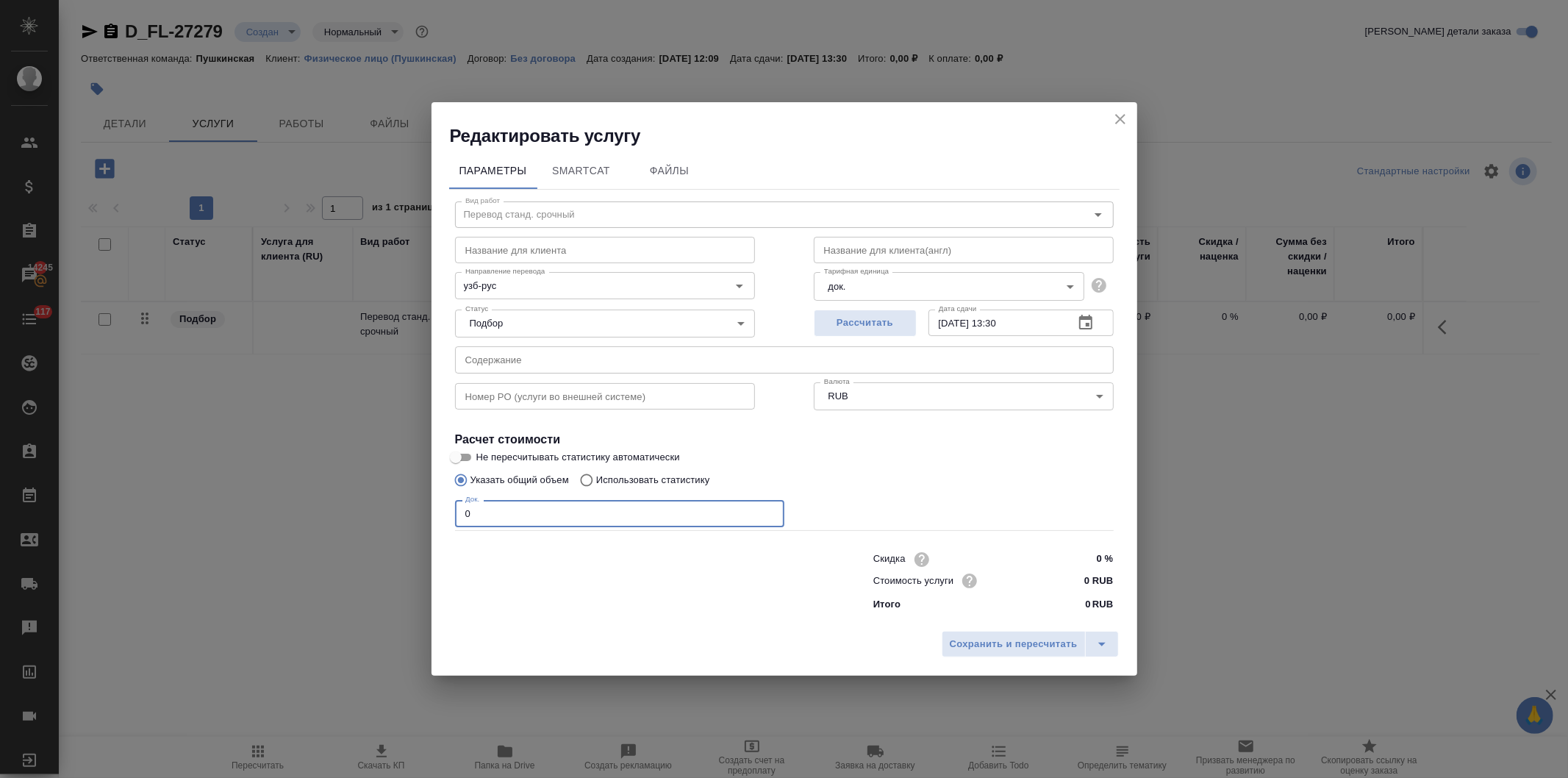
drag, startPoint x: 484, startPoint y: 515, endPoint x: 414, endPoint y: 515, distance: 70.0
click at [414, 515] on div "Редактировать услугу Параметры SmartCat Файлы Вид работ Перевод станд. срочный …" at bounding box center [784, 389] width 1568 height 778
type input "1"
click at [1079, 581] on input "0 RUB" at bounding box center [1085, 581] width 55 height 21
type input "600 RUB"
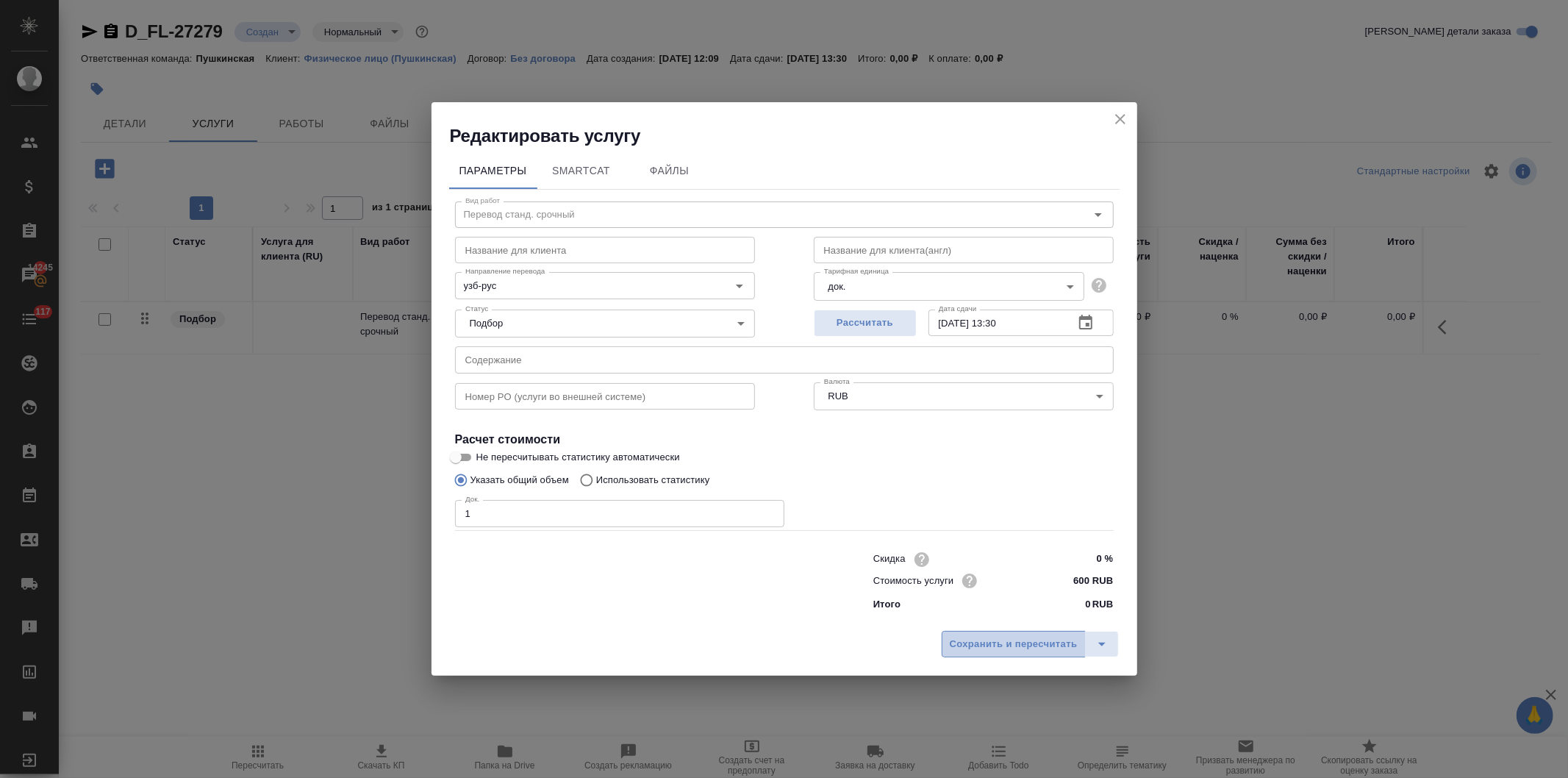
click at [1031, 640] on span "Сохранить и пересчитать" at bounding box center [1013, 644] width 128 height 17
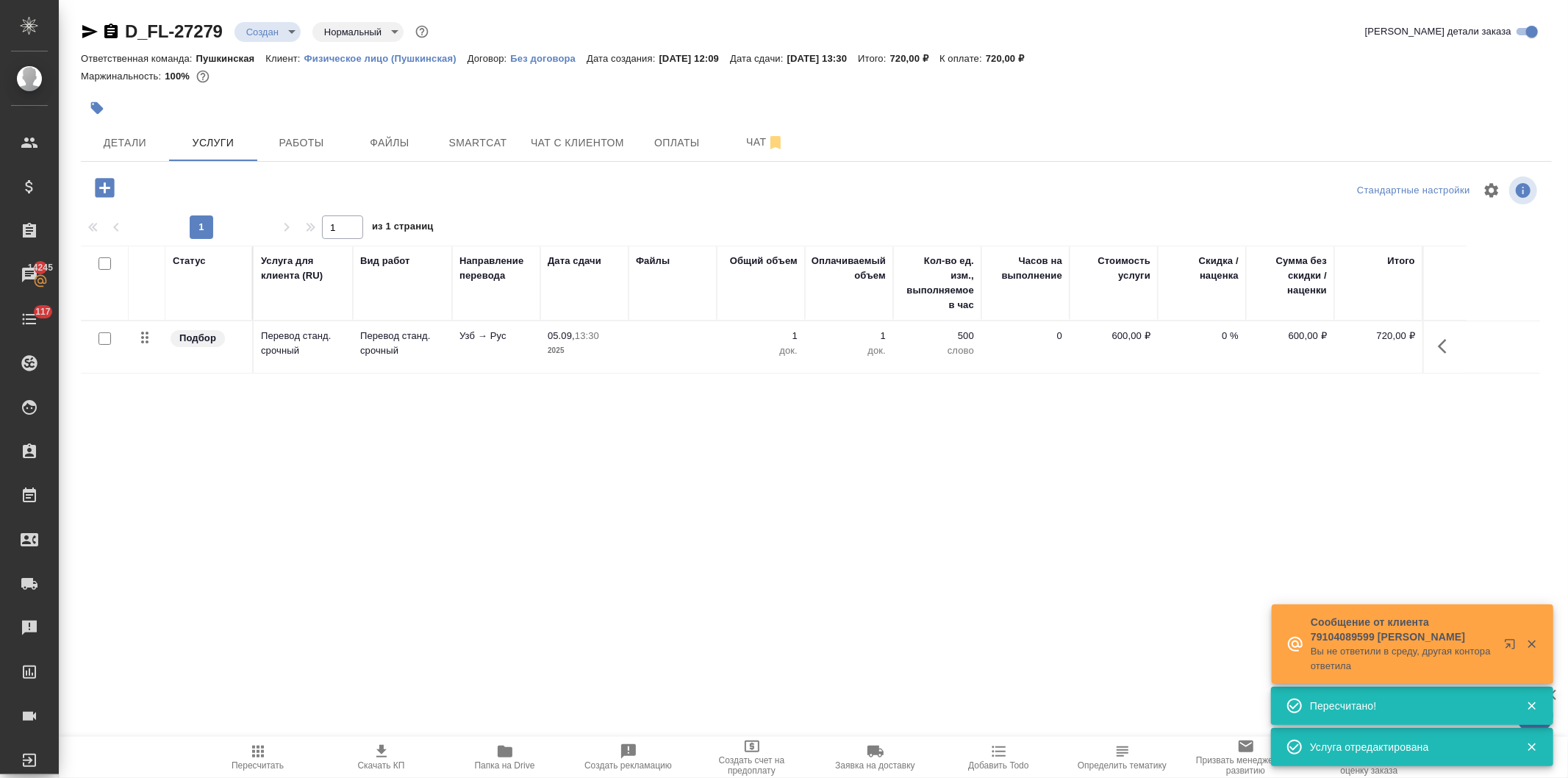
click at [96, 187] on icon "button" at bounding box center [104, 187] width 19 height 19
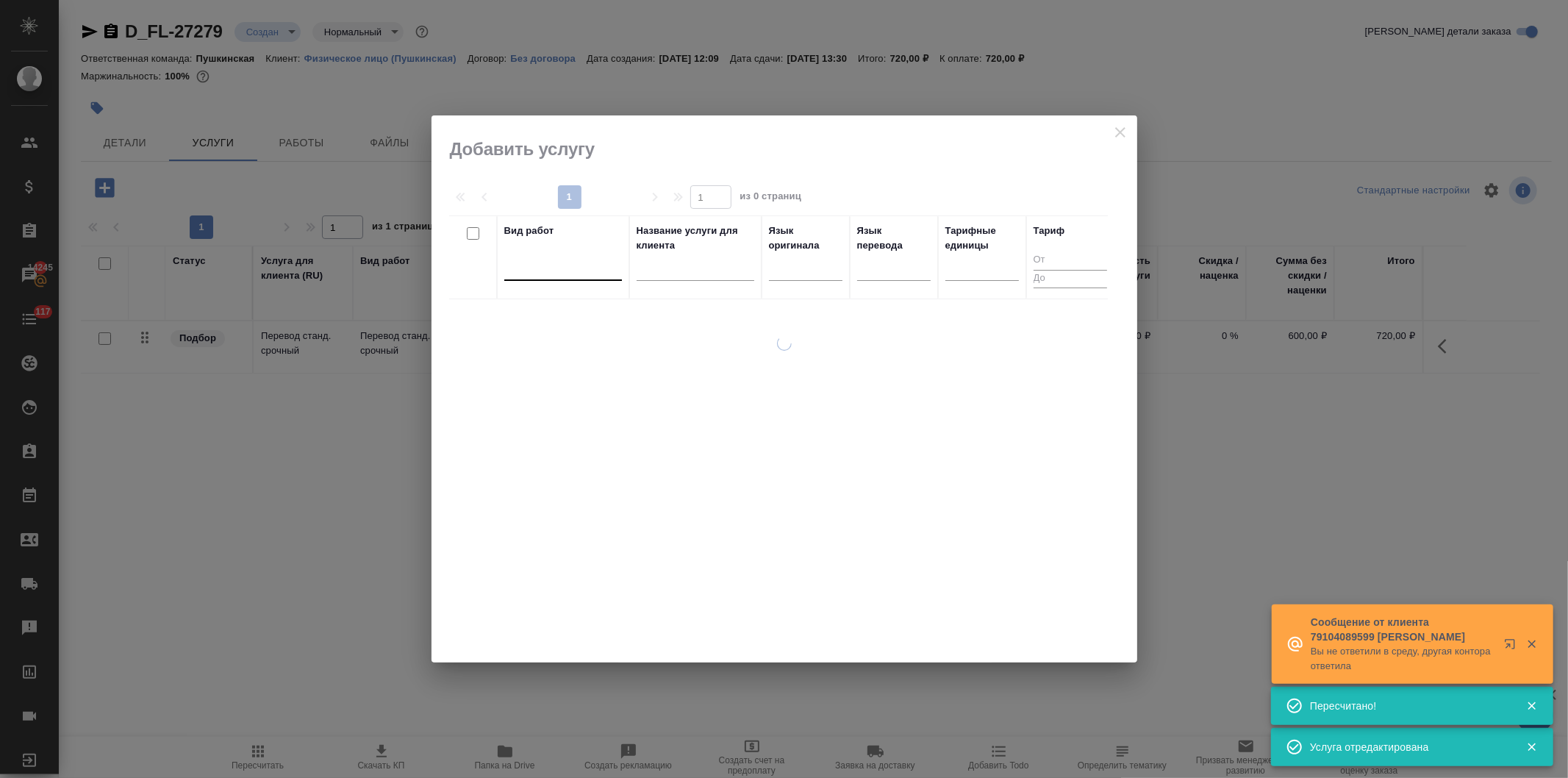
click at [549, 273] on div at bounding box center [563, 266] width 118 height 21
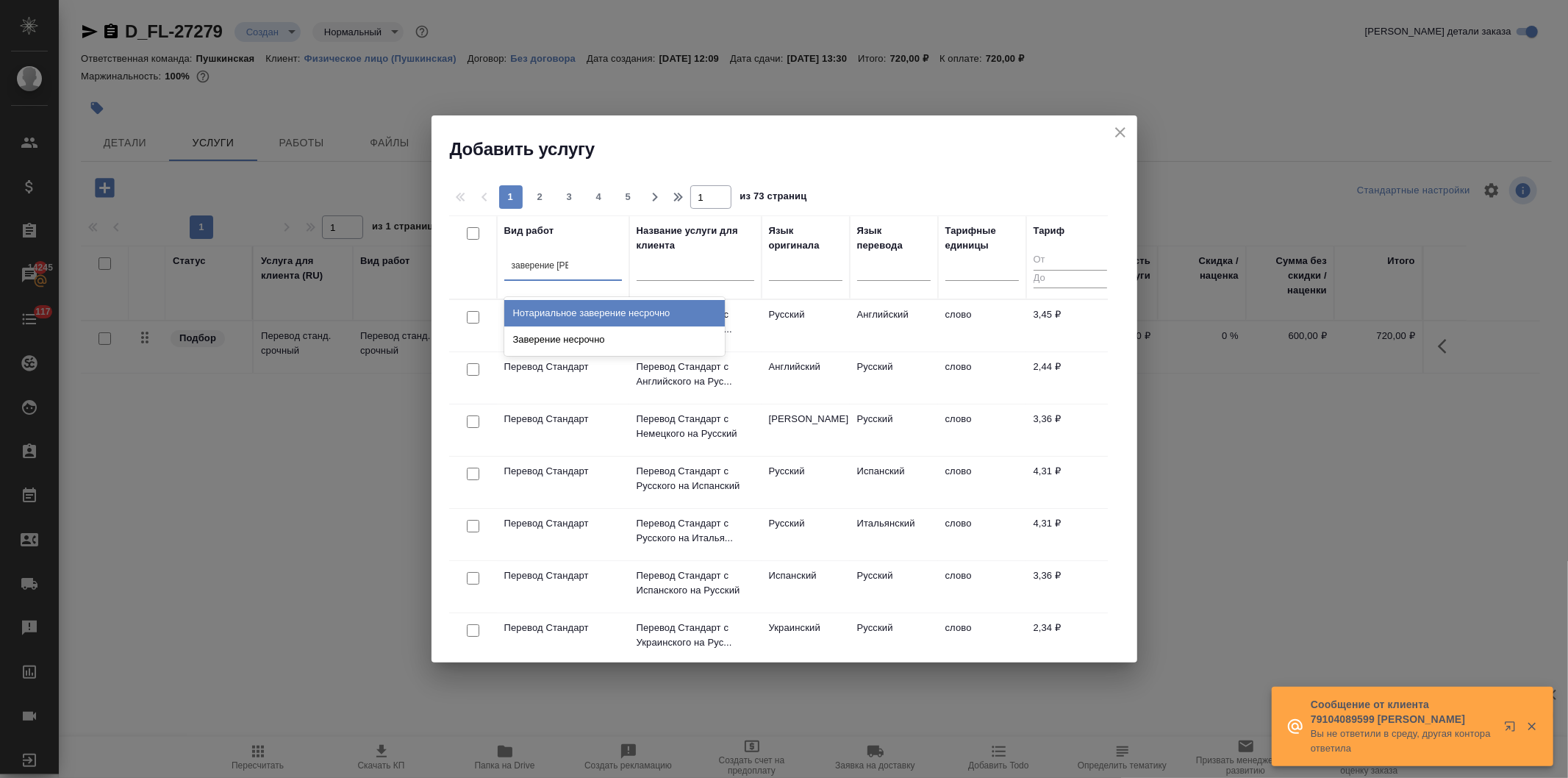
type input "заверение не"
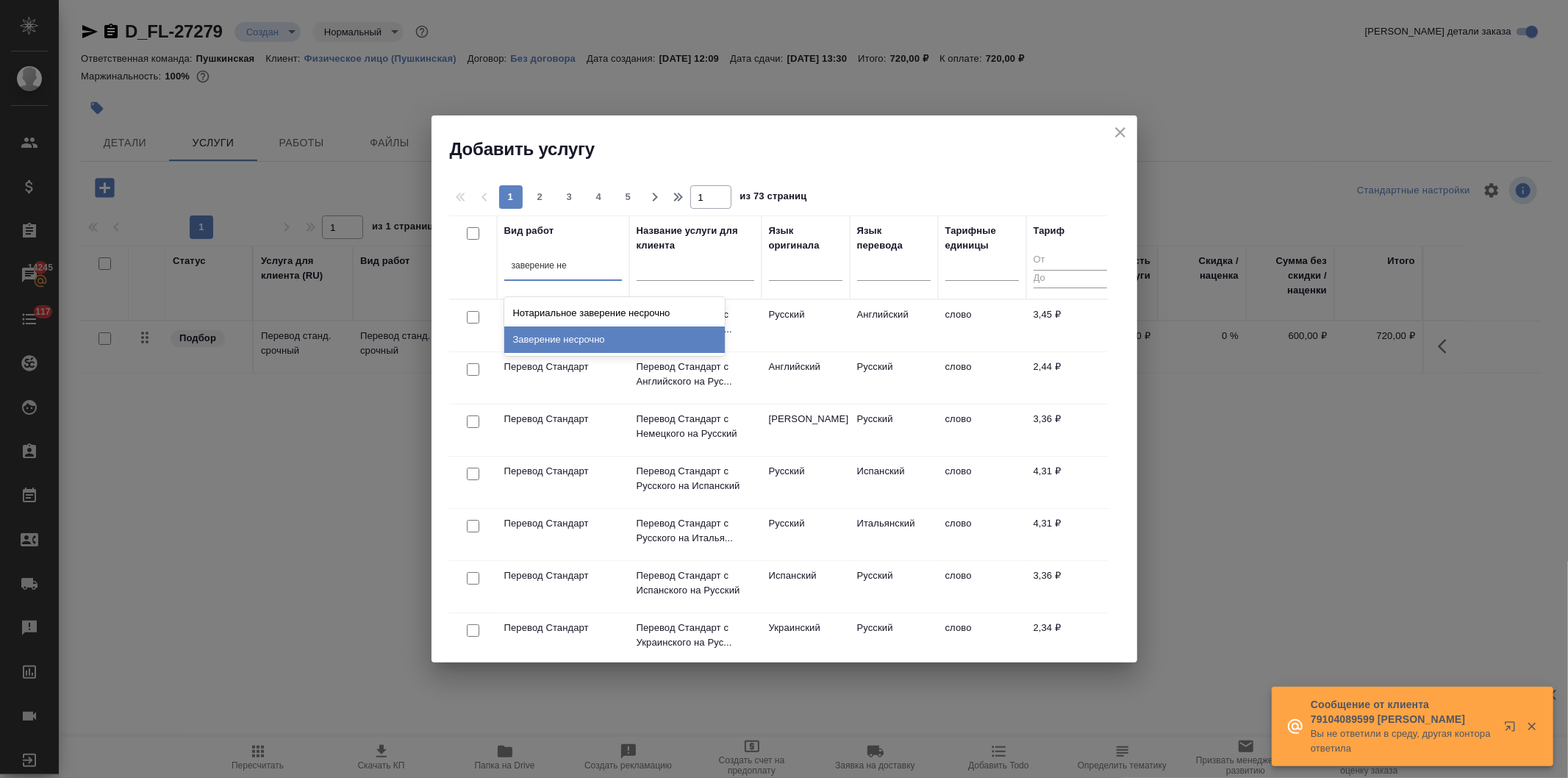
click at [554, 338] on div "Заверение несрочно" at bounding box center [614, 339] width 221 height 26
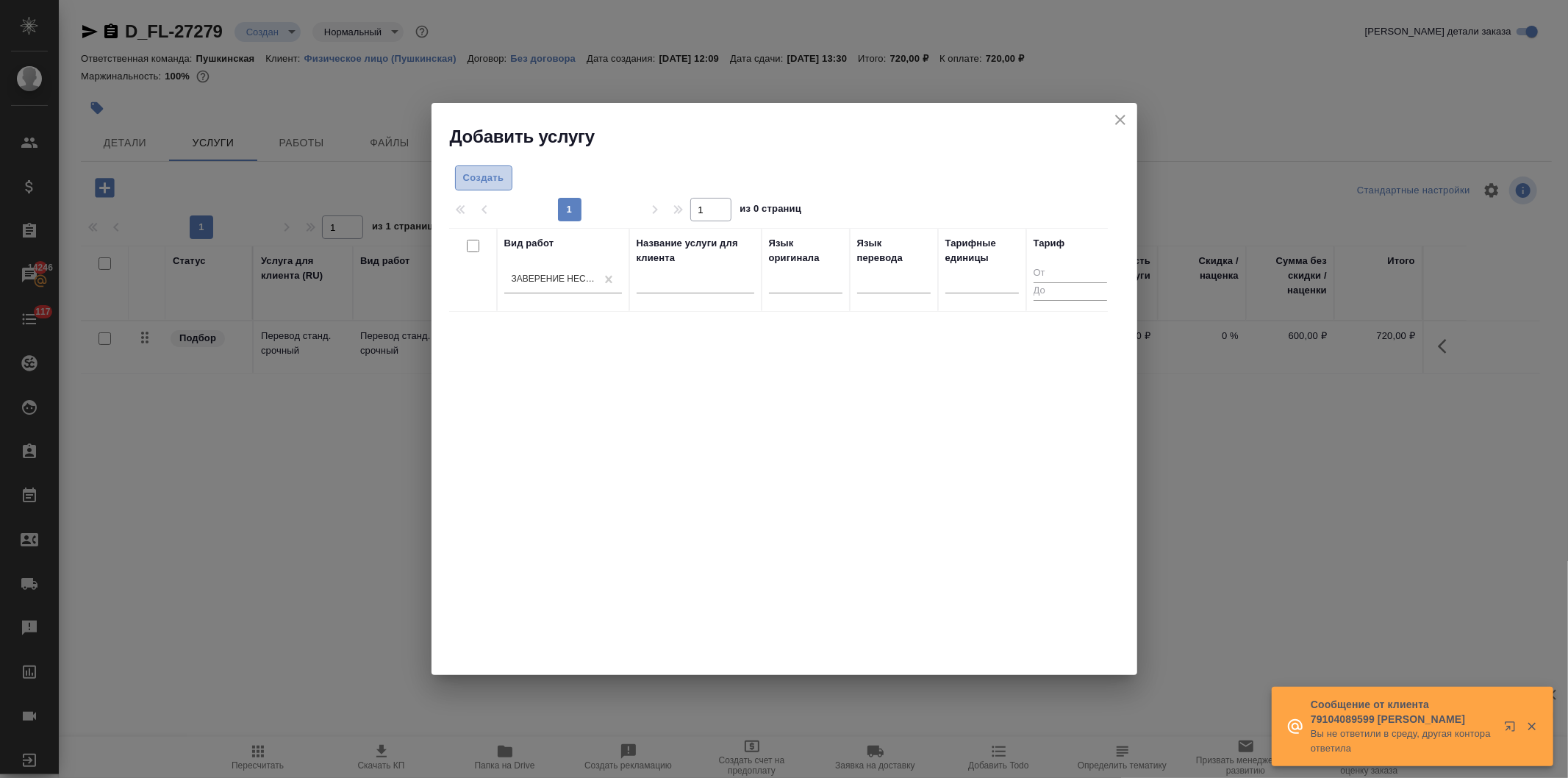
click at [482, 172] on span "Создать" at bounding box center [484, 178] width 41 height 17
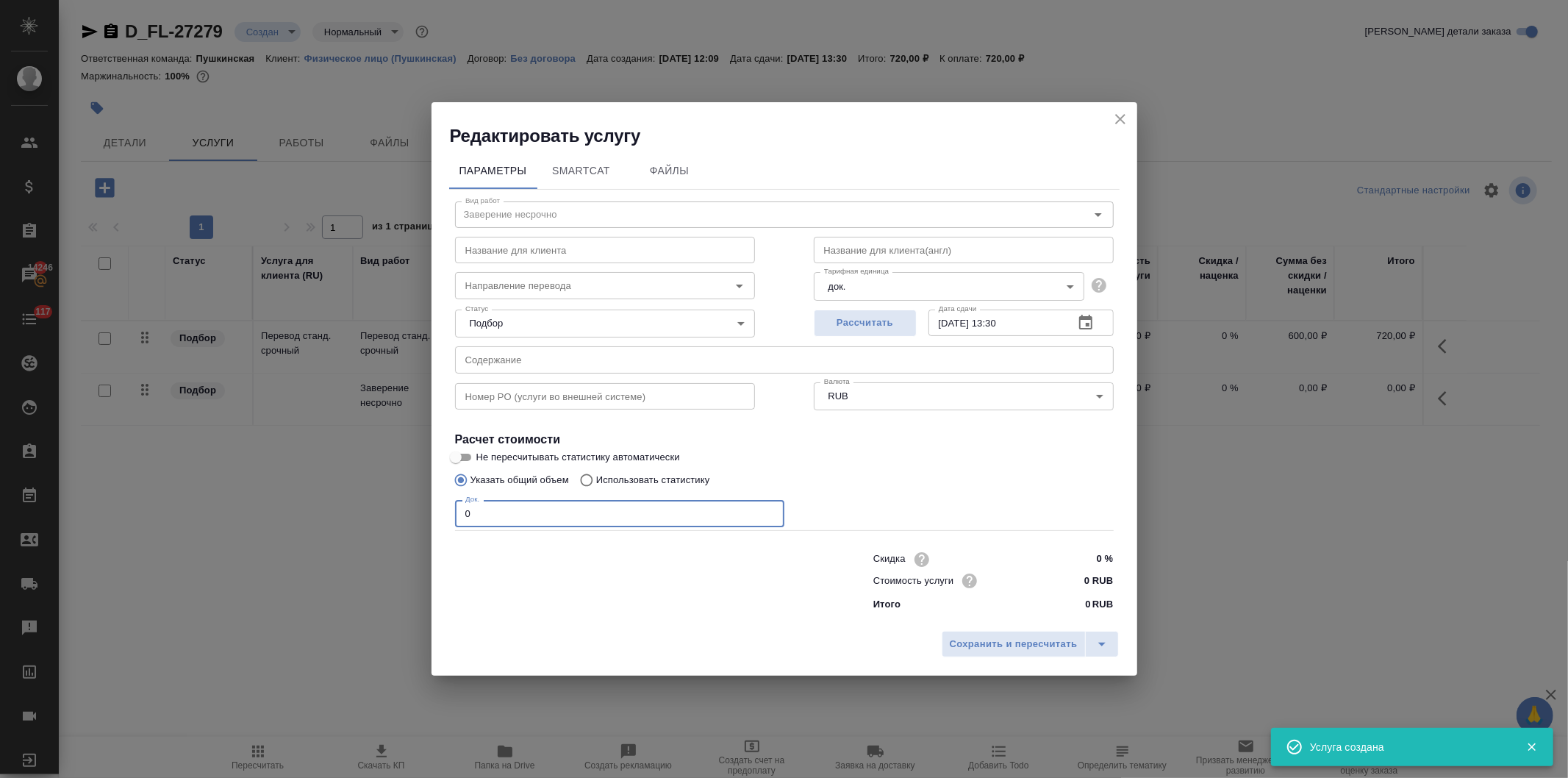
drag, startPoint x: 475, startPoint y: 511, endPoint x: 364, endPoint y: 515, distance: 111.1
click at [364, 515] on div "Редактировать услугу Параметры SmartCat Файлы Вид работ Заверение несрочно Вид …" at bounding box center [784, 389] width 1568 height 778
type input "1"
click at [1081, 582] on input "0 RUB" at bounding box center [1085, 581] width 55 height 21
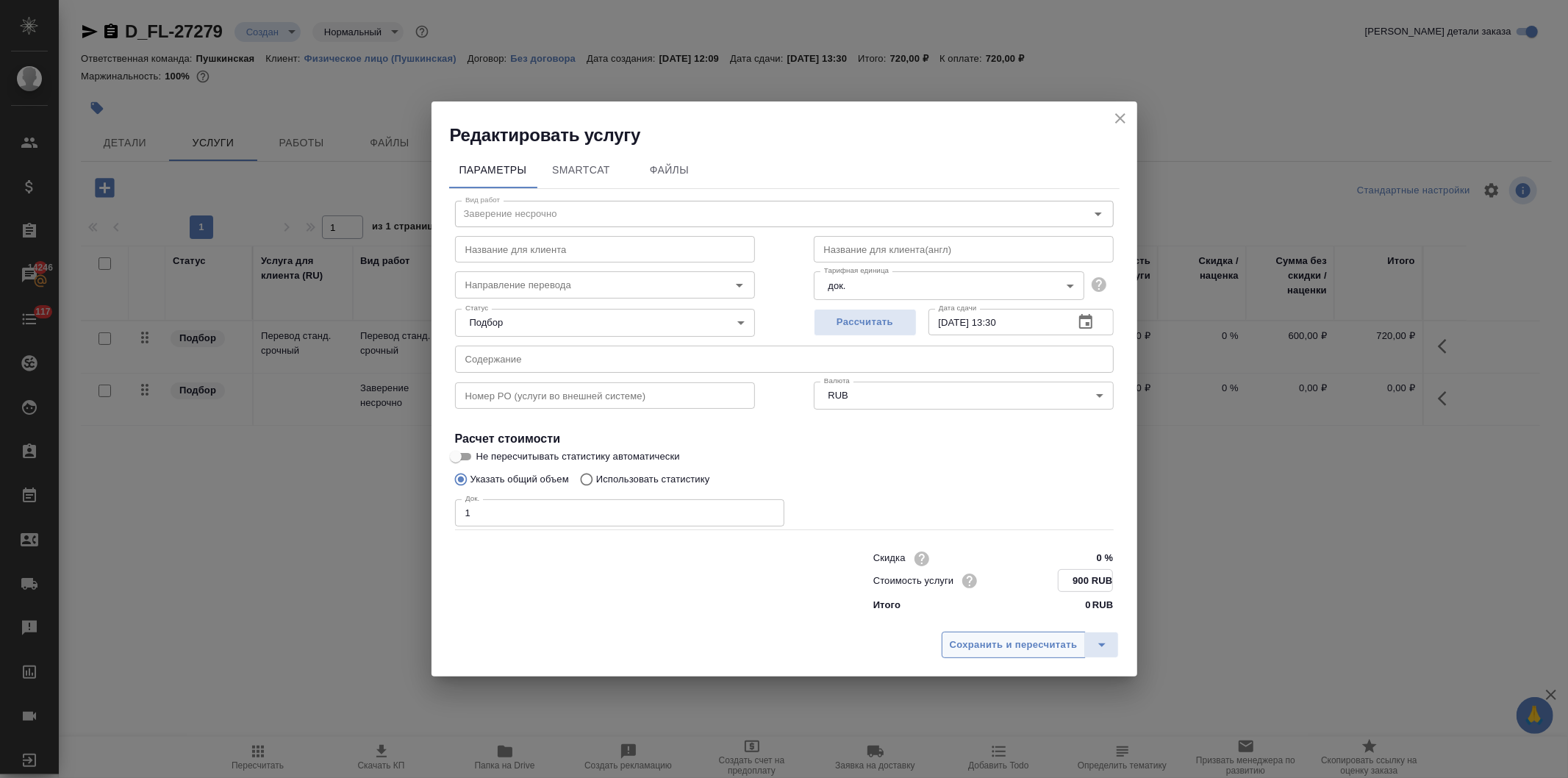
type input "900 RUB"
click at [1023, 635] on button "Сохранить и пересчитать" at bounding box center [1013, 645] width 144 height 26
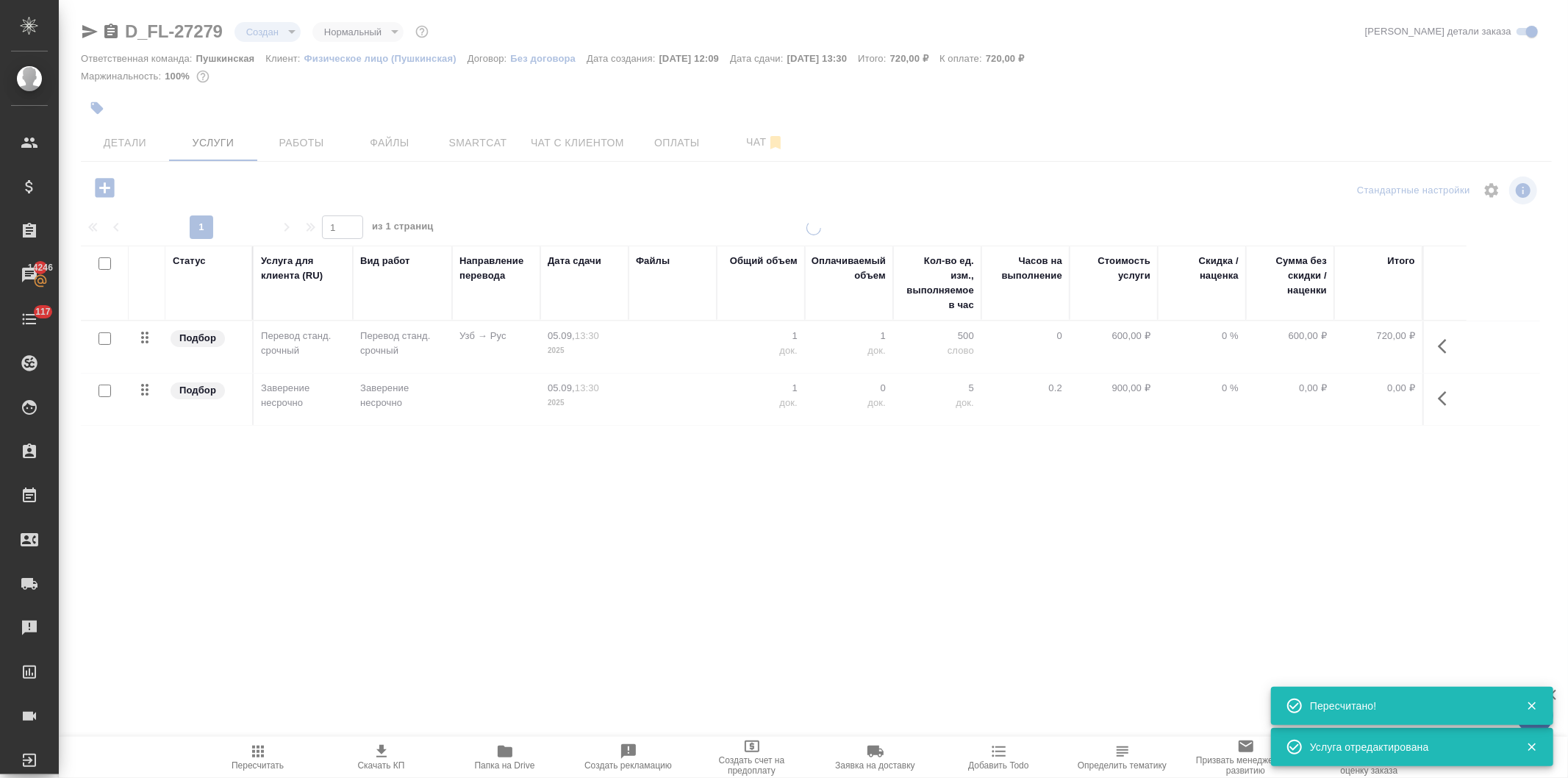
type input "urgent"
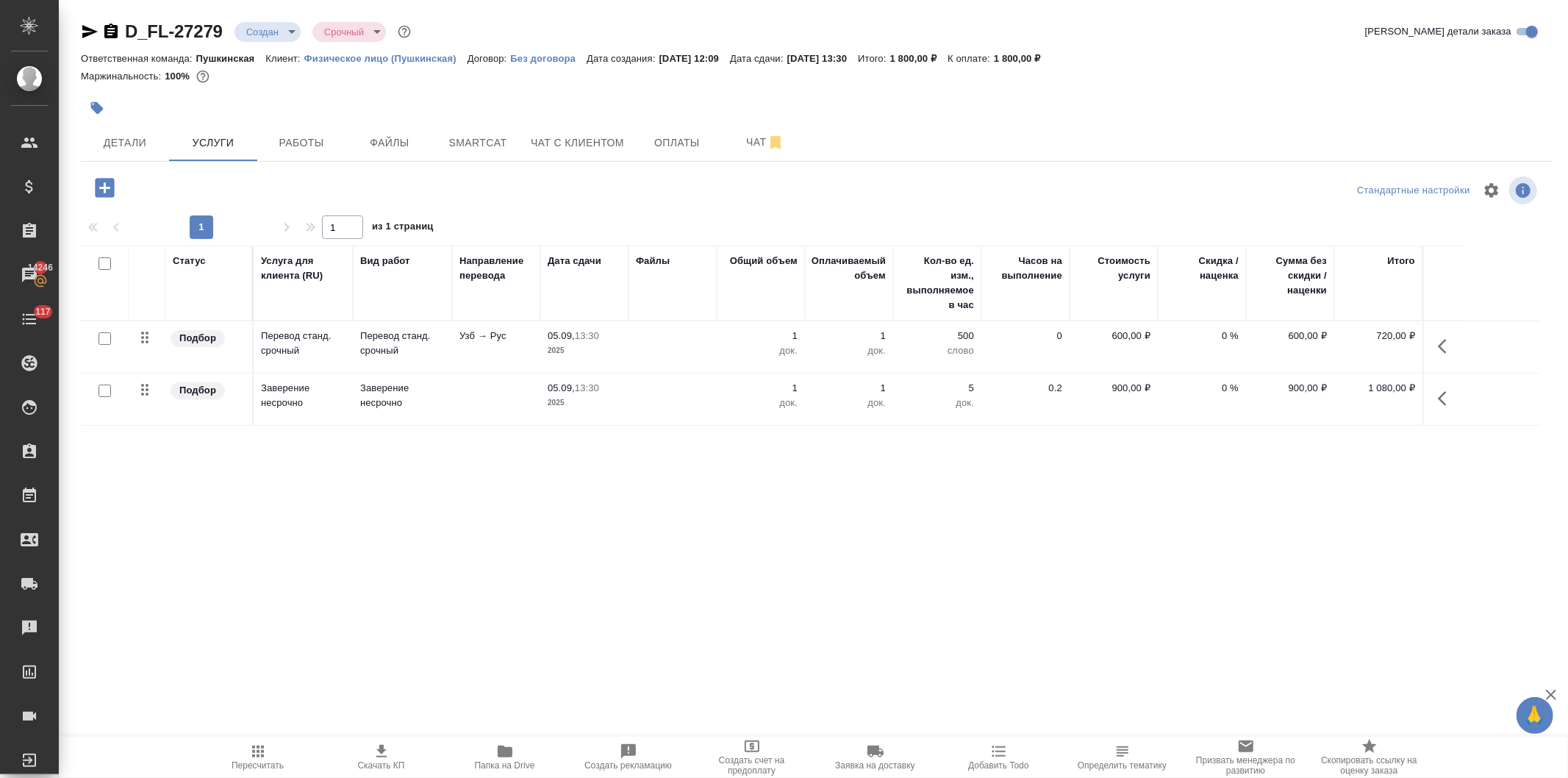
click at [1437, 397] on button "button" at bounding box center [1446, 398] width 36 height 36
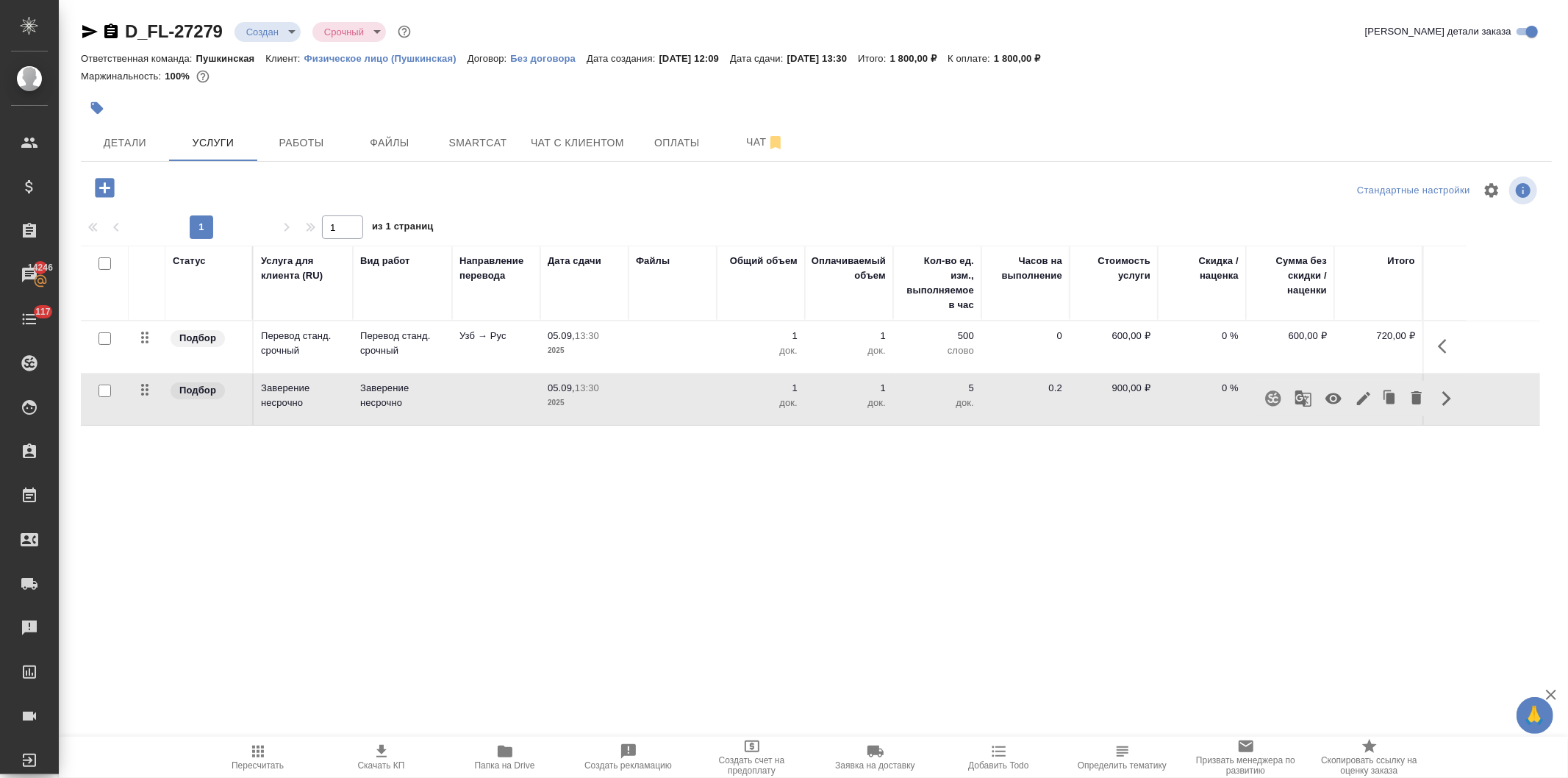
click at [1356, 397] on icon "button" at bounding box center [1363, 398] width 17 height 17
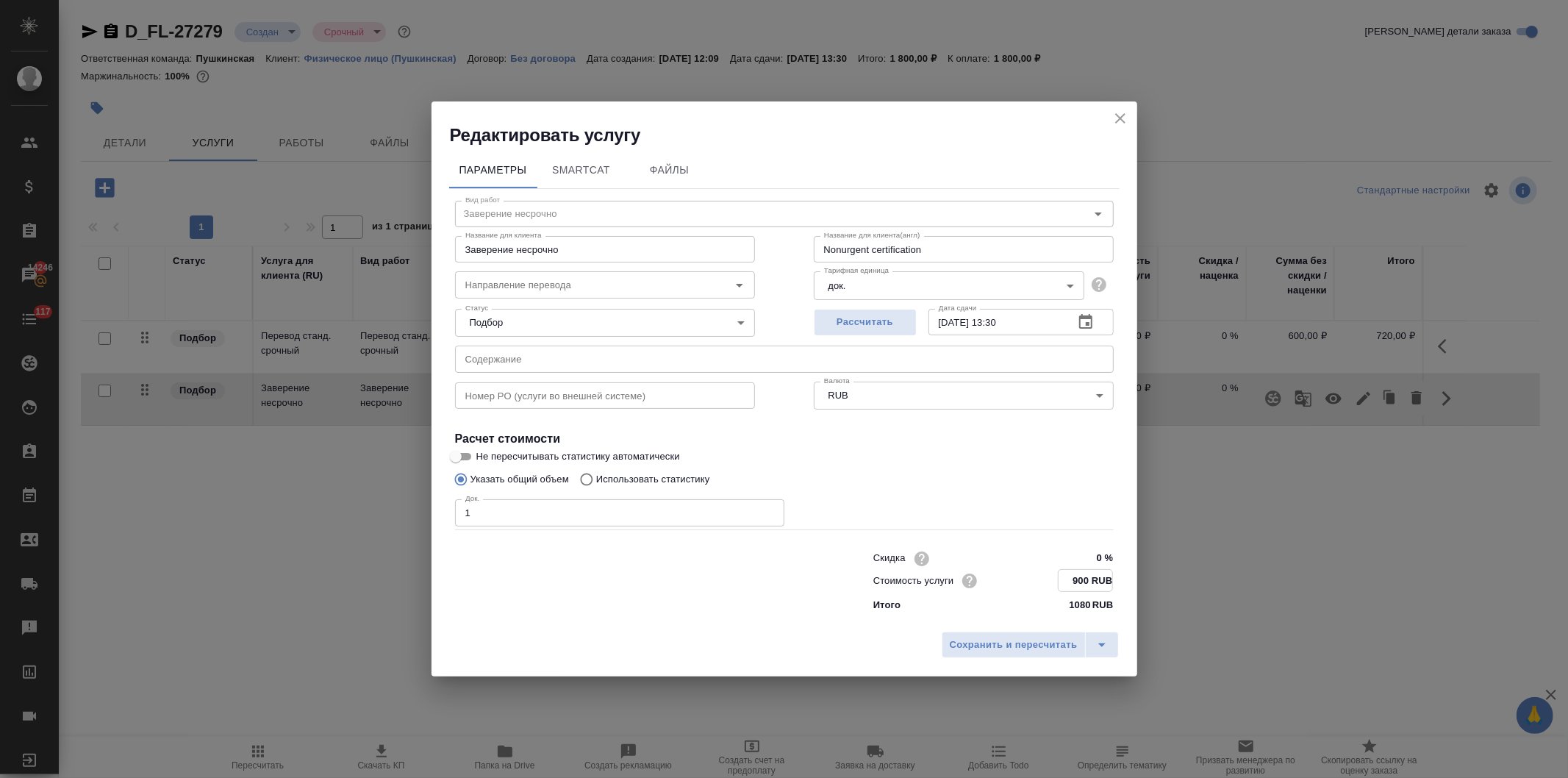
click at [1071, 583] on input "900 RUB" at bounding box center [1085, 581] width 54 height 21
type input "800 RUB"
click at [1027, 642] on span "Сохранить и пересчитать" at bounding box center [1013, 645] width 128 height 17
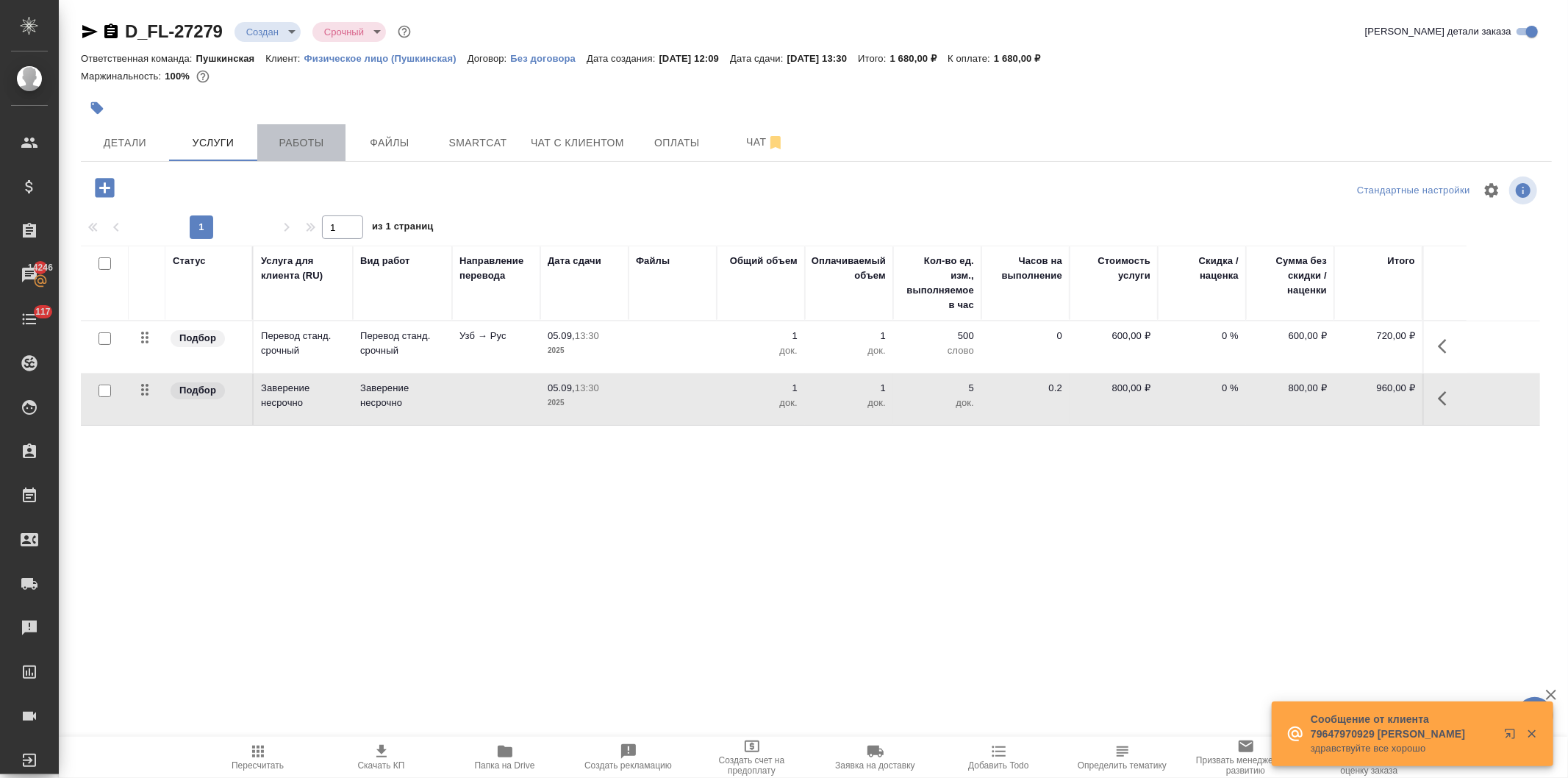
click at [306, 142] on span "Работы" at bounding box center [301, 143] width 70 height 18
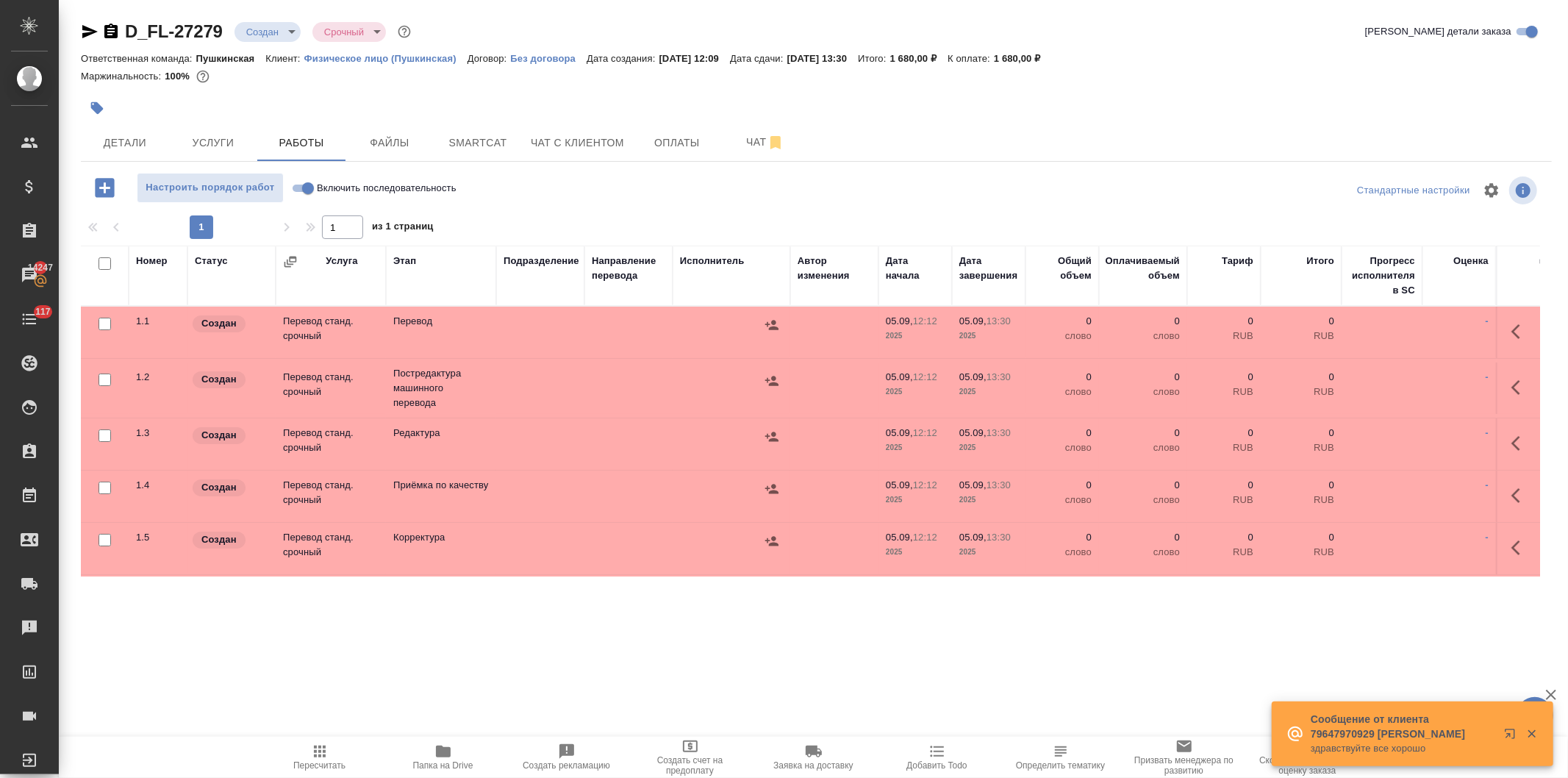
click at [100, 377] on input "checkbox" at bounding box center [104, 380] width 13 height 13
checkbox input "true"
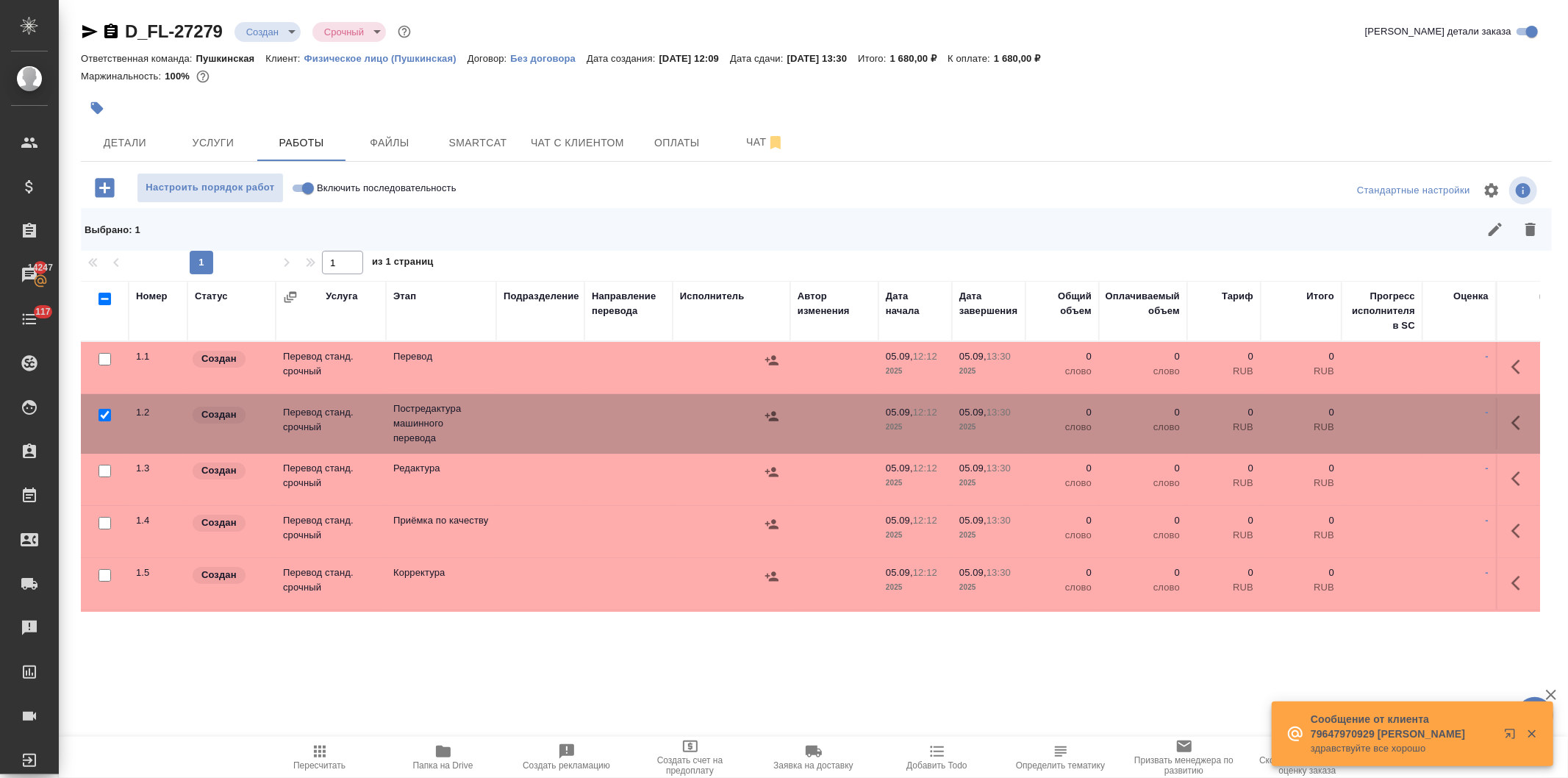
click at [104, 467] on input "checkbox" at bounding box center [104, 471] width 13 height 13
checkbox input "true"
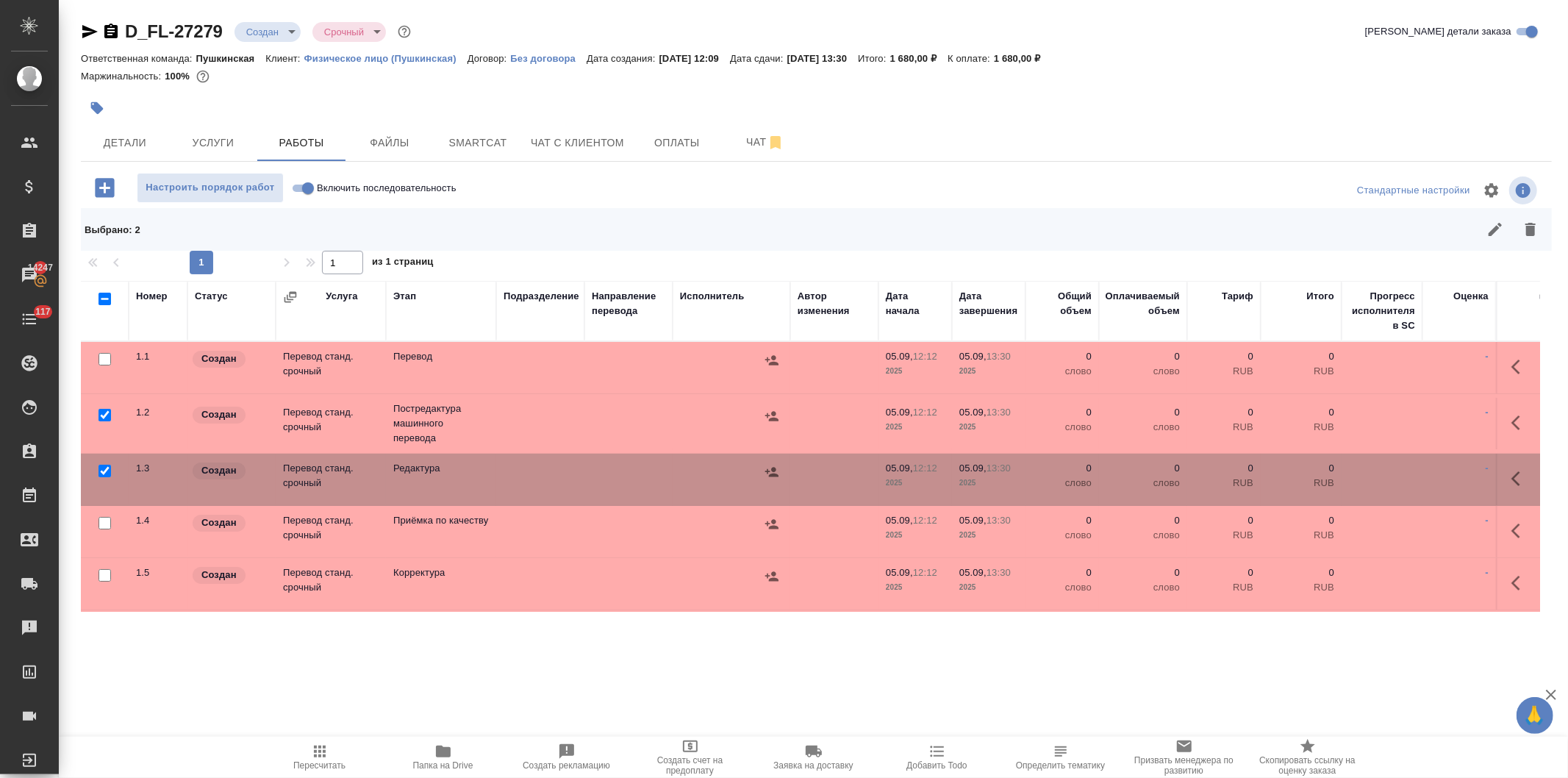
click at [98, 520] on input "checkbox" at bounding box center [104, 523] width 13 height 13
checkbox input "true"
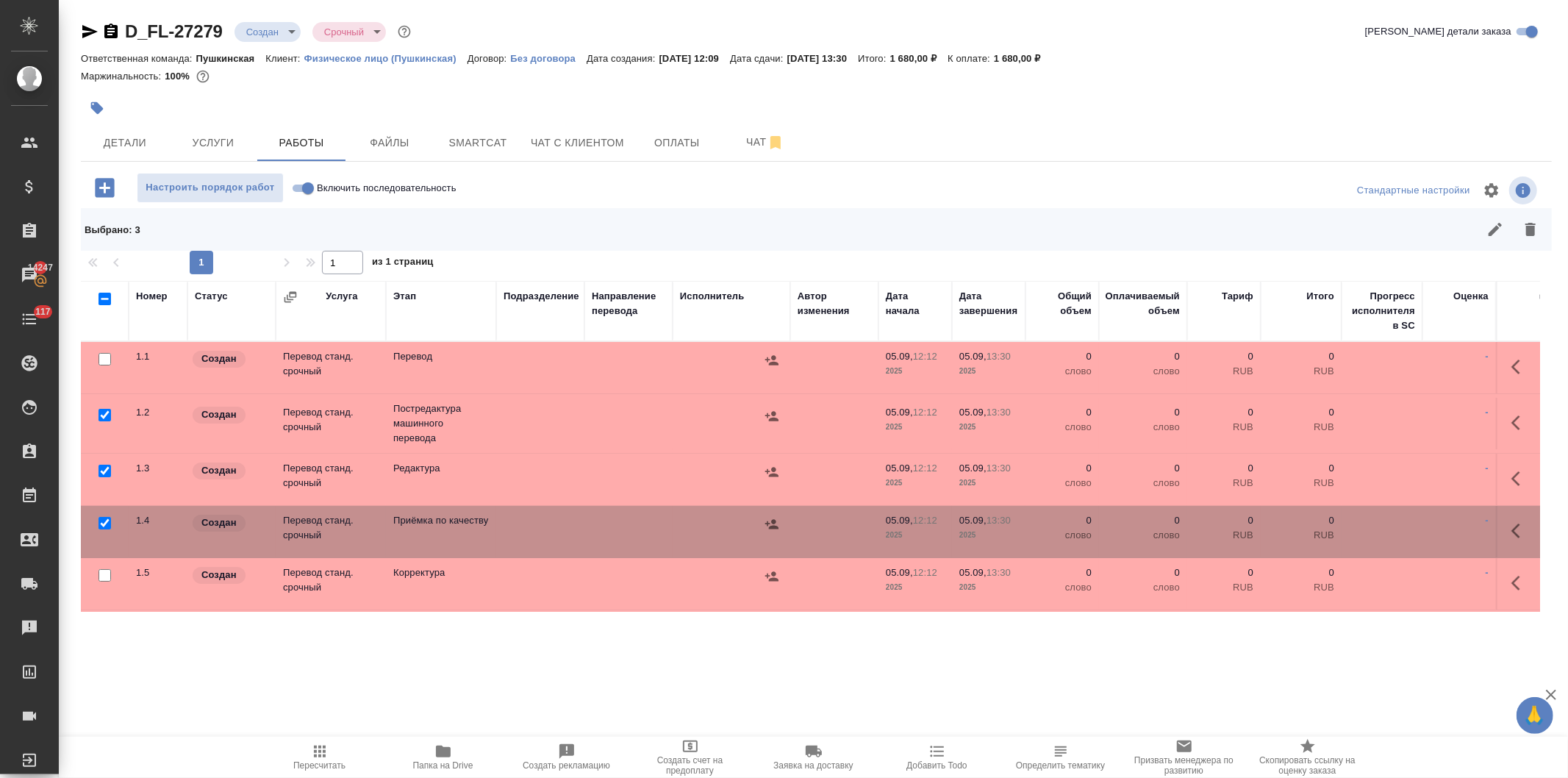
click at [101, 574] on input "checkbox" at bounding box center [104, 575] width 13 height 13
checkbox input "true"
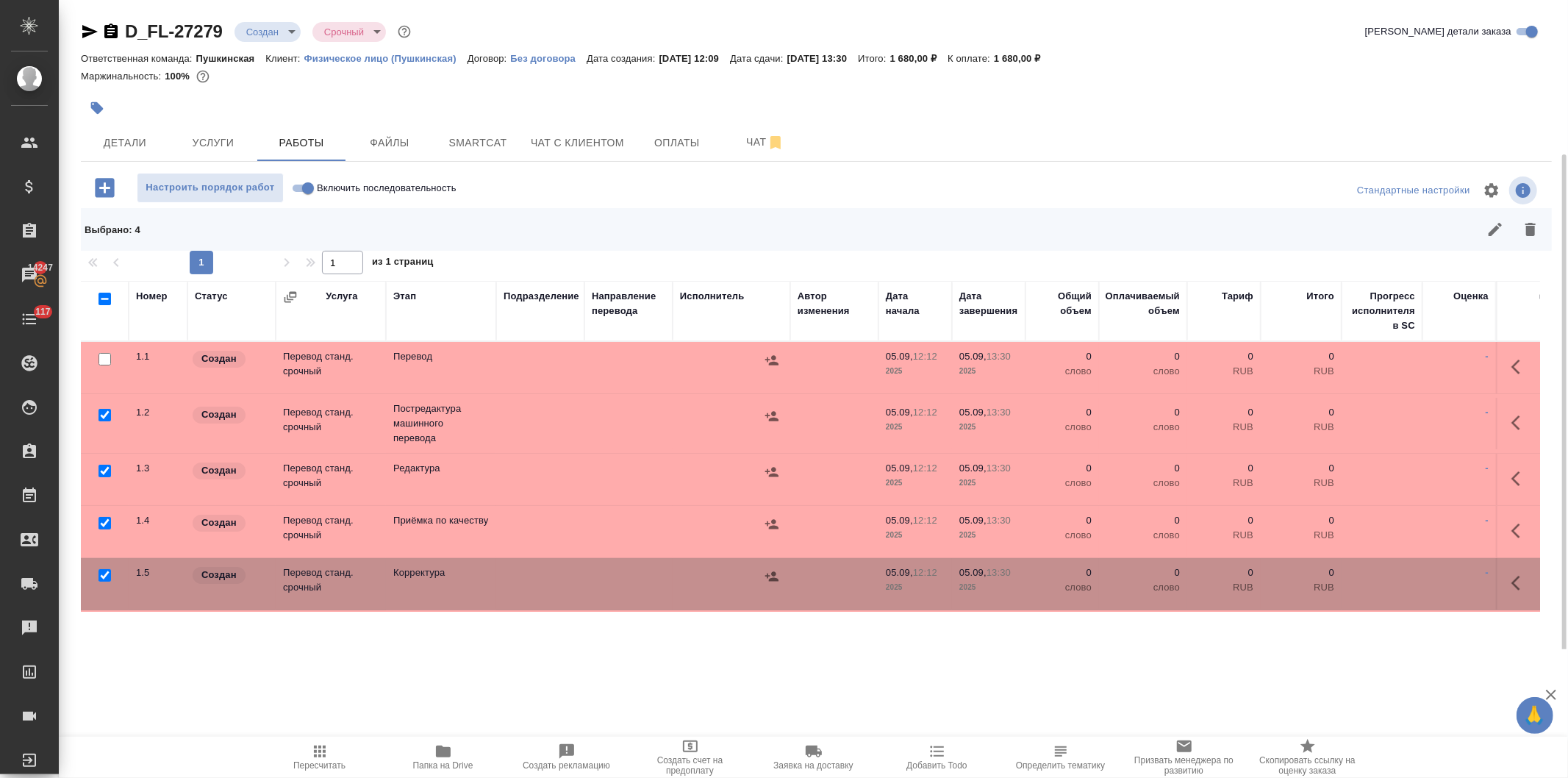
scroll to position [70, 0]
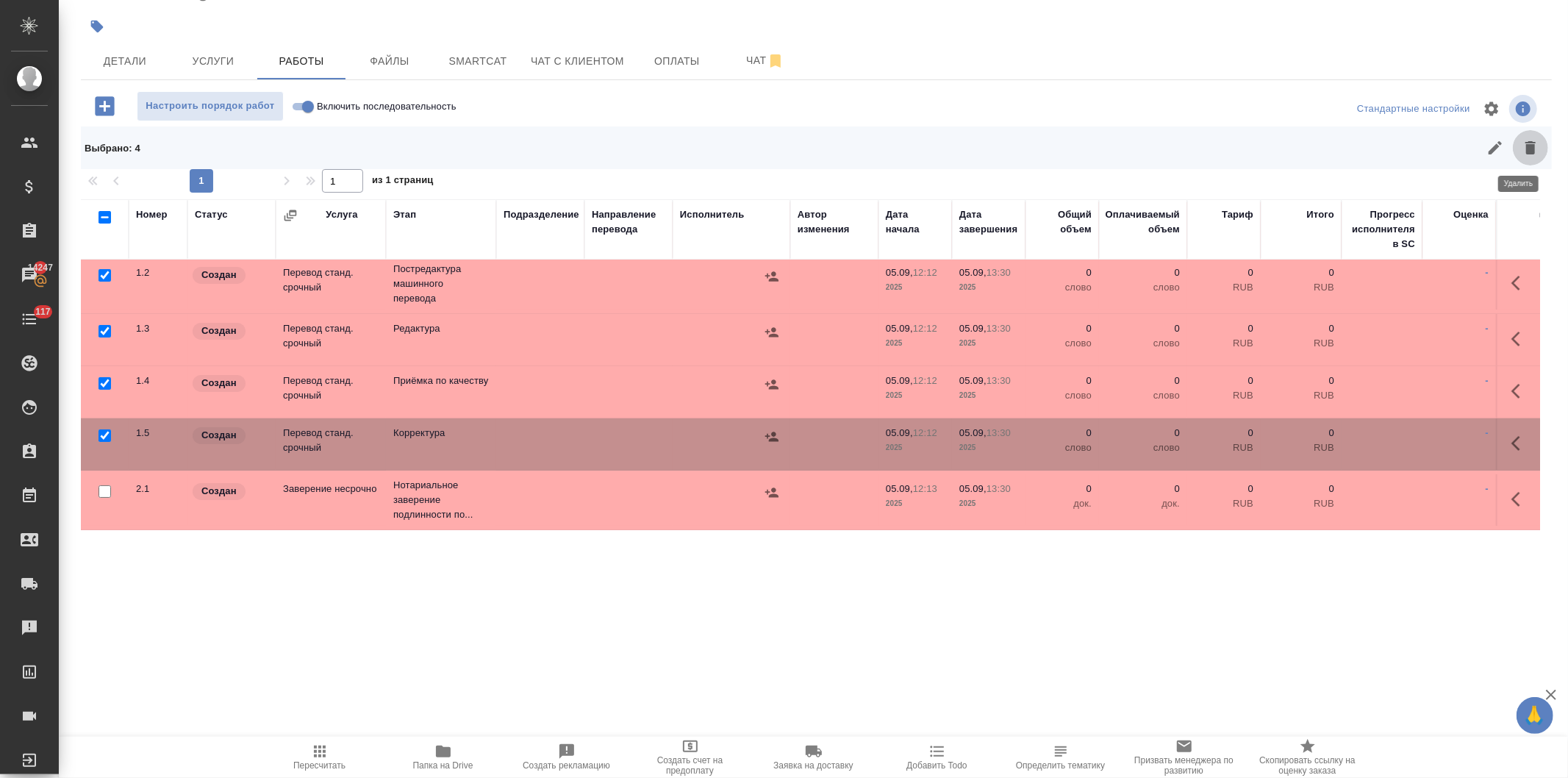
click at [1522, 144] on icon "button" at bounding box center [1530, 147] width 17 height 17
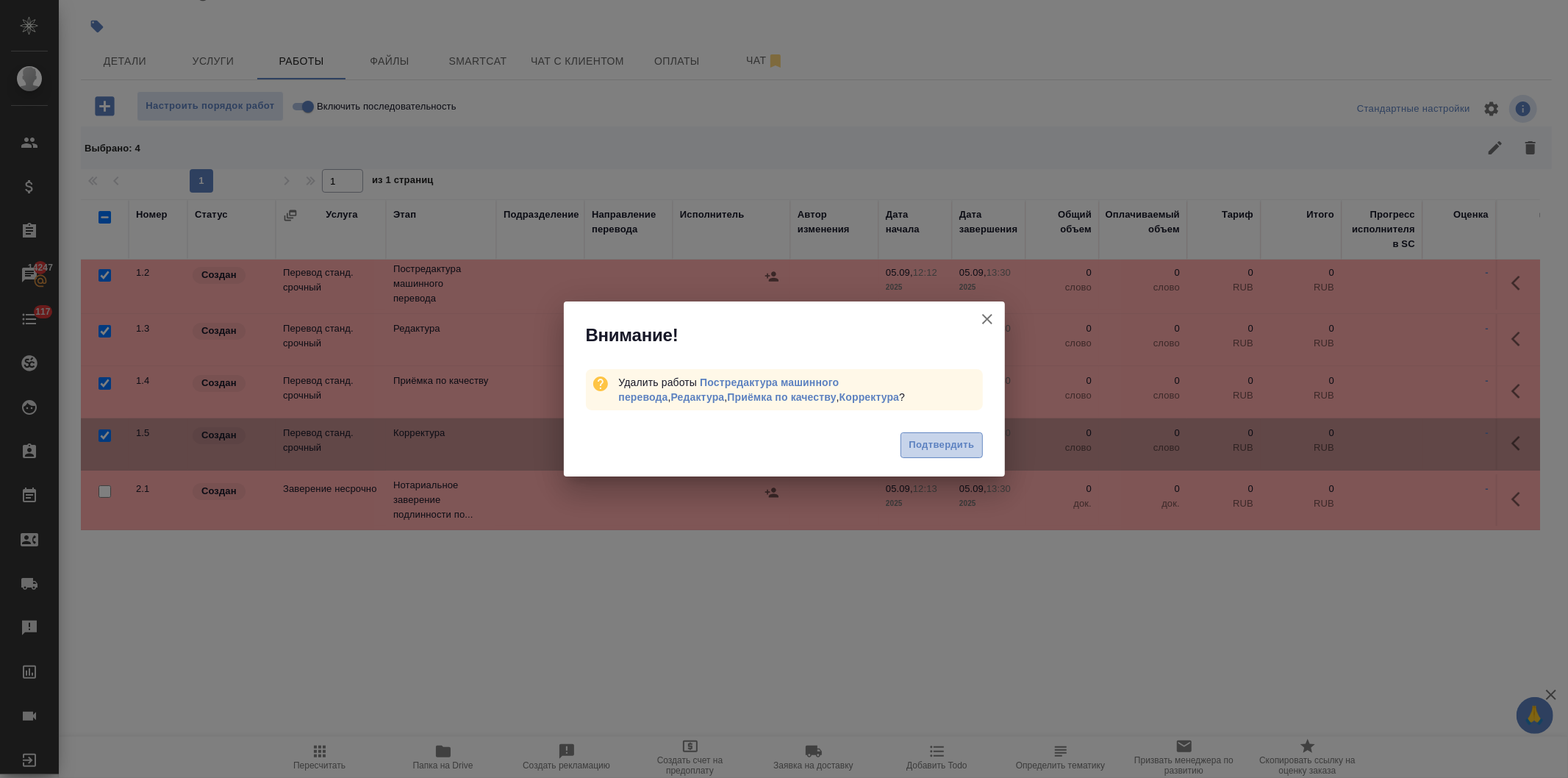
click at [954, 440] on span "Подтвердить" at bounding box center [941, 445] width 66 height 17
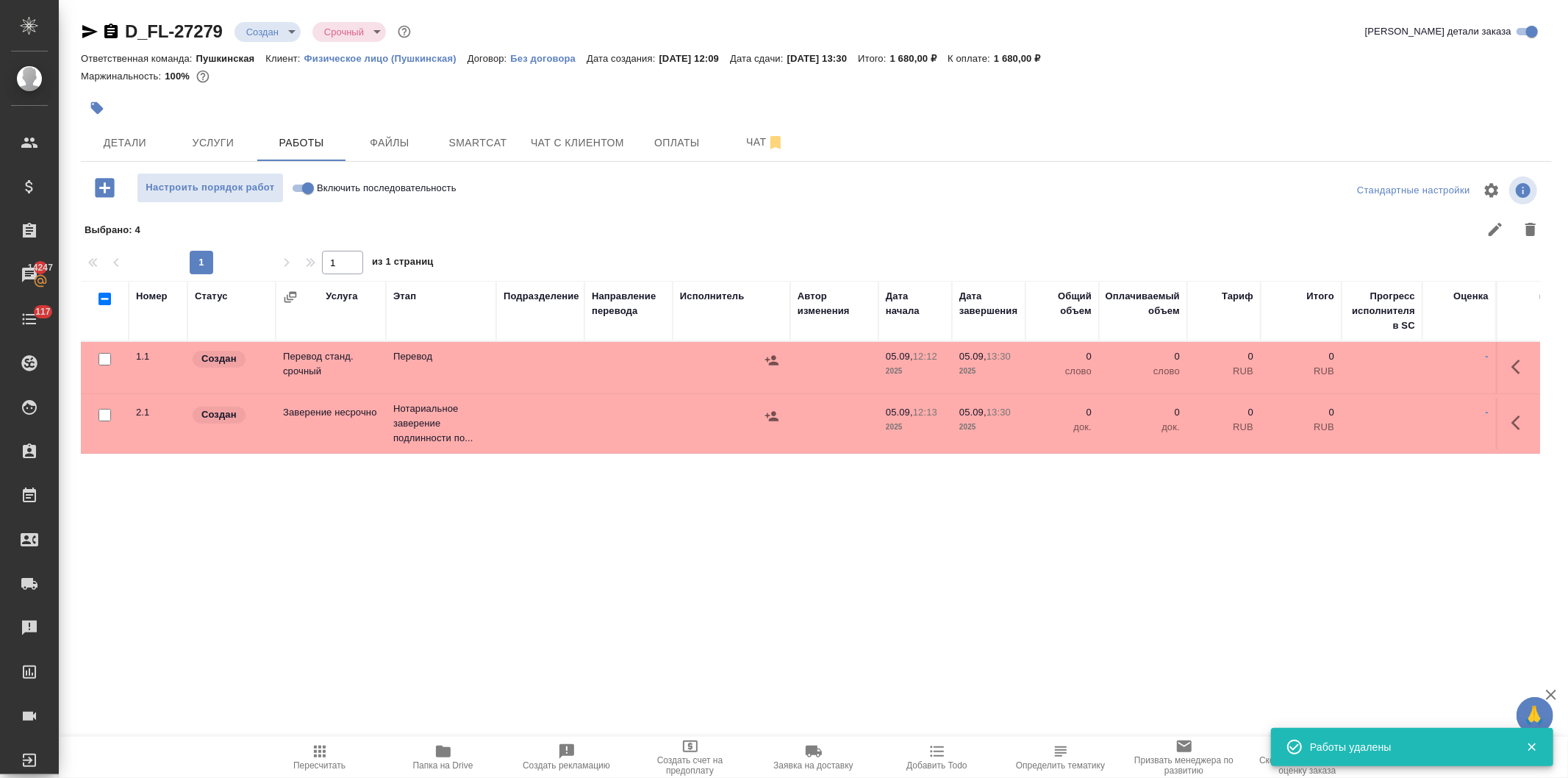
scroll to position [0, 0]
click at [1505, 363] on button "button" at bounding box center [1520, 367] width 36 height 36
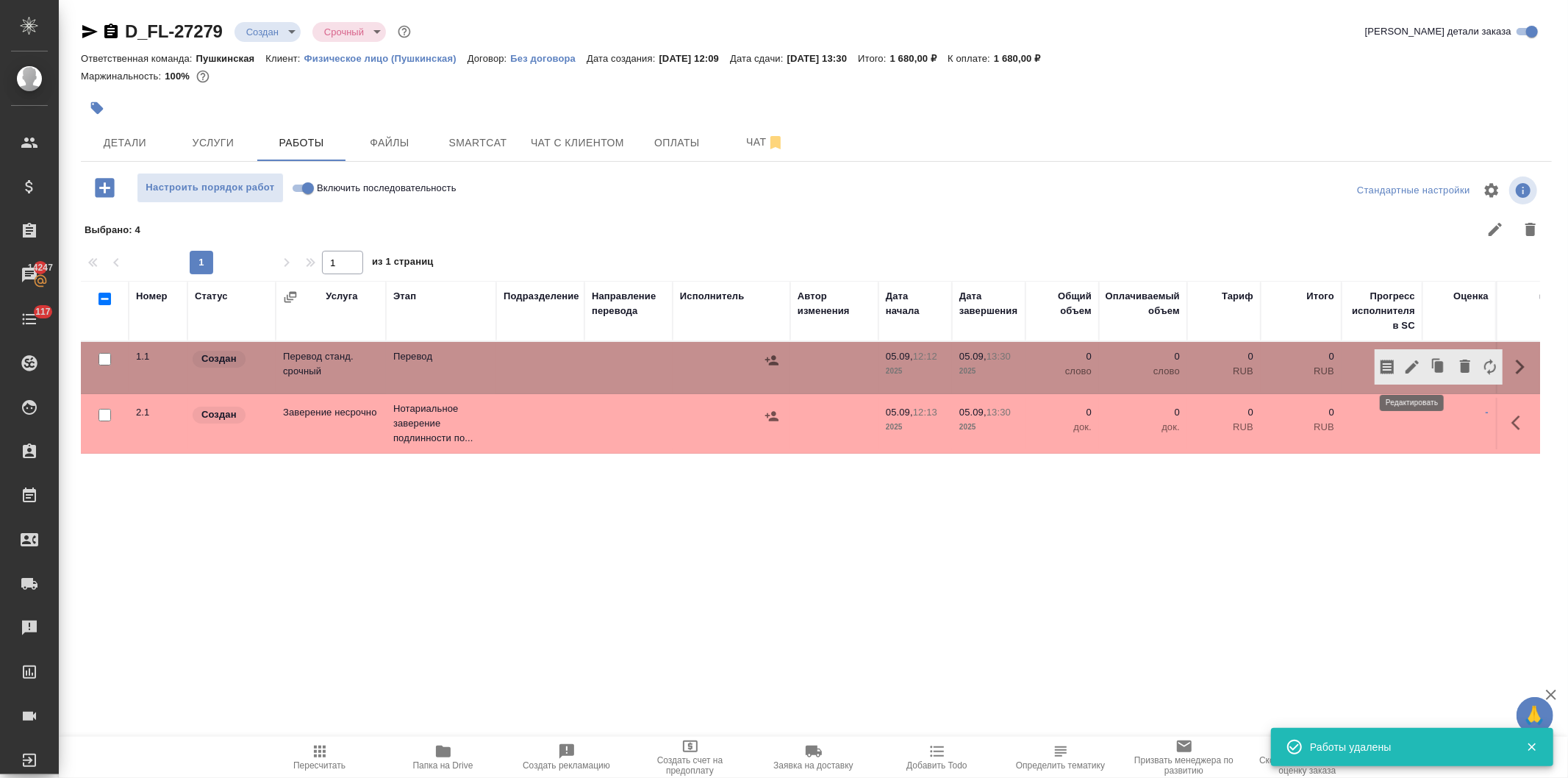
click at [1407, 364] on icon "button" at bounding box center [1412, 367] width 17 height 17
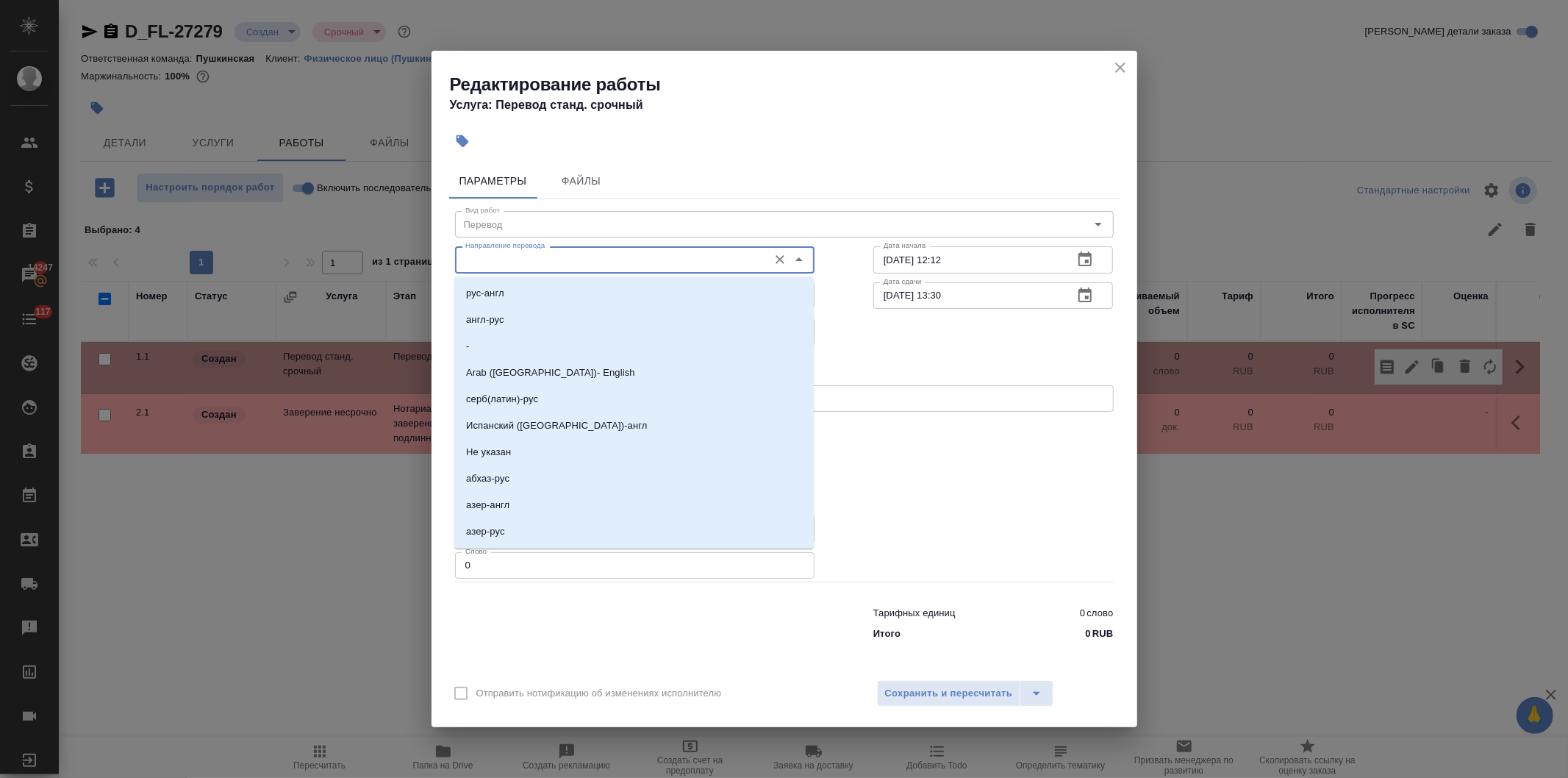
click at [529, 265] on input "Направление перевода" at bounding box center [610, 259] width 302 height 17
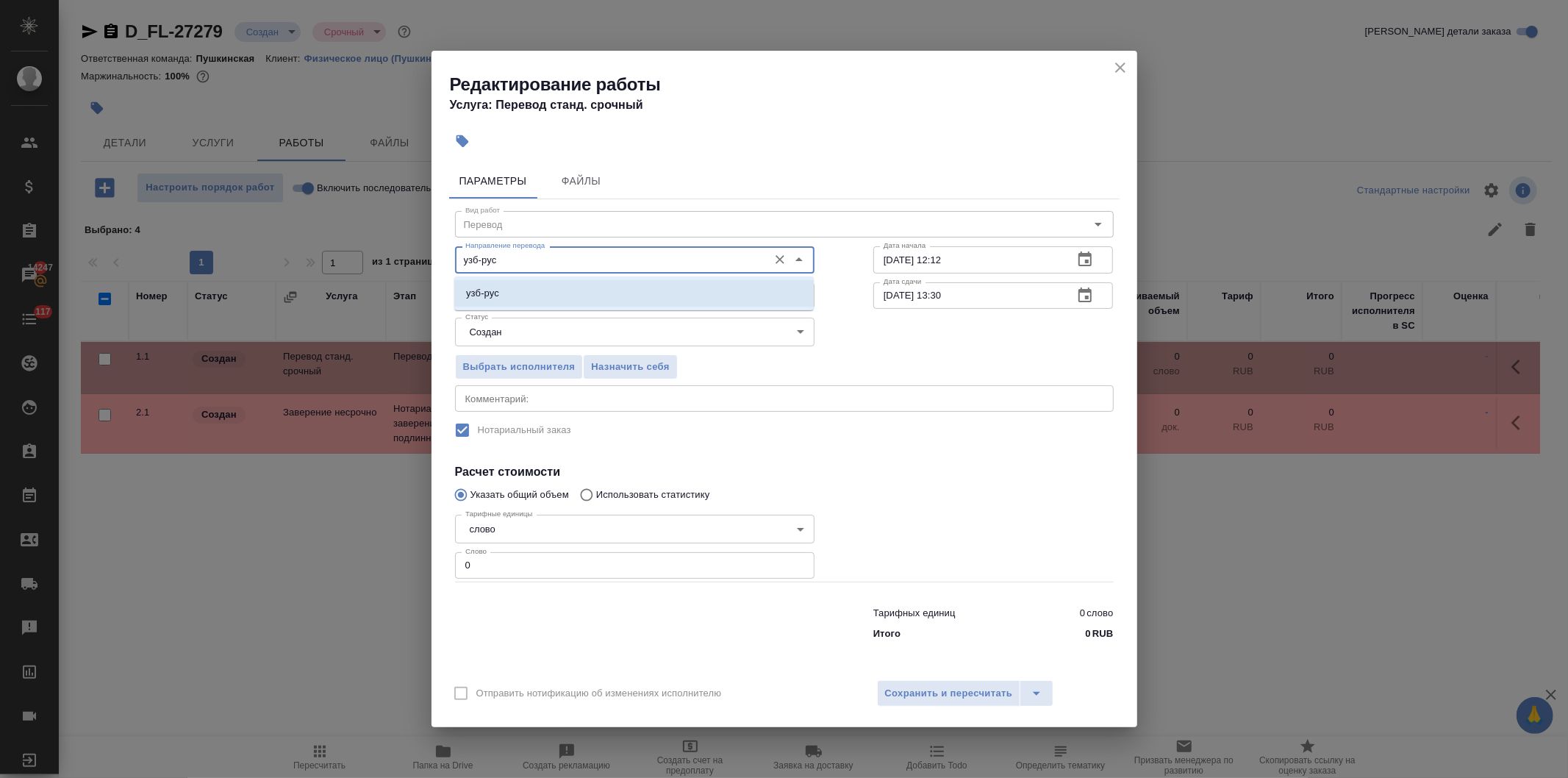
click at [544, 296] on li "узб-рус" at bounding box center [634, 293] width 360 height 26
type input "узб-рус"
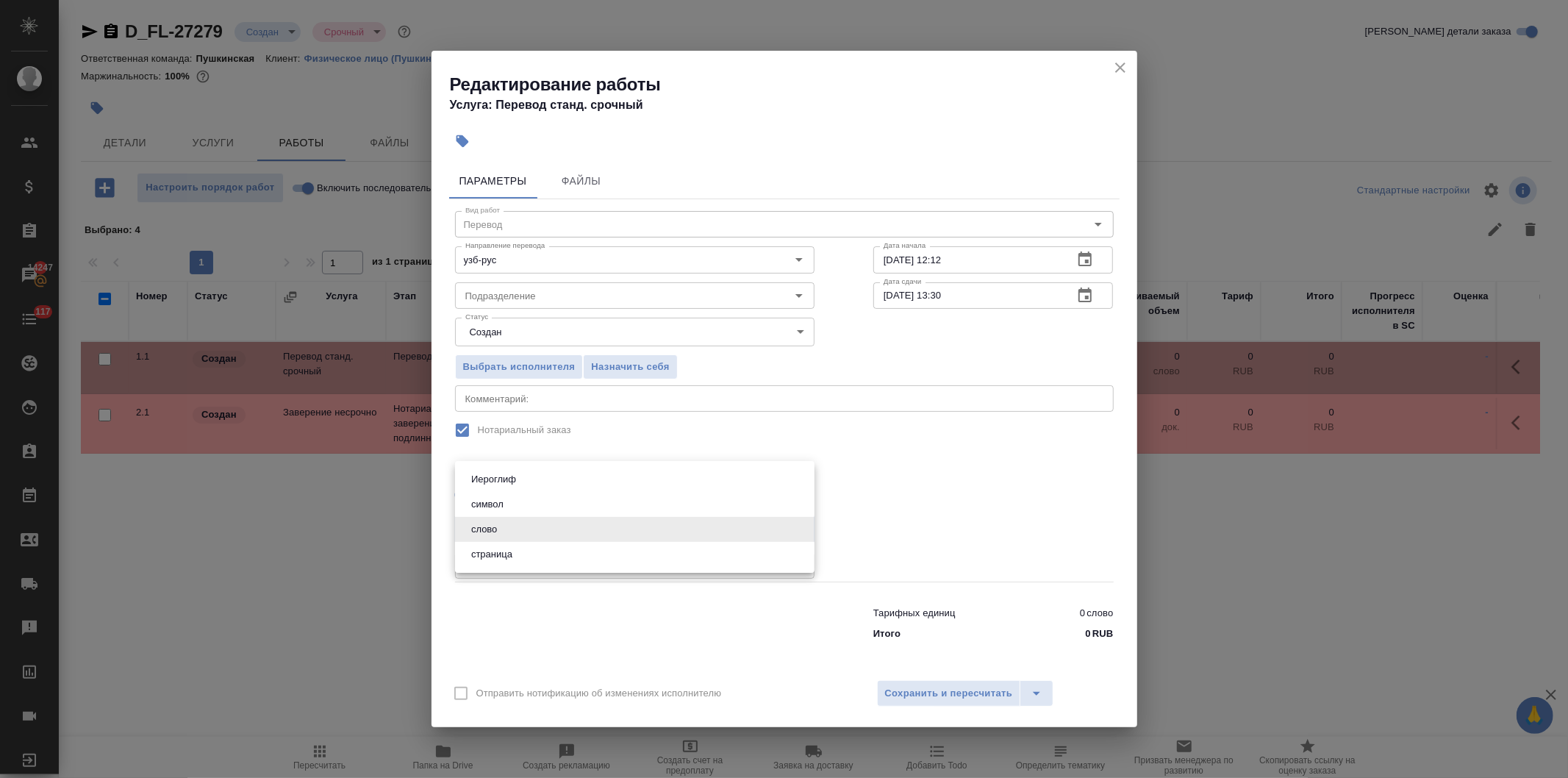
click at [499, 525] on body "🙏 .cls-1 fill:#fff; AWATERA Давыдова Елена Клиенты Спецификации Заказы 14247 Ча…" at bounding box center [784, 389] width 1568 height 778
click at [499, 525] on button "слово" at bounding box center [484, 529] width 35 height 16
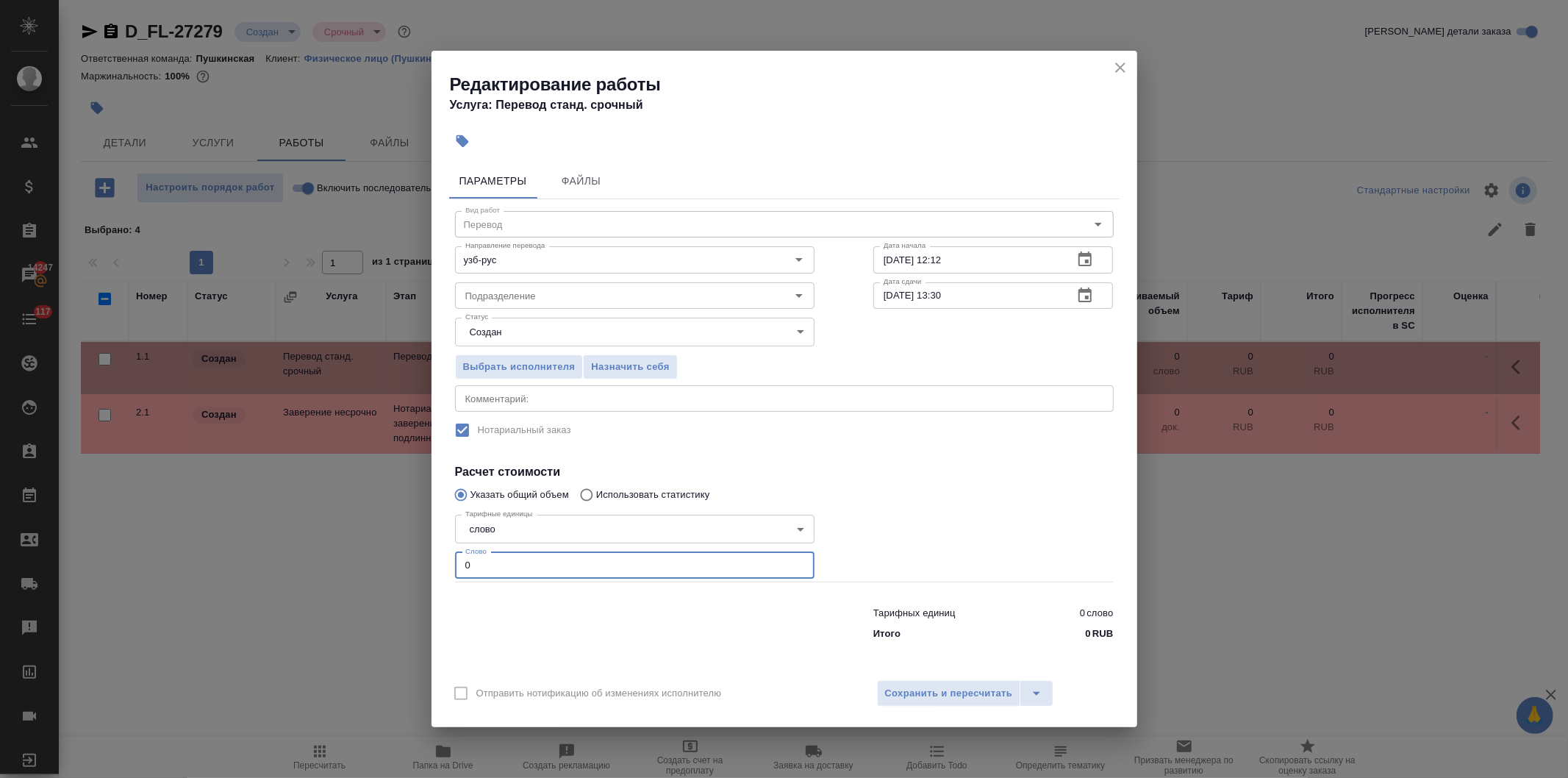
drag, startPoint x: 493, startPoint y: 559, endPoint x: 431, endPoint y: 563, distance: 62.1
click at [431, 563] on div "Параметры Файлы Вид работ Перевод Вид работ Направление перевода узб-рус Направ…" at bounding box center [784, 414] width 706 height 513
type input "1"
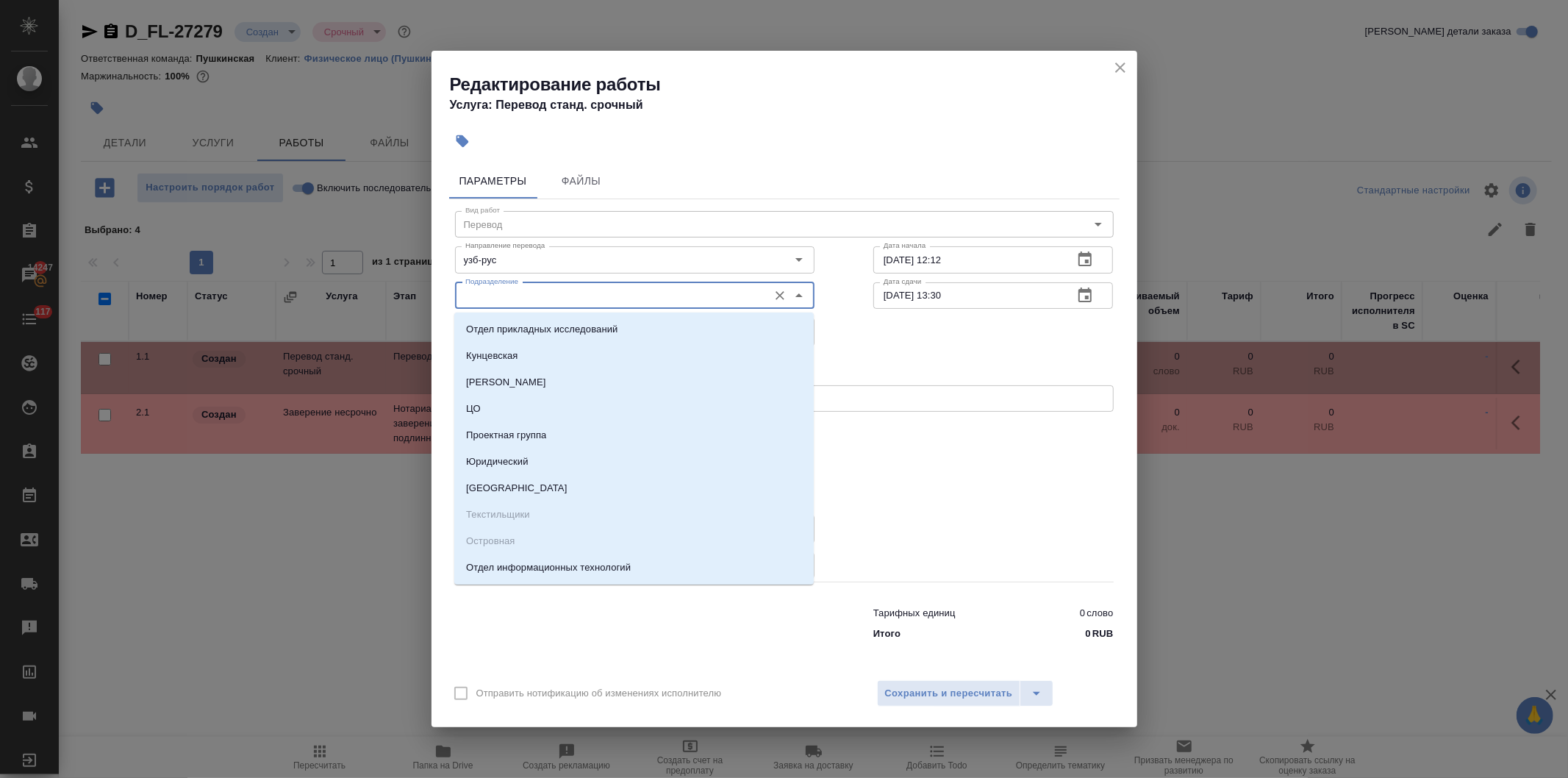
click at [544, 299] on input "Подразделение" at bounding box center [610, 295] width 302 height 17
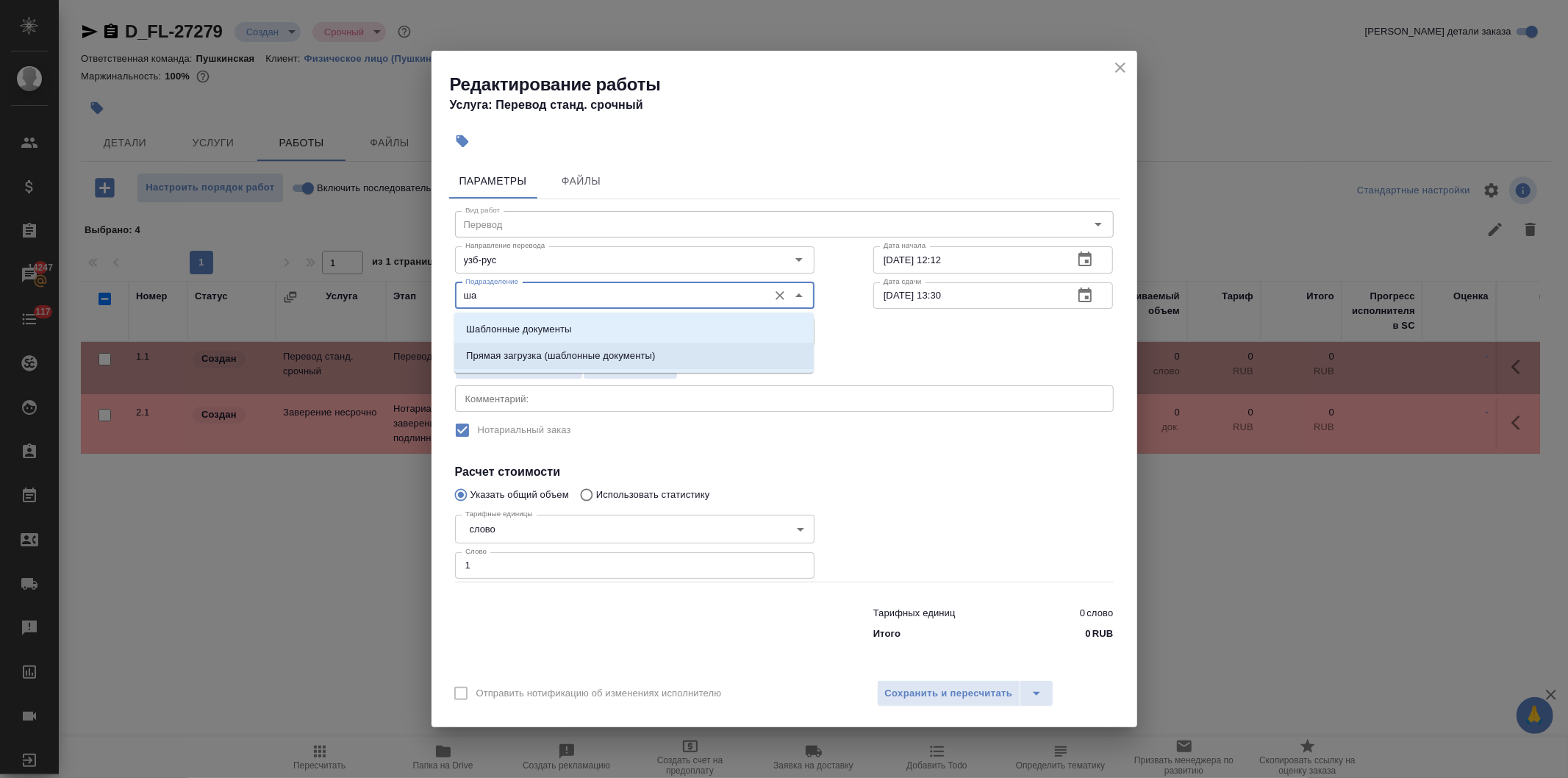
click at [571, 354] on p "Прямая загрузка (шаблонные документы)" at bounding box center [561, 355] width 189 height 14
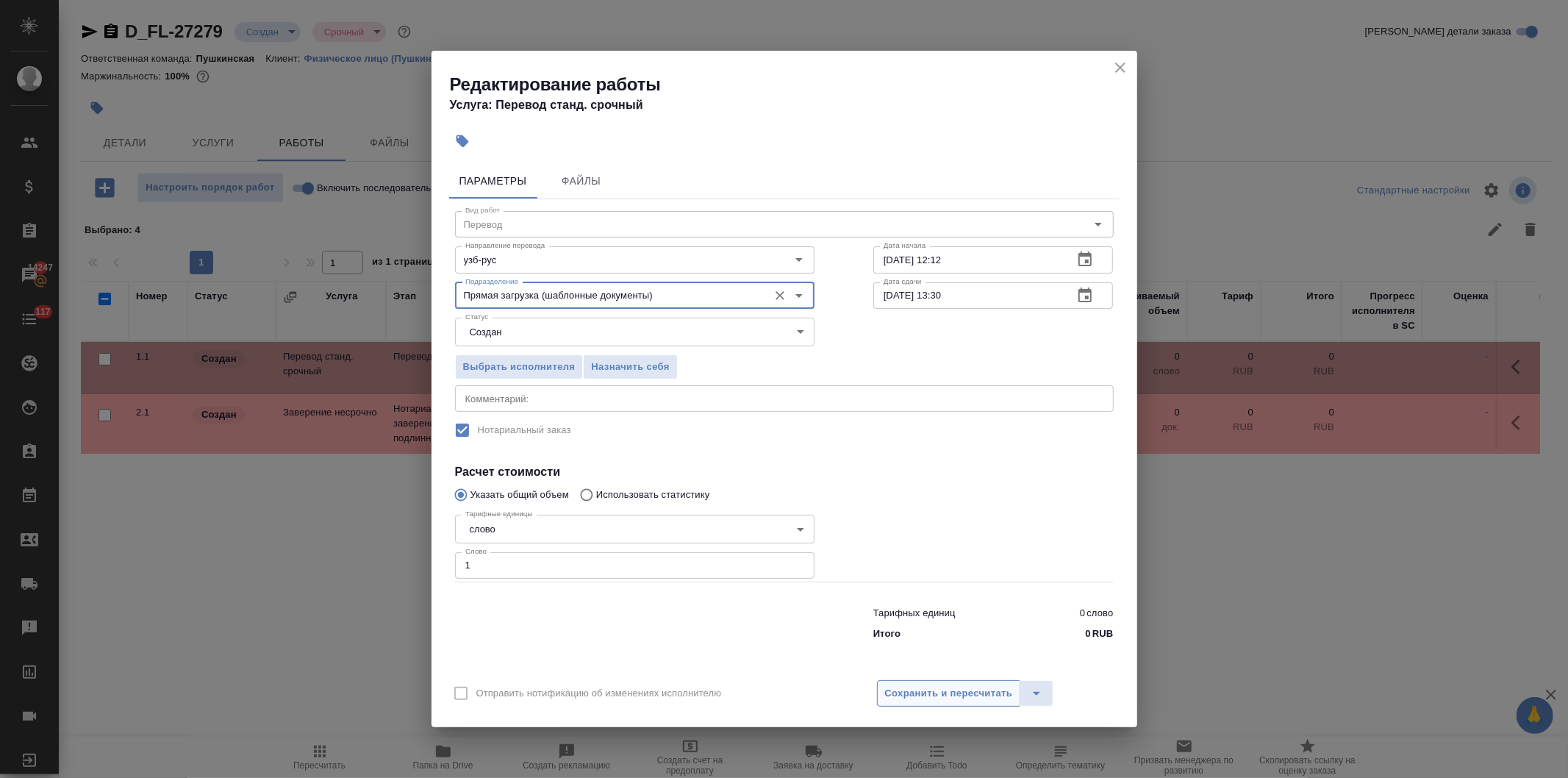
type input "Прямая загрузка (шаблонные документы)"
click at [960, 693] on span "Сохранить и пересчитать" at bounding box center [948, 694] width 128 height 17
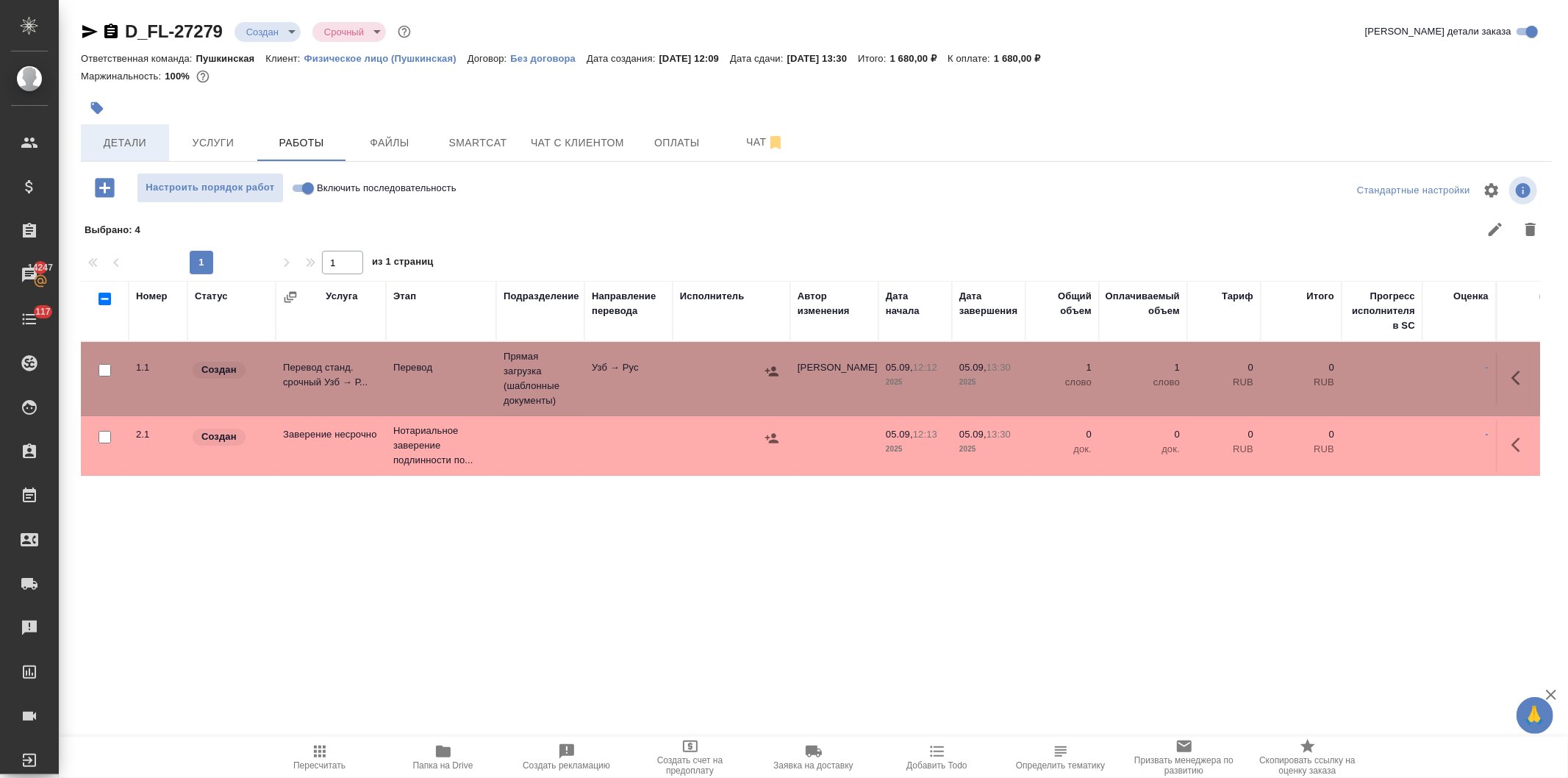
click at [129, 146] on span "Детали" at bounding box center [125, 143] width 70 height 18
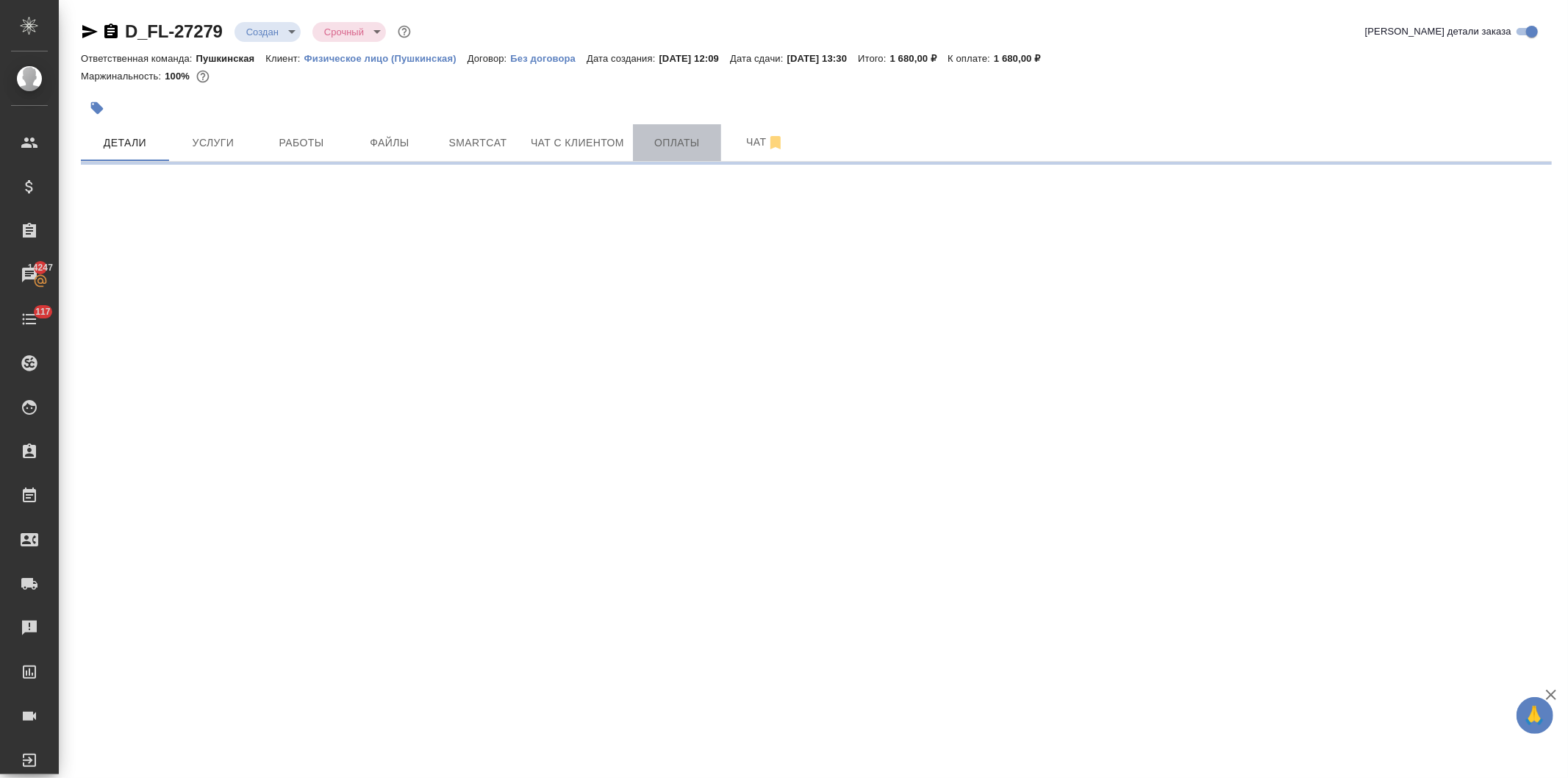
click at [673, 141] on span "Оплаты" at bounding box center [676, 143] width 70 height 18
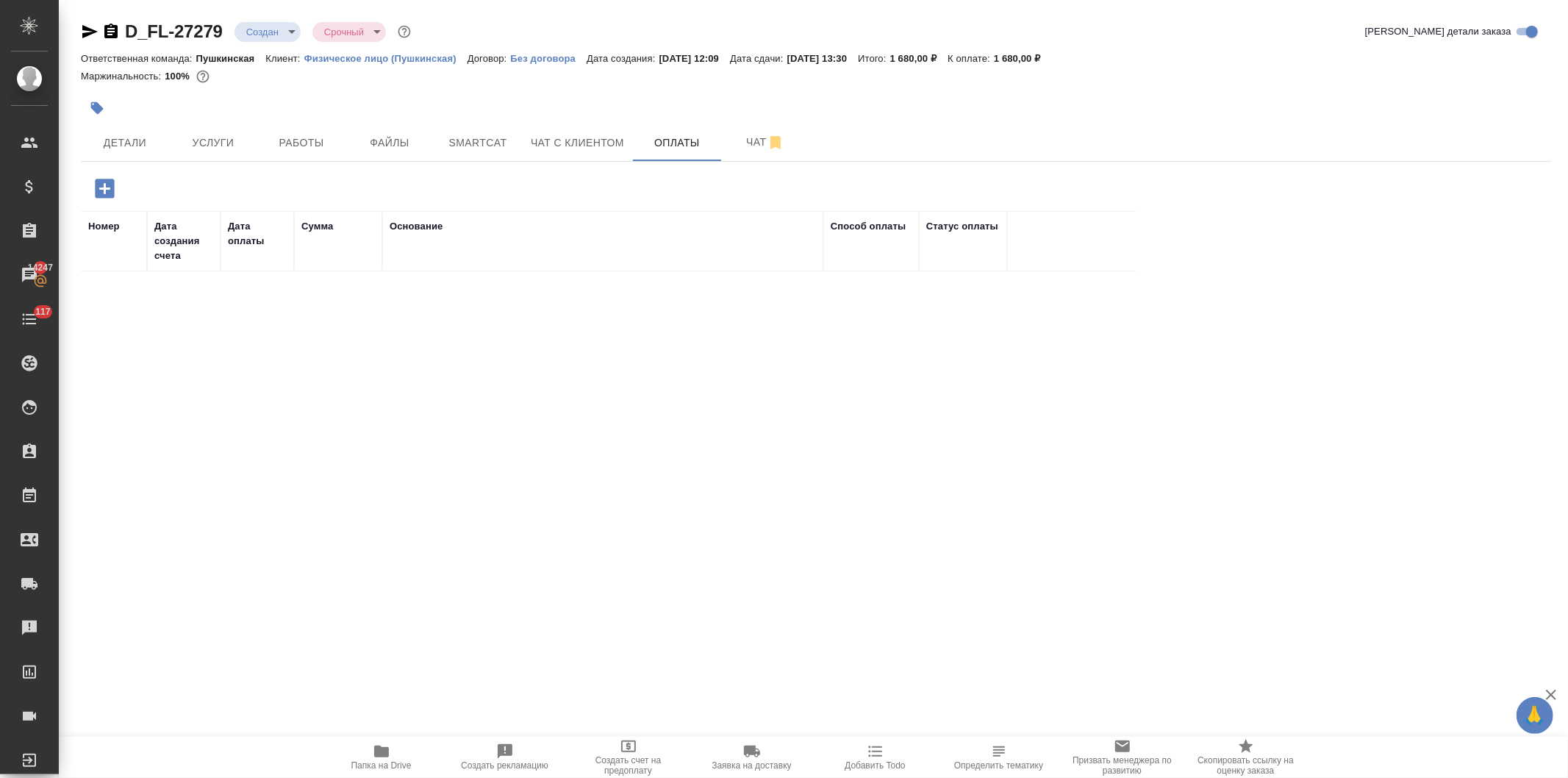
click at [92, 181] on icon "button" at bounding box center [105, 188] width 26 height 26
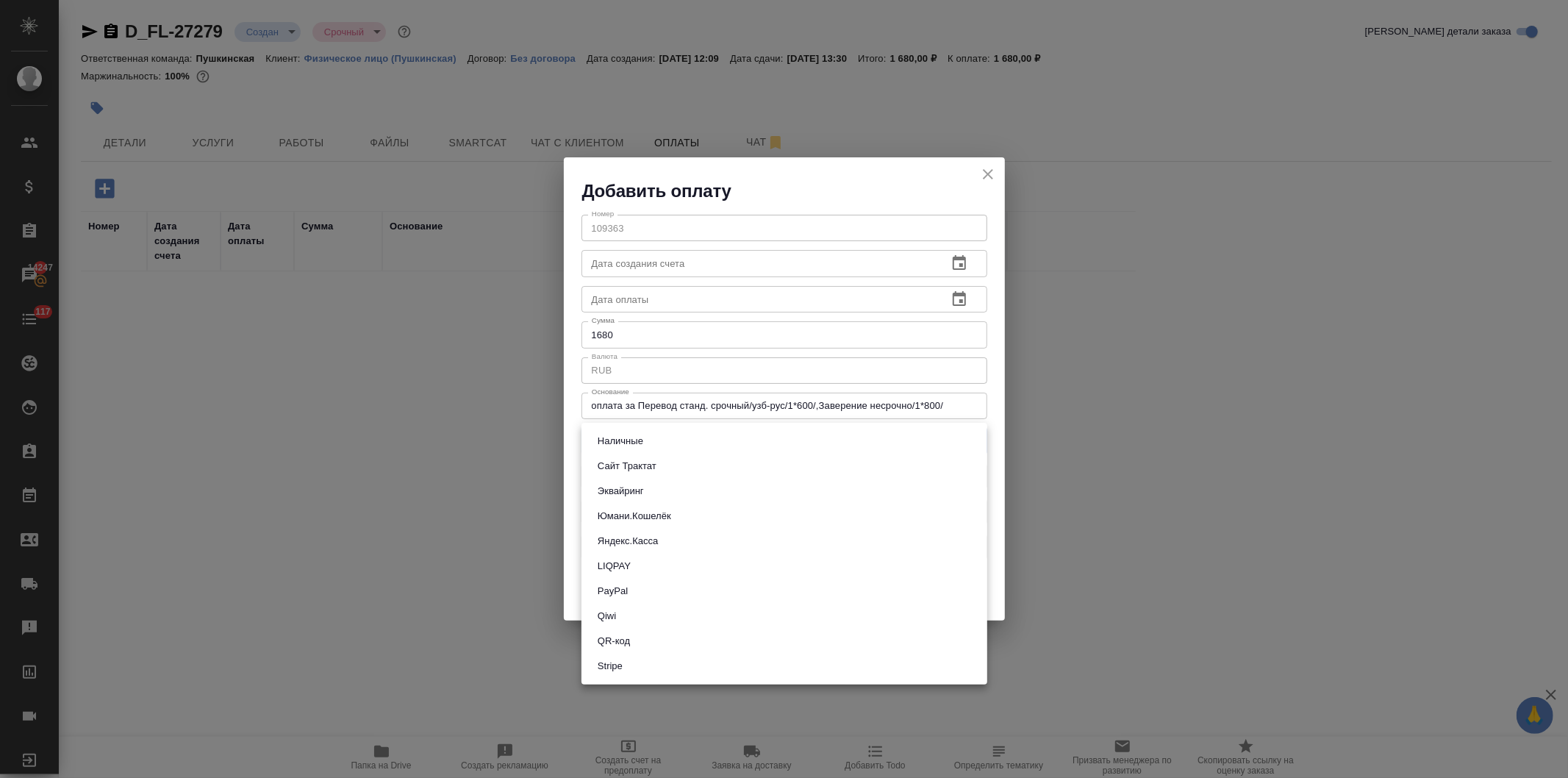
click at [671, 444] on body "🙏 .cls-1 fill:#fff; AWATERA Давыдова Елена Клиенты Спецификации Заказы 14247 Ча…" at bounding box center [784, 389] width 1568 height 778
click at [671, 444] on li "Наличные" at bounding box center [784, 441] width 406 height 25
type input "cash"
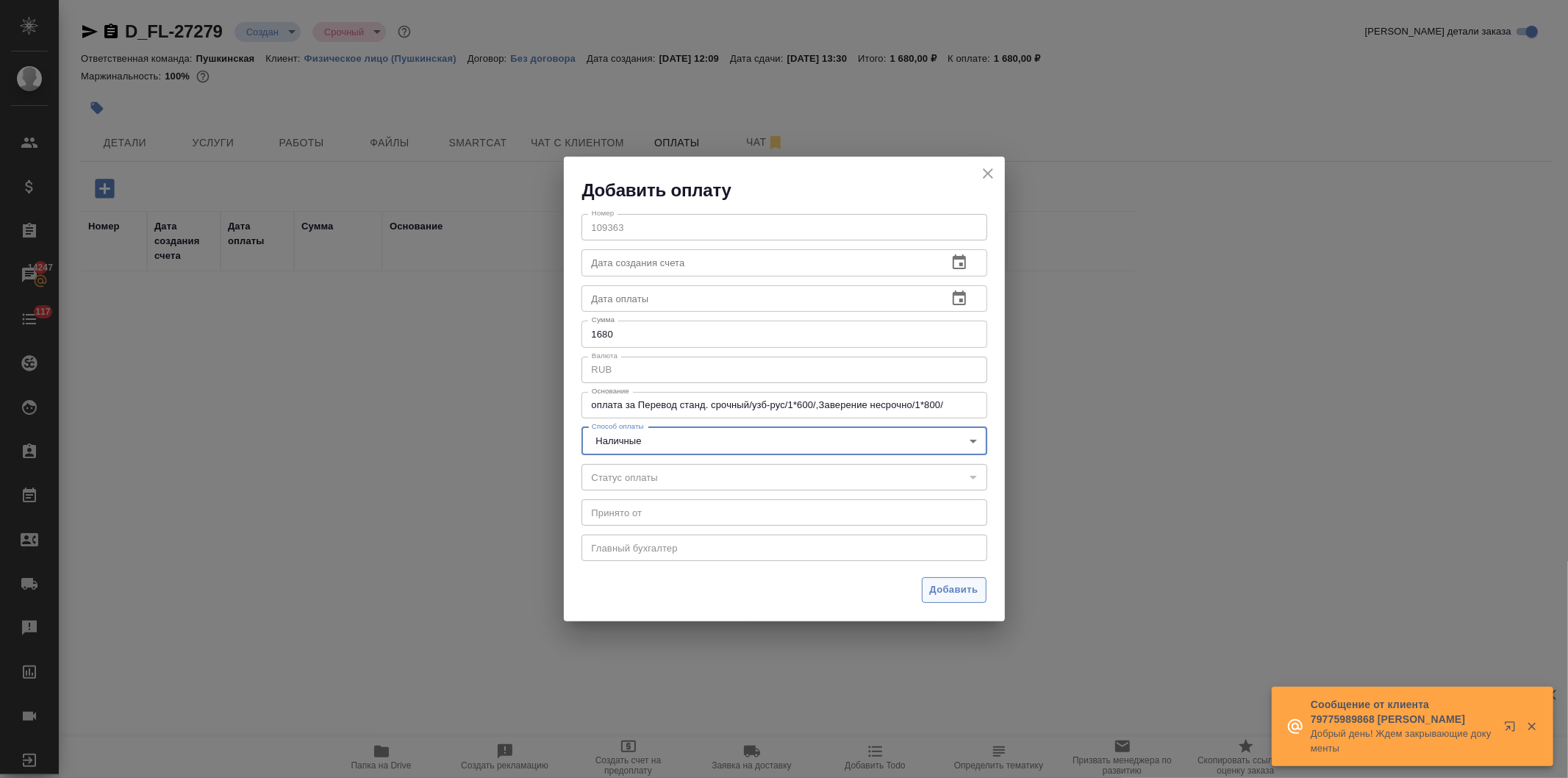
click at [945, 586] on span "Добавить" at bounding box center [954, 590] width 48 height 17
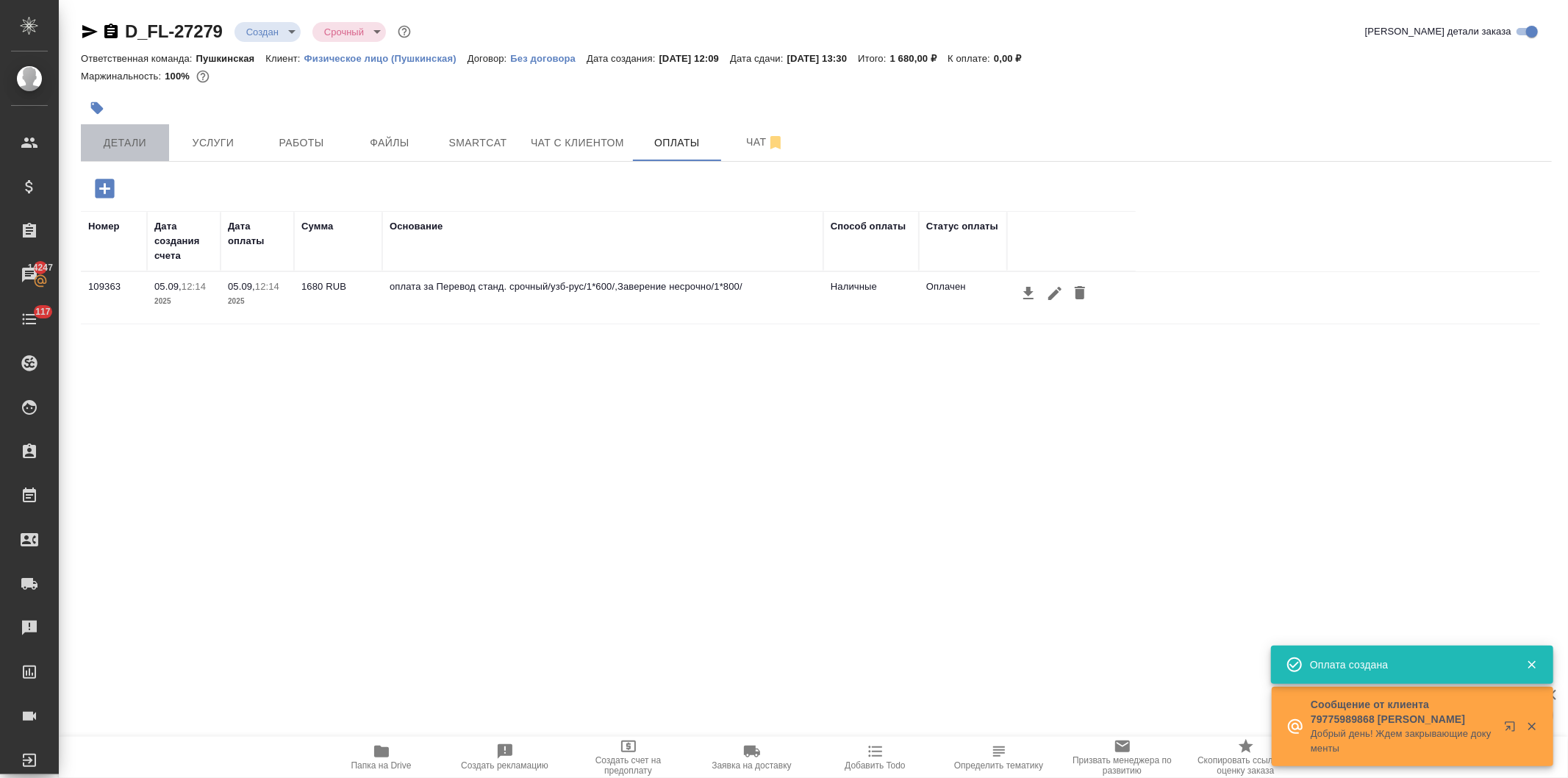
click at [116, 144] on span "Детали" at bounding box center [125, 143] width 70 height 18
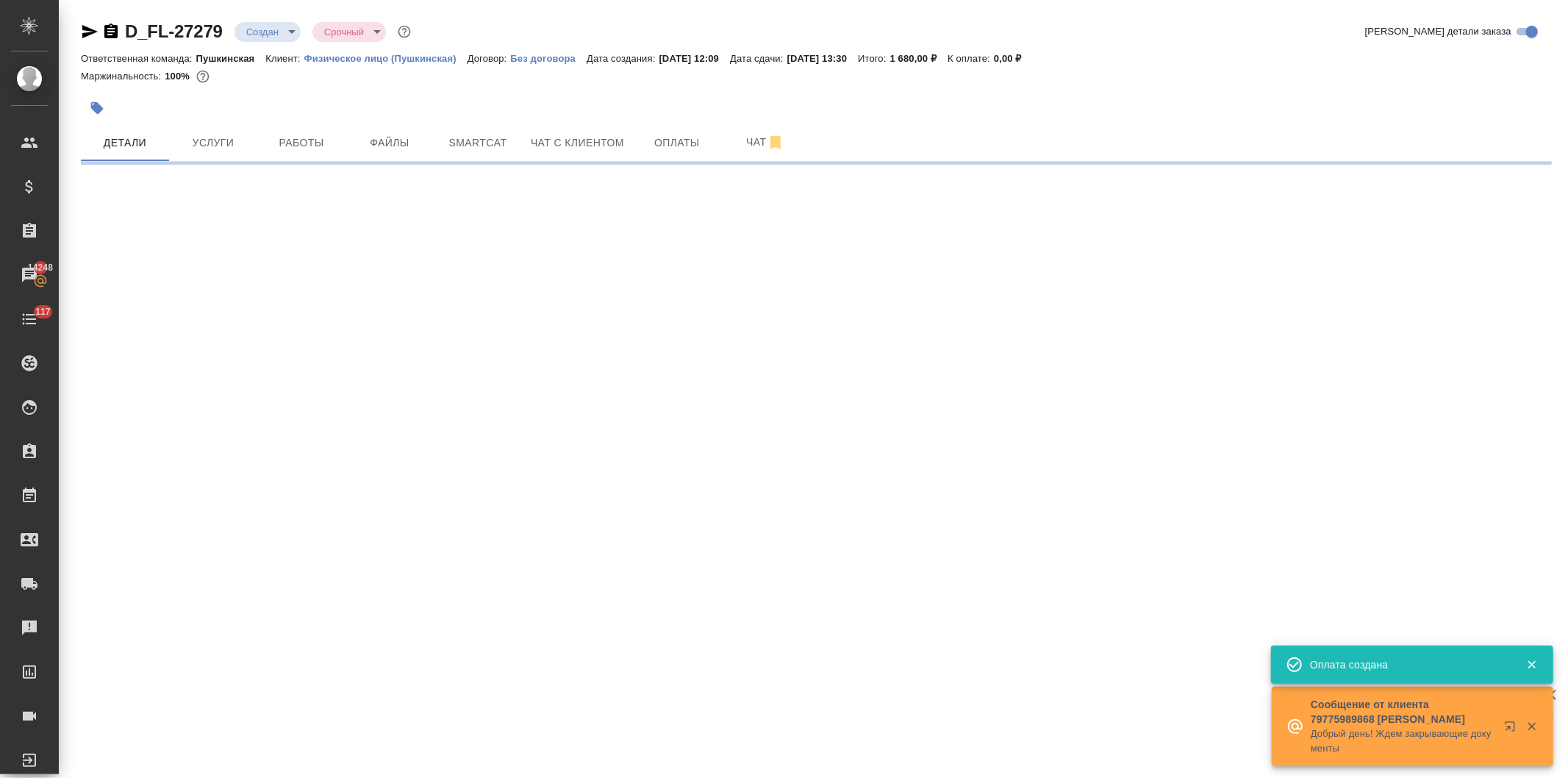
select select "RU"
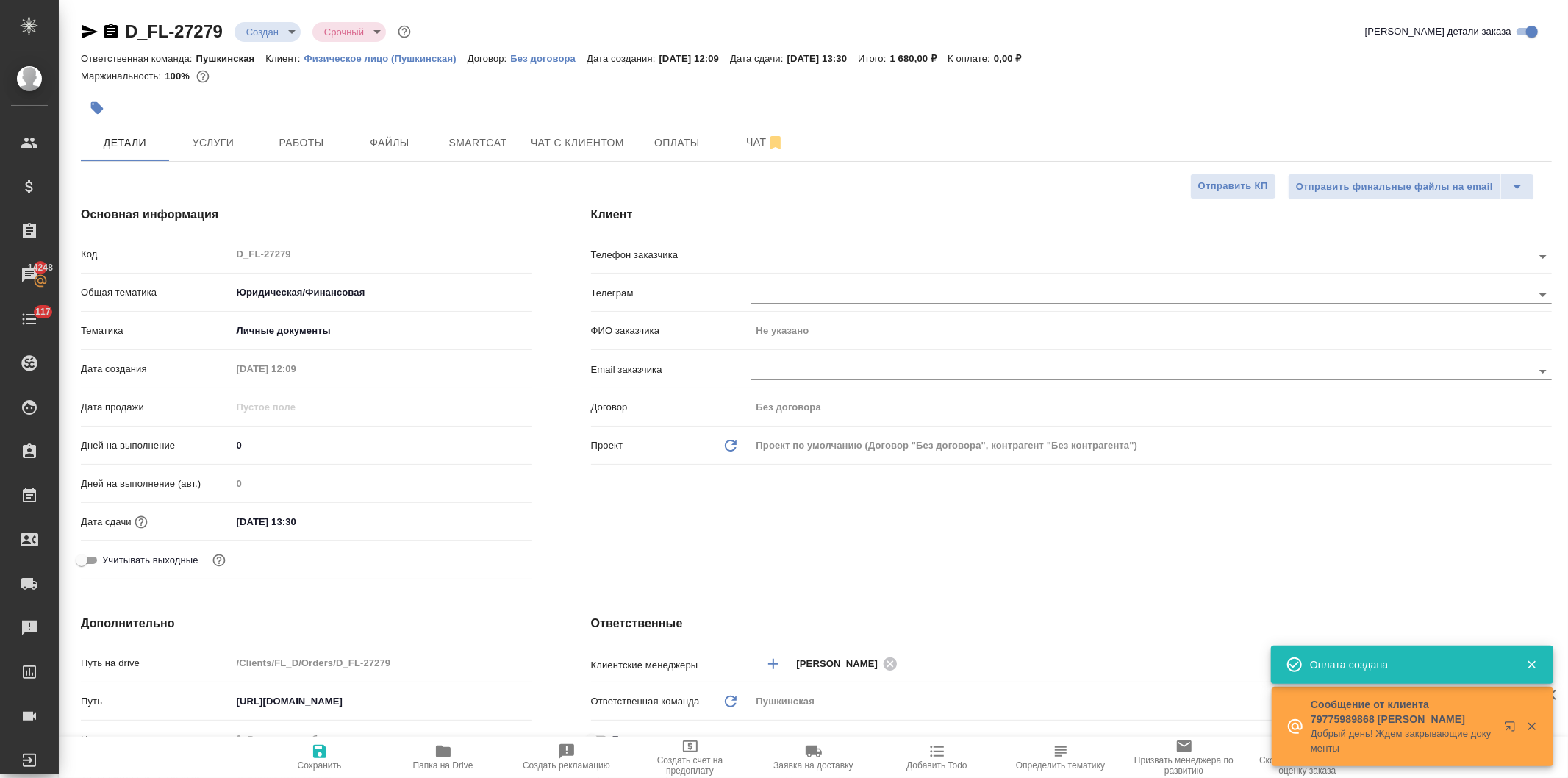
type textarea "x"
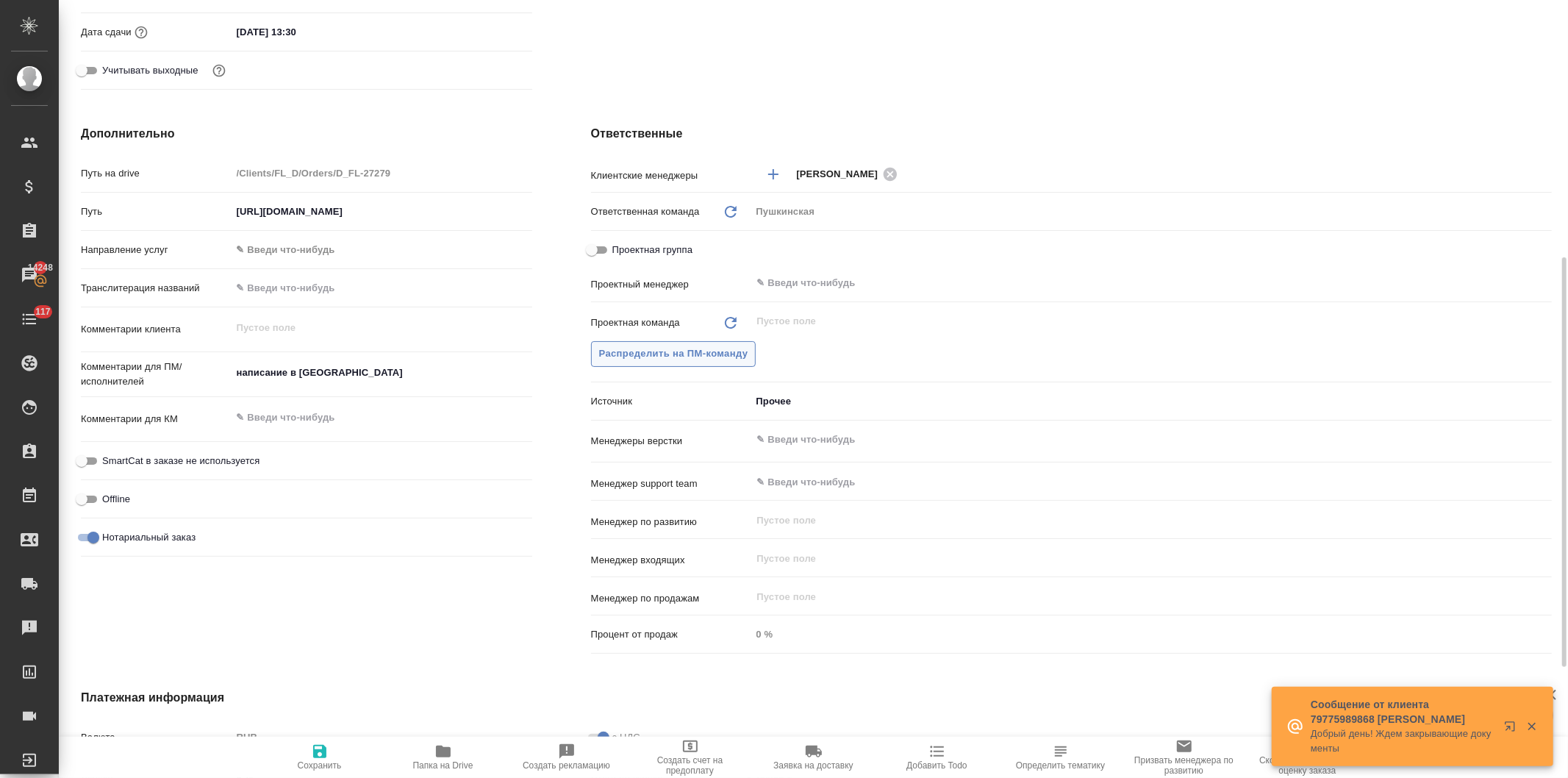
click at [659, 353] on span "Распределить на ПМ-команду" at bounding box center [673, 354] width 149 height 17
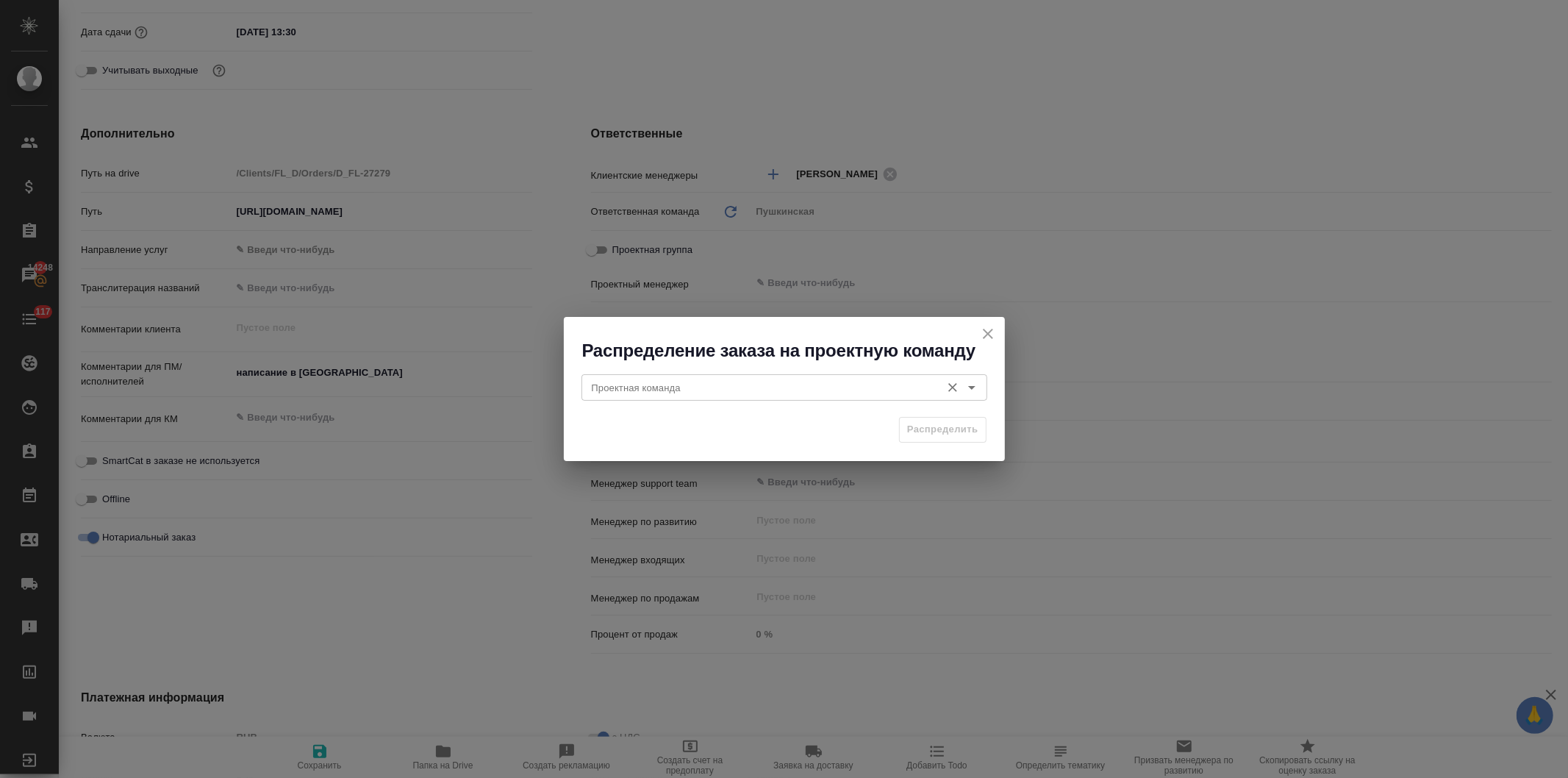
click at [673, 387] on input "Проектная команда" at bounding box center [759, 387] width 348 height 17
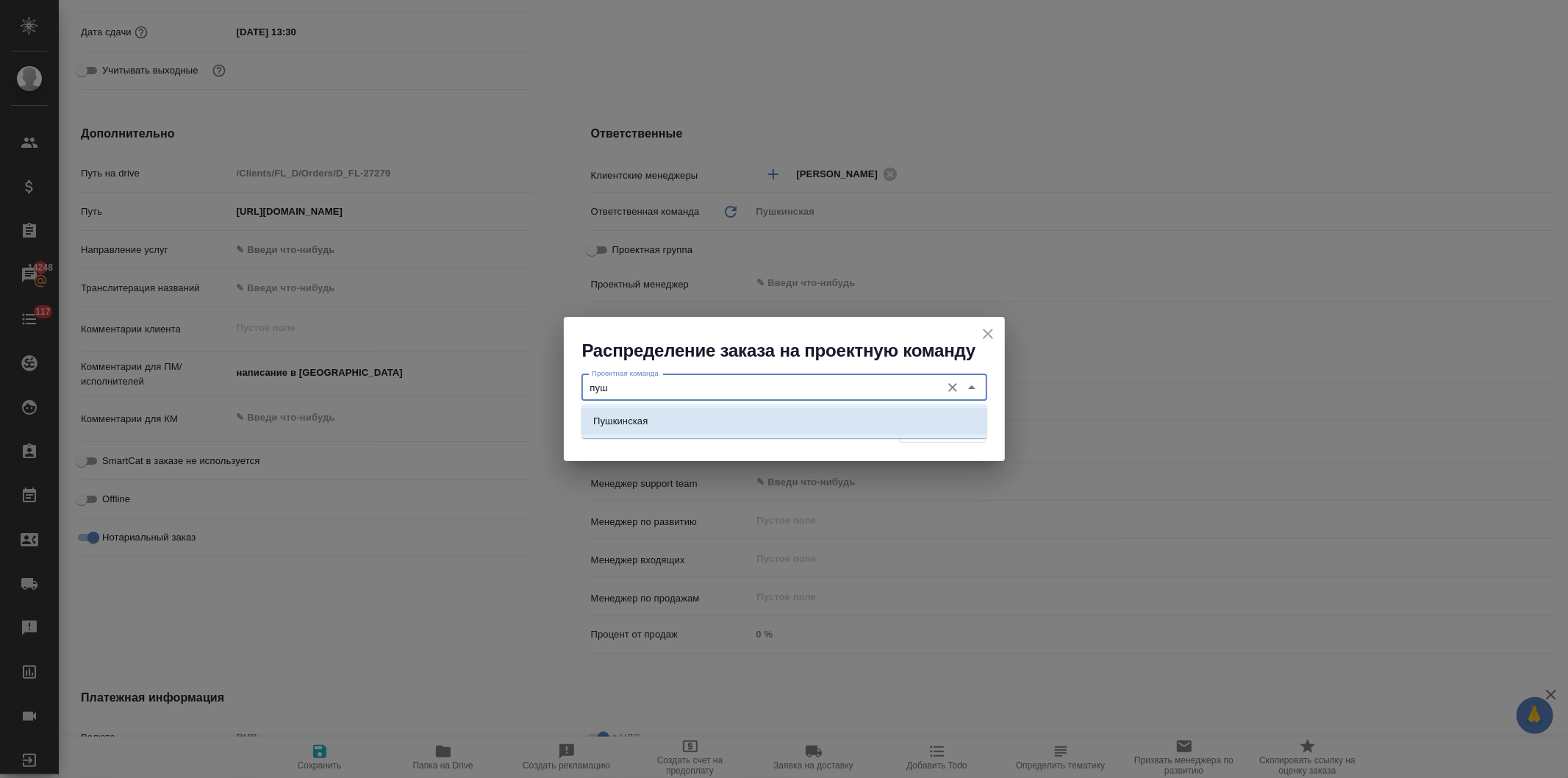
click at [671, 420] on li "Пушкинская" at bounding box center [784, 421] width 406 height 26
type input "Пушкинская"
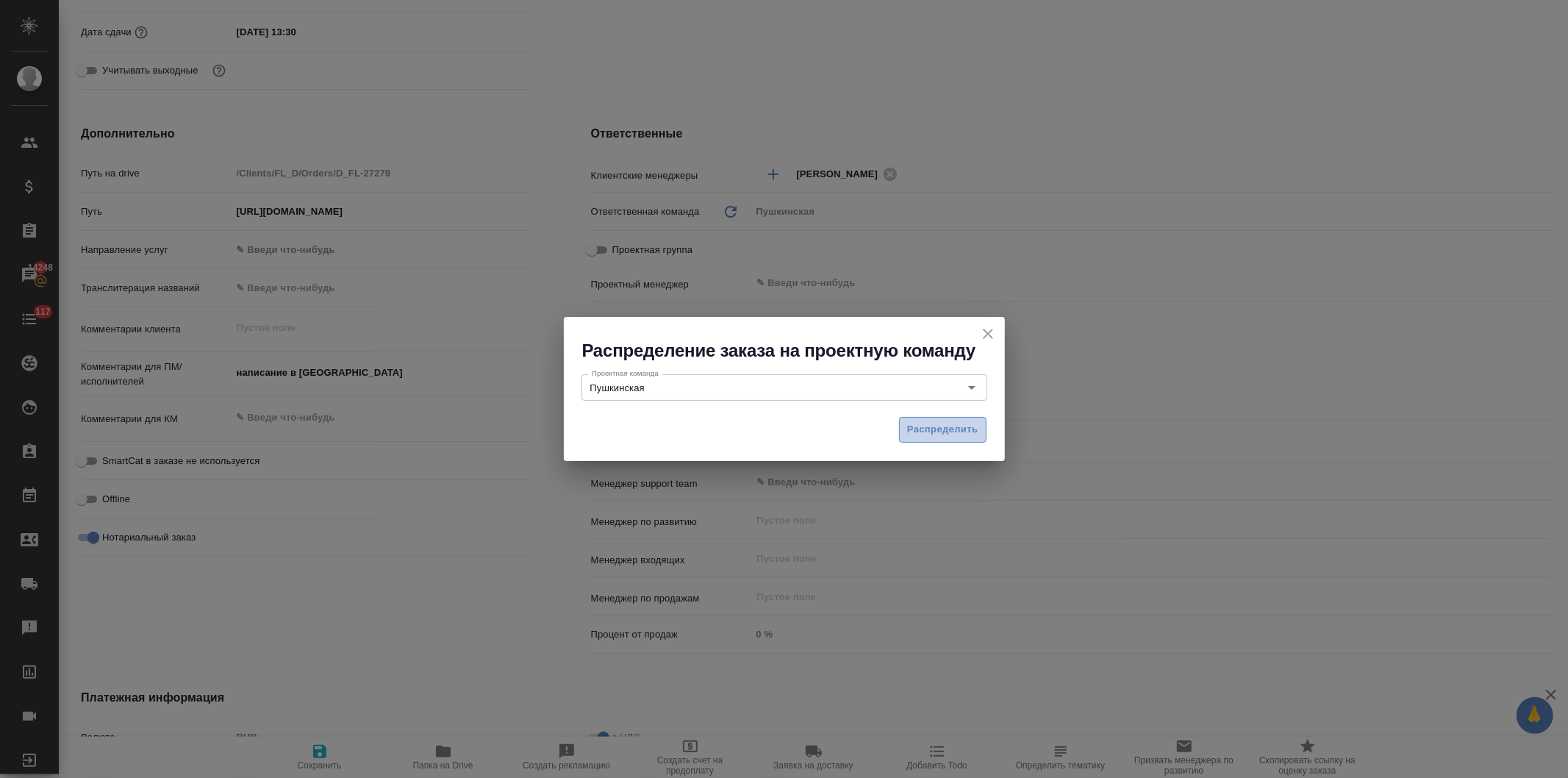
click at [930, 429] on span "Распределить" at bounding box center [942, 429] width 71 height 17
type textarea "x"
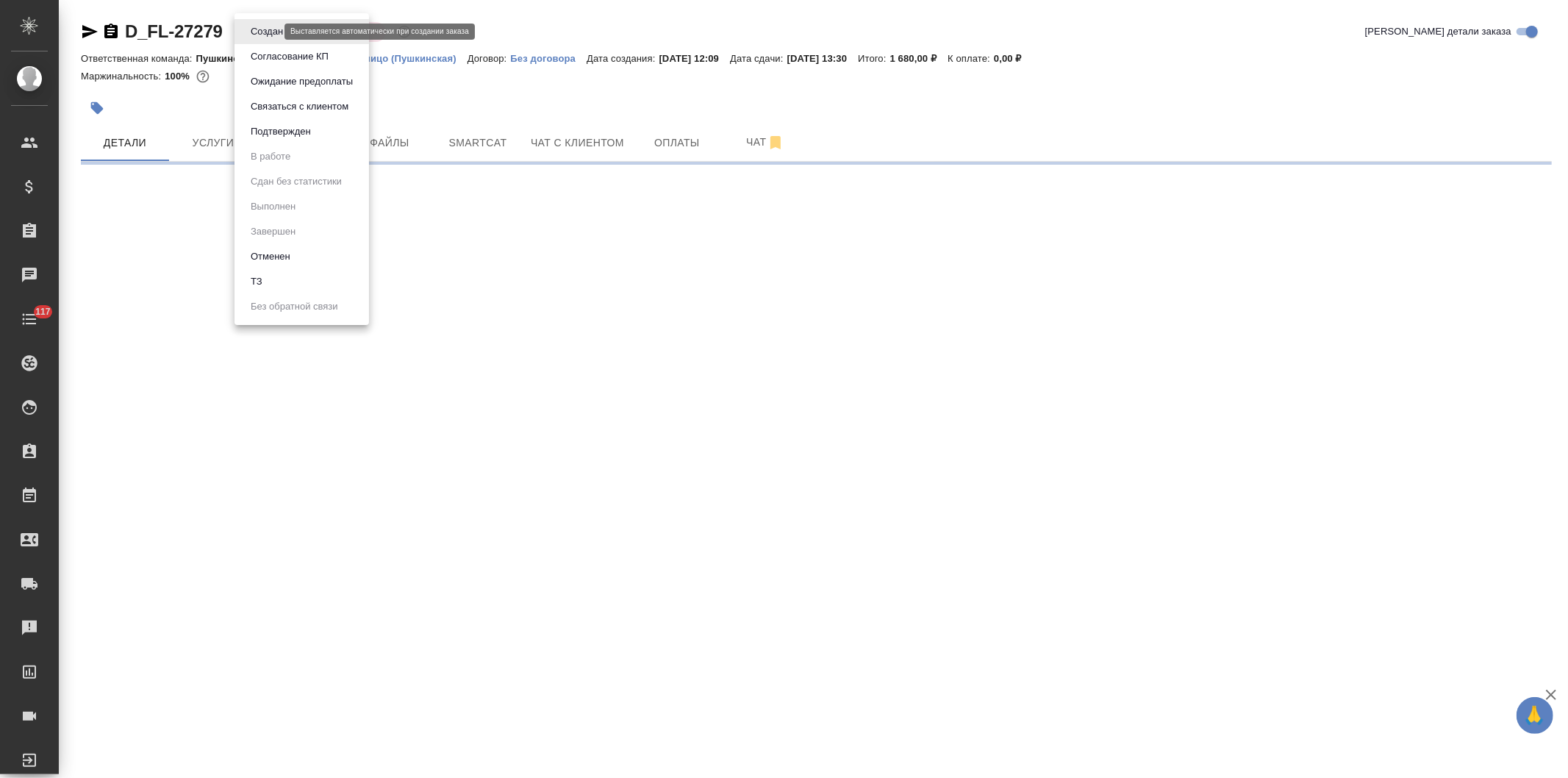
click at [254, 31] on body "🙏 .cls-1 fill:#fff; AWATERA Давыдова Елена Клиенты Спецификации Заказы Чаты 117…" at bounding box center [784, 389] width 1568 height 778
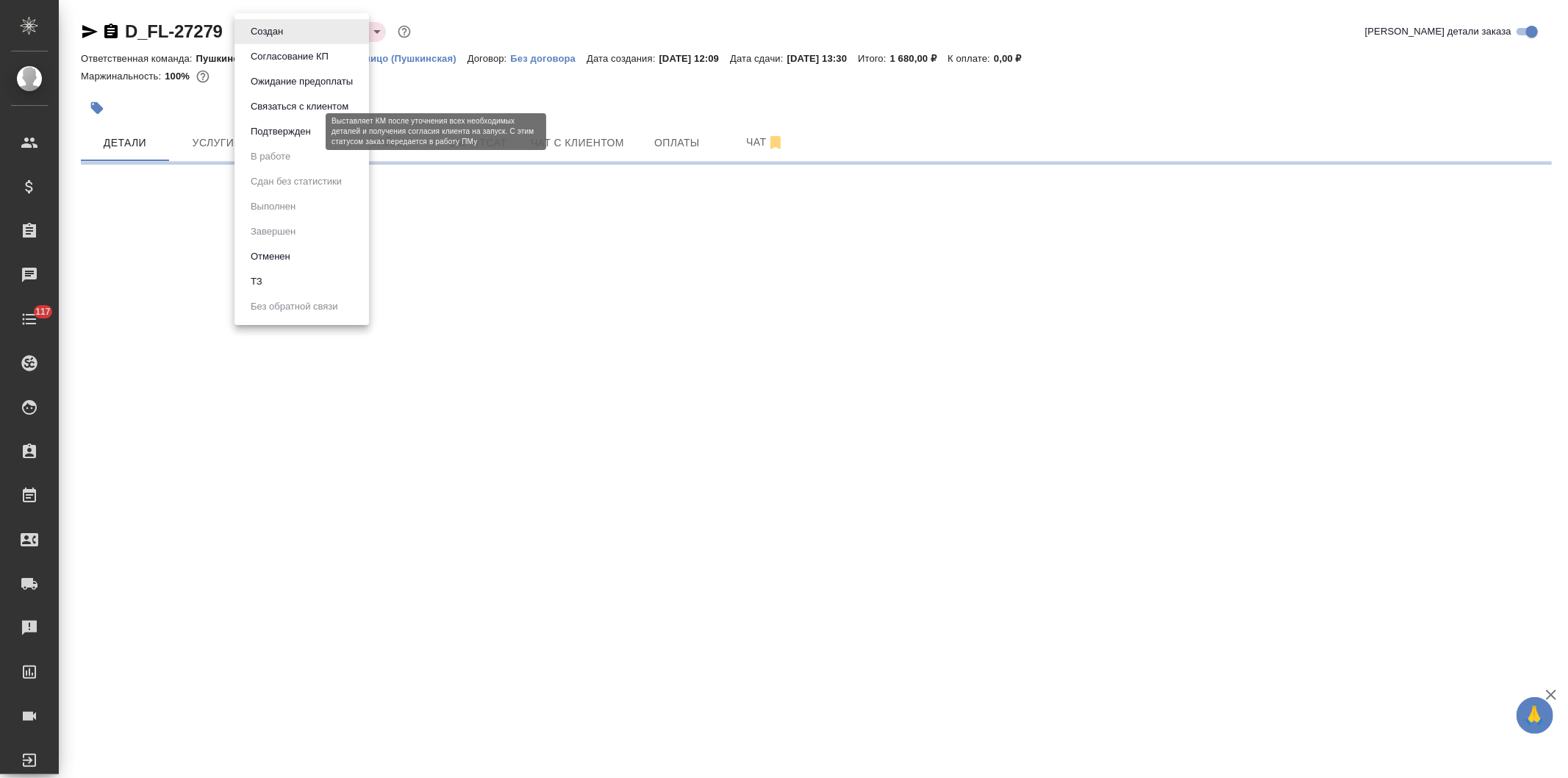
click at [274, 129] on button "Подтвержден" at bounding box center [280, 131] width 69 height 16
select select "RU"
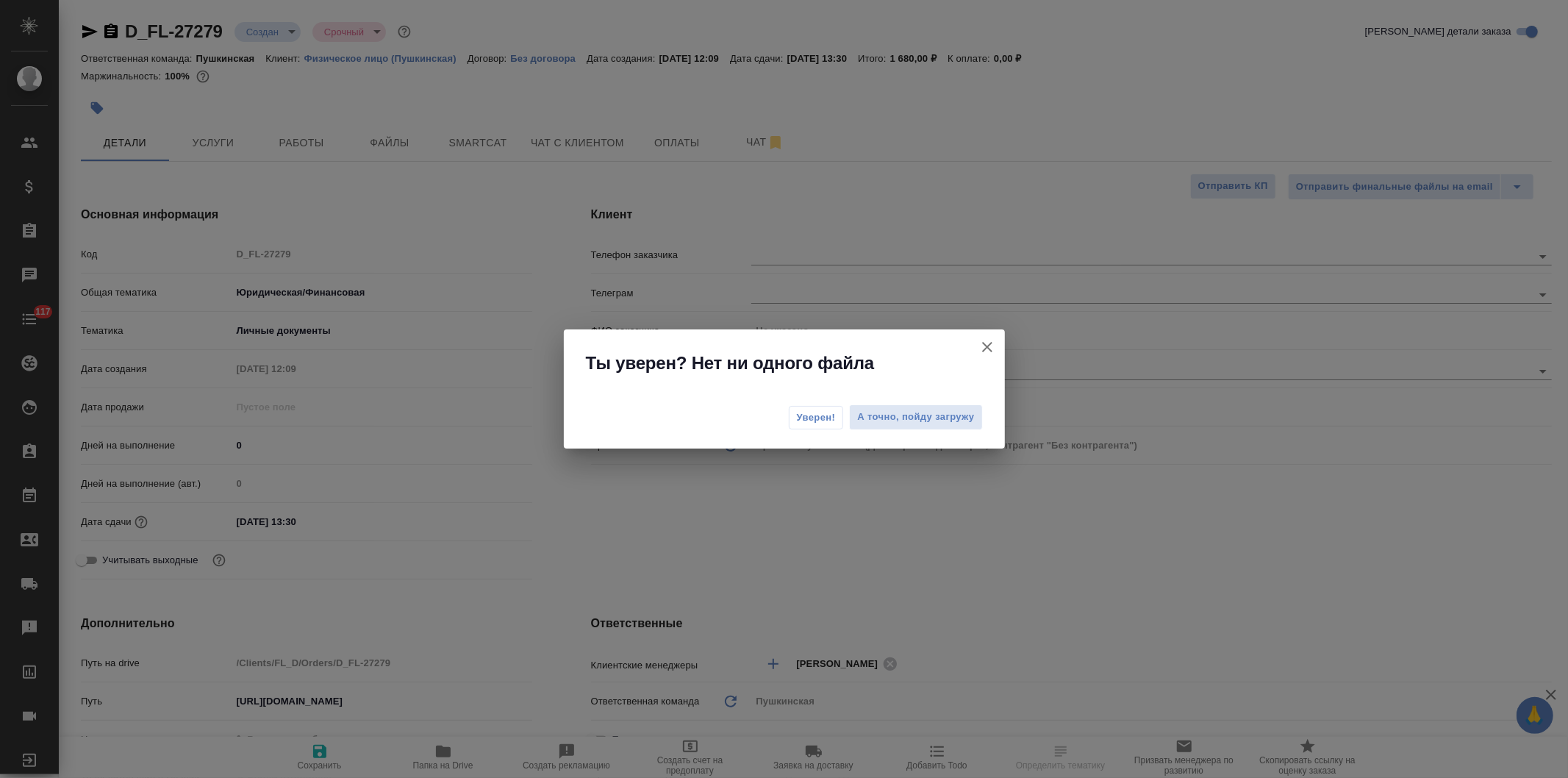
type textarea "x"
click at [816, 411] on span "Уверен!" at bounding box center [816, 417] width 39 height 14
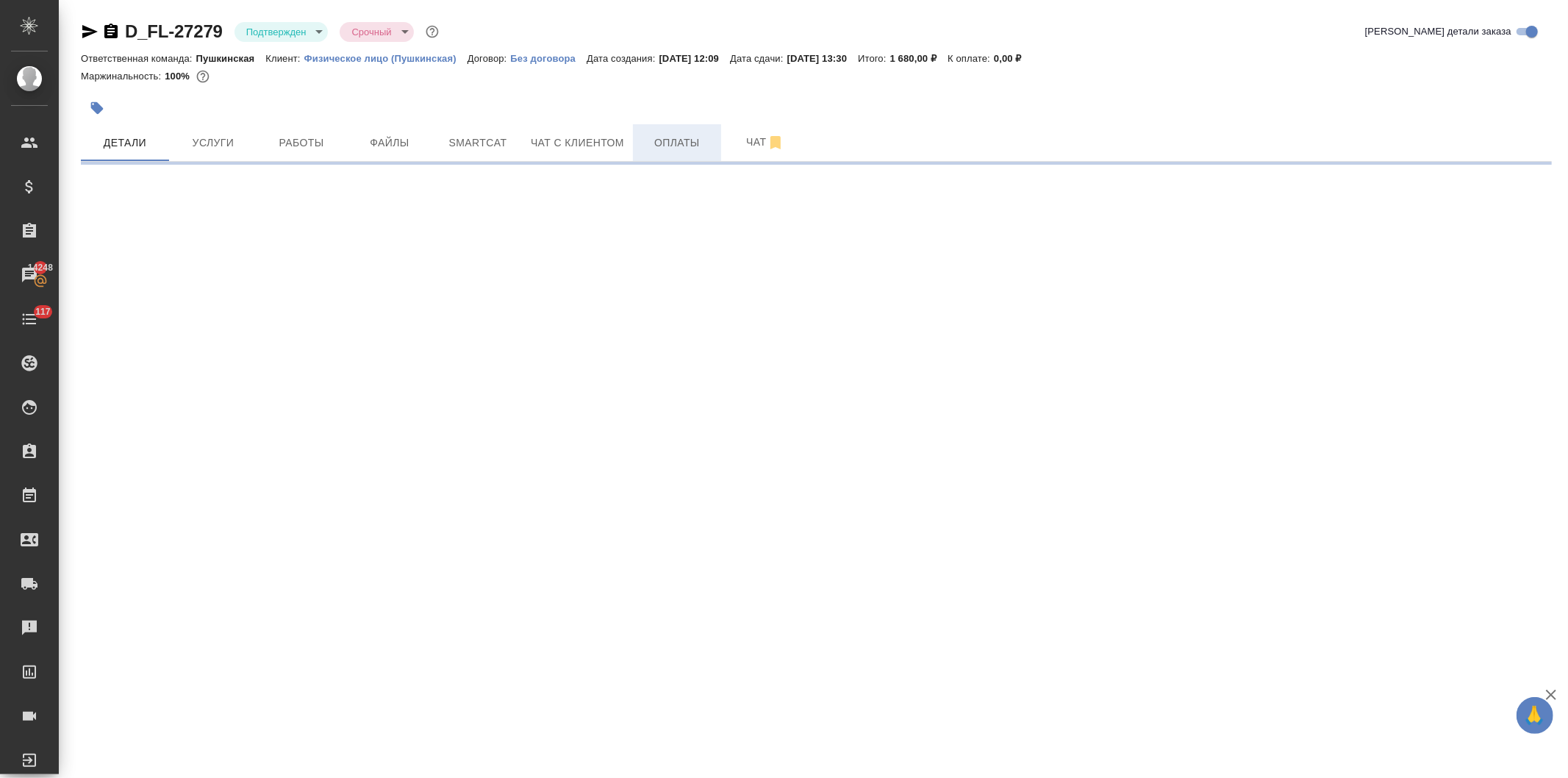
select select "RU"
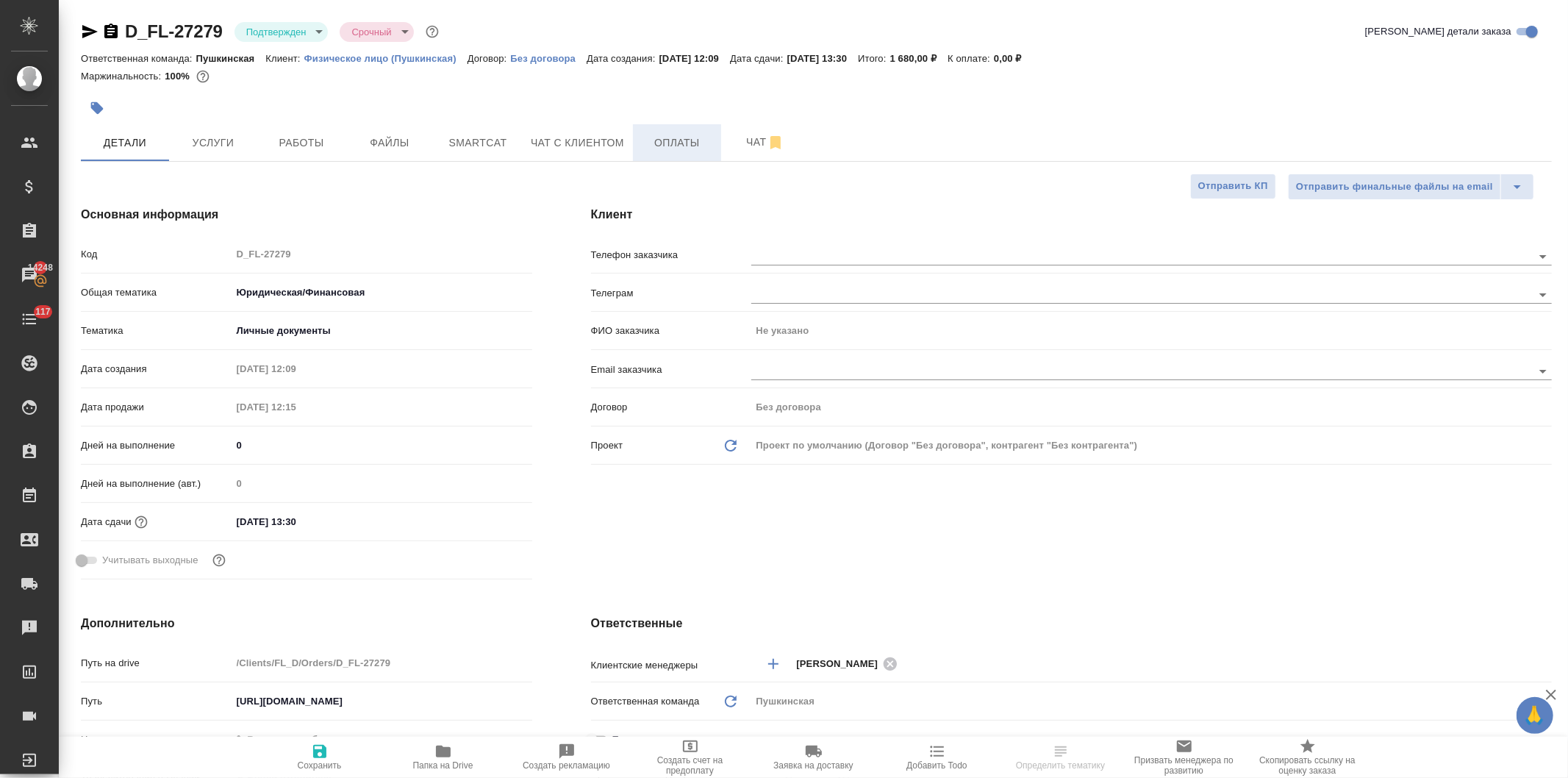
type textarea "x"
click at [659, 144] on span "Оплаты" at bounding box center [676, 143] width 70 height 18
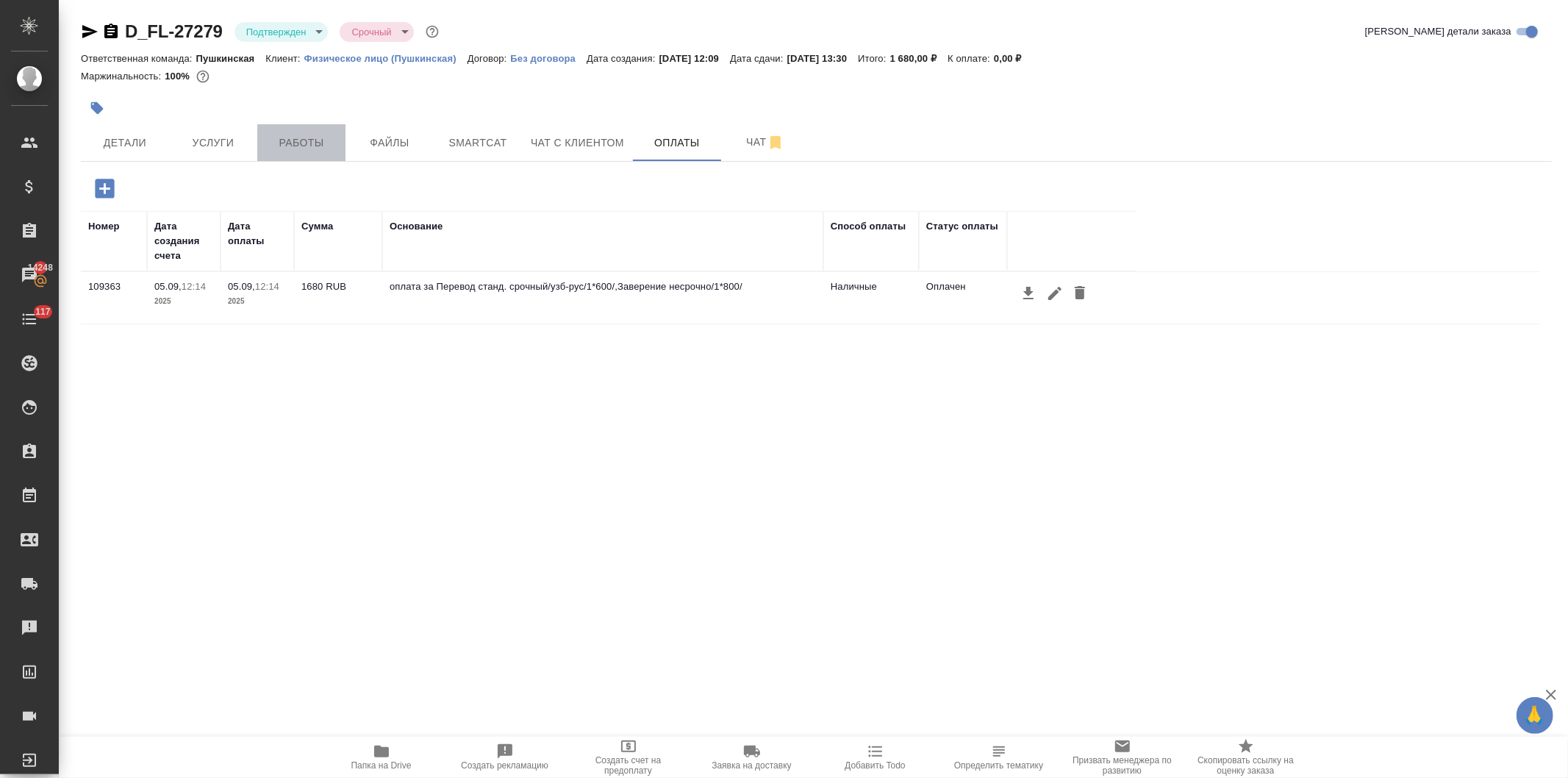
click at [309, 138] on span "Работы" at bounding box center [301, 143] width 70 height 18
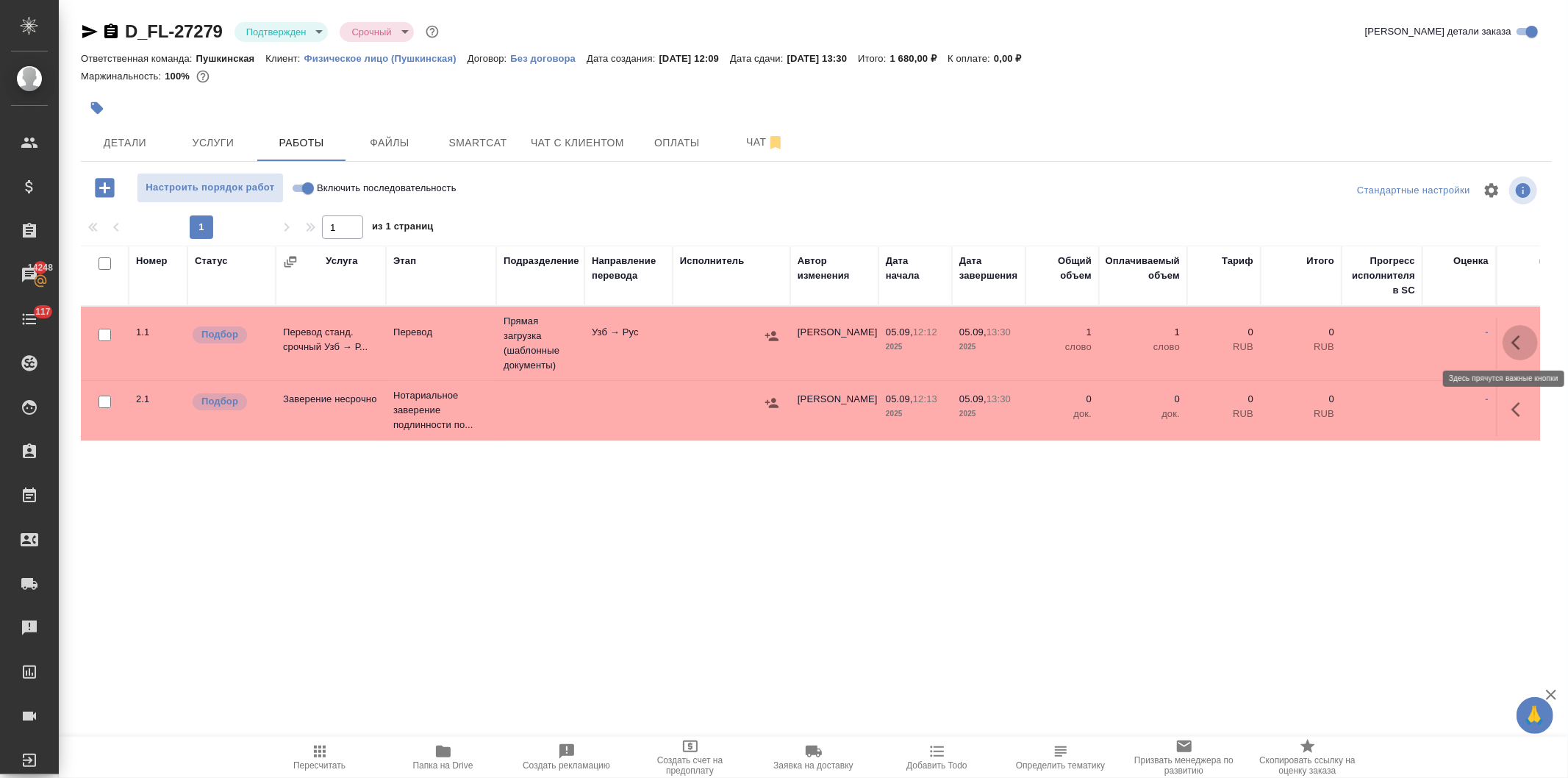
click at [1511, 339] on icon "button" at bounding box center [1520, 343] width 17 height 17
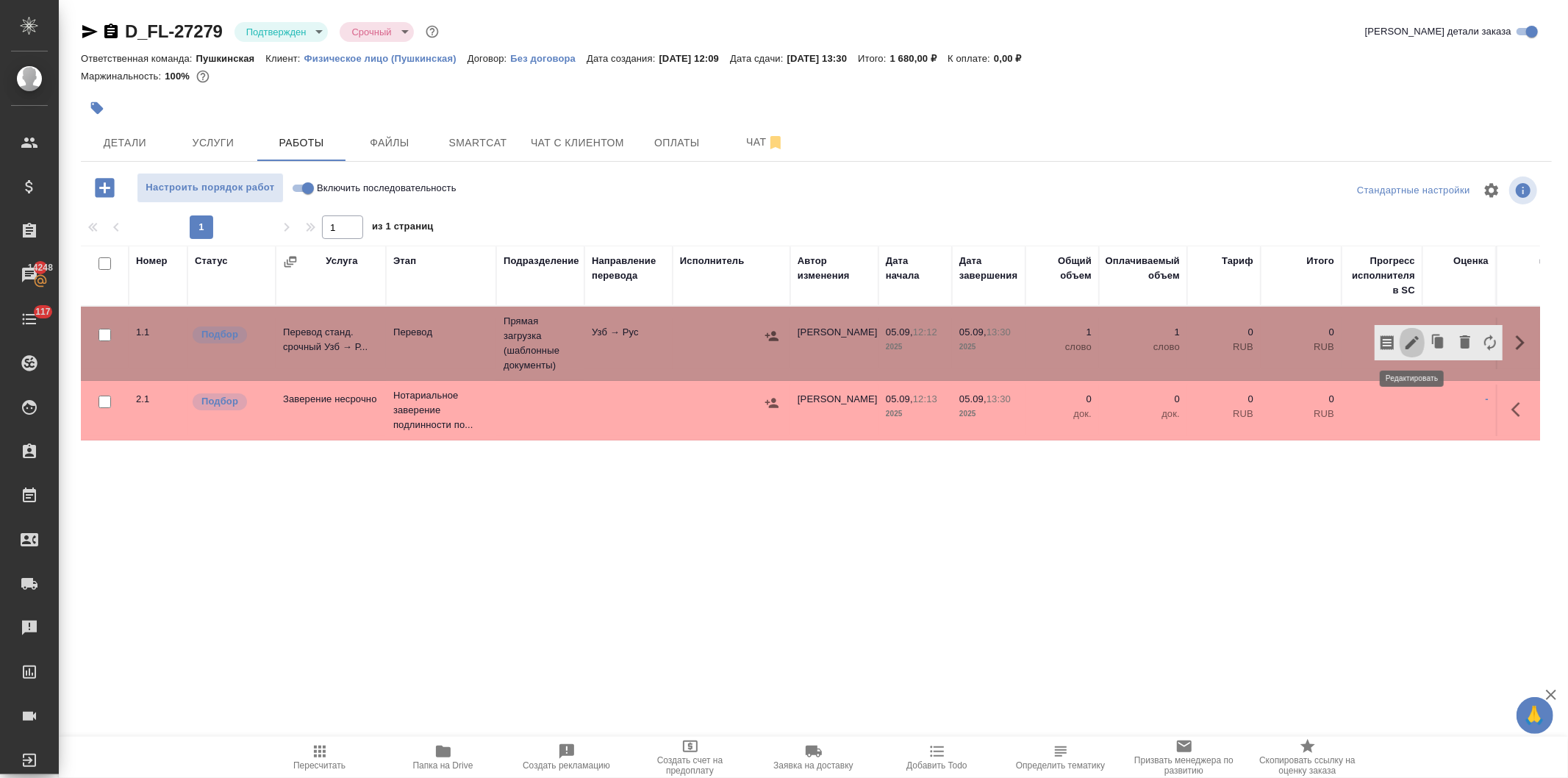
click at [1408, 341] on icon "button" at bounding box center [1412, 343] width 17 height 17
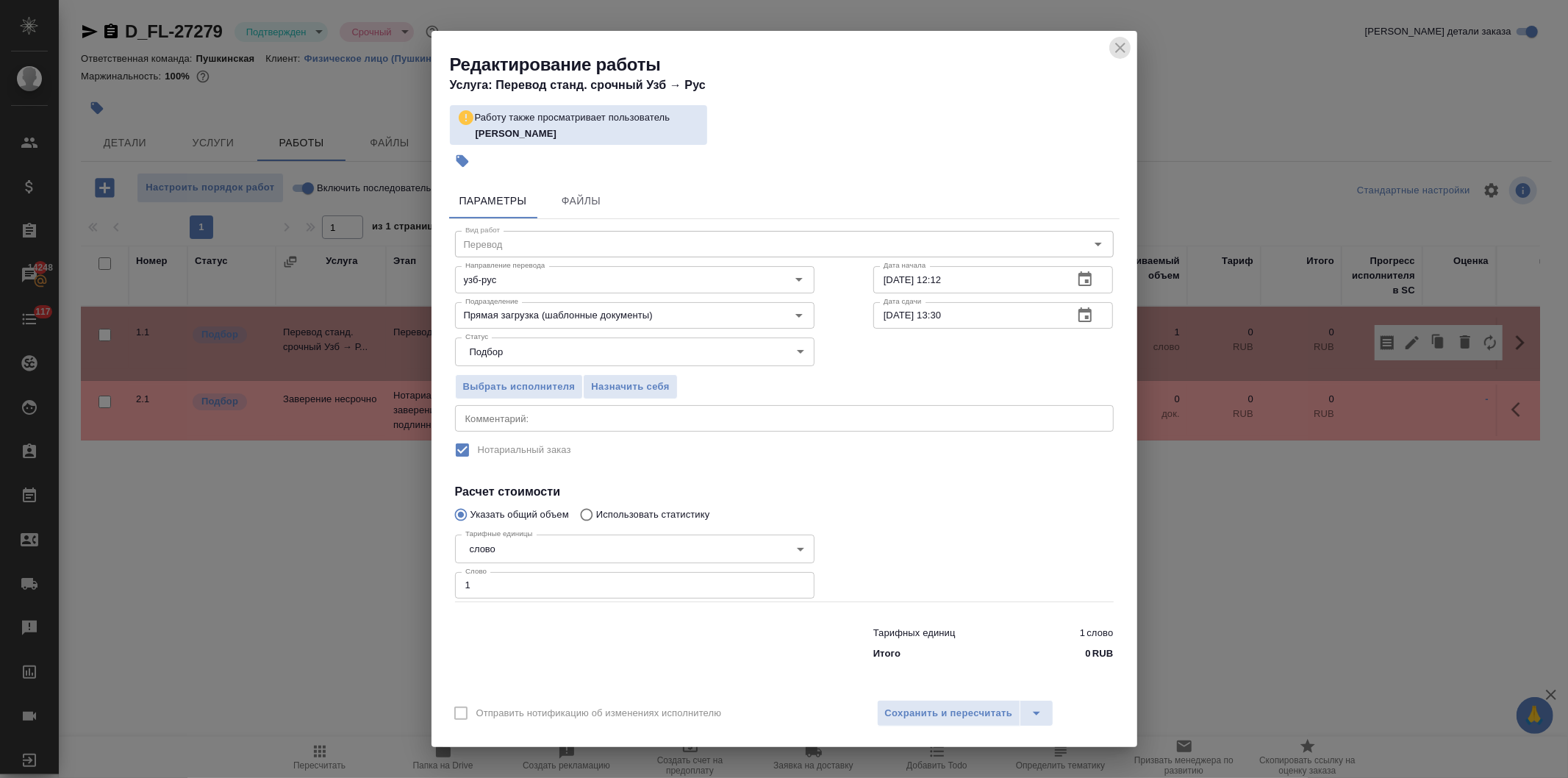
click at [1121, 39] on icon "close" at bounding box center [1120, 48] width 17 height 17
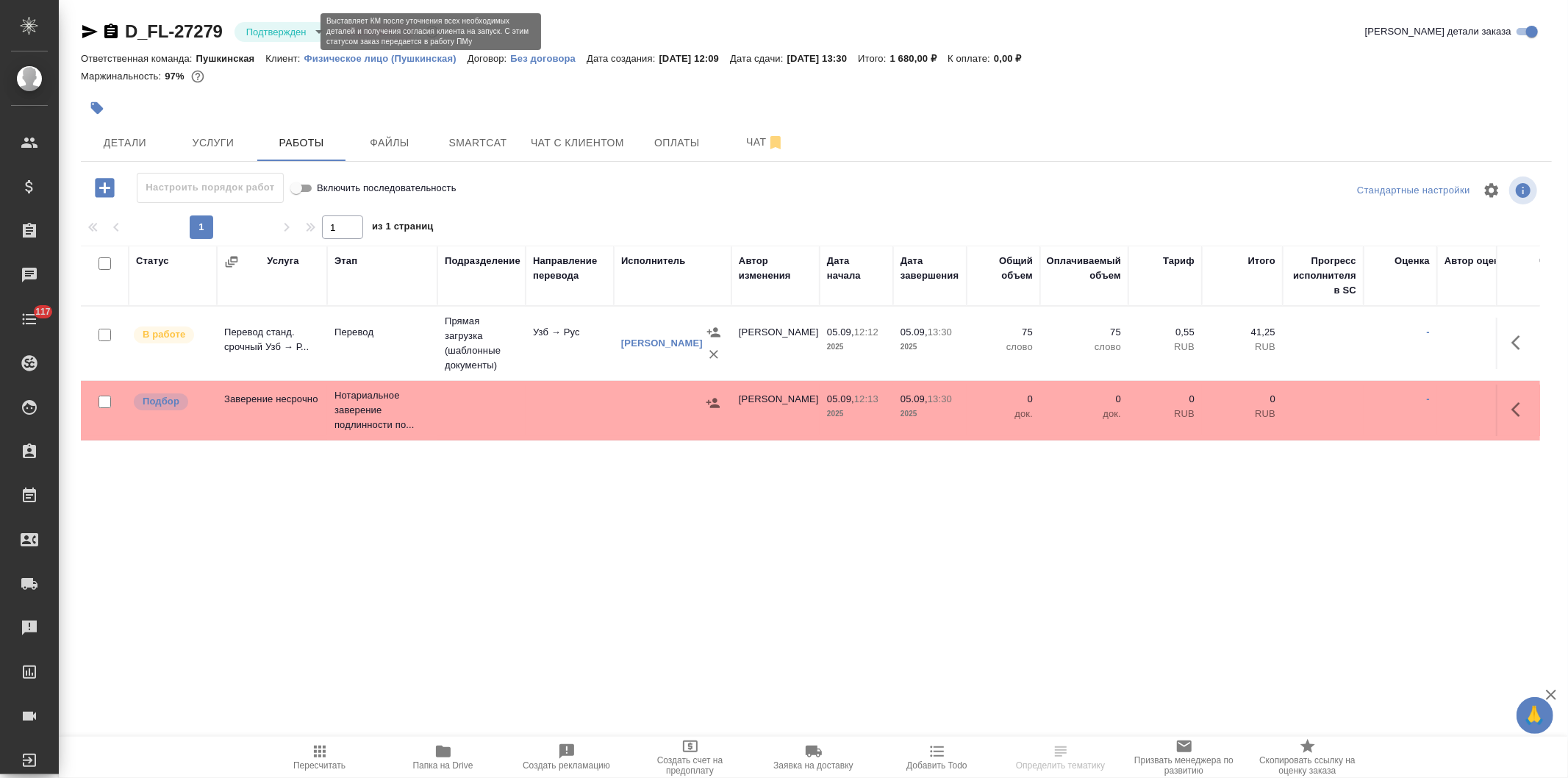
click at [264, 27] on body "🙏 .cls-1 fill:#fff; AWATERA [PERSON_NAME] Спецификации Заказы Чаты 117 Todo Про…" at bounding box center [784, 389] width 1568 height 778
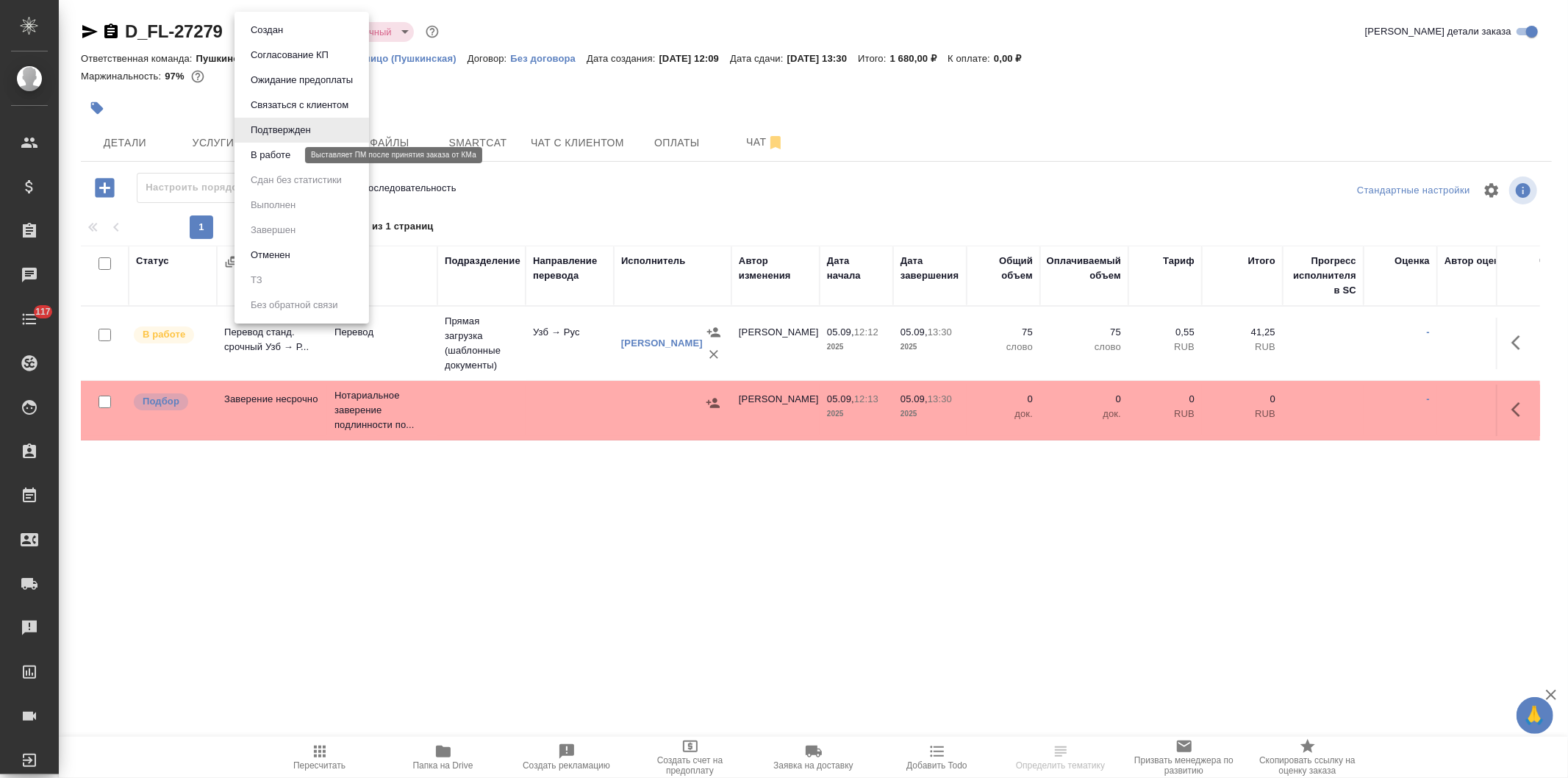
click at [280, 154] on button "В работе" at bounding box center [271, 155] width 48 height 16
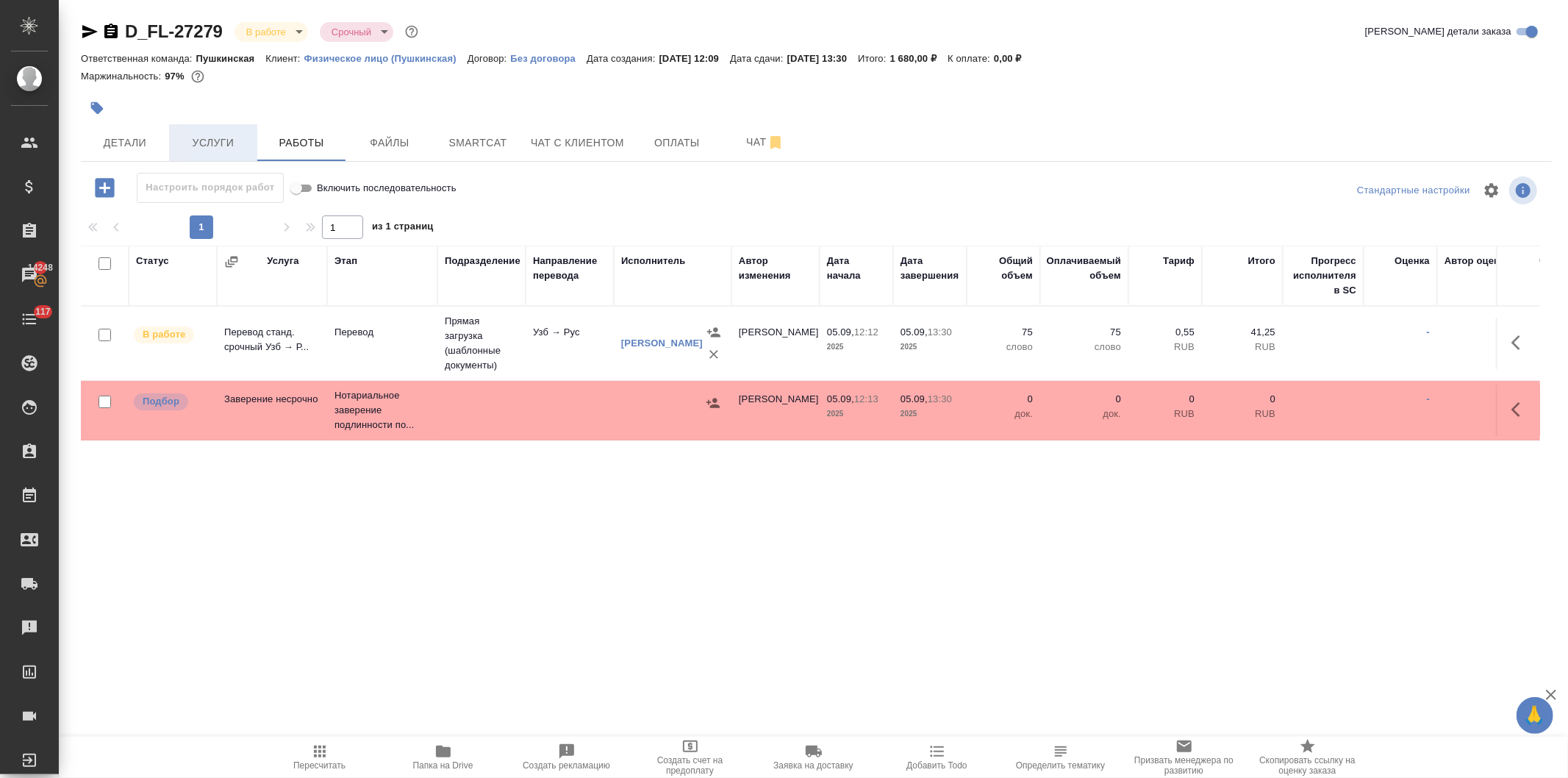
click at [216, 148] on span "Услуги" at bounding box center [212, 143] width 70 height 18
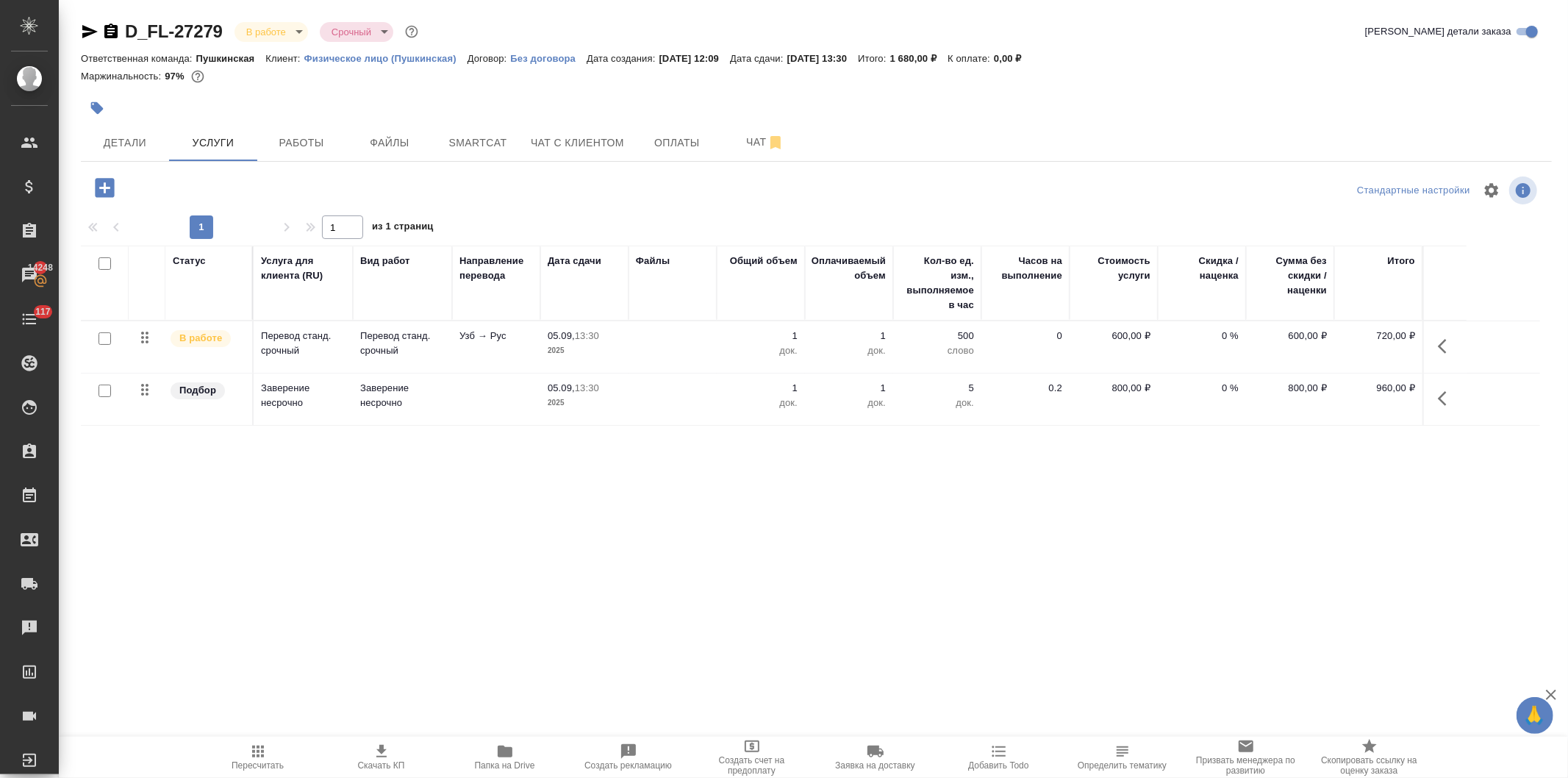
click at [1434, 395] on button "button" at bounding box center [1446, 398] width 36 height 36
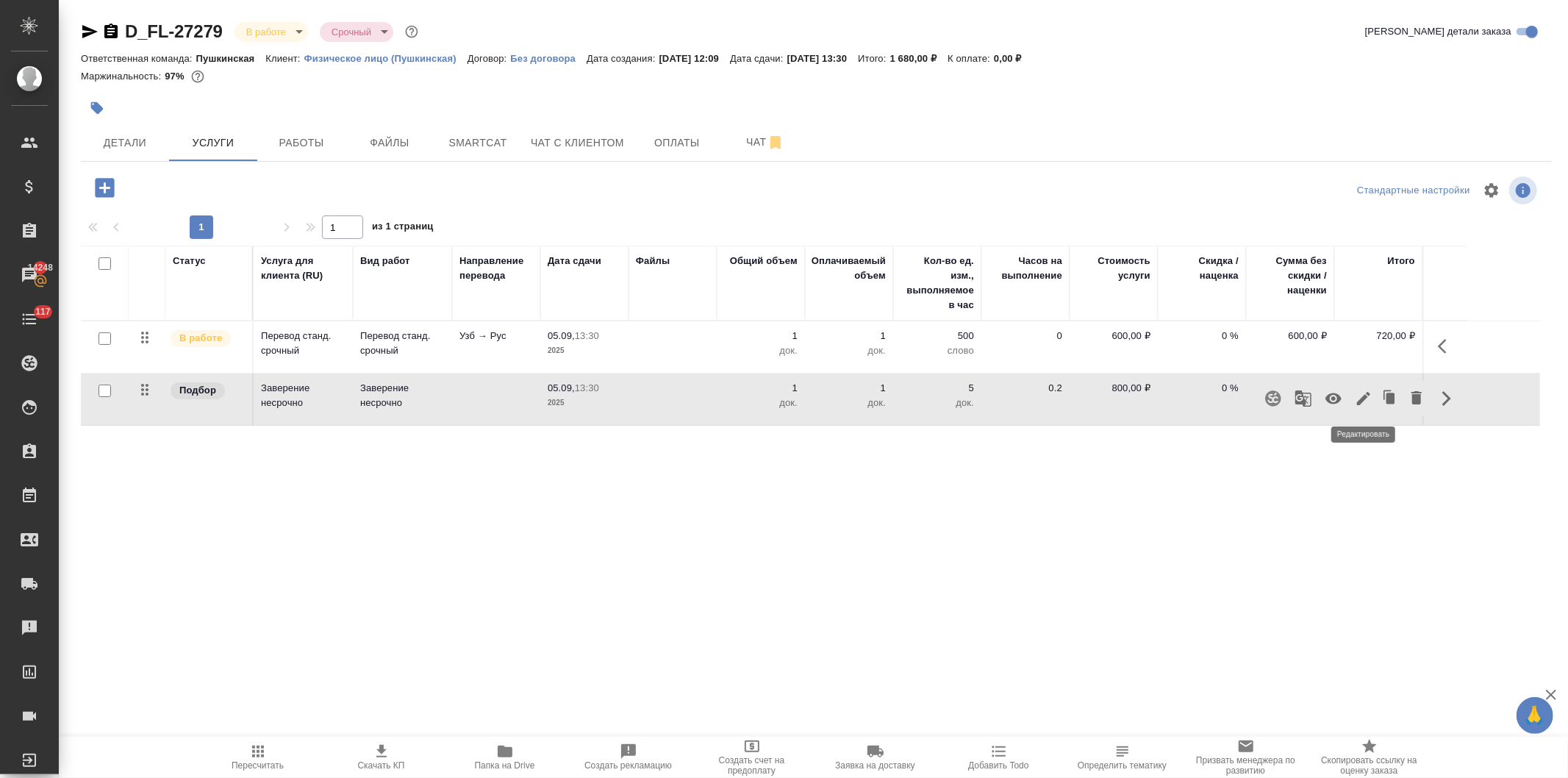
click at [1362, 394] on icon "button" at bounding box center [1363, 398] width 17 height 17
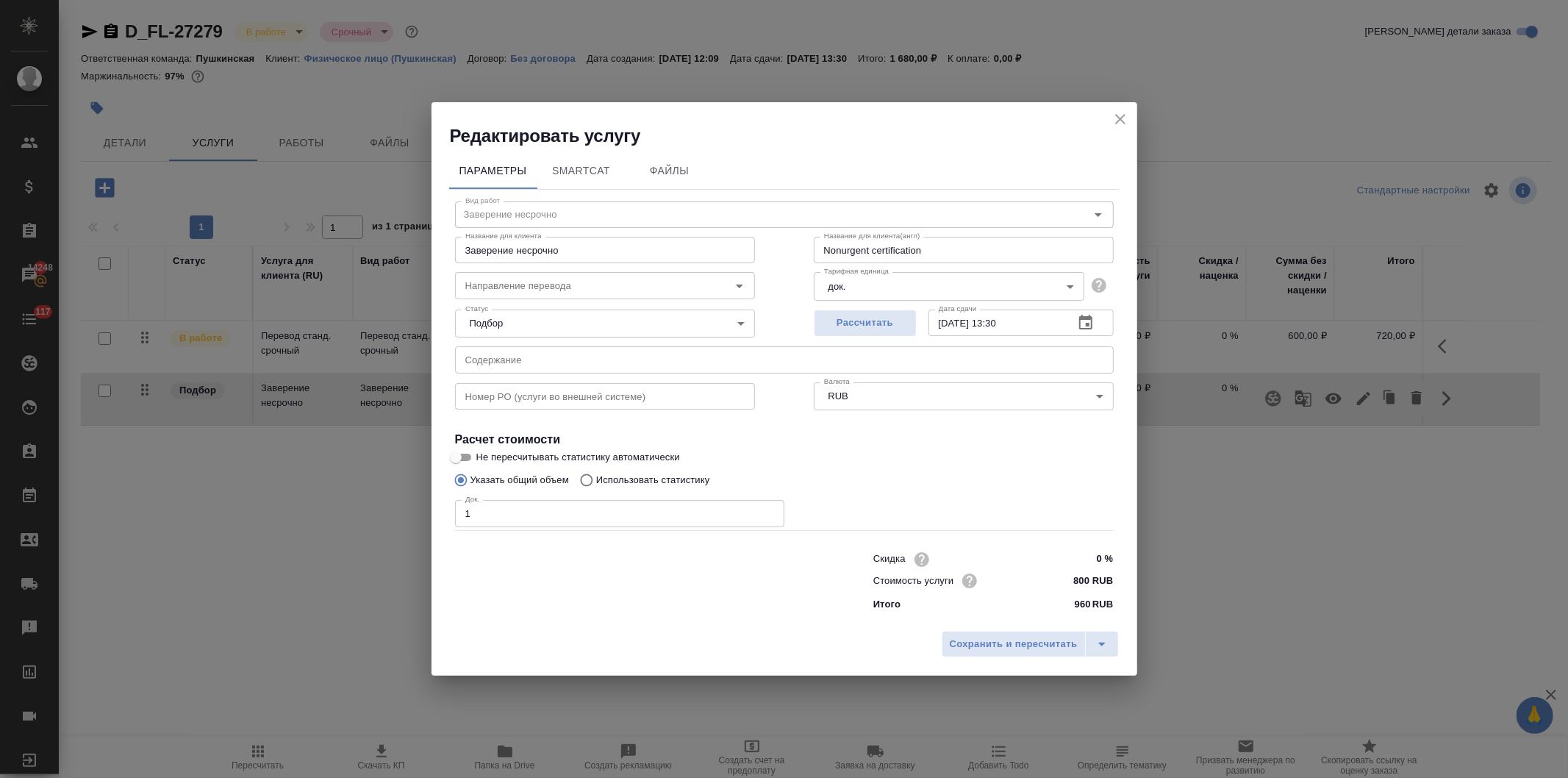
click at [1084, 583] on input "800 RUB" at bounding box center [1085, 581] width 55 height 21
type input "805 RUB"
click at [1039, 640] on span "Сохранить и пересчитать" at bounding box center [1013, 645] width 128 height 17
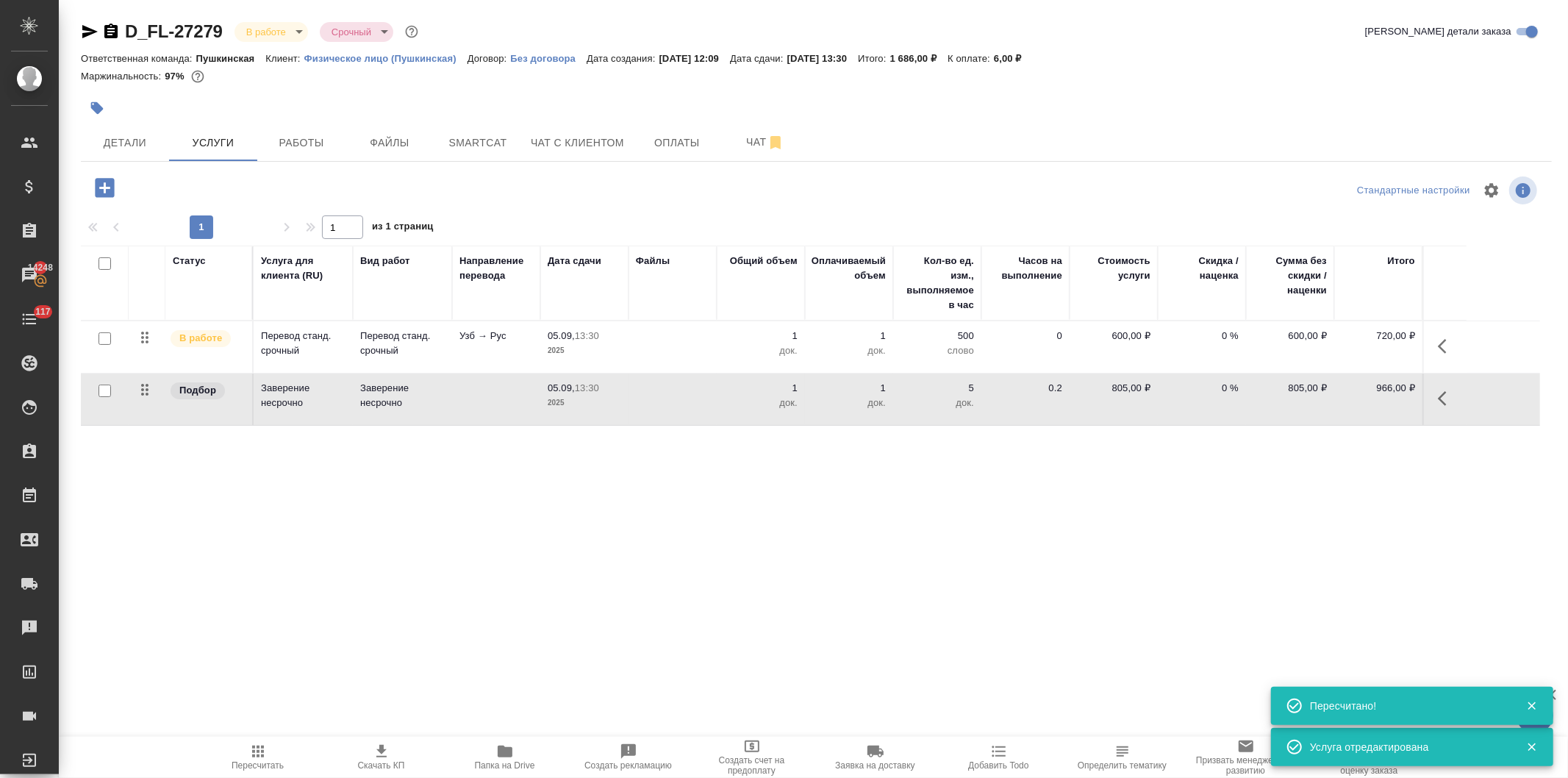
click at [1435, 395] on button "button" at bounding box center [1446, 398] width 36 height 36
click at [1355, 397] on icon "button" at bounding box center [1363, 398] width 17 height 17
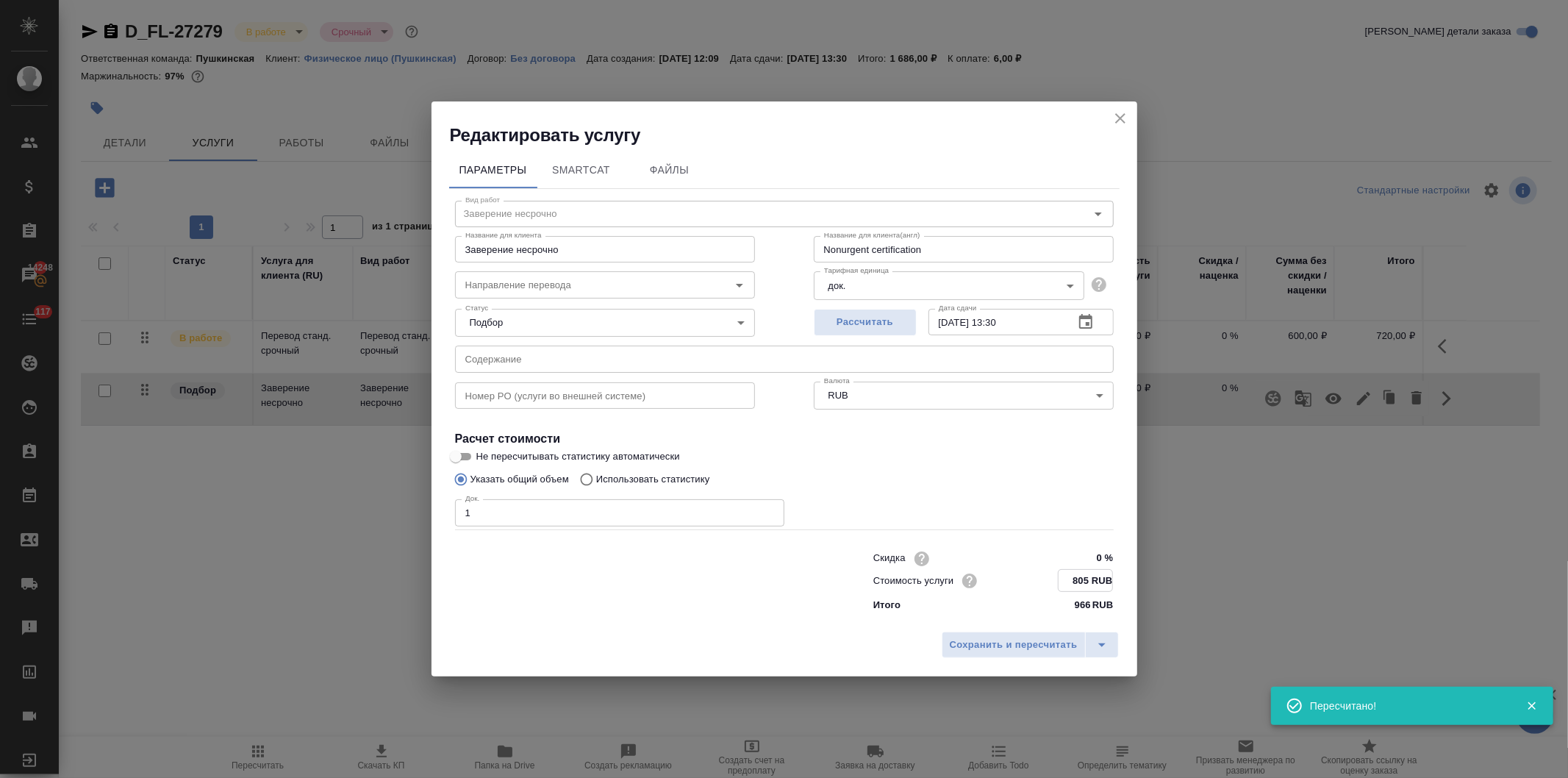
click at [1090, 577] on input "805 RUB" at bounding box center [1085, 581] width 54 height 21
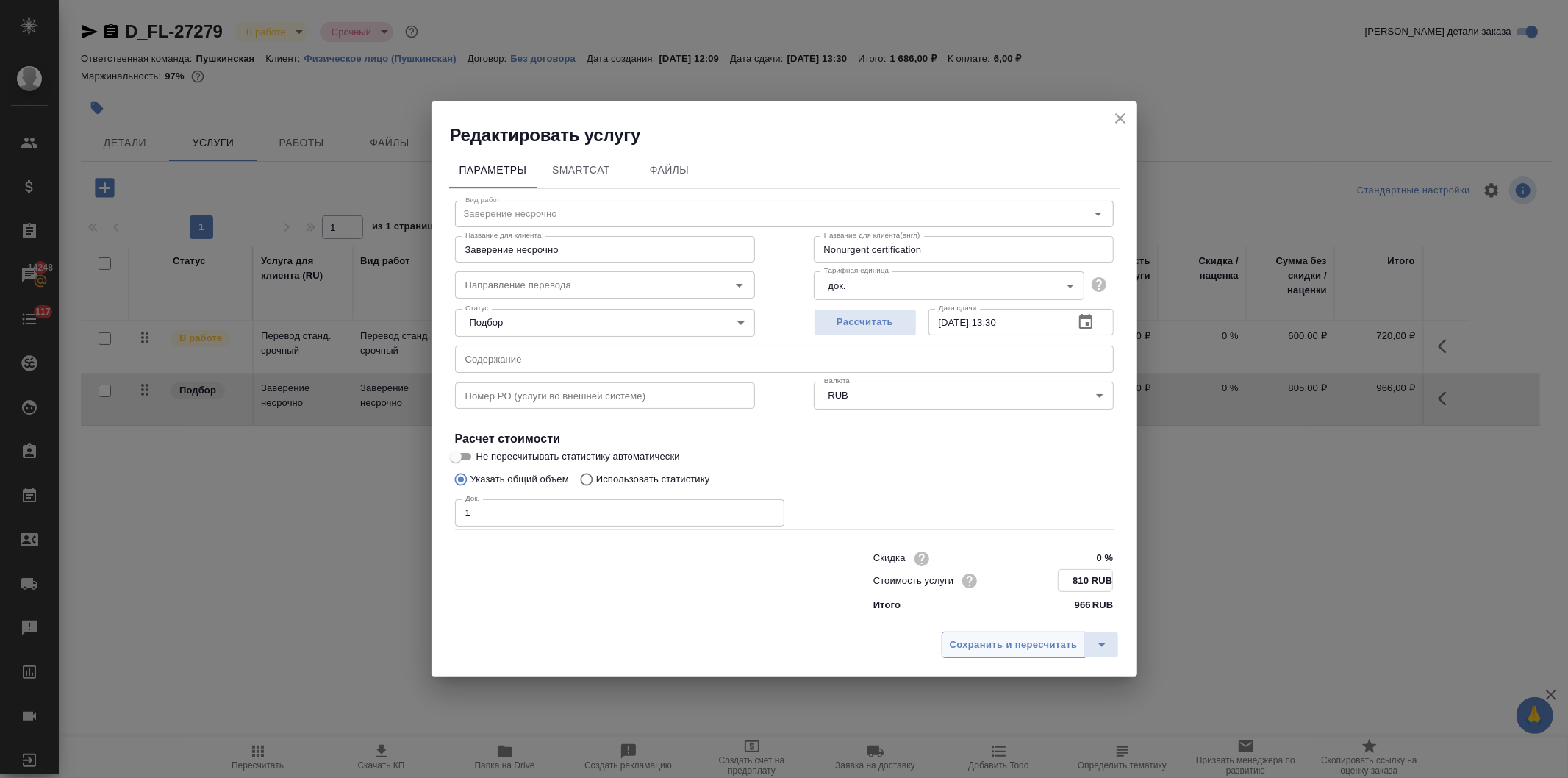
type input "810 RUB"
click at [1032, 642] on span "Сохранить и пересчитать" at bounding box center [1013, 644] width 128 height 17
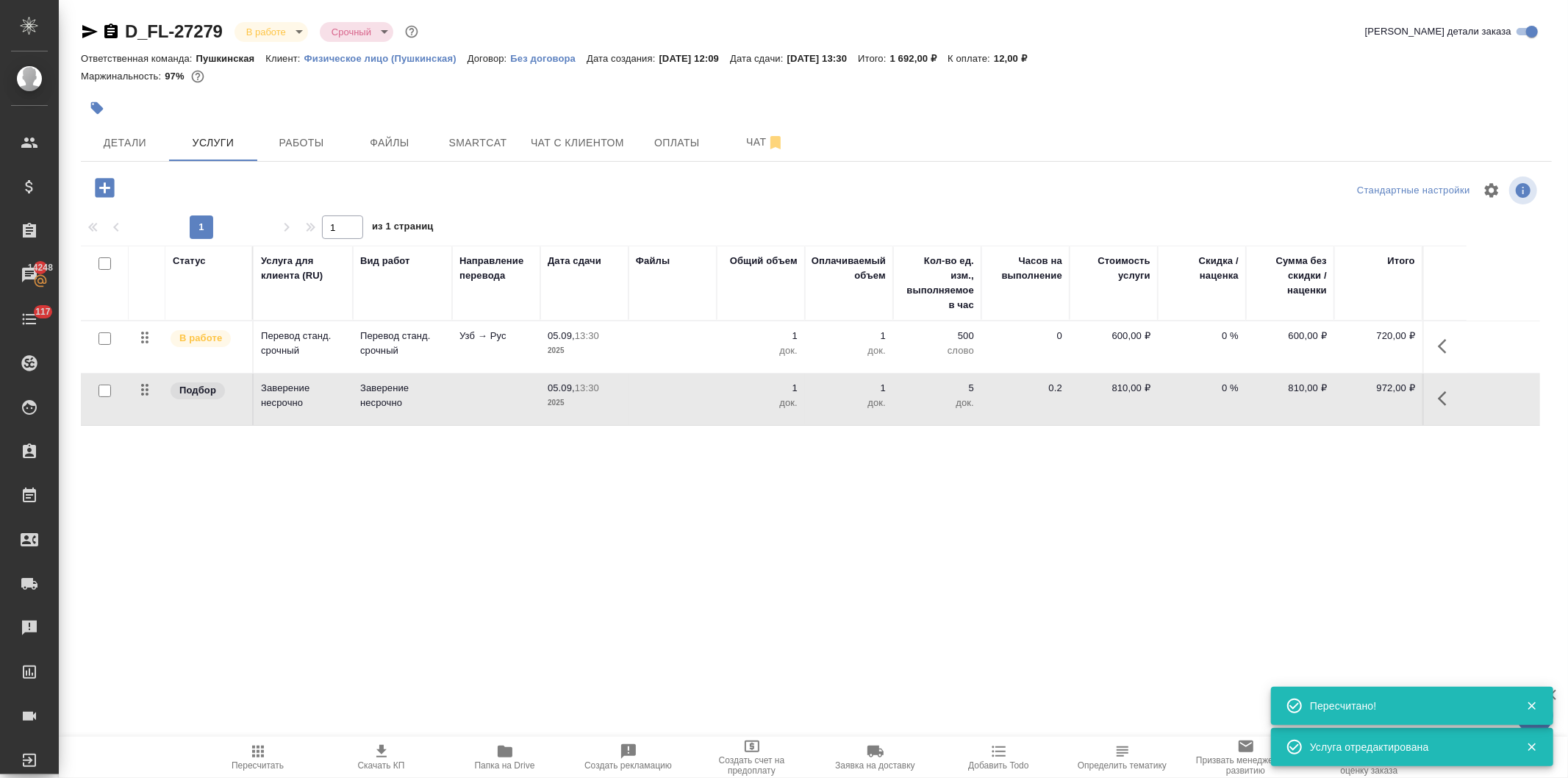
click at [1436, 393] on button "button" at bounding box center [1446, 398] width 36 height 36
click at [1358, 395] on icon "button" at bounding box center [1363, 398] width 17 height 17
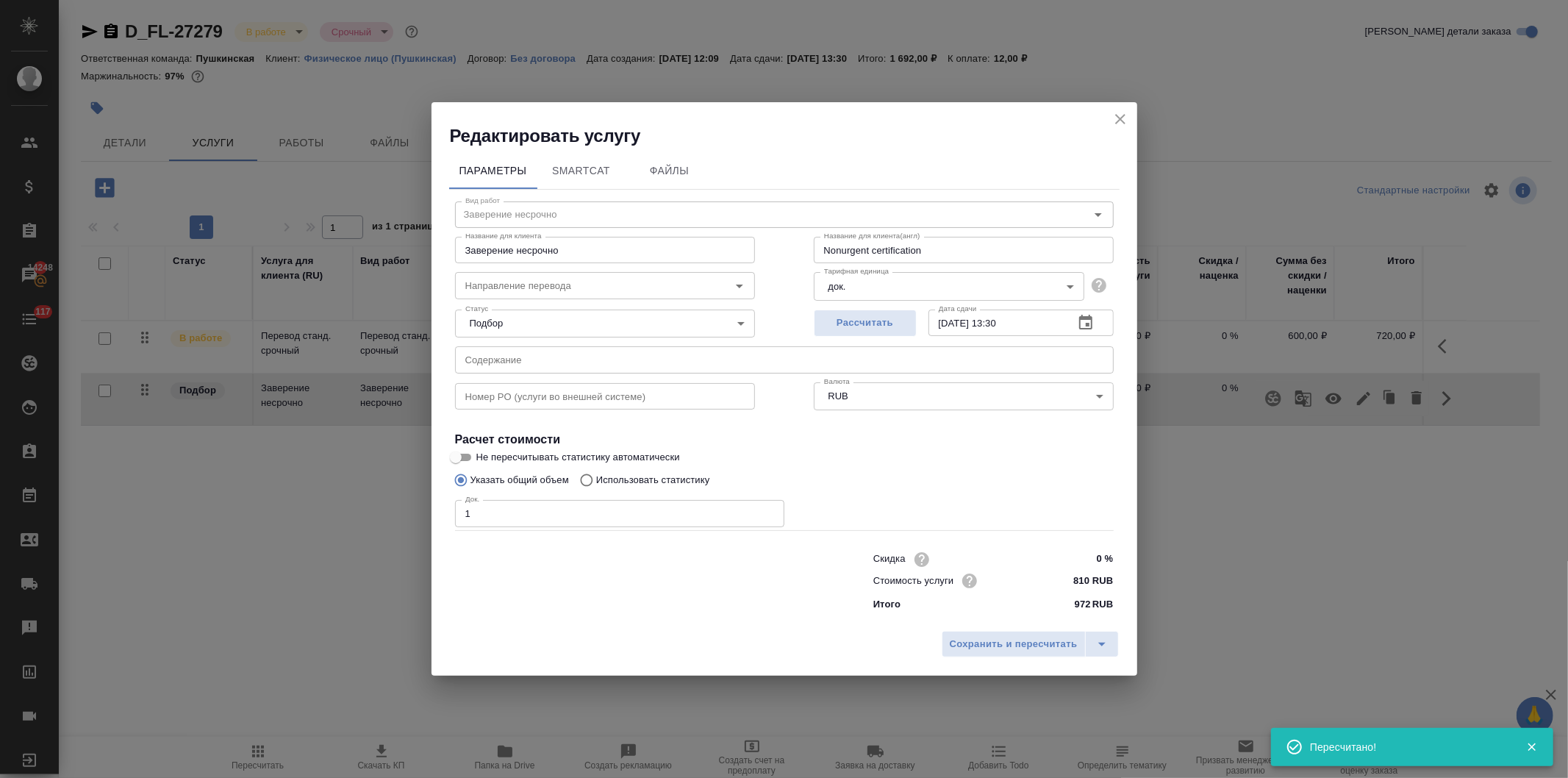
click at [1090, 580] on input "810 RUB" at bounding box center [1085, 581] width 55 height 21
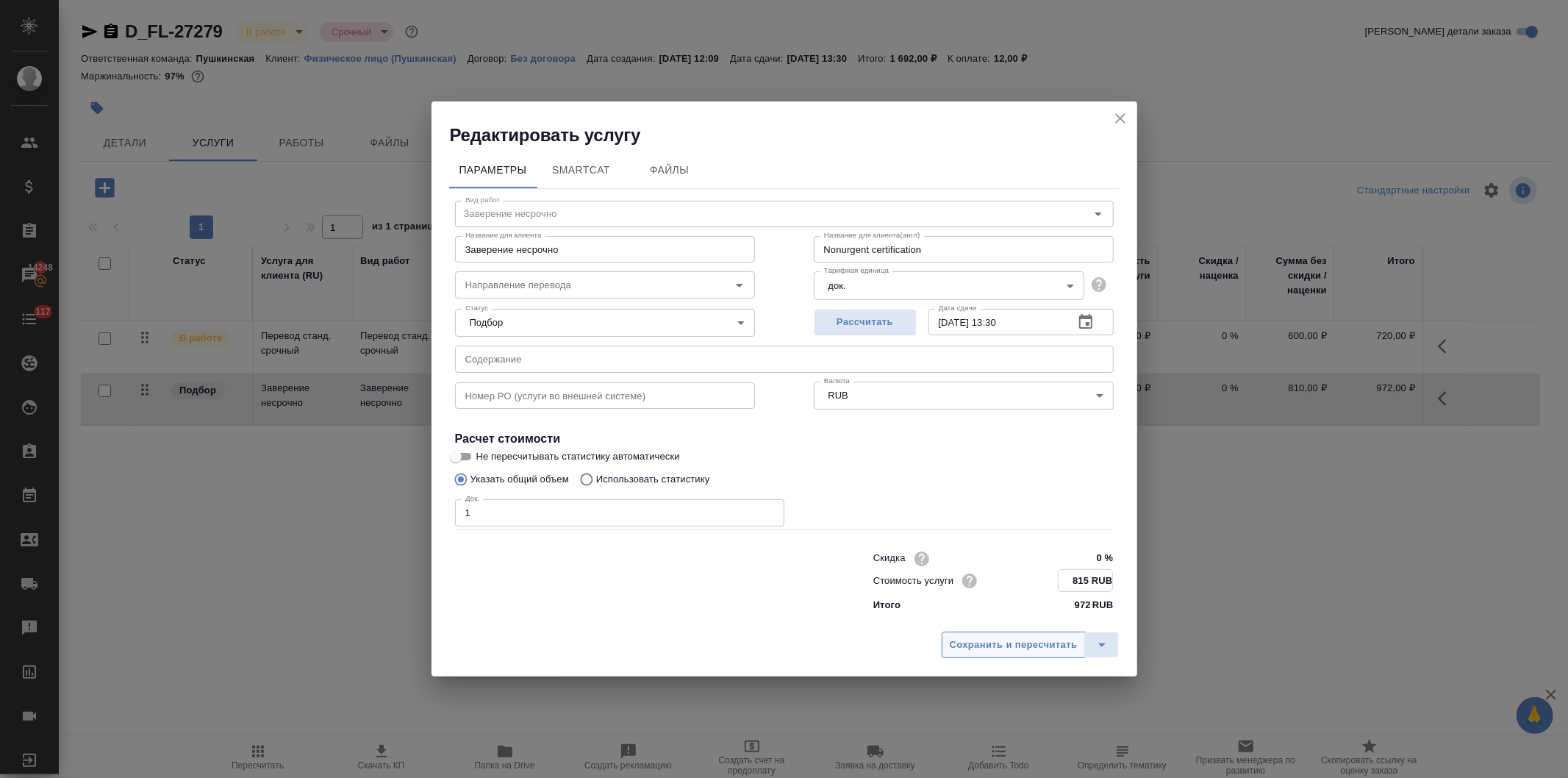
type input "815 RUB"
click at [1029, 640] on span "Сохранить и пересчитать" at bounding box center [1013, 644] width 128 height 17
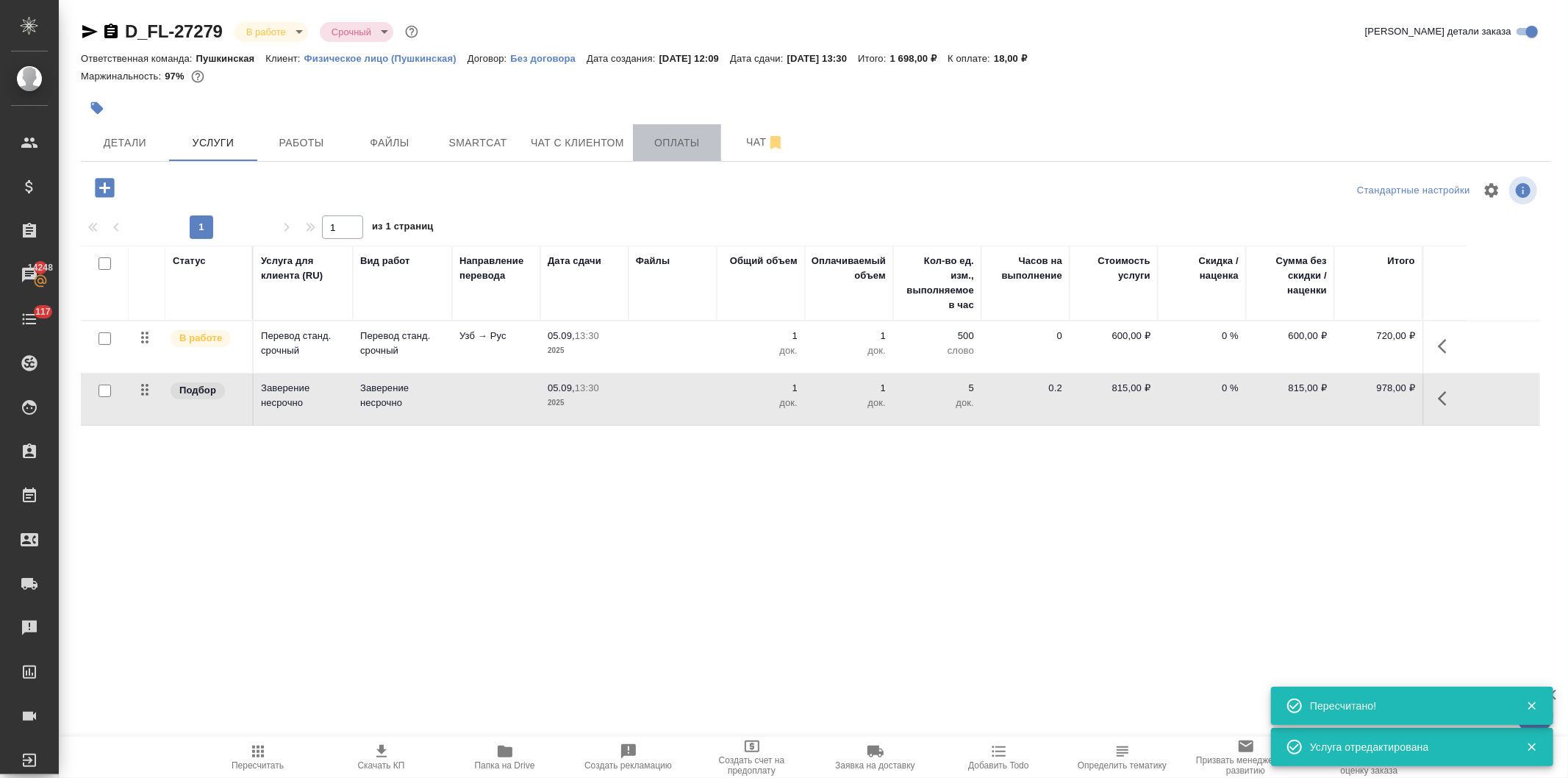
click at [663, 135] on span "Оплаты" at bounding box center [676, 143] width 70 height 18
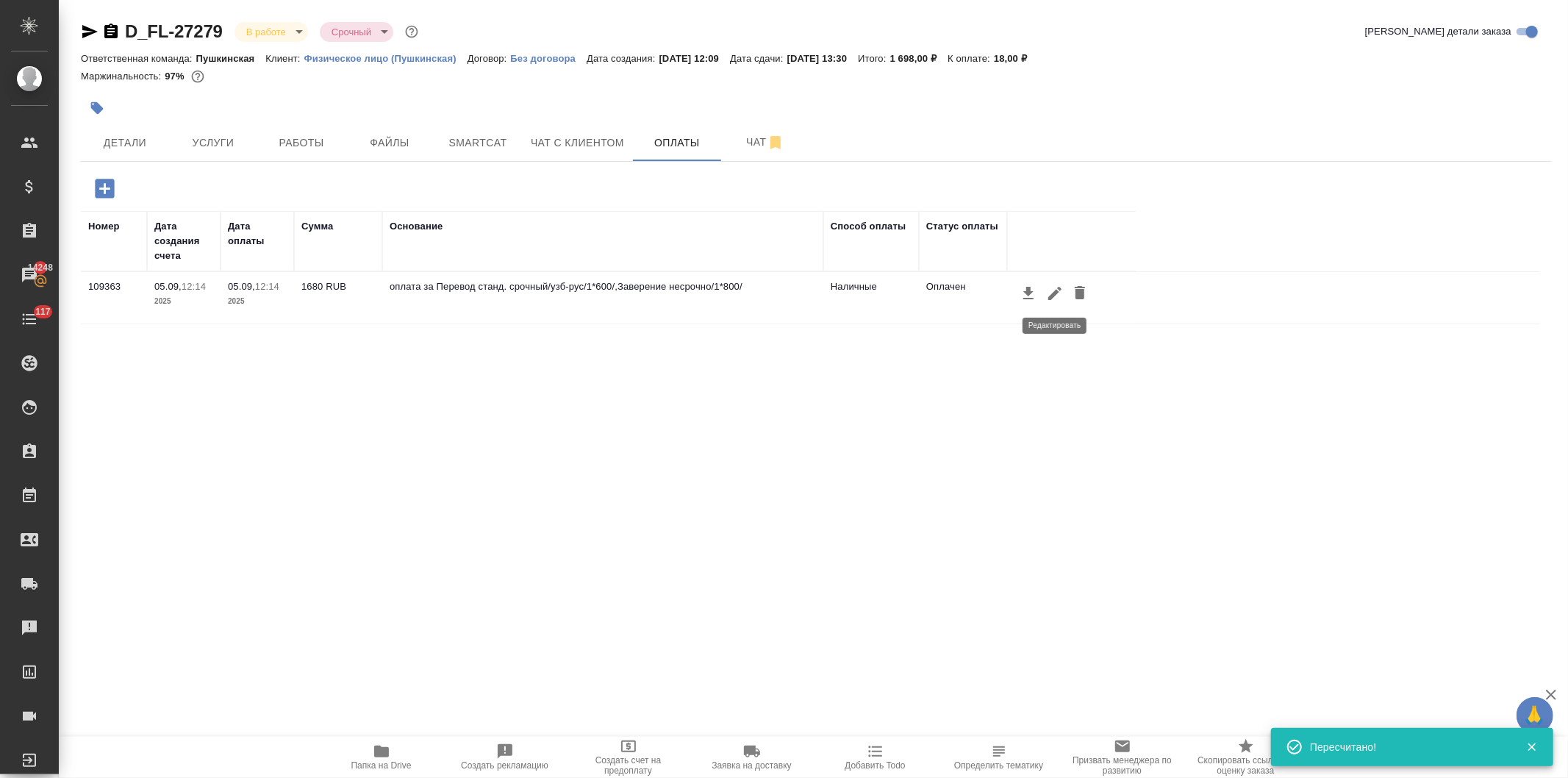
click at [1051, 291] on icon "button" at bounding box center [1054, 293] width 17 height 17
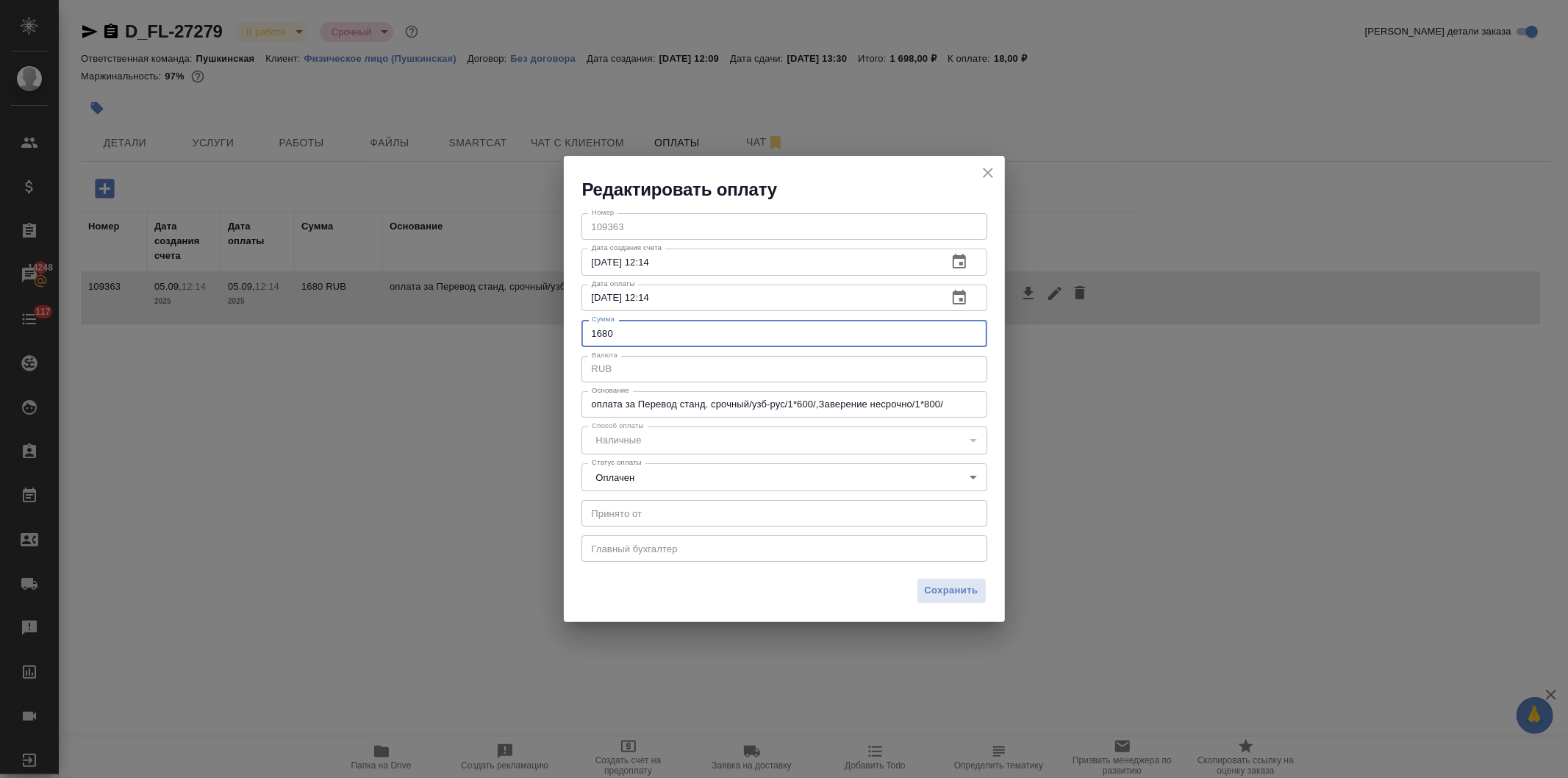
drag, startPoint x: 638, startPoint y: 335, endPoint x: 610, endPoint y: 336, distance: 28.0
click at [600, 331] on input "1680" at bounding box center [784, 333] width 406 height 26
type input "1698"
click at [950, 587] on span "Сохранить" at bounding box center [951, 590] width 54 height 17
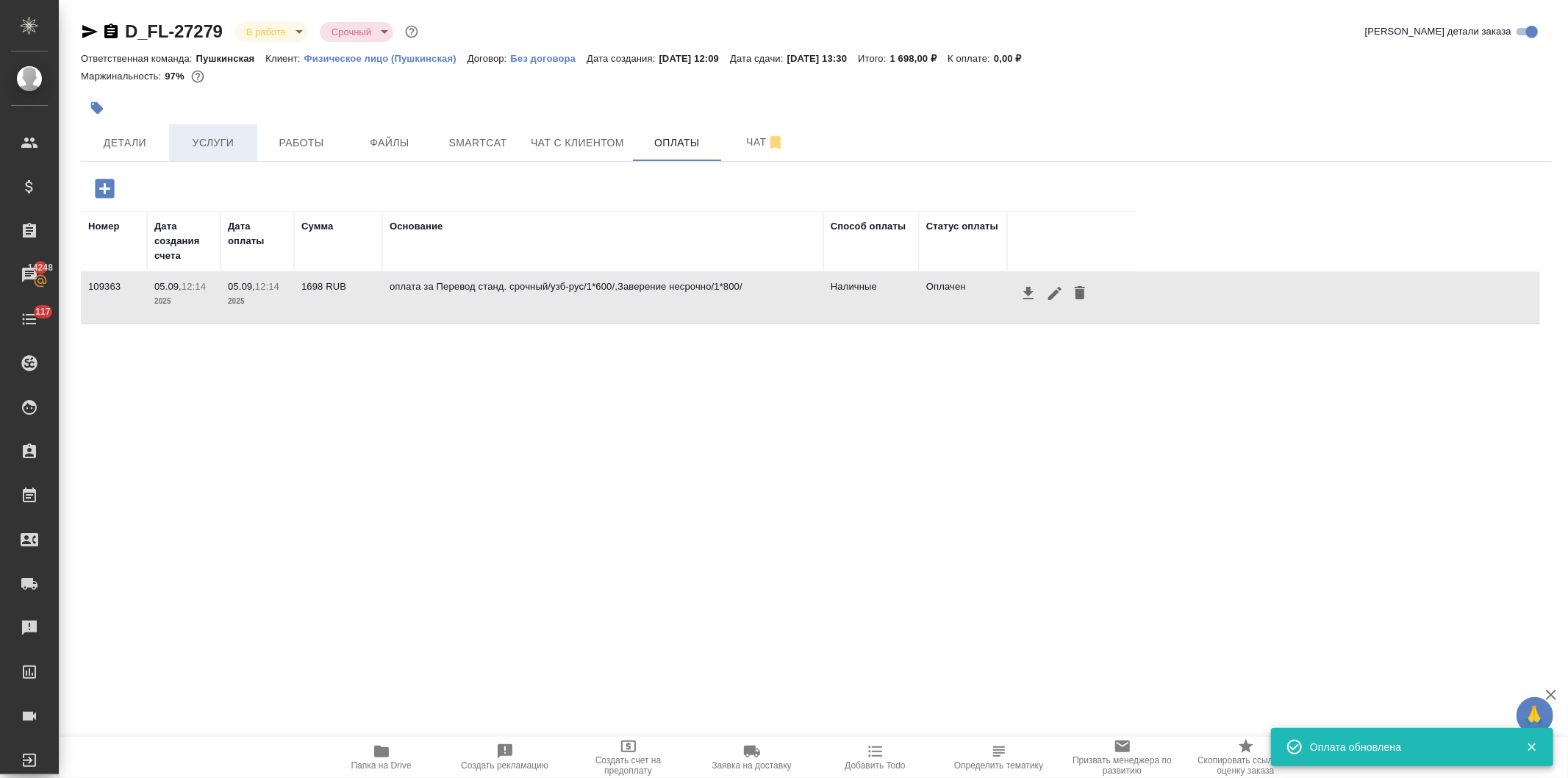
click at [212, 138] on span "Услуги" at bounding box center [212, 143] width 70 height 18
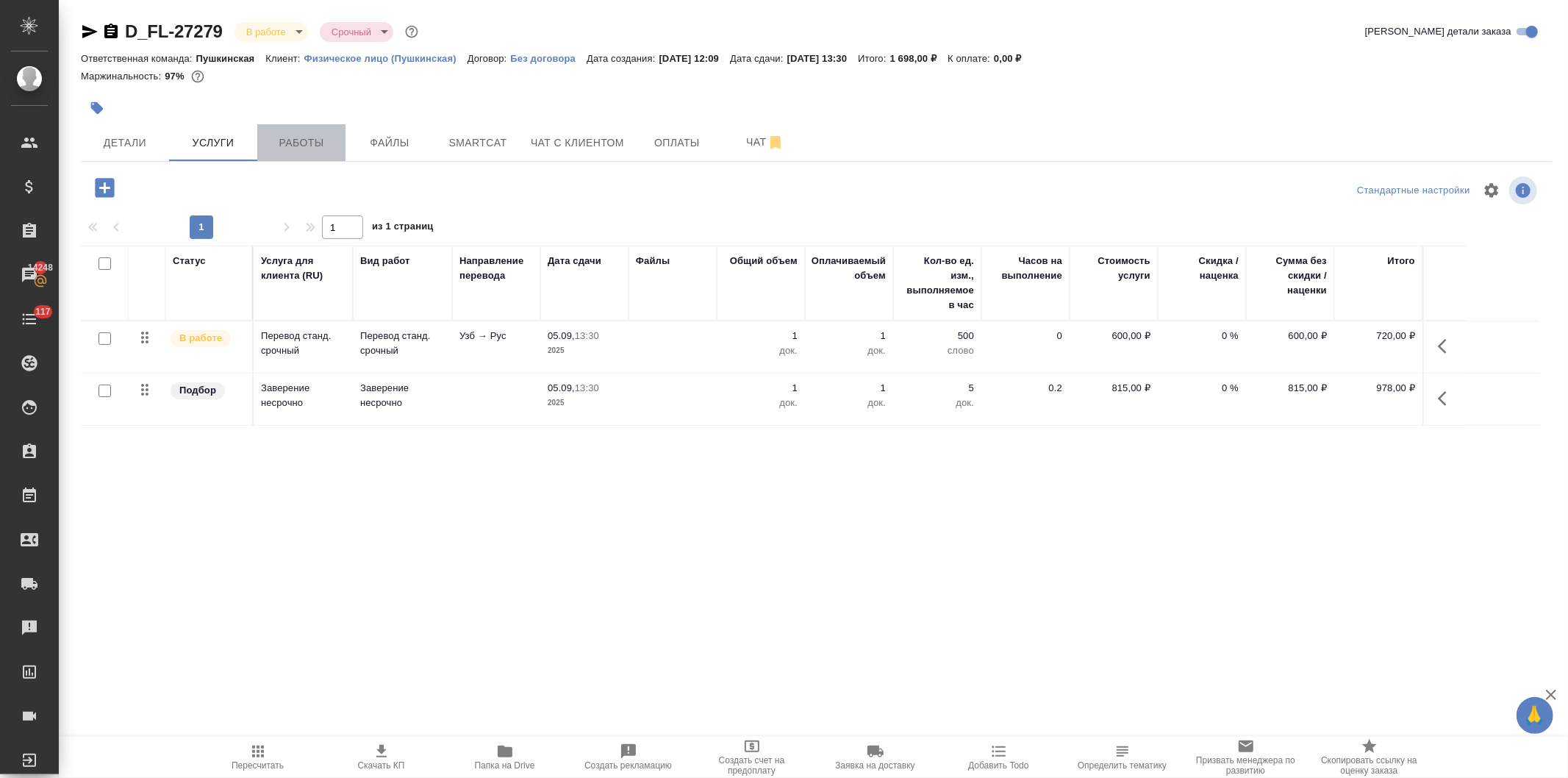
click at [292, 138] on span "Работы" at bounding box center [301, 143] width 70 height 18
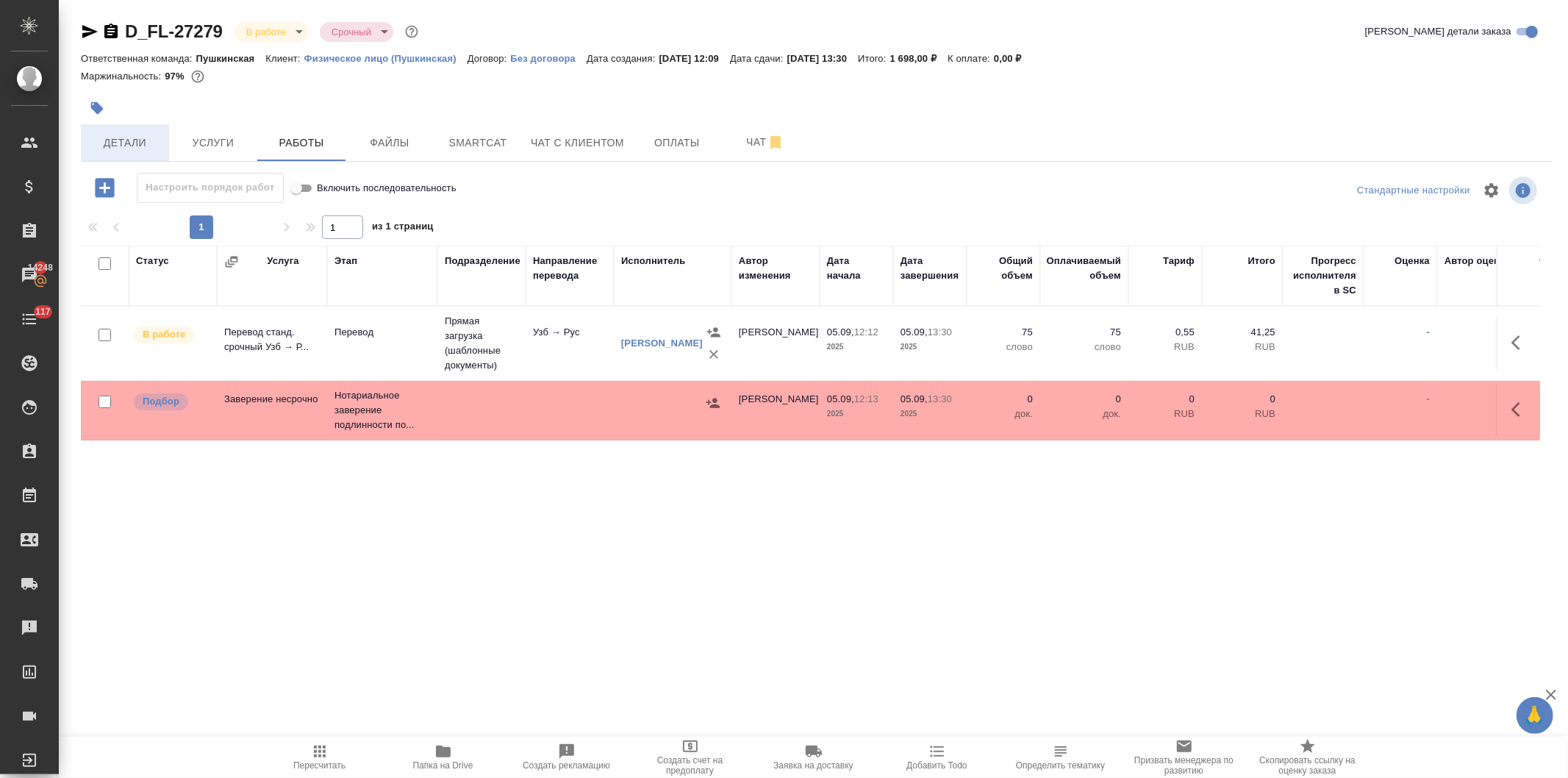
click at [121, 143] on span "Детали" at bounding box center [125, 143] width 70 height 18
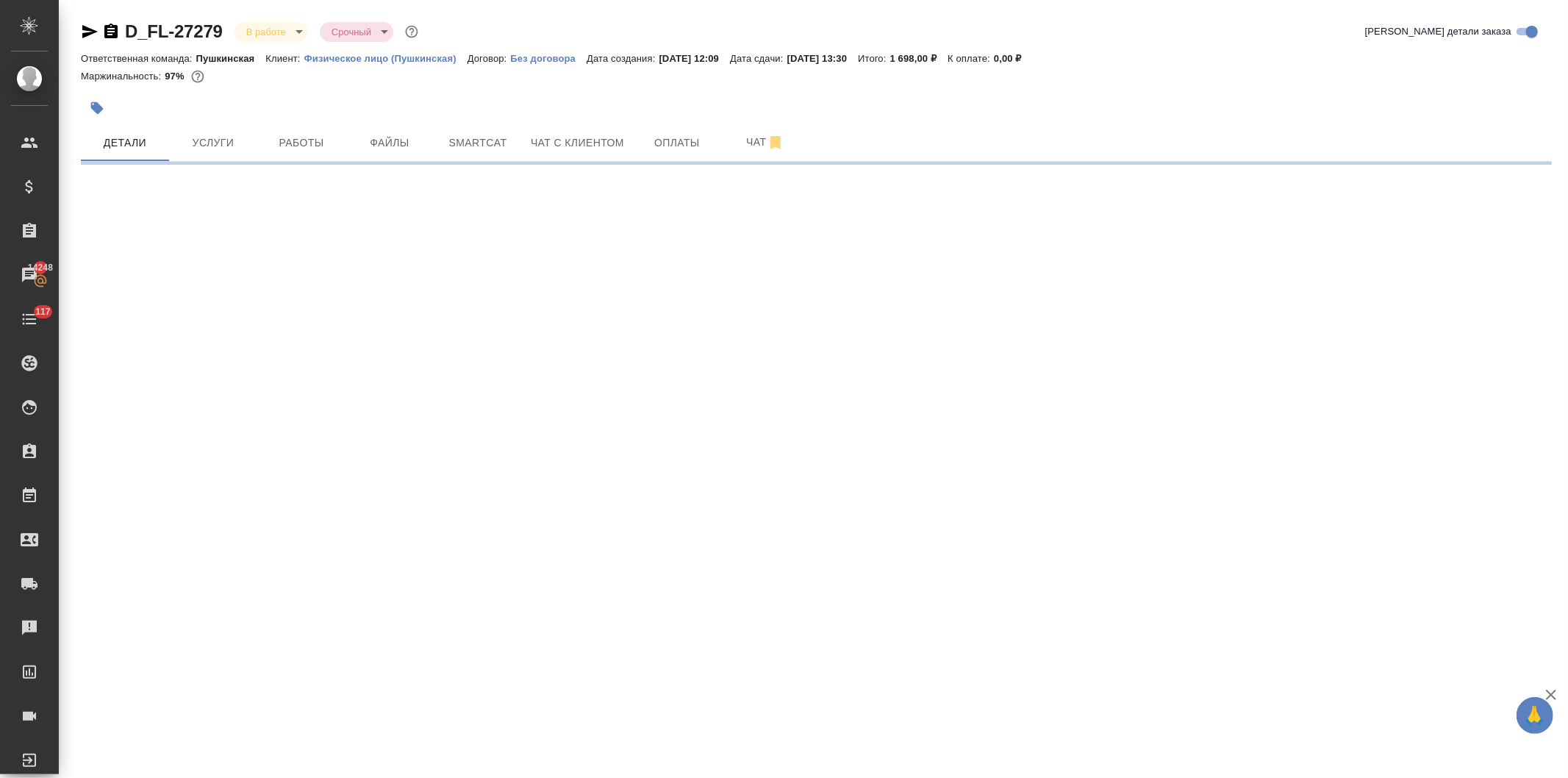
select select "RU"
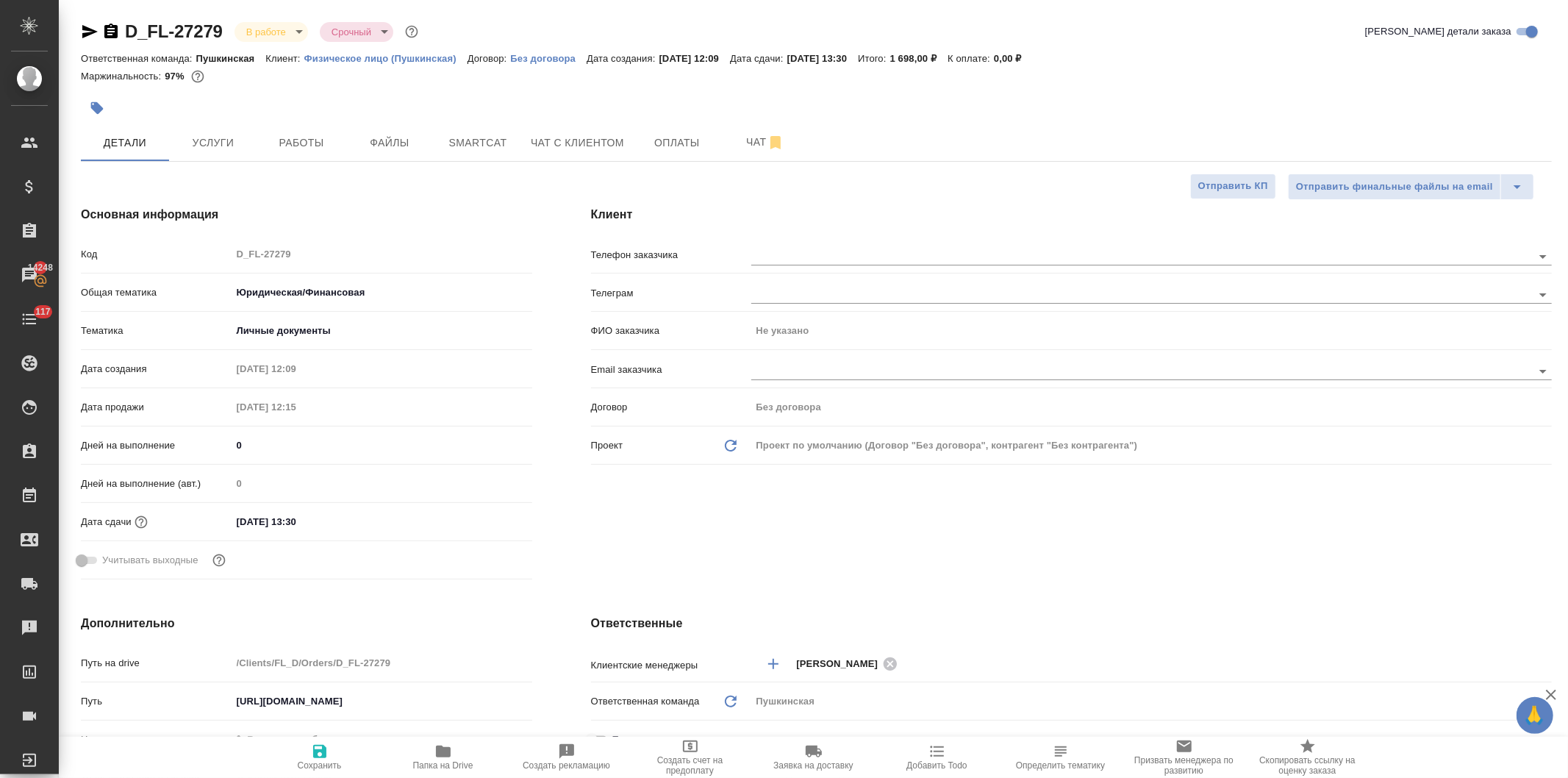
type textarea "x"
click at [196, 257] on div "Код D_FL-27279" at bounding box center [306, 254] width 451 height 26
type textarea "x"
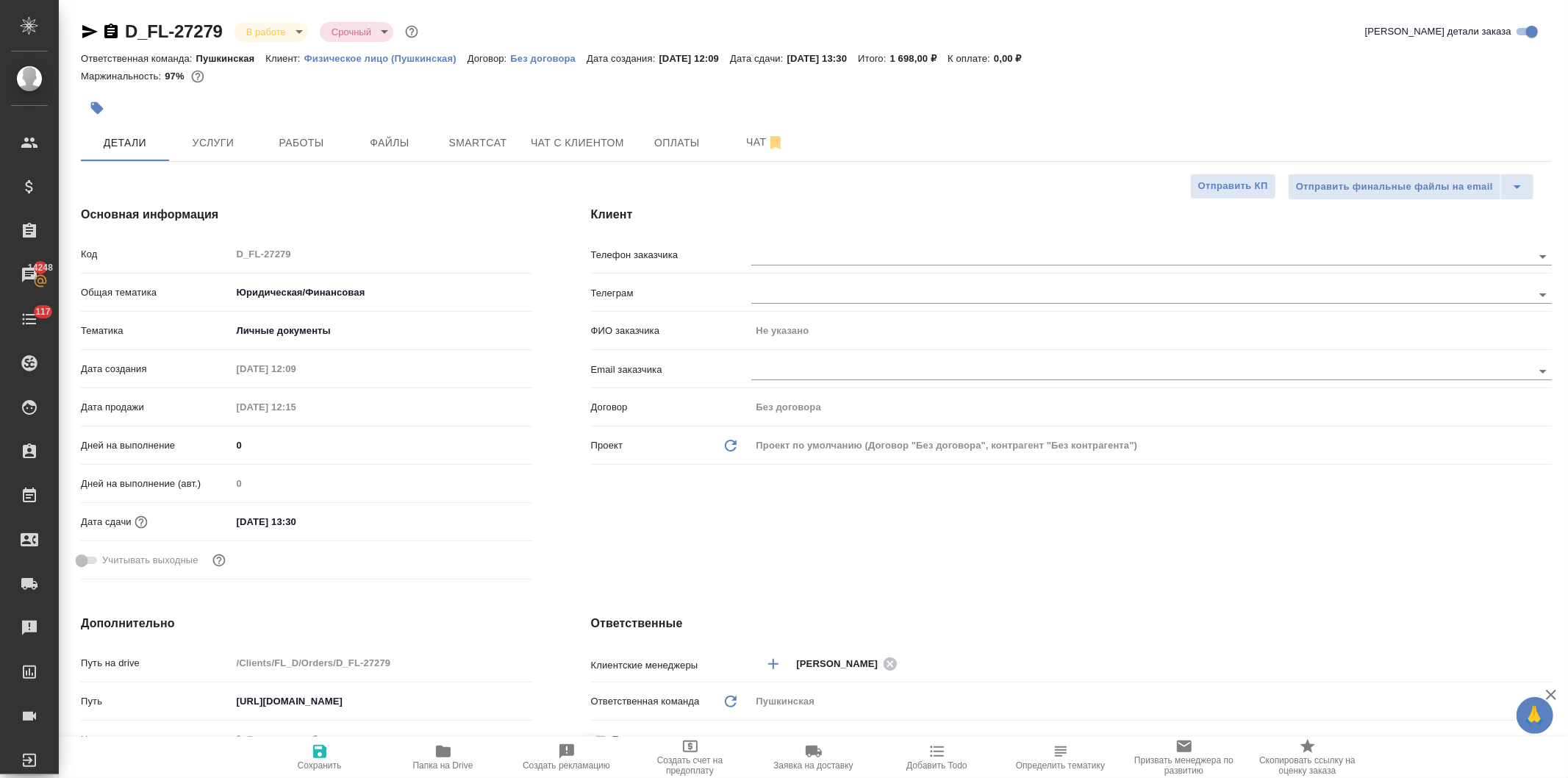
type textarea "x"
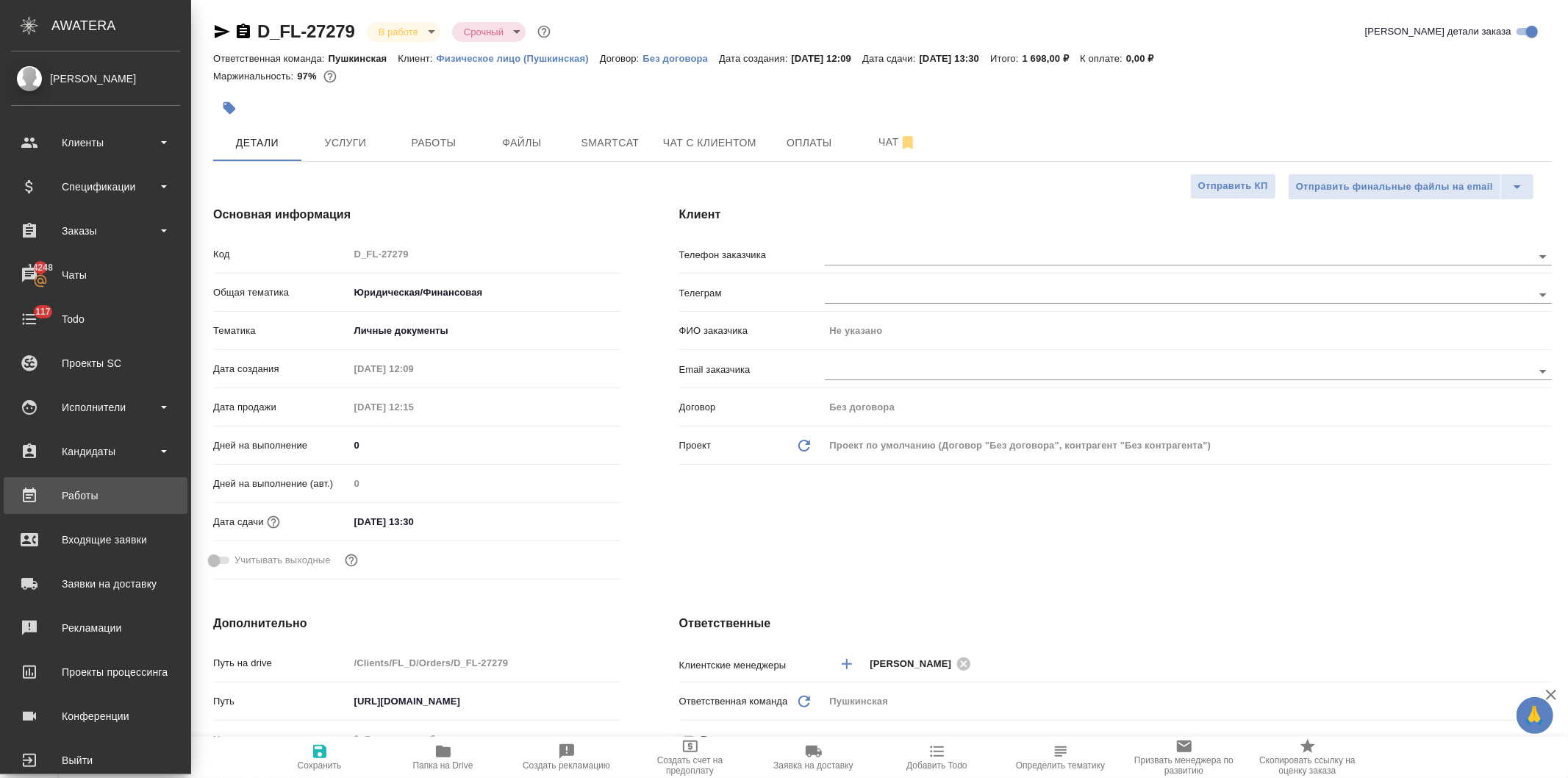
type textarea "x"
click at [443, 752] on icon "button" at bounding box center [443, 752] width 14 height 12
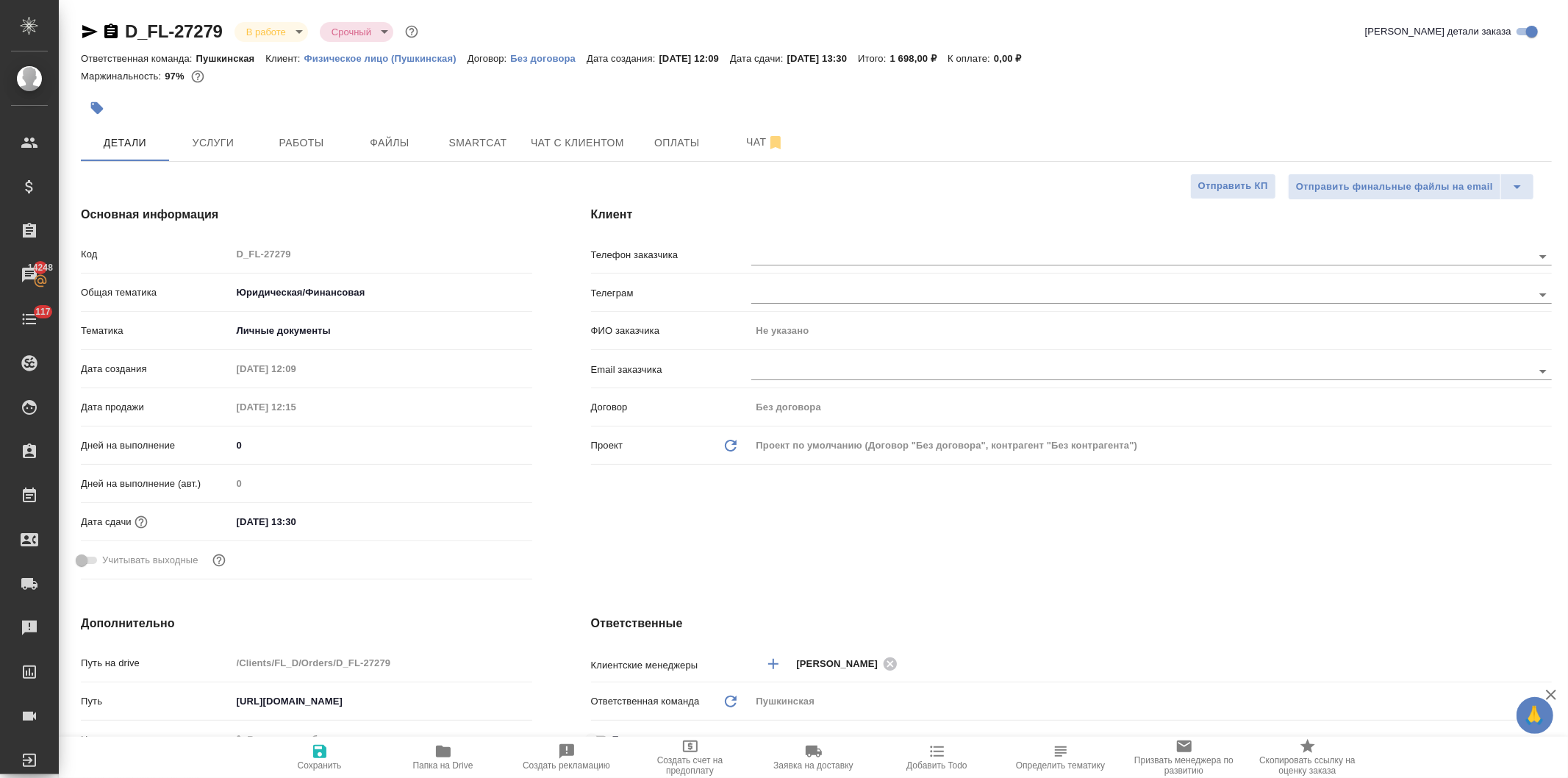
type textarea "x"
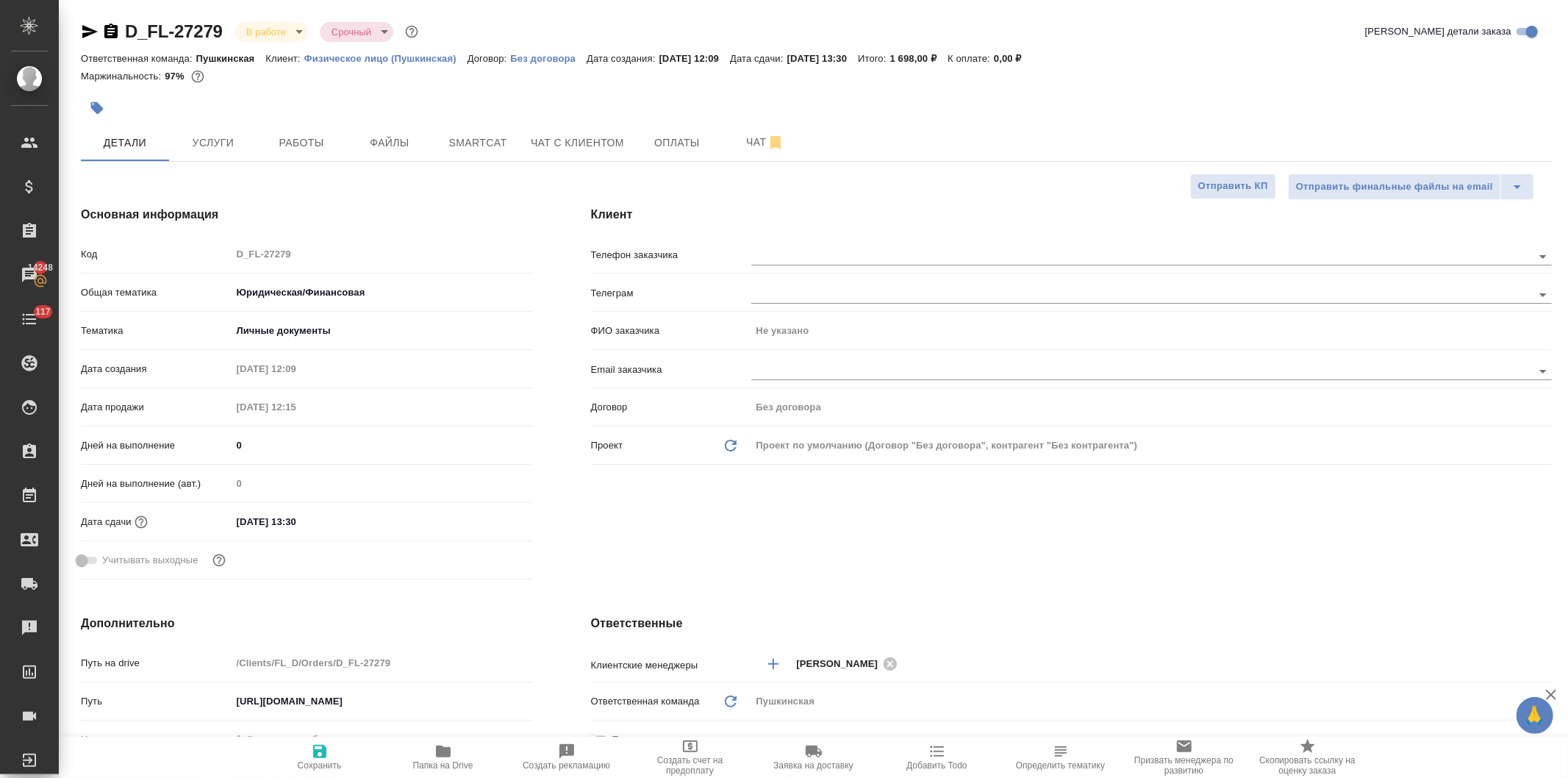
type textarea "x"
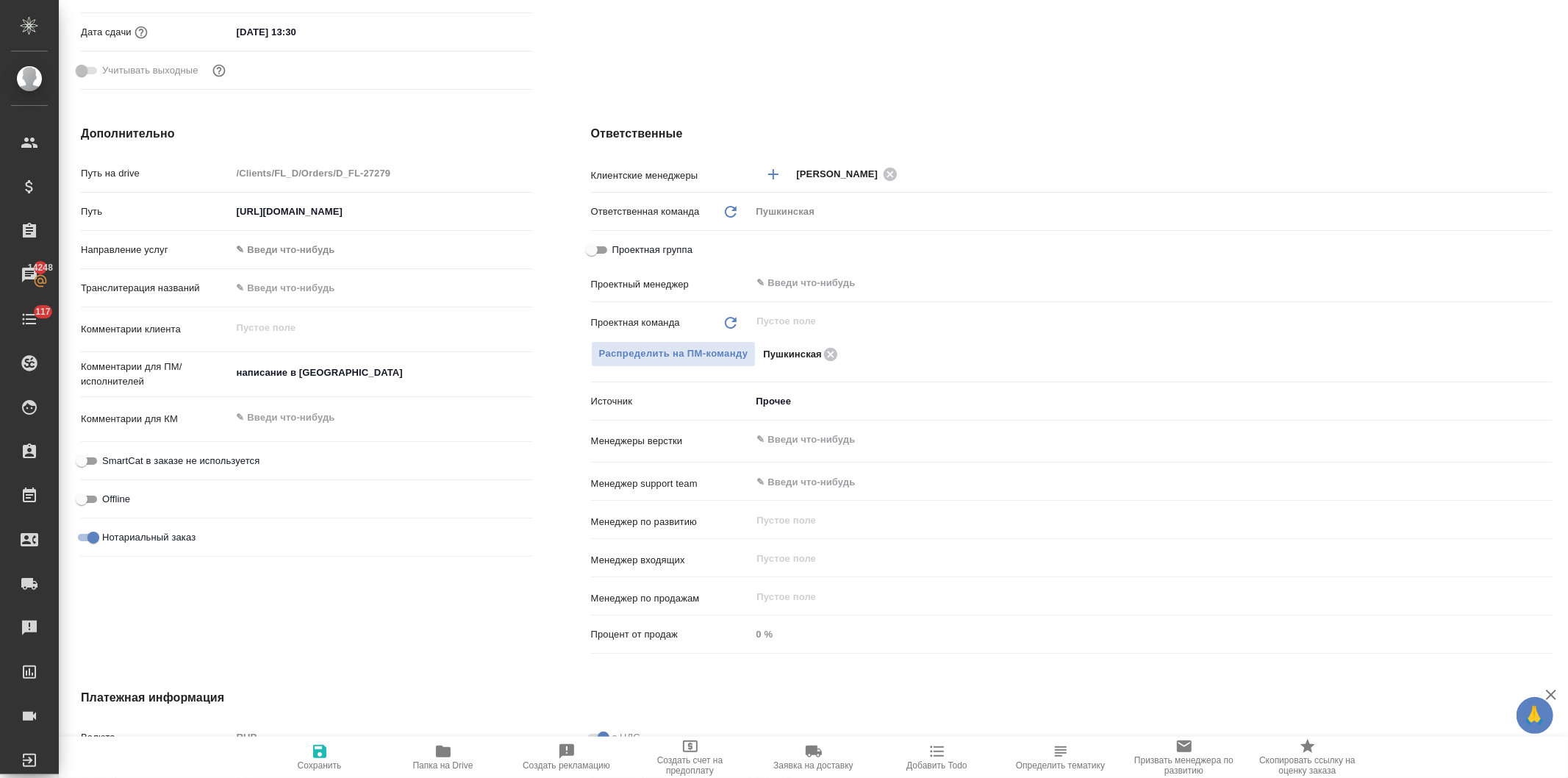
click at [444, 756] on icon "button" at bounding box center [443, 752] width 14 height 12
type textarea "x"
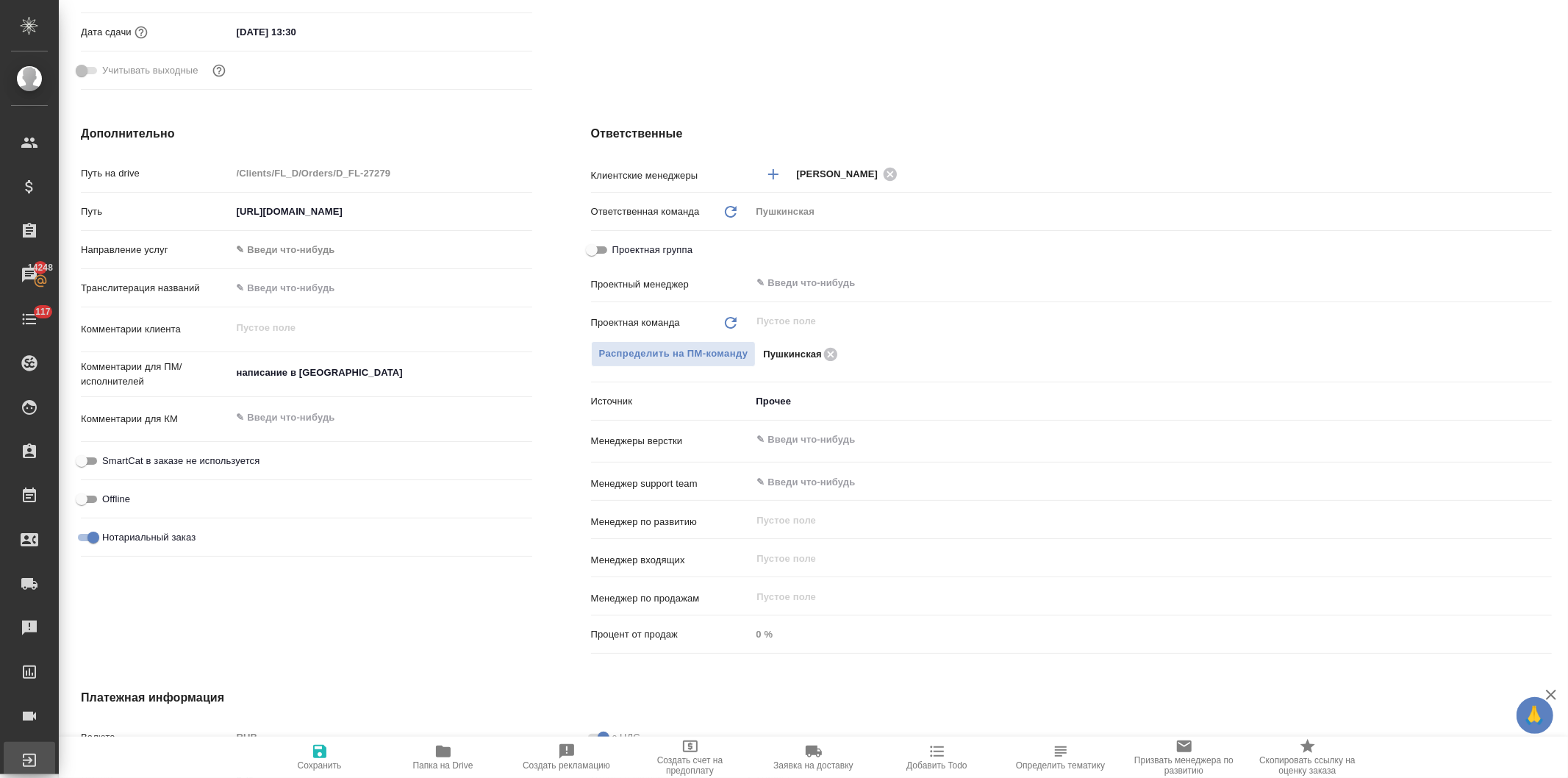
type textarea "x"
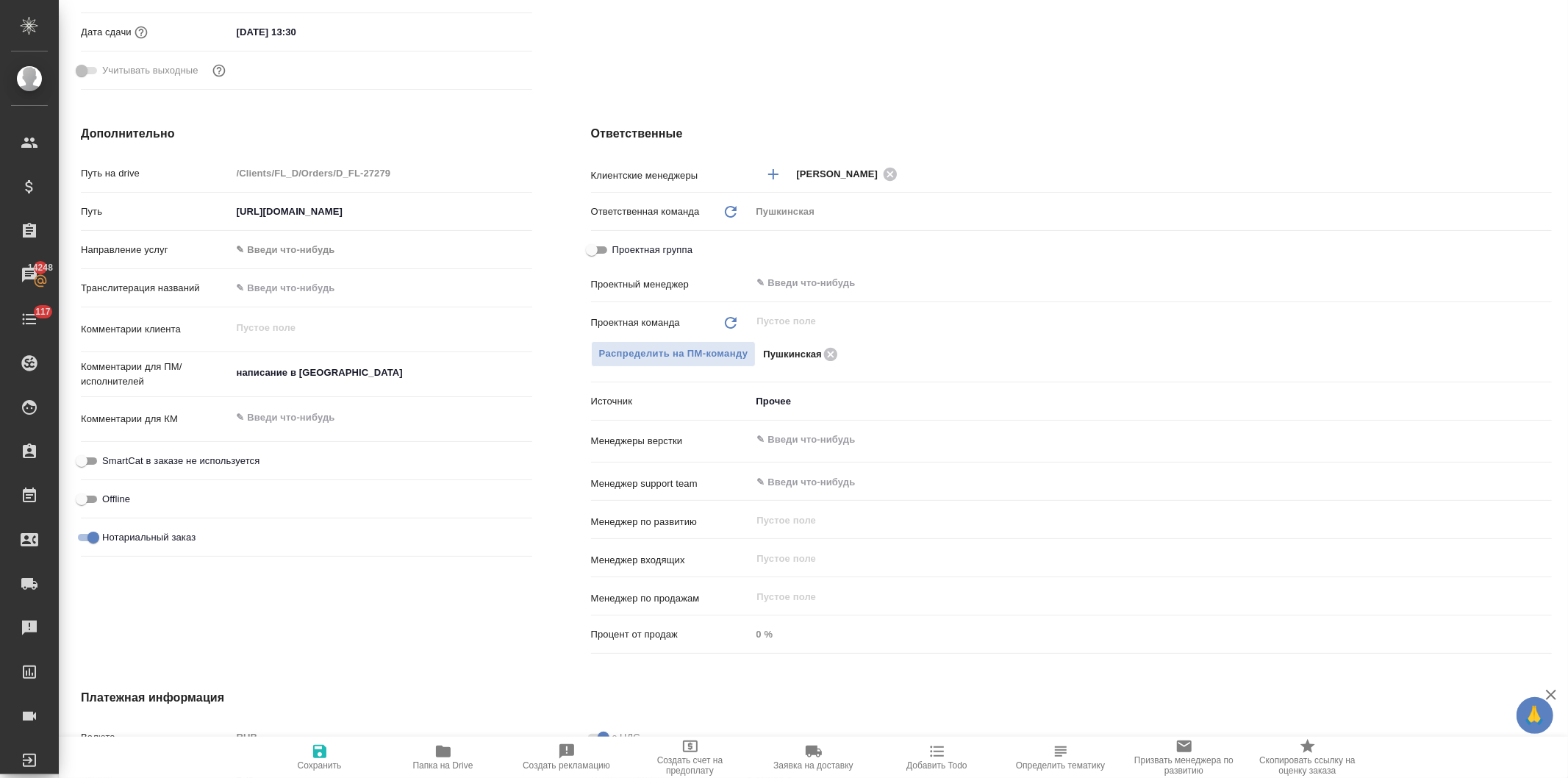
scroll to position [0, 0]
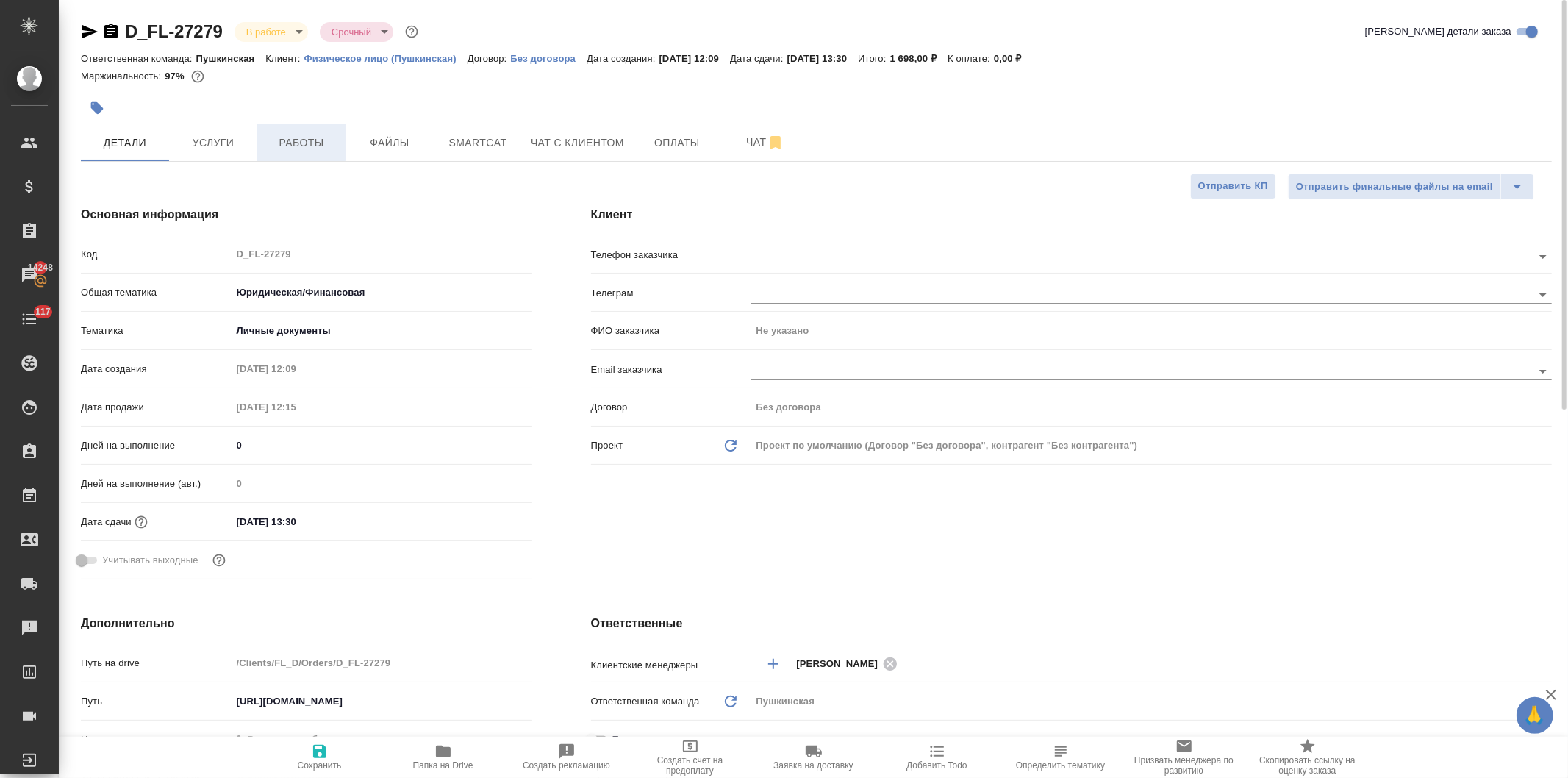
click at [291, 138] on span "Работы" at bounding box center [301, 143] width 70 height 18
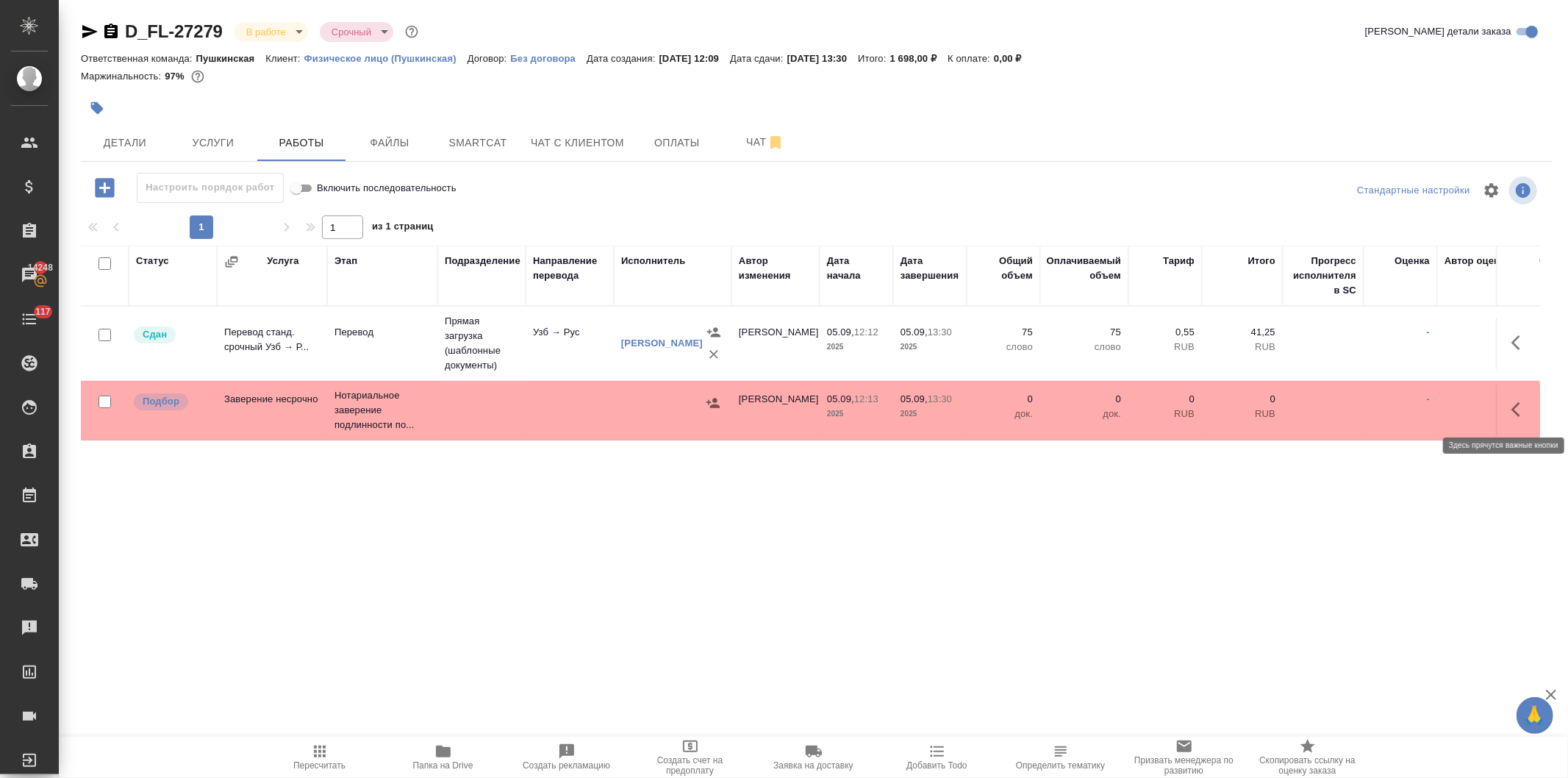
click at [1511, 404] on icon "button" at bounding box center [1520, 409] width 17 height 17
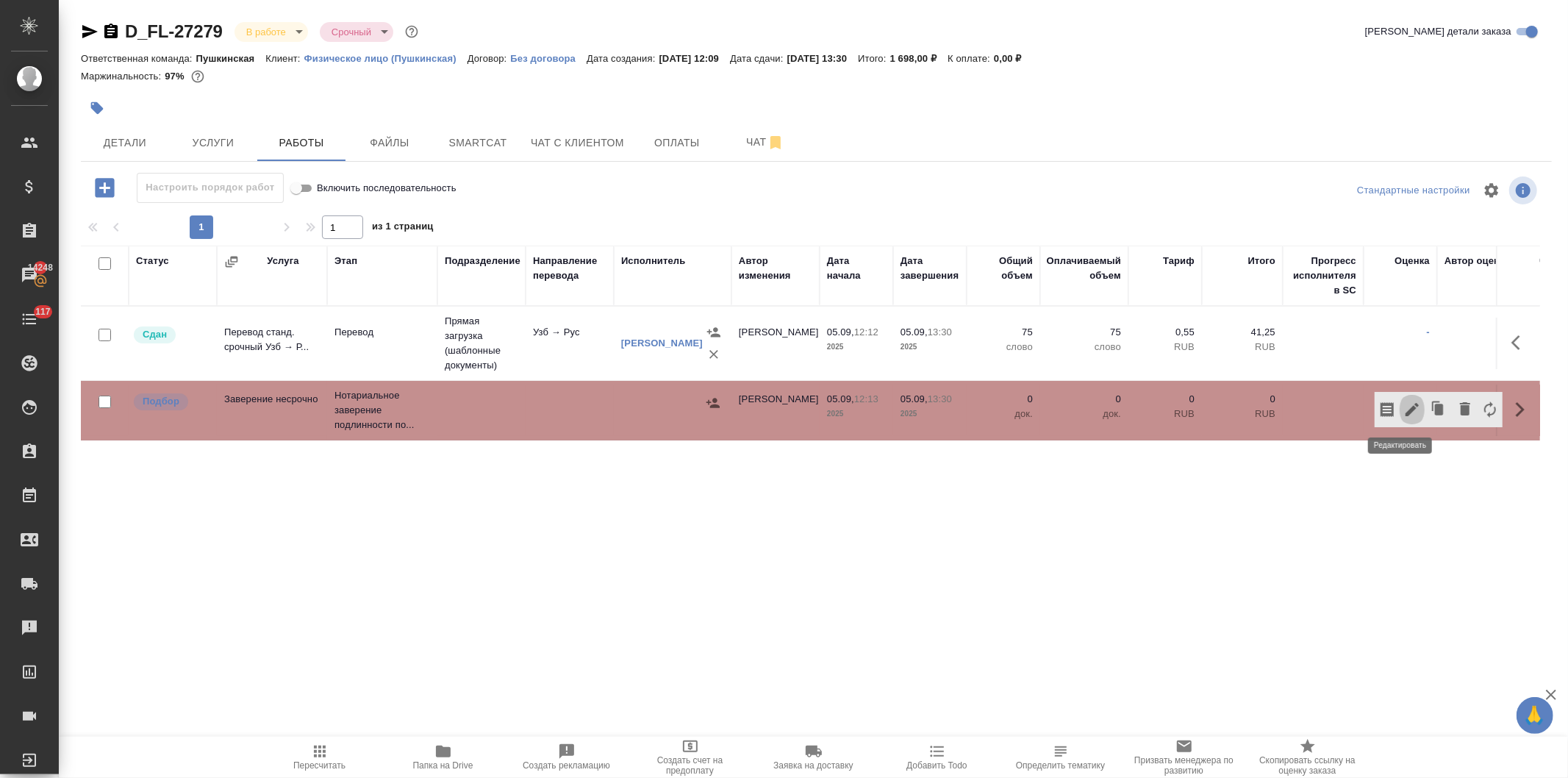
click at [1403, 407] on icon "button" at bounding box center [1412, 409] width 17 height 17
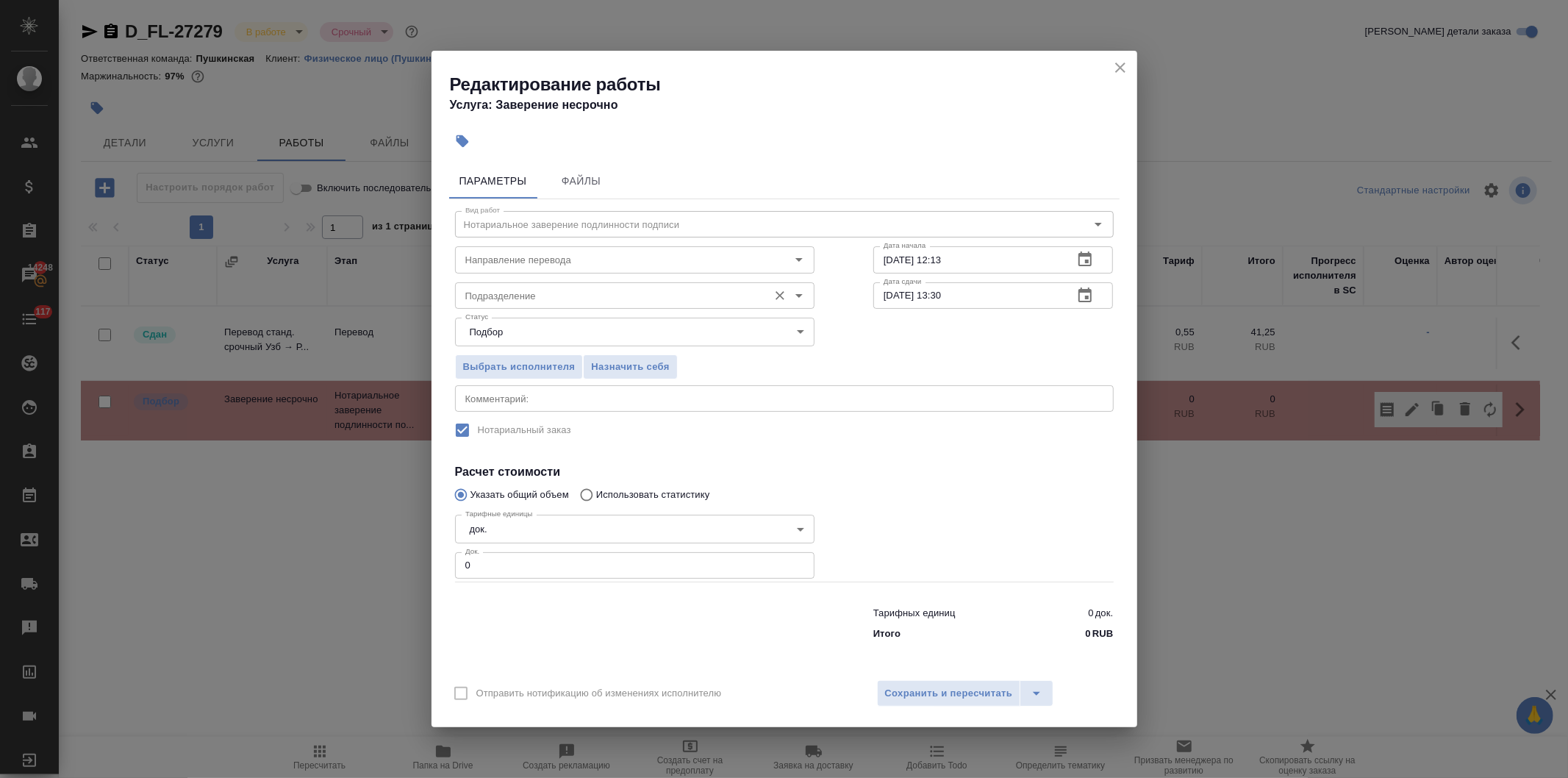
click at [549, 287] on input "Подразделение" at bounding box center [610, 295] width 302 height 17
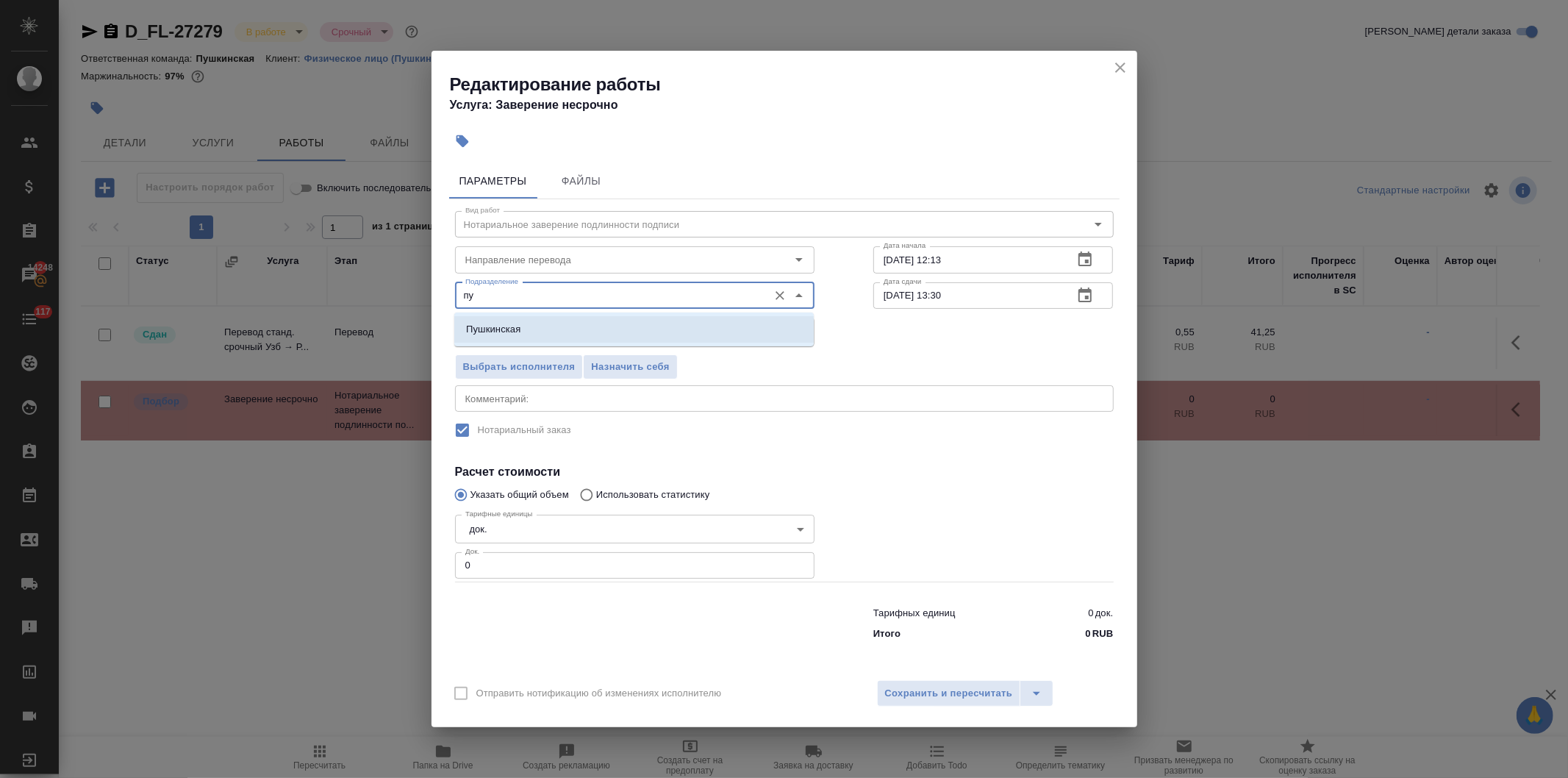
click at [527, 327] on li "Пушкинская" at bounding box center [634, 329] width 360 height 26
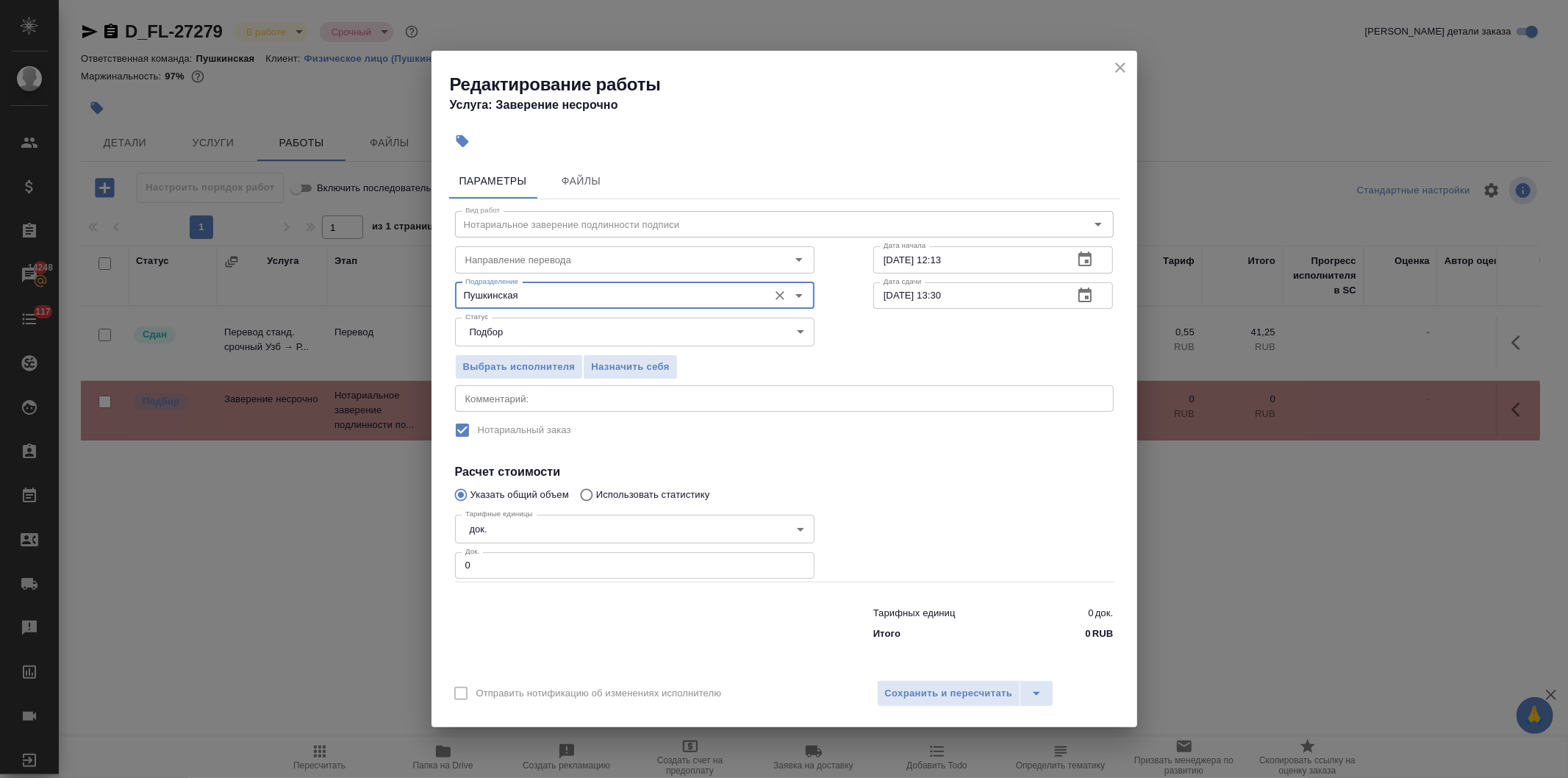
type input "Пушкинская"
drag, startPoint x: 440, startPoint y: 576, endPoint x: 417, endPoint y: 590, distance: 26.9
click at [418, 585] on div "Редактирование работы Услуга: Заверение несрочно Параметры Файлы Вид работ Нота…" at bounding box center [784, 389] width 1568 height 778
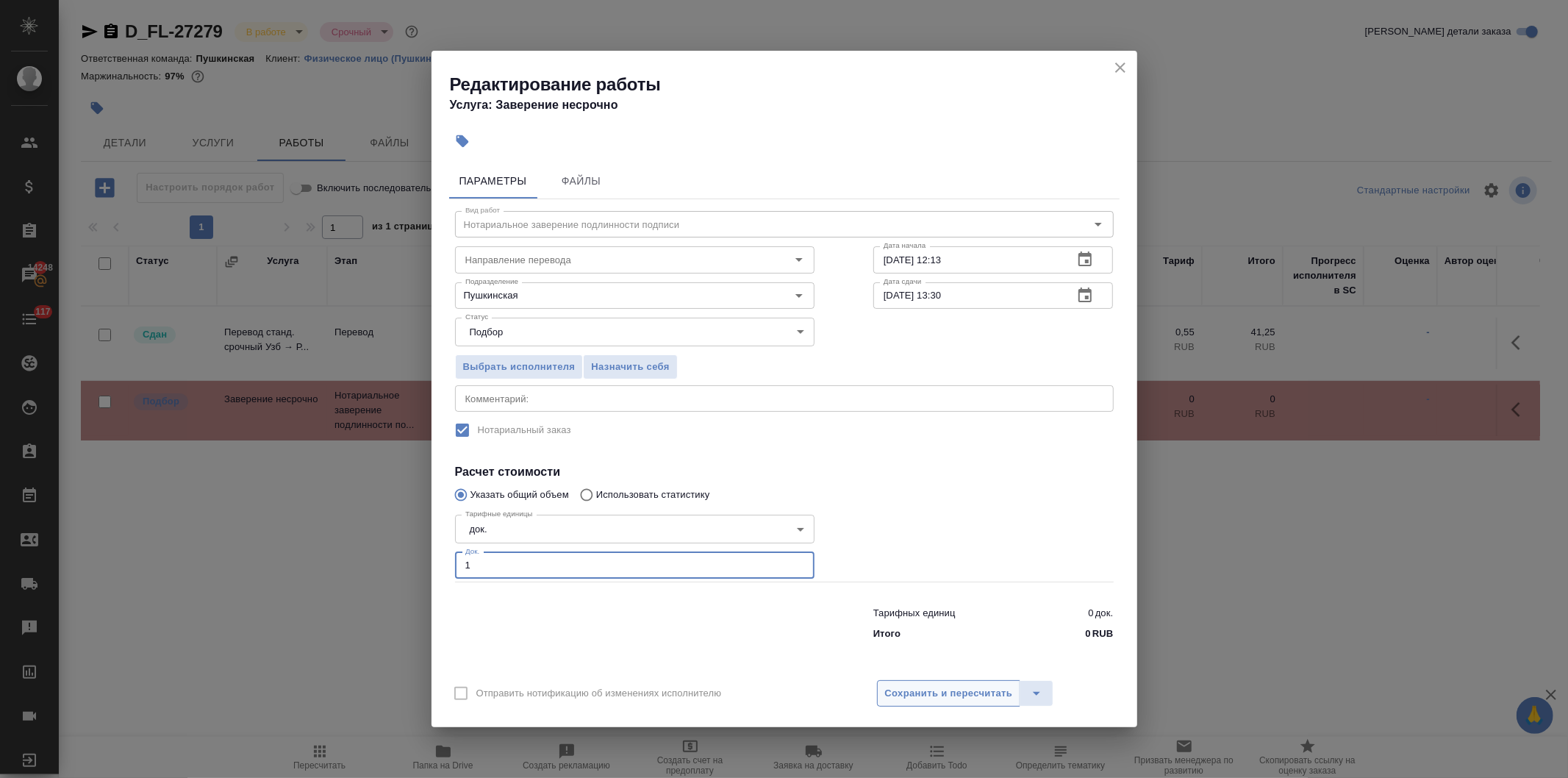
type input "1"
click at [925, 694] on span "Сохранить и пересчитать" at bounding box center [948, 694] width 128 height 17
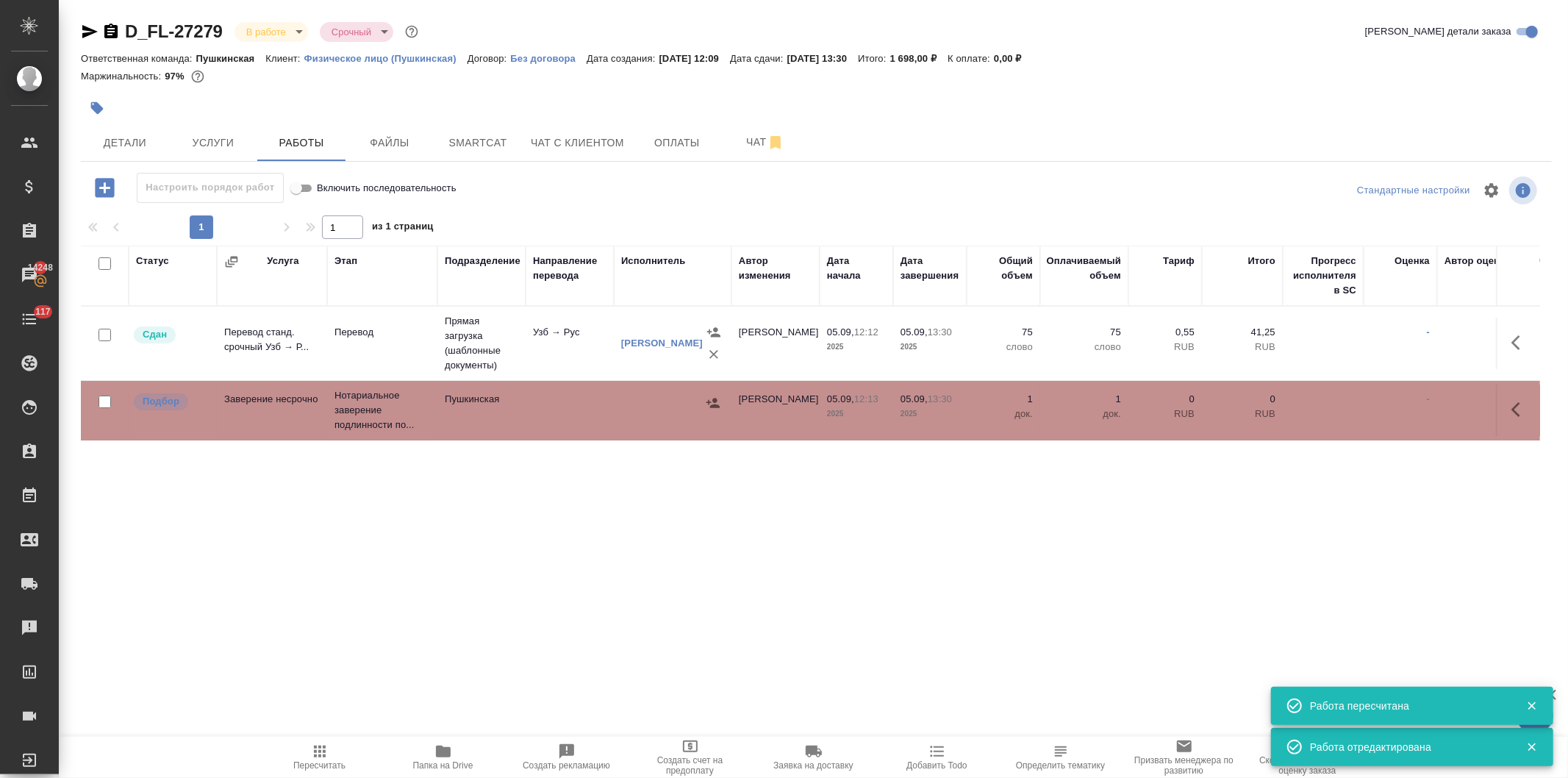
click at [707, 398] on icon "button" at bounding box center [713, 402] width 14 height 14
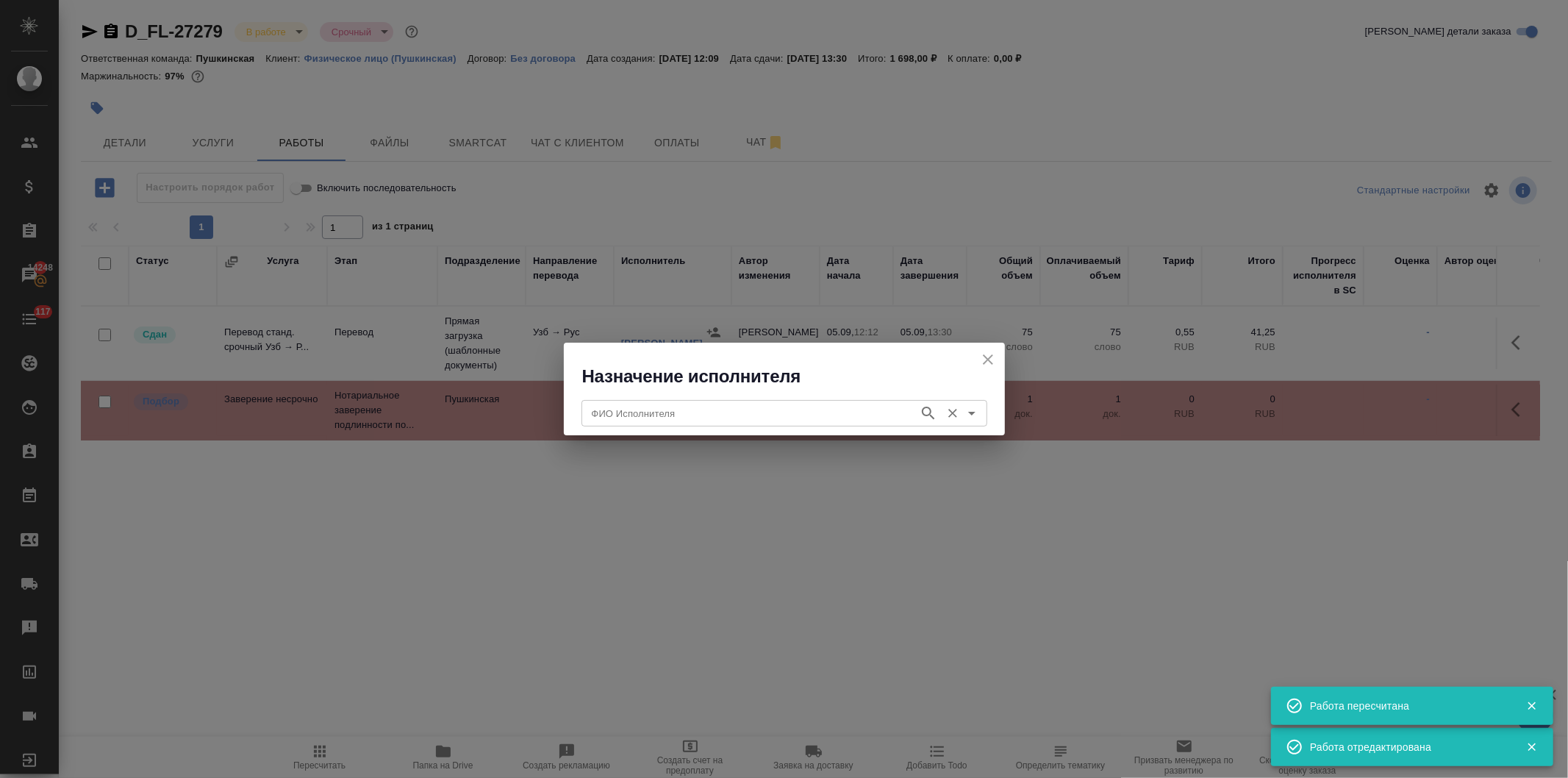
click at [687, 415] on input "ФИО Исполнителя" at bounding box center [748, 413] width 326 height 17
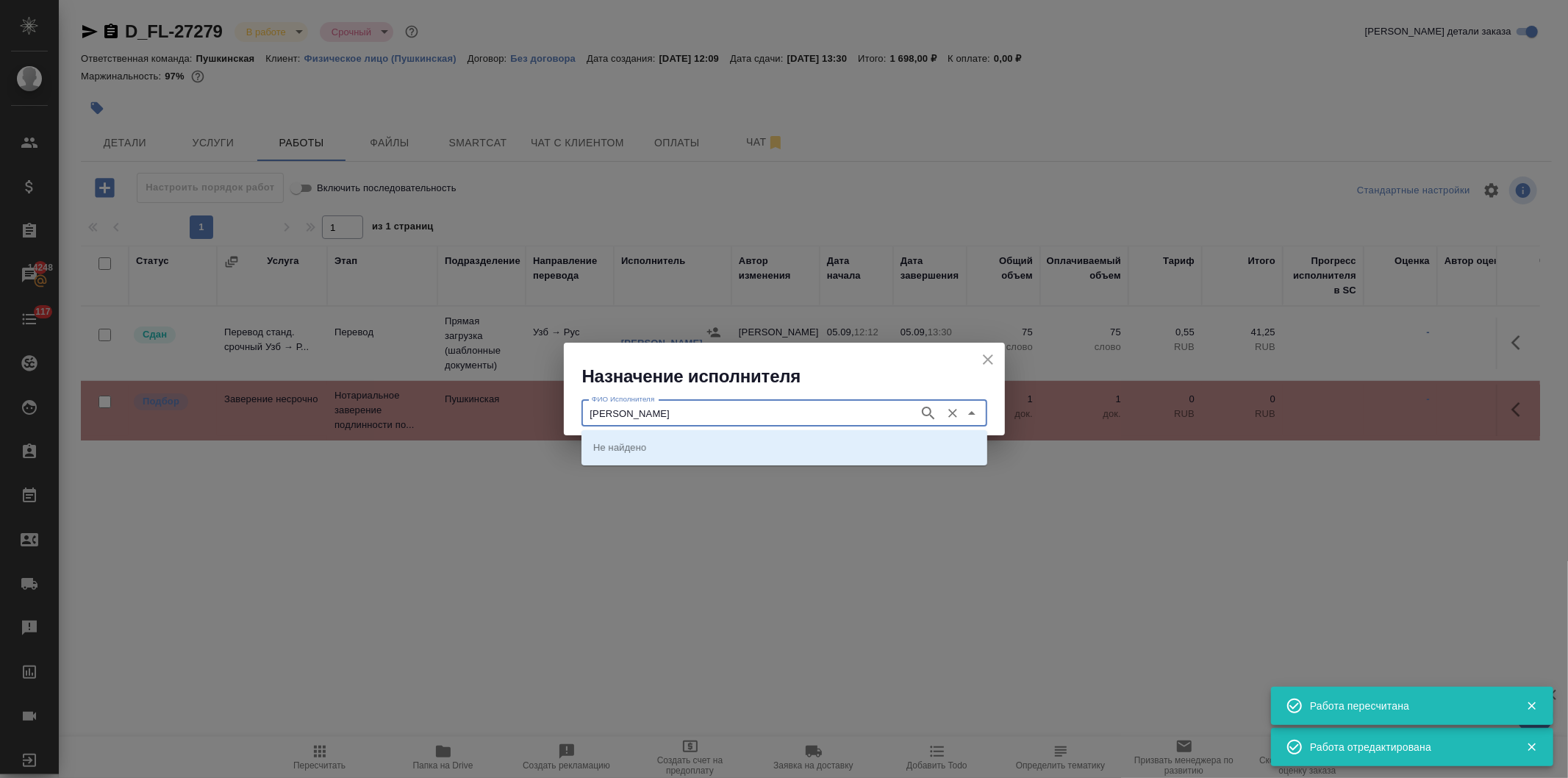
type input "федорченко"
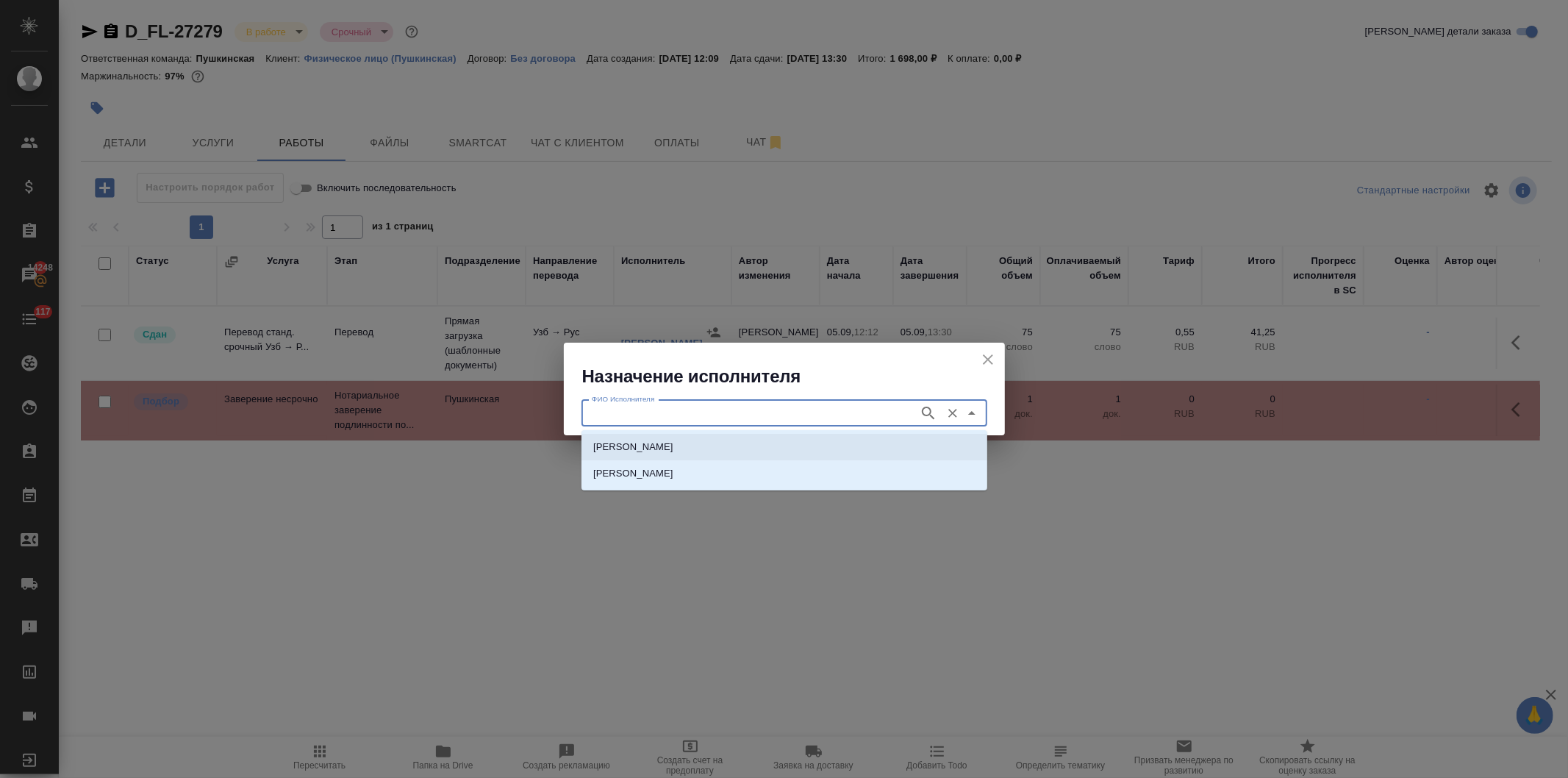
click at [673, 446] on p "[PERSON_NAME]" at bounding box center [633, 447] width 80 height 14
type input "[PERSON_NAME]"
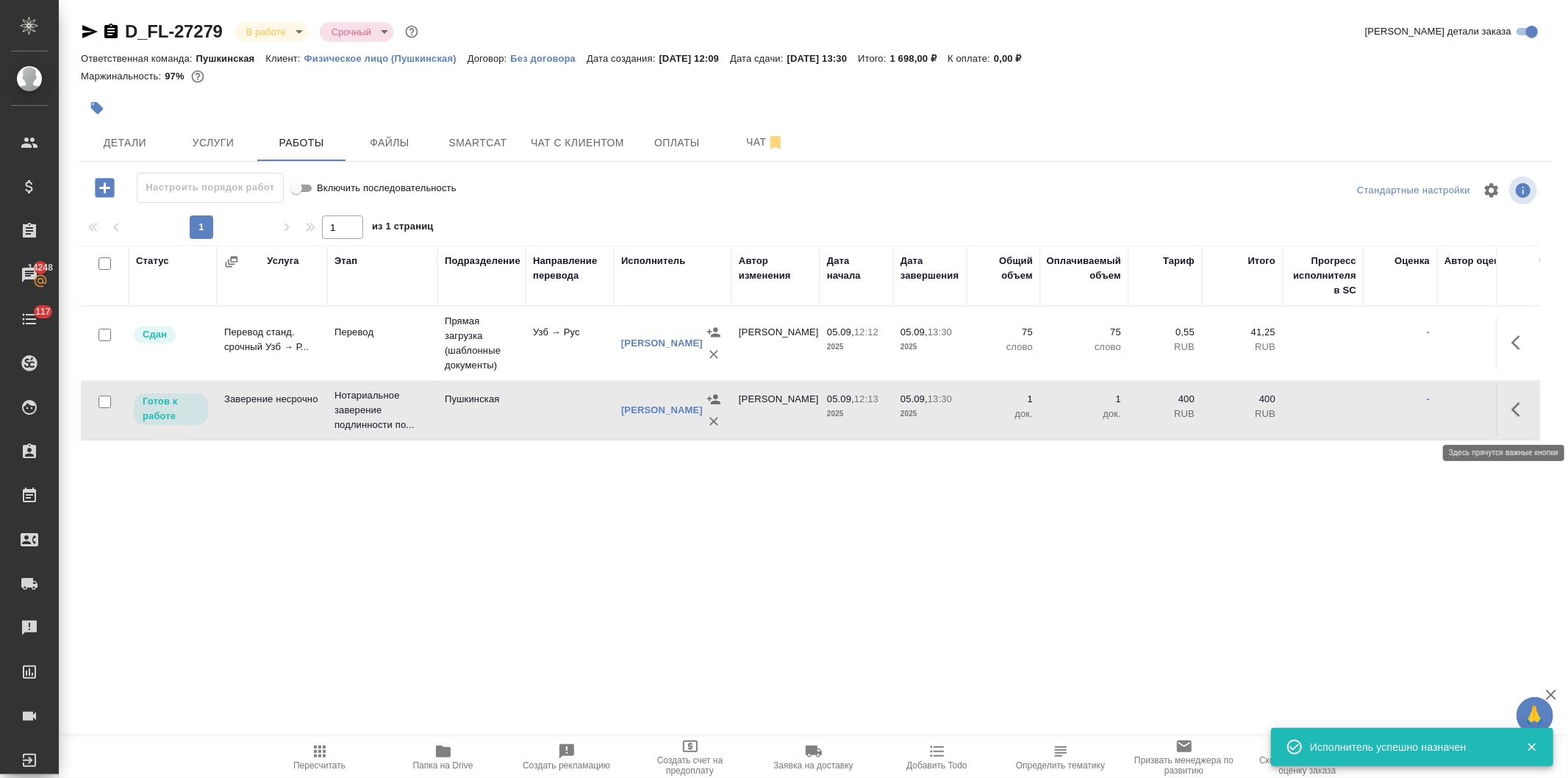
click at [1502, 410] on button "button" at bounding box center [1520, 409] width 36 height 36
click at [1403, 414] on icon "button" at bounding box center [1412, 409] width 17 height 17
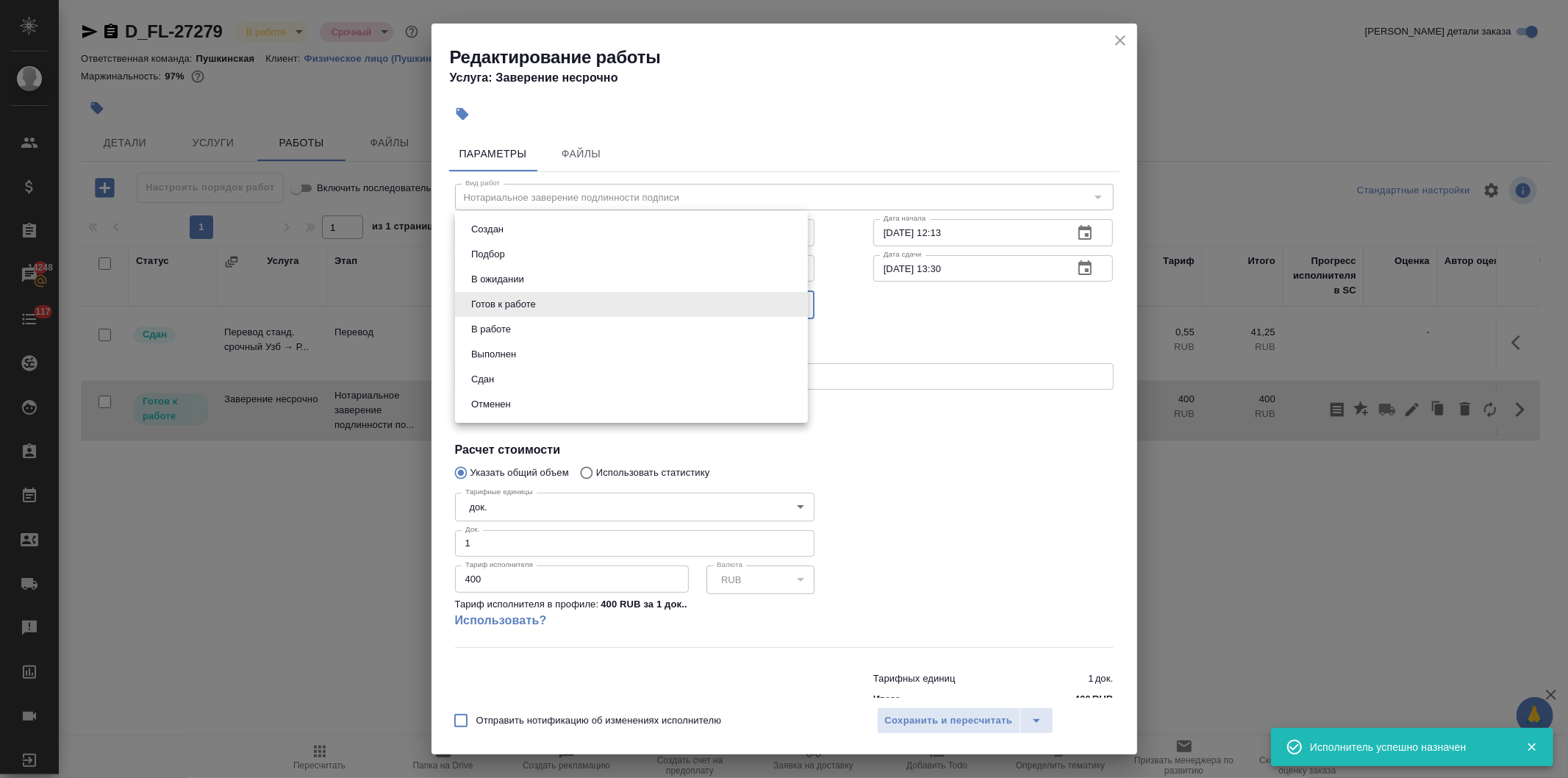
click at [541, 299] on body "🙏 .cls-1 fill:#fff; AWATERA Давыдова Елена Клиенты Спецификации Заказы 14248 Ча…" at bounding box center [784, 389] width 1568 height 778
click at [480, 372] on button "Сдан" at bounding box center [483, 379] width 32 height 16
type input "closed"
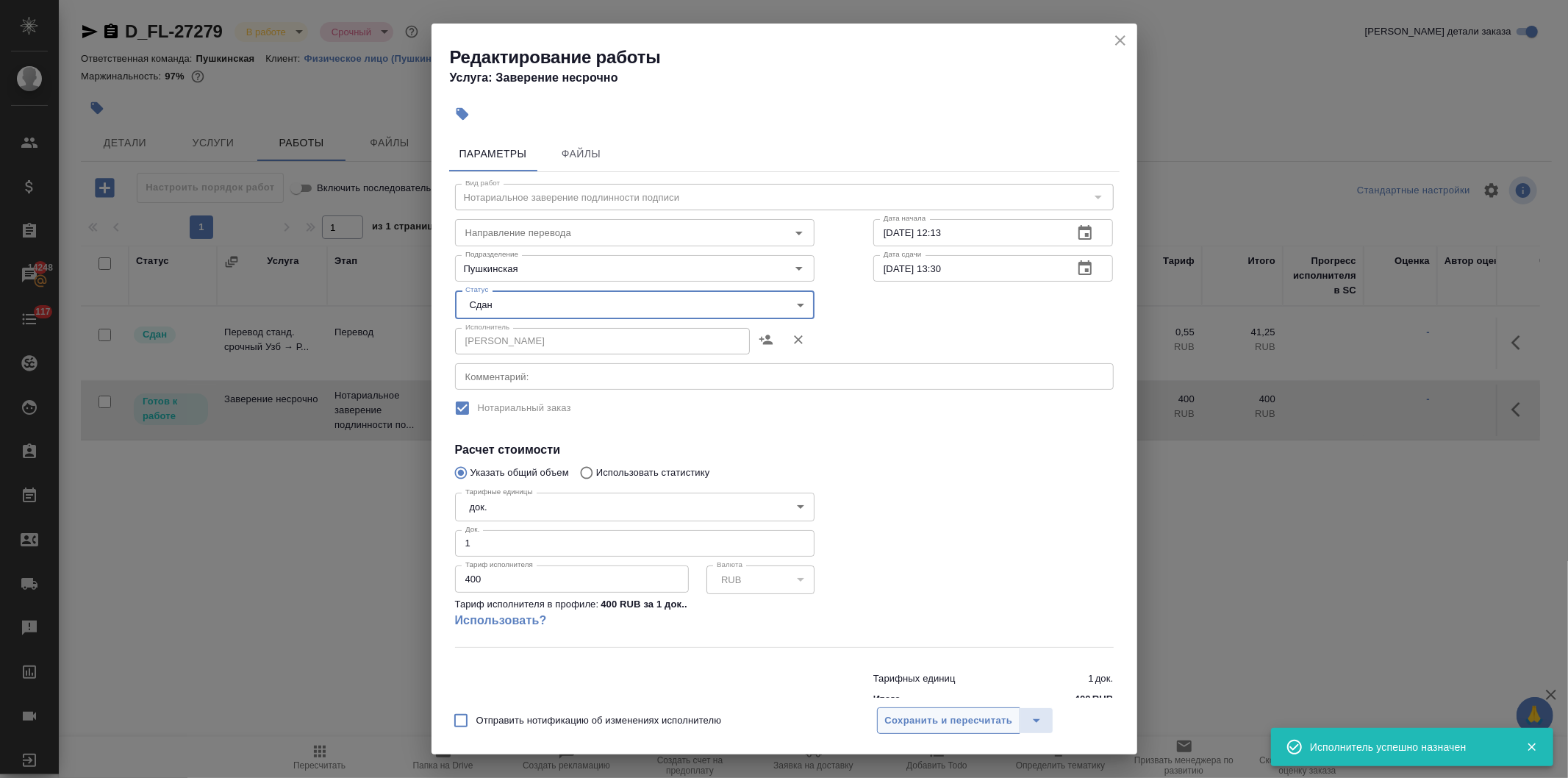
click at [921, 716] on span "Сохранить и пересчитать" at bounding box center [948, 721] width 128 height 17
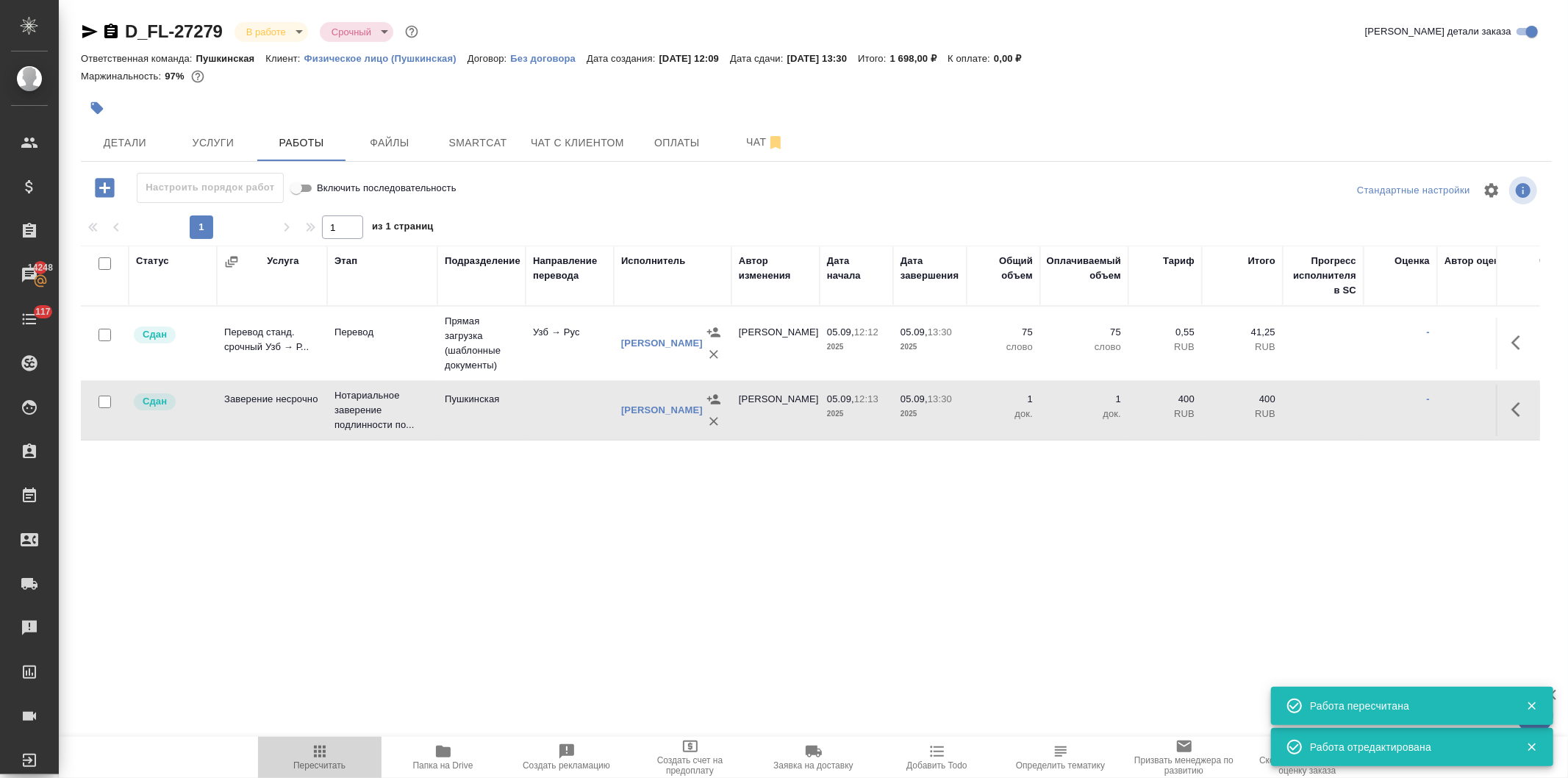
click at [320, 755] on icon "button" at bounding box center [319, 751] width 17 height 17
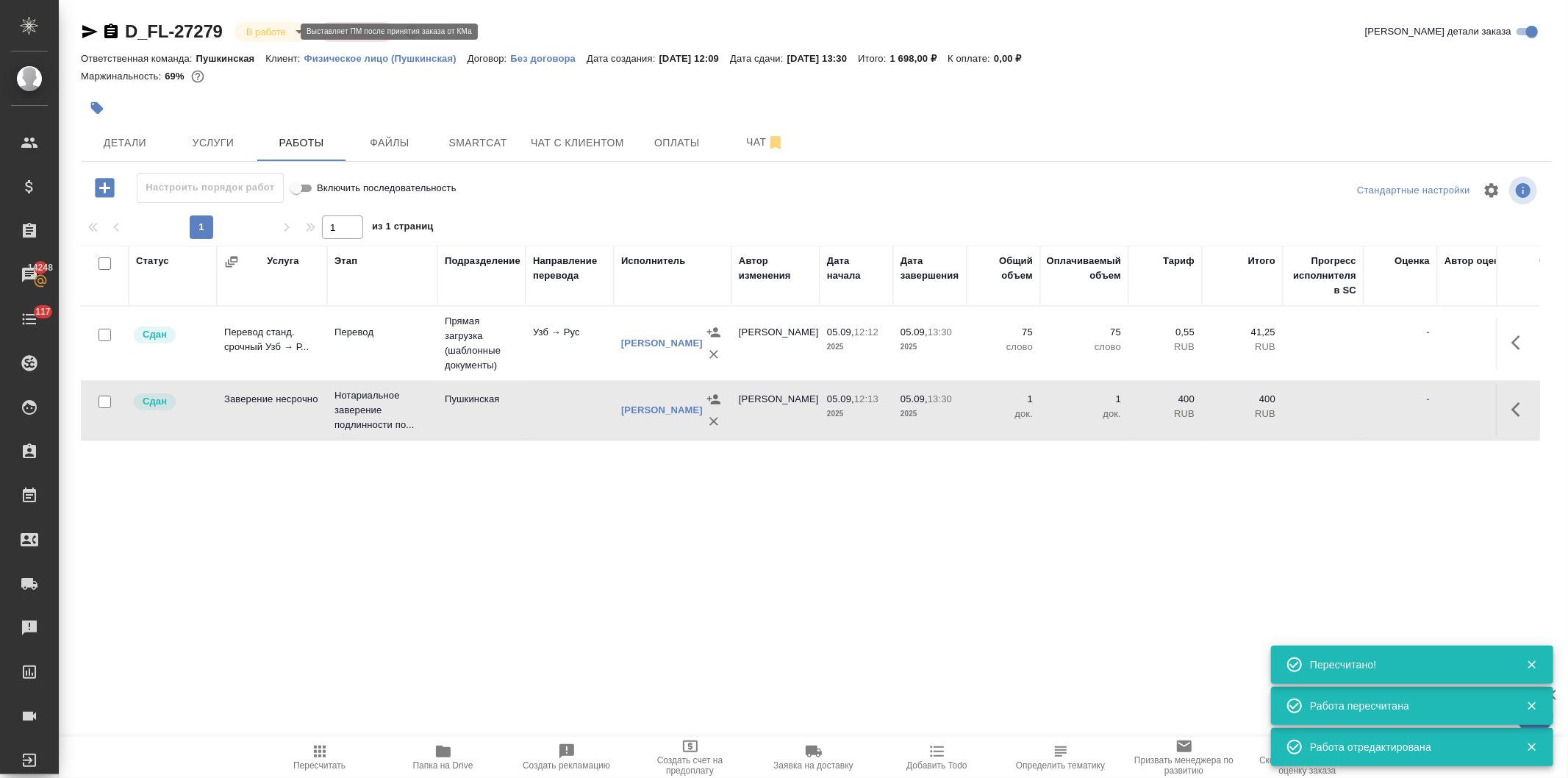
click at [272, 28] on body "🙏 .cls-1 fill:#fff; AWATERA Давыдова Елена Клиенты Спецификации Заказы 14248 Ча…" at bounding box center [784, 389] width 1568 height 778
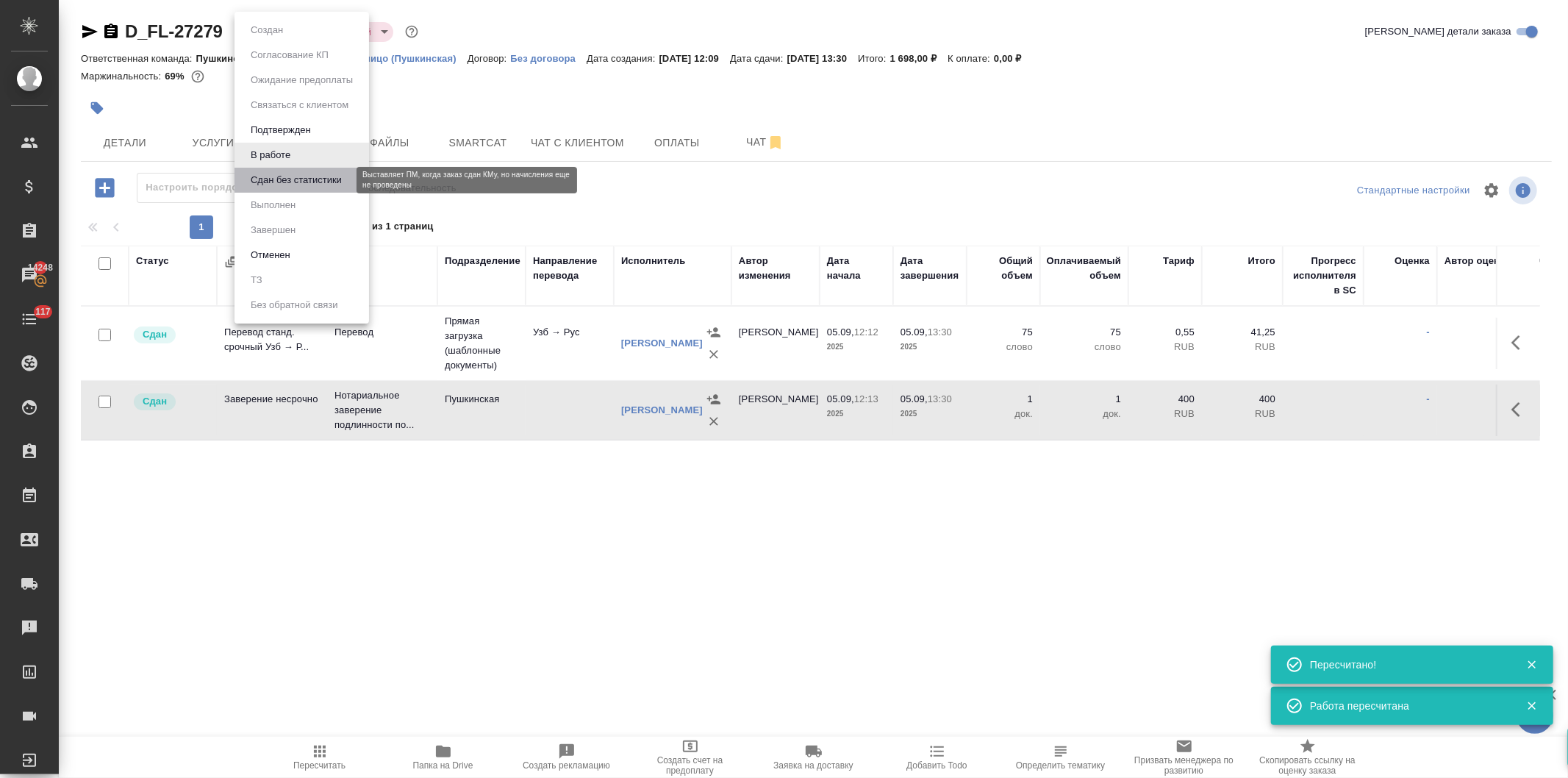
click at [274, 178] on button "Сдан без статистики" at bounding box center [296, 180] width 100 height 16
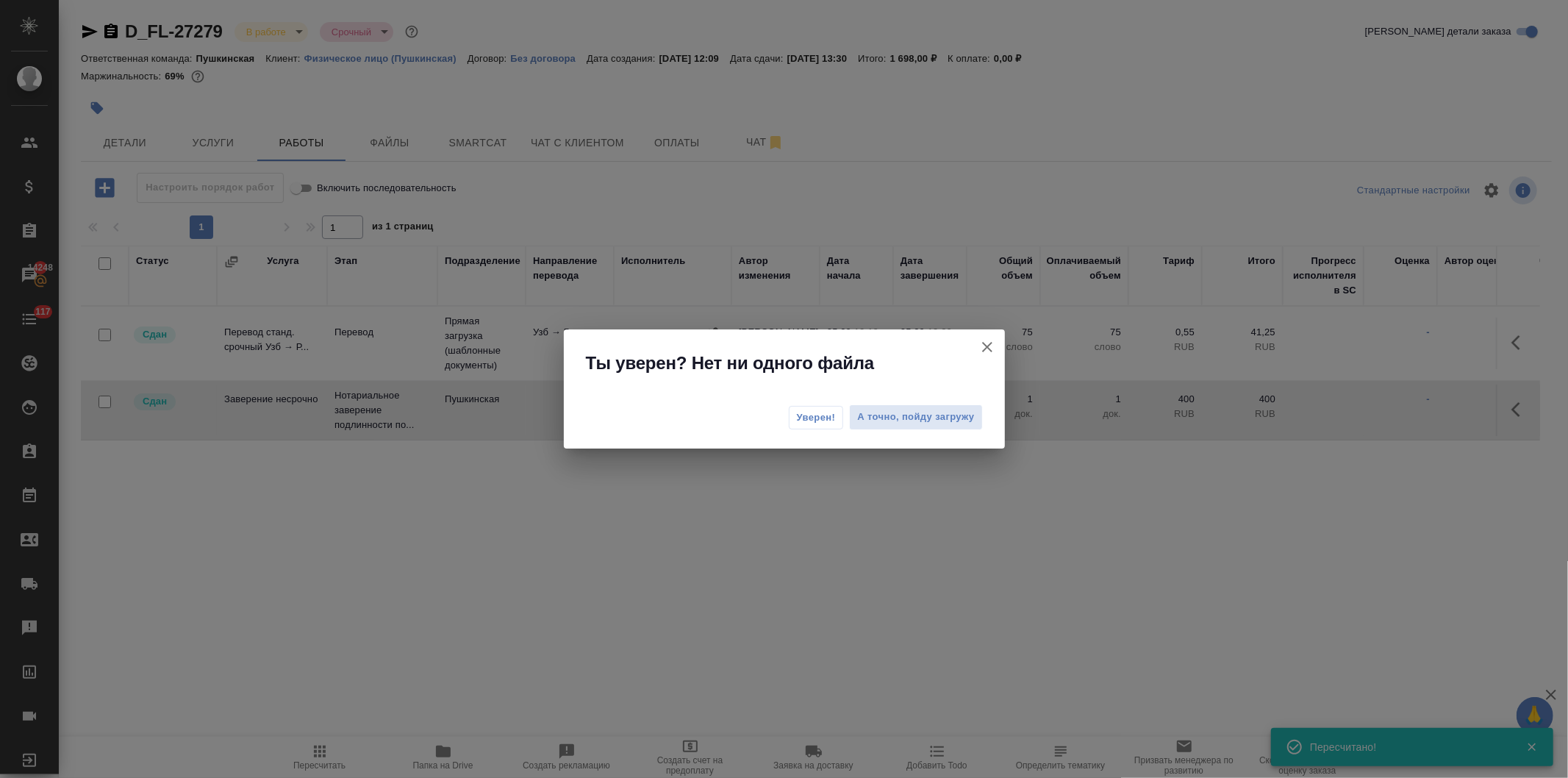
click at [809, 415] on span "Уверен!" at bounding box center [816, 417] width 39 height 14
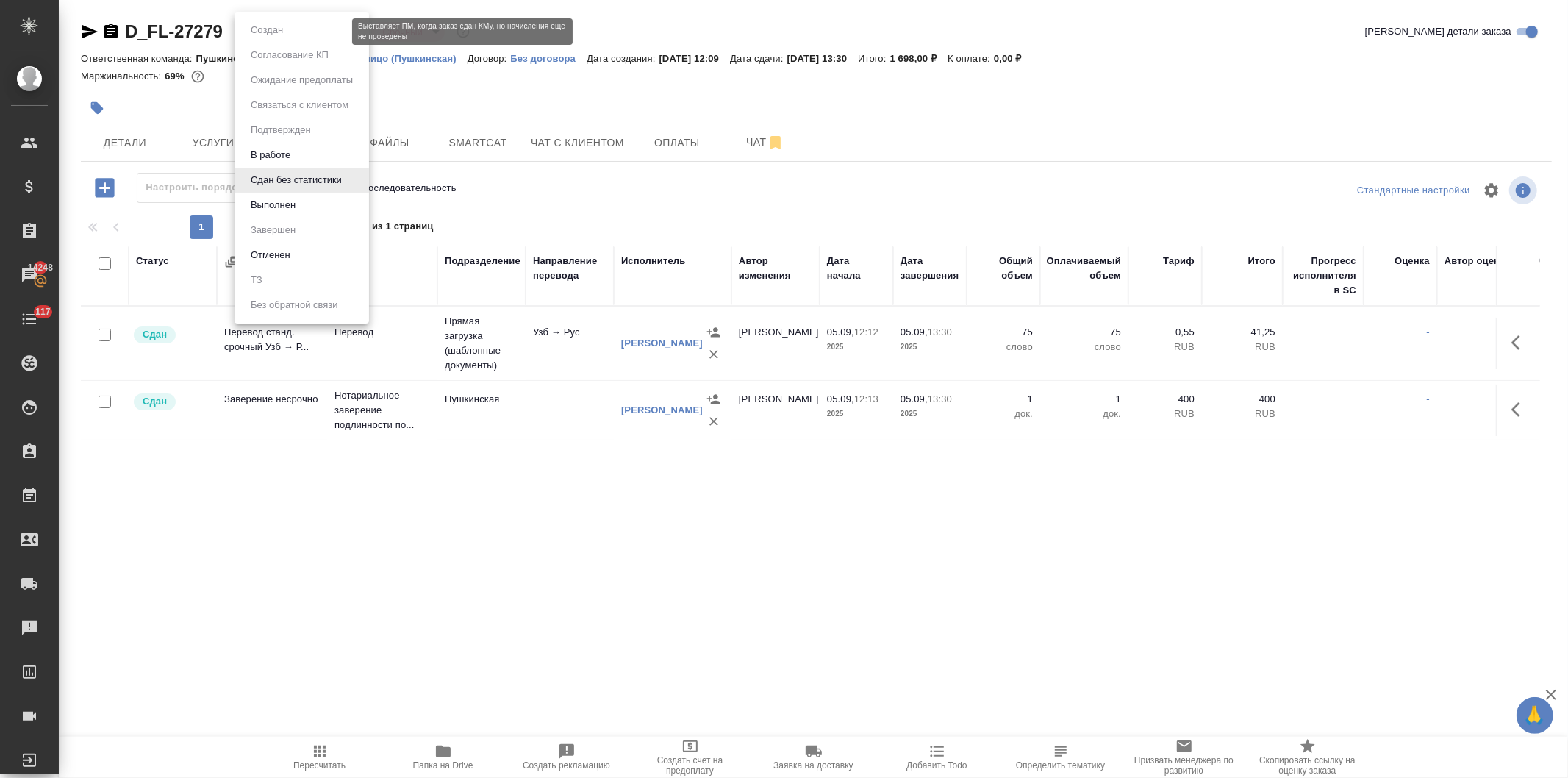
click at [282, 31] on body "🙏 .cls-1 fill:#fff; AWATERA Давыдова Елена Клиенты Спецификации Заказы 14248 Ча…" at bounding box center [784, 389] width 1568 height 778
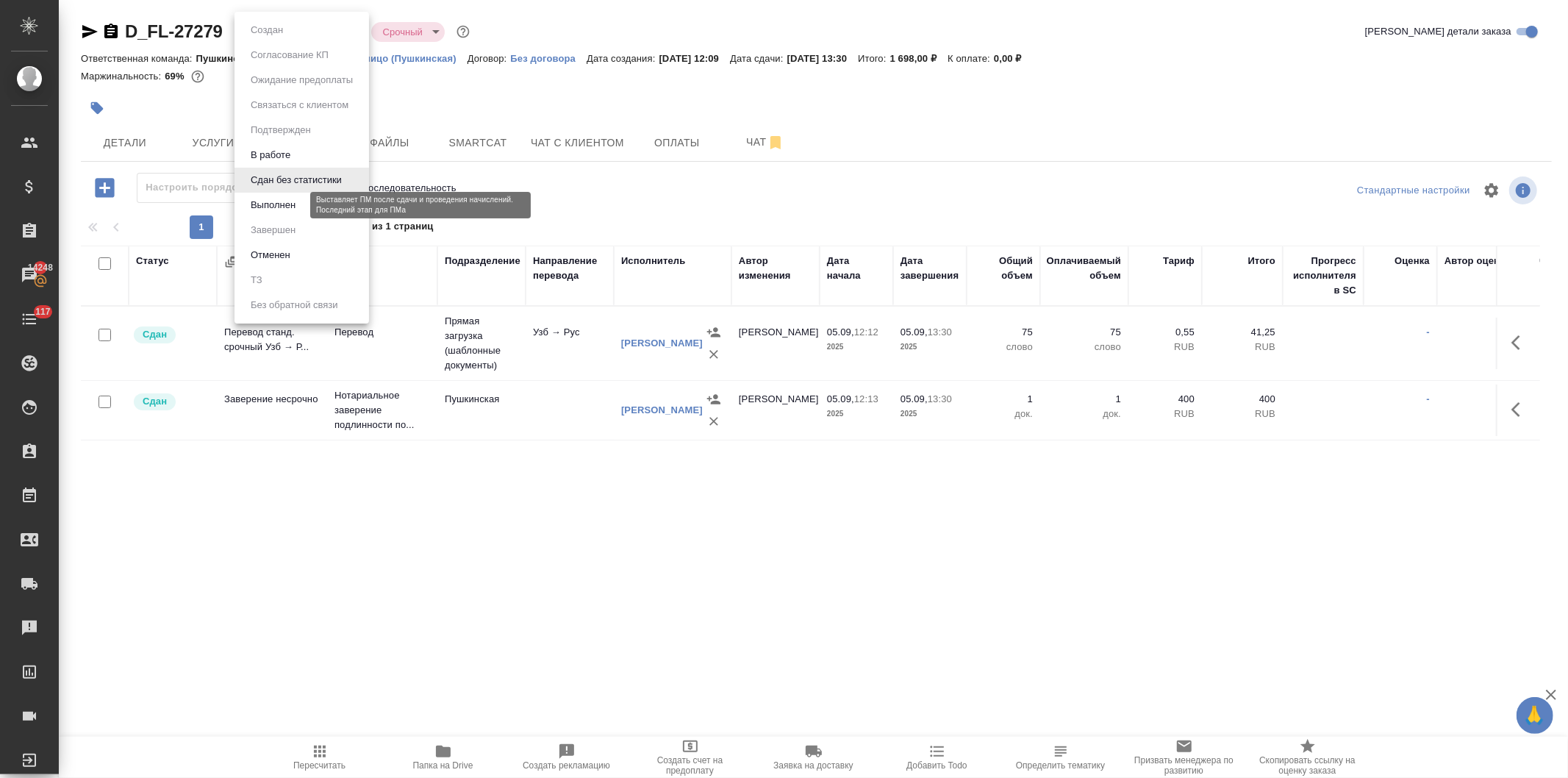
click at [280, 206] on button "Выполнен" at bounding box center [273, 205] width 54 height 16
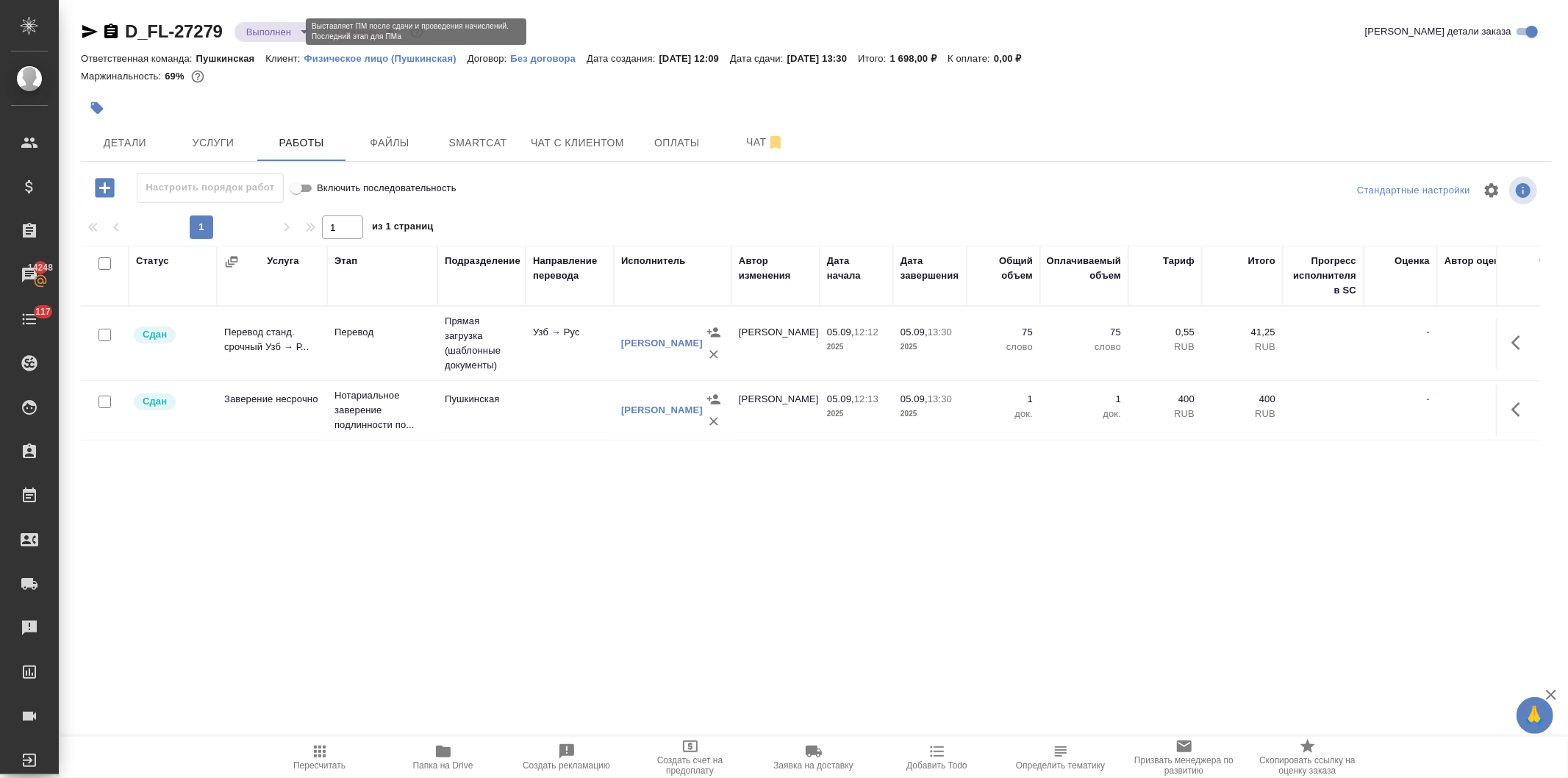
click at [271, 33] on body "🙏 .cls-1 fill:#fff; AWATERA Давыдова Елена Клиенты Спецификации Заказы 14248 Ча…" at bounding box center [784, 389] width 1568 height 778
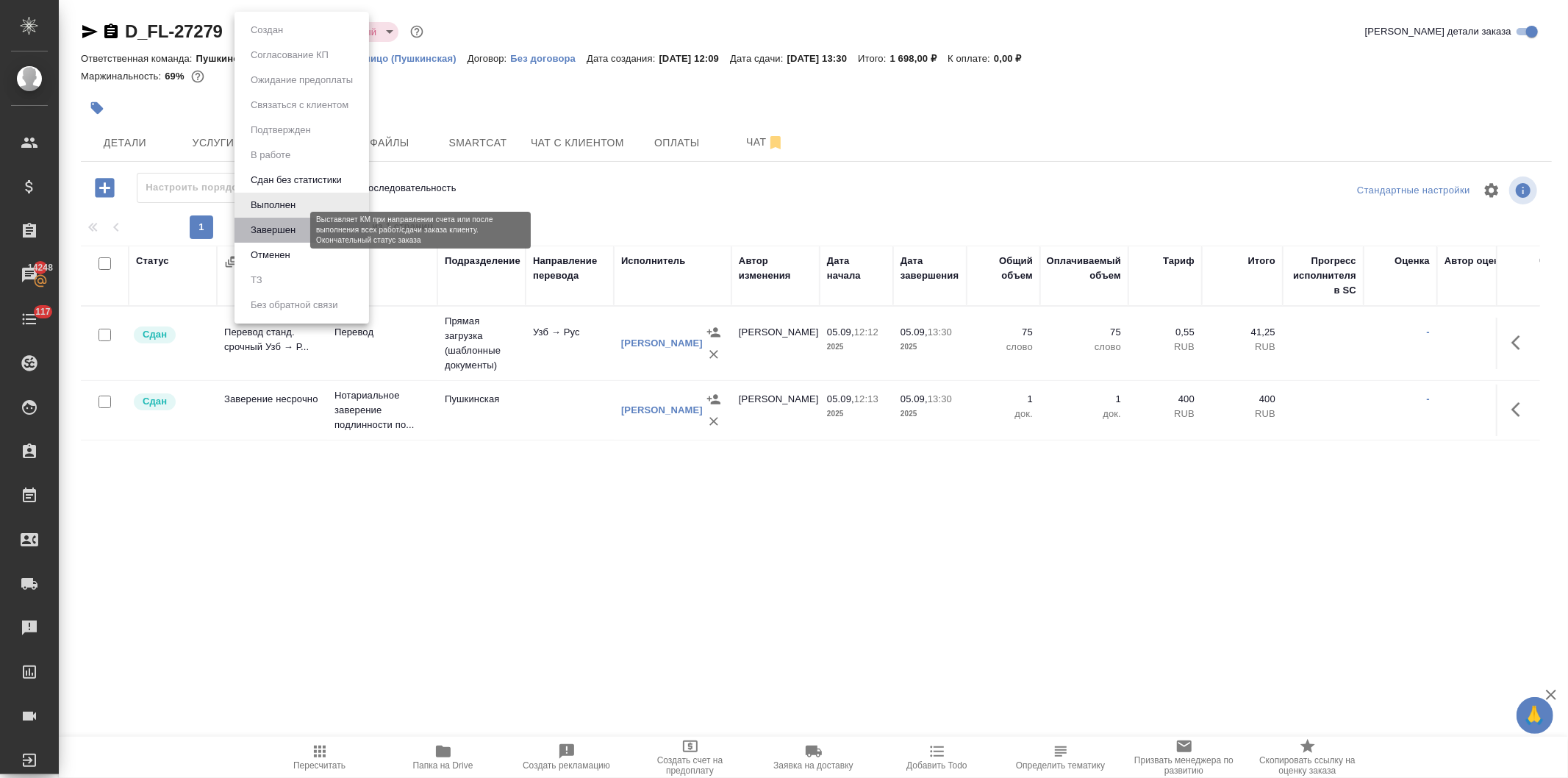
click at [272, 228] on button "Завершен" at bounding box center [273, 230] width 54 height 16
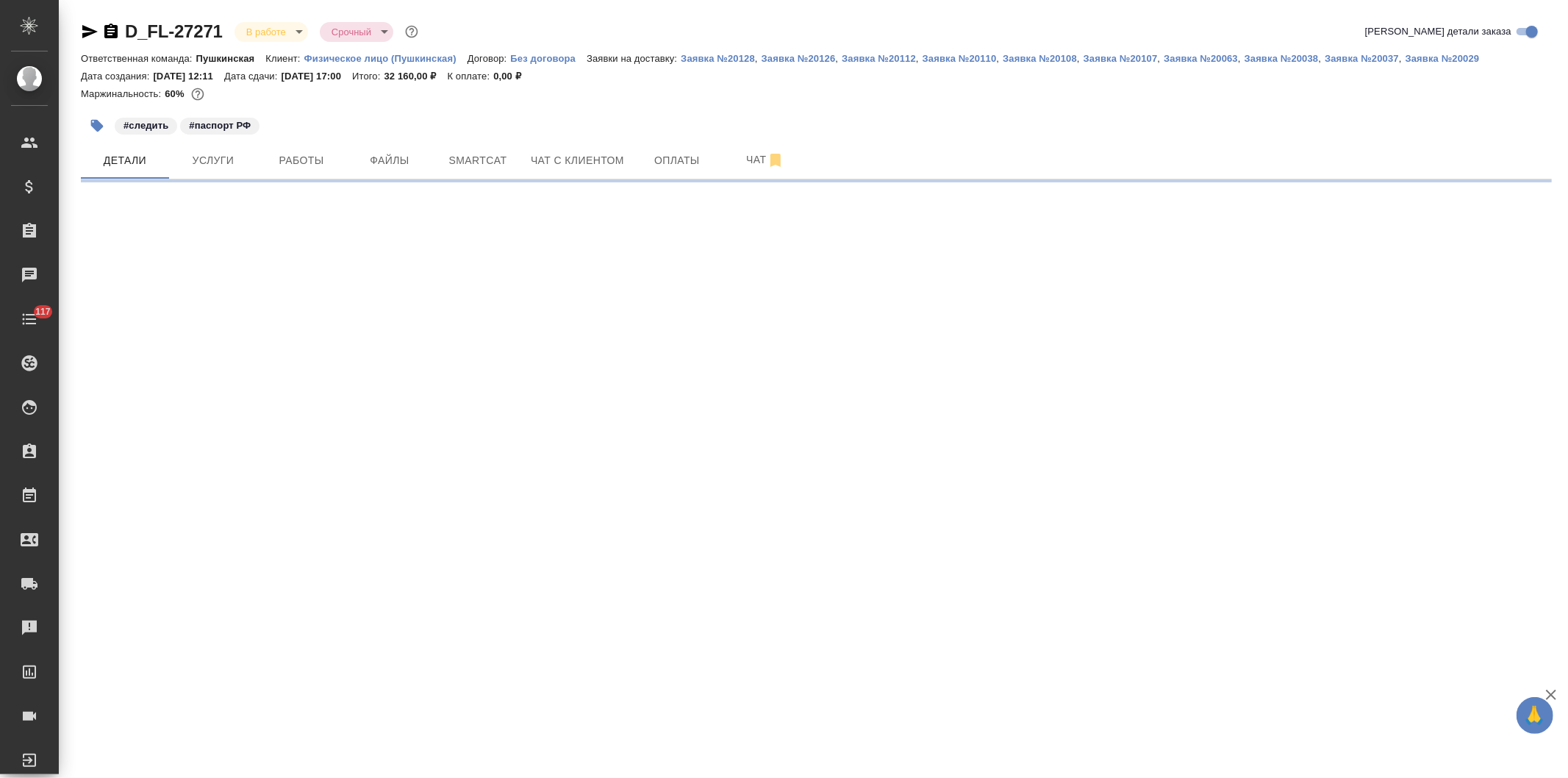
select select "RU"
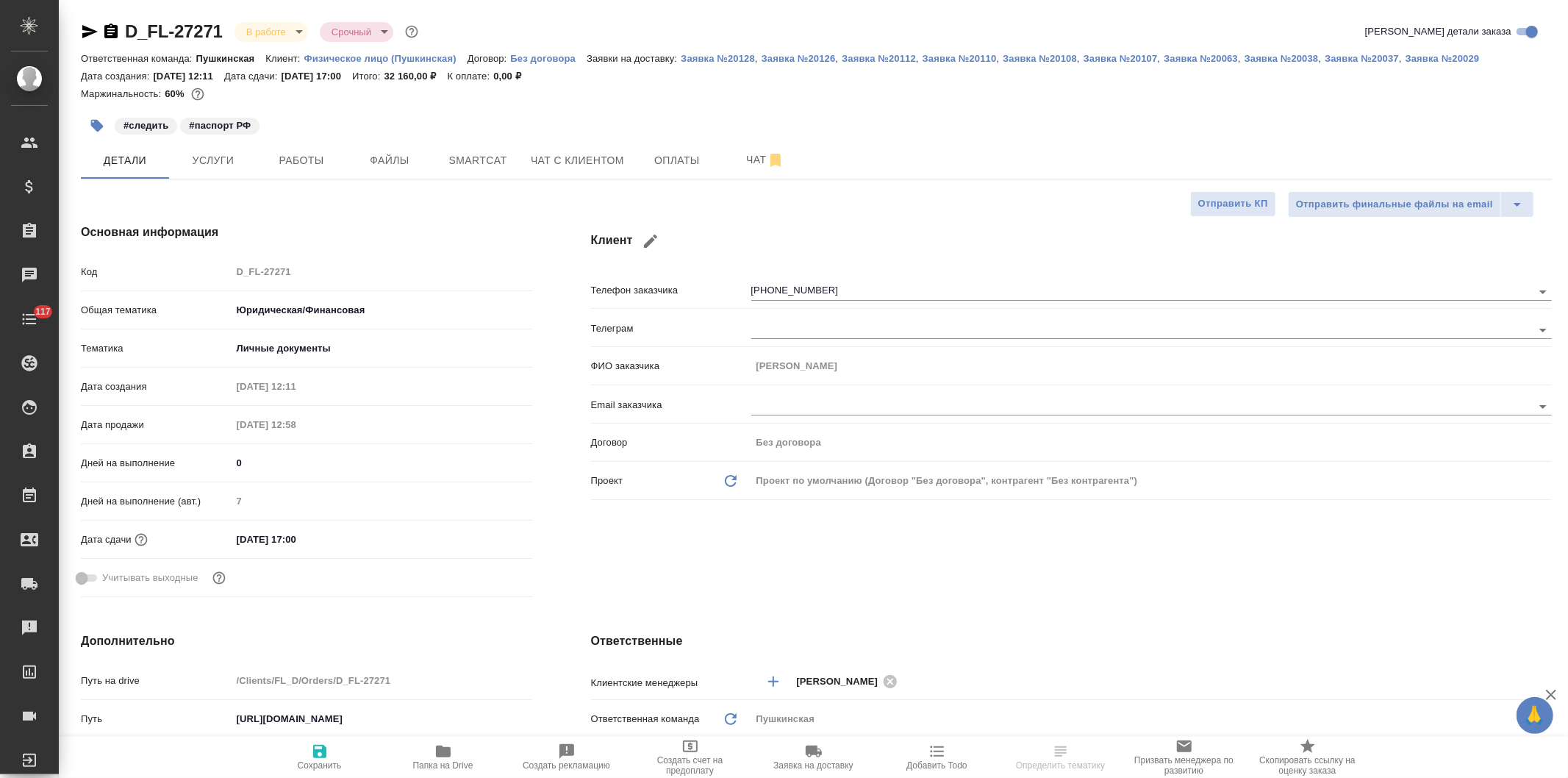
type textarea "x"
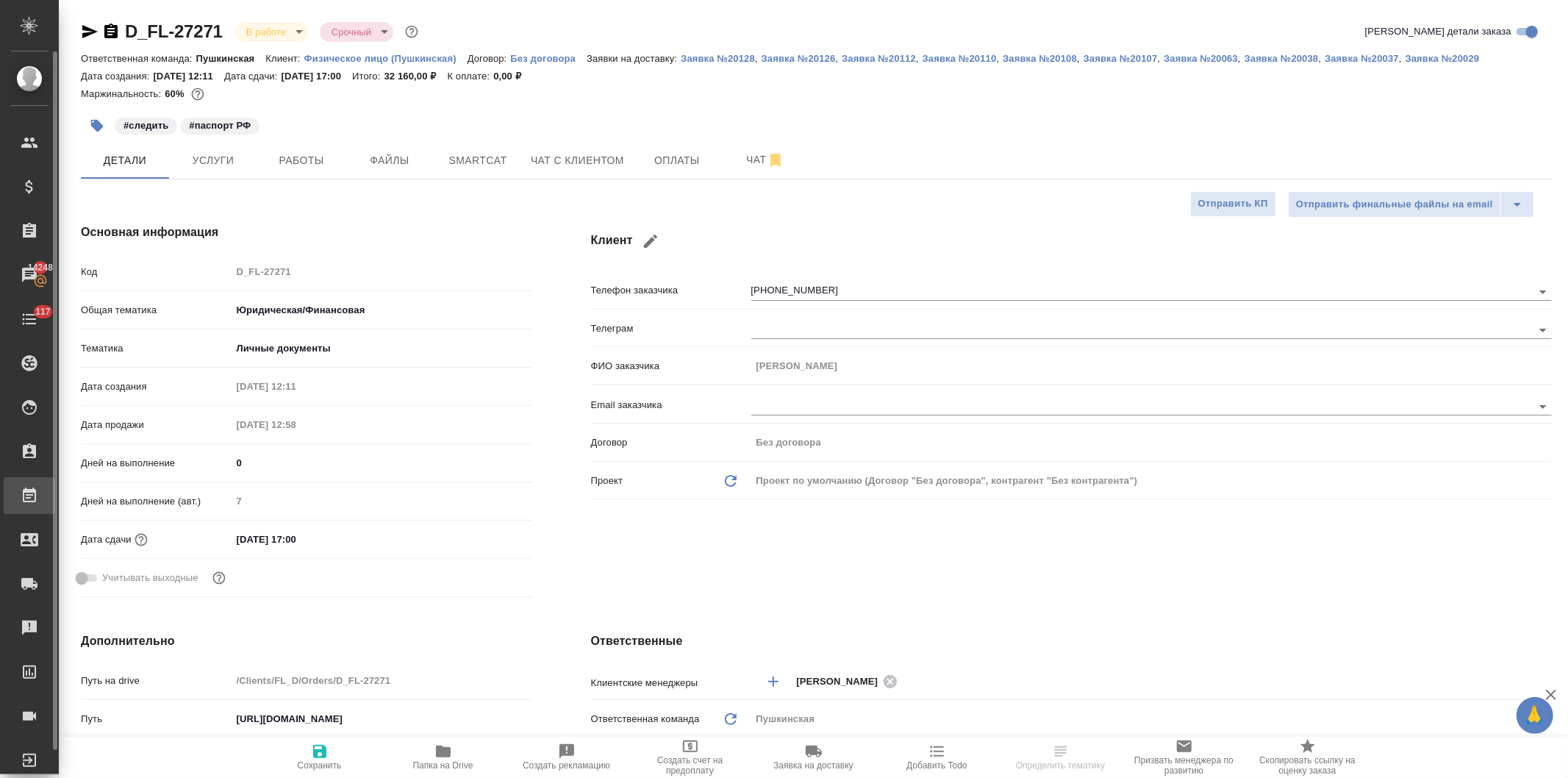
type textarea "x"
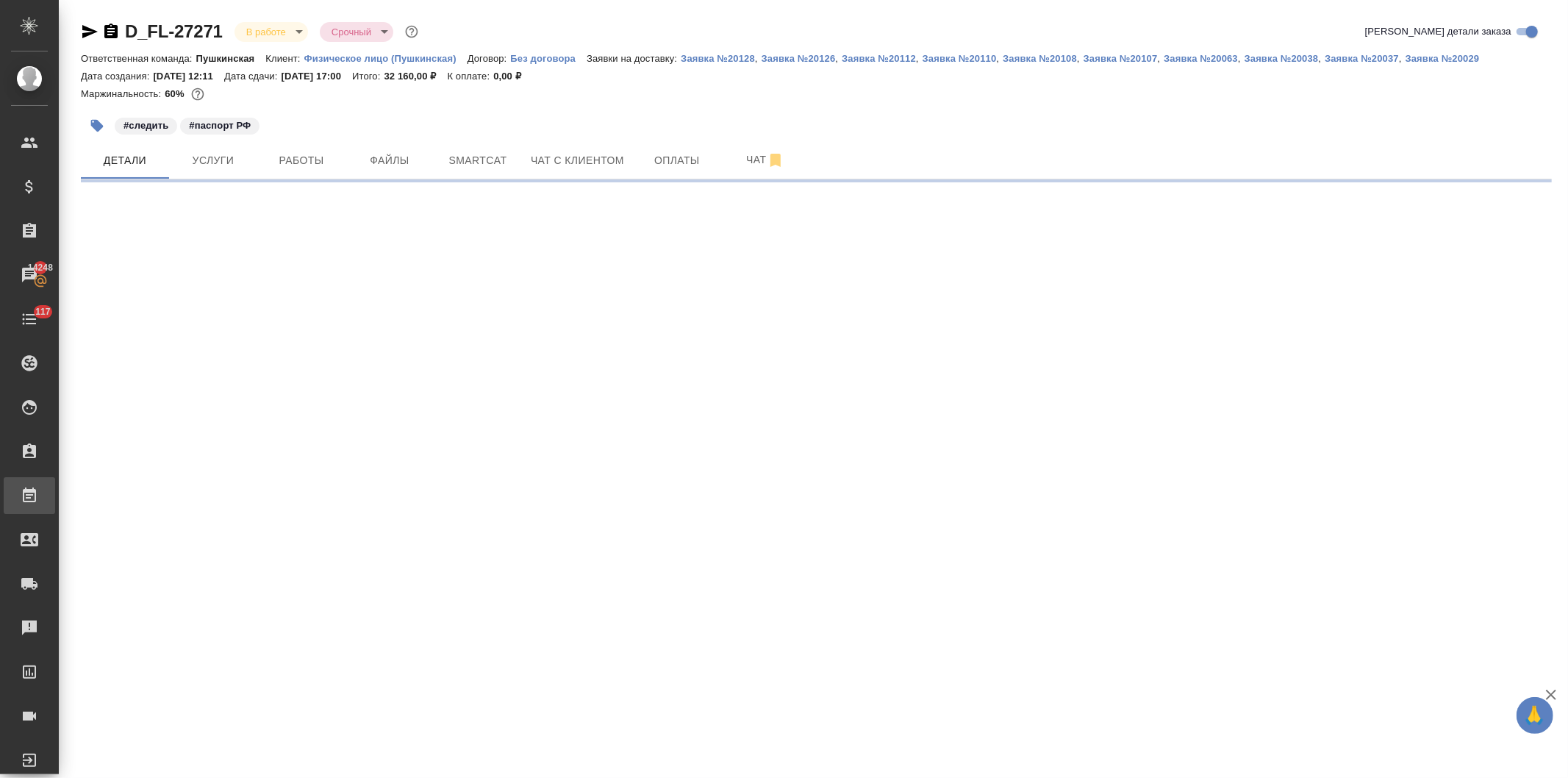
select select "RU"
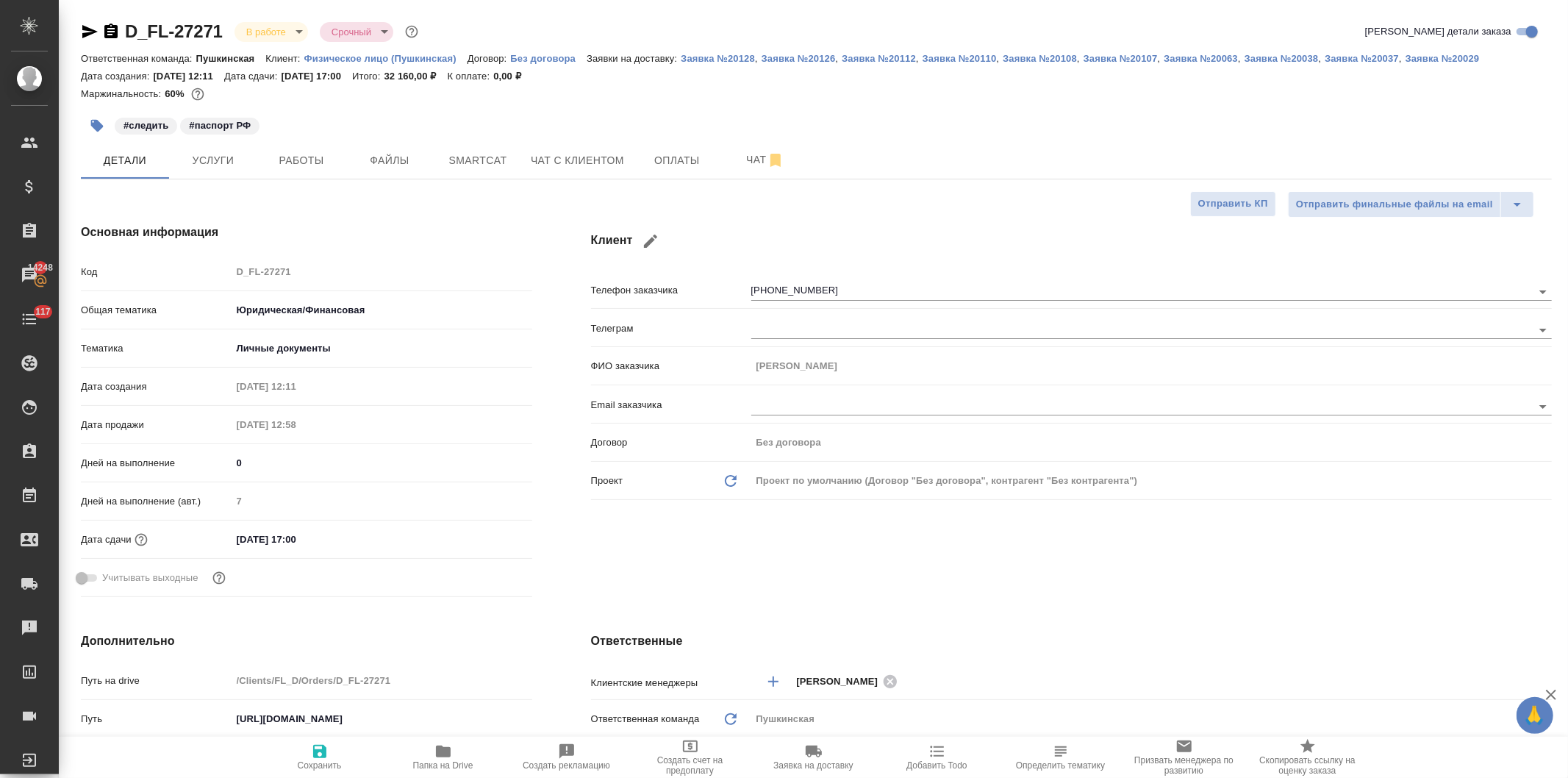
type textarea "x"
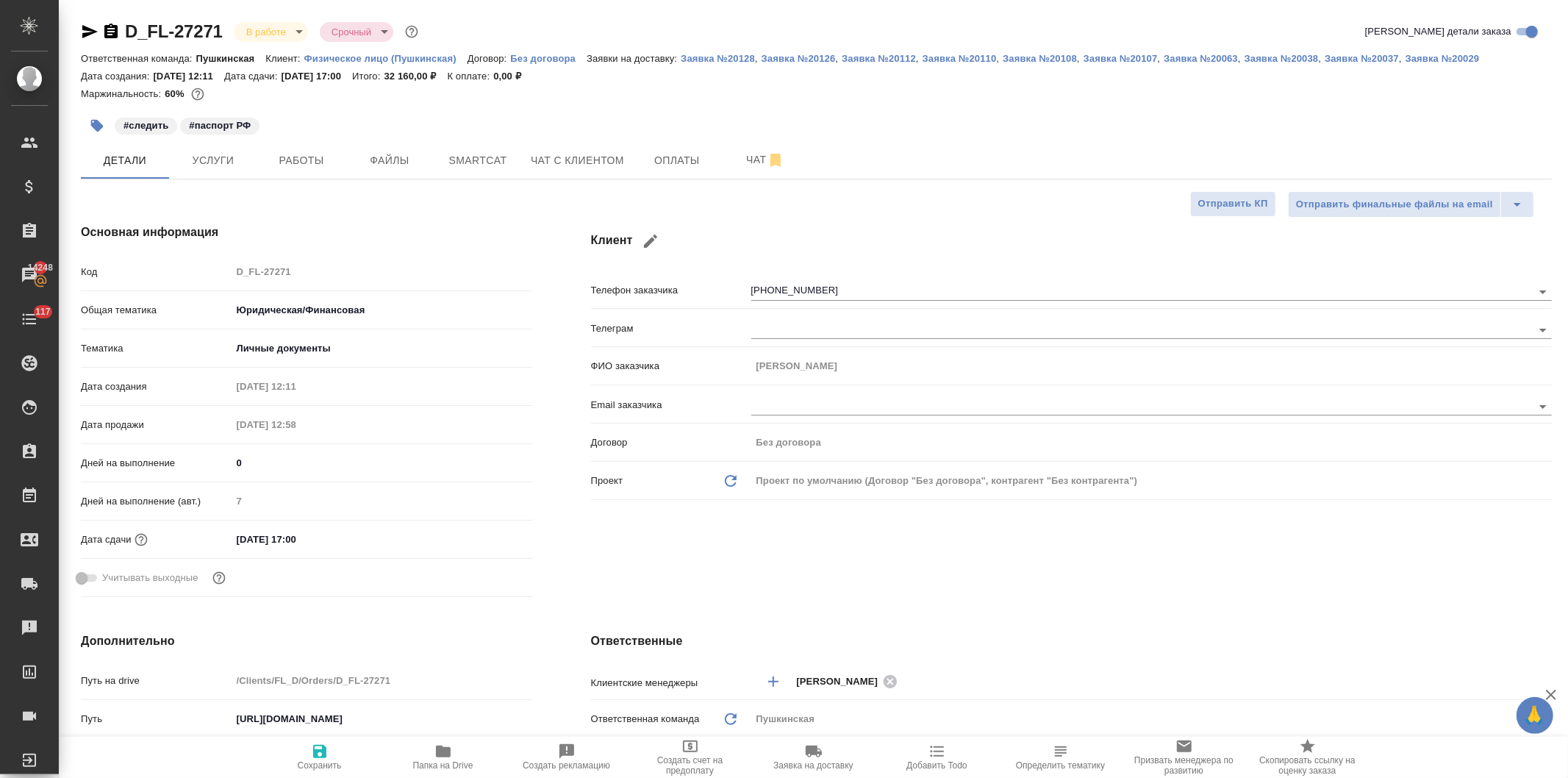
type textarea "x"
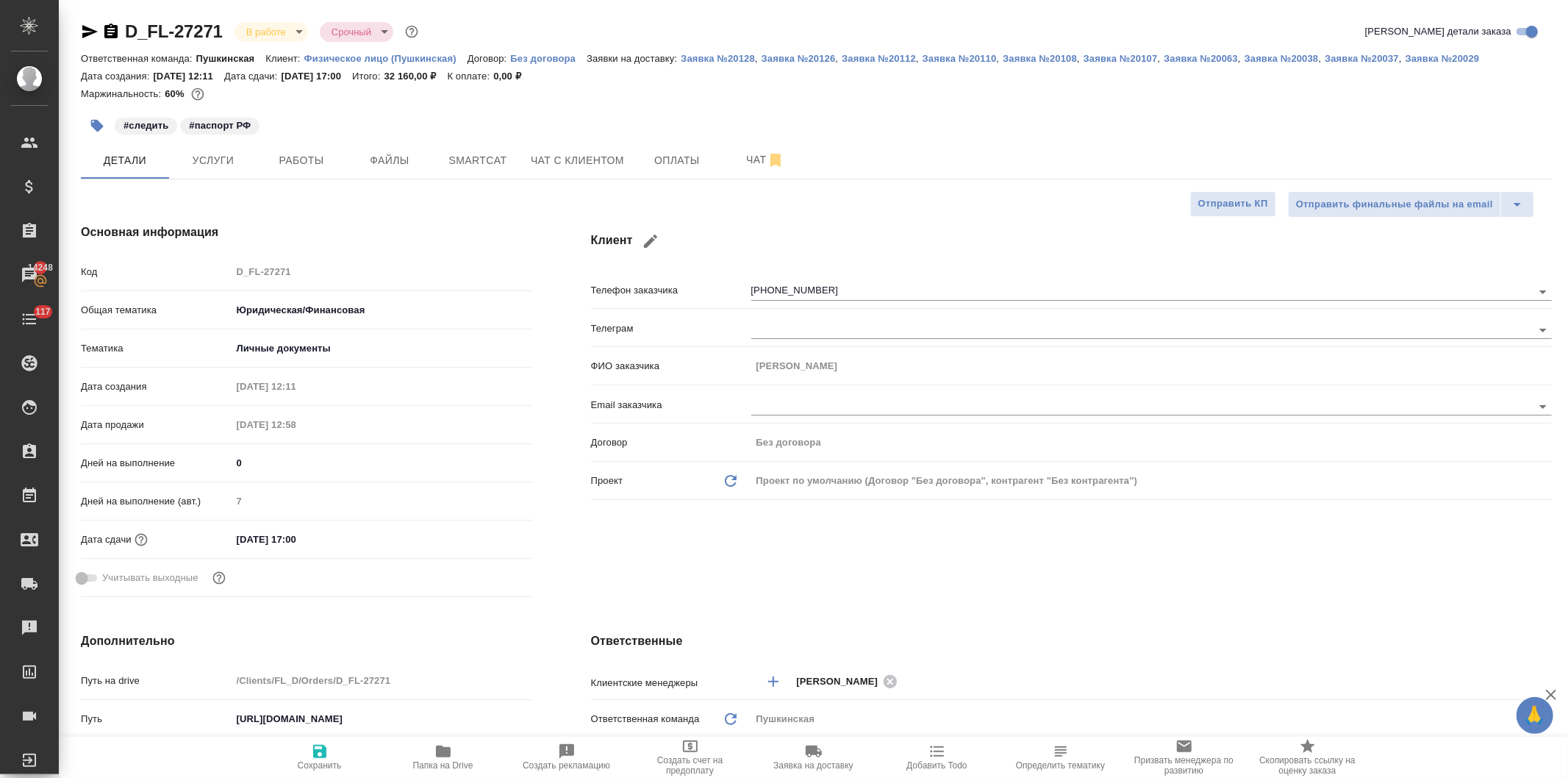
type textarea "x"
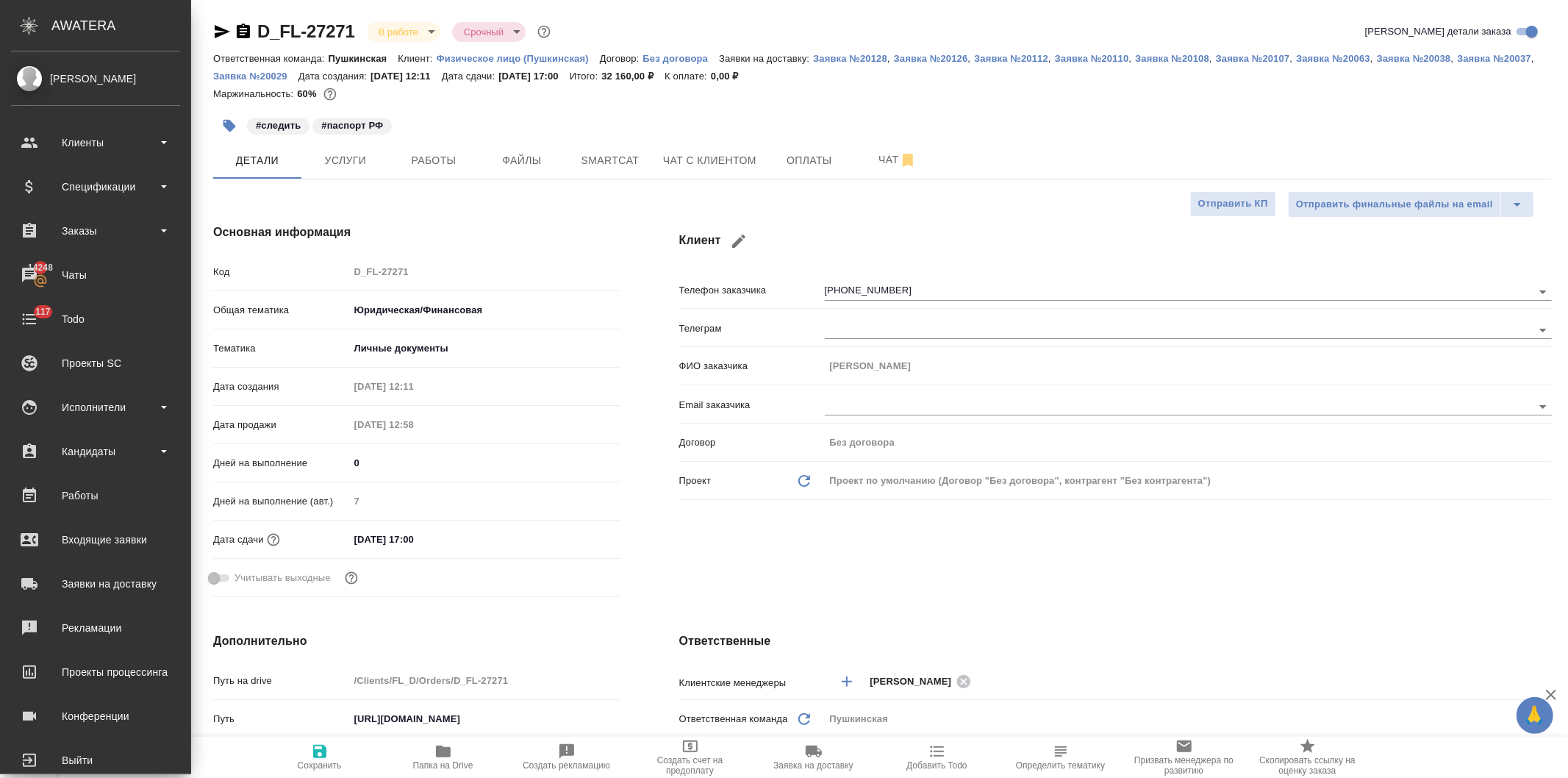
type textarea "x"
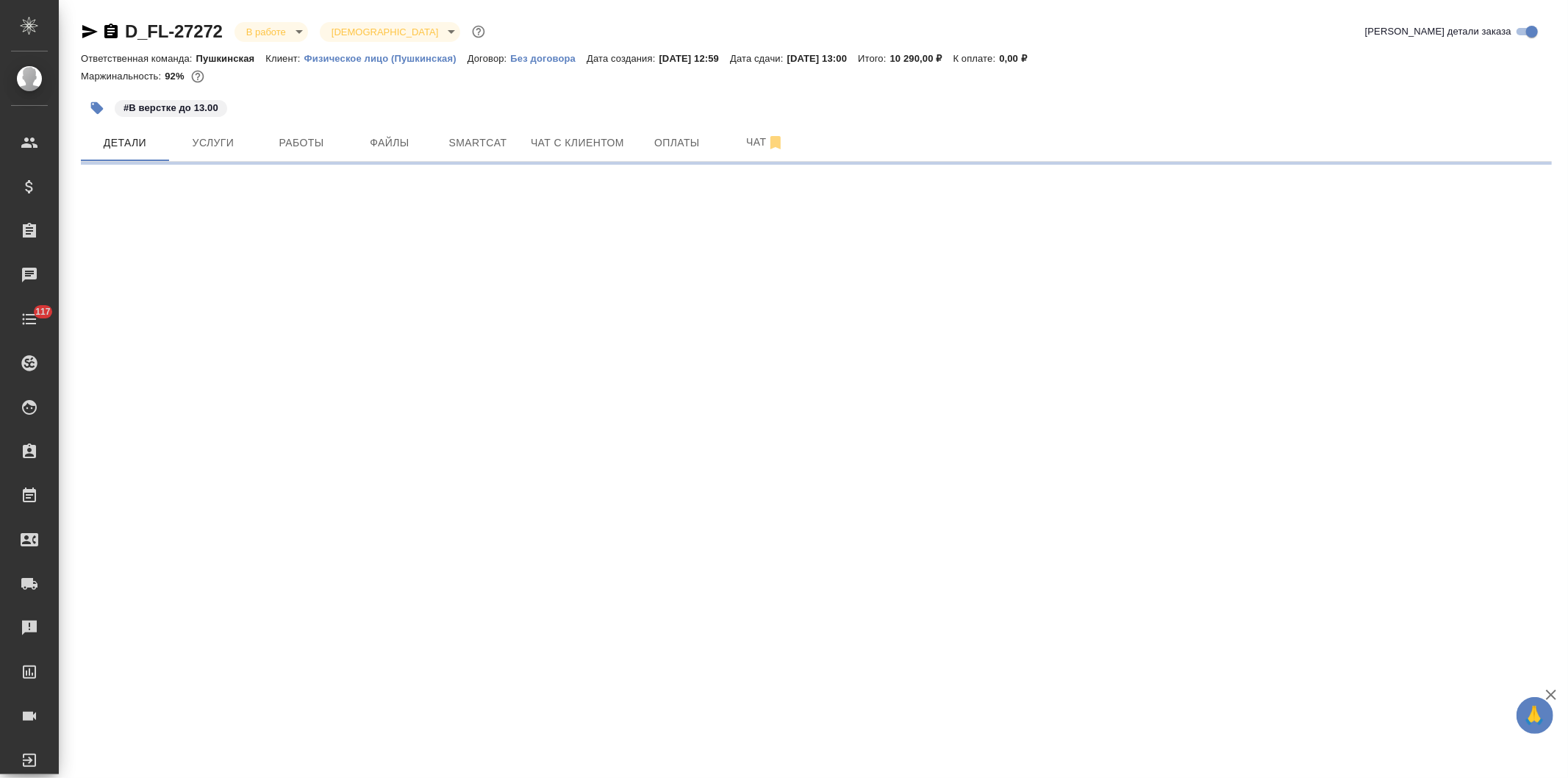
select select "RU"
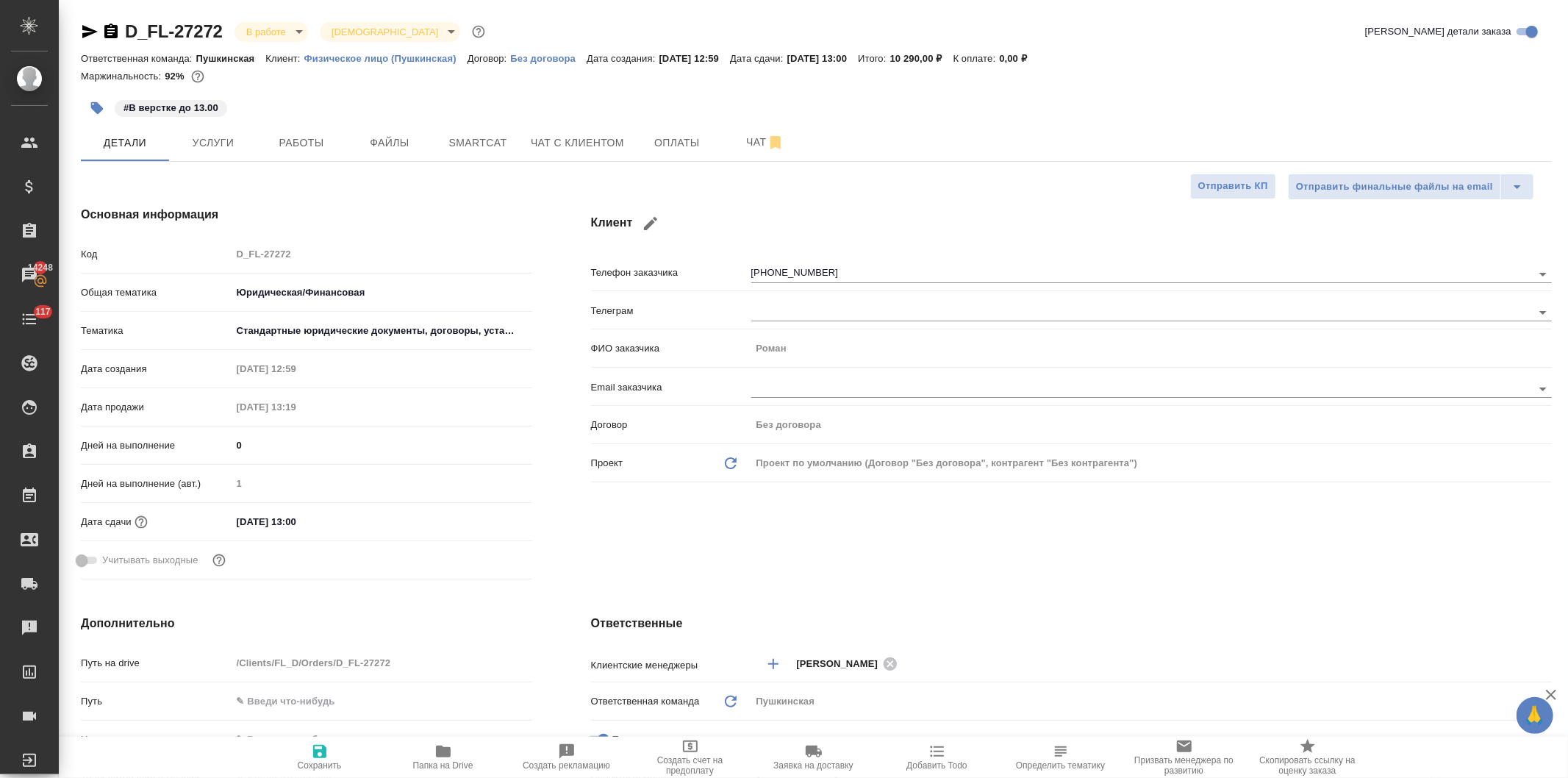
type textarea "x"
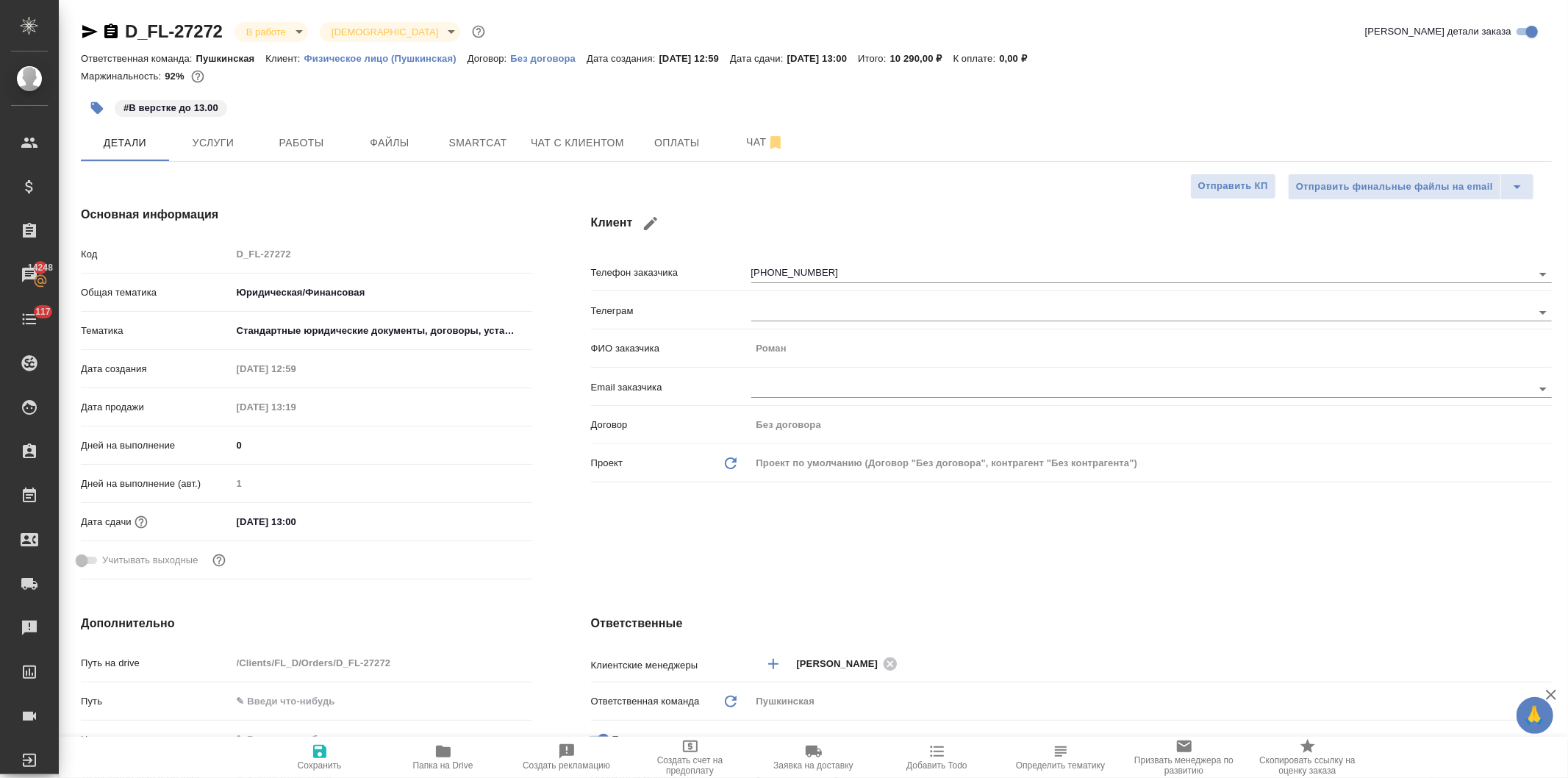
type textarea "x"
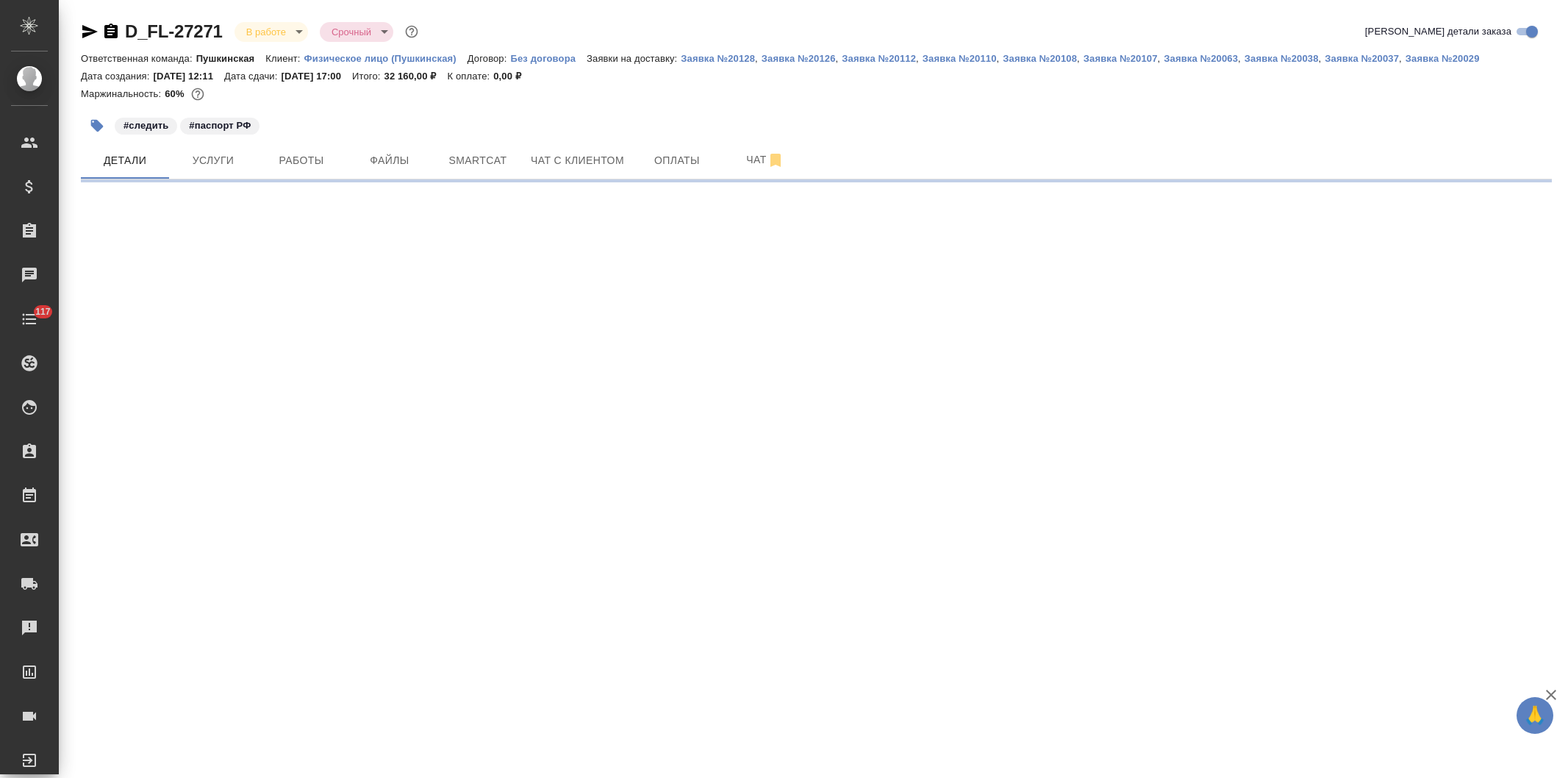
select select "RU"
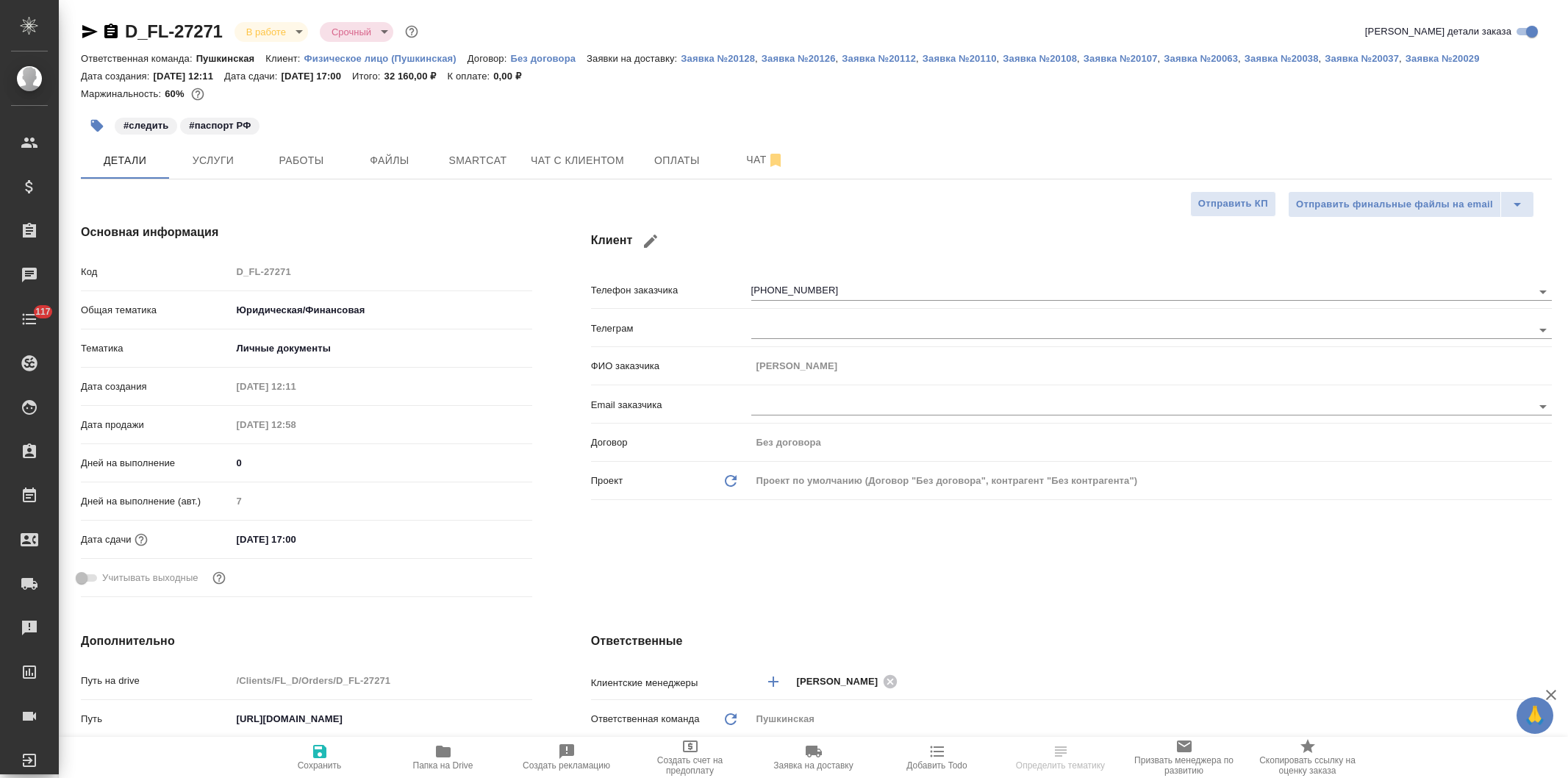
type textarea "x"
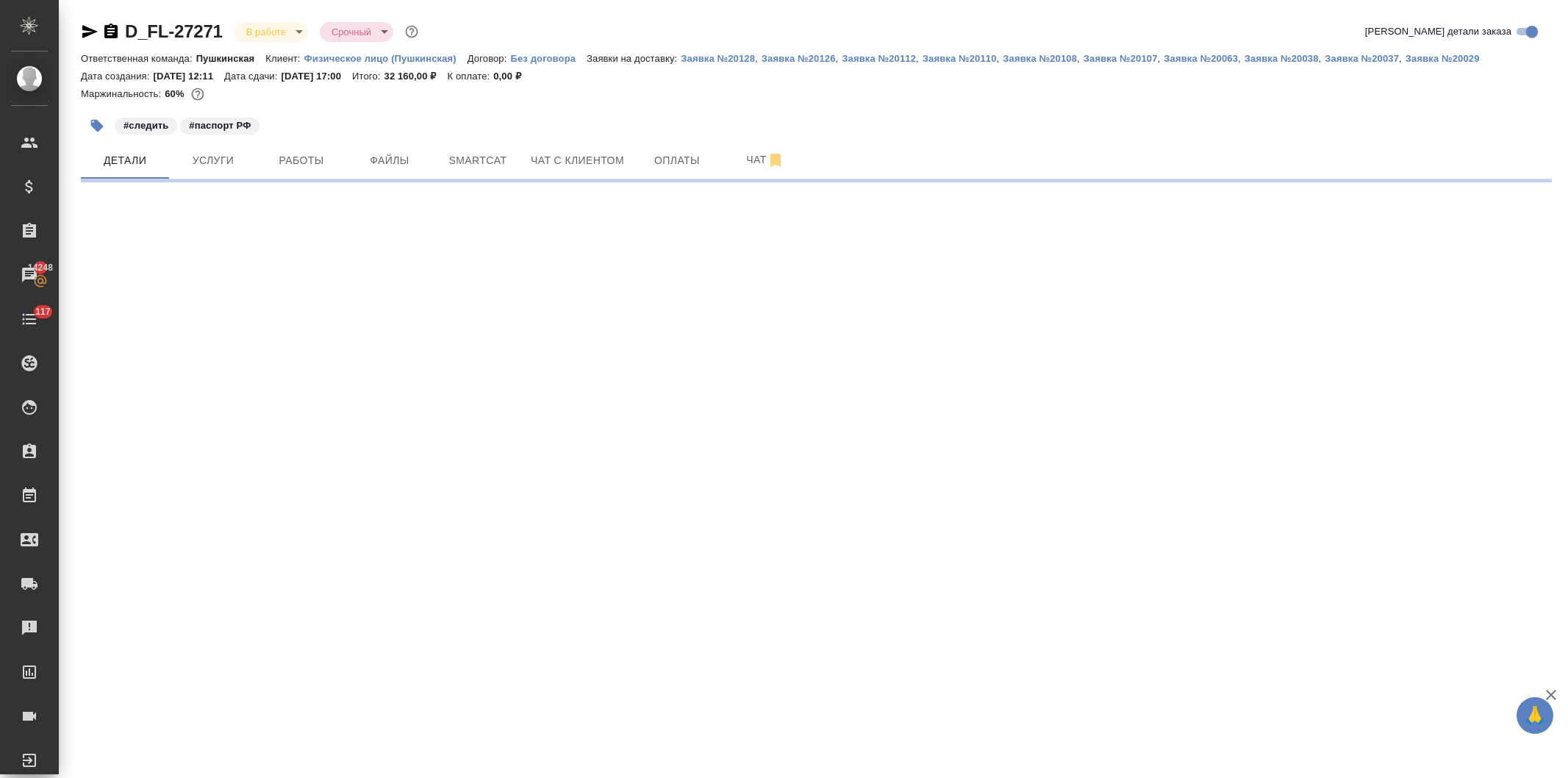
select select "RU"
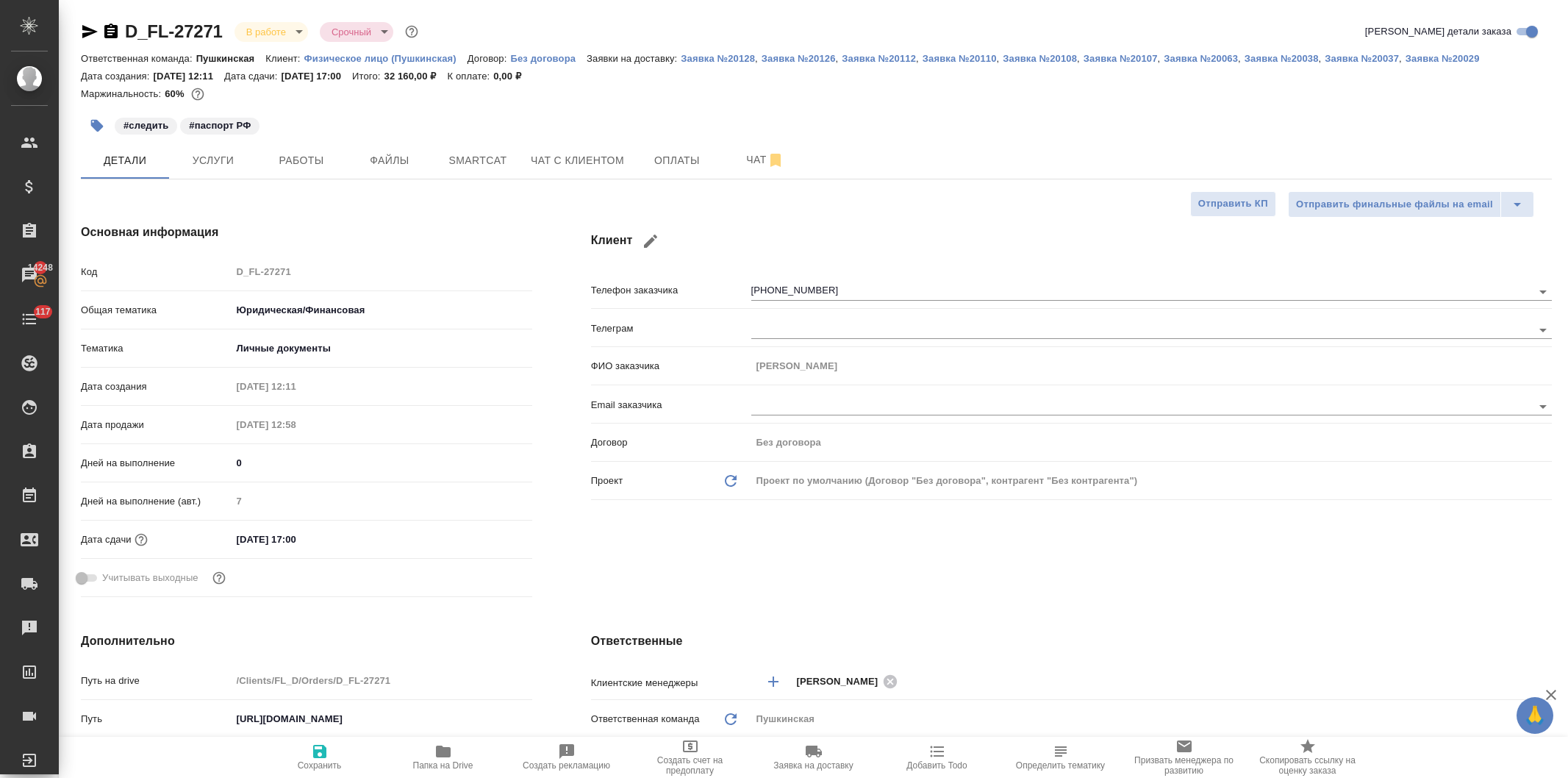
type textarea "x"
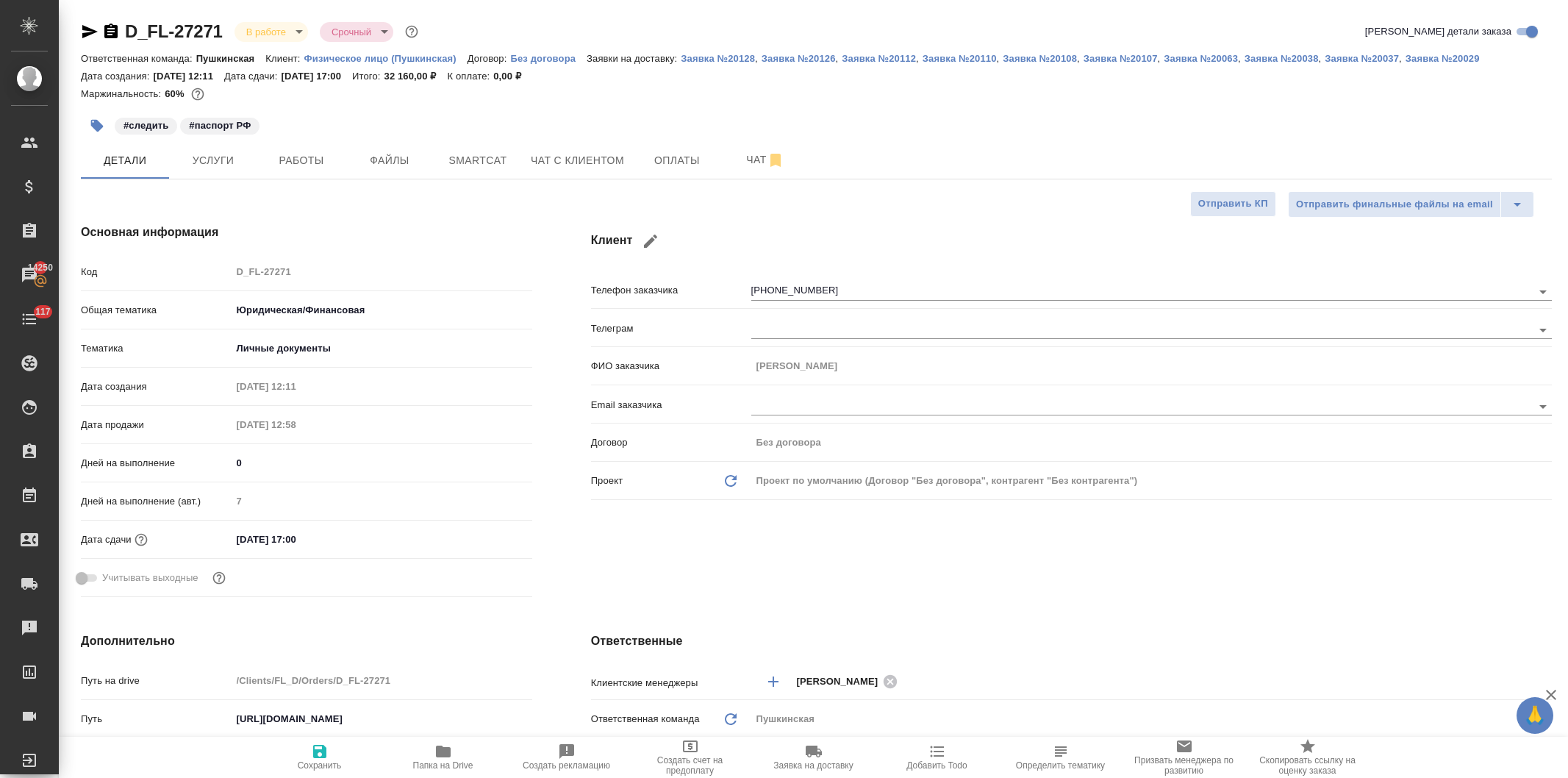
type textarea "x"
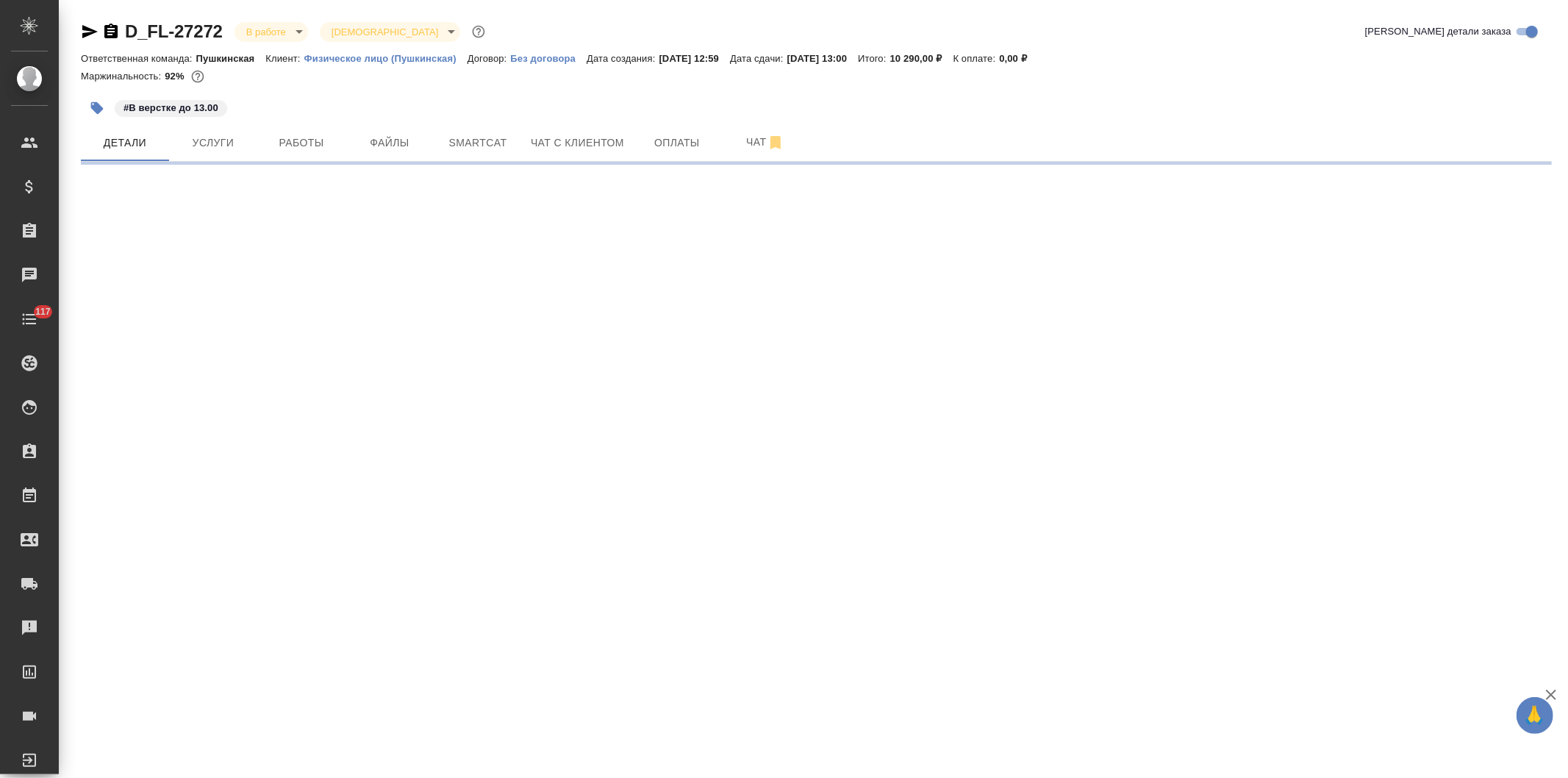
select select "RU"
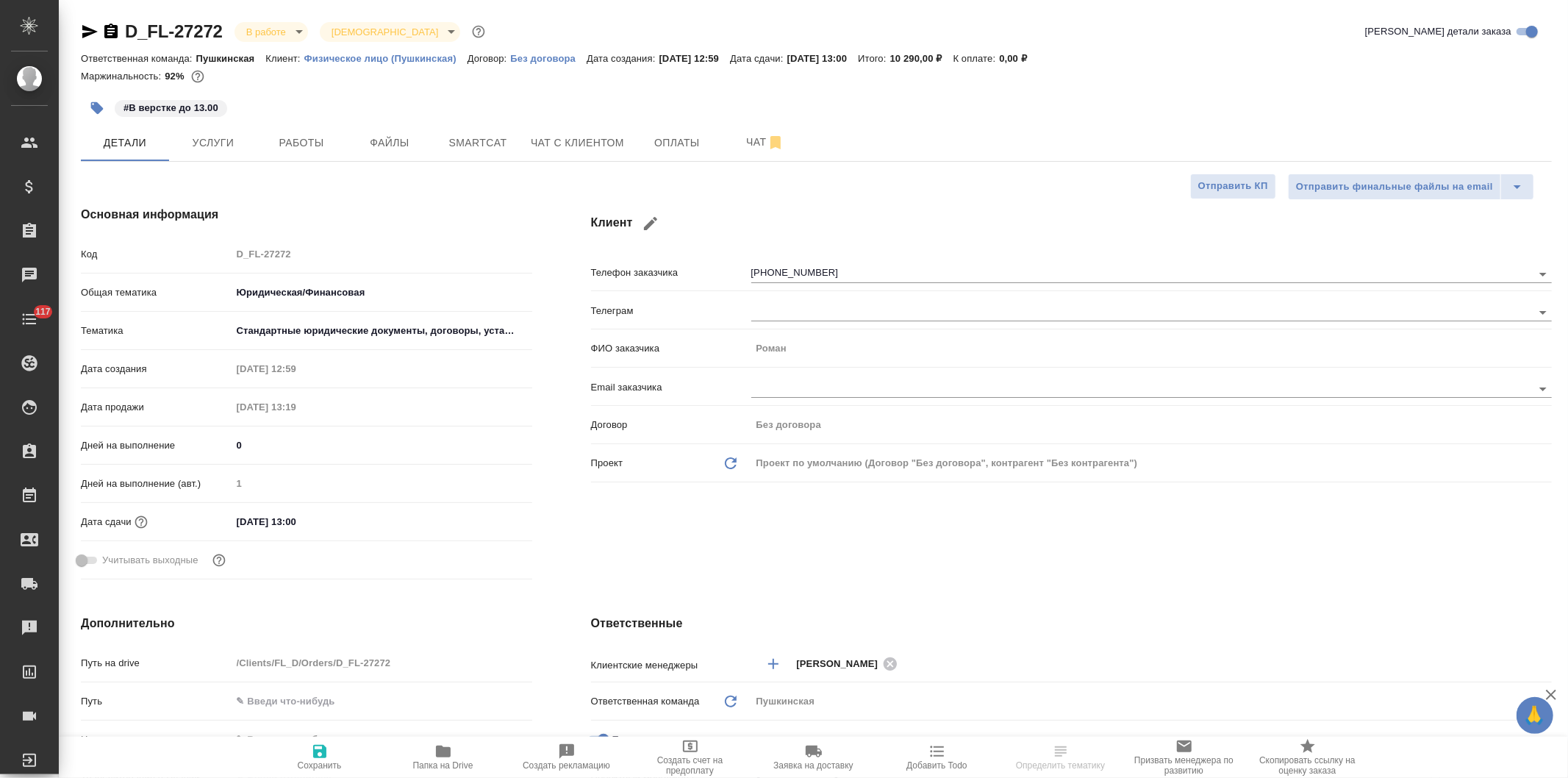
type textarea "x"
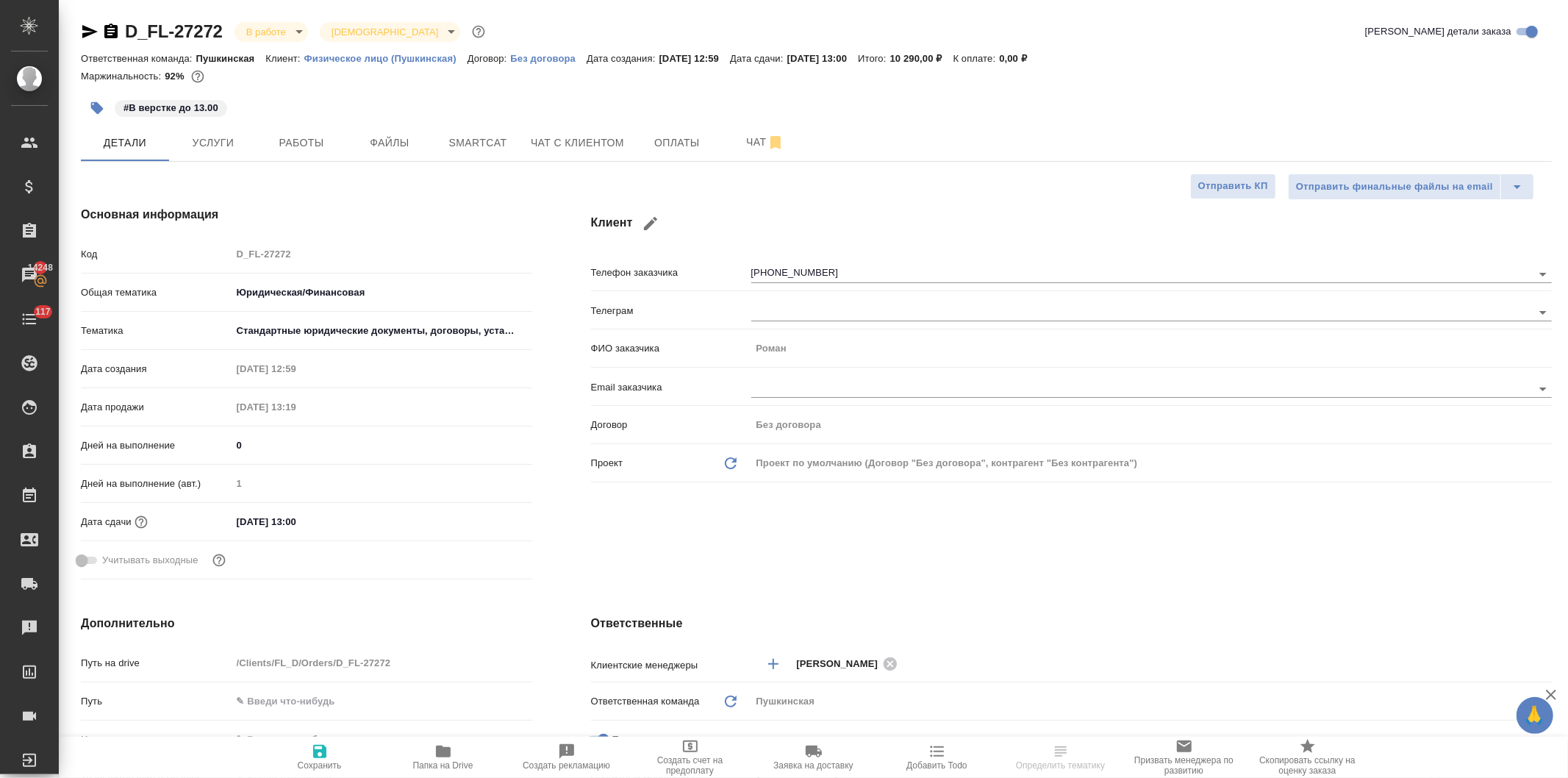
type textarea "x"
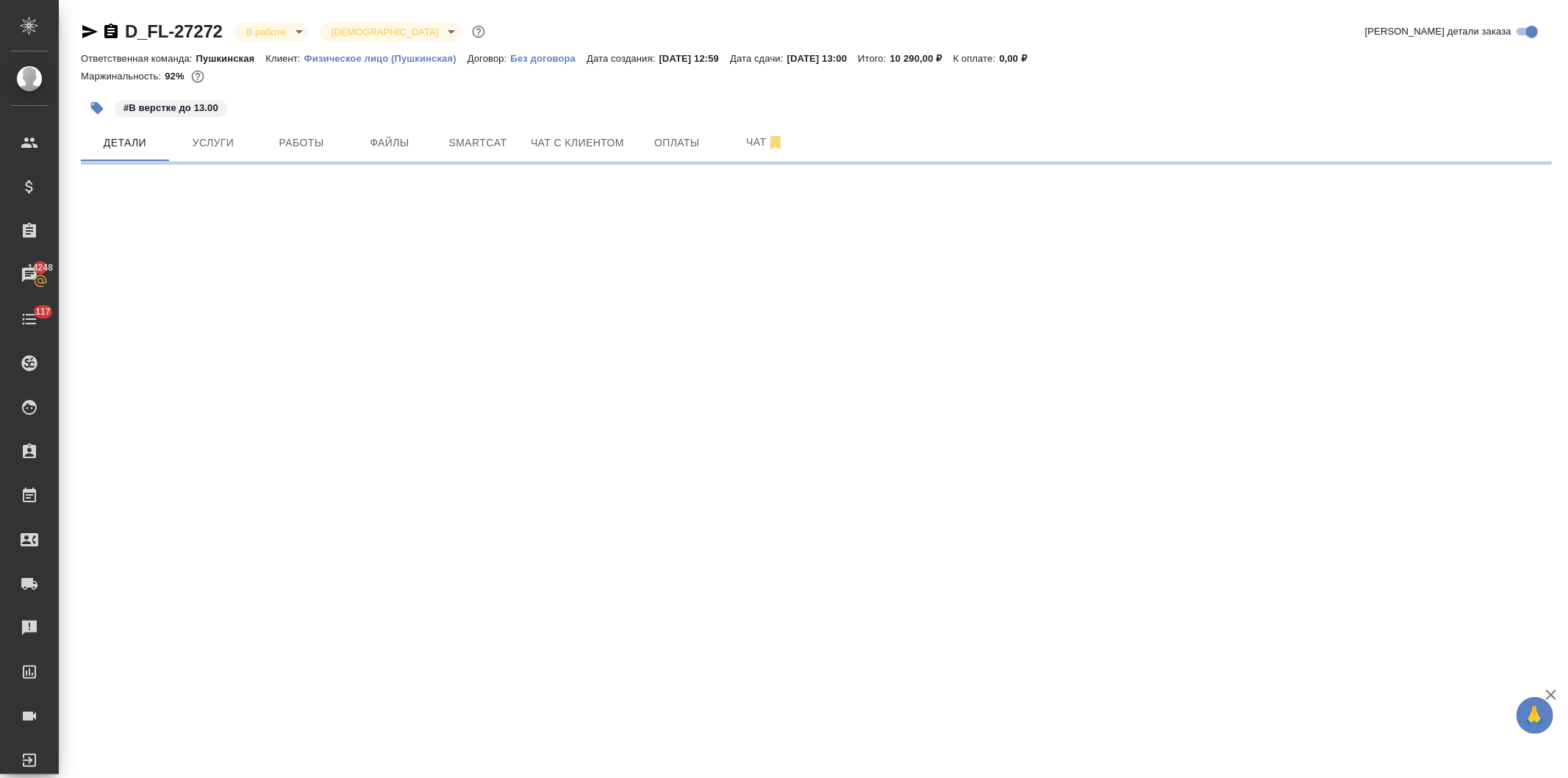
select select "RU"
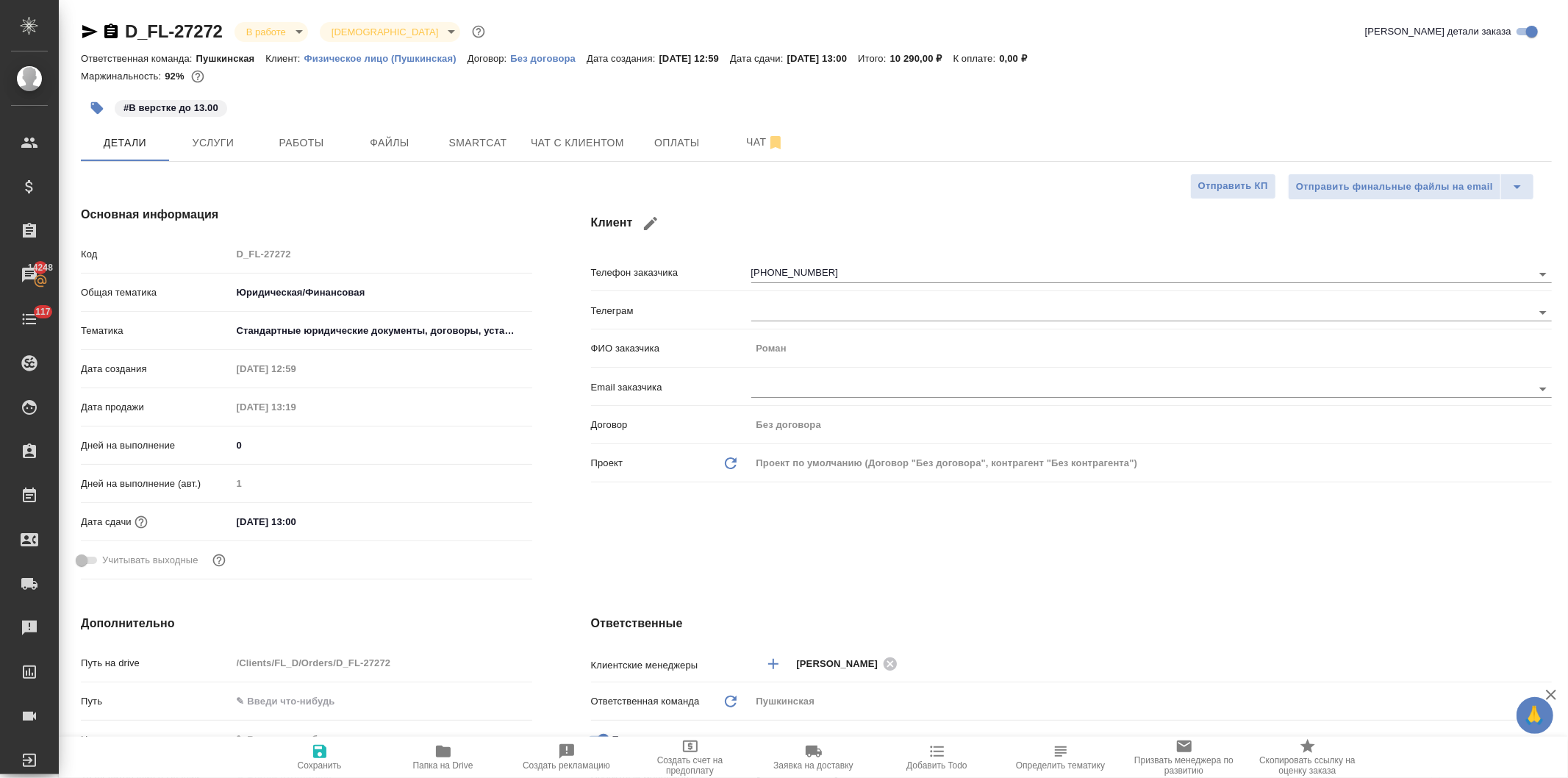
type textarea "x"
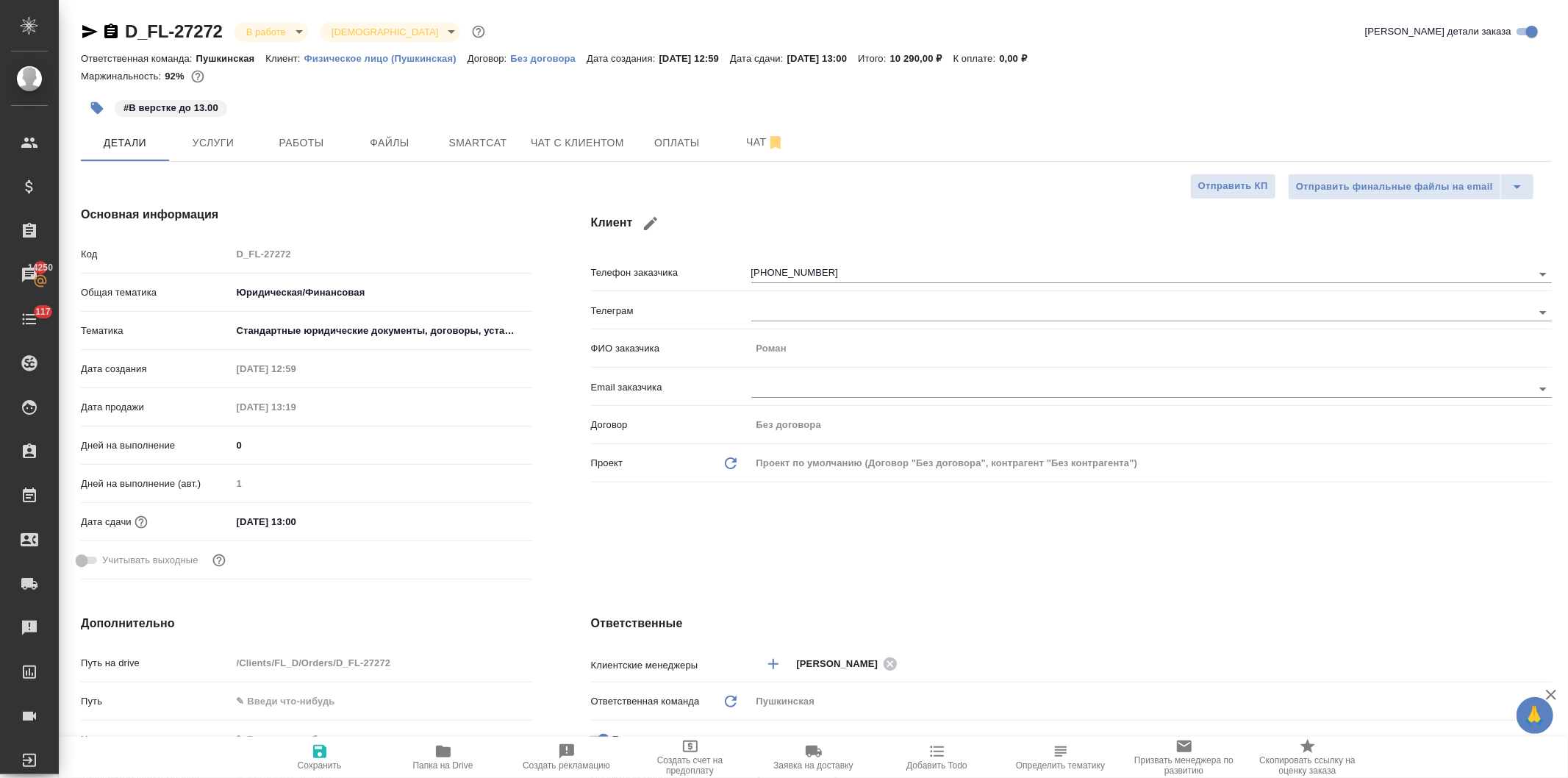
type textarea "x"
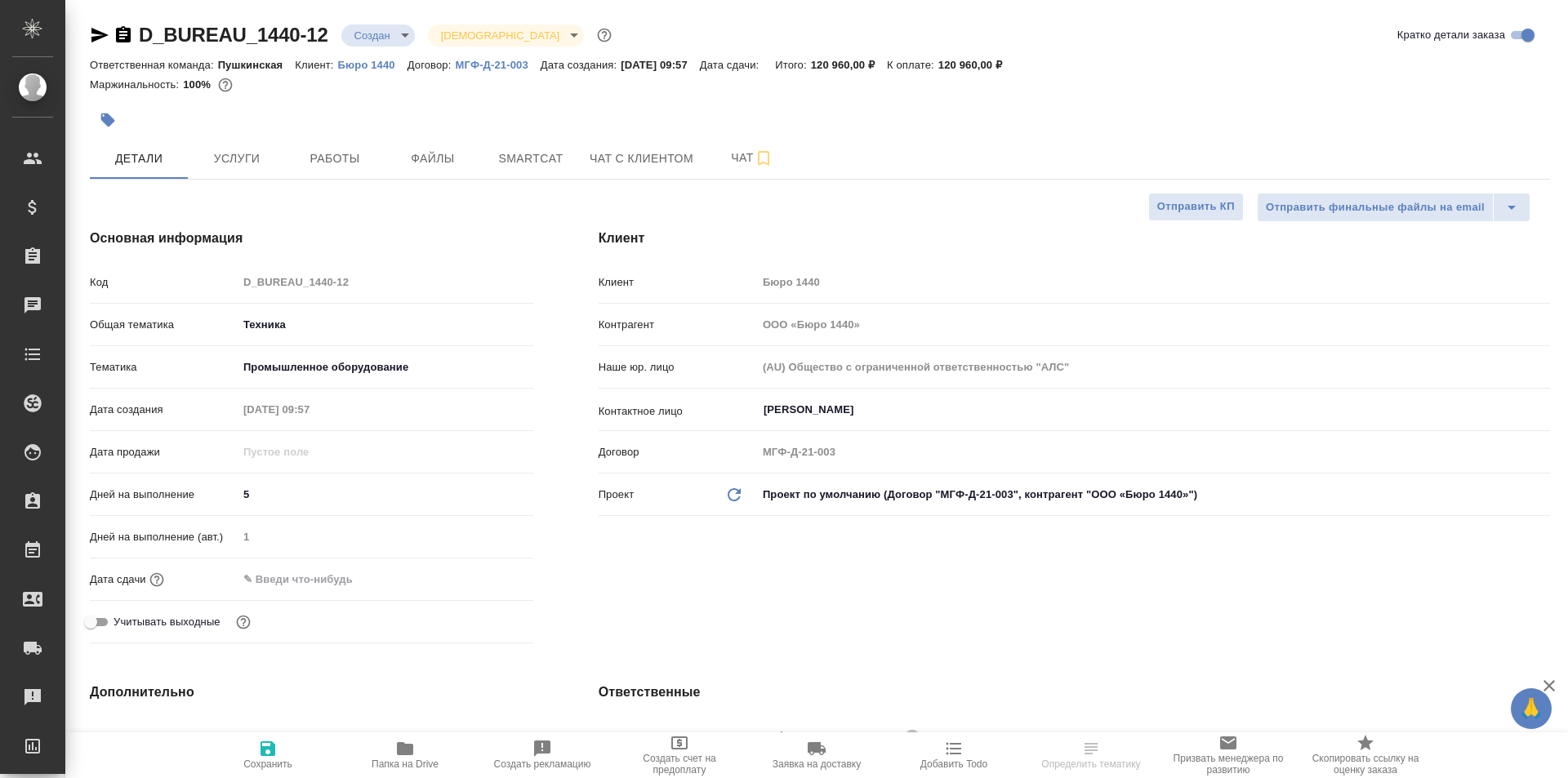
select select "RU"
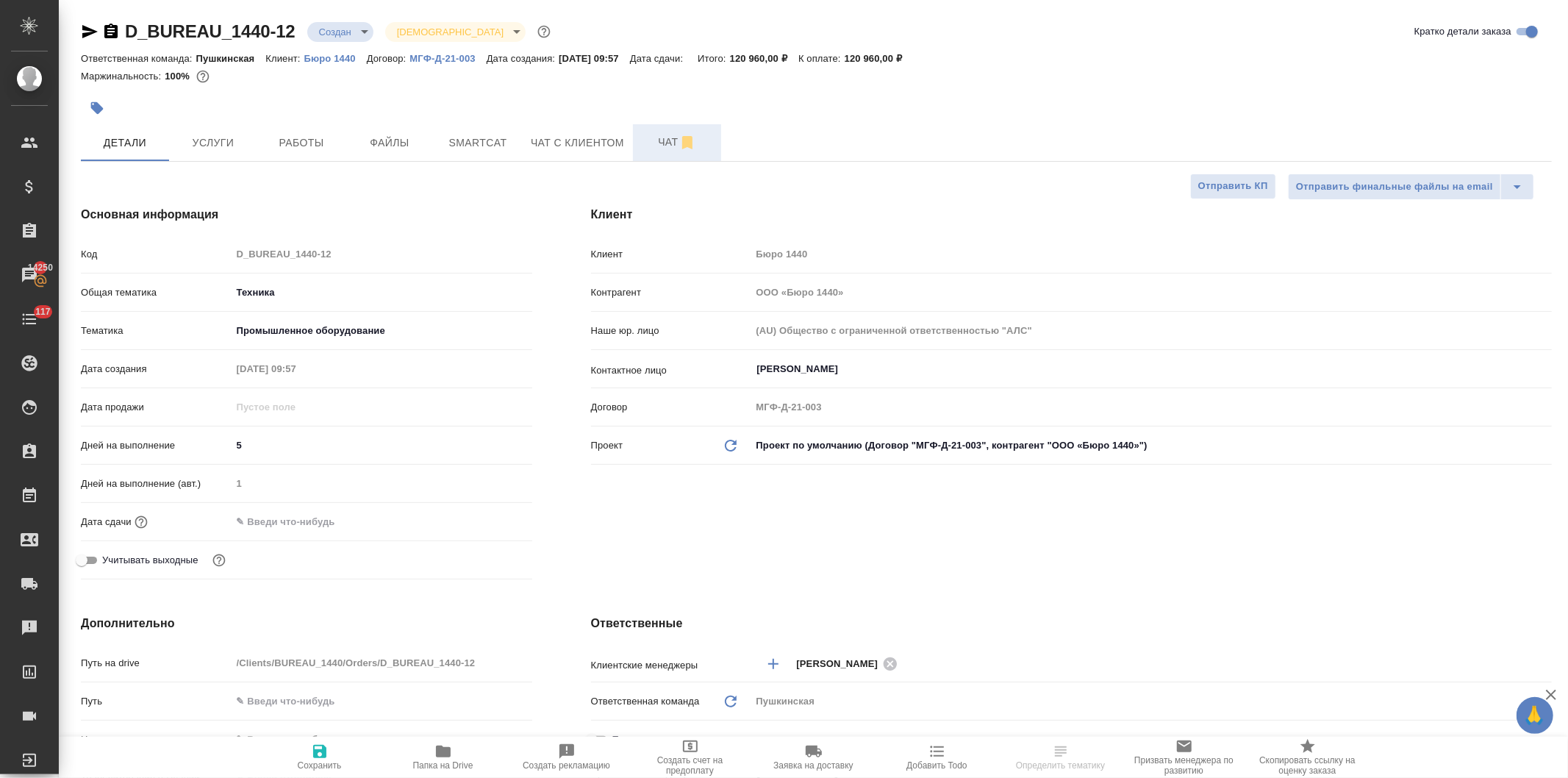
click at [660, 129] on button "Чат" at bounding box center [677, 142] width 88 height 37
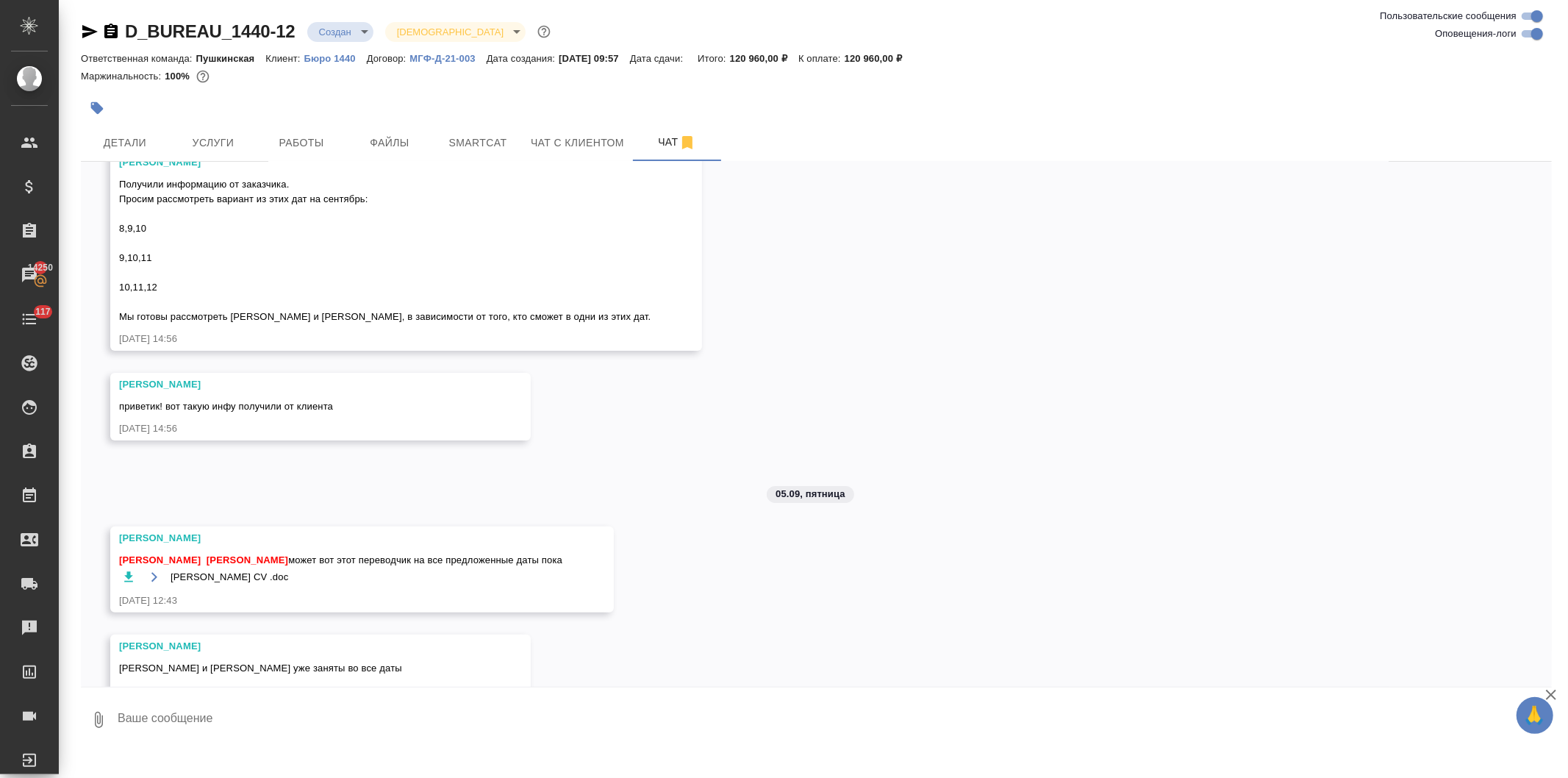
scroll to position [4967, 0]
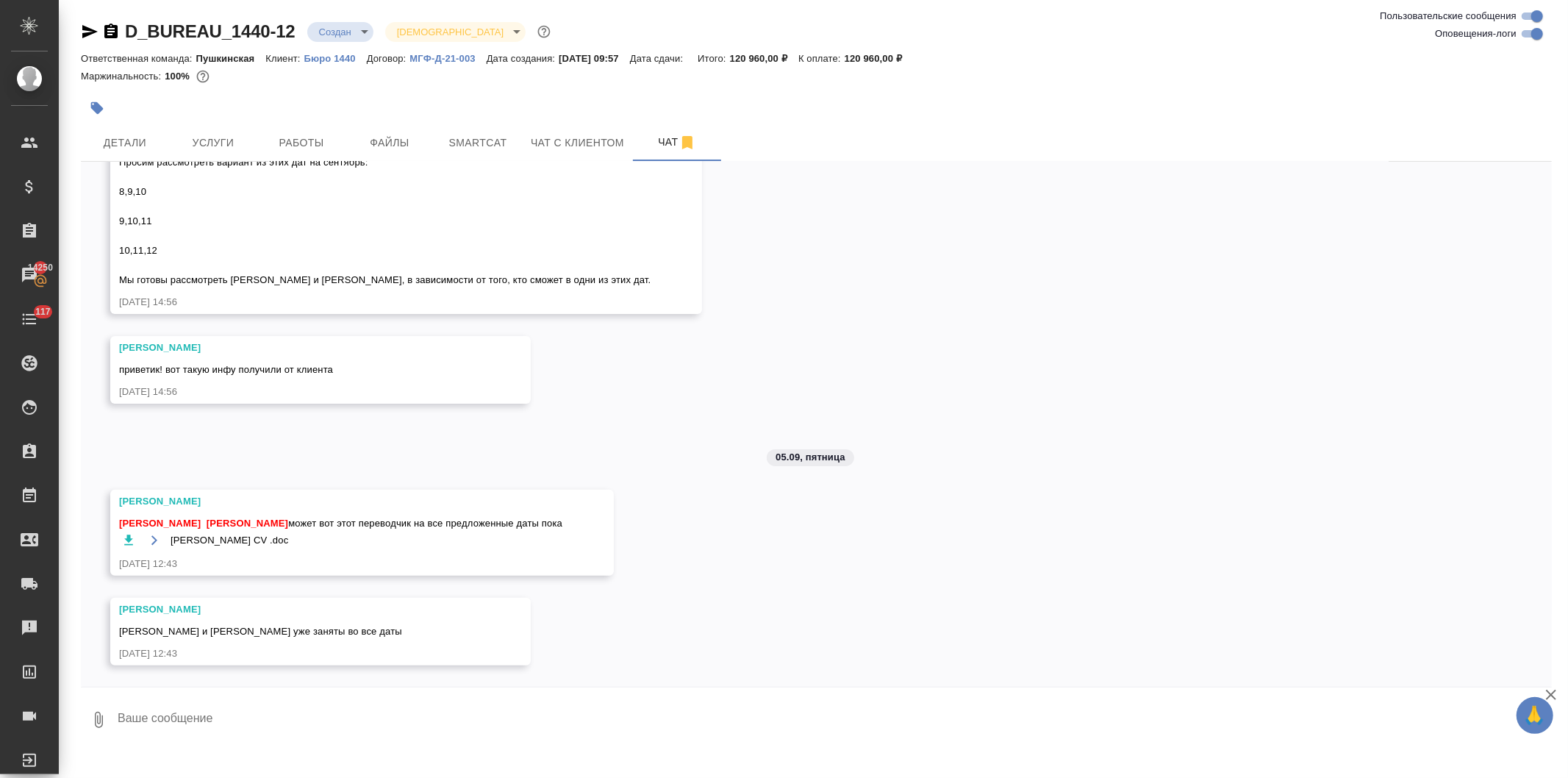
click at [120, 537] on button "button" at bounding box center [128, 540] width 18 height 18
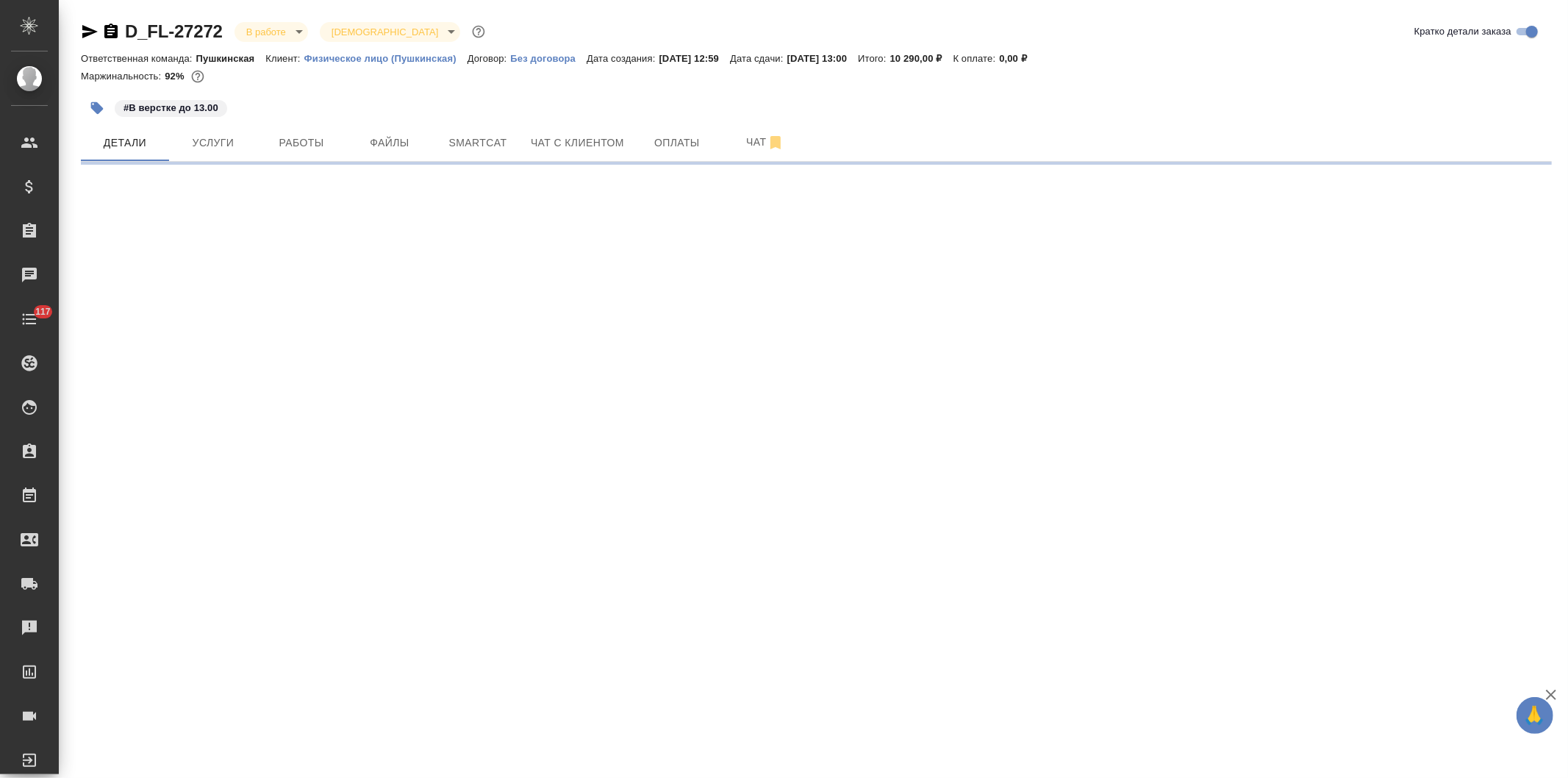
select select "RU"
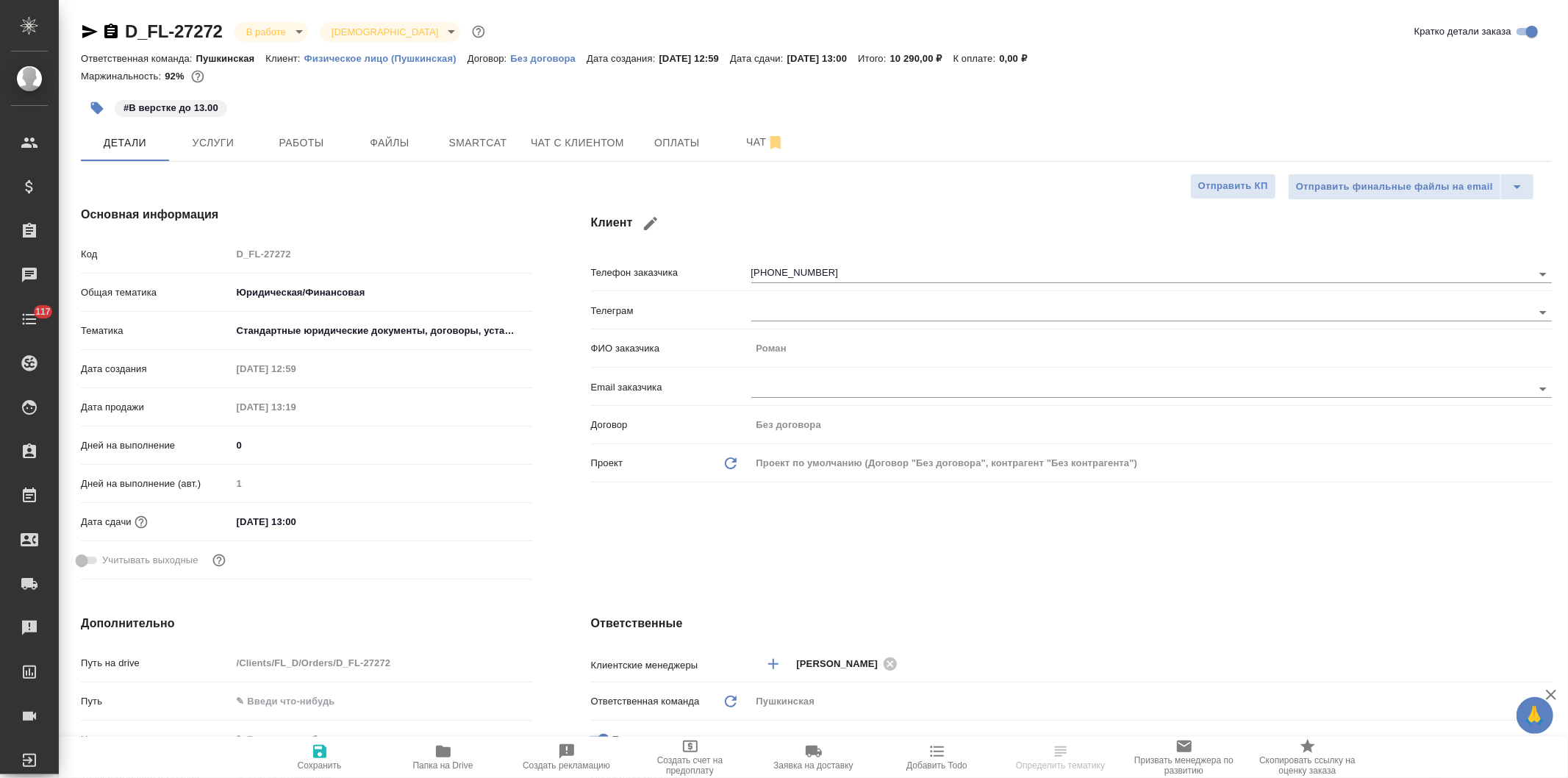
type textarea "x"
type input "[PERSON_NAME]"
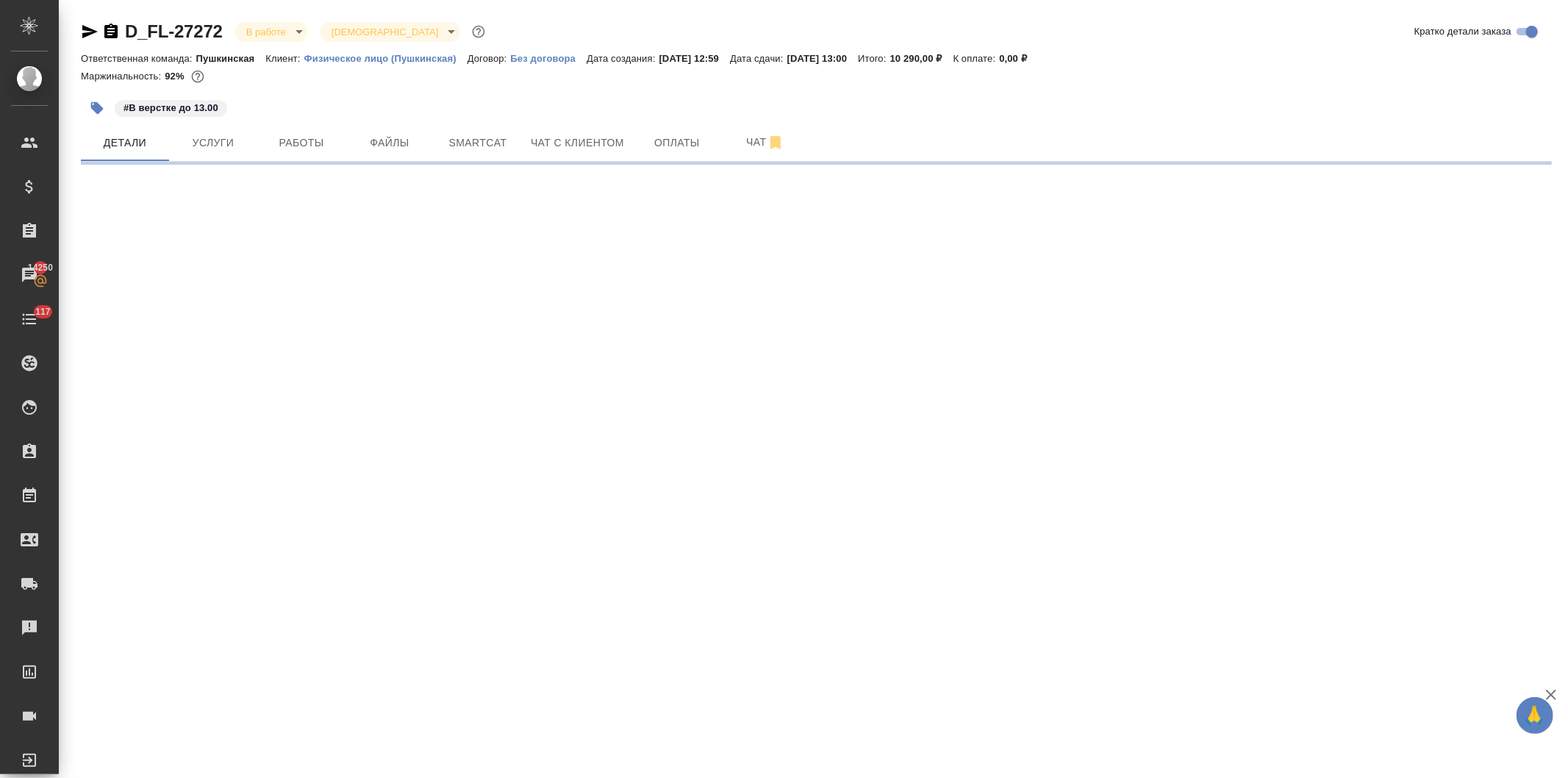
select select "RU"
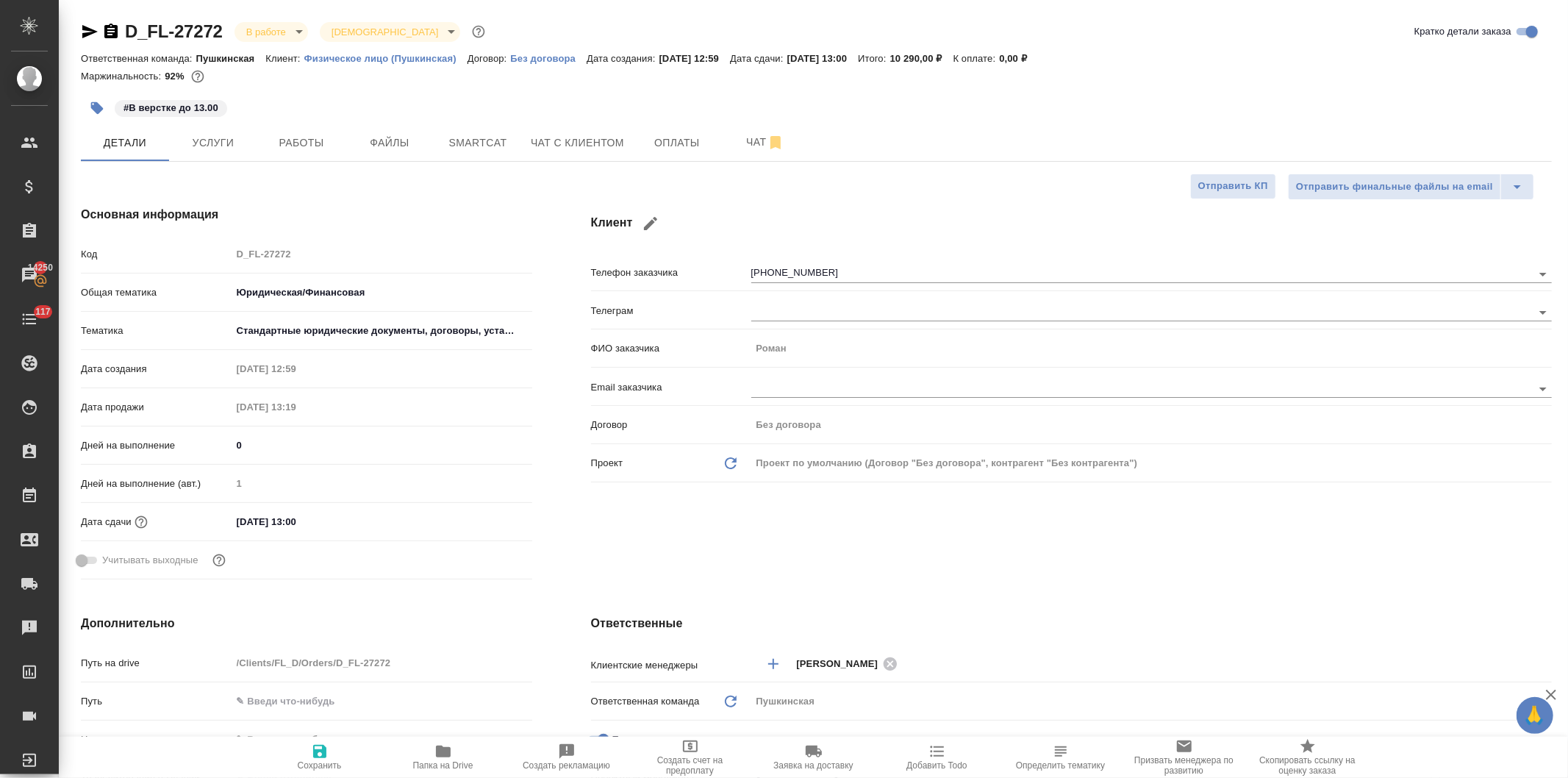
type textarea "x"
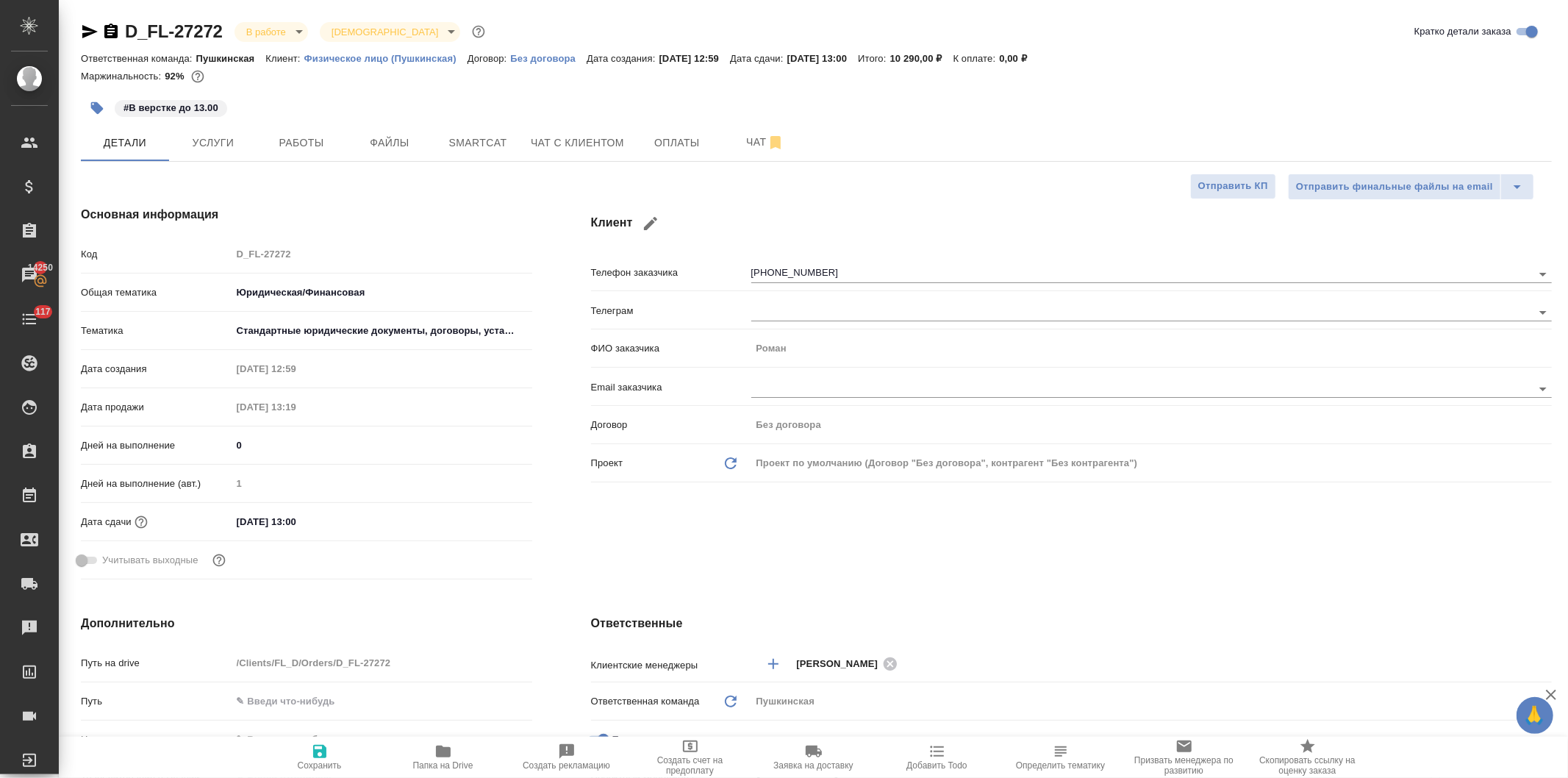
type textarea "x"
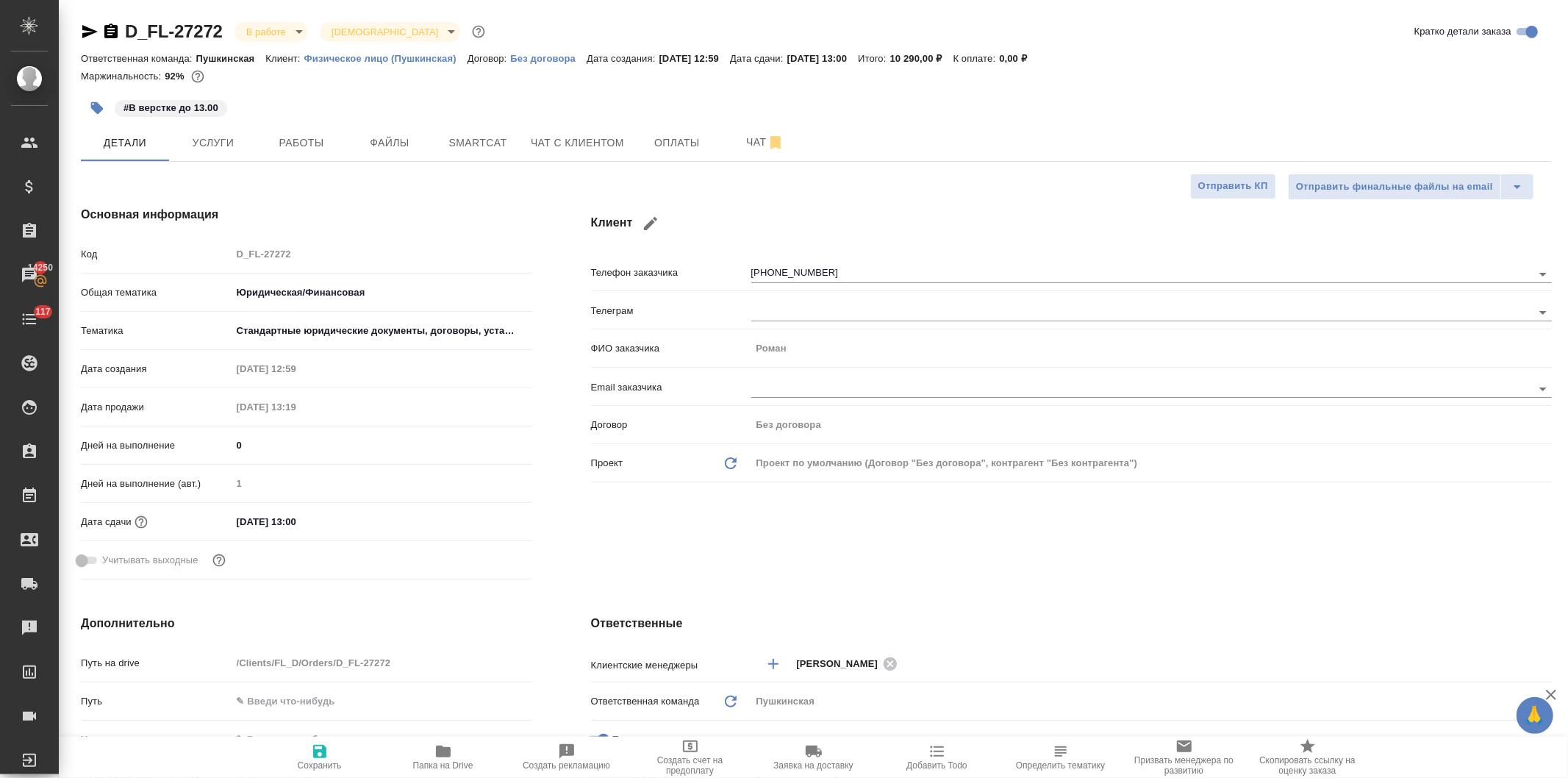
type textarea "x"
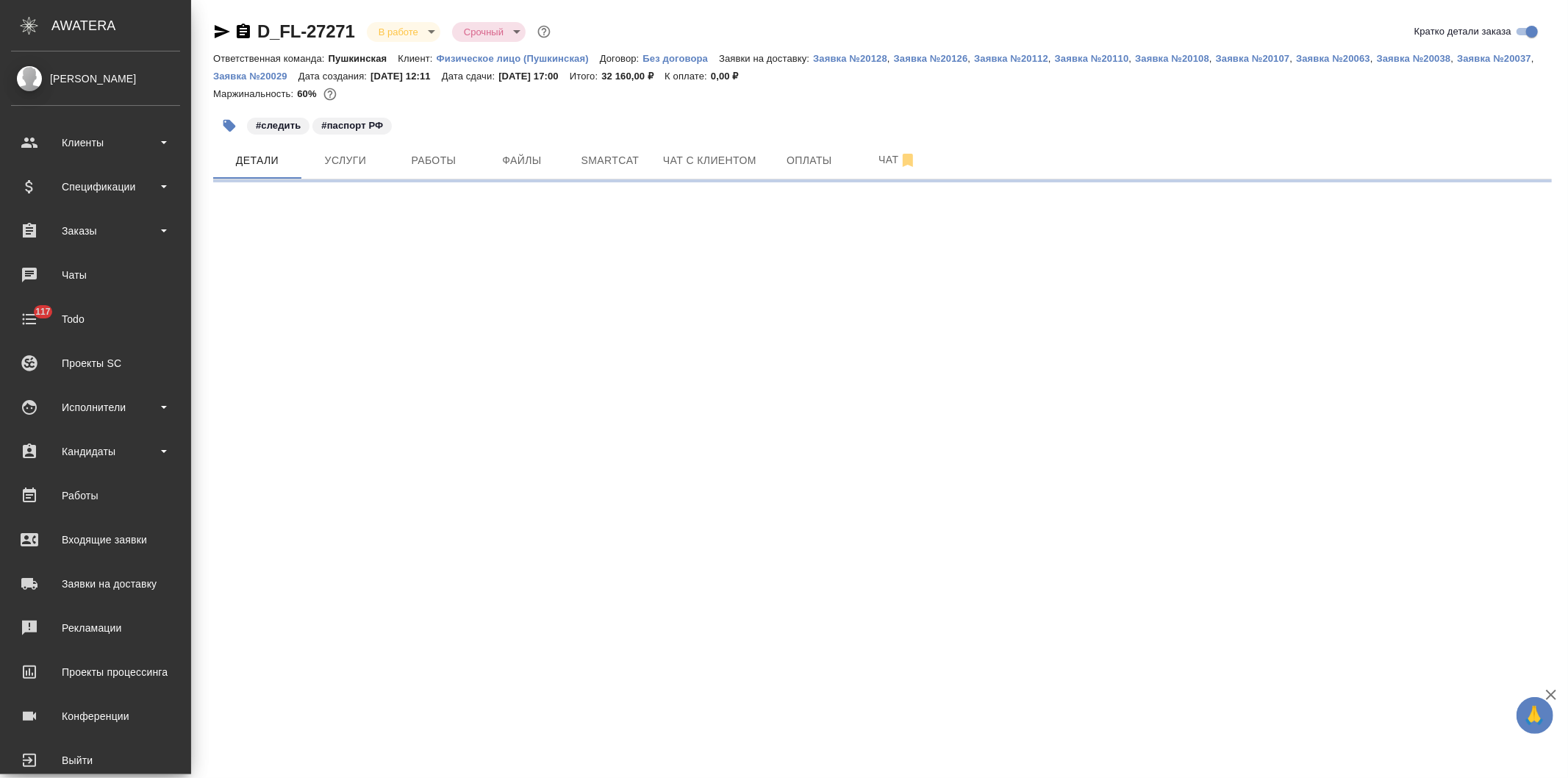
select select "RU"
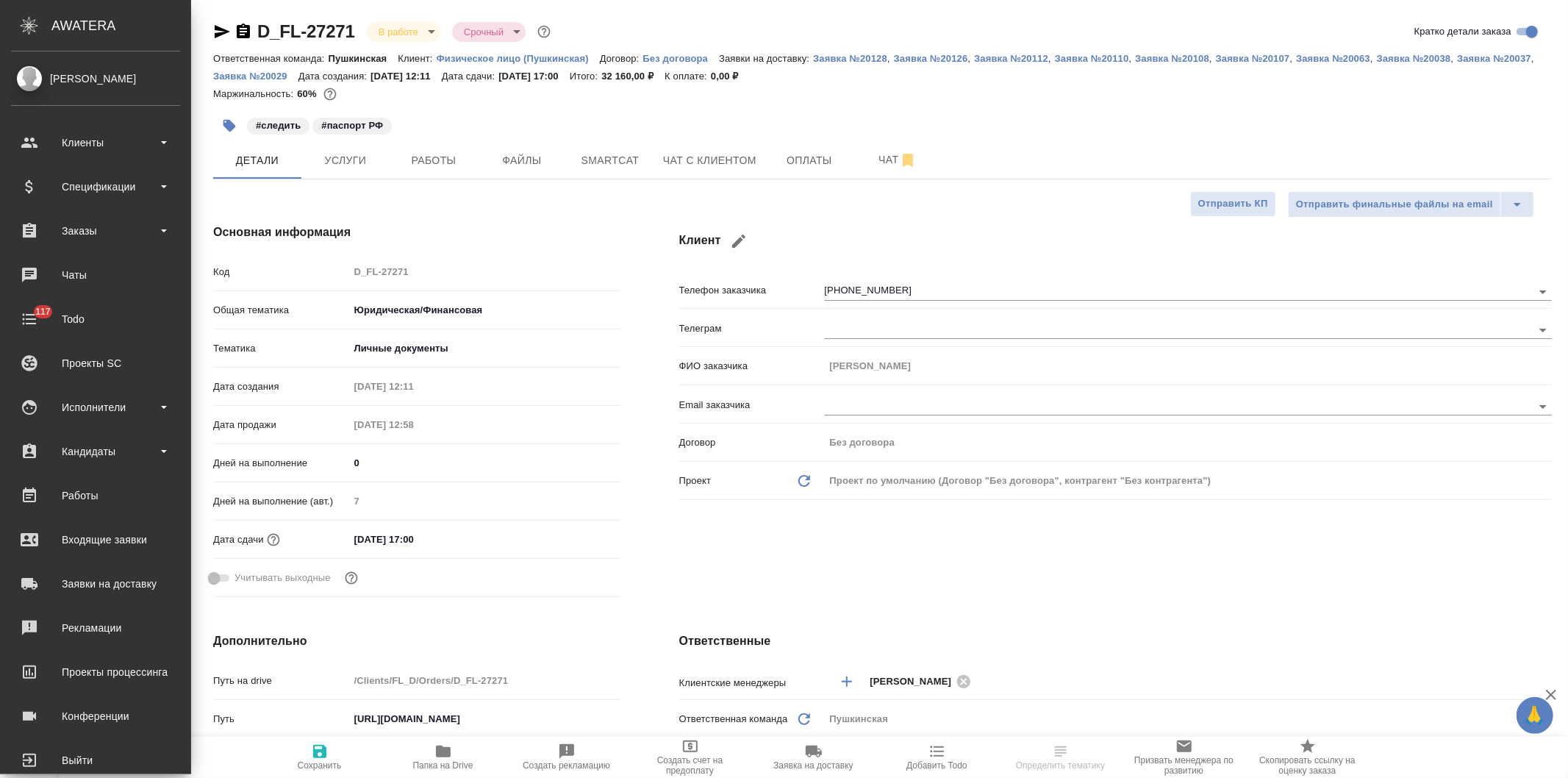
type textarea "x"
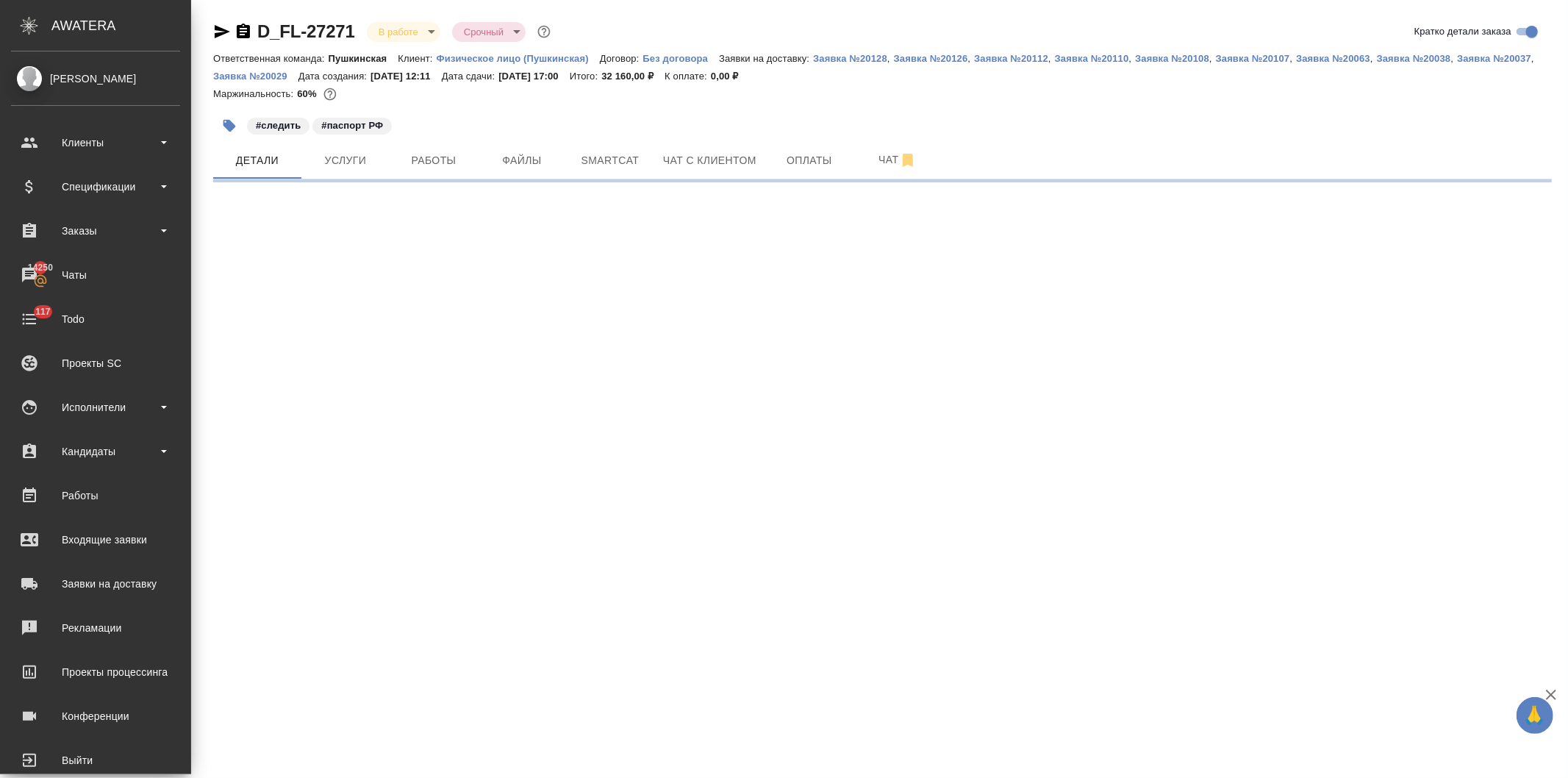
select select "RU"
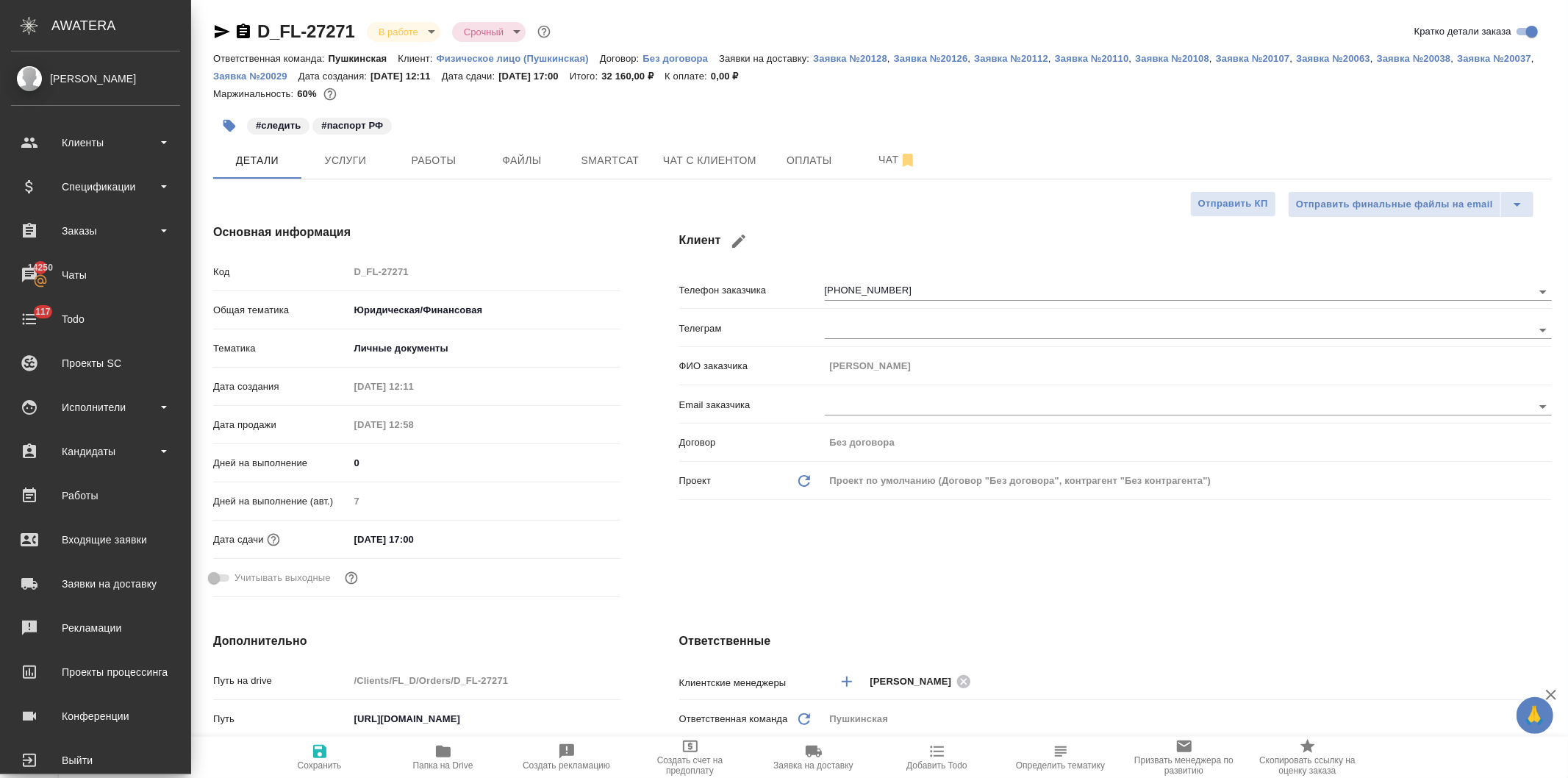
type textarea "x"
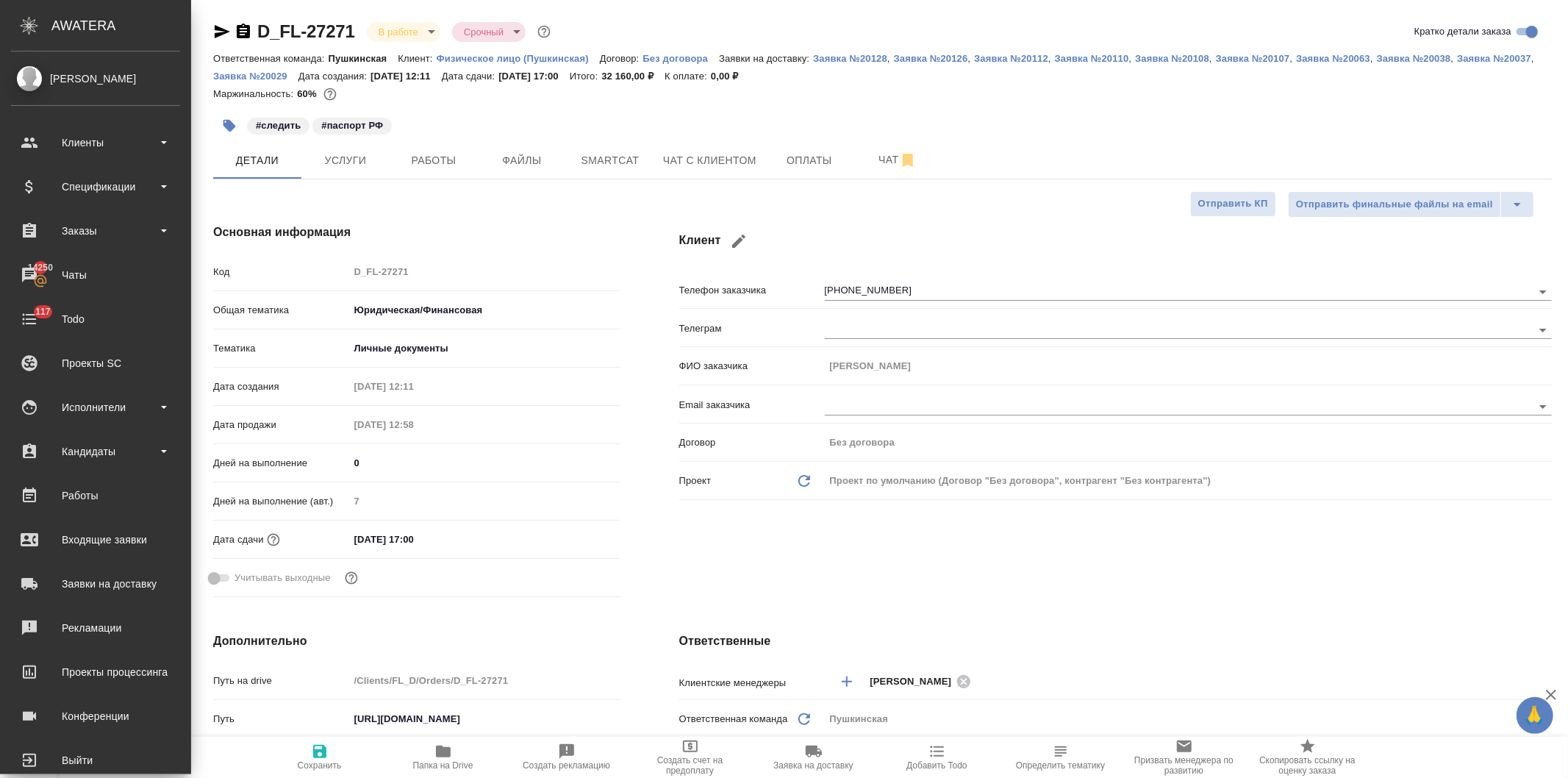
type textarea "x"
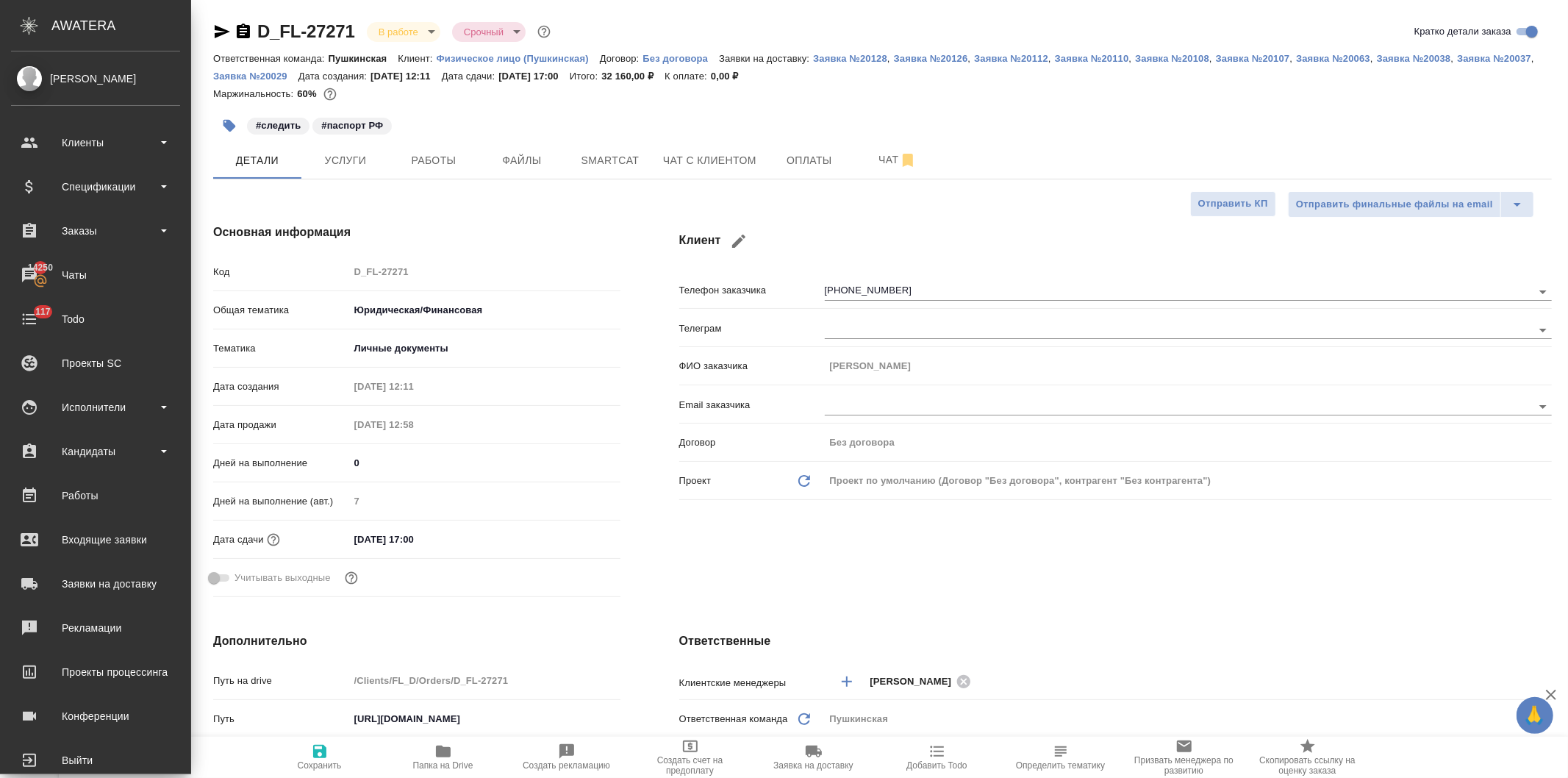
type textarea "x"
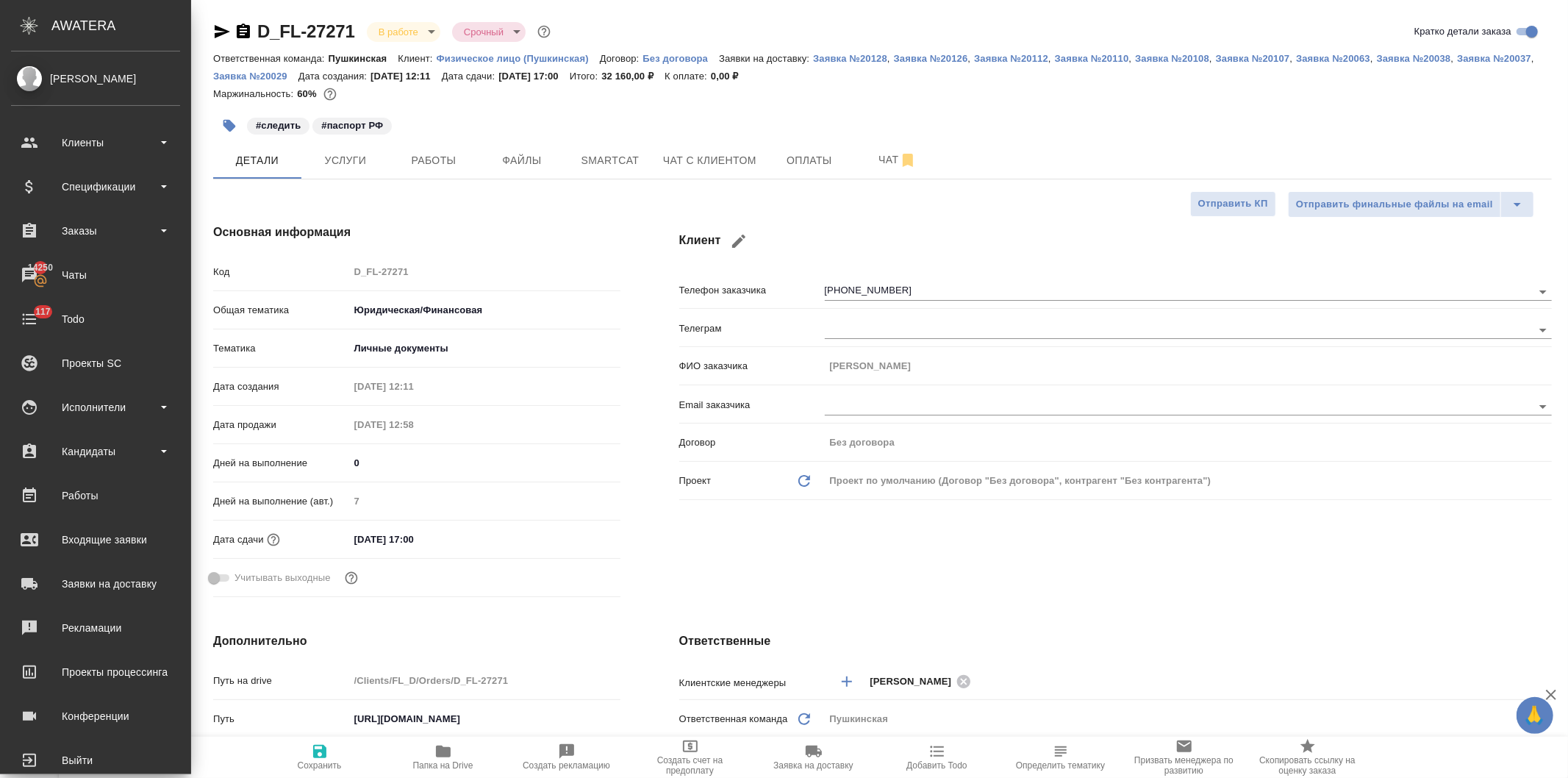
type textarea "x"
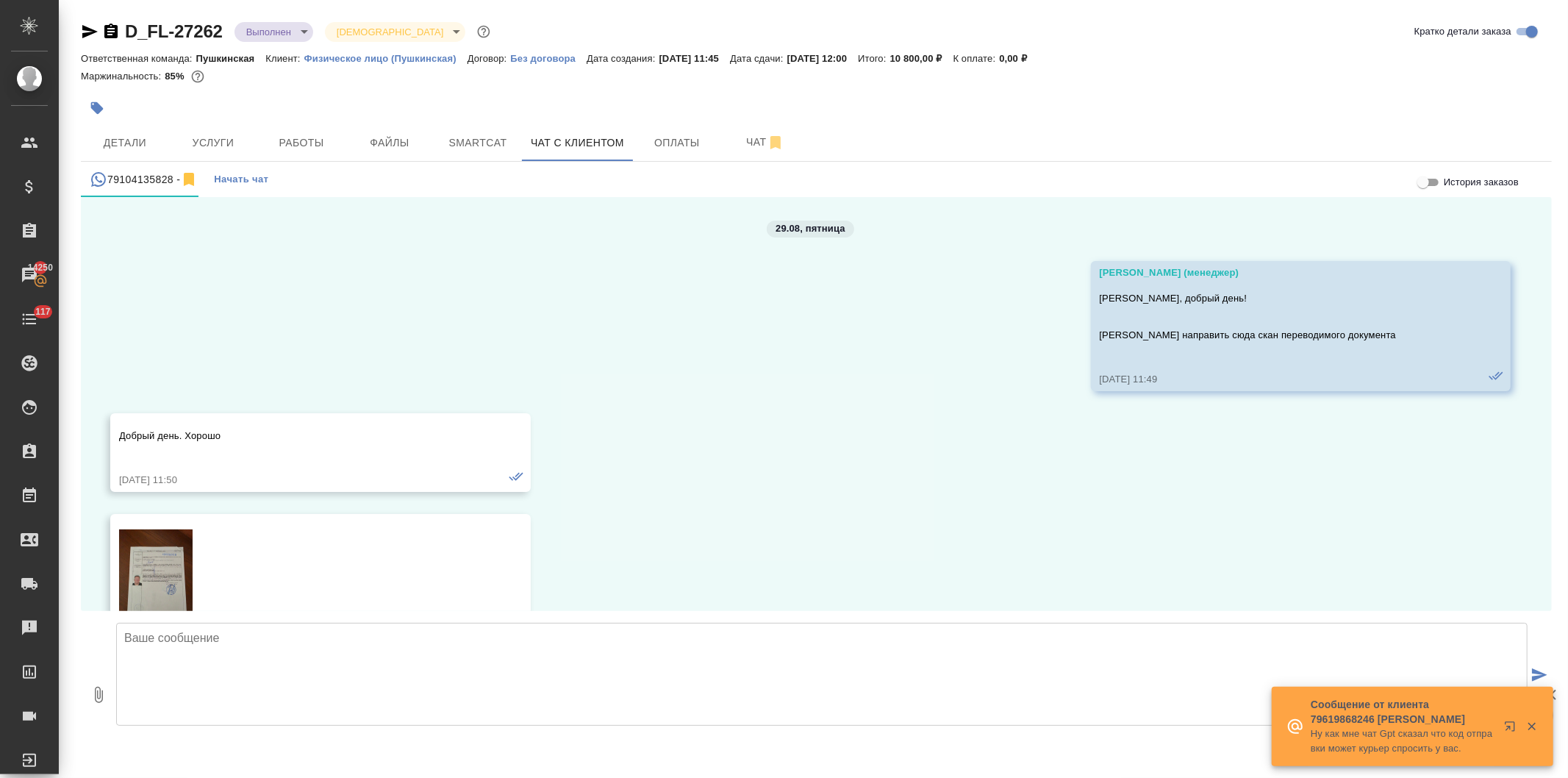
scroll to position [2842, 0]
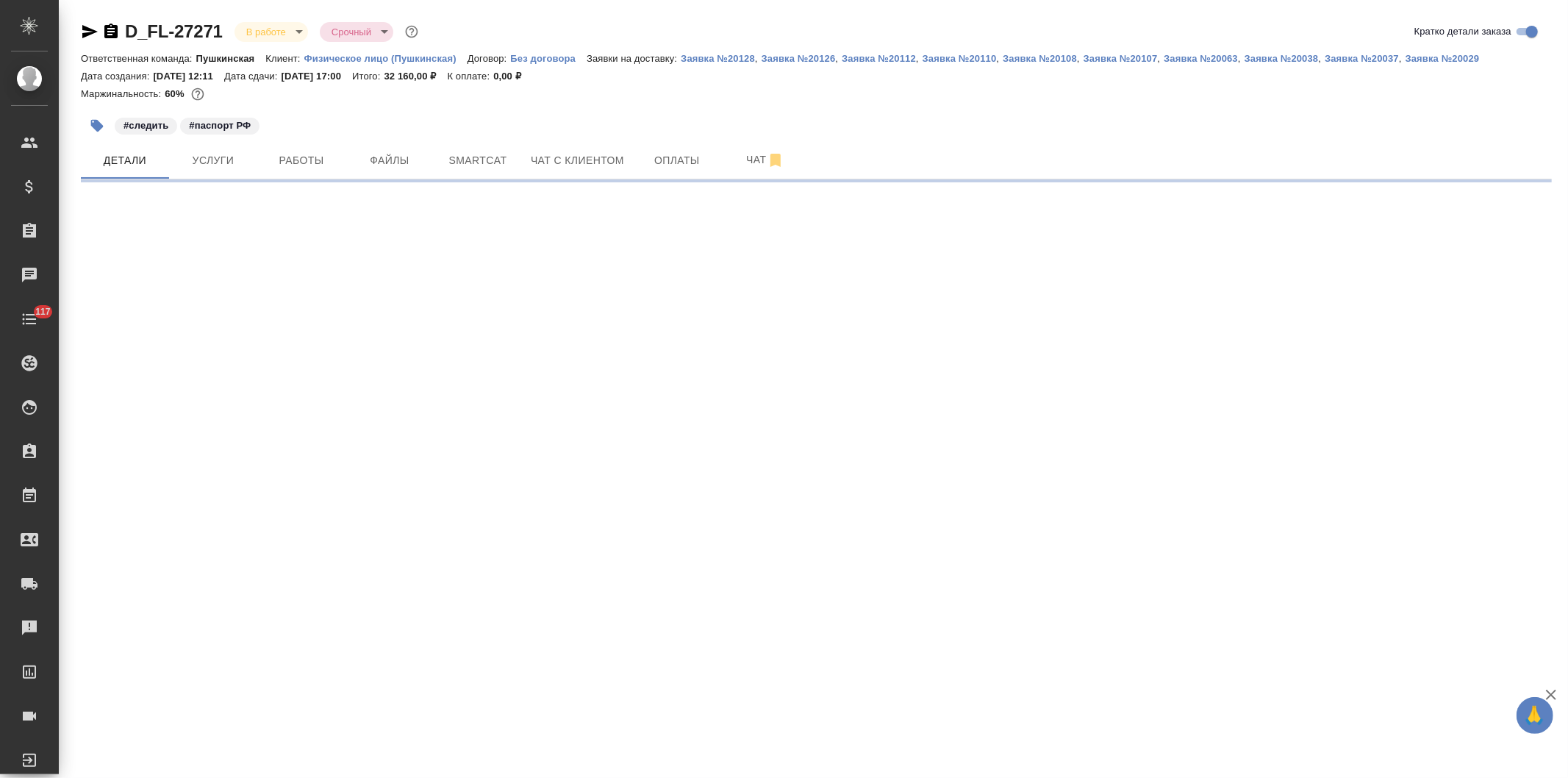
select select "RU"
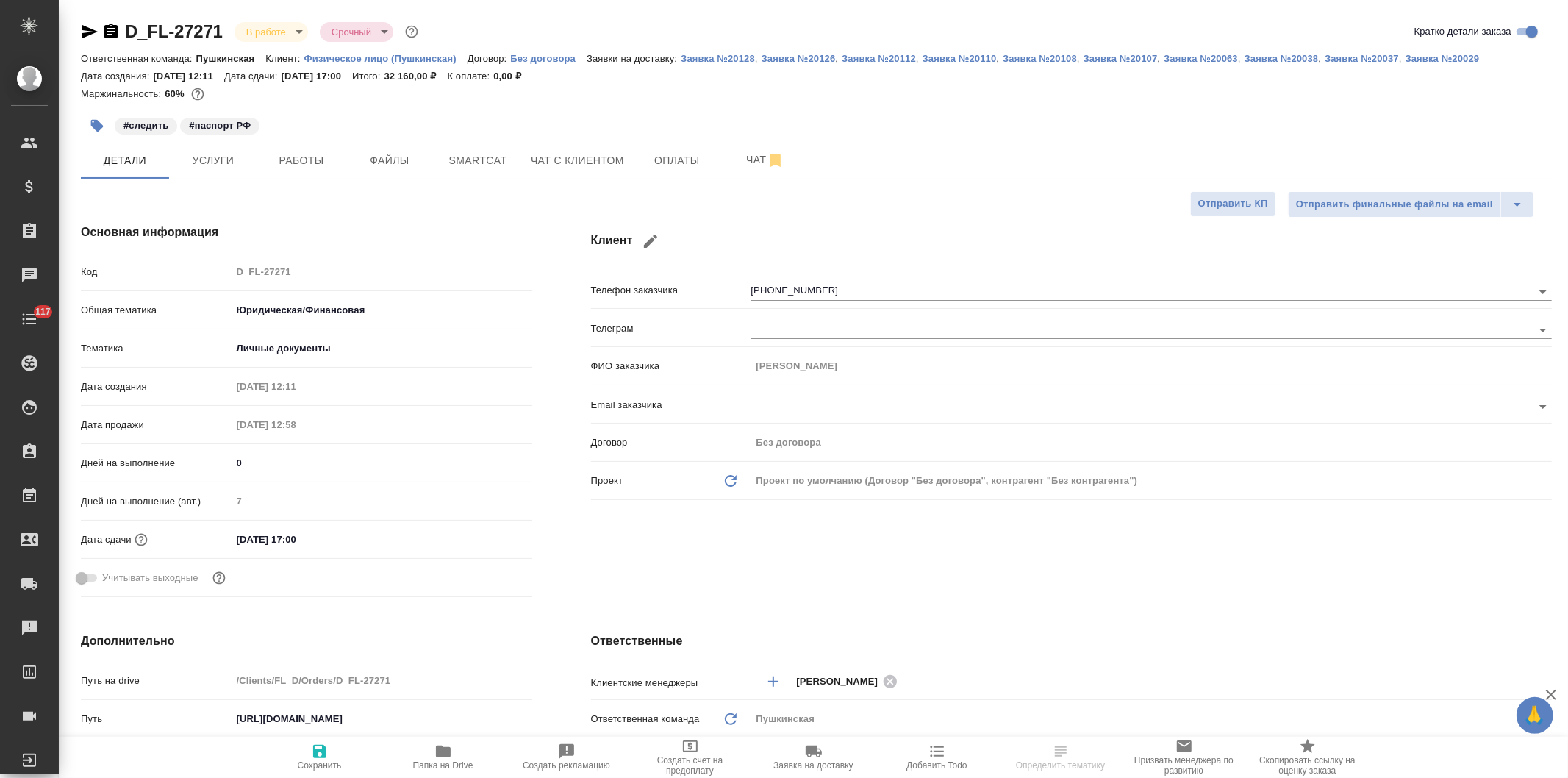
type textarea "x"
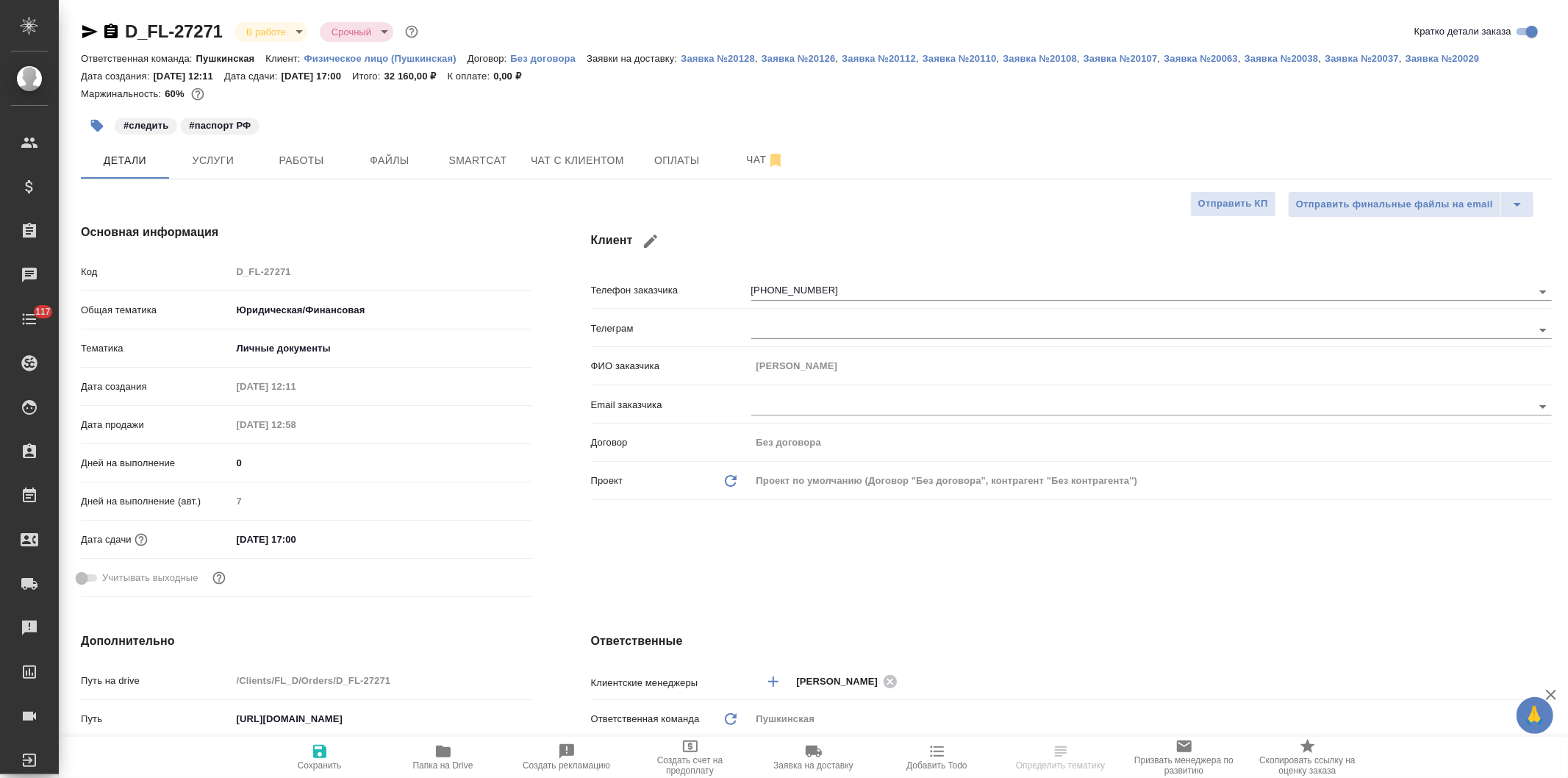
type textarea "x"
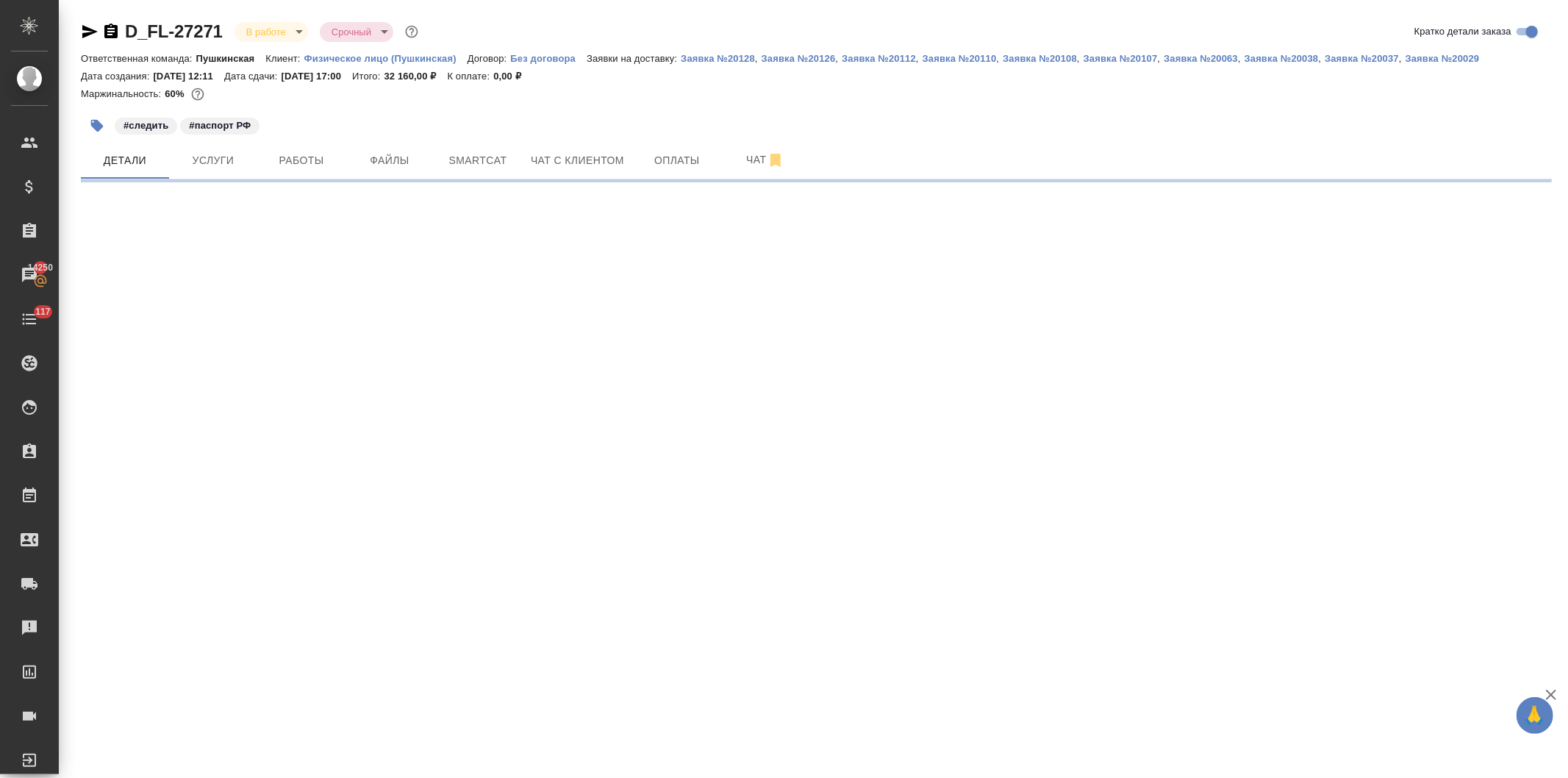
select select "RU"
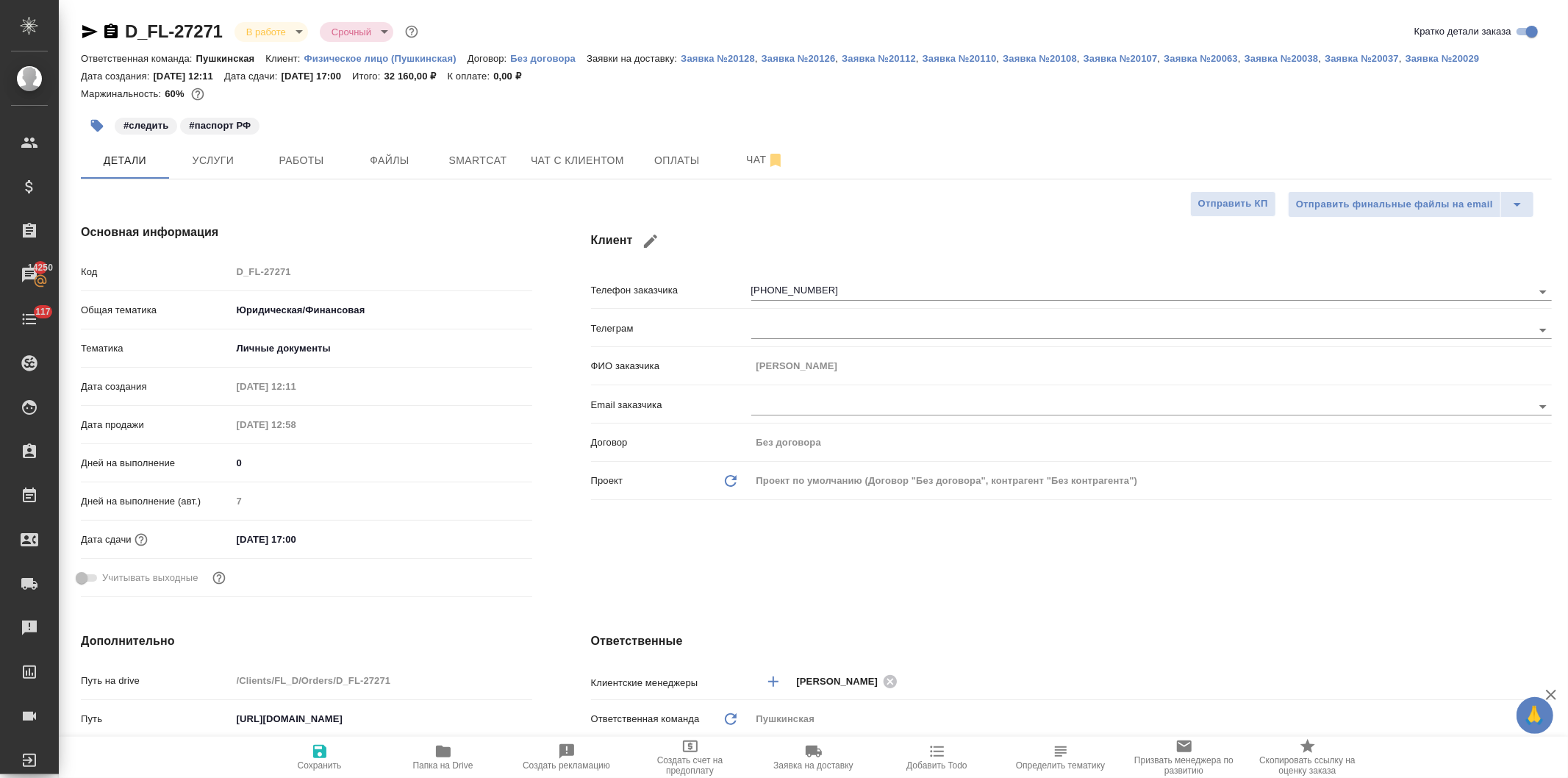
type textarea "x"
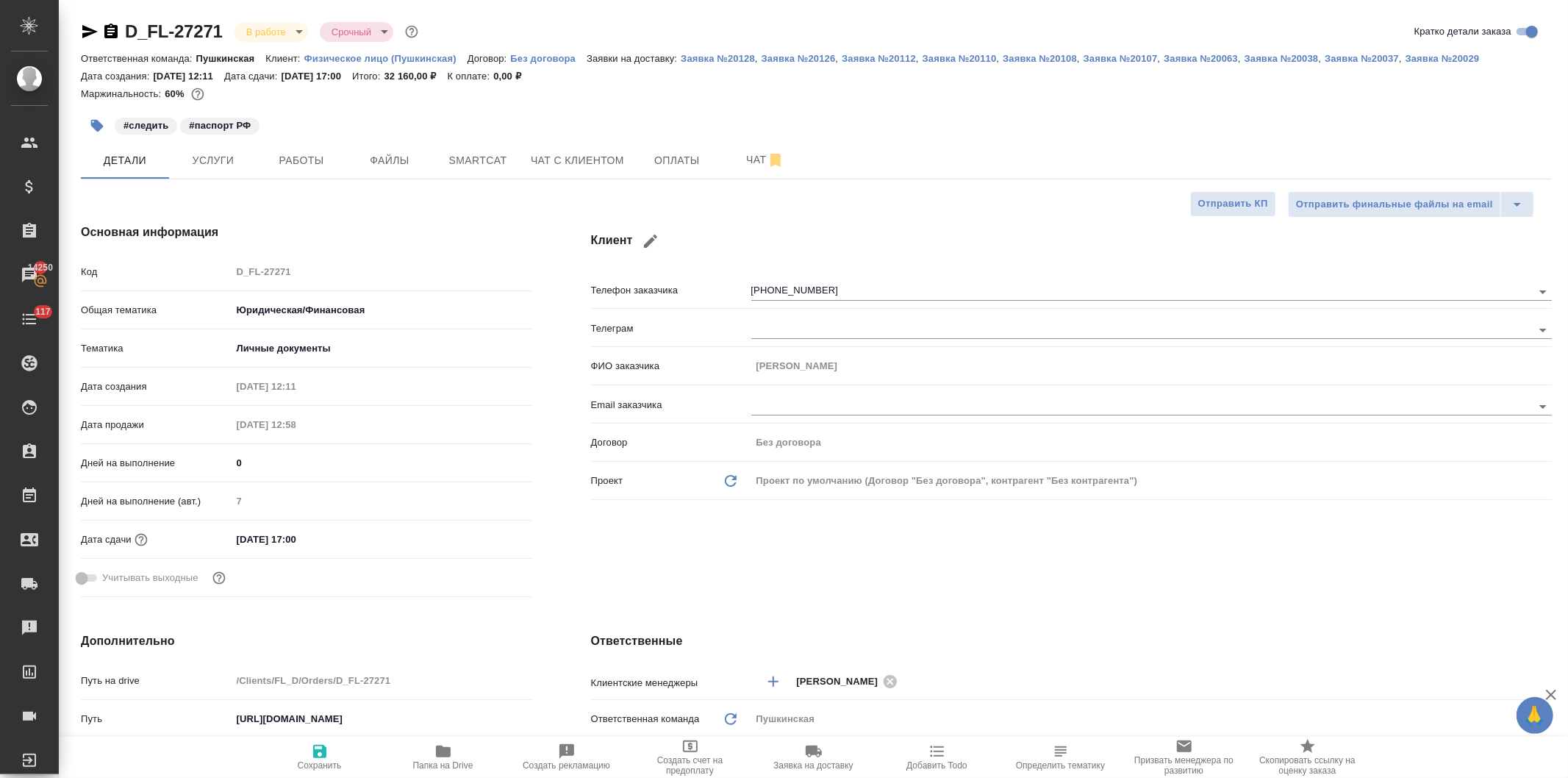
type textarea "x"
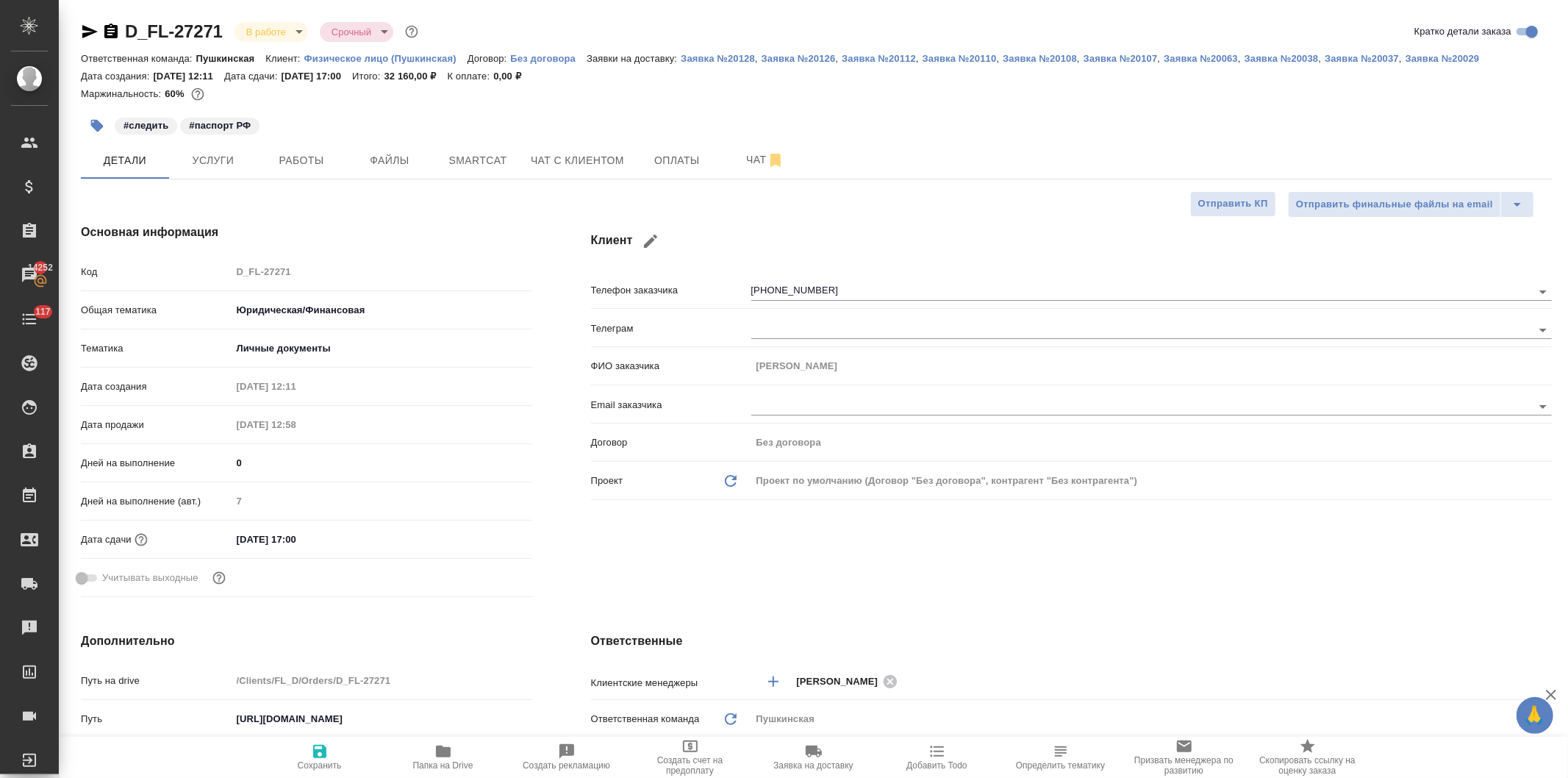
type textarea "x"
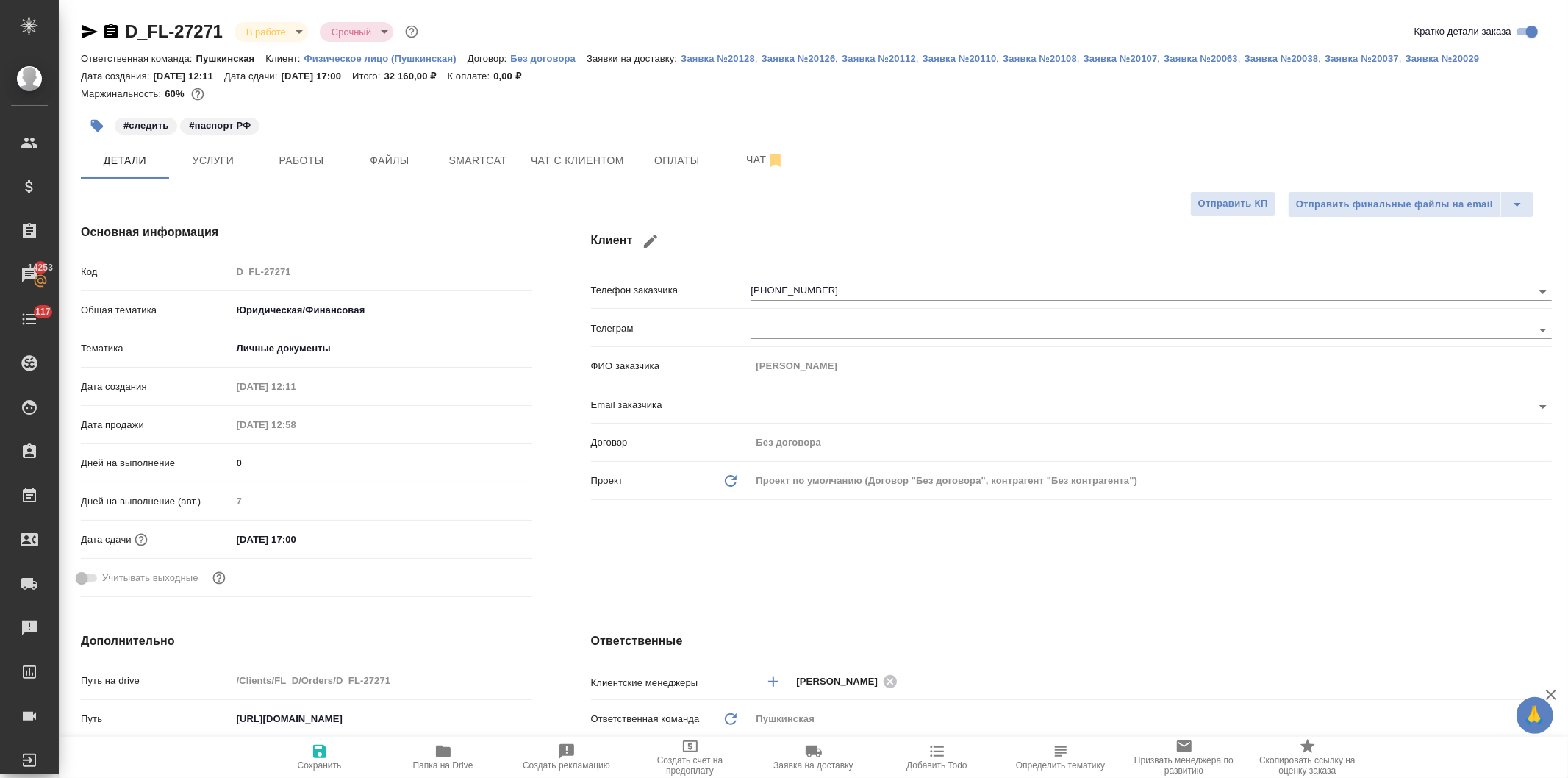
type textarea "x"
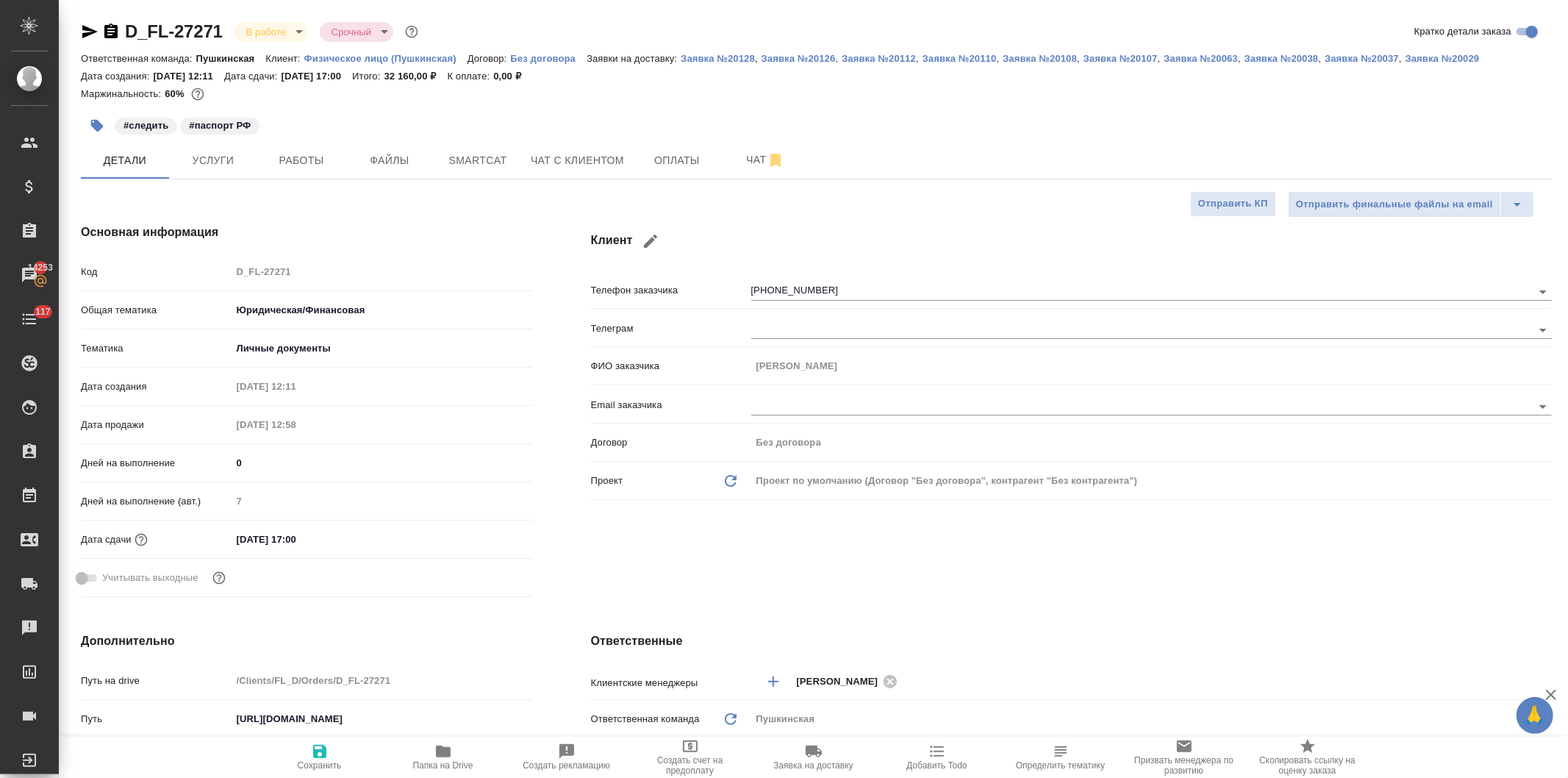
type textarea "x"
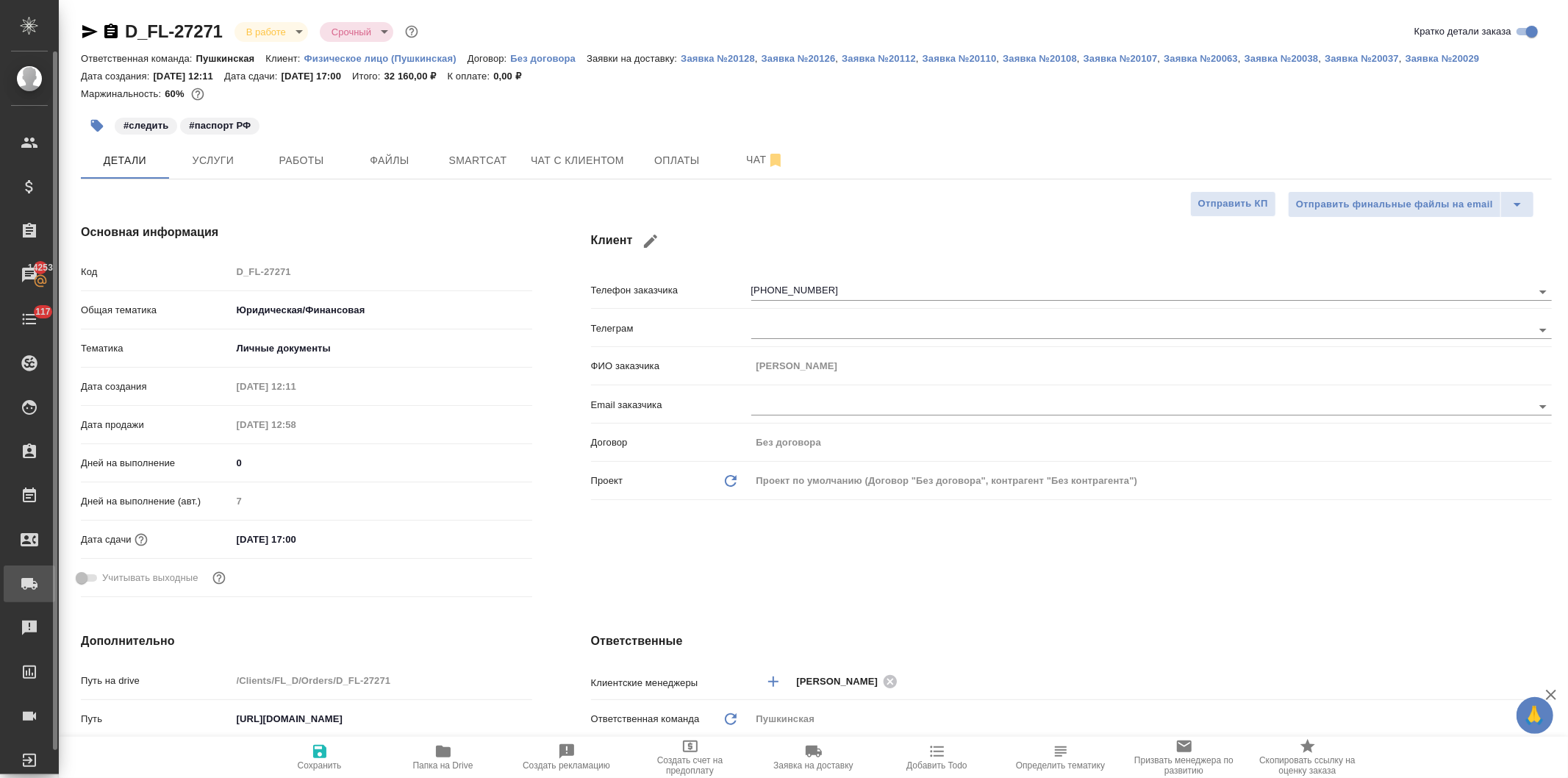
type textarea "x"
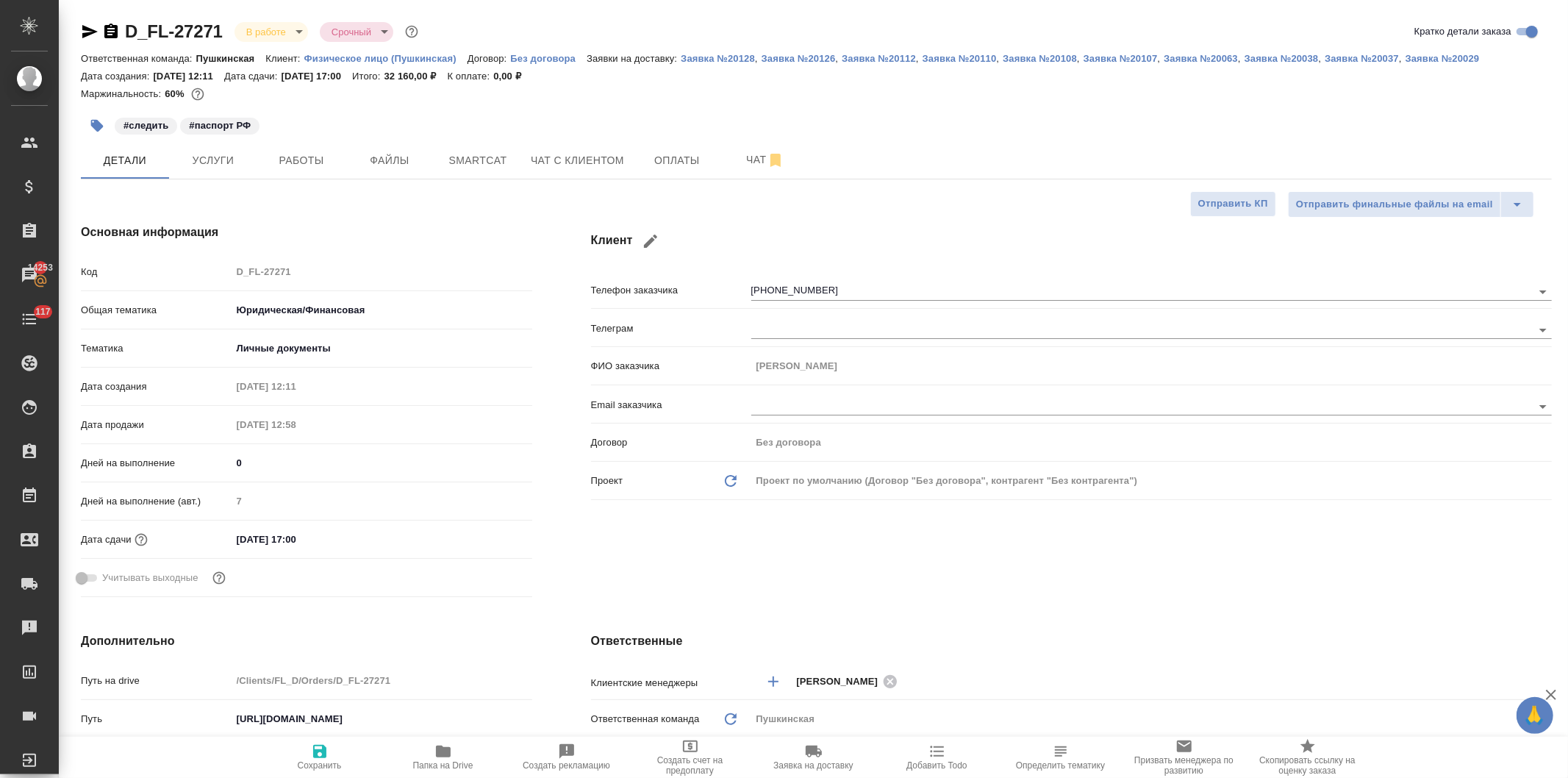
type textarea "x"
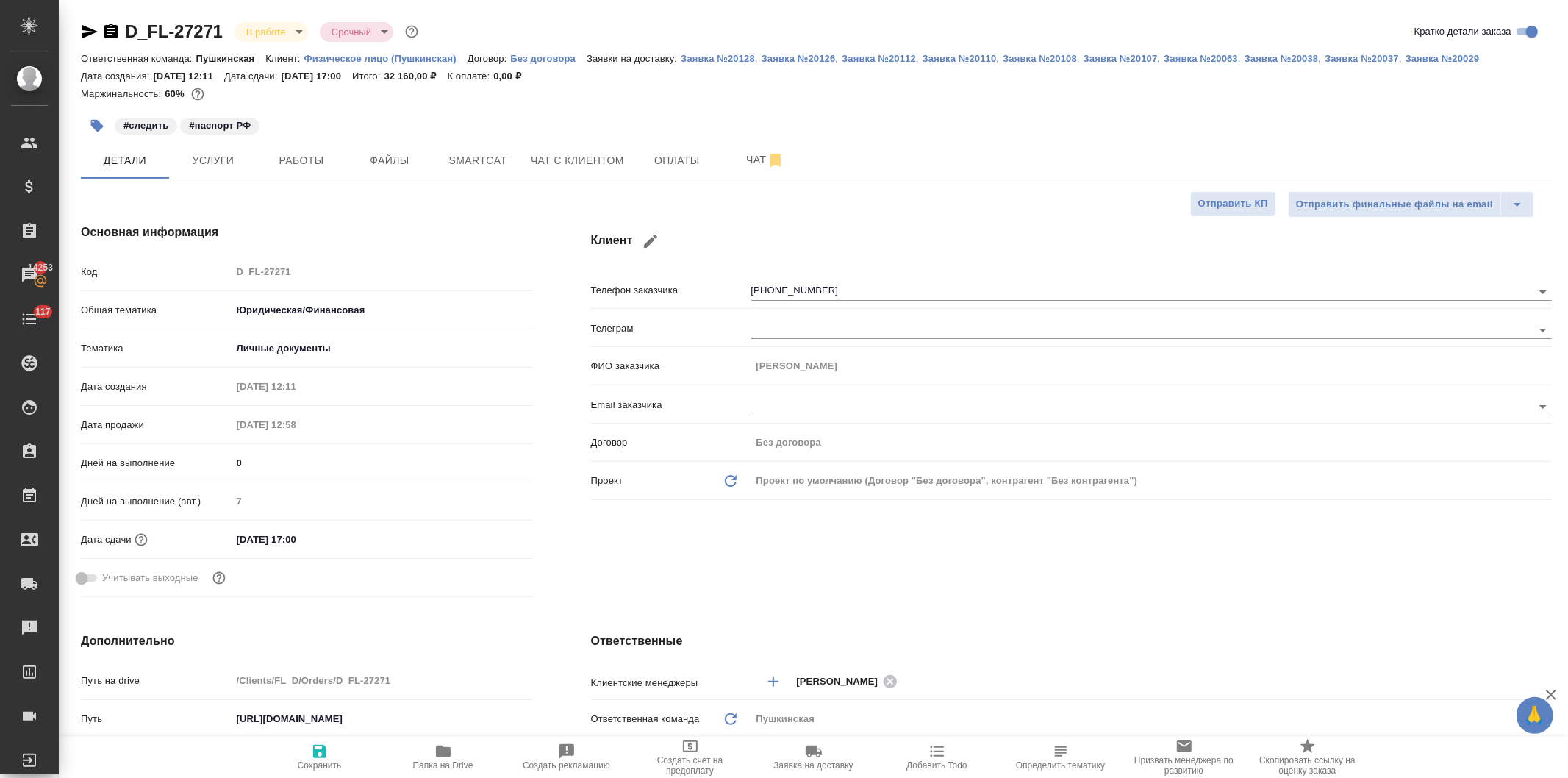
type textarea "x"
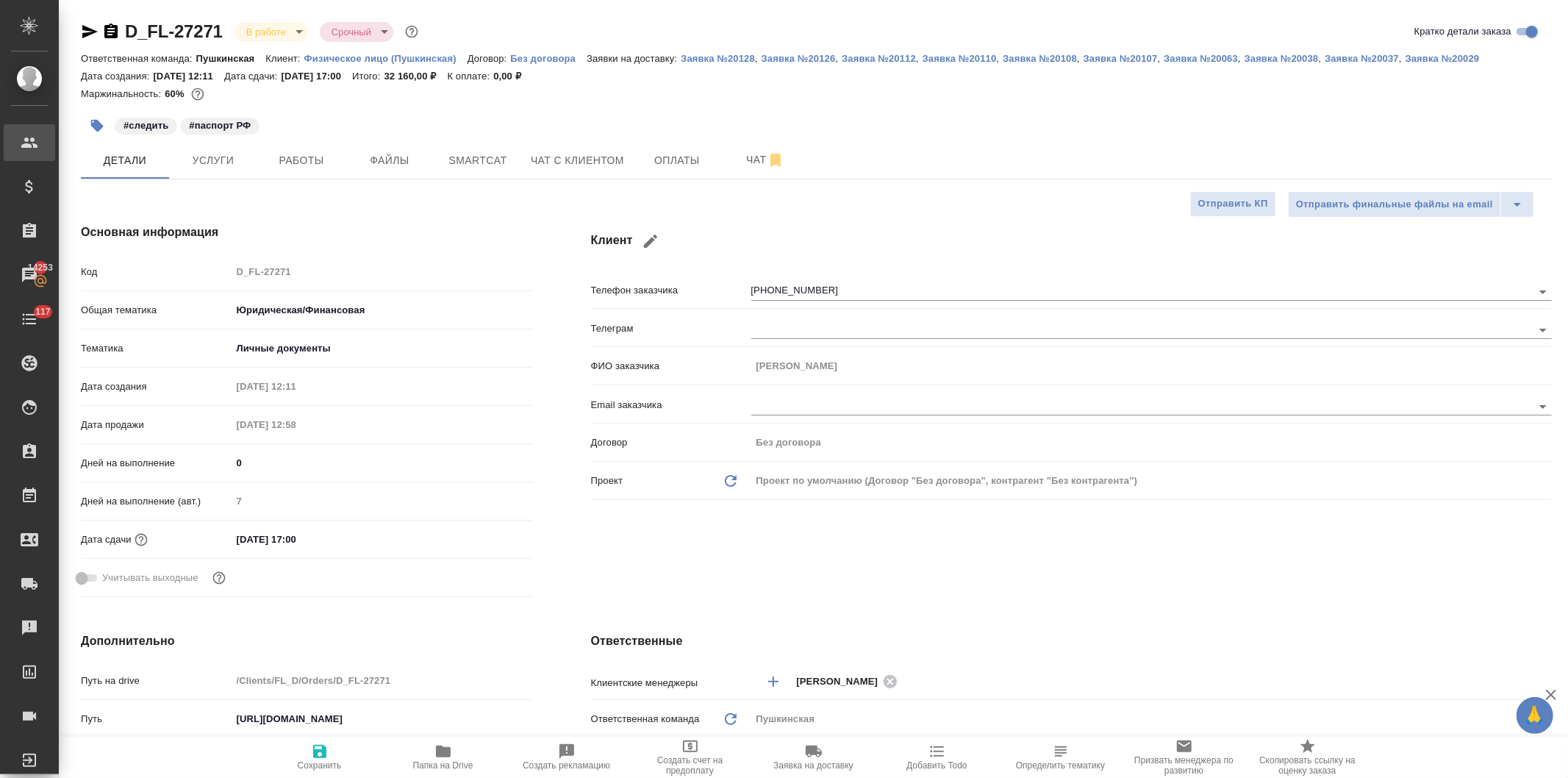
type textarea "x"
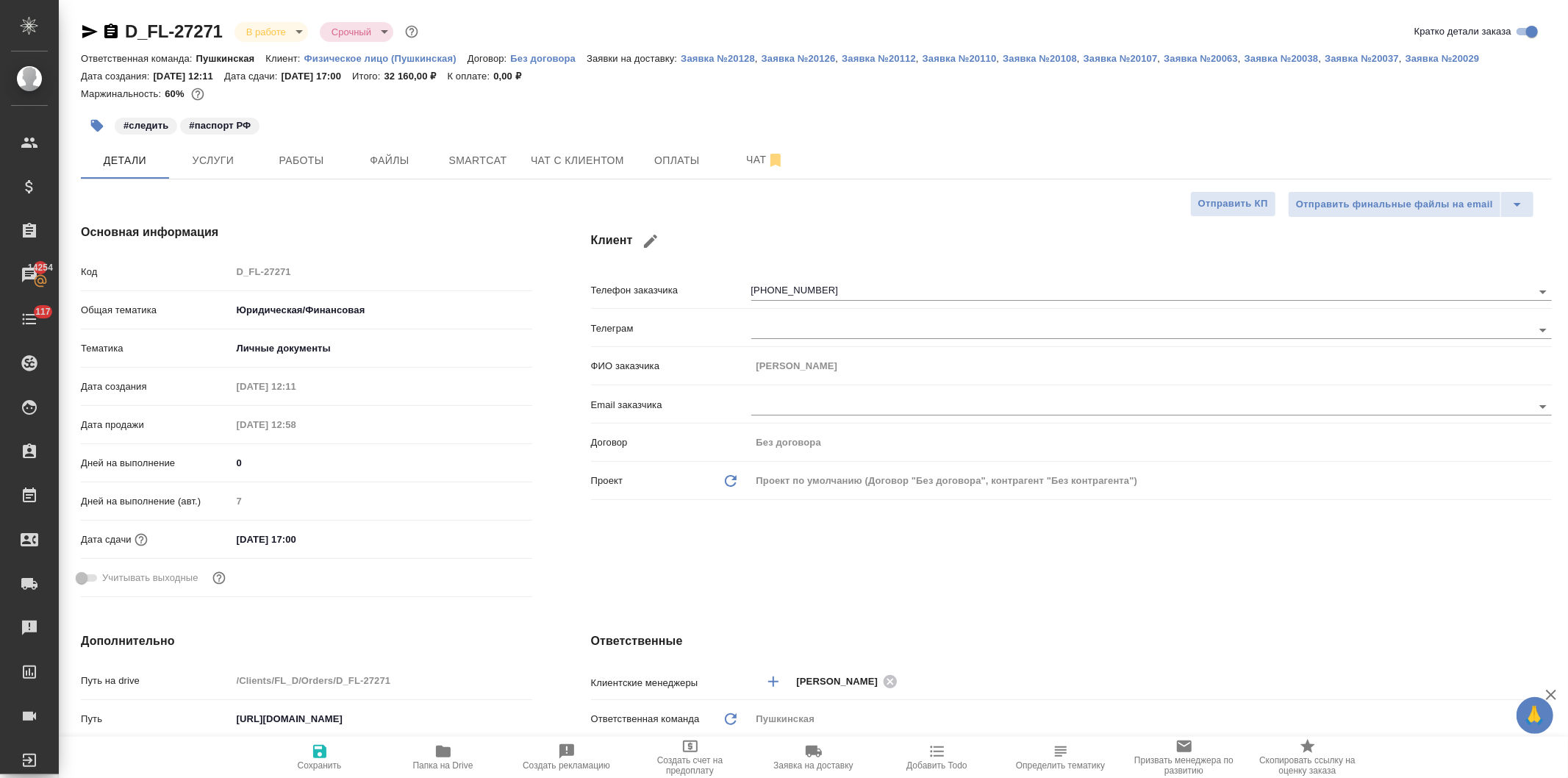
type textarea "x"
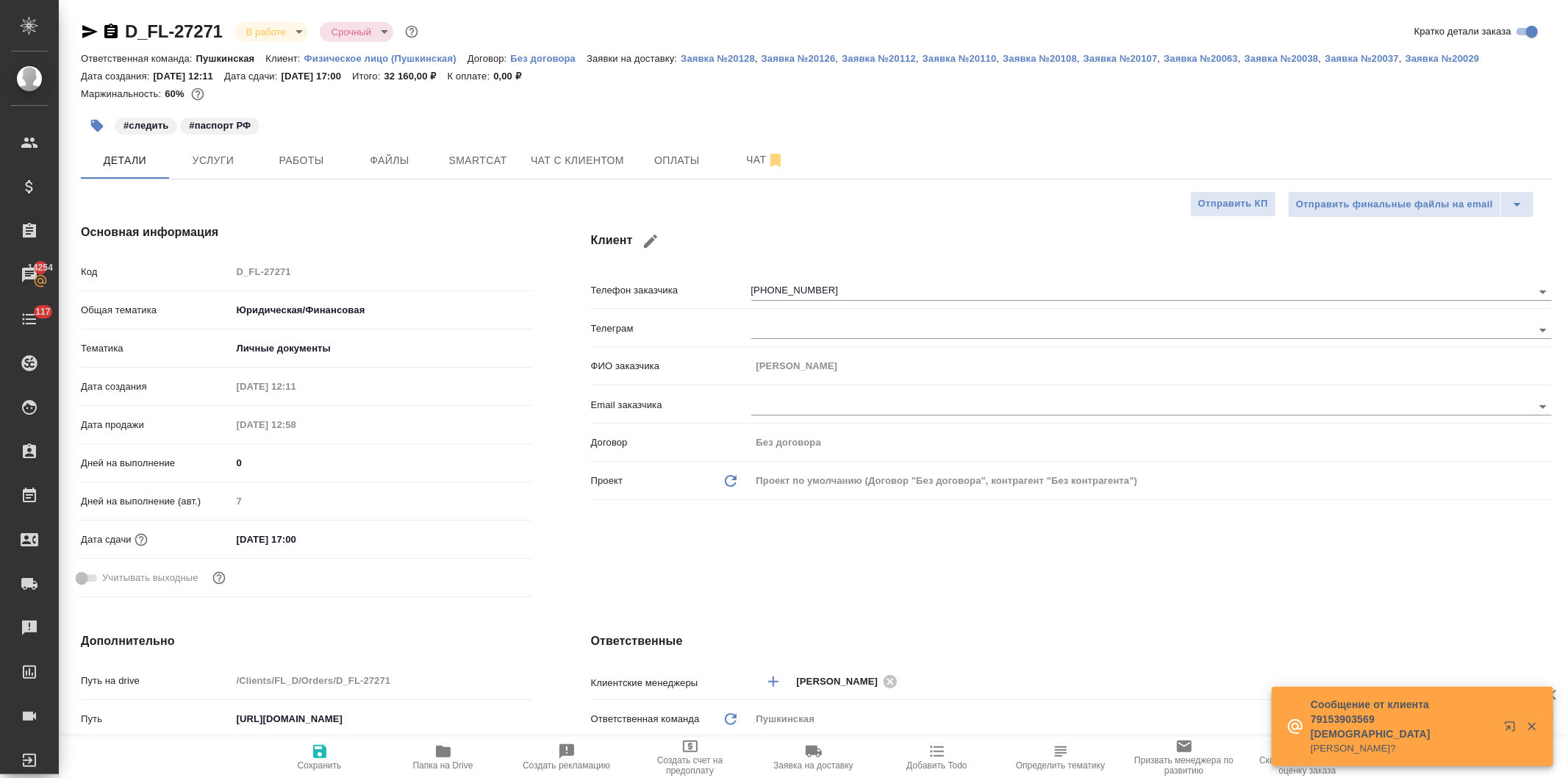
type textarea "x"
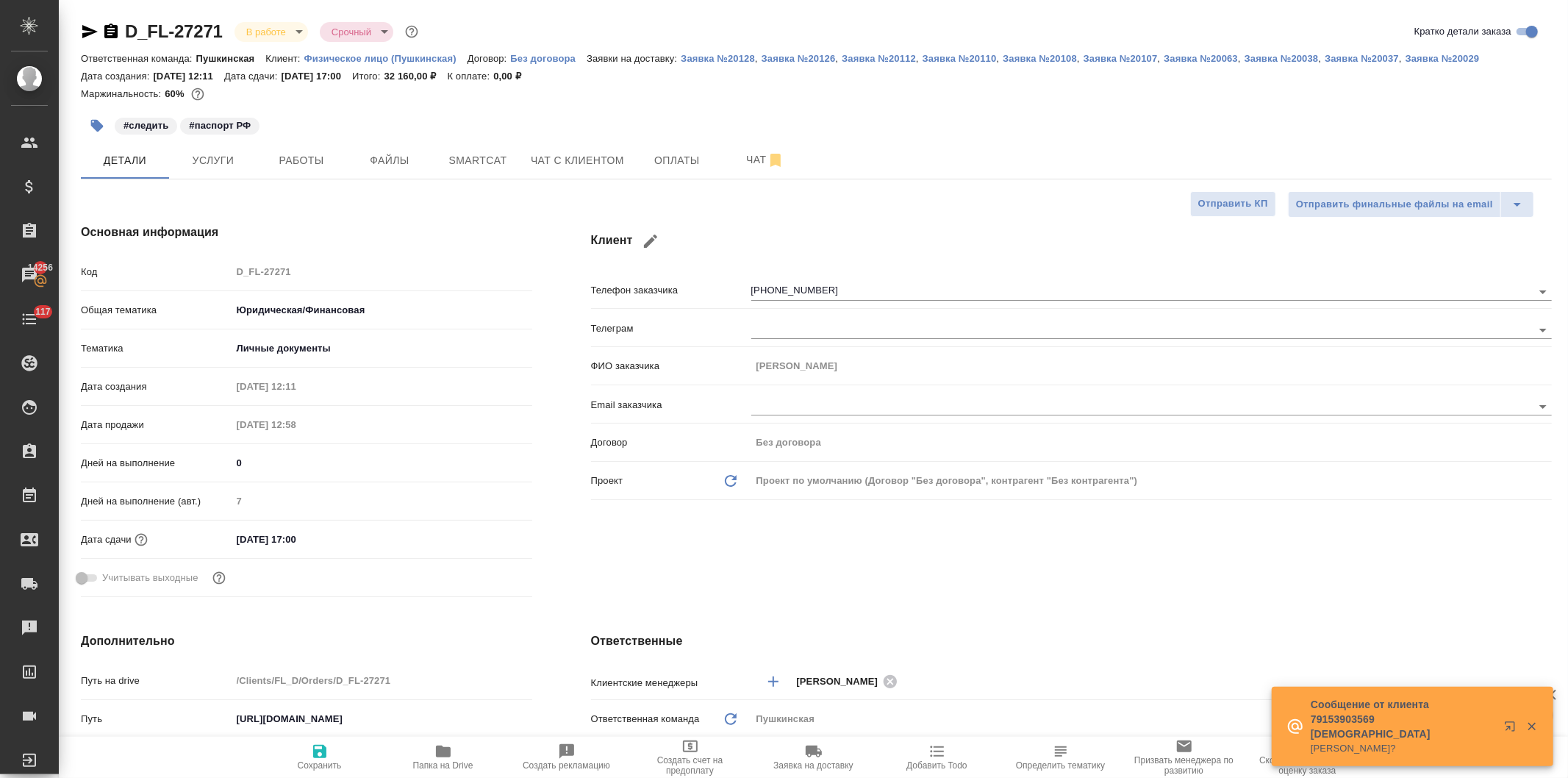
type textarea "x"
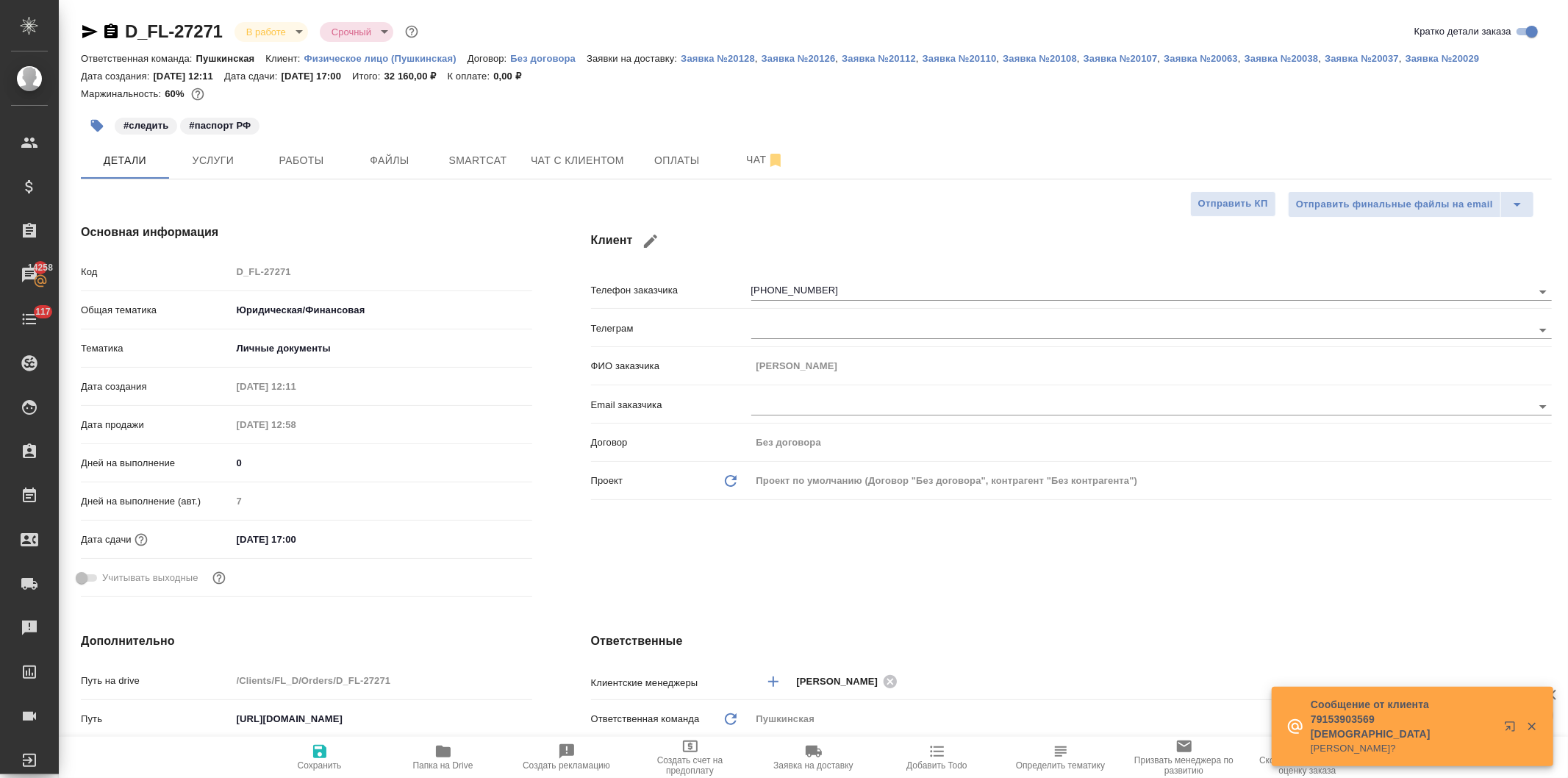
type textarea "x"
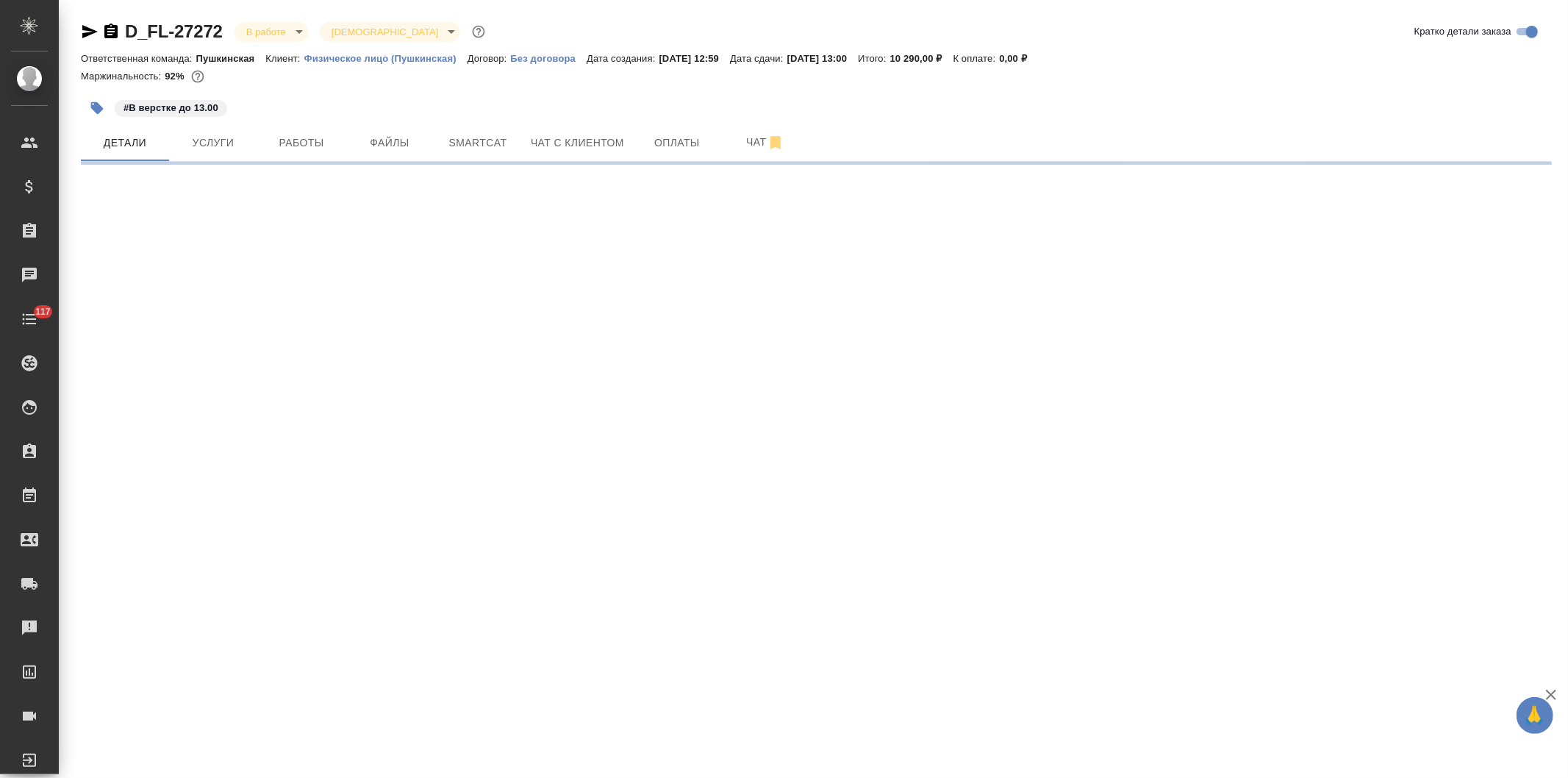
select select "RU"
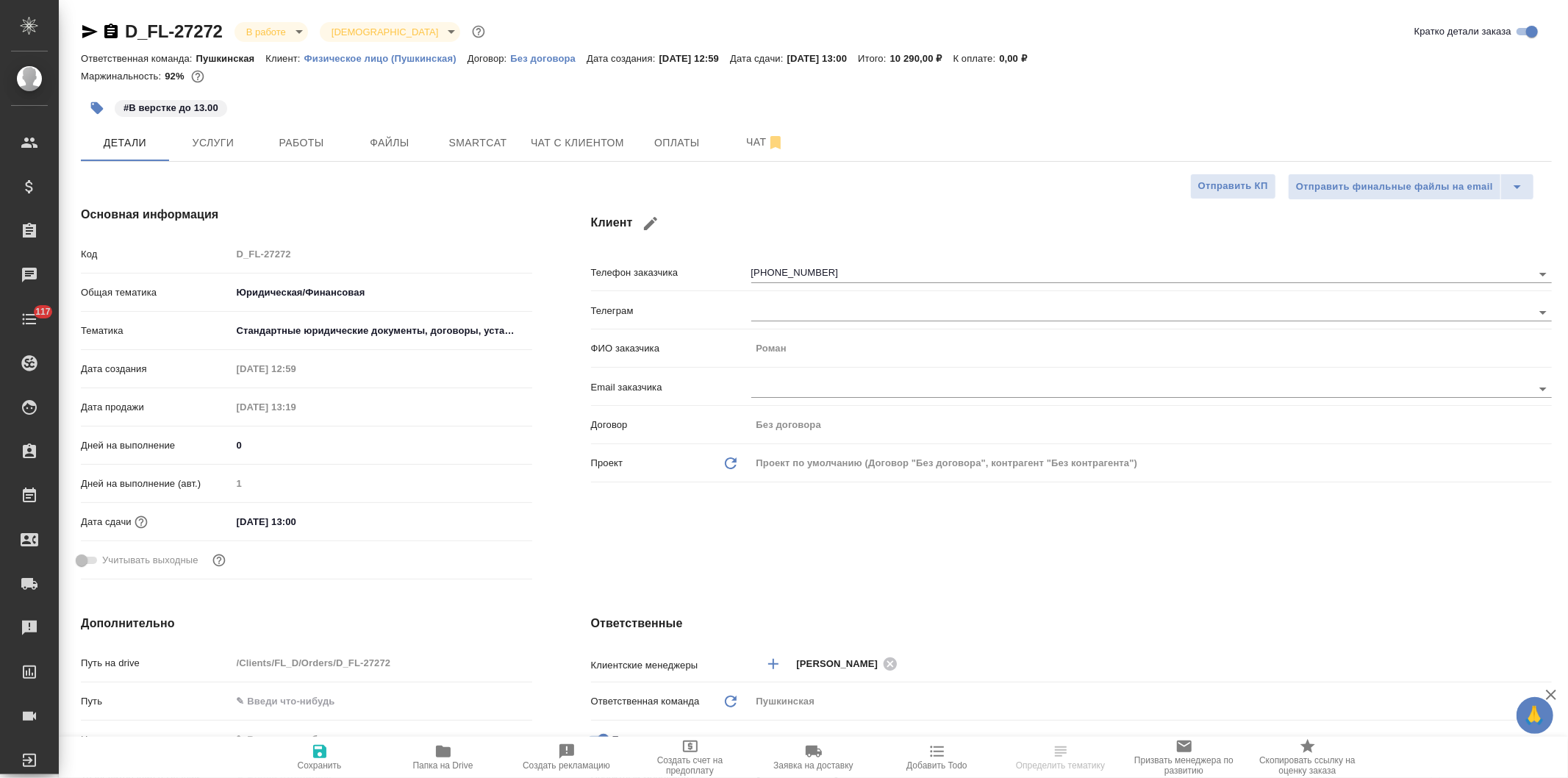
type textarea "x"
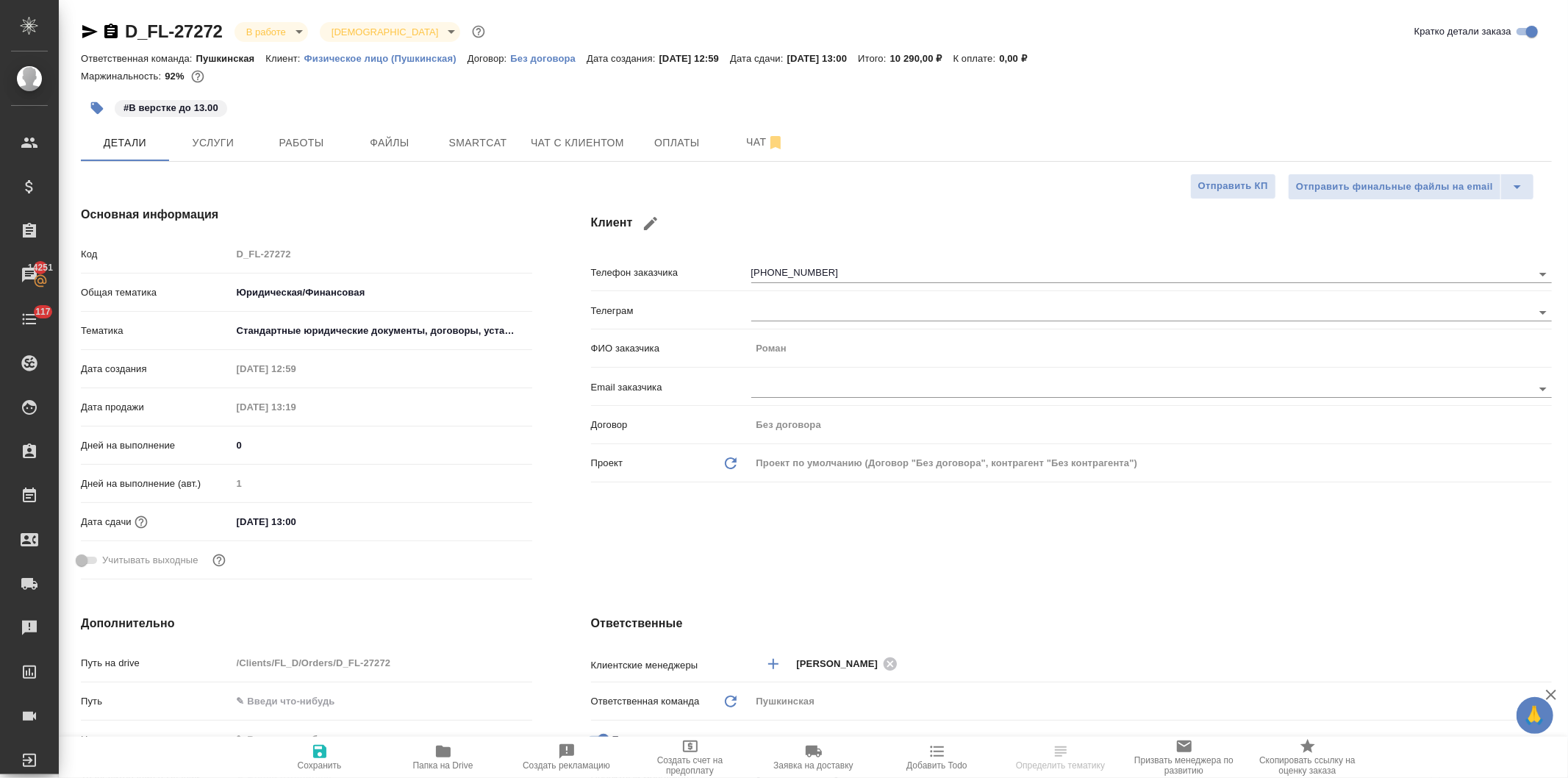
type textarea "x"
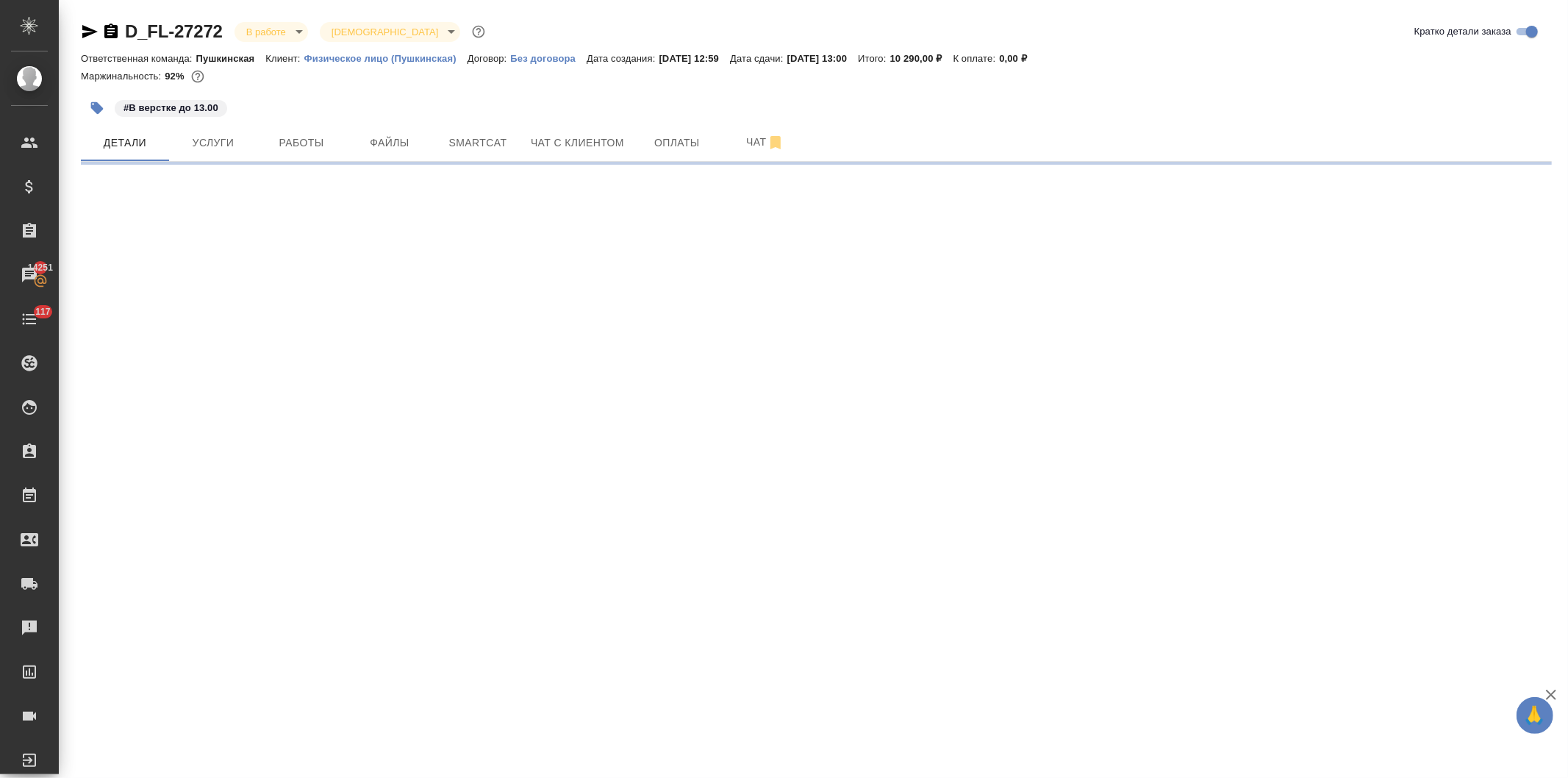
select select "RU"
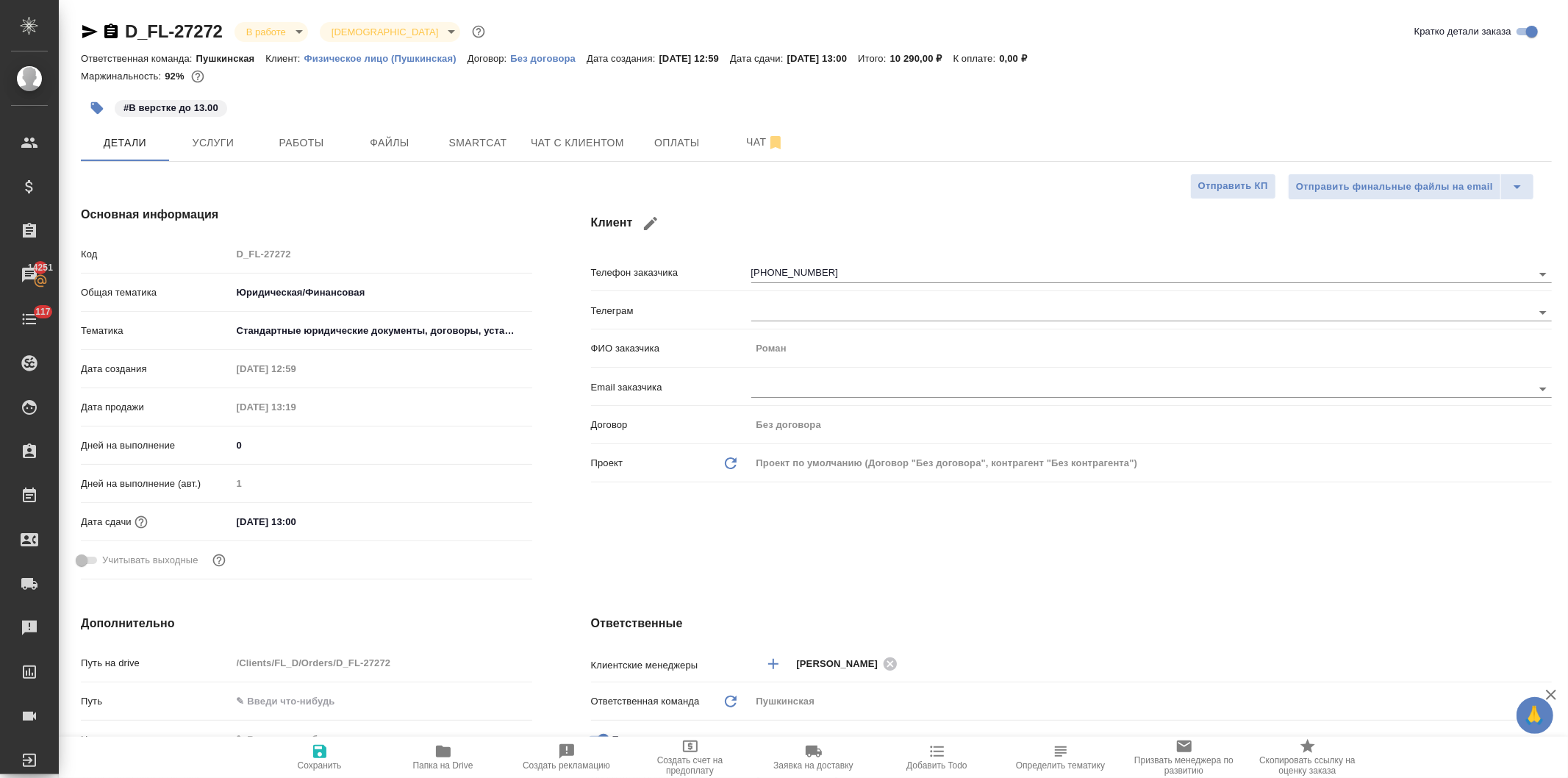
type textarea "x"
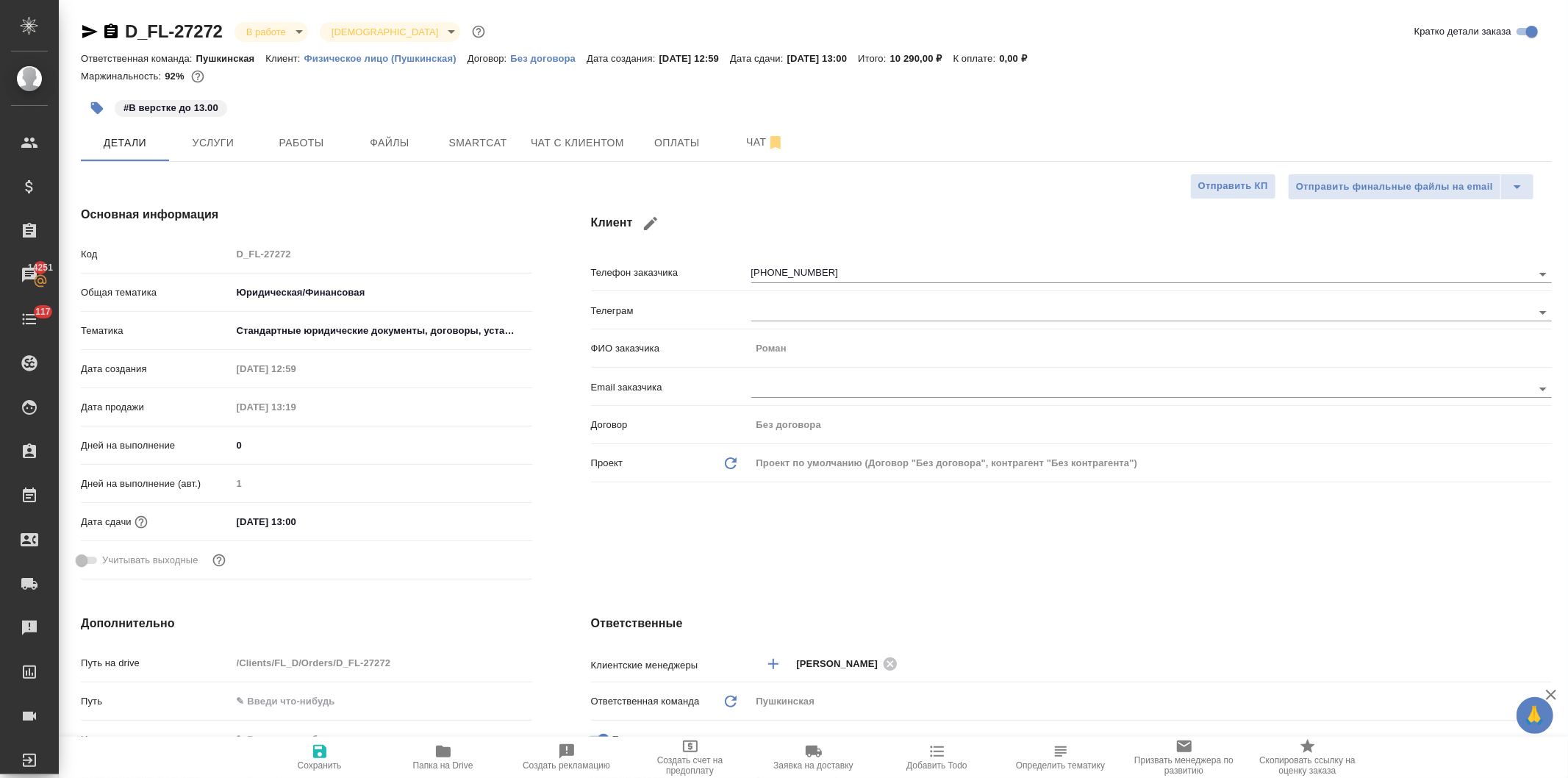
type textarea "x"
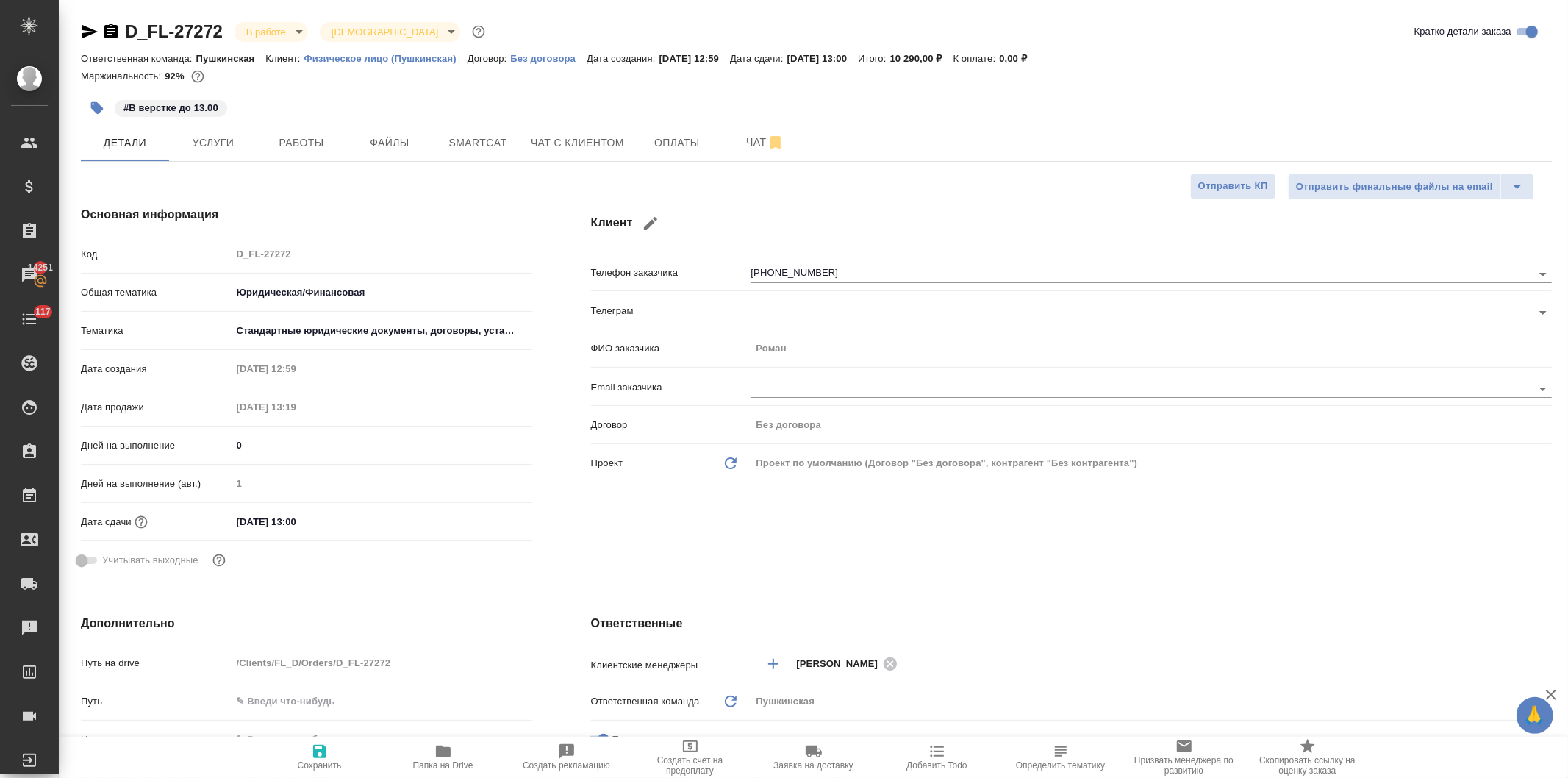
type textarea "x"
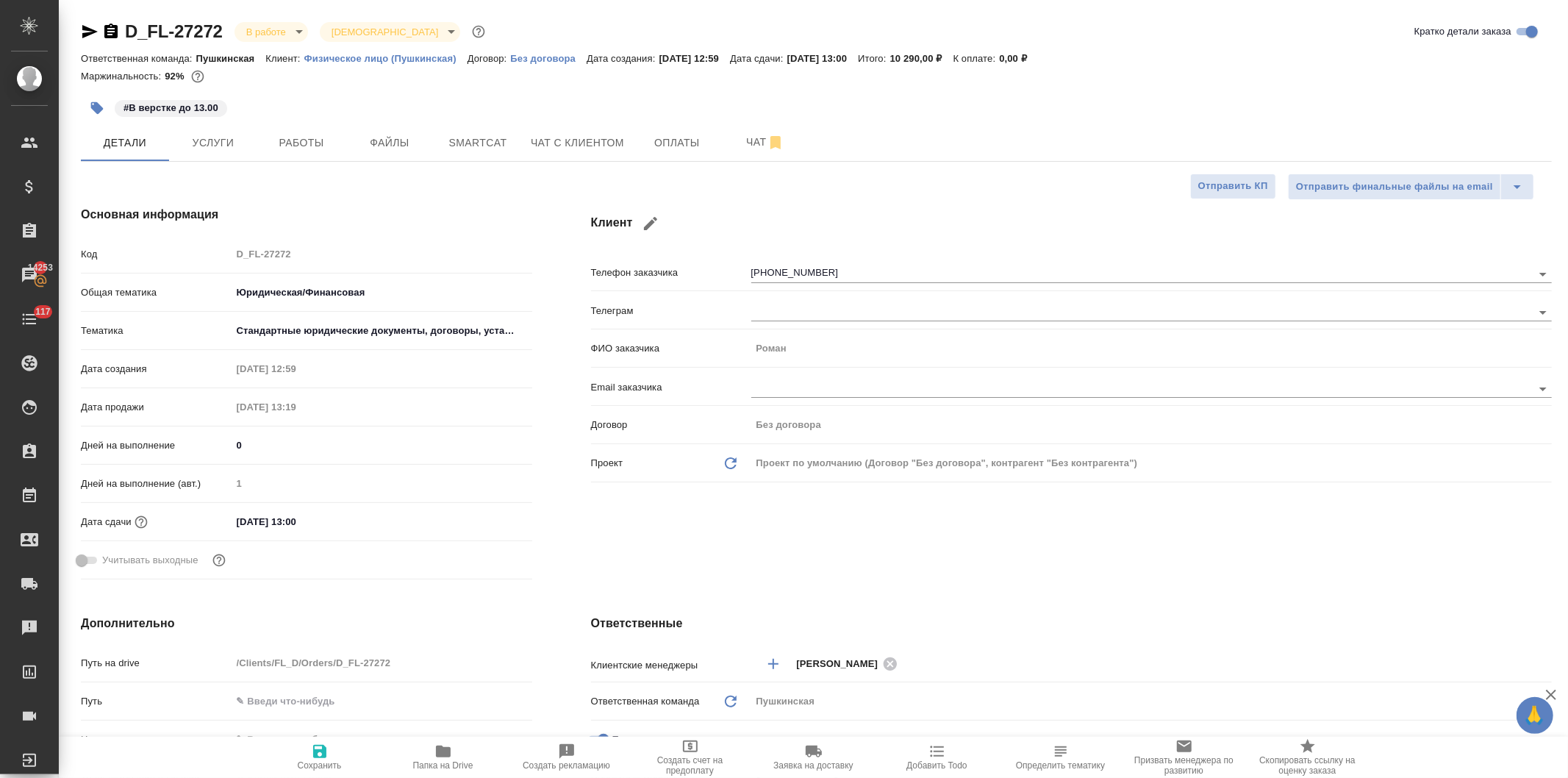
type textarea "x"
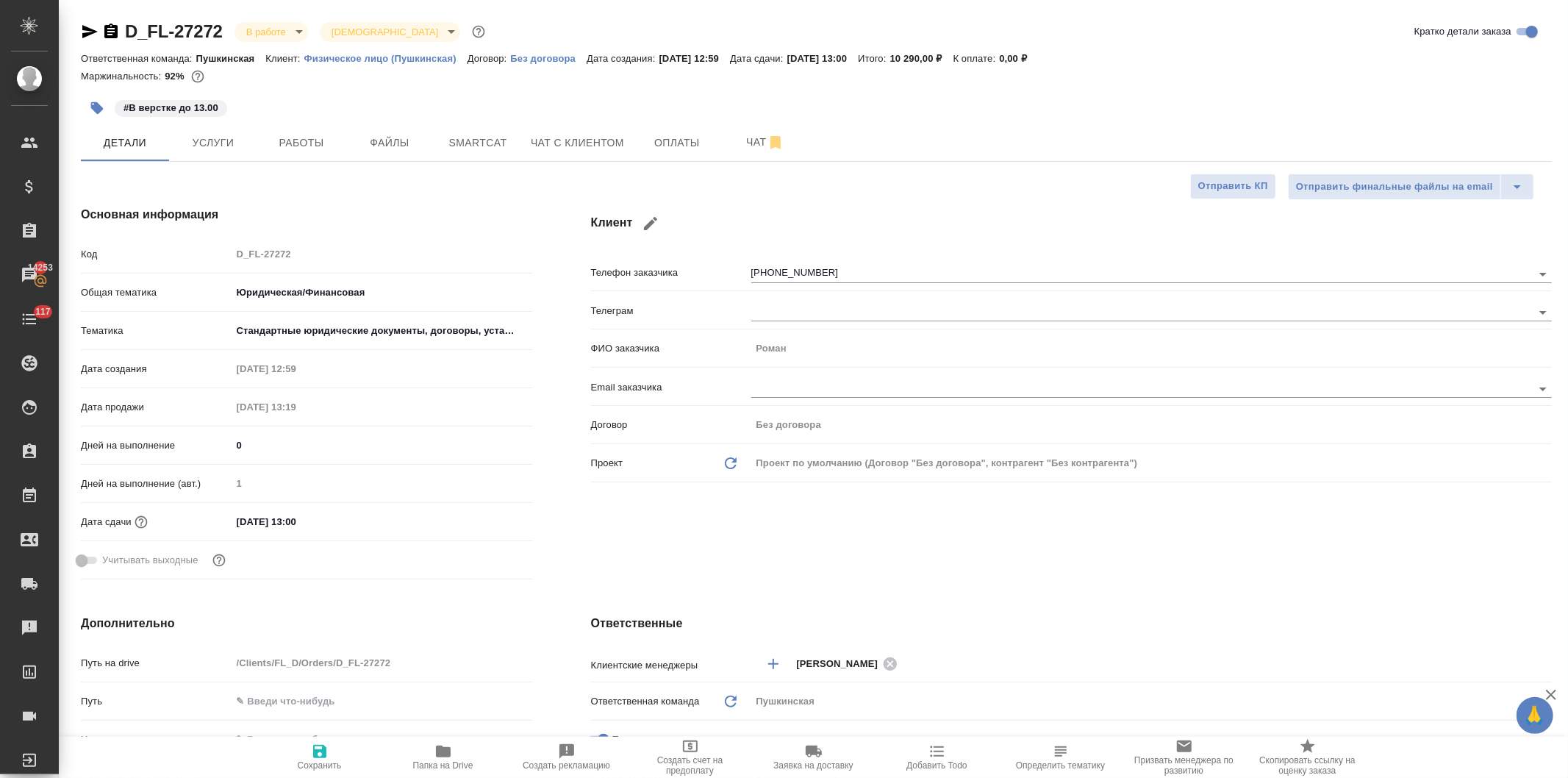
type textarea "x"
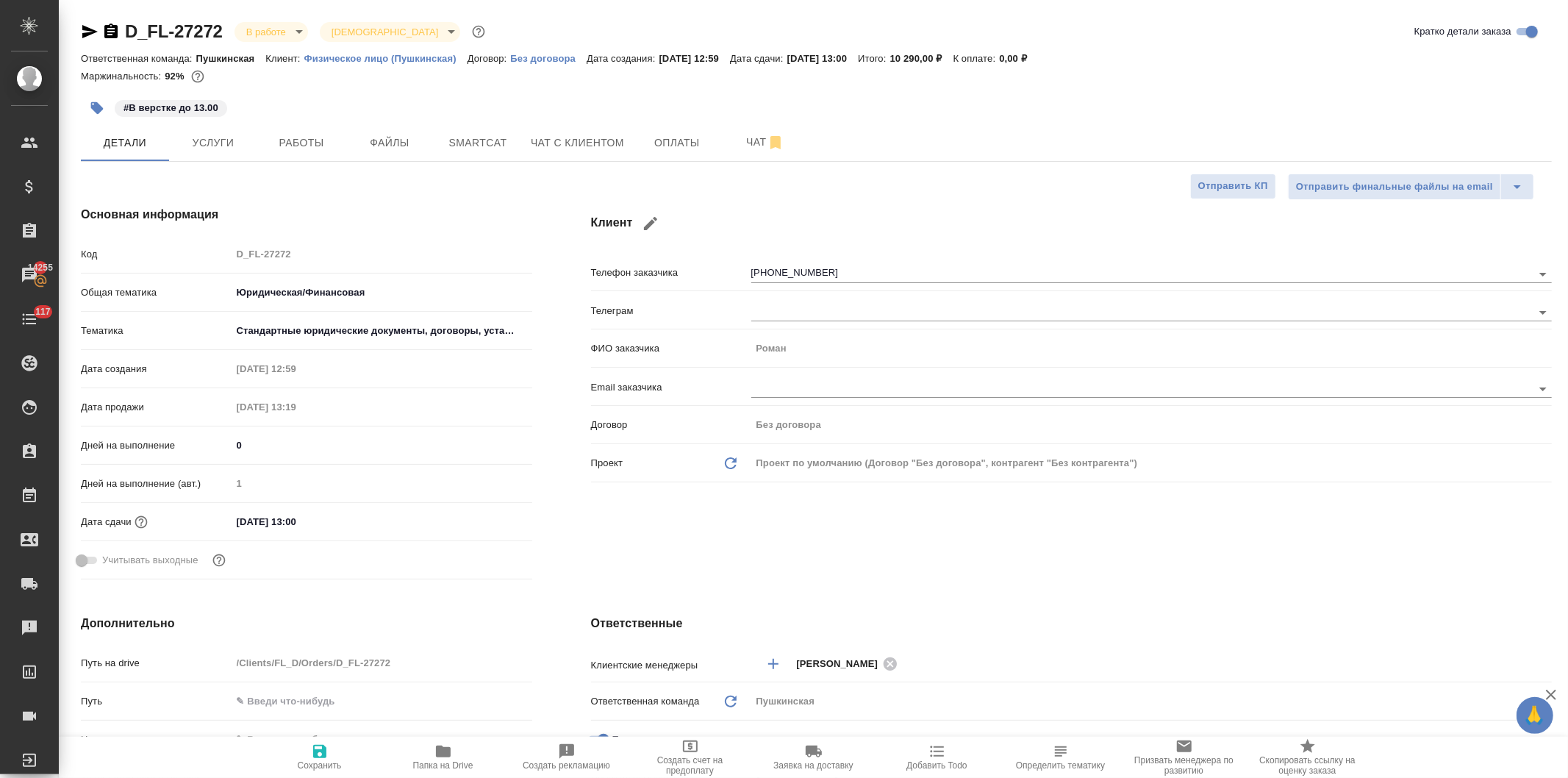
type textarea "x"
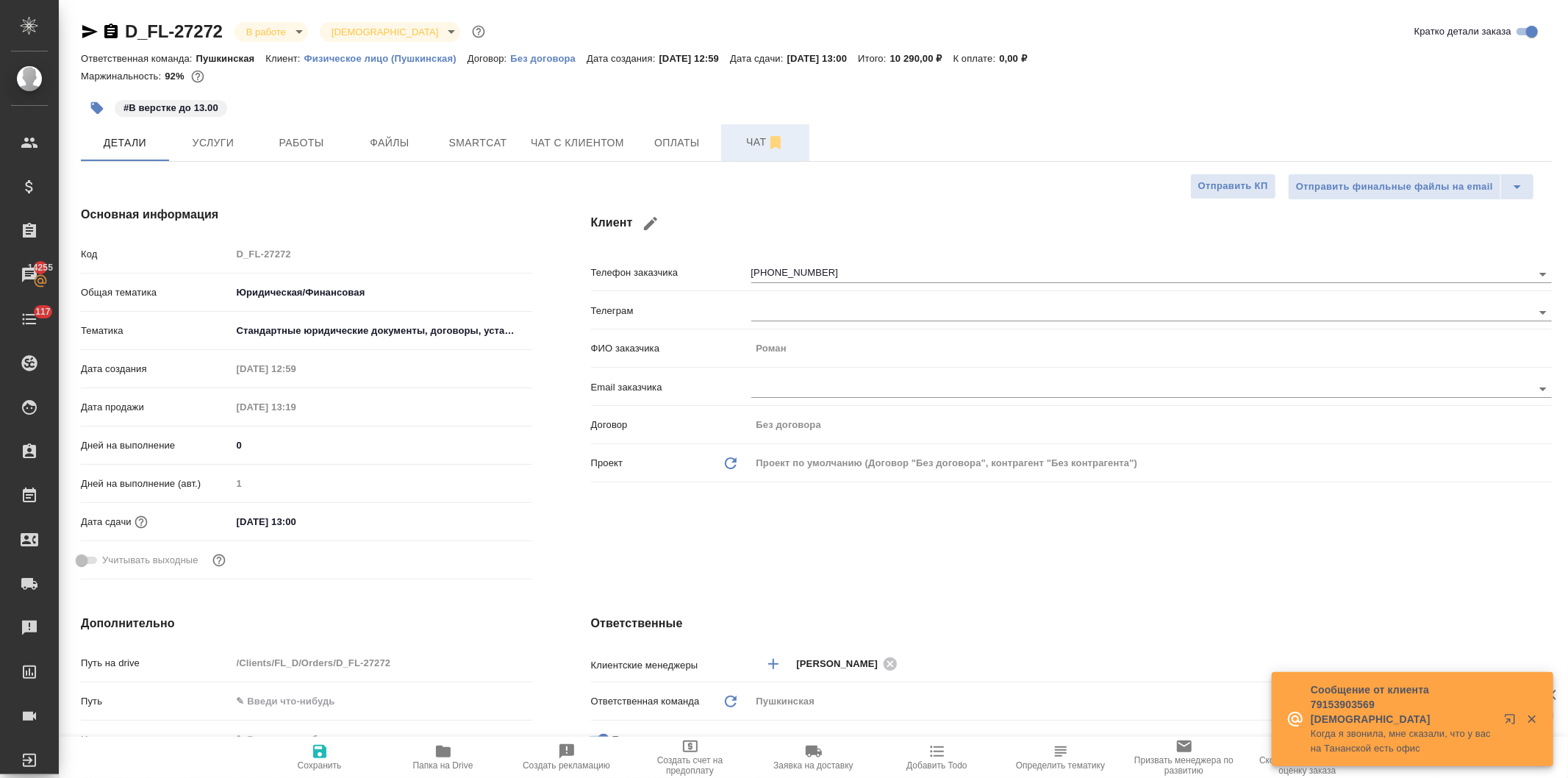
click at [741, 144] on span "Чат" at bounding box center [765, 142] width 70 height 18
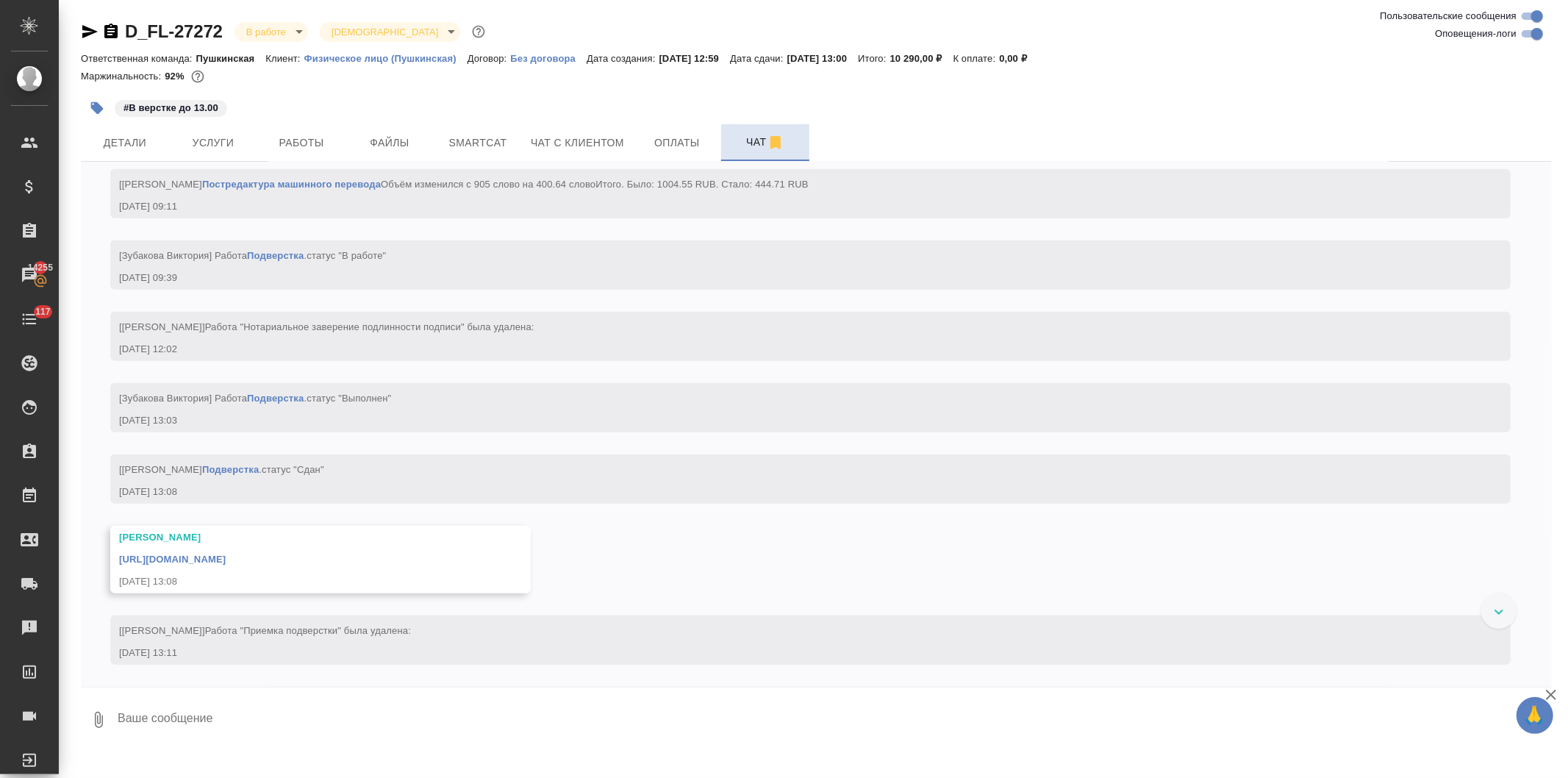
scroll to position [5897, 0]
click at [126, 143] on span "Детали" at bounding box center [125, 143] width 70 height 18
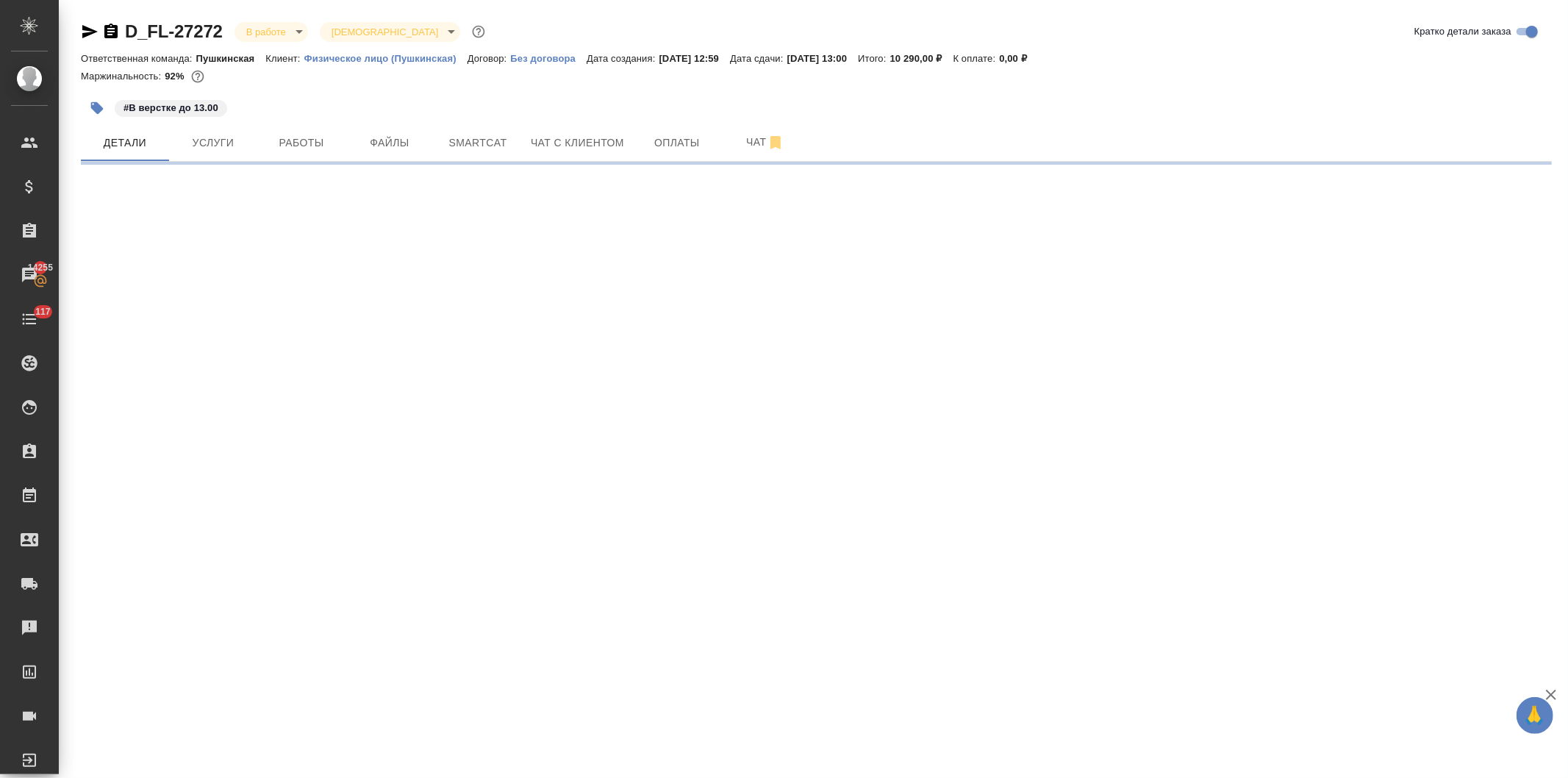
select select "RU"
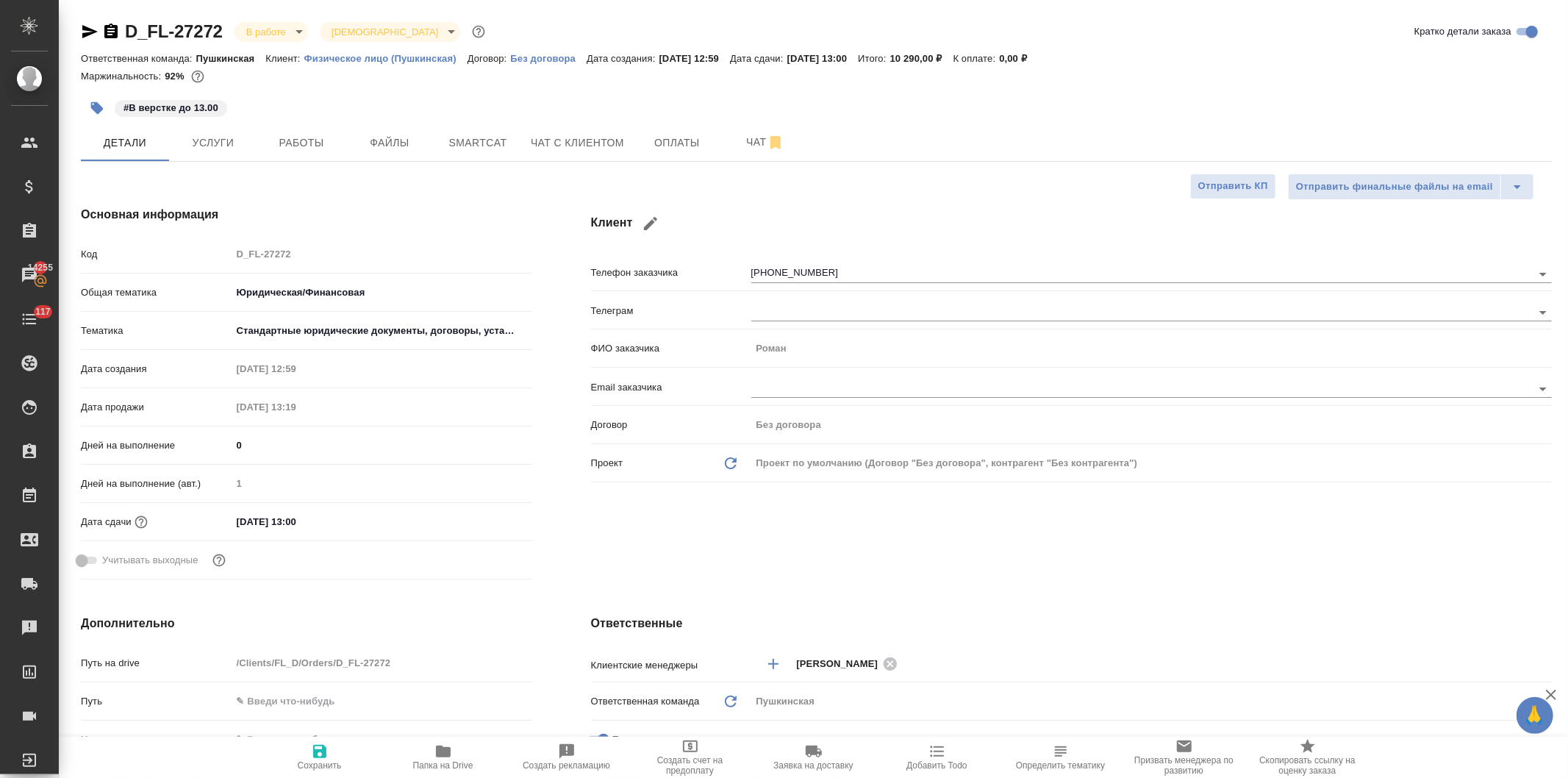
type textarea "x"
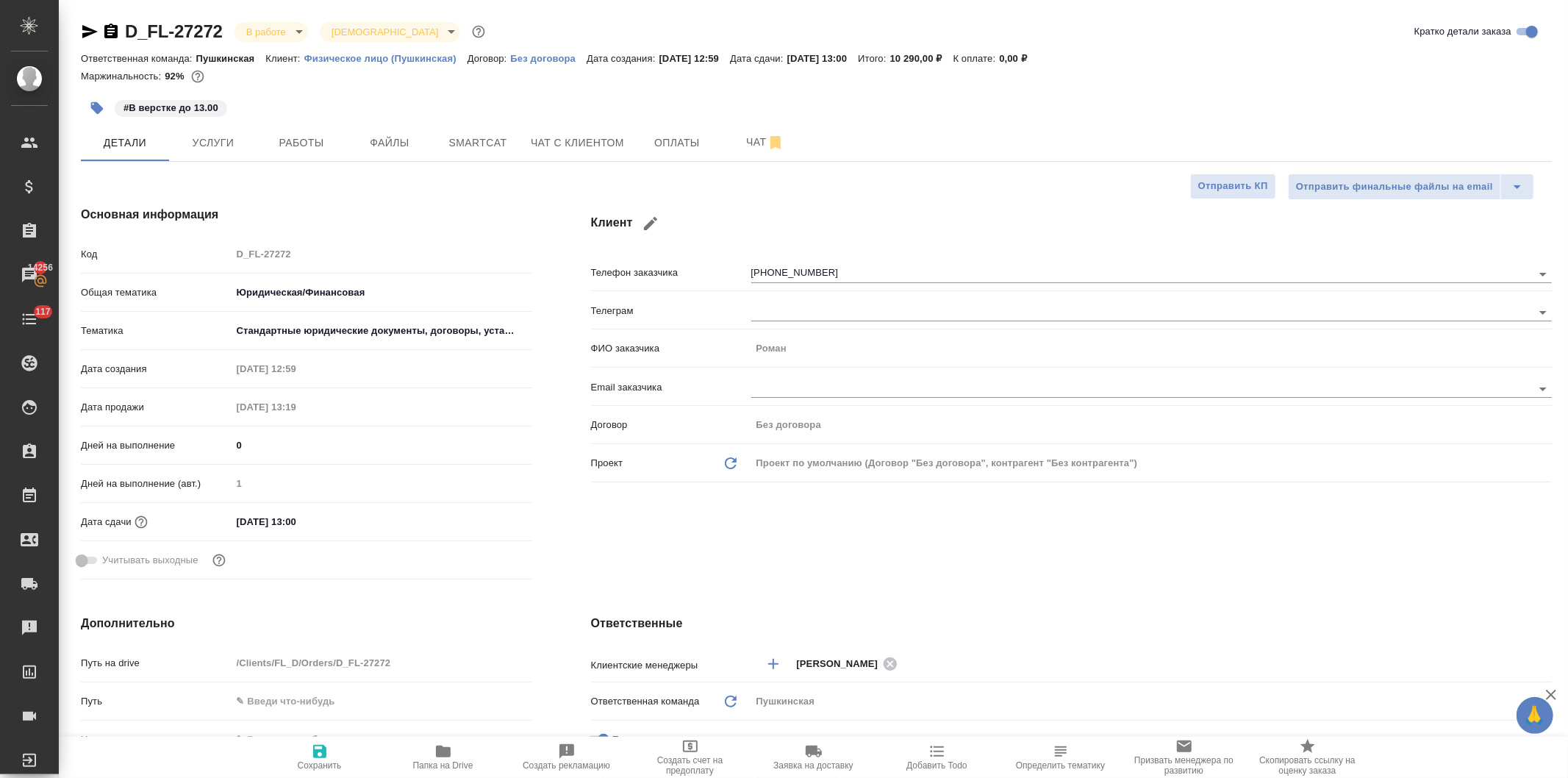
type textarea "x"
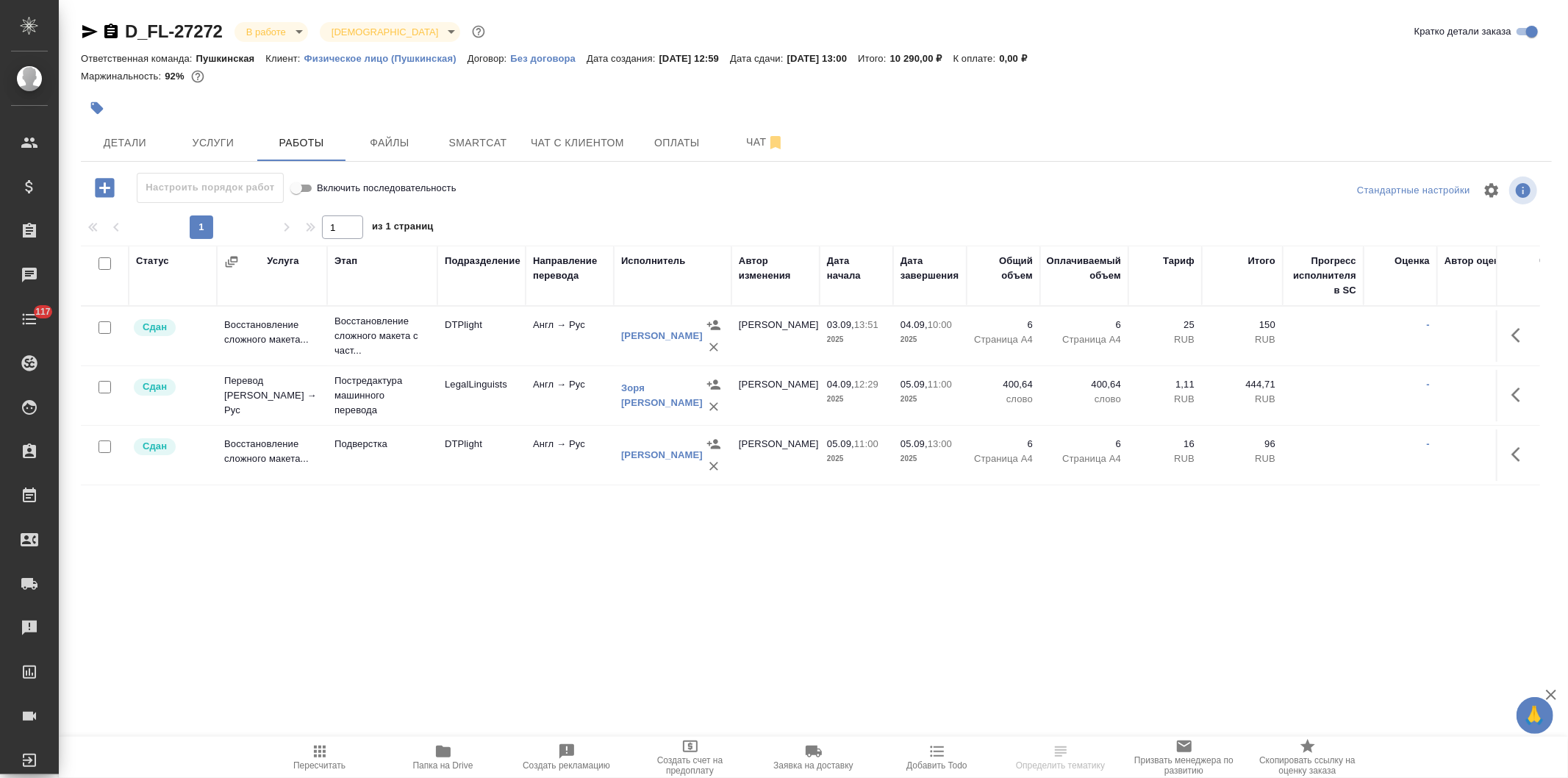
click at [438, 760] on icon "button" at bounding box center [443, 751] width 17 height 17
click at [260, 24] on body "🙏 .cls-1 fill:#fff; AWATERA [PERSON_NAME] Спецификации Заказы Чаты 117 Todo Про…" at bounding box center [784, 389] width 1568 height 778
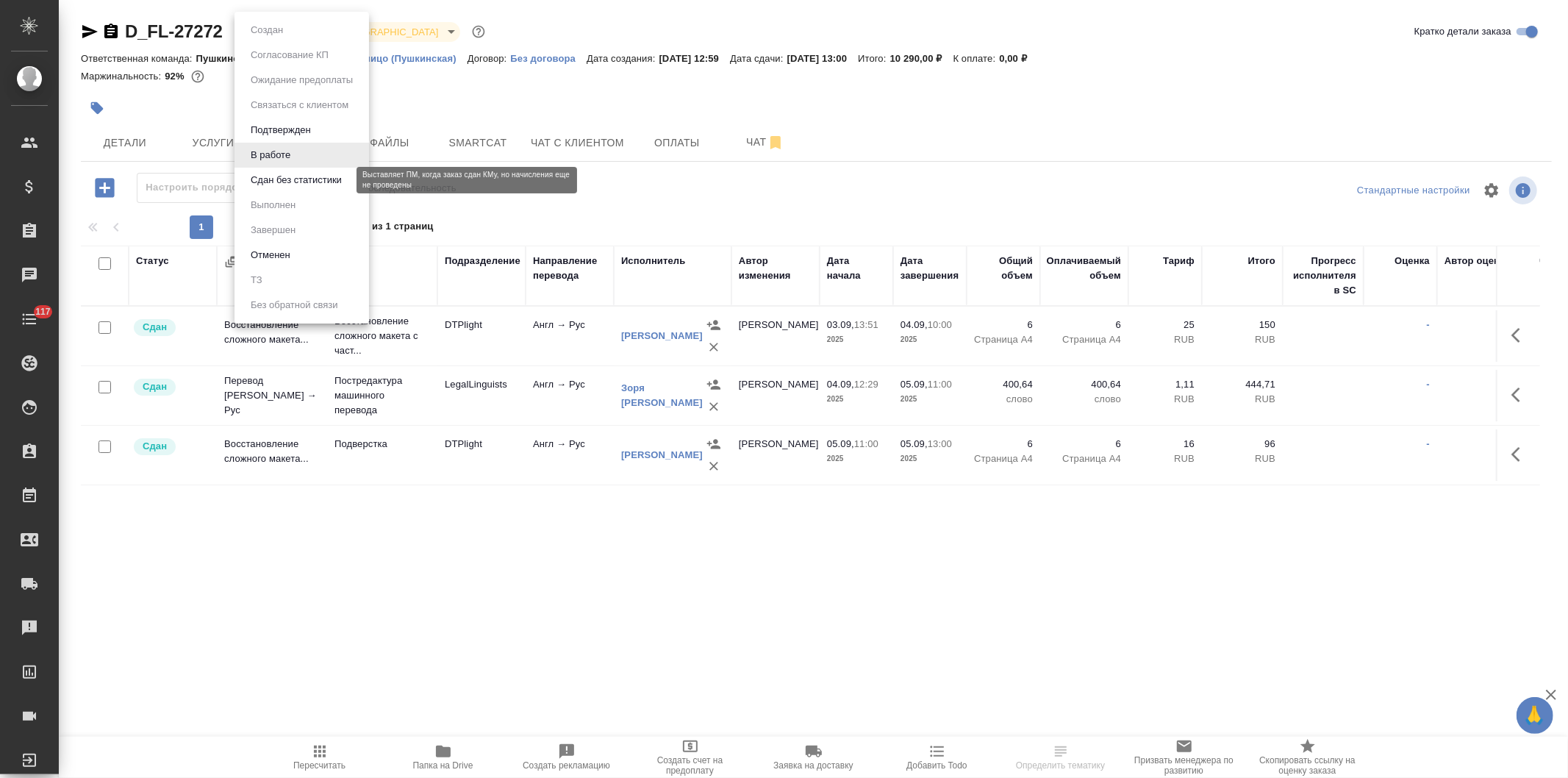
click at [283, 175] on button "Сдан без статистики" at bounding box center [296, 180] width 100 height 16
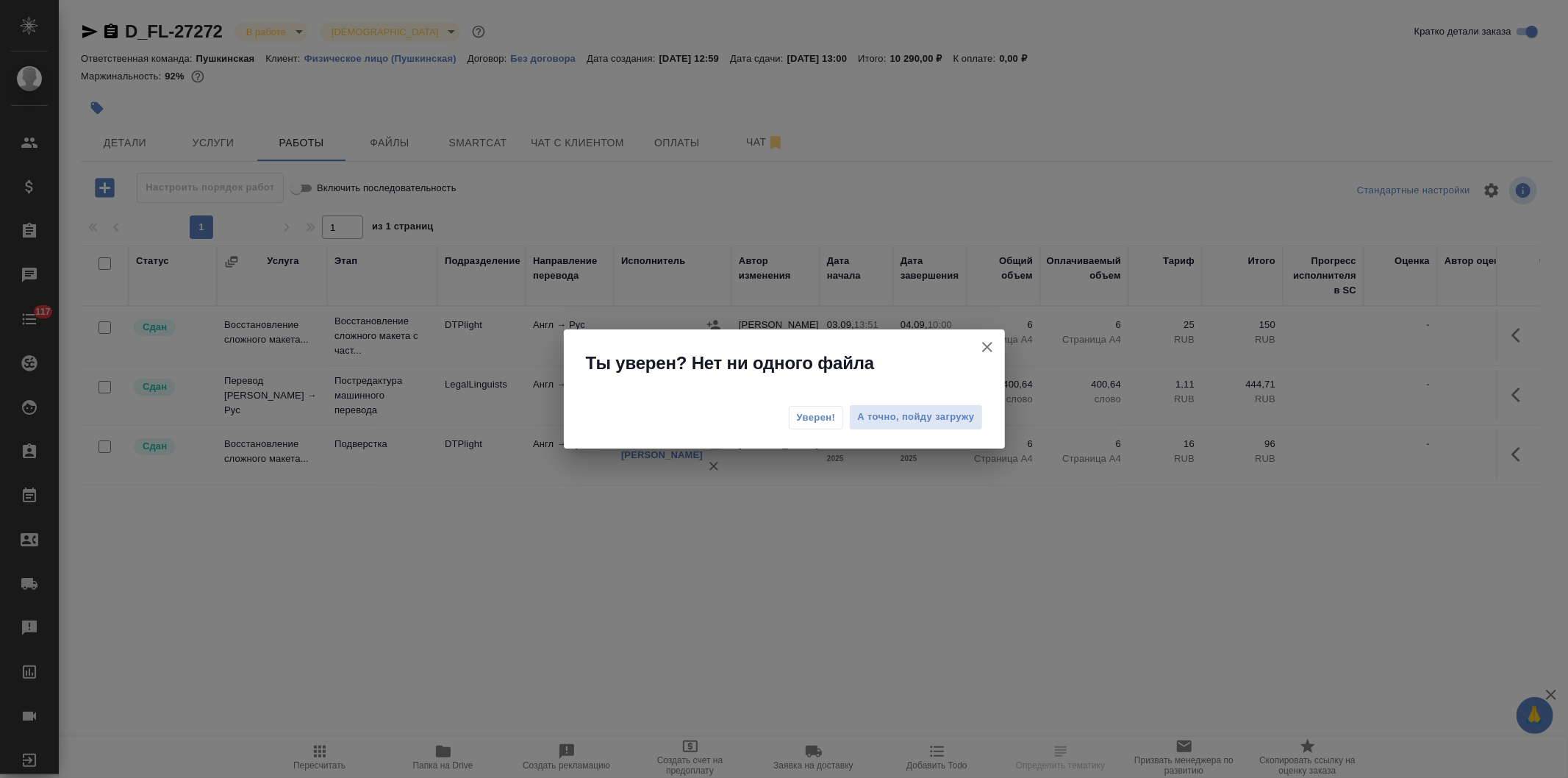
click at [811, 419] on span "Уверен!" at bounding box center [816, 417] width 39 height 14
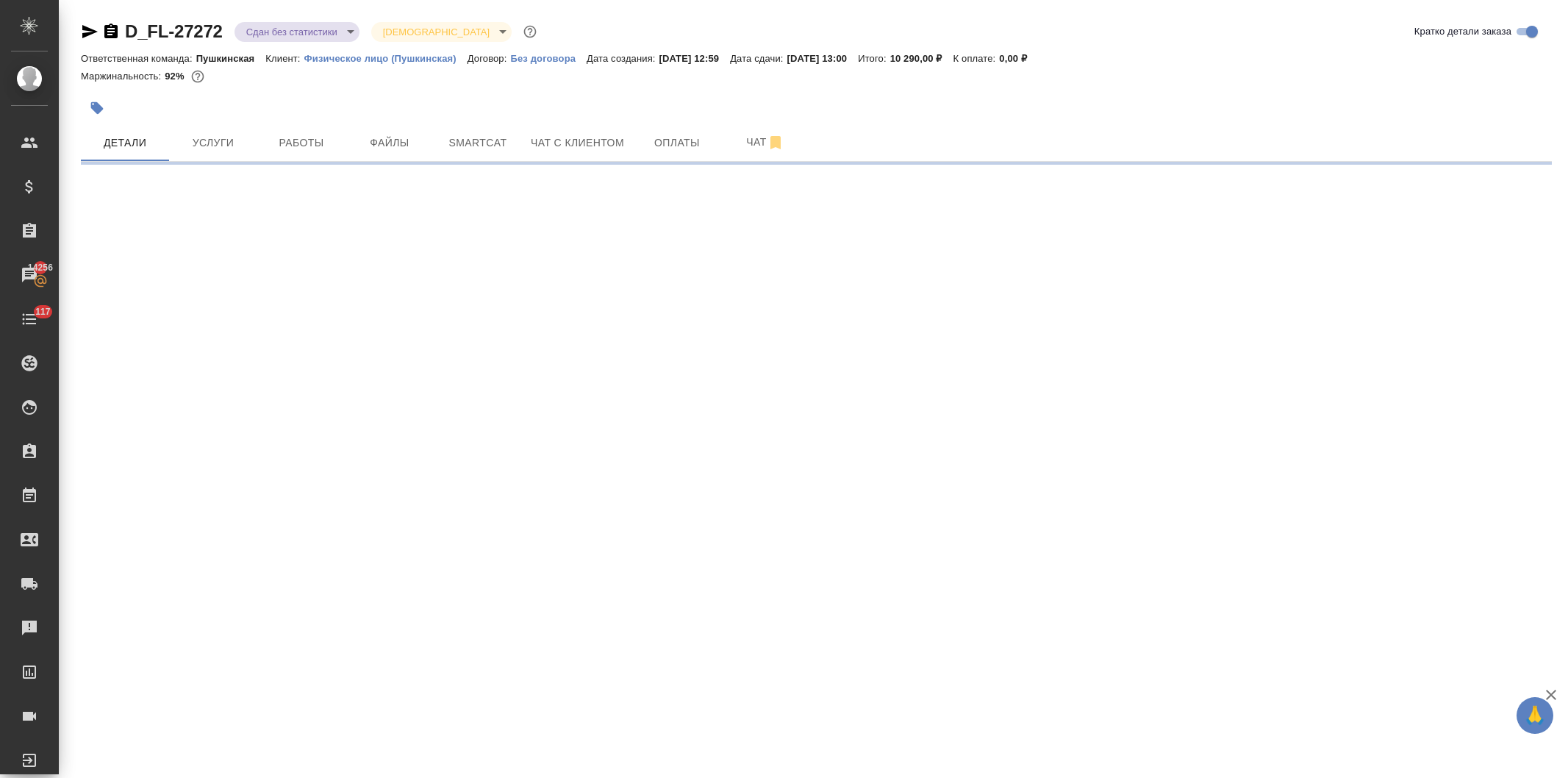
select select "RU"
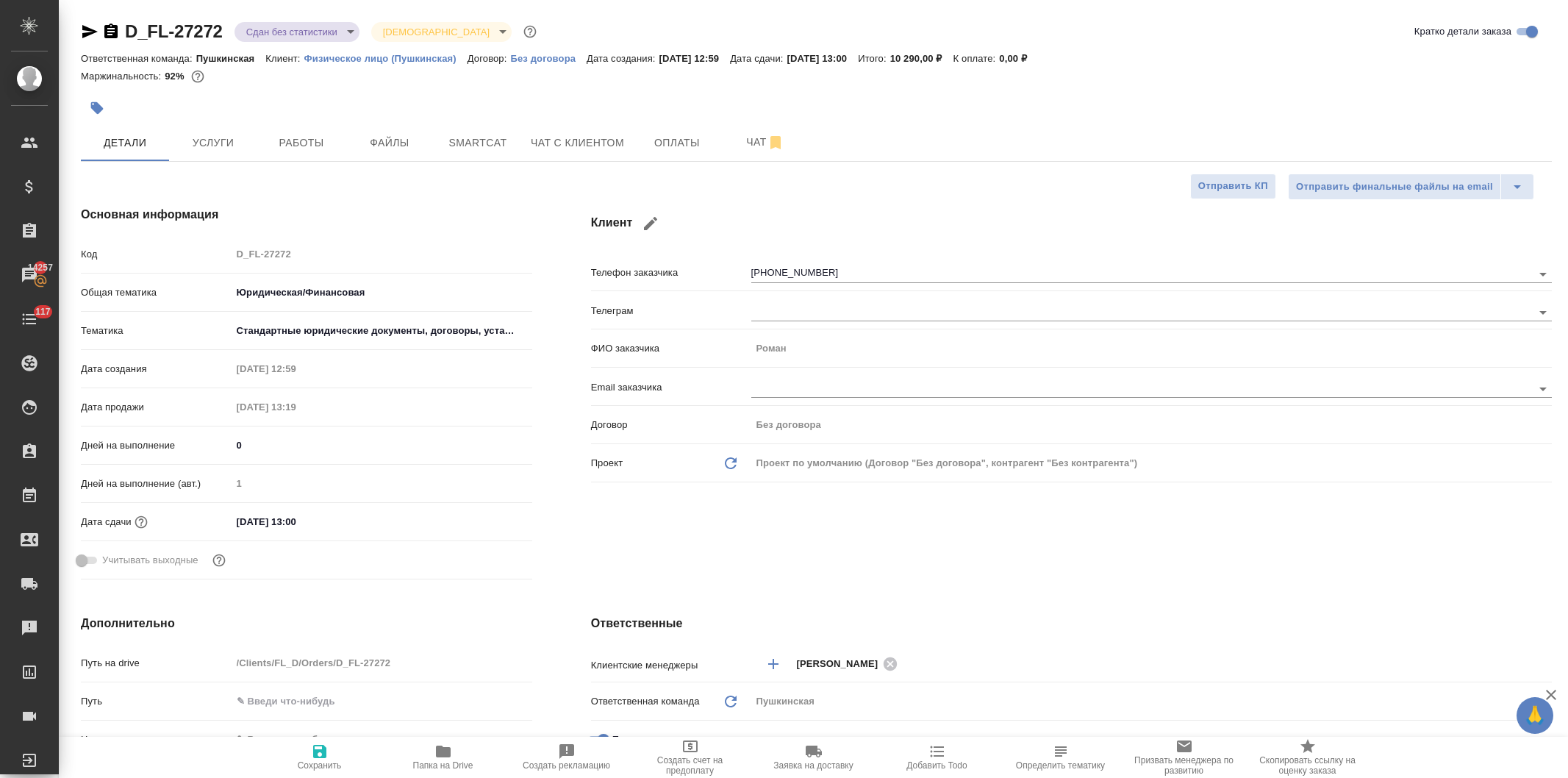
type textarea "x"
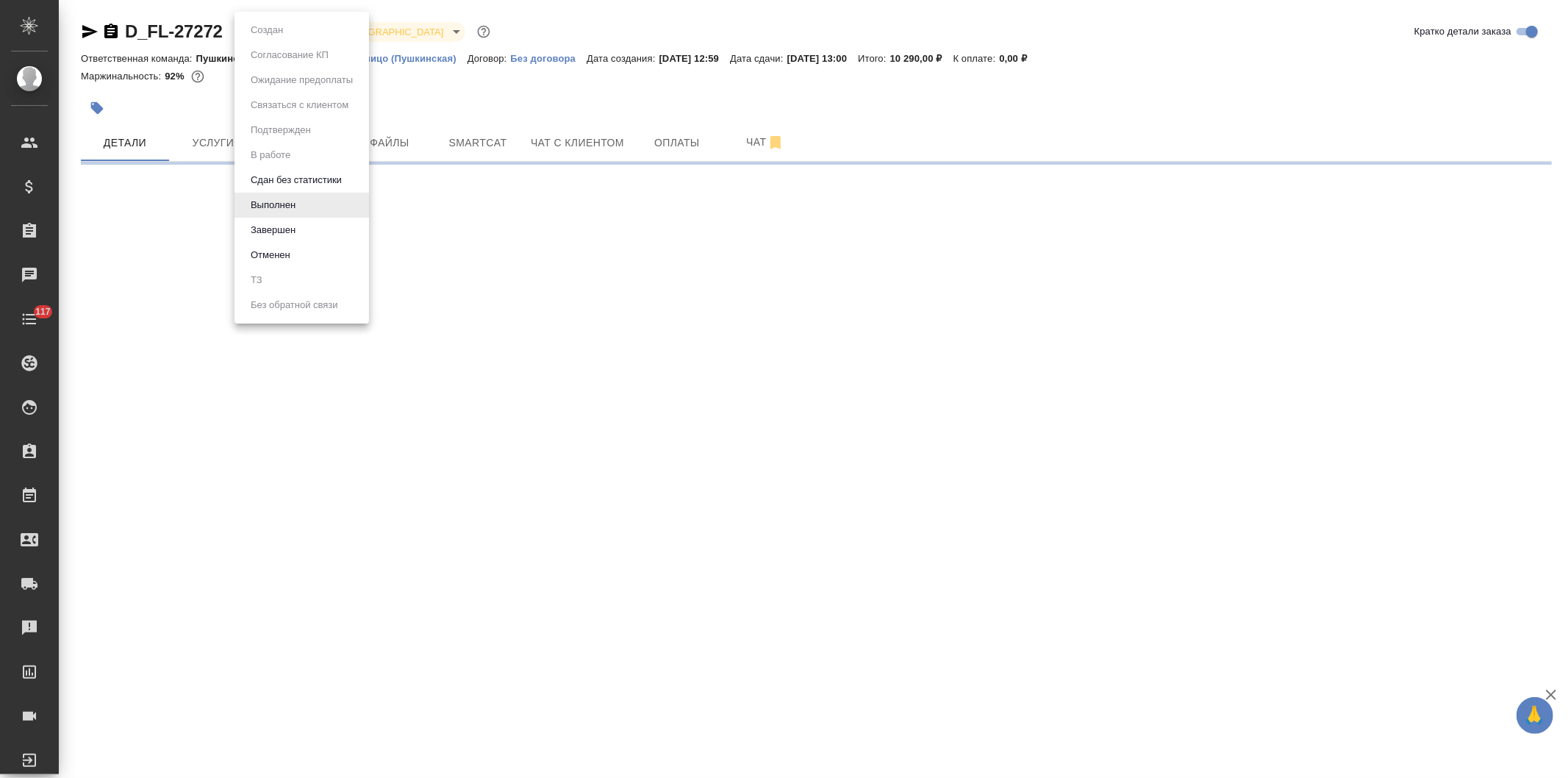
click at [274, 29] on body "🙏 .cls-1 fill:#fff; AWATERA [PERSON_NAME] Спецификации Заказы Чаты 117 Todo Про…" at bounding box center [784, 389] width 1568 height 778
click at [285, 223] on button "Завершен" at bounding box center [273, 230] width 54 height 16
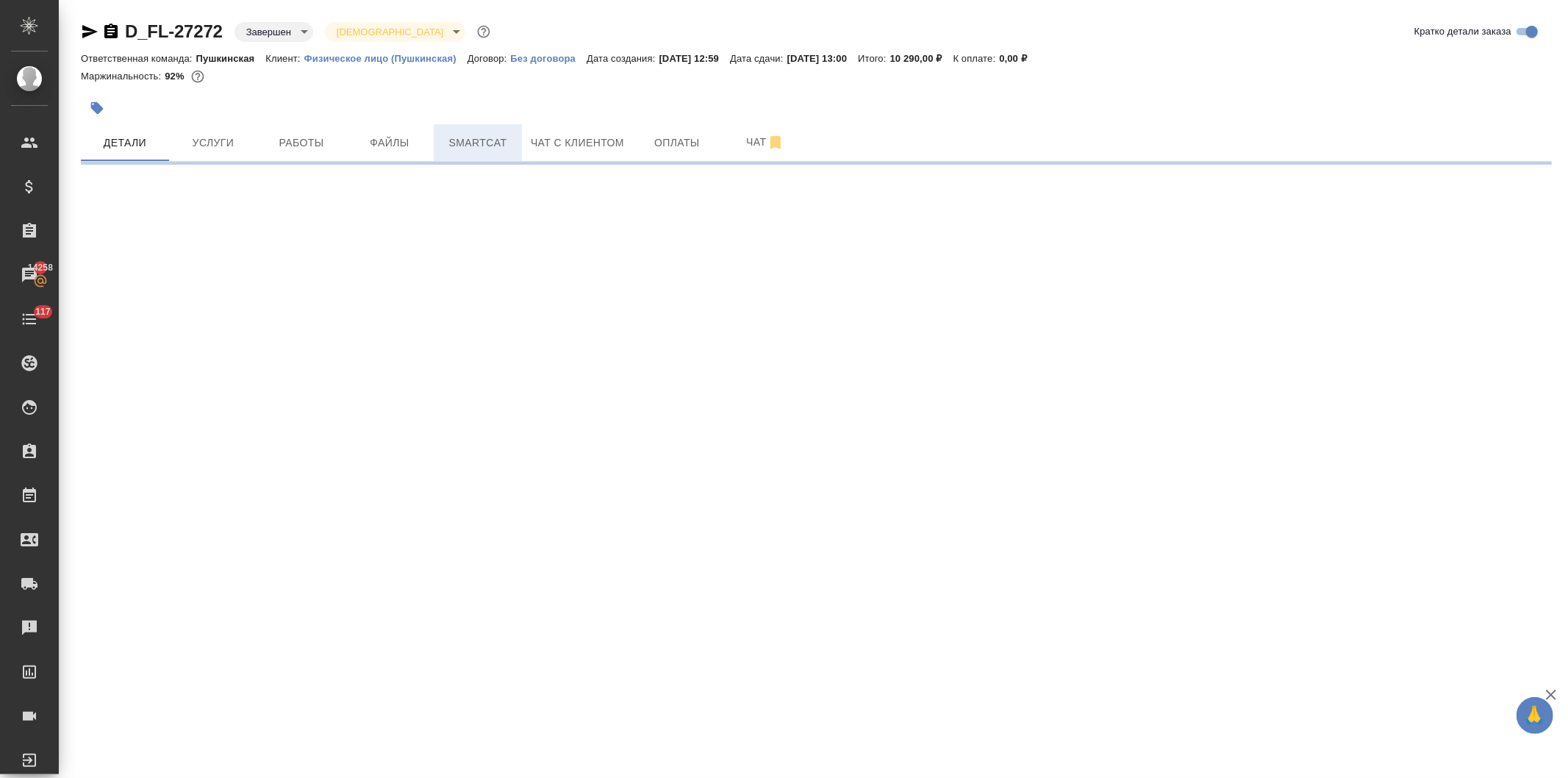
select select "RU"
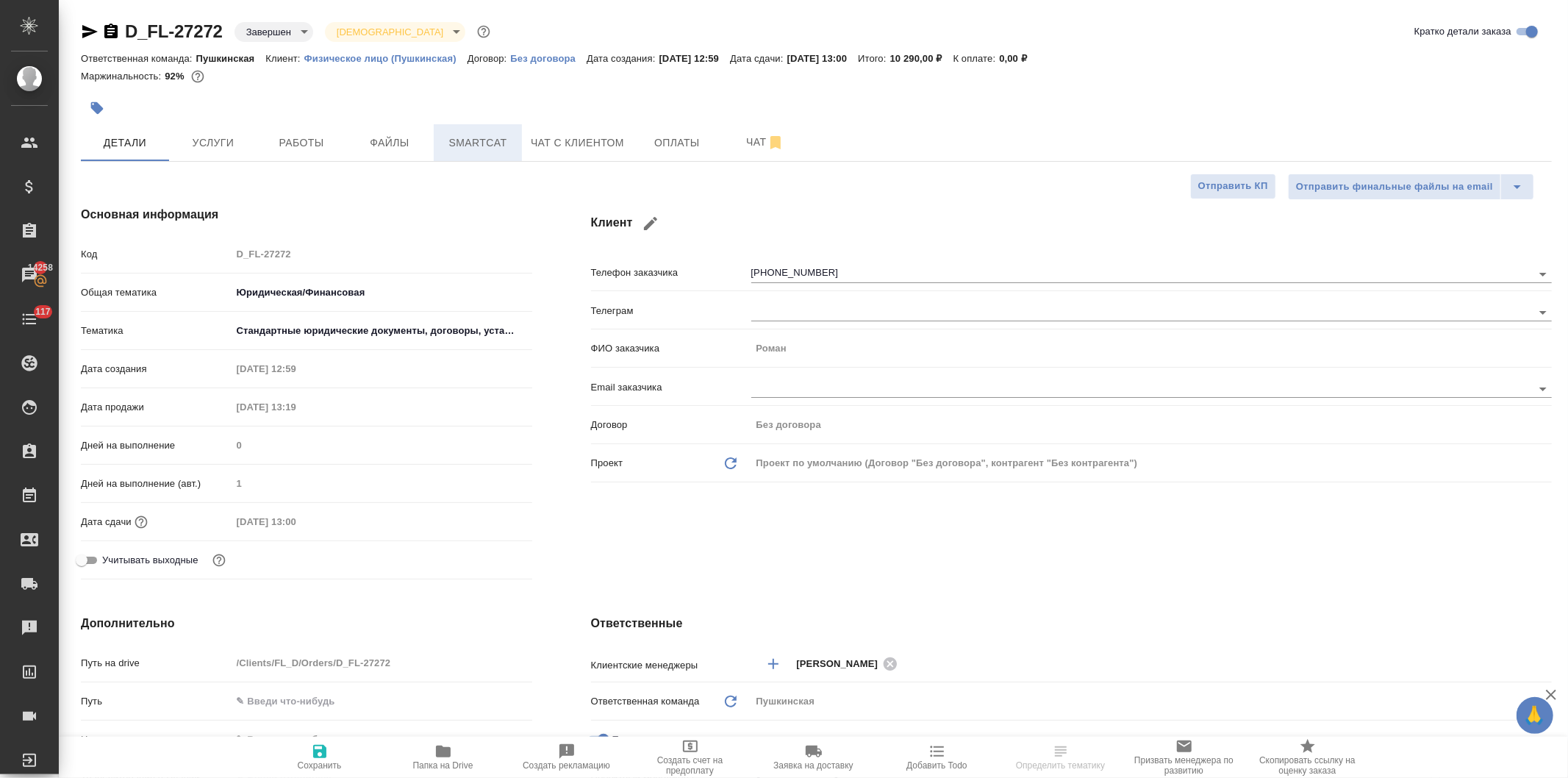
type textarea "x"
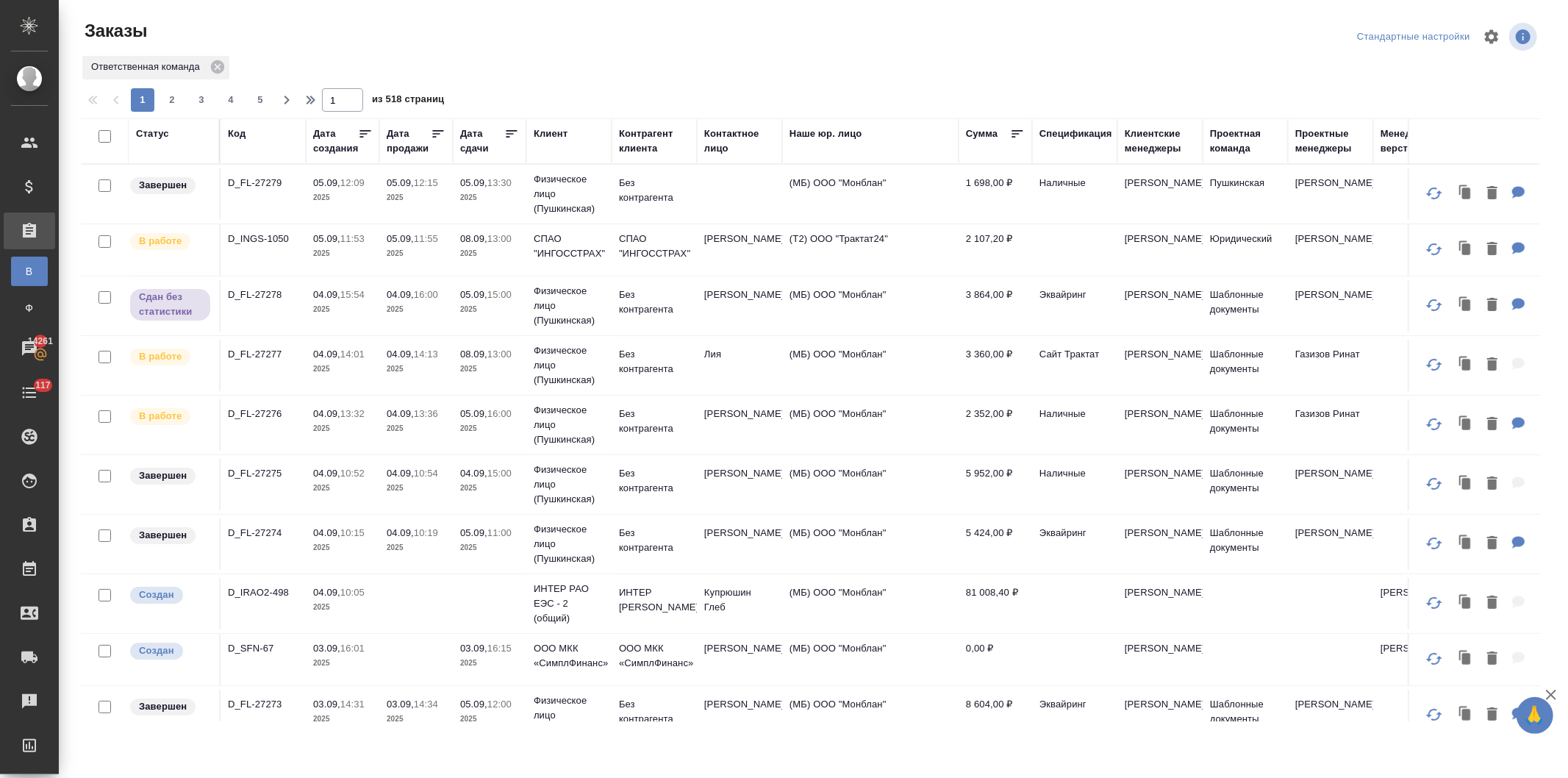
click at [233, 130] on div "Код" at bounding box center [237, 133] width 17 height 14
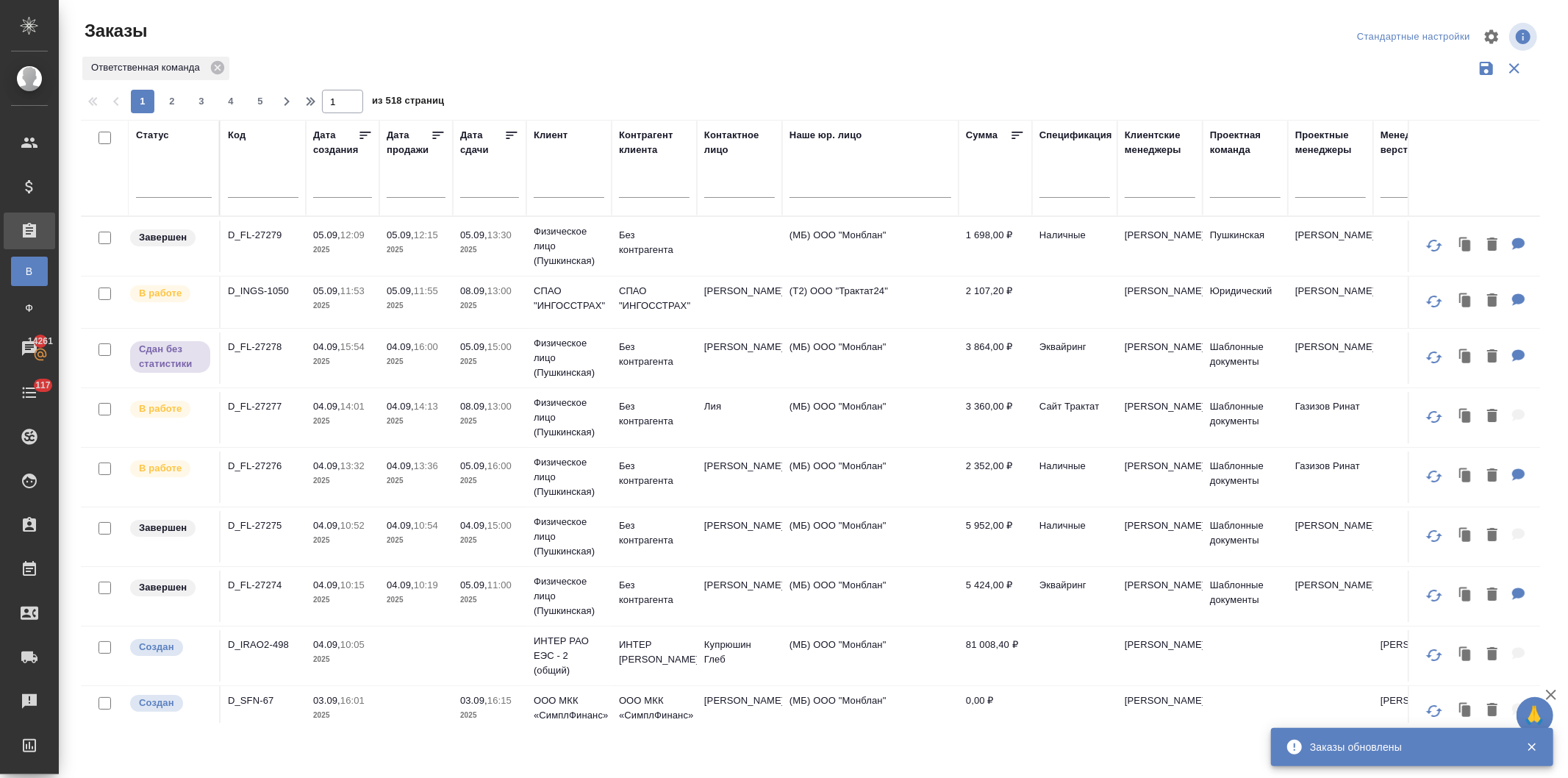
click at [250, 185] on input "text" at bounding box center [263, 188] width 70 height 18
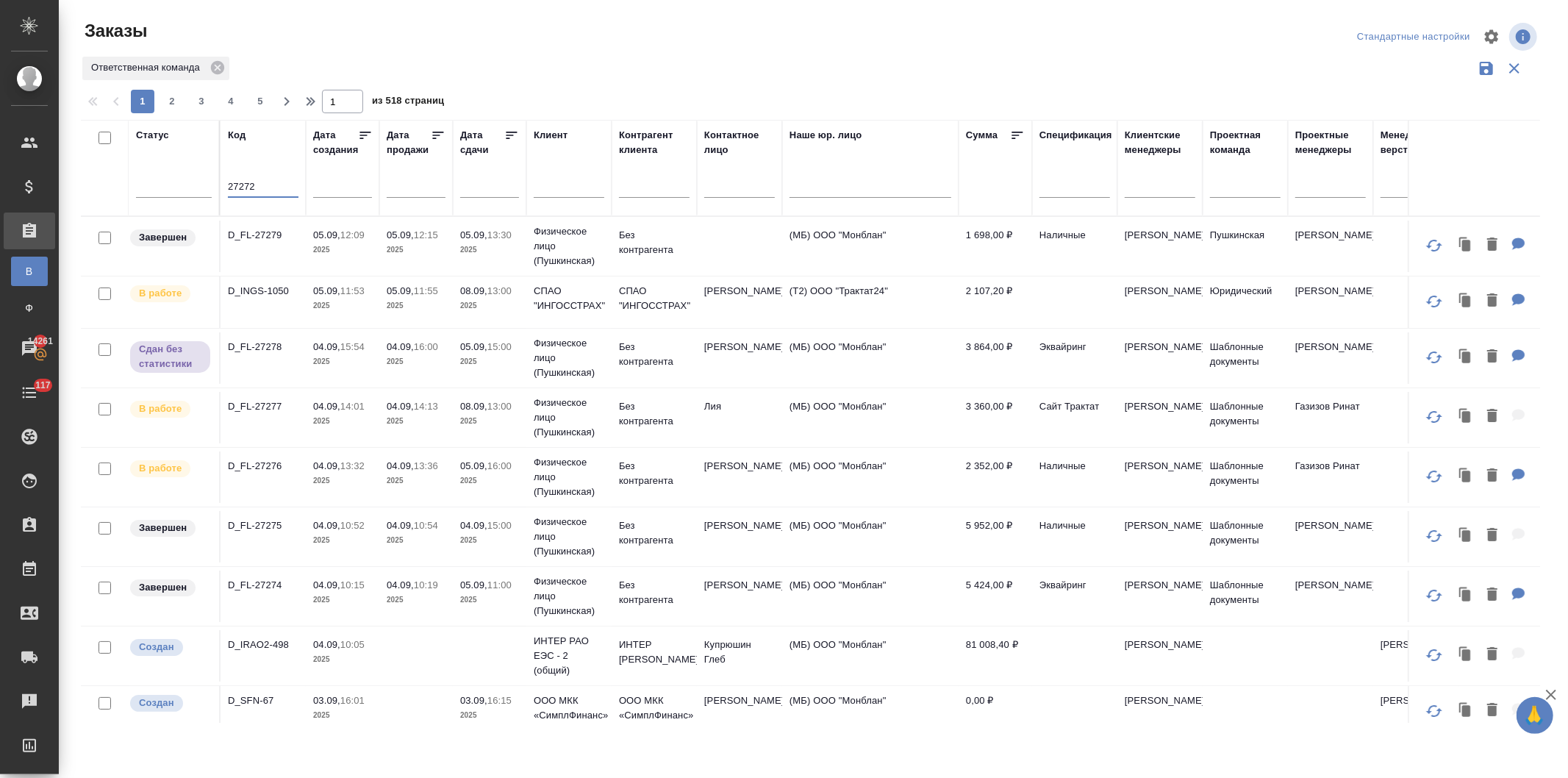
type input "27272"
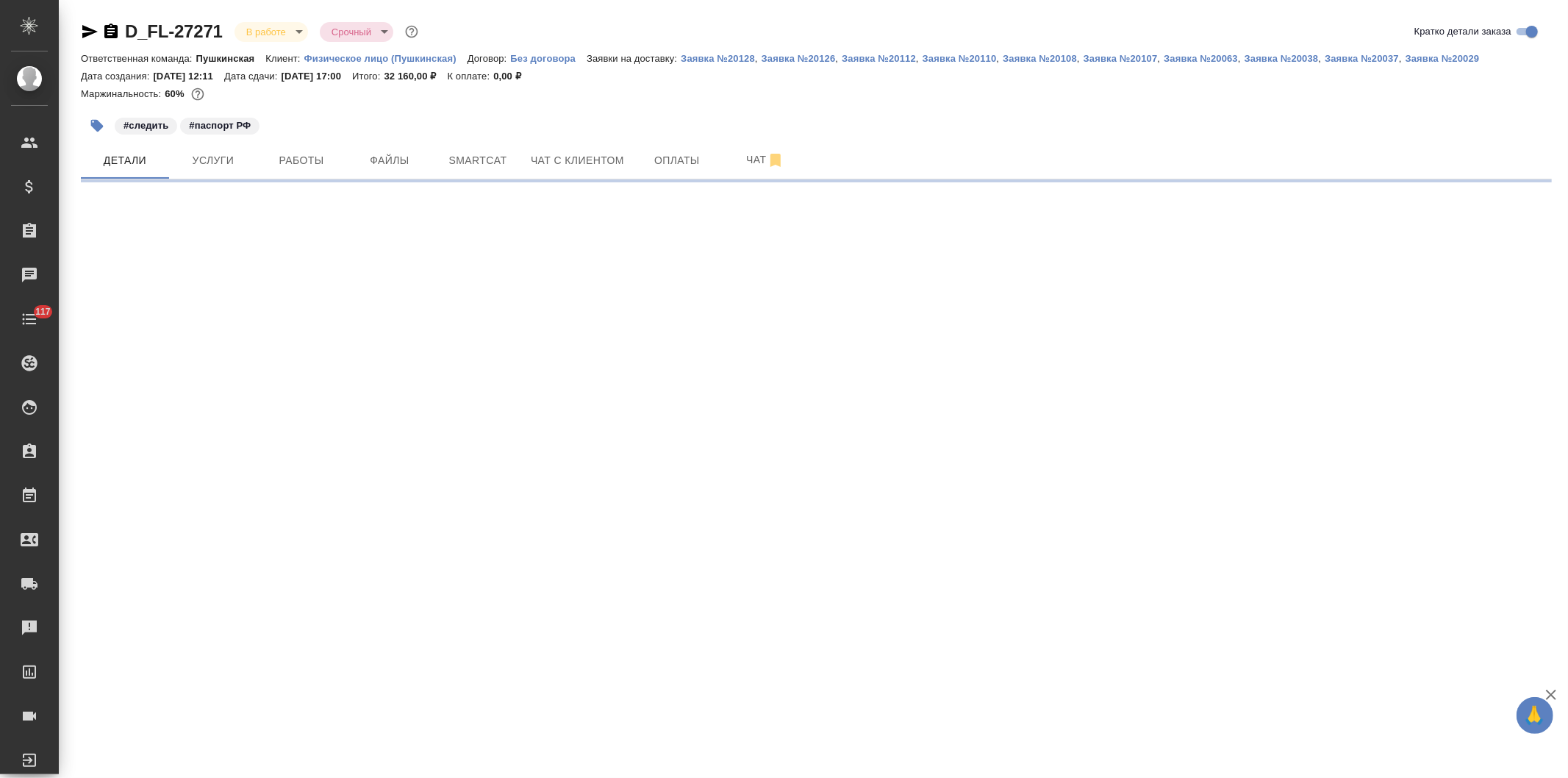
select select "RU"
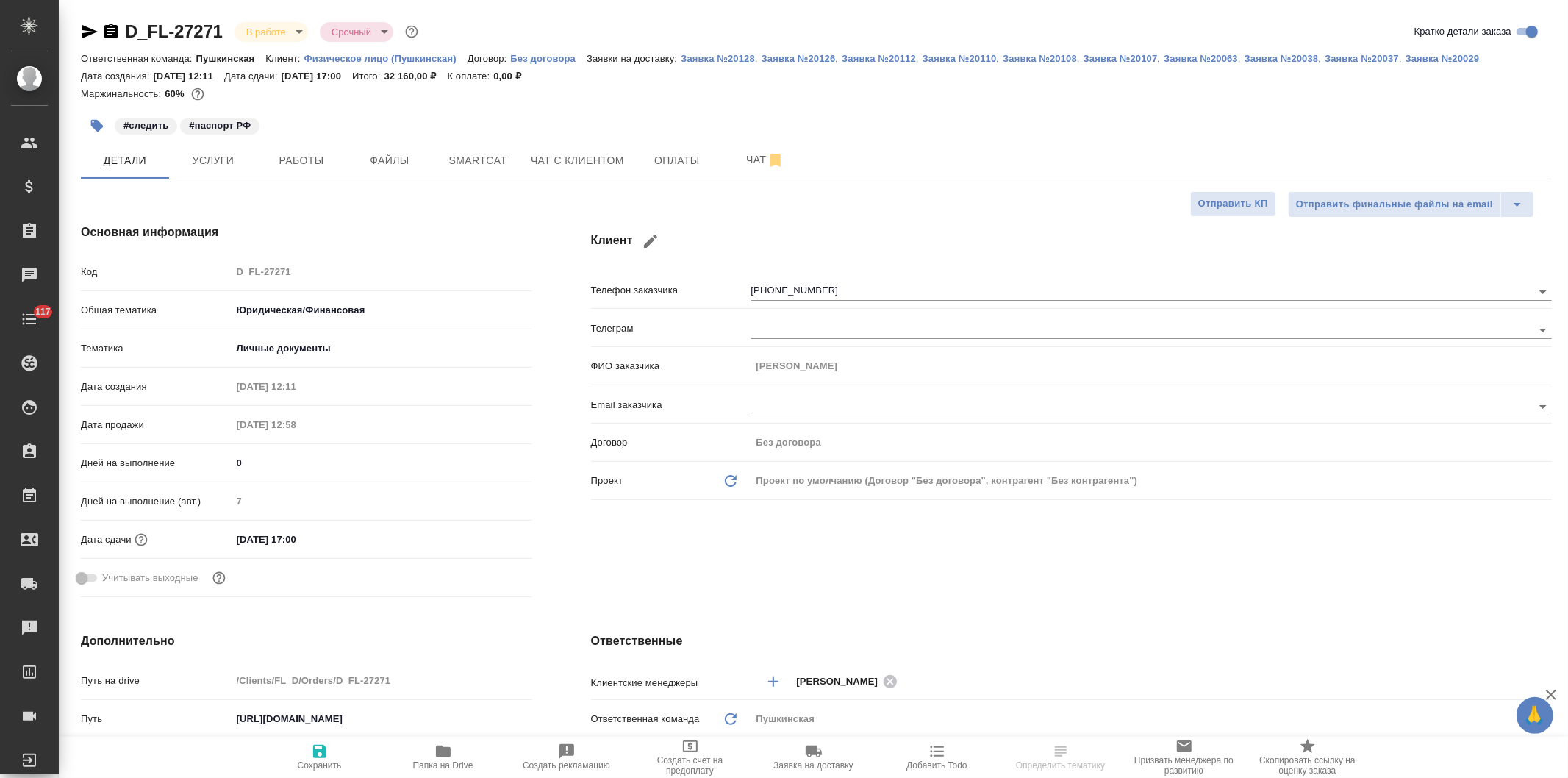
type textarea "x"
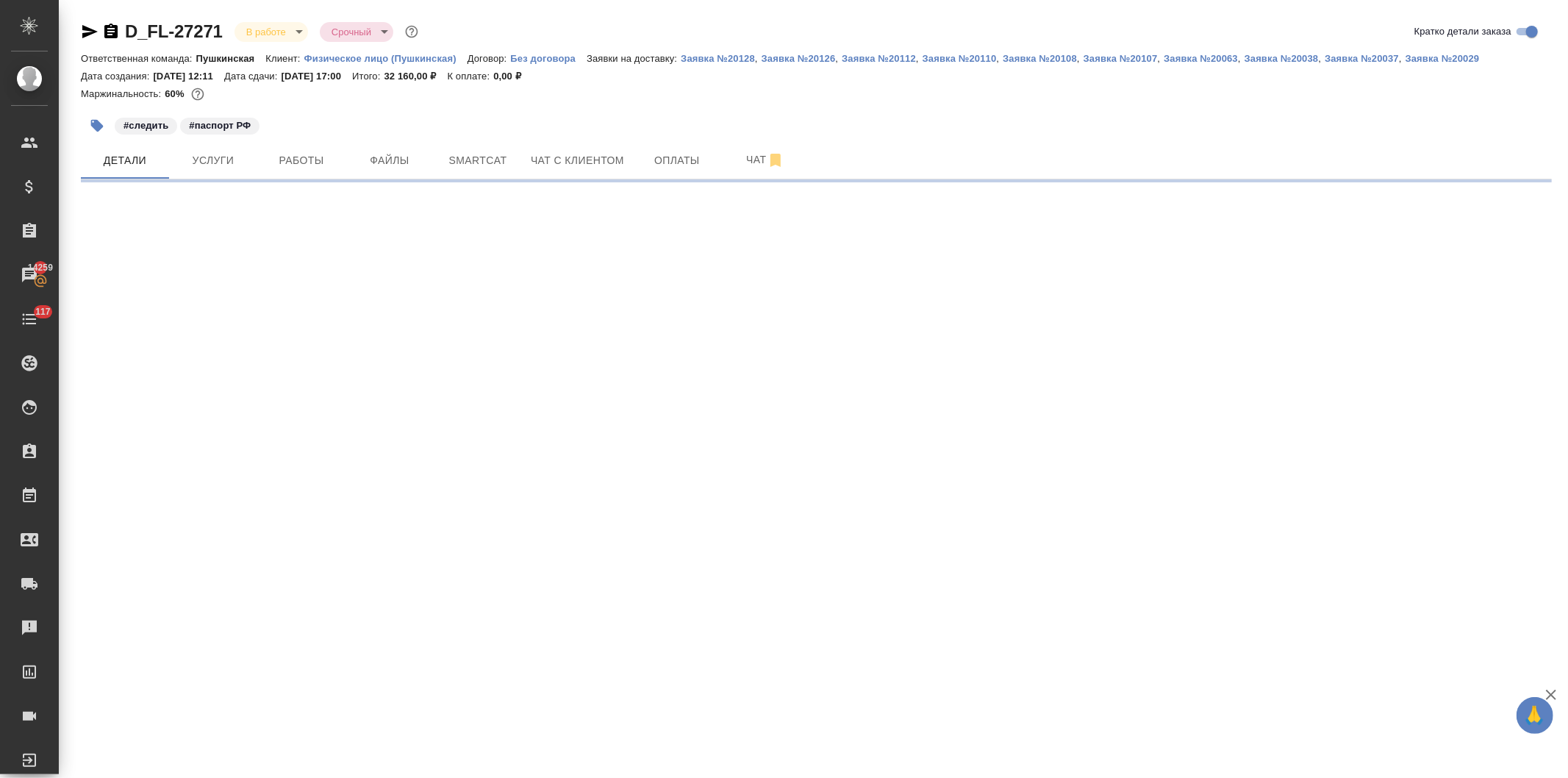
select select "RU"
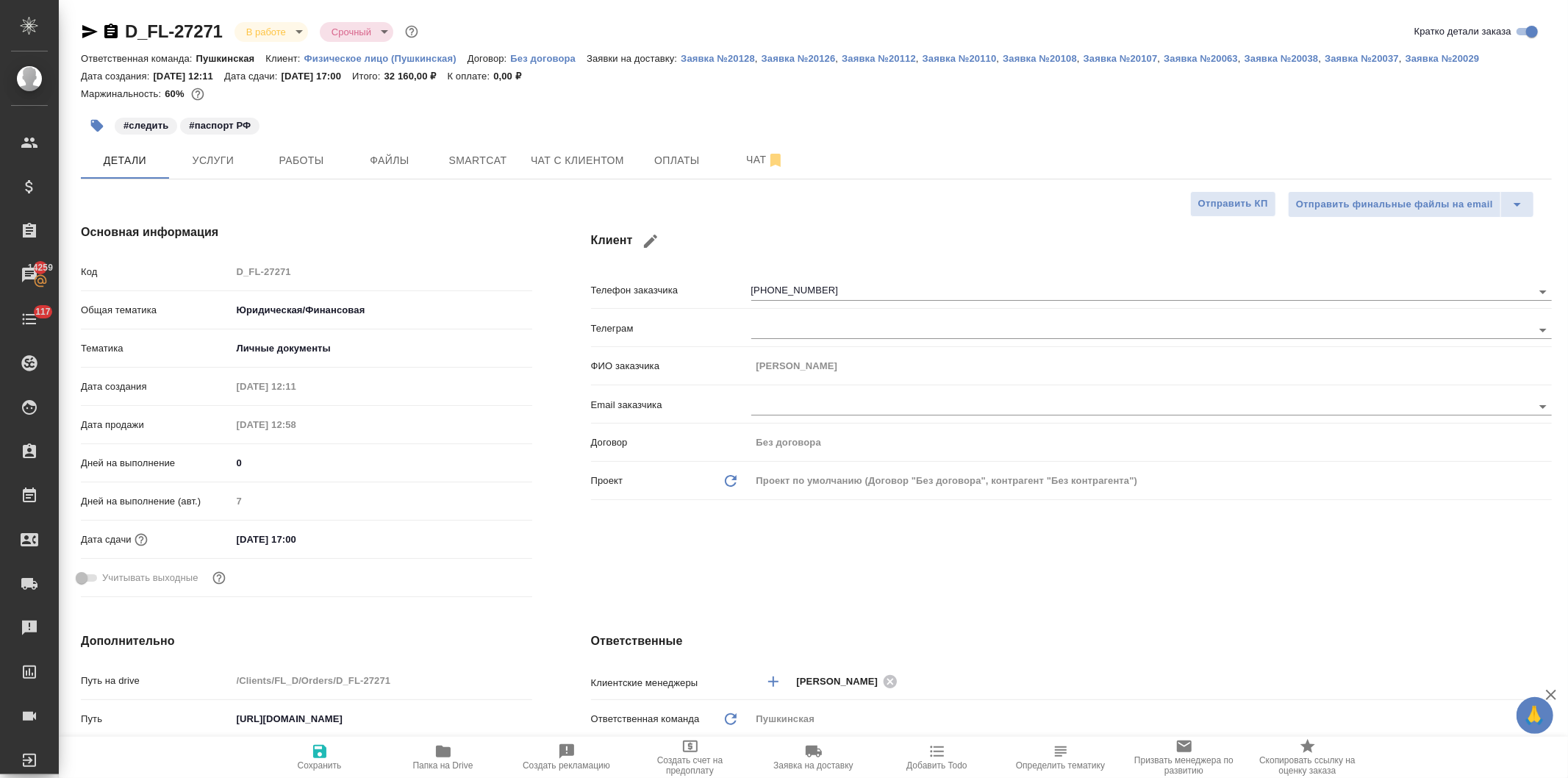
type textarea "x"
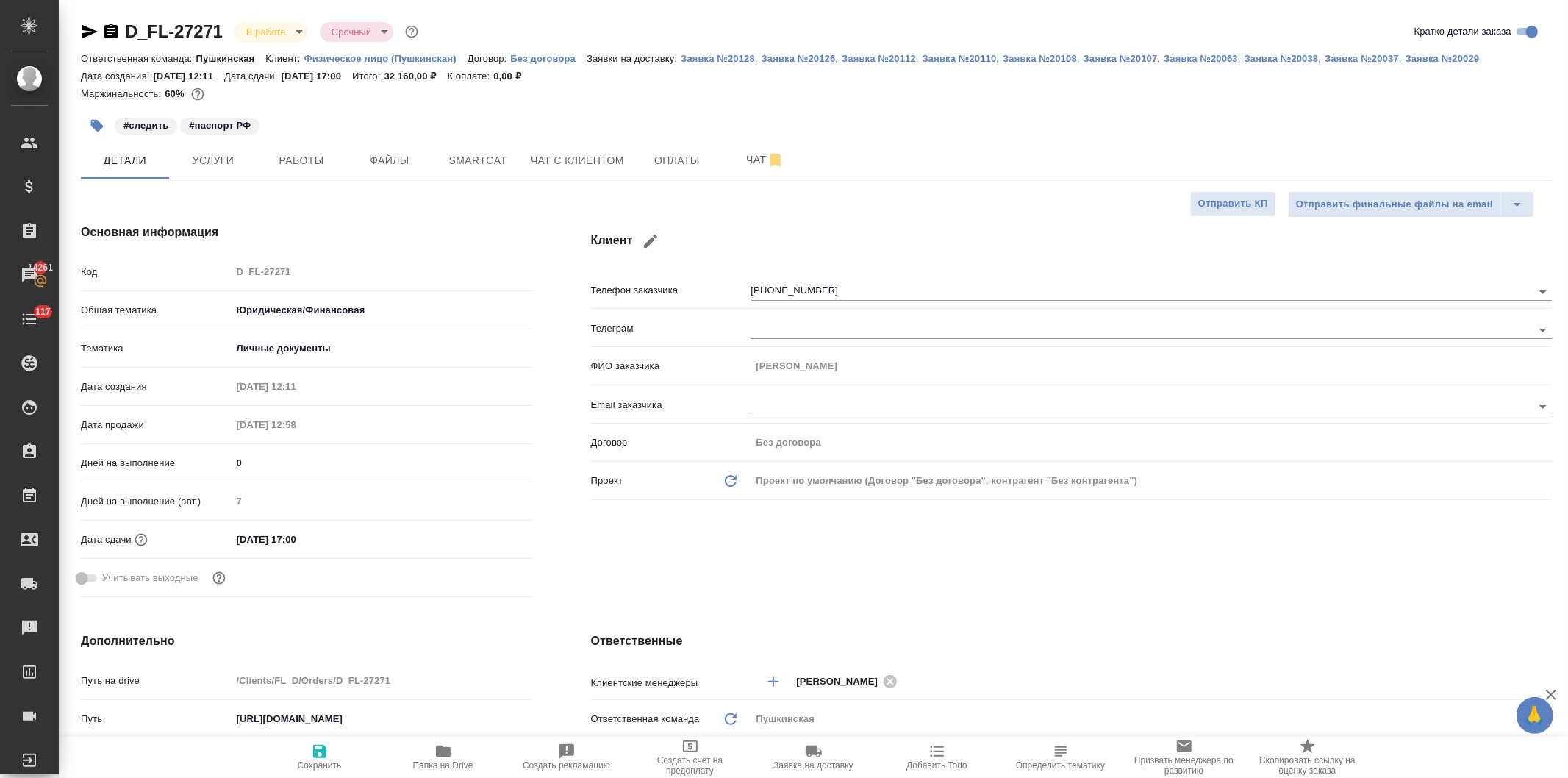
type textarea "x"
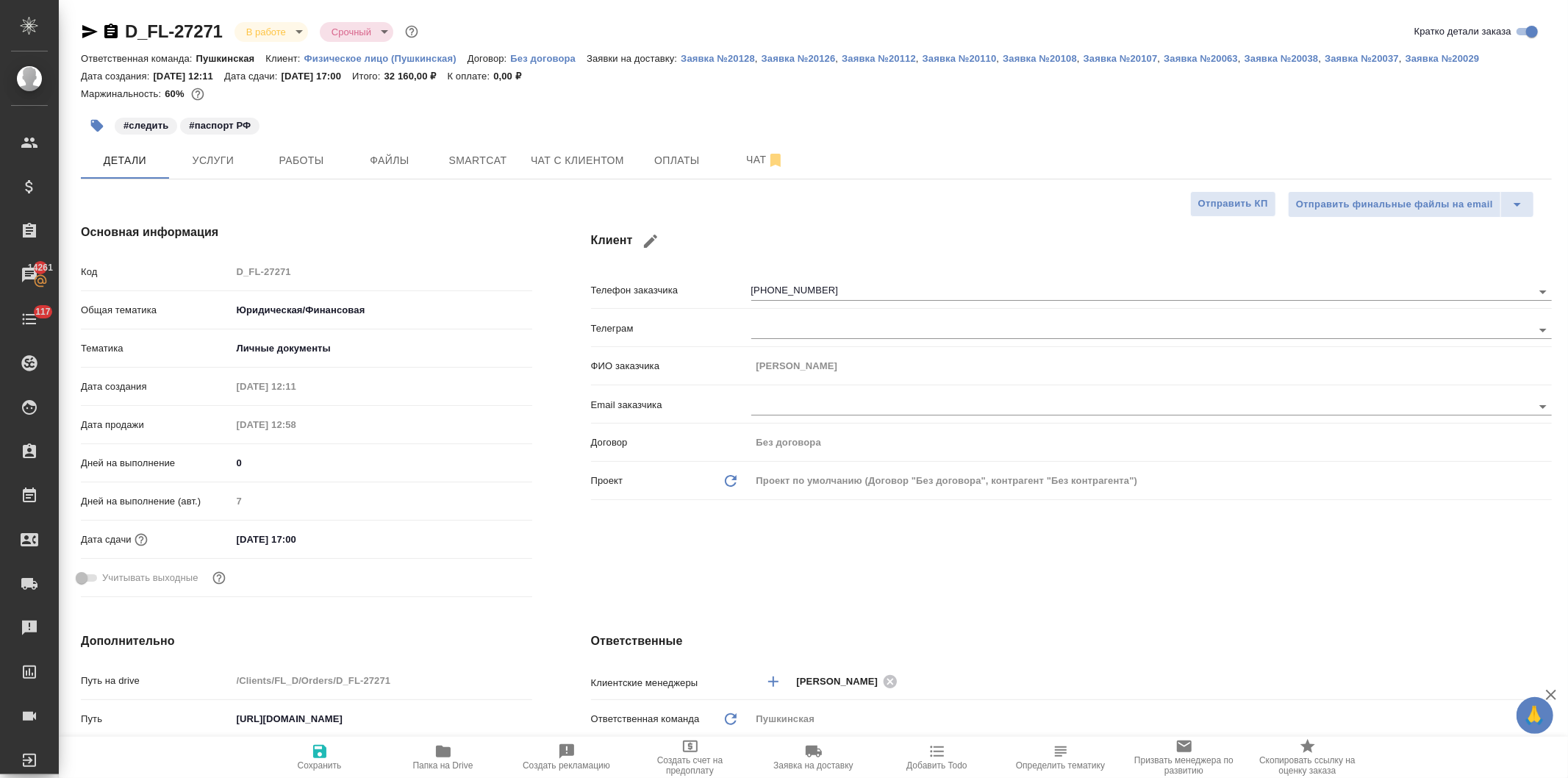
type textarea "x"
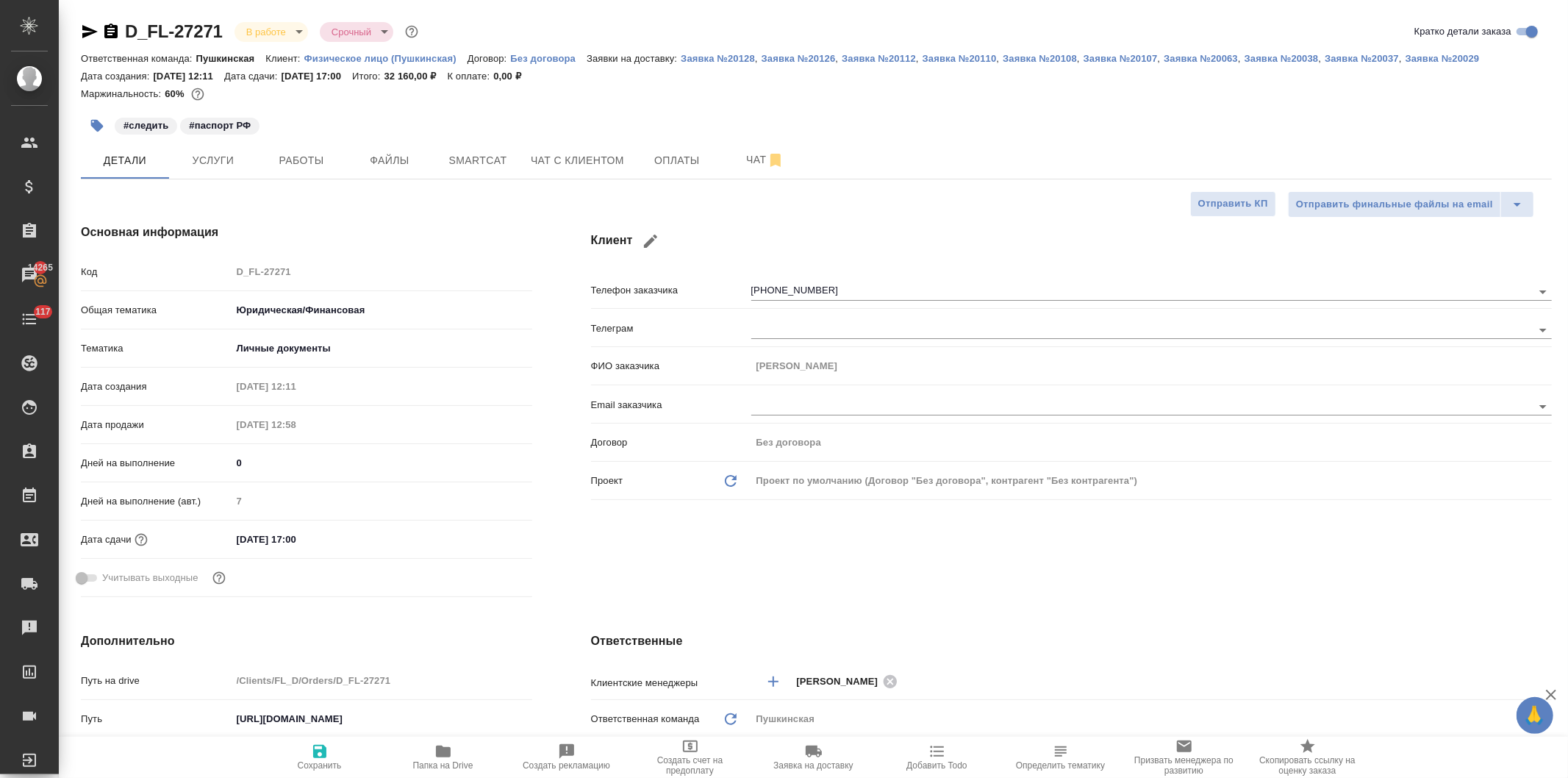
type textarea "x"
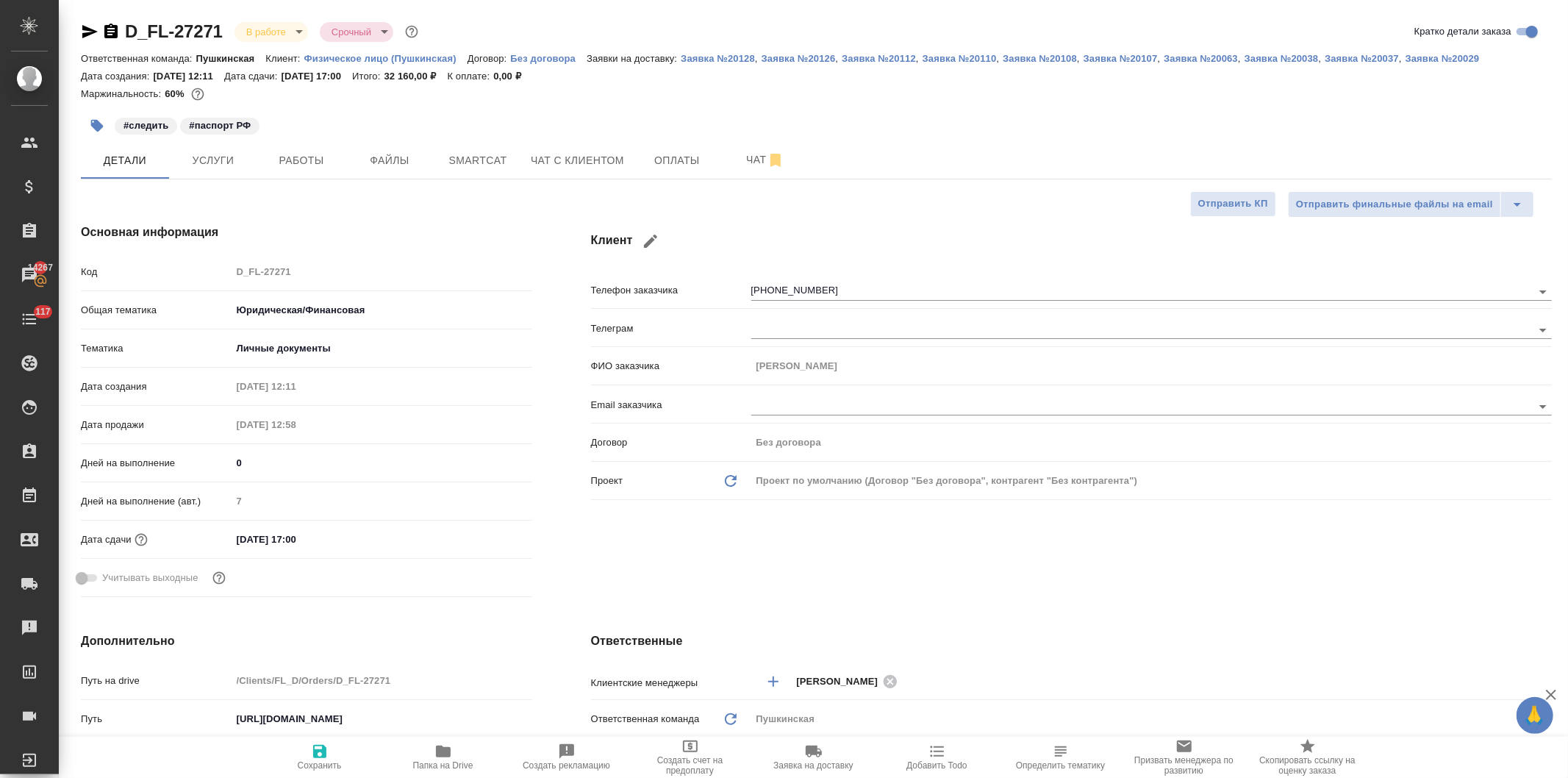
type textarea "x"
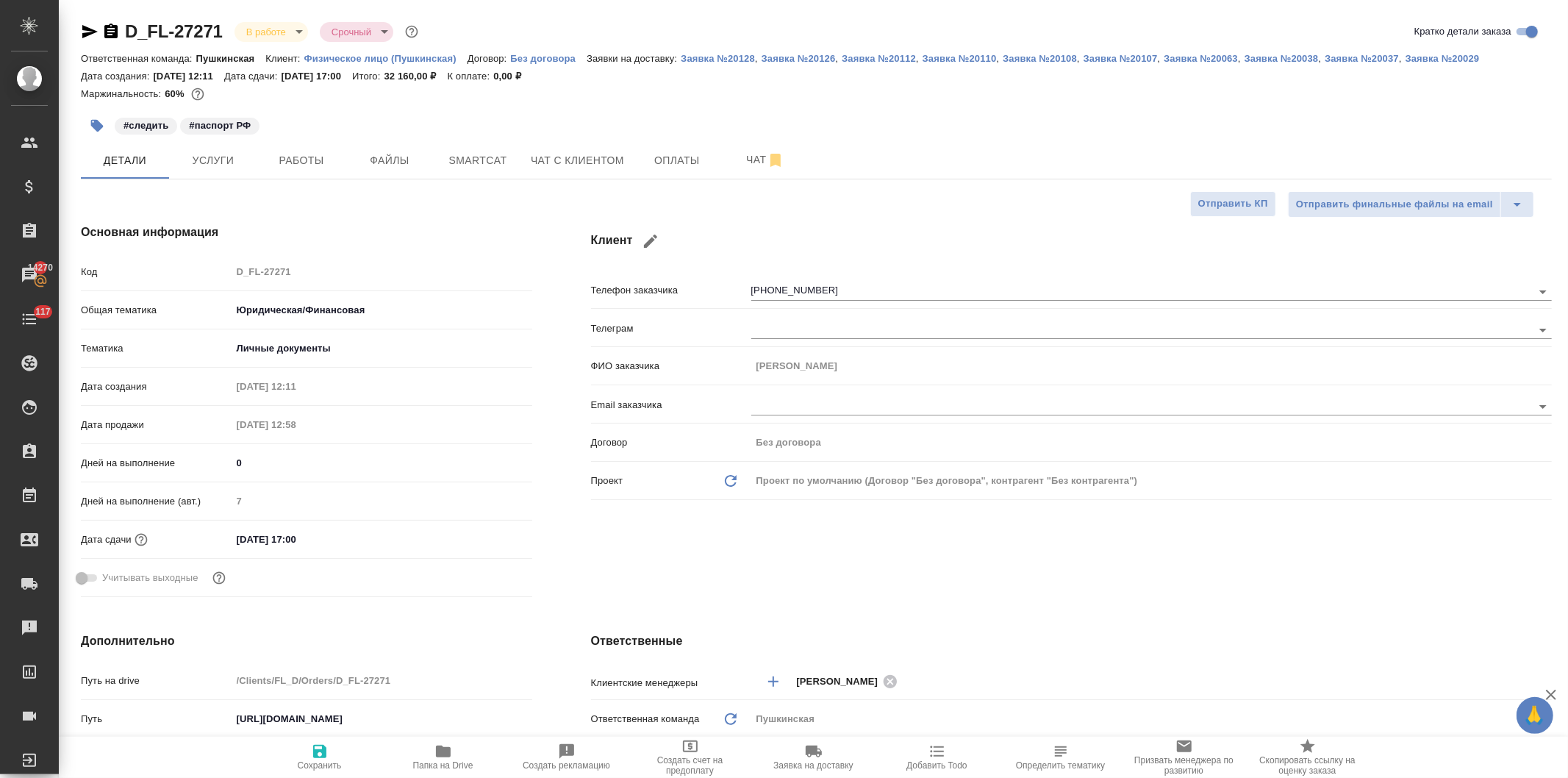
type textarea "x"
click at [740, 150] on span "Чат" at bounding box center [765, 160] width 70 height 18
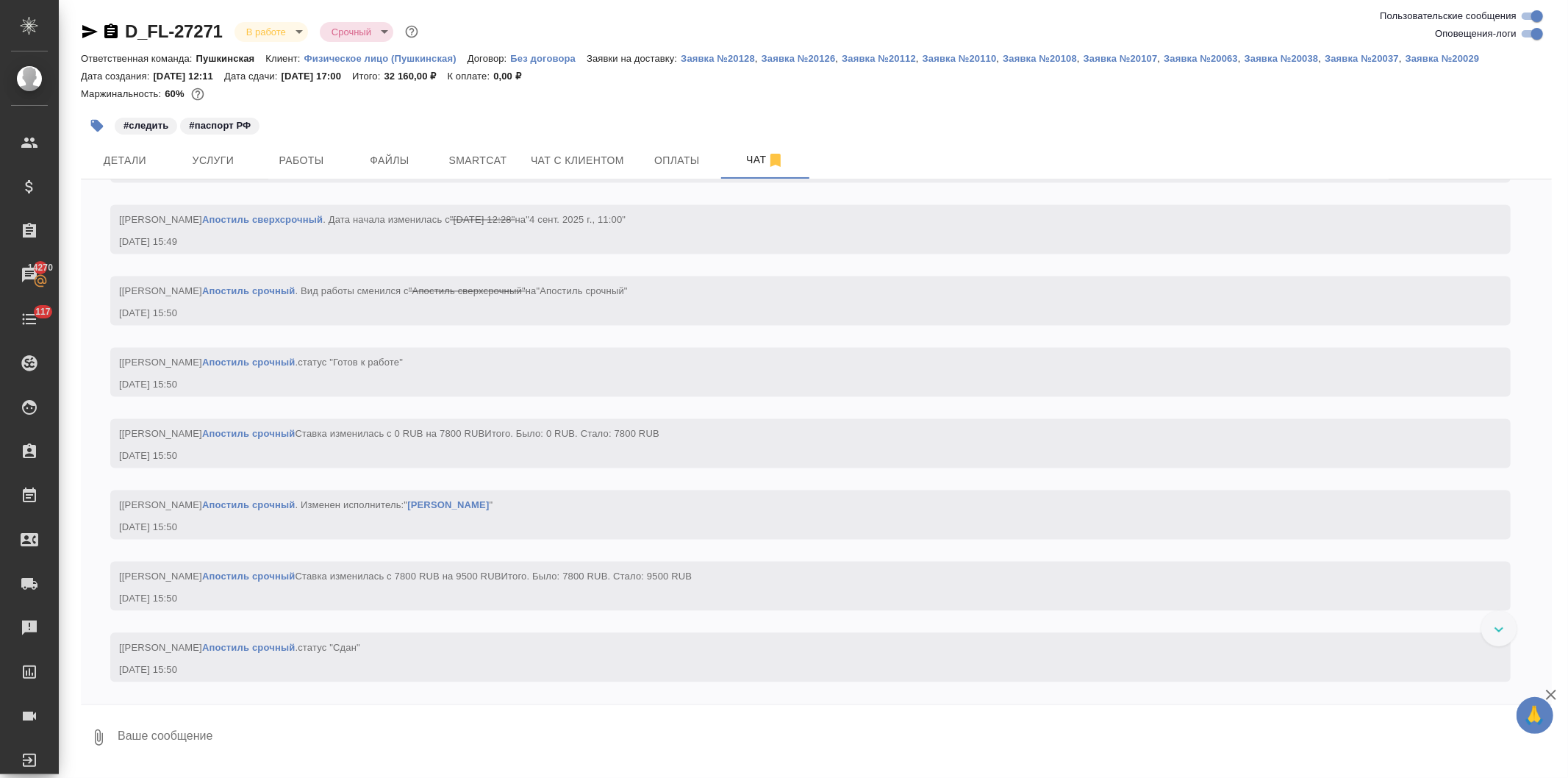
scroll to position [2630, 0]
click at [130, 156] on span "Детали" at bounding box center [125, 160] width 70 height 18
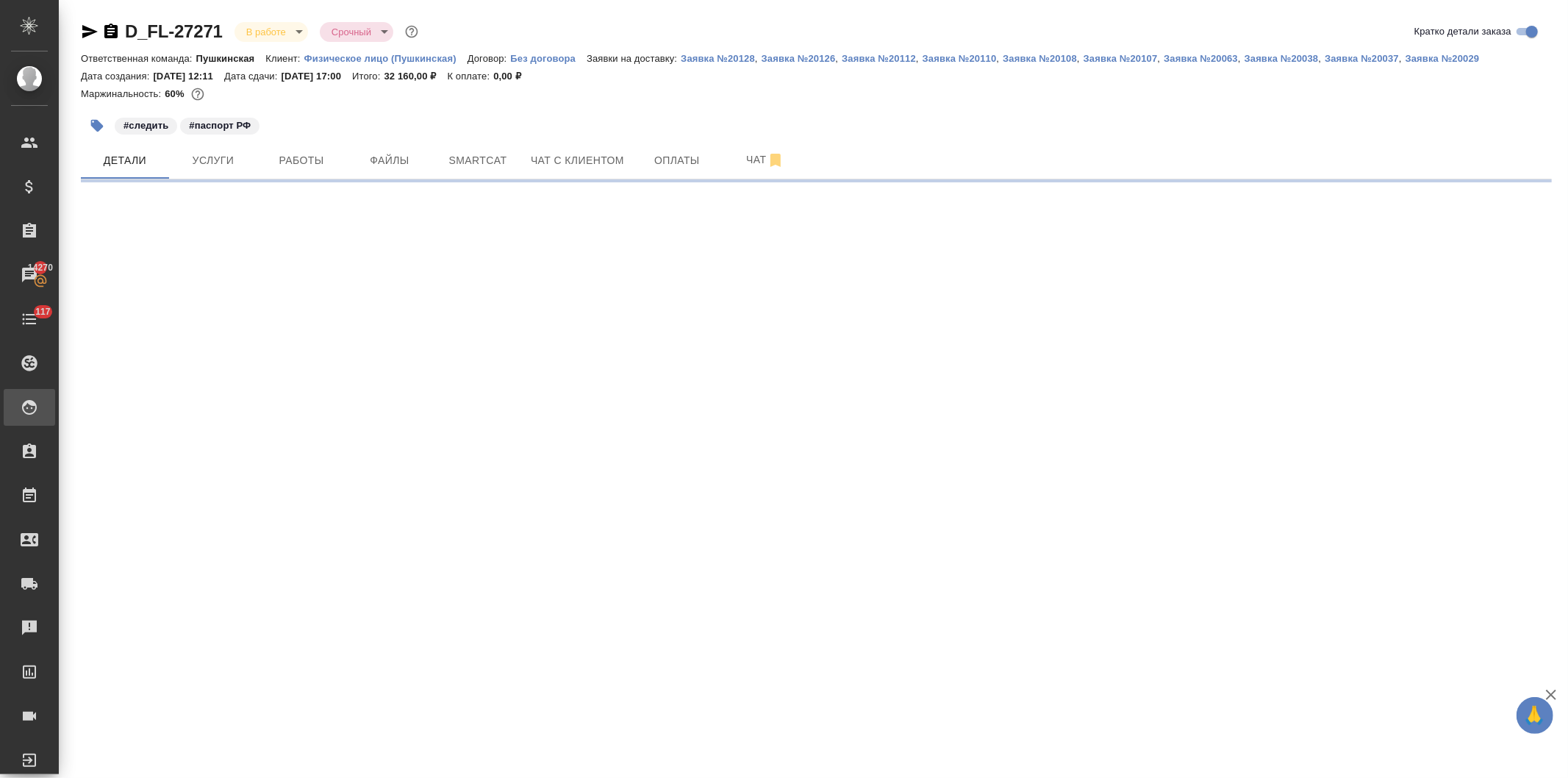
select select "RU"
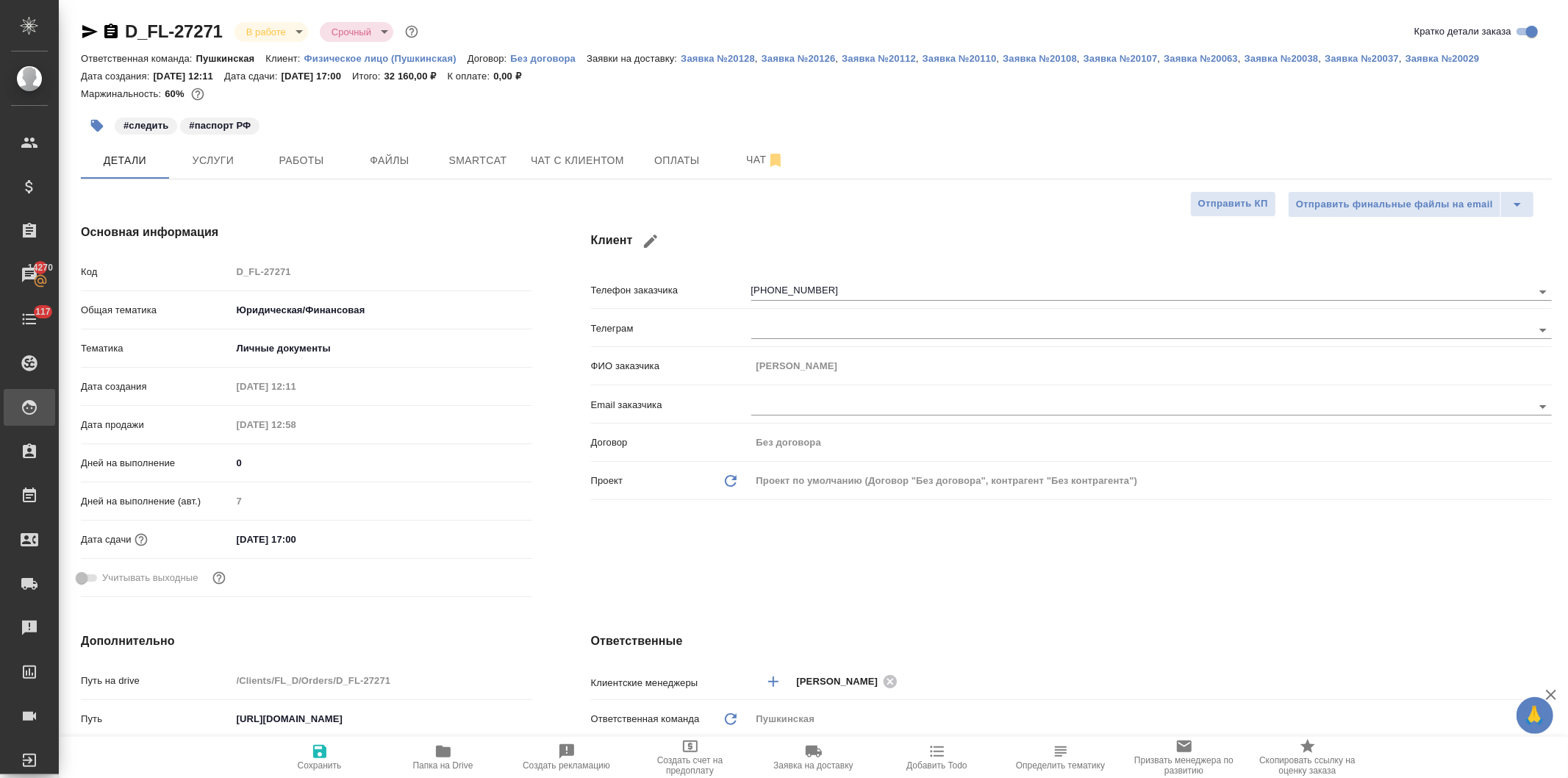
type textarea "x"
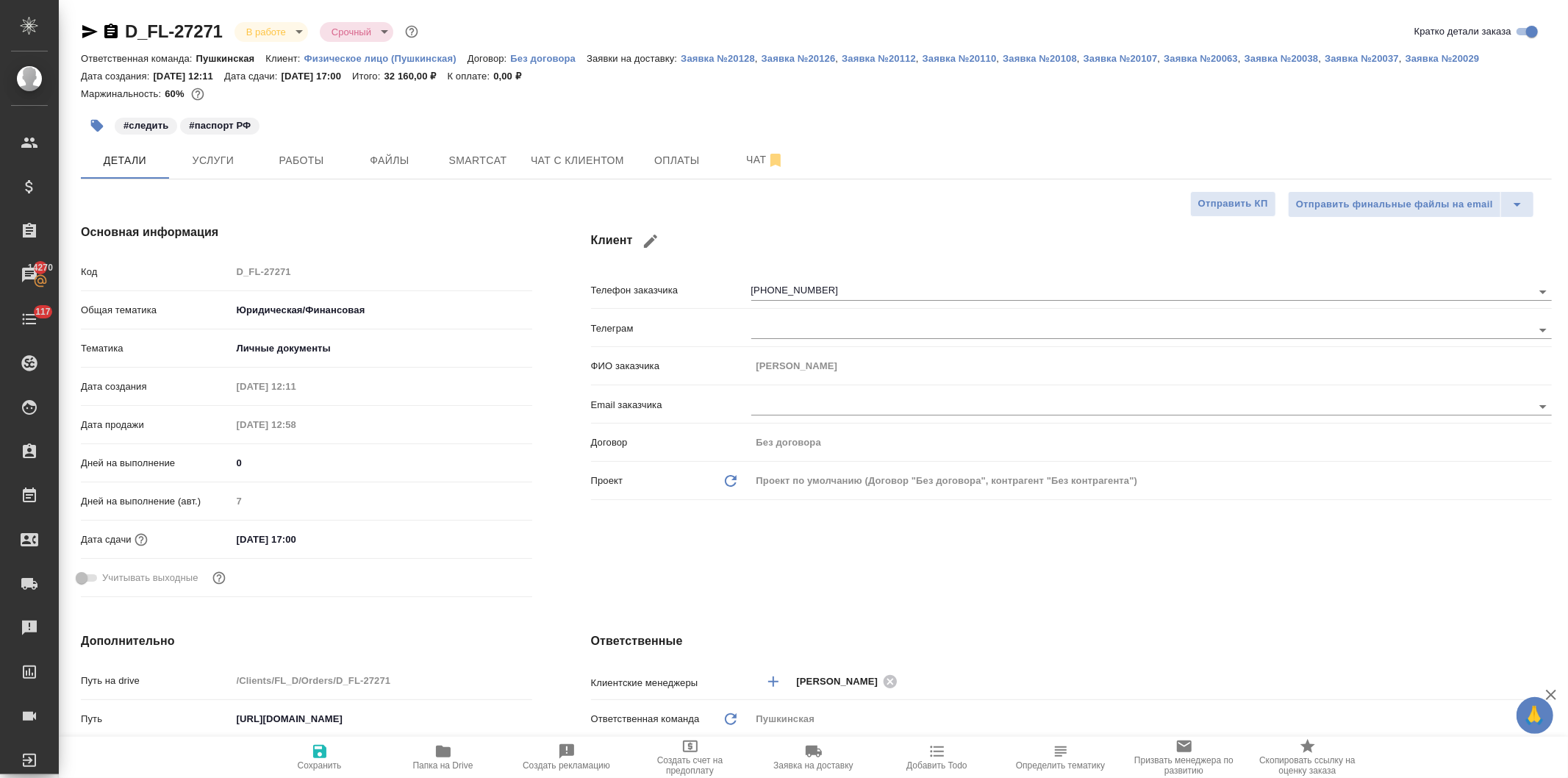
type textarea "x"
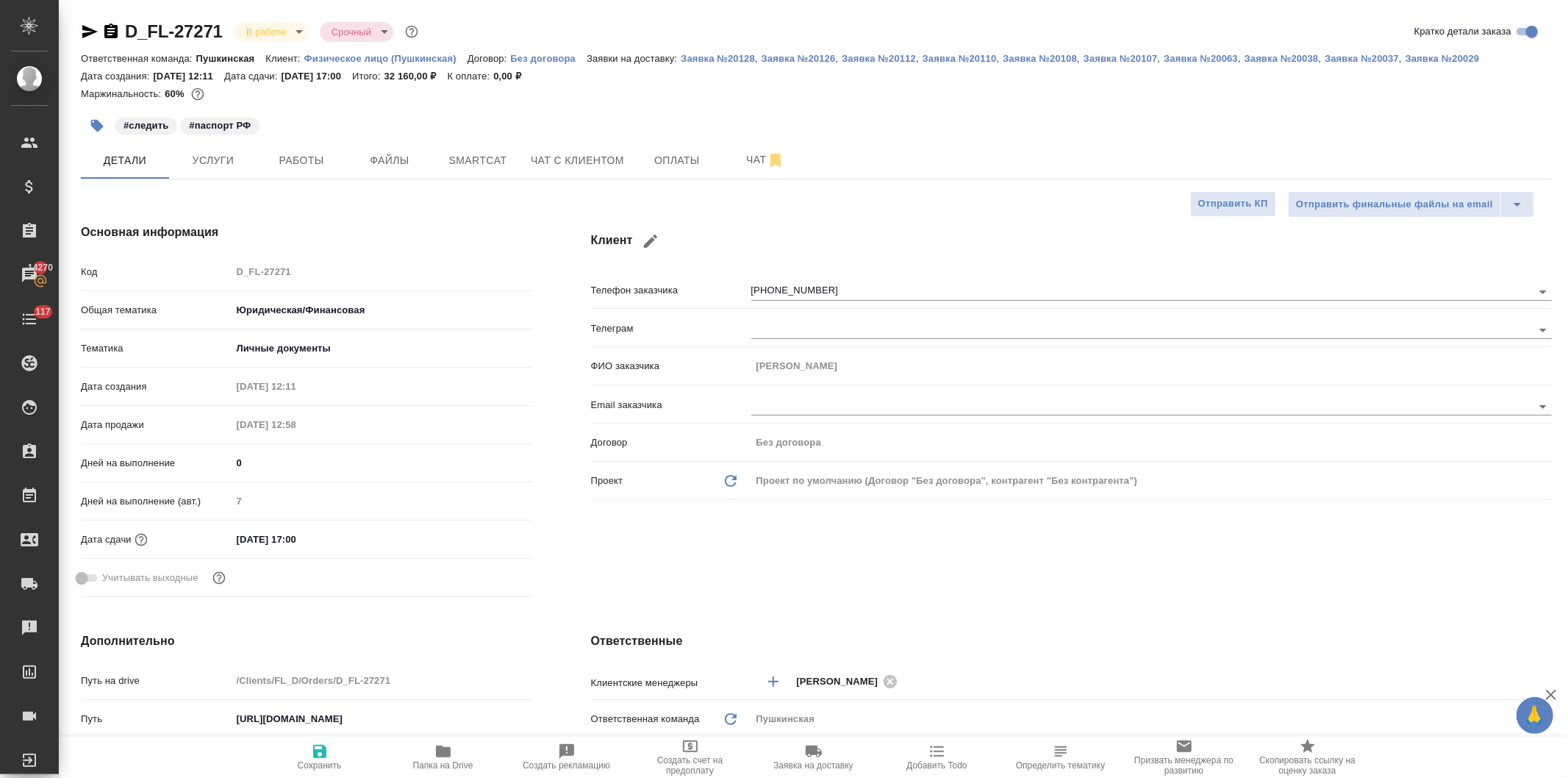
type textarea "x"
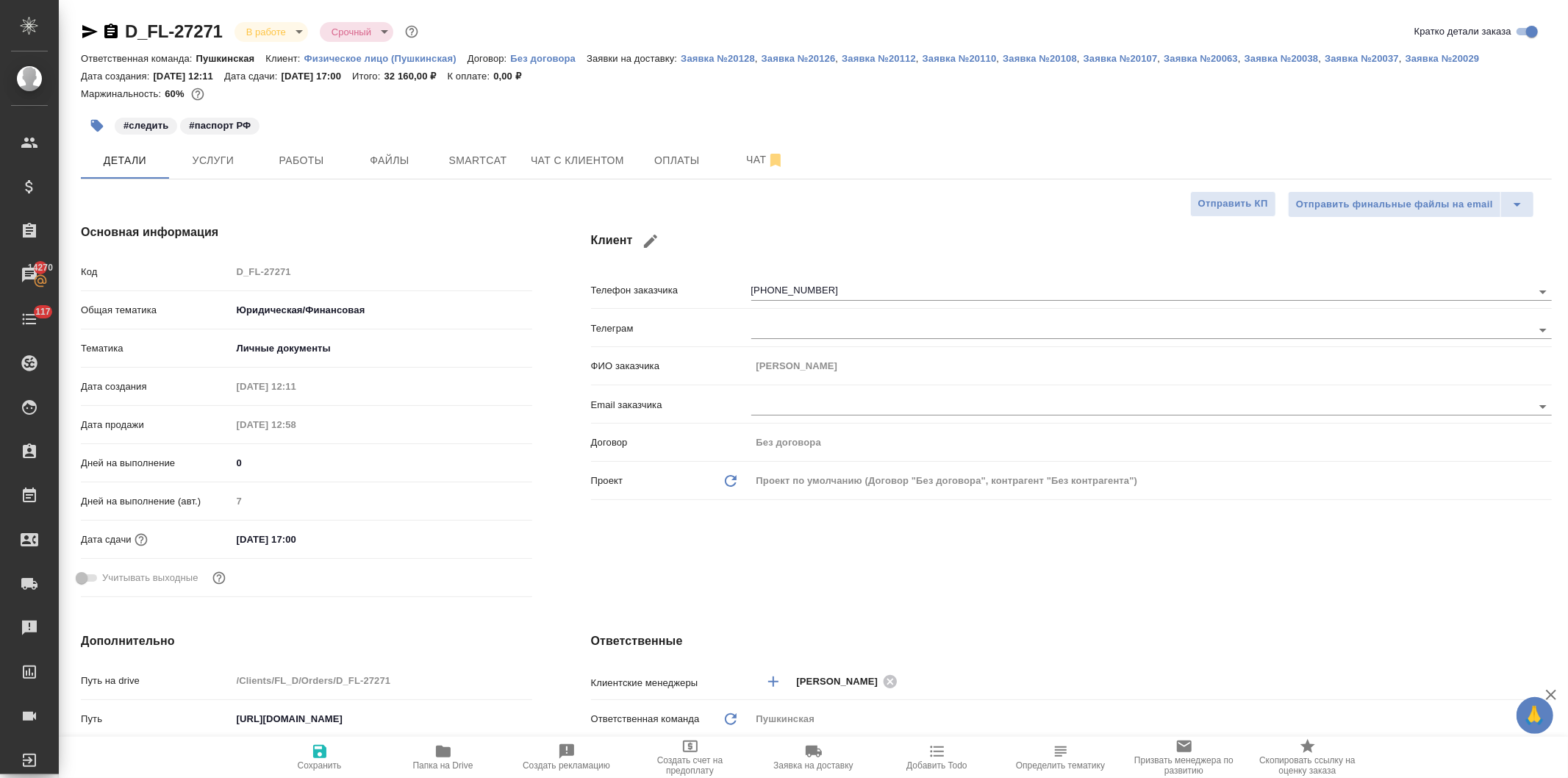
type textarea "x"
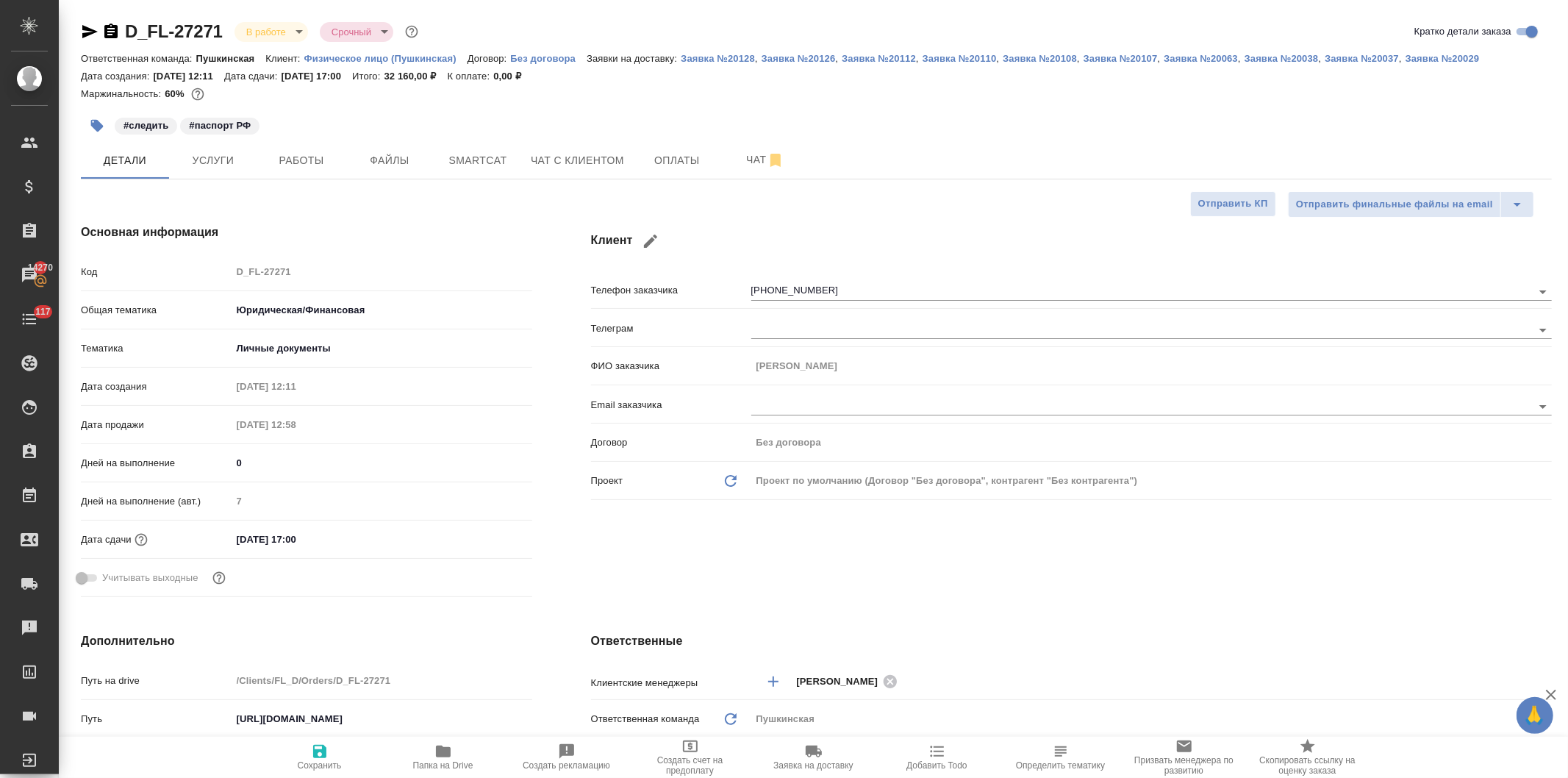
type textarea "x"
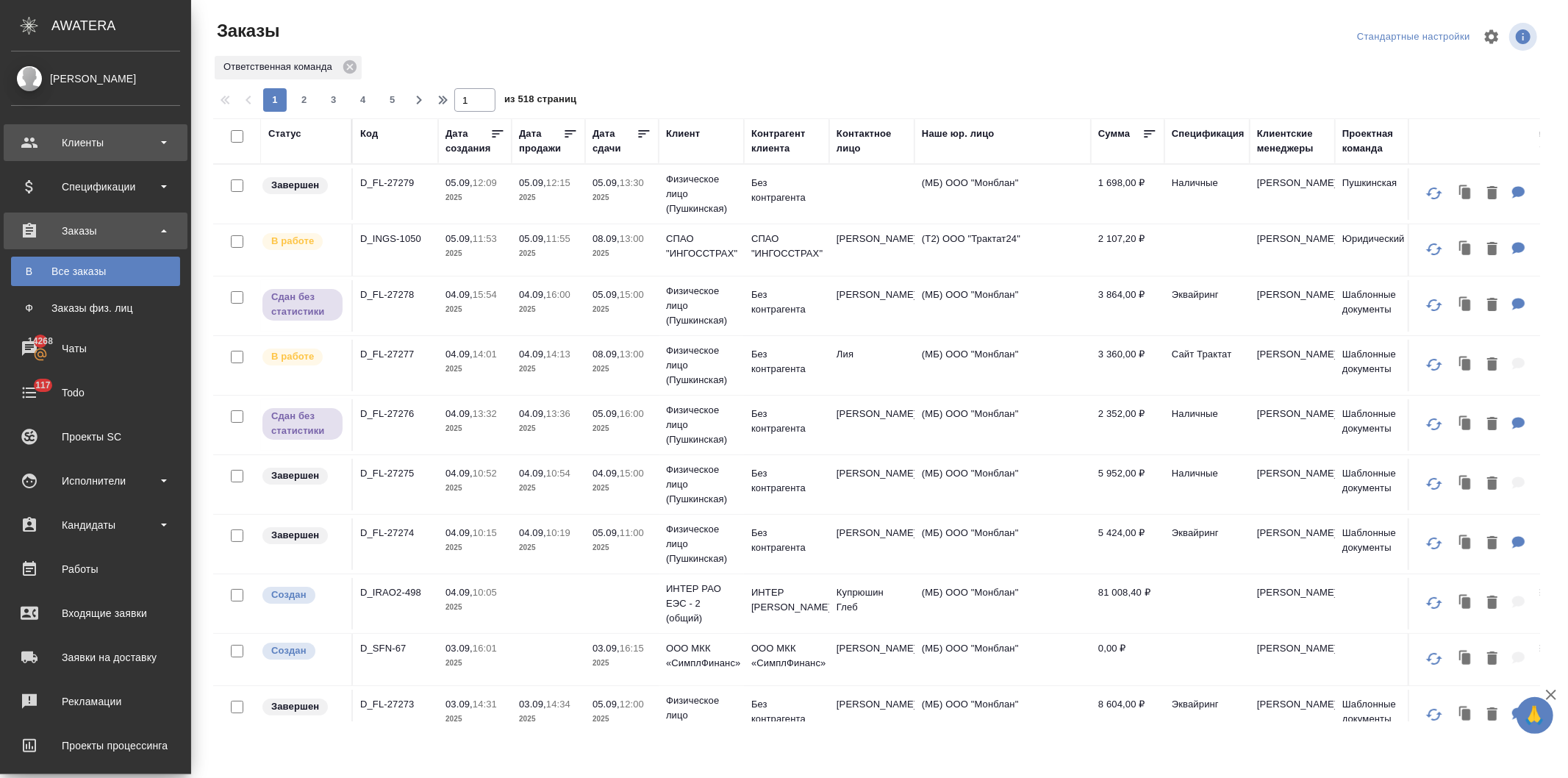
click at [84, 141] on div "Клиенты" at bounding box center [96, 142] width 169 height 22
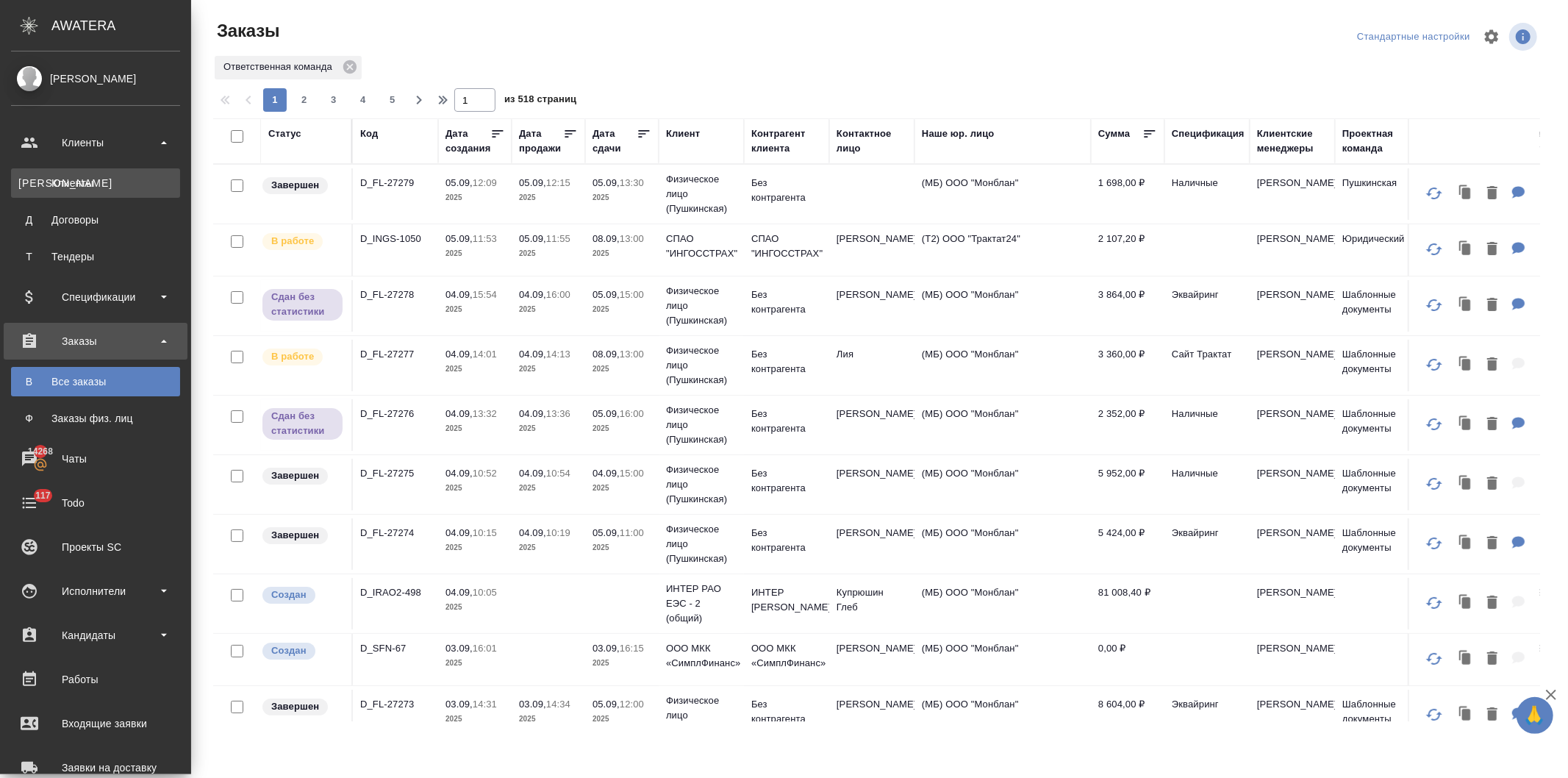
click at [70, 180] on div "Клиенты" at bounding box center [95, 182] width 154 height 14
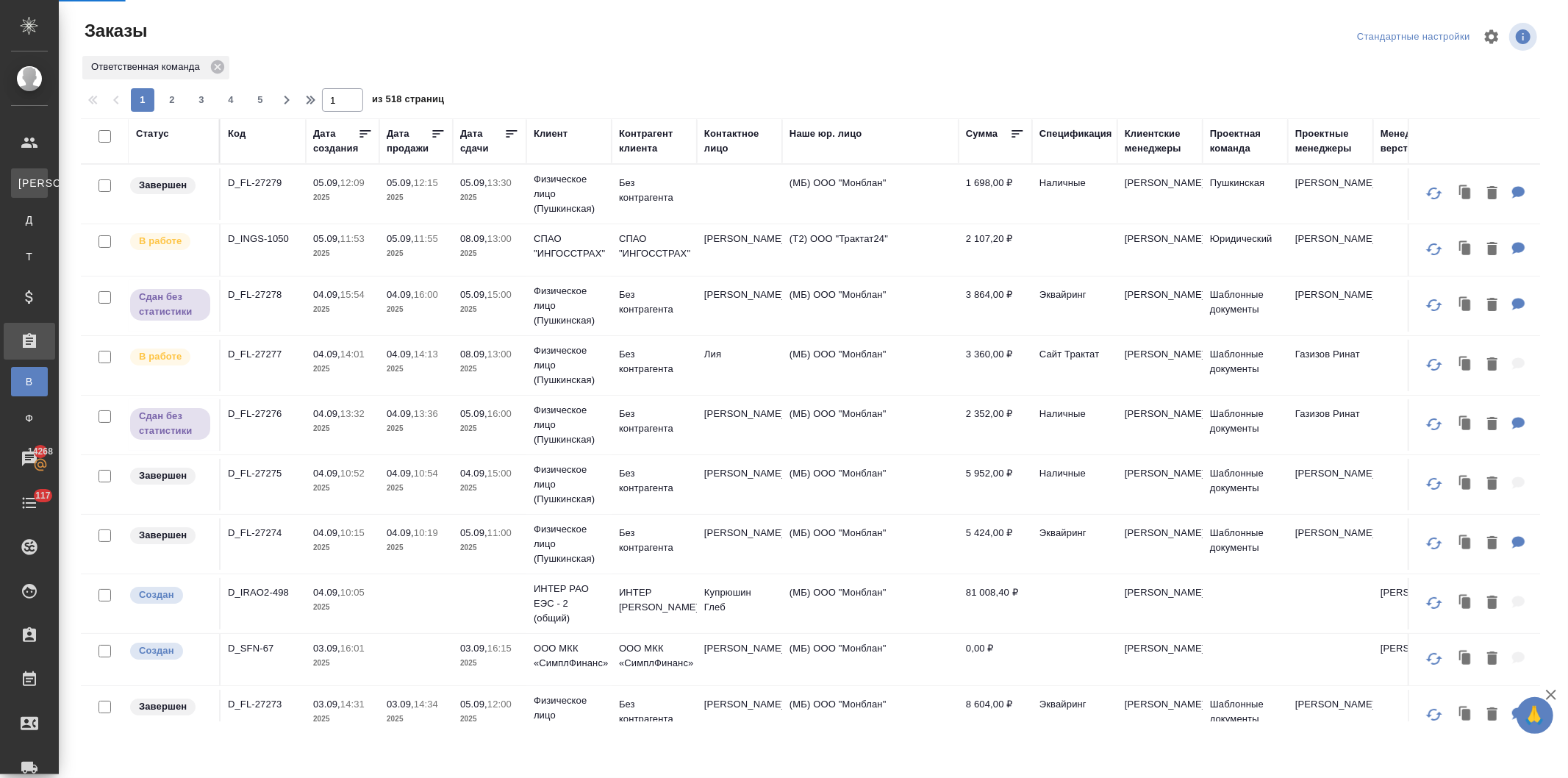
select select "RU"
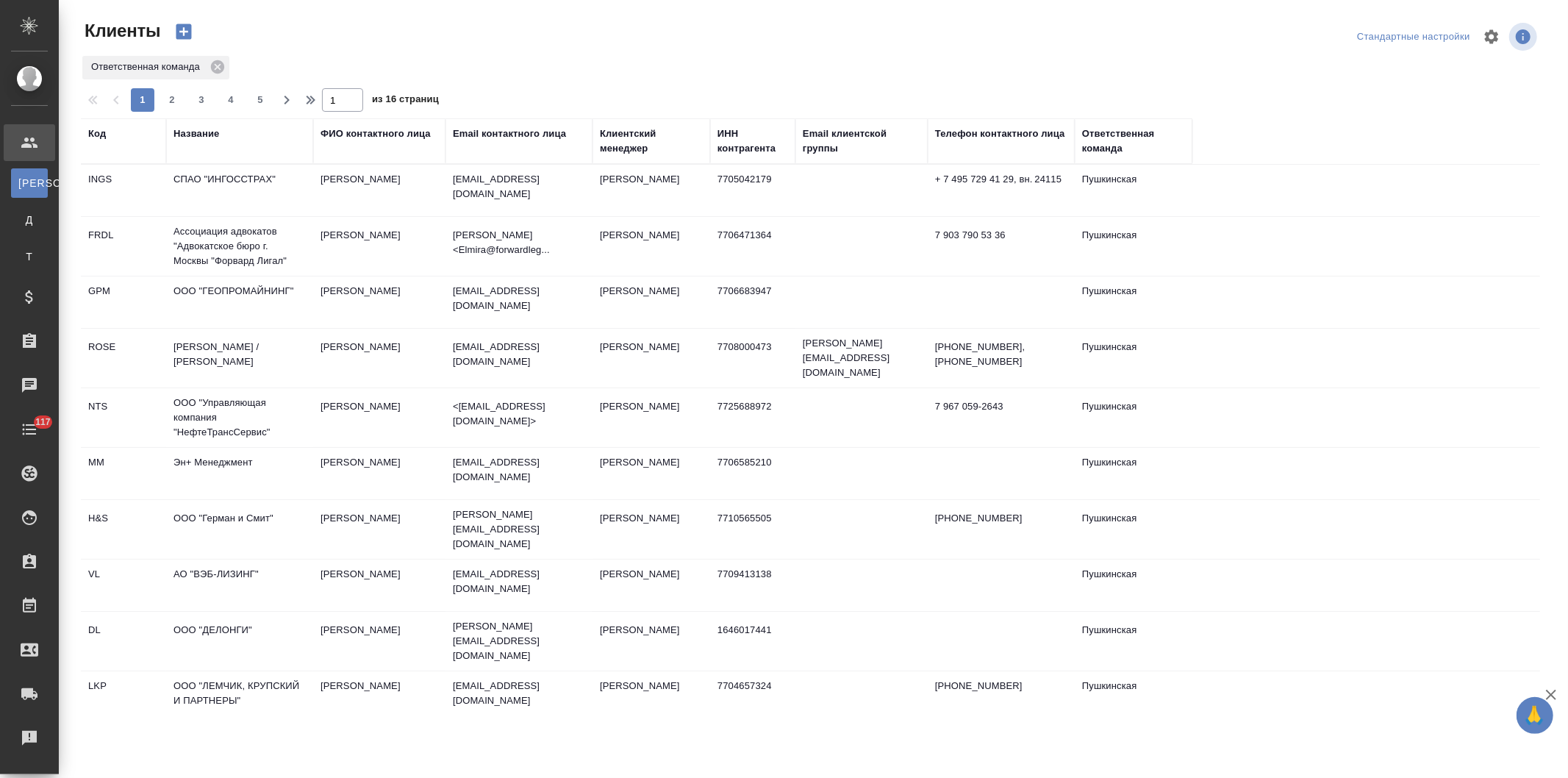
click at [356, 132] on div "ФИО контактного лица" at bounding box center [376, 133] width 110 height 14
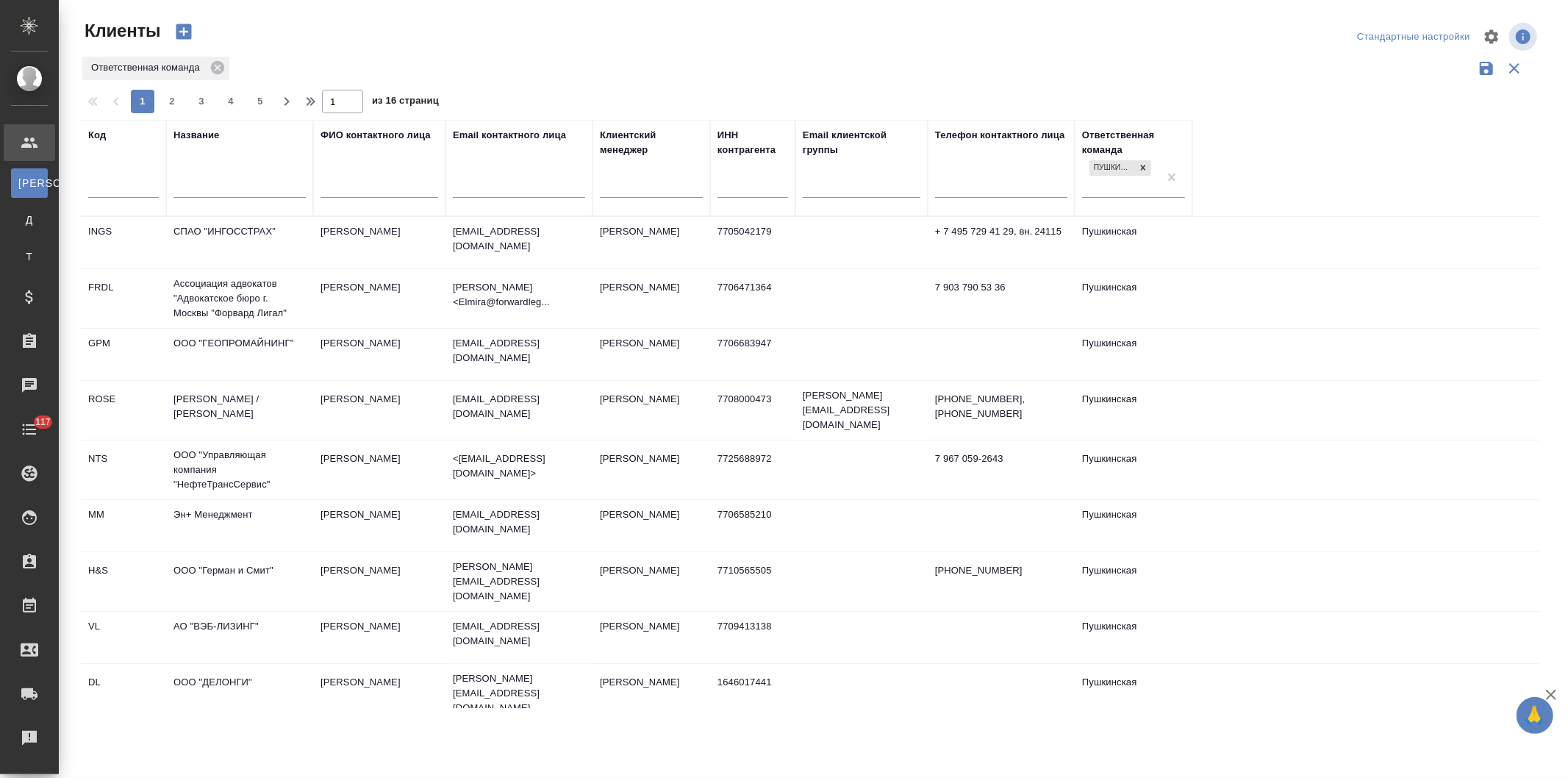
click at [359, 184] on input "text" at bounding box center [379, 188] width 118 height 18
type input "орлова"
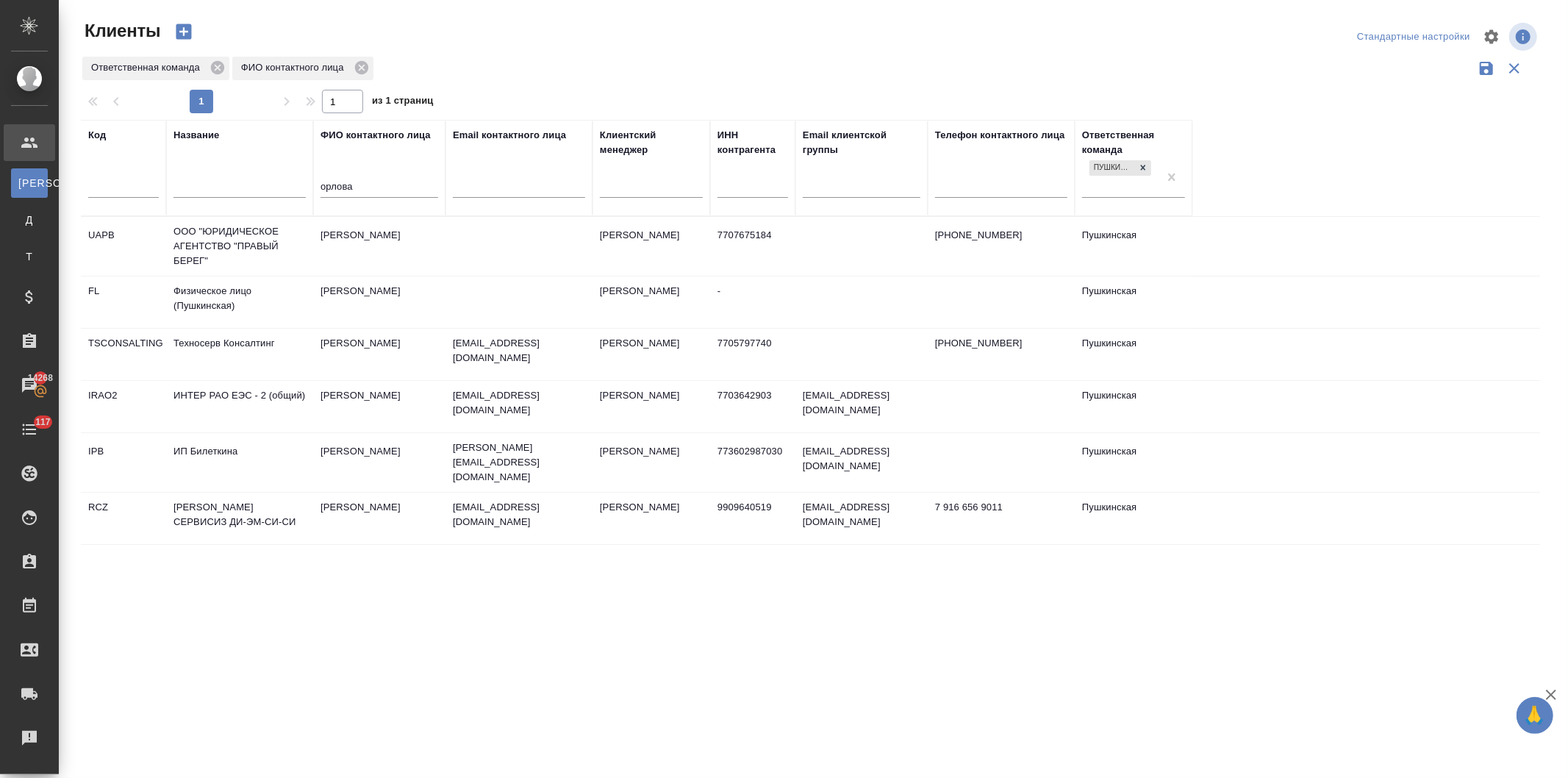
click at [362, 501] on td "[PERSON_NAME]" at bounding box center [379, 519] width 132 height 51
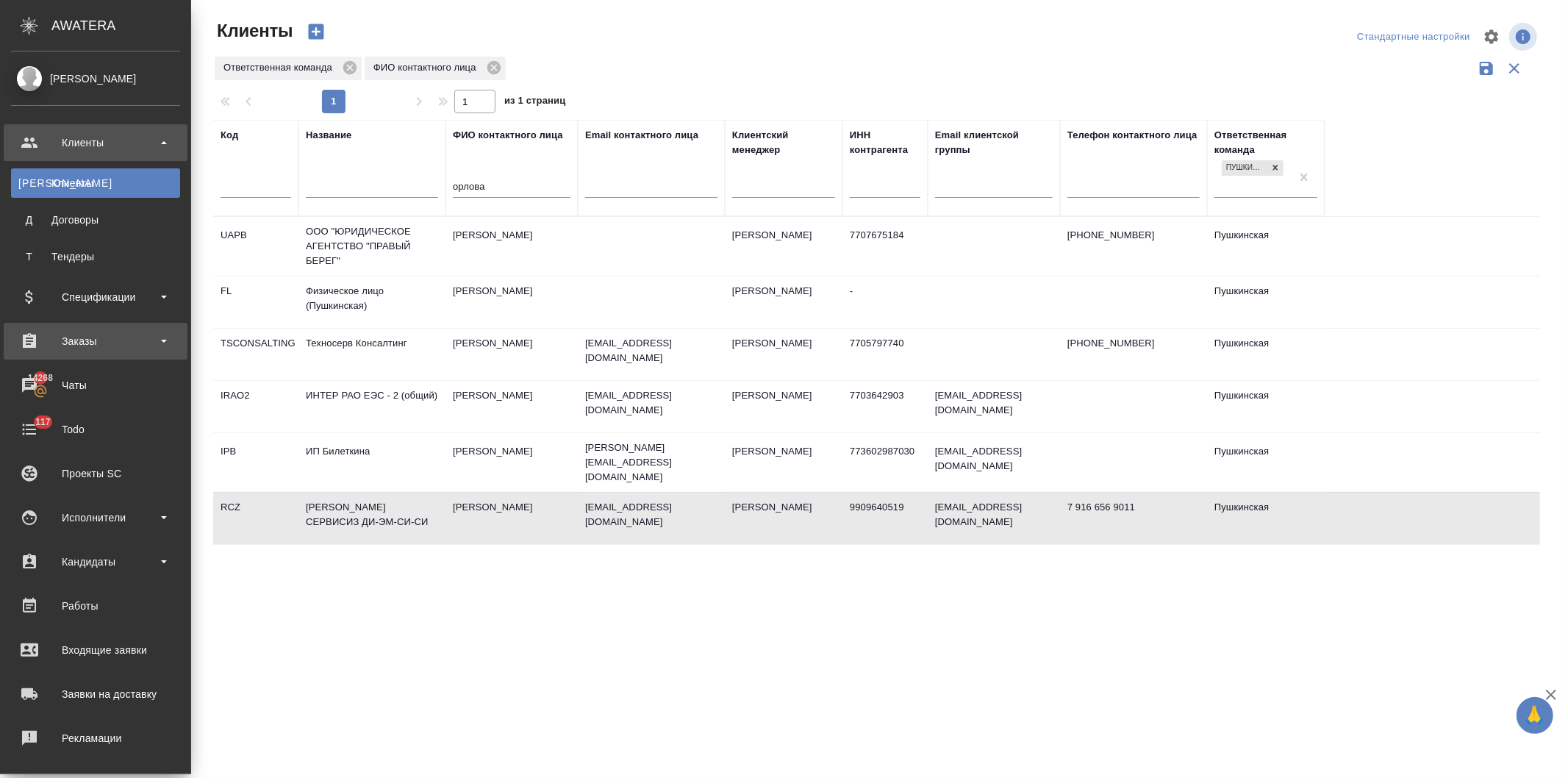
click at [74, 336] on div "Заказы" at bounding box center [96, 341] width 169 height 22
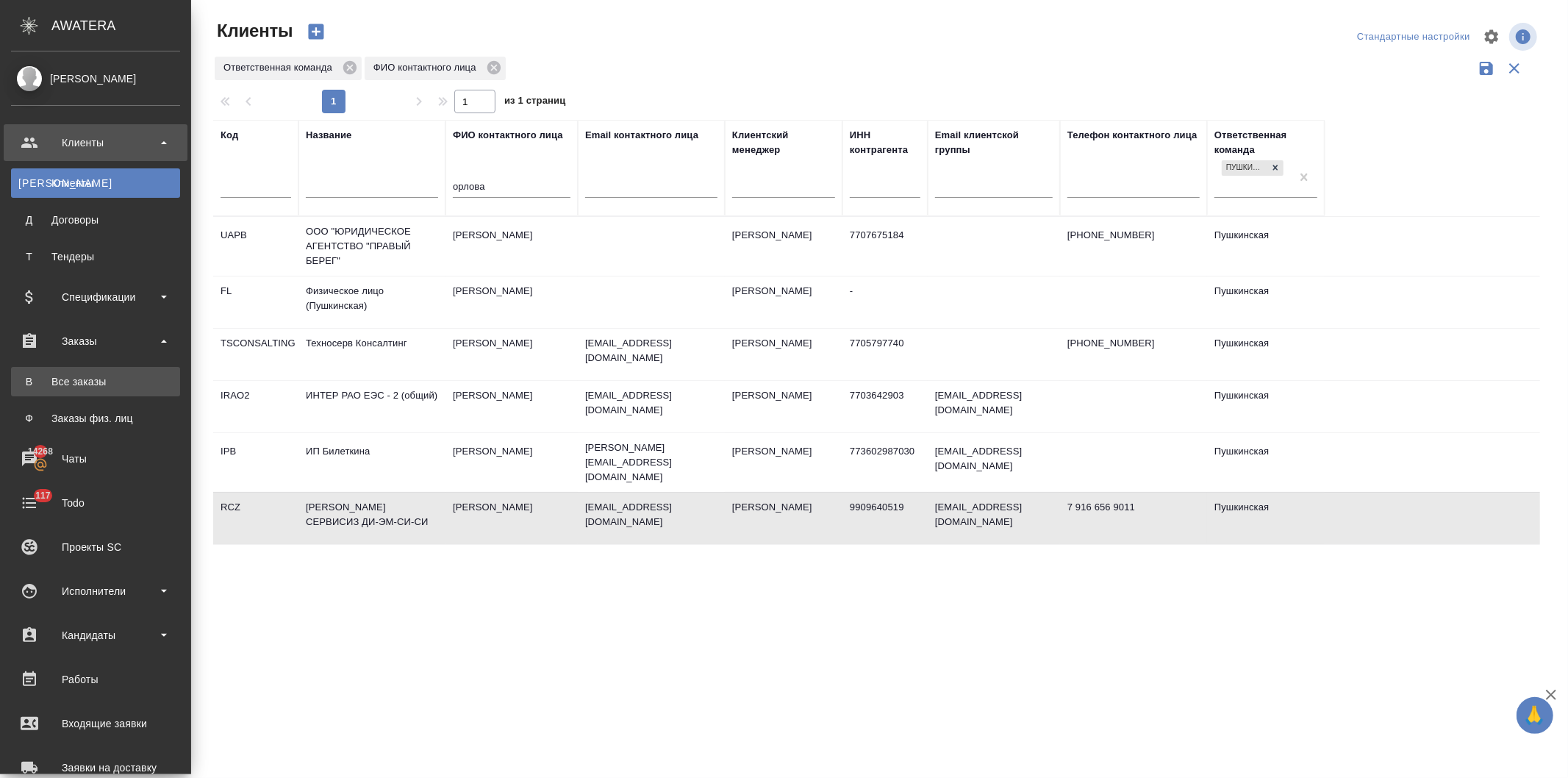
click at [77, 378] on div "Все заказы" at bounding box center [95, 381] width 154 height 14
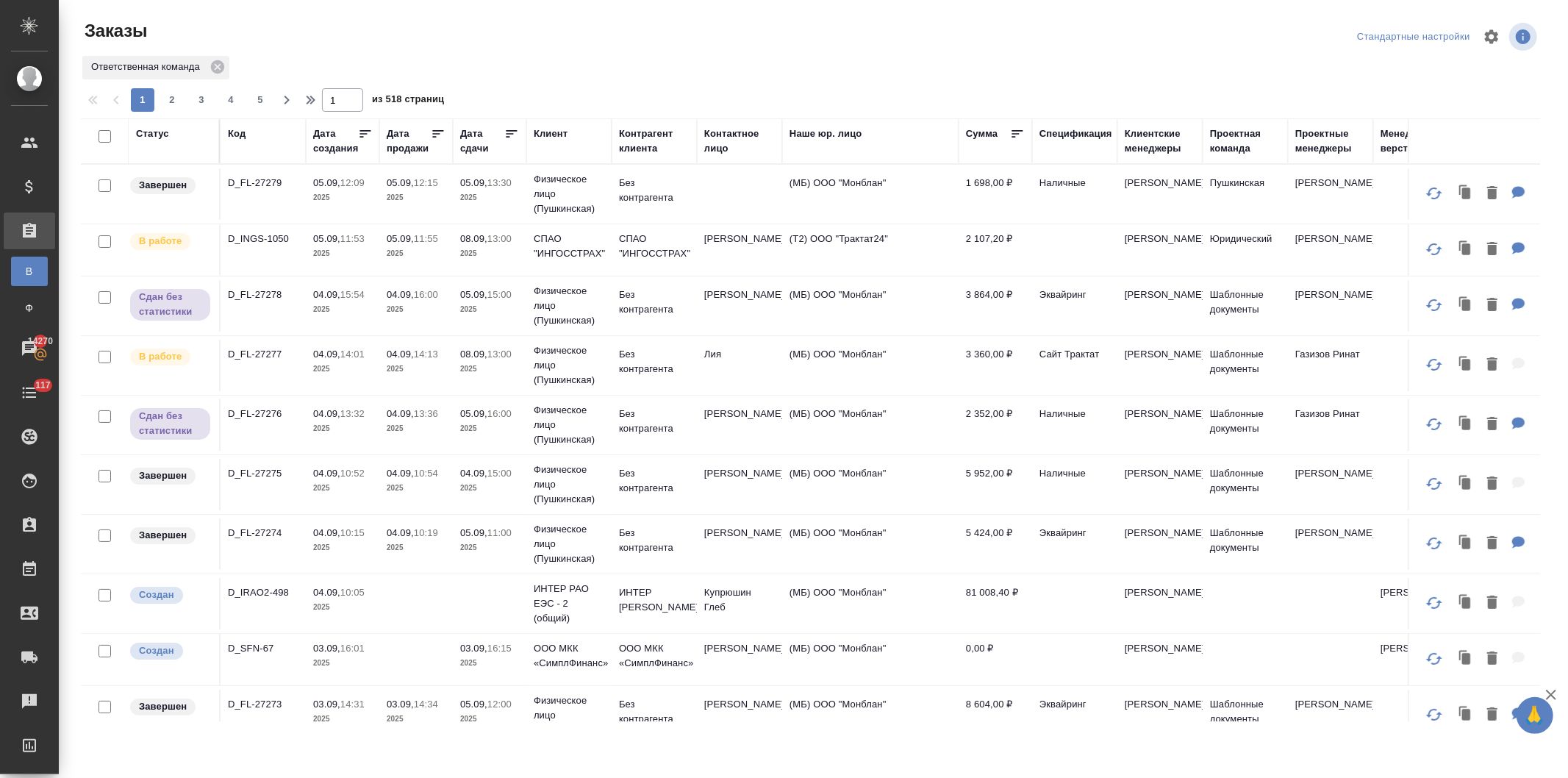
click at [541, 129] on div "Клиент" at bounding box center [550, 133] width 34 height 14
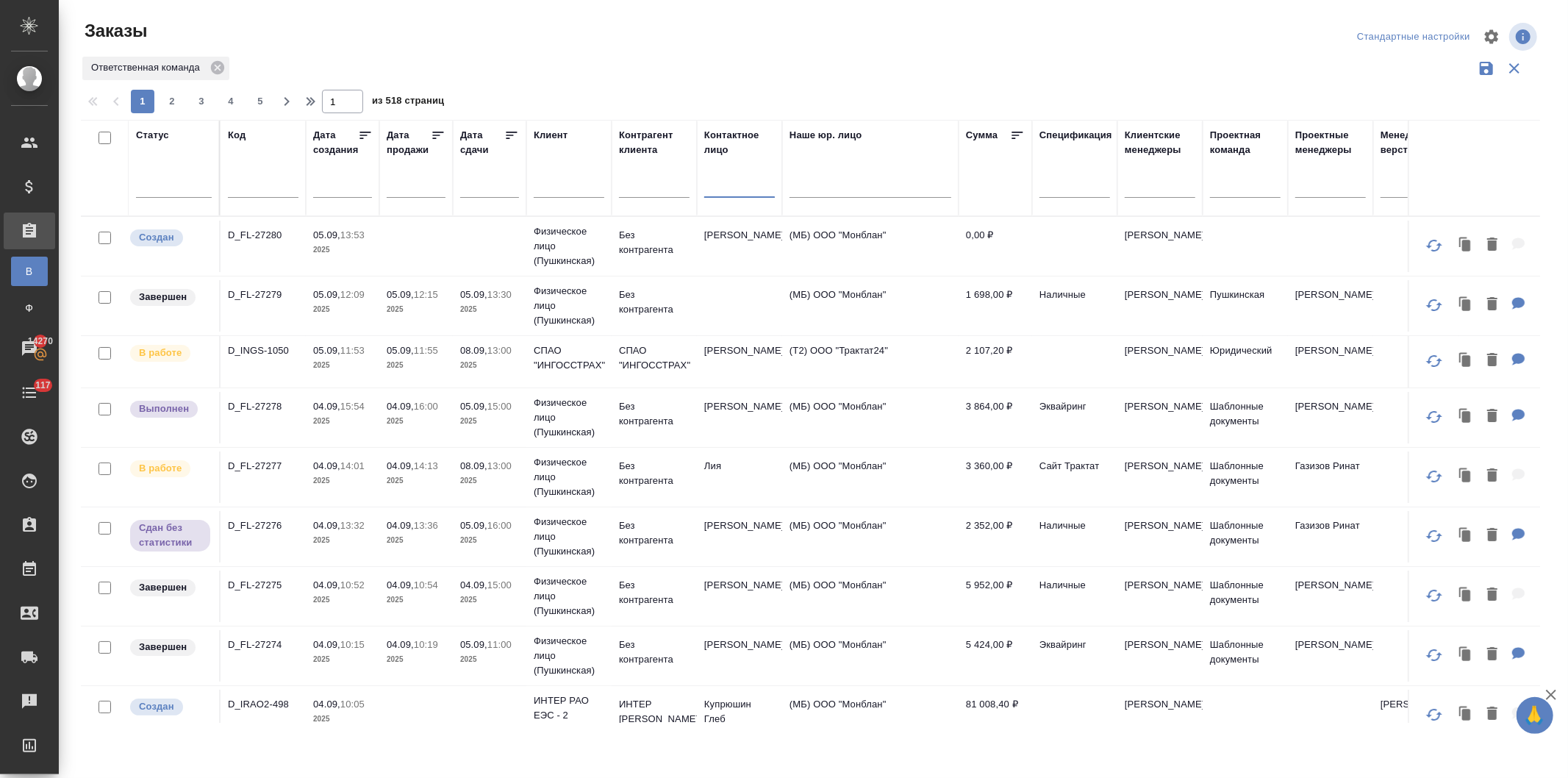
click at [739, 189] on input "text" at bounding box center [739, 188] width 70 height 18
type input "орлова"
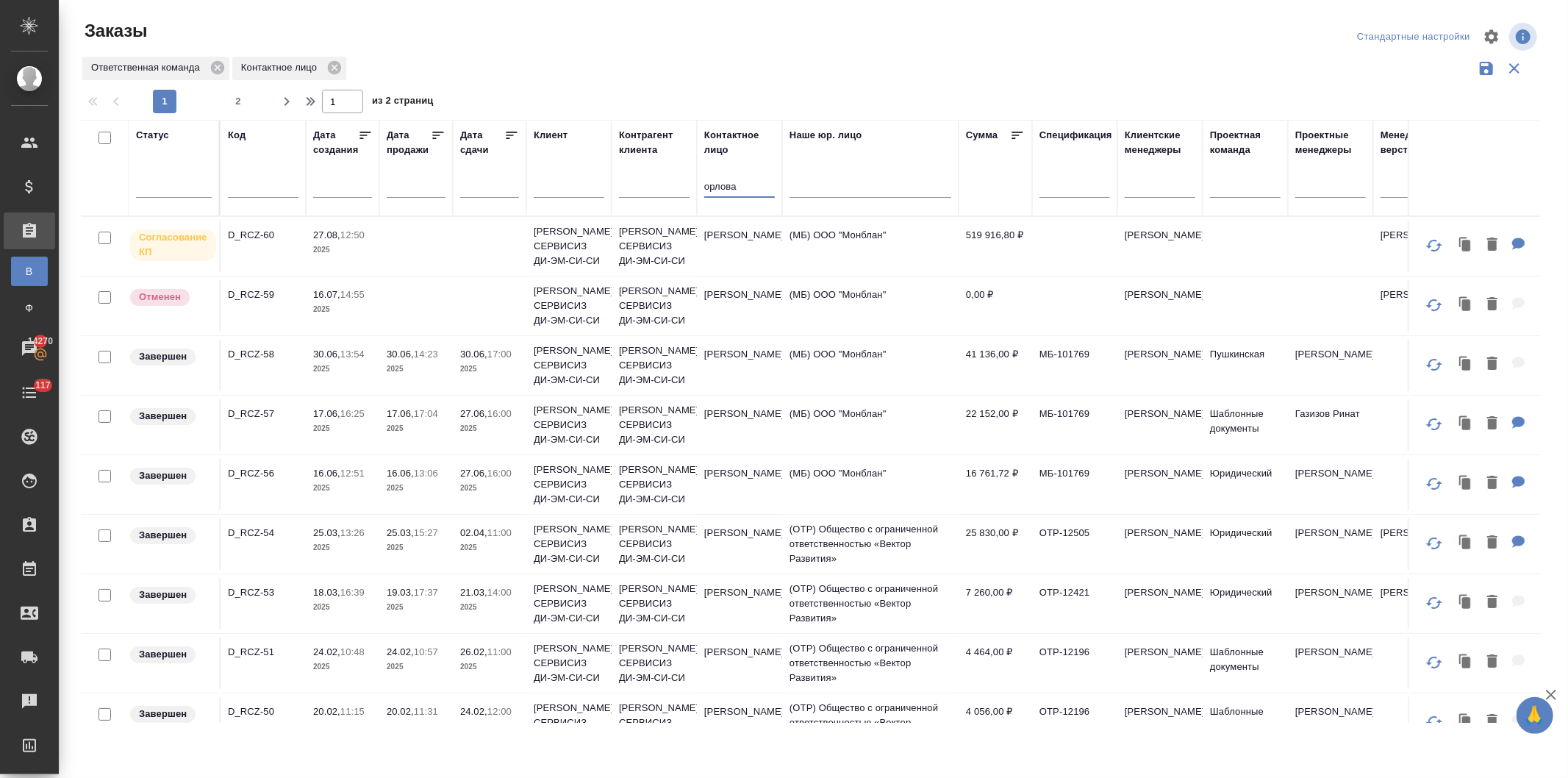
click at [611, 245] on td "ЭРСИЭС ИШЬЮЭ СЕРВИСИЗ ДИ-ЭМ-СИ-СИ" at bounding box center [654, 246] width 85 height 59
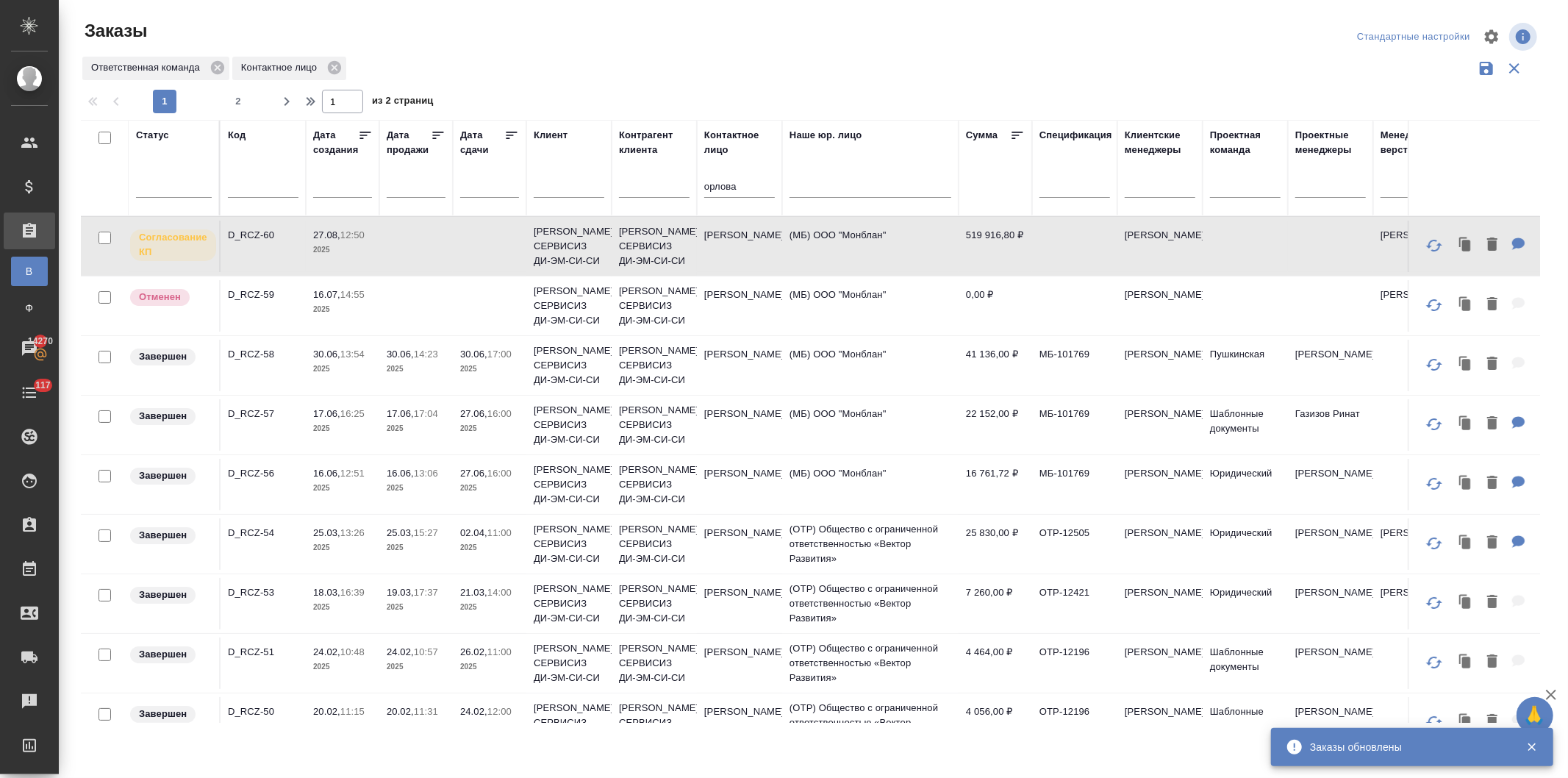
click at [509, 252] on td at bounding box center [489, 246] width 73 height 51
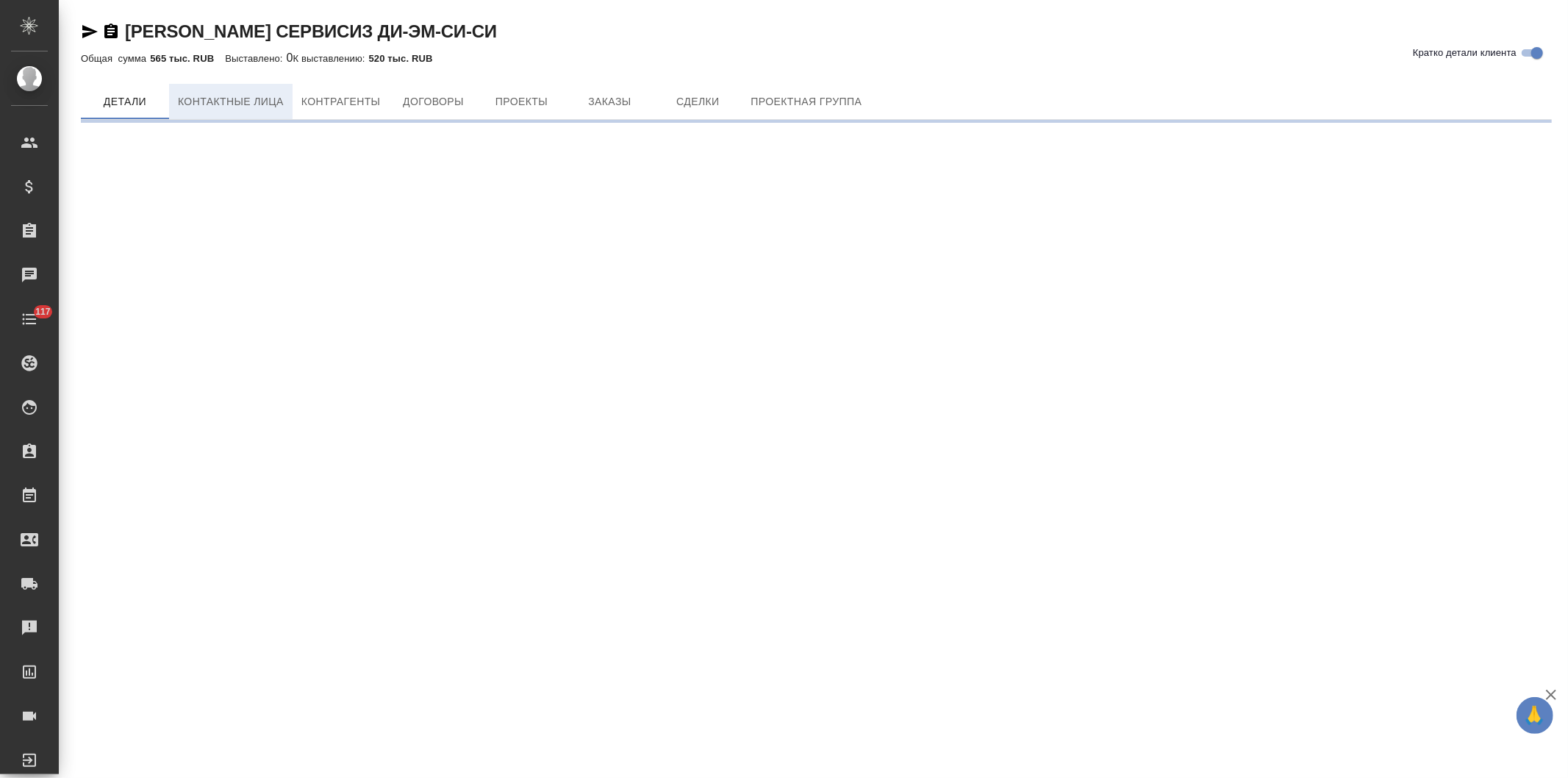
click at [219, 95] on span "Контактные лица" at bounding box center [230, 102] width 106 height 18
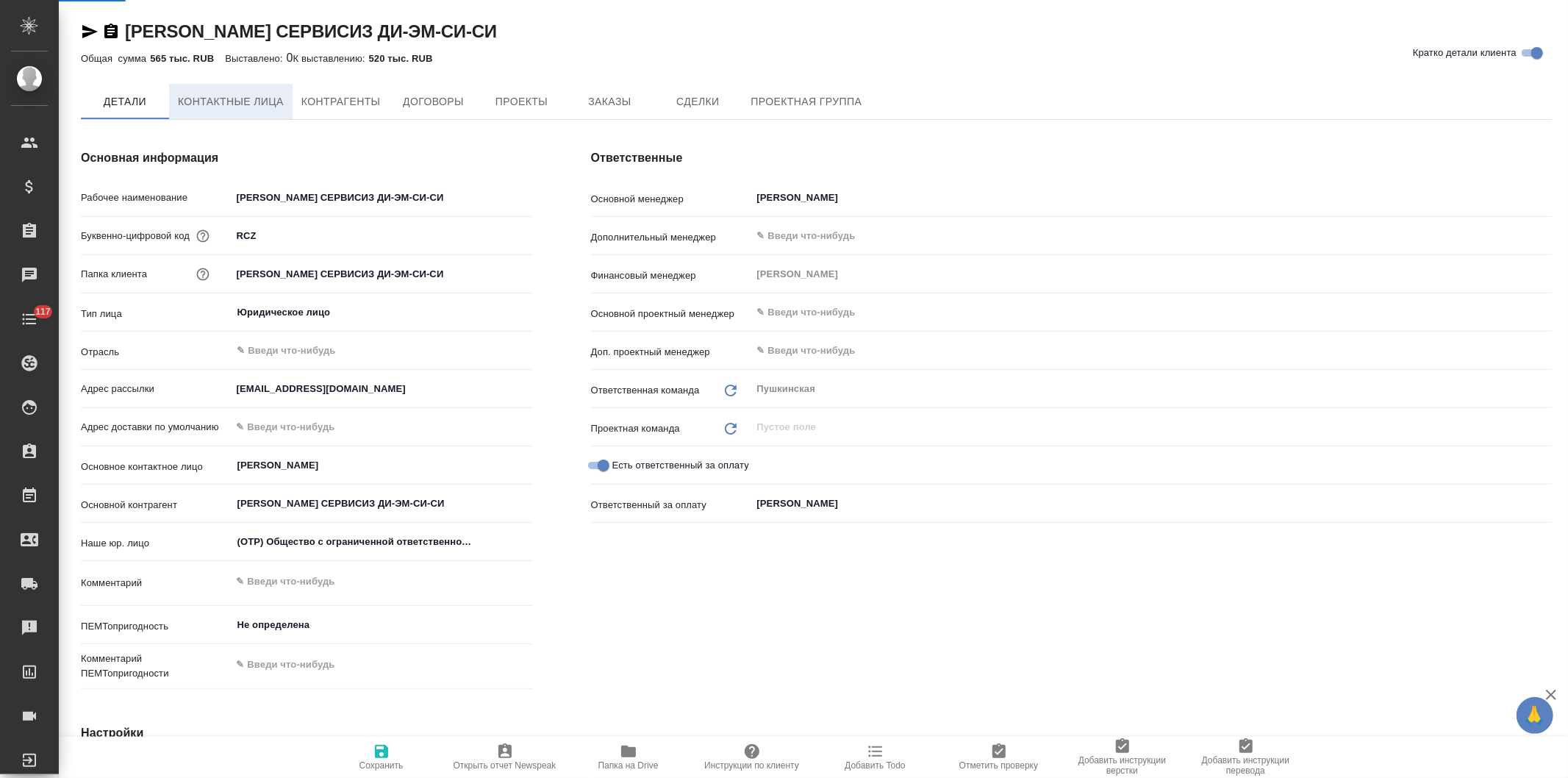
select select "RU"
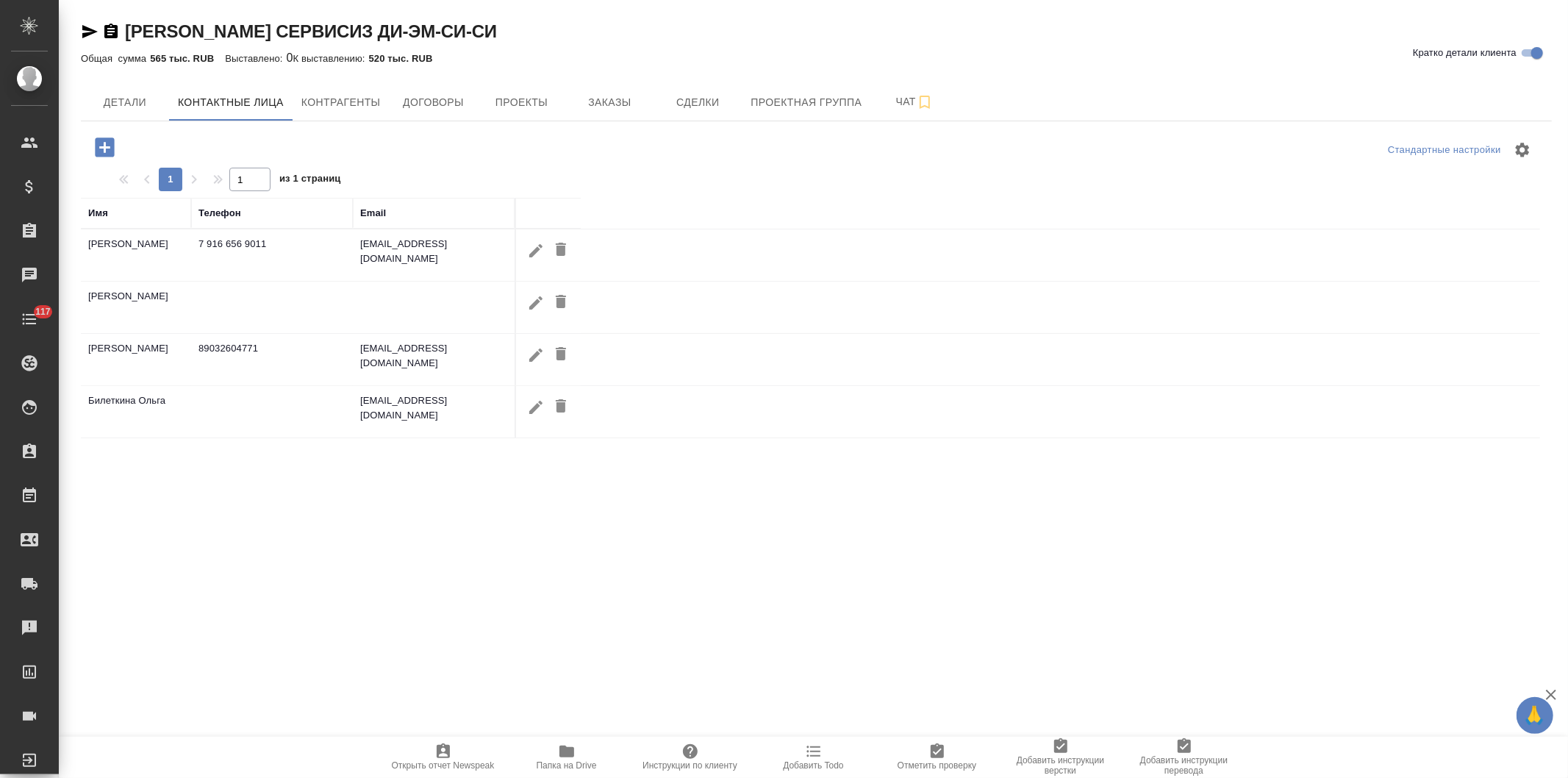
drag, startPoint x: 272, startPoint y: 241, endPoint x: 184, endPoint y: 243, distance: 88.0
click at [184, 243] on tr "Орлова Наталия 7 916 656 9011 norlova@rcsgroup.com" at bounding box center [810, 256] width 1459 height 52
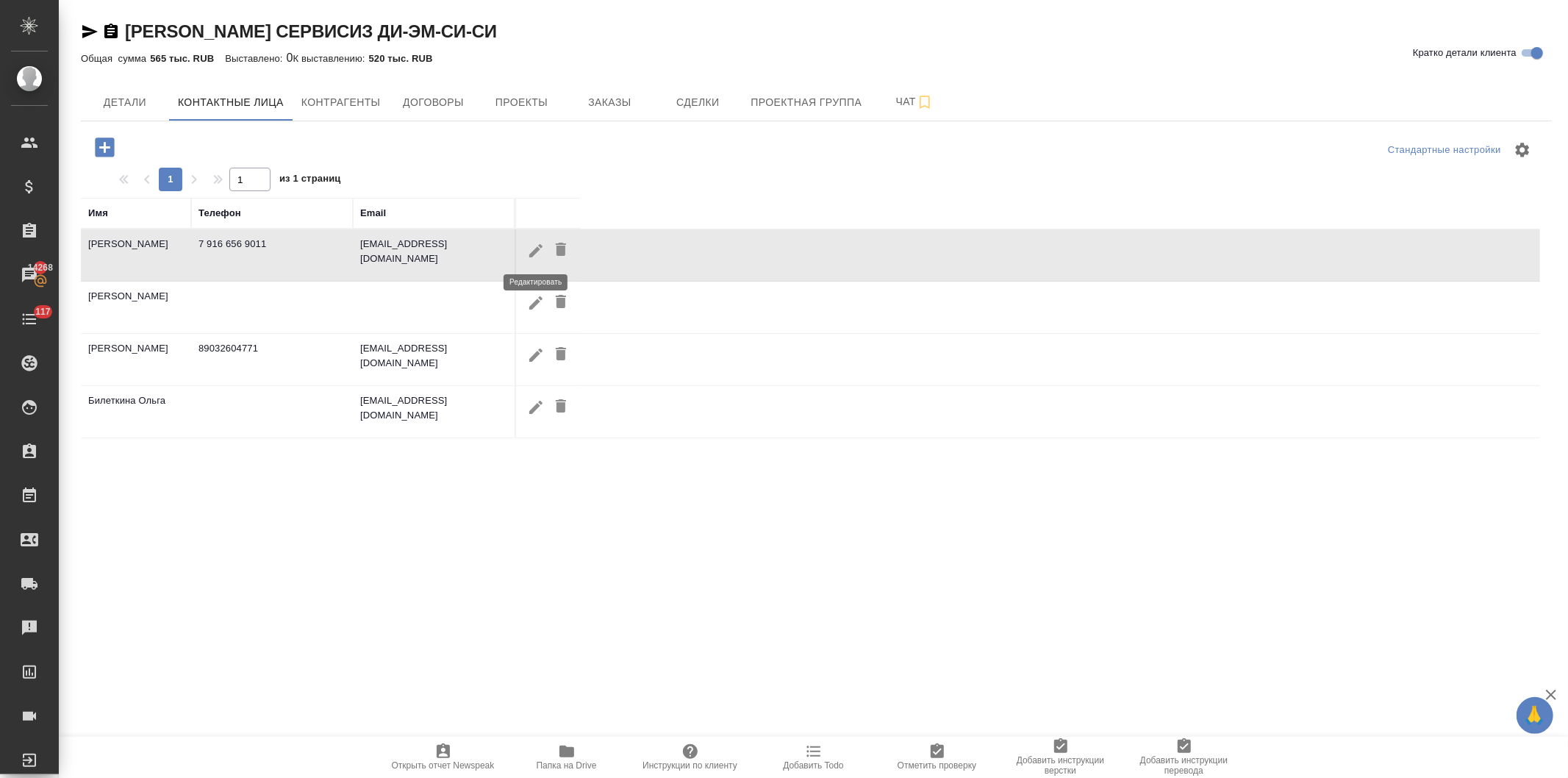
click at [527, 248] on icon "button" at bounding box center [535, 250] width 17 height 17
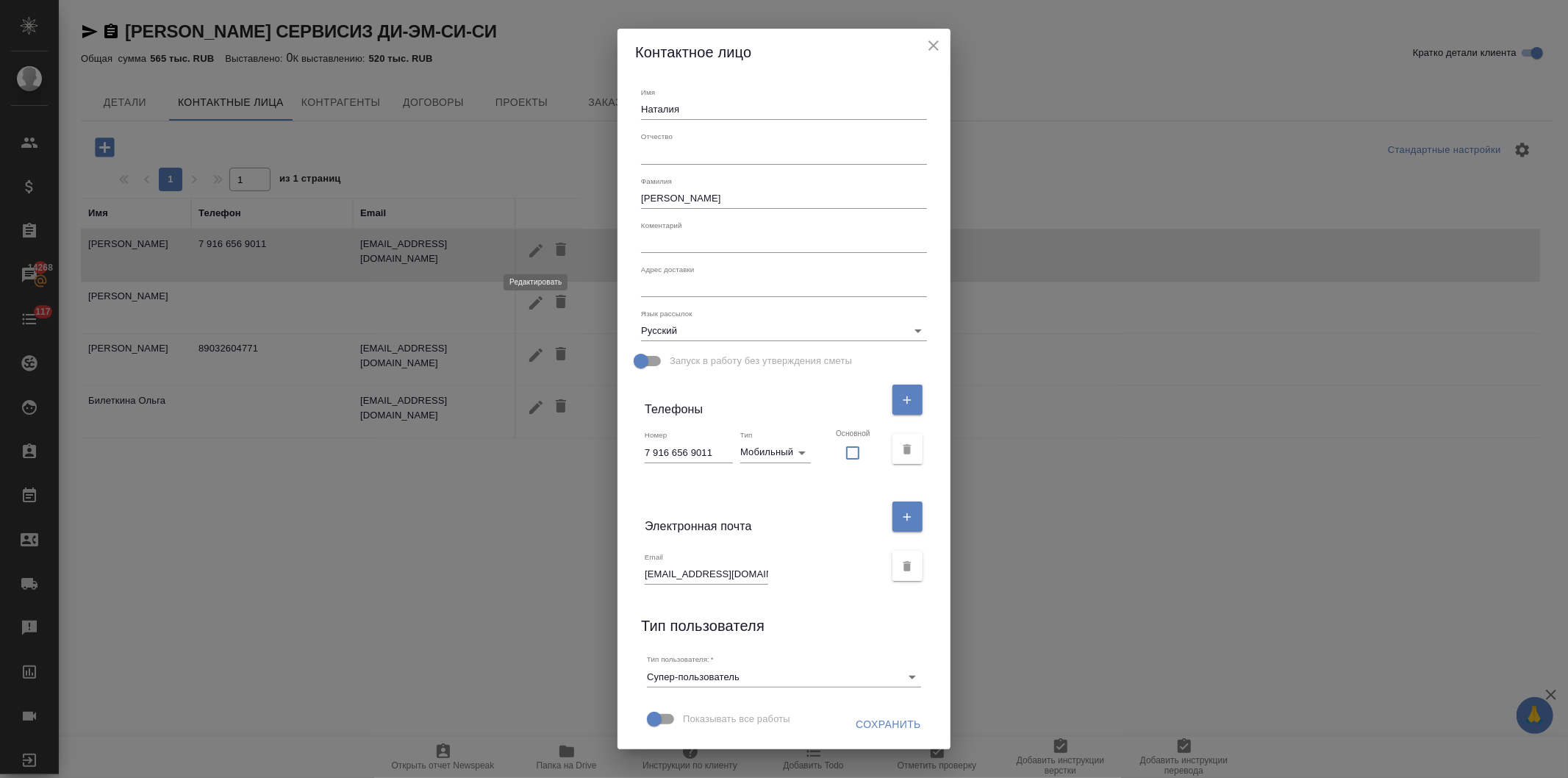
type input "Наталия"
type input "Орлова"
type input "Cупер-пользователь"
drag, startPoint x: 732, startPoint y: 447, endPoint x: 633, endPoint y: 442, distance: 99.1
click at [633, 442] on div "Контактное лицо Имя Наталия Отчество Фамилия Орлова Коментарий x Адрес доставки…" at bounding box center [784, 389] width 1568 height 778
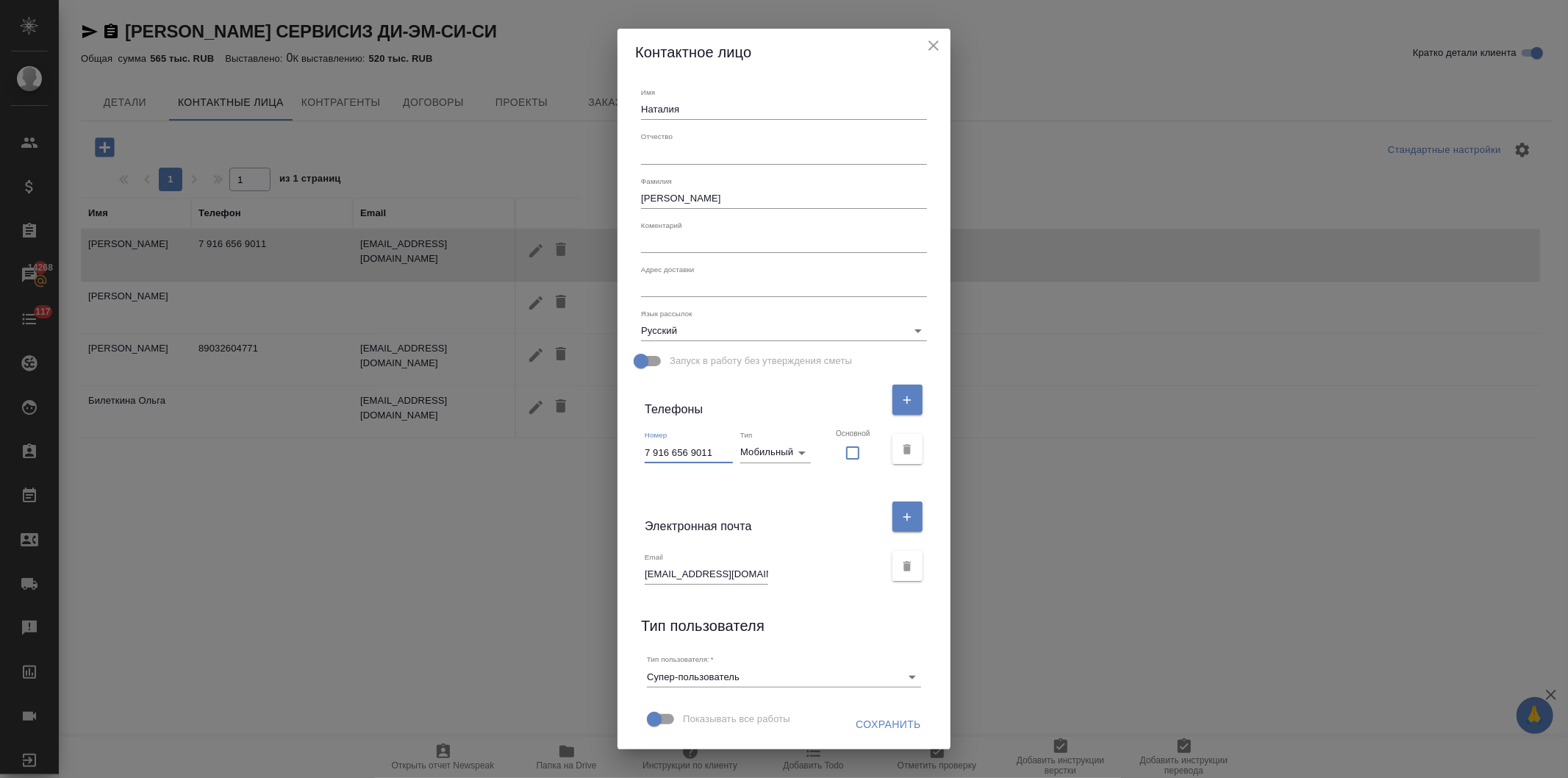
click at [925, 45] on icon "close" at bounding box center [933, 45] width 17 height 17
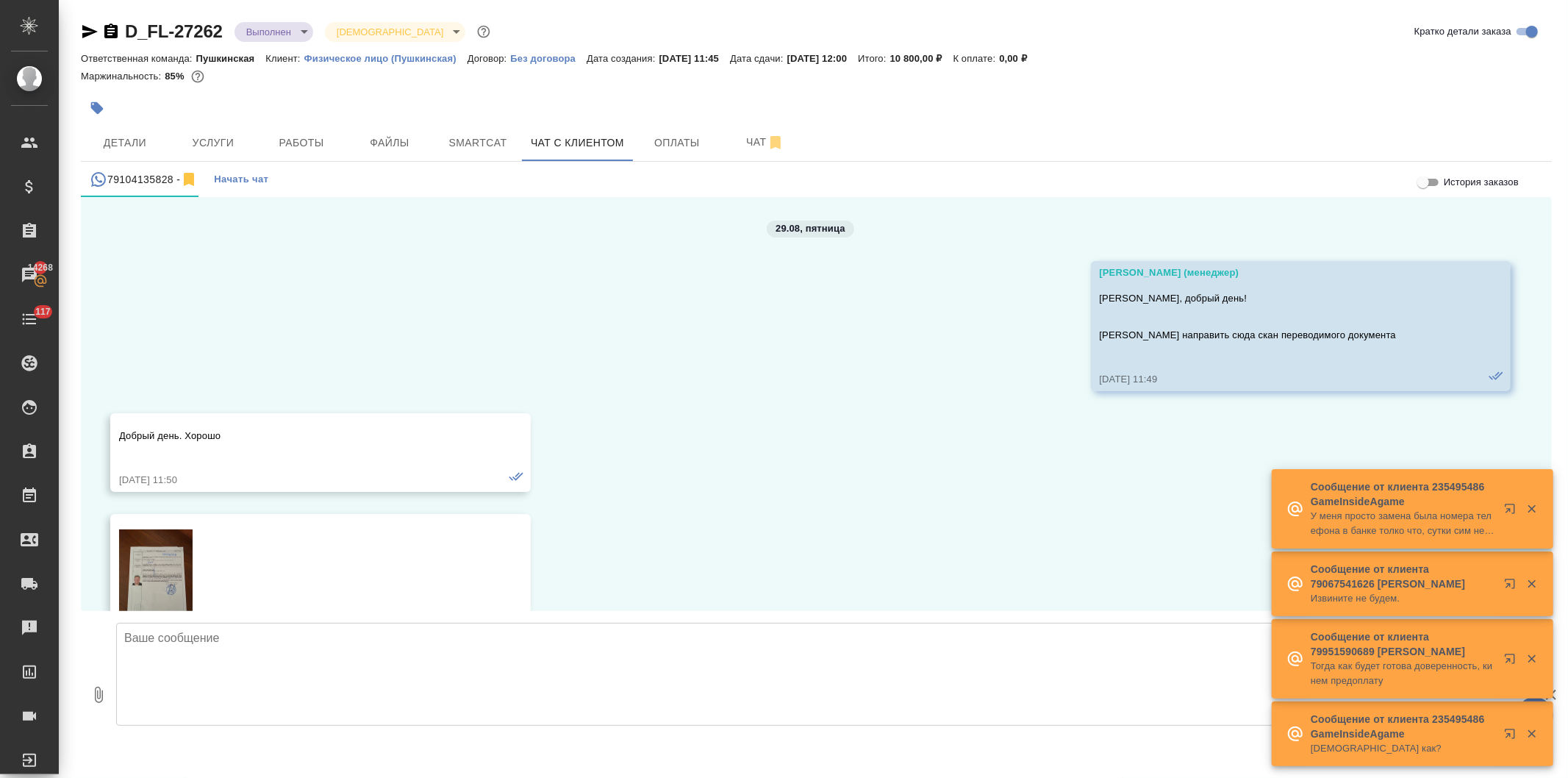
scroll to position [2842, 0]
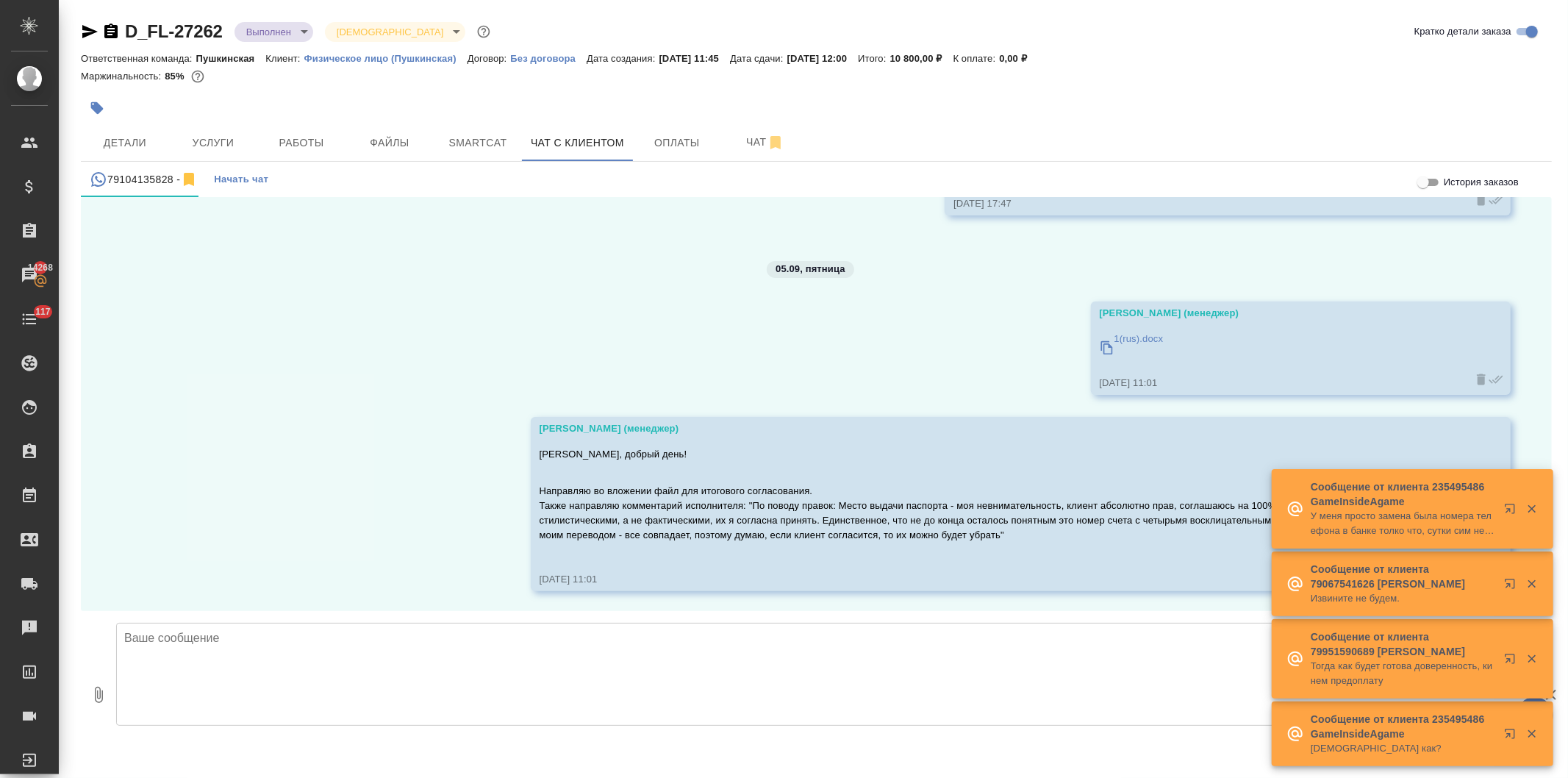
click at [1526, 504] on icon "button" at bounding box center [1532, 509] width 14 height 14
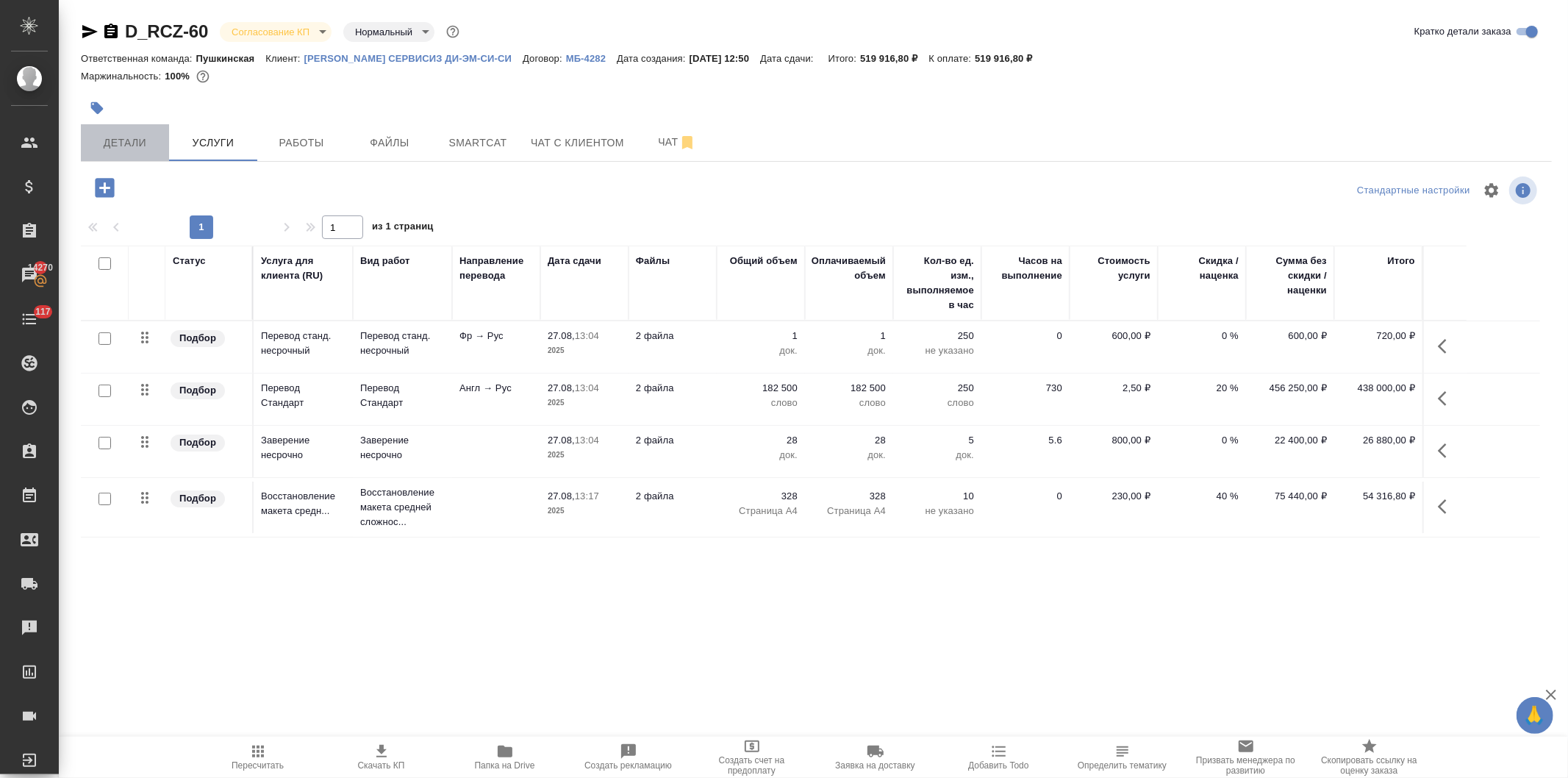
click at [122, 138] on span "Детали" at bounding box center [125, 143] width 70 height 18
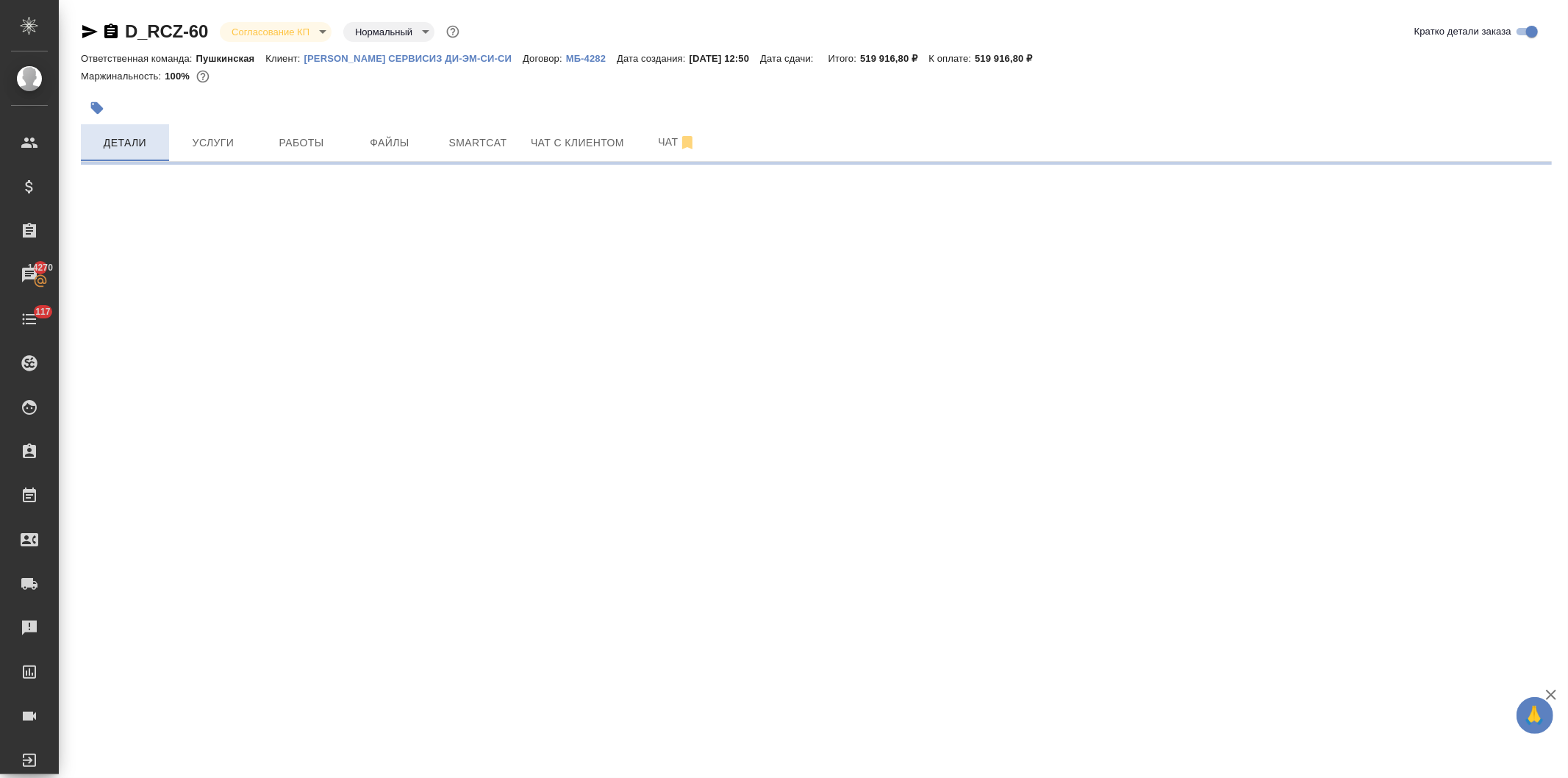
select select "RU"
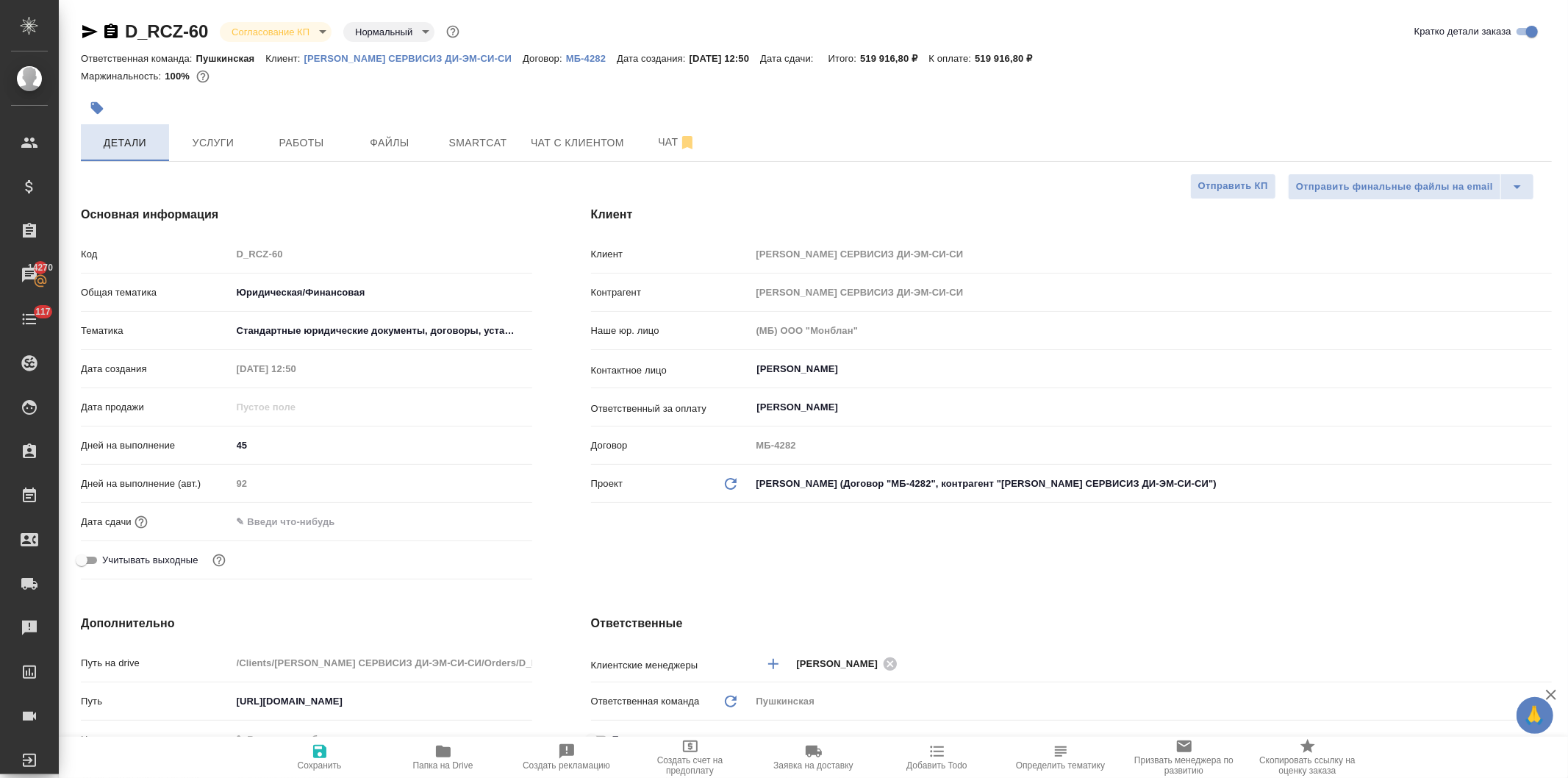
type textarea "x"
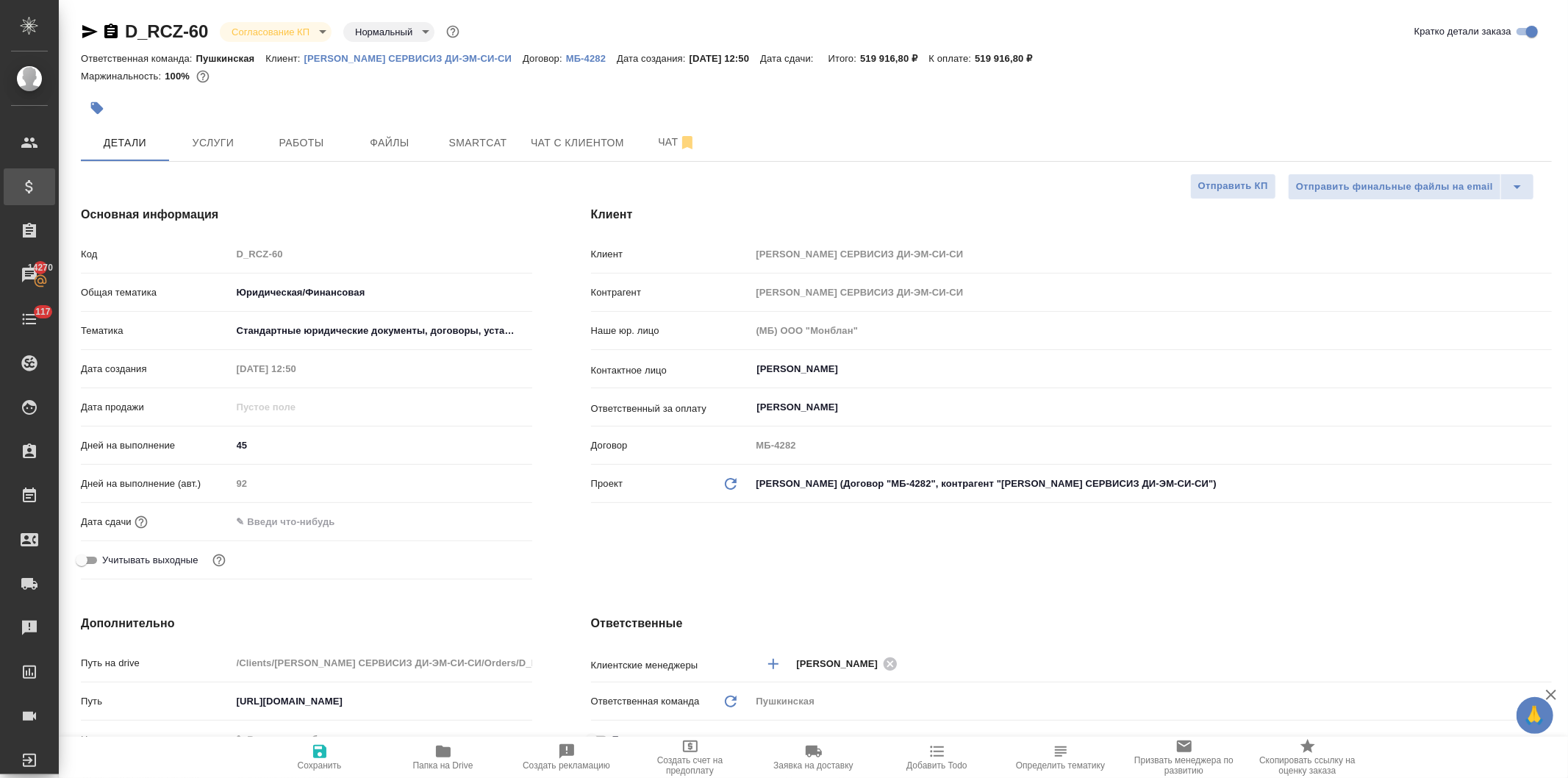
type textarea "x"
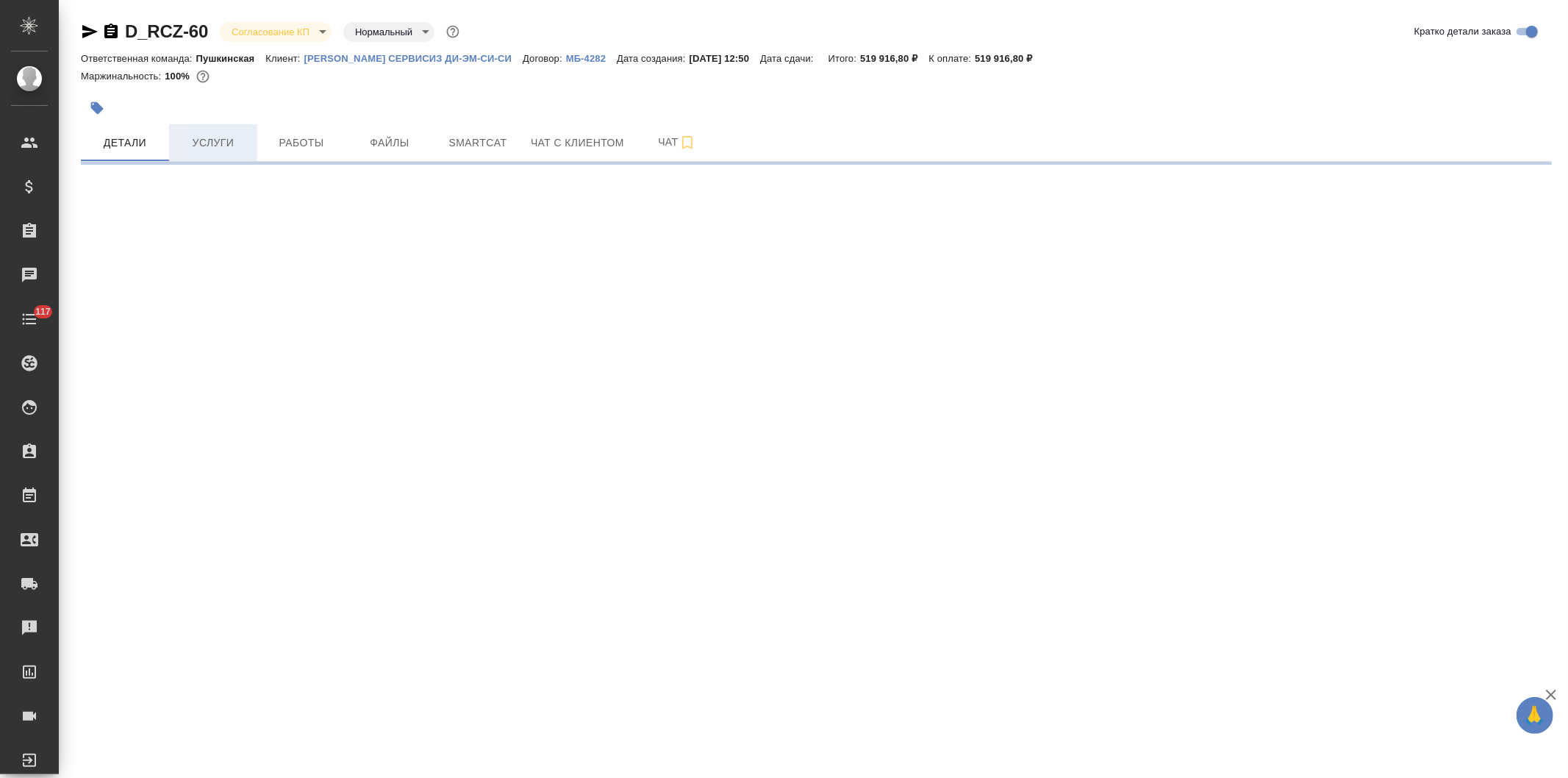
click at [203, 146] on span "Услуги" at bounding box center [212, 143] width 70 height 18
select select "RU"
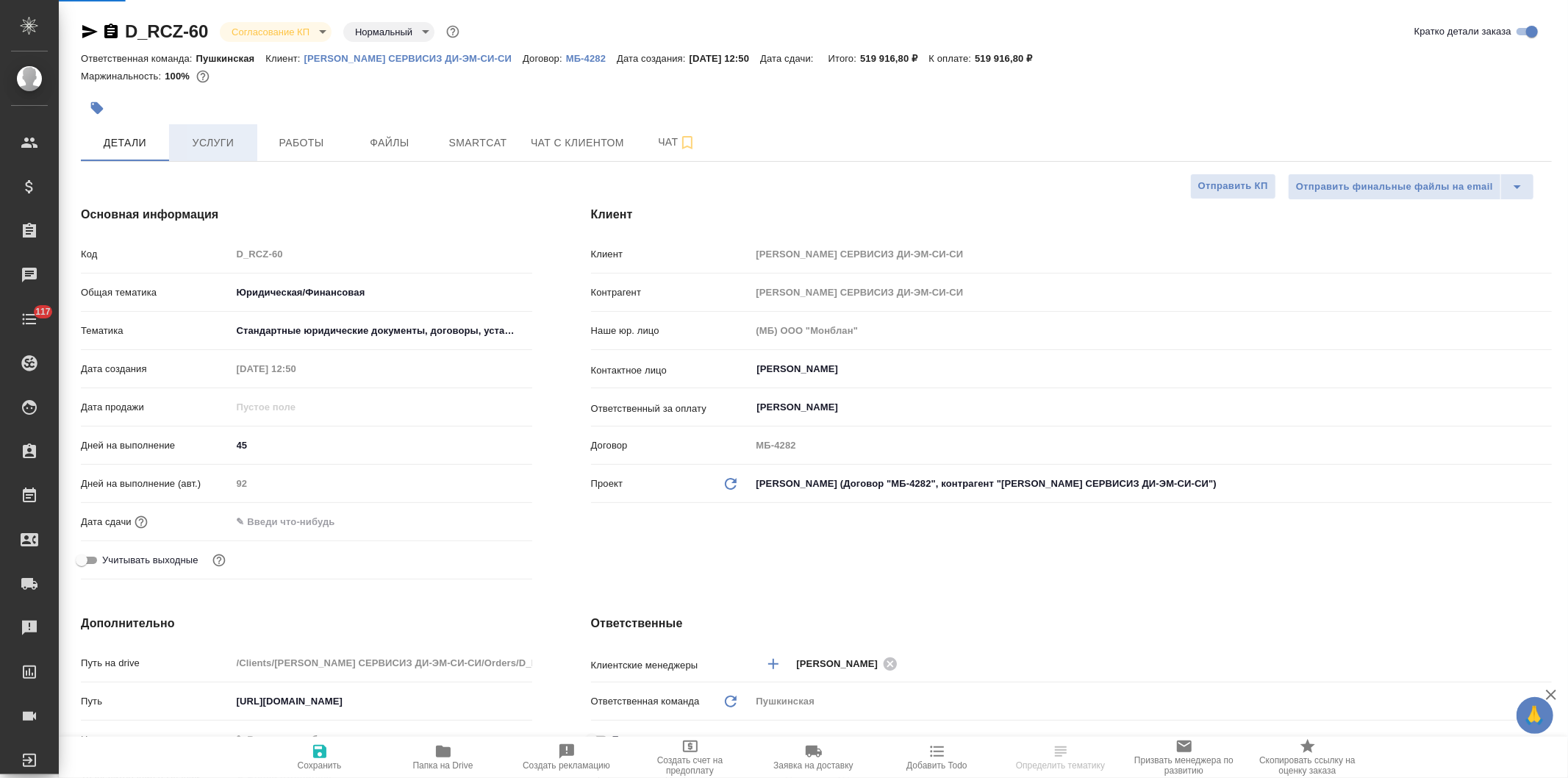
type textarea "x"
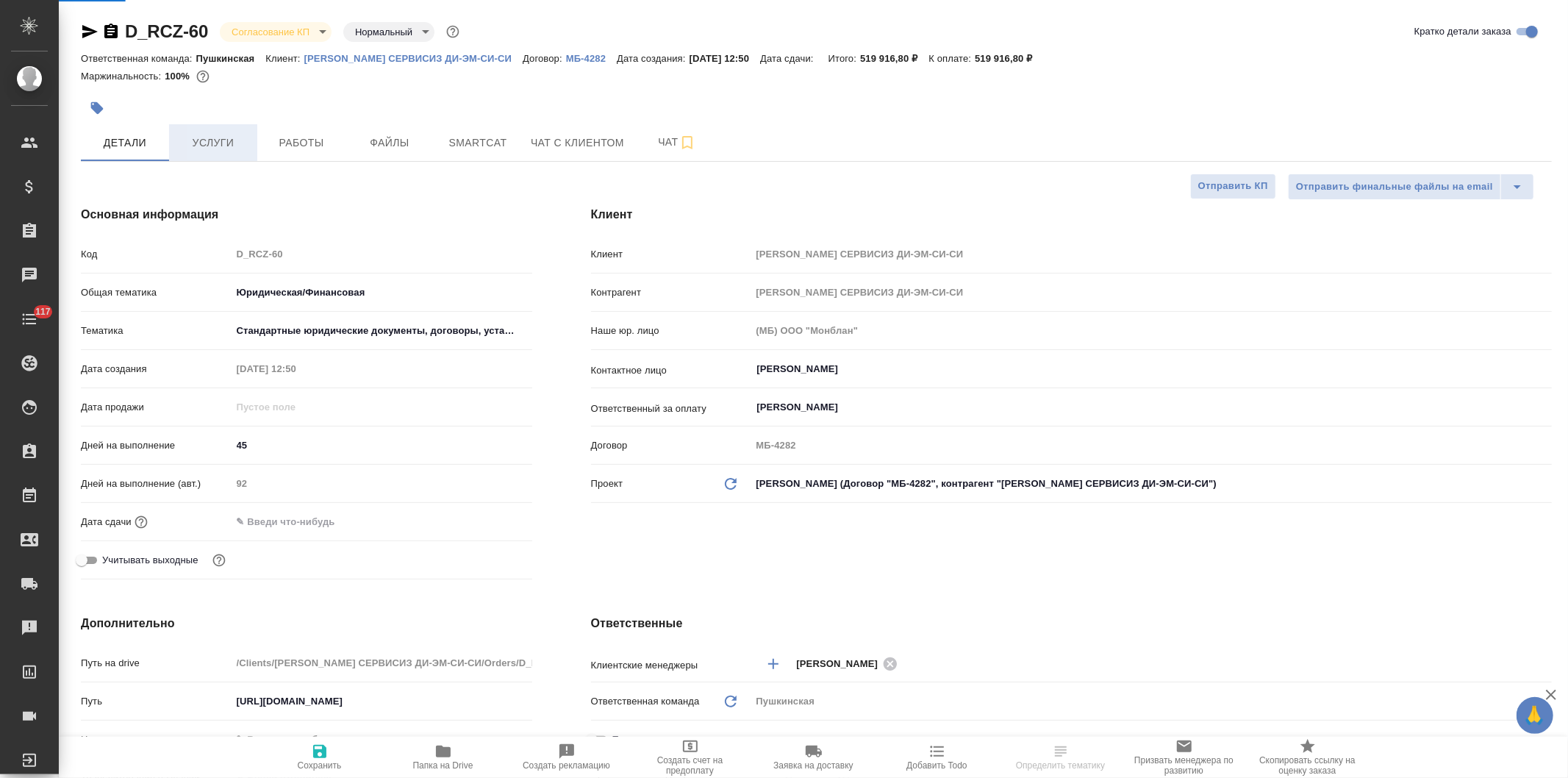
type textarea "x"
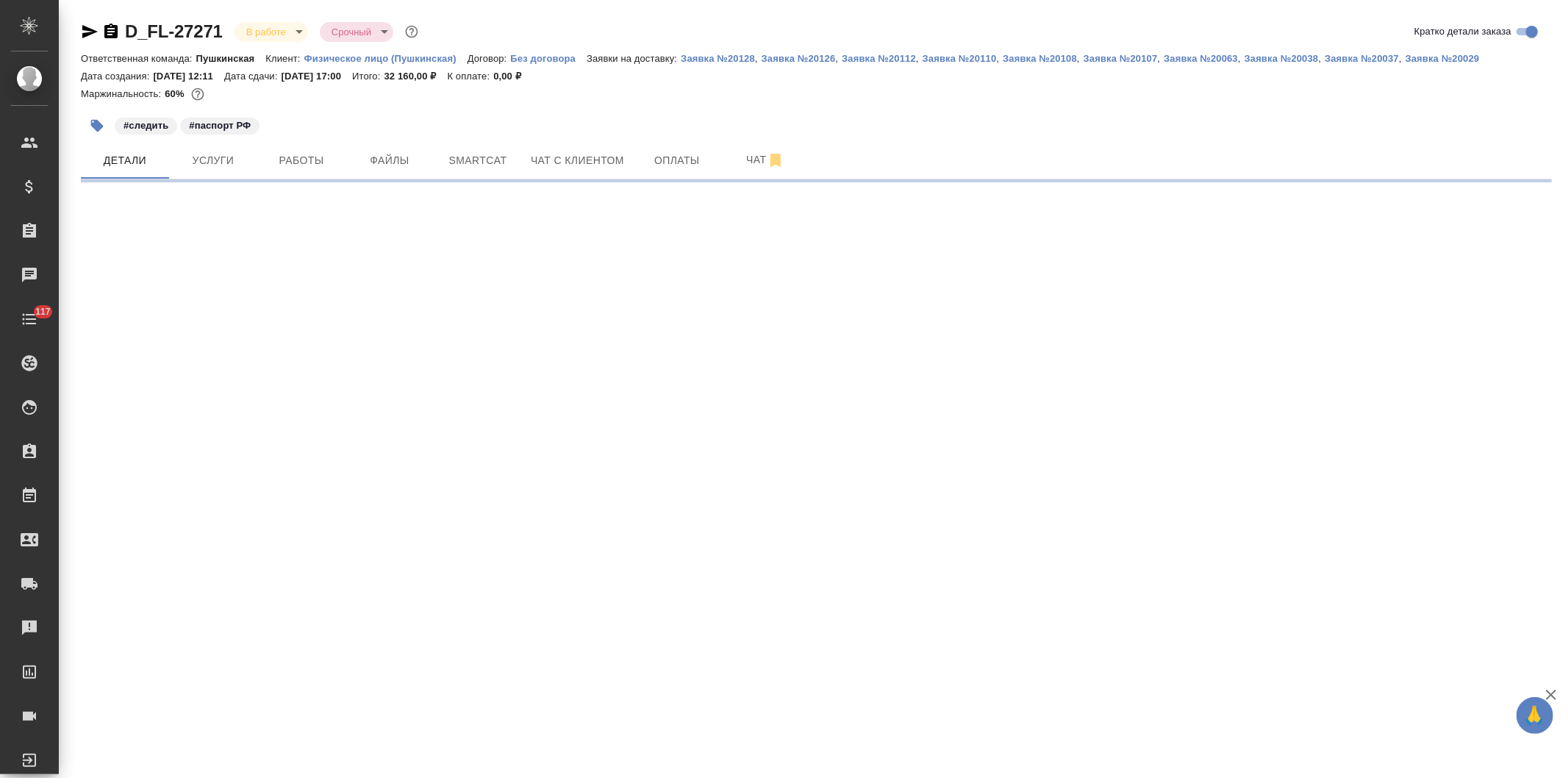
select select "RU"
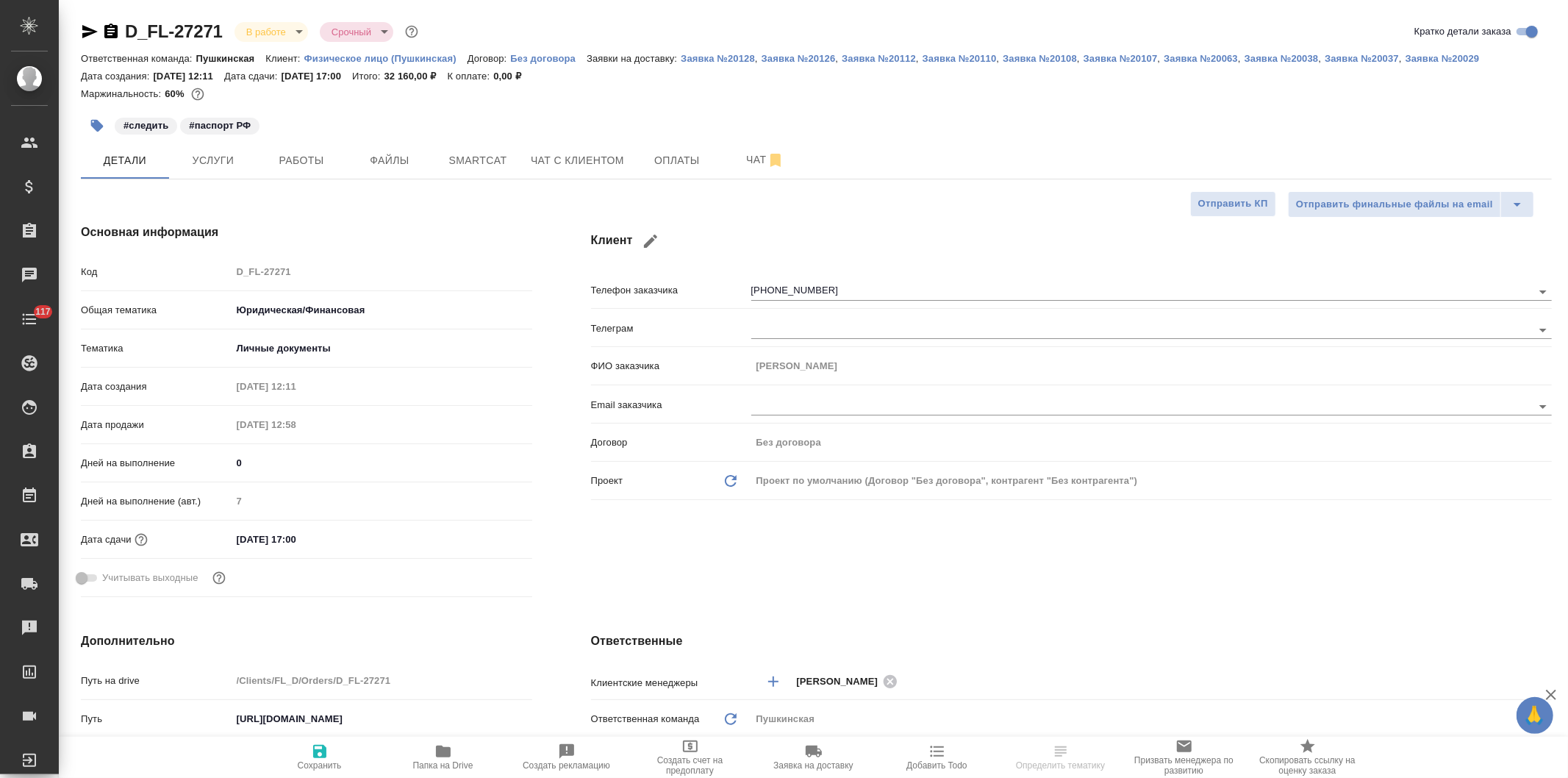
type textarea "x"
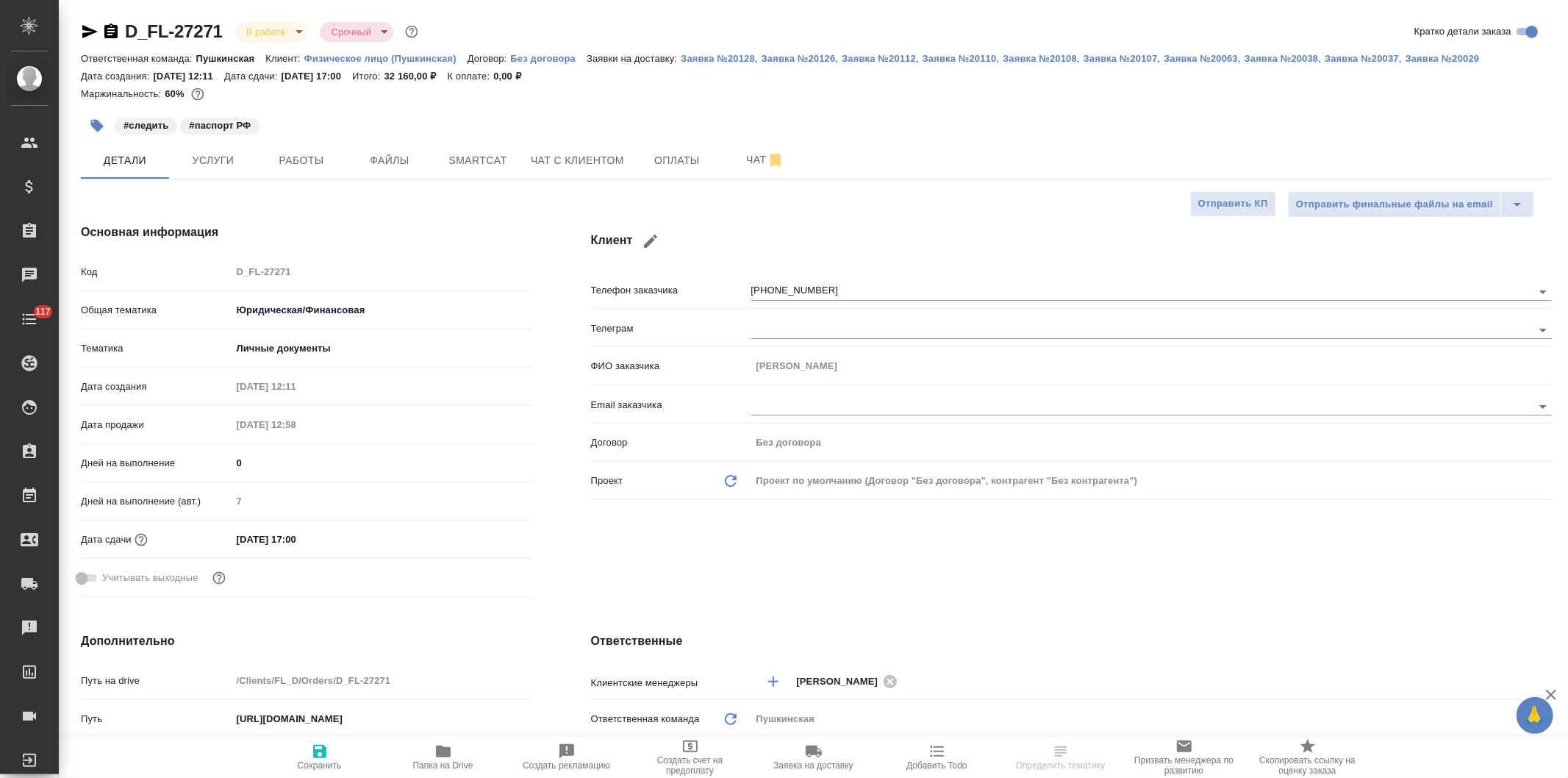
type textarea "x"
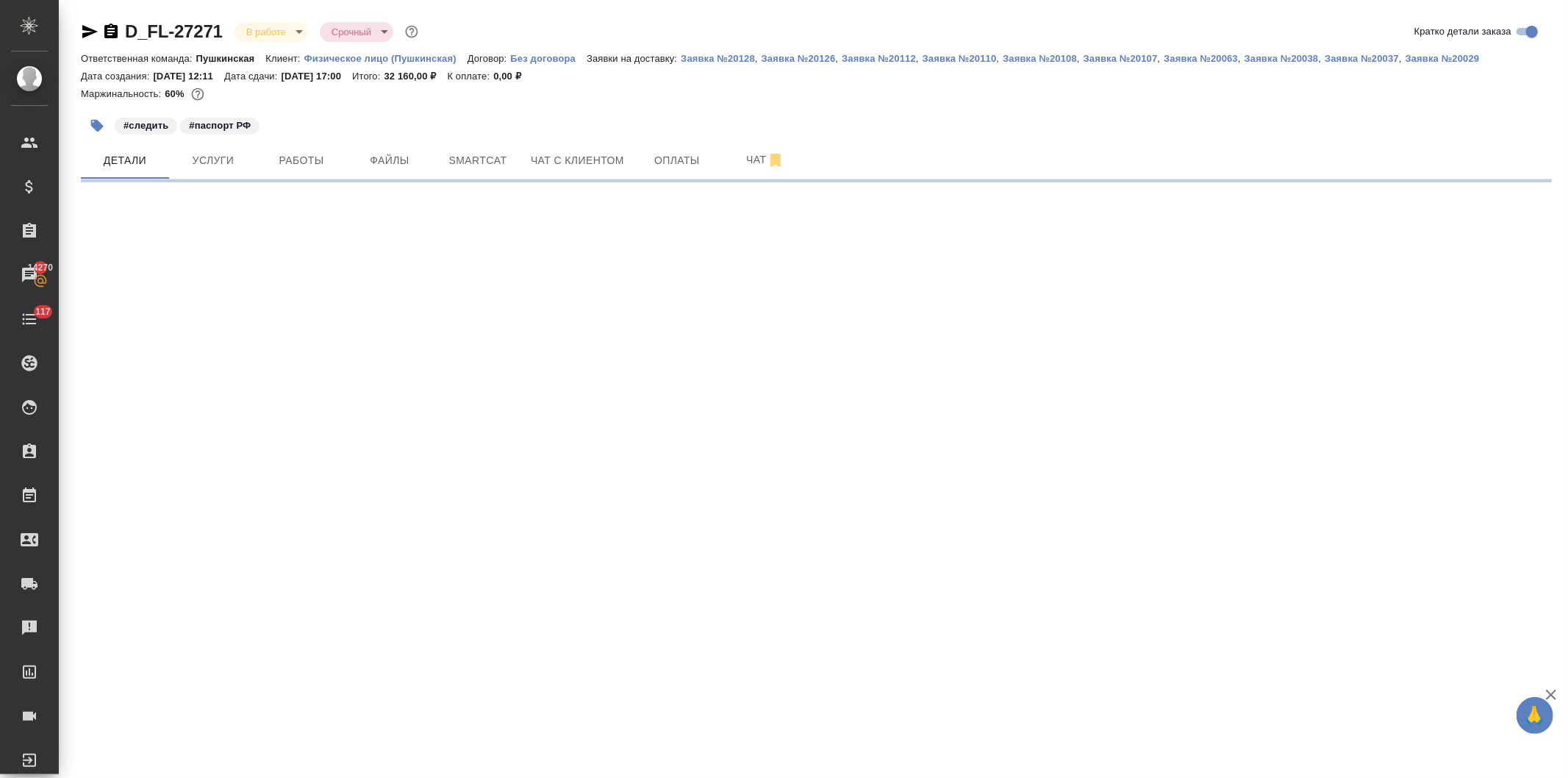
select select "RU"
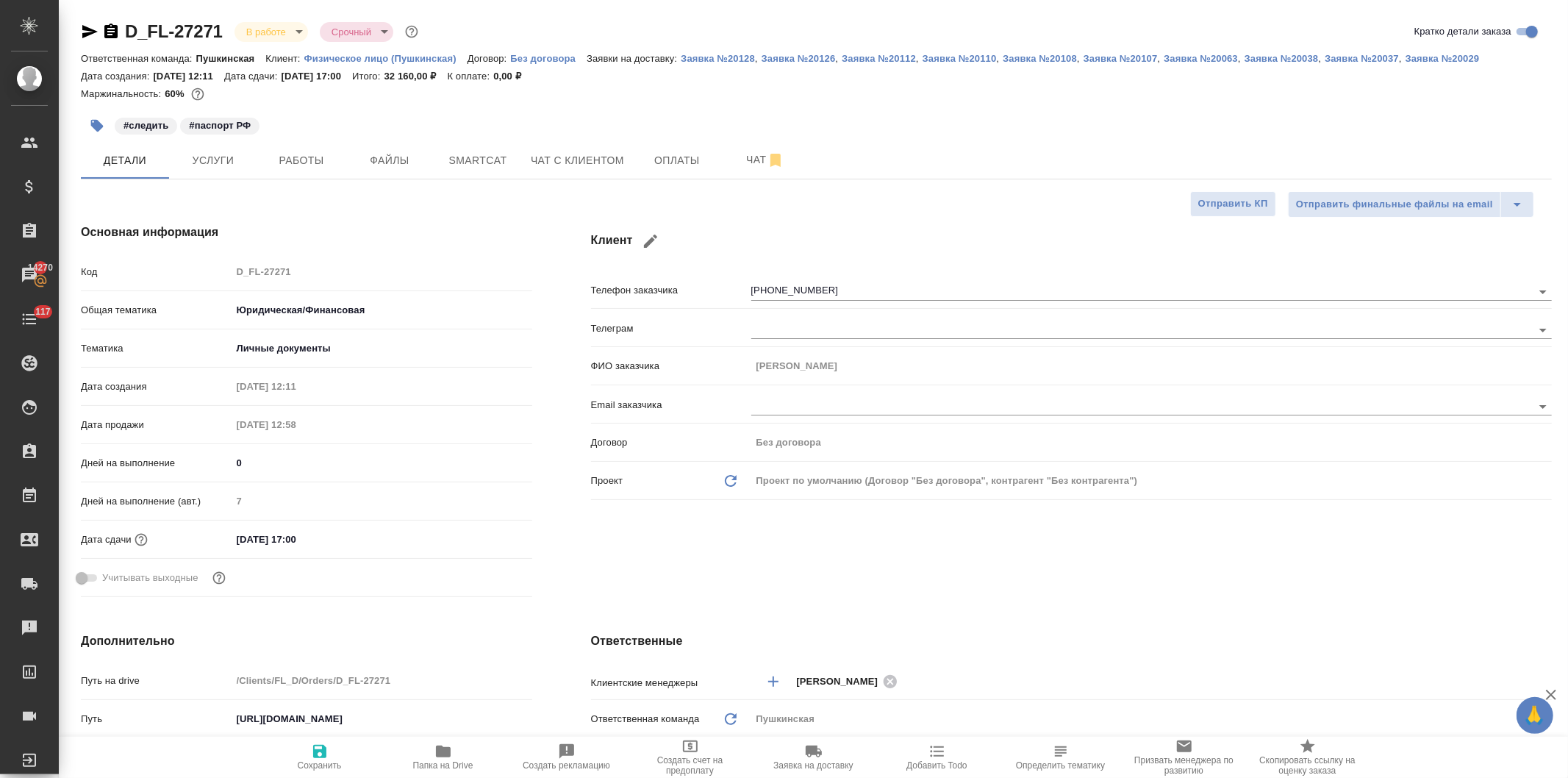
type textarea "x"
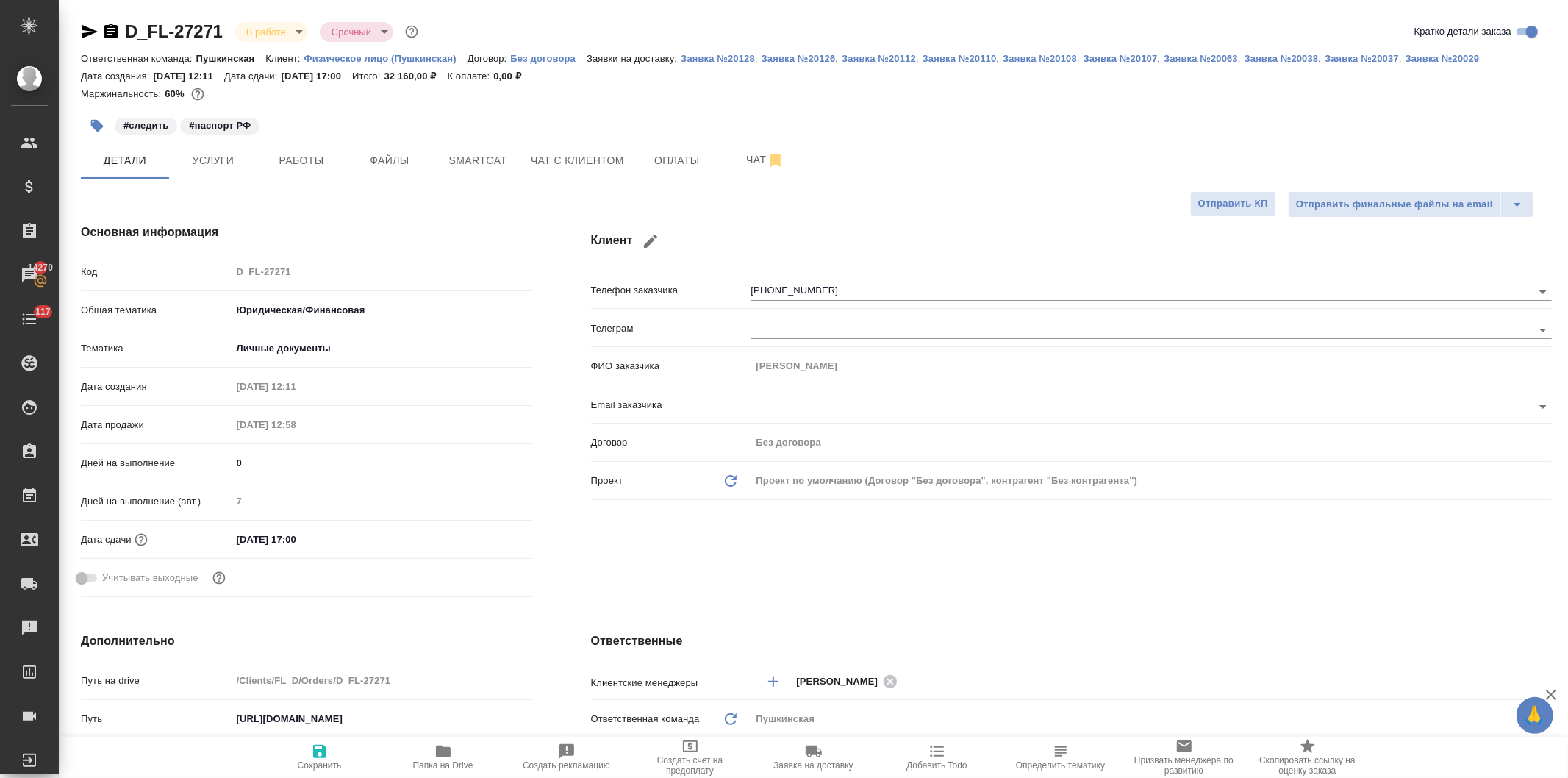
type textarea "x"
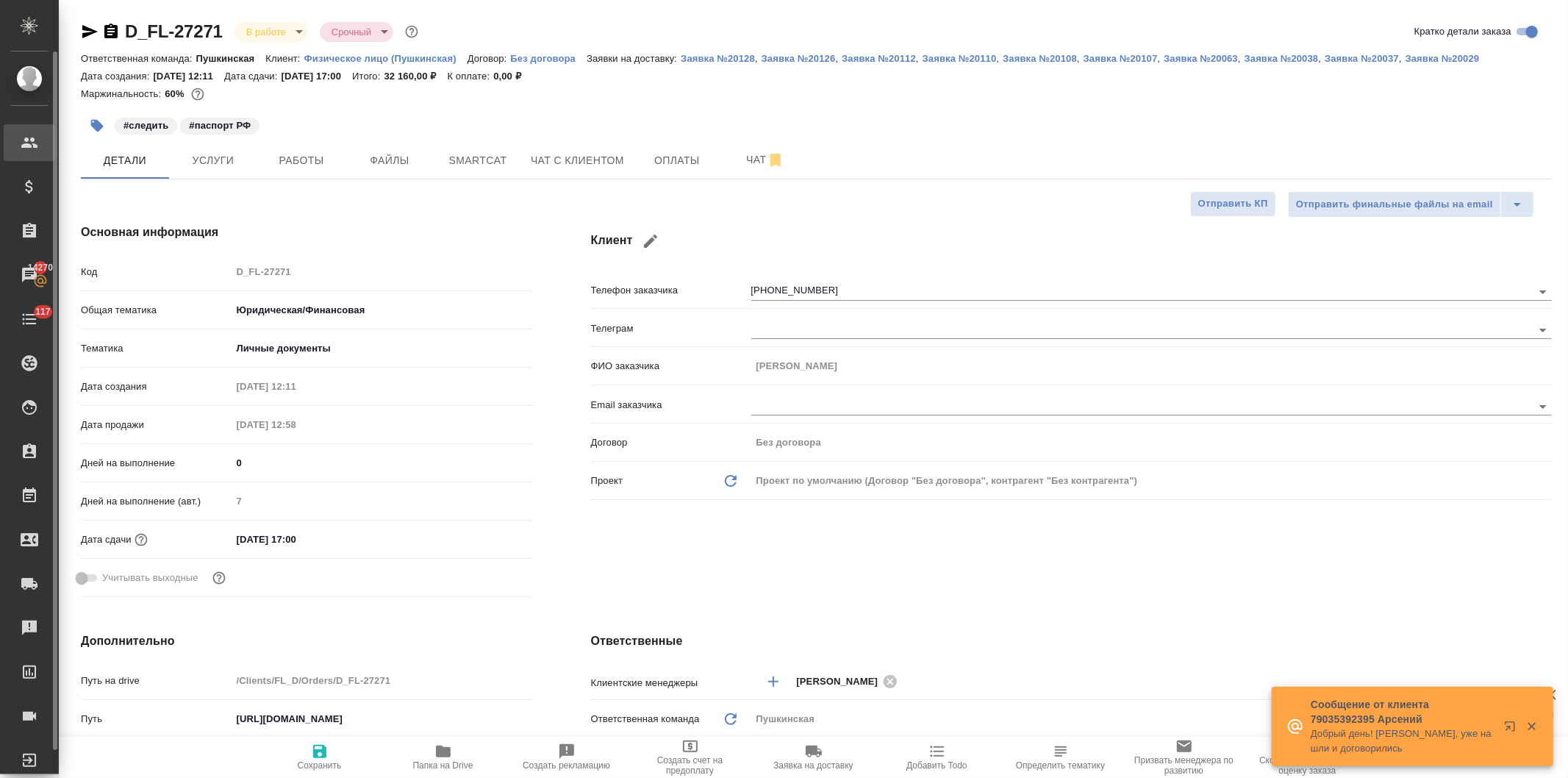
type textarea "x"
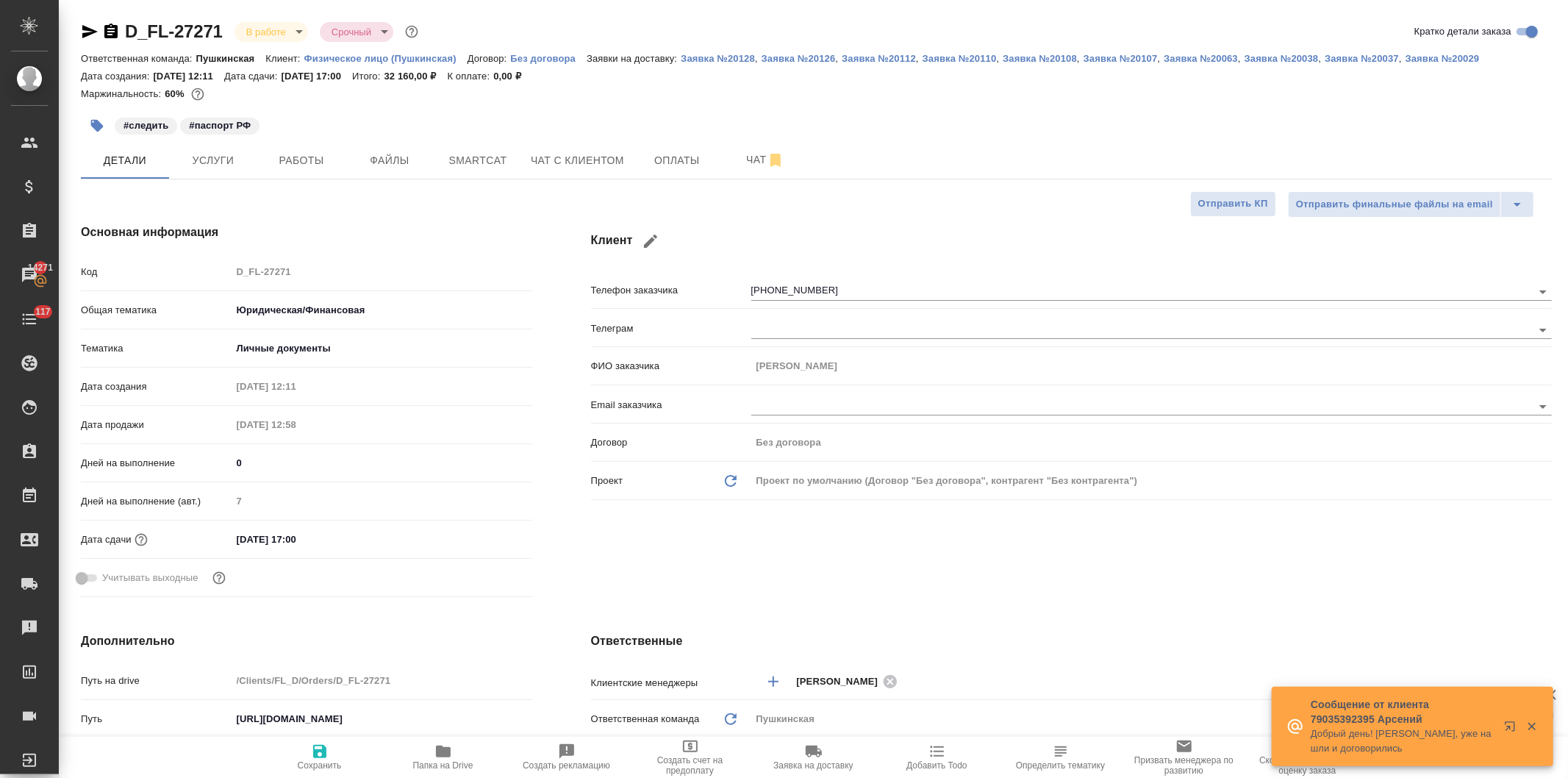
type textarea "x"
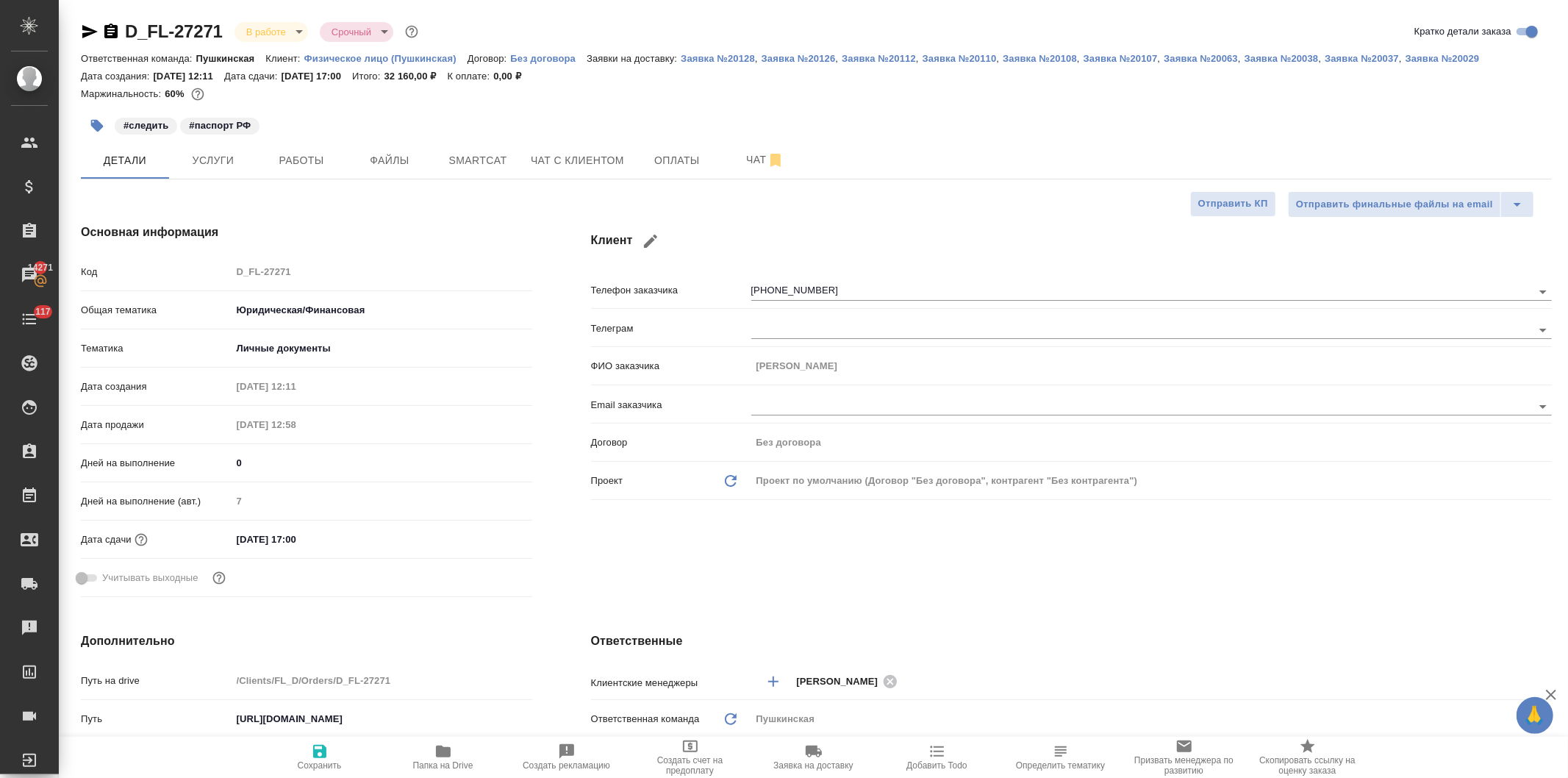
type textarea "x"
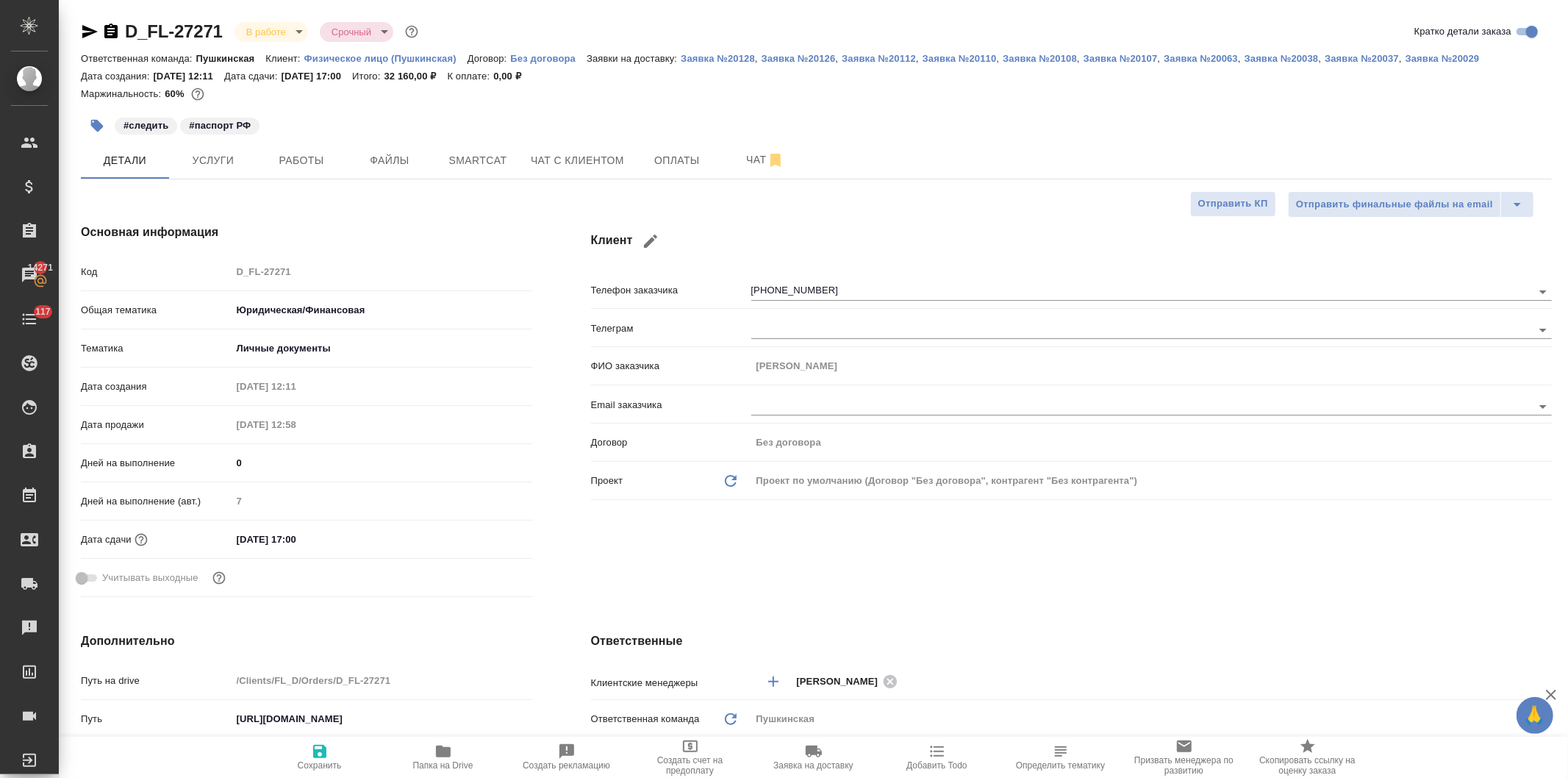
type textarea "x"
